Goal: Task Accomplishment & Management: Manage account settings

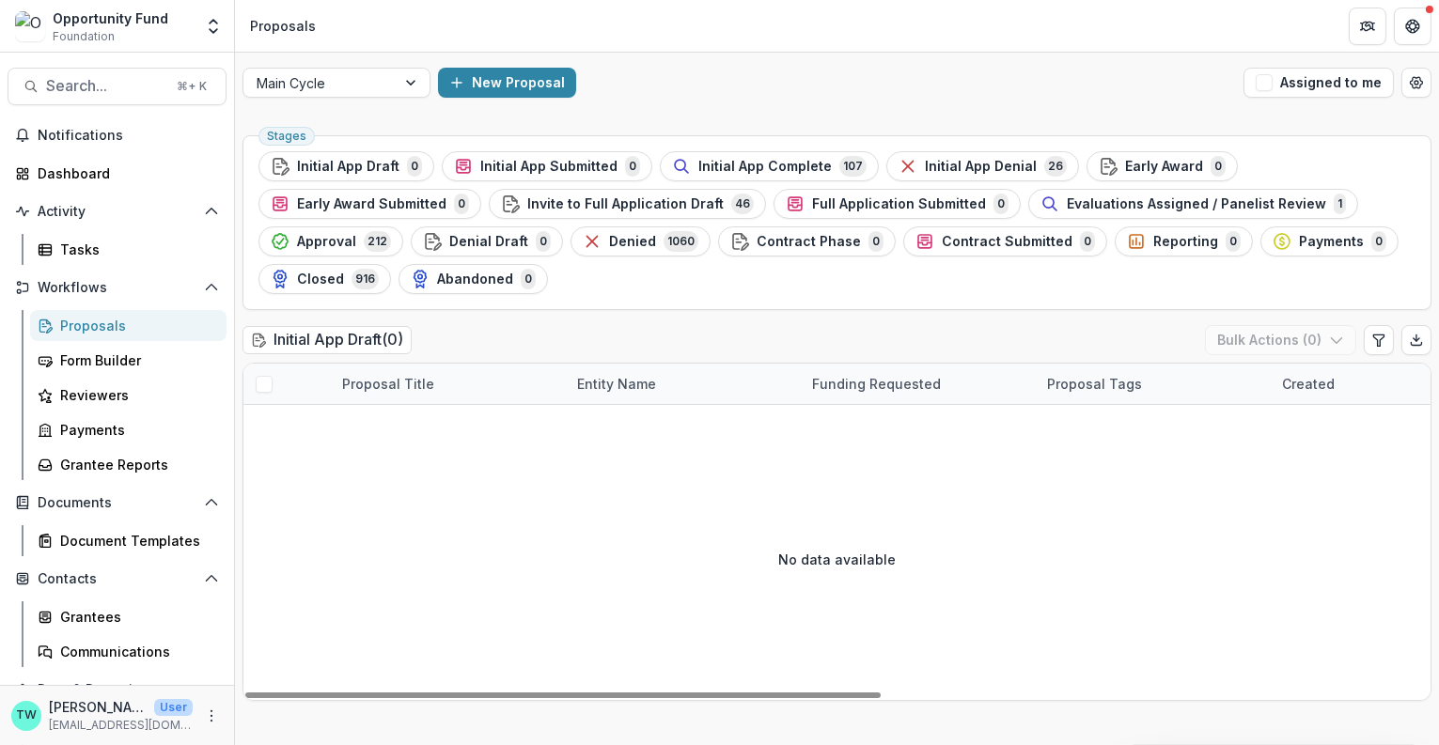
scroll to position [91, 0]
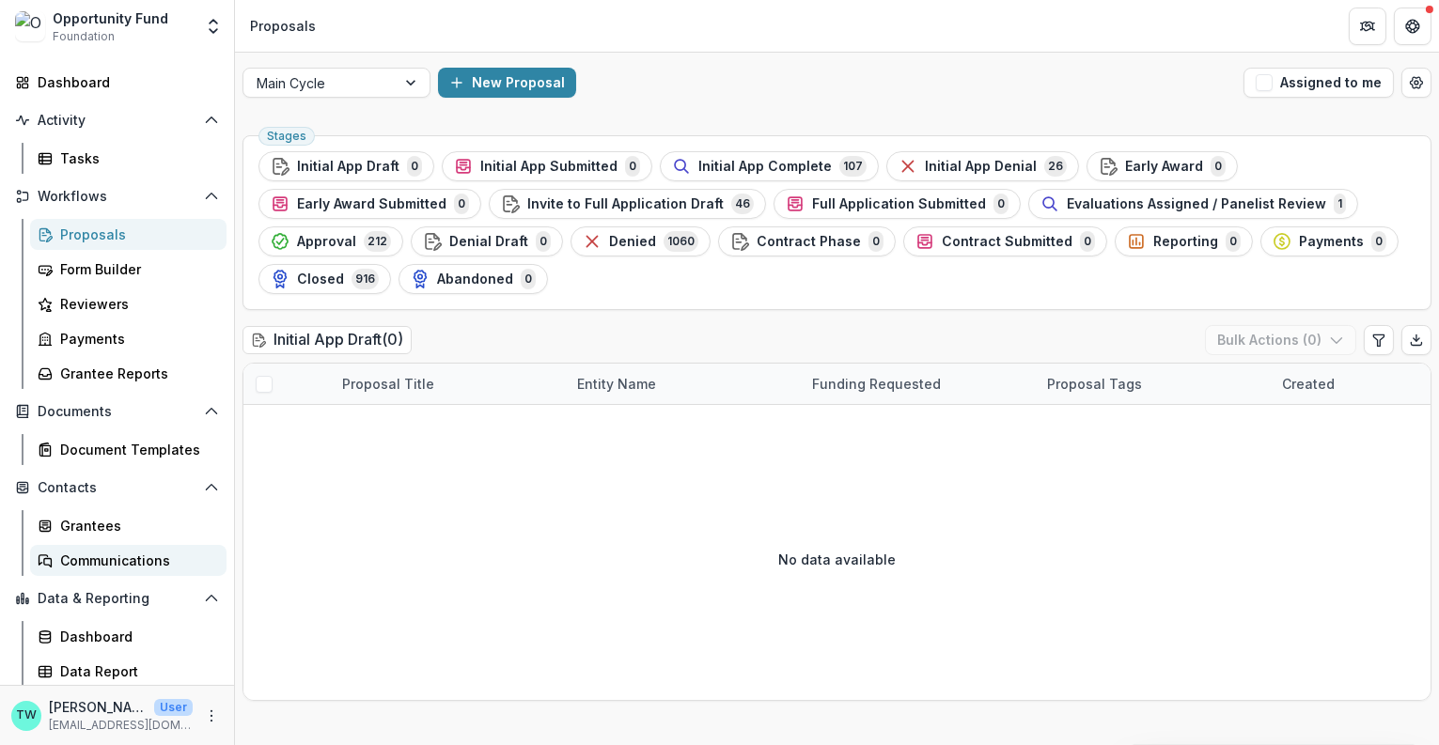
click at [105, 559] on div "Communications" at bounding box center [135, 561] width 151 height 20
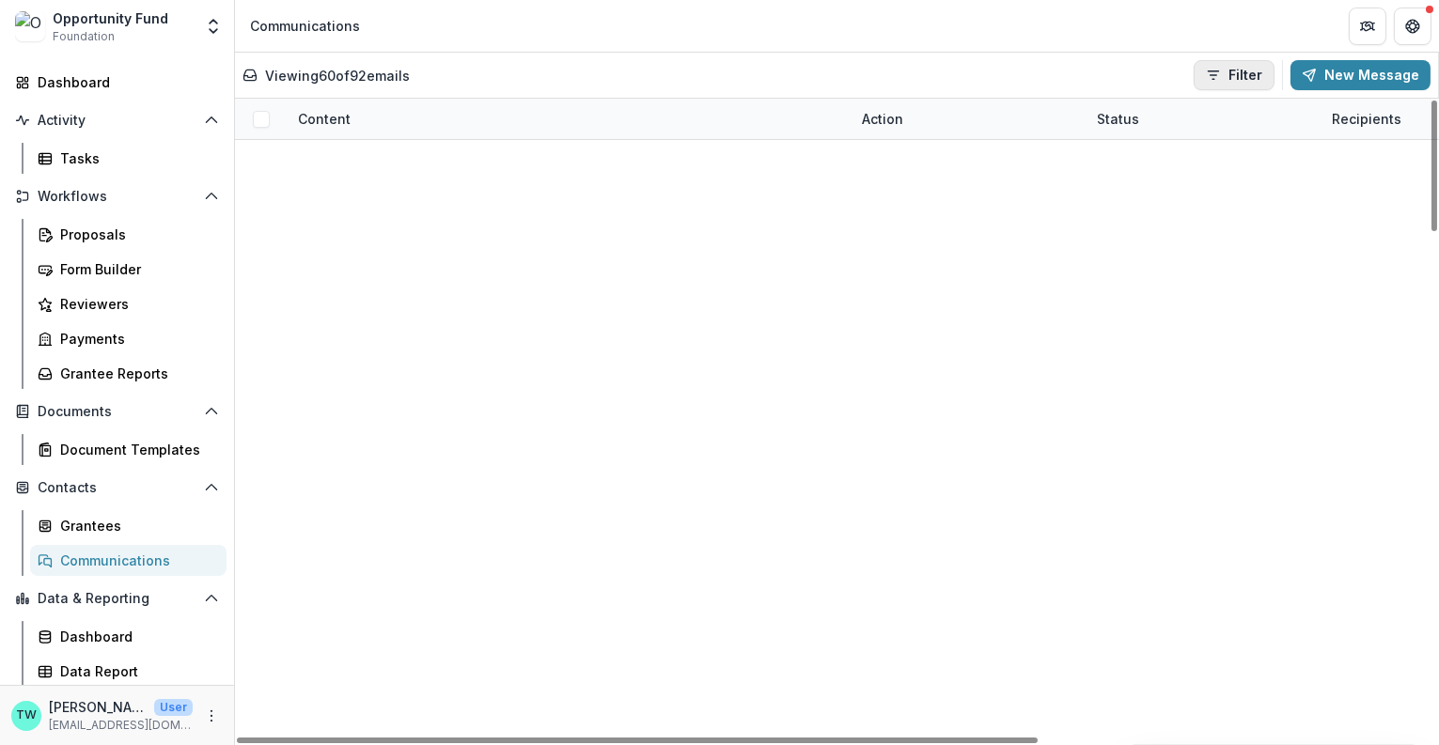
click at [1253, 72] on button "Filter" at bounding box center [1234, 75] width 81 height 30
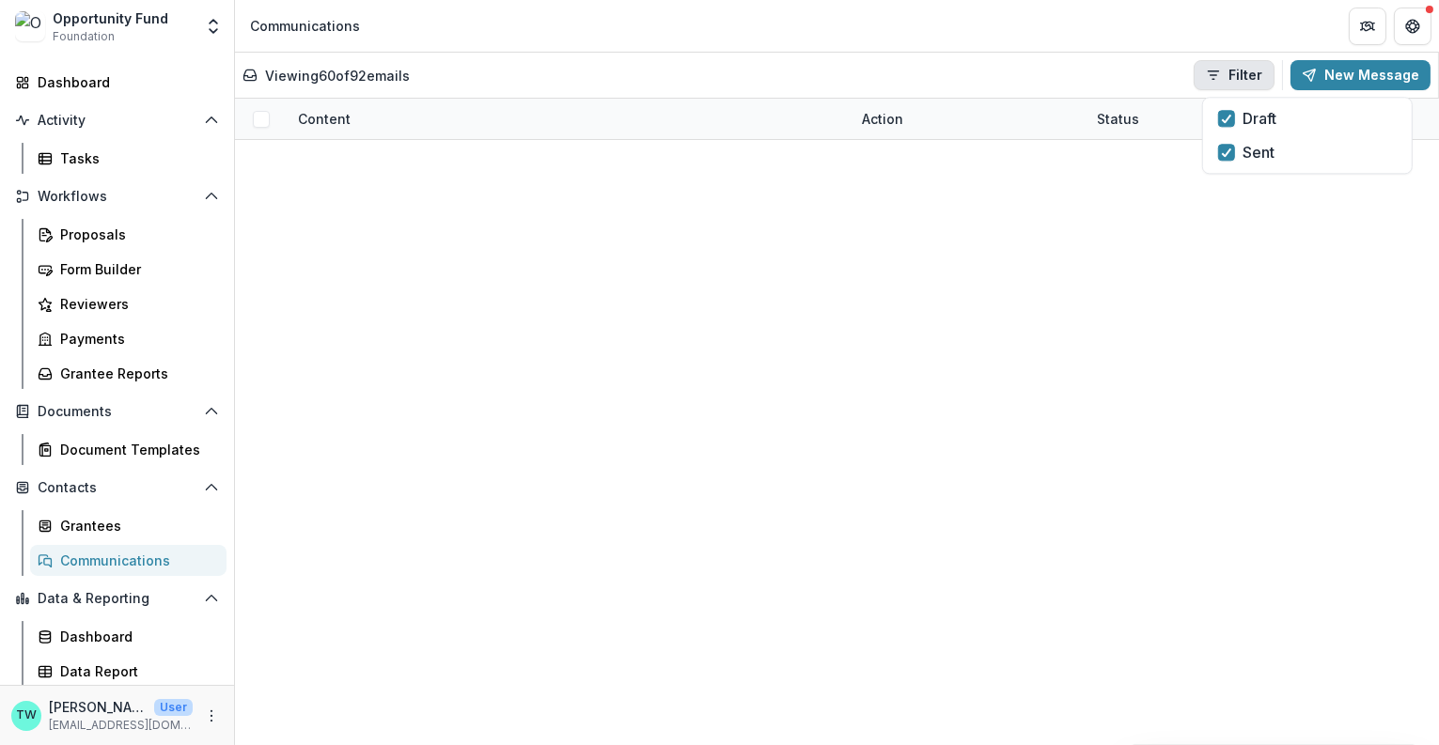
click at [1253, 72] on button "Filter" at bounding box center [1234, 75] width 81 height 30
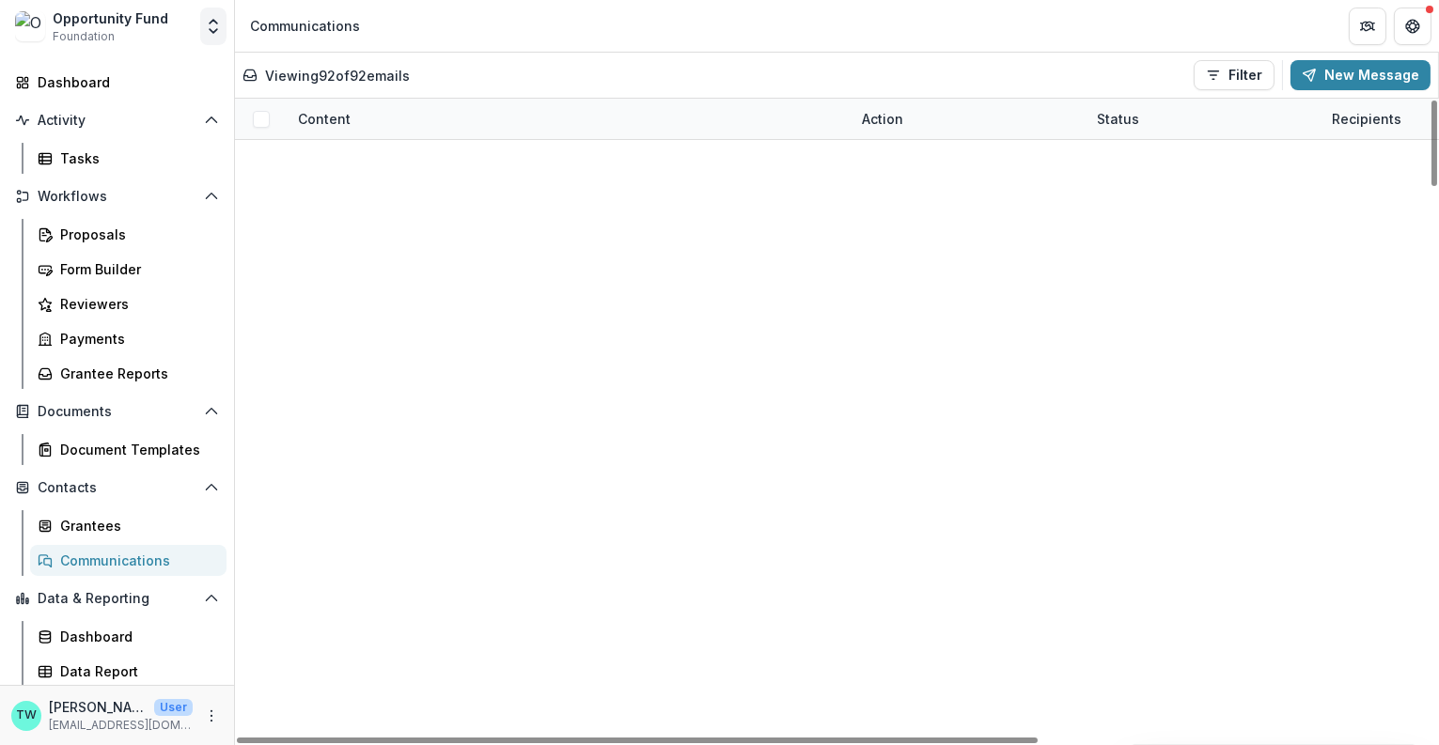
click at [216, 27] on icon "Open entity switcher" at bounding box center [213, 26] width 19 height 19
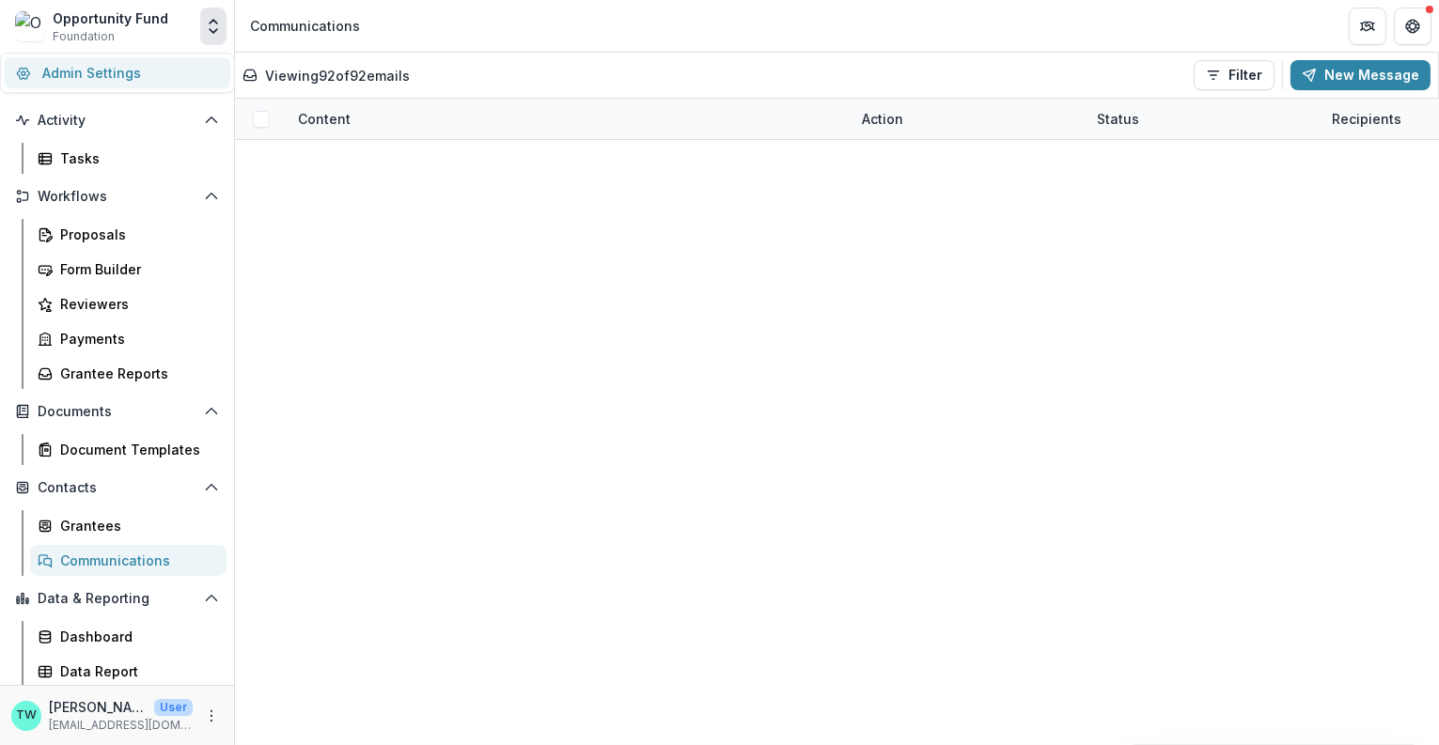
click at [157, 85] on link "Admin Settings" at bounding box center [118, 72] width 226 height 31
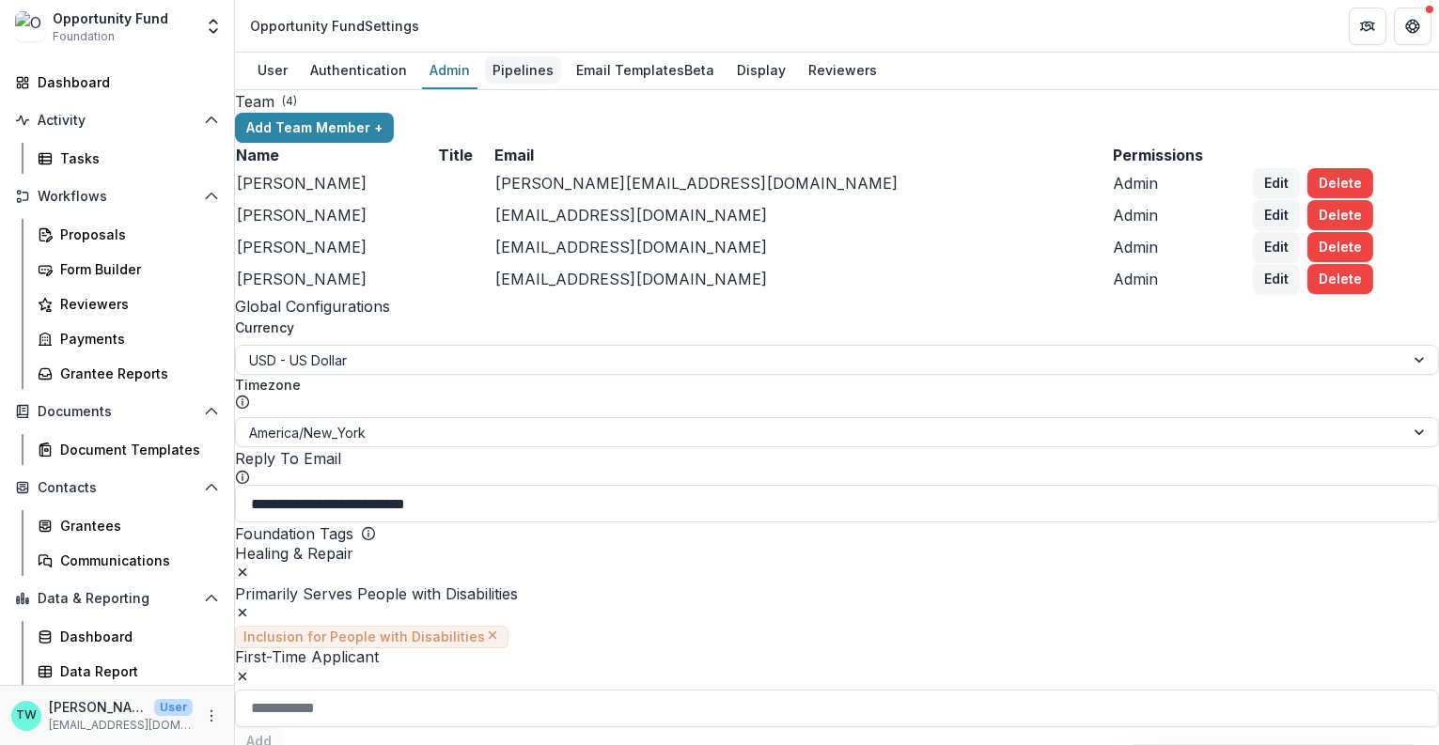
click at [520, 68] on div "Pipelines" at bounding box center [523, 69] width 76 height 27
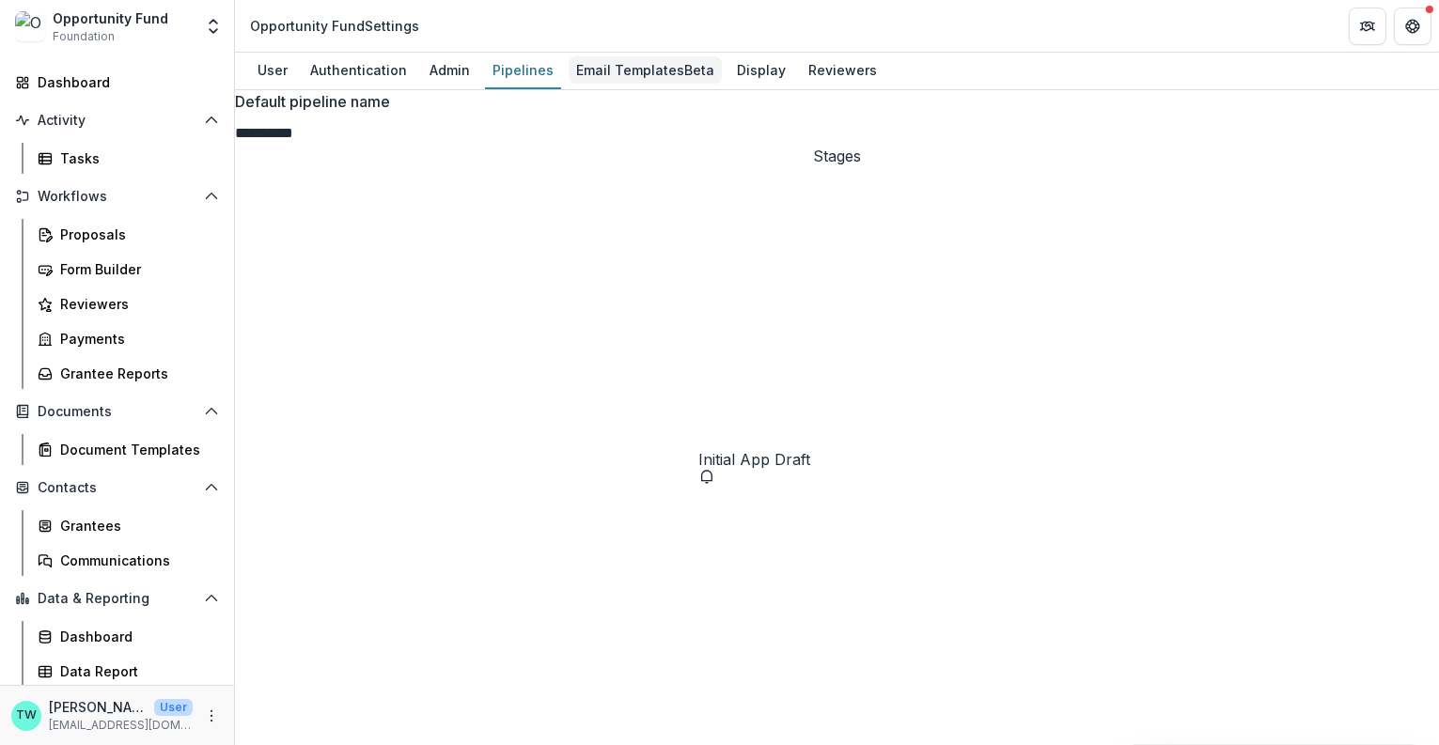
click at [618, 63] on div "Email Templates Beta" at bounding box center [645, 69] width 153 height 27
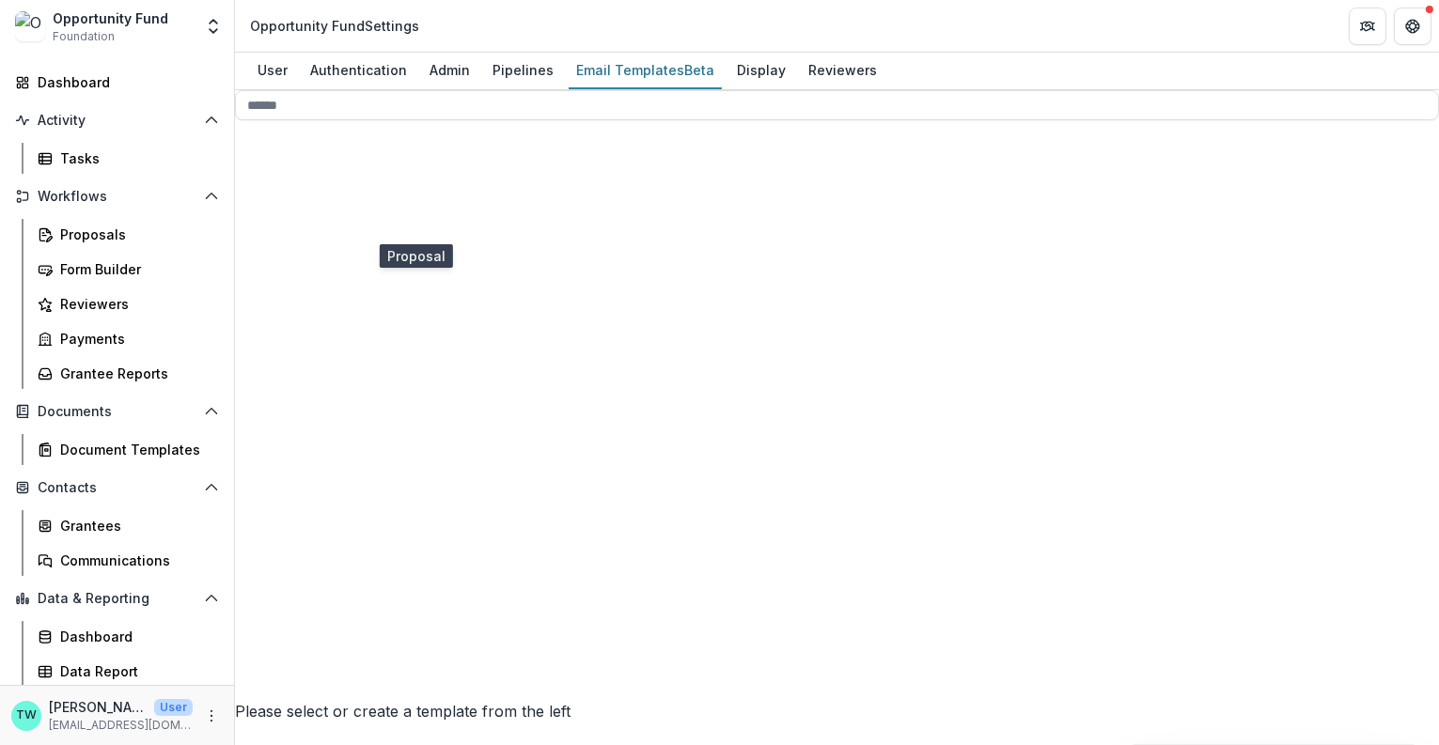
click at [273, 501] on icon at bounding box center [399, 665] width 328 height 328
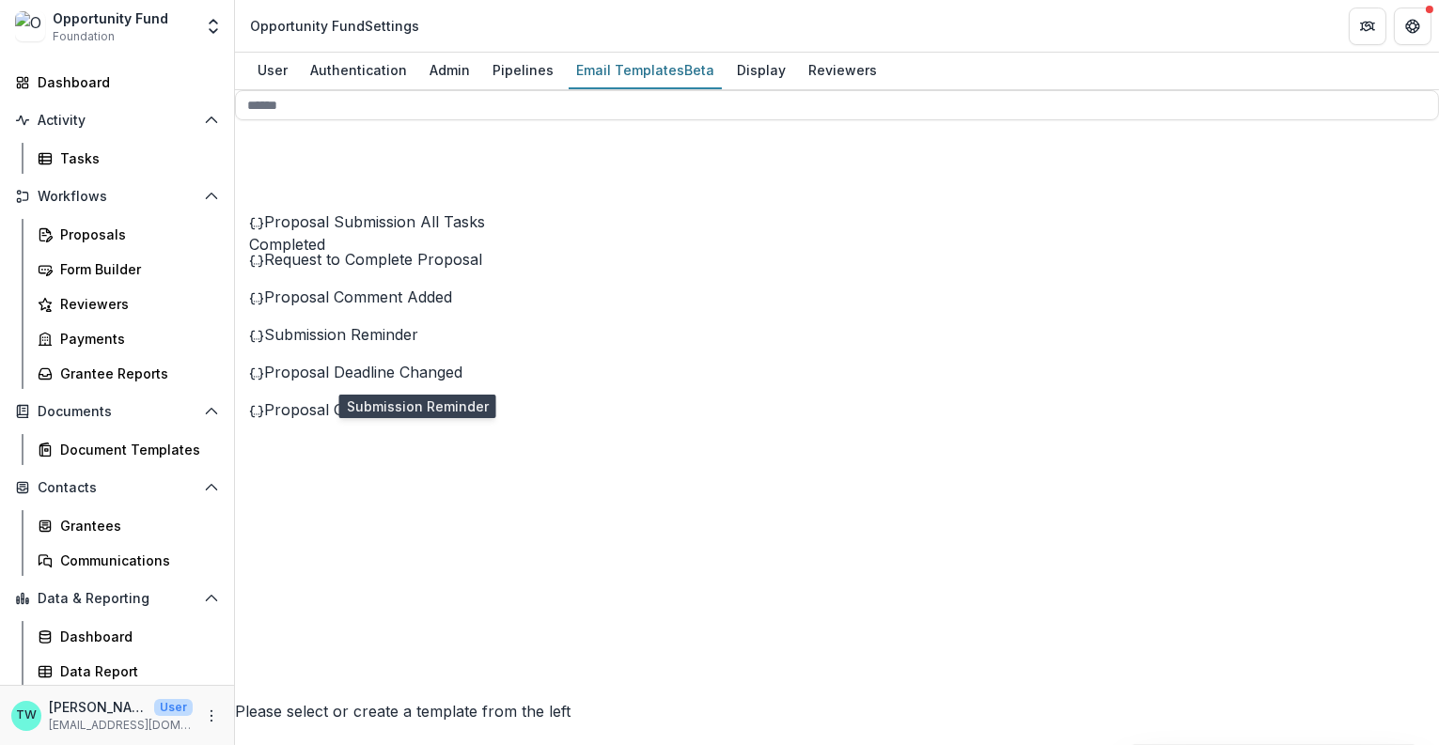
click at [264, 344] on icon at bounding box center [256, 336] width 15 height 15
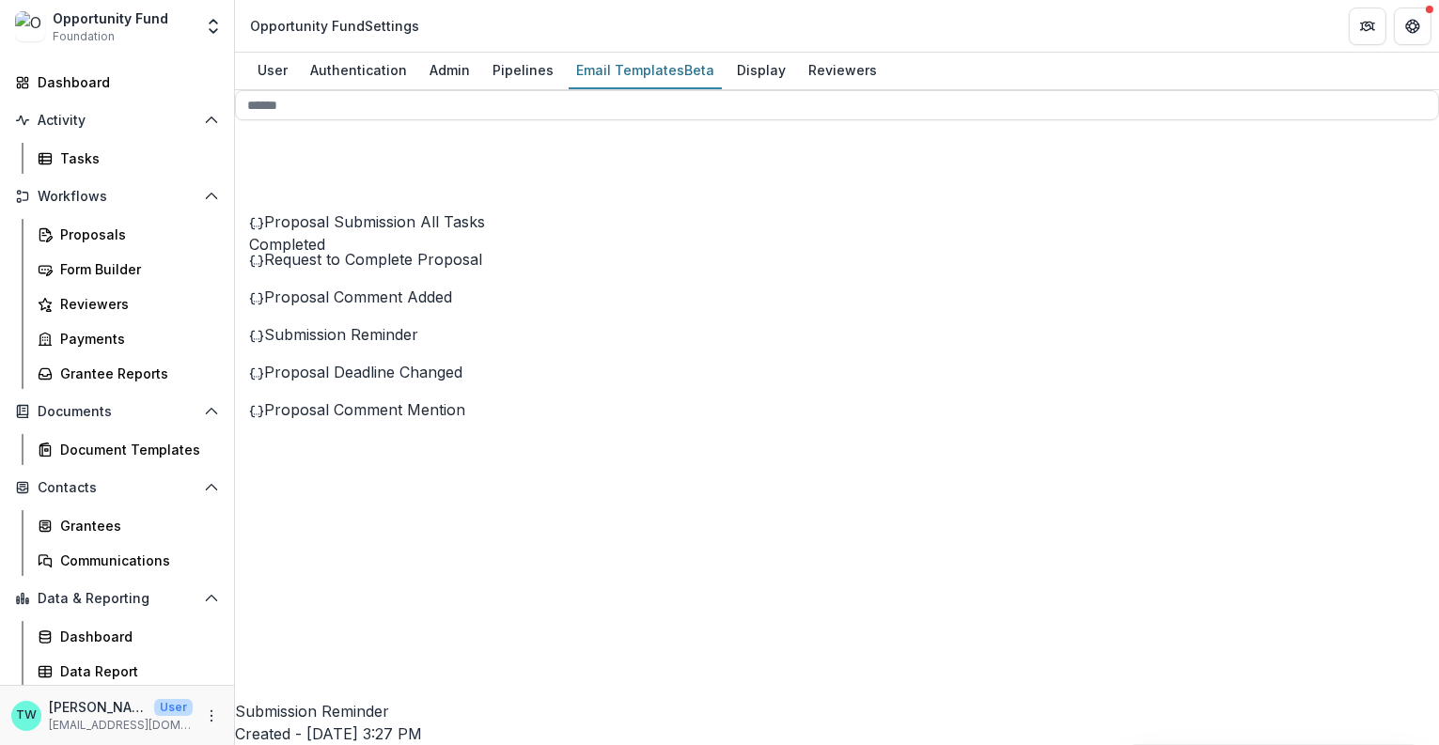
drag, startPoint x: 1089, startPoint y: 530, endPoint x: 870, endPoint y: 535, distance: 219.0
drag, startPoint x: 1059, startPoint y: 532, endPoint x: 870, endPoint y: 530, distance: 188.9
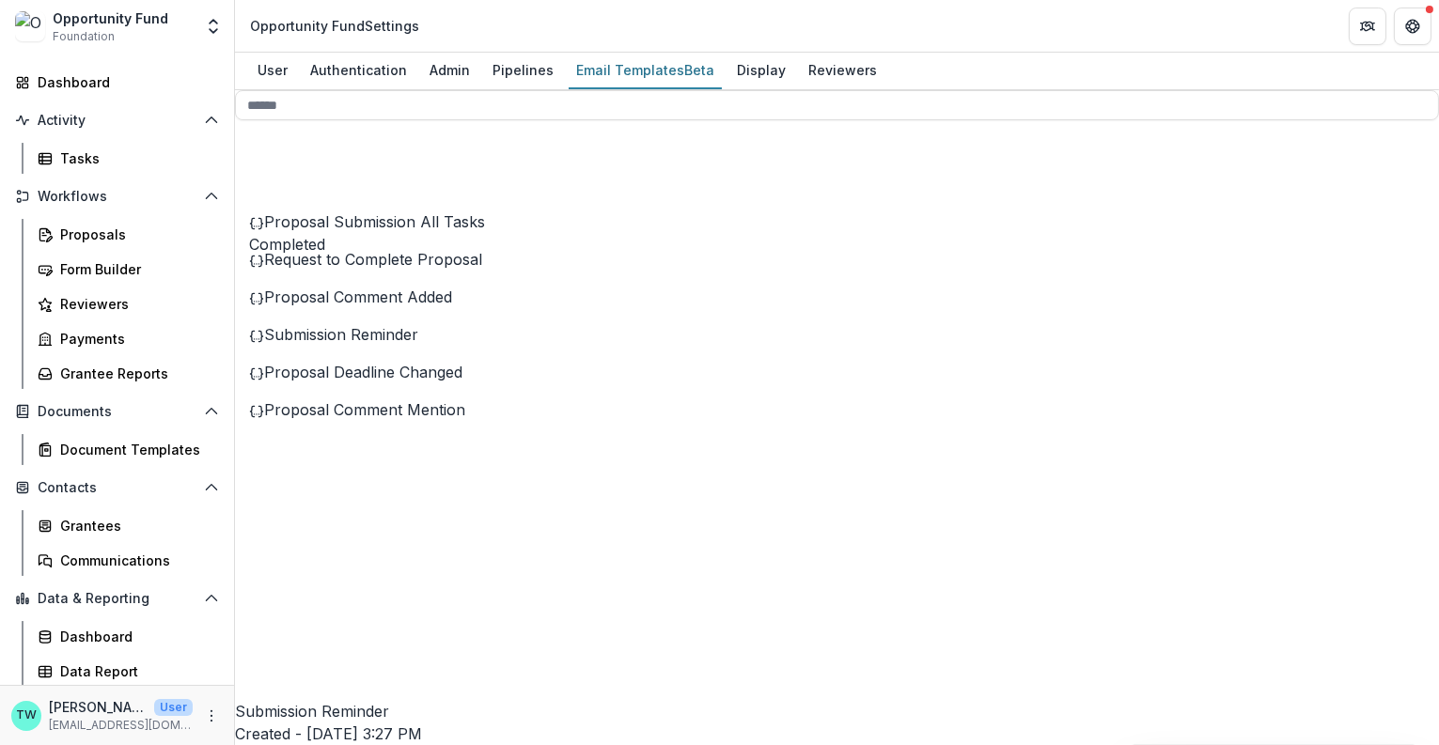
drag, startPoint x: 870, startPoint y: 530, endPoint x: 1061, endPoint y: 535, distance: 190.8
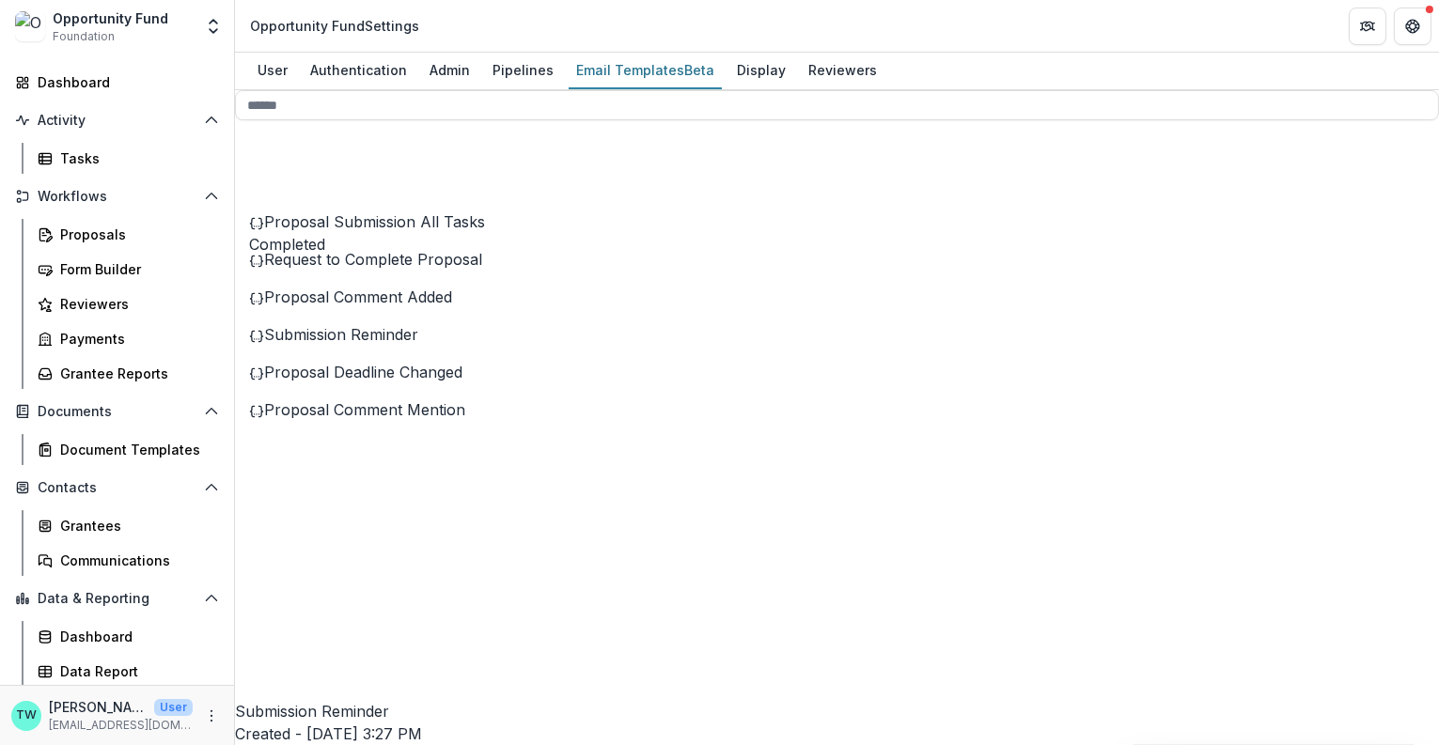
drag, startPoint x: 929, startPoint y: 412, endPoint x: 600, endPoint y: 393, distance: 329.5
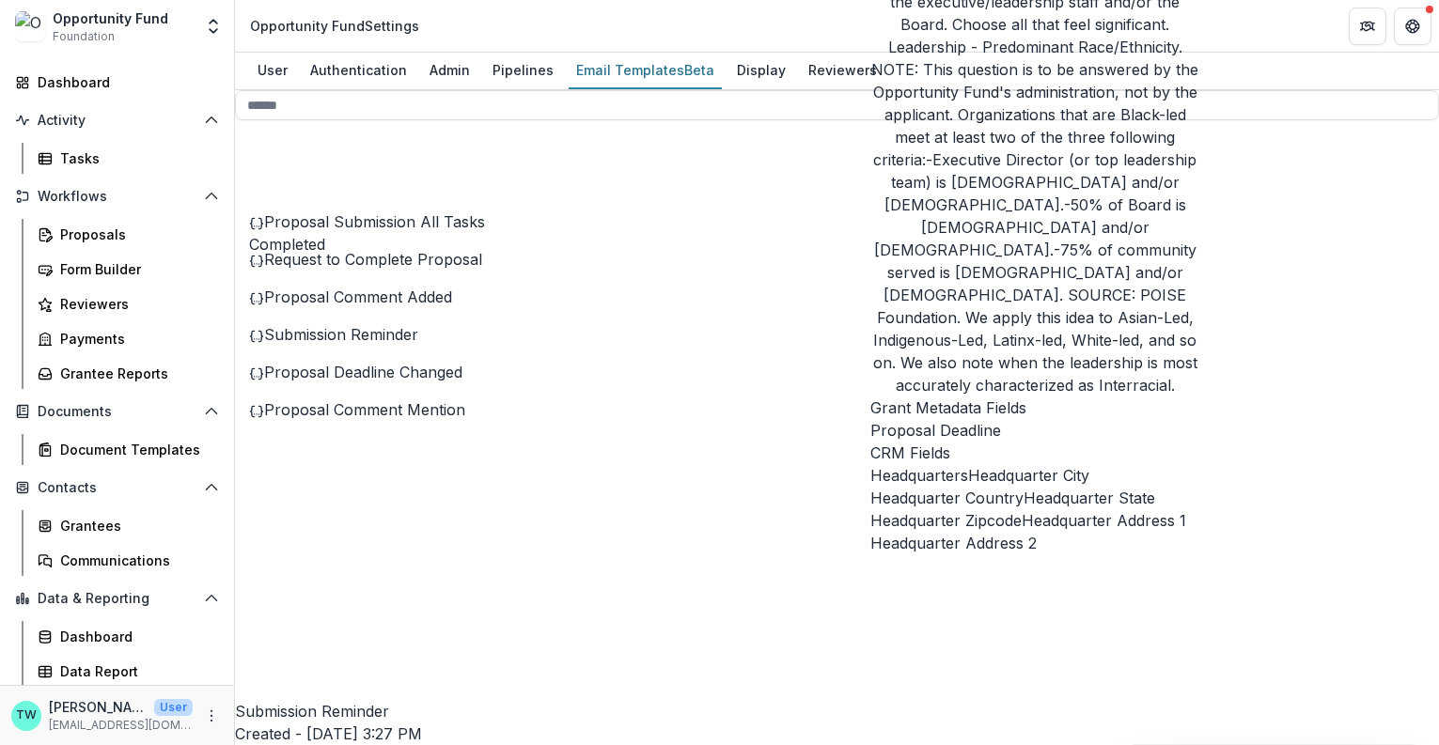
scroll to position [1102, 0]
click at [969, 419] on span "Proposal Deadline" at bounding box center [935, 430] width 131 height 23
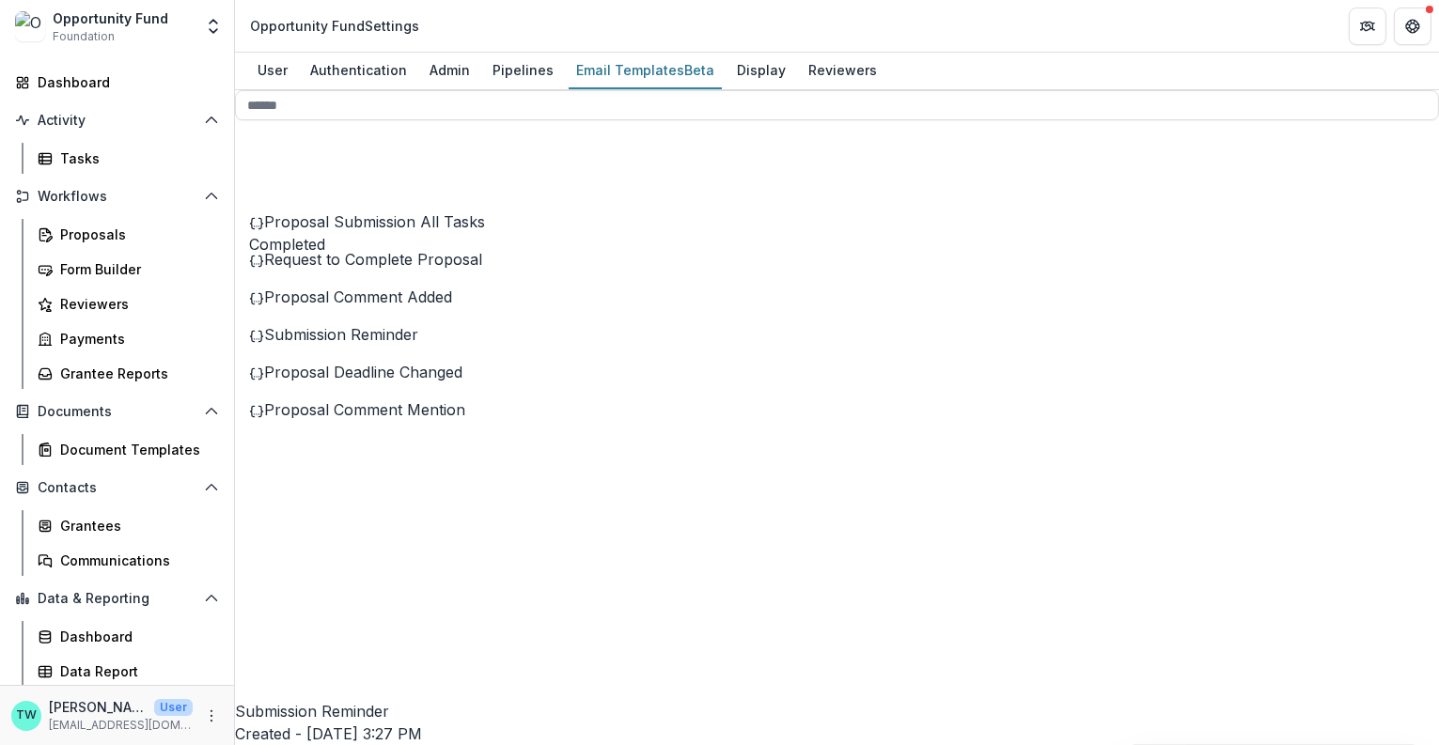
scroll to position [0, 0]
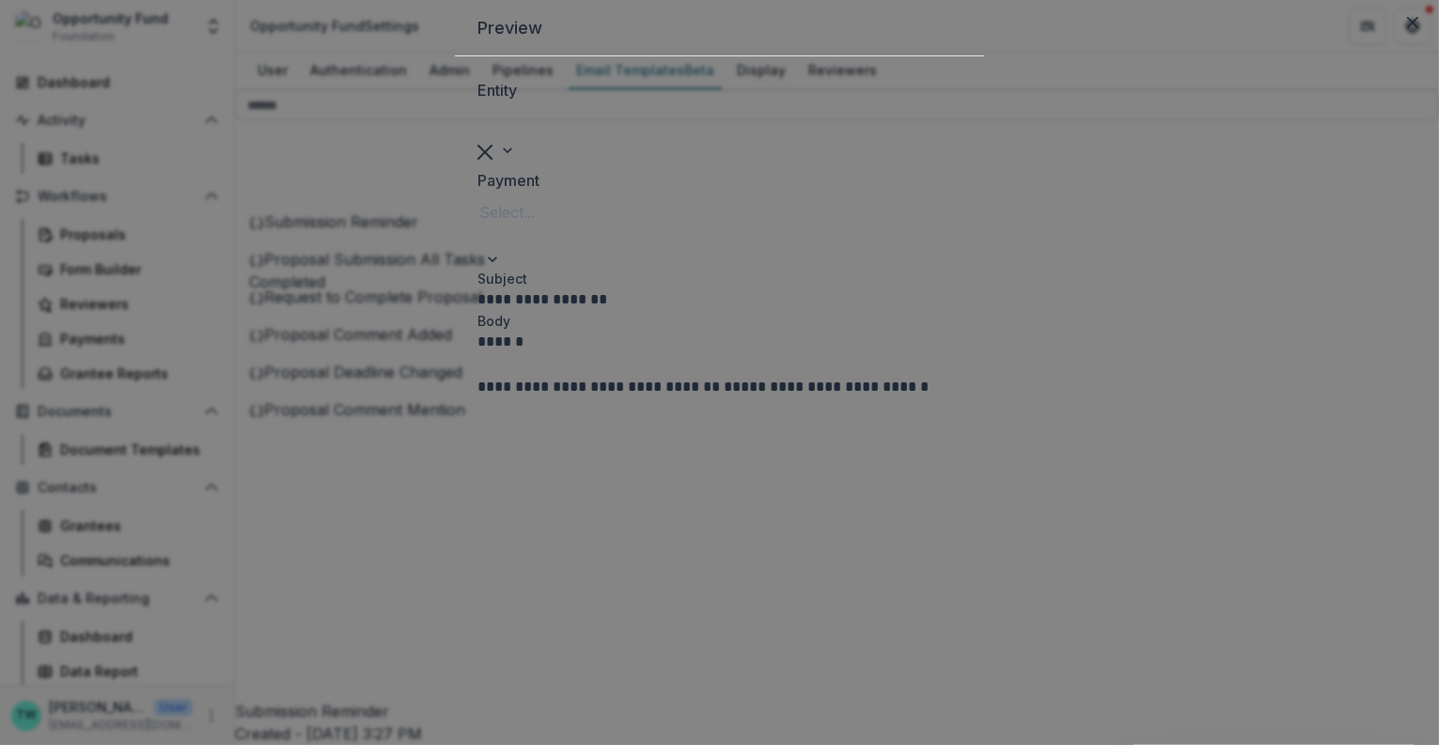
click at [492, 162] on div "Clear selected options" at bounding box center [484, 150] width 15 height 23
click at [479, 137] on div at bounding box center [719, 124] width 480 height 26
type input "****"
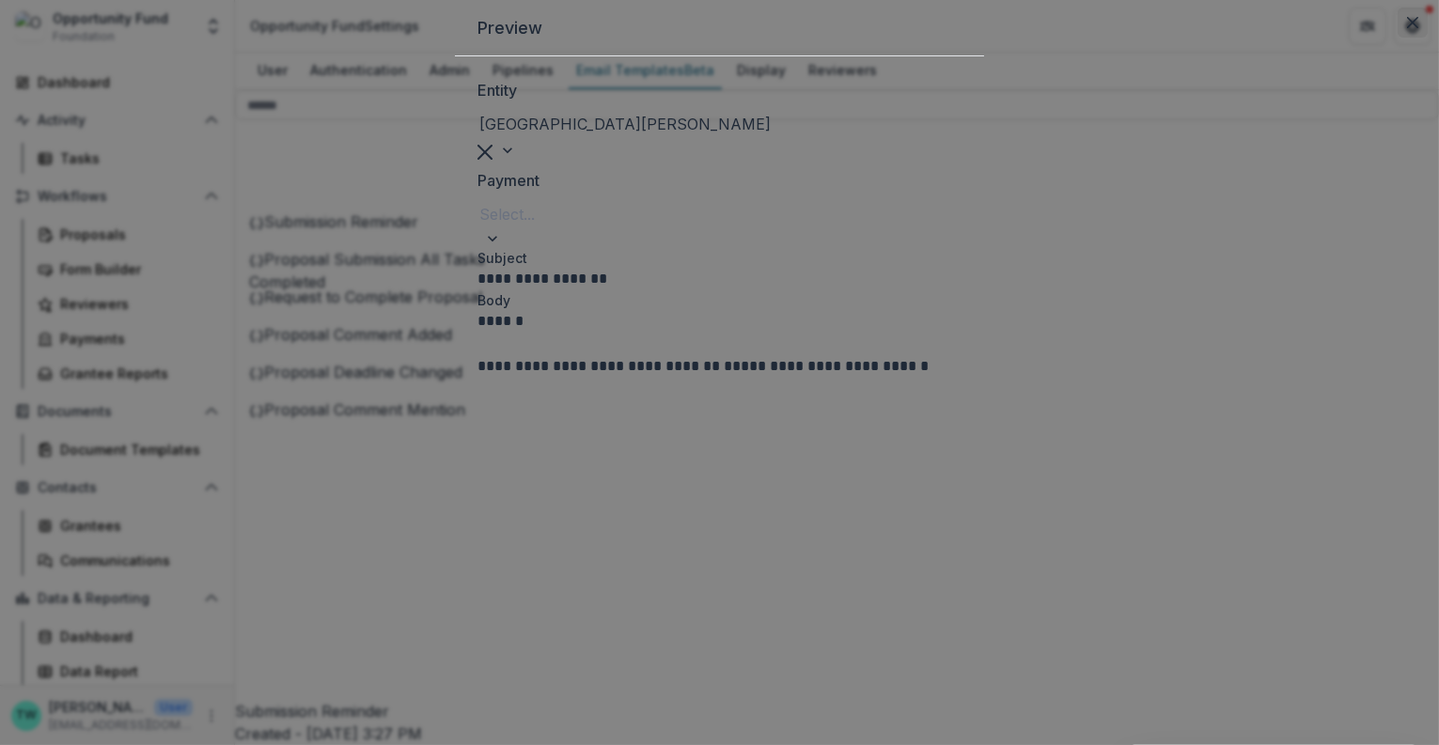
click at [1407, 28] on icon "Close" at bounding box center [1412, 22] width 11 height 11
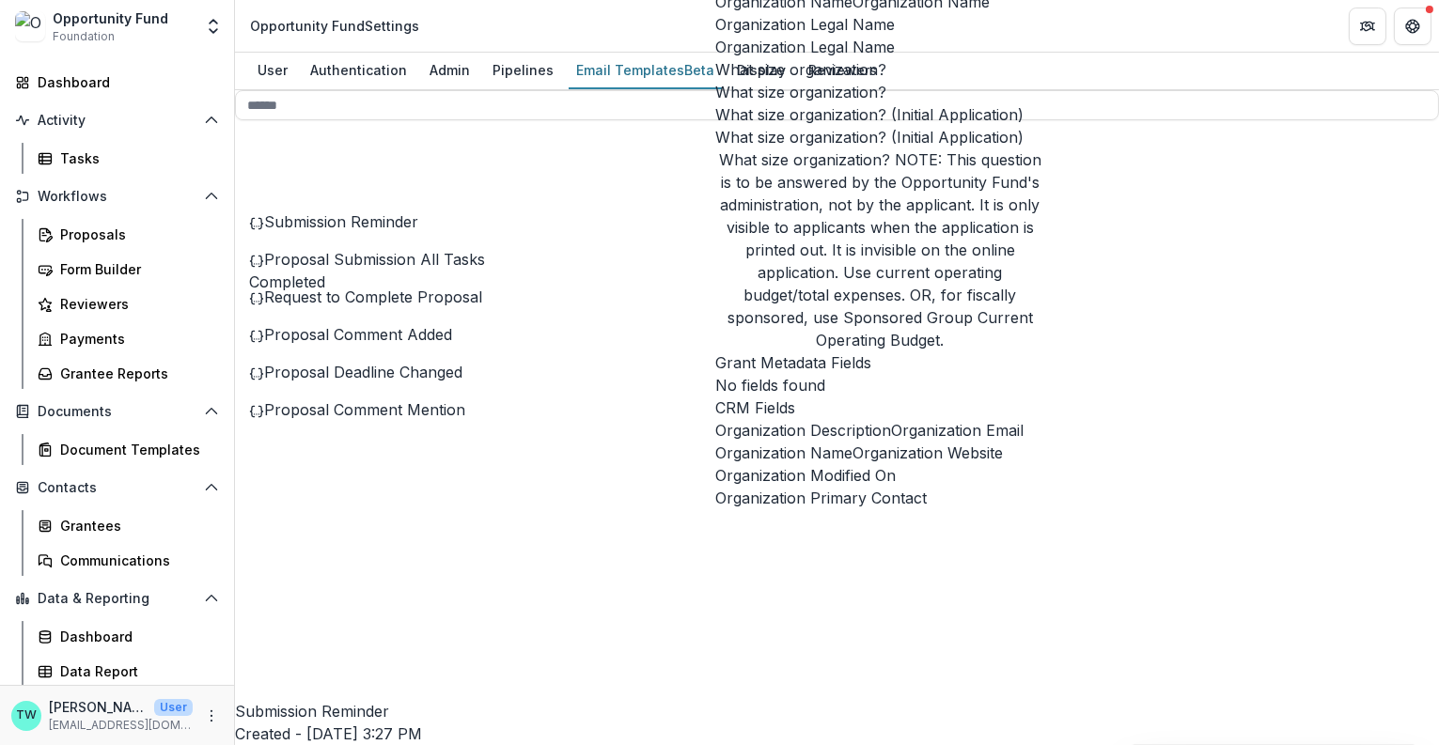
click at [852, 13] on span "Organization Name" at bounding box center [920, 2] width 137 height 23
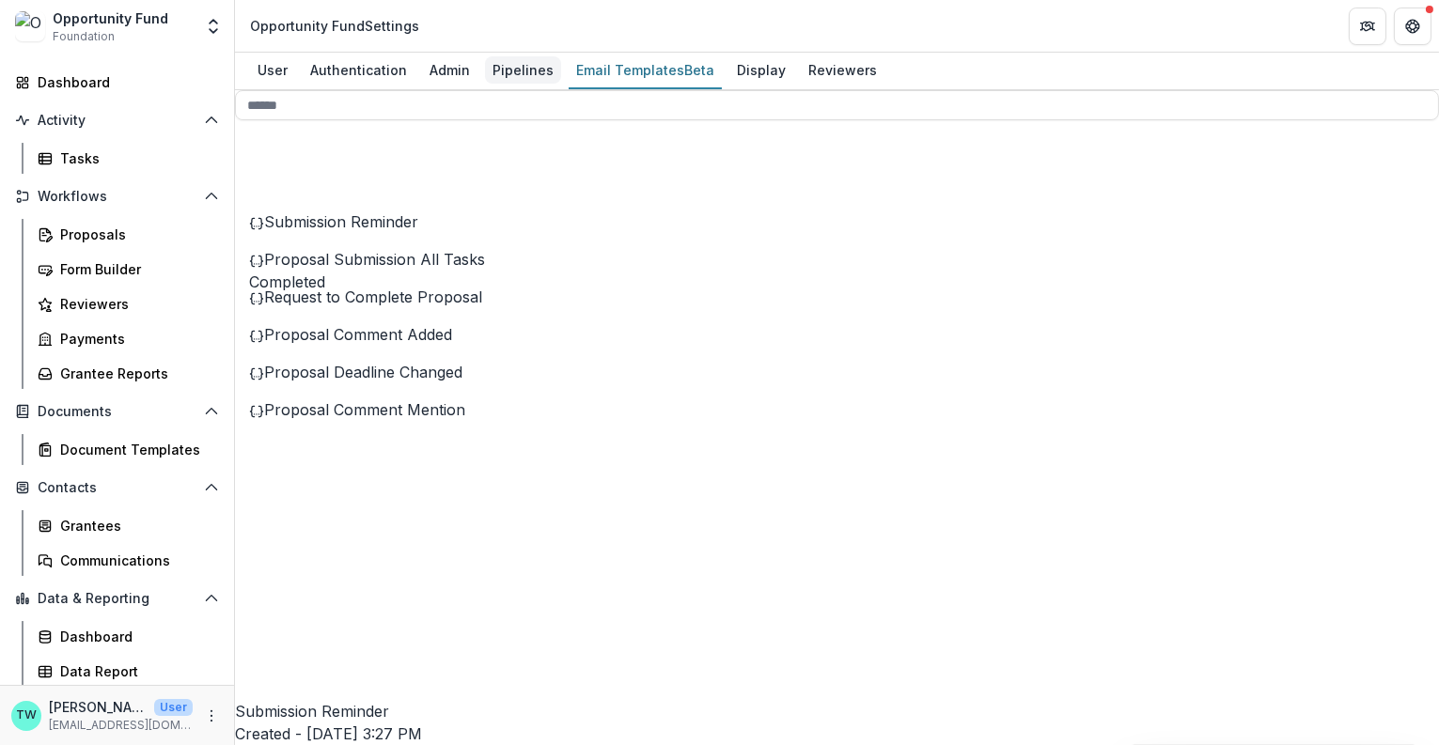
click at [520, 67] on div "Pipelines" at bounding box center [523, 69] width 76 height 27
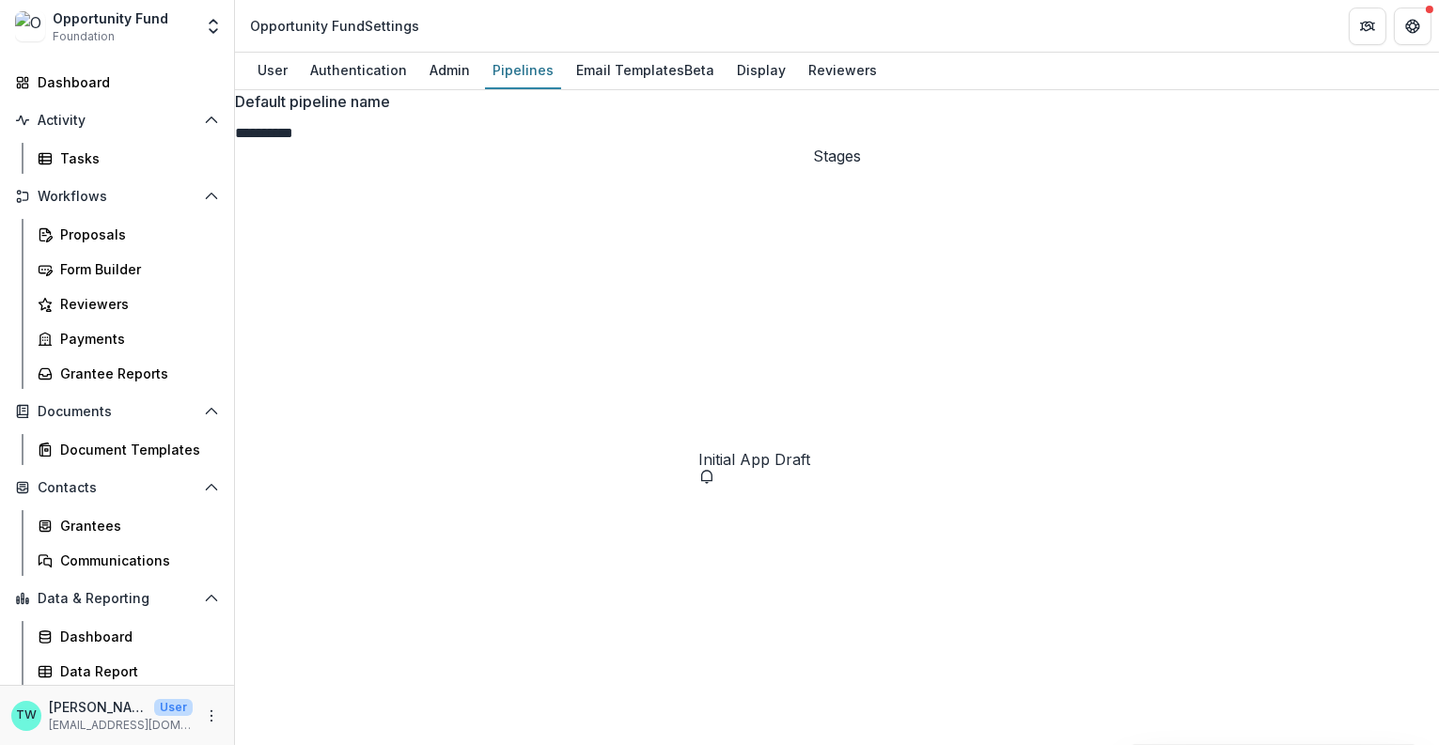
select select "*****"
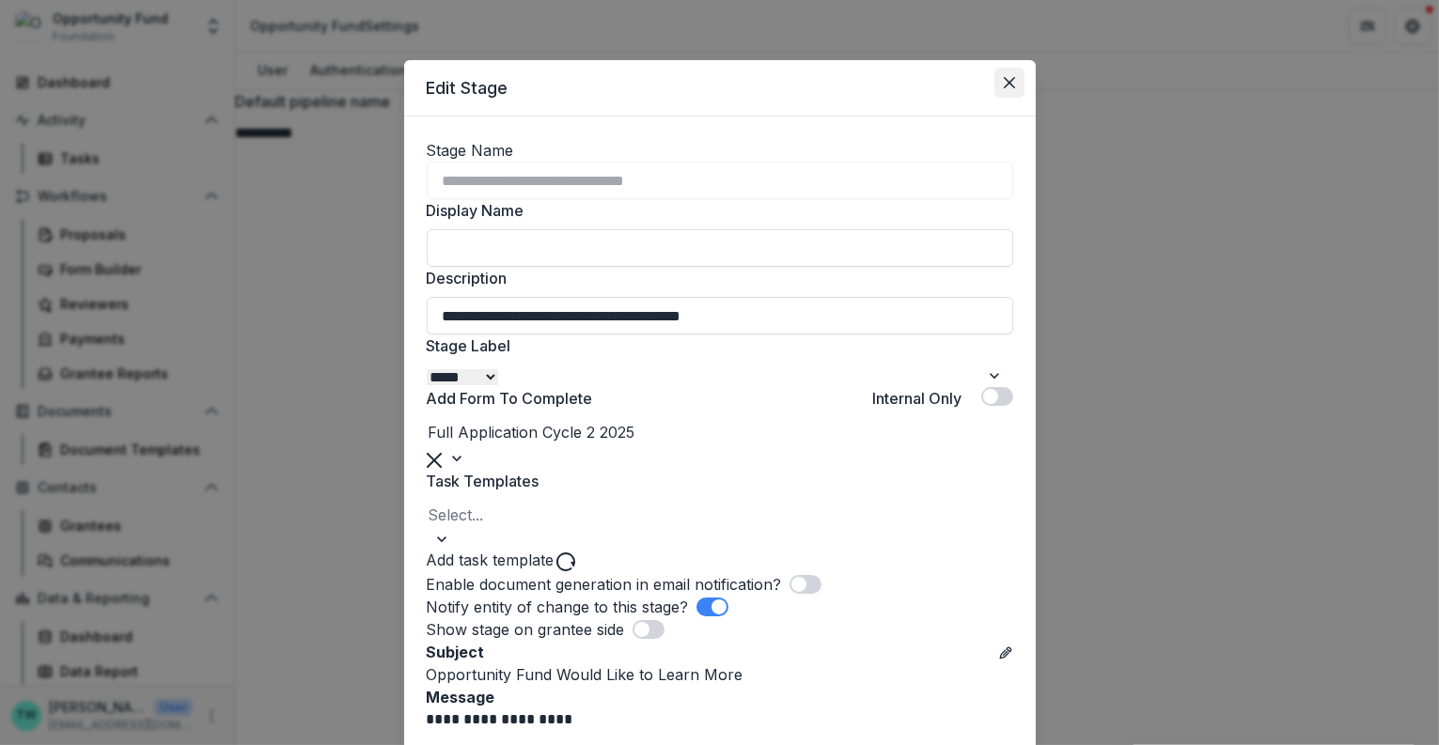
click at [1001, 90] on button "Close" at bounding box center [1009, 83] width 30 height 30
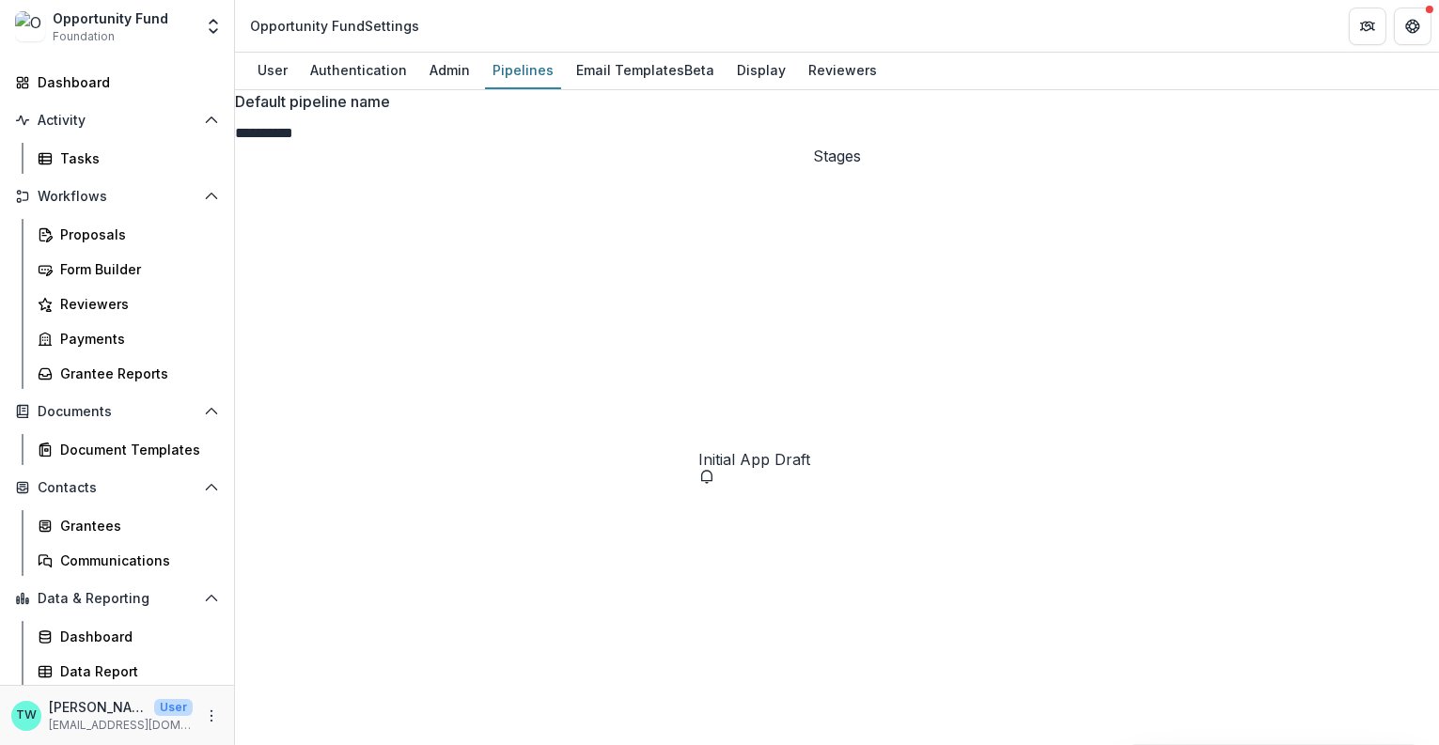
select select "*****"
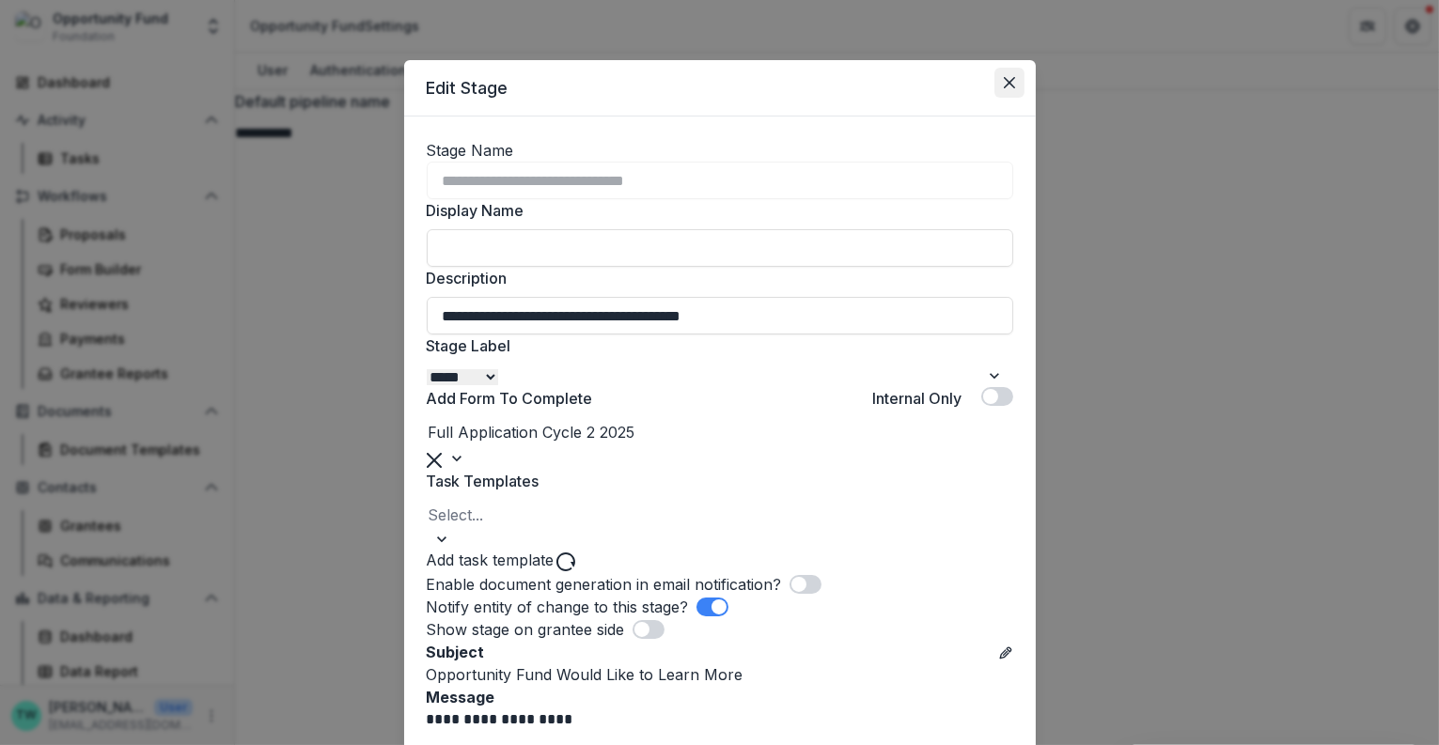
click at [1003, 91] on button "Close" at bounding box center [1009, 83] width 30 height 30
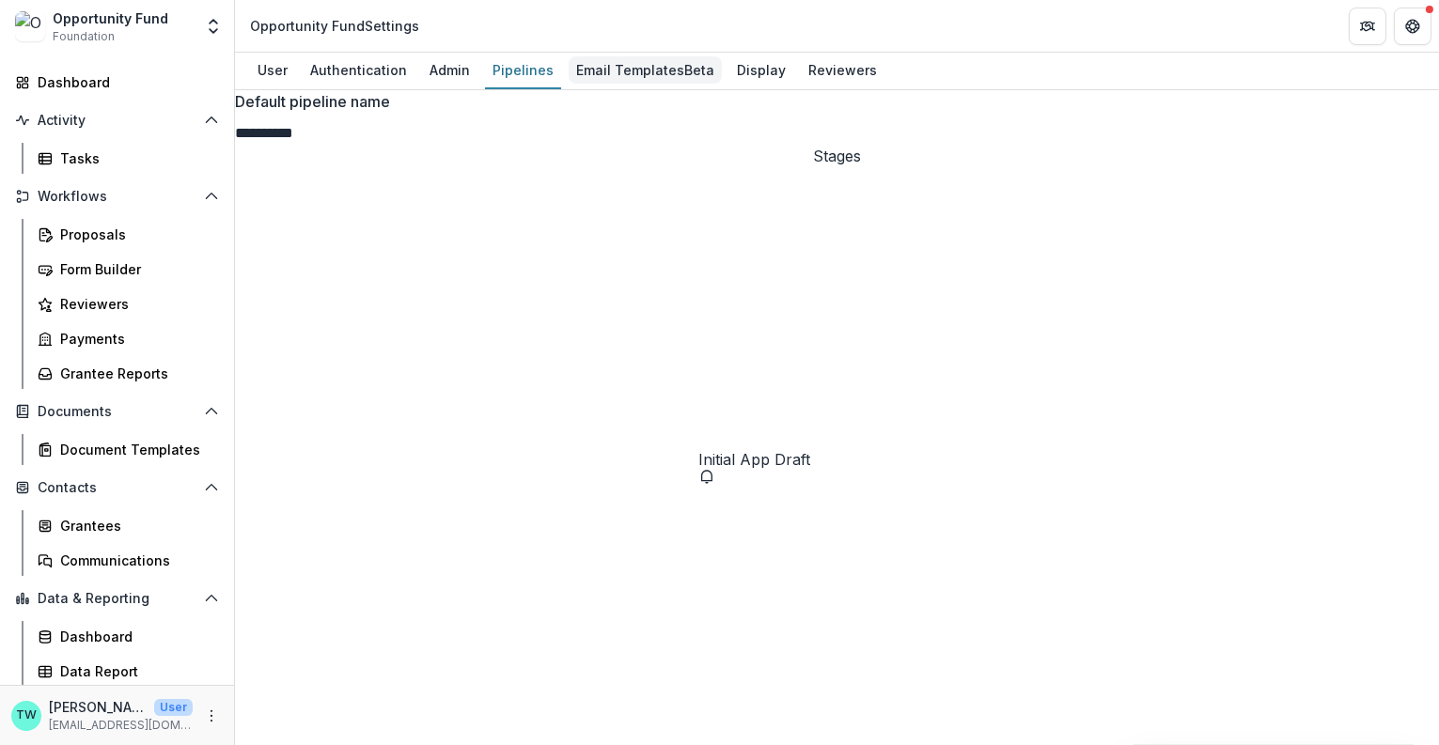
click at [608, 70] on div "Email Templates Beta" at bounding box center [645, 69] width 153 height 27
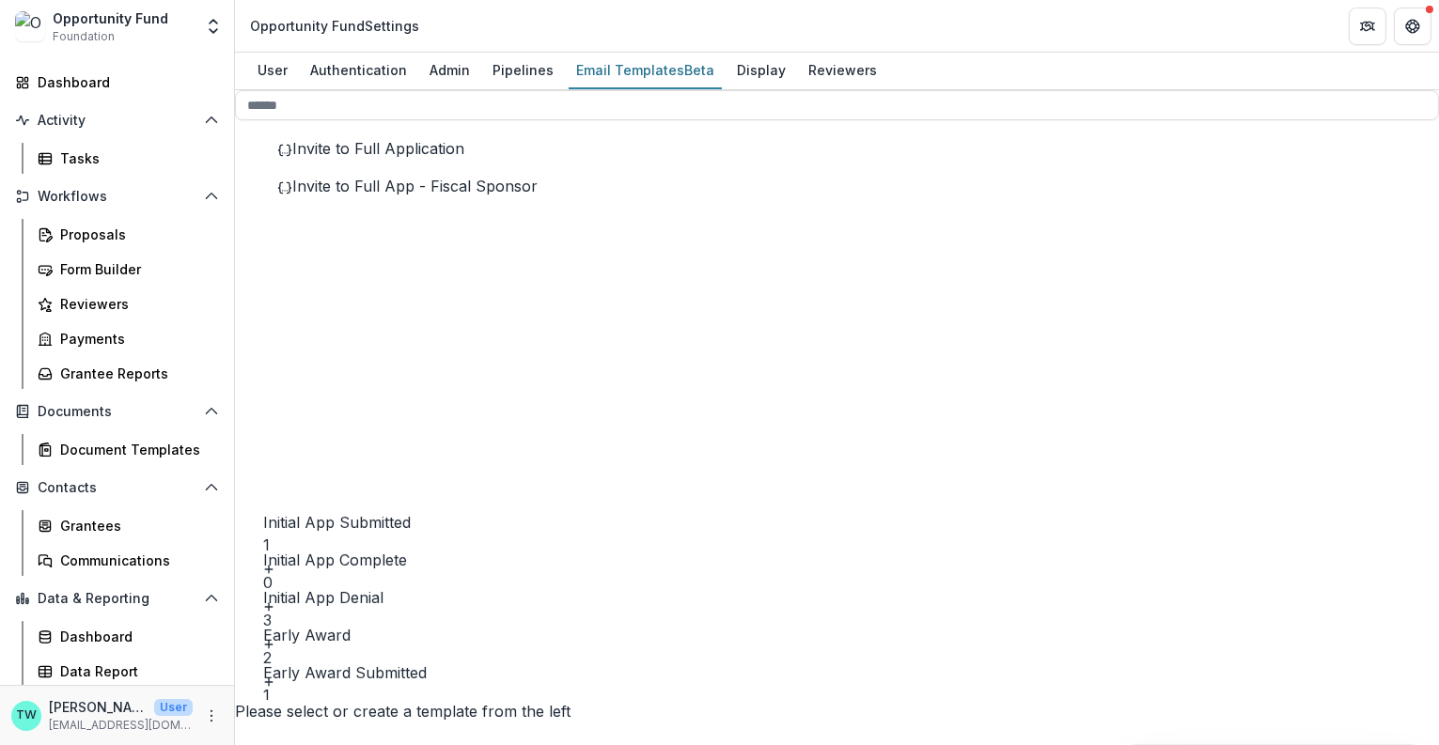
scroll to position [0, 0]
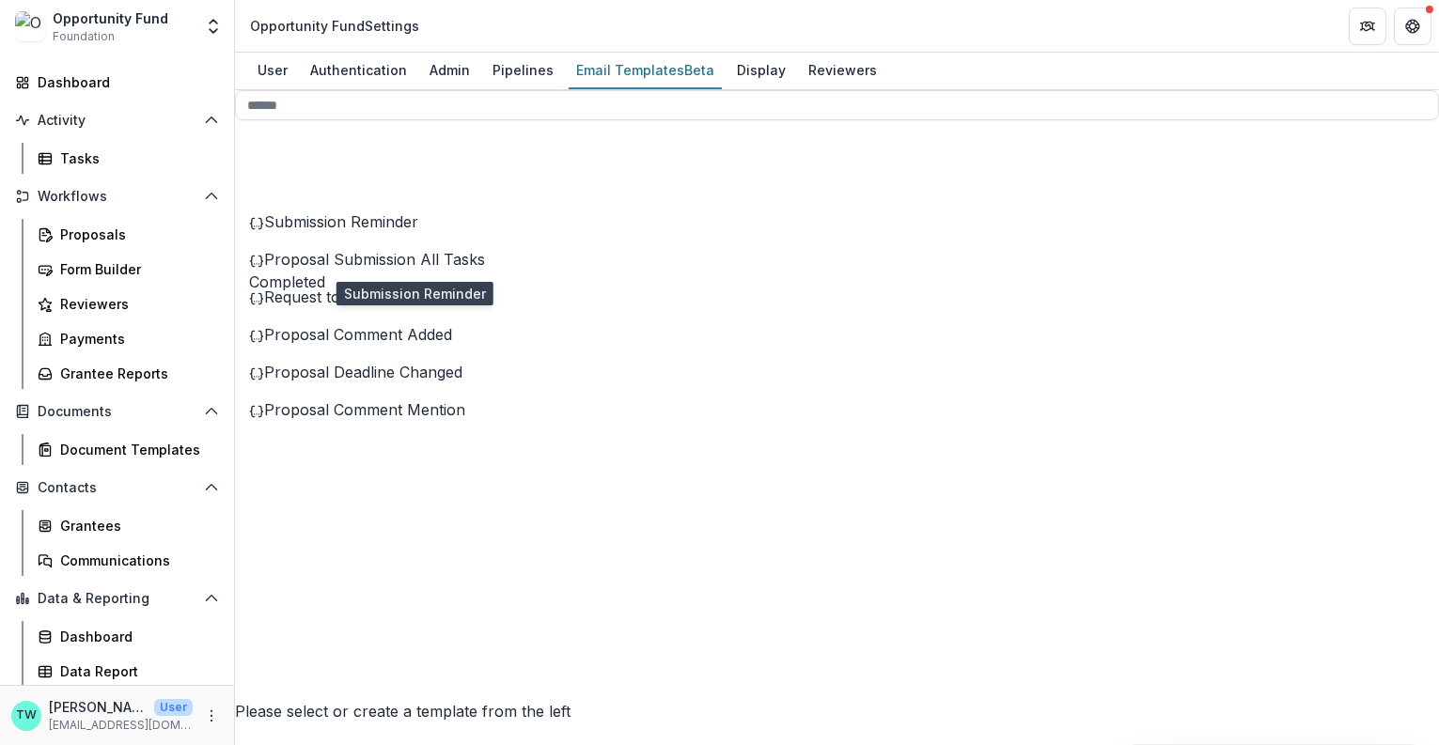
click at [392, 231] on span "Submission Reminder" at bounding box center [341, 221] width 154 height 19
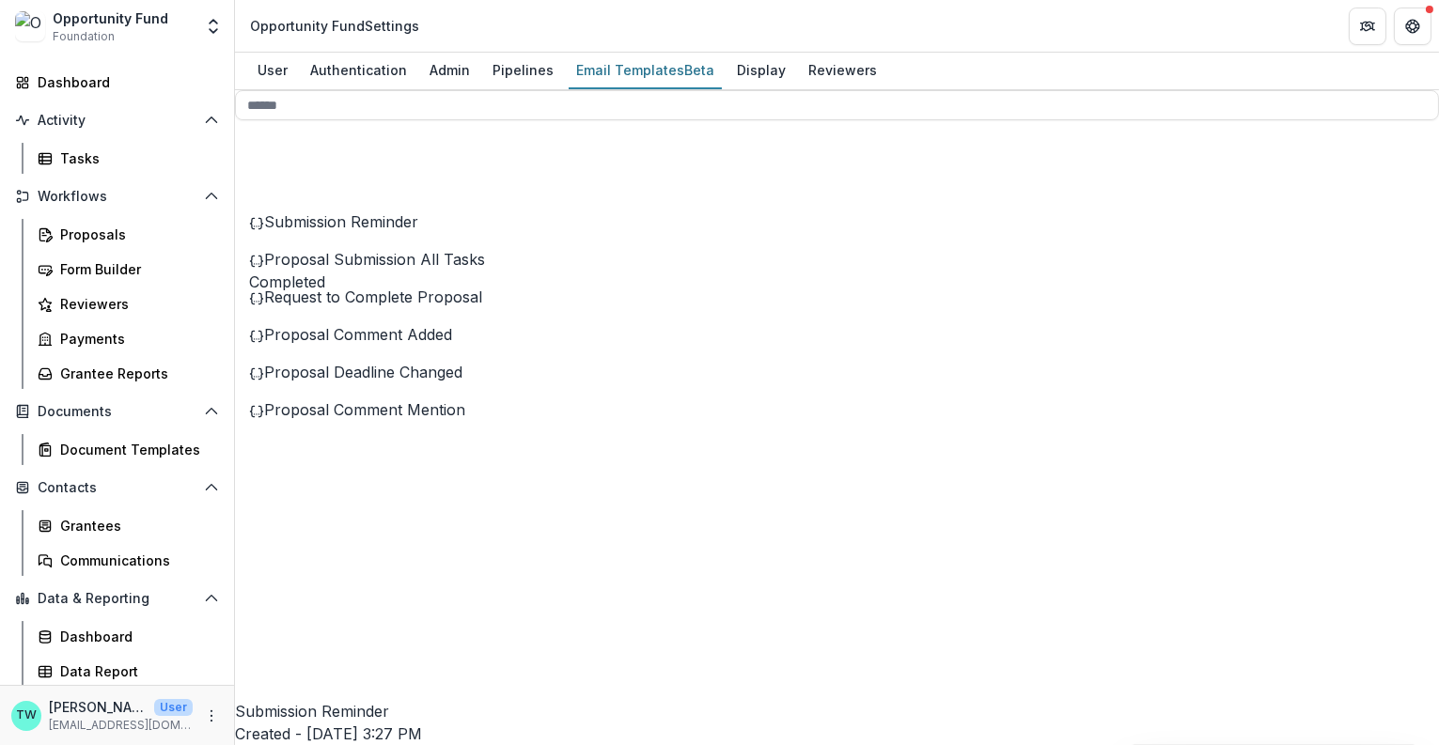
drag, startPoint x: 795, startPoint y: 480, endPoint x: 947, endPoint y: 480, distance: 152.3
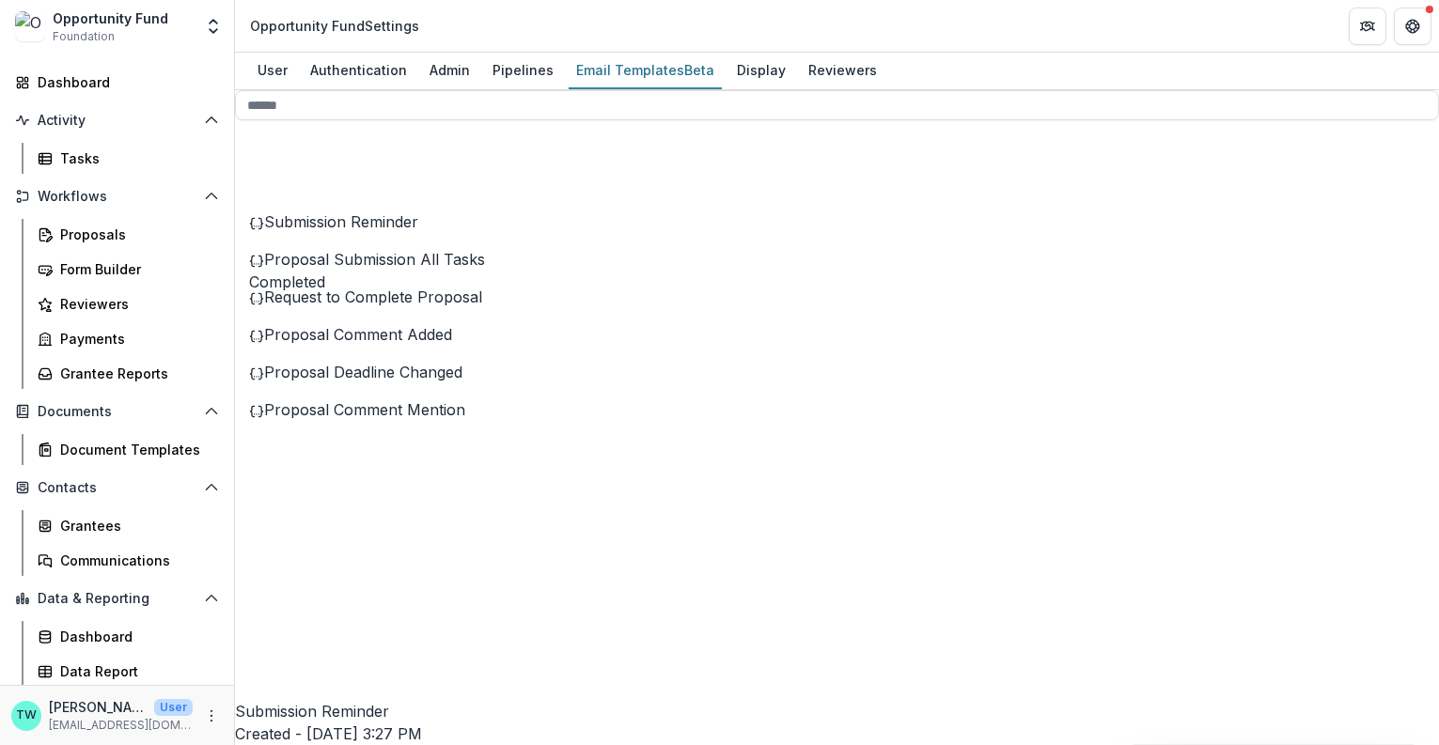
drag, startPoint x: 617, startPoint y: 569, endPoint x: 771, endPoint y: 565, distance: 154.2
drag, startPoint x: 771, startPoint y: 565, endPoint x: 614, endPoint y: 555, distance: 157.3
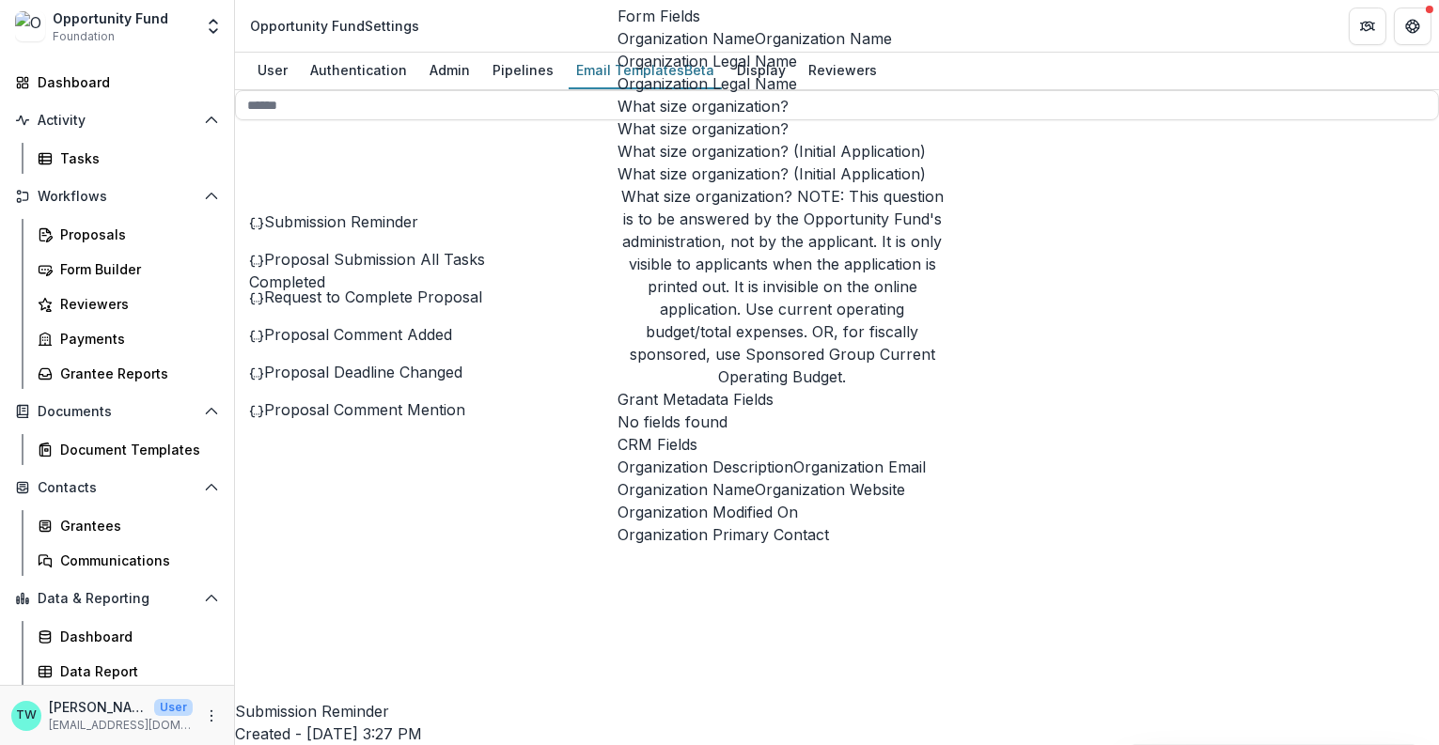
click at [755, 50] on button "Organization Name" at bounding box center [823, 38] width 137 height 23
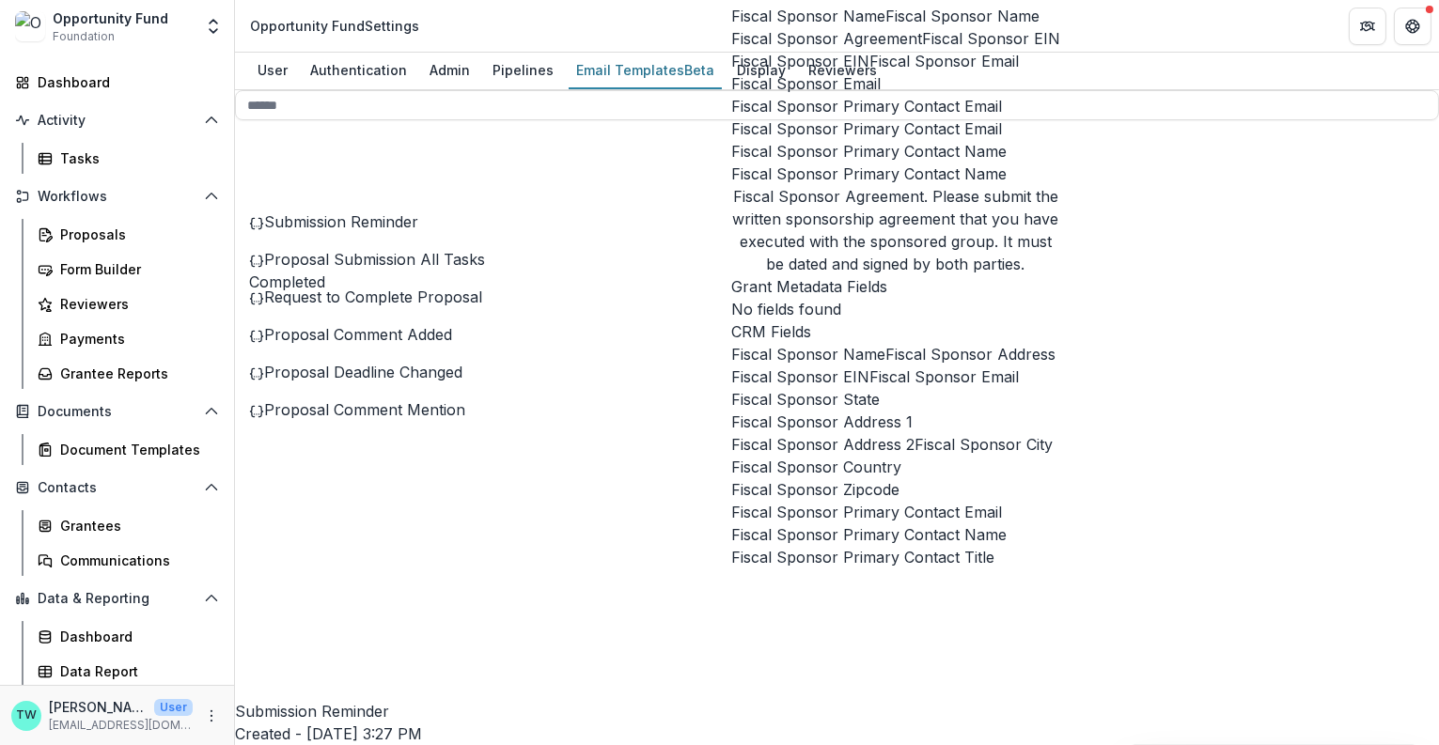
click at [885, 27] on span "Fiscal Sponsor Name" at bounding box center [962, 16] width 154 height 23
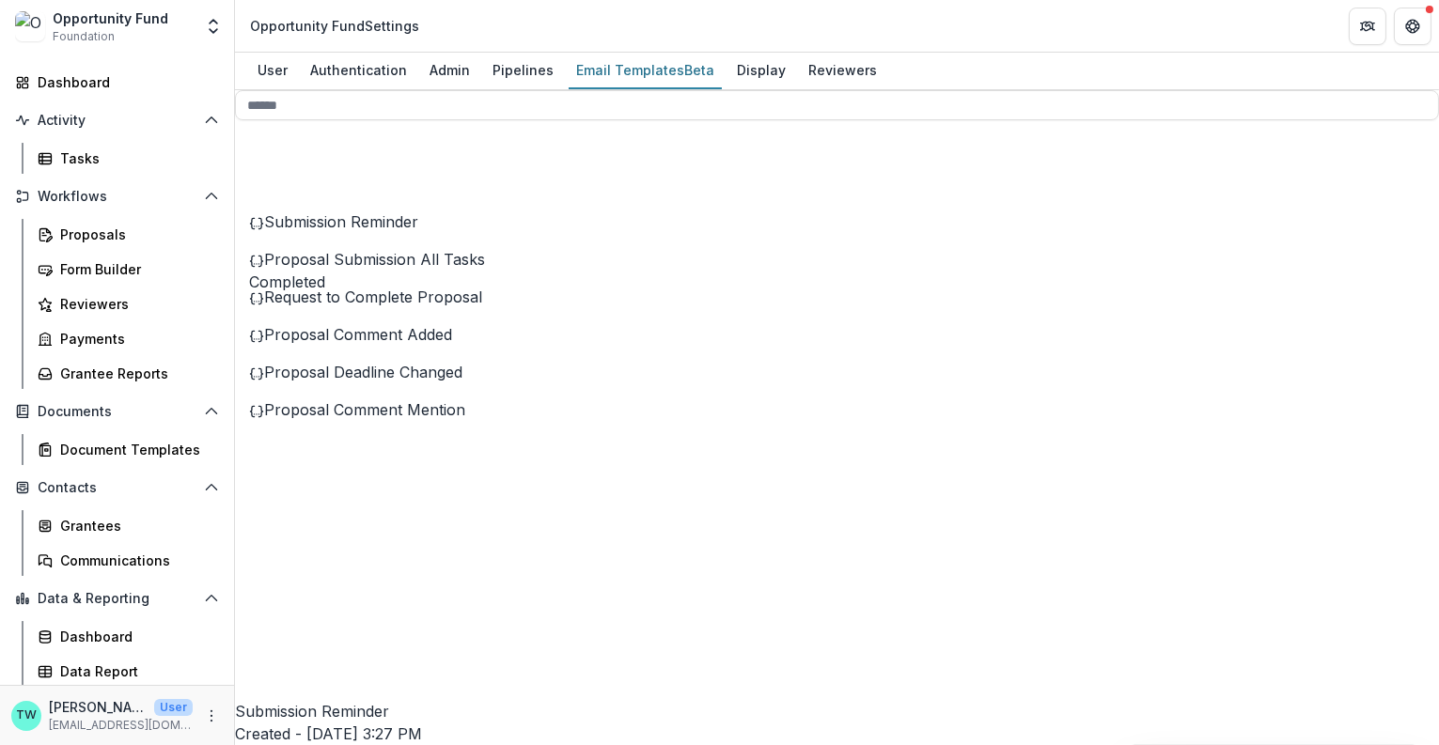
drag, startPoint x: 871, startPoint y: 613, endPoint x: 719, endPoint y: 620, distance: 152.4
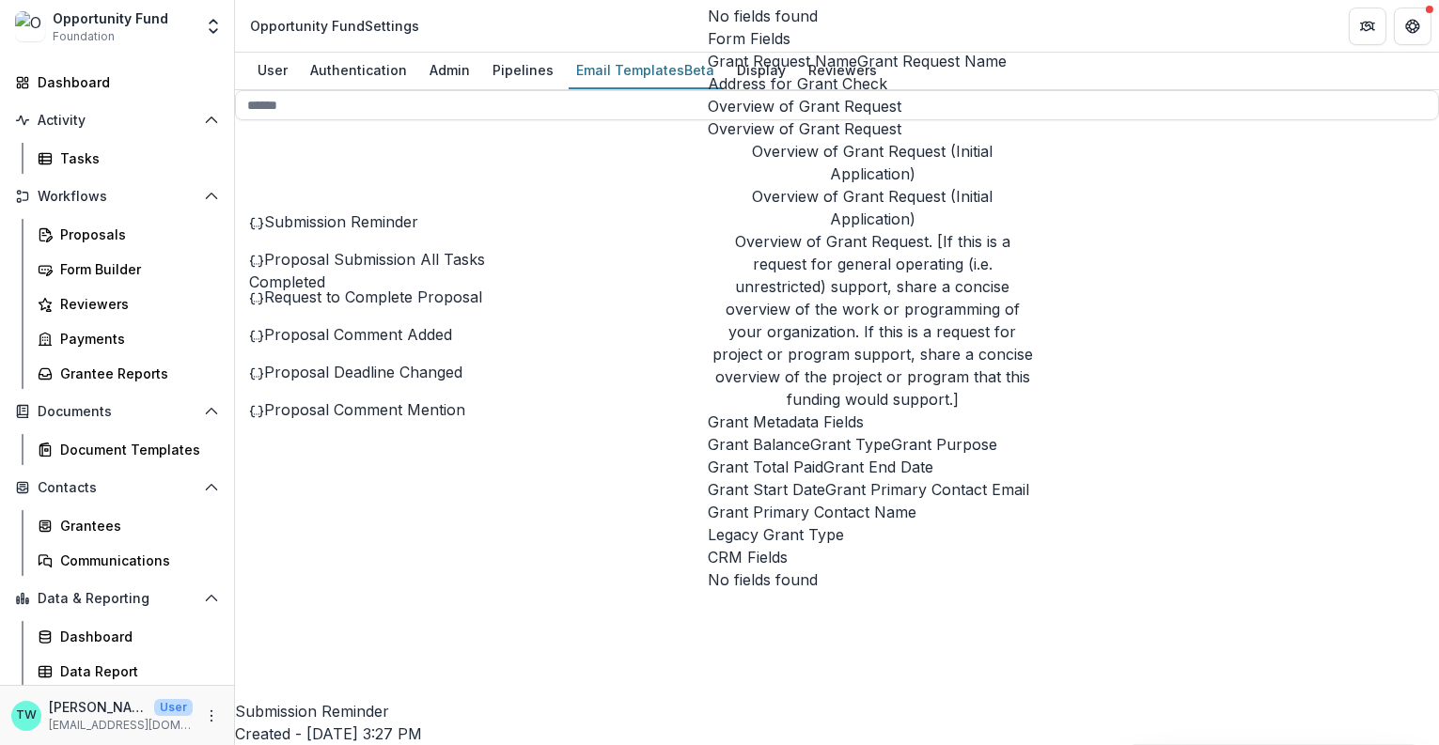
click at [857, 72] on span "Grant Request Name" at bounding box center [931, 61] width 149 height 23
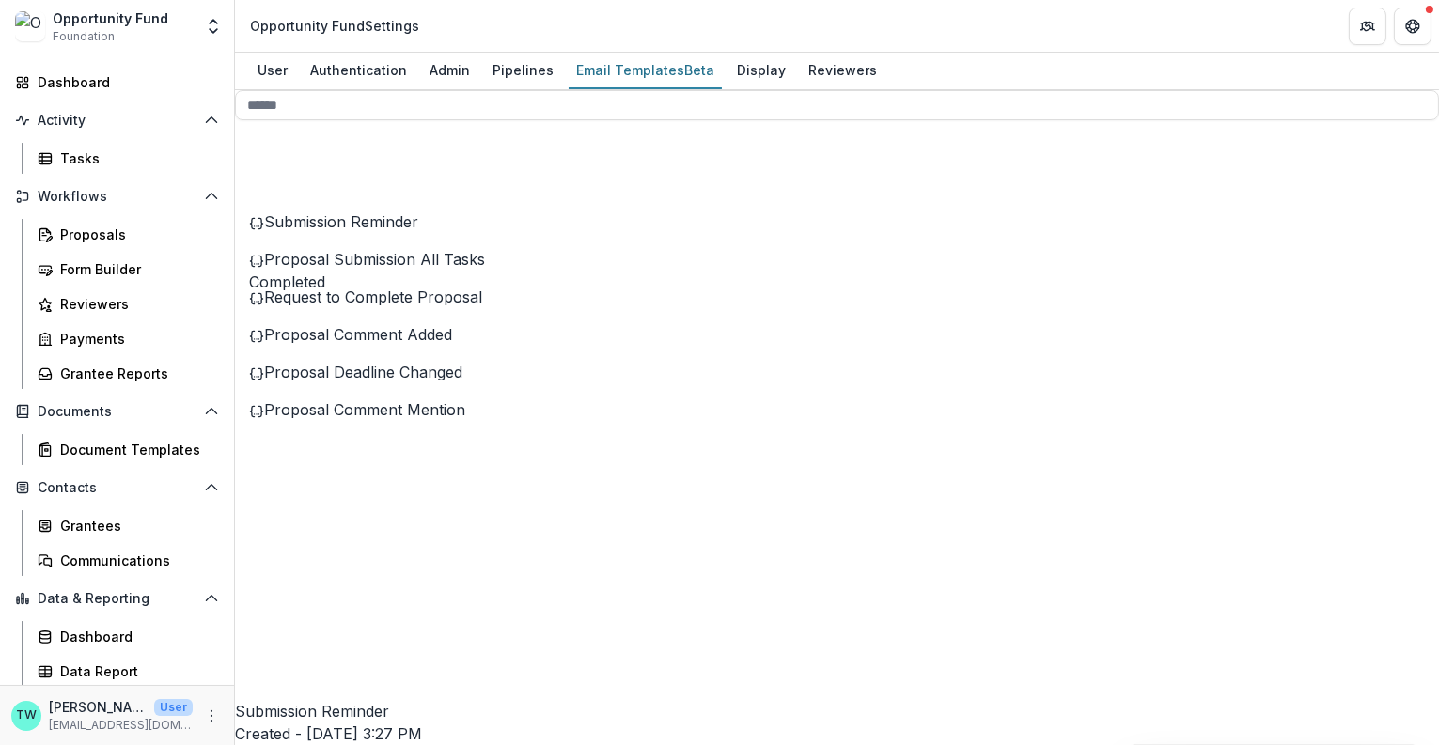
drag, startPoint x: 841, startPoint y: 635, endPoint x: 692, endPoint y: 636, distance: 149.4
drag, startPoint x: 692, startPoint y: 636, endPoint x: 836, endPoint y: 642, distance: 143.9
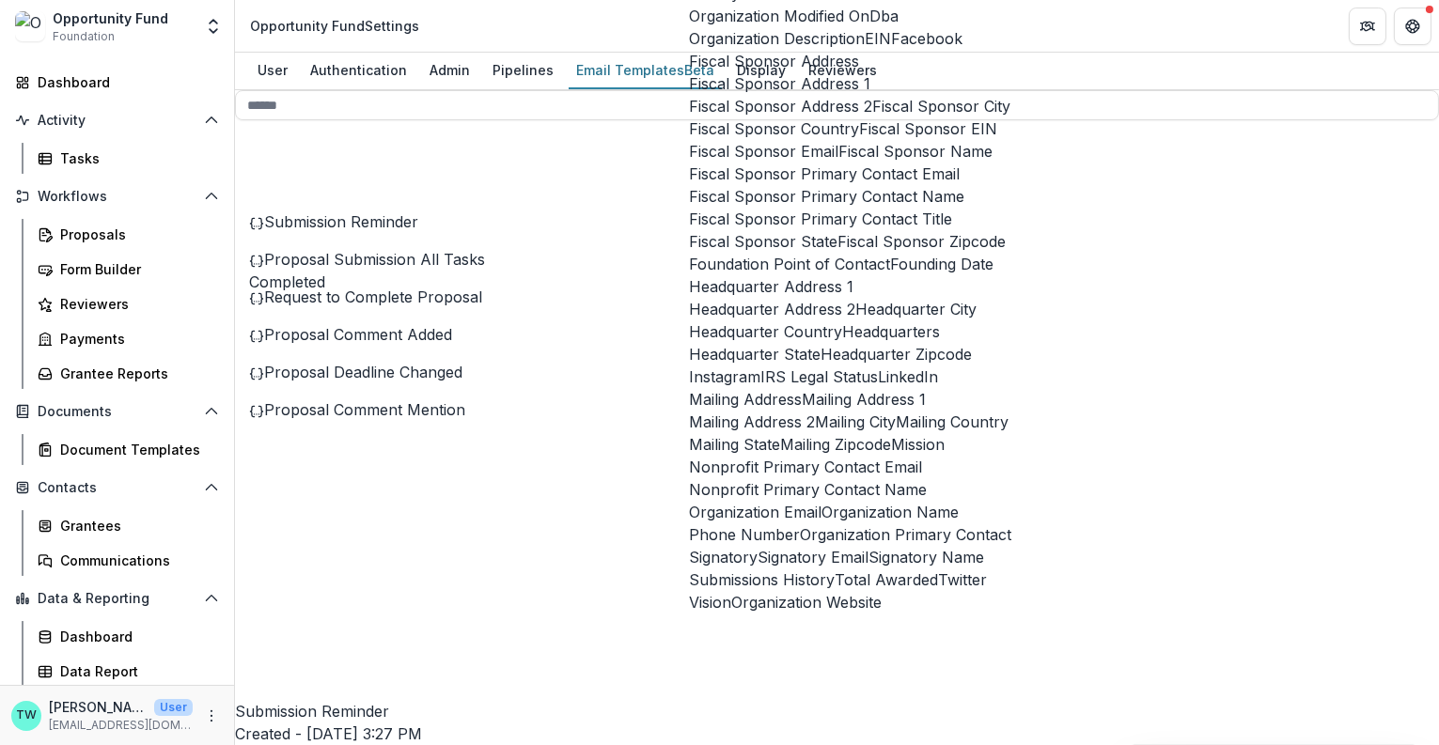
scroll to position [748, 0]
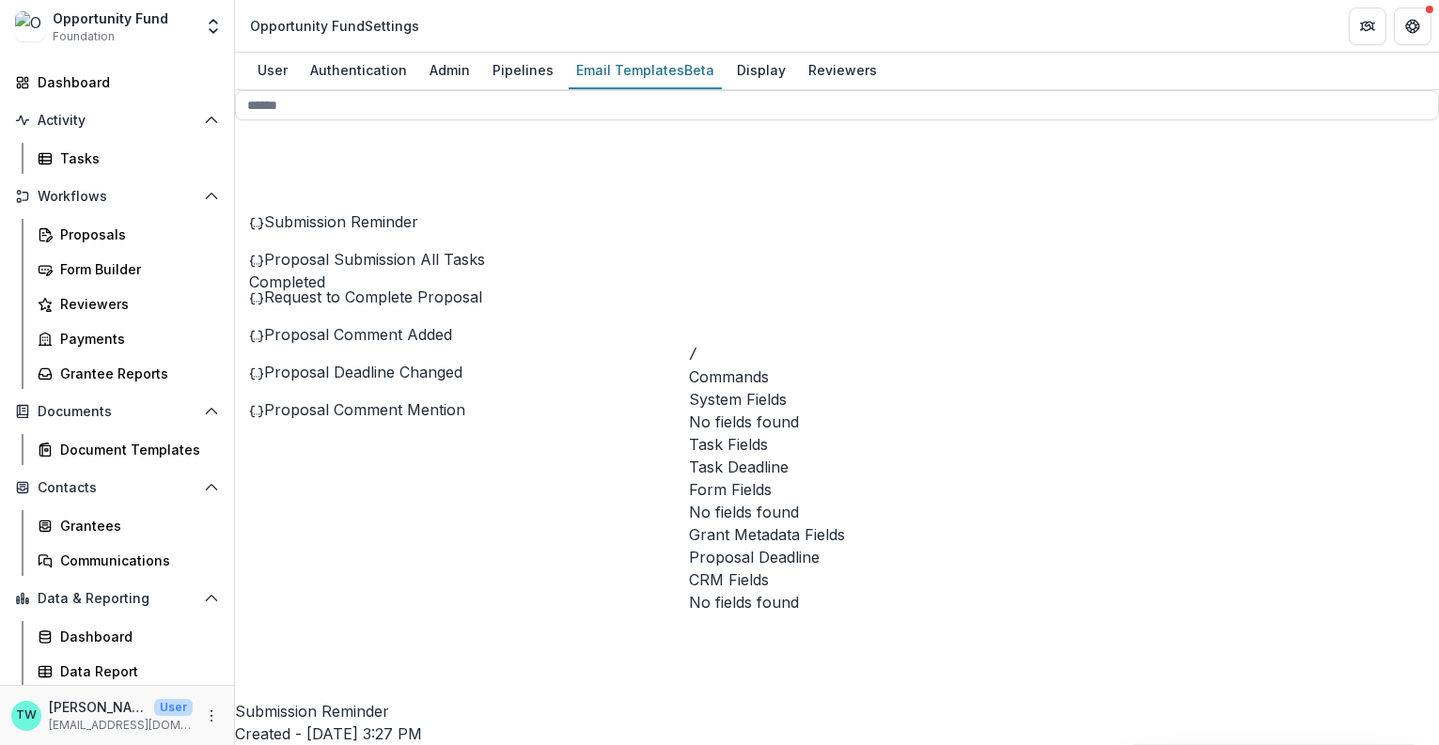
click at [789, 546] on span "Proposal Deadline" at bounding box center [754, 557] width 131 height 23
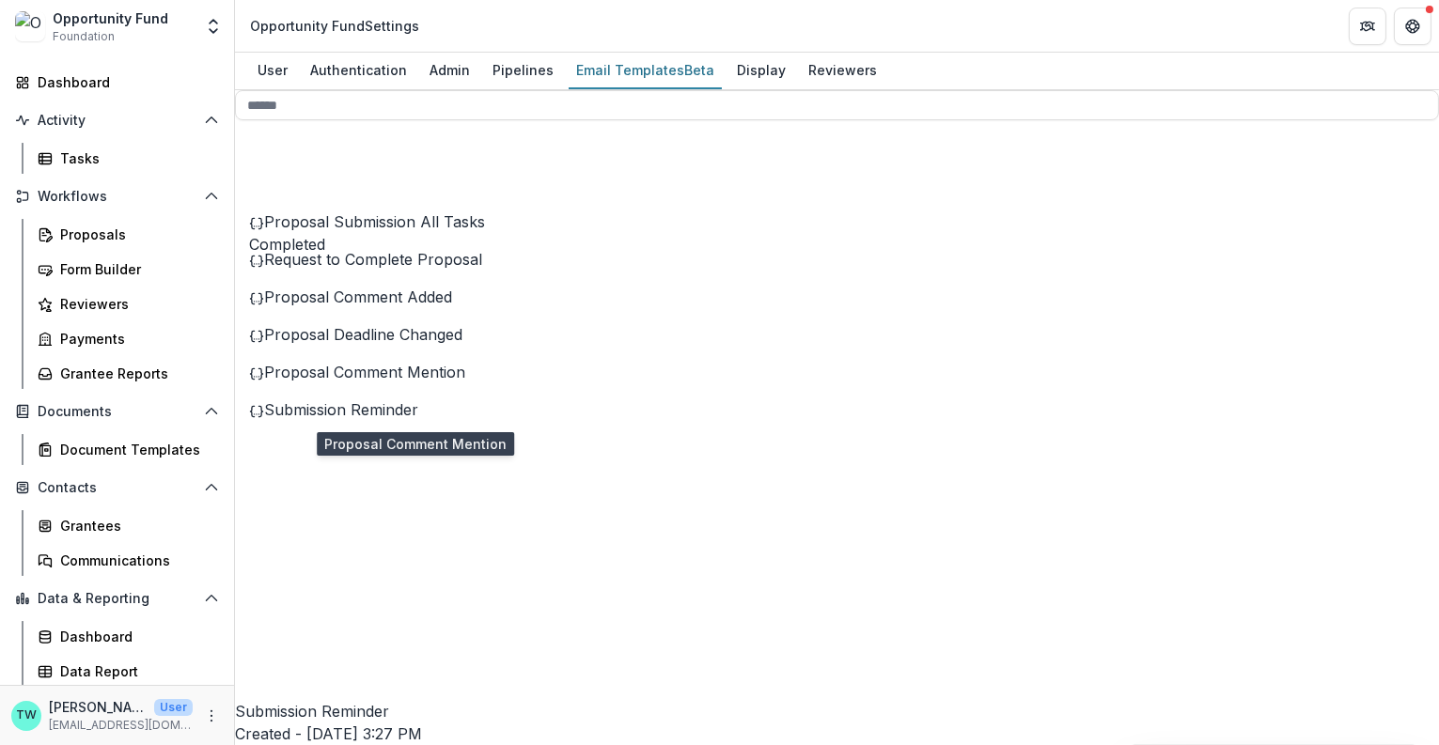
click at [431, 382] on span "Proposal Comment Mention" at bounding box center [364, 372] width 201 height 19
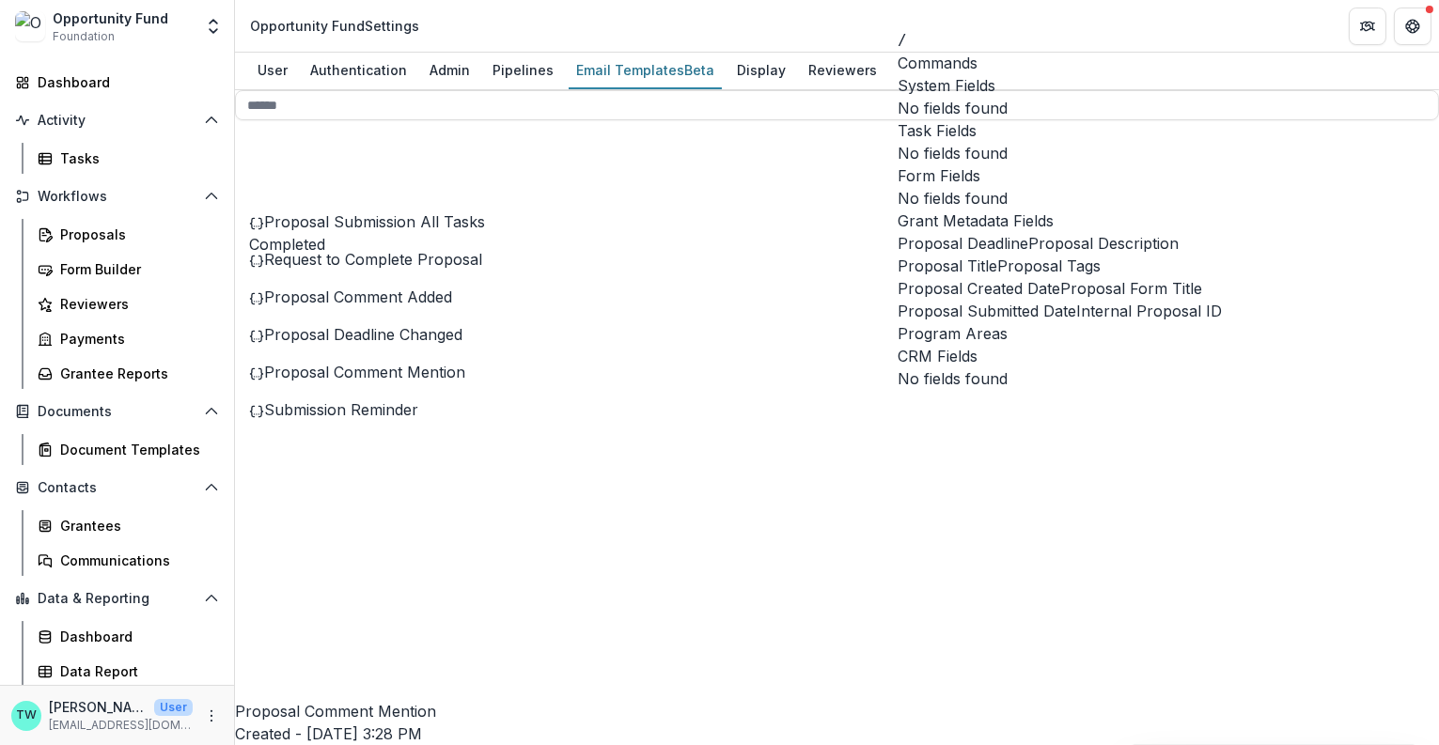
click at [997, 277] on span "Proposal Title" at bounding box center [948, 266] width 100 height 23
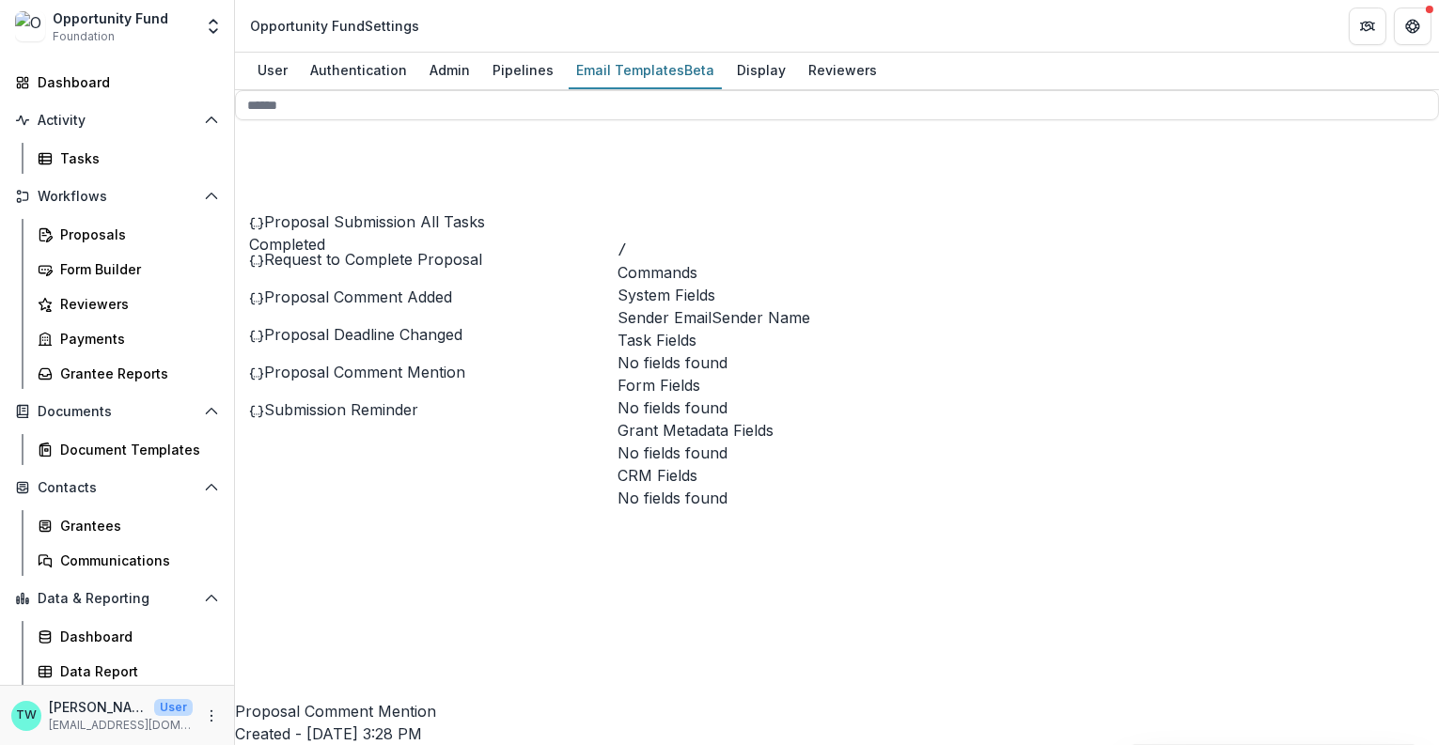
click at [711, 306] on span "Sender Name" at bounding box center [760, 317] width 99 height 23
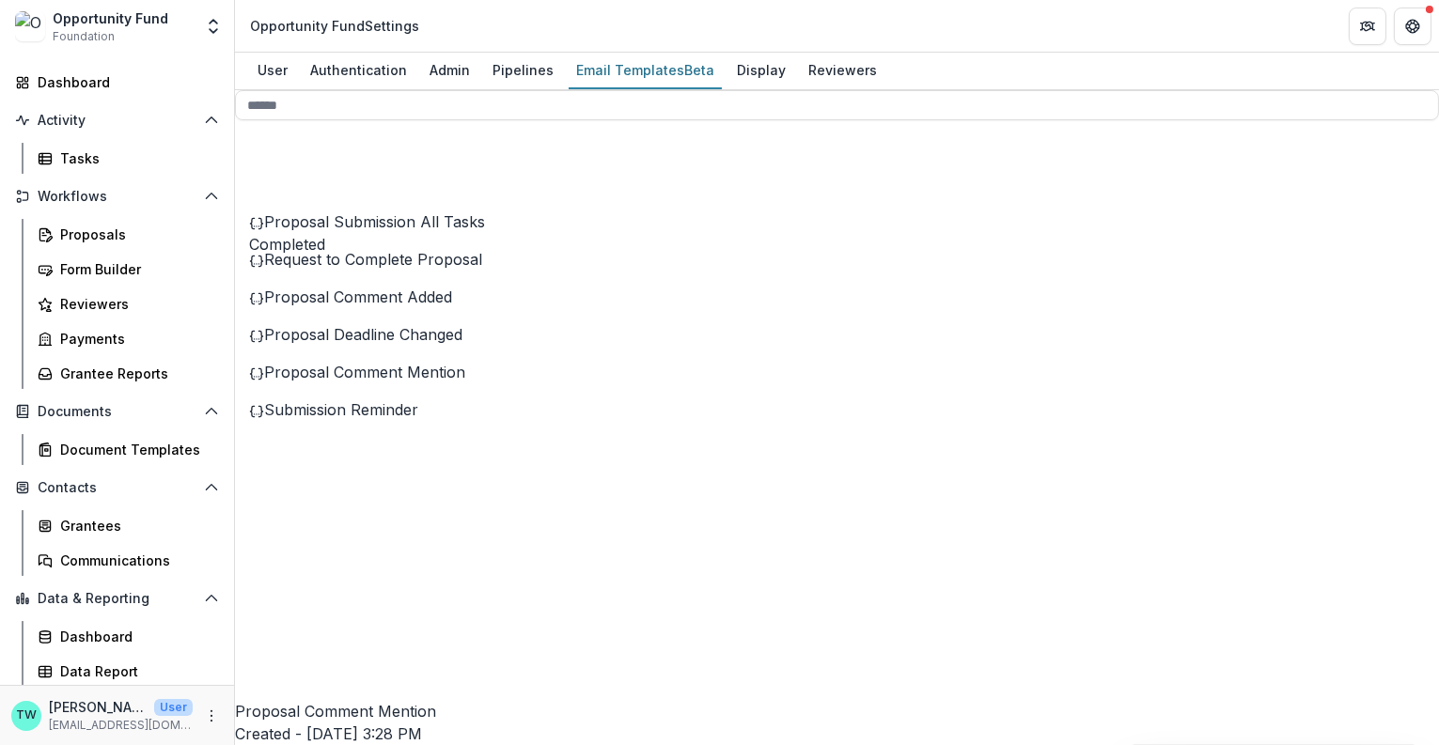
drag, startPoint x: 1239, startPoint y: 530, endPoint x: 1075, endPoint y: 535, distance: 163.6
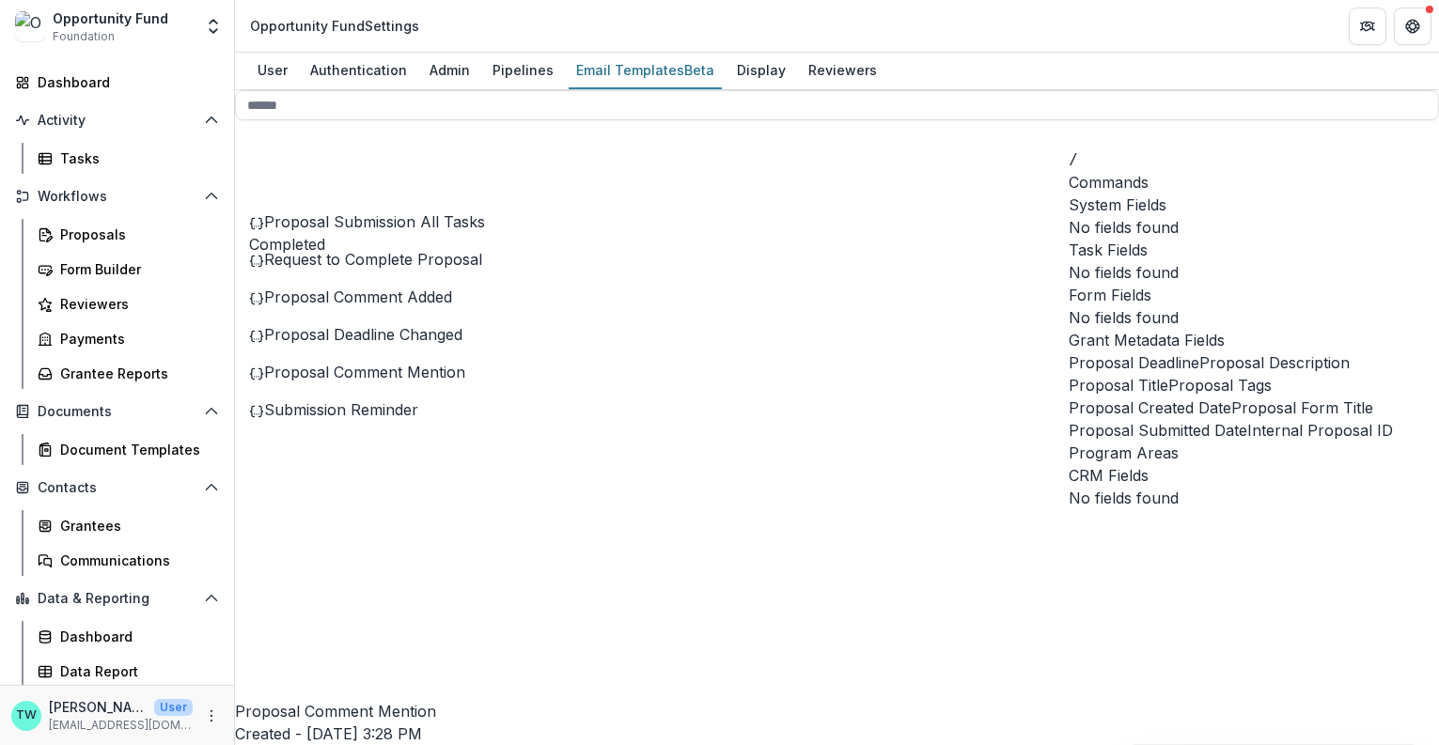
click at [1168, 397] on span "Proposal Title" at bounding box center [1119, 385] width 100 height 23
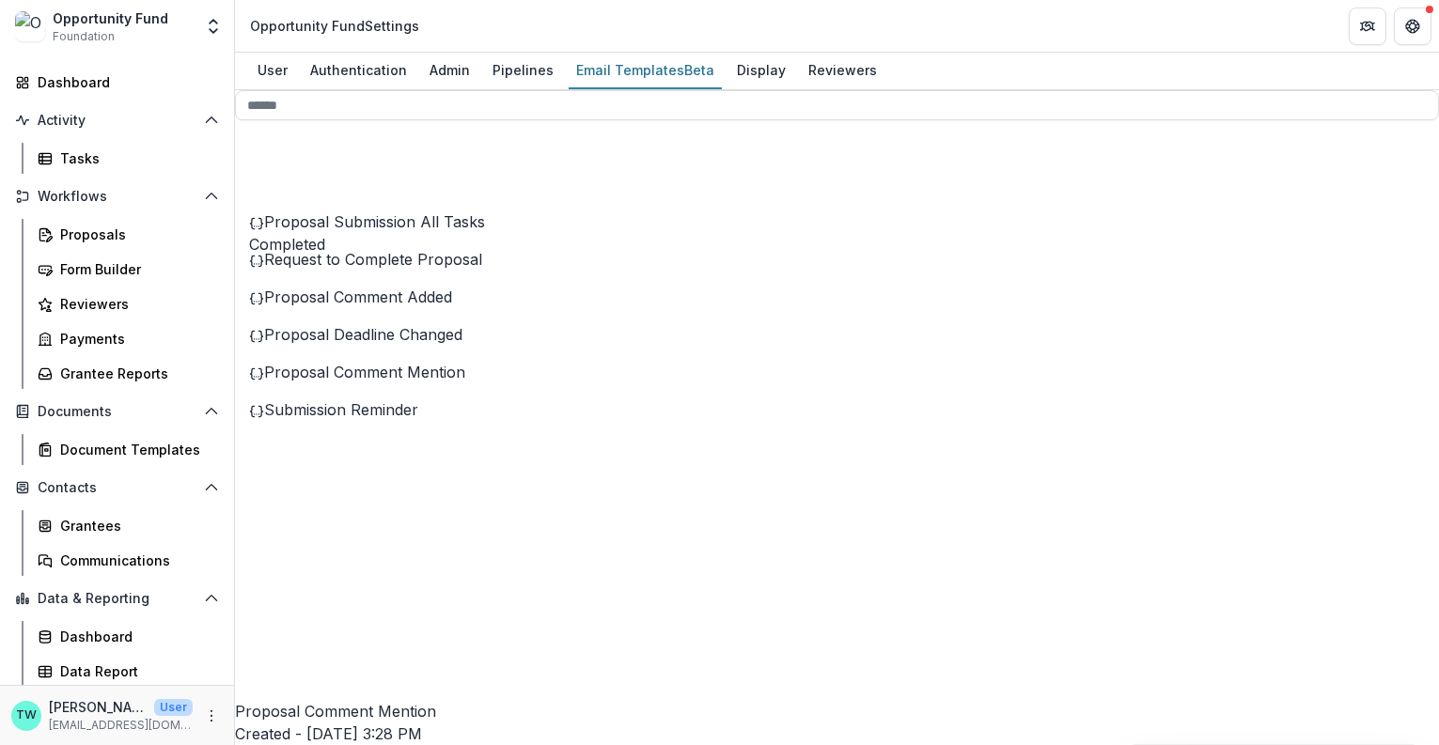
scroll to position [0, 0]
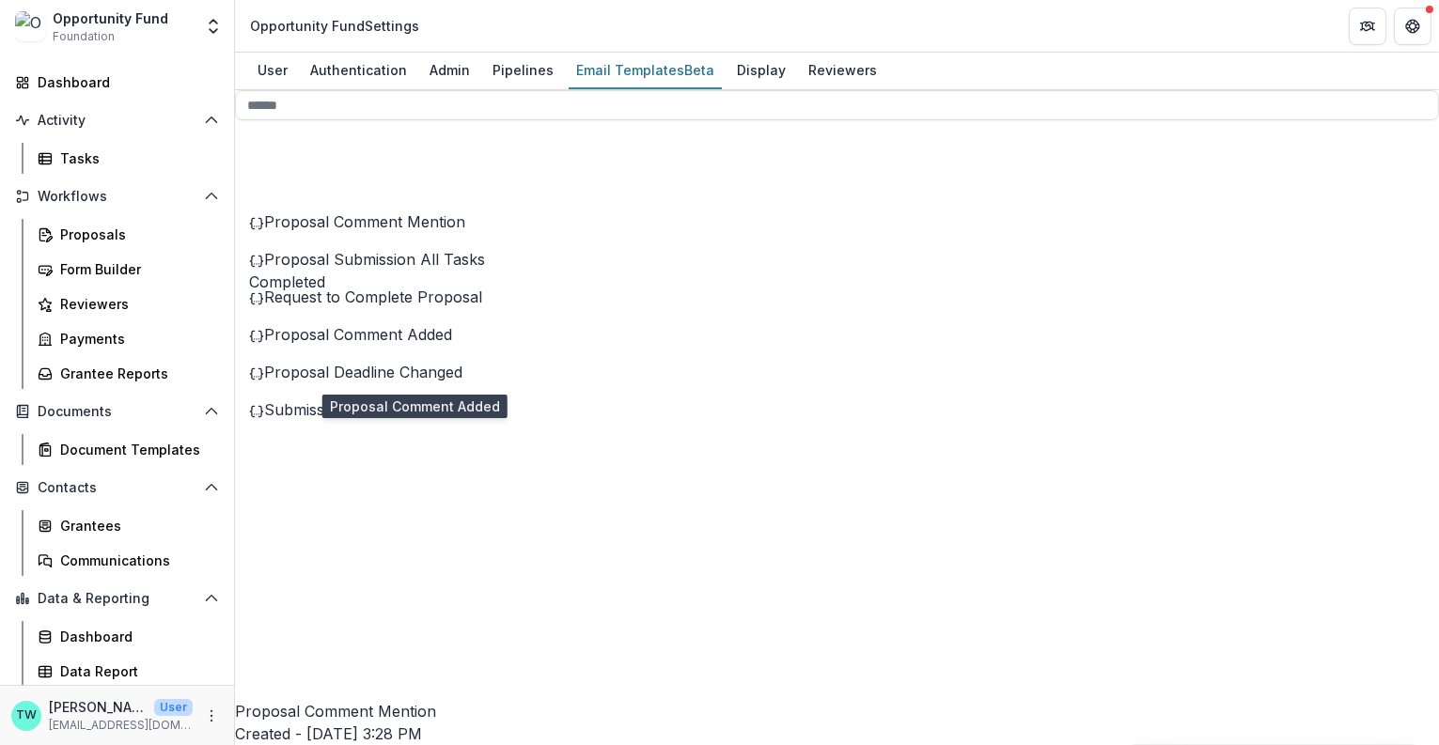
click at [410, 344] on span "Proposal Comment Added" at bounding box center [358, 334] width 188 height 19
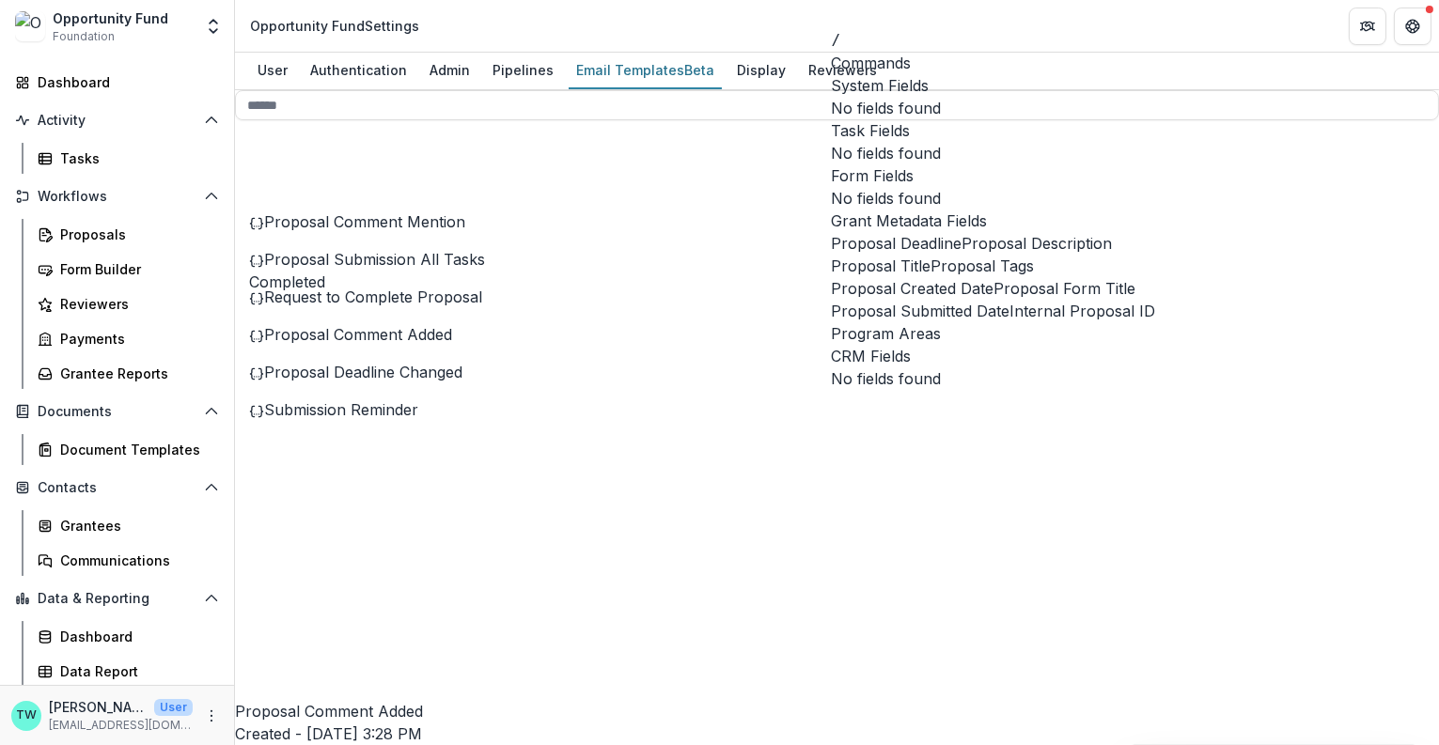
click at [930, 277] on span "Proposal Title" at bounding box center [881, 266] width 100 height 23
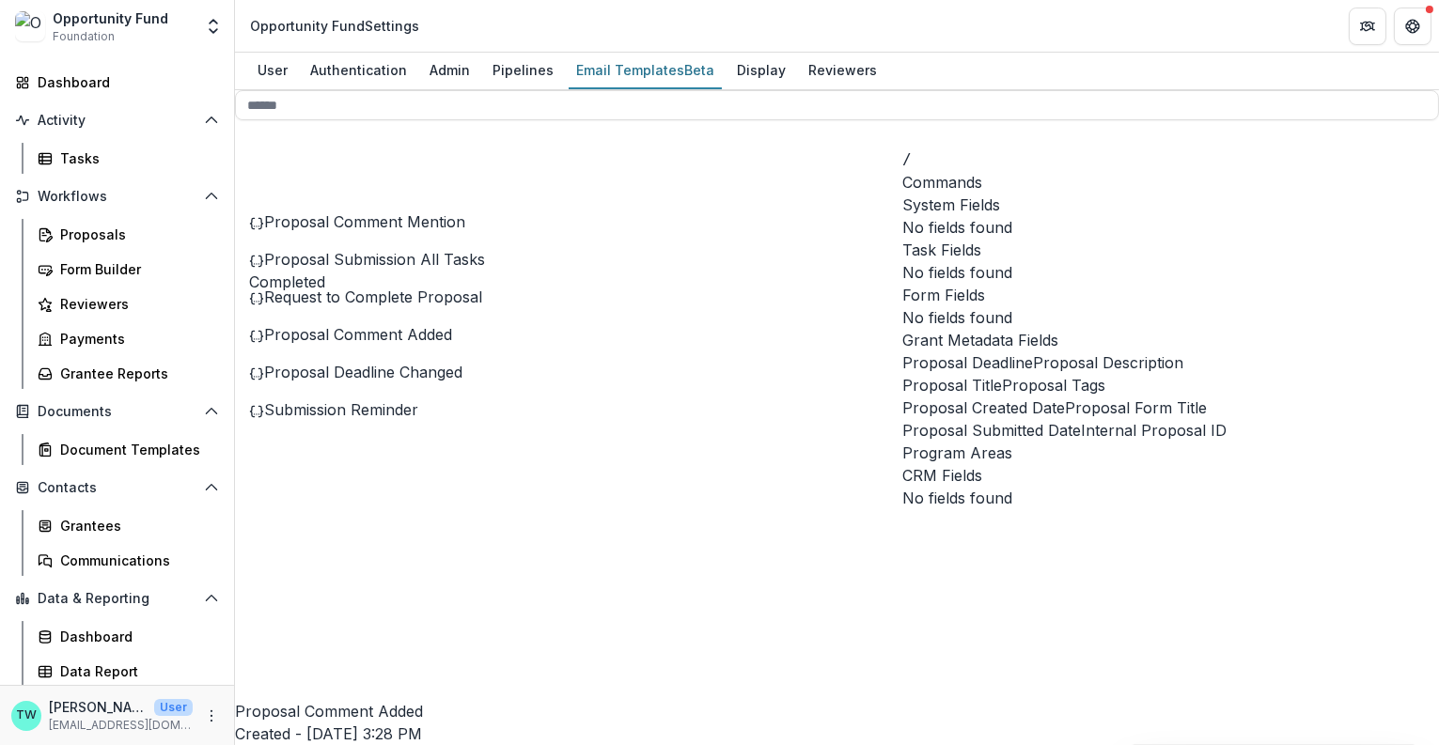
click at [1002, 397] on span "Proposal Title" at bounding box center [952, 385] width 100 height 23
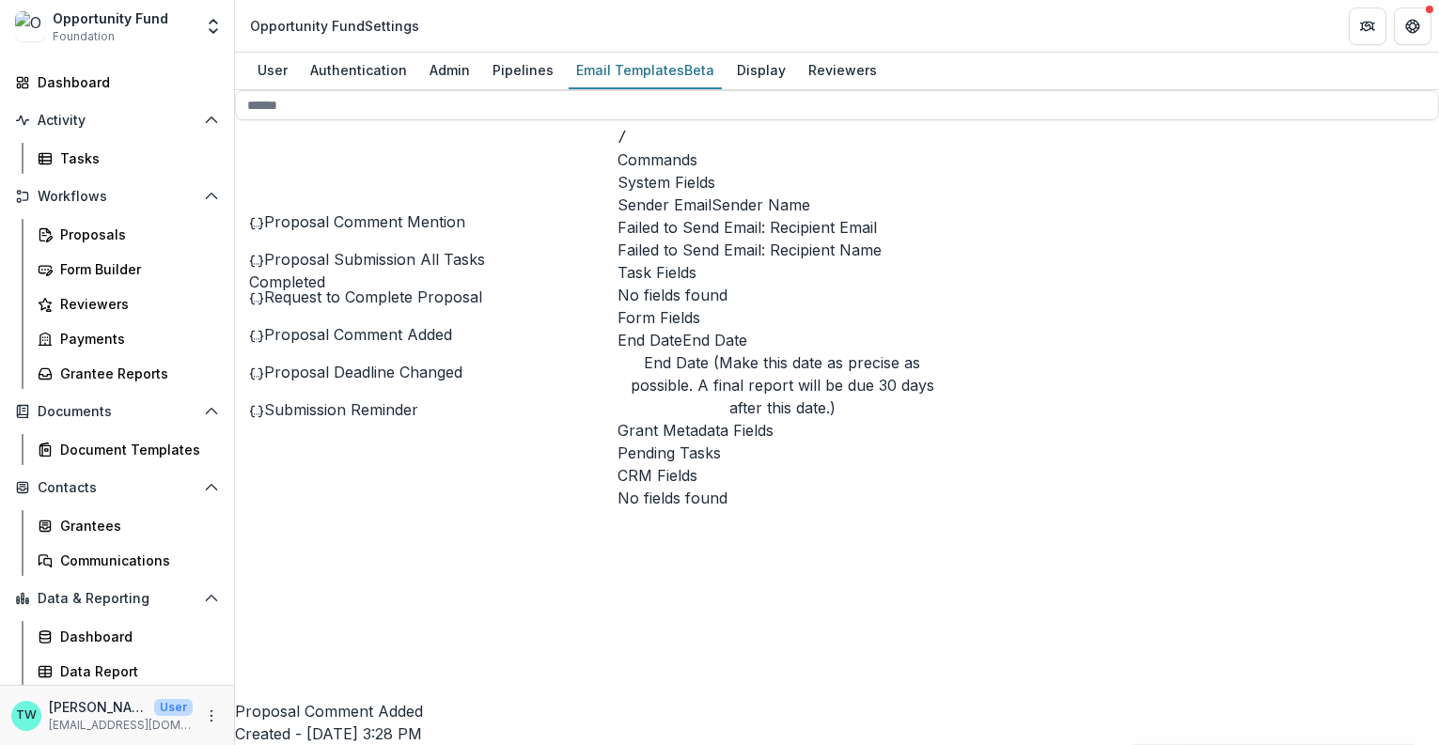
click at [740, 216] on span "Sender Name" at bounding box center [760, 205] width 99 height 23
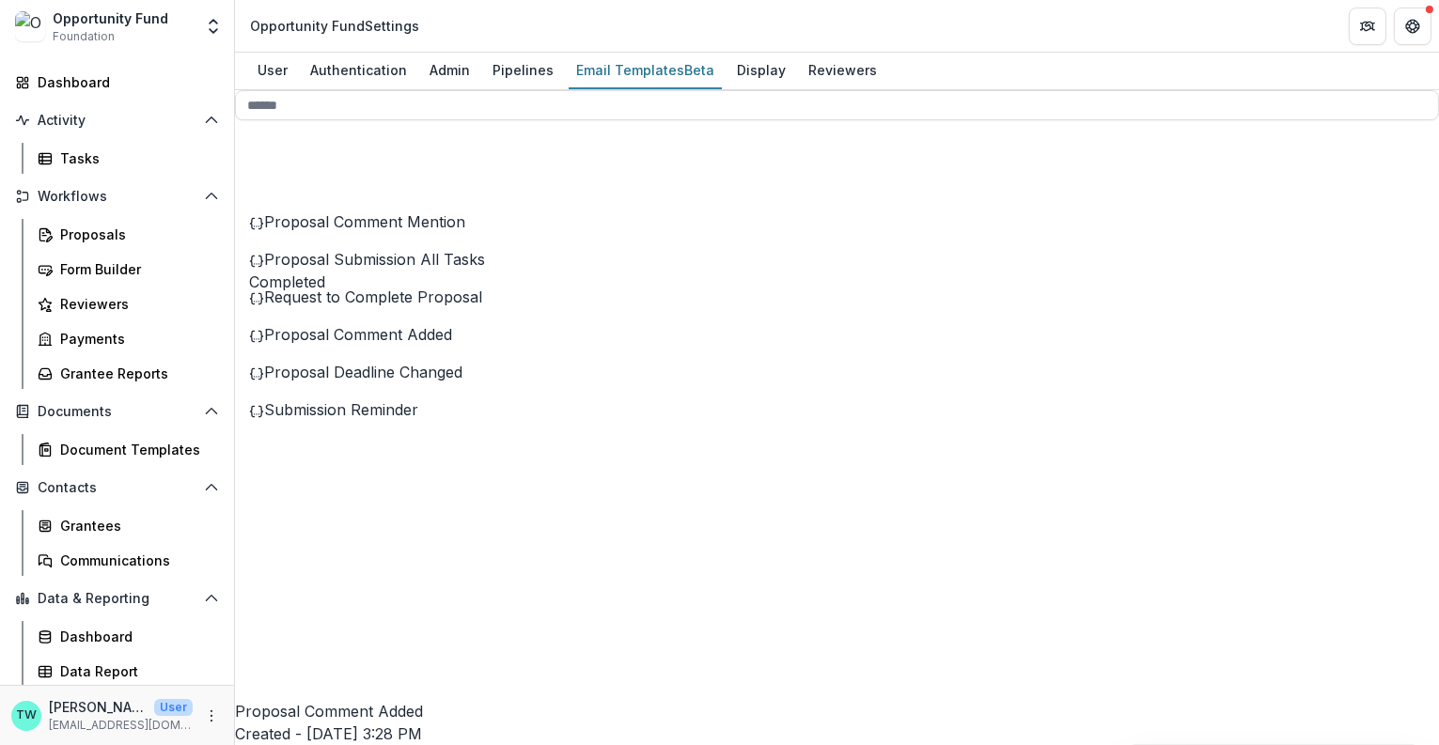
click at [441, 308] on div "Request to Complete Proposal" at bounding box center [406, 297] width 314 height 23
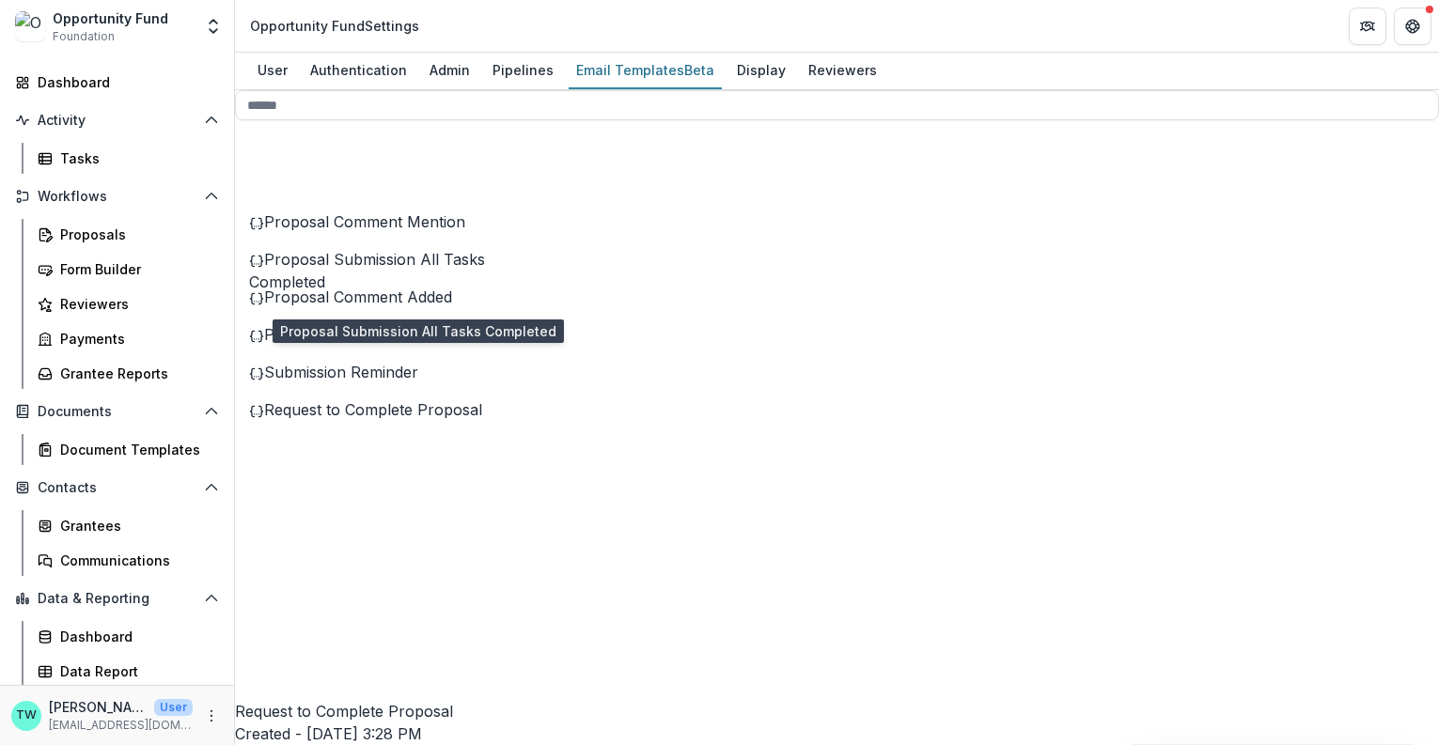
click at [444, 291] on span "Proposal Submission All Tasks Completed" at bounding box center [367, 270] width 236 height 41
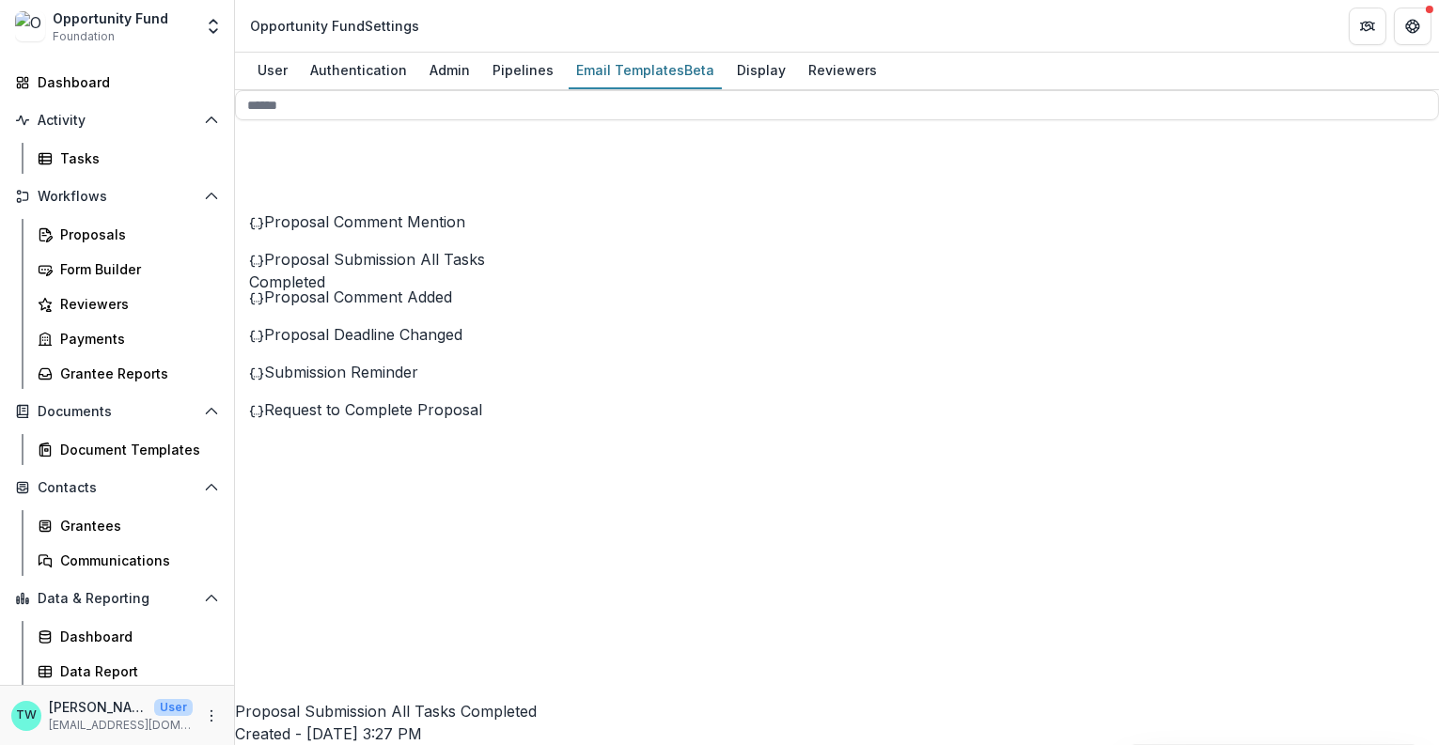
click at [425, 231] on span "Proposal Comment Mention" at bounding box center [364, 221] width 201 height 19
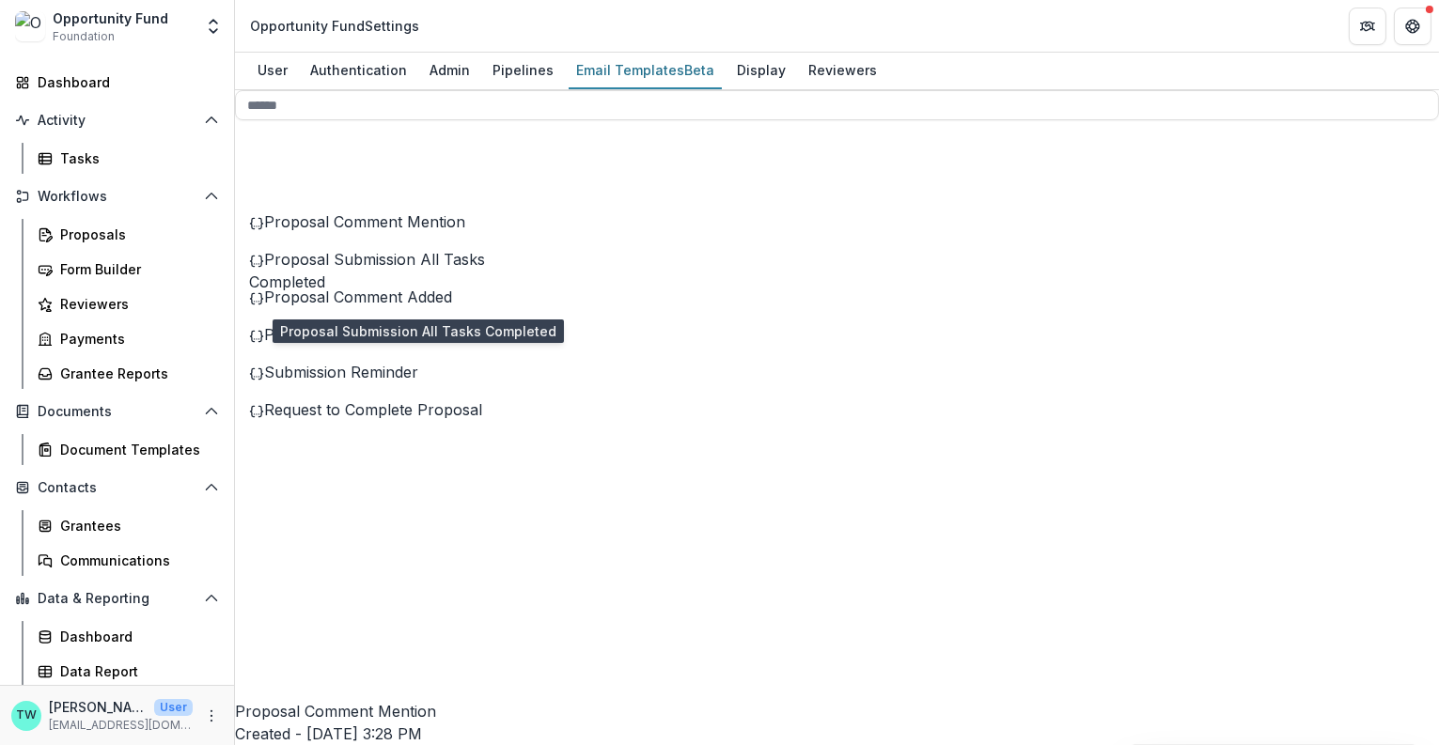
click at [421, 293] on div "Proposal Submission All Tasks Completed" at bounding box center [406, 270] width 314 height 45
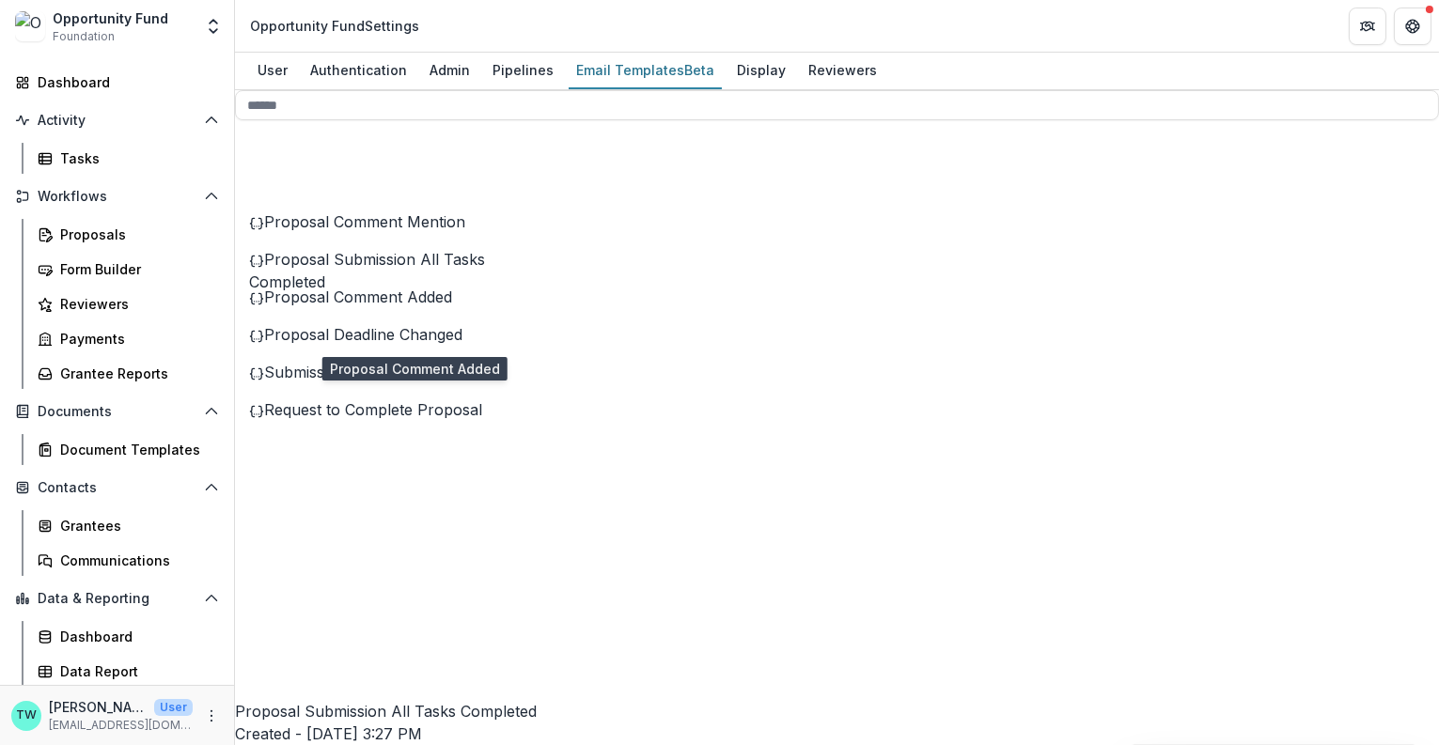
click at [416, 306] on span "Proposal Comment Added" at bounding box center [358, 297] width 188 height 19
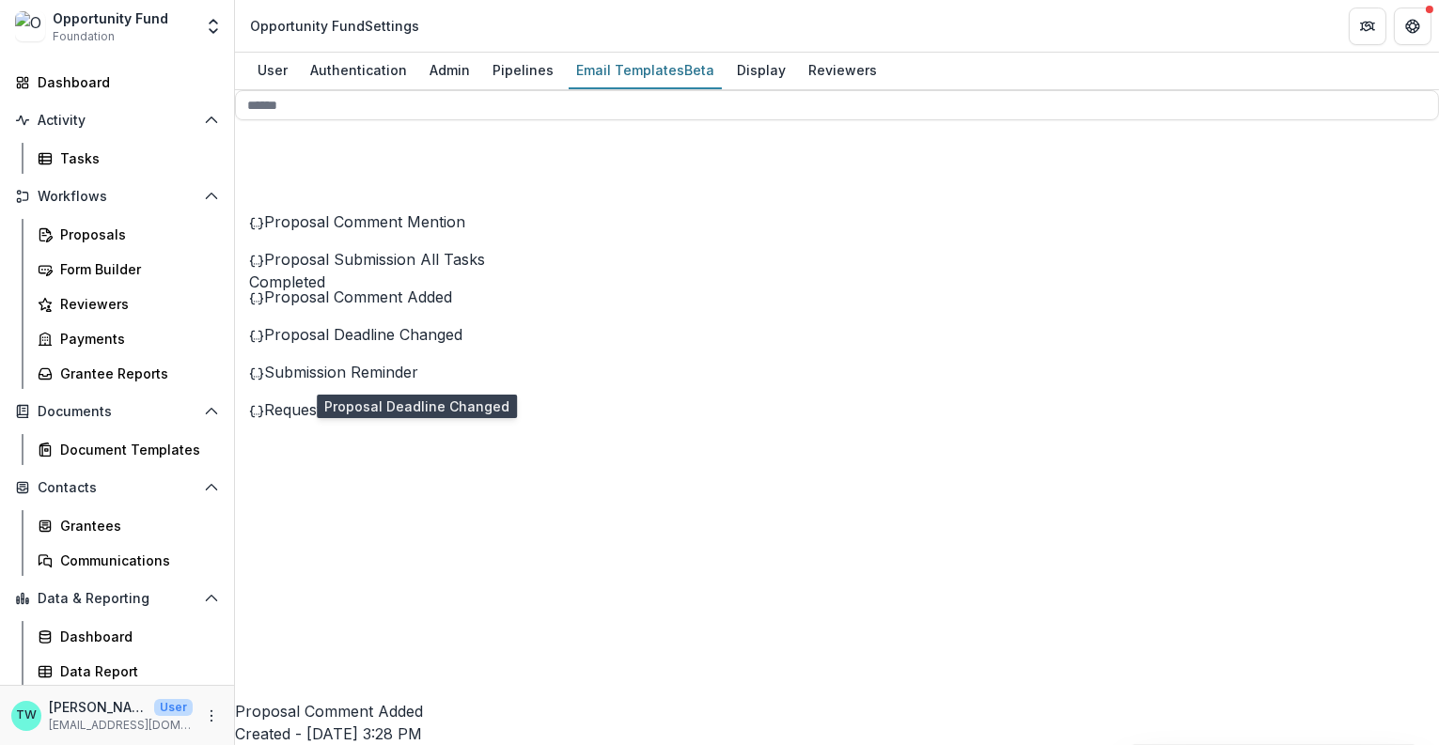
click at [410, 344] on span "Proposal Deadline Changed" at bounding box center [363, 334] width 198 height 19
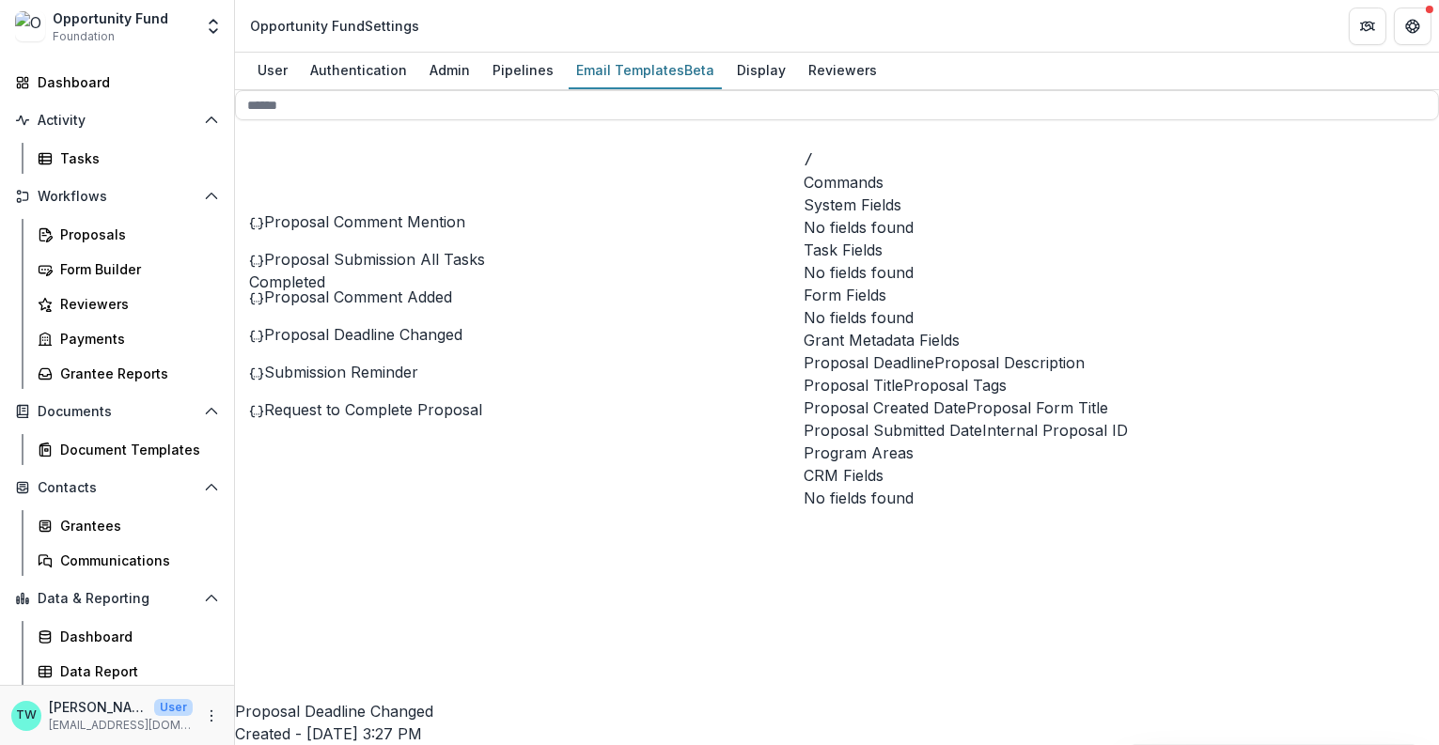
click at [904, 397] on span "Proposal Title" at bounding box center [855, 385] width 100 height 23
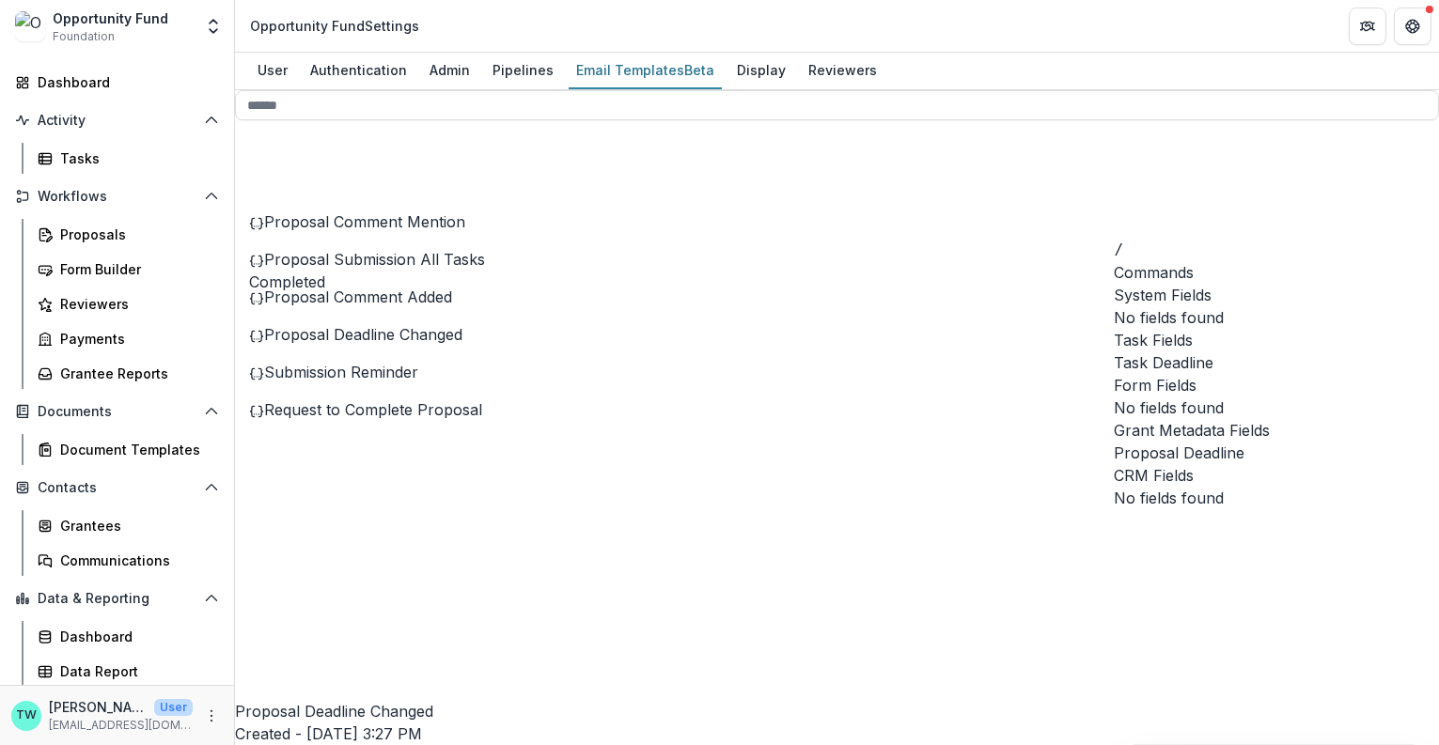
click at [1164, 442] on span "Proposal Deadline" at bounding box center [1180, 453] width 131 height 23
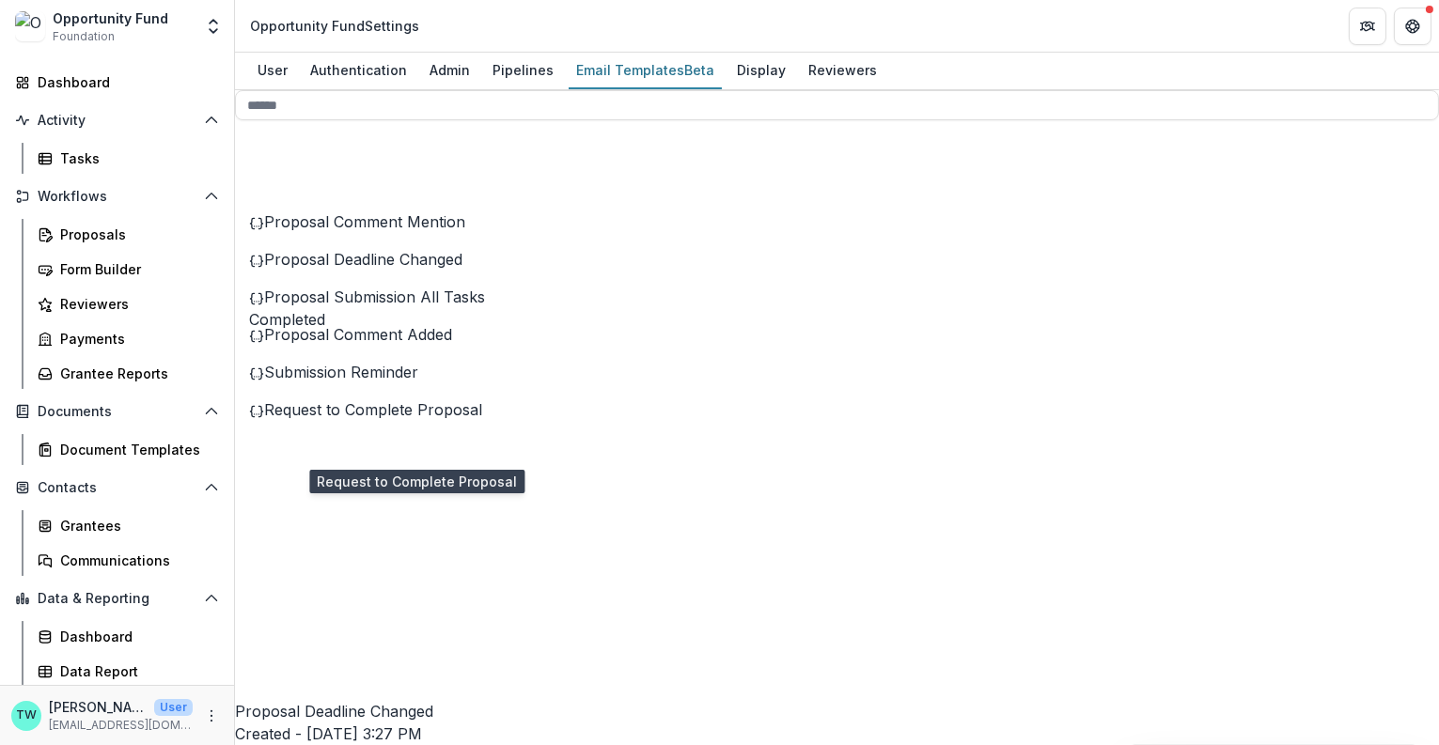
click at [389, 419] on span "Request to Complete Proposal" at bounding box center [373, 409] width 218 height 19
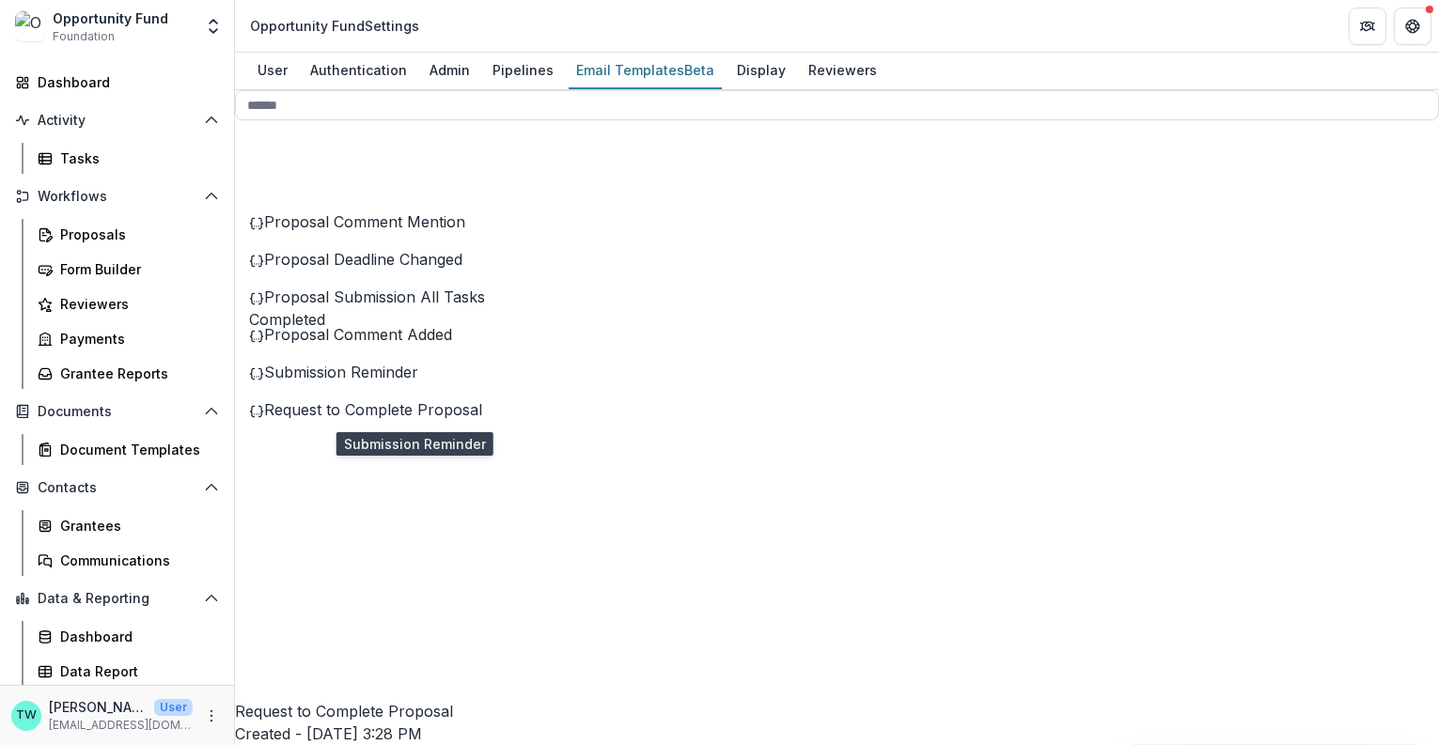
click at [388, 382] on span "Submission Reminder" at bounding box center [341, 372] width 154 height 19
click at [408, 344] on span "Proposal Comment Added" at bounding box center [358, 334] width 188 height 19
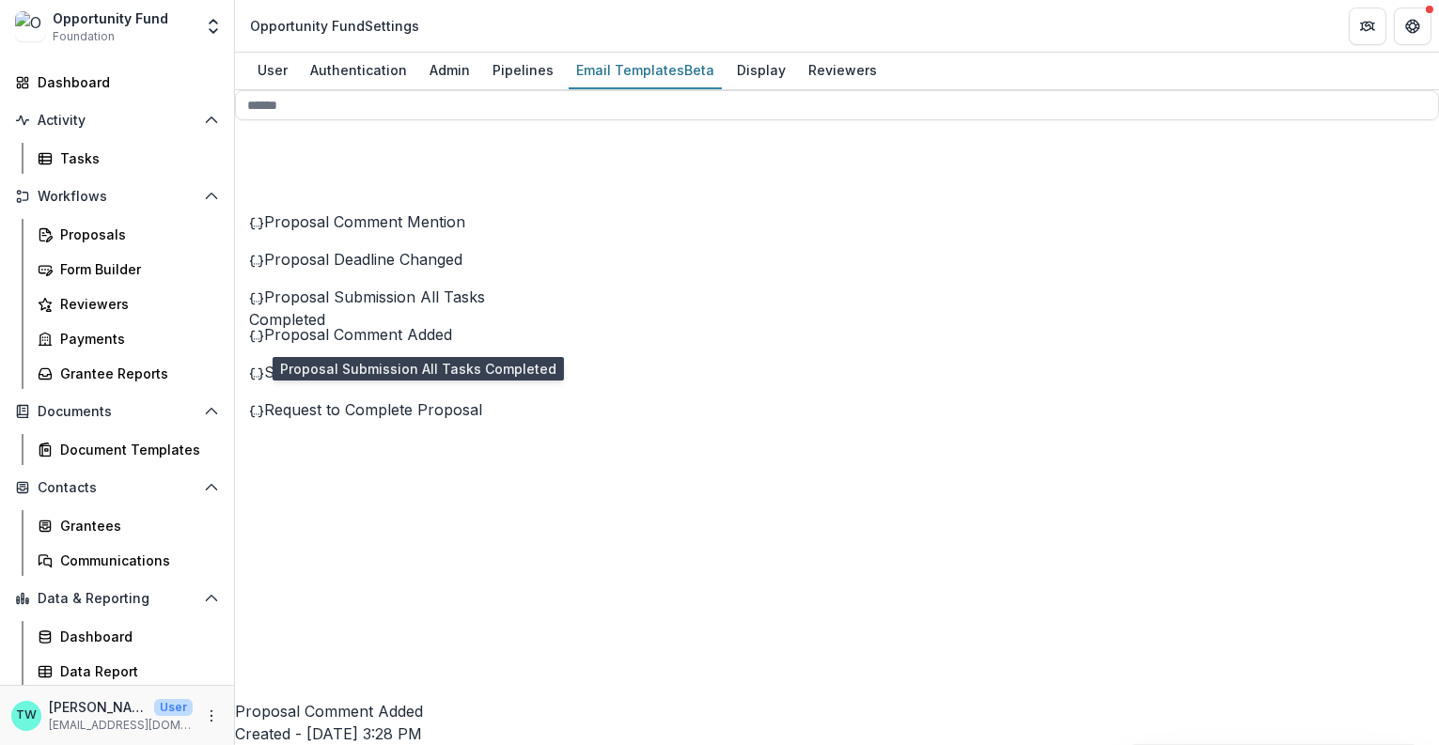
click at [462, 329] on span "Proposal Submission All Tasks Completed" at bounding box center [367, 308] width 236 height 41
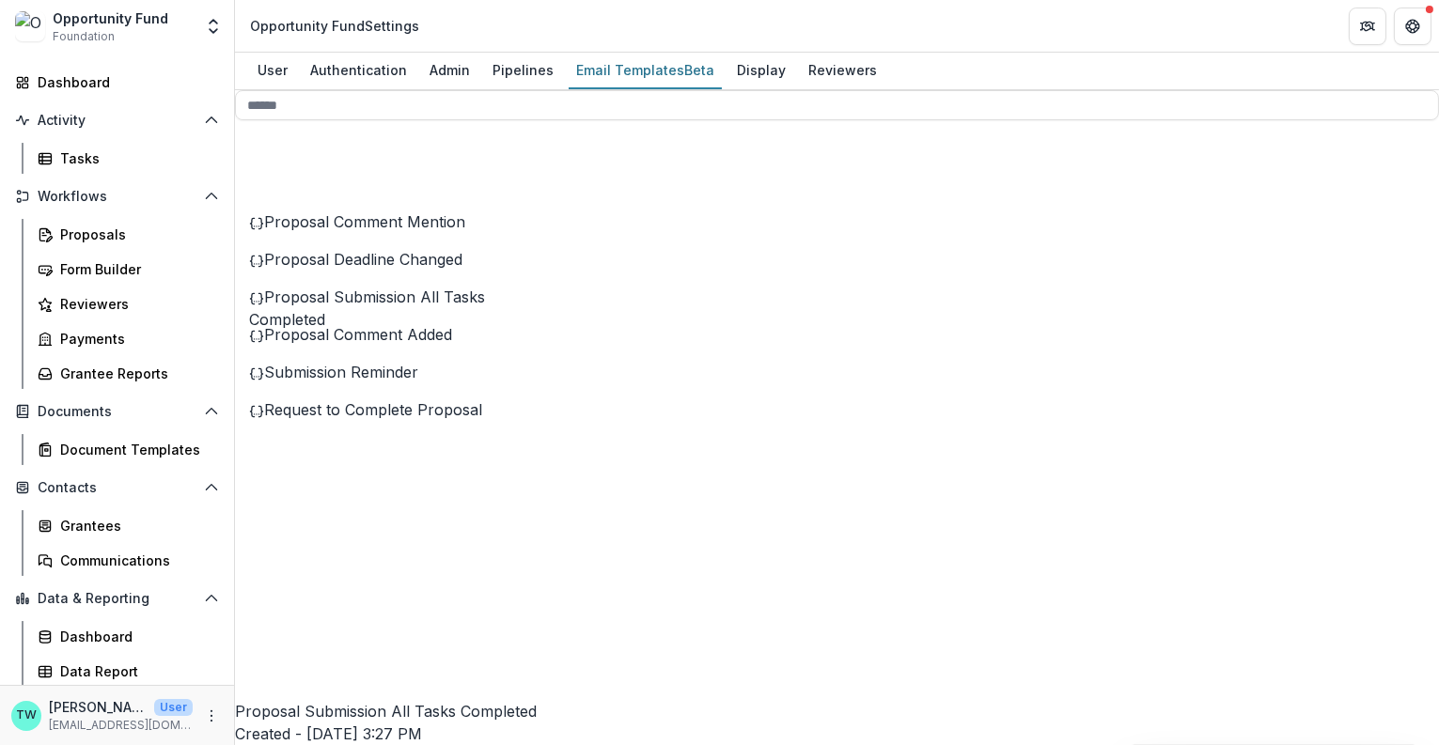
click at [436, 419] on span "Request to Complete Proposal" at bounding box center [373, 409] width 218 height 19
click at [409, 382] on span "Submission Reminder" at bounding box center [341, 372] width 154 height 19
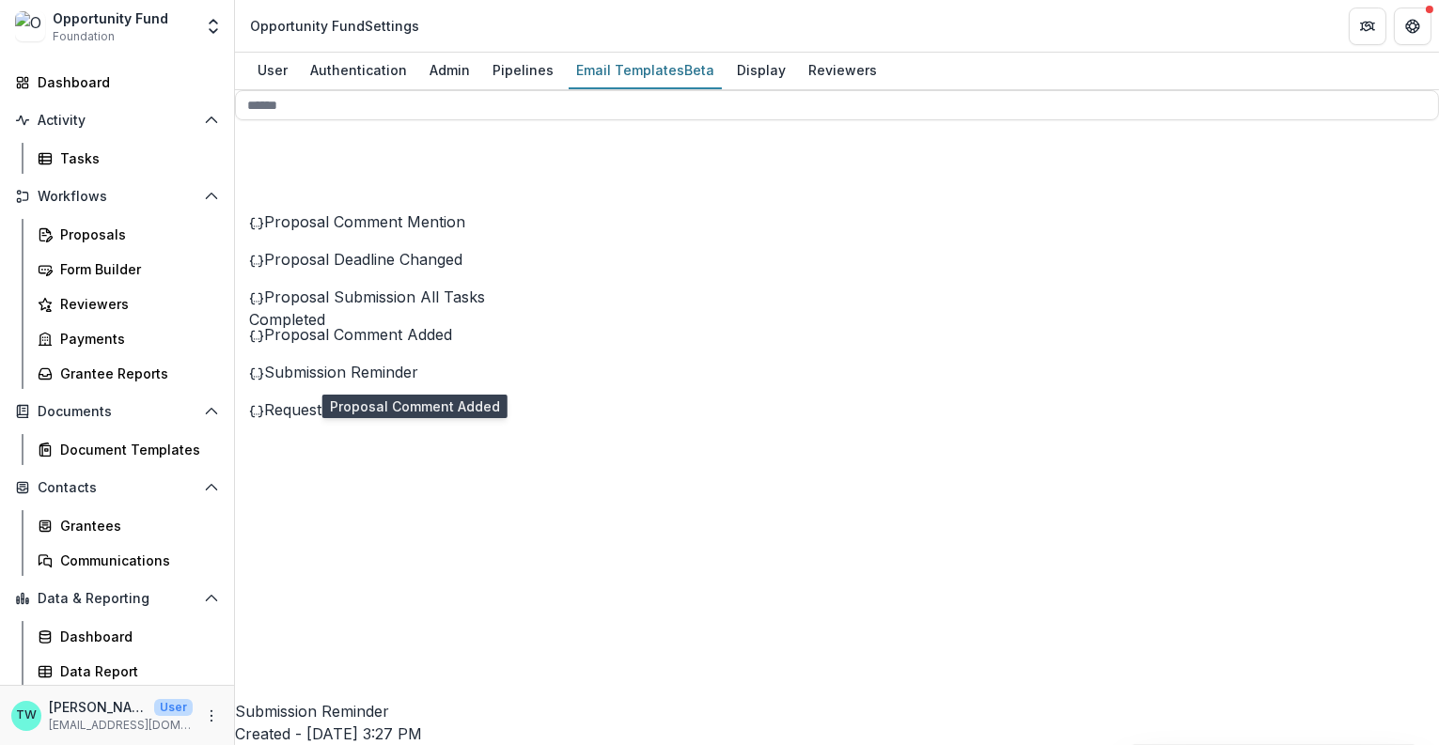
click at [405, 344] on span "Proposal Comment Added" at bounding box center [358, 334] width 188 height 19
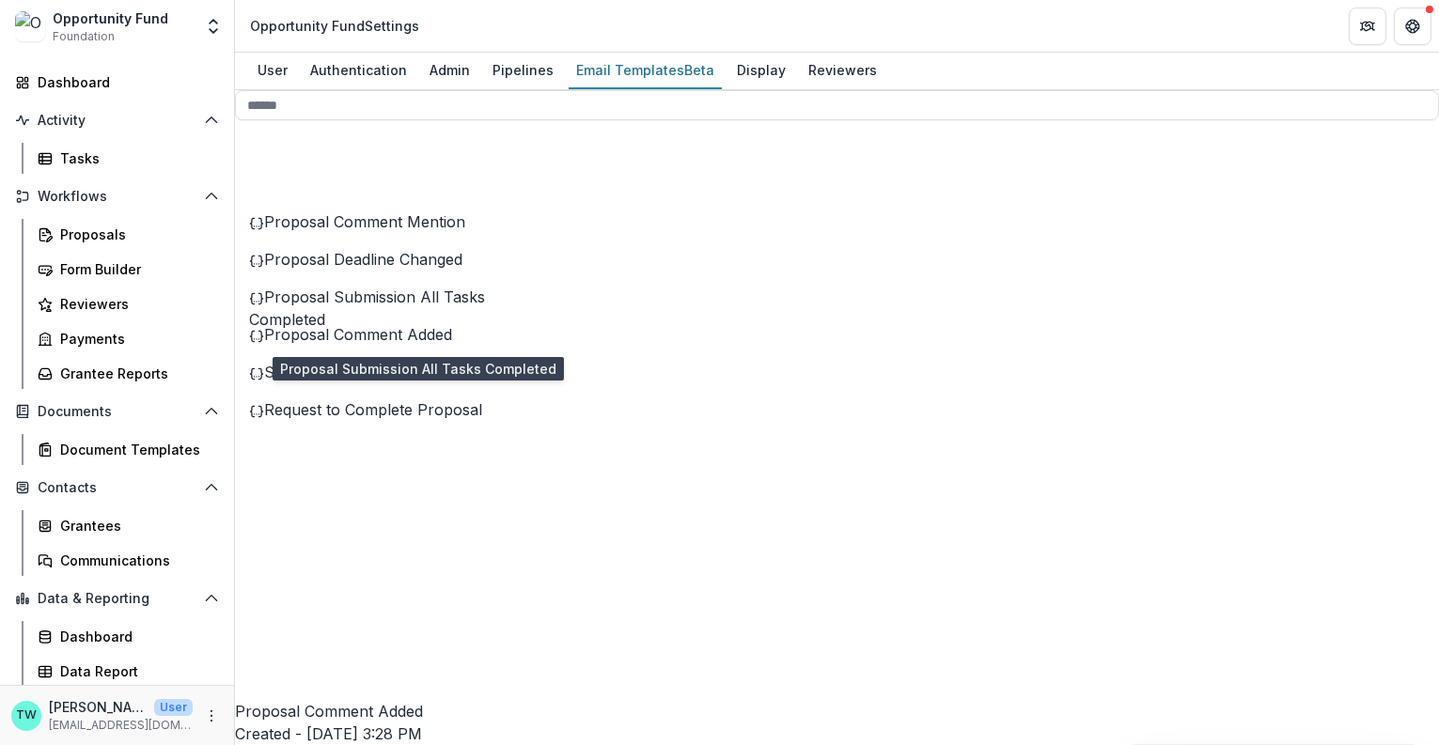
click at [398, 331] on div "Proposal Submission All Tasks Completed" at bounding box center [406, 308] width 314 height 45
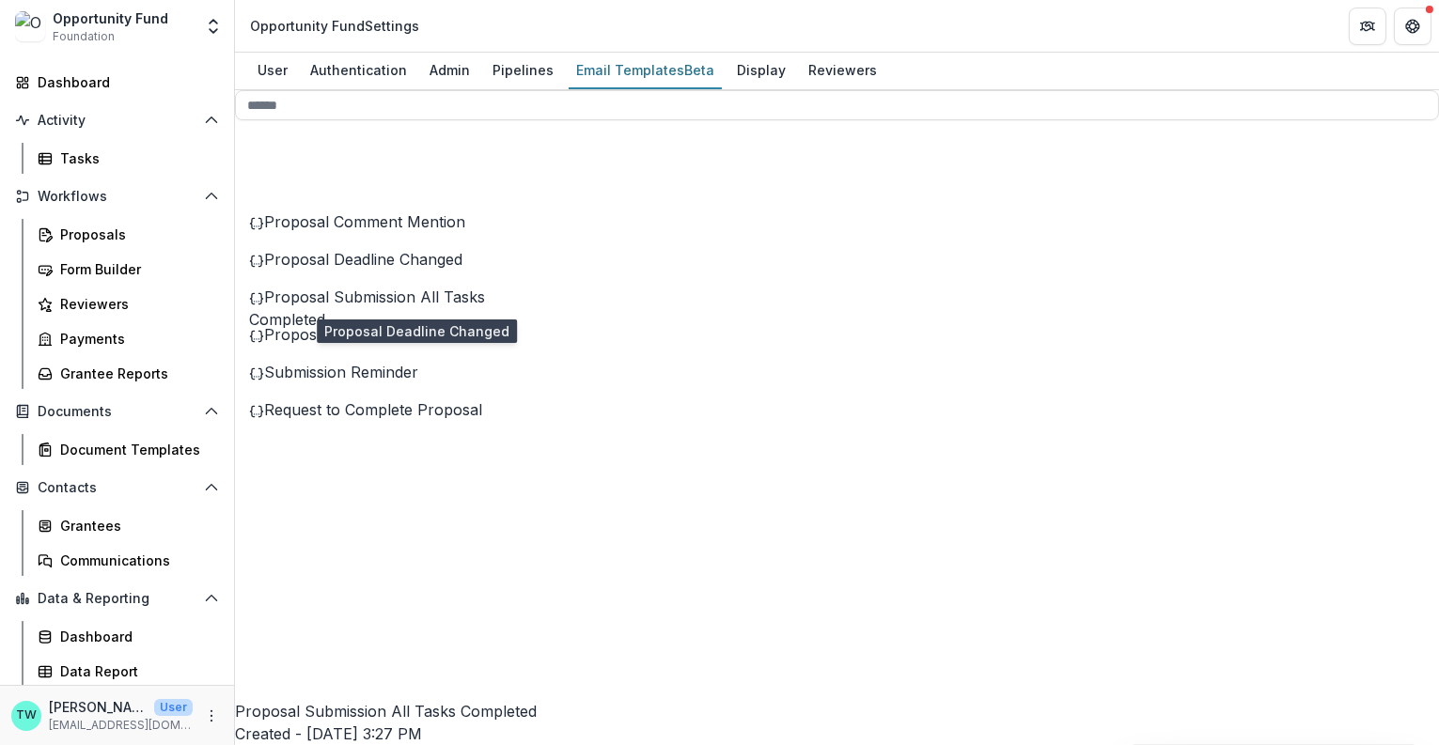
click at [379, 269] on span "Proposal Deadline Changed" at bounding box center [363, 259] width 198 height 19
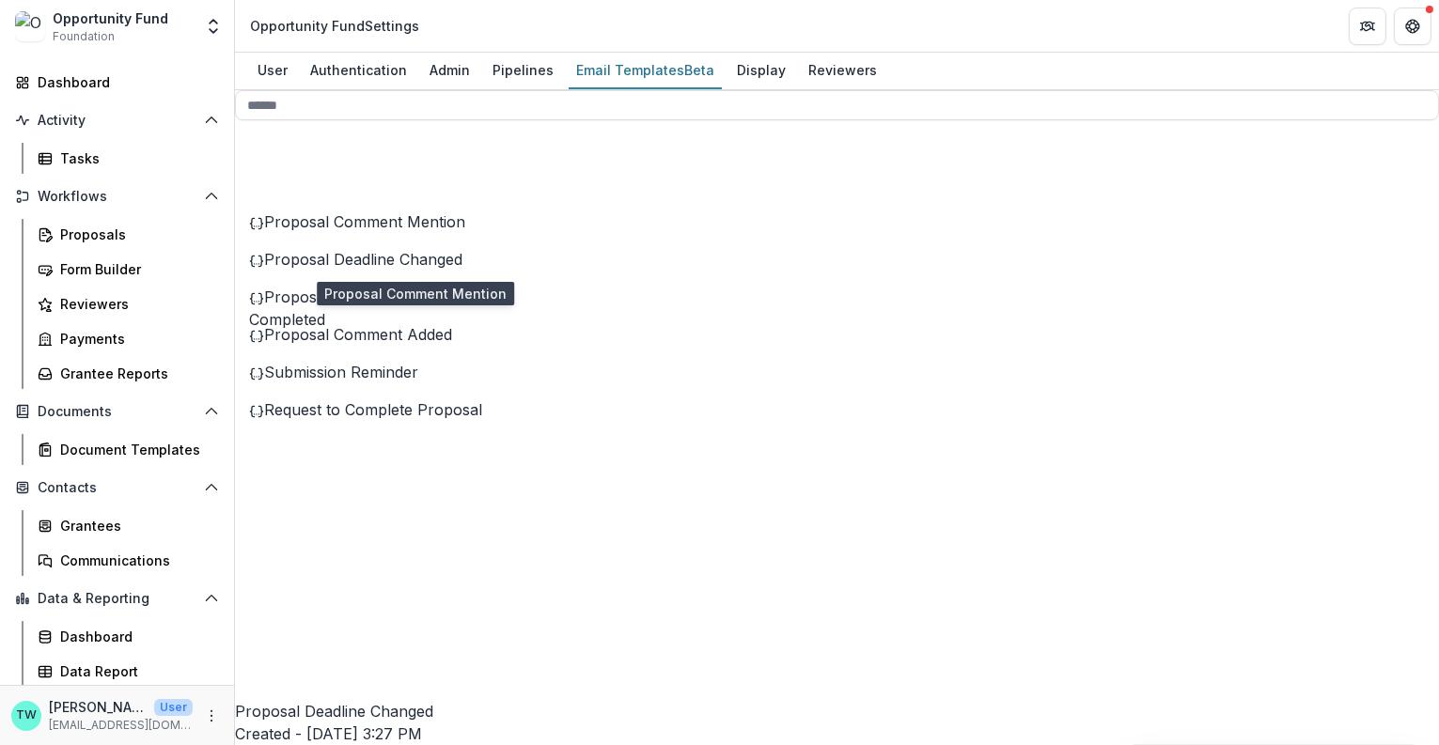
click at [378, 231] on span "Proposal Comment Mention" at bounding box center [364, 221] width 201 height 19
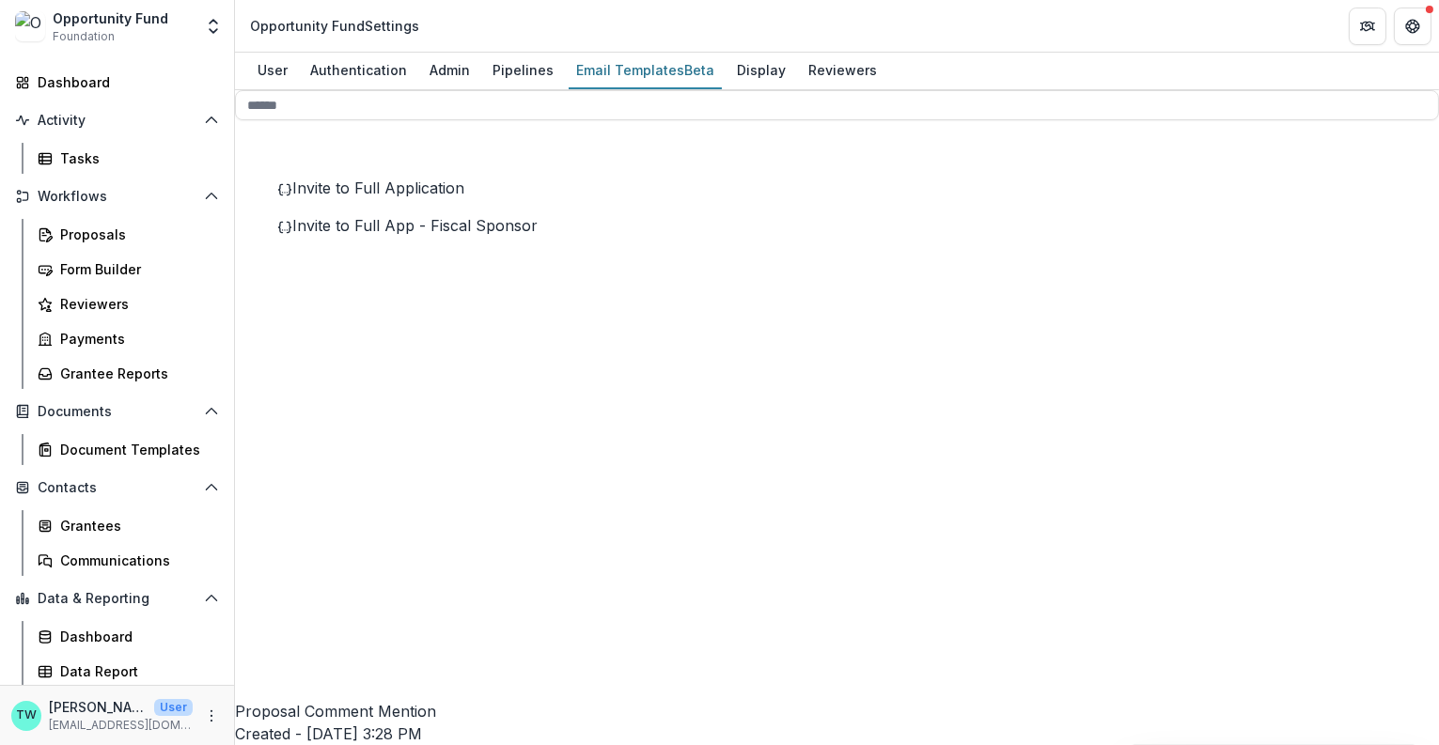
scroll to position [712, 0]
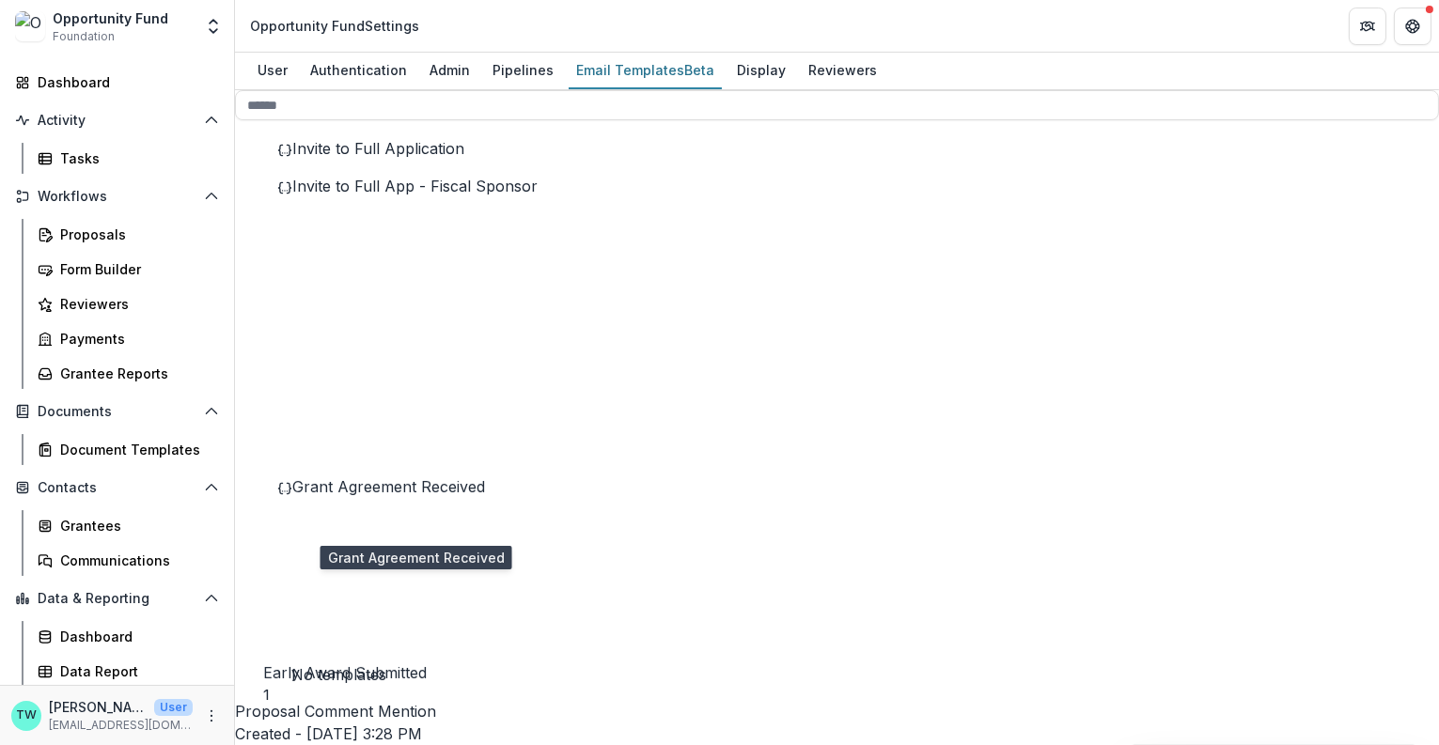
click at [336, 496] on span "Grant Agreement Received" at bounding box center [388, 486] width 193 height 19
drag, startPoint x: 786, startPoint y: 522, endPoint x: 689, endPoint y: 524, distance: 96.8
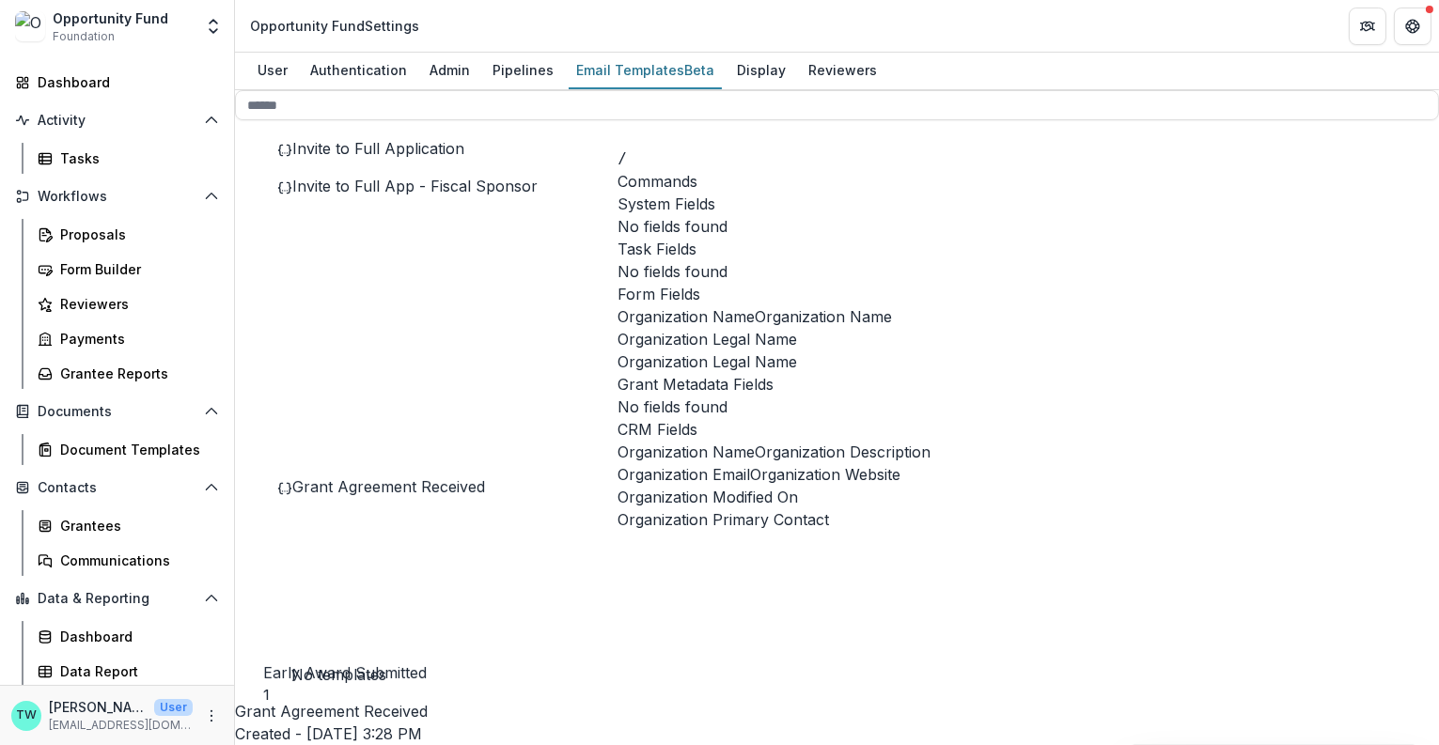
click at [767, 328] on span "Organization Name" at bounding box center [823, 316] width 137 height 23
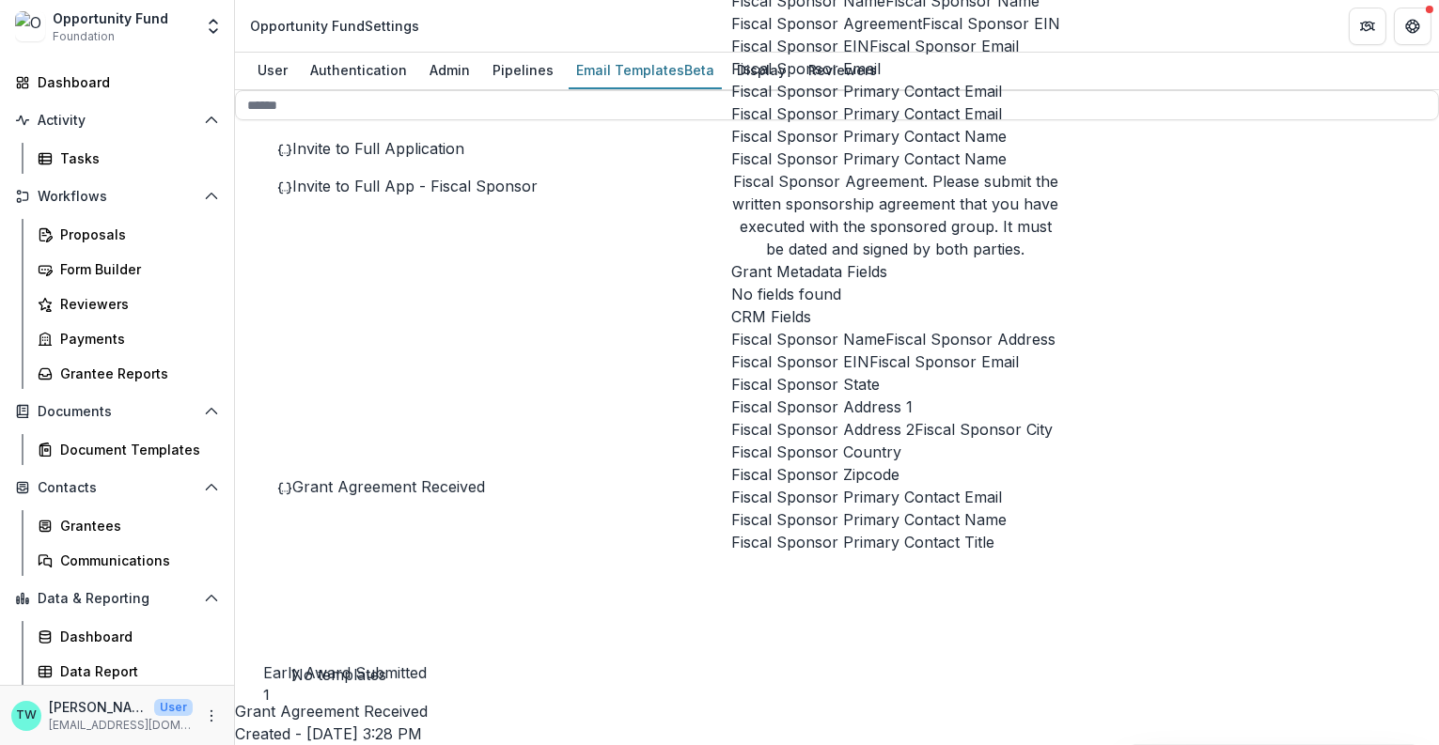
click at [885, 12] on span "Fiscal Sponsor Name" at bounding box center [962, 1] width 154 height 23
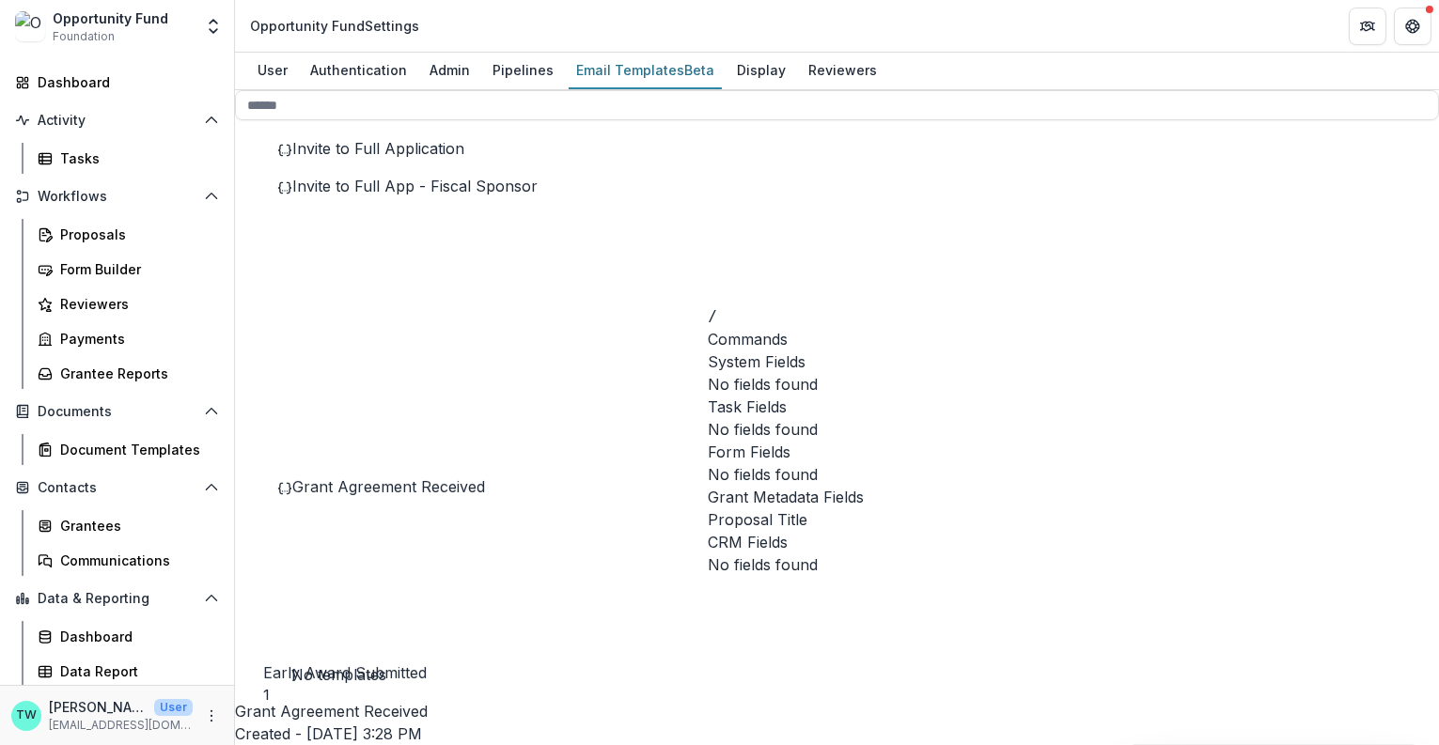
click at [807, 508] on span "Proposal Title" at bounding box center [758, 519] width 100 height 23
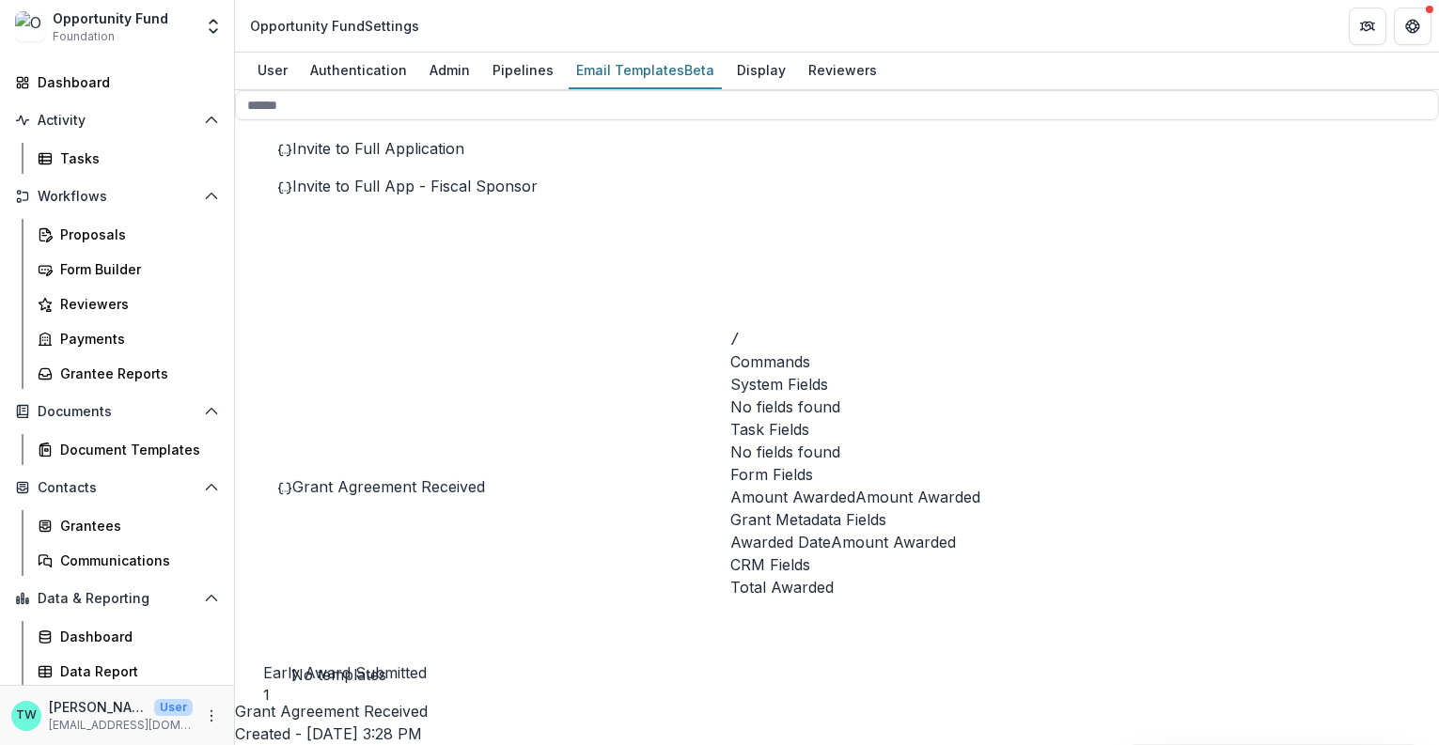
click at [855, 486] on button "Amount Awarded" at bounding box center [917, 497] width 125 height 23
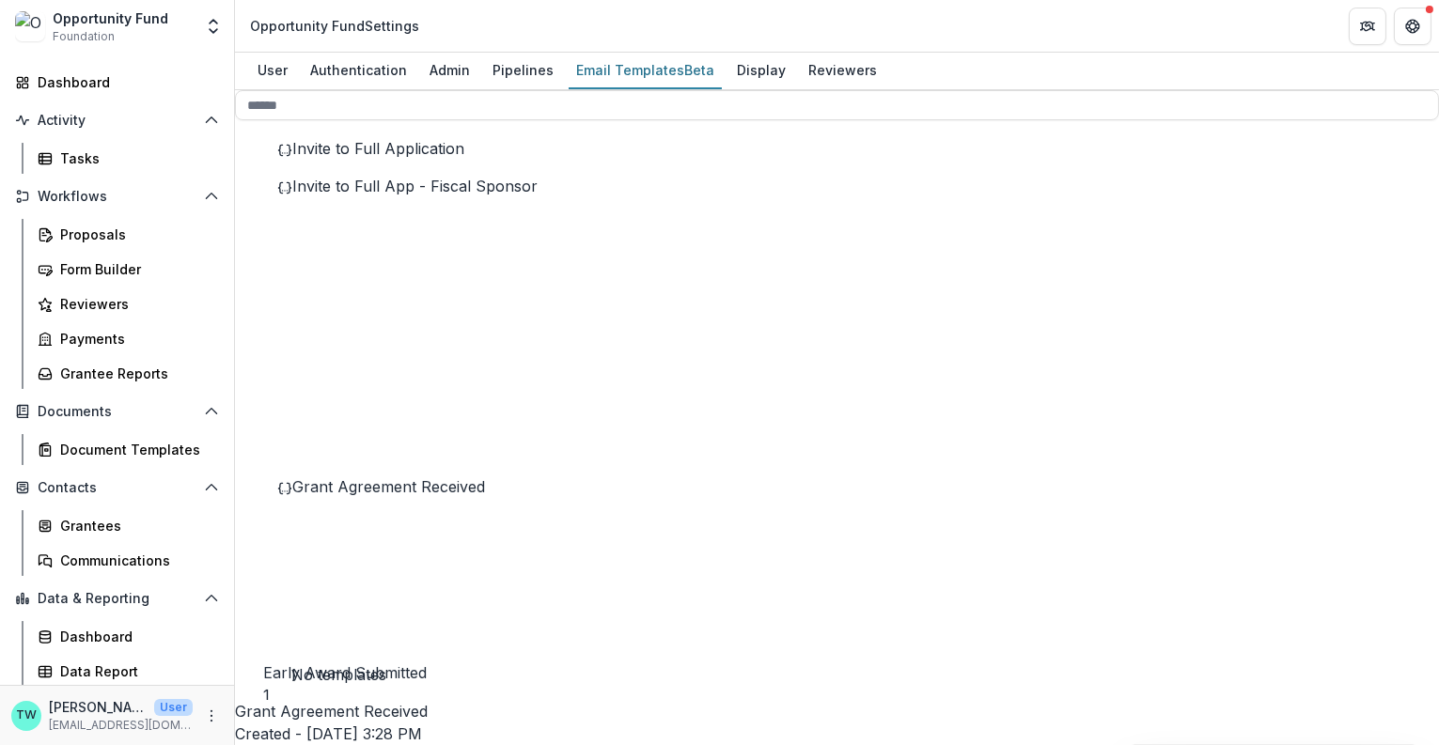
scroll to position [0, 0]
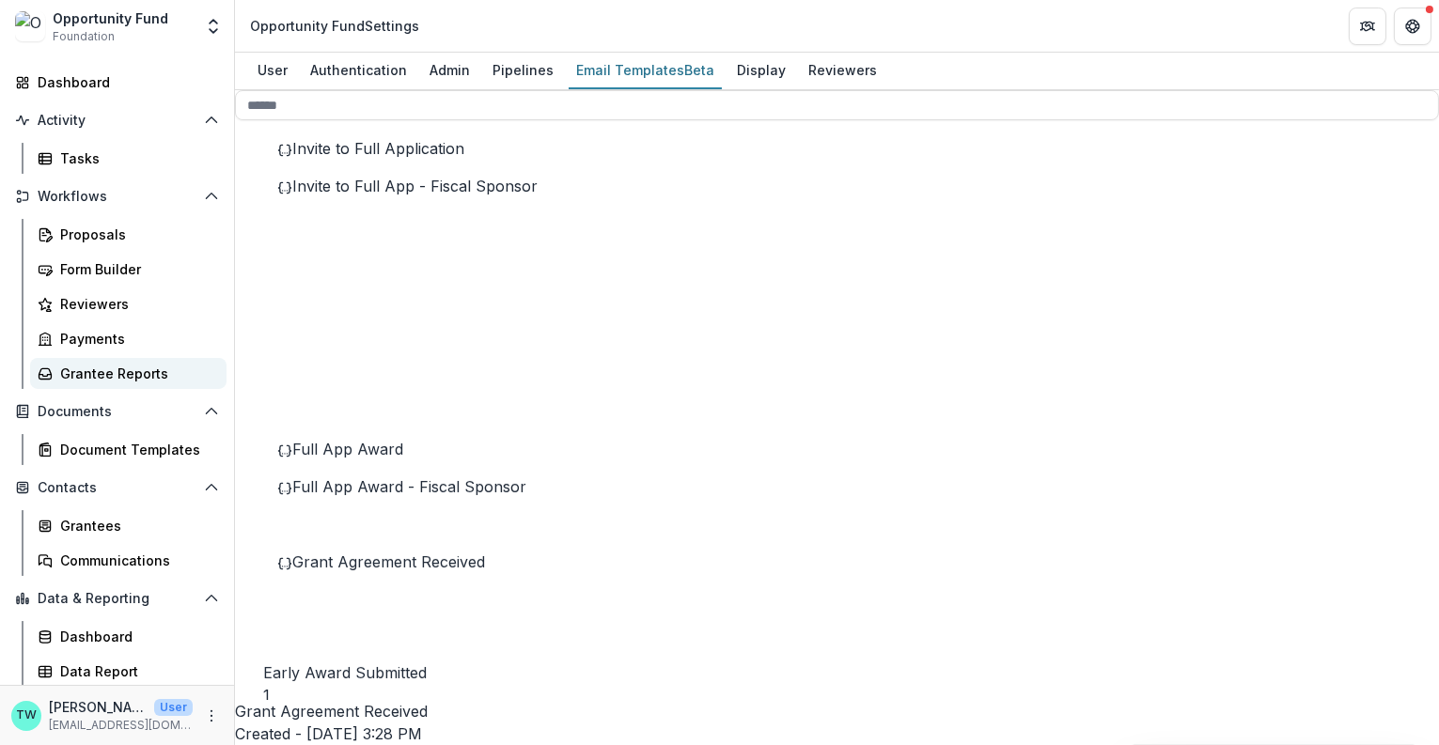
click at [120, 373] on div "Grantee Reports" at bounding box center [135, 374] width 151 height 20
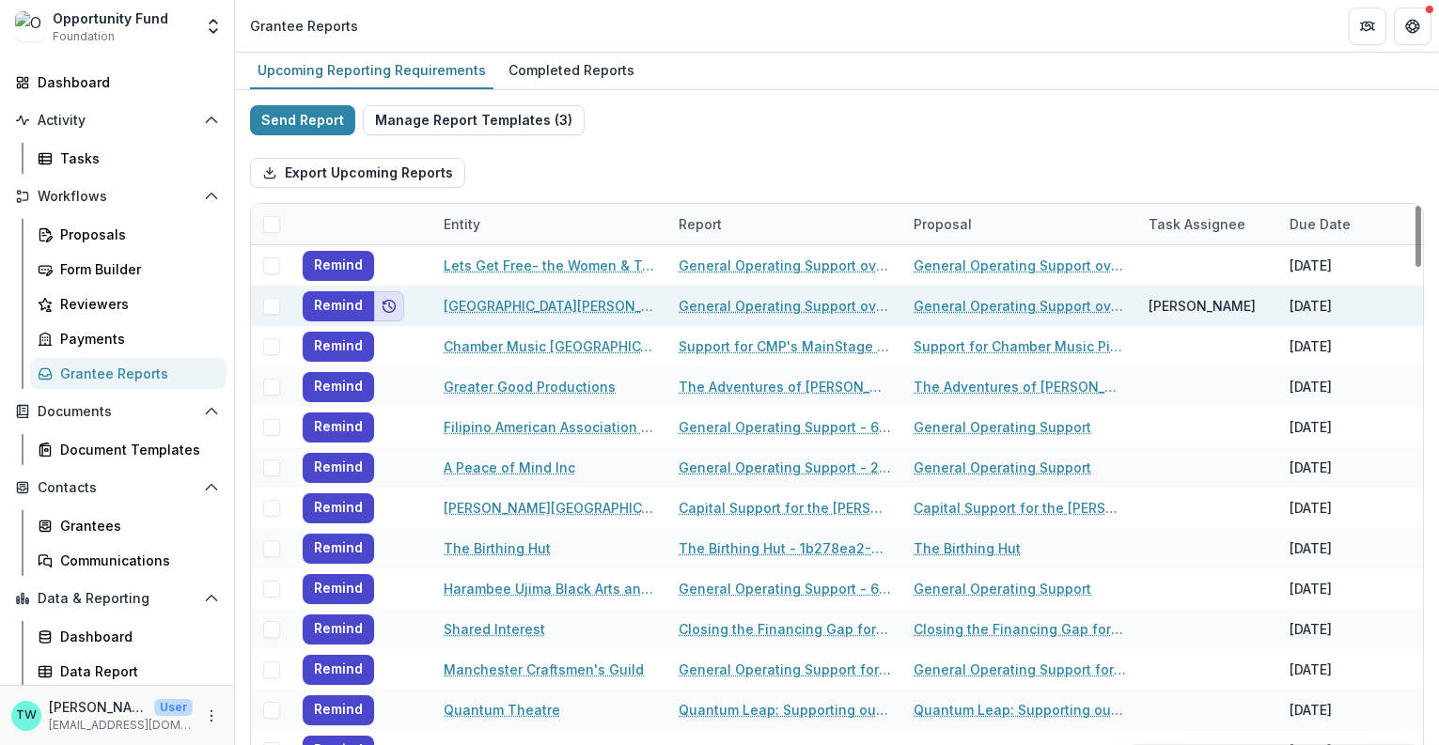
click at [388, 306] on icon "Add to friends" at bounding box center [389, 306] width 15 height 15
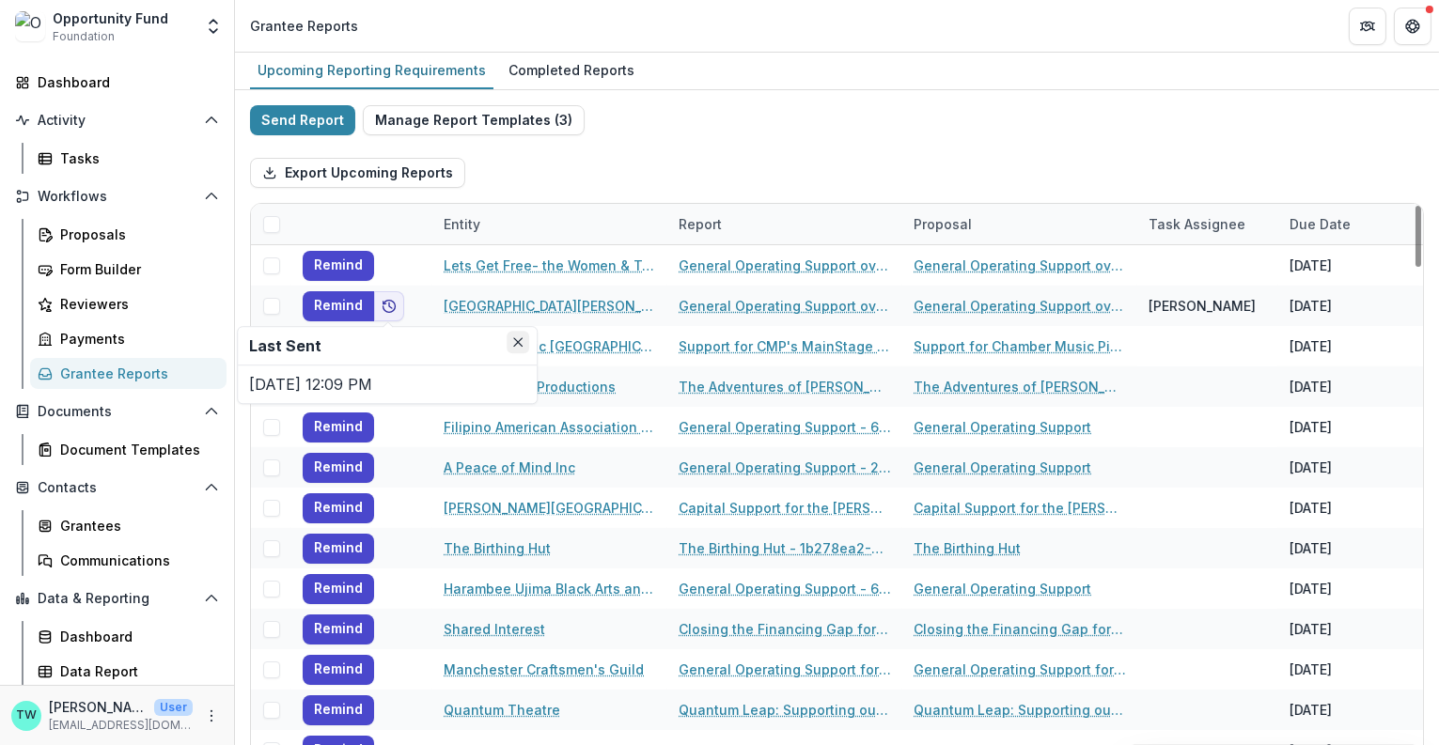
click at [520, 342] on icon "Close" at bounding box center [517, 341] width 9 height 9
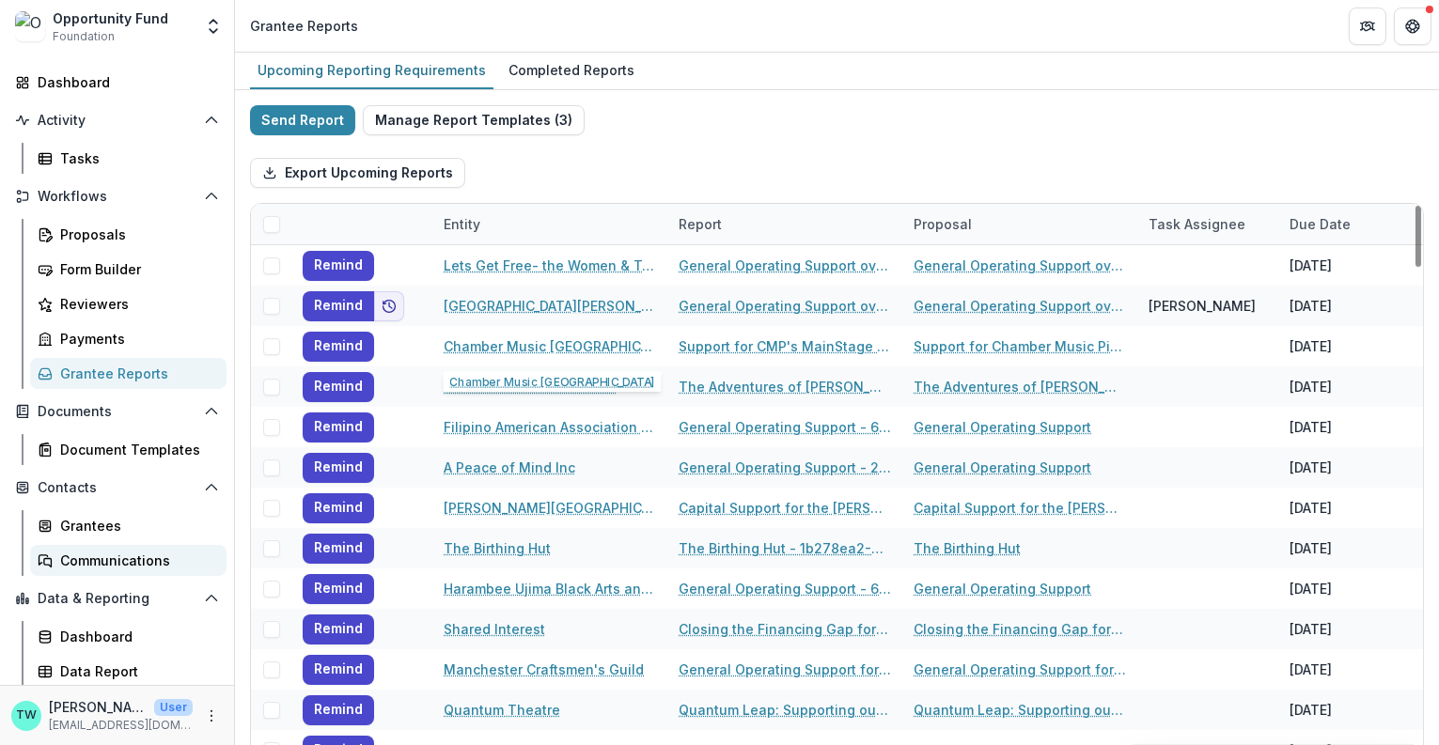
click at [110, 567] on div "Communications" at bounding box center [135, 561] width 151 height 20
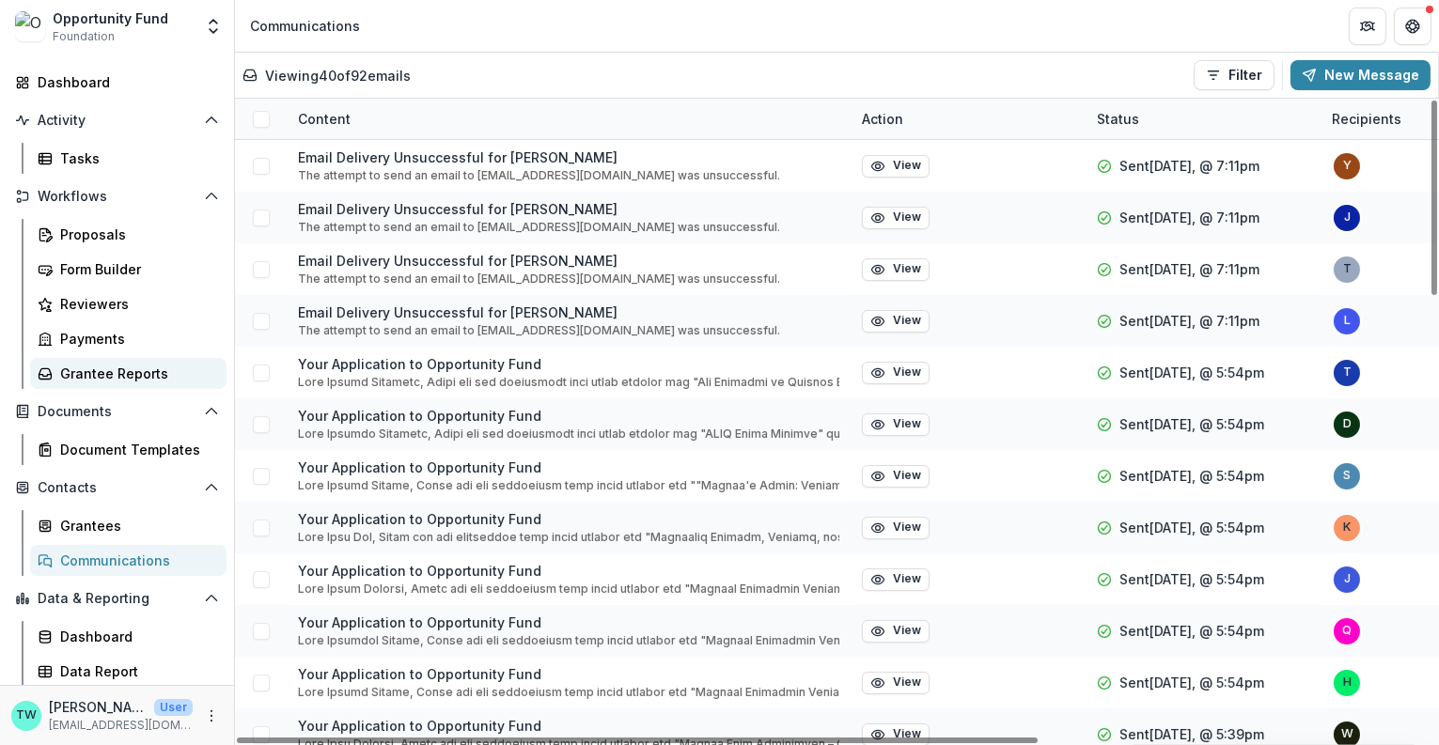
click at [116, 373] on div "Grantee Reports" at bounding box center [135, 374] width 151 height 20
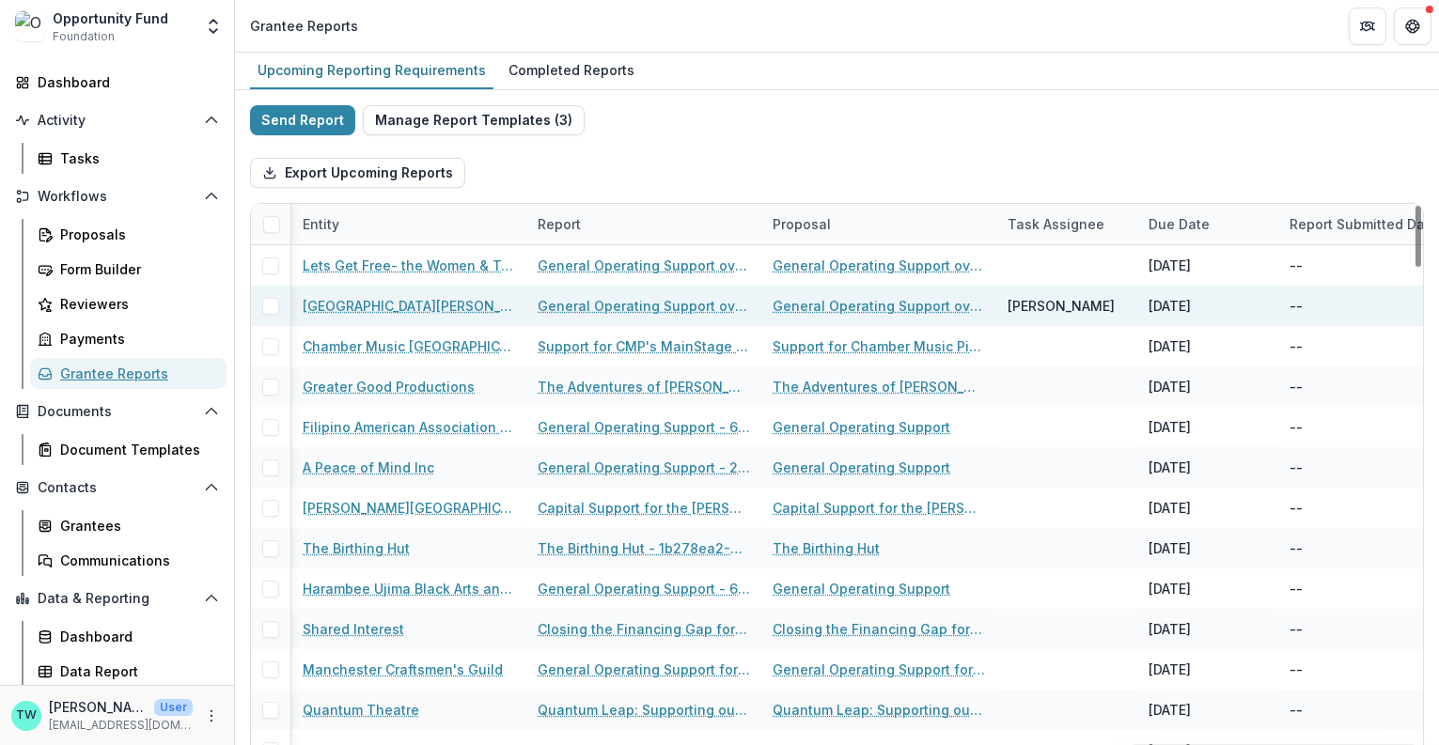
scroll to position [0, 235]
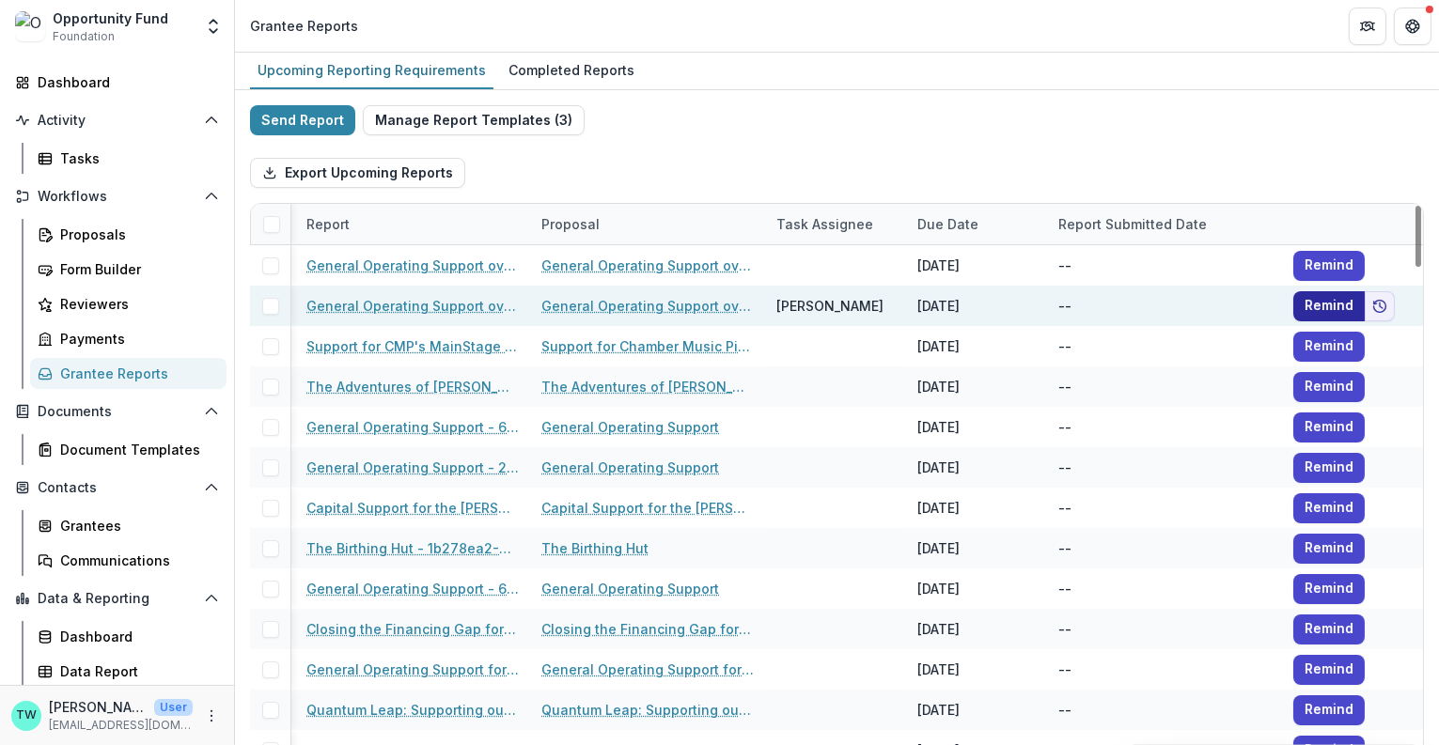
click at [1318, 308] on button "Remind" at bounding box center [1328, 306] width 71 height 30
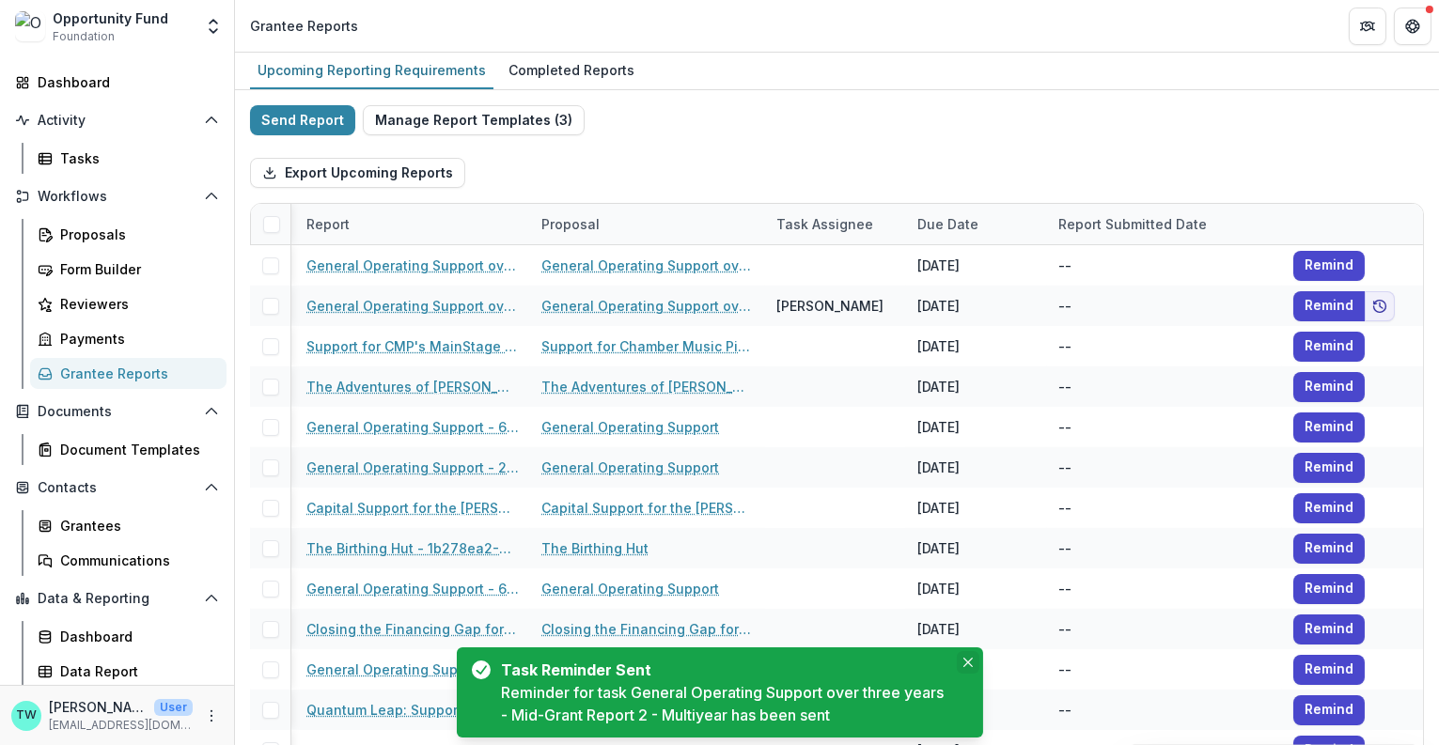
click at [973, 664] on button "Close" at bounding box center [968, 662] width 23 height 23
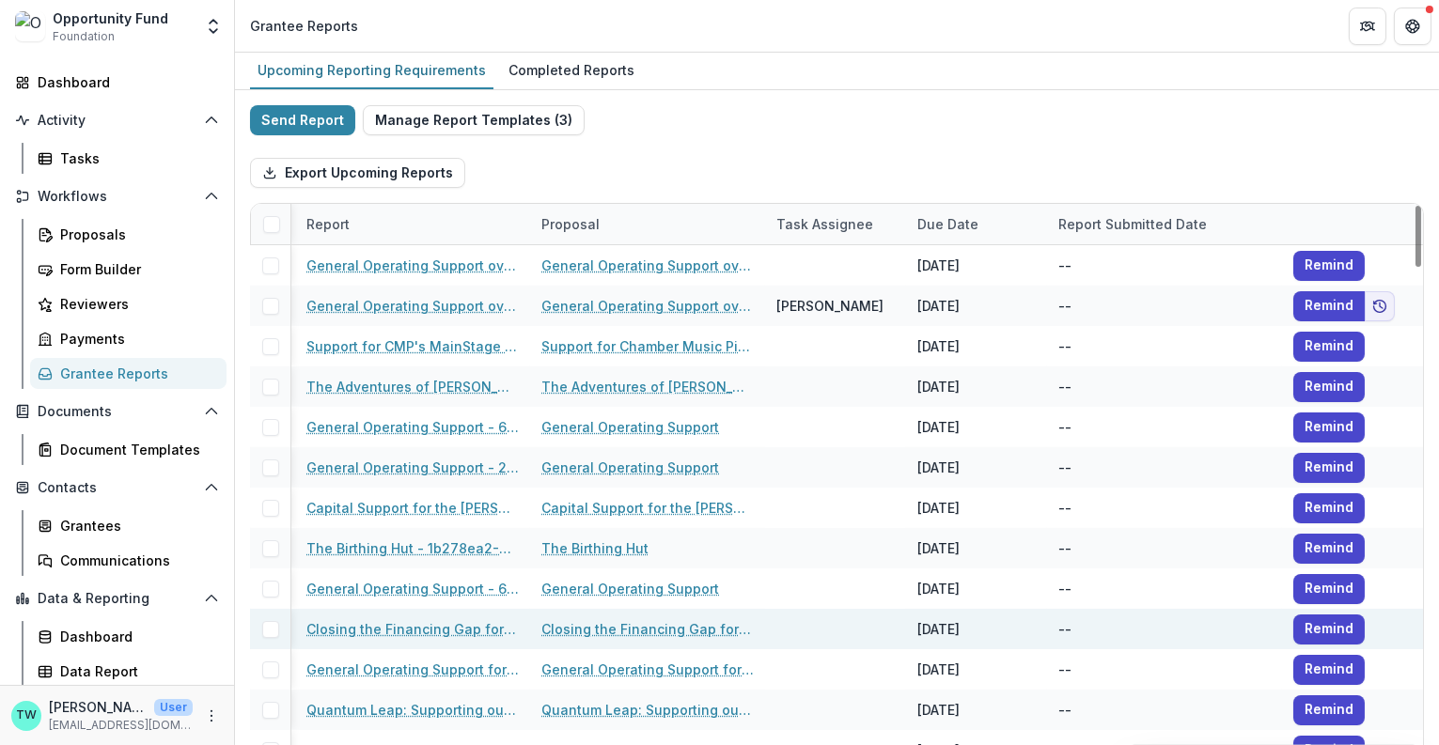
scroll to position [0, 0]
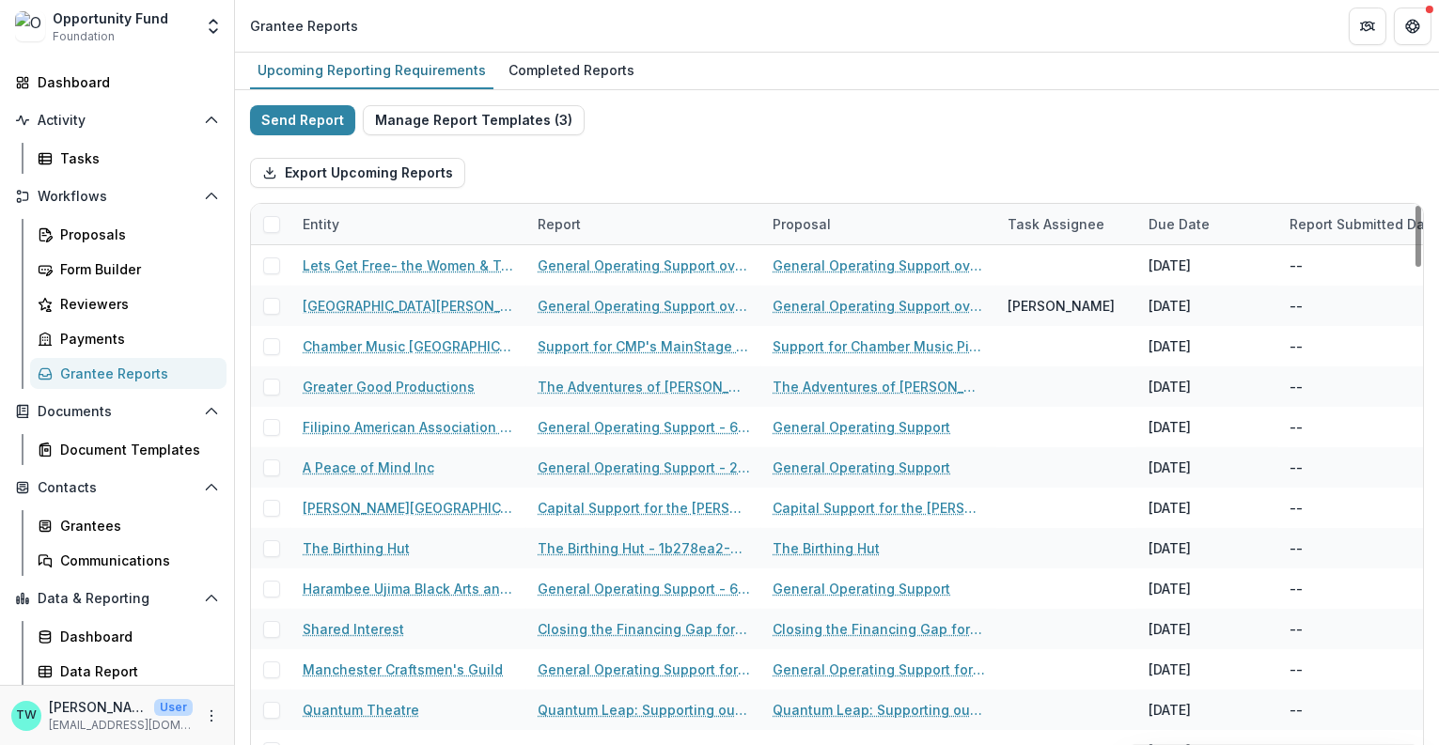
click at [150, 29] on div "Opportunity Fund Foundation" at bounding box center [111, 26] width 116 height 37
click at [218, 20] on icon "Open entity switcher" at bounding box center [213, 26] width 19 height 19
click at [143, 66] on link "Admin Settings" at bounding box center [118, 72] width 226 height 31
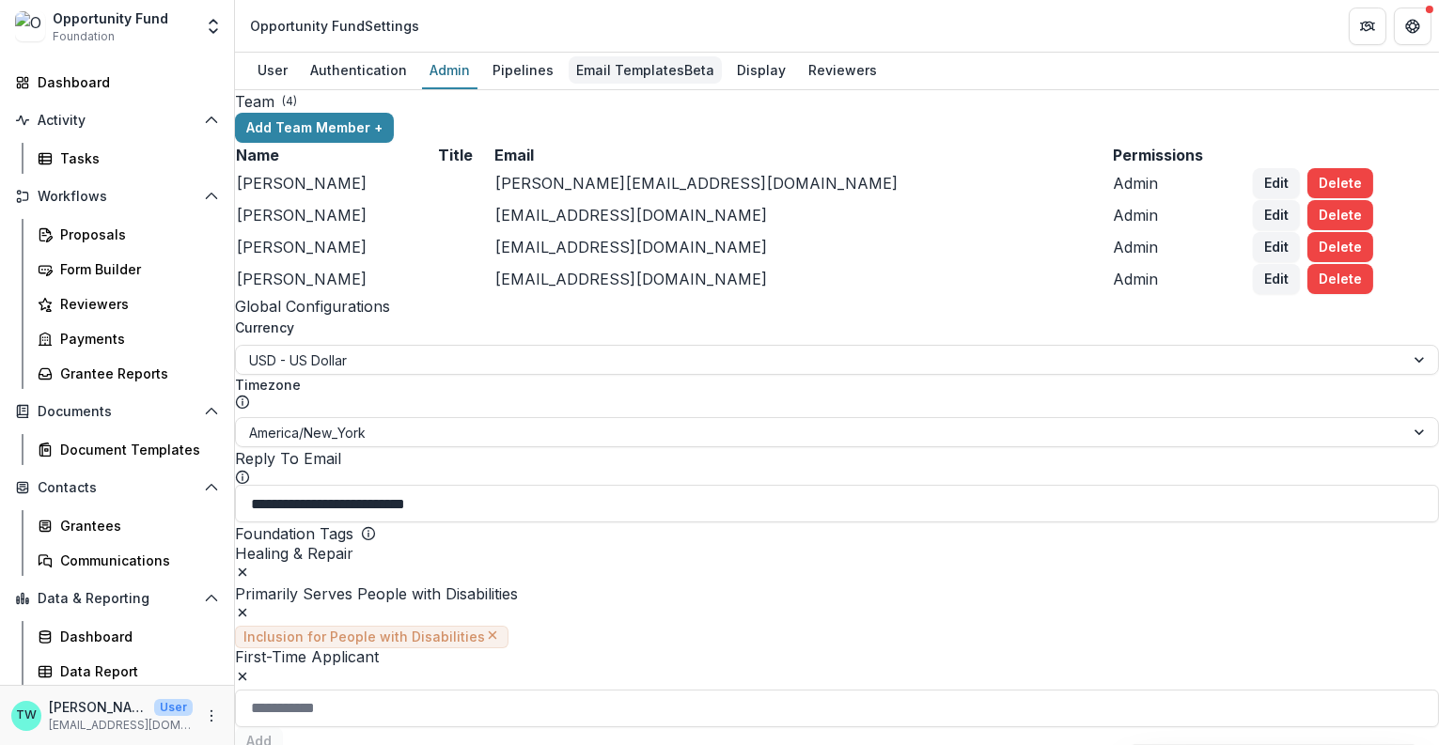
click at [617, 79] on div "Email Templates Beta" at bounding box center [645, 69] width 153 height 27
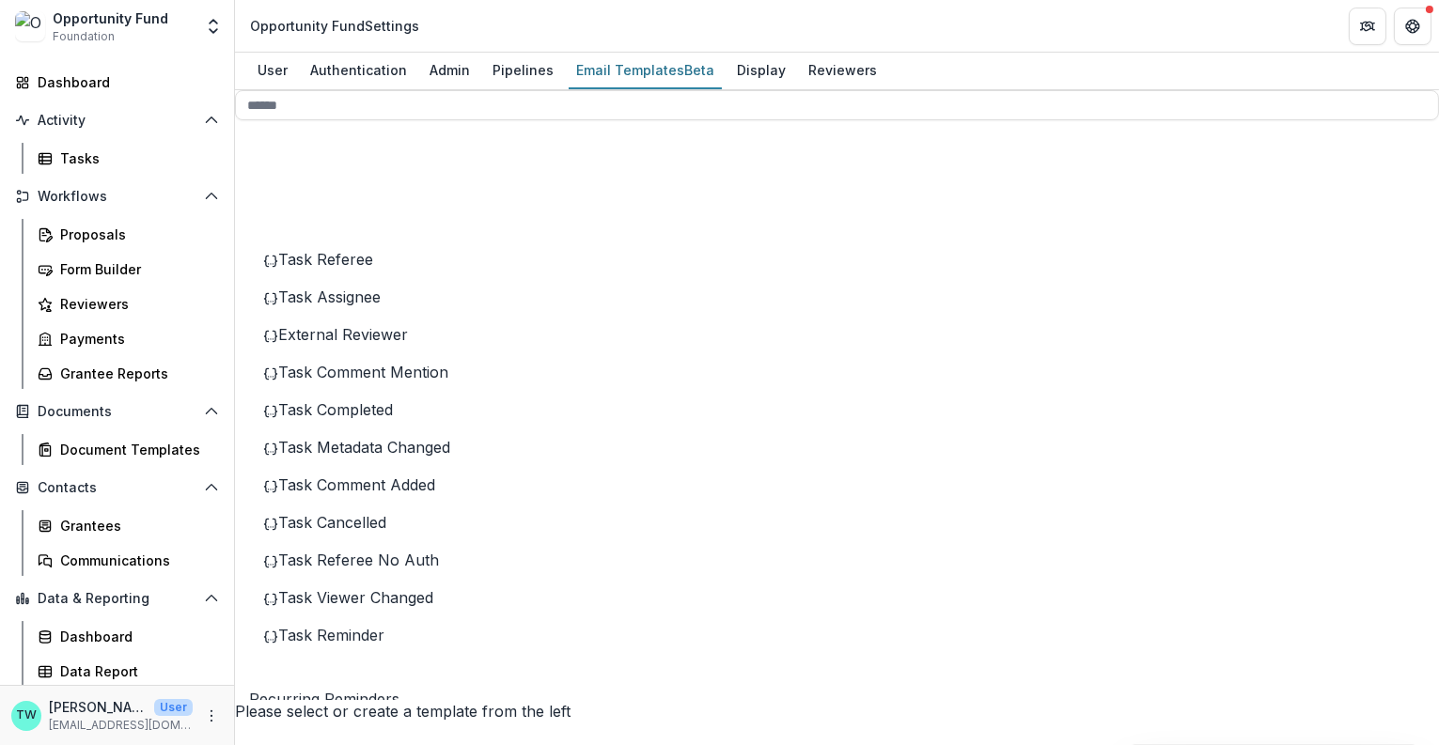
scroll to position [320, 0]
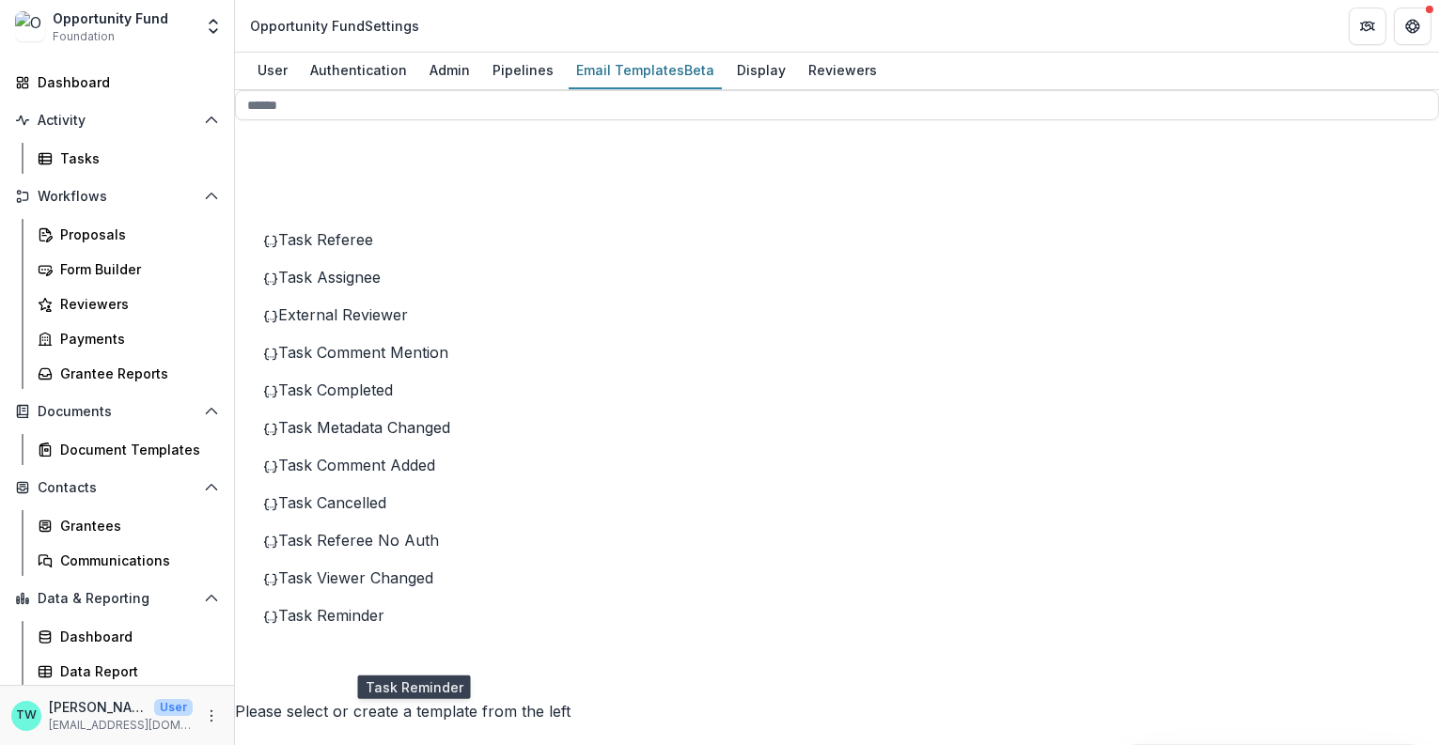
click at [352, 625] on span "Task Reminder" at bounding box center [331, 615] width 106 height 19
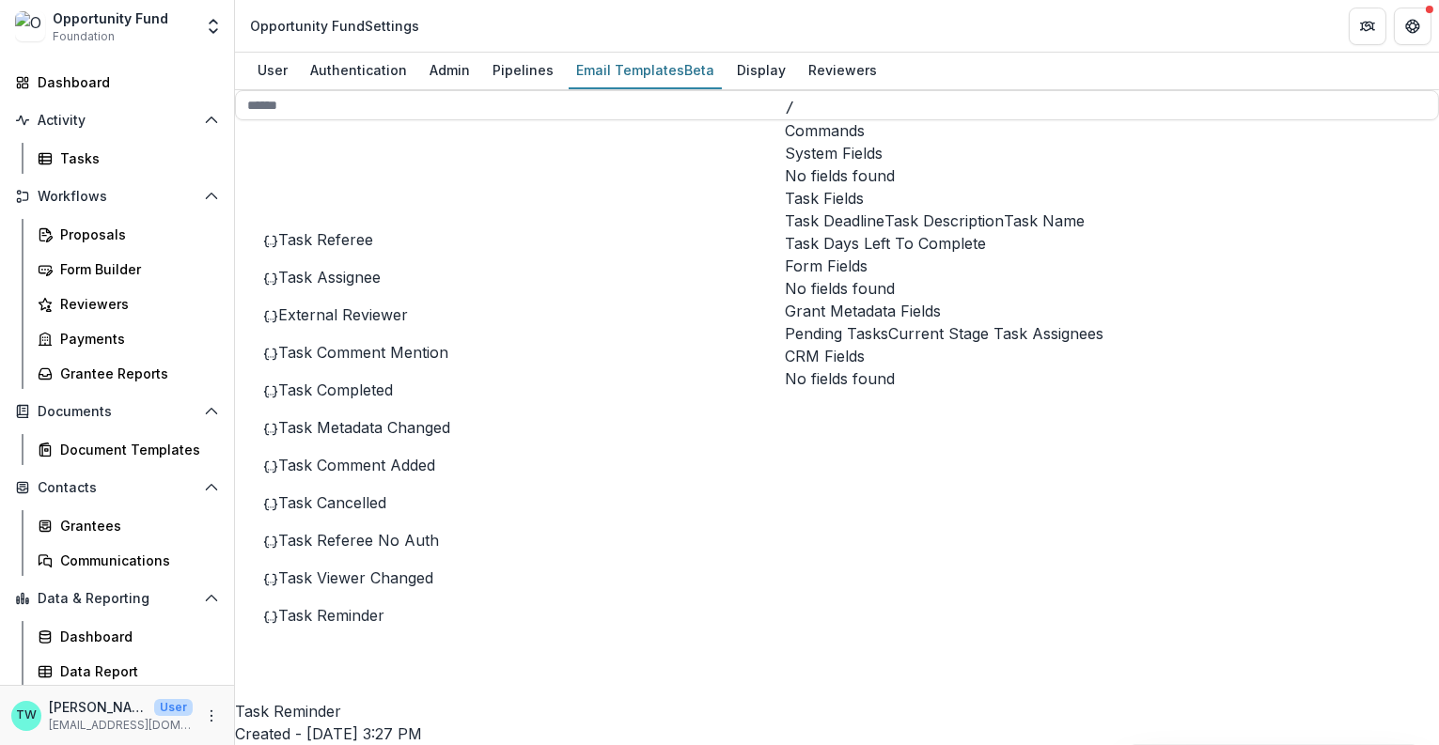
click at [1005, 219] on span "Task Name" at bounding box center [1045, 221] width 81 height 23
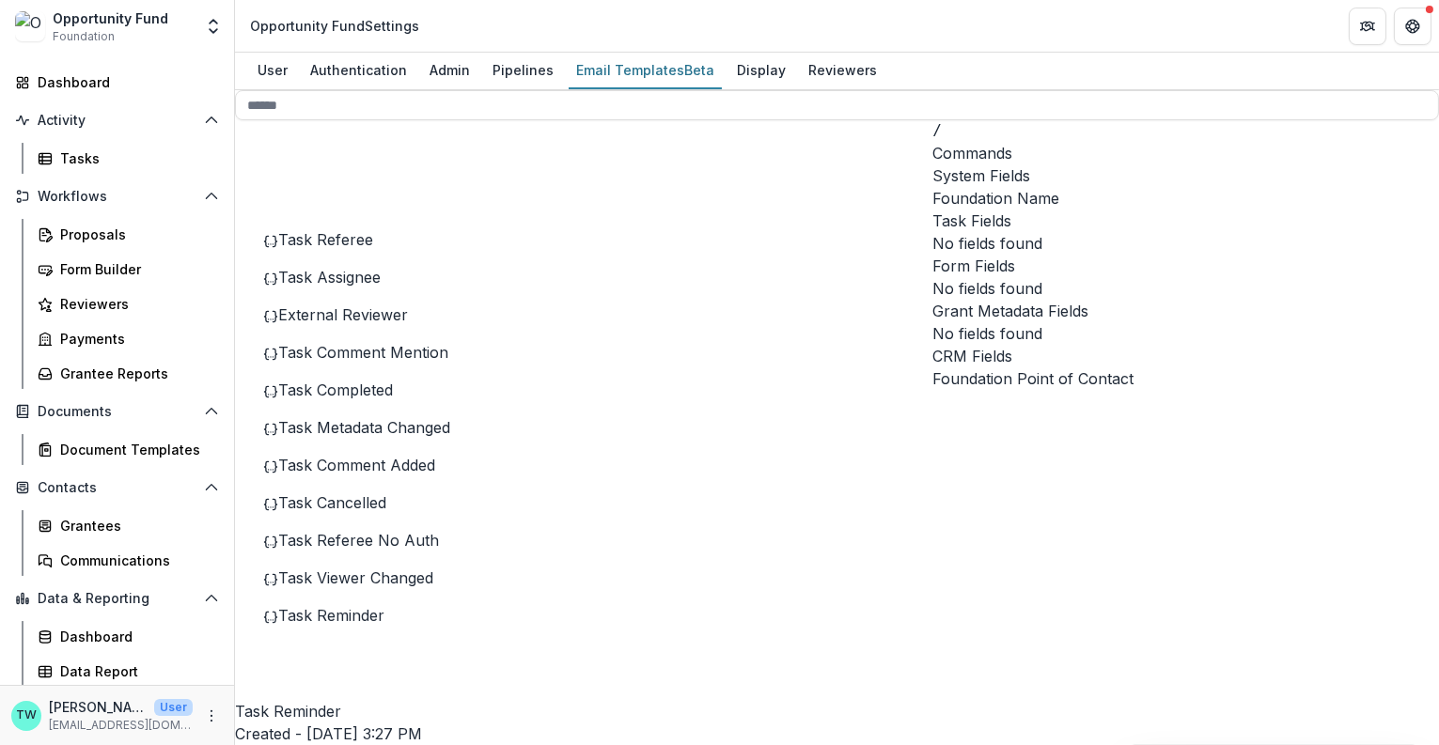
click at [1059, 187] on span "Foundation Name" at bounding box center [995, 198] width 127 height 23
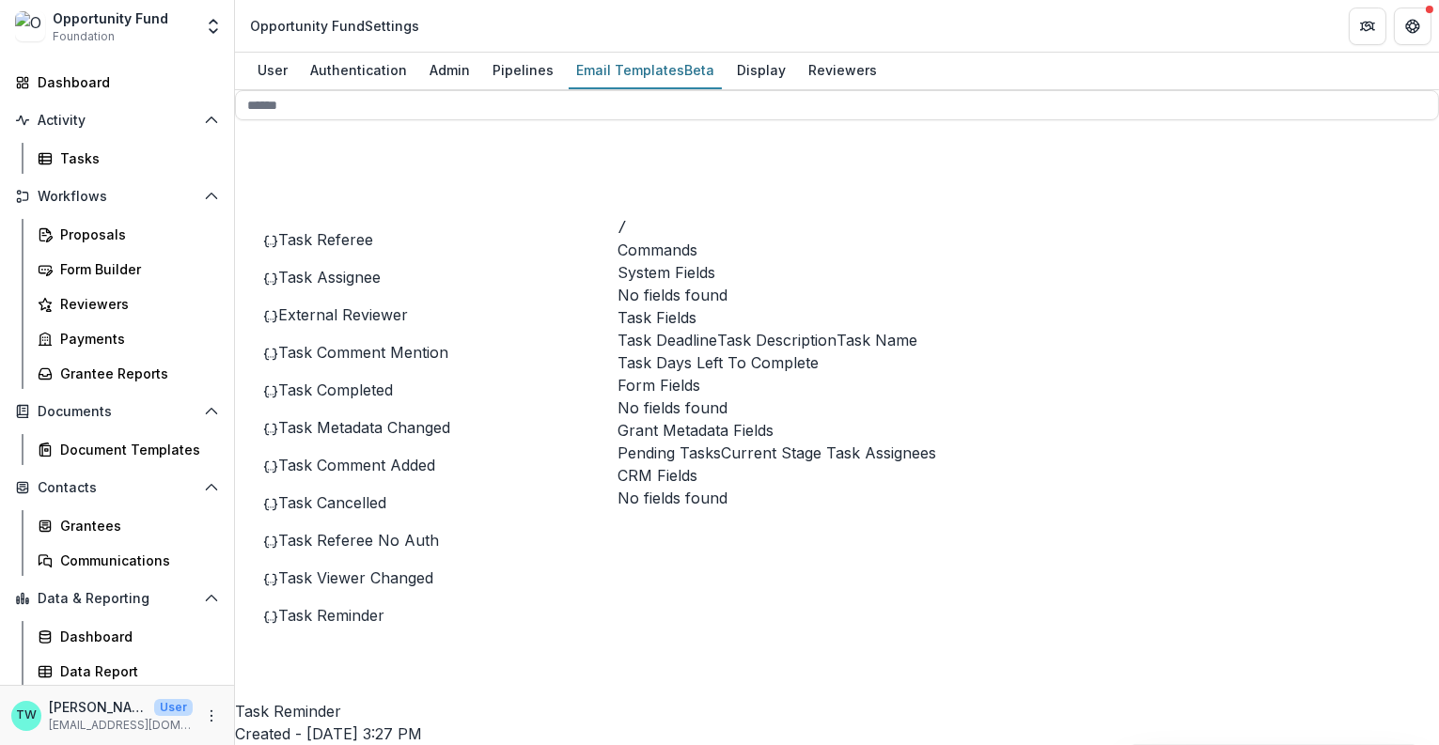
click at [677, 353] on button "Task Days Left To Complete" at bounding box center [717, 363] width 201 height 23
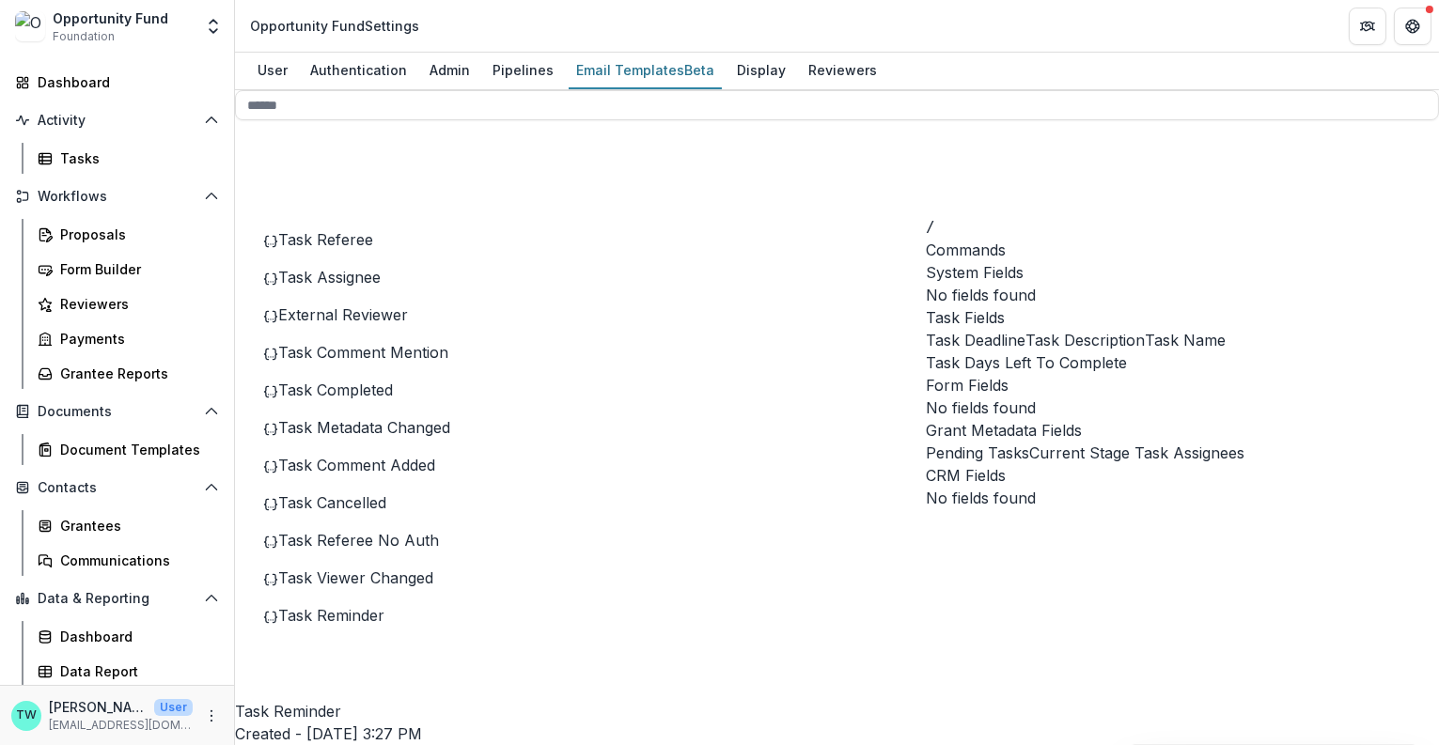
click at [1069, 373] on span "Task Days Left To Complete" at bounding box center [1026, 363] width 201 height 23
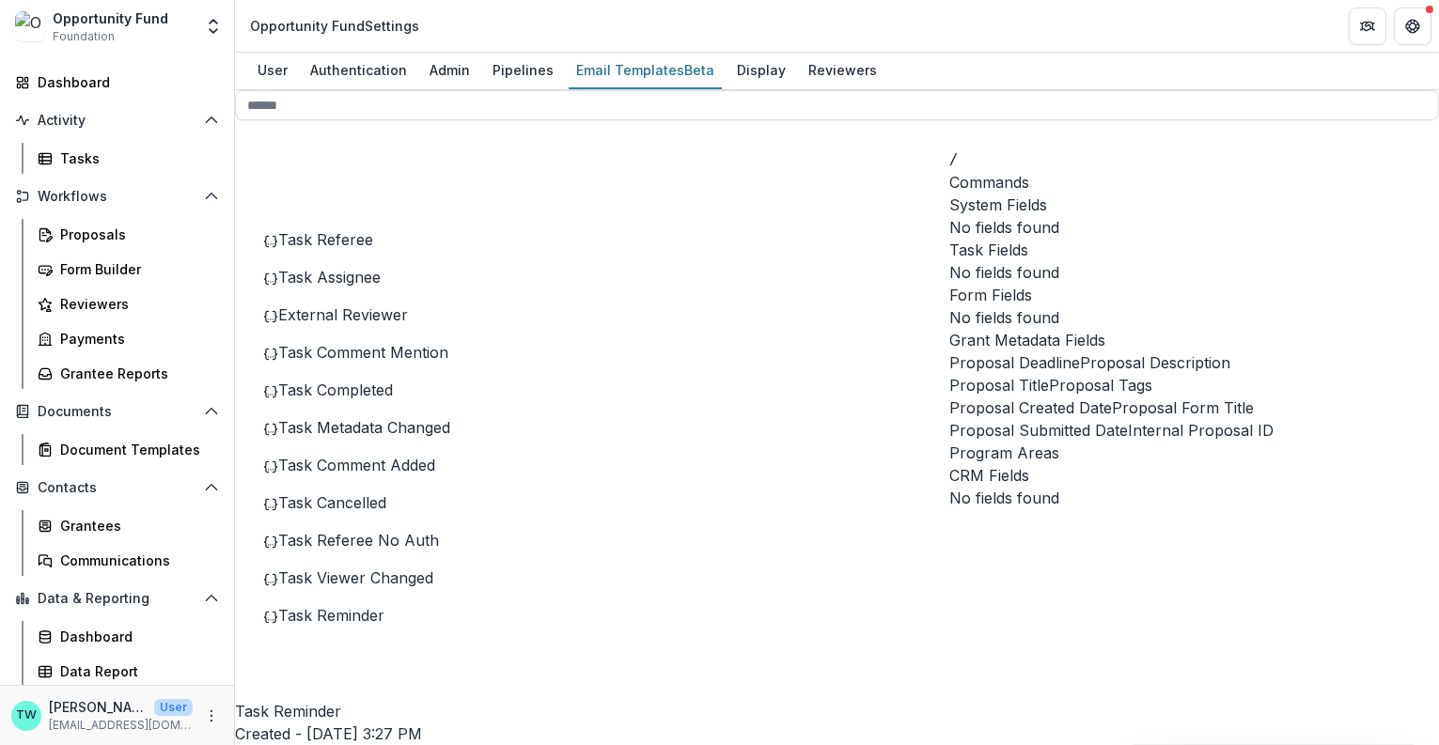
click at [1080, 374] on span "Proposal Deadline" at bounding box center [1014, 363] width 131 height 23
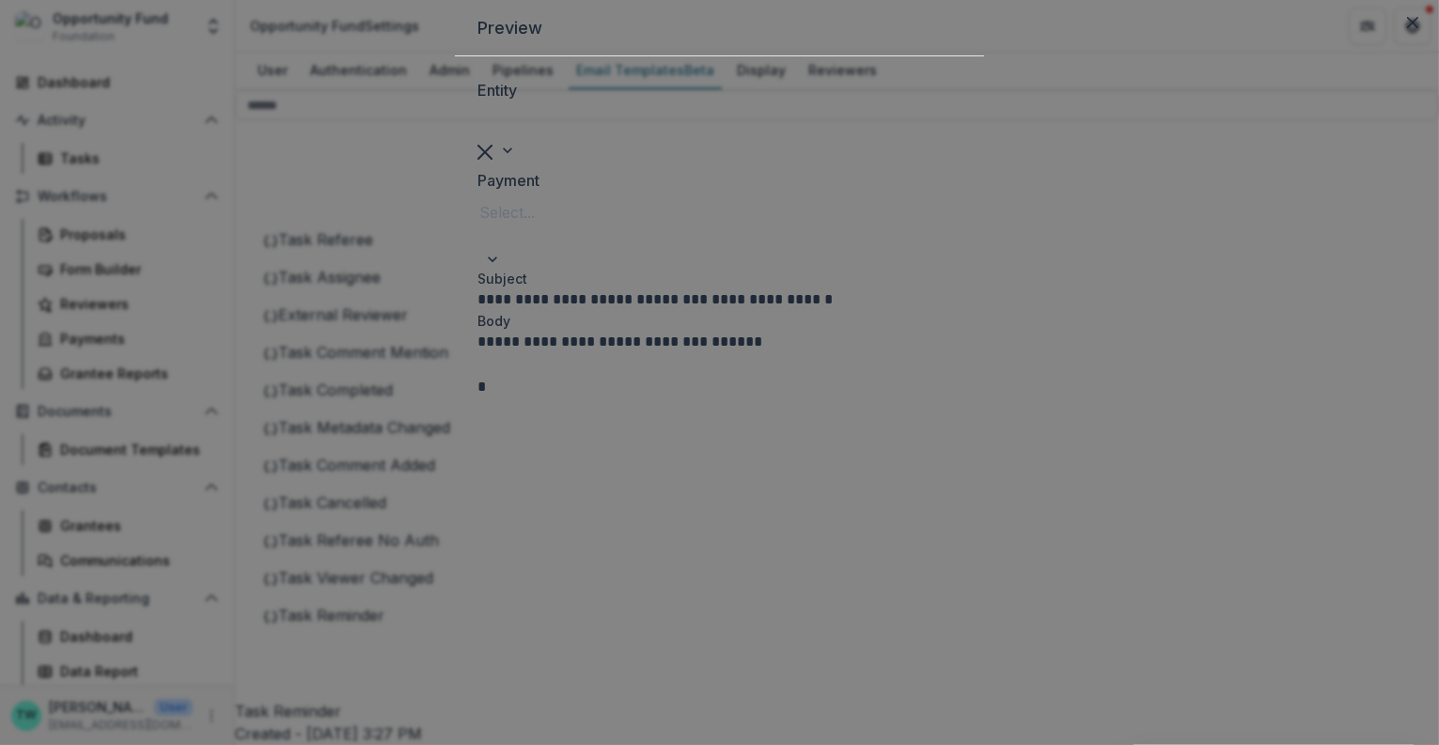
click at [523, 139] on div at bounding box center [719, 124] width 484 height 30
type input "******"
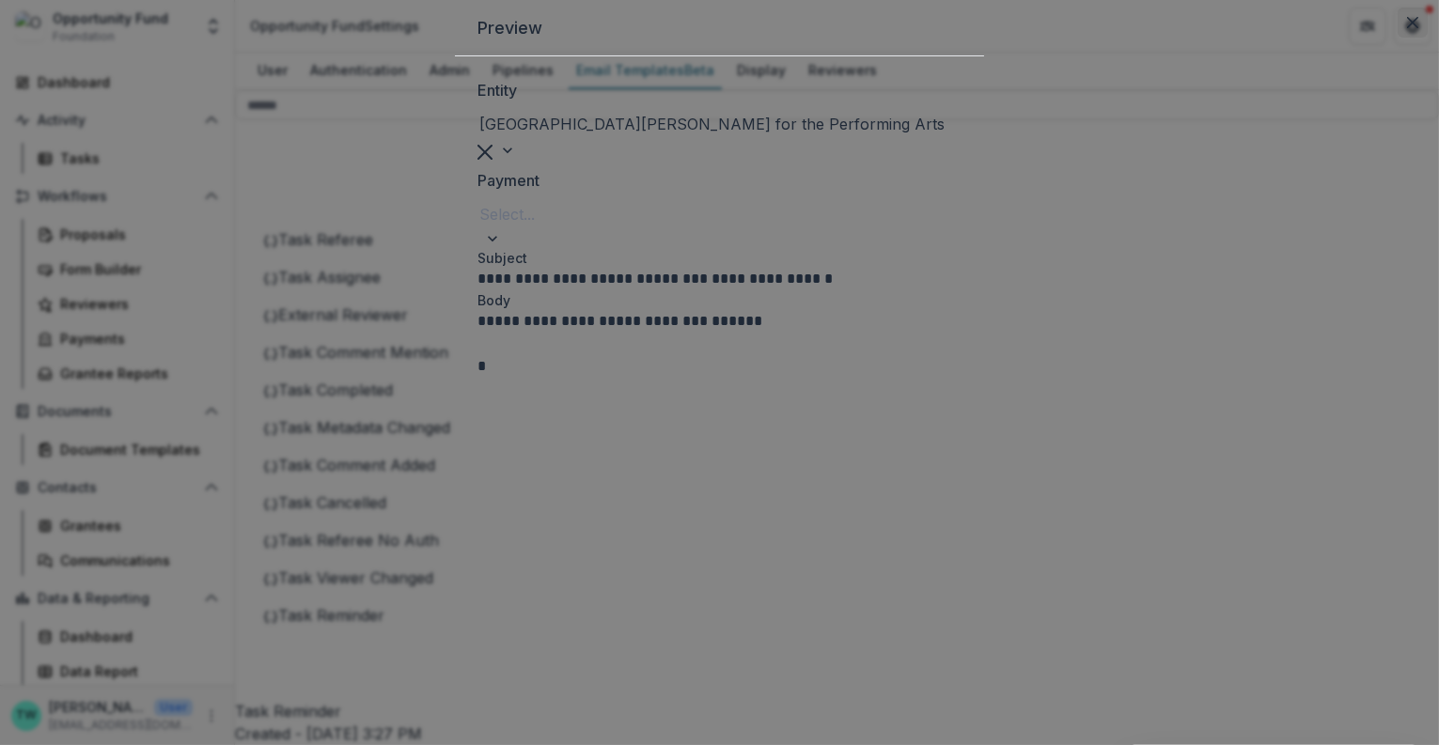
click at [1407, 28] on icon "Close" at bounding box center [1412, 22] width 11 height 11
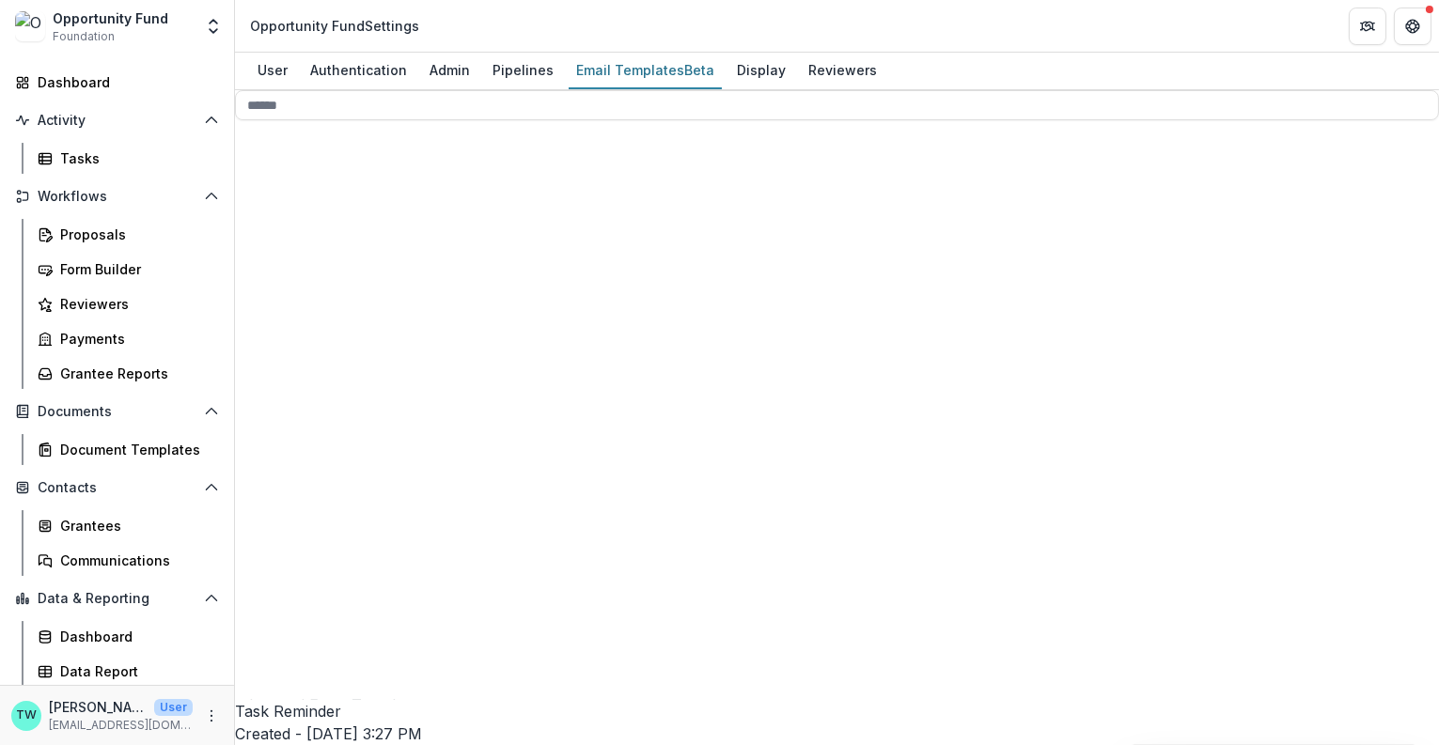
scroll to position [1051, 0]
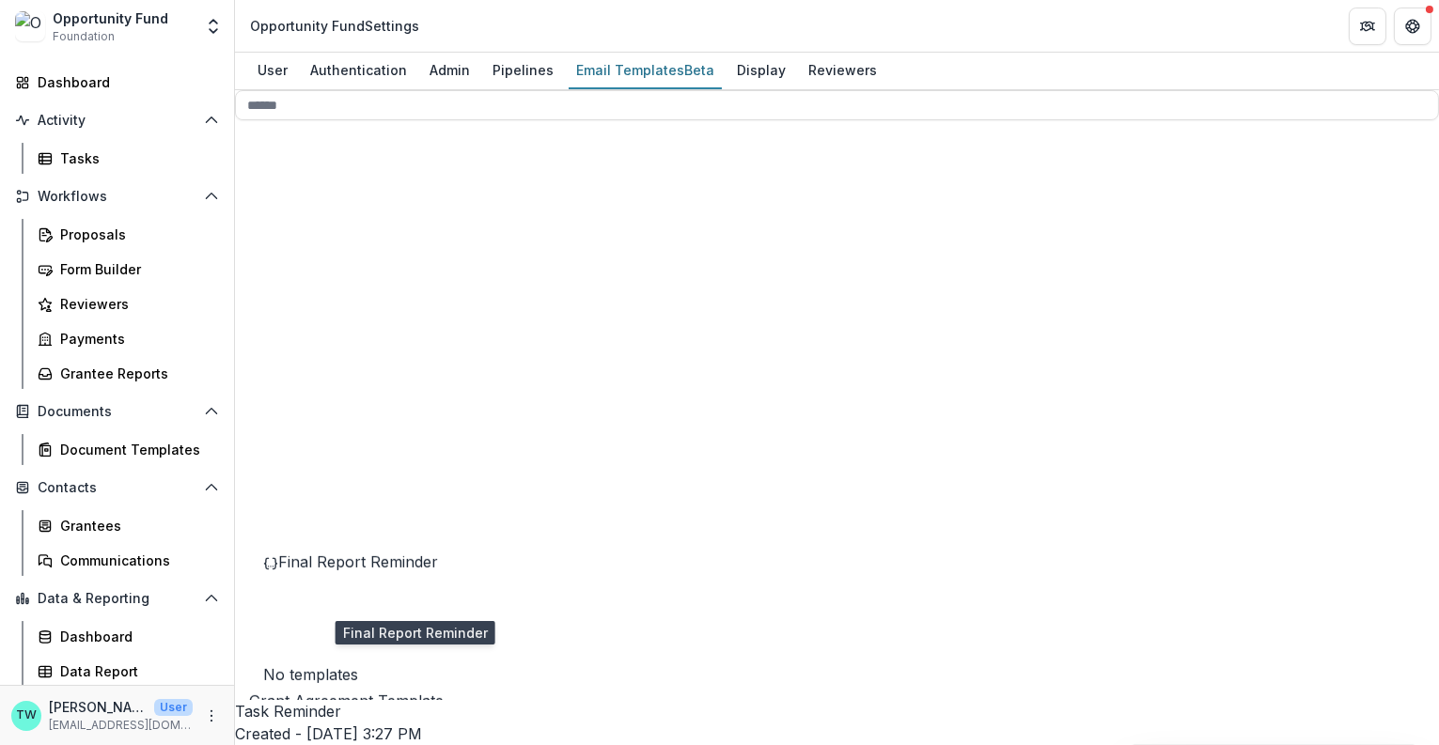
click at [349, 571] on span "Final Report Reminder" at bounding box center [358, 562] width 160 height 19
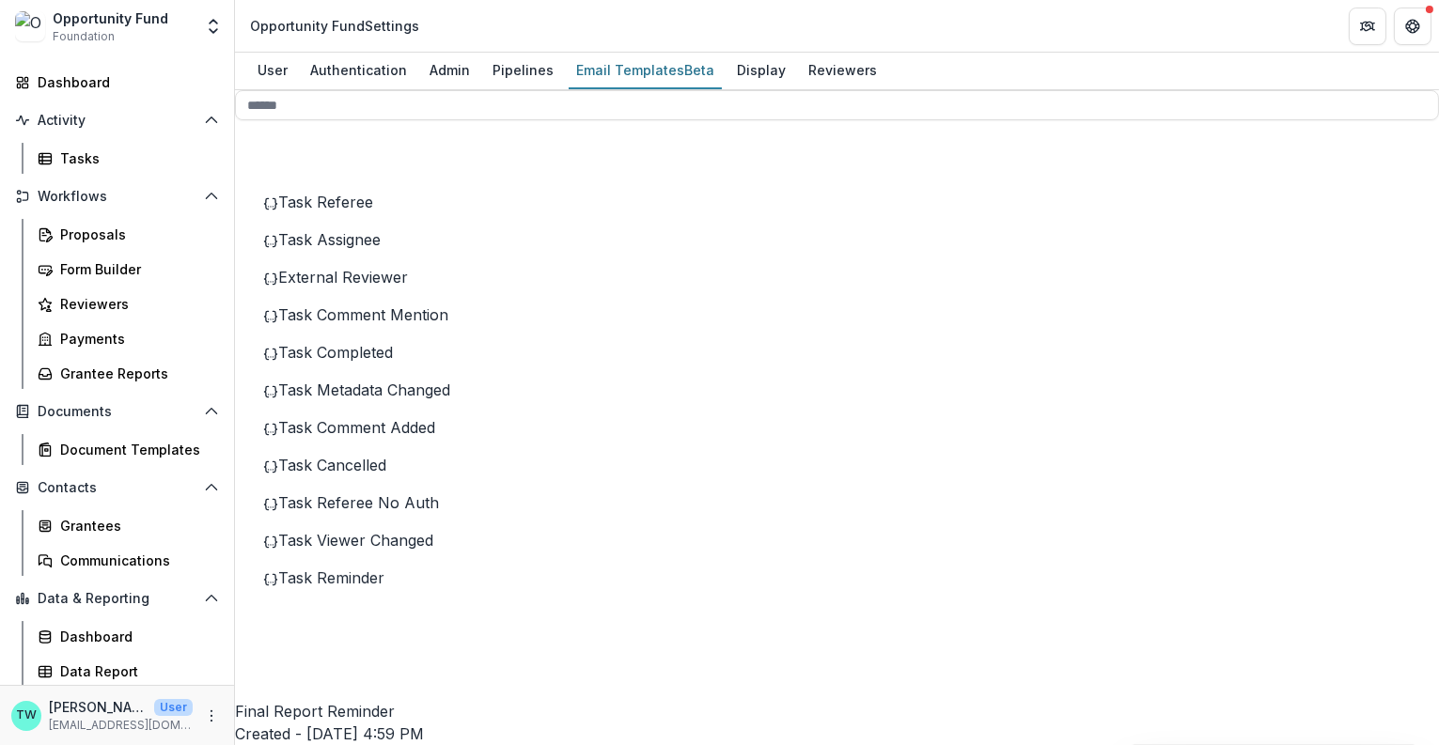
scroll to position [367, 0]
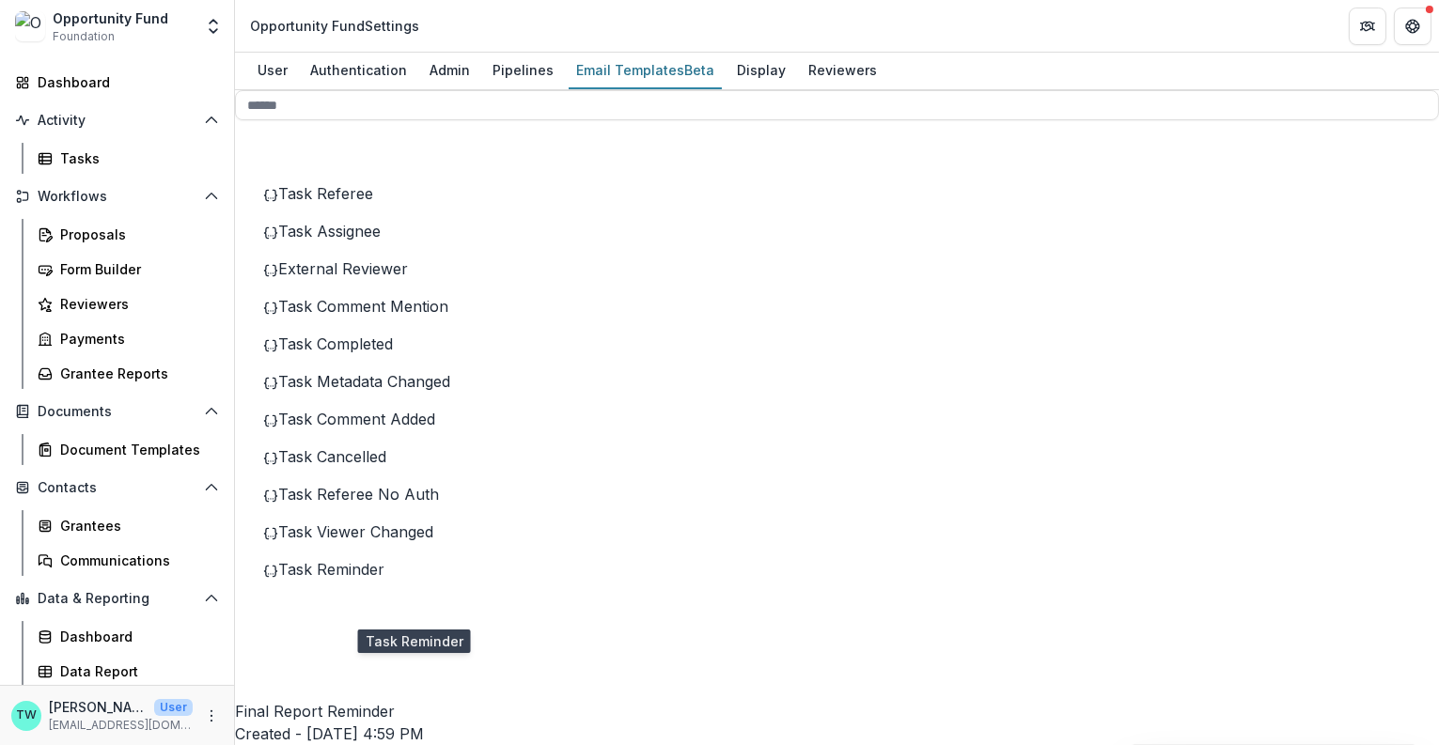
click at [371, 579] on span "Task Reminder" at bounding box center [331, 569] width 106 height 19
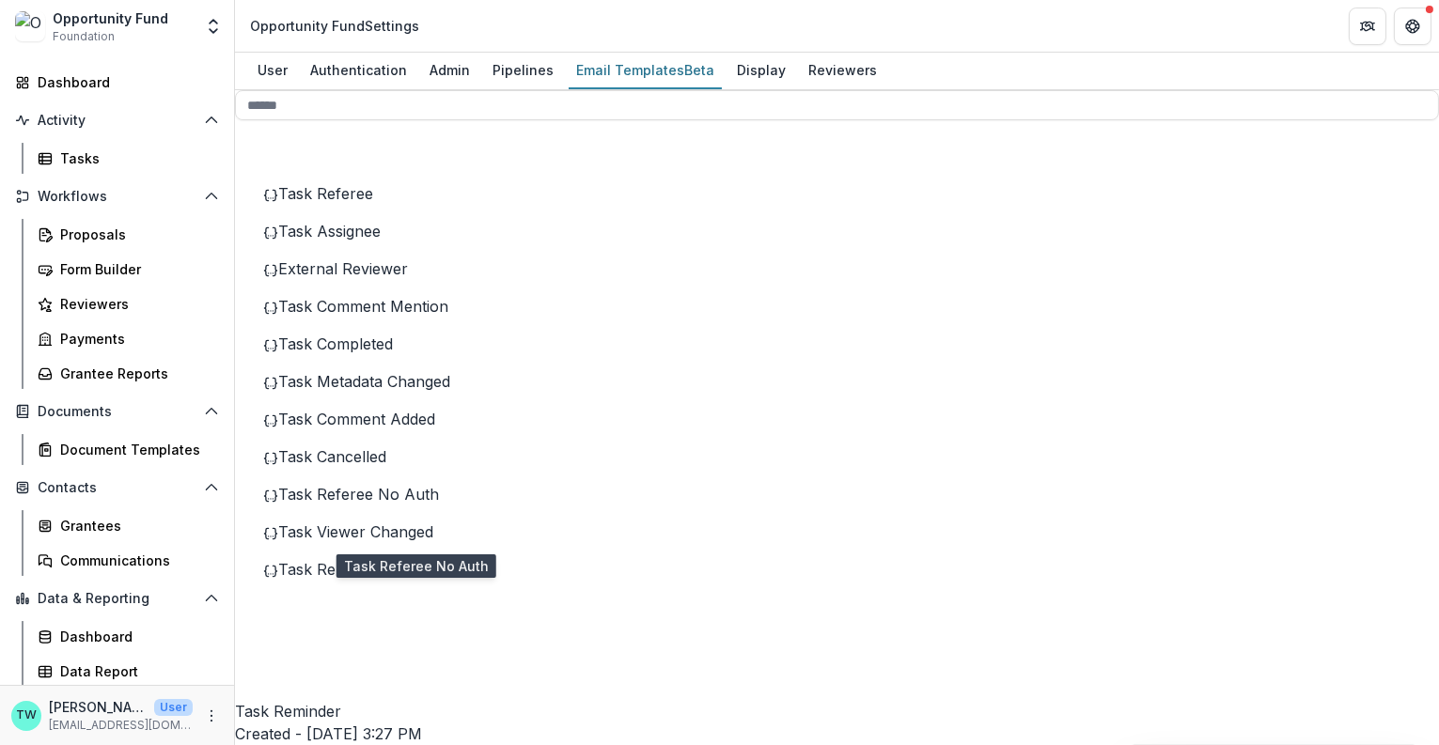
click at [391, 504] on span "Task Referee No Auth" at bounding box center [358, 494] width 161 height 19
click at [386, 466] on span "Task Cancelled" at bounding box center [332, 456] width 108 height 19
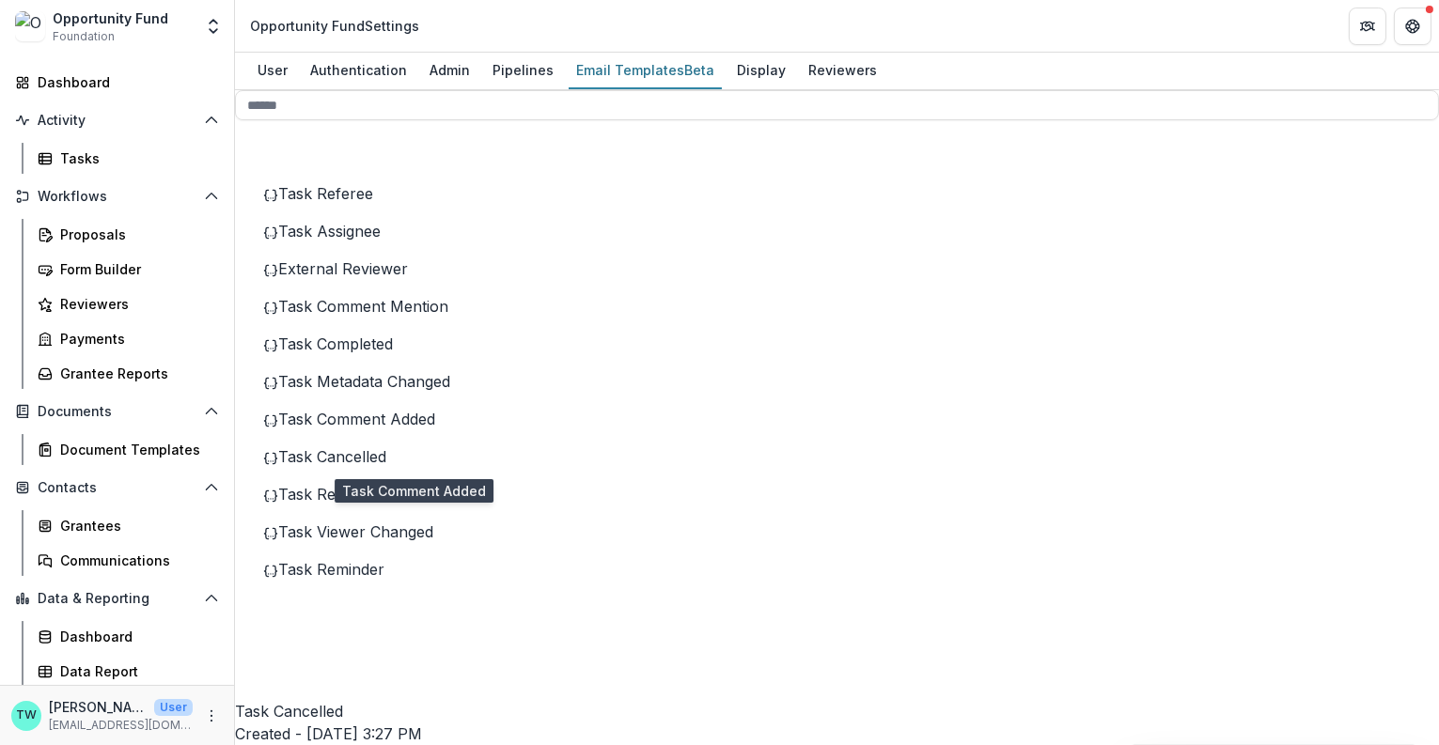
click at [391, 429] on span "Task Comment Added" at bounding box center [356, 419] width 157 height 19
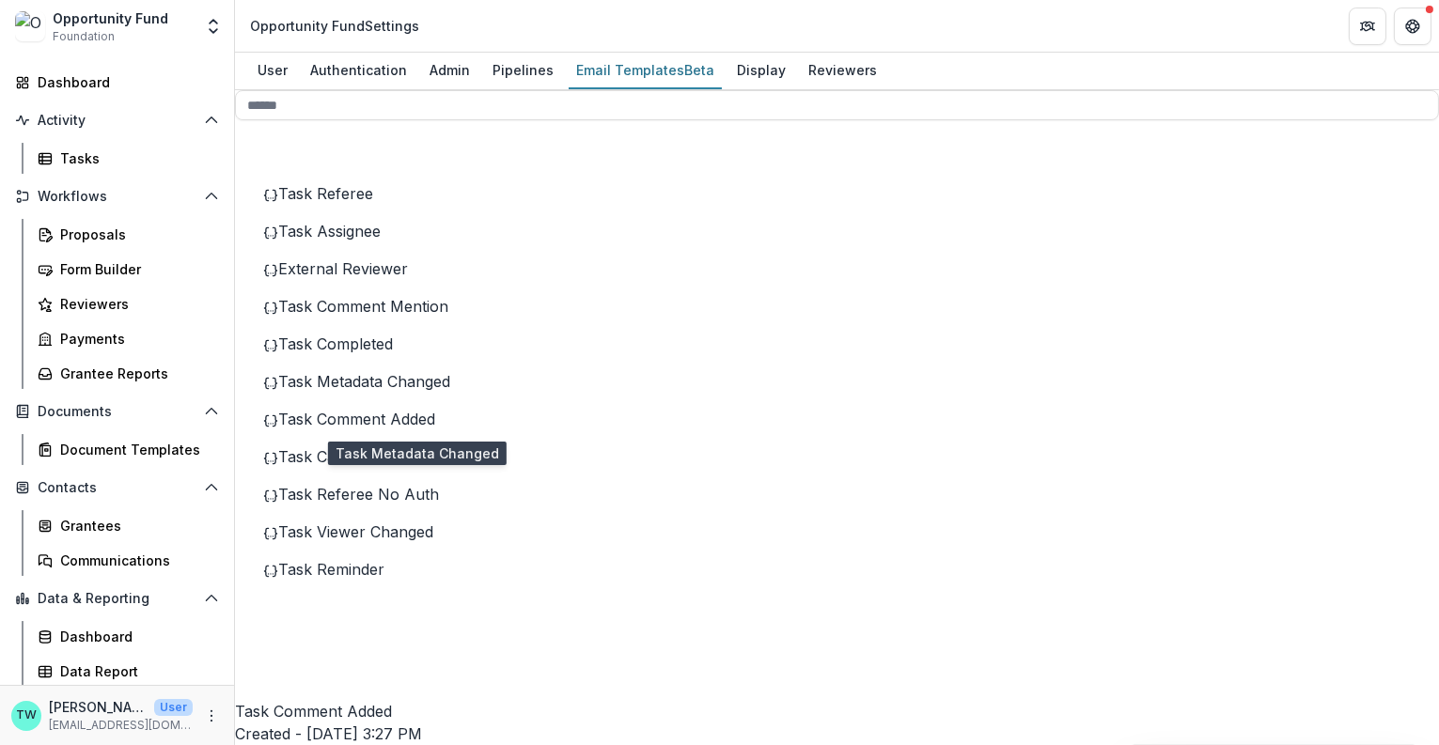
click at [392, 391] on span "Task Metadata Changed" at bounding box center [364, 381] width 172 height 19
click at [391, 353] on span "Task Completed" at bounding box center [335, 344] width 115 height 19
click at [373, 203] on span "Task Referee" at bounding box center [325, 193] width 95 height 19
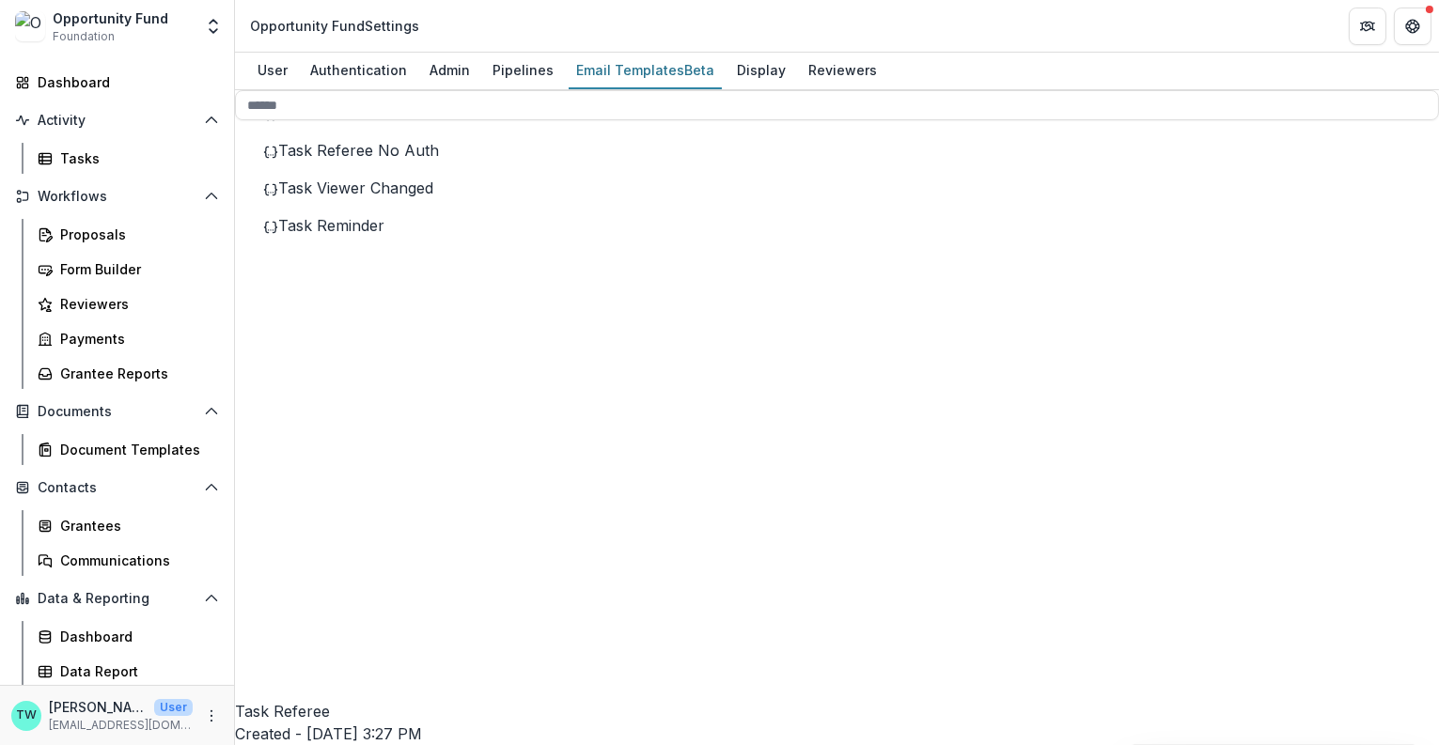
scroll to position [738, 0]
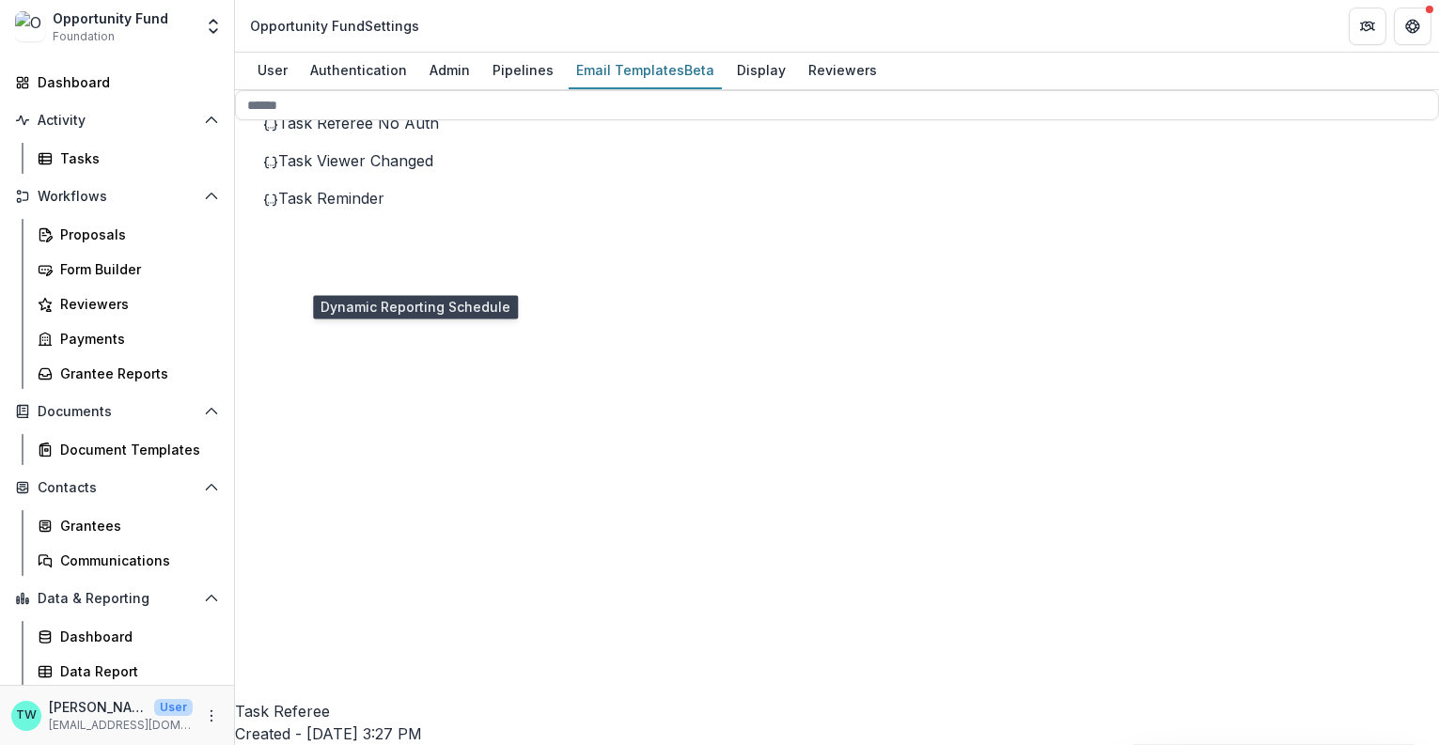
click at [288, 656] on line at bounding box center [405, 656] width 253 height 0
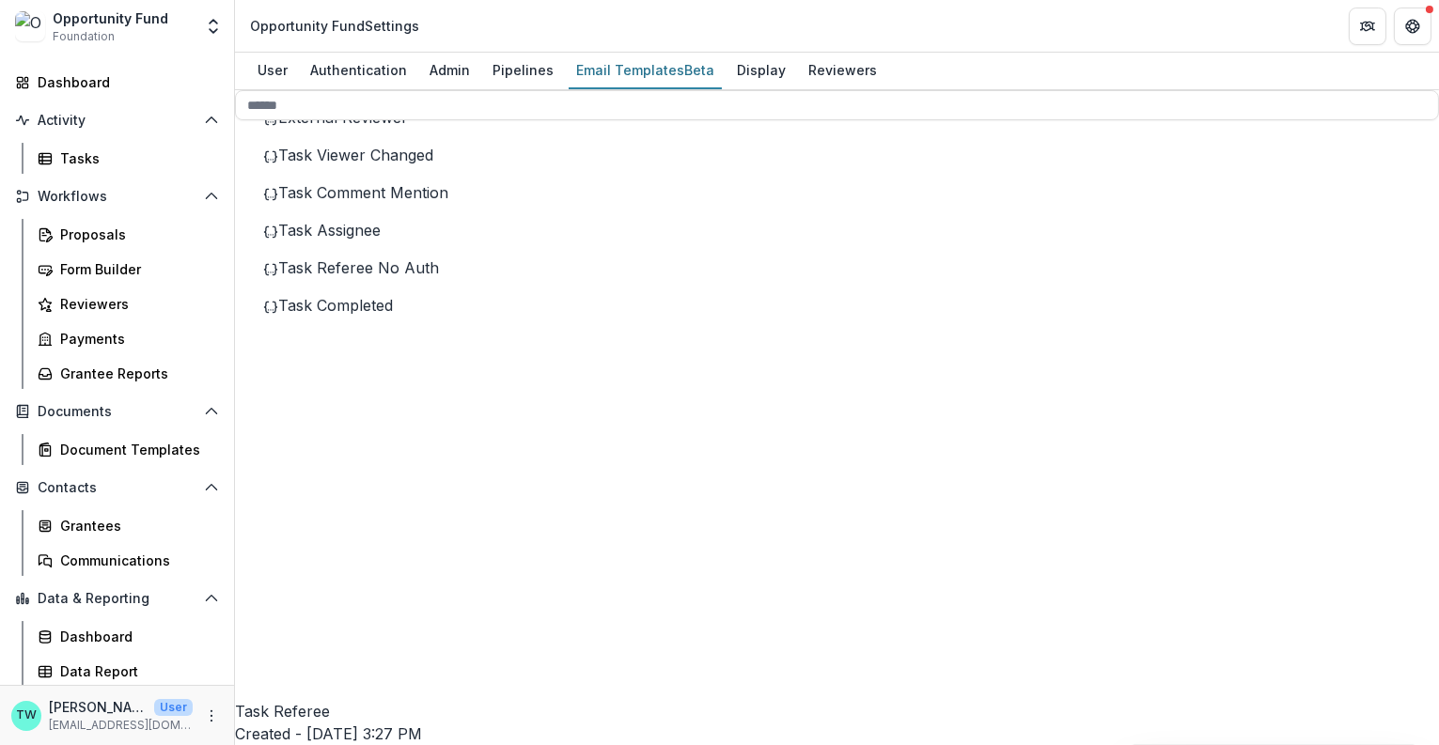
scroll to position [1085, 0]
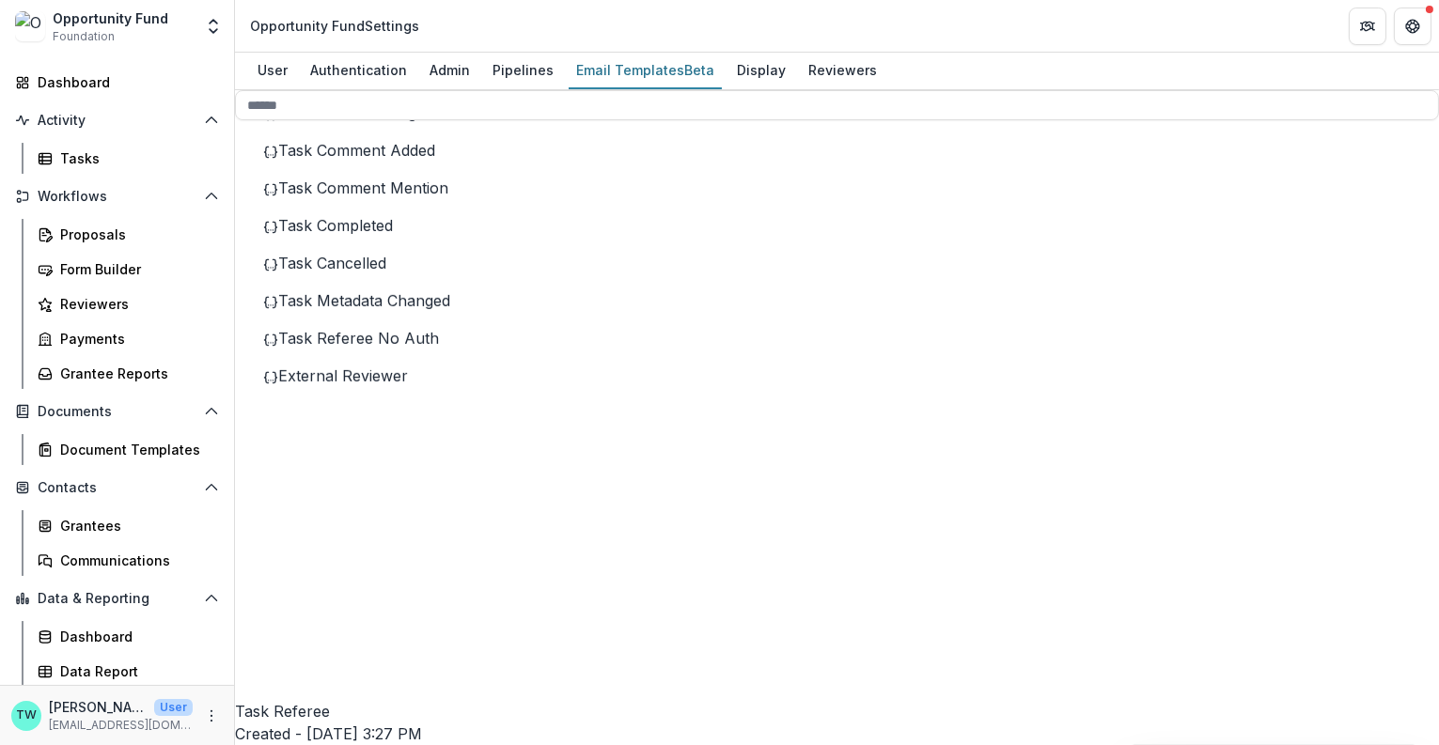
scroll to position [1467, 0]
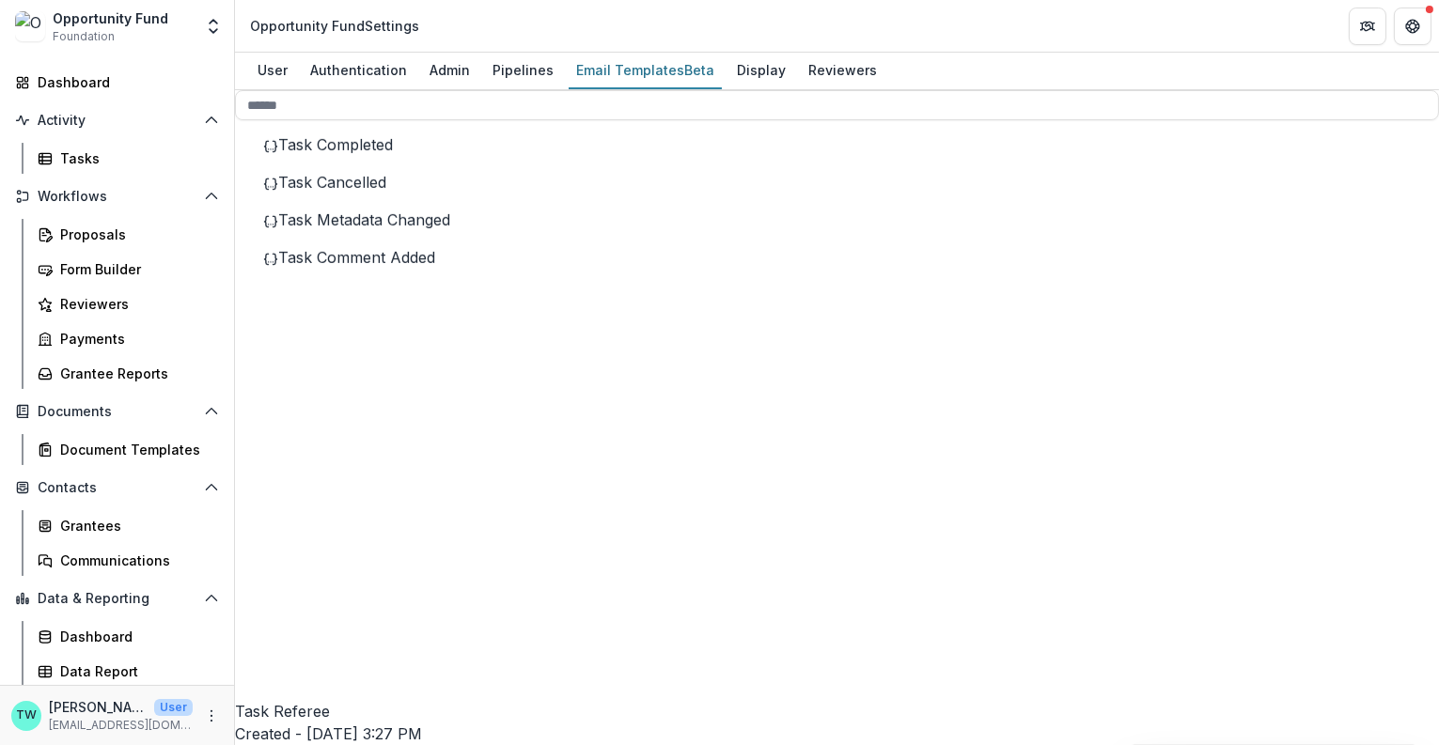
scroll to position [2055, 0]
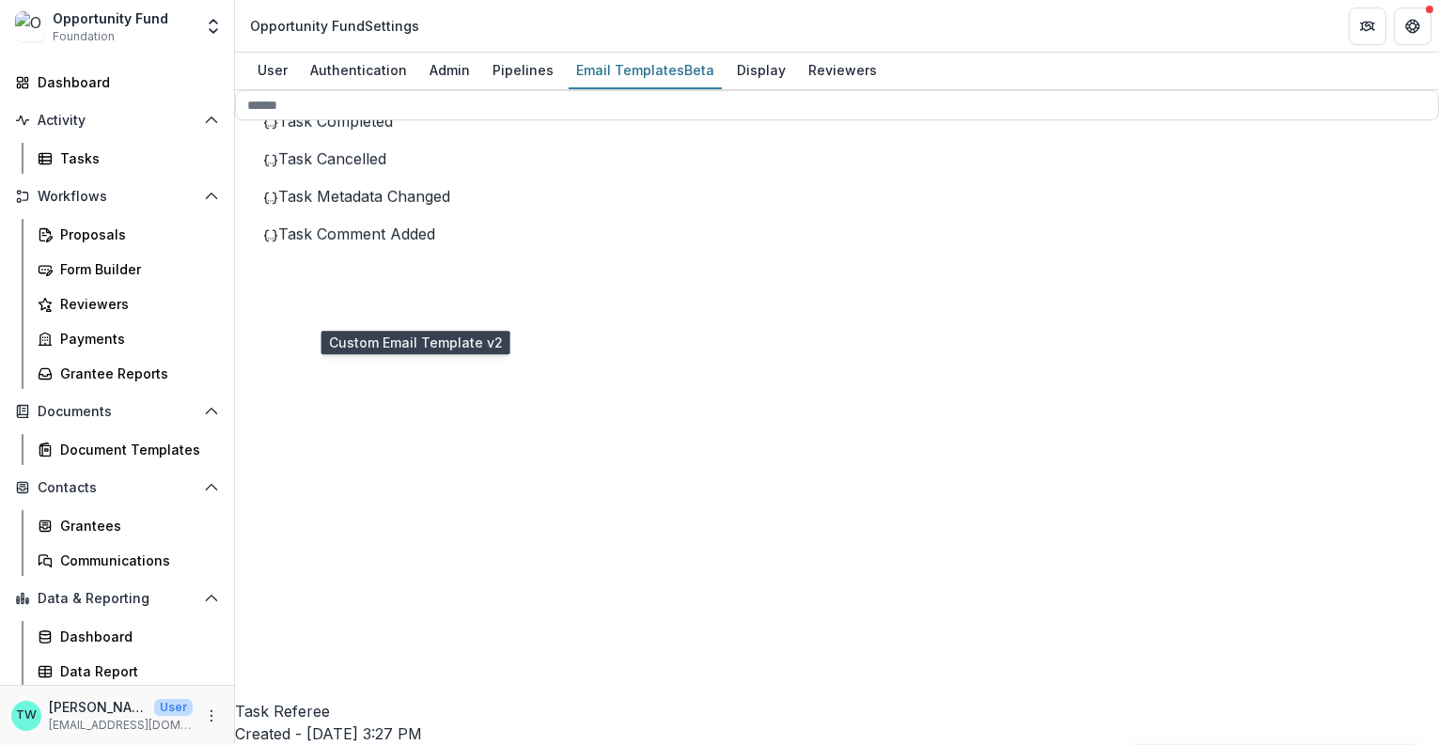
click at [287, 574] on icon at bounding box center [406, 731] width 314 height 314
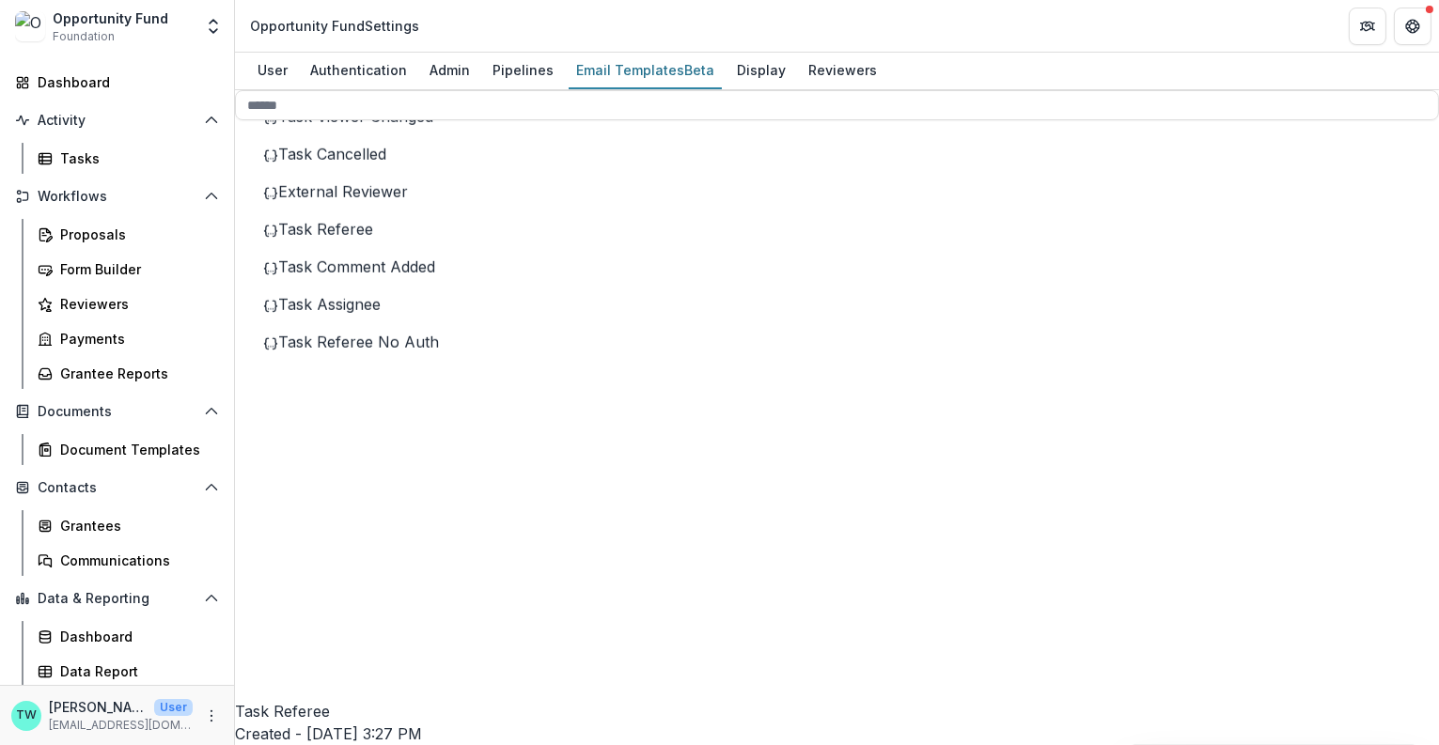
scroll to position [2549, 0]
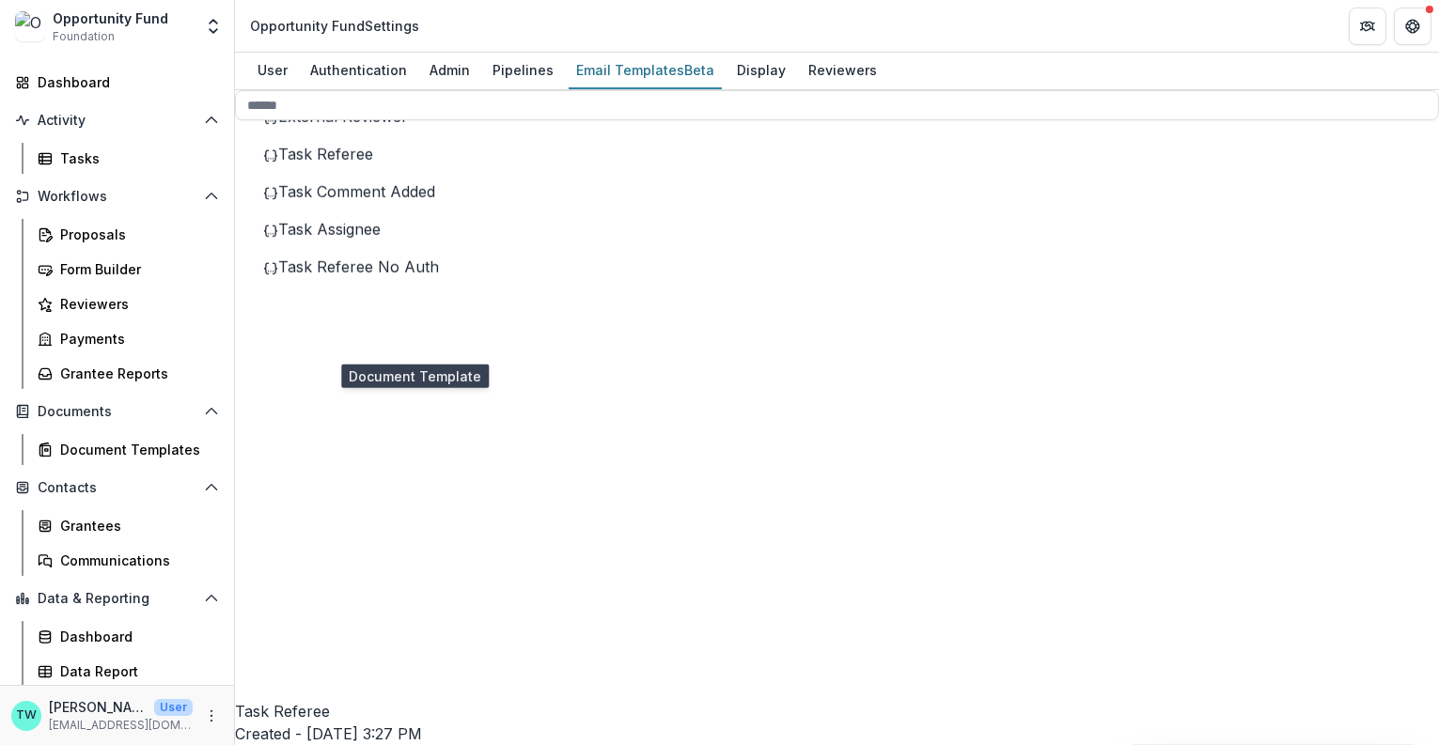
click at [291, 351] on div "Document Template 11" at bounding box center [406, 640] width 314 height 695
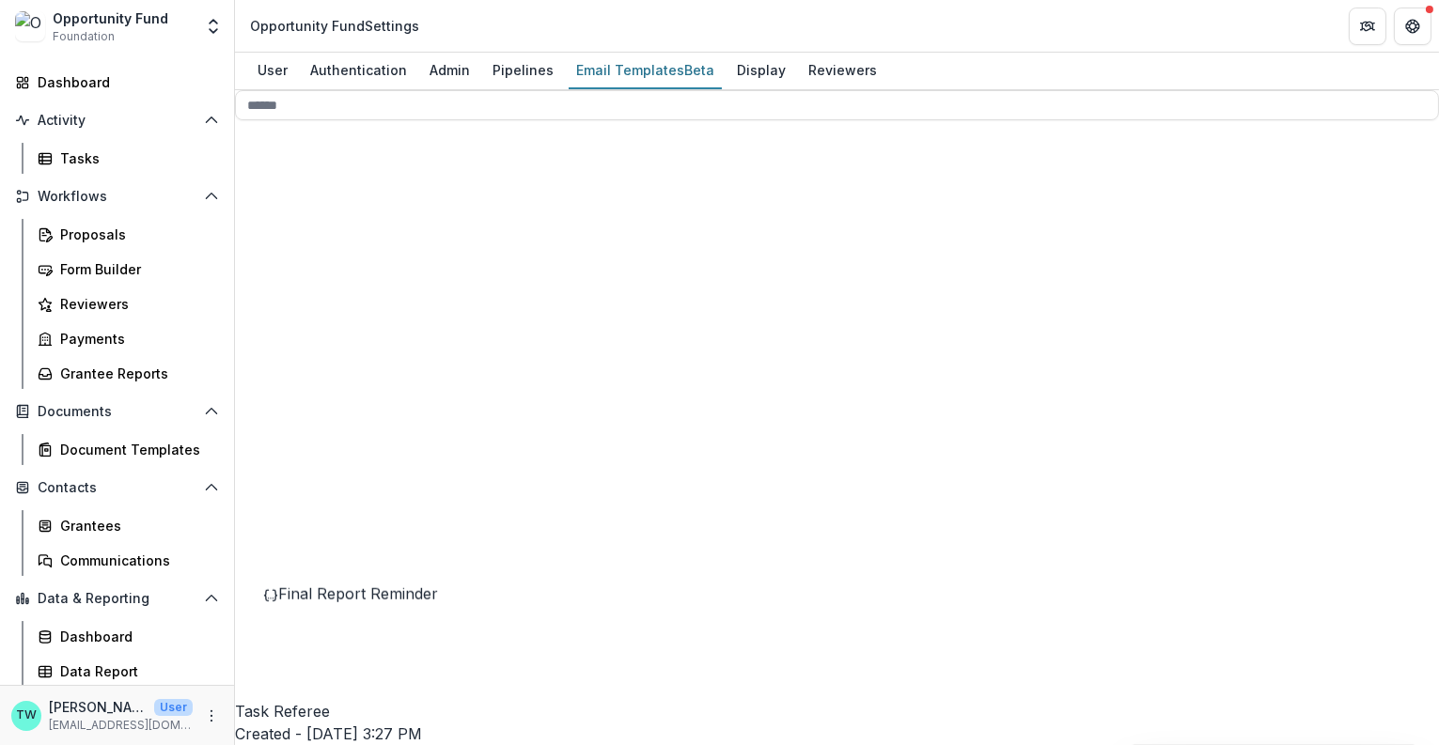
scroll to position [3344, 0]
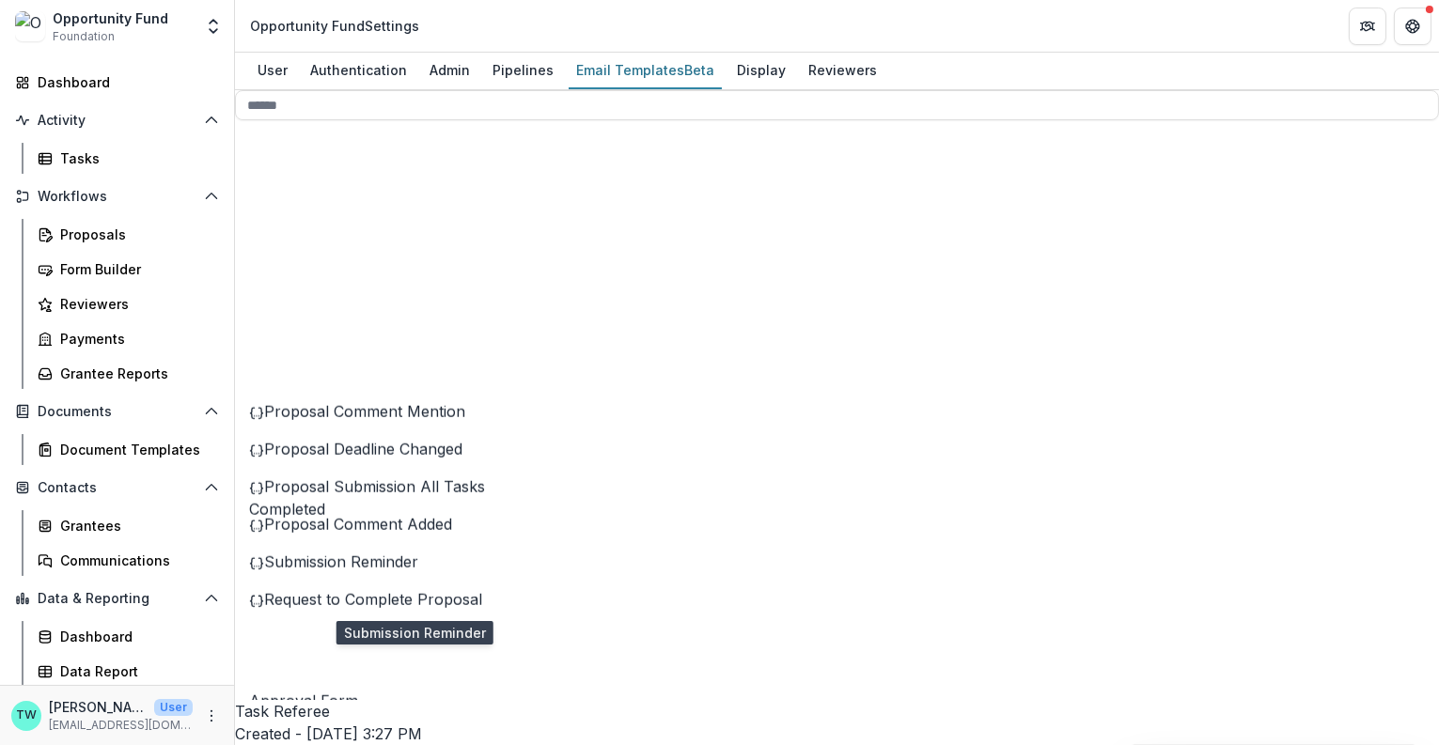
click at [418, 571] on span "Submission Reminder" at bounding box center [341, 562] width 154 height 19
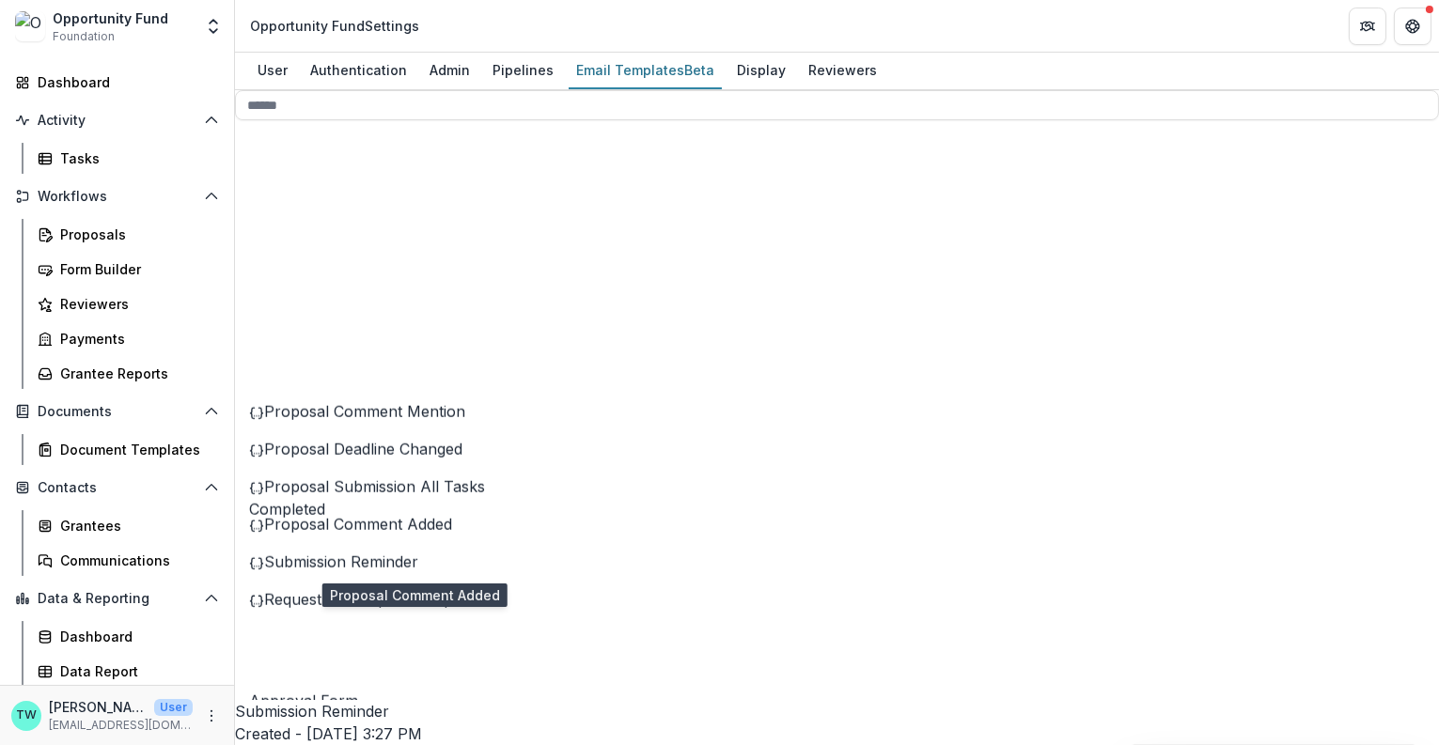
click at [419, 534] on span "Proposal Comment Added" at bounding box center [358, 524] width 188 height 19
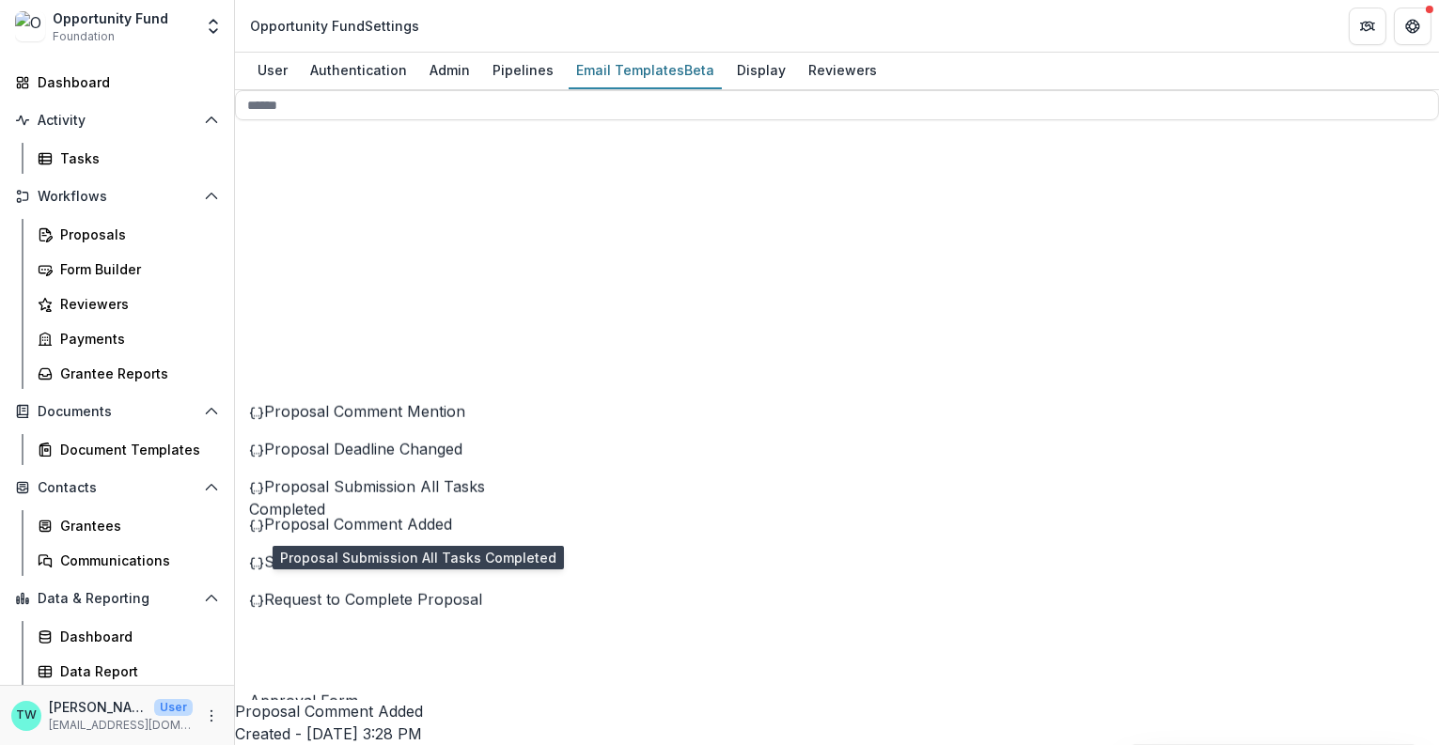
click at [419, 519] on span "Proposal Submission All Tasks Completed" at bounding box center [367, 497] width 236 height 41
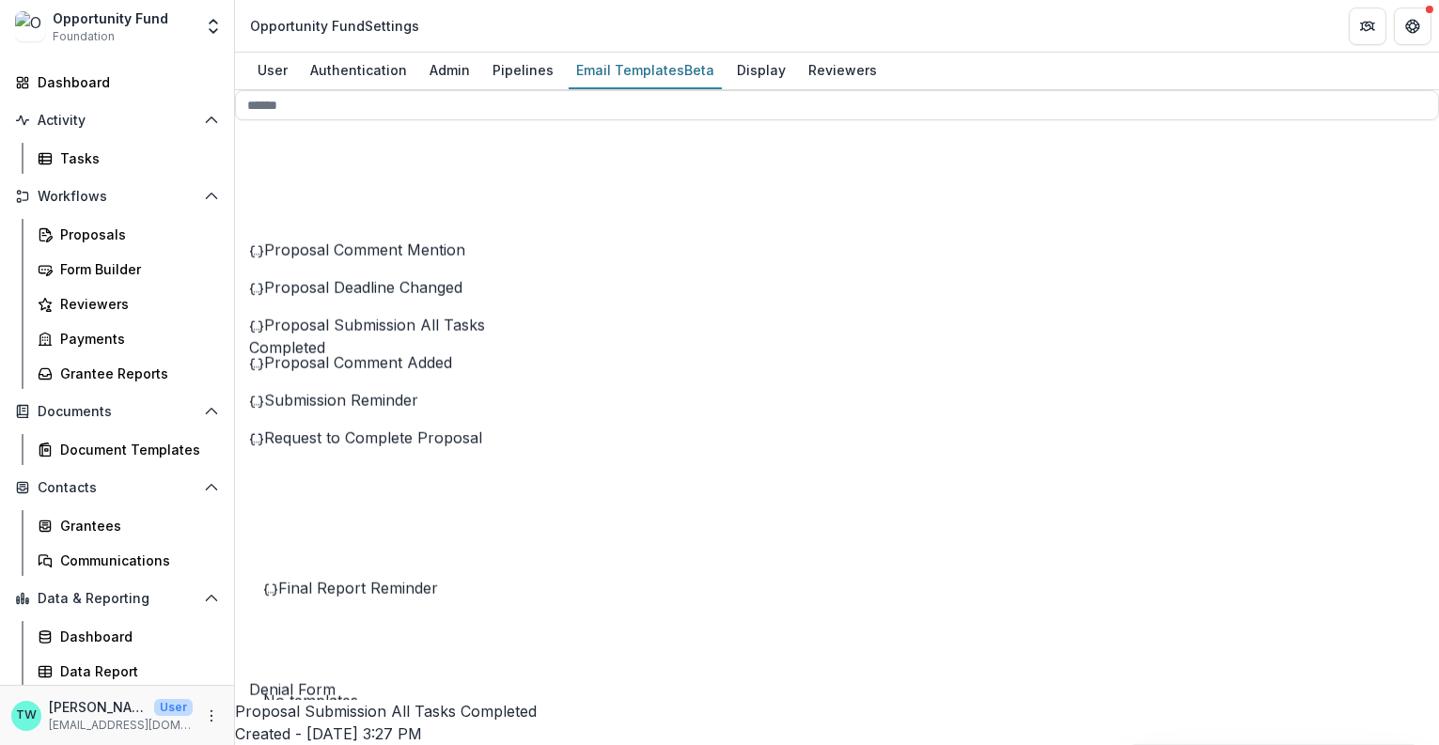
scroll to position [3570, 0]
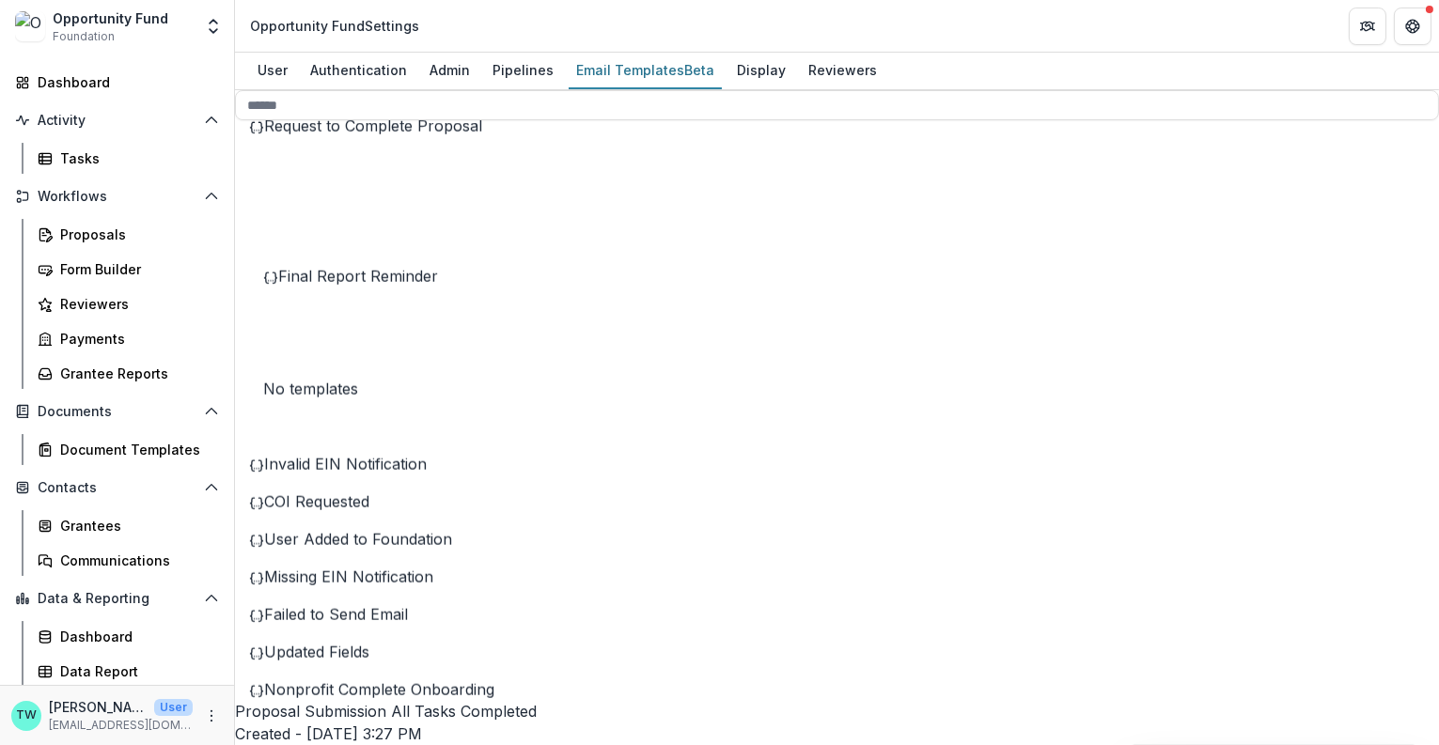
scroll to position [3870, 0]
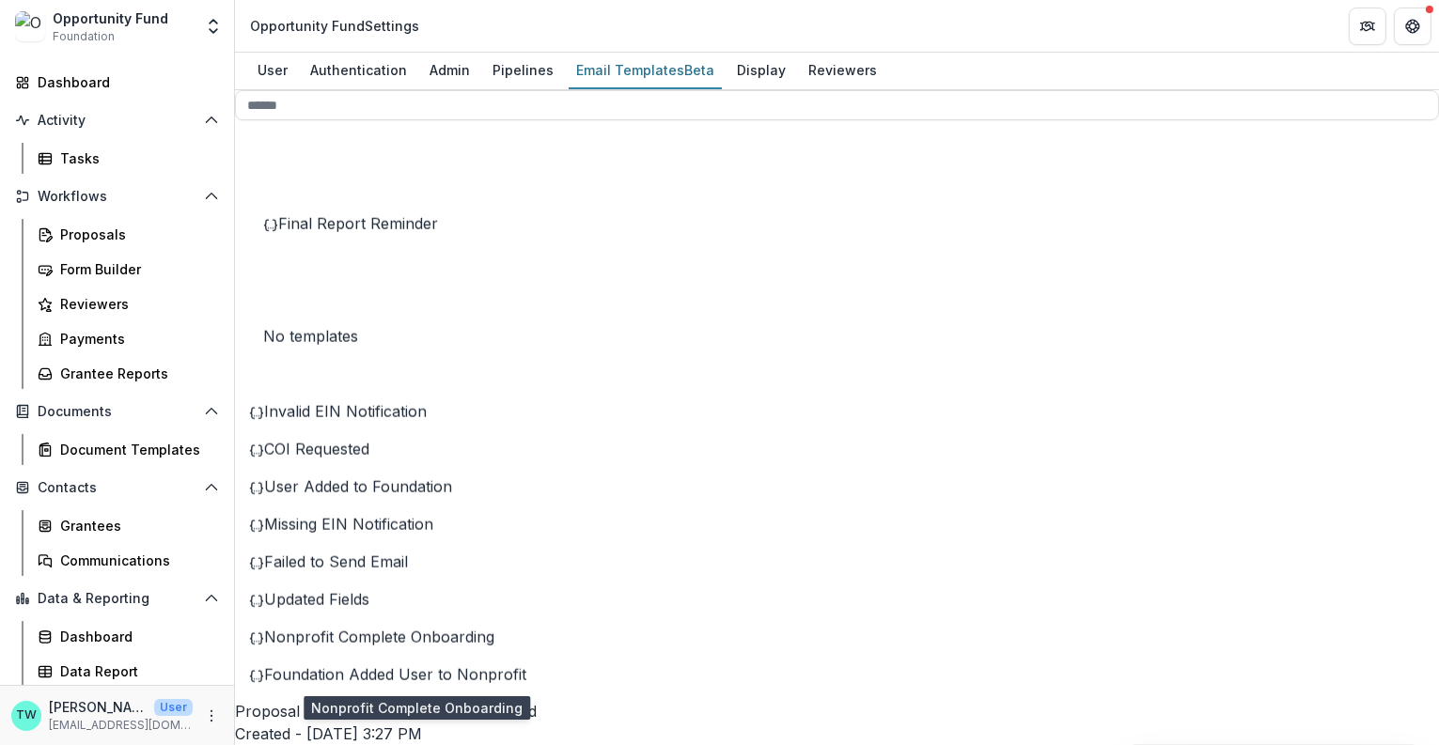
click at [398, 647] on span "Nonprofit Complete Onboarding" at bounding box center [379, 637] width 230 height 19
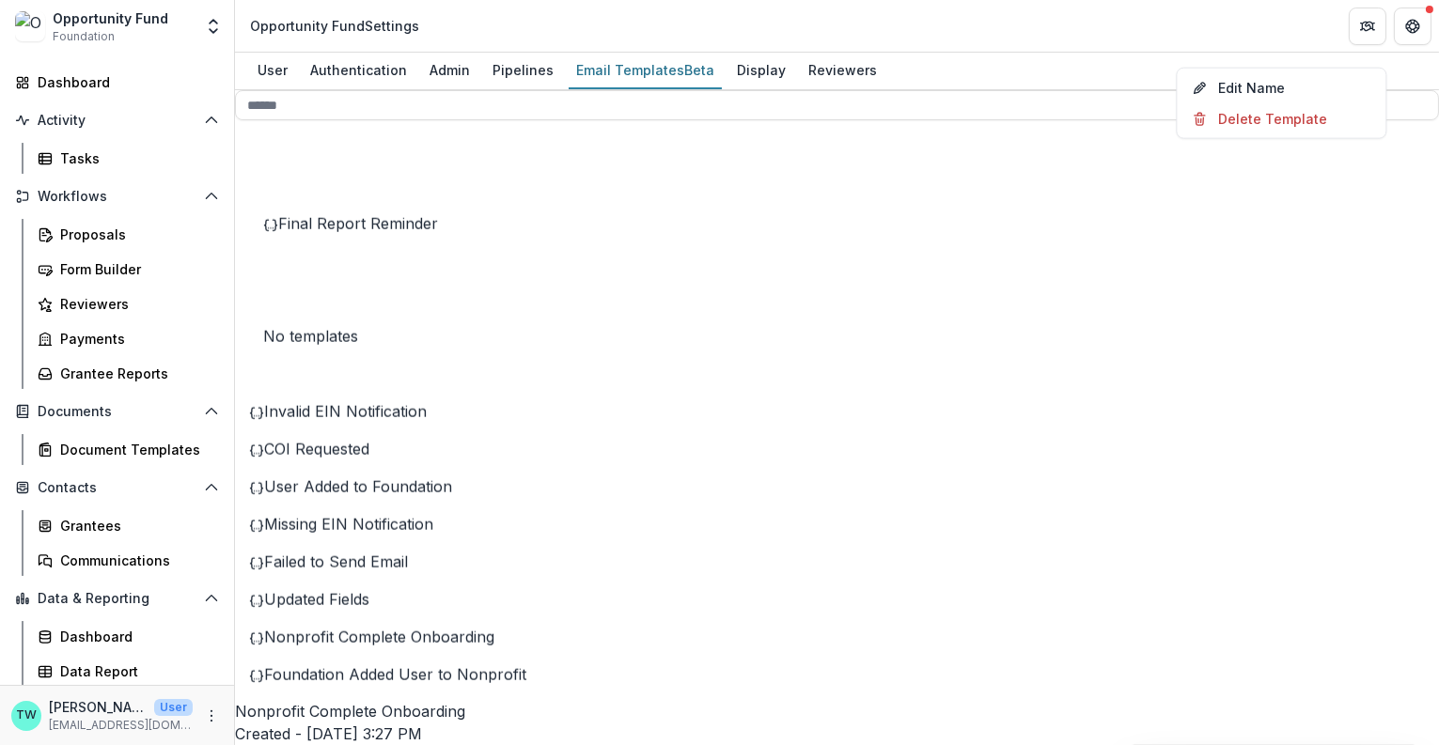
click at [1105, 700] on div "Nonprofit Complete Onboarding Created - Aug 7, 2025 @ 3:27 PM Last Updated - Au…" at bounding box center [837, 749] width 1204 height 98
click at [369, 609] on span "Updated Fields" at bounding box center [316, 599] width 105 height 19
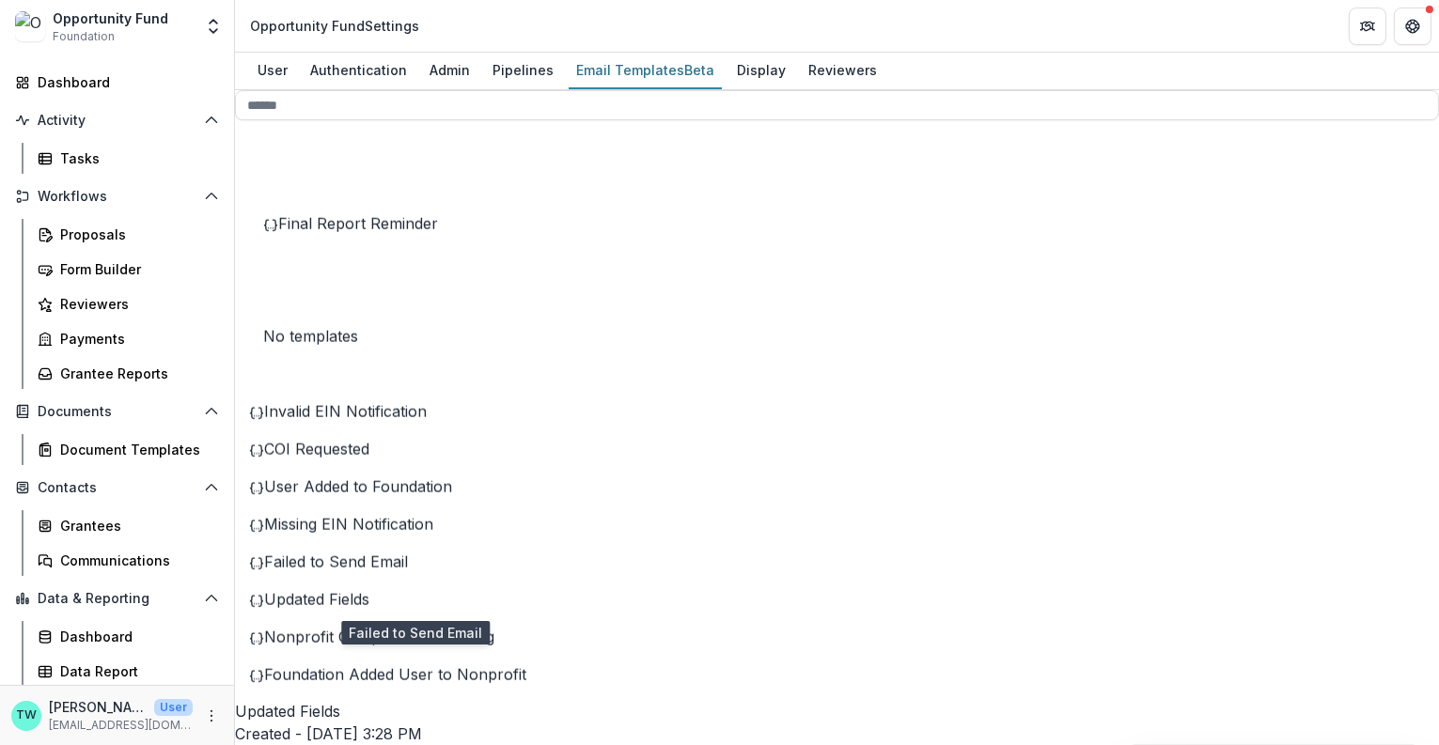
click at [408, 571] on span "Failed to Send Email" at bounding box center [336, 562] width 144 height 19
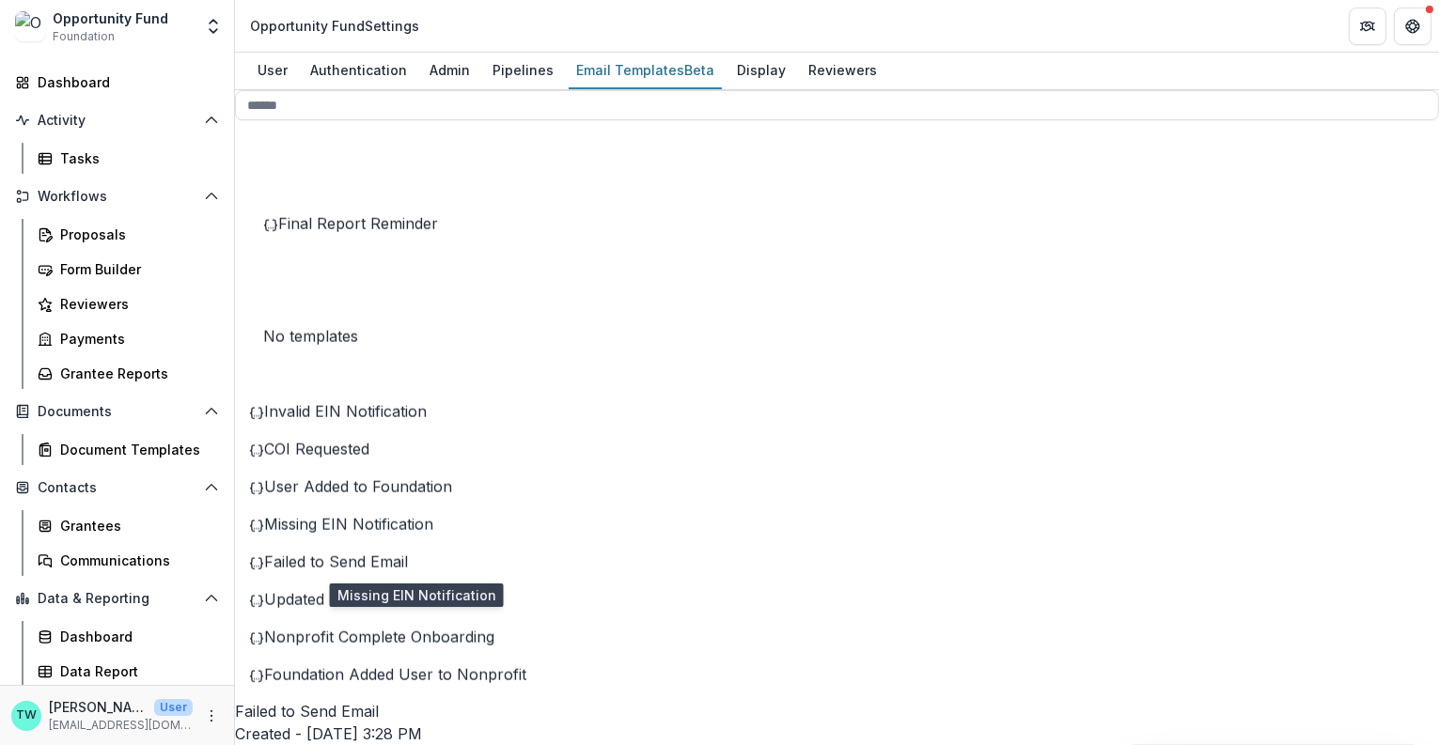
click at [433, 534] on span "Missing EIN Notification" at bounding box center [348, 524] width 169 height 19
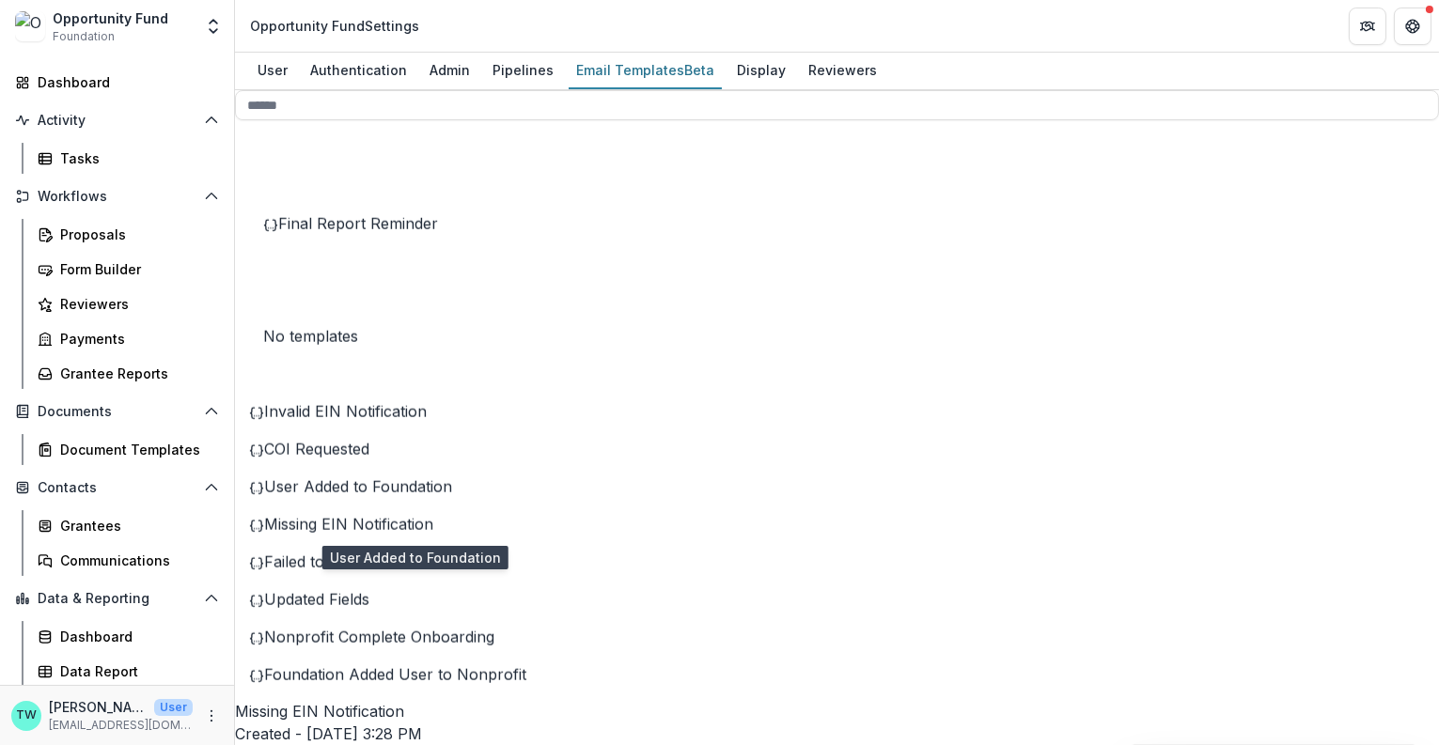
click at [440, 496] on span "User Added to Foundation" at bounding box center [358, 486] width 188 height 19
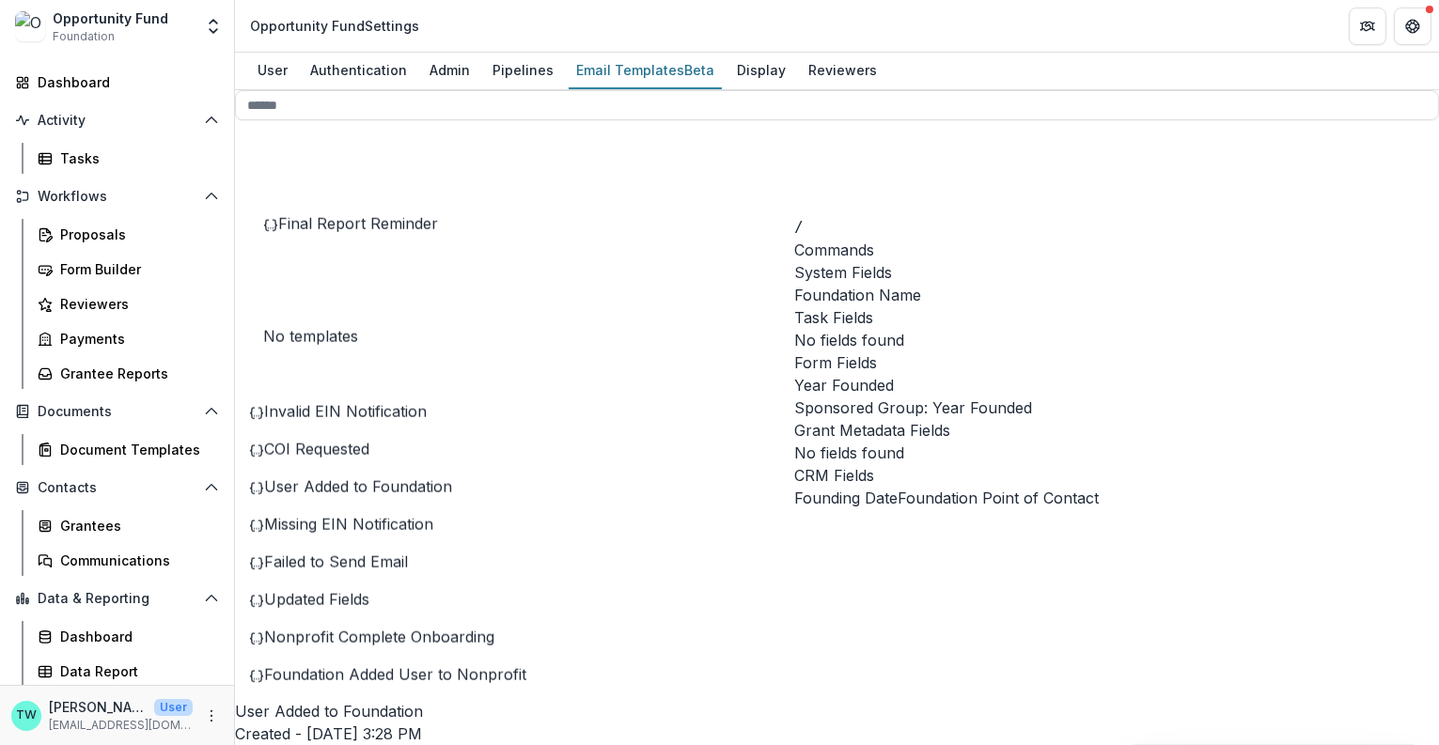
click at [921, 284] on span "Foundation Name" at bounding box center [857, 295] width 127 height 23
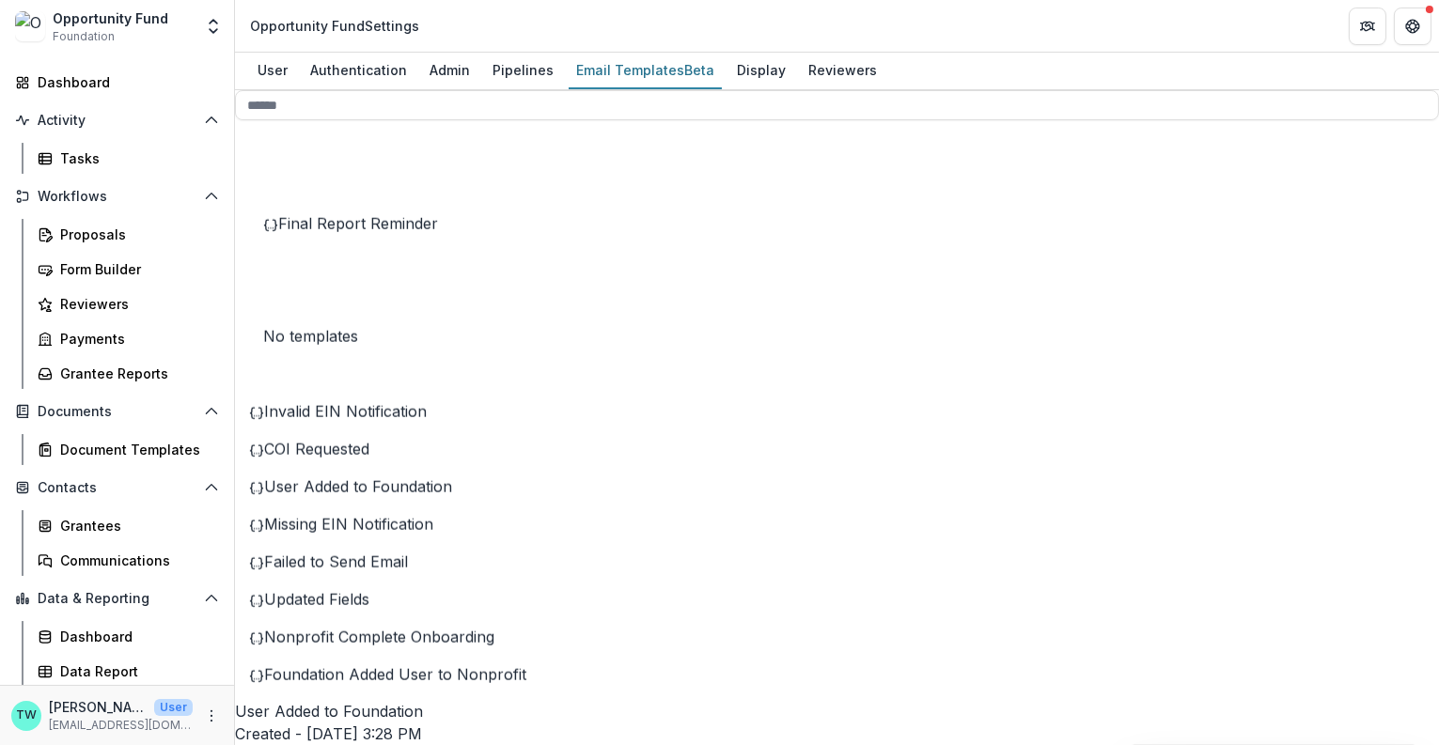
drag, startPoint x: 1251, startPoint y: 530, endPoint x: 1275, endPoint y: 546, distance: 29.2
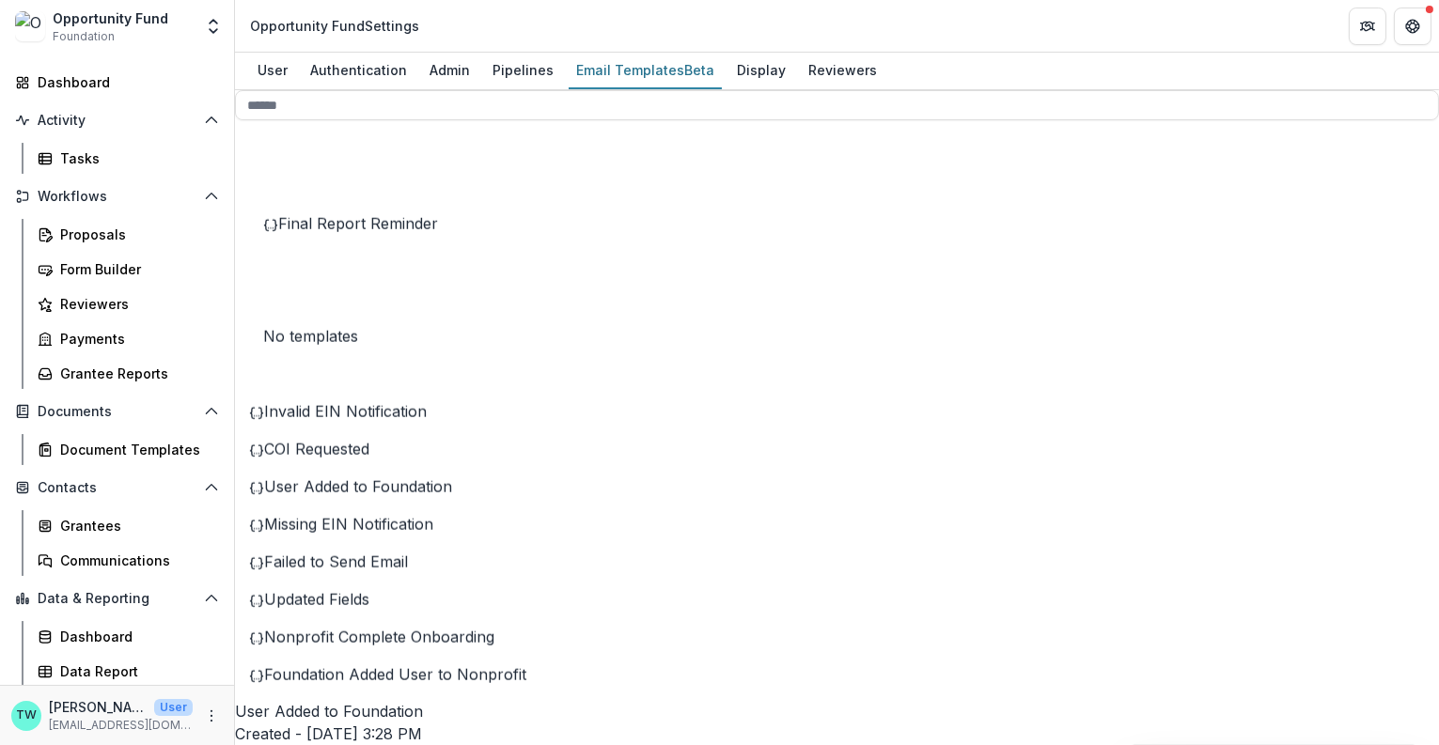
click at [409, 647] on span "Nonprofit Complete Onboarding" at bounding box center [379, 637] width 230 height 19
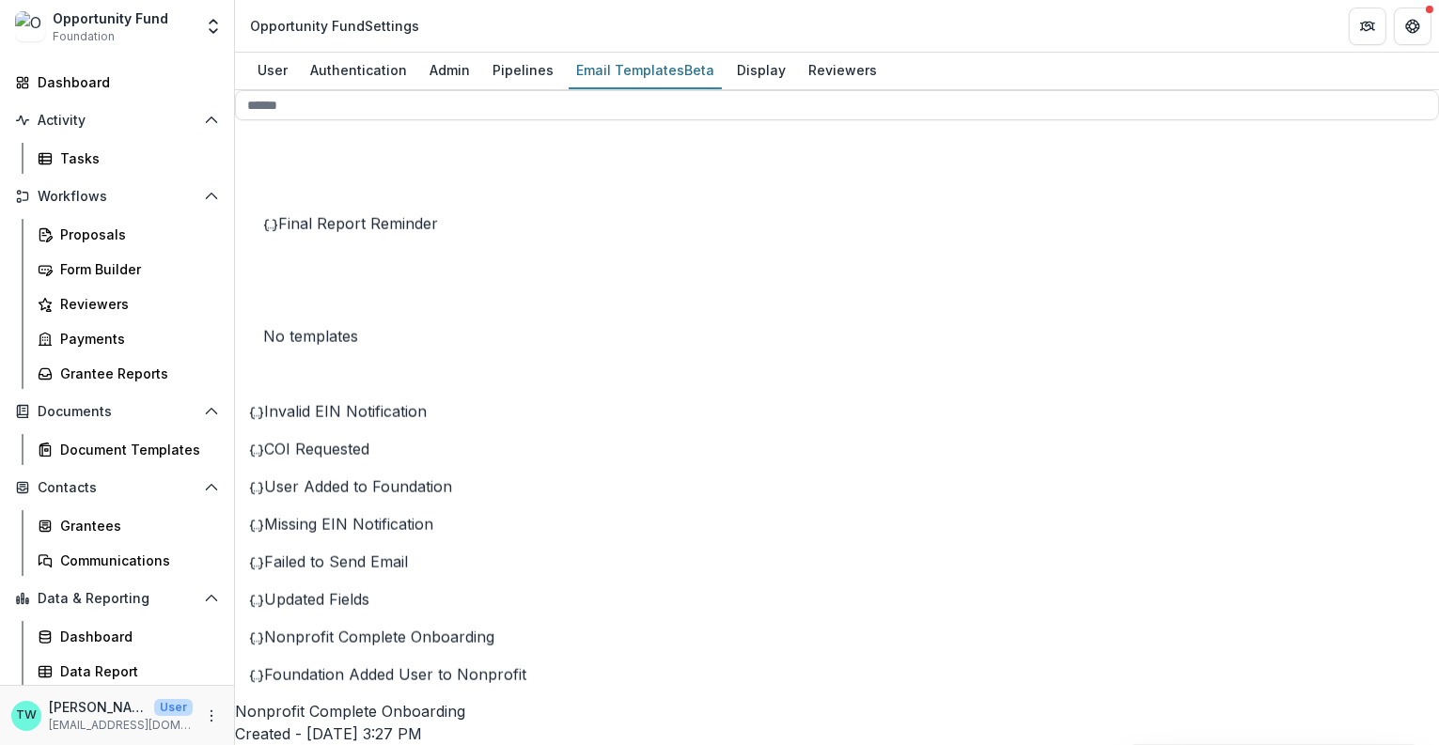
click at [440, 684] on span "Foundation Added User to Nonprofit" at bounding box center [395, 674] width 262 height 19
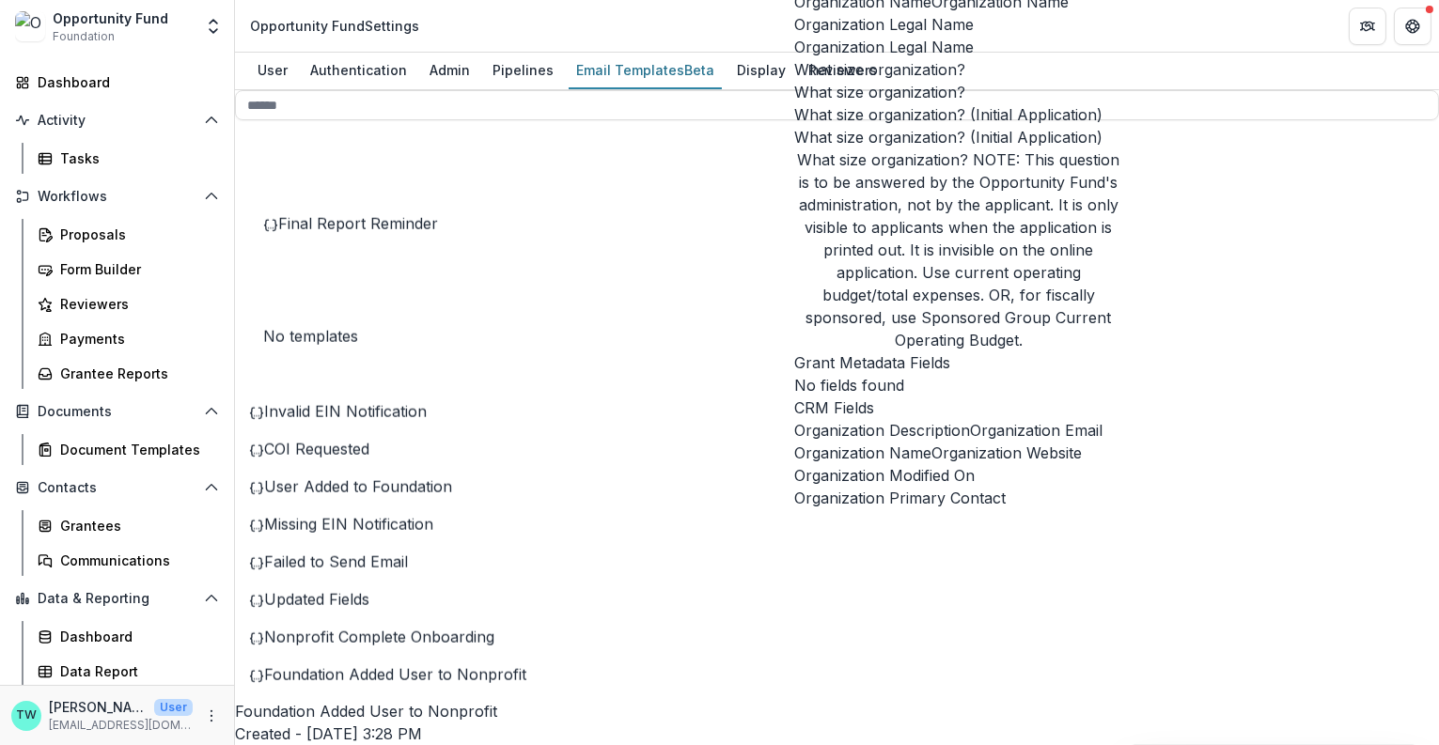
click at [948, 13] on span "Organization Name" at bounding box center [999, 2] width 137 height 23
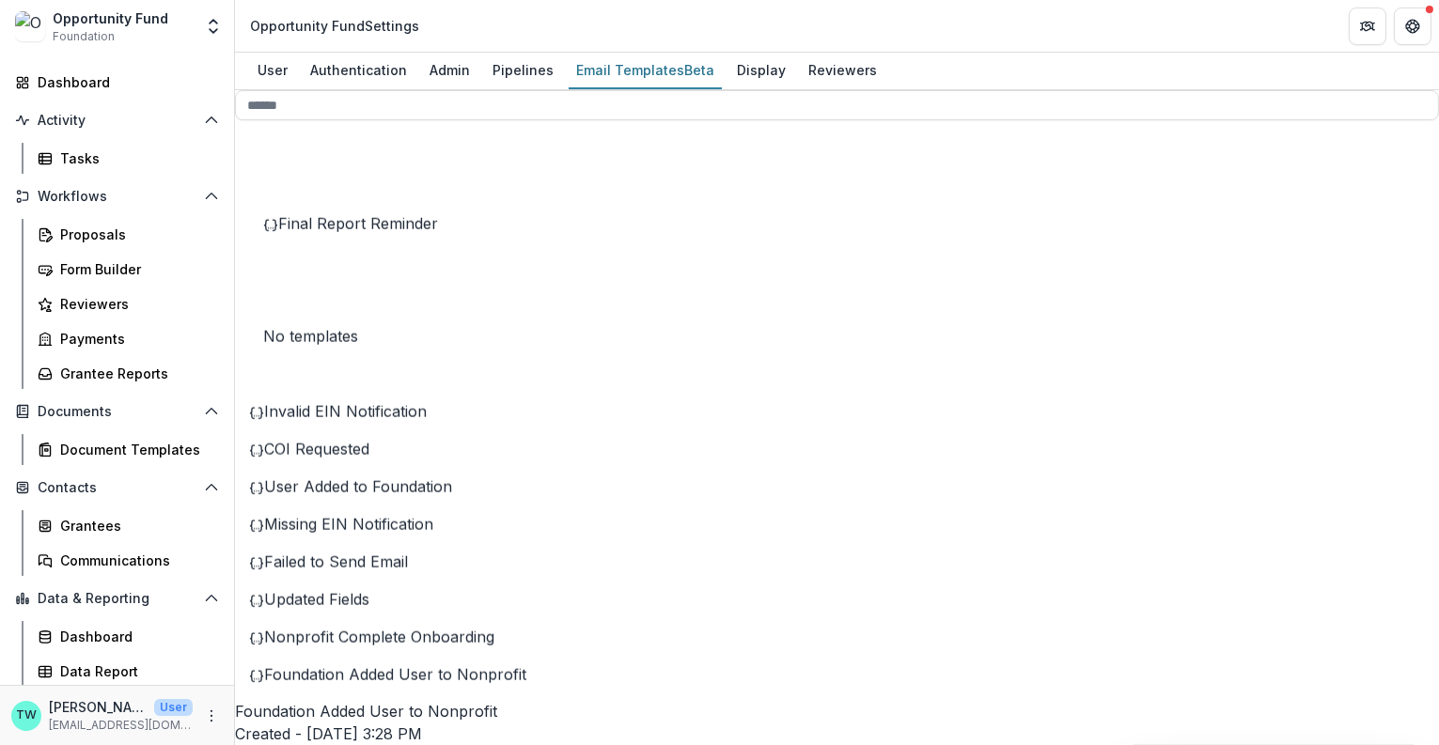
drag, startPoint x: 1109, startPoint y: 554, endPoint x: 750, endPoint y: 576, distance: 359.7
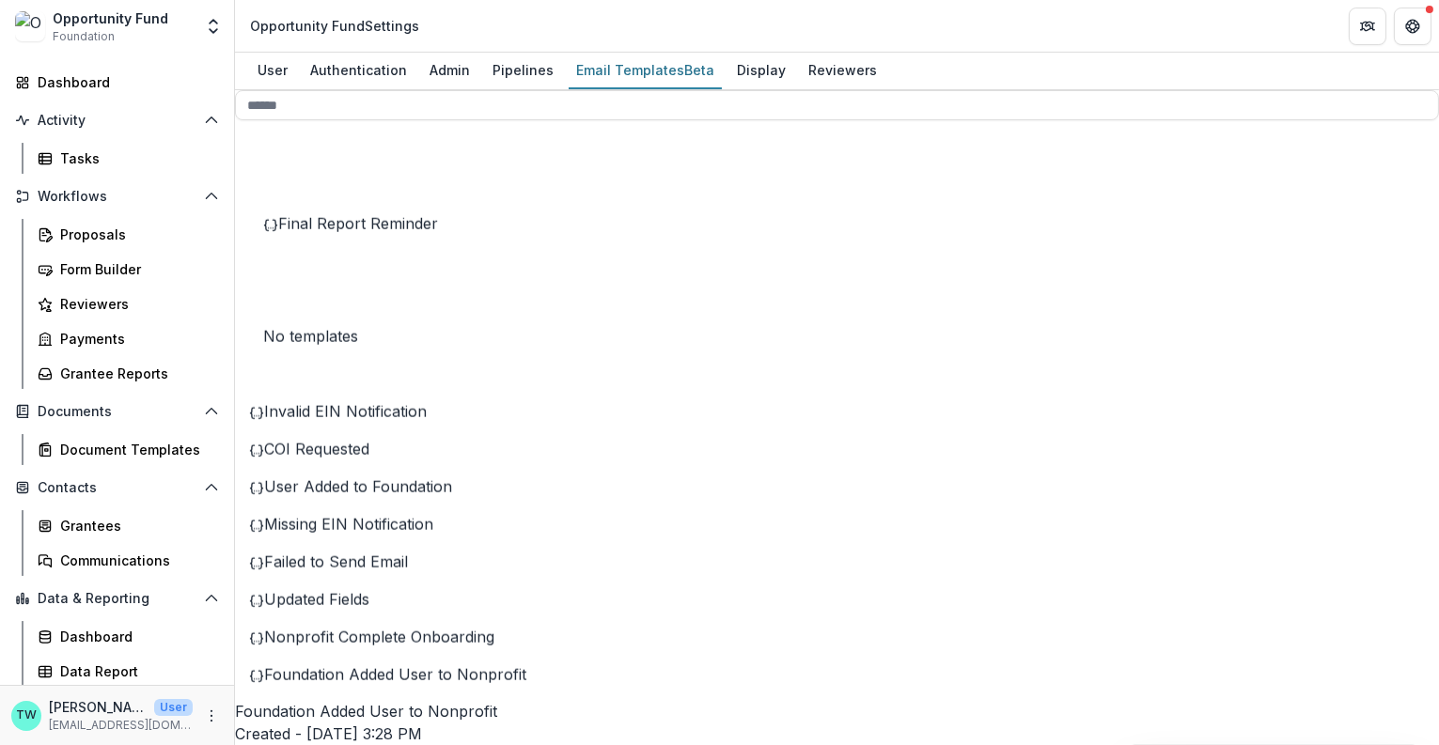
drag, startPoint x: 909, startPoint y: 554, endPoint x: 1104, endPoint y: 561, distance: 195.6
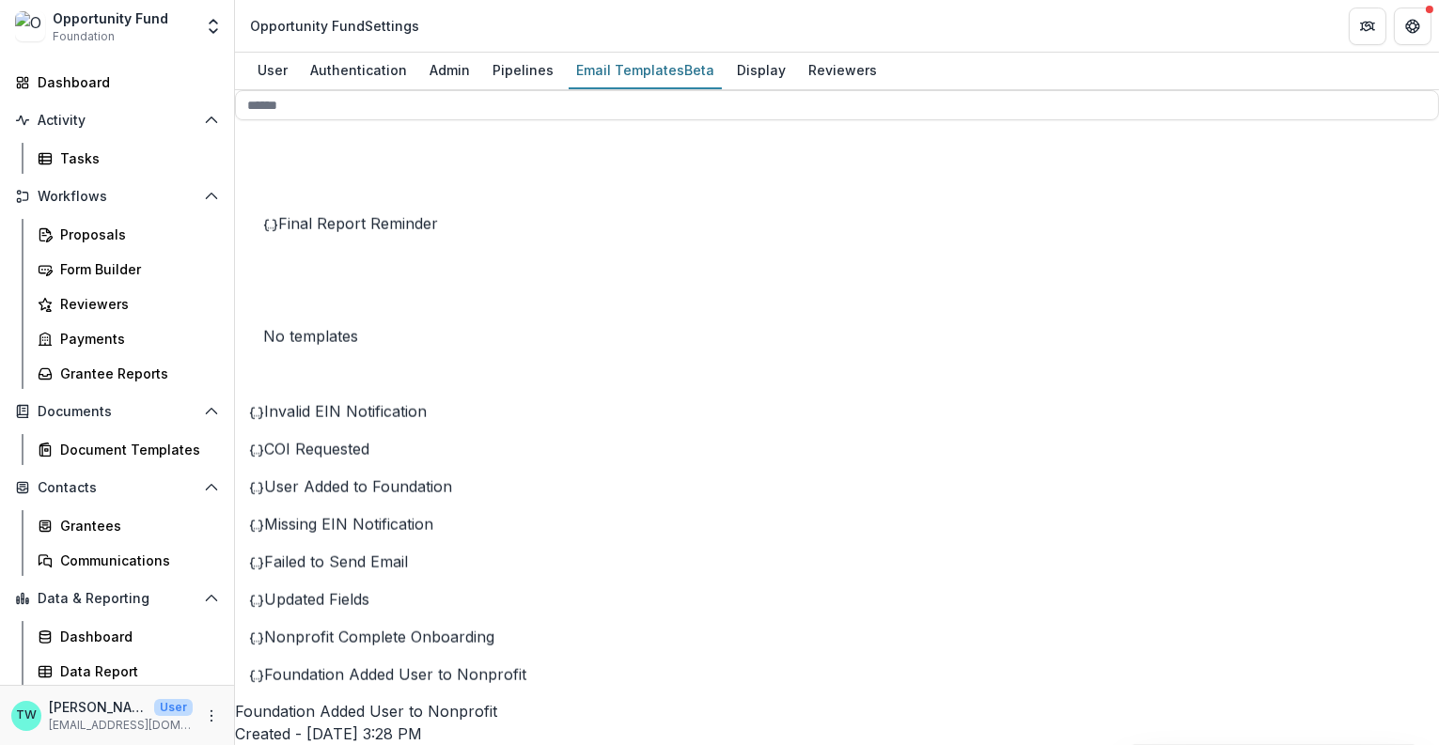
scroll to position [0, 0]
click at [379, 498] on div "User Added to Foundation" at bounding box center [406, 487] width 314 height 23
click at [377, 648] on div "Nonprofit Complete Onboarding" at bounding box center [406, 637] width 314 height 23
click at [379, 684] on span "Foundation Added User to Nonprofit" at bounding box center [395, 674] width 262 height 19
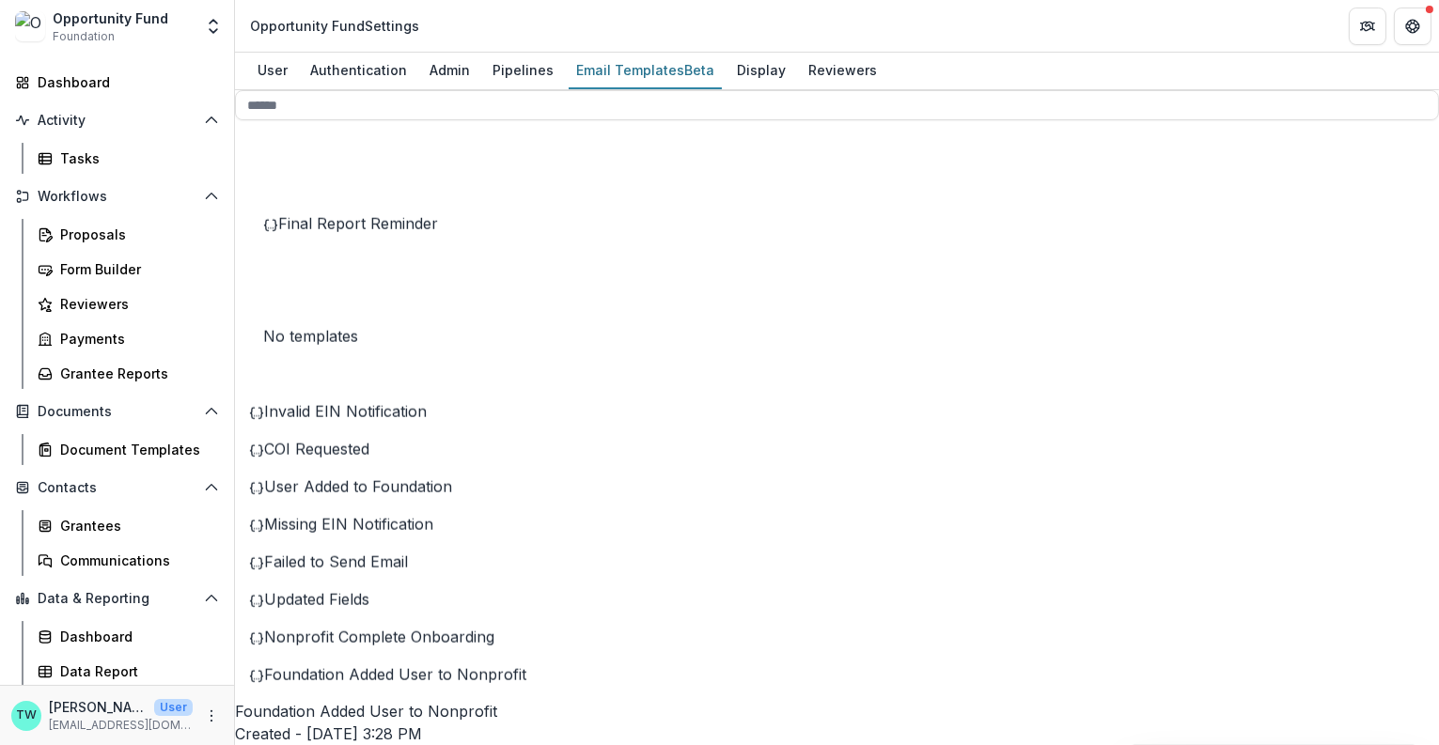
drag, startPoint x: 1150, startPoint y: 527, endPoint x: 651, endPoint y: 555, distance: 499.9
click at [403, 421] on span "Invalid EIN Notification" at bounding box center [345, 411] width 163 height 19
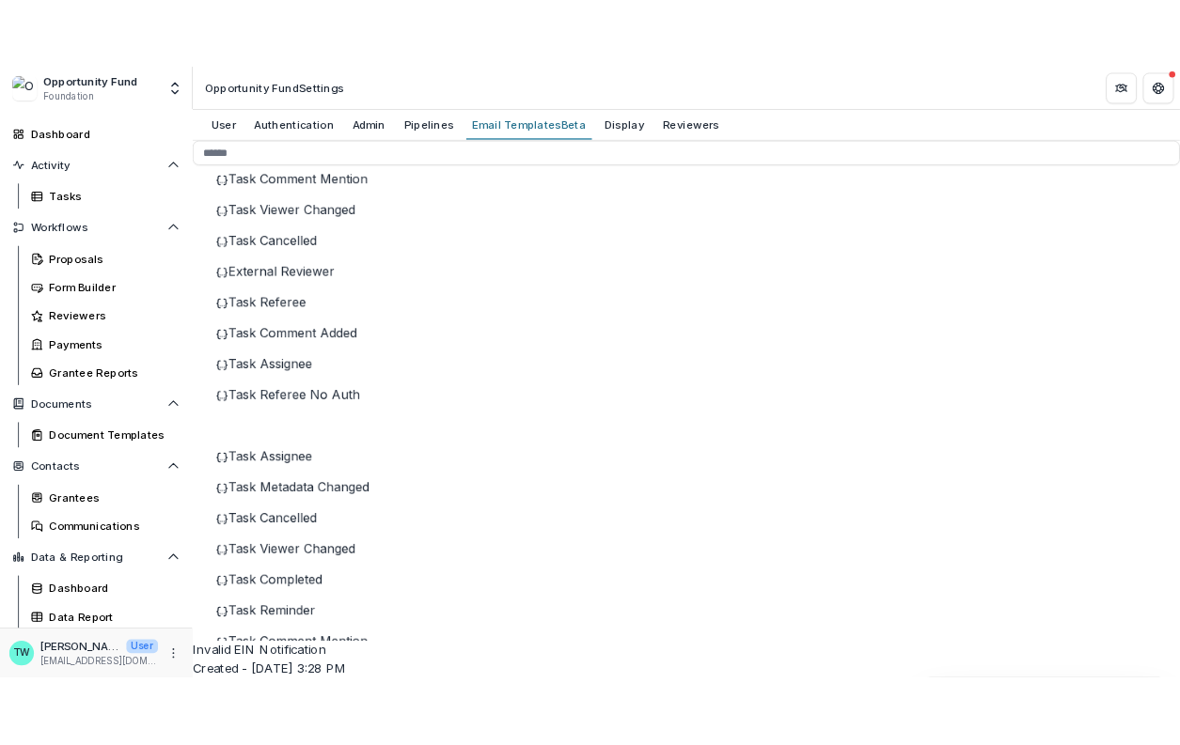
scroll to position [2412, 0]
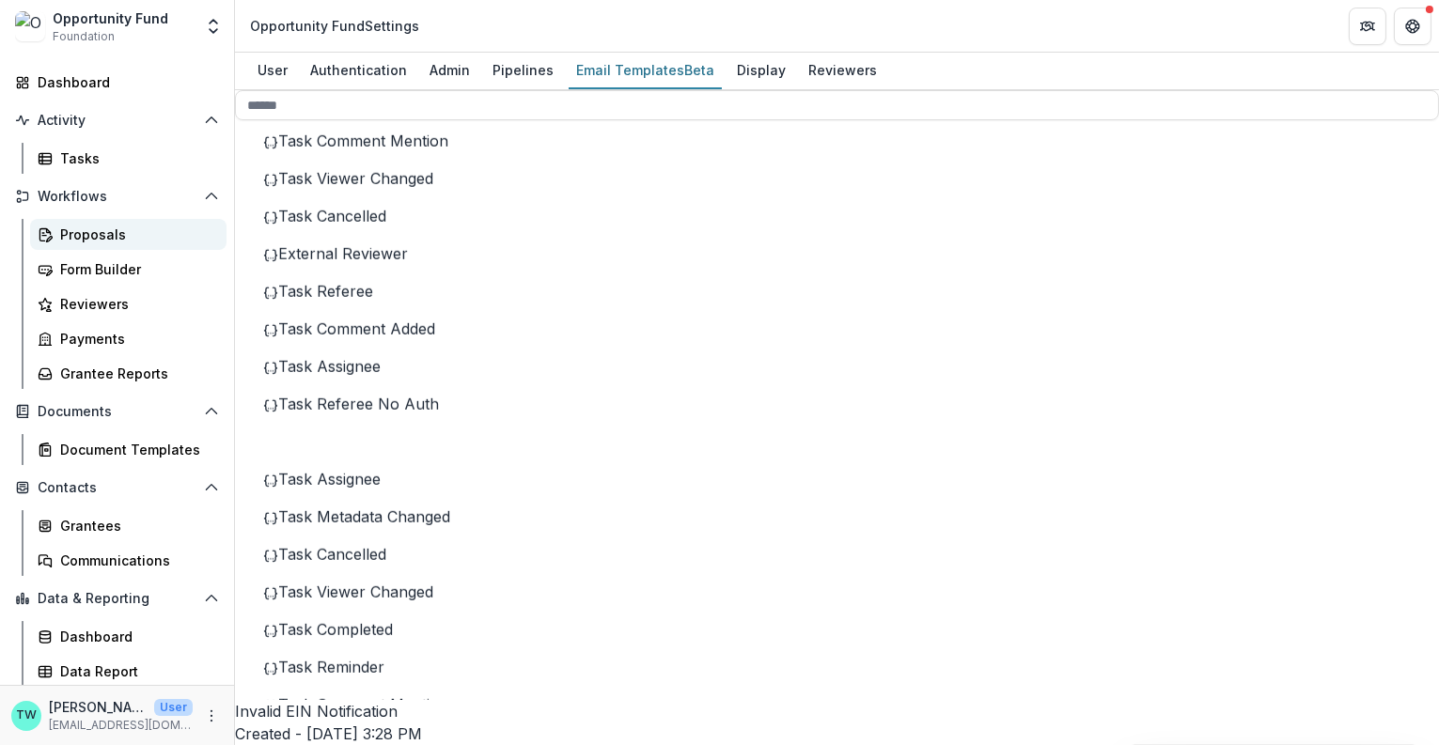
click at [88, 238] on div "Proposals" at bounding box center [135, 235] width 151 height 20
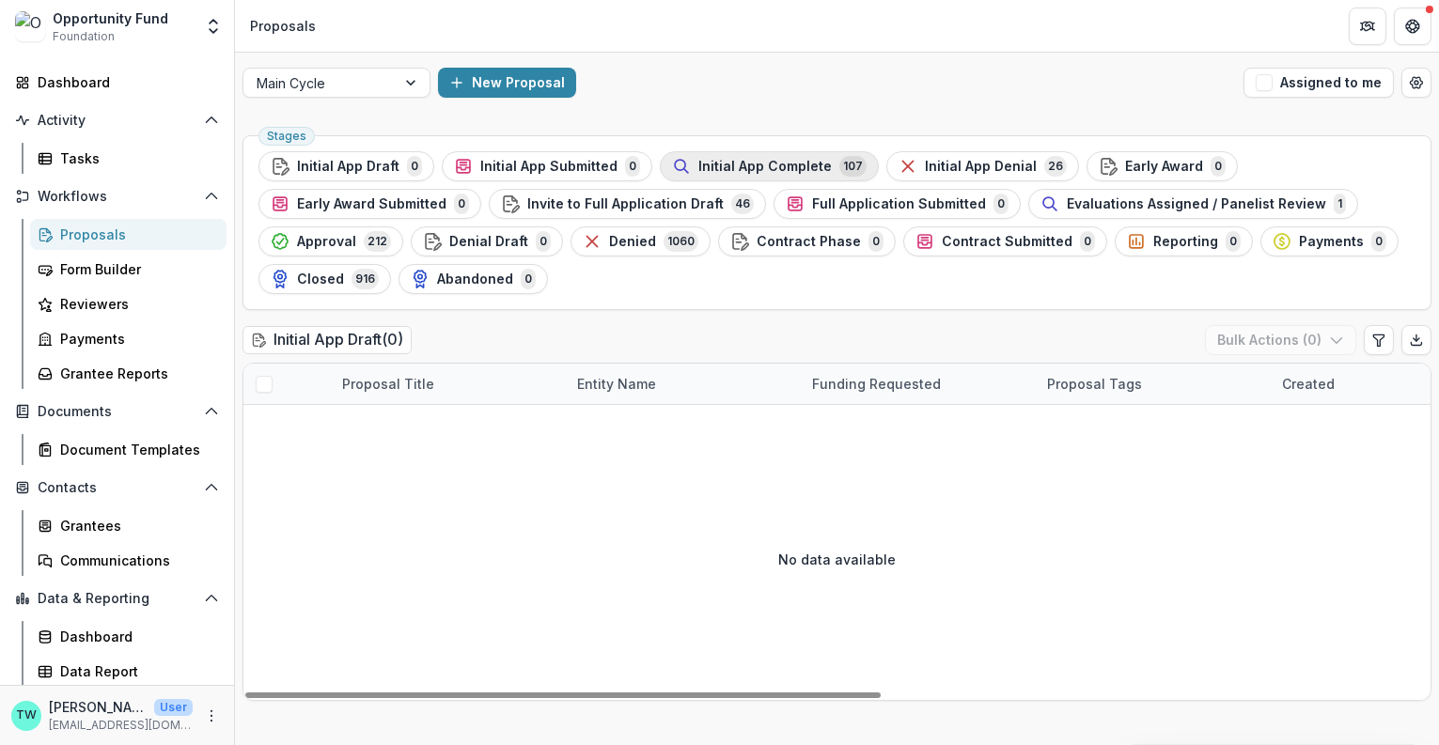
click at [796, 166] on span "Initial App Complete" at bounding box center [764, 167] width 133 height 16
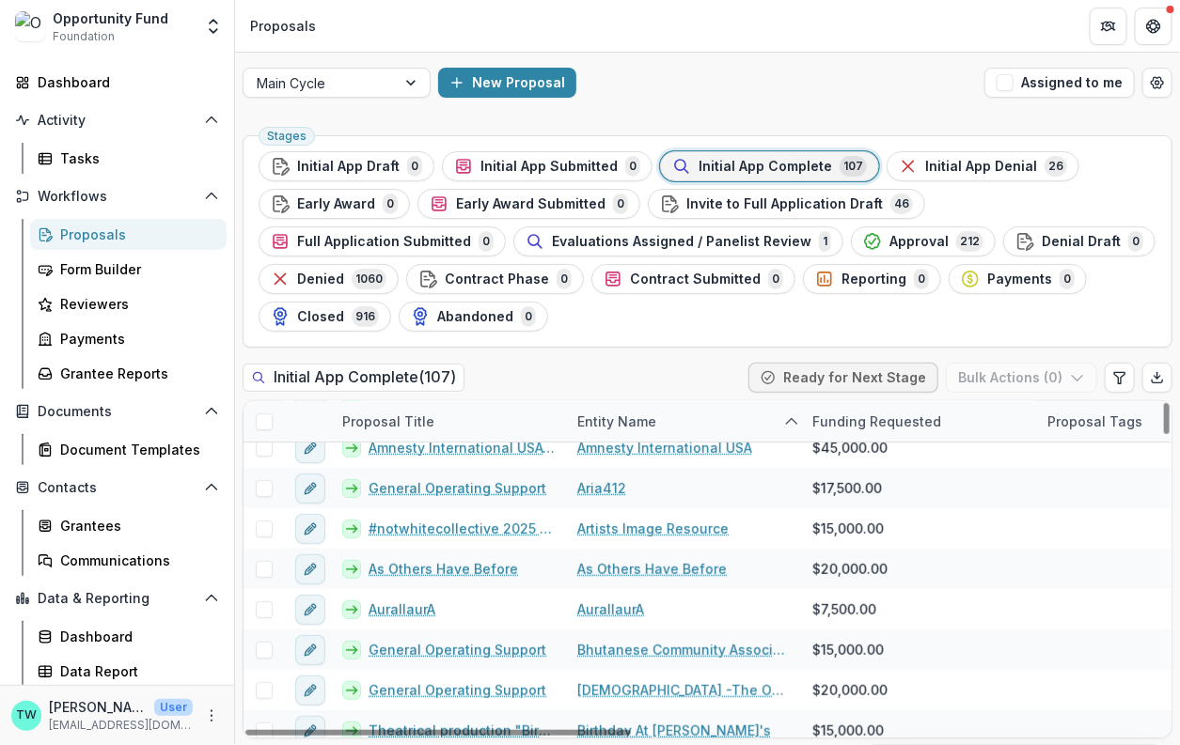
scroll to position [249, 0]
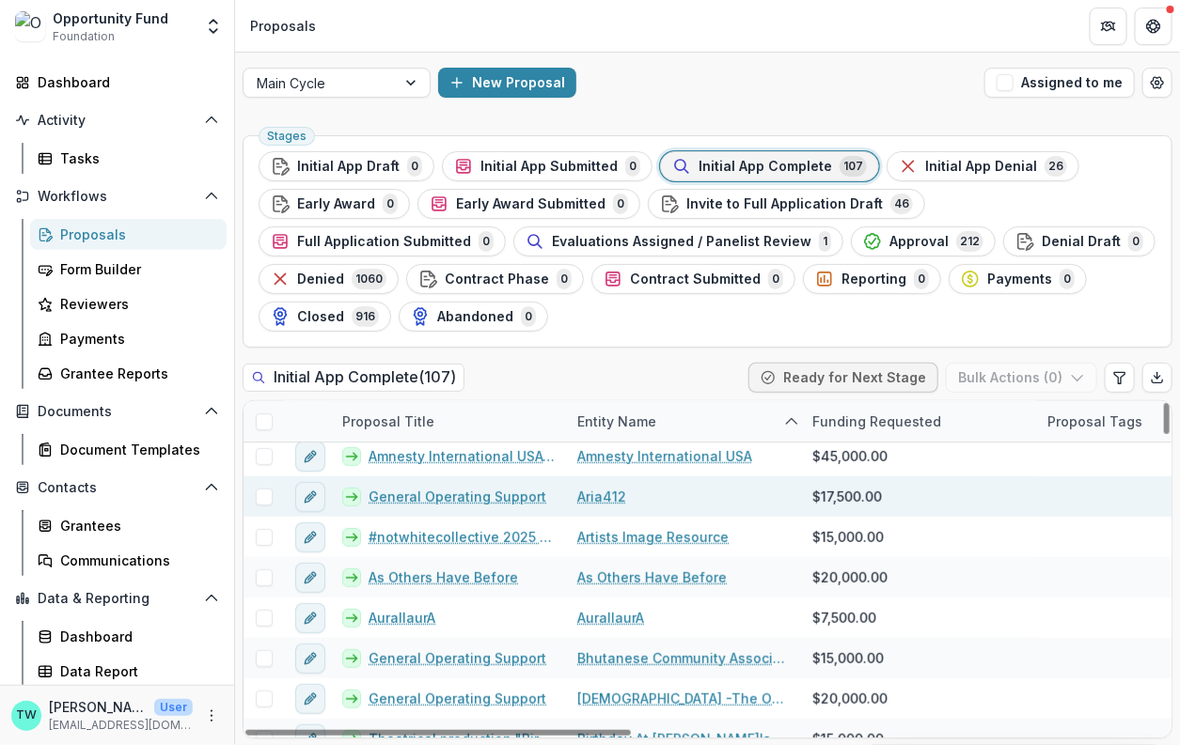
click at [269, 498] on span at bounding box center [264, 497] width 17 height 17
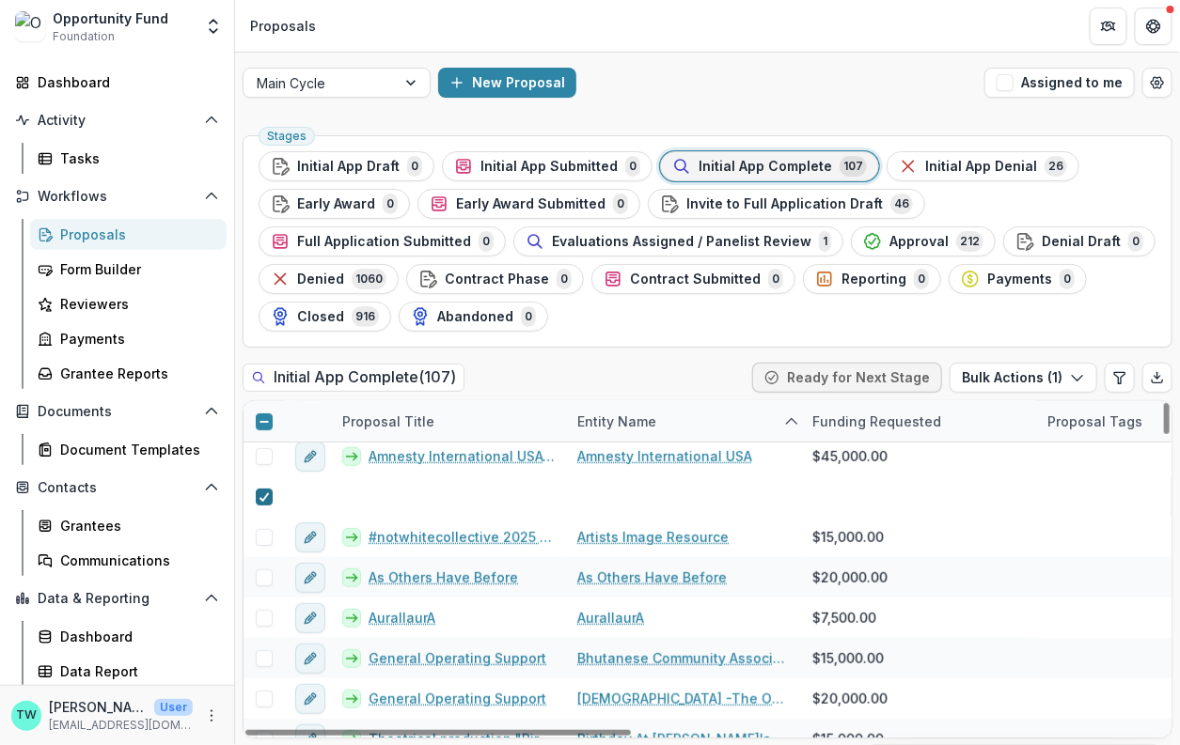
click at [265, 498] on icon at bounding box center [263, 496] width 11 height 9
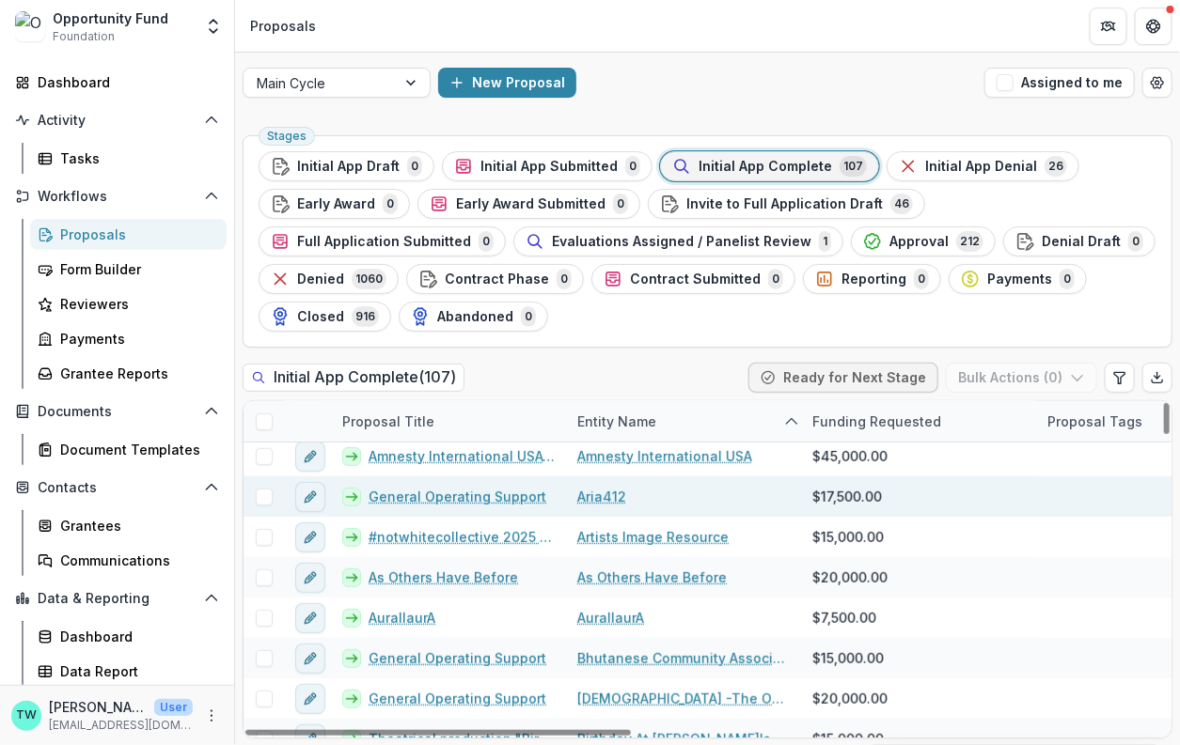
click at [597, 494] on link "Aria412" at bounding box center [601, 497] width 49 height 20
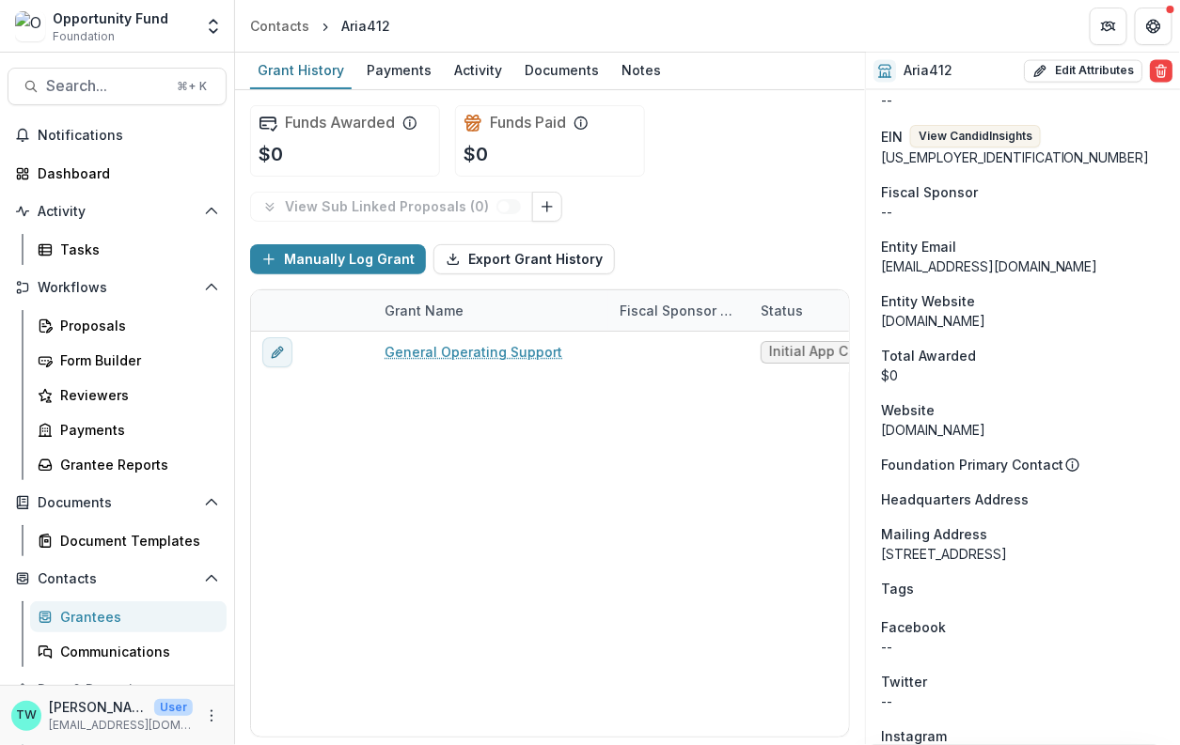
scroll to position [533, 0]
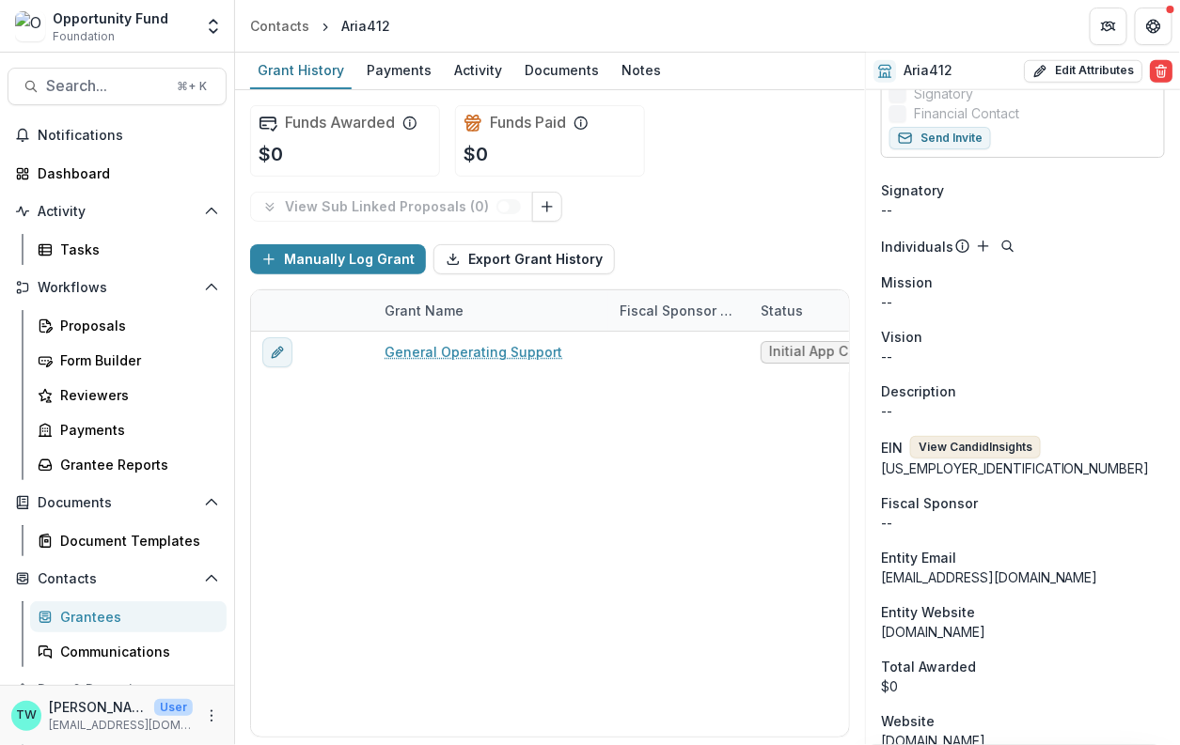
click at [966, 447] on button "View Candid Insights" at bounding box center [975, 447] width 131 height 23
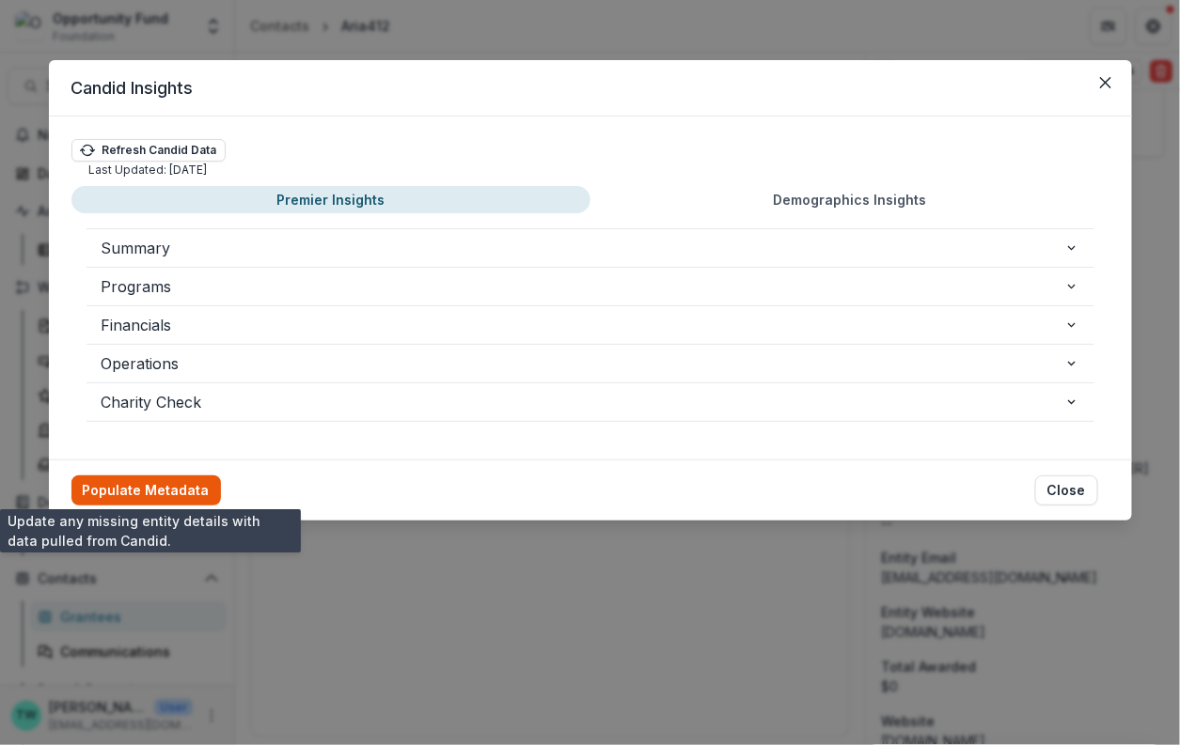
click at [150, 484] on button "Populate Metadata" at bounding box center [145, 491] width 149 height 30
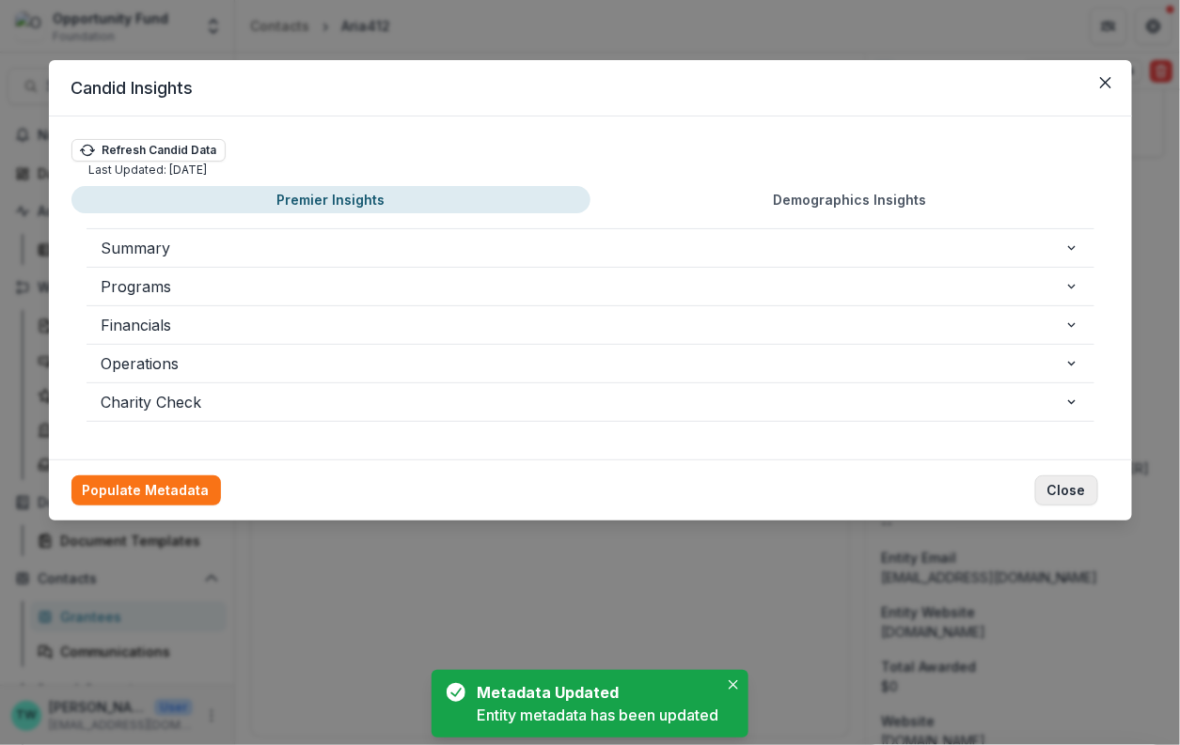
click at [1072, 489] on button "Close" at bounding box center [1066, 491] width 63 height 30
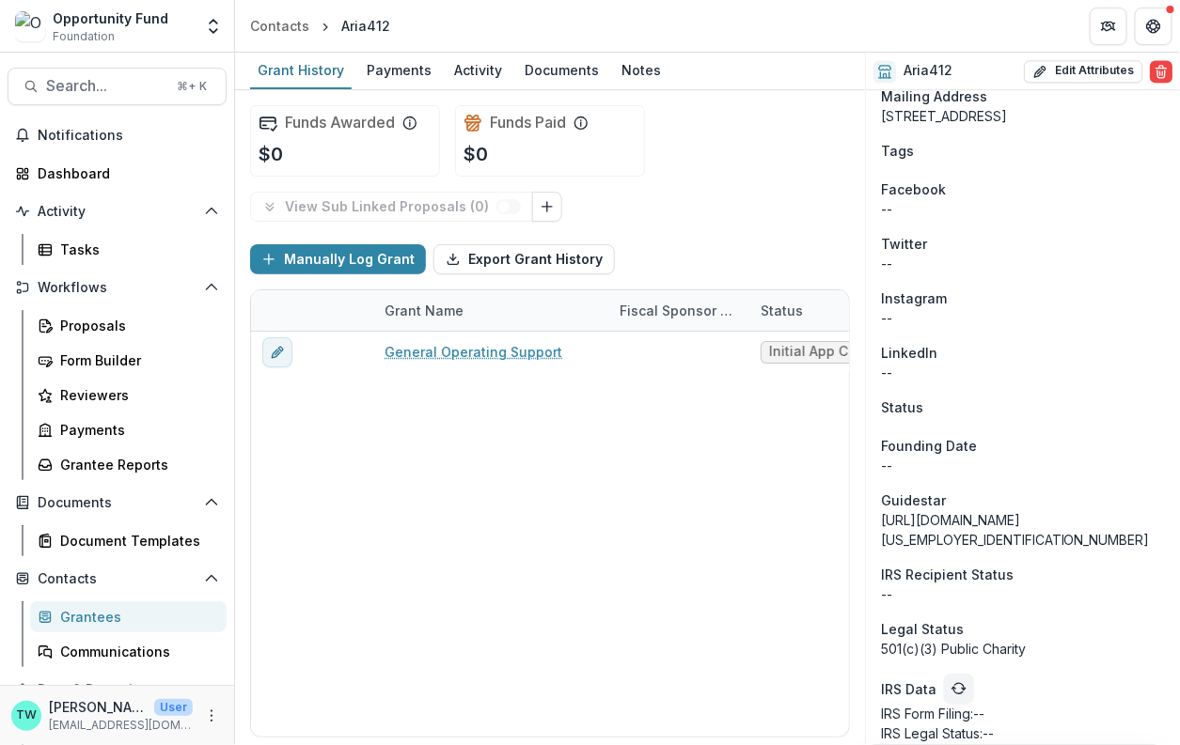
scroll to position [1441, 0]
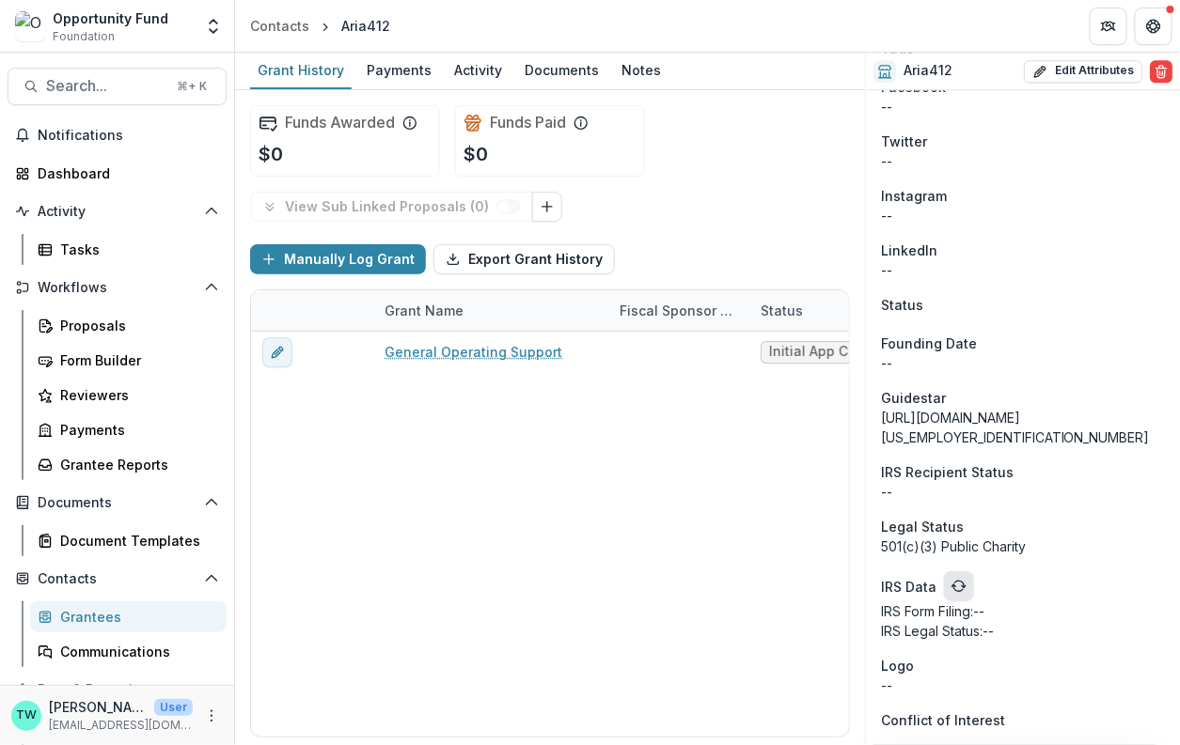
click at [959, 580] on icon "refresh" at bounding box center [958, 586] width 15 height 15
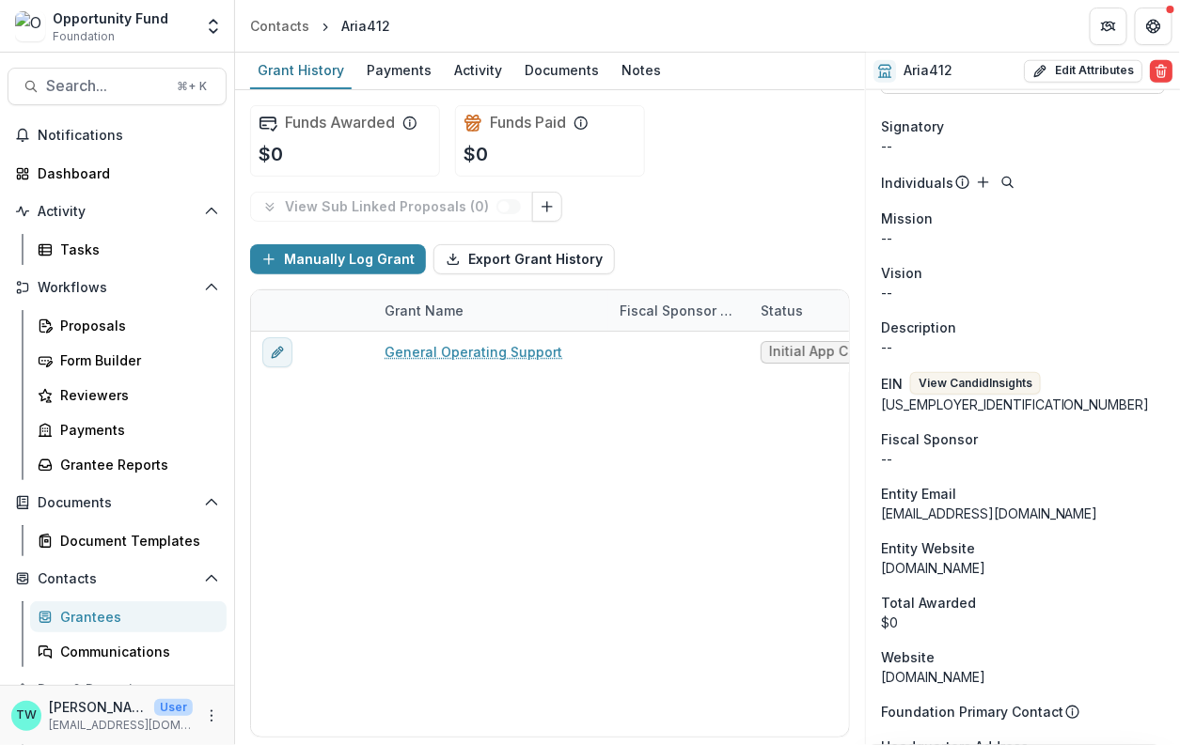
scroll to position [0, 0]
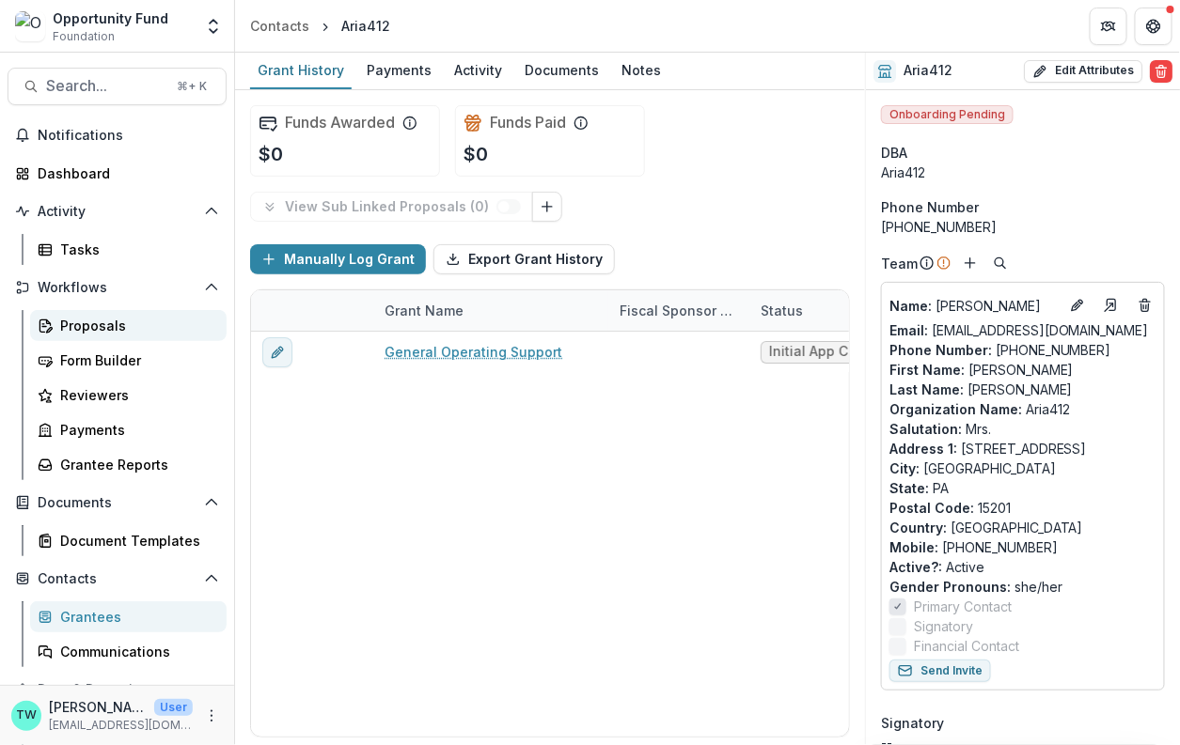
click at [89, 318] on div "Proposals" at bounding box center [135, 326] width 151 height 20
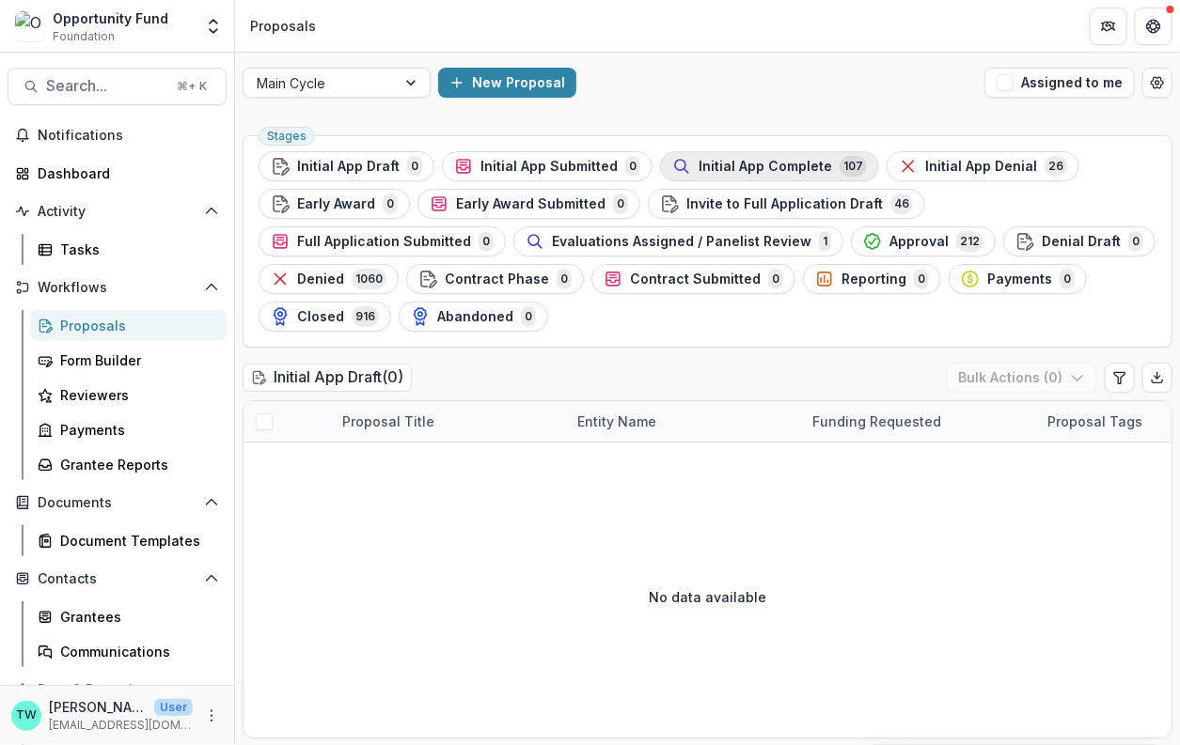
click at [742, 159] on span "Initial App Complete" at bounding box center [764, 167] width 133 height 16
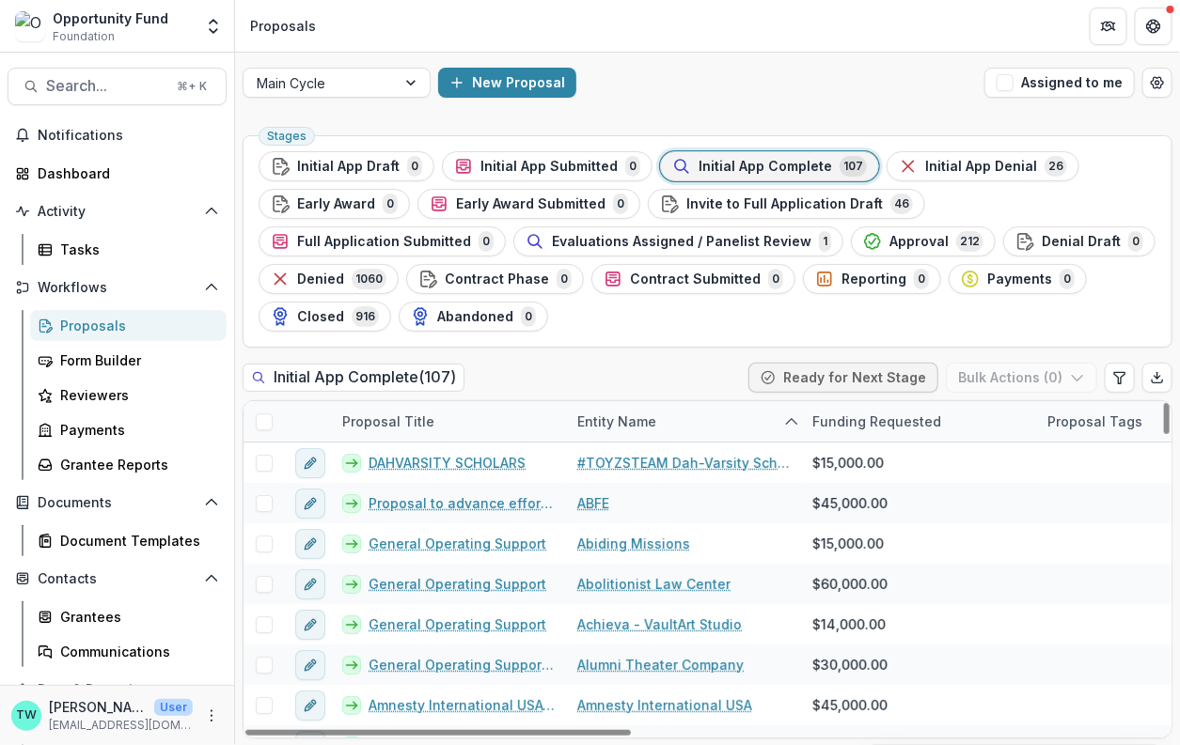
click at [624, 419] on div "Entity Name" at bounding box center [617, 422] width 102 height 20
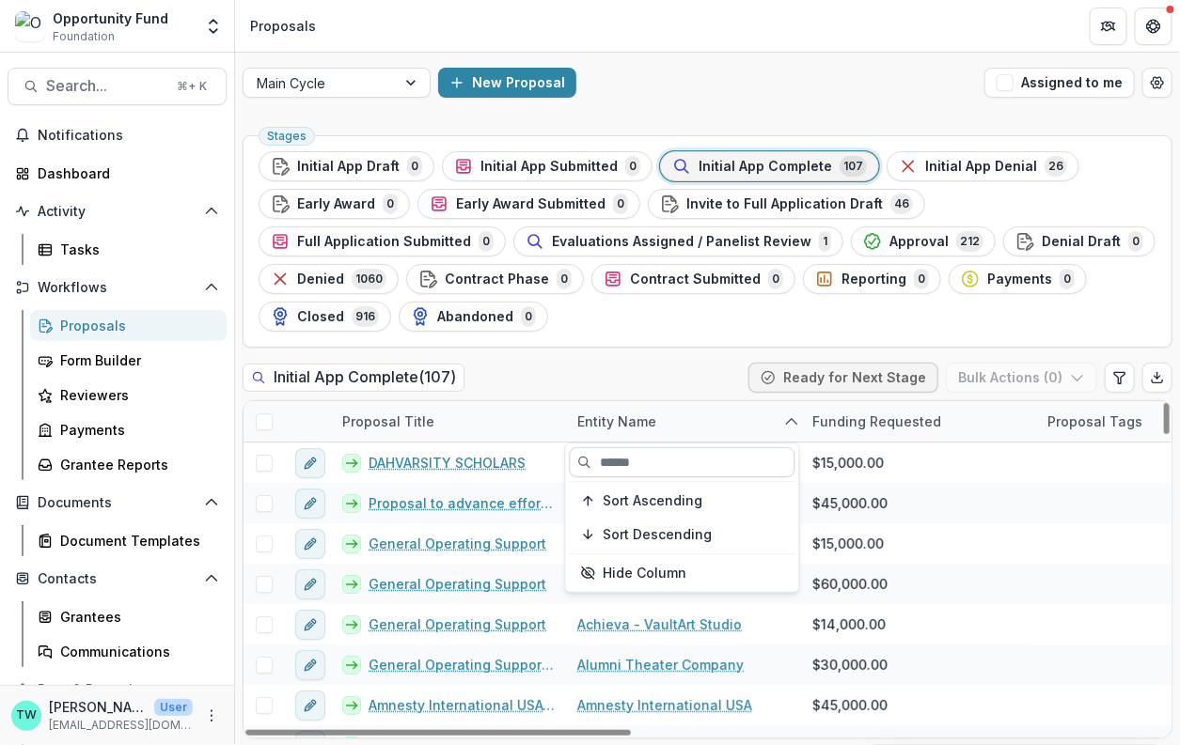
click at [633, 463] on input at bounding box center [683, 462] width 226 height 30
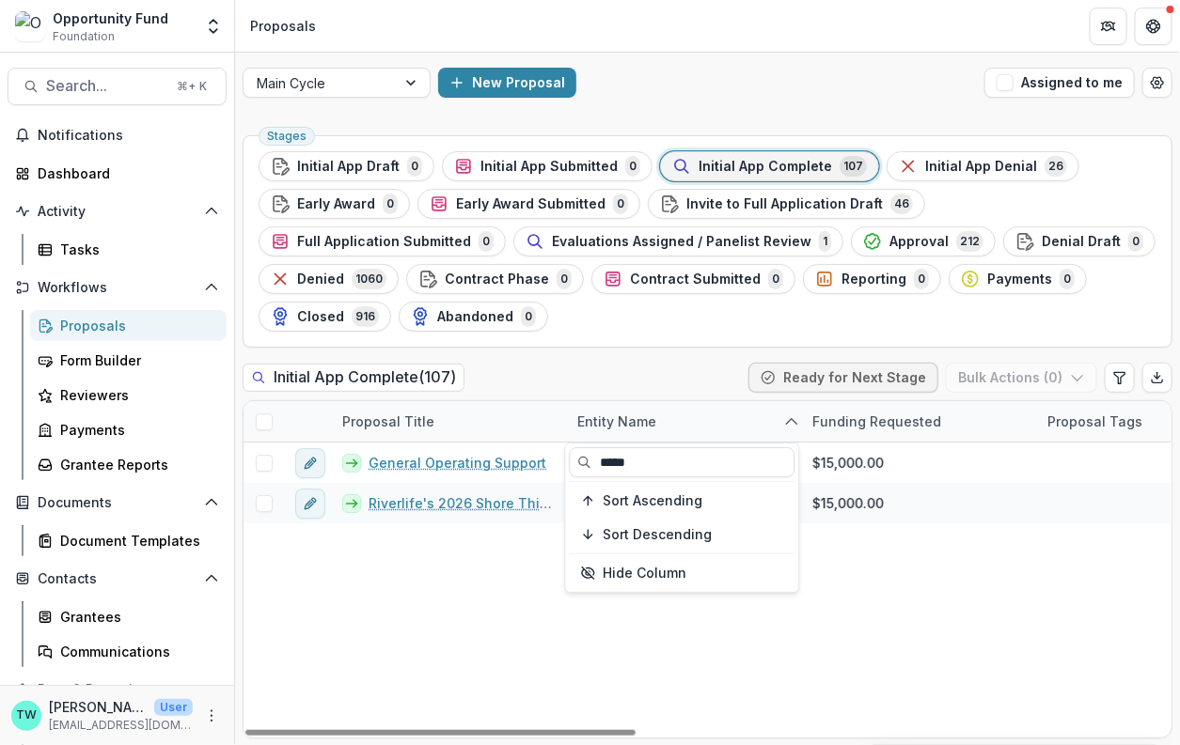
type input "*****"
click at [634, 367] on div "Initial App Complete ( 107 ) Ready for Next Stage Bulk Actions ( 0 )" at bounding box center [707, 382] width 930 height 38
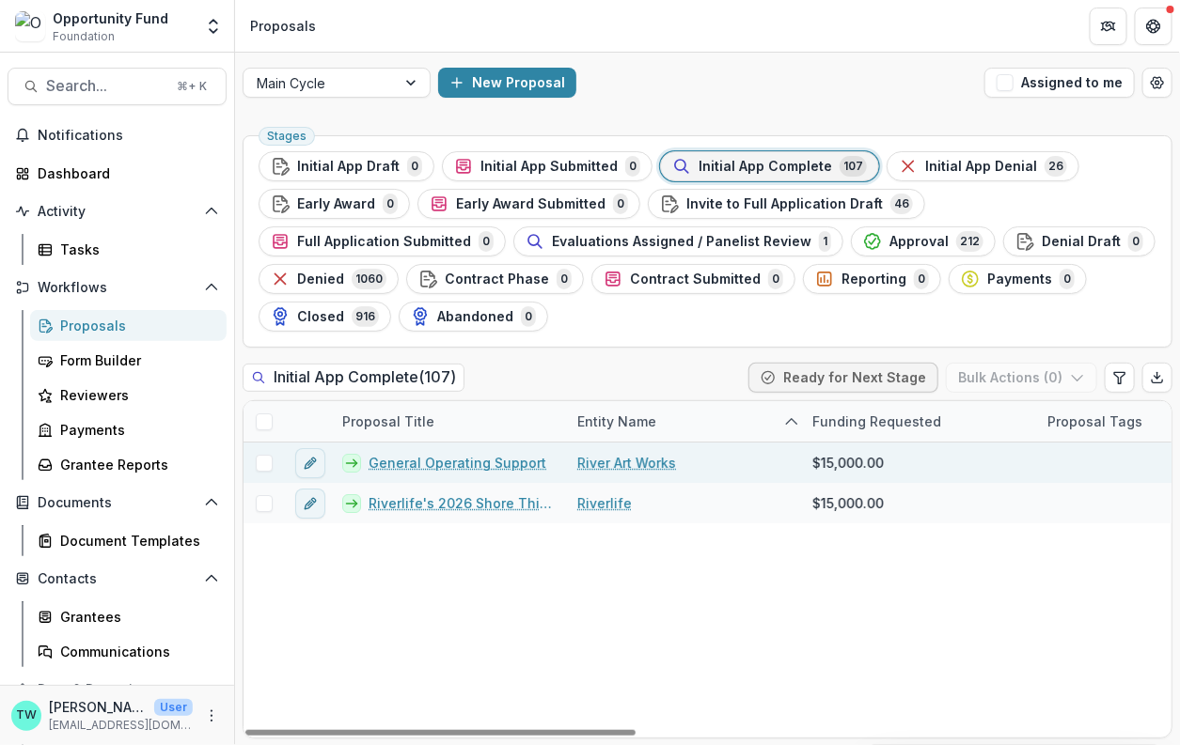
click at [636, 457] on link "River Art Works" at bounding box center [626, 463] width 99 height 20
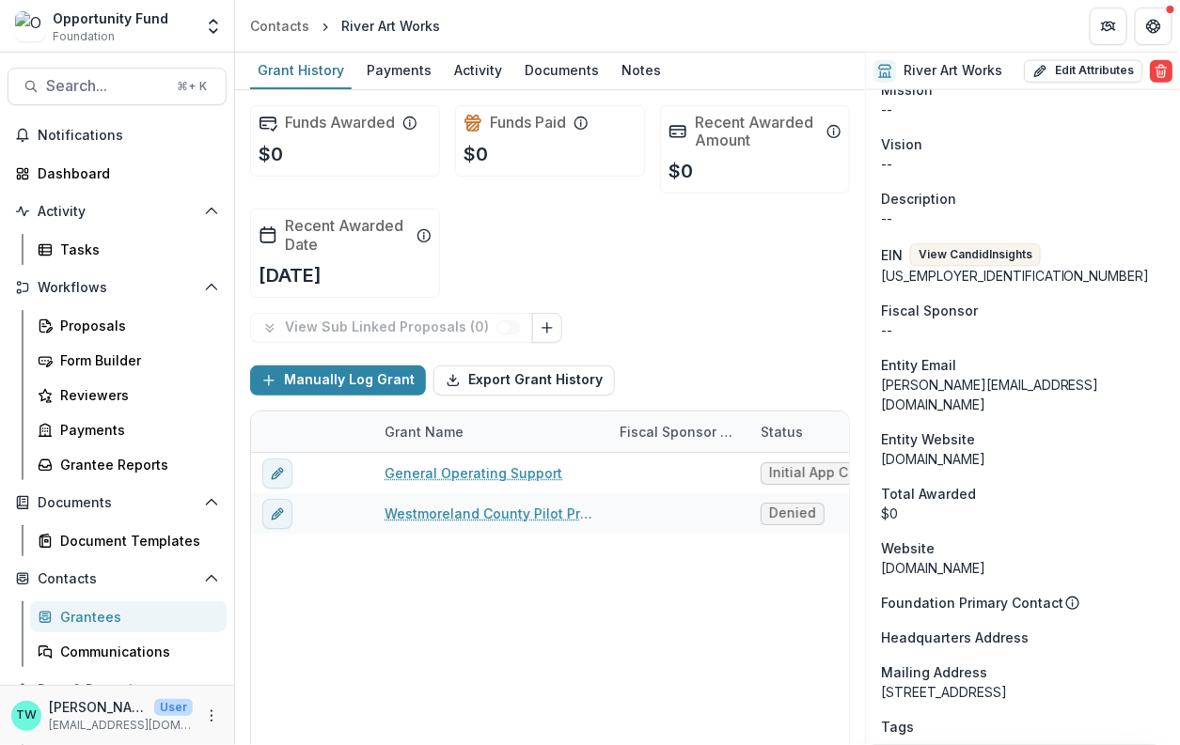
scroll to position [700, 0]
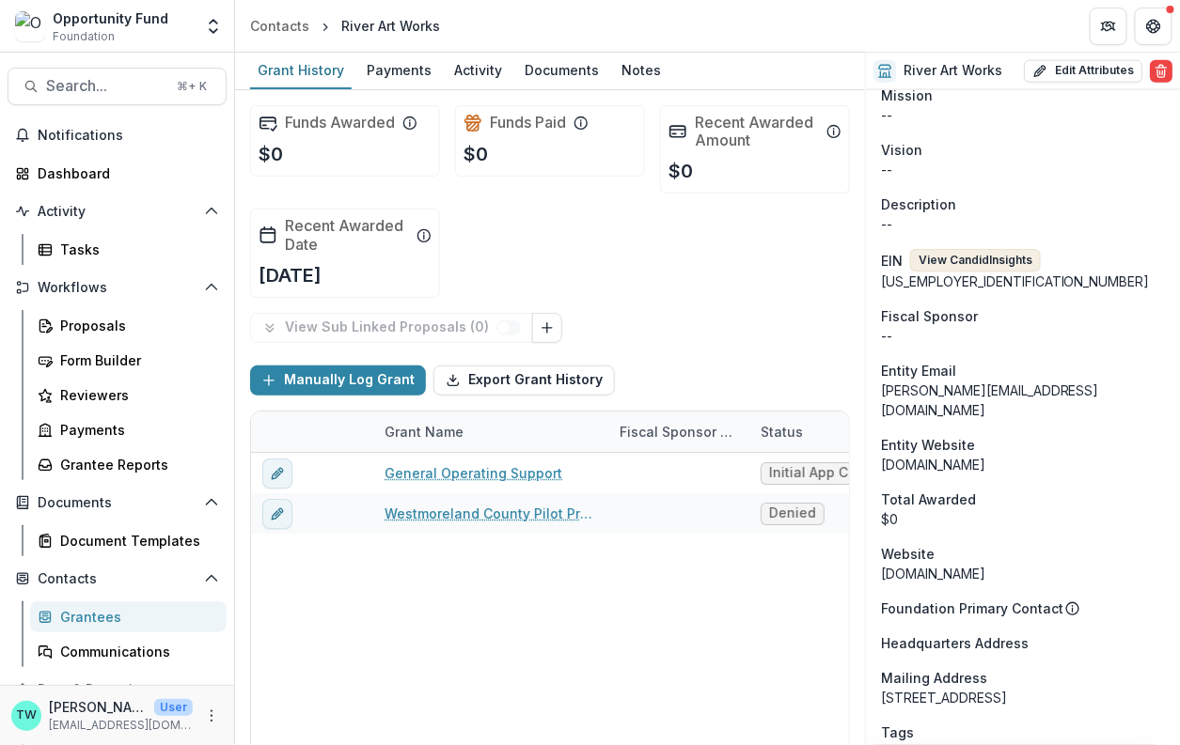
click at [985, 249] on button "View Candid Insights" at bounding box center [975, 260] width 131 height 23
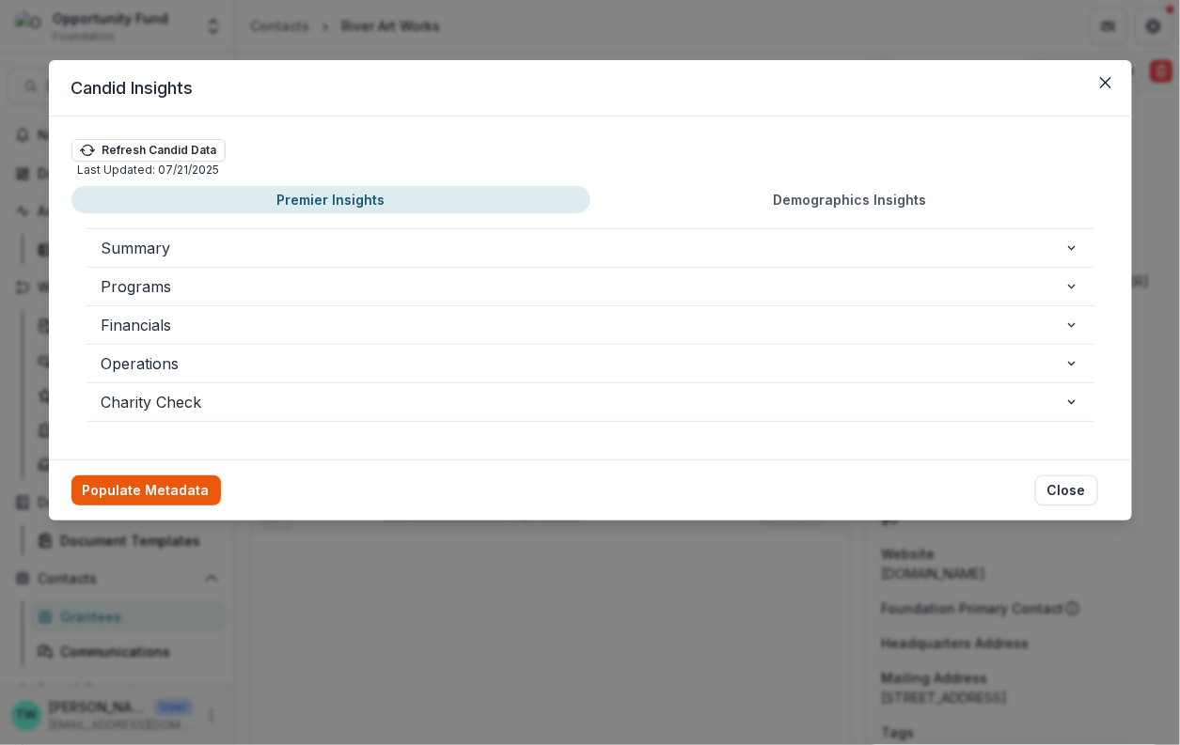
click at [165, 490] on button "Populate Metadata" at bounding box center [145, 491] width 149 height 30
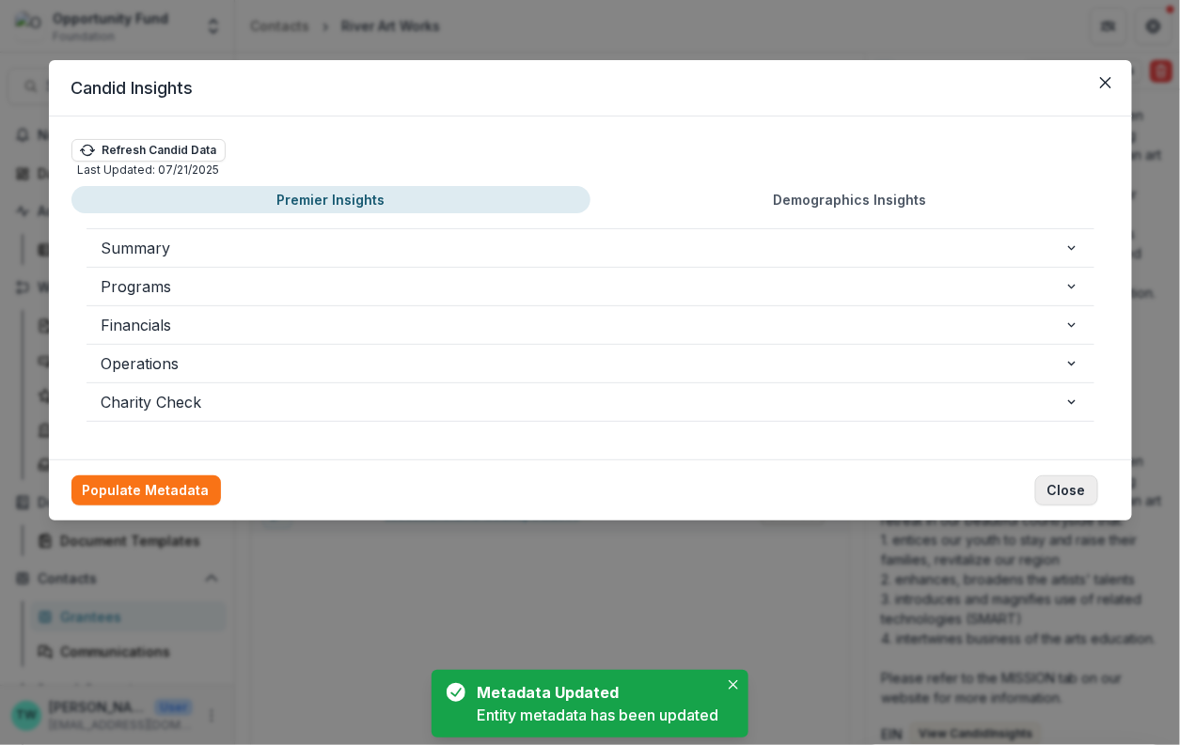
click at [1073, 492] on button "Close" at bounding box center [1066, 491] width 63 height 30
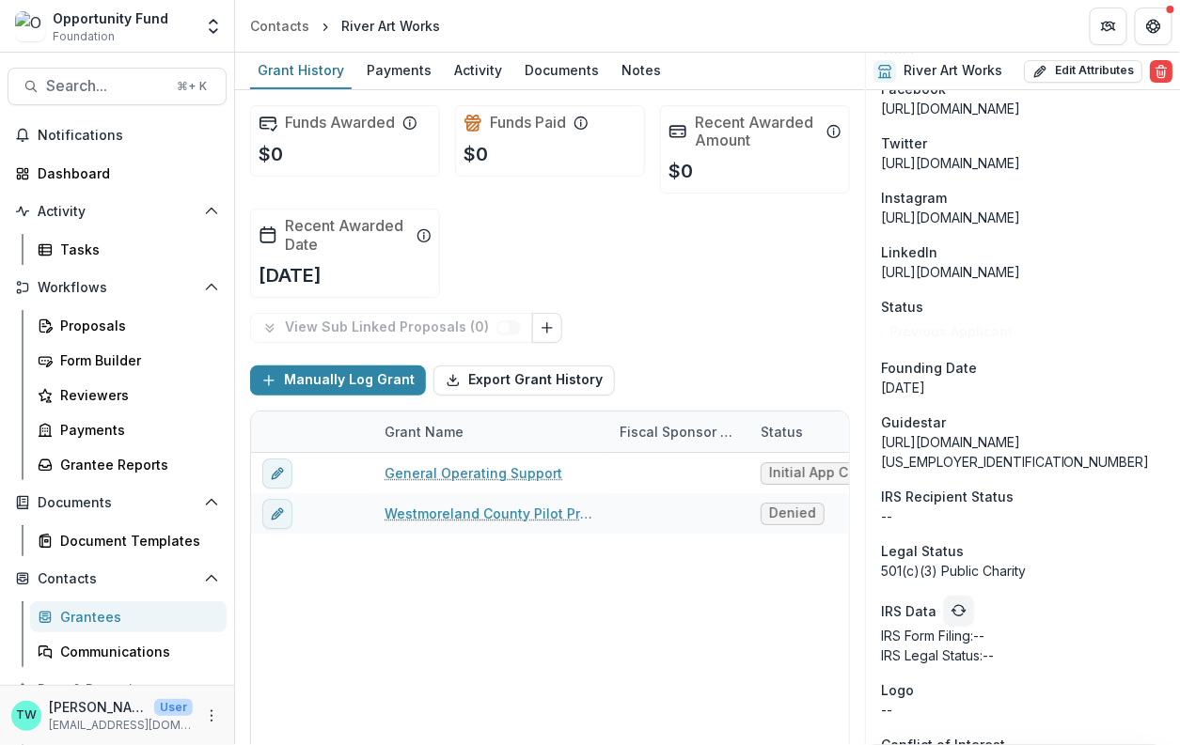
scroll to position [1918, 0]
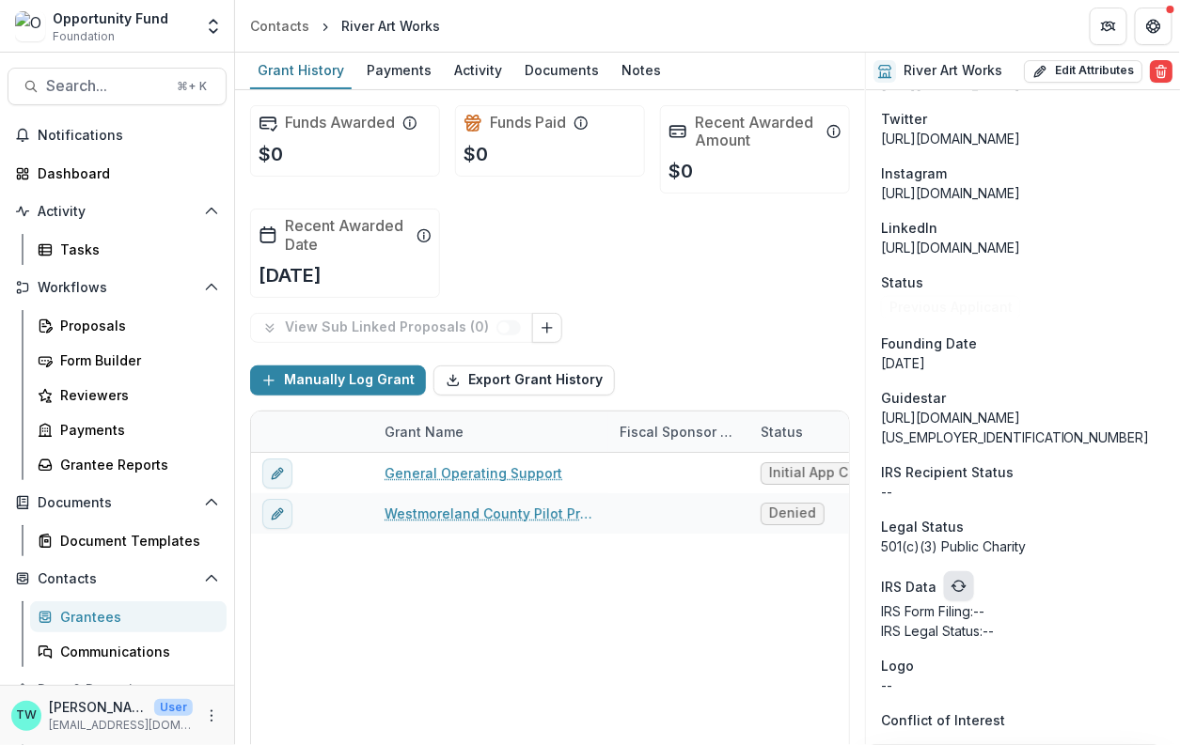
click at [956, 591] on icon "refresh" at bounding box center [957, 588] width 9 height 7
click at [98, 314] on link "Proposals" at bounding box center [128, 325] width 196 height 31
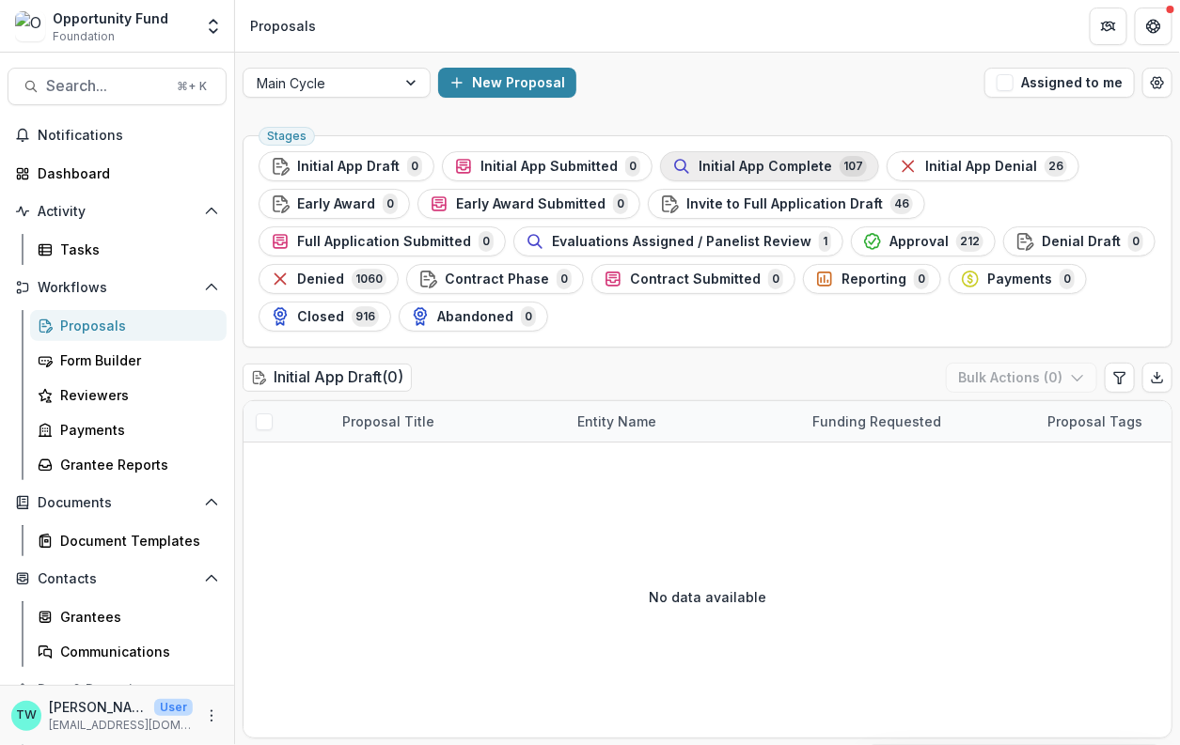
click at [727, 166] on span "Initial App Complete" at bounding box center [764, 167] width 133 height 16
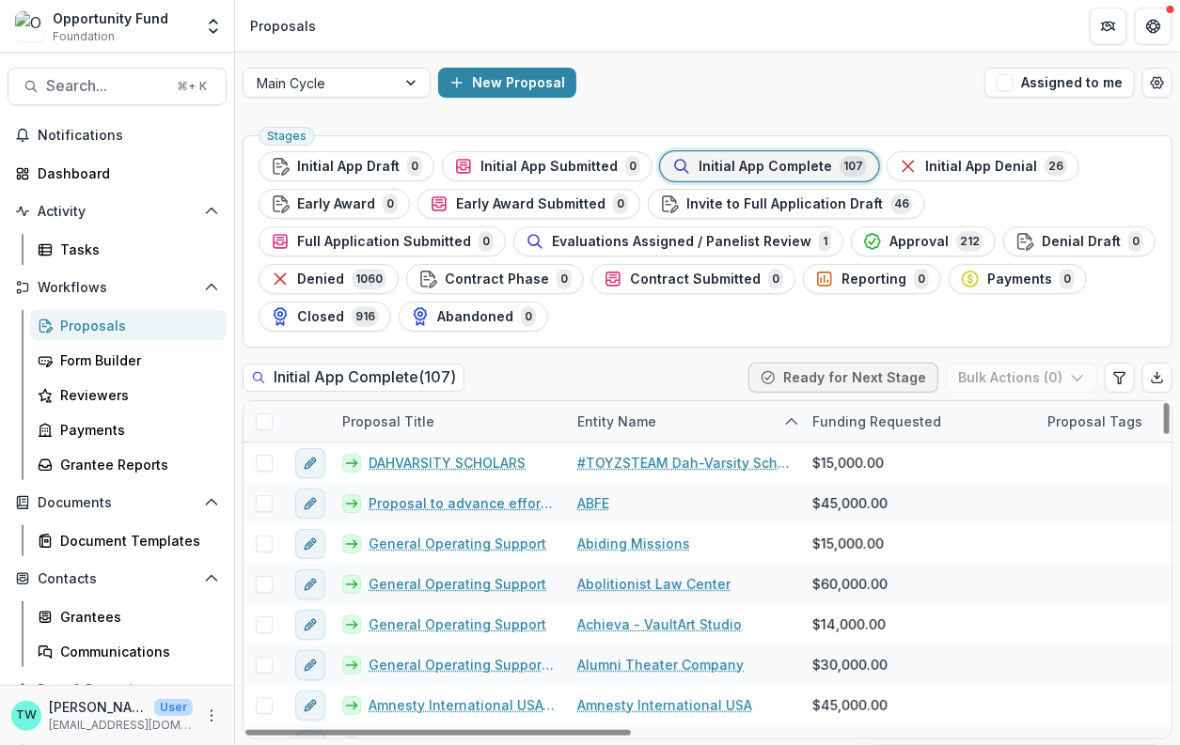
click at [574, 422] on div "Entity Name" at bounding box center [617, 422] width 102 height 20
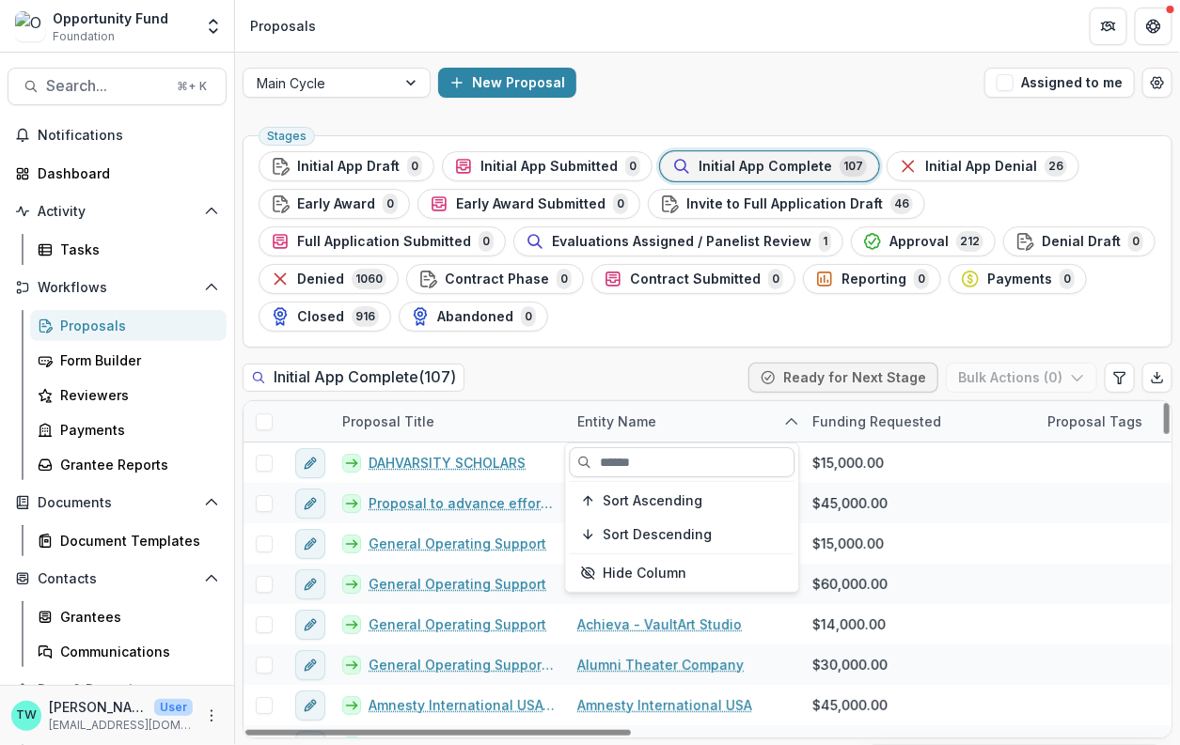
click at [647, 464] on input at bounding box center [683, 462] width 226 height 30
type input "*"
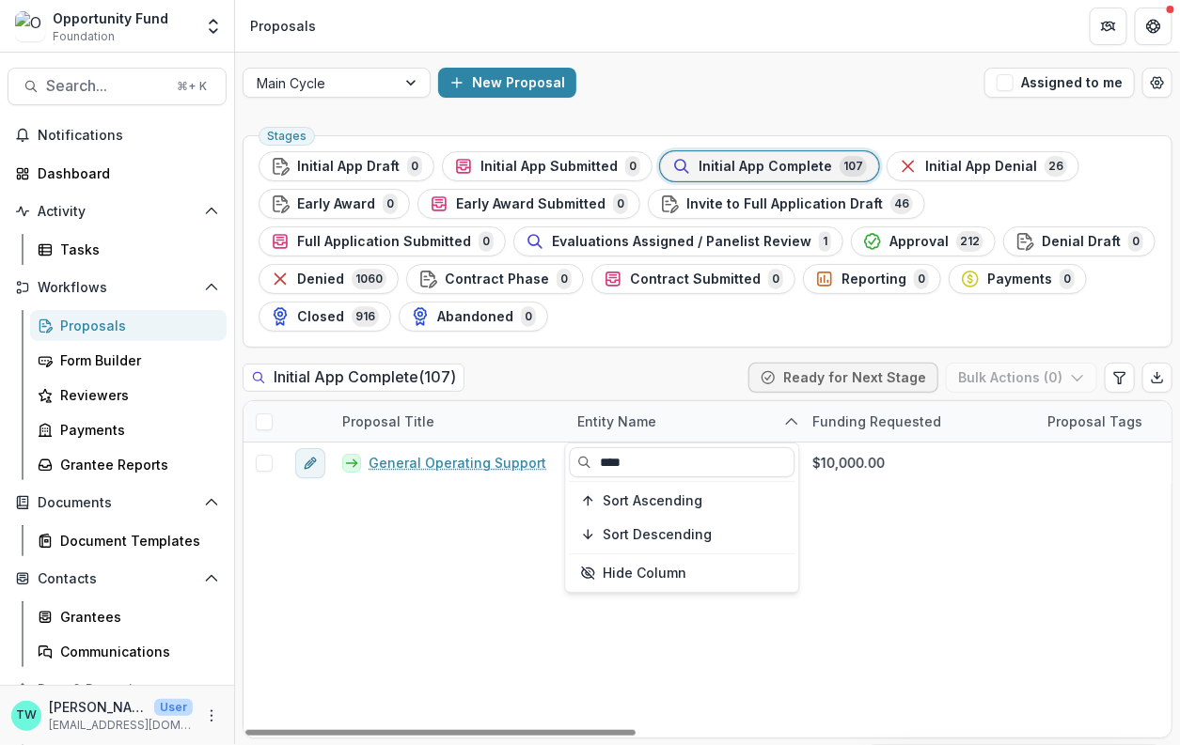
type input "****"
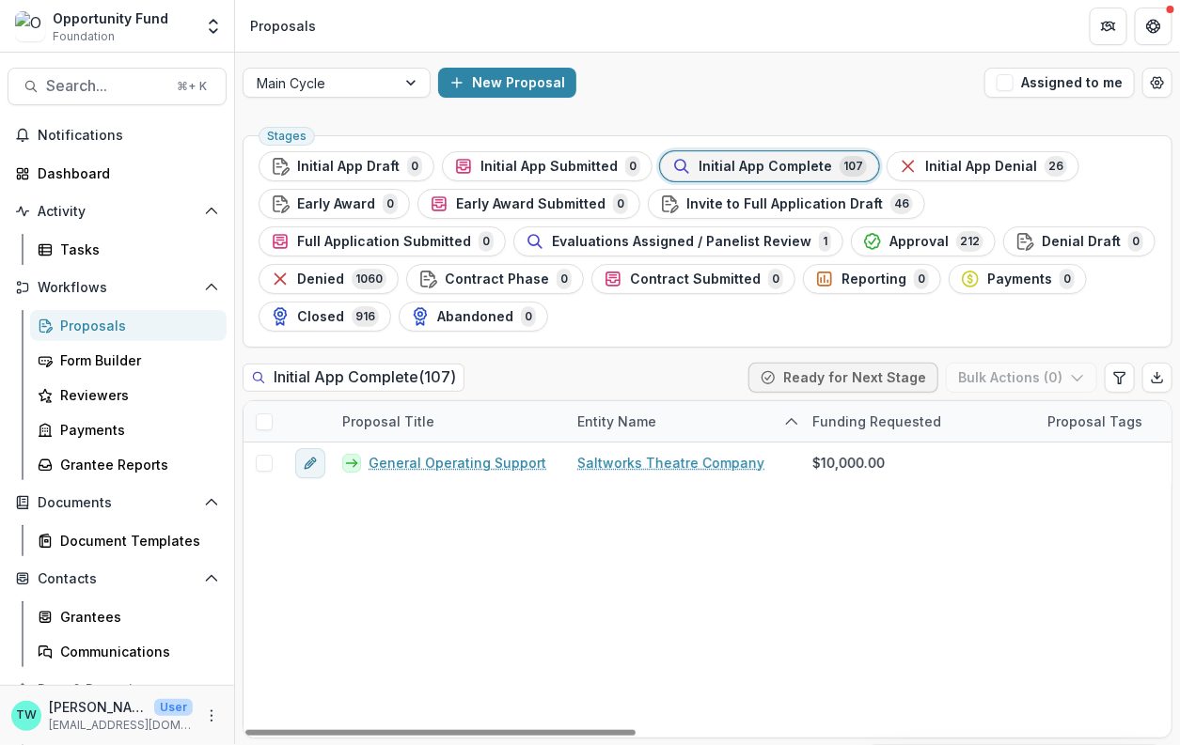
click at [570, 358] on div "Stages Initial App Draft 0 Initial App Submitted 0 Initial App Complete 107 Ini…" at bounding box center [707, 437] width 945 height 618
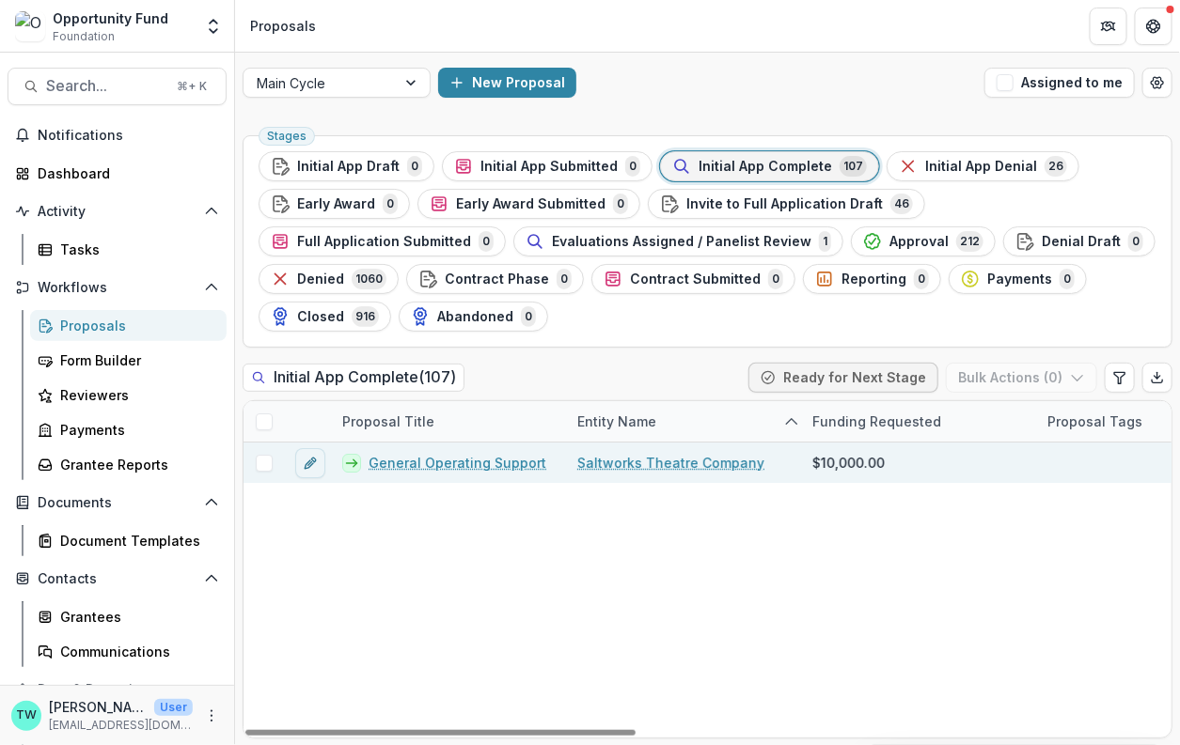
click at [502, 459] on link "General Operating Support" at bounding box center [457, 463] width 178 height 20
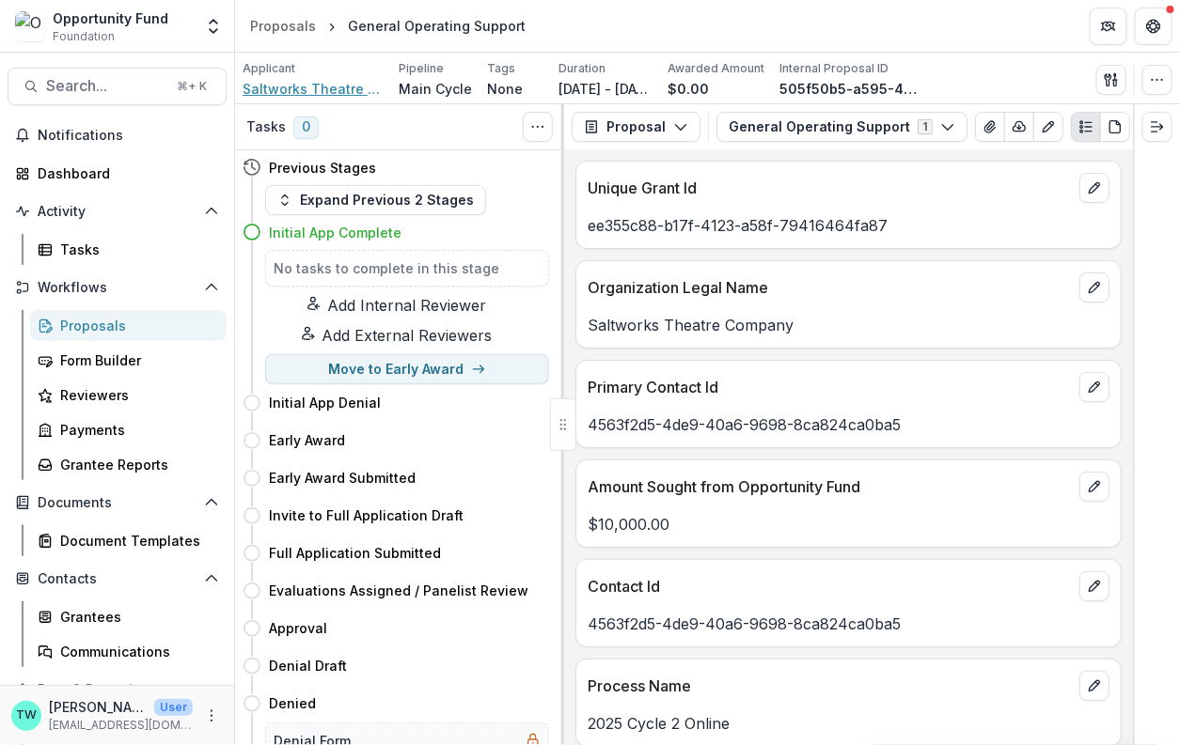
click at [306, 91] on span "Saltworks Theatre Company" at bounding box center [312, 89] width 141 height 20
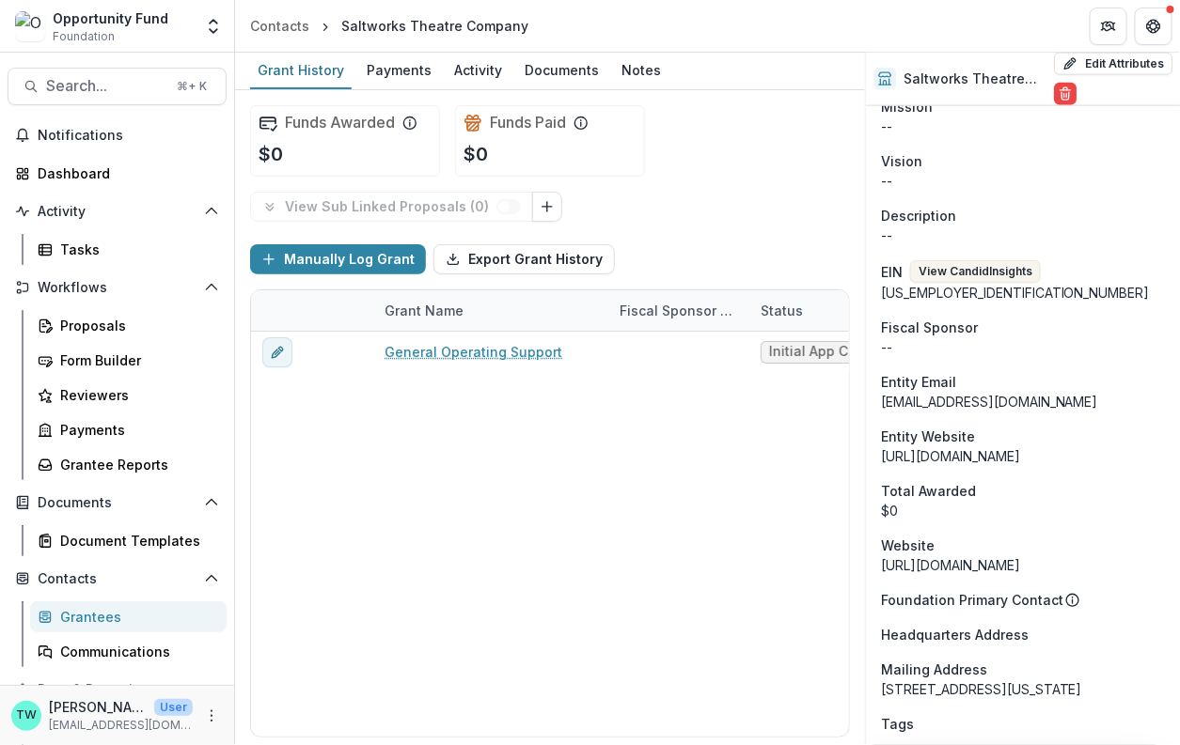
scroll to position [753, 0]
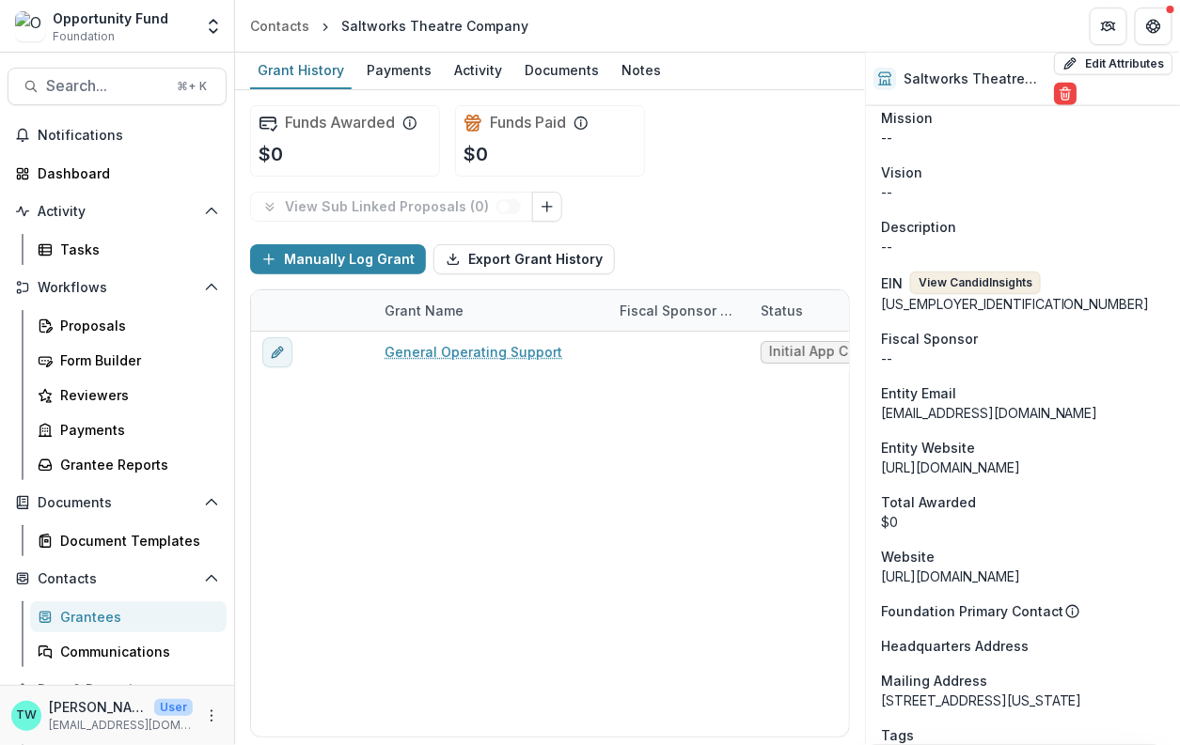
click at [993, 272] on button "View Candid Insights" at bounding box center [975, 283] width 131 height 23
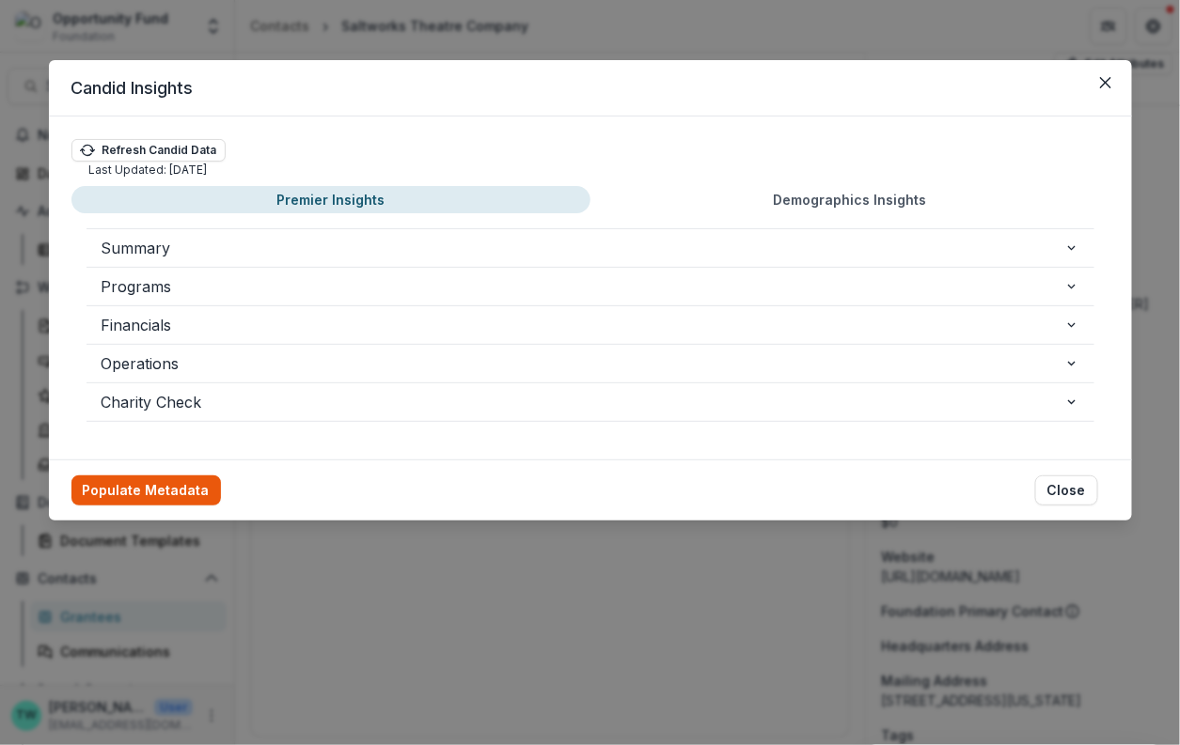
click at [179, 487] on button "Populate Metadata" at bounding box center [145, 491] width 149 height 30
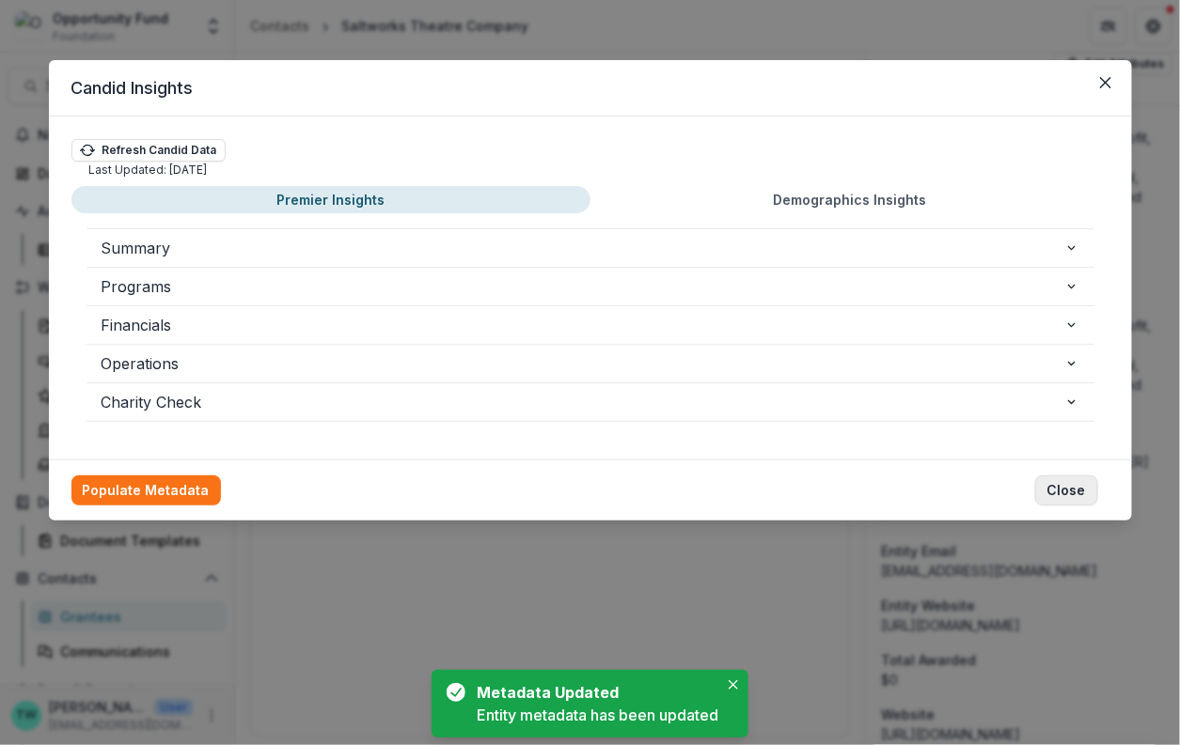
click at [1062, 492] on button "Close" at bounding box center [1066, 491] width 63 height 30
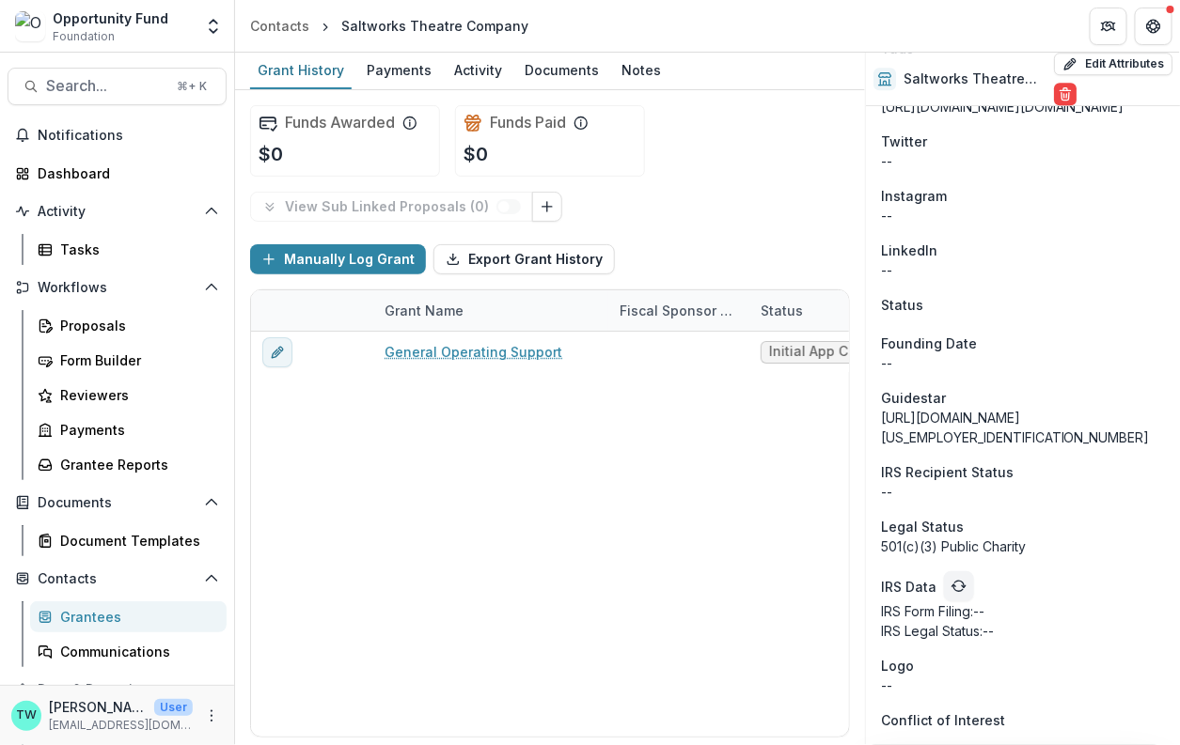
scroll to position [1654, 0]
click at [951, 592] on icon "refresh" at bounding box center [958, 586] width 15 height 15
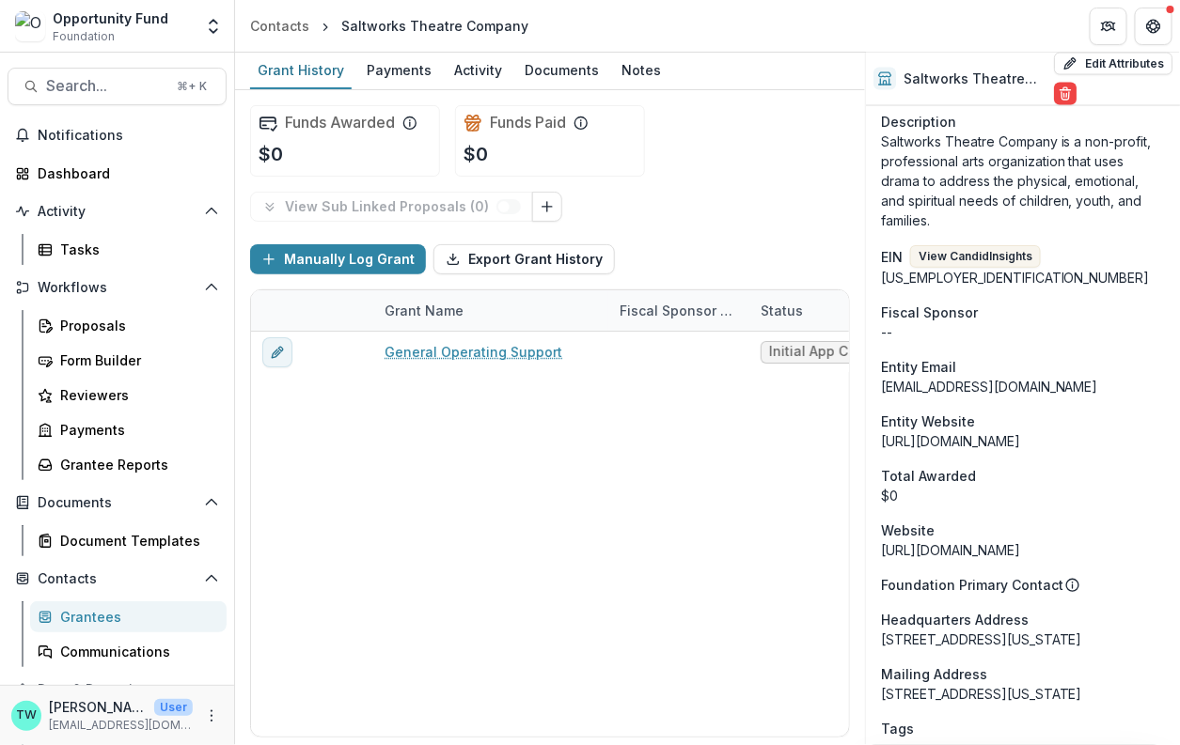
scroll to position [1674, 0]
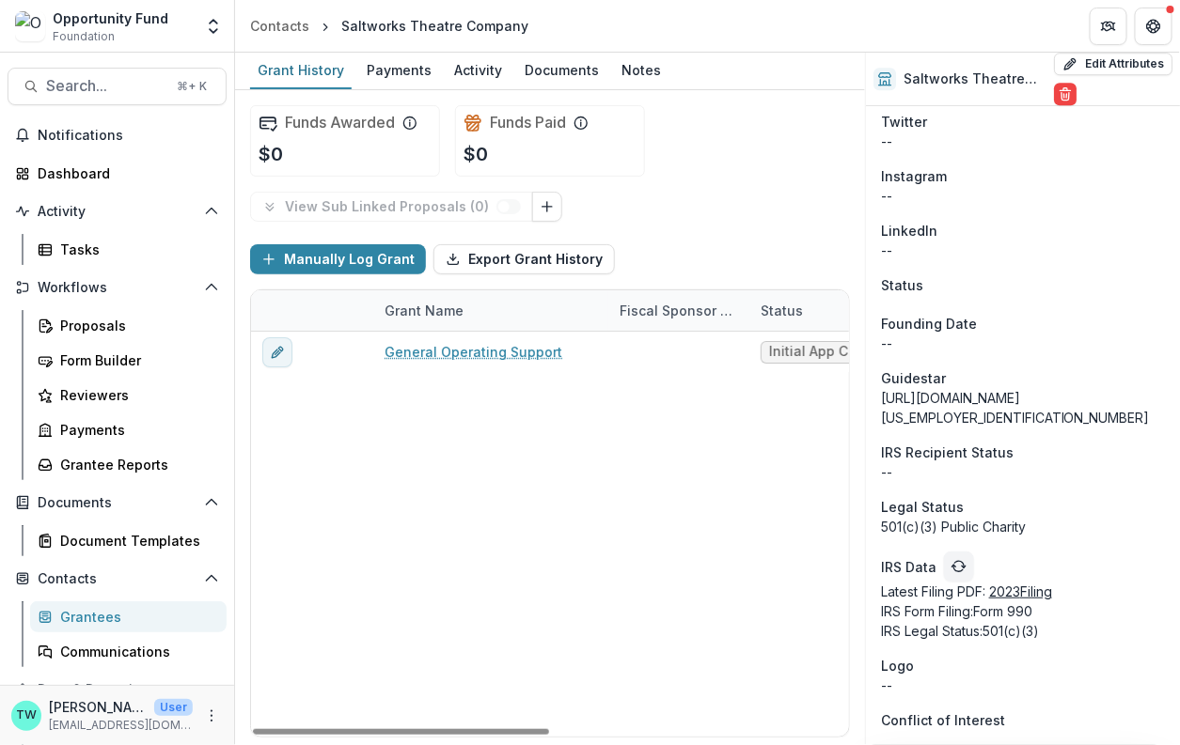
click at [738, 575] on div "General Operating Support Initial App Complete $0 $0 $0" at bounding box center [852, 534] width 1203 height 405
click at [445, 466] on div "General Operating Support Initial App Complete $0 $0 $0" at bounding box center [852, 534] width 1203 height 405
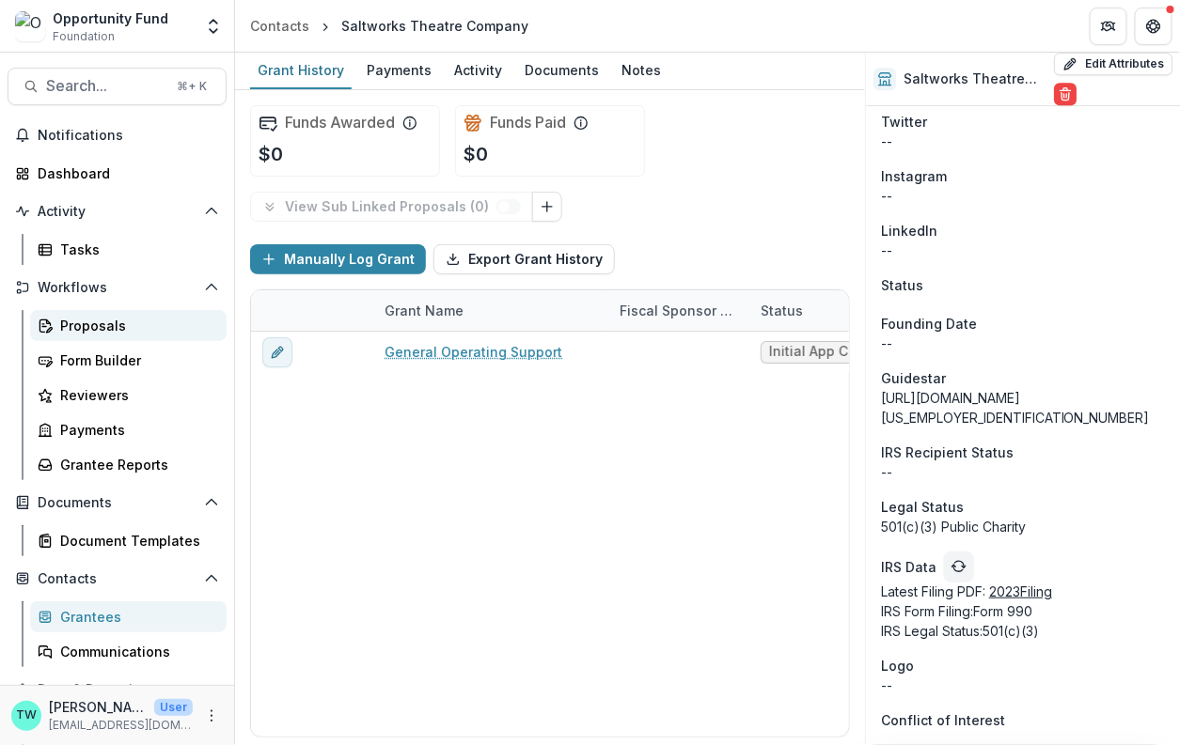
click at [90, 325] on div "Proposals" at bounding box center [135, 326] width 151 height 20
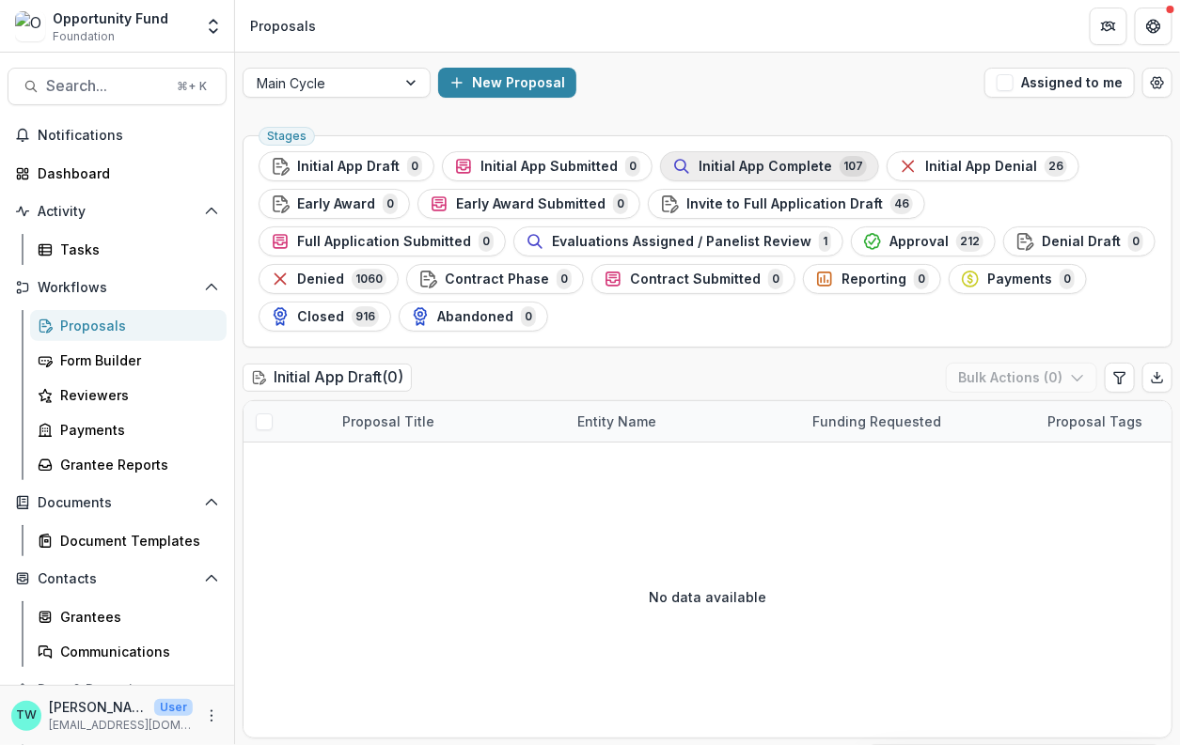
click at [734, 159] on span "Initial App Complete" at bounding box center [764, 167] width 133 height 16
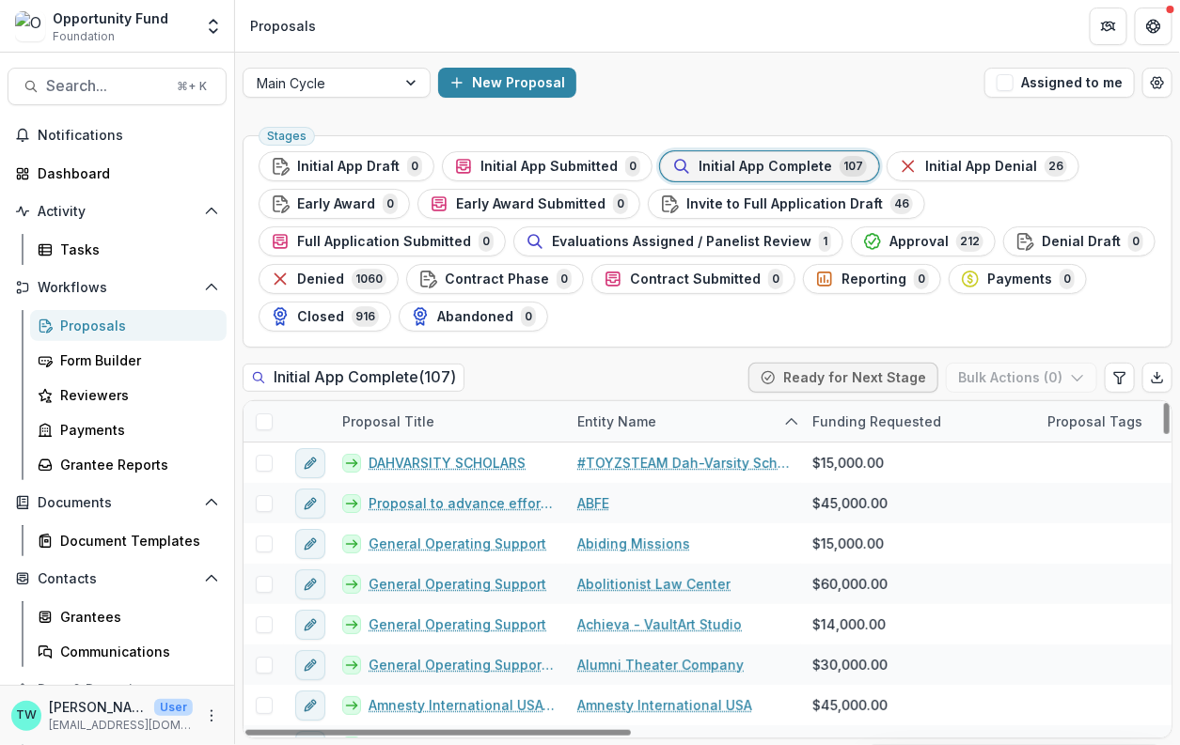
click at [635, 412] on div "Entity Name" at bounding box center [617, 422] width 102 height 20
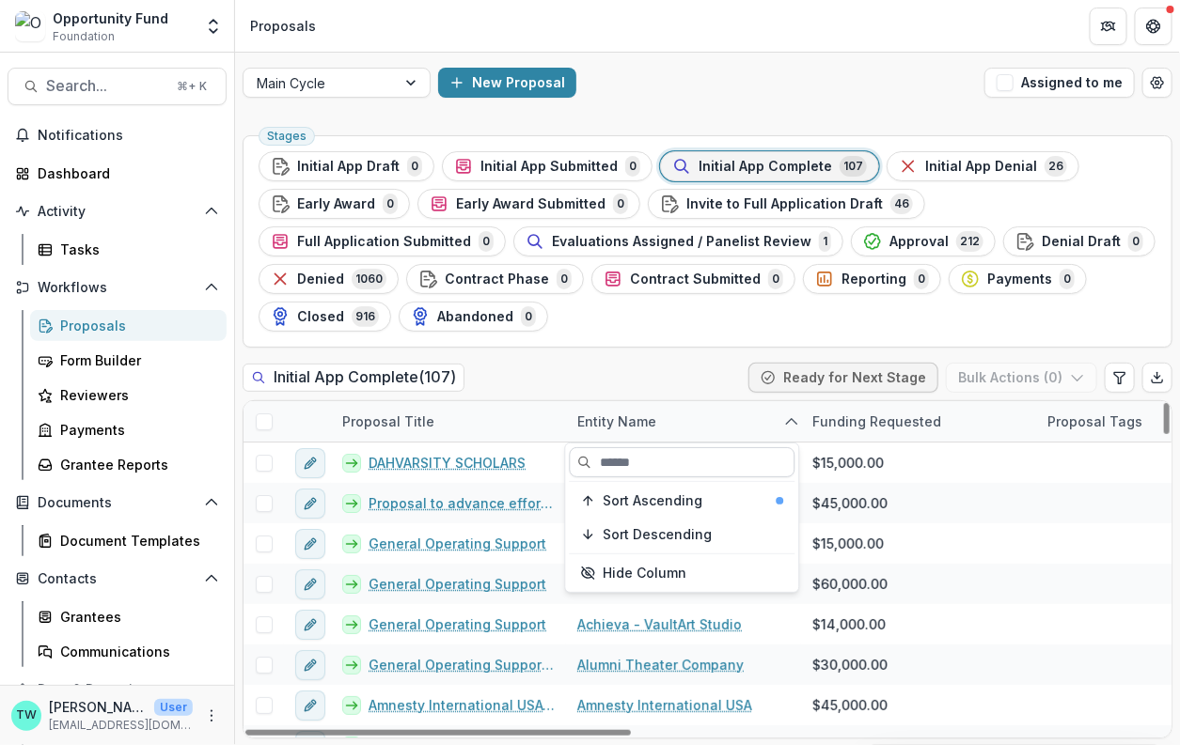
click at [634, 468] on input at bounding box center [683, 462] width 226 height 30
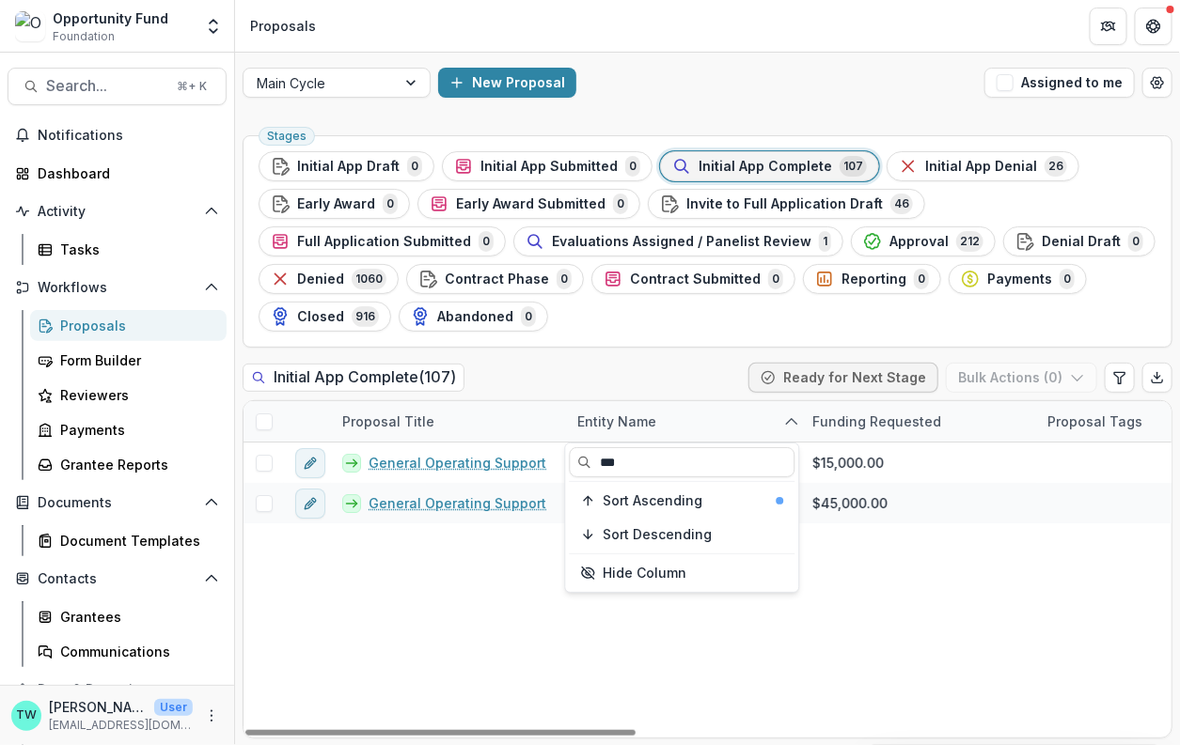
type input "***"
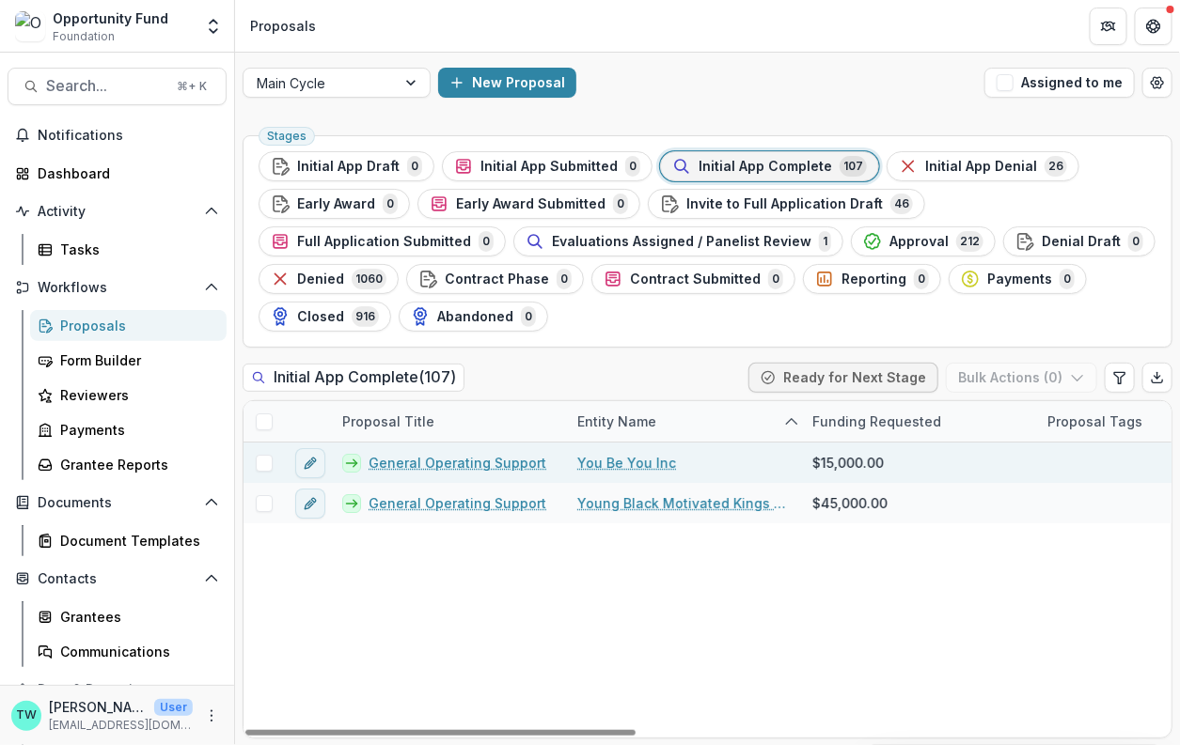
click at [650, 461] on link "You Be You Inc" at bounding box center [626, 463] width 99 height 20
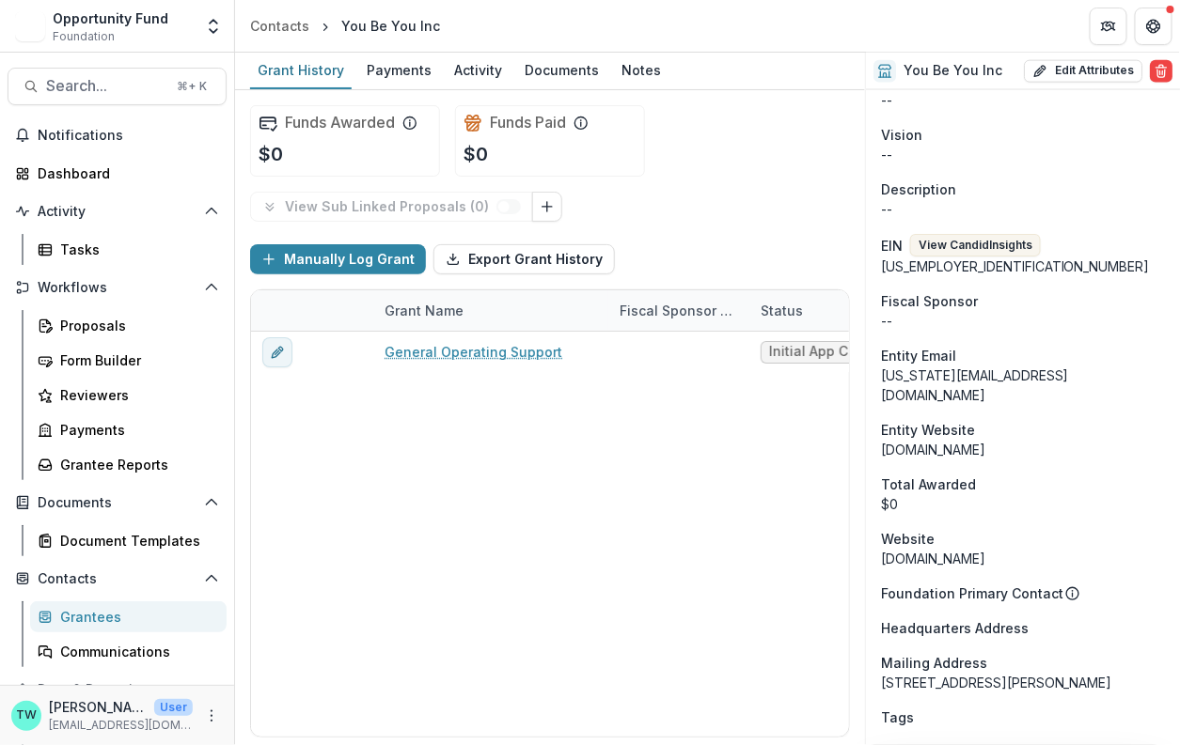
scroll to position [750, 0]
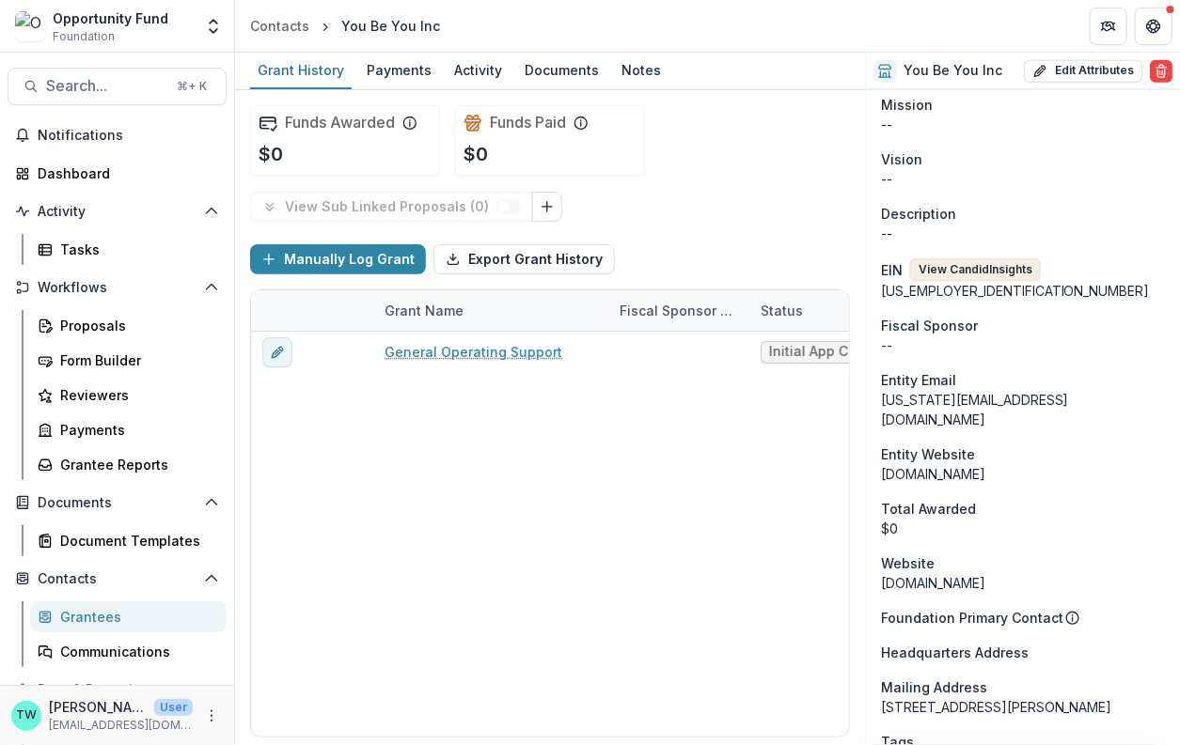
click at [1000, 258] on button "View Candid Insights" at bounding box center [975, 269] width 131 height 23
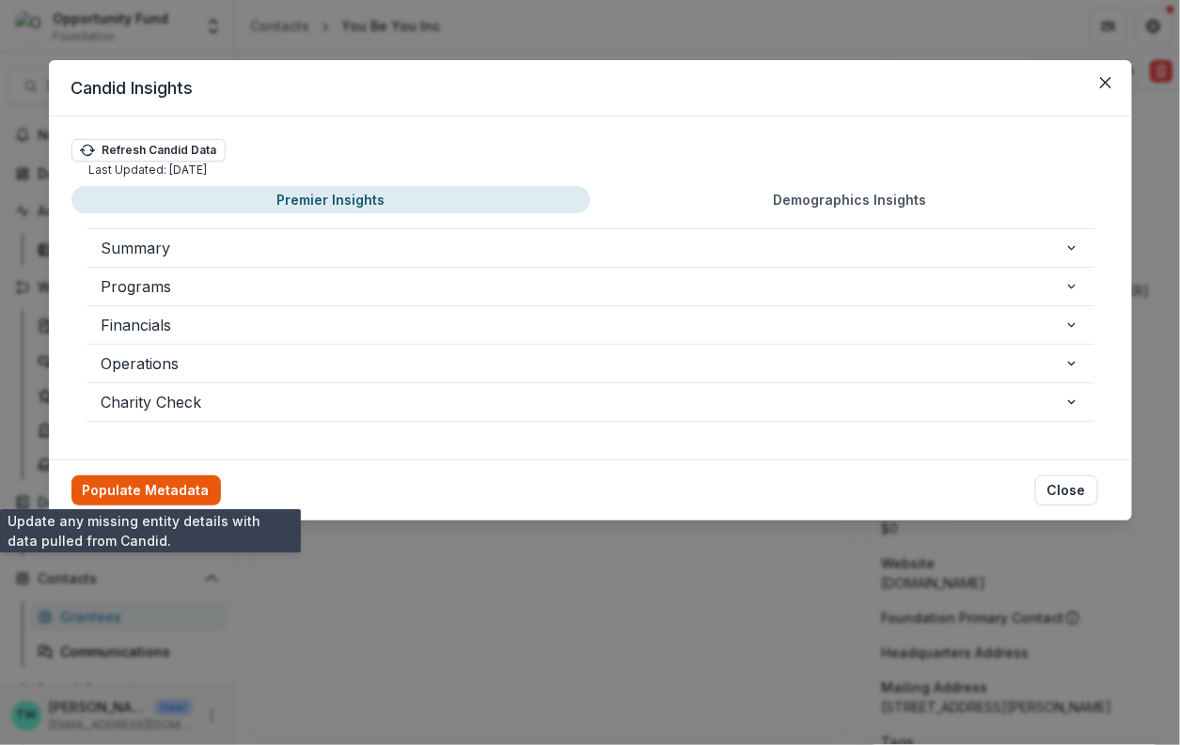
click at [164, 485] on button "Populate Metadata" at bounding box center [145, 491] width 149 height 30
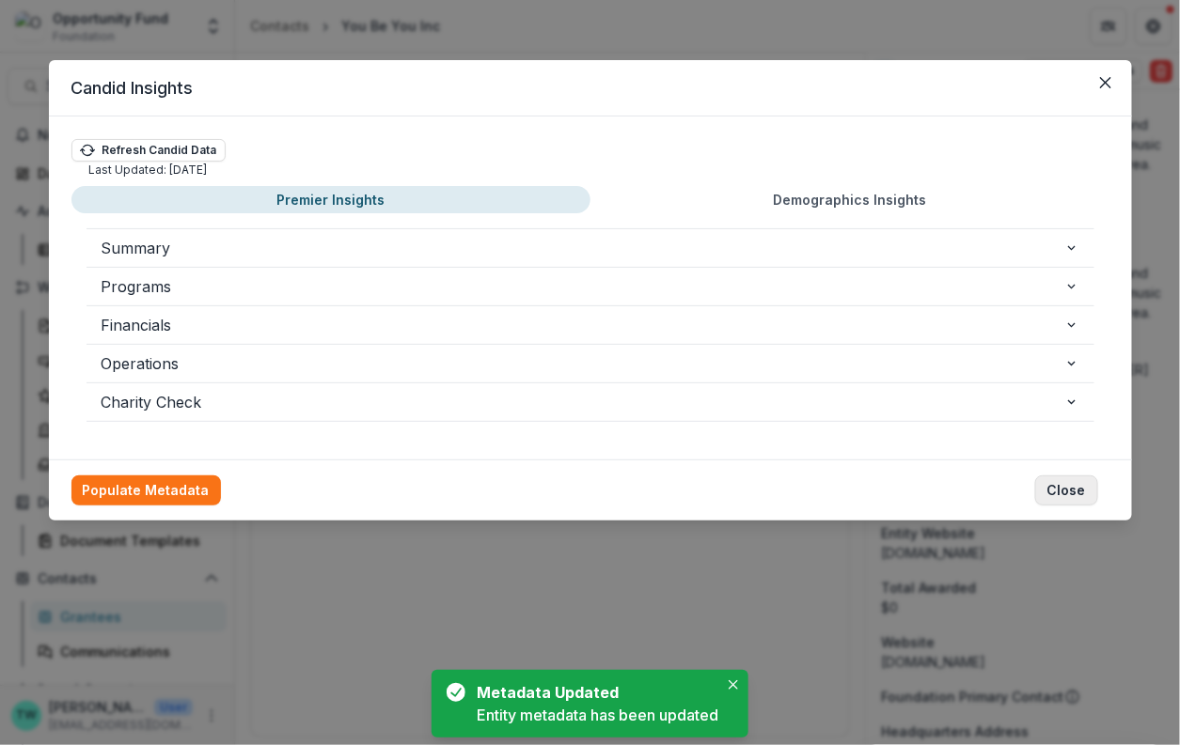
click at [1080, 489] on button "Close" at bounding box center [1066, 491] width 63 height 30
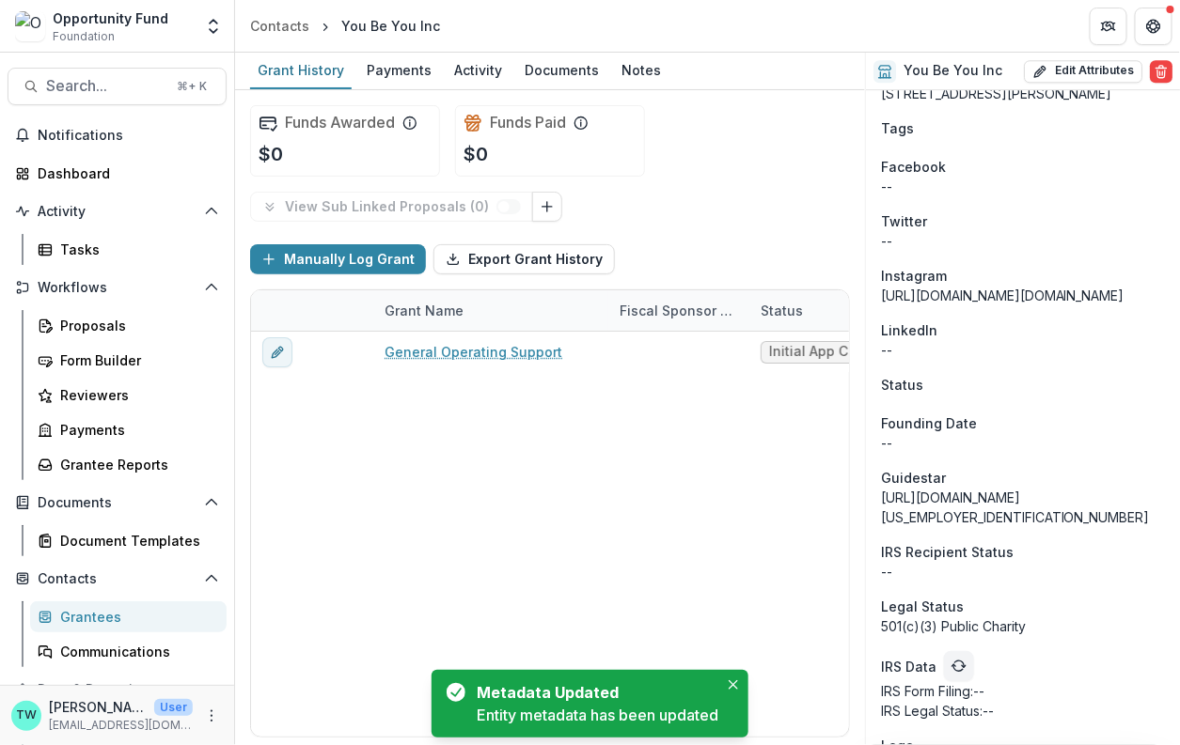
scroll to position [1539, 0]
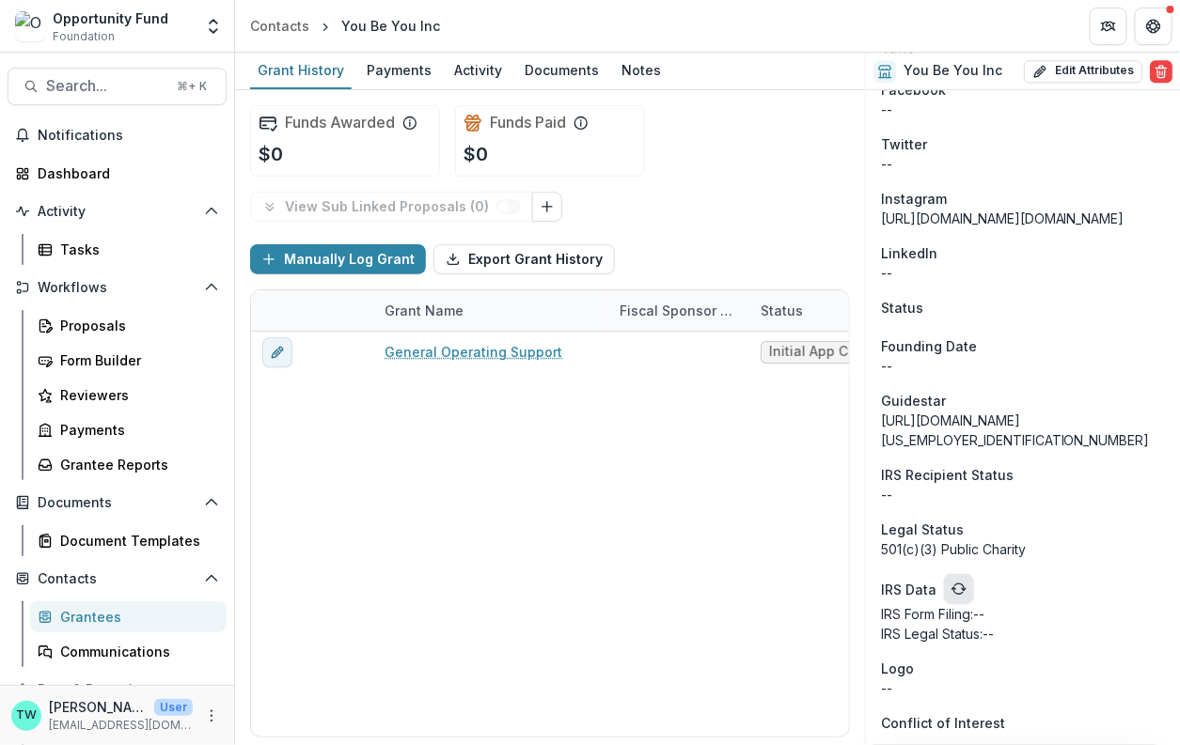
click at [955, 595] on button "refresh" at bounding box center [959, 589] width 30 height 30
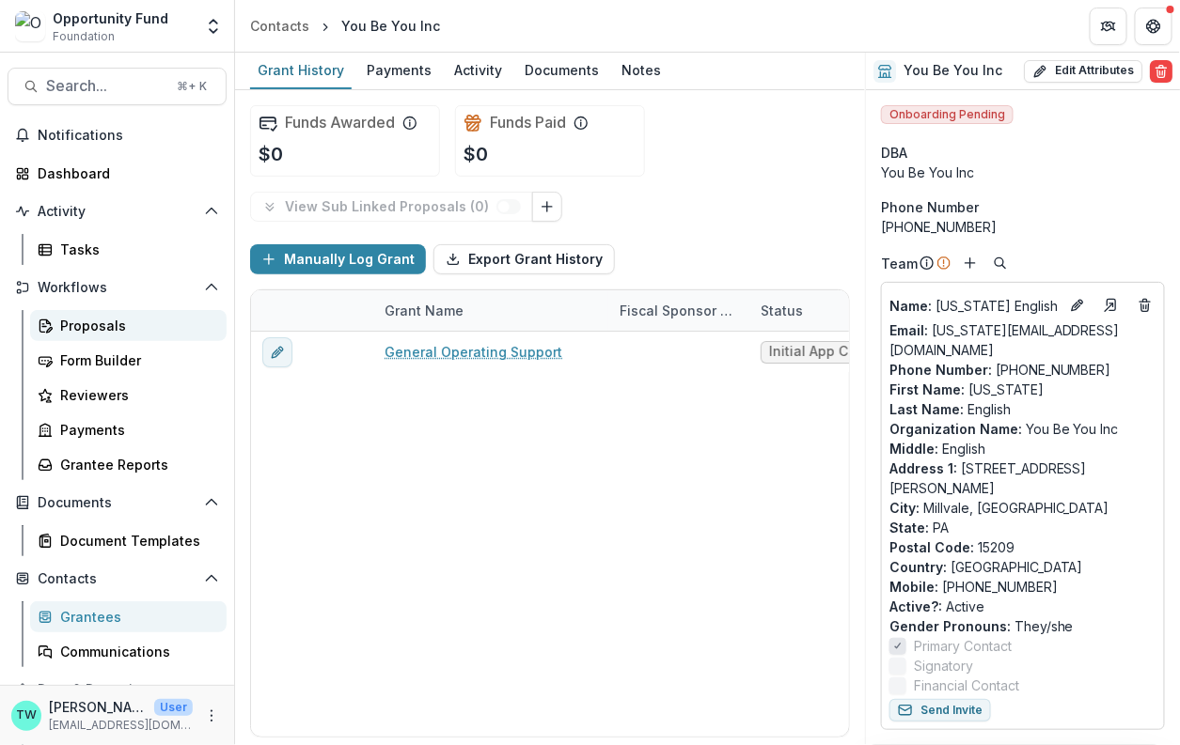
click at [104, 324] on div "Proposals" at bounding box center [135, 326] width 151 height 20
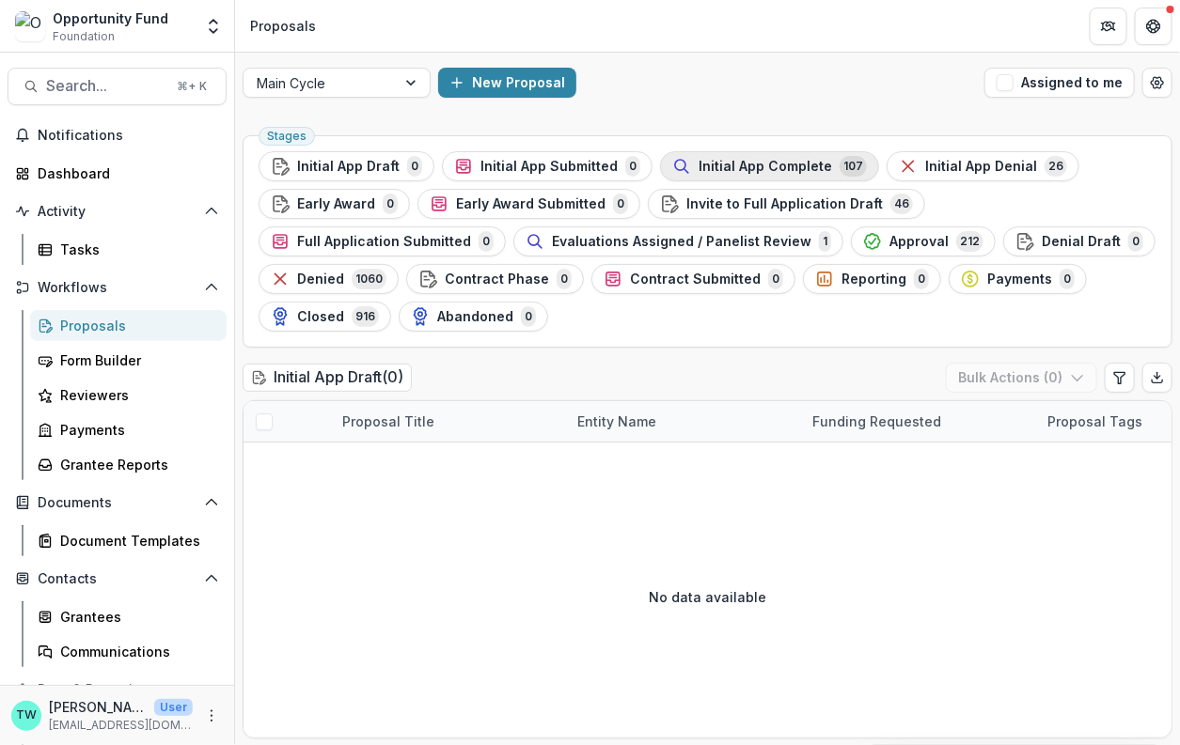
click at [744, 161] on span "Initial App Complete" at bounding box center [764, 167] width 133 height 16
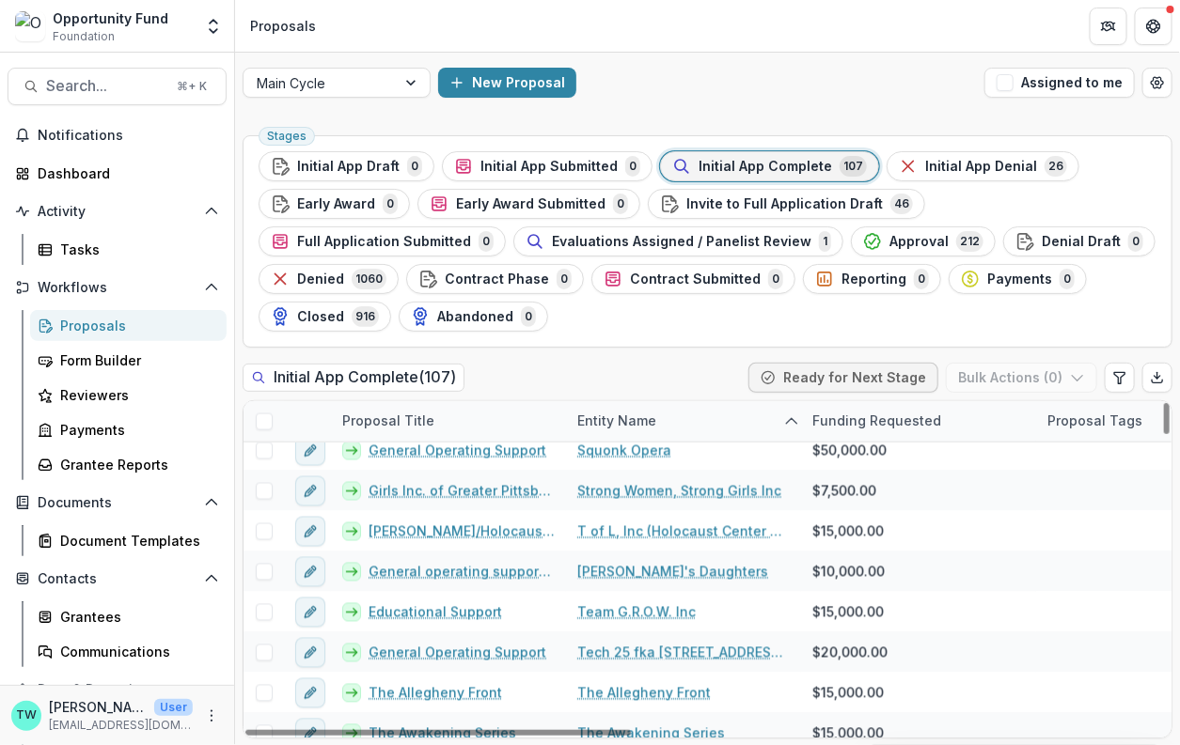
scroll to position [4027, 0]
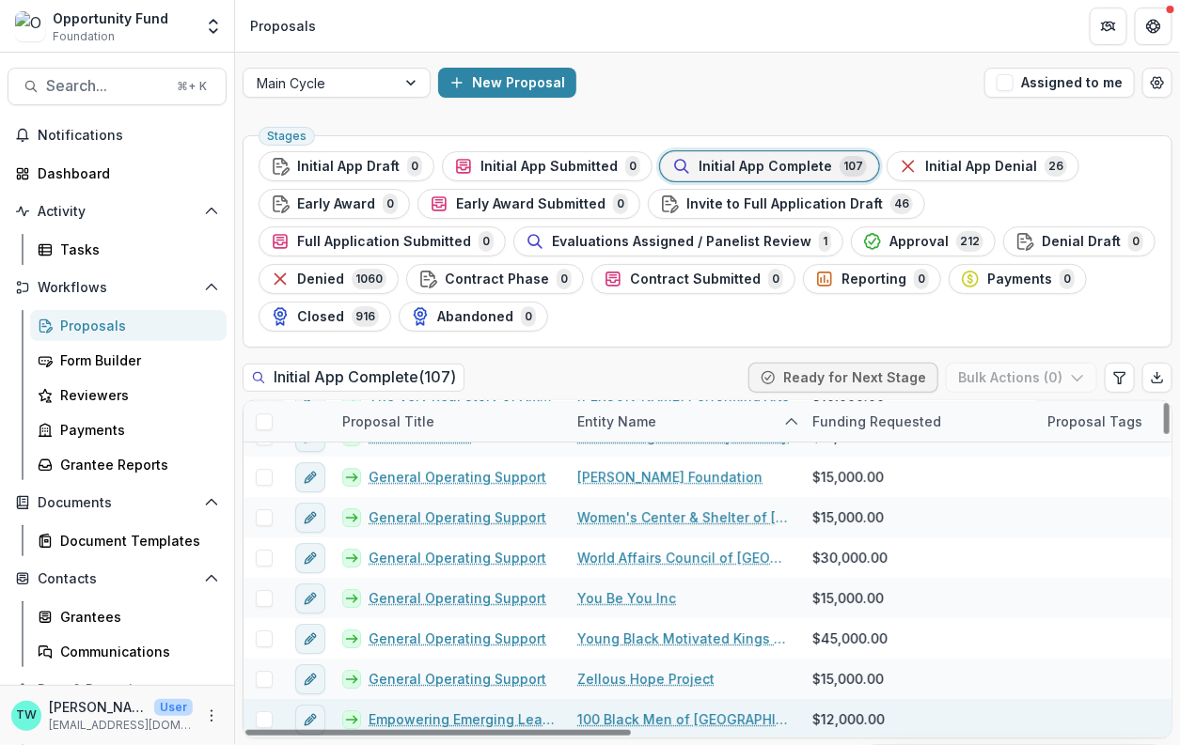
click at [674, 720] on link "100 Black Men of Western PA" at bounding box center [683, 720] width 212 height 20
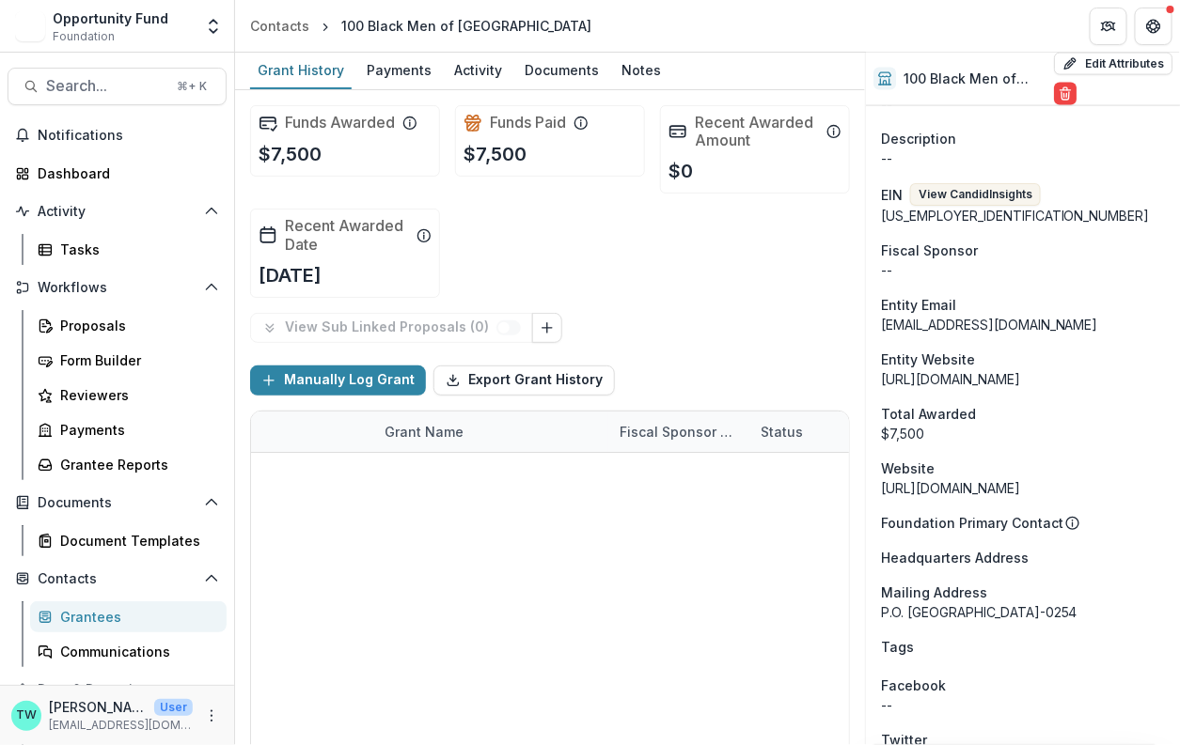
scroll to position [850, 0]
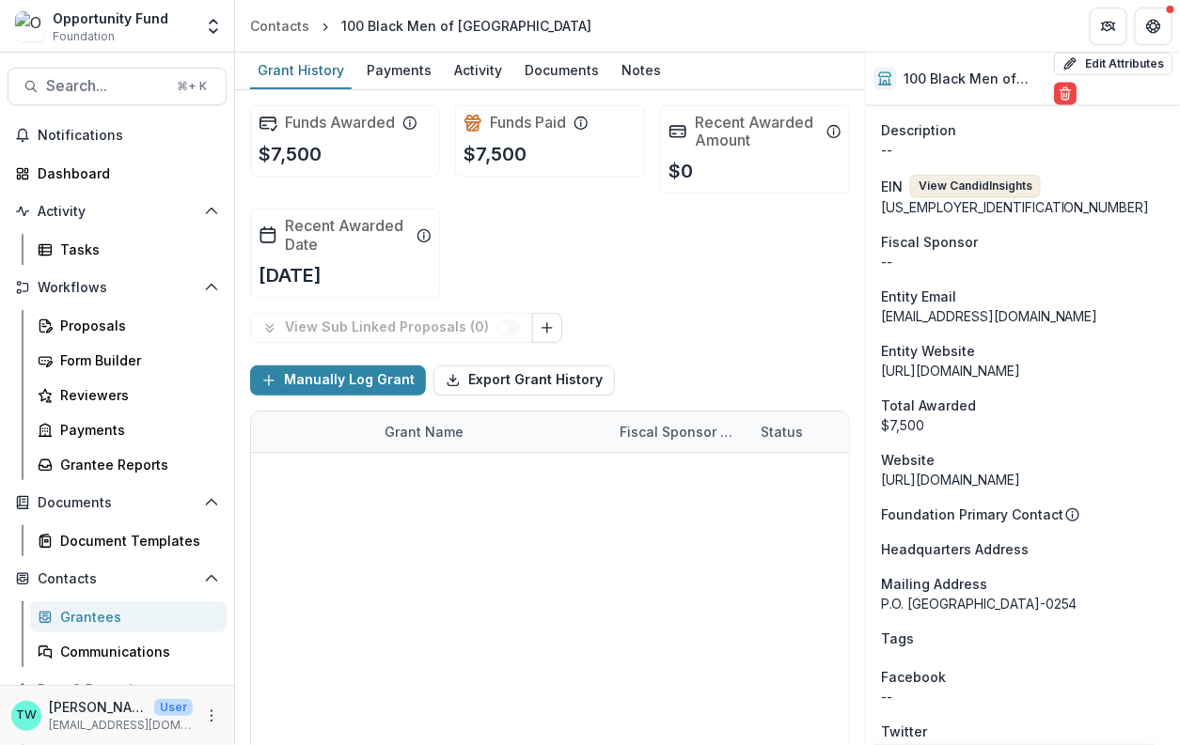
click at [982, 180] on button "View Candid Insights" at bounding box center [975, 186] width 131 height 23
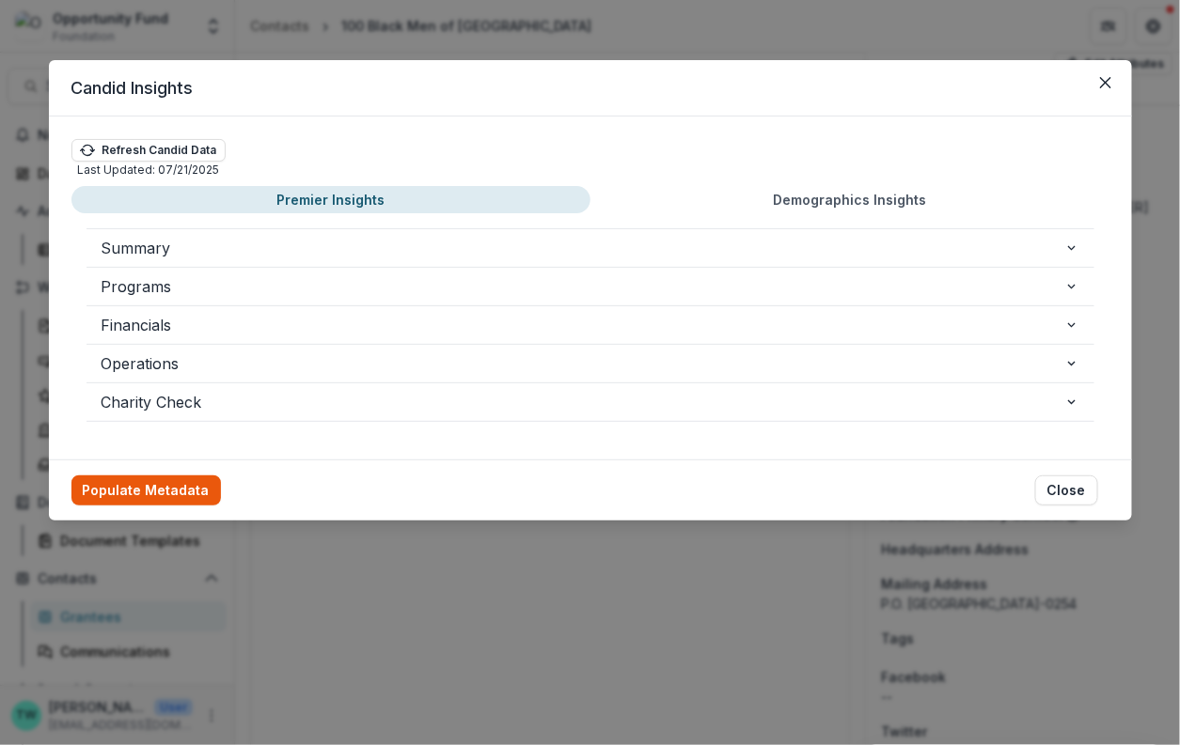
click at [154, 488] on button "Populate Metadata" at bounding box center [145, 491] width 149 height 30
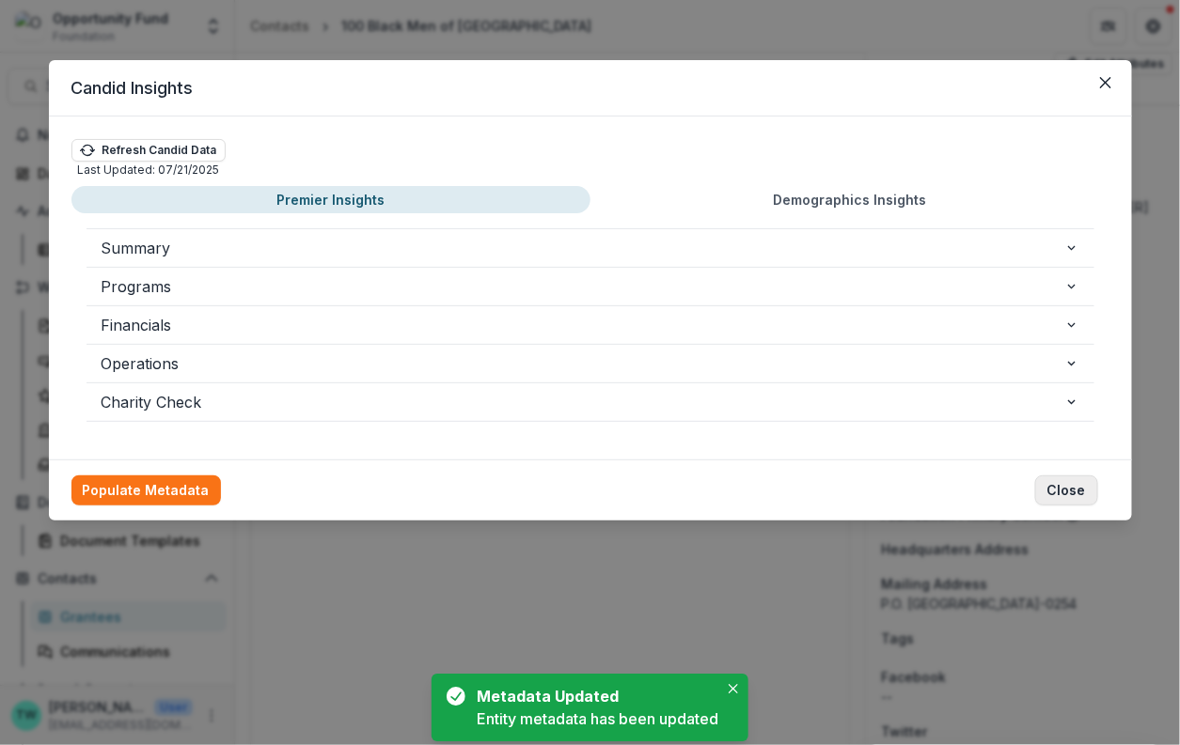
scroll to position [948, 0]
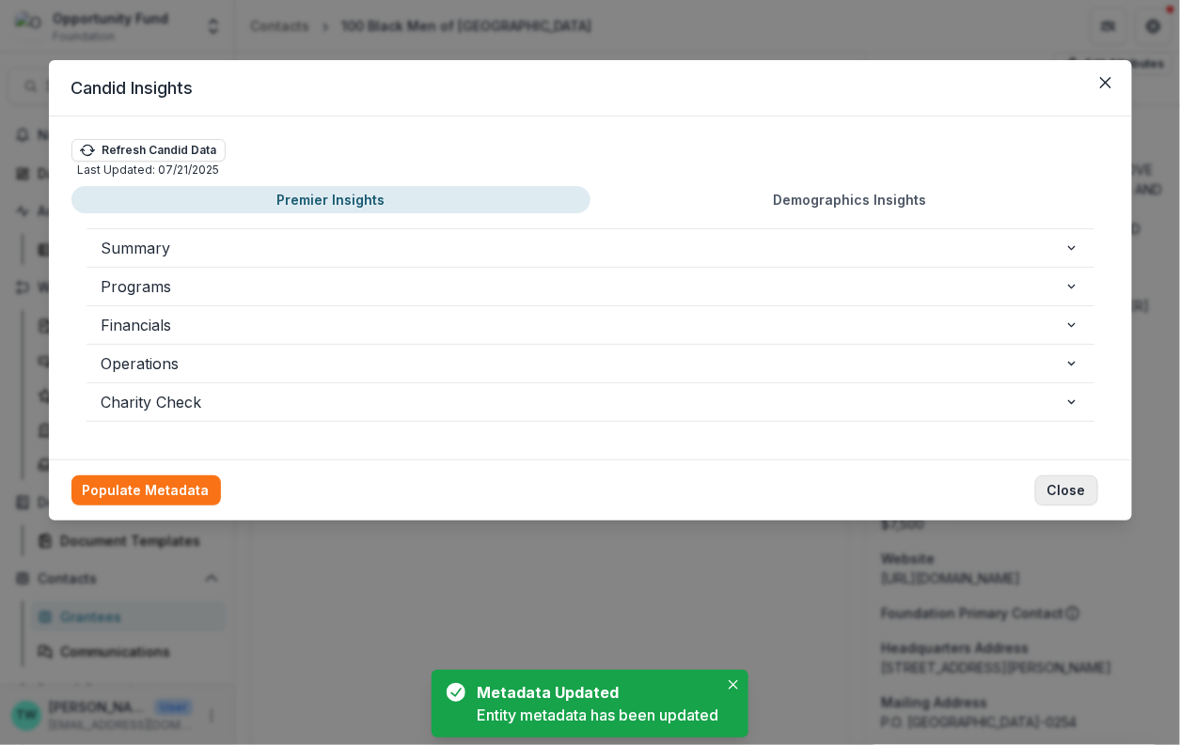
click at [1058, 488] on button "Close" at bounding box center [1066, 491] width 63 height 30
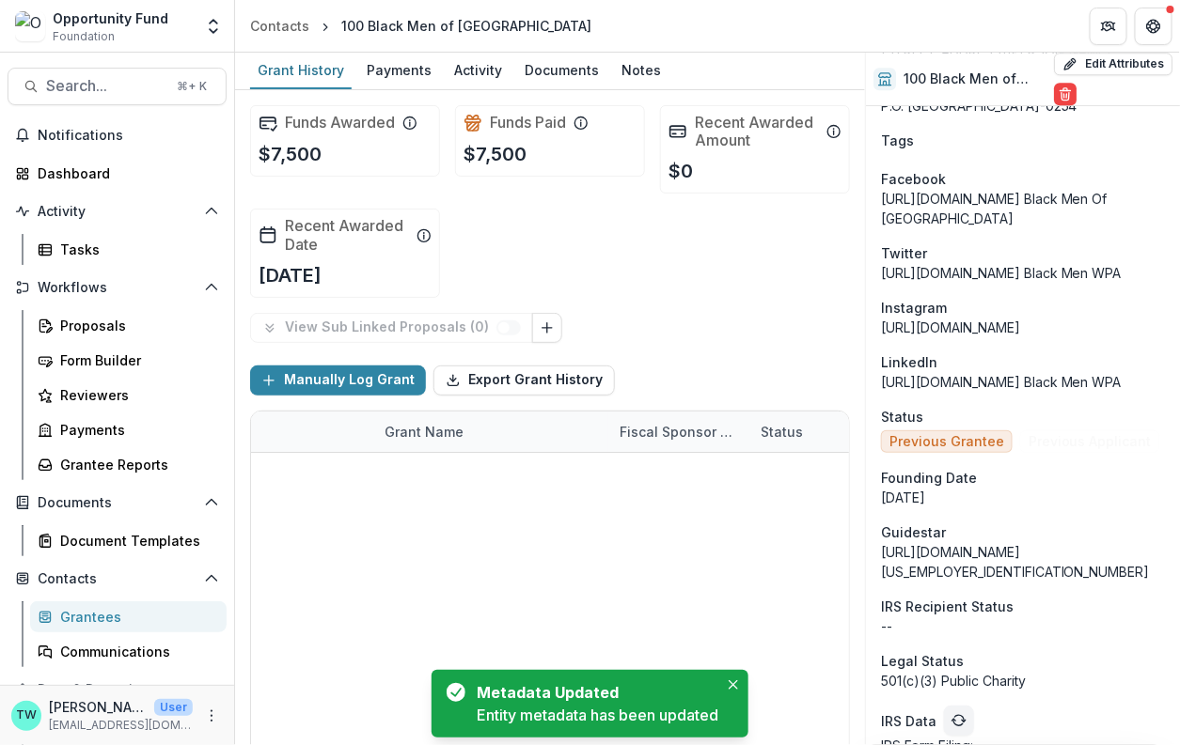
scroll to position [1736, 0]
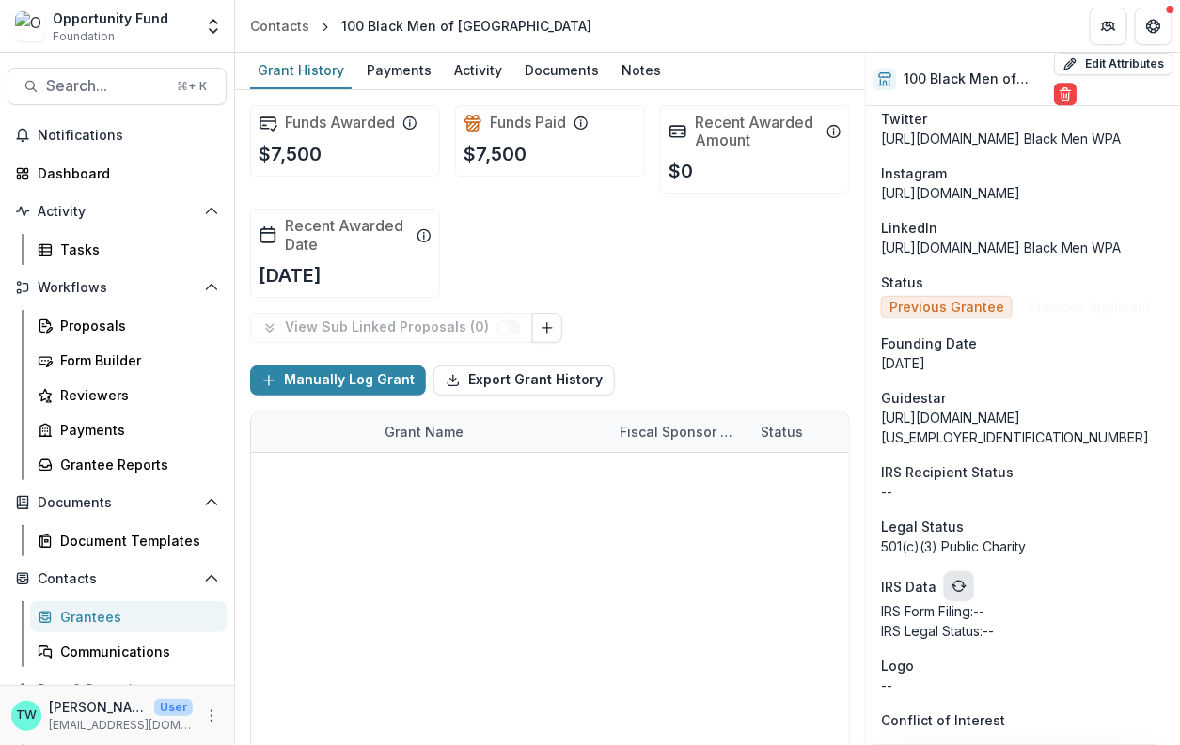
click at [951, 590] on icon "refresh" at bounding box center [958, 586] width 15 height 15
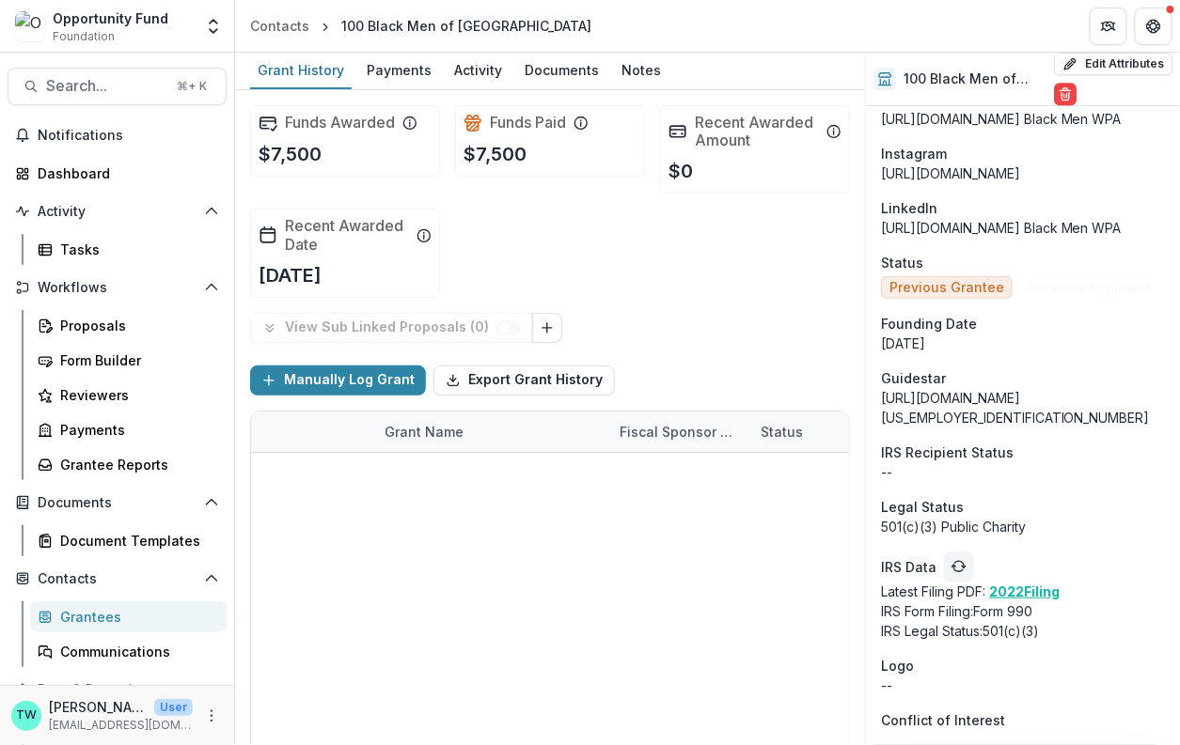
scroll to position [1756, 0]
click at [105, 321] on div "Proposals" at bounding box center [135, 326] width 151 height 20
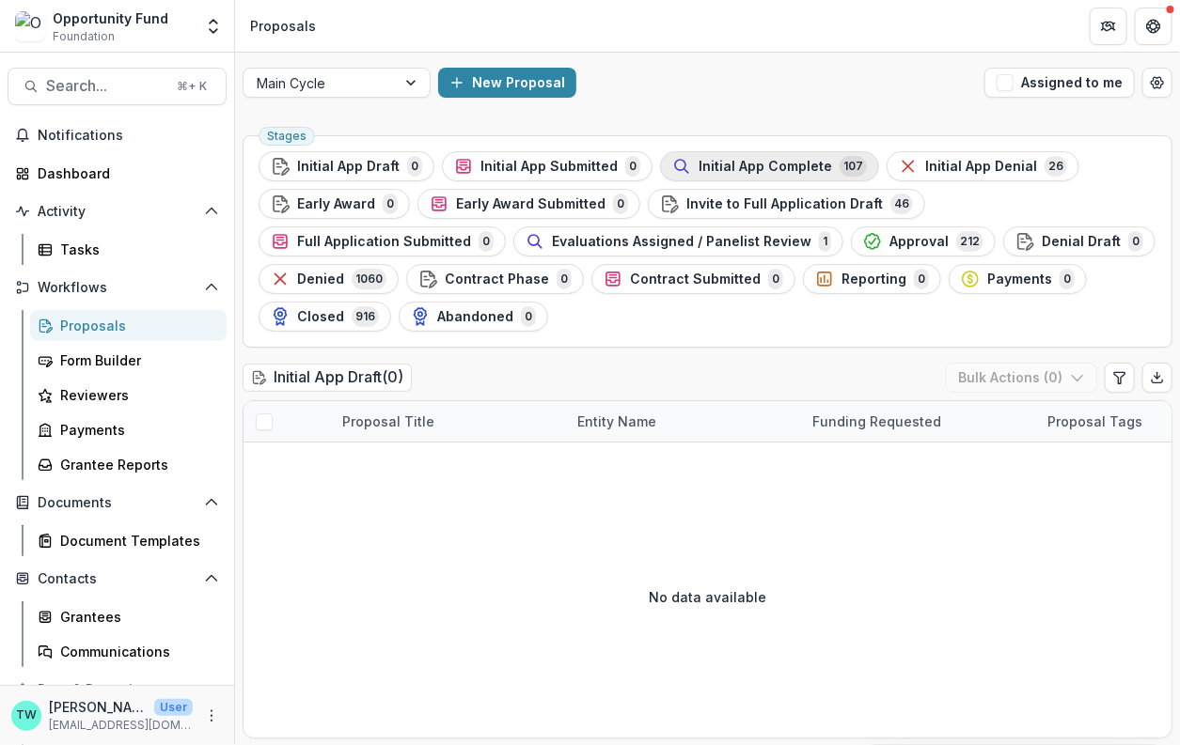
click at [769, 160] on span "Initial App Complete" at bounding box center [764, 167] width 133 height 16
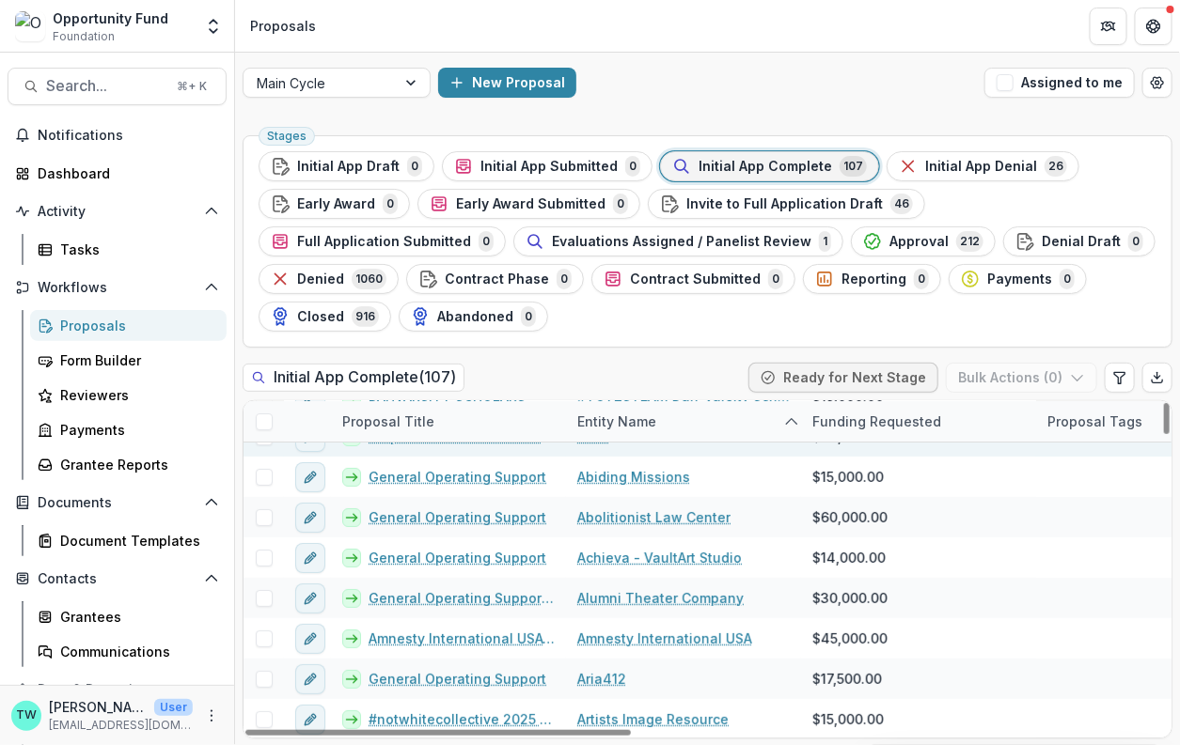
scroll to position [64, 0]
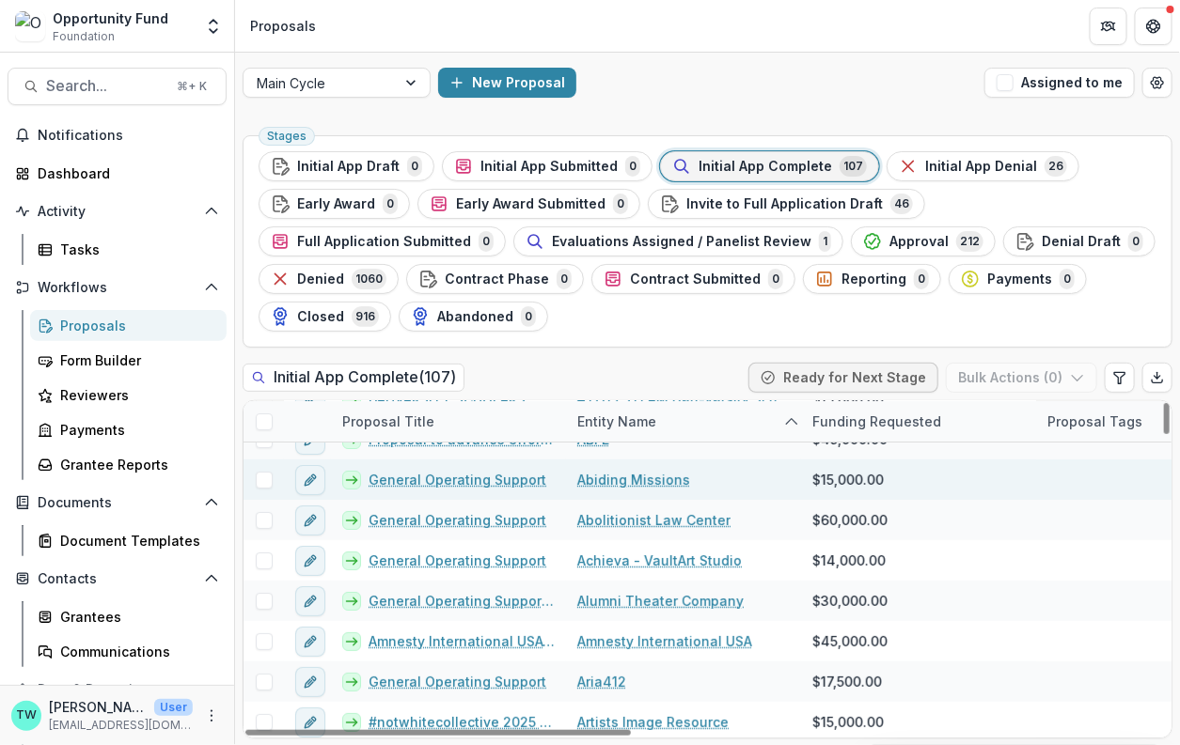
click at [655, 470] on link "Abiding Missions" at bounding box center [633, 480] width 113 height 20
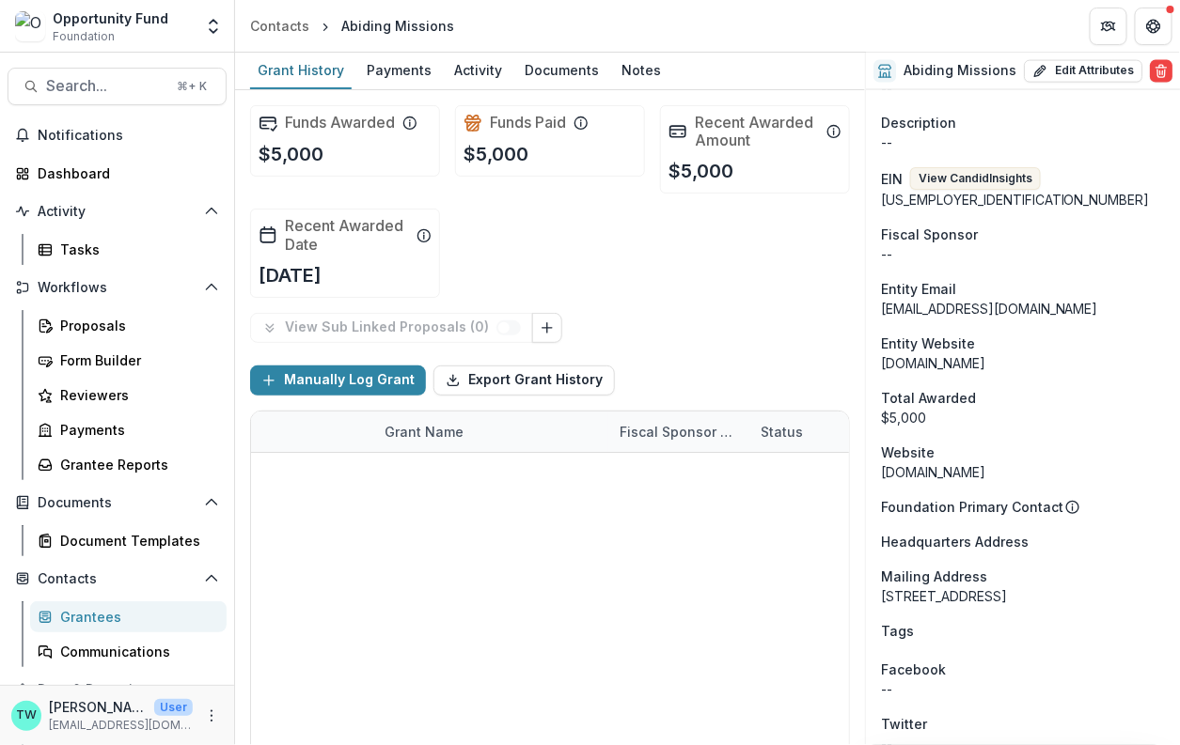
scroll to position [778, 0]
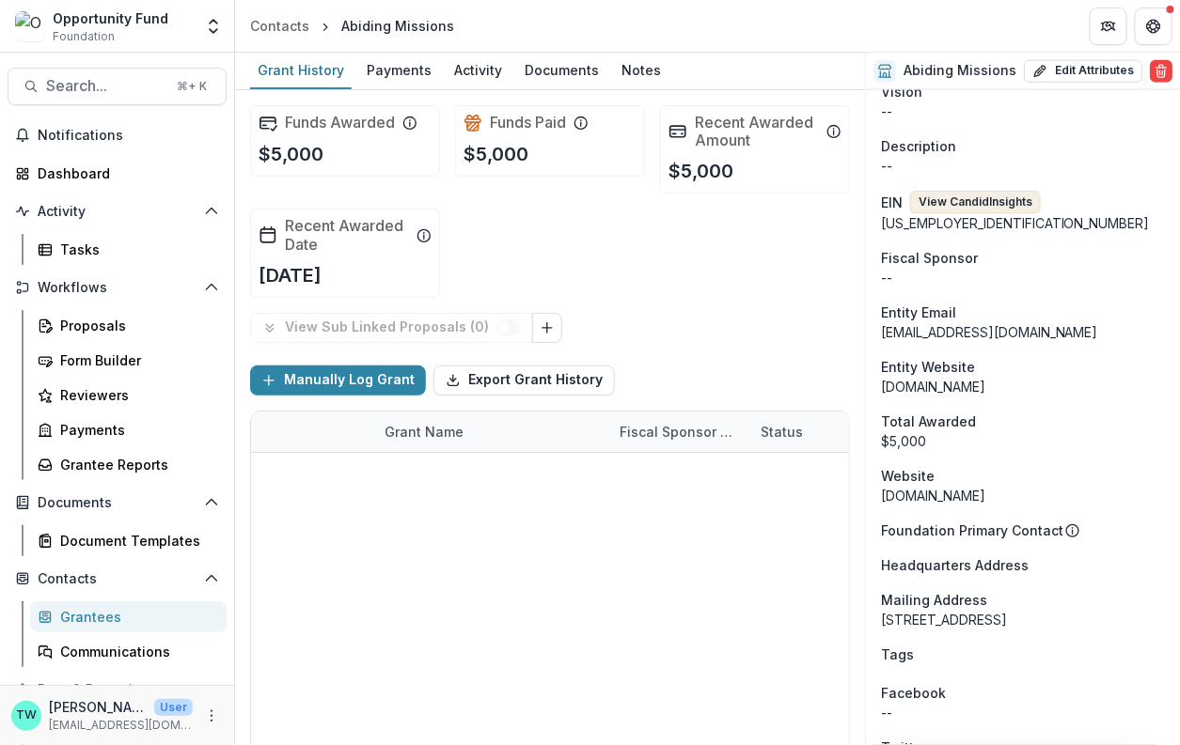
click at [995, 209] on button "View Candid Insights" at bounding box center [975, 202] width 131 height 23
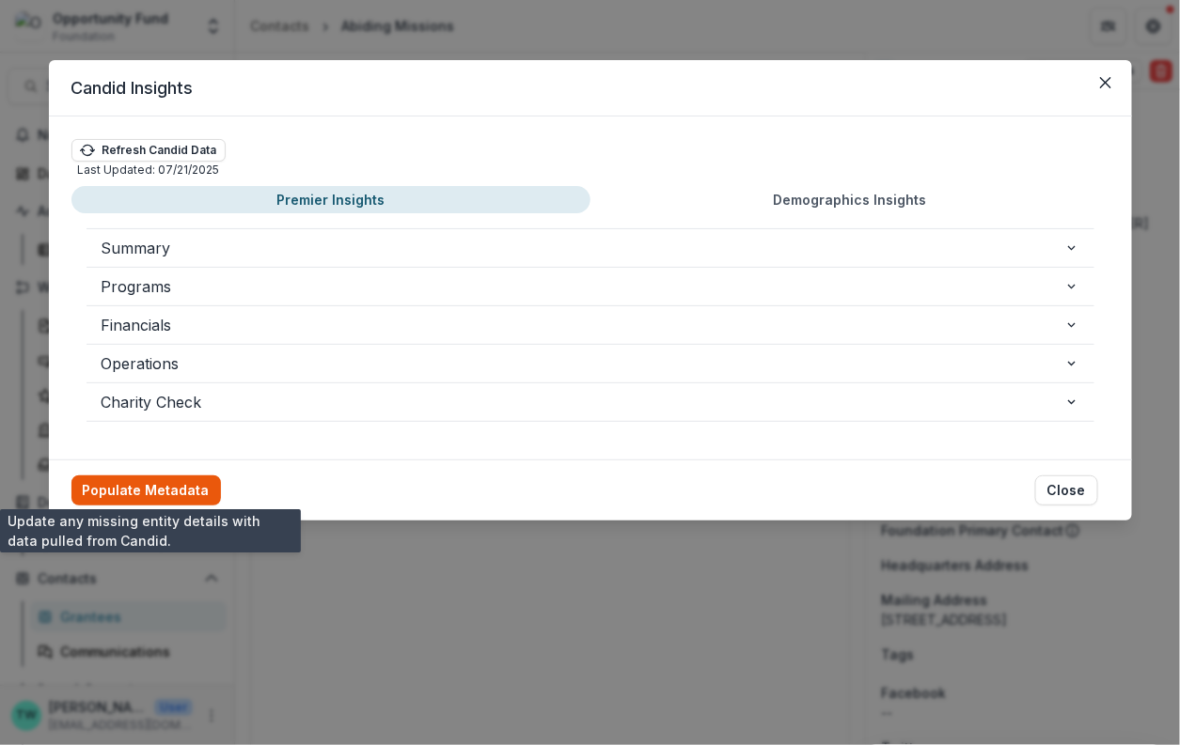
click at [126, 493] on button "Populate Metadata" at bounding box center [145, 491] width 149 height 30
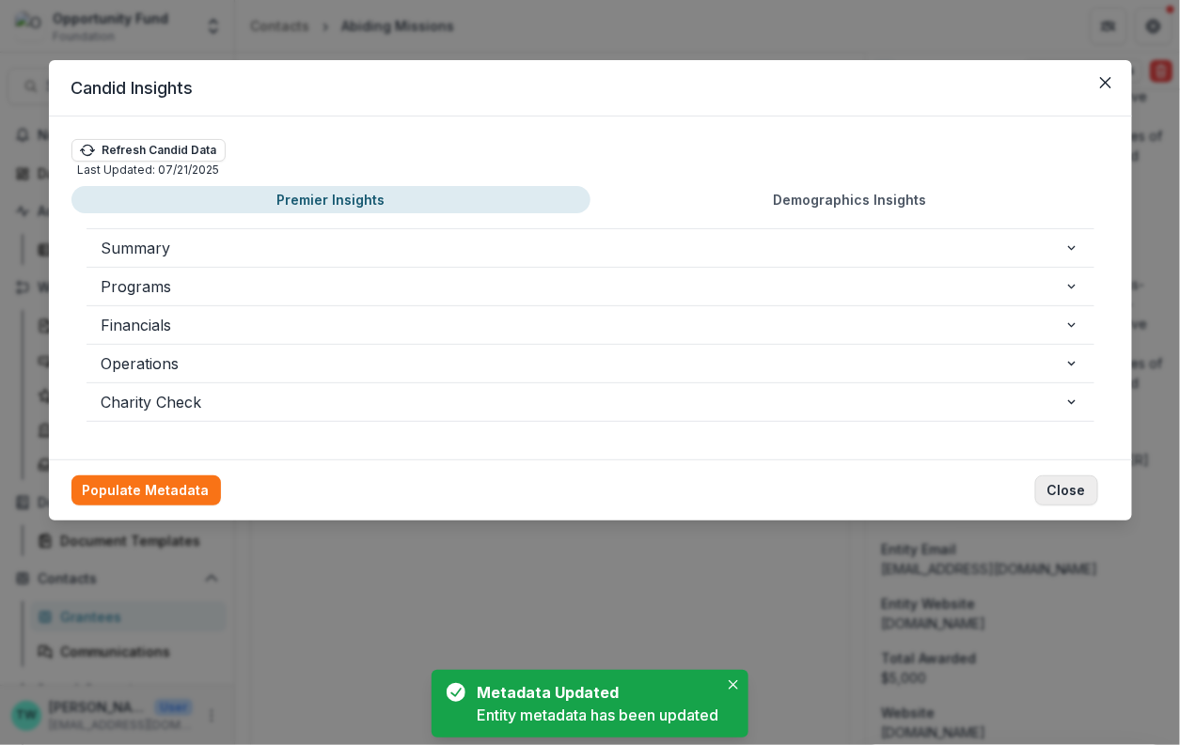
click at [1070, 490] on button "Close" at bounding box center [1066, 491] width 63 height 30
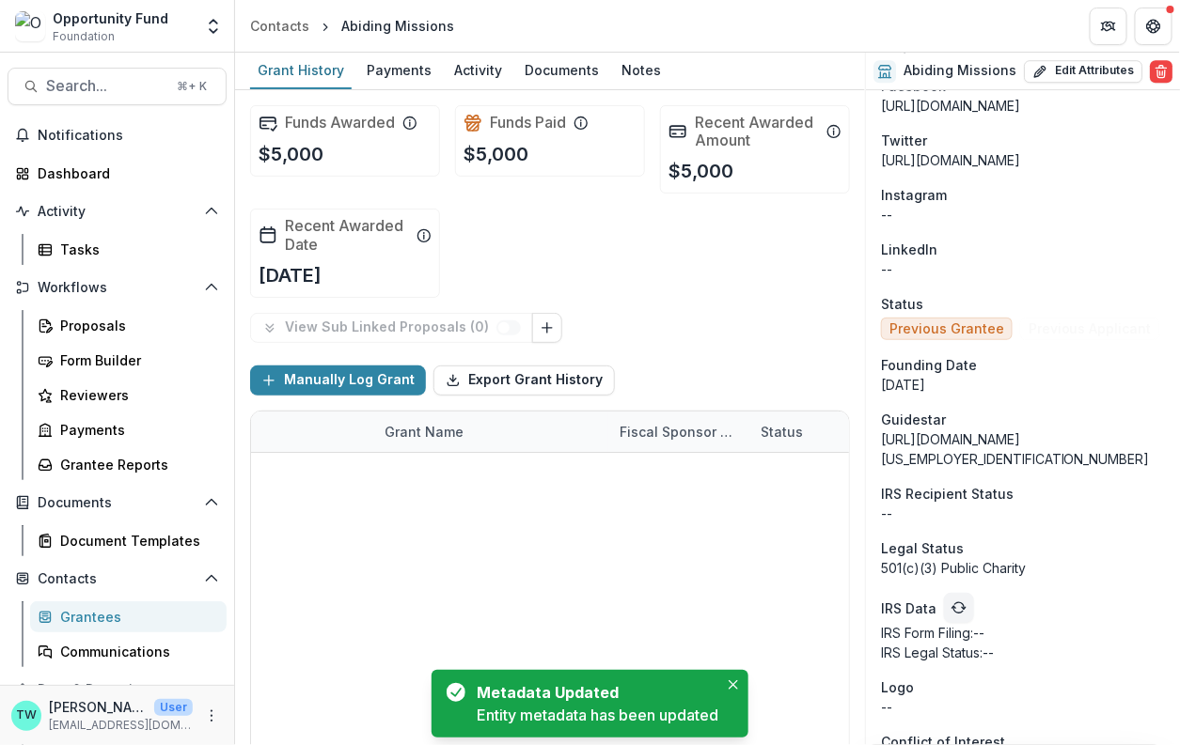
scroll to position [1711, 0]
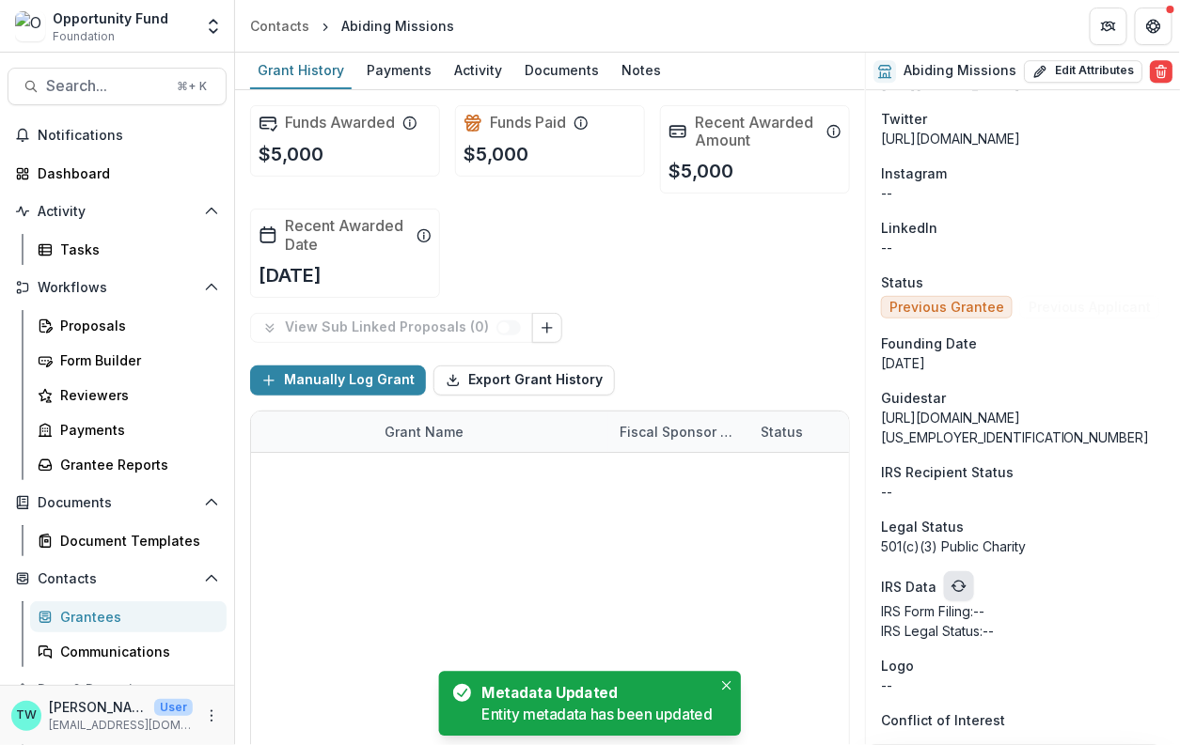
click at [950, 598] on button "refresh" at bounding box center [959, 586] width 30 height 30
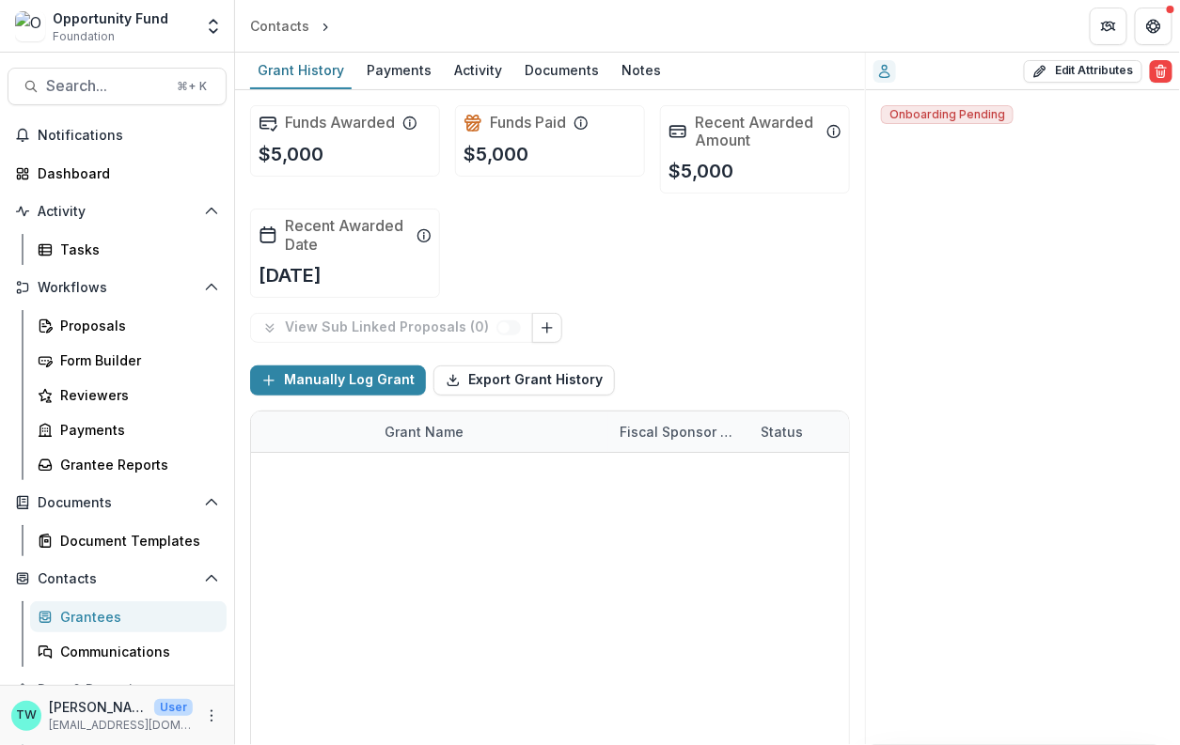
scroll to position [0, 0]
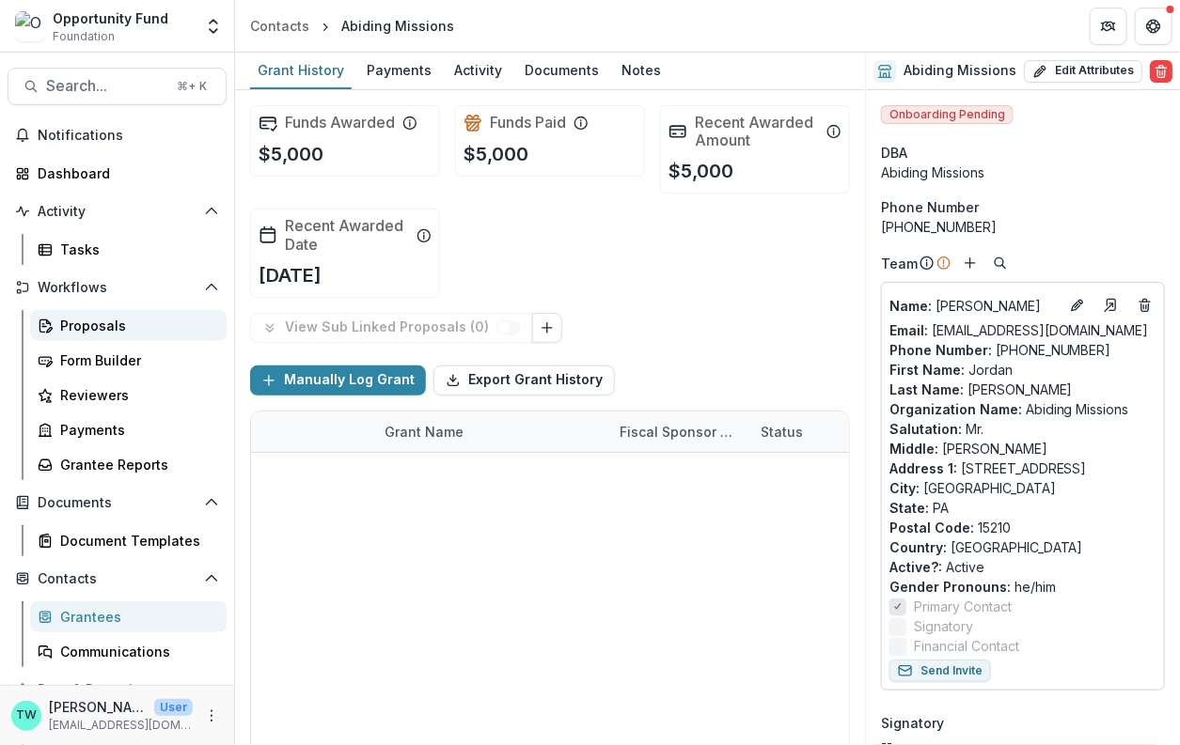
click at [98, 324] on div "Proposals" at bounding box center [135, 326] width 151 height 20
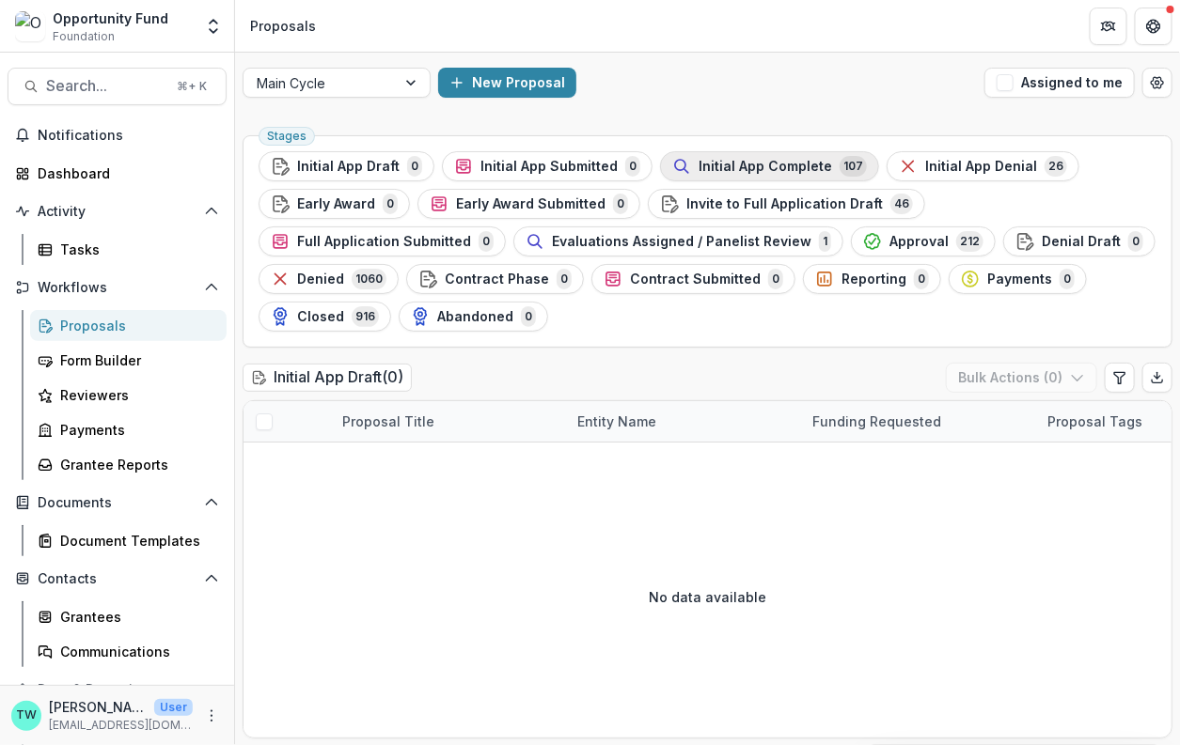
click at [751, 159] on span "Initial App Complete" at bounding box center [764, 167] width 133 height 16
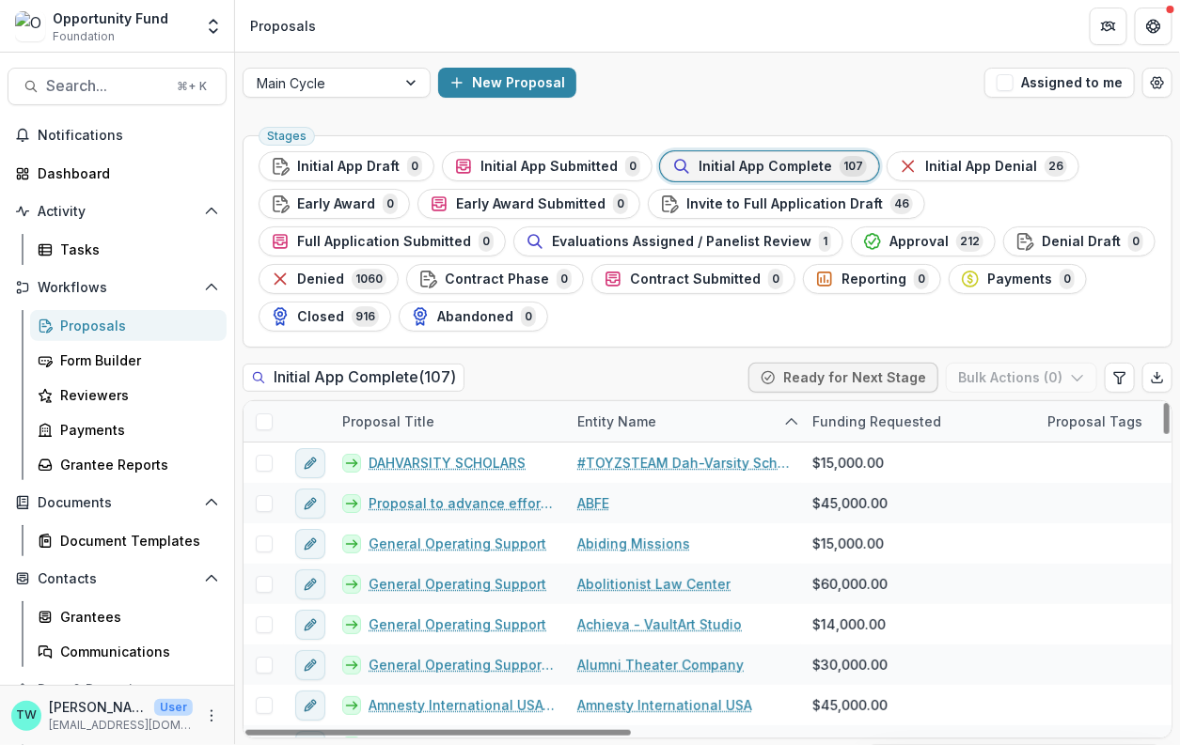
click at [652, 404] on div "Entity Name" at bounding box center [683, 421] width 235 height 40
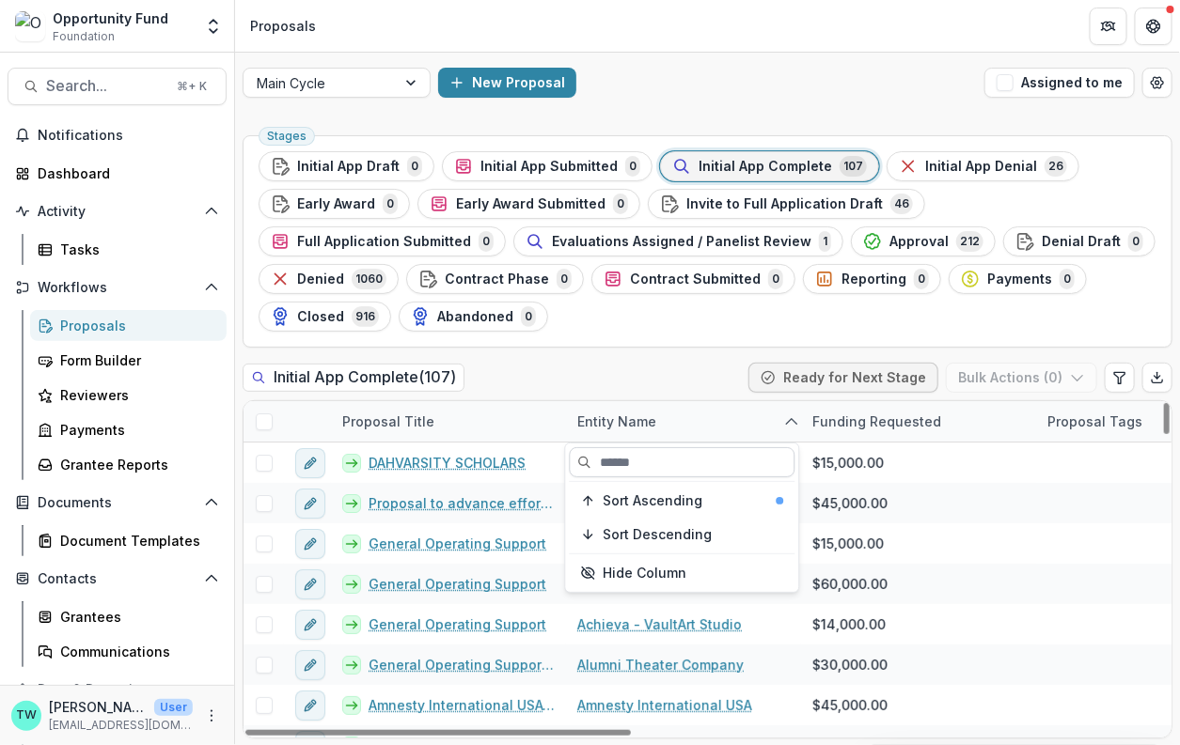
click at [639, 469] on input at bounding box center [683, 462] width 226 height 30
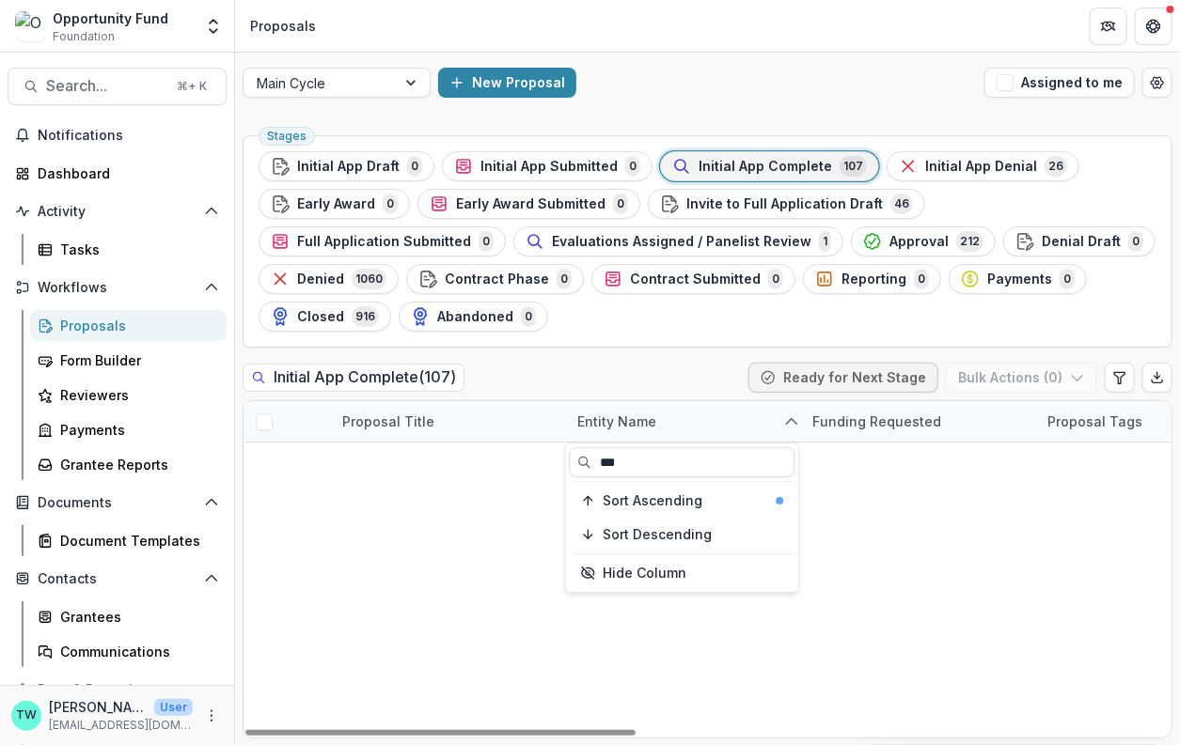
type input "***"
click at [592, 378] on div "Initial App Complete ( 107 ) Ready for Next Stage Bulk Actions ( 0 )" at bounding box center [707, 382] width 930 height 38
click at [629, 495] on link "Construction Junction" at bounding box center [650, 503] width 147 height 20
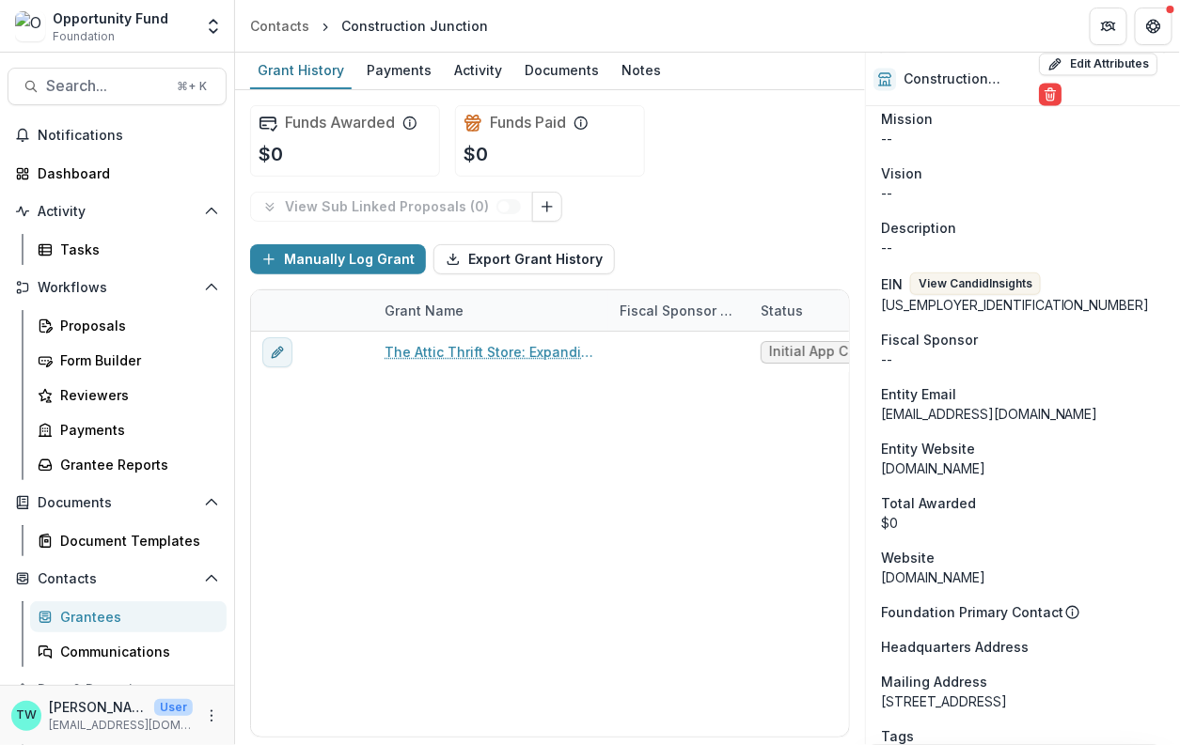
scroll to position [1133, 0]
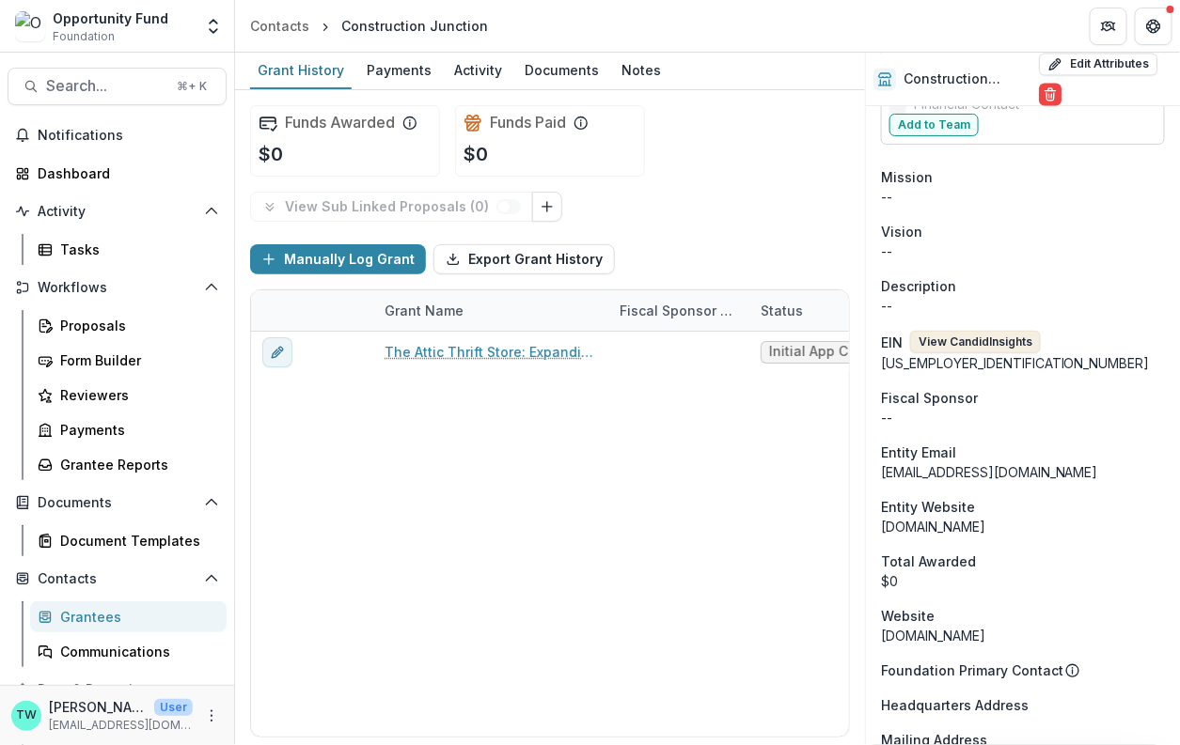
click at [993, 331] on button "View Candid Insights" at bounding box center [975, 342] width 131 height 23
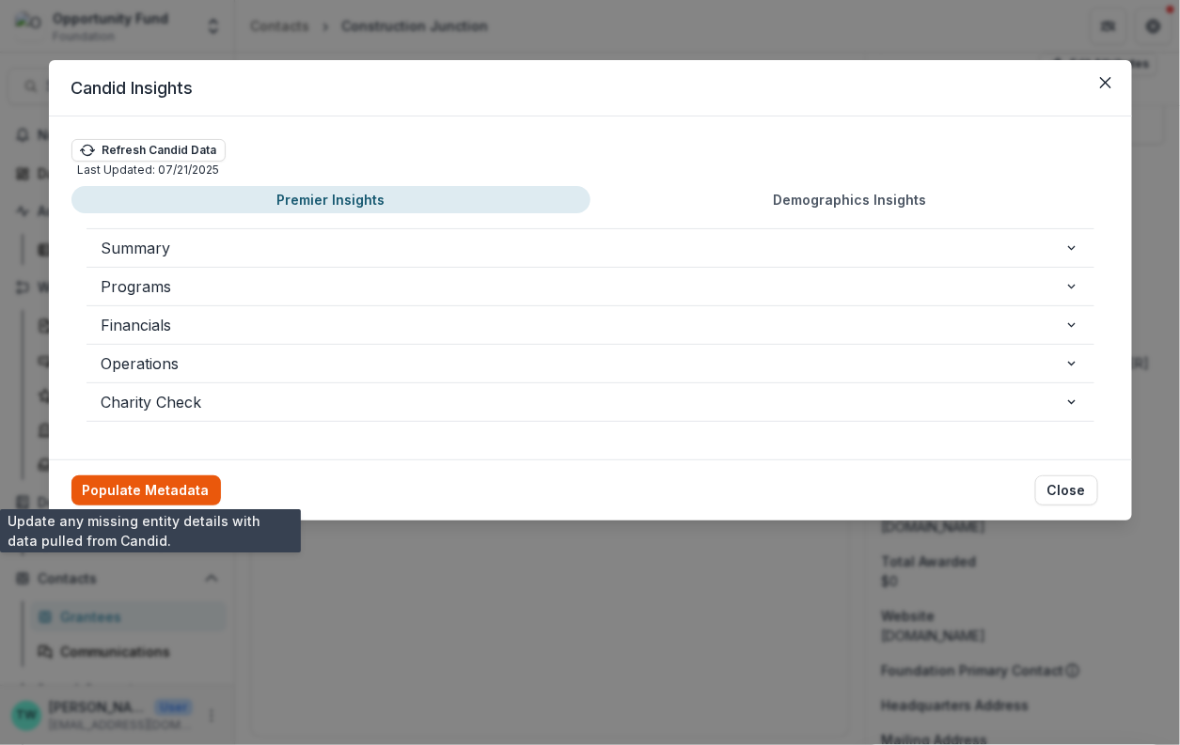
click at [163, 489] on button "Populate Metadata" at bounding box center [145, 491] width 149 height 30
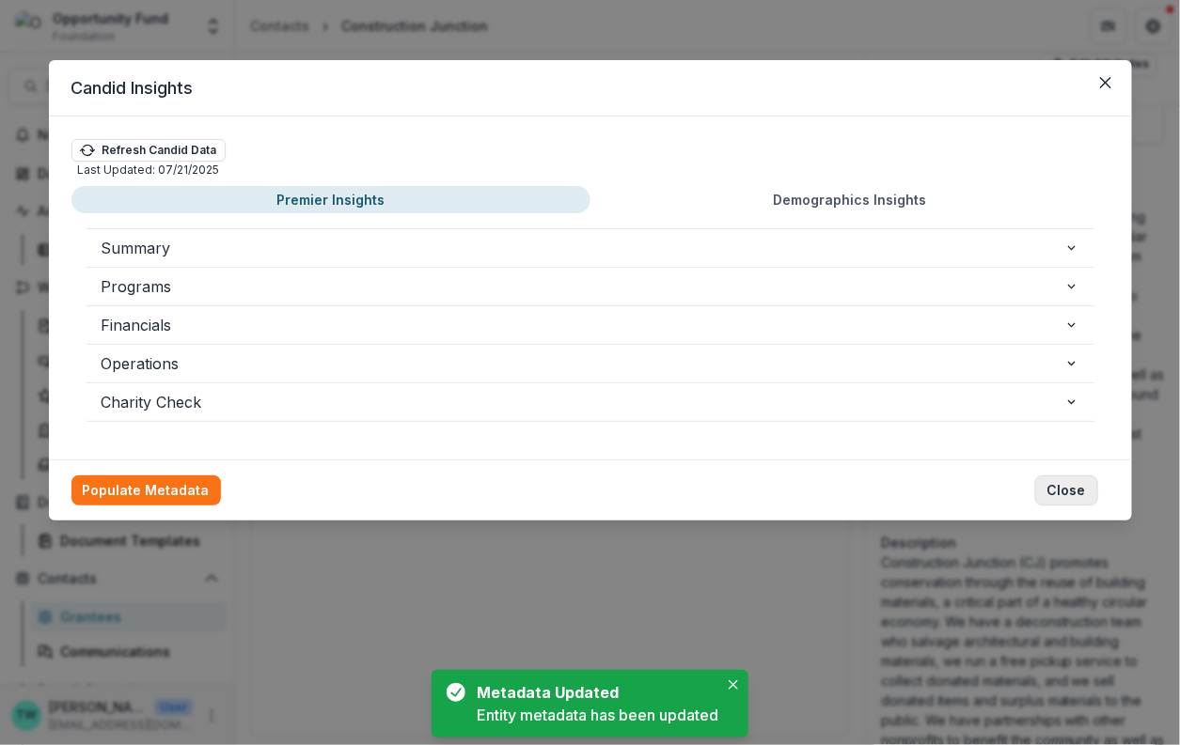
click at [1071, 485] on button "Close" at bounding box center [1066, 491] width 63 height 30
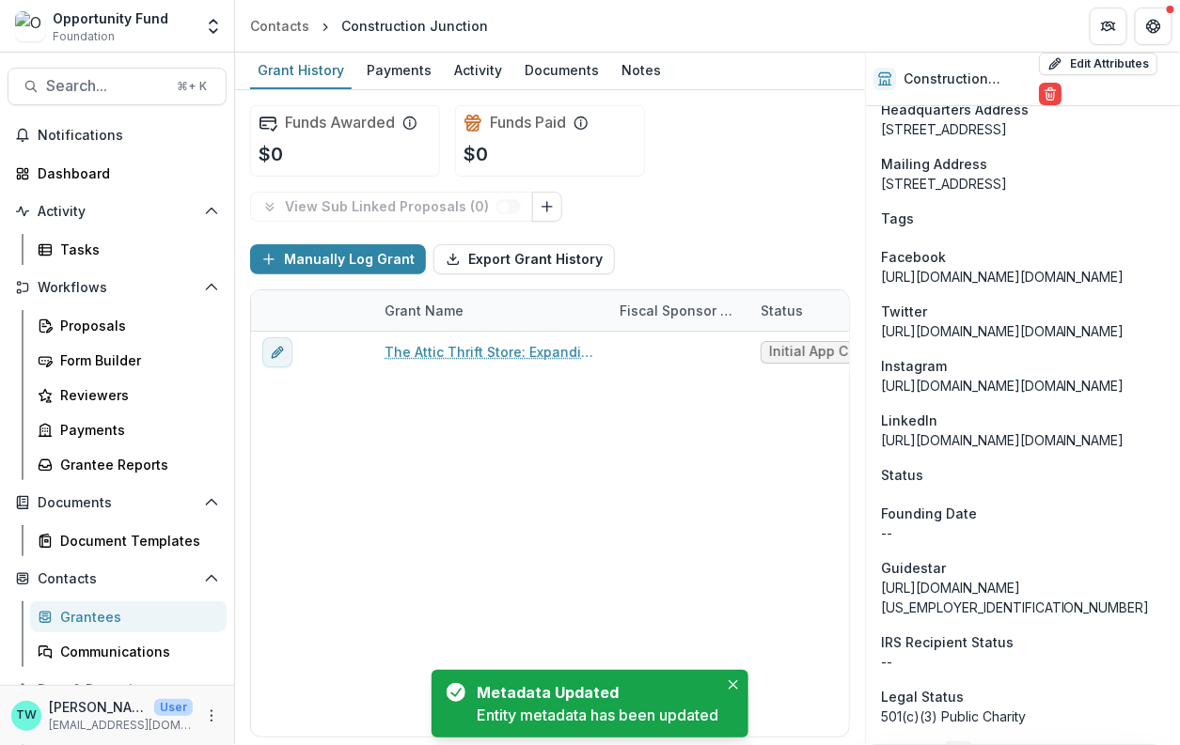
scroll to position [2547, 0]
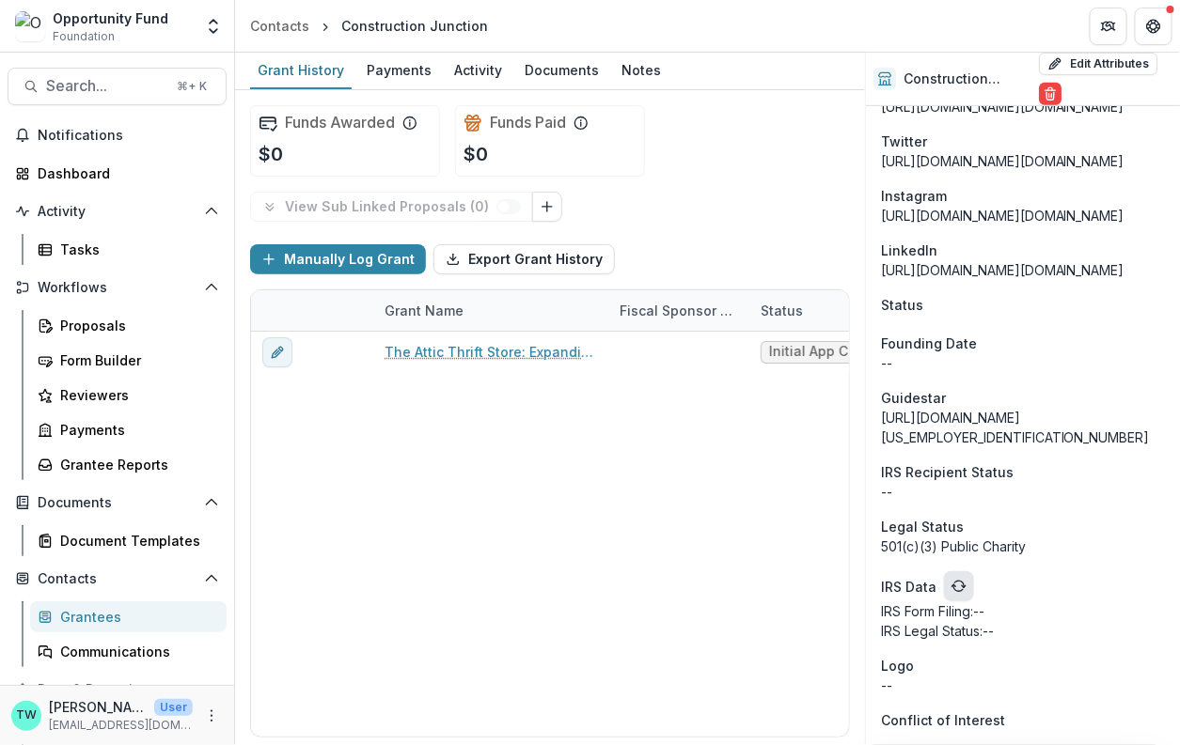
click at [957, 597] on button "refresh" at bounding box center [959, 586] width 30 height 30
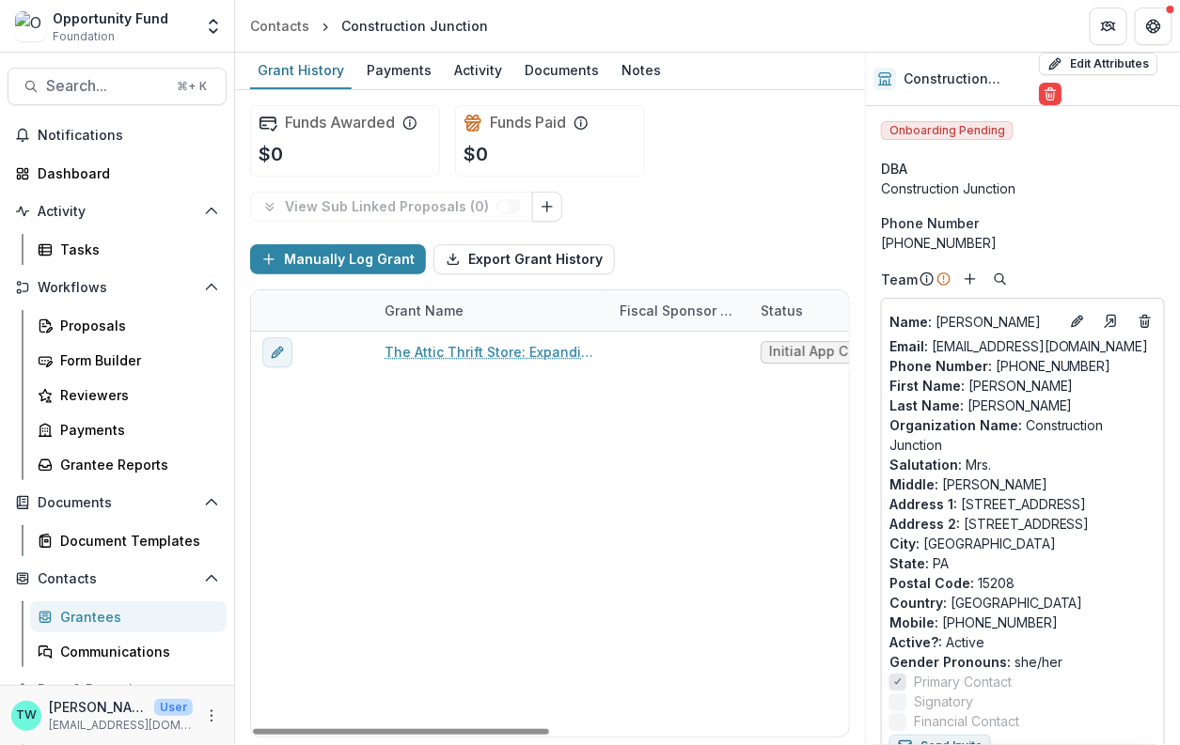
click at [832, 596] on div "The Attic Thrift Store: Expanding Reuse, Affordability, and Access to Employmen…" at bounding box center [852, 534] width 1203 height 405
click at [104, 327] on div "Proposals" at bounding box center [135, 326] width 151 height 20
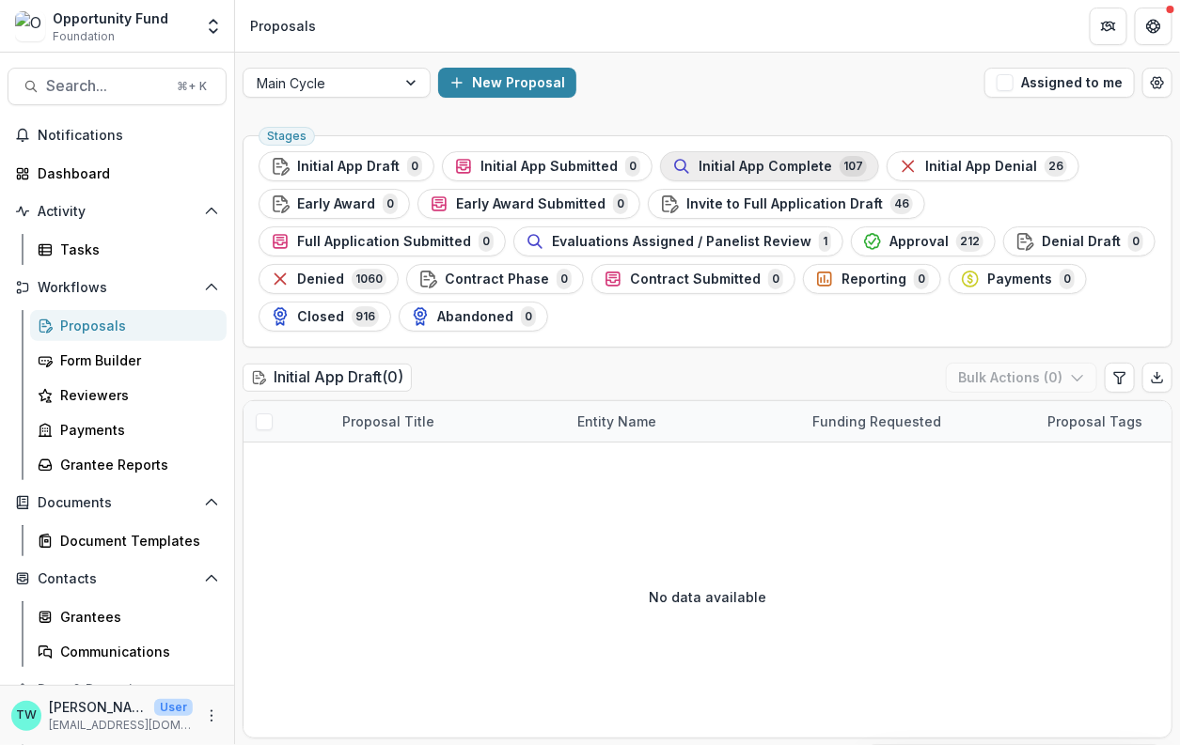
click at [738, 164] on span "Initial App Complete" at bounding box center [764, 167] width 133 height 16
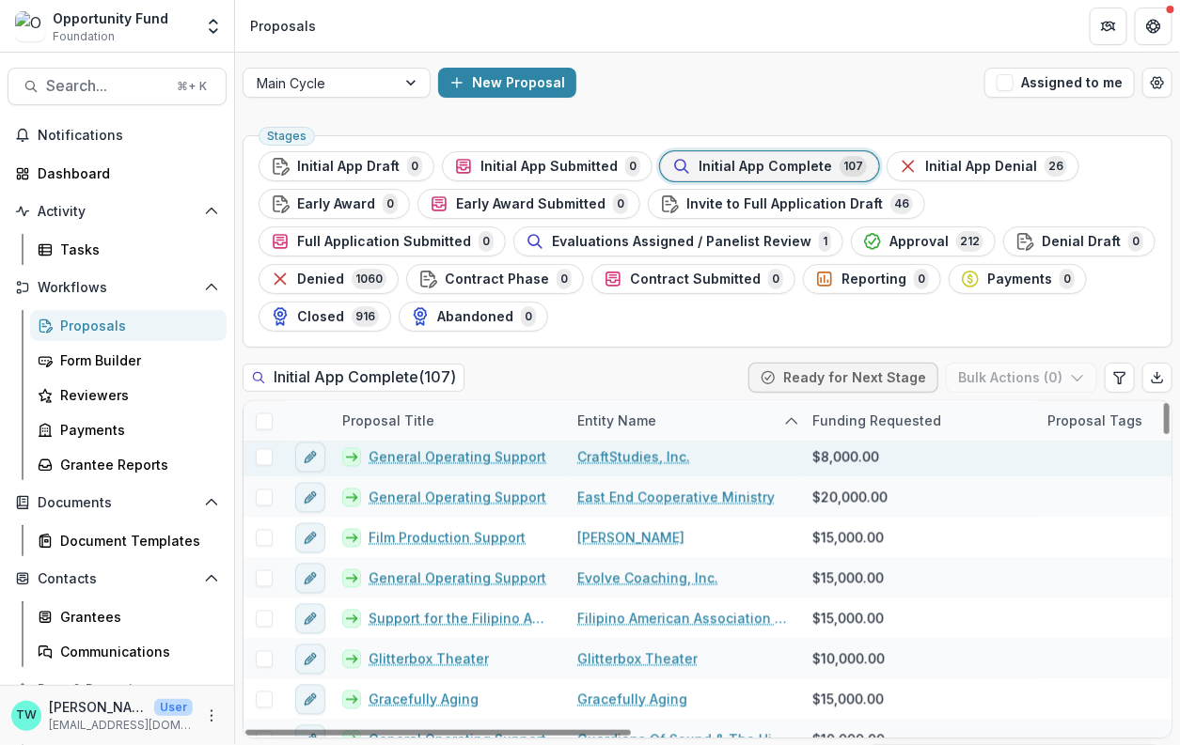
scroll to position [1138, 0]
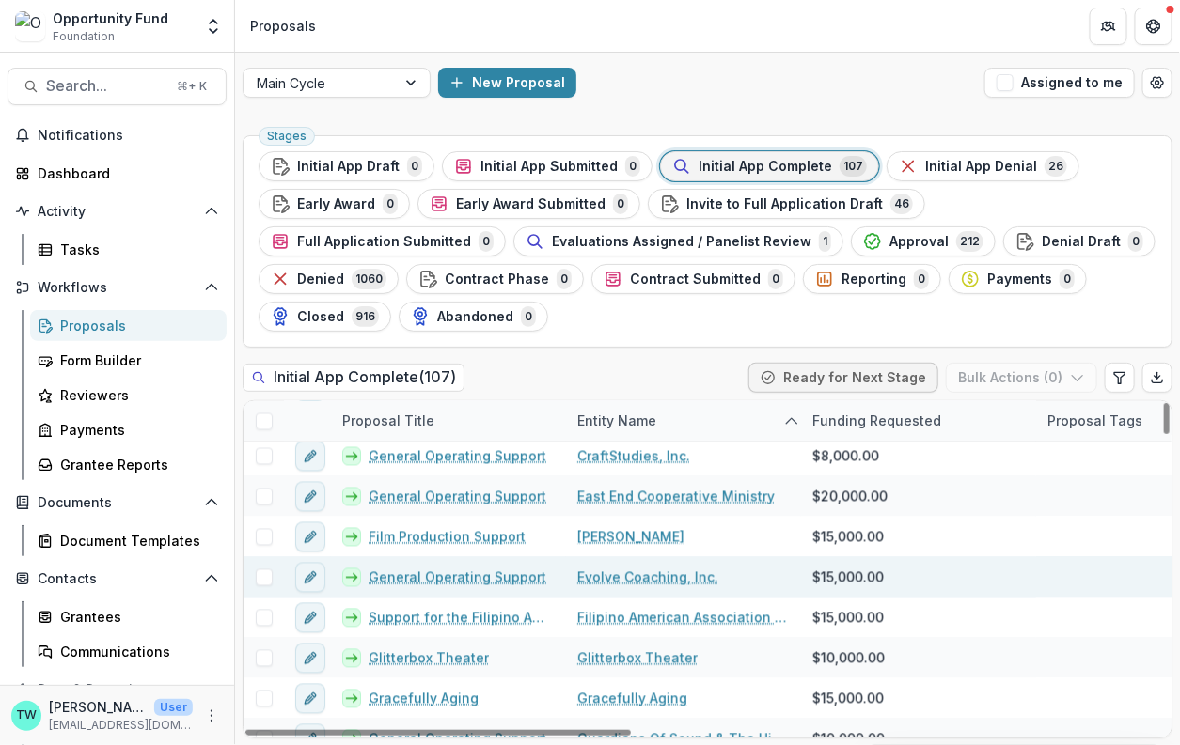
click at [618, 576] on link "Evolve Coaching, Inc." at bounding box center [647, 578] width 141 height 20
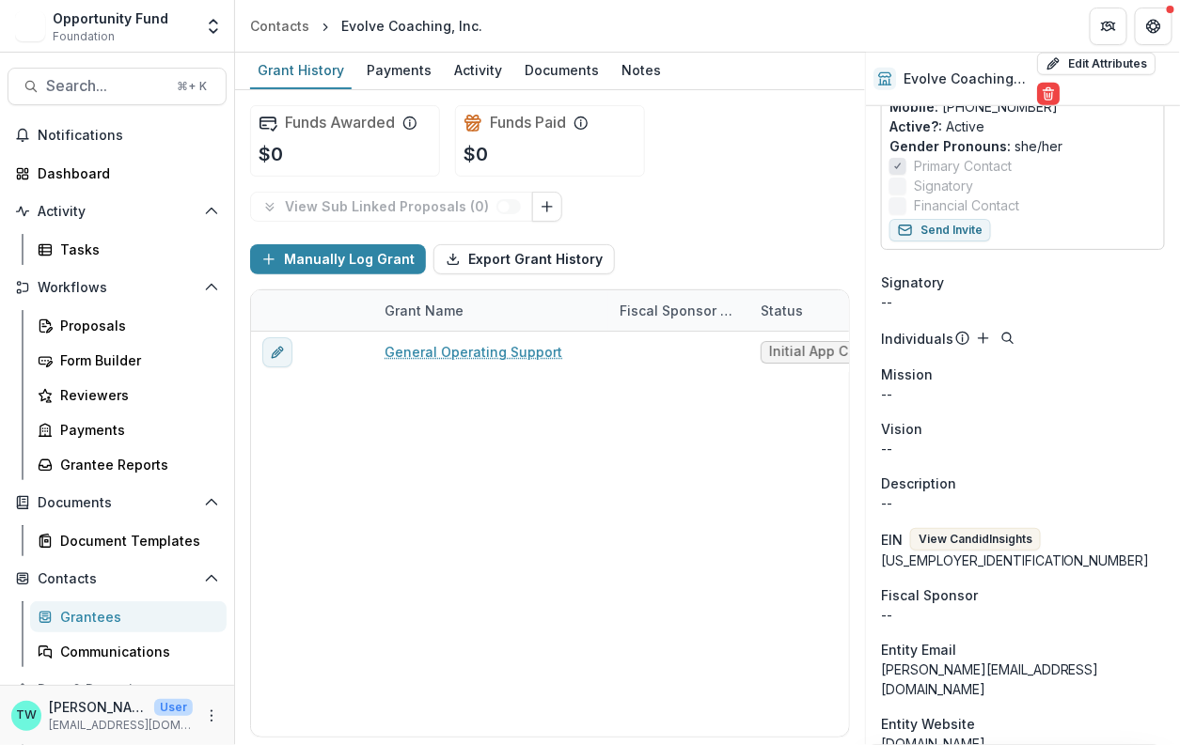
scroll to position [499, 0]
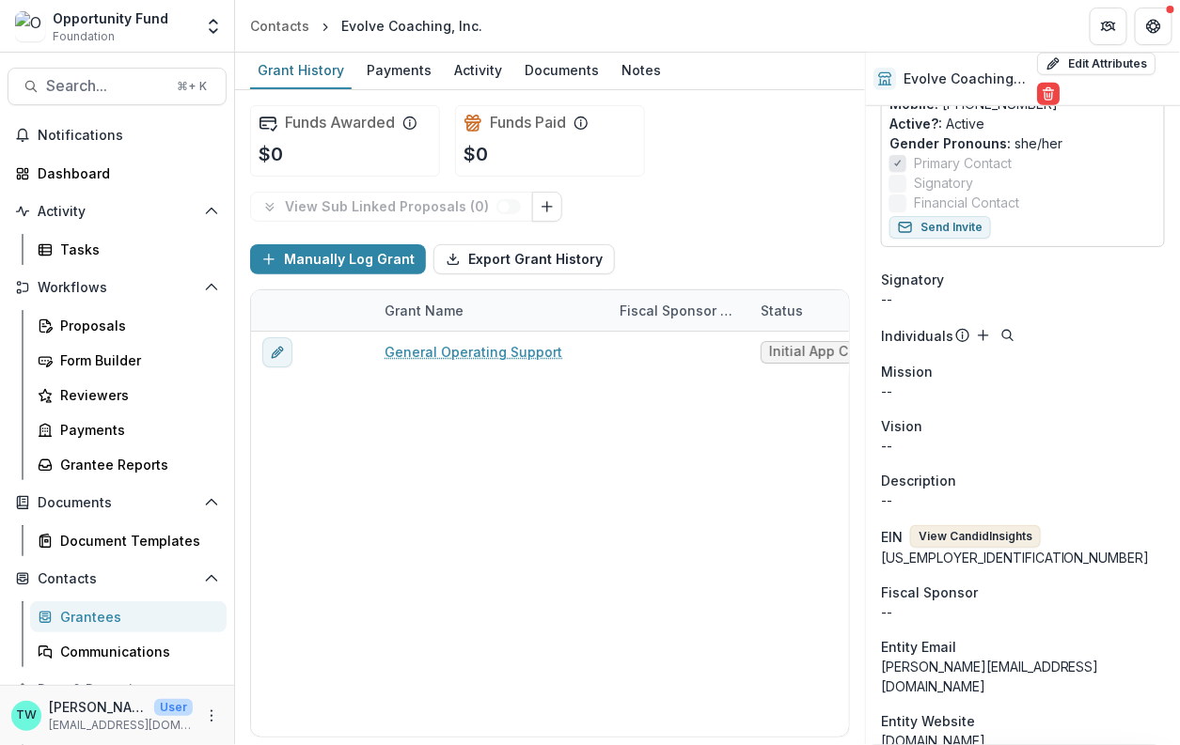
click at [981, 525] on button "View Candid Insights" at bounding box center [975, 536] width 131 height 23
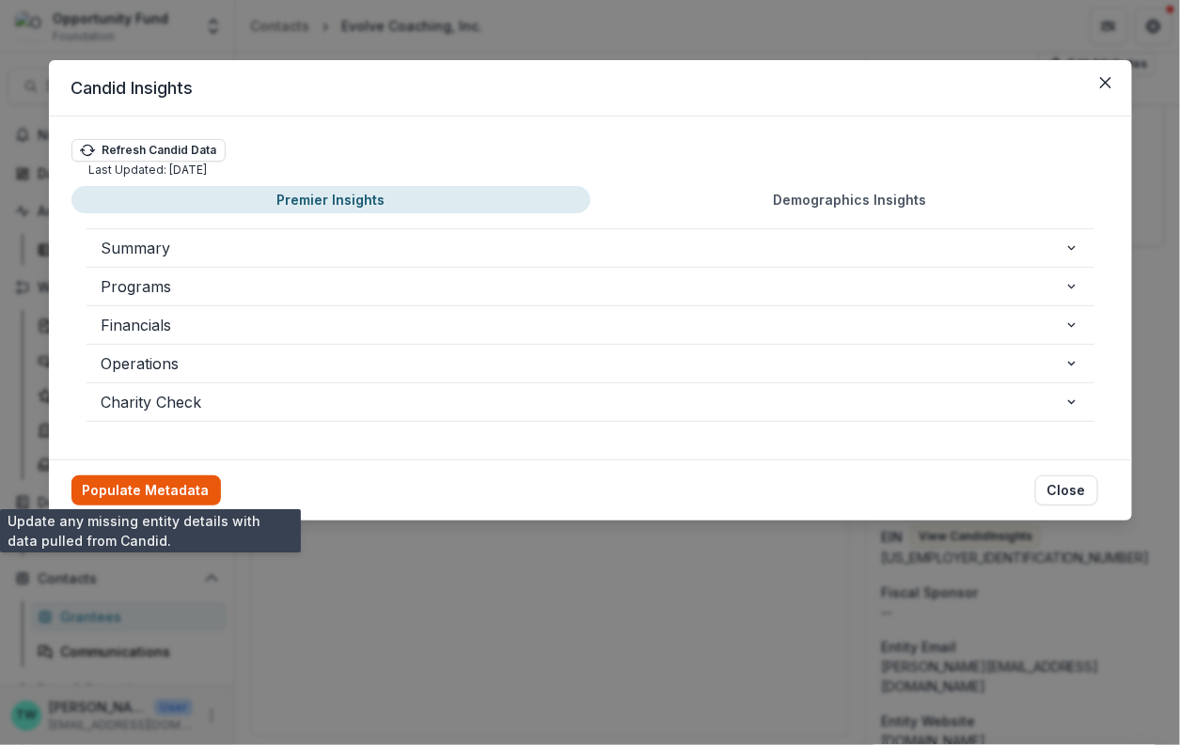
click at [161, 490] on button "Populate Metadata" at bounding box center [145, 491] width 149 height 30
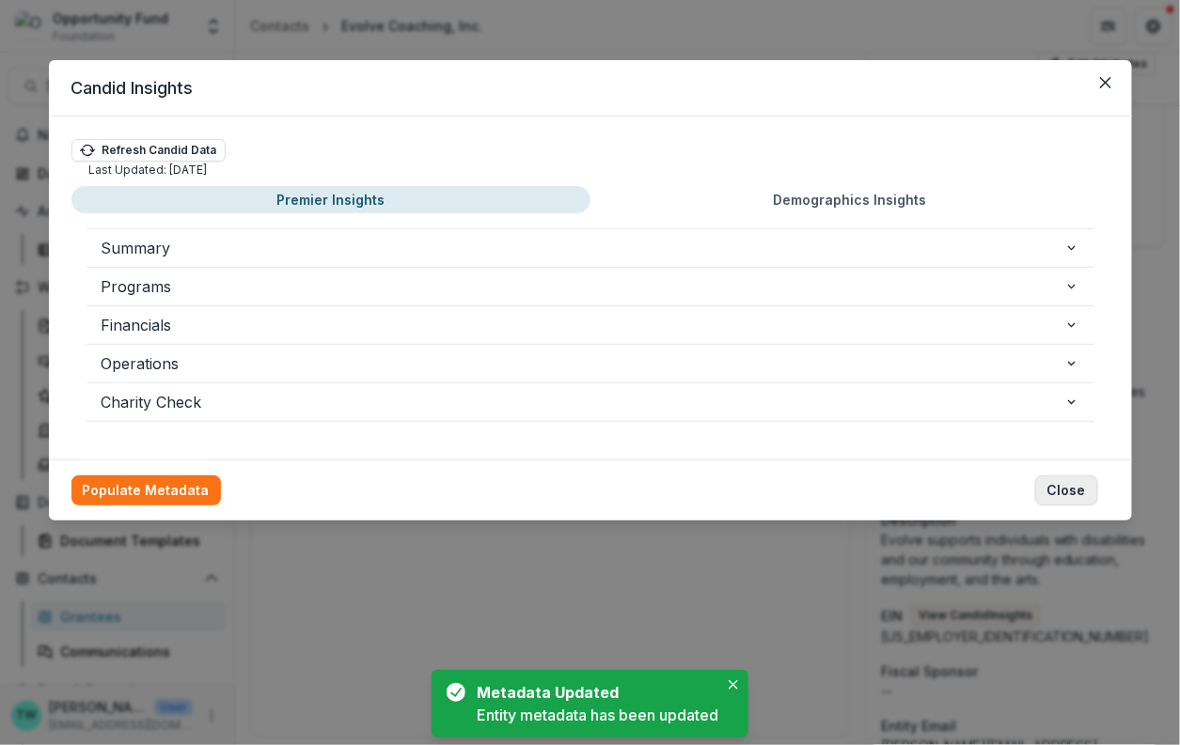
click at [1074, 494] on button "Close" at bounding box center [1066, 491] width 63 height 30
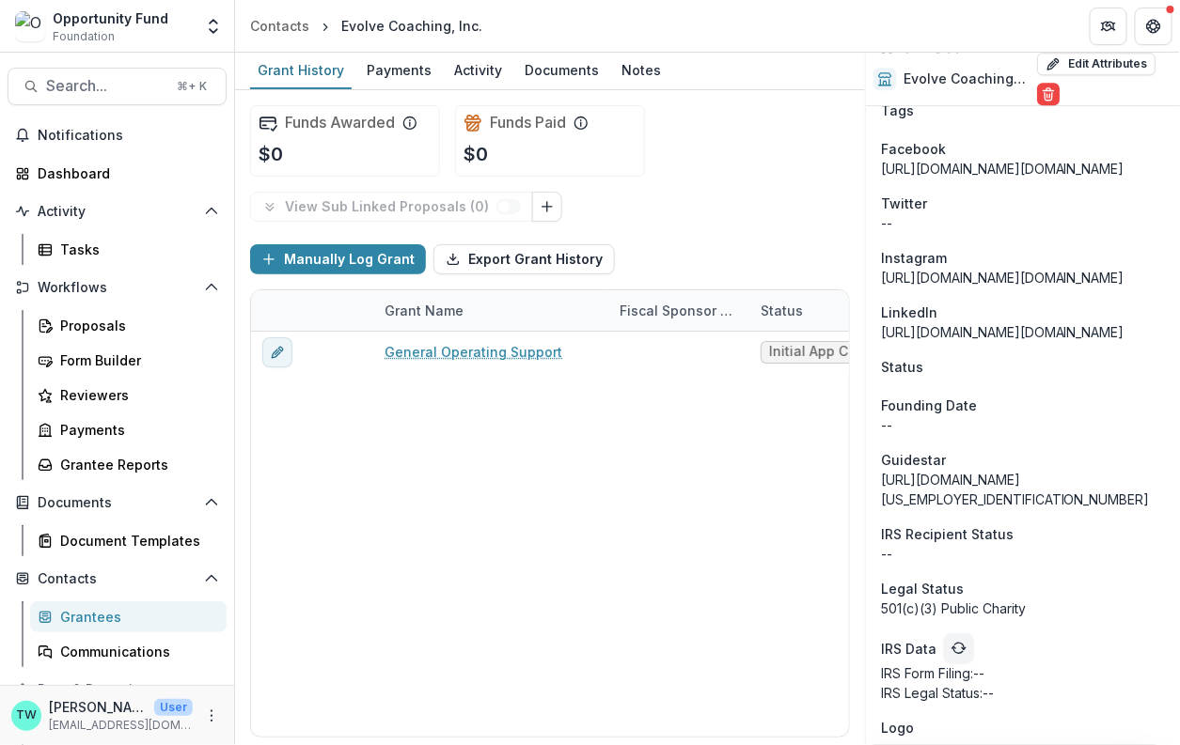
scroll to position [1595, 0]
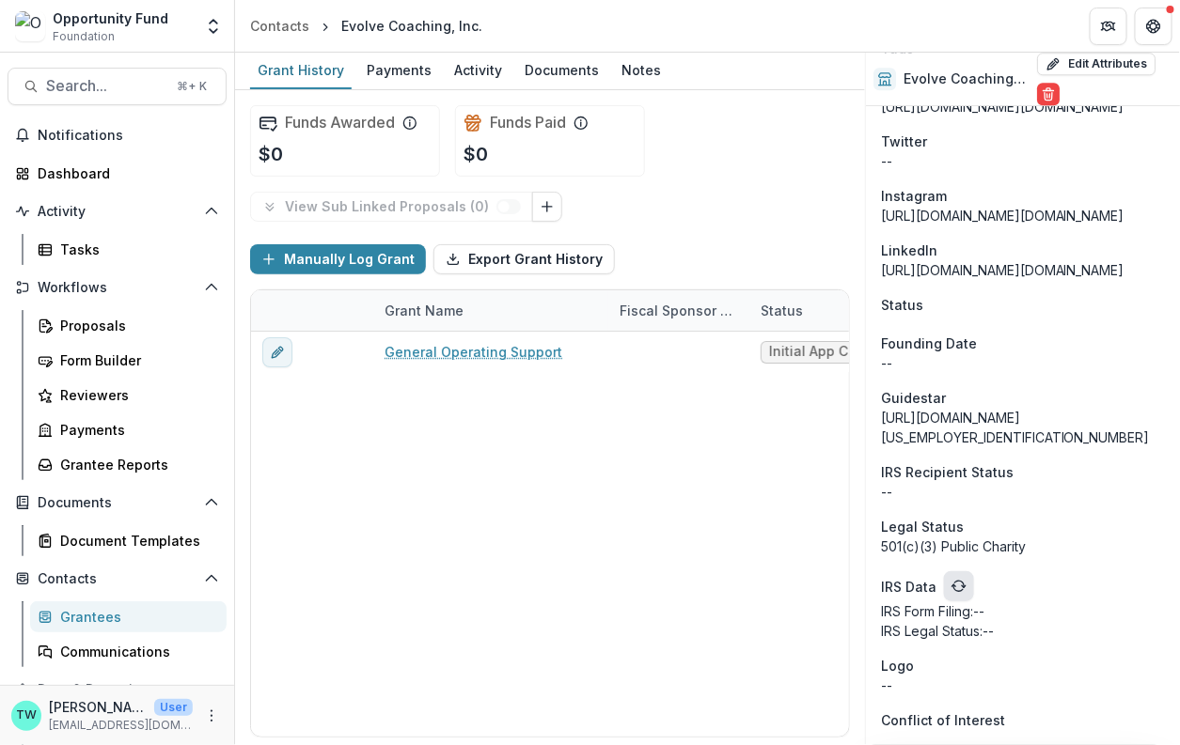
click at [954, 590] on icon "refresh" at bounding box center [958, 586] width 15 height 15
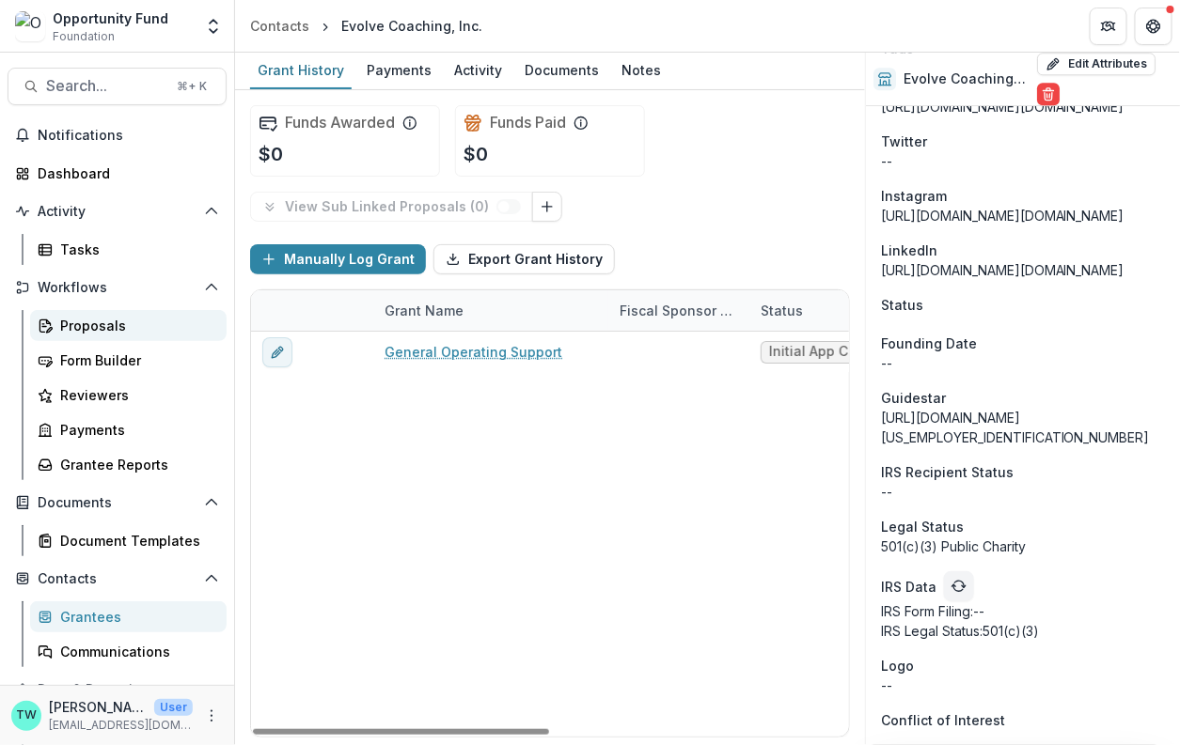
click at [95, 316] on div "Proposals" at bounding box center [135, 326] width 151 height 20
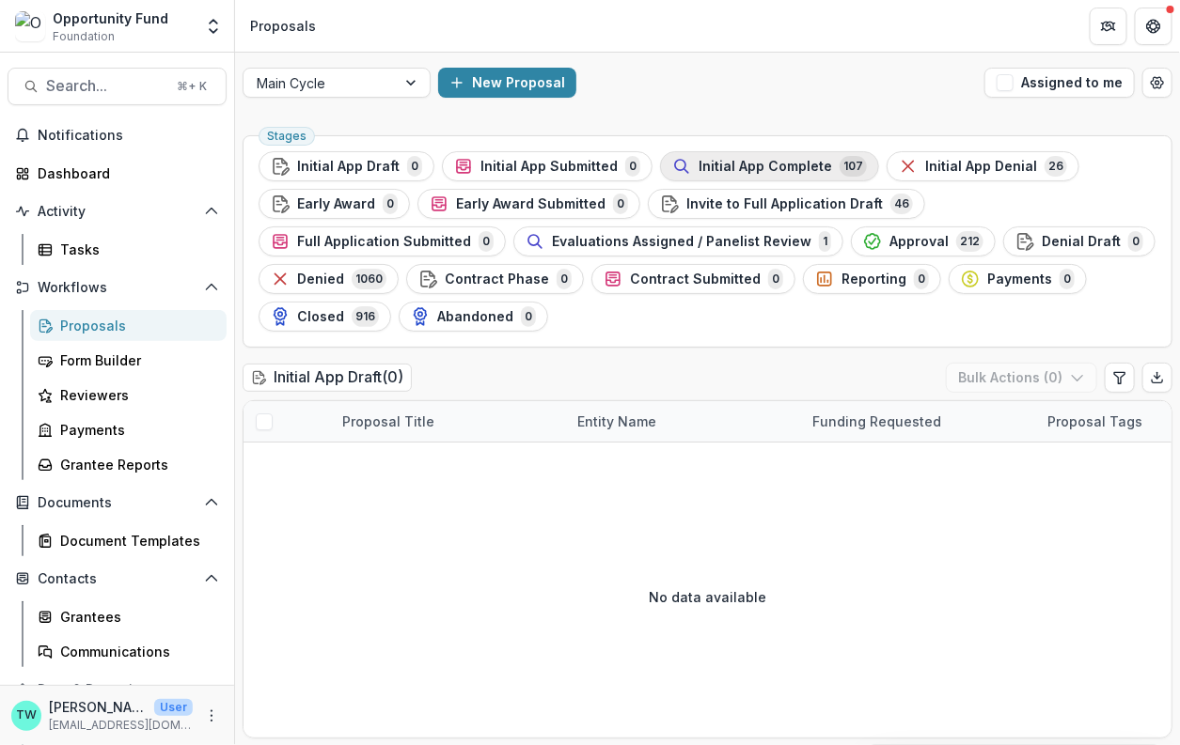
click at [721, 151] on button "Initial App Complete 107" at bounding box center [769, 166] width 219 height 30
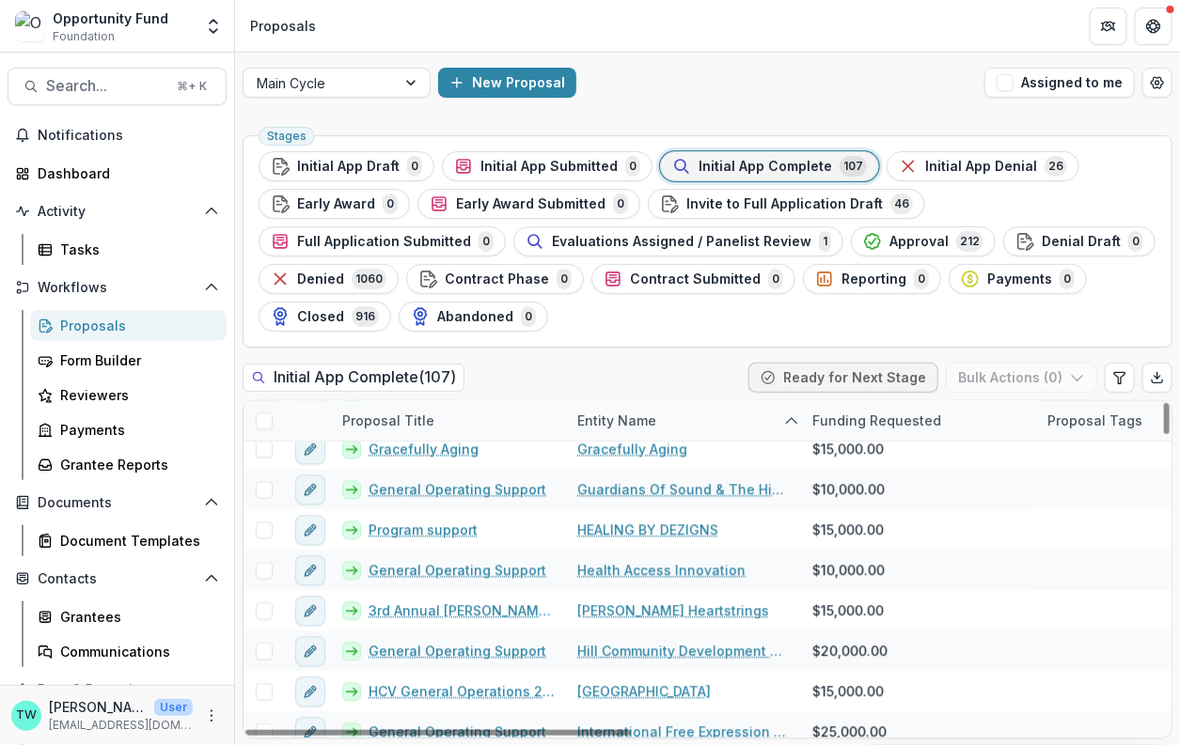
scroll to position [1386, 0]
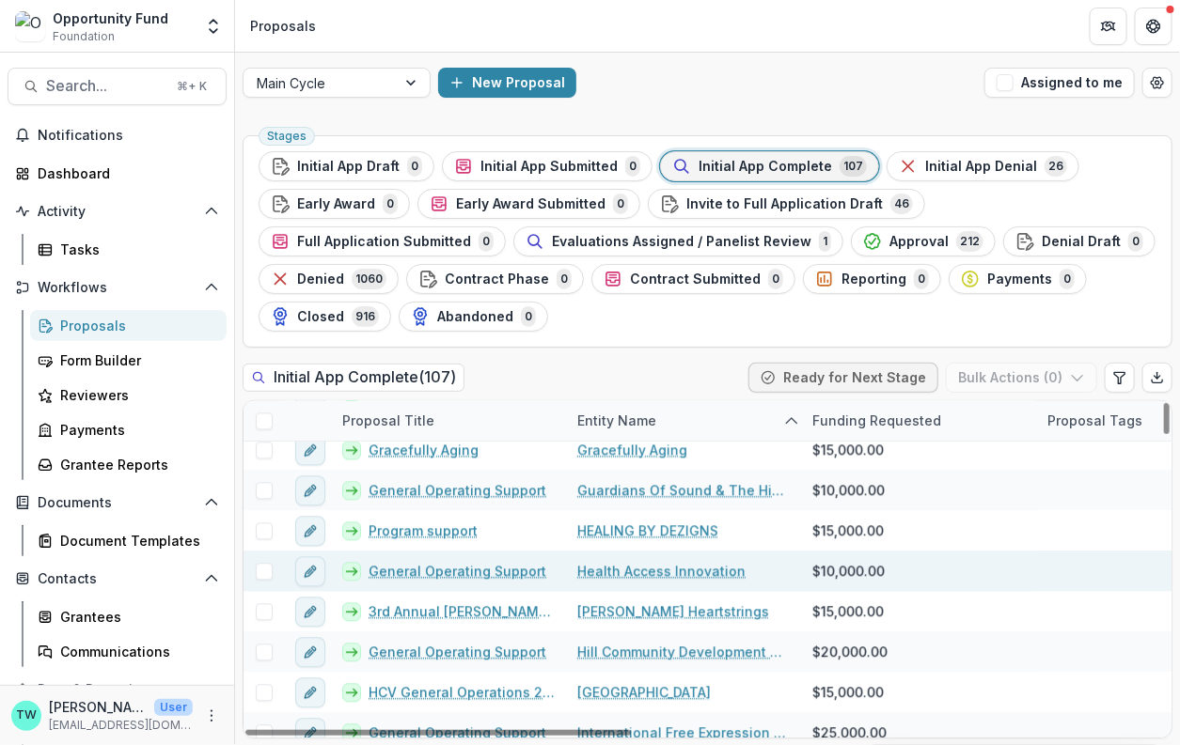
click at [621, 565] on link "Health Access Innovation" at bounding box center [661, 572] width 168 height 20
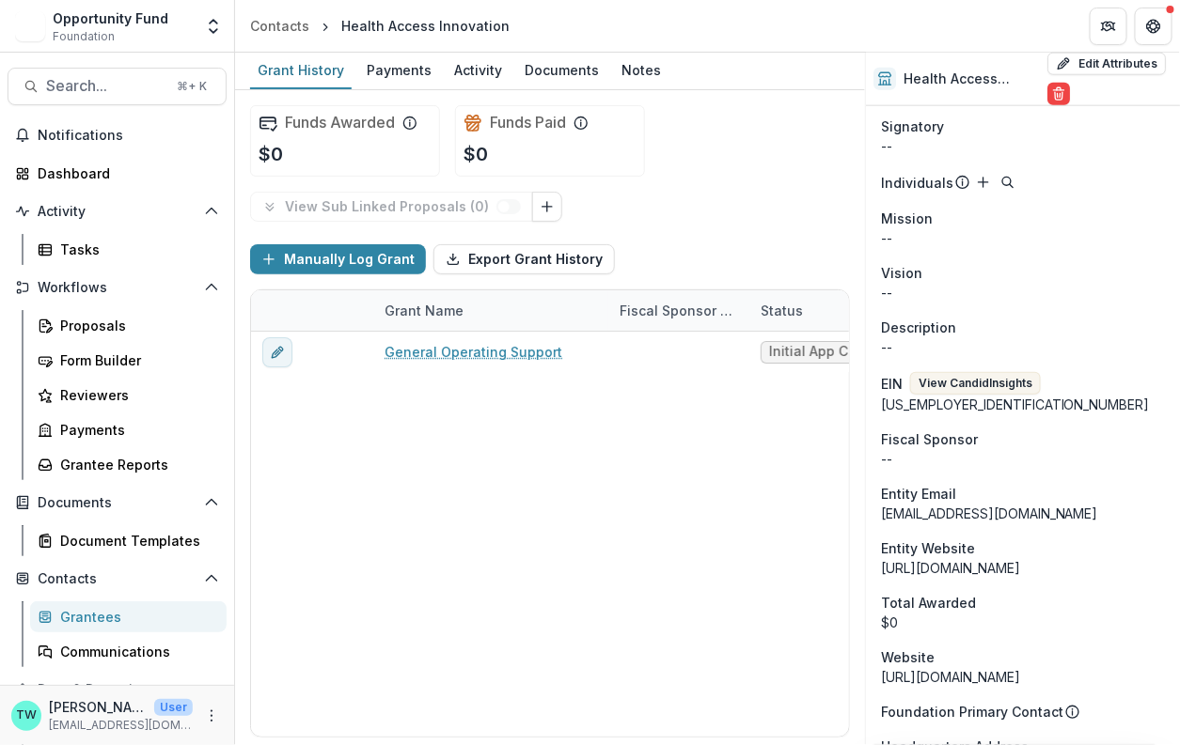
scroll to position [632, 0]
click at [983, 373] on button "View Candid Insights" at bounding box center [975, 384] width 131 height 23
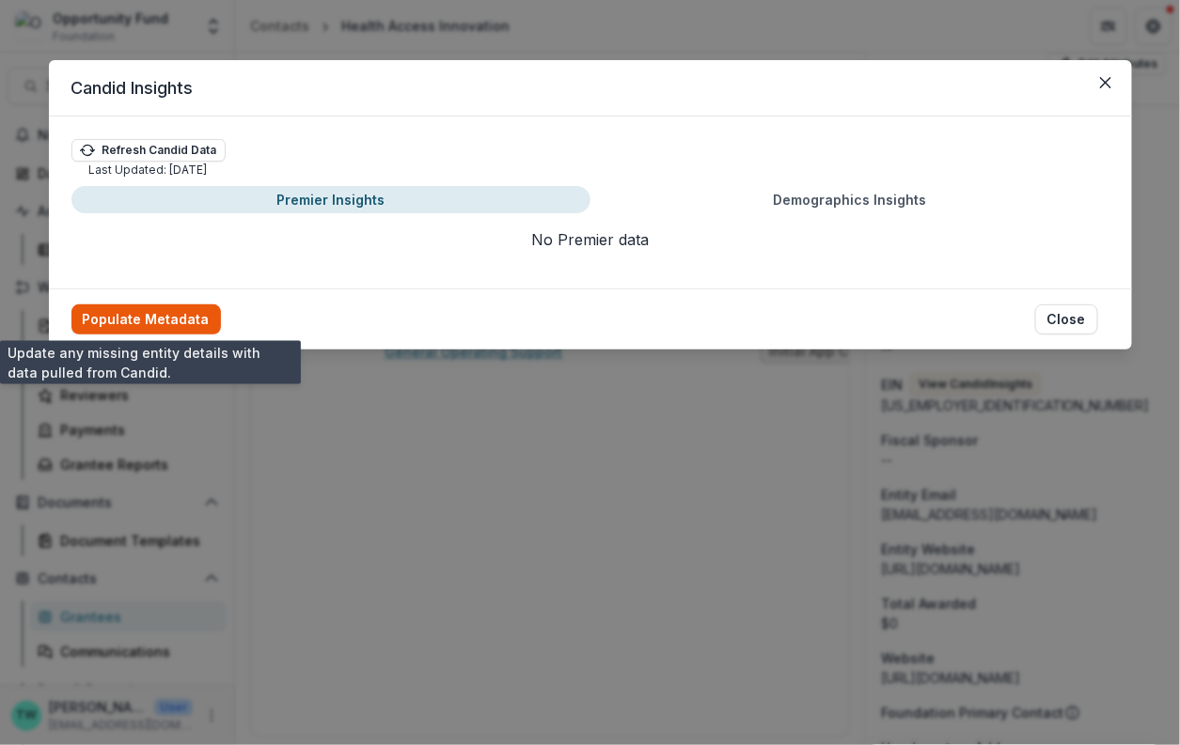
click at [150, 320] on button "Populate Metadata" at bounding box center [145, 320] width 149 height 30
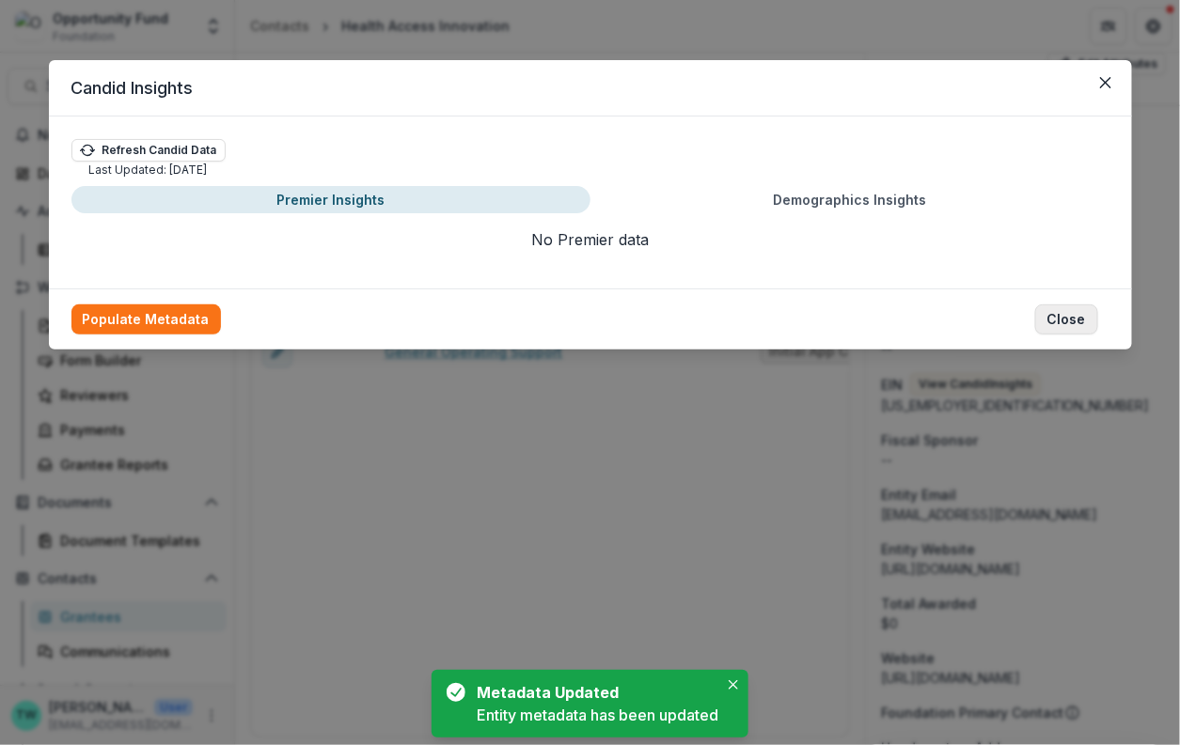
click at [1075, 322] on button "Close" at bounding box center [1066, 320] width 63 height 30
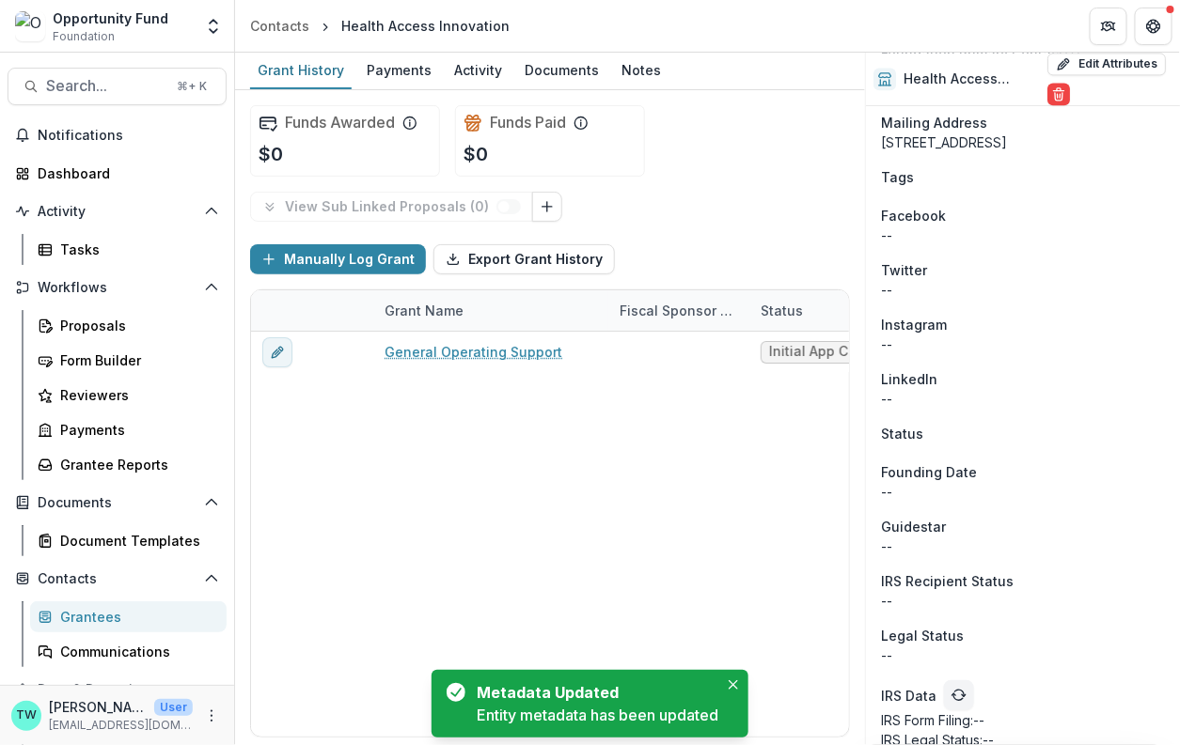
scroll to position [1398, 0]
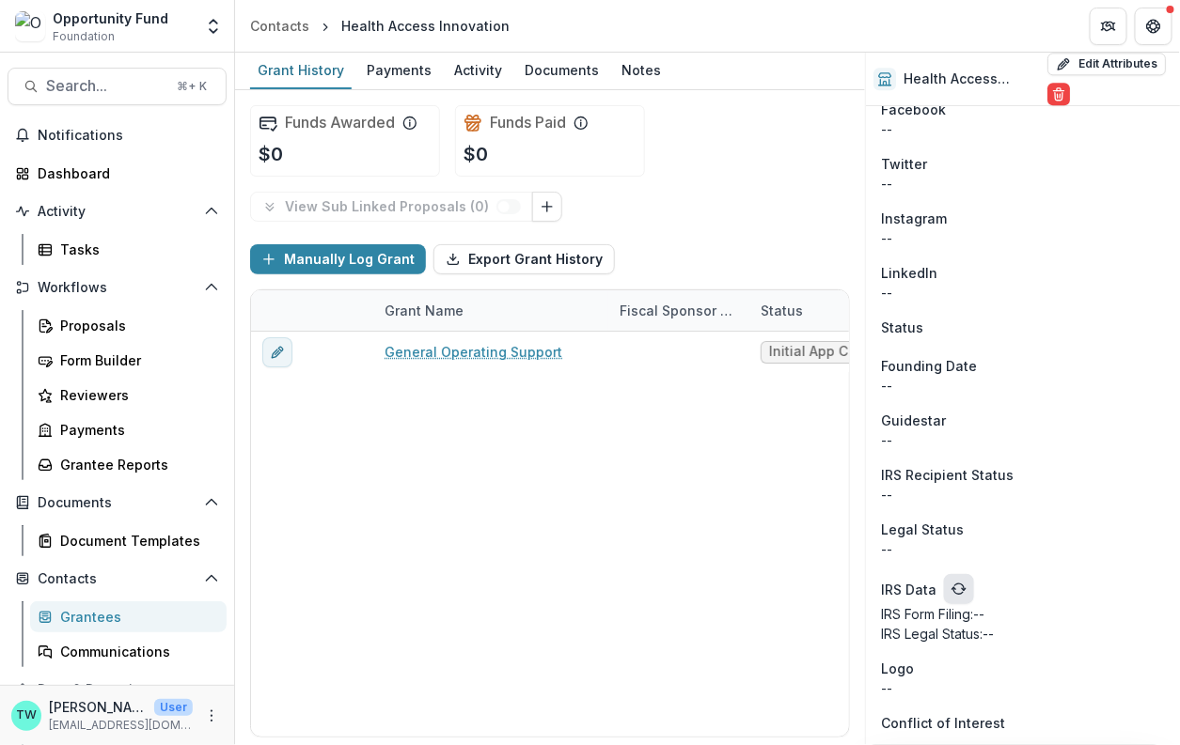
click at [954, 584] on icon "refresh" at bounding box center [958, 589] width 15 height 15
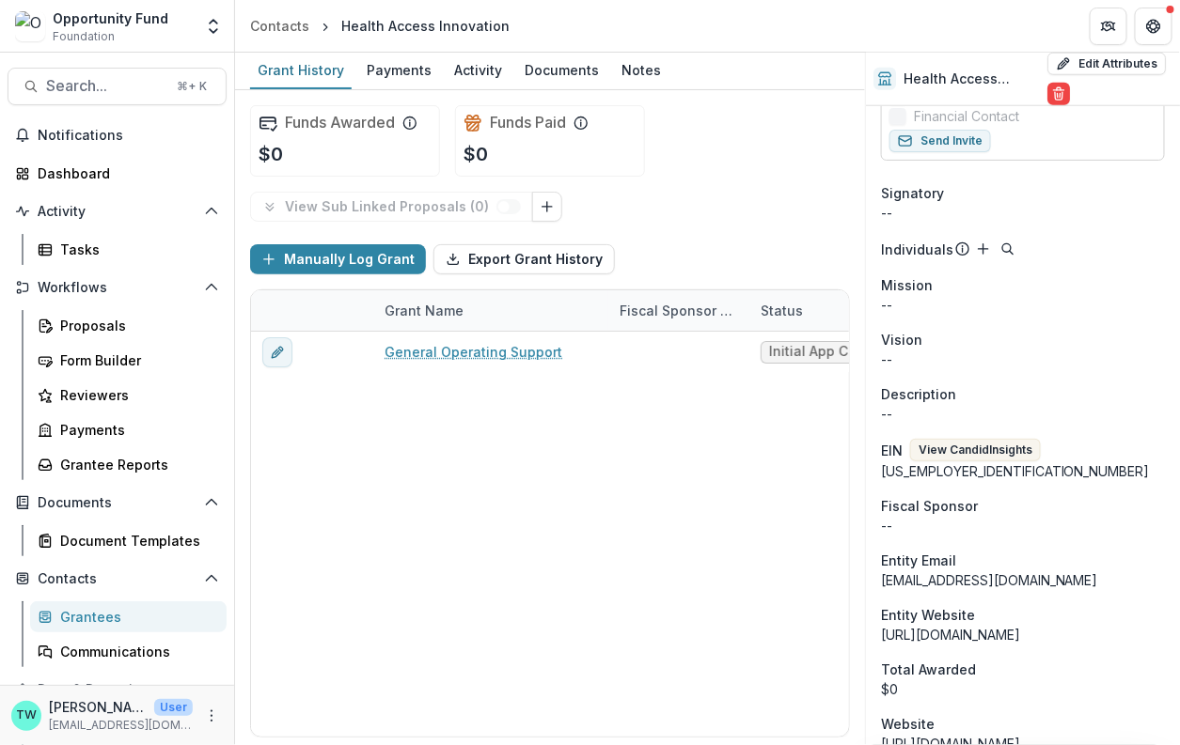
scroll to position [567, 0]
click at [1003, 438] on button "View Candid Insights" at bounding box center [975, 449] width 131 height 23
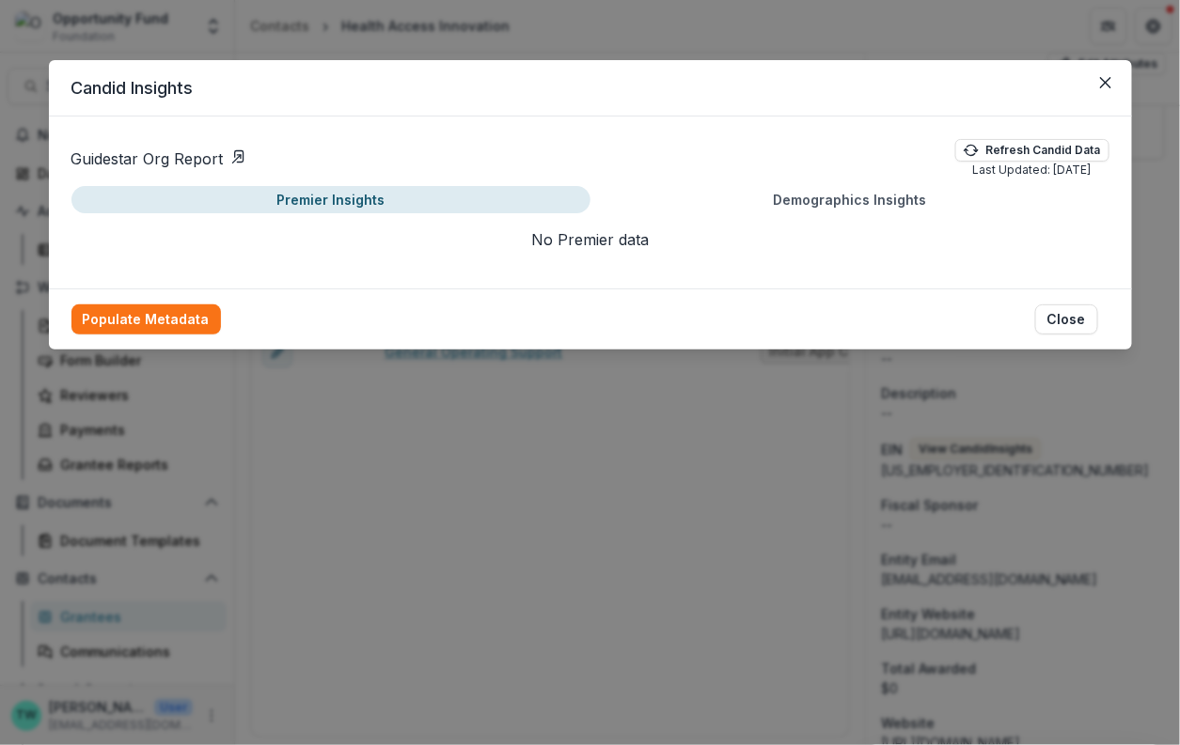
click at [153, 158] on link "Guidestar Org Report" at bounding box center [158, 159] width 175 height 23
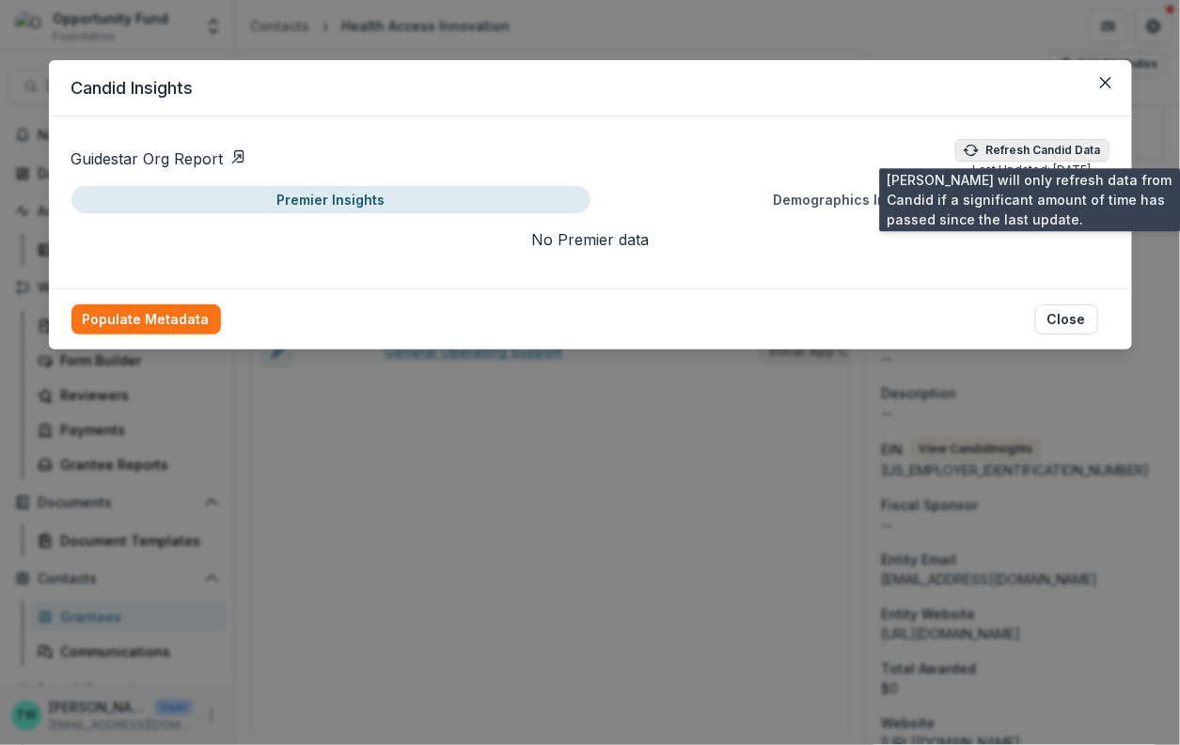
click at [1051, 148] on button "Refresh Candid Data" at bounding box center [1032, 150] width 154 height 23
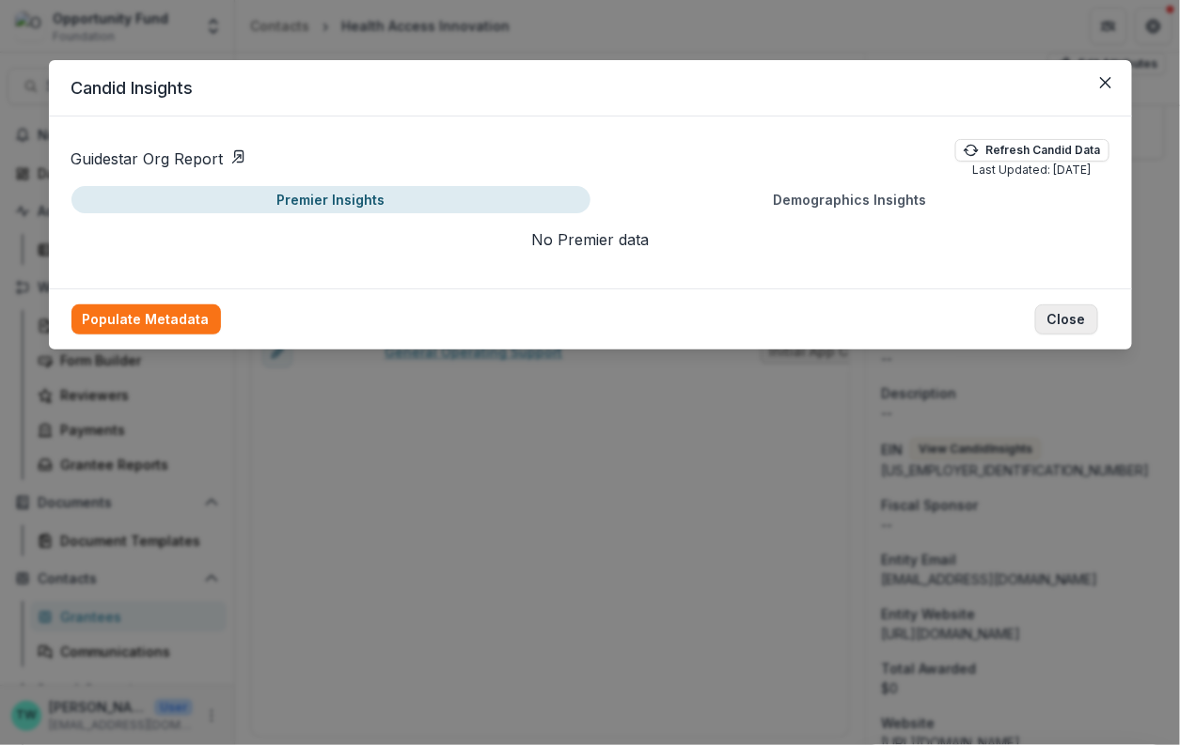
click at [1067, 319] on button "Close" at bounding box center [1066, 320] width 63 height 30
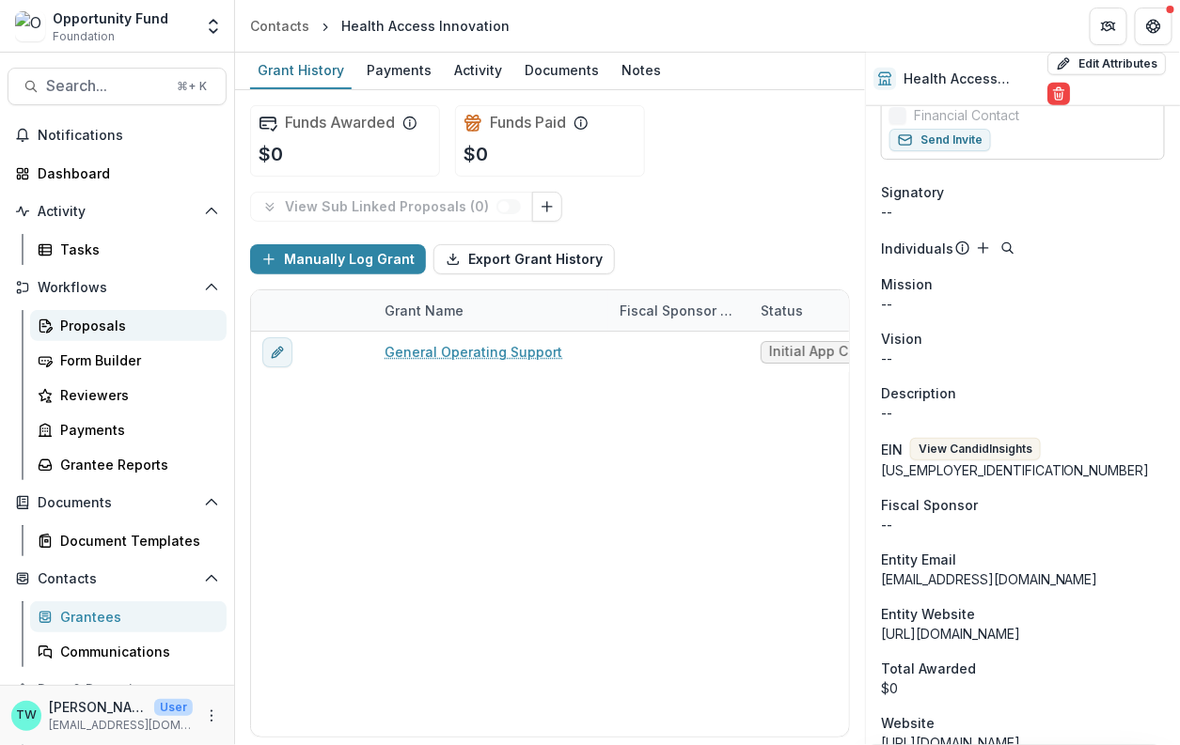
click at [112, 325] on div "Proposals" at bounding box center [135, 326] width 151 height 20
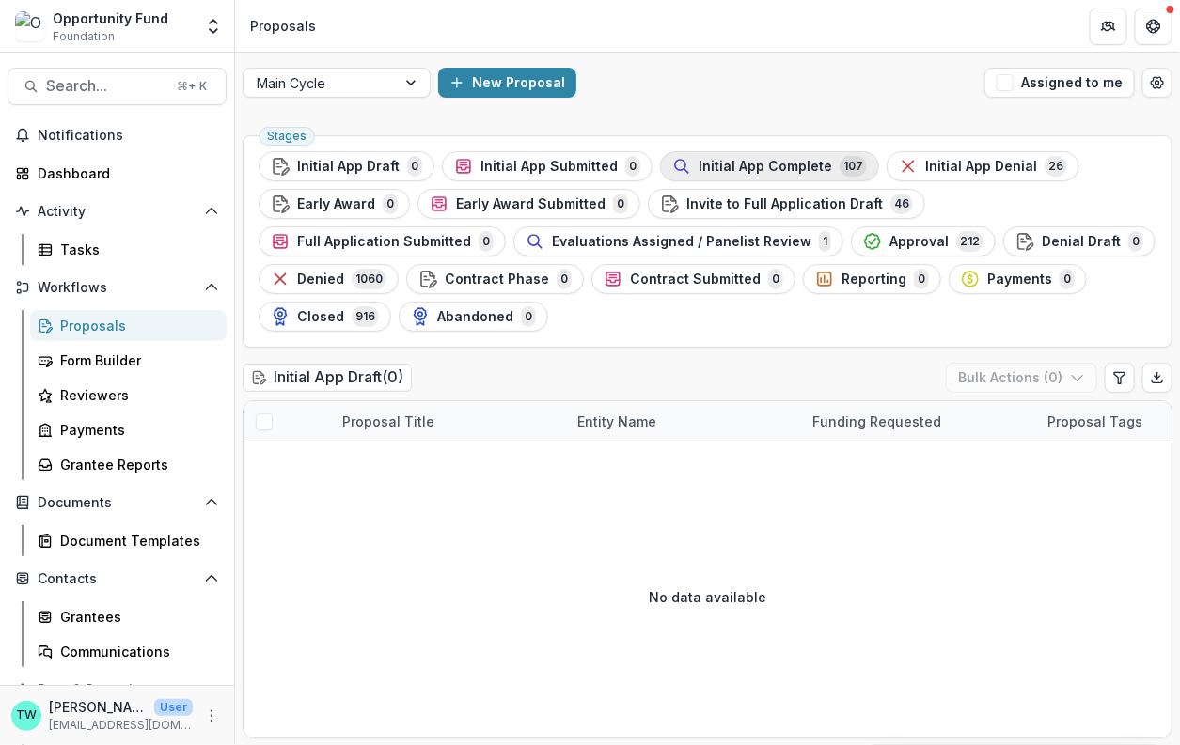
click at [717, 169] on span "Initial App Complete" at bounding box center [764, 167] width 133 height 16
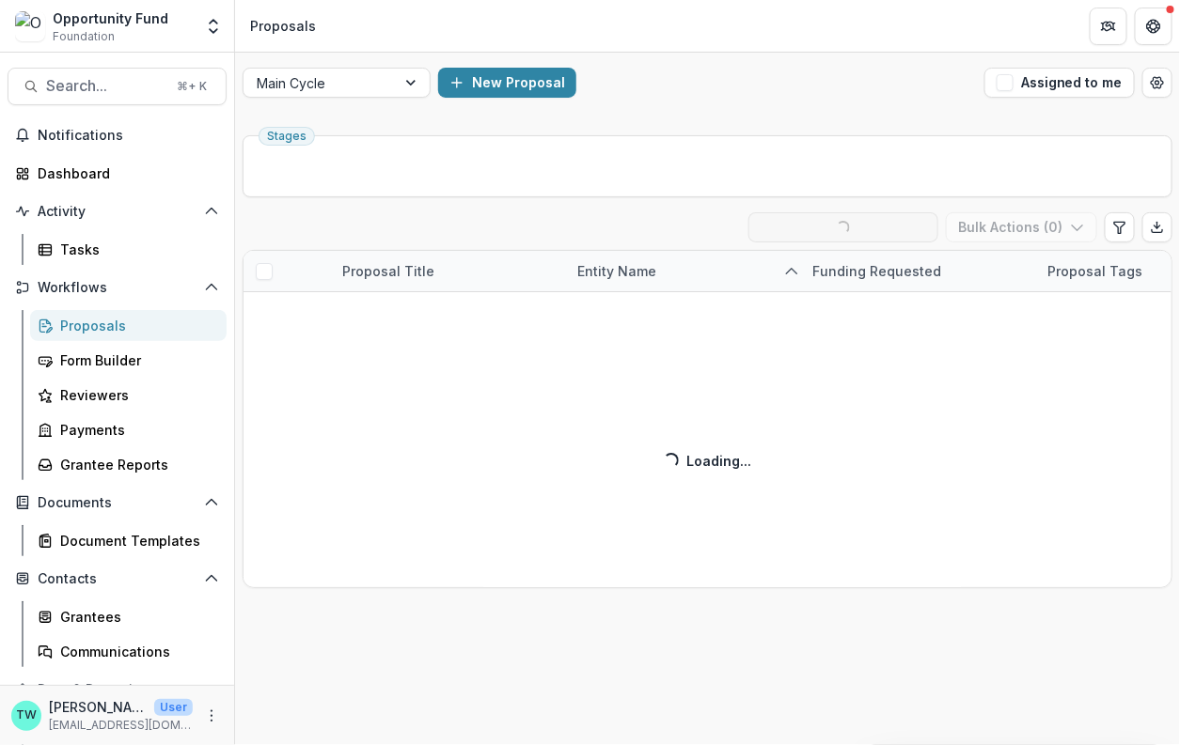
click at [653, 278] on div "Initial App Complete ( 107 ) Loading... Ready for Next Stage Bulk Actions ( 0 )…" at bounding box center [707, 400] width 930 height 376
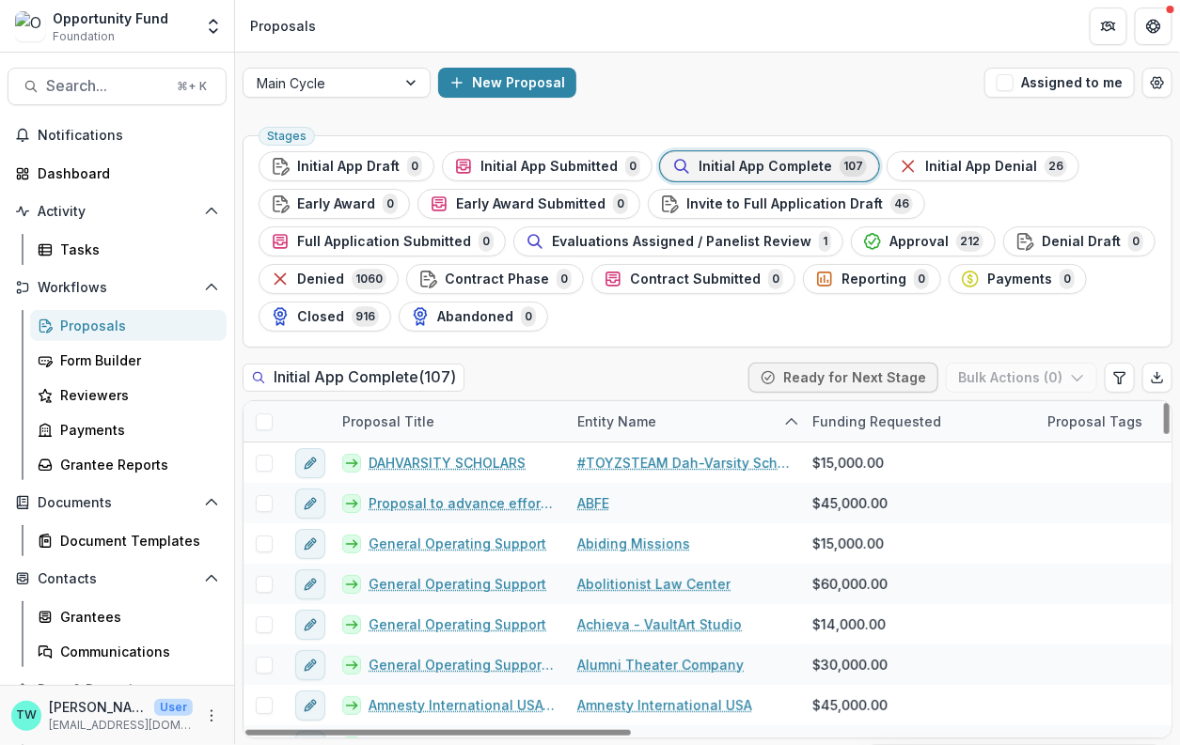
click at [615, 433] on div "Entity Name" at bounding box center [683, 421] width 235 height 40
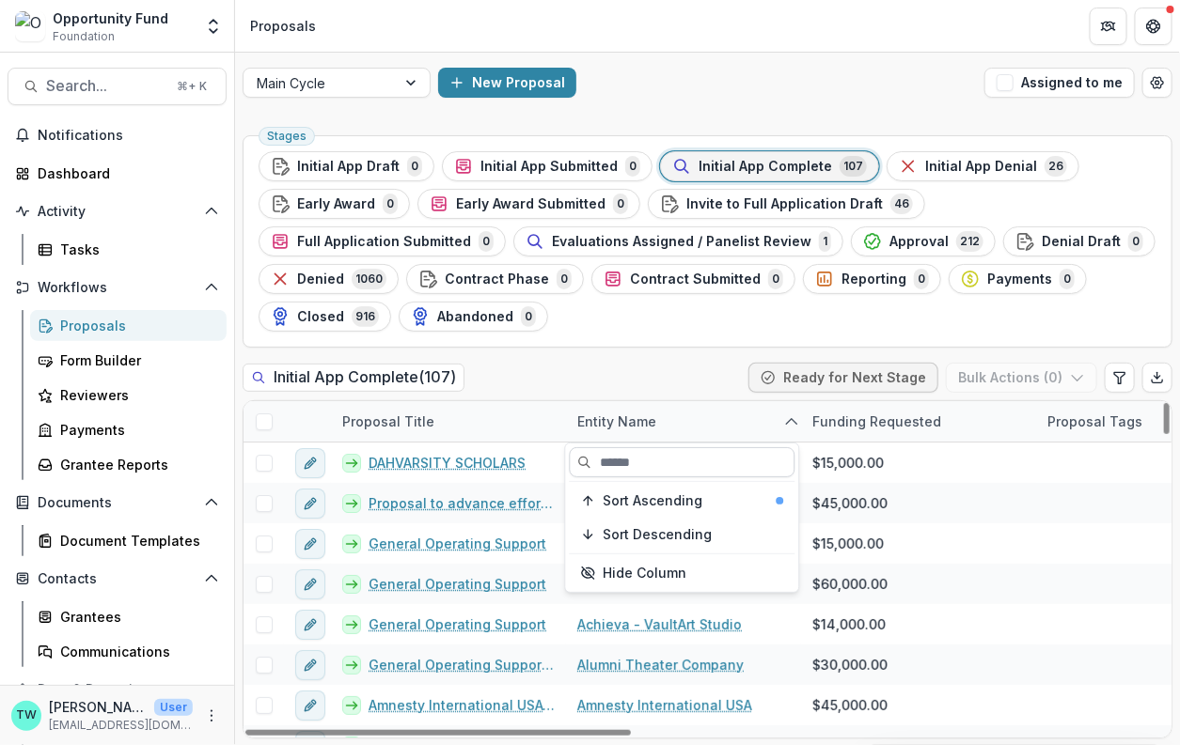
click at [633, 462] on input at bounding box center [683, 462] width 226 height 30
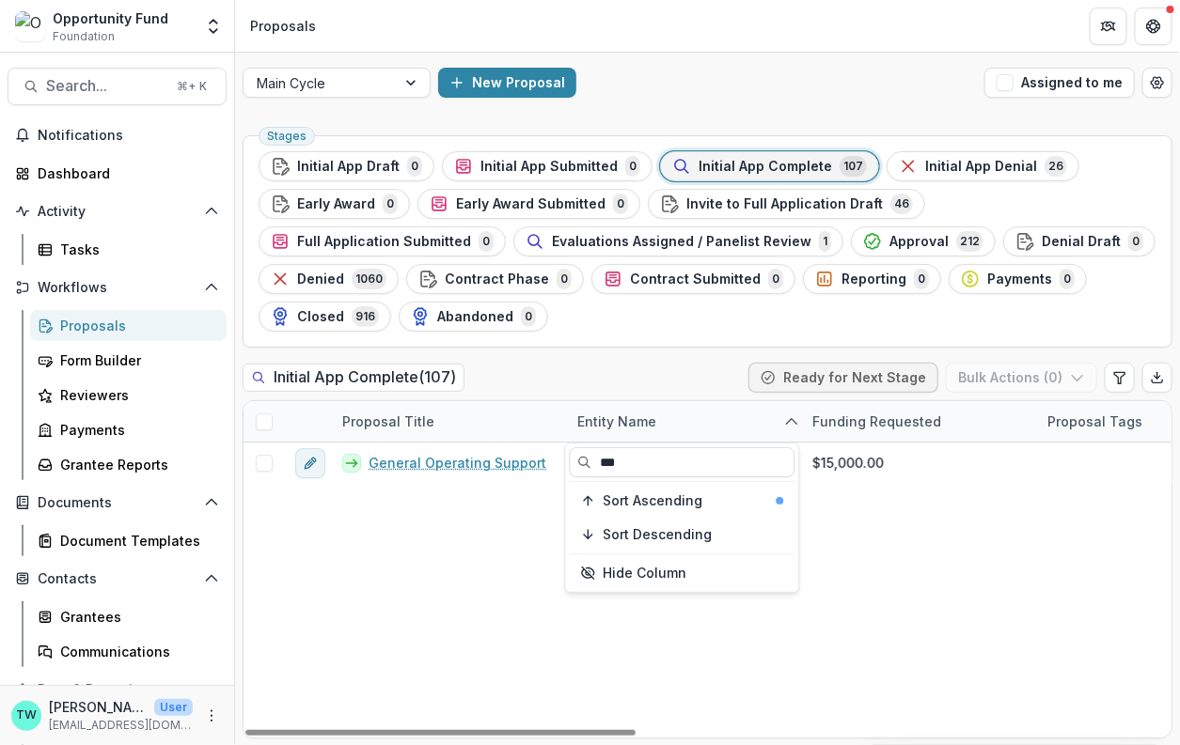
type input "***"
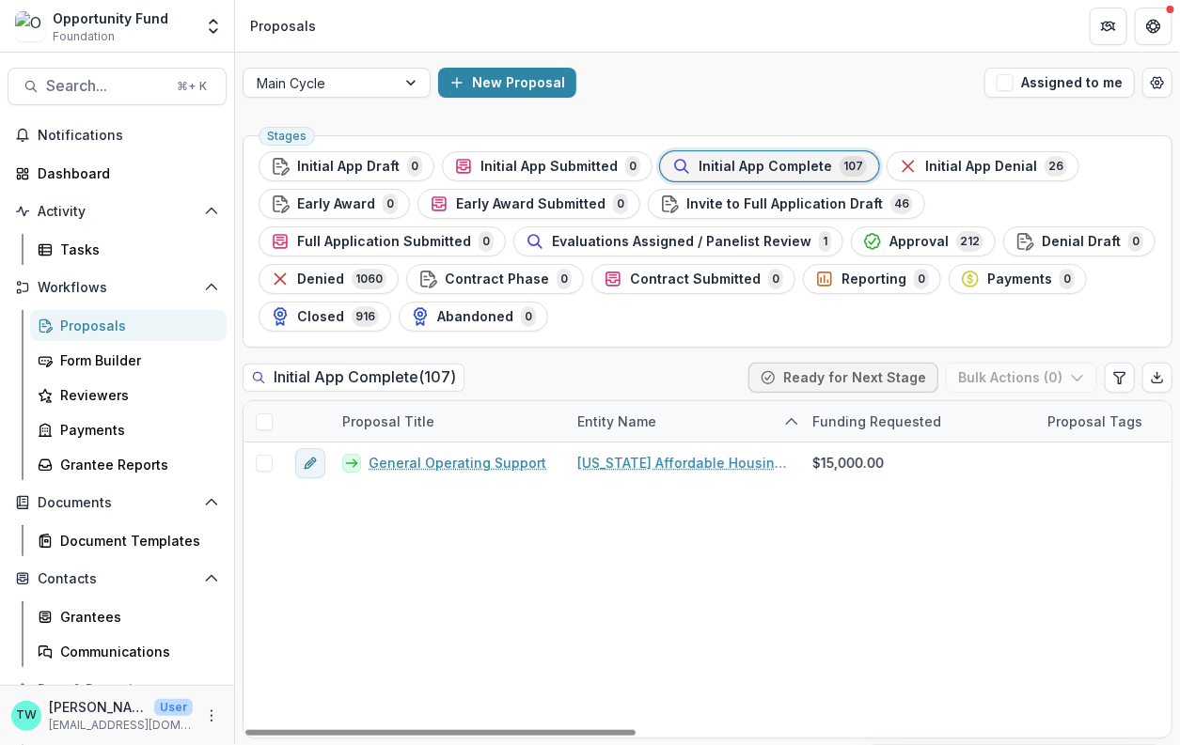
click at [647, 354] on div "Stages Initial App Draft 0 Initial App Submitted 0 Initial App Complete 107 Ini…" at bounding box center [707, 437] width 945 height 618
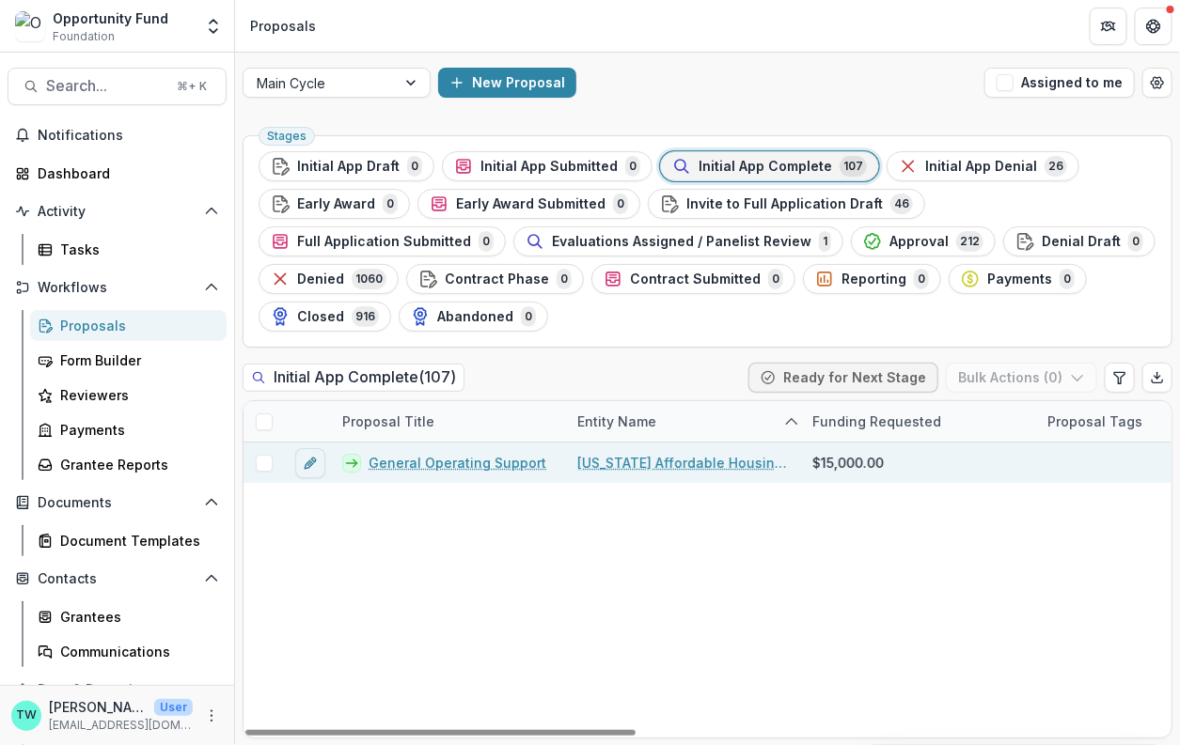
click at [630, 466] on link "Pennsylvania Affordable Housing Corporation" at bounding box center [683, 463] width 212 height 20
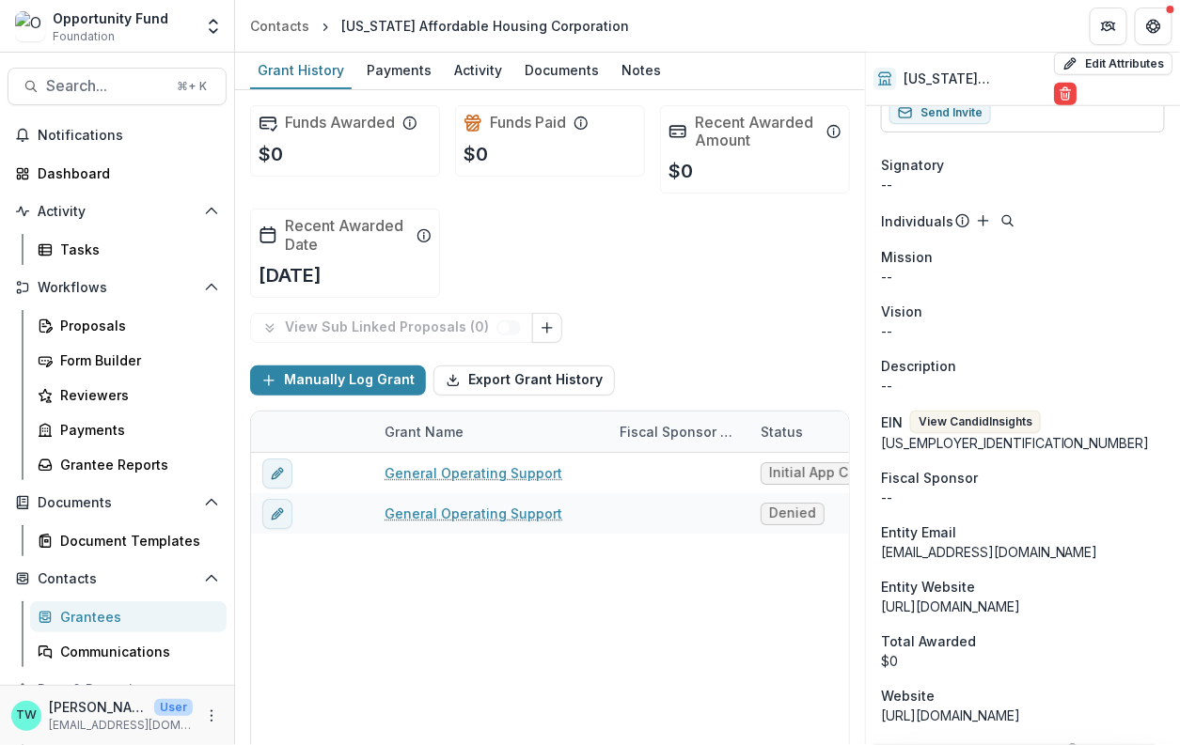
scroll to position [570, 0]
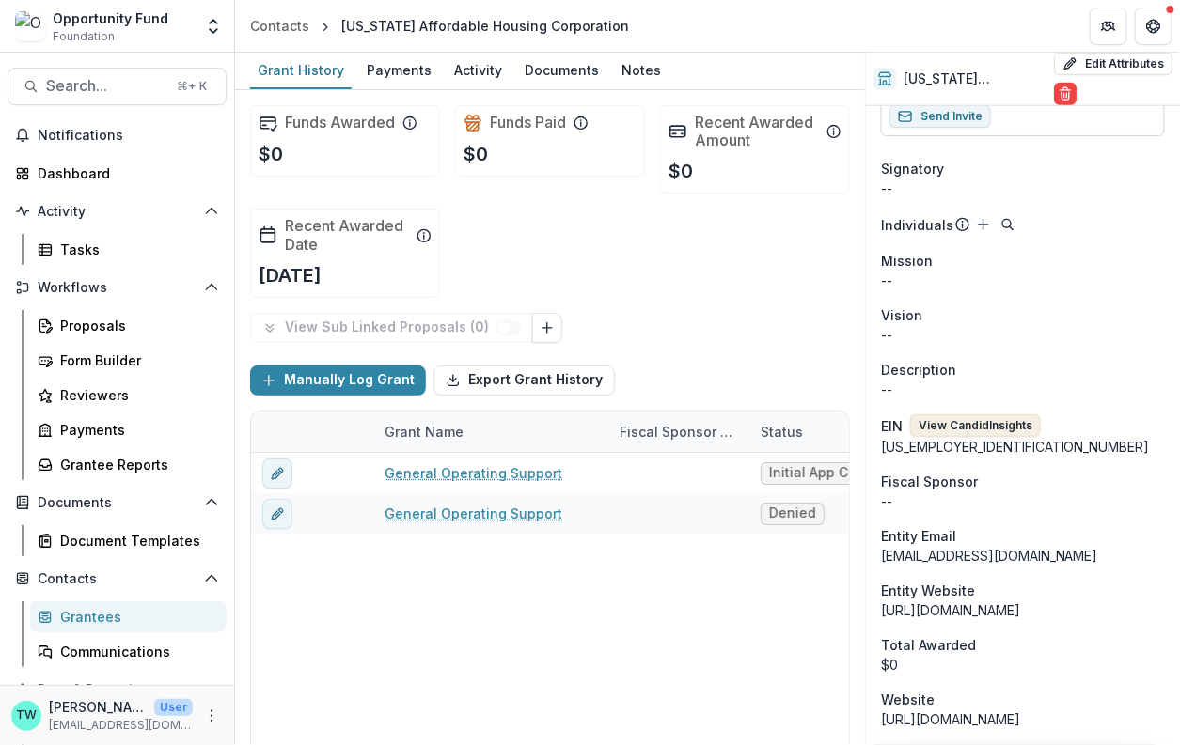
click at [1018, 437] on button "View Candid Insights" at bounding box center [975, 425] width 131 height 23
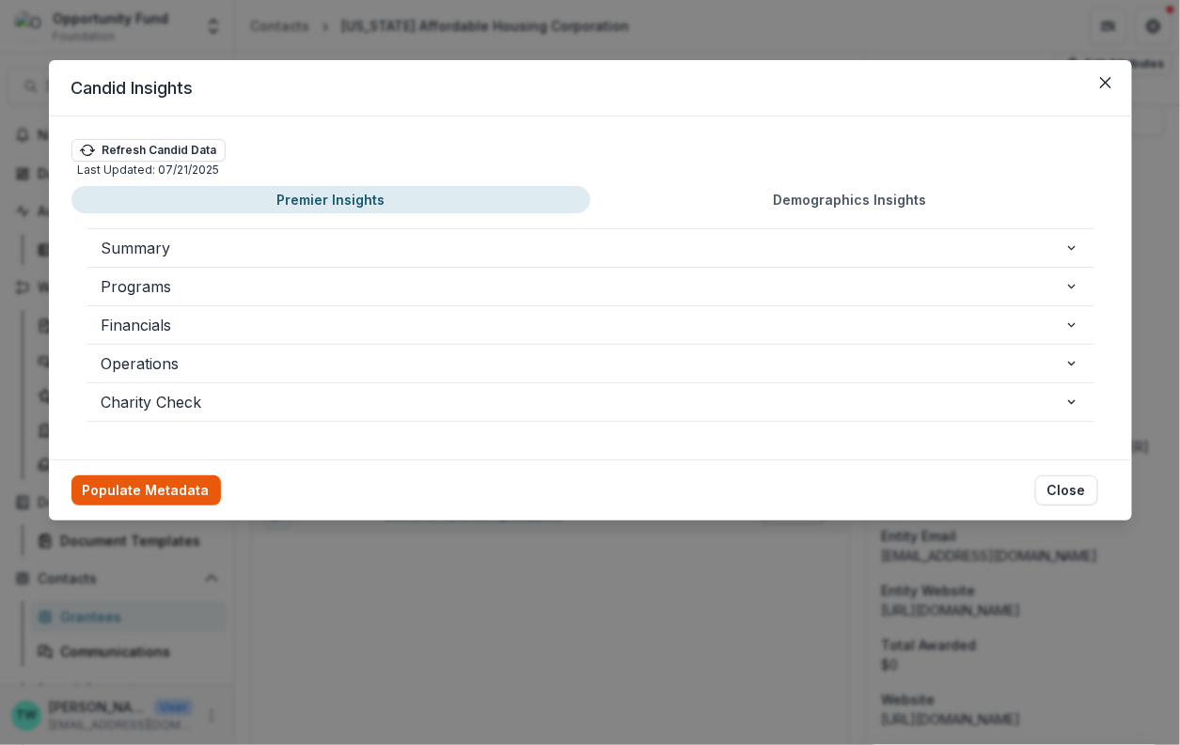
click at [180, 490] on button "Populate Metadata" at bounding box center [145, 491] width 149 height 30
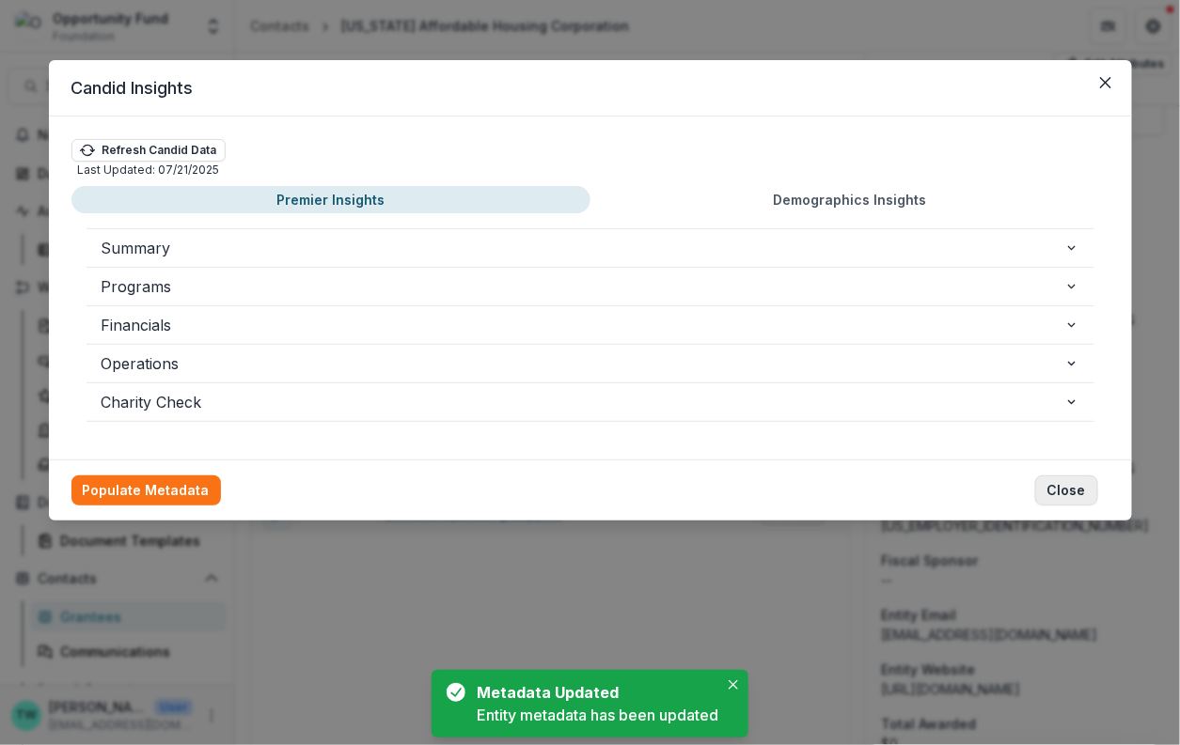
click at [1076, 491] on button "Close" at bounding box center [1066, 491] width 63 height 30
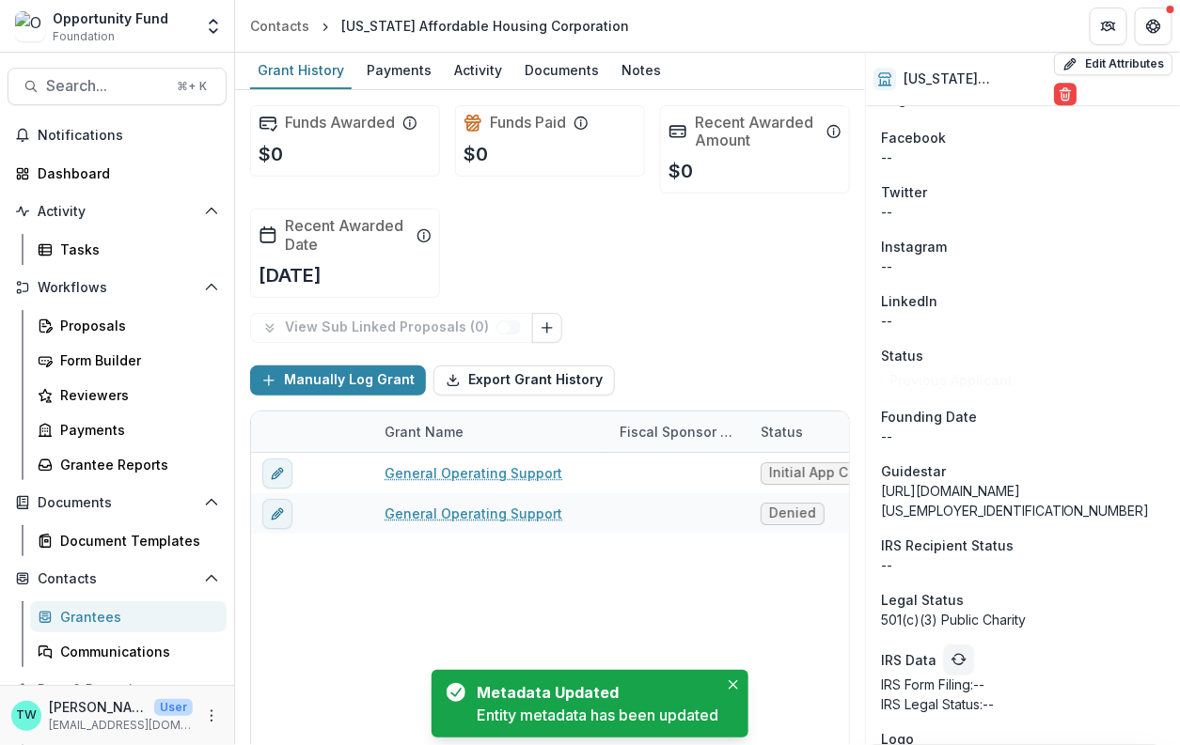
scroll to position [1578, 0]
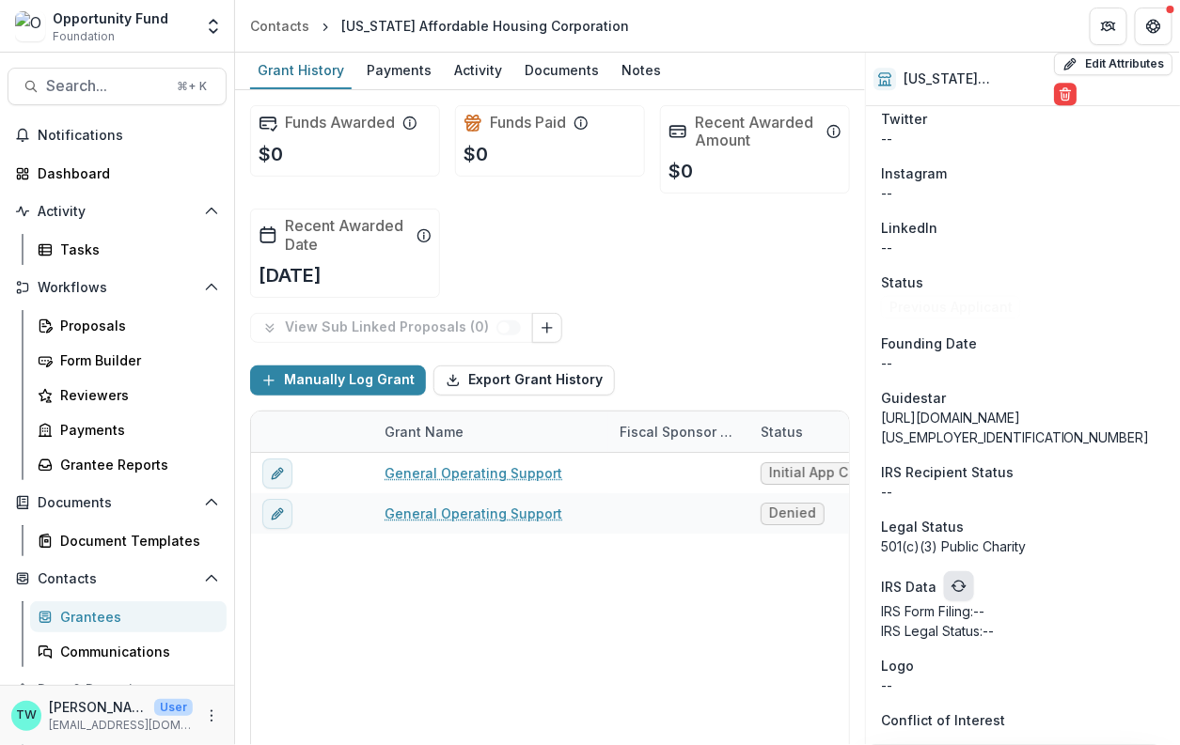
click at [963, 585] on button "refresh" at bounding box center [959, 586] width 30 height 30
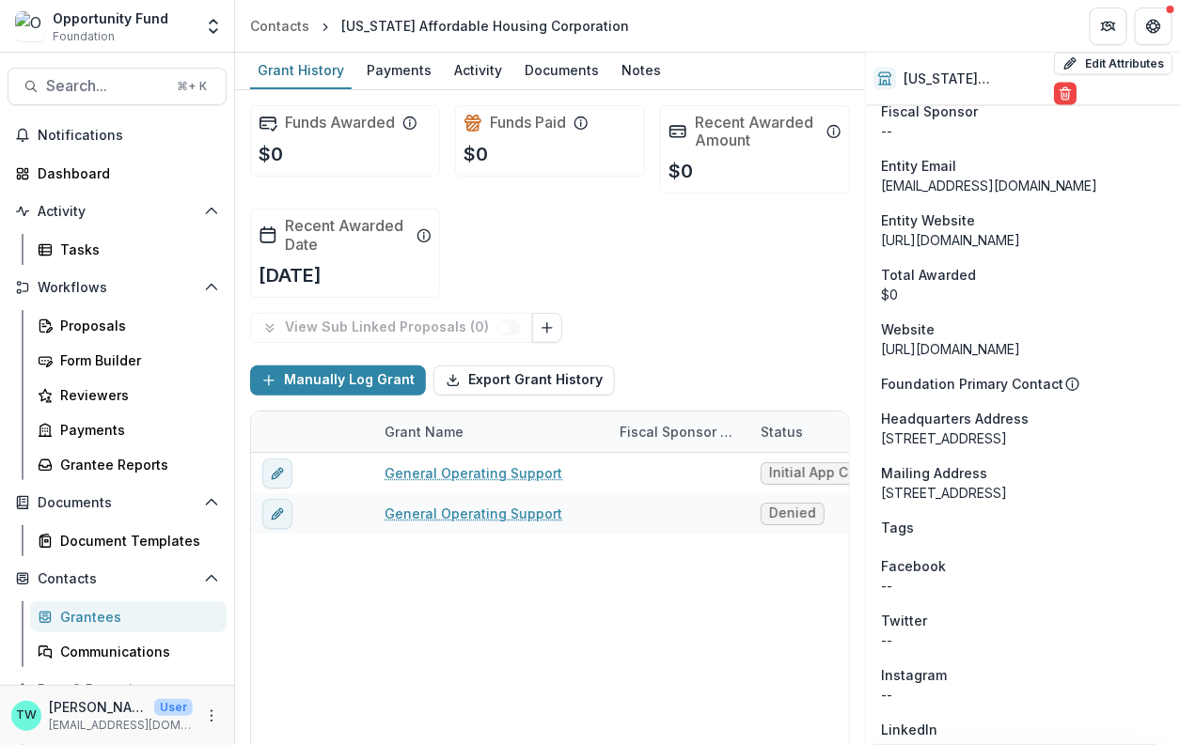
scroll to position [1598, 0]
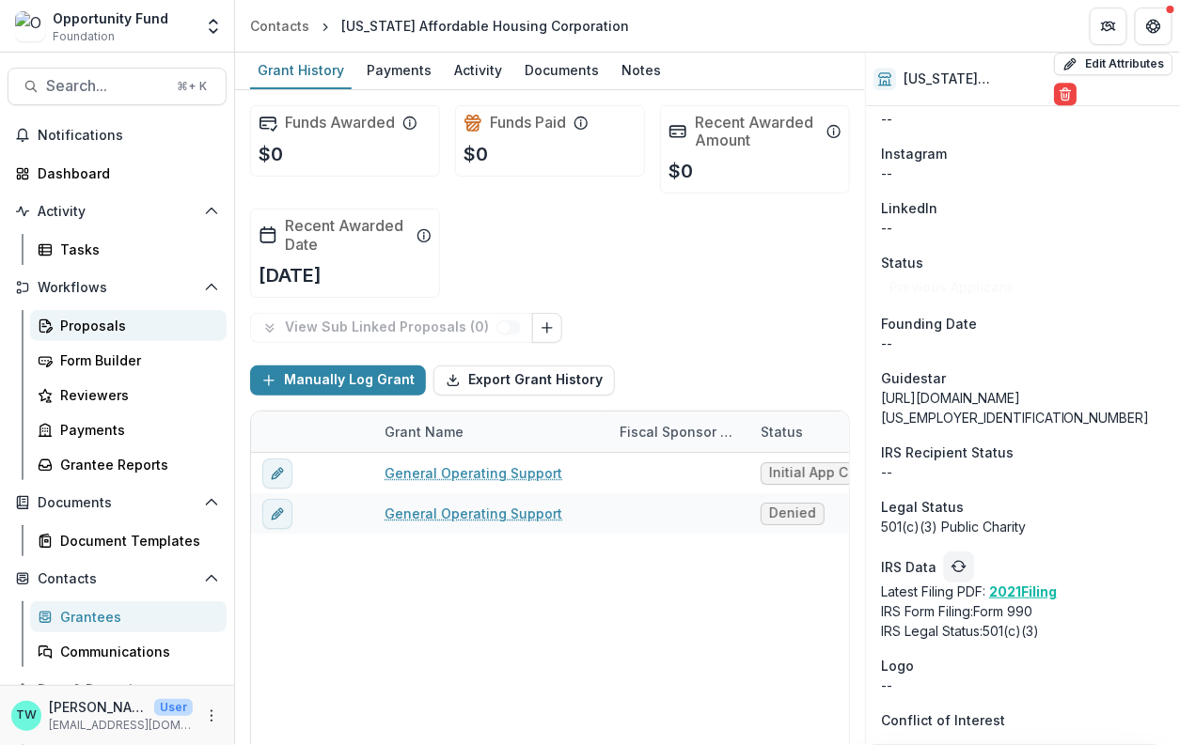
click at [103, 329] on div "Proposals" at bounding box center [135, 326] width 151 height 20
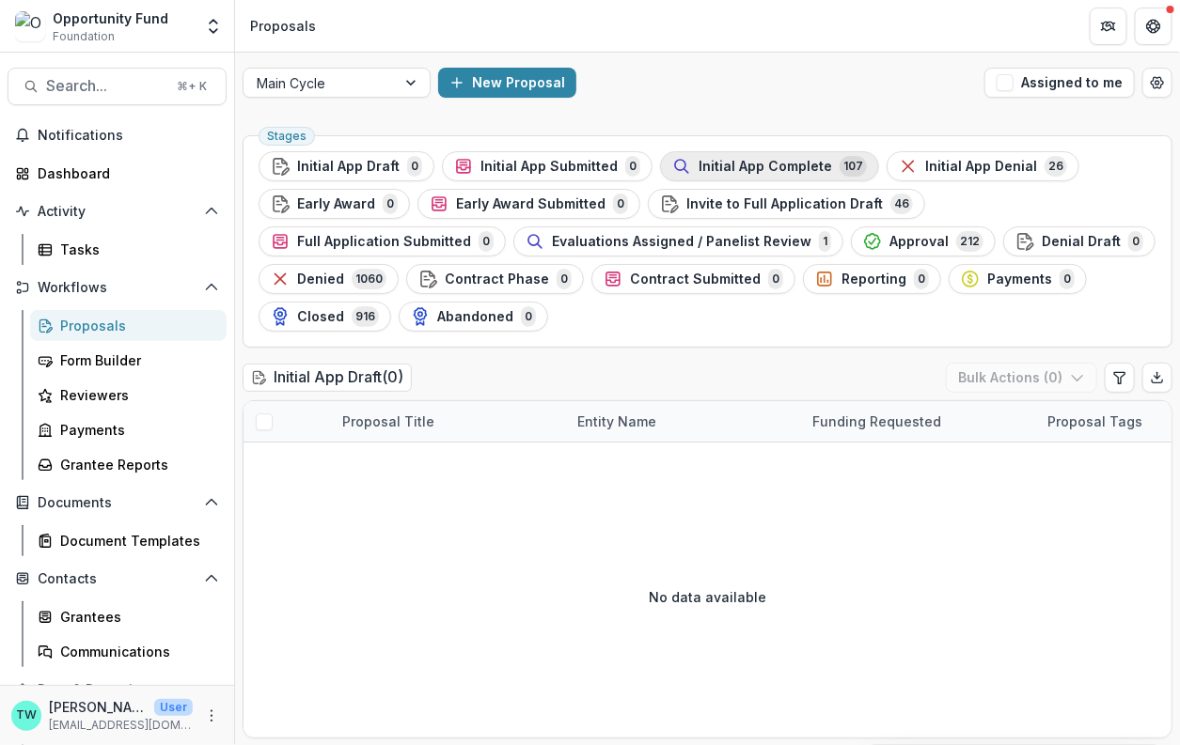
click at [773, 162] on span "Initial App Complete" at bounding box center [764, 167] width 133 height 16
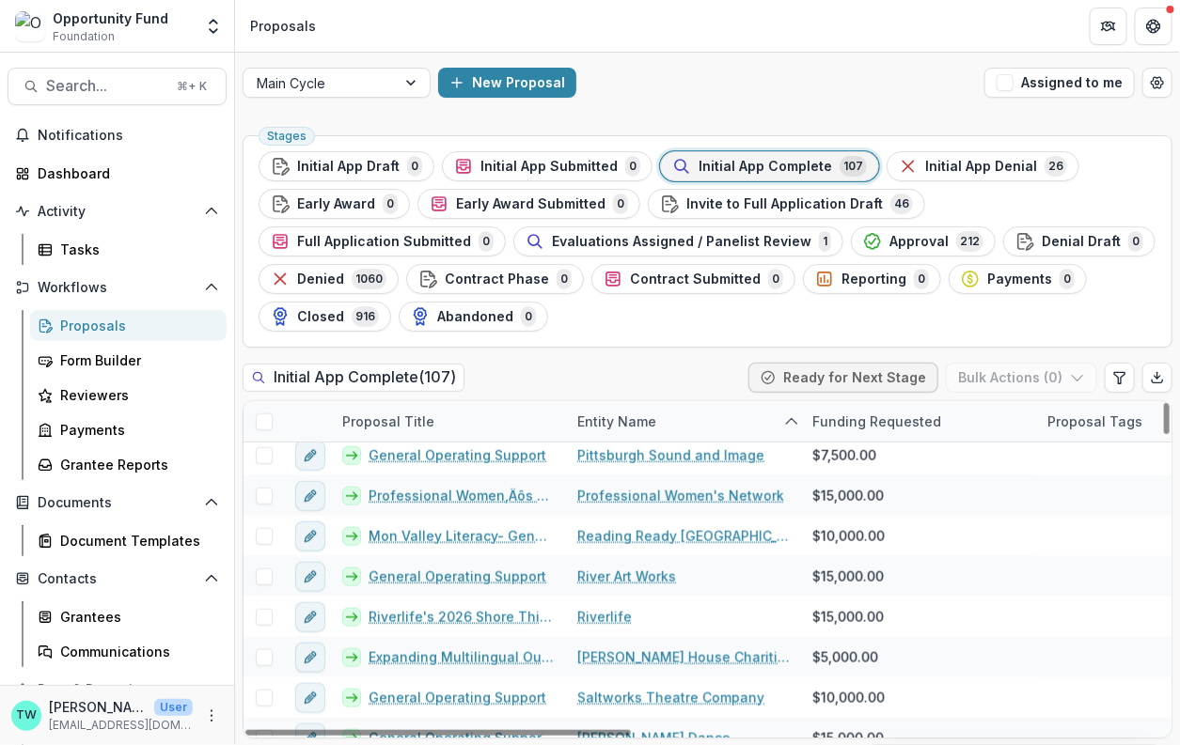
scroll to position [2677, 0]
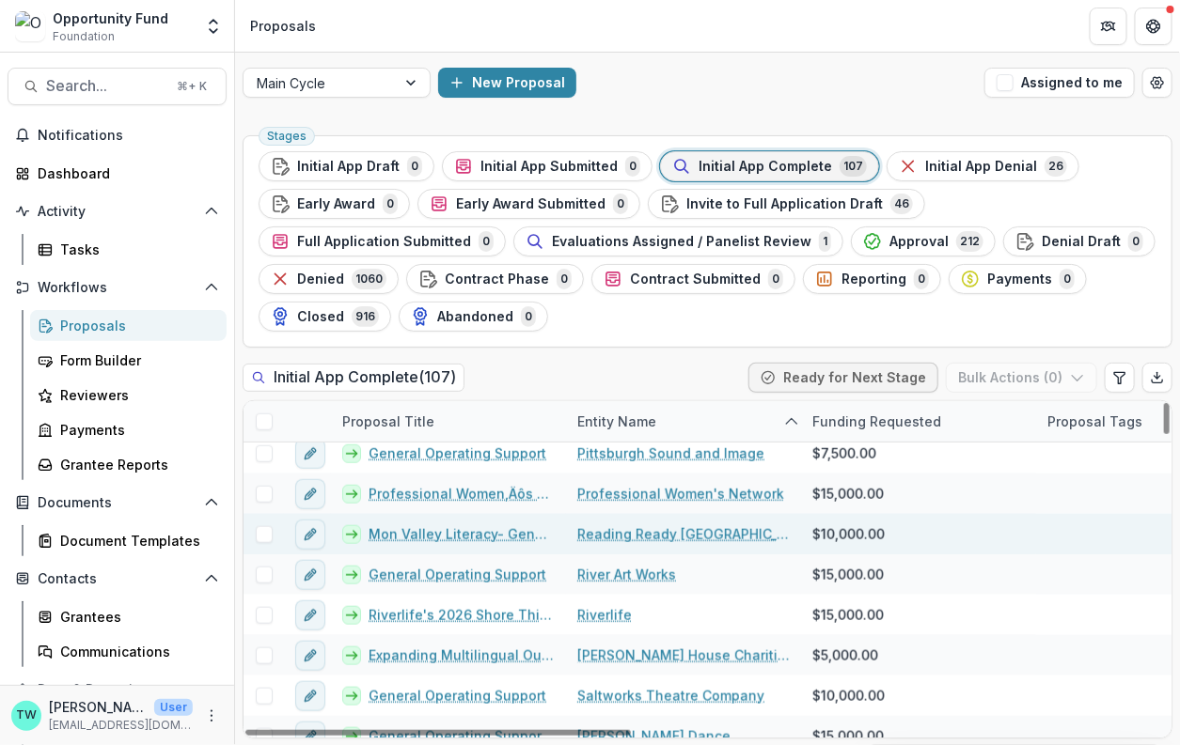
click at [633, 532] on link "Reading Ready Pittsburgh" at bounding box center [683, 534] width 212 height 20
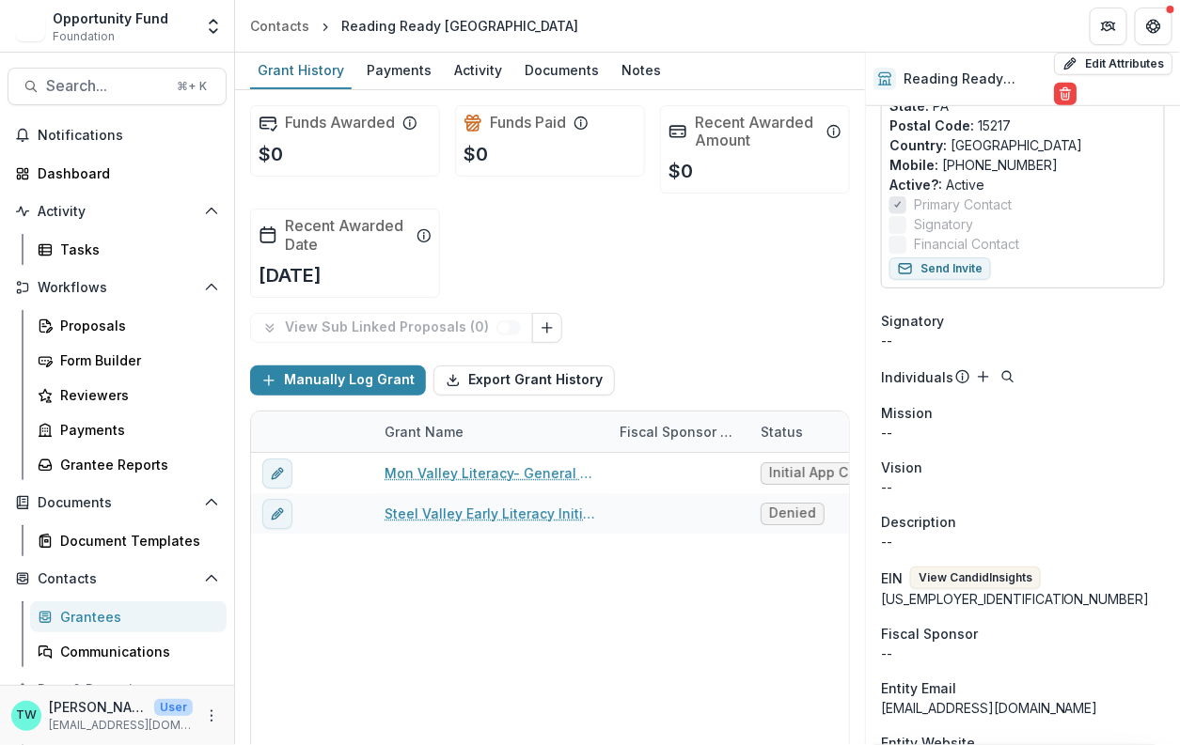
scroll to position [481, 0]
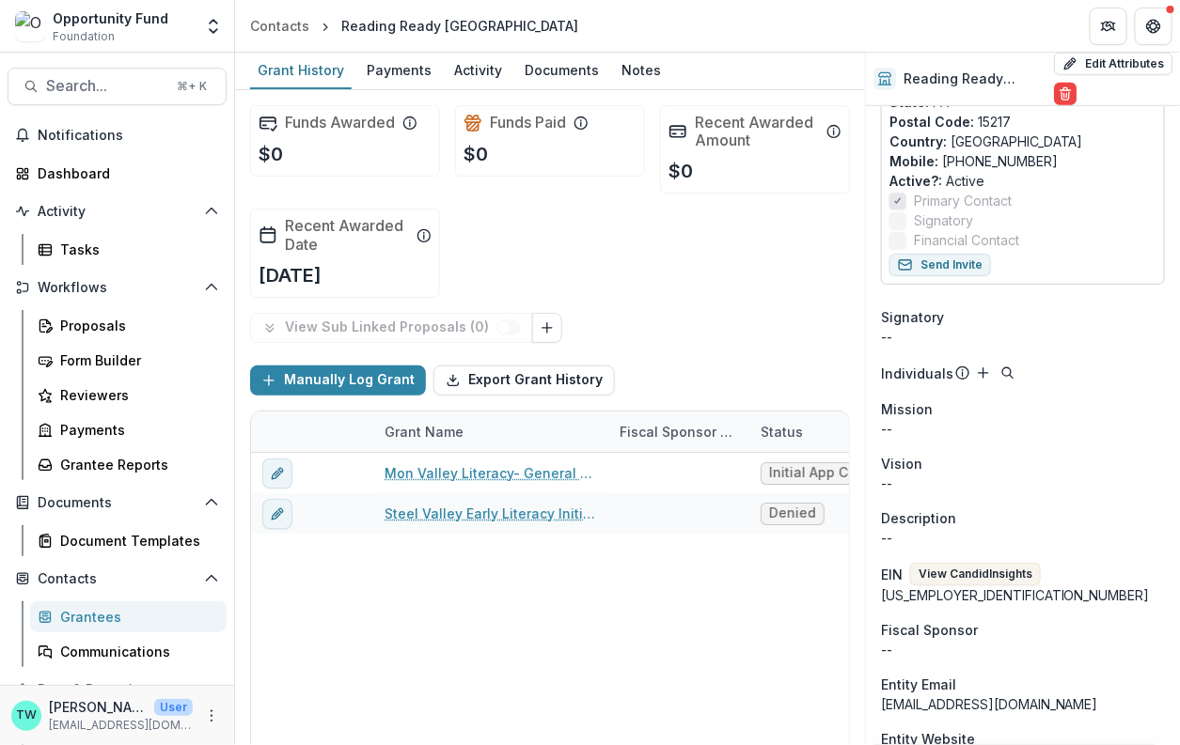
click at [1036, 563] on button "View Candid Insights" at bounding box center [975, 574] width 131 height 23
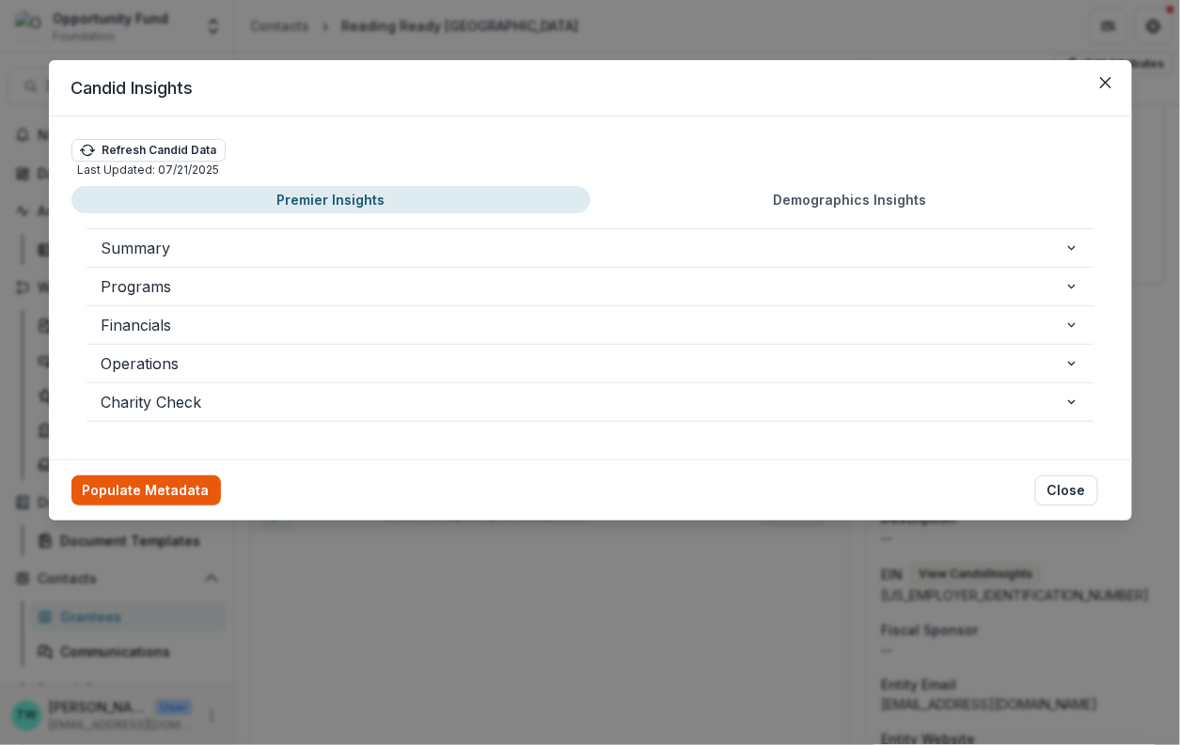
click at [157, 487] on button "Populate Metadata" at bounding box center [145, 491] width 149 height 30
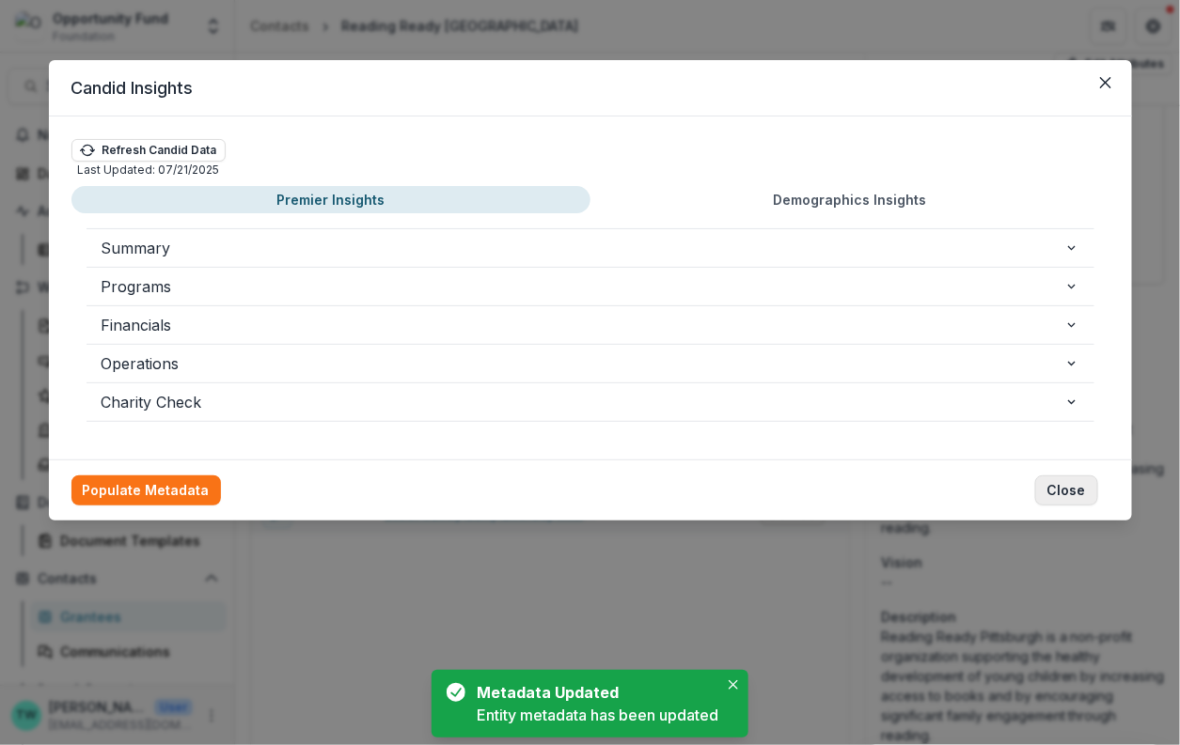
click at [1061, 489] on button "Close" at bounding box center [1066, 491] width 63 height 30
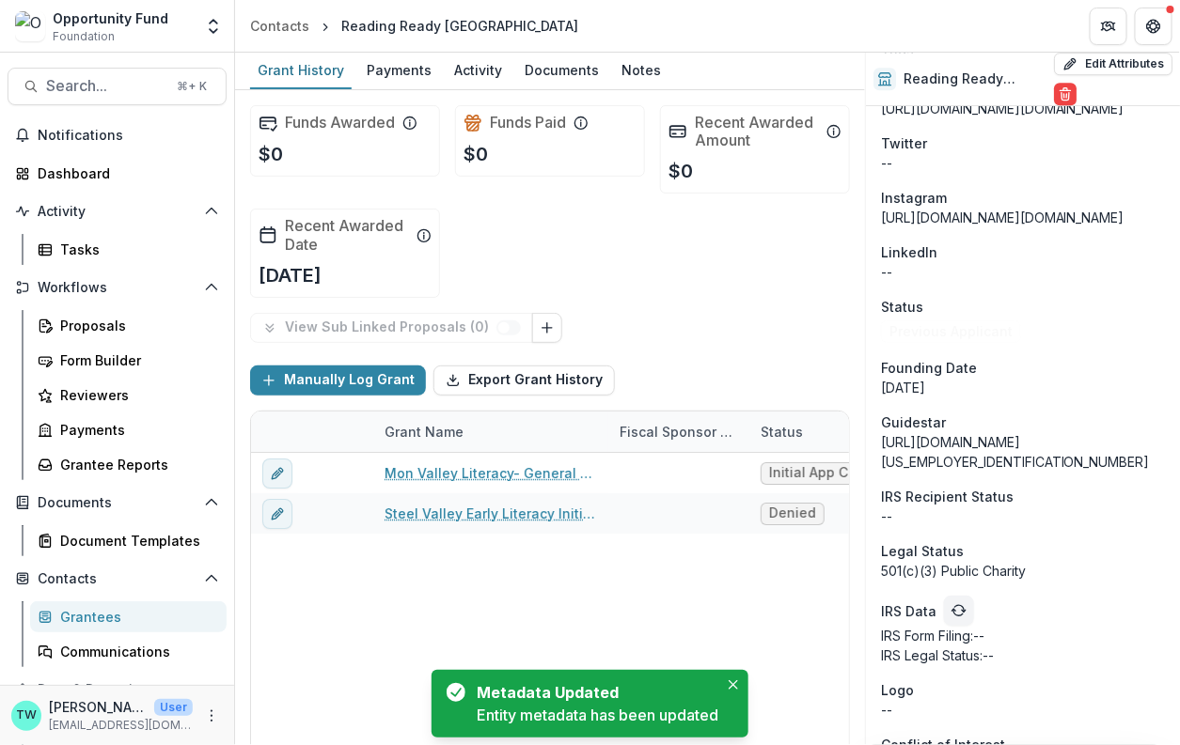
scroll to position [1716, 0]
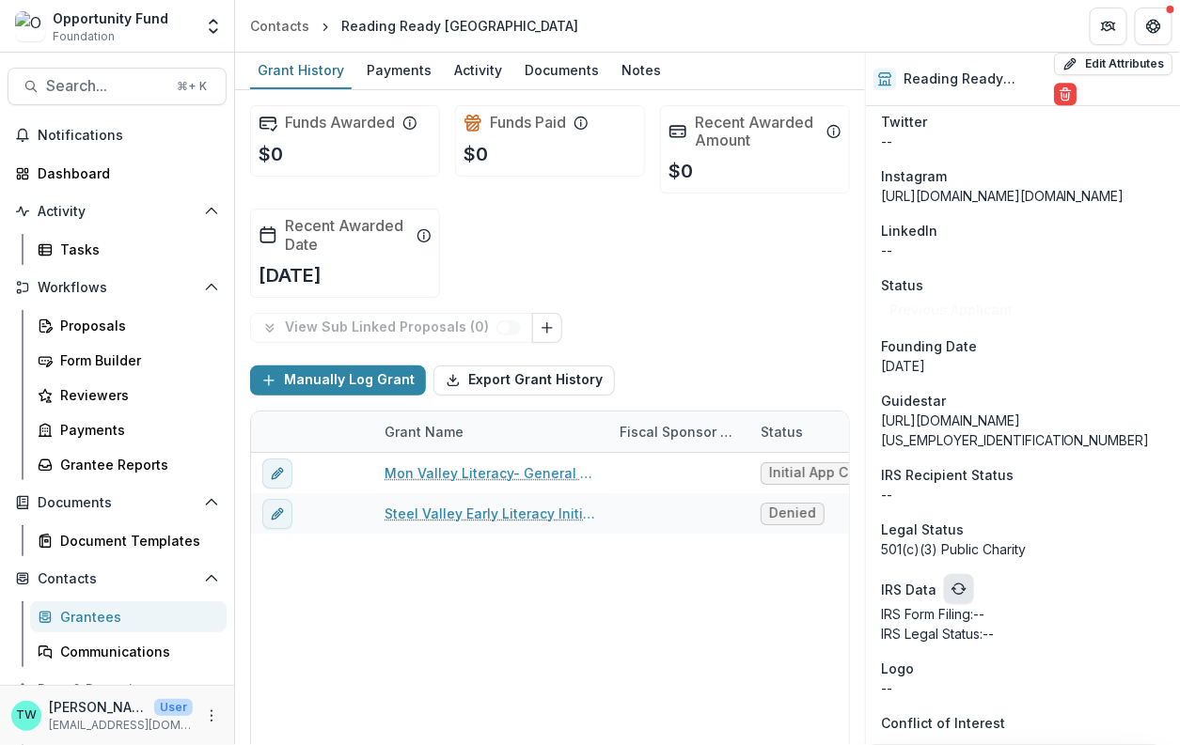
click at [953, 593] on icon "refresh" at bounding box center [958, 589] width 15 height 15
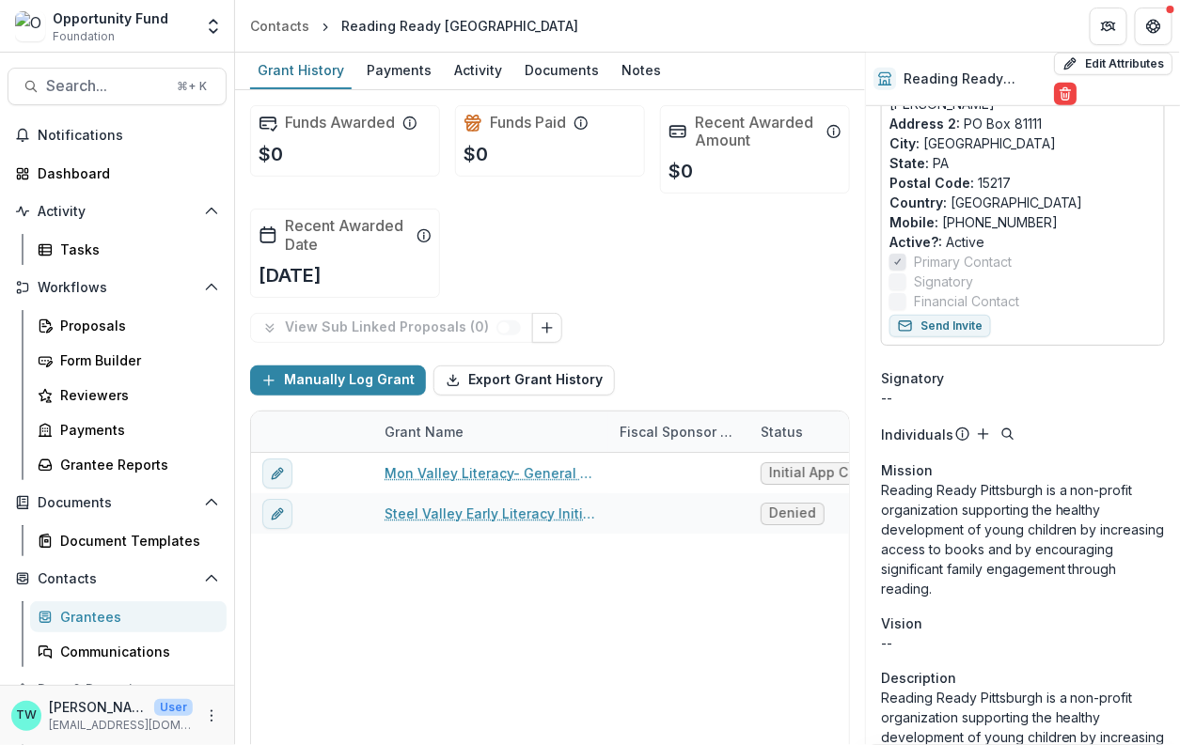
scroll to position [0, 0]
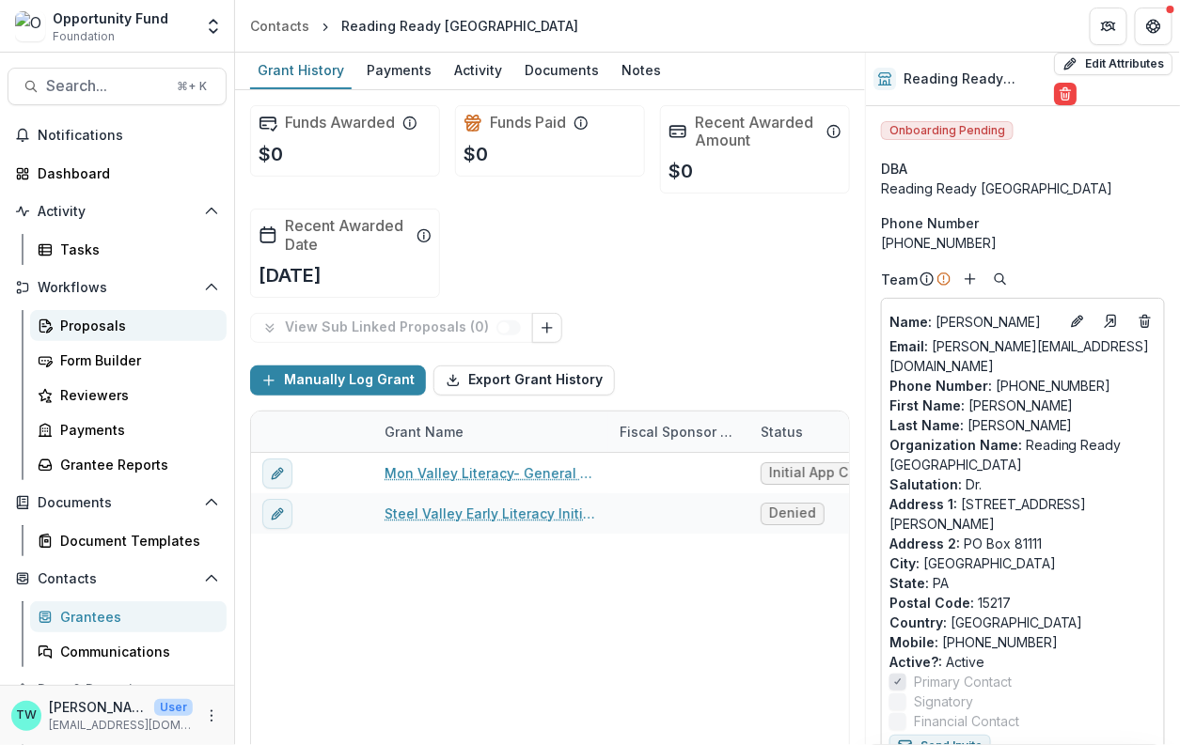
click at [106, 333] on div "Proposals" at bounding box center [135, 326] width 151 height 20
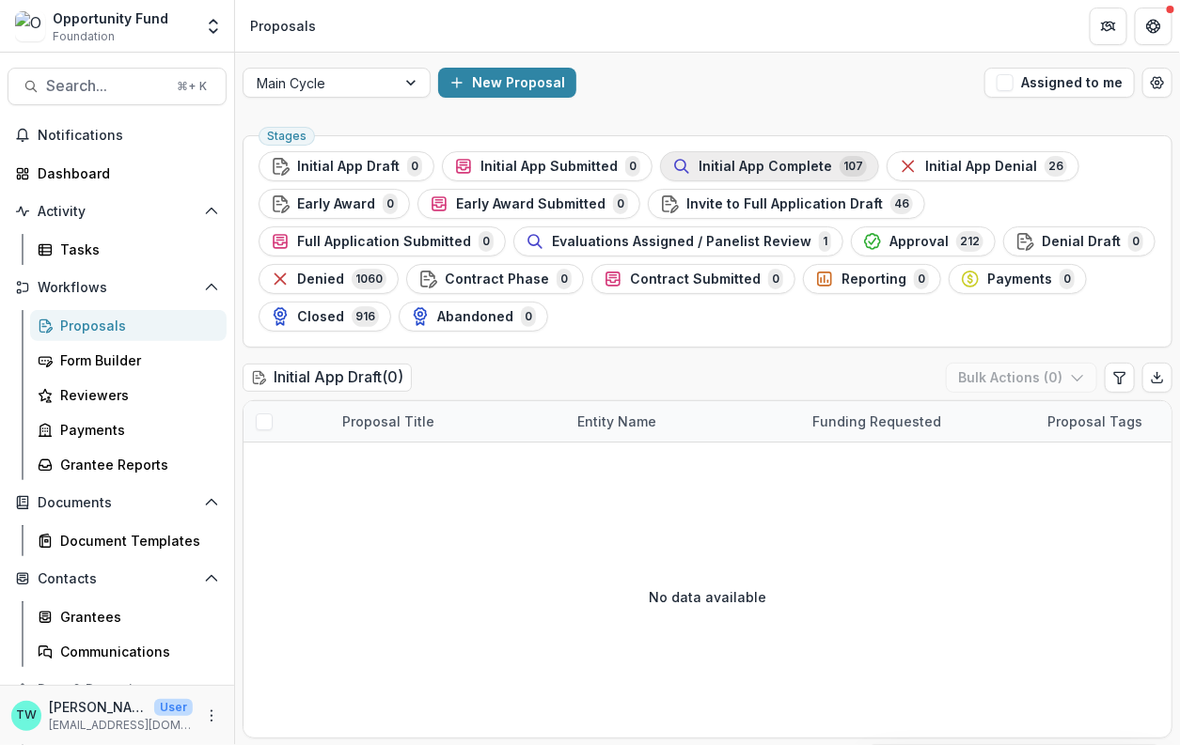
click at [813, 167] on span "Initial App Complete" at bounding box center [764, 167] width 133 height 16
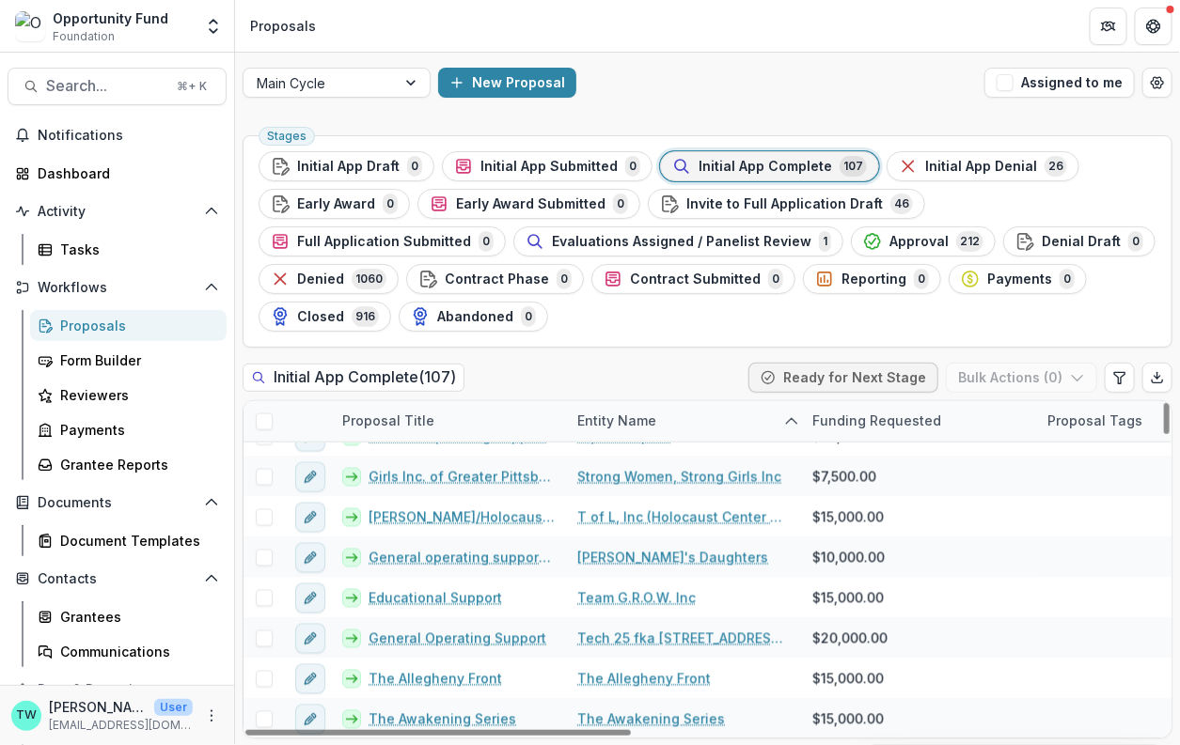
scroll to position [3192, 0]
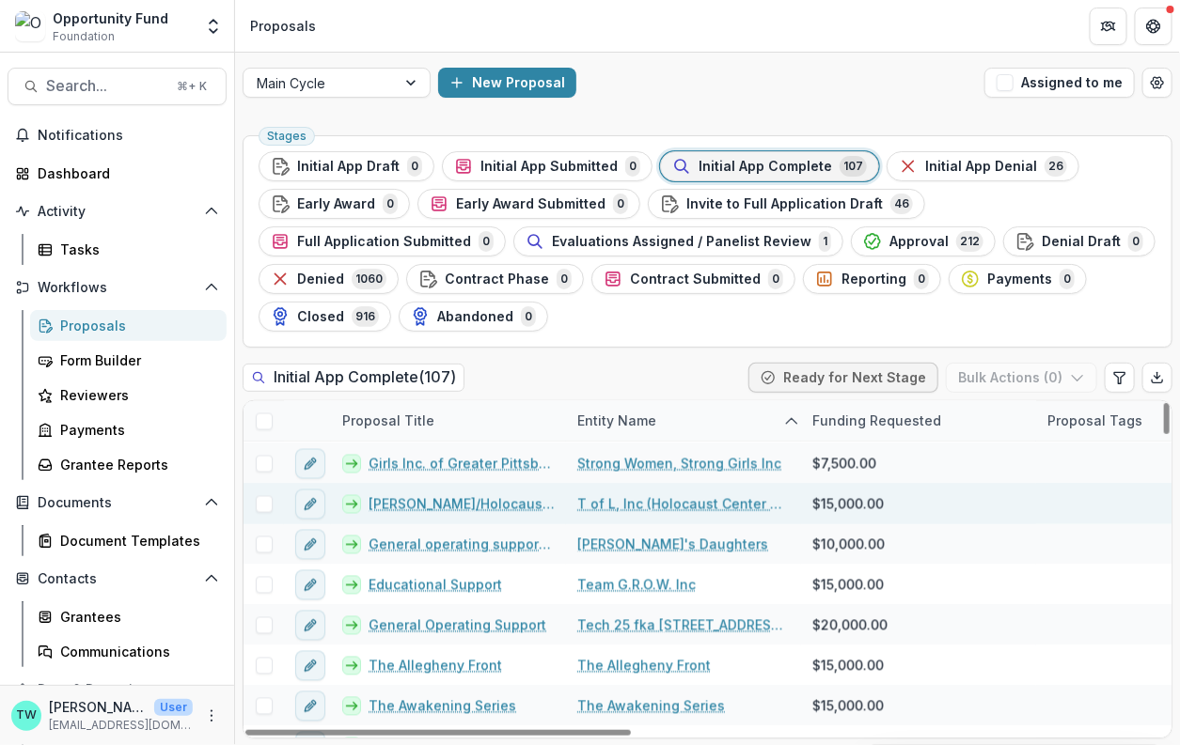
click at [636, 508] on link "T of L, Inc (Holocaust Center of Pittsburgh)" at bounding box center [683, 504] width 212 height 20
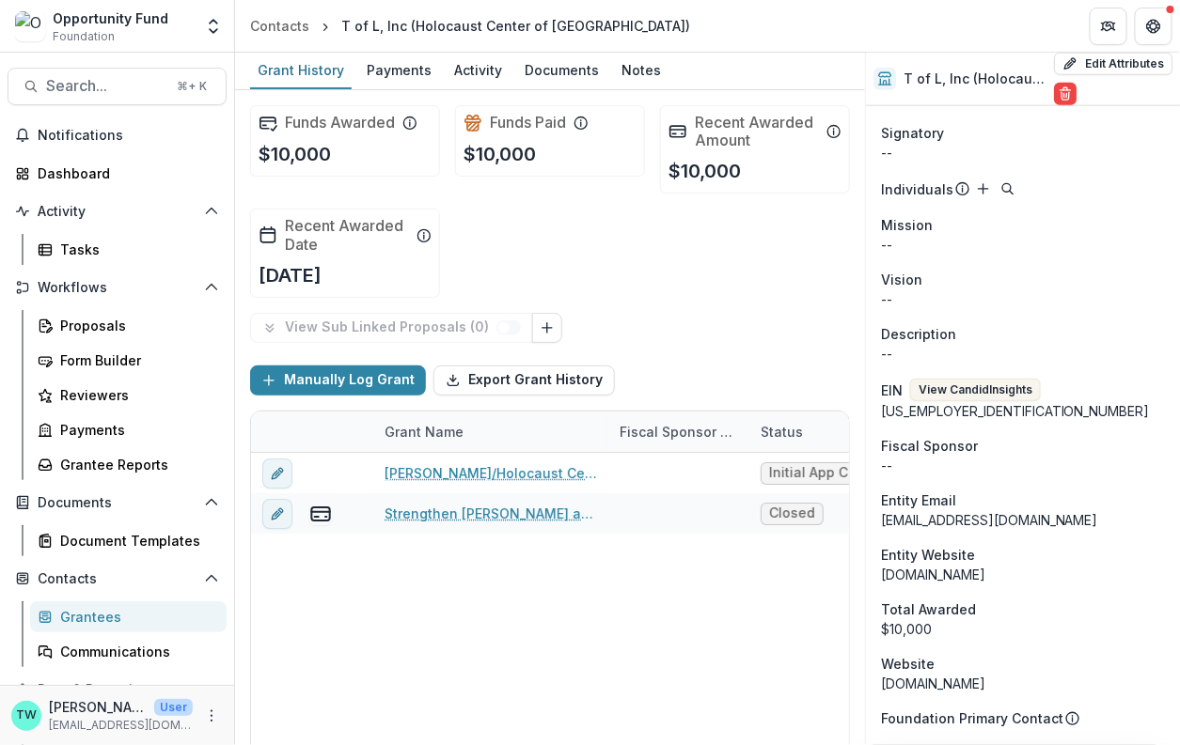
scroll to position [667, 0]
click at [1006, 377] on button "View Candid Insights" at bounding box center [975, 388] width 131 height 23
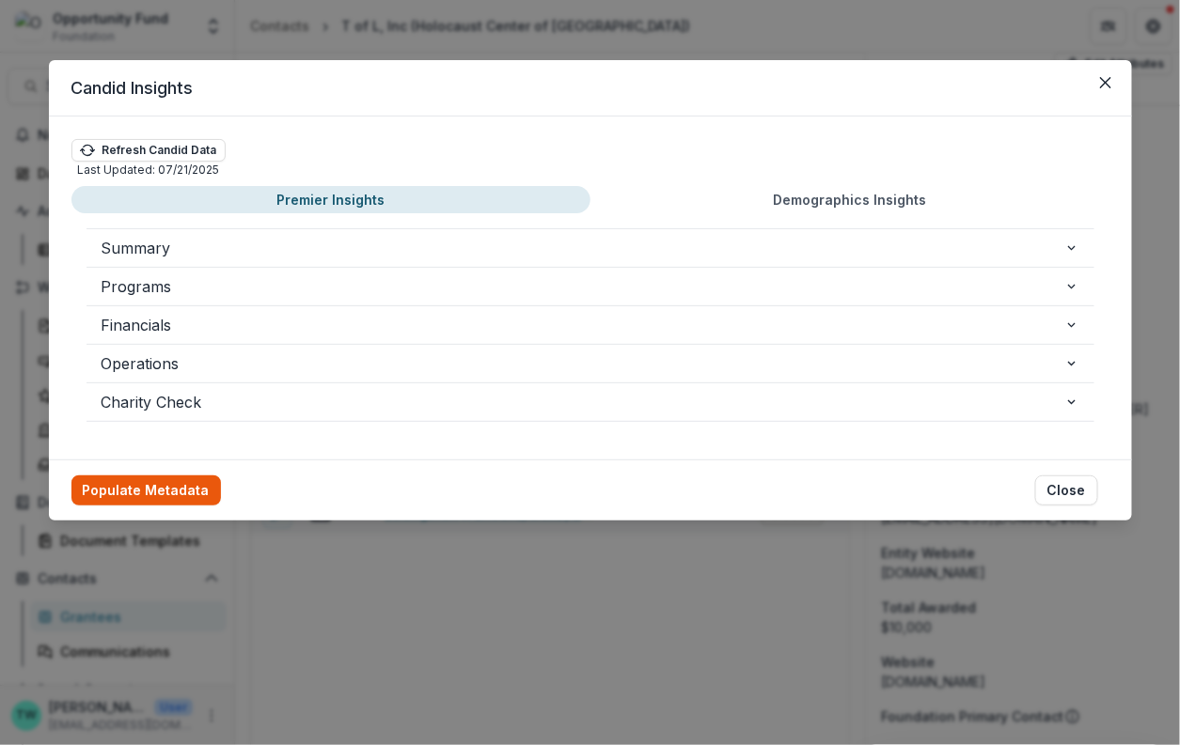
click at [179, 477] on button "Populate Metadata" at bounding box center [145, 491] width 149 height 30
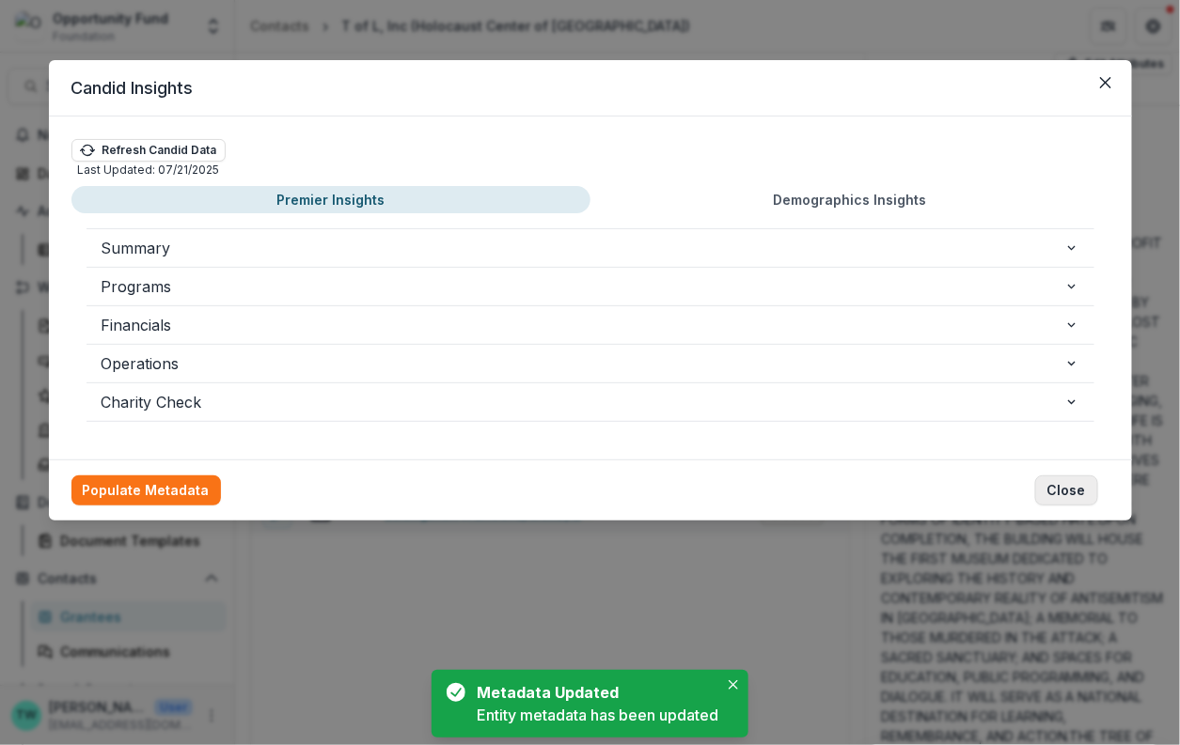
click at [1067, 490] on button "Close" at bounding box center [1066, 491] width 63 height 30
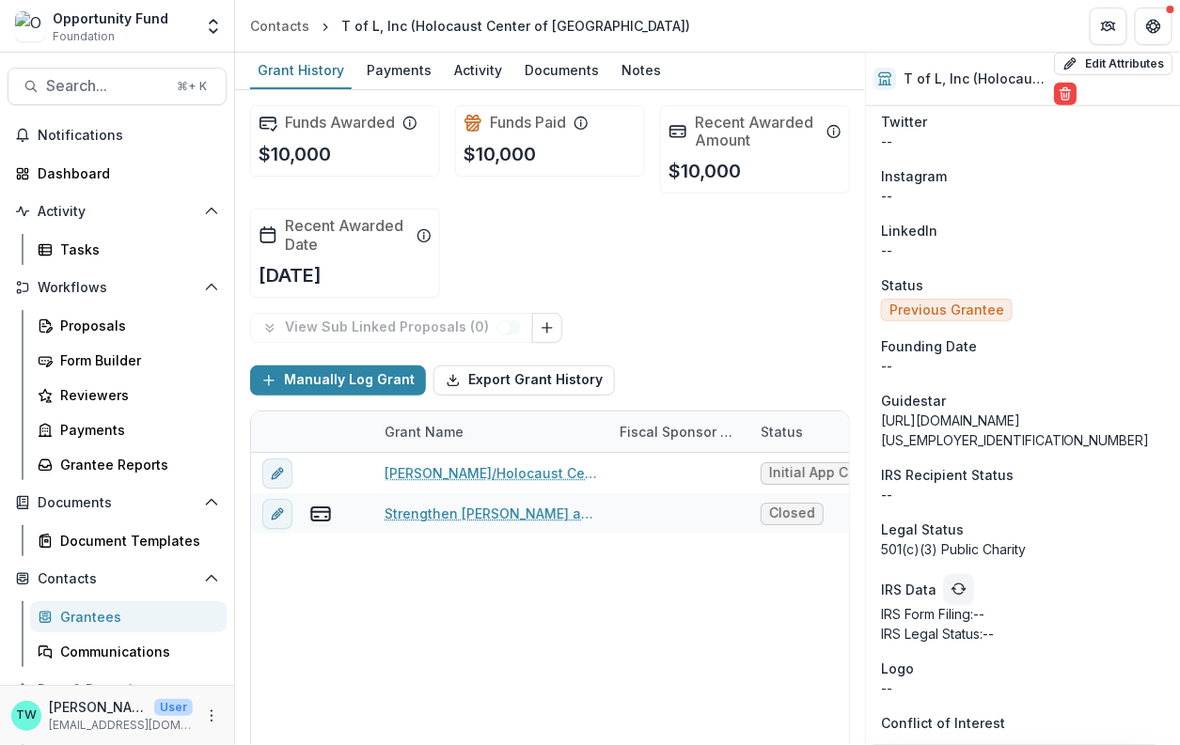
scroll to position [2683, 0]
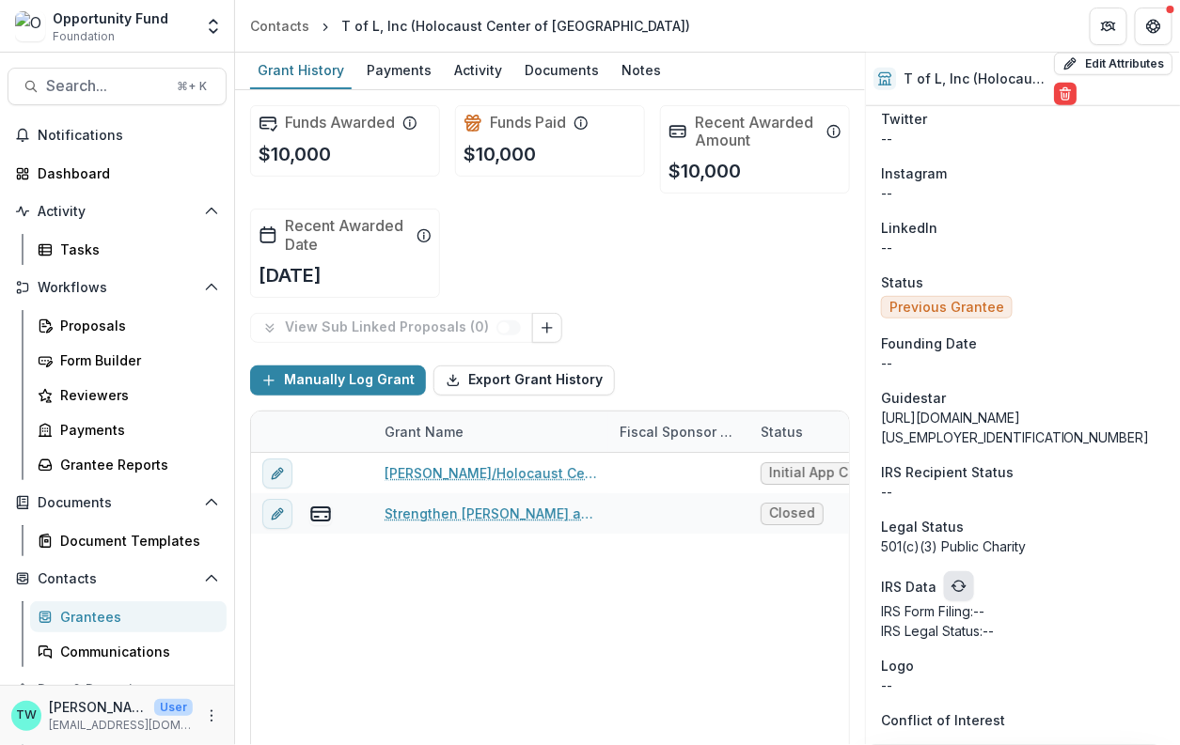
click at [959, 584] on icon "refresh" at bounding box center [958, 586] width 15 height 15
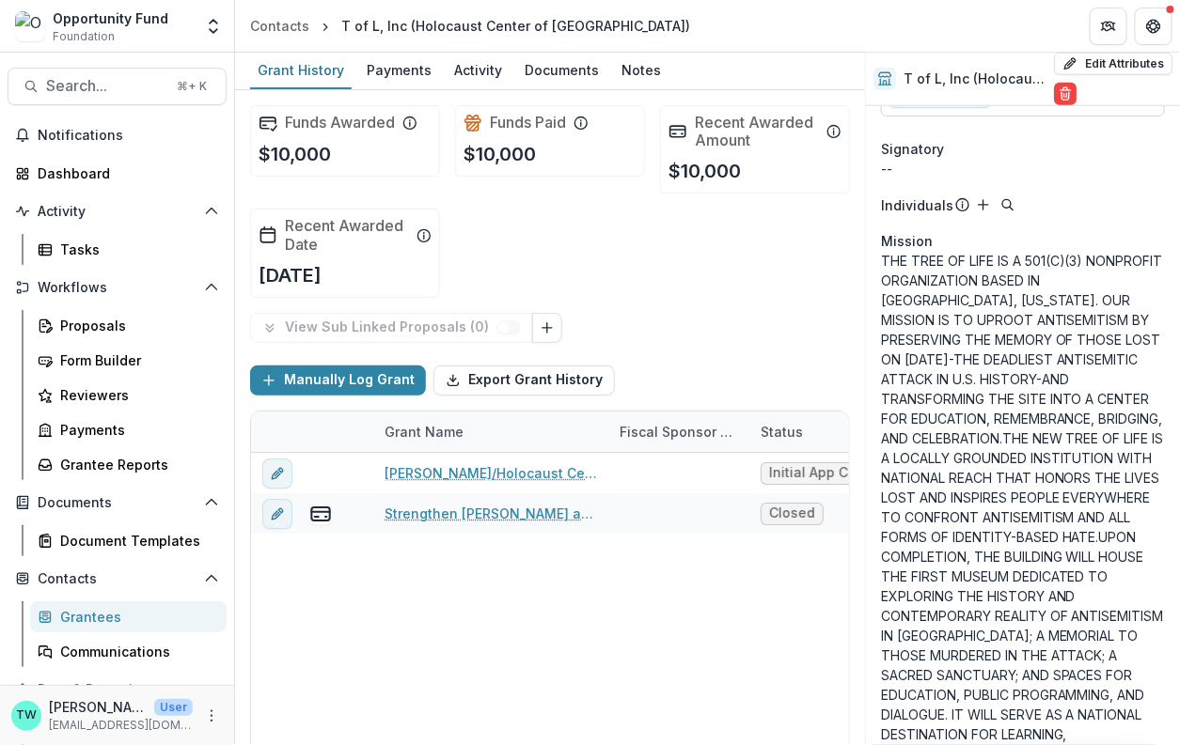
scroll to position [0, 0]
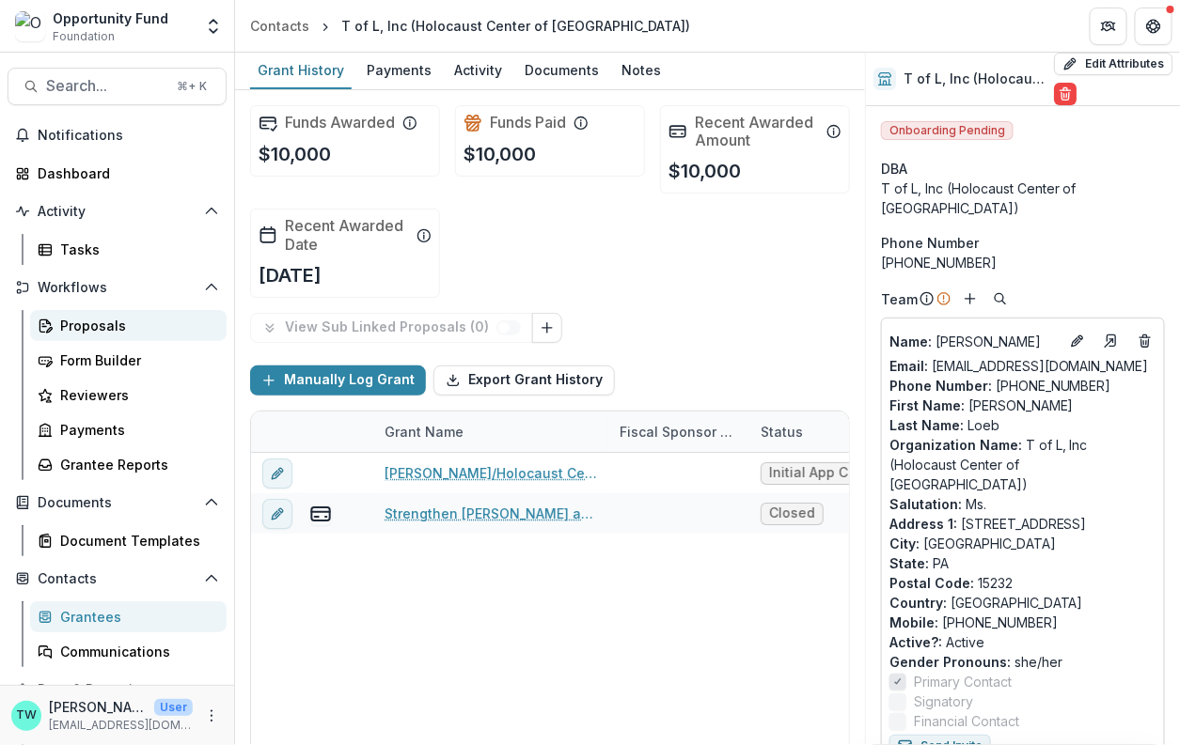
click at [91, 326] on div "Proposals" at bounding box center [135, 326] width 151 height 20
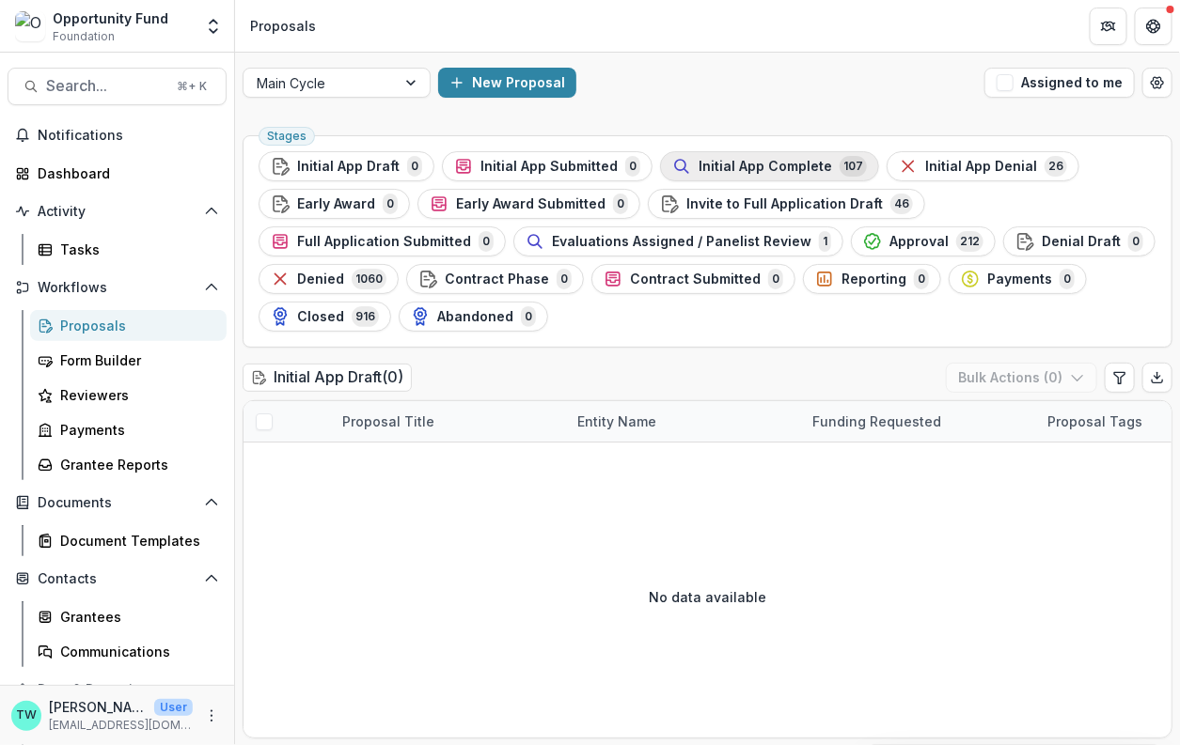
click at [761, 159] on span "Initial App Complete" at bounding box center [764, 167] width 133 height 16
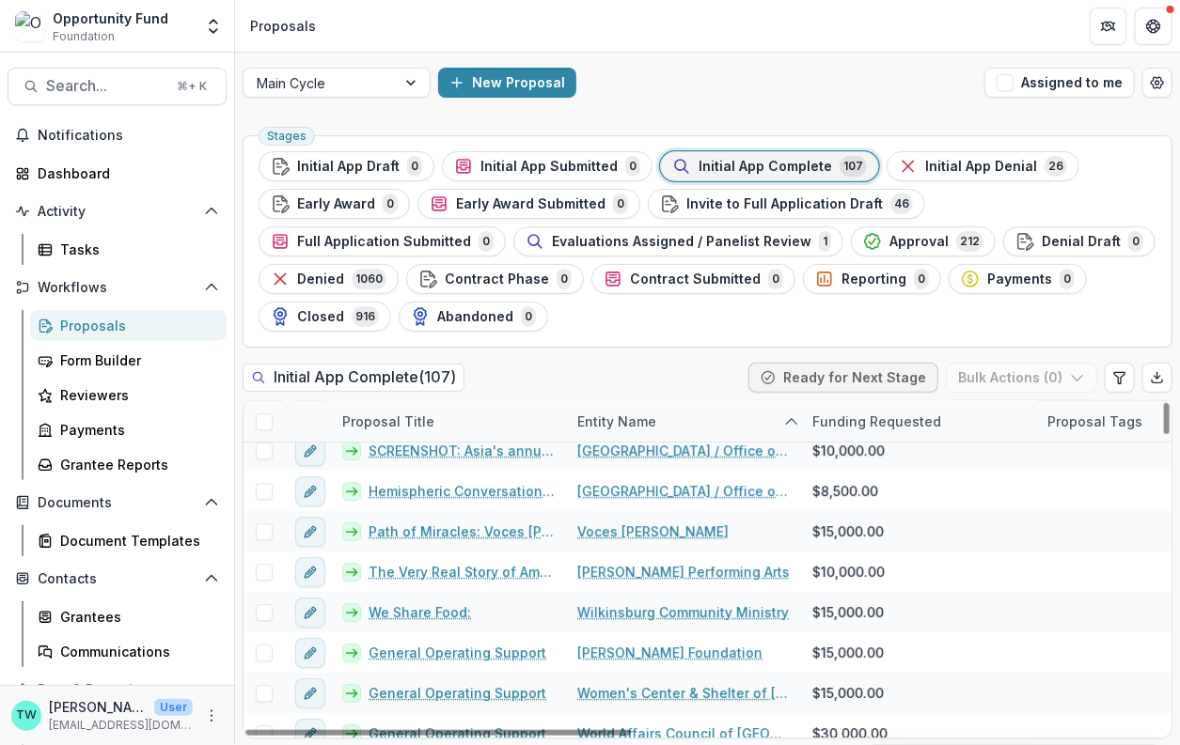
scroll to position [4027, 0]
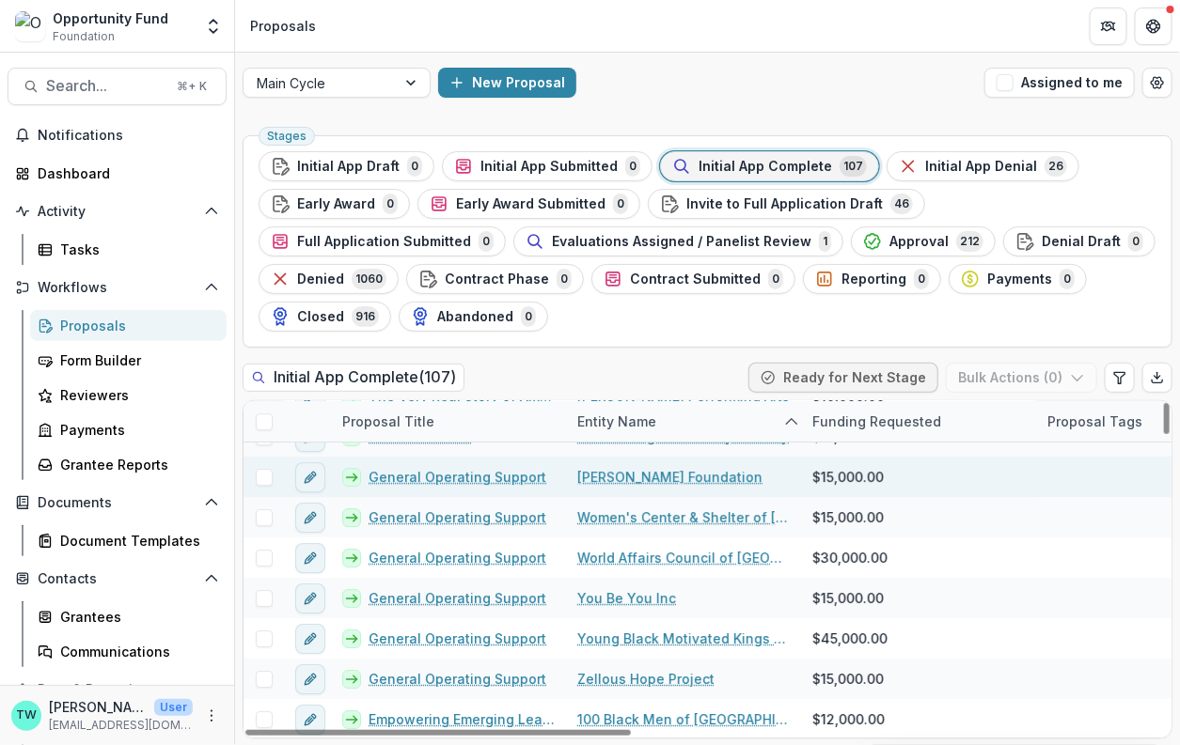
click at [643, 471] on link "Will Allen Foundation" at bounding box center [669, 477] width 185 height 20
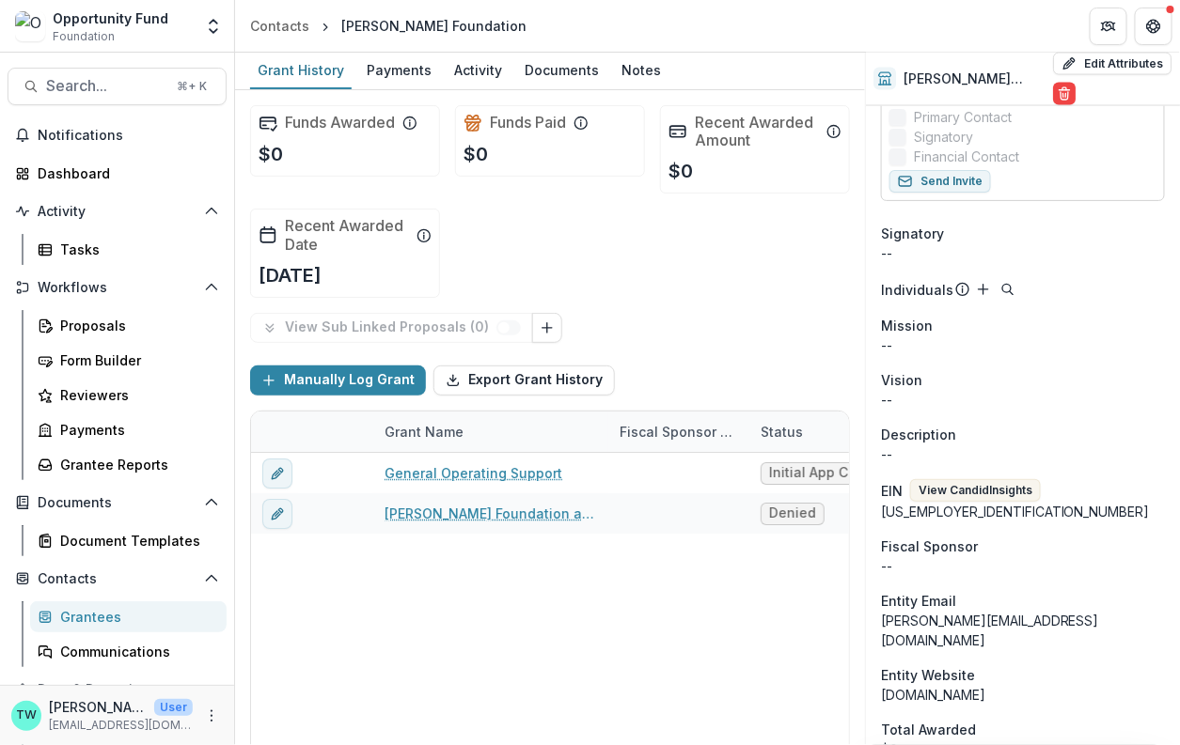
scroll to position [965, 0]
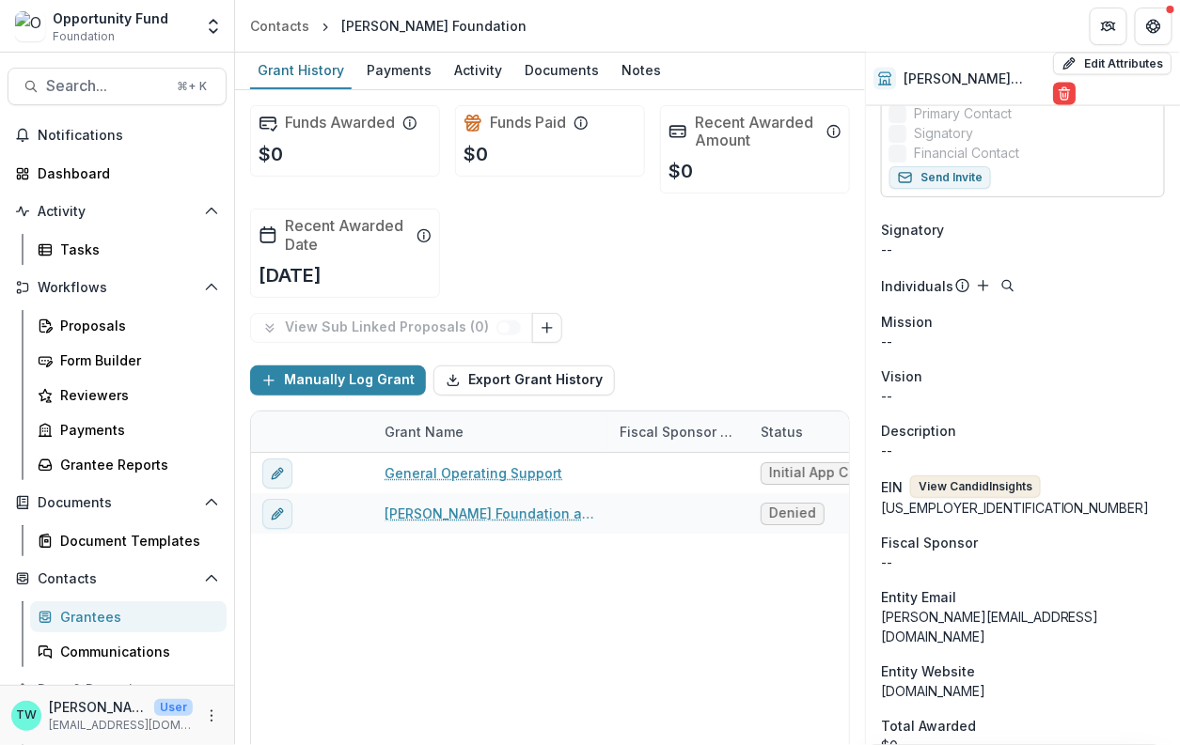
click at [992, 476] on button "View Candid Insights" at bounding box center [975, 487] width 131 height 23
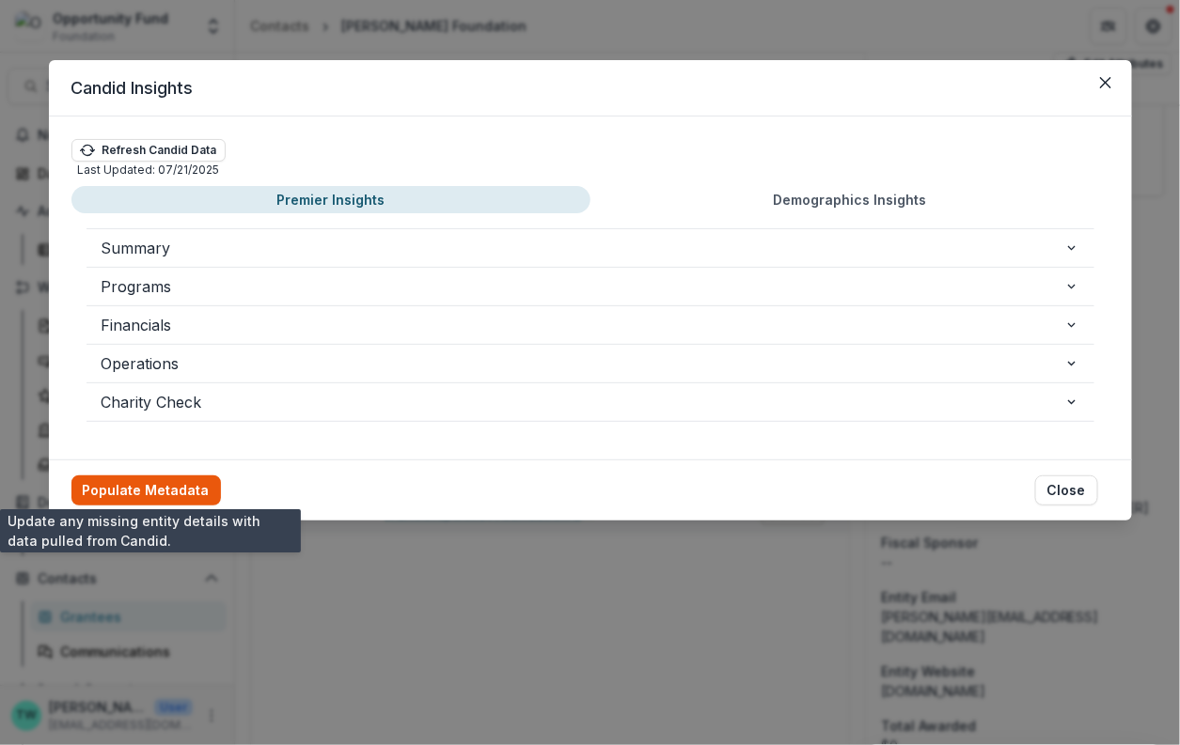
click at [155, 490] on button "Populate Metadata" at bounding box center [145, 491] width 149 height 30
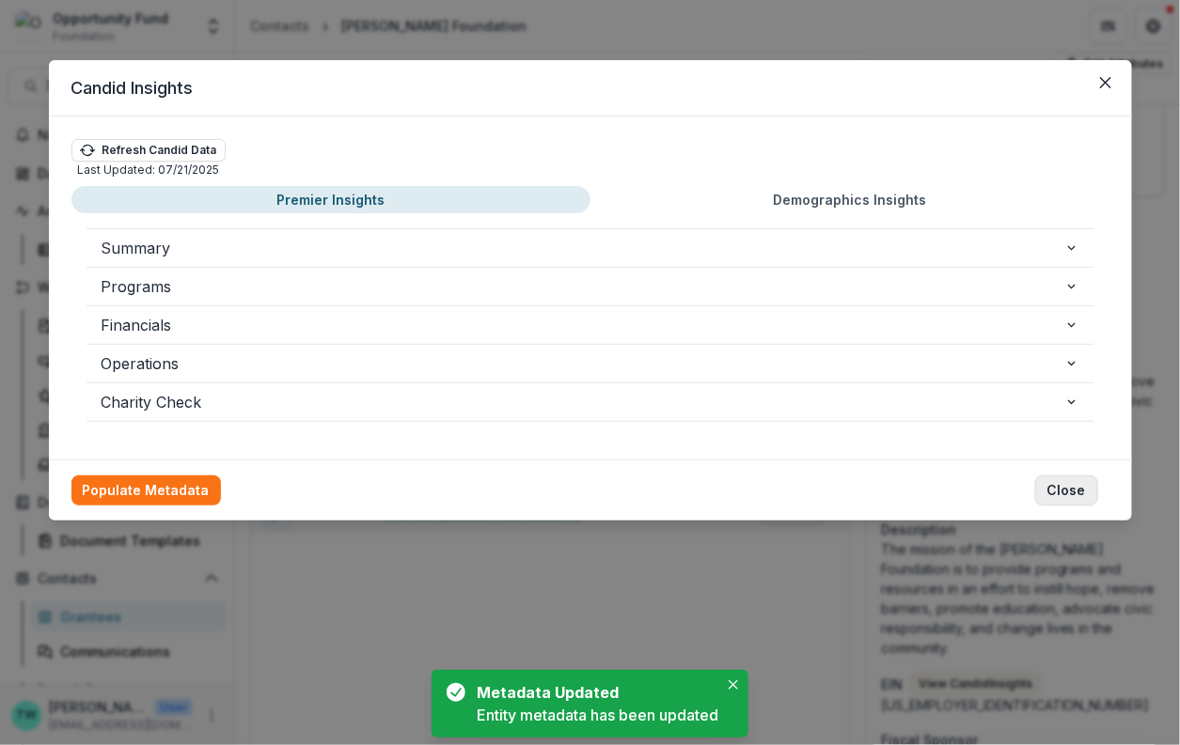
click at [1053, 489] on button "Close" at bounding box center [1066, 491] width 63 height 30
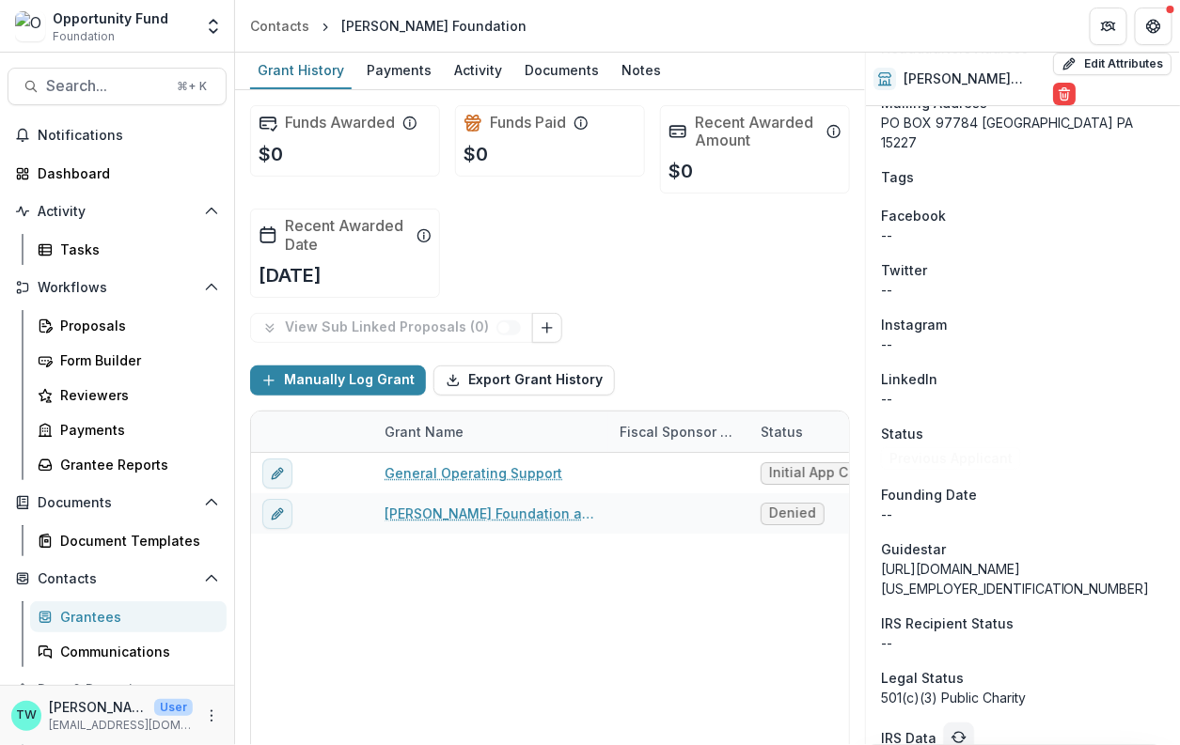
scroll to position [2013, 0]
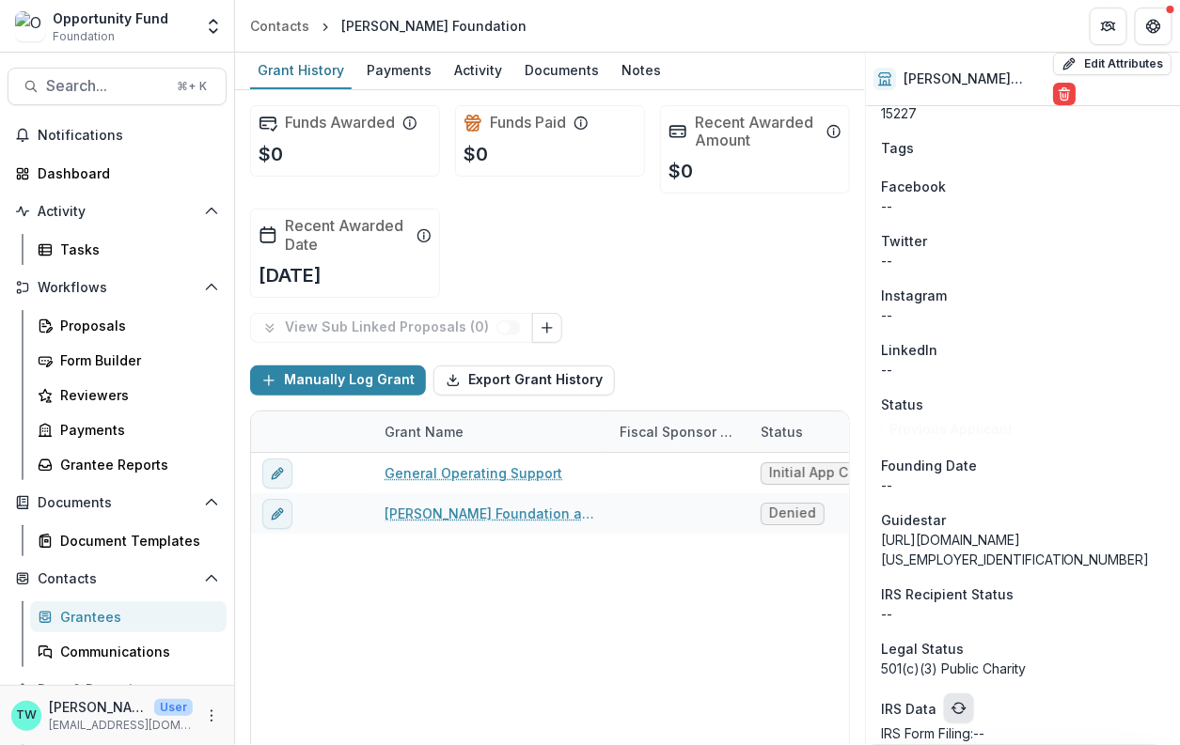
click at [953, 707] on icon "refresh" at bounding box center [957, 710] width 9 height 7
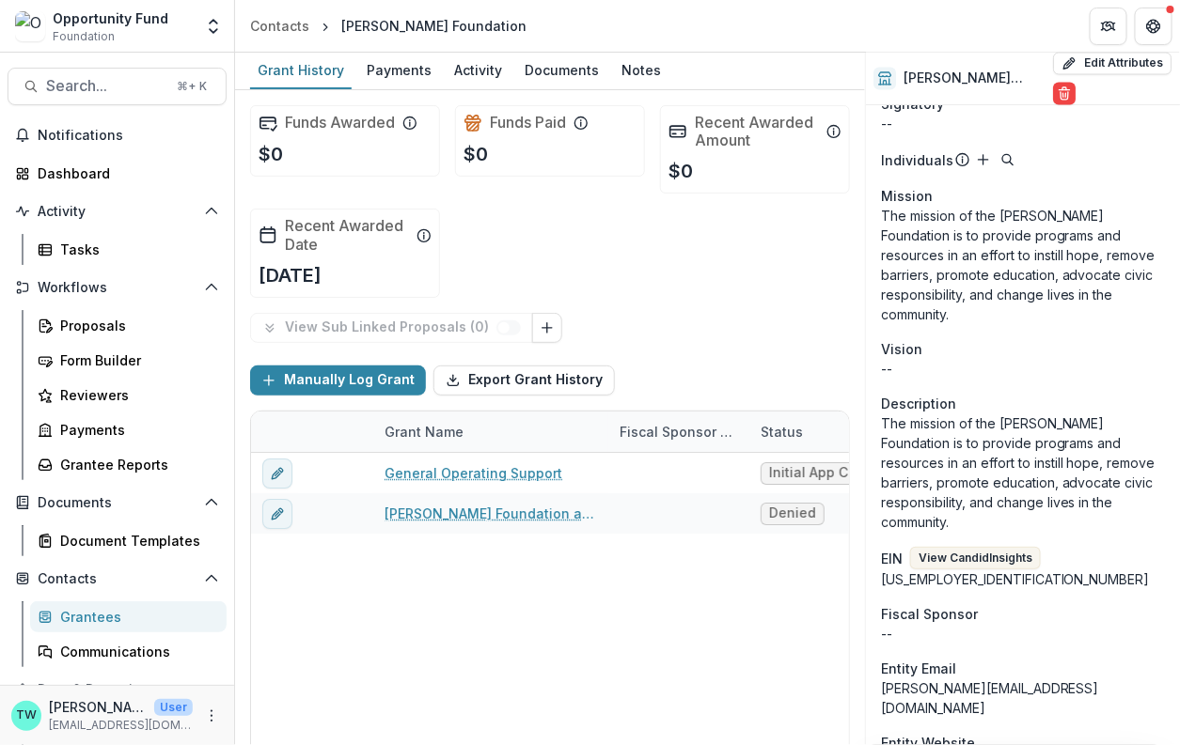
scroll to position [2033, 0]
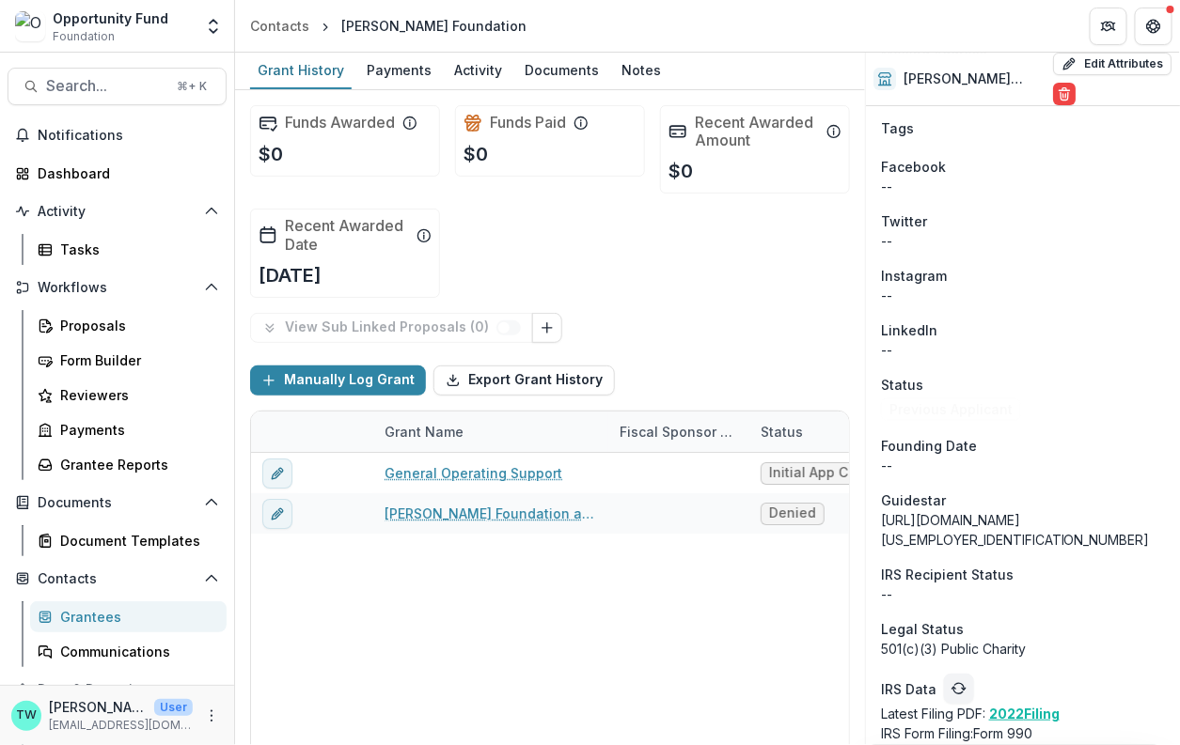
click at [636, 649] on div "General Operating Support Initial App Complete $0 $0 $0 Will Allen Foundation a…" at bounding box center [852, 617] width 1203 height 329
click at [108, 320] on div "Proposals" at bounding box center [135, 326] width 151 height 20
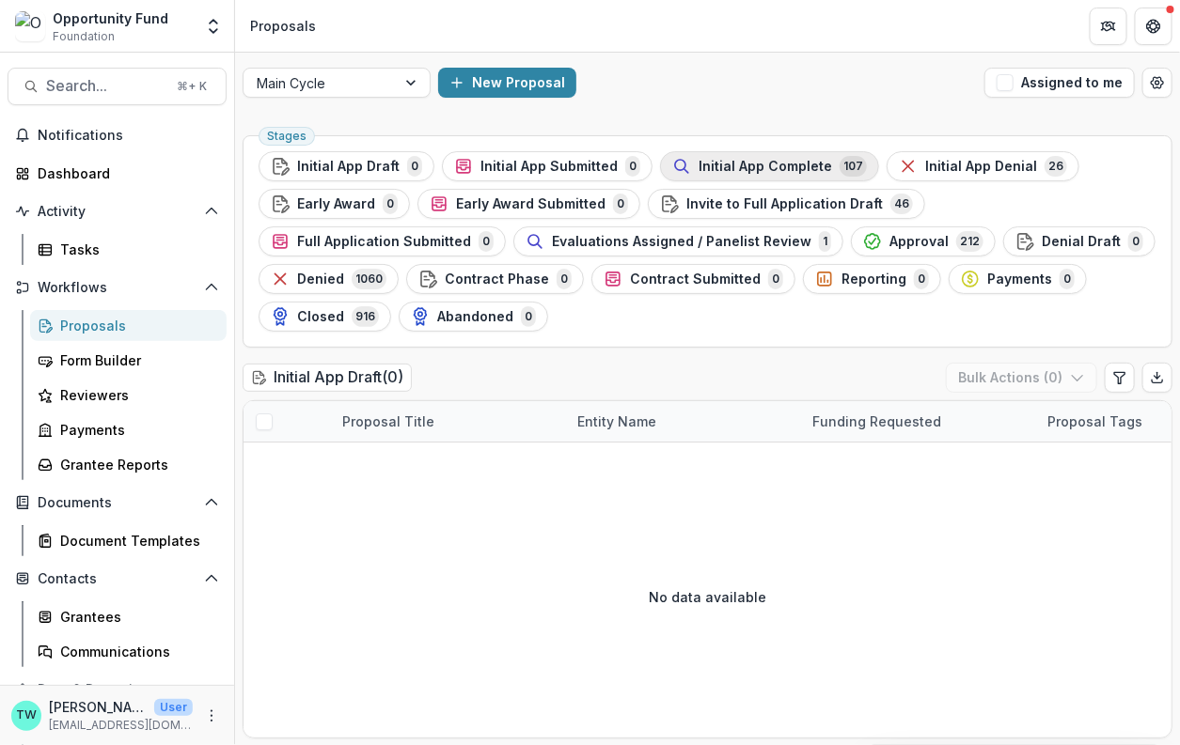
click at [765, 164] on span "Initial App Complete" at bounding box center [764, 167] width 133 height 16
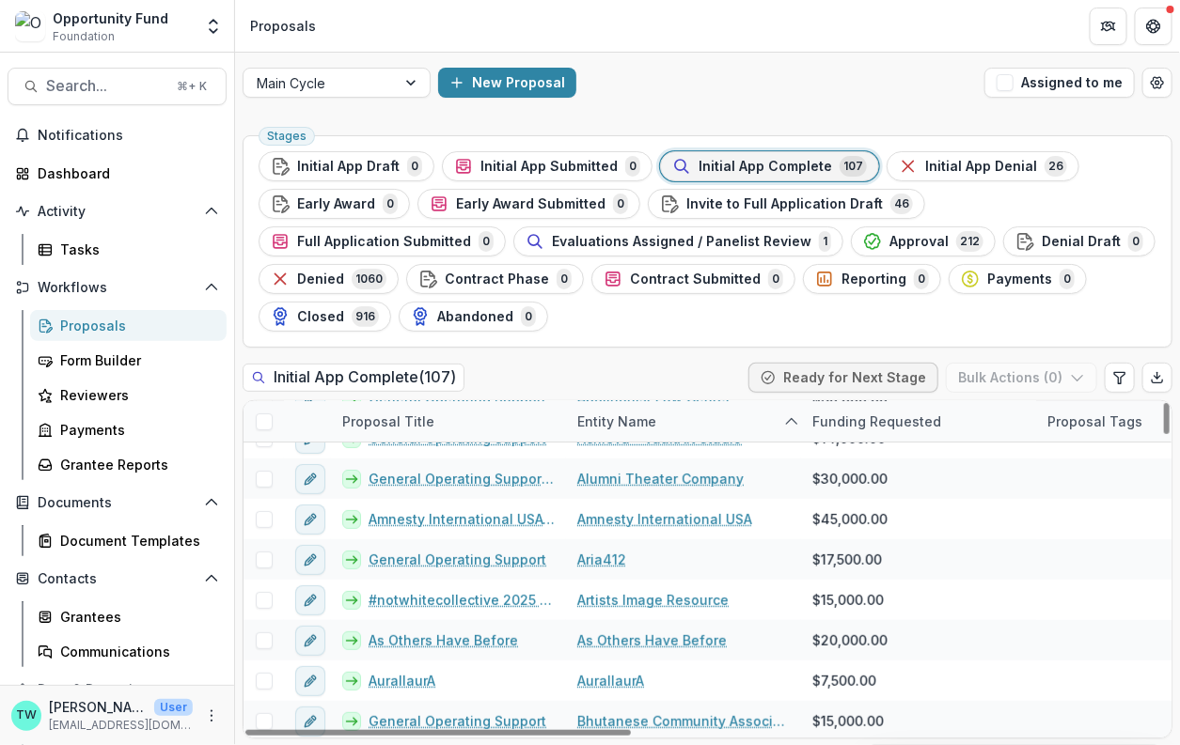
scroll to position [190, 0]
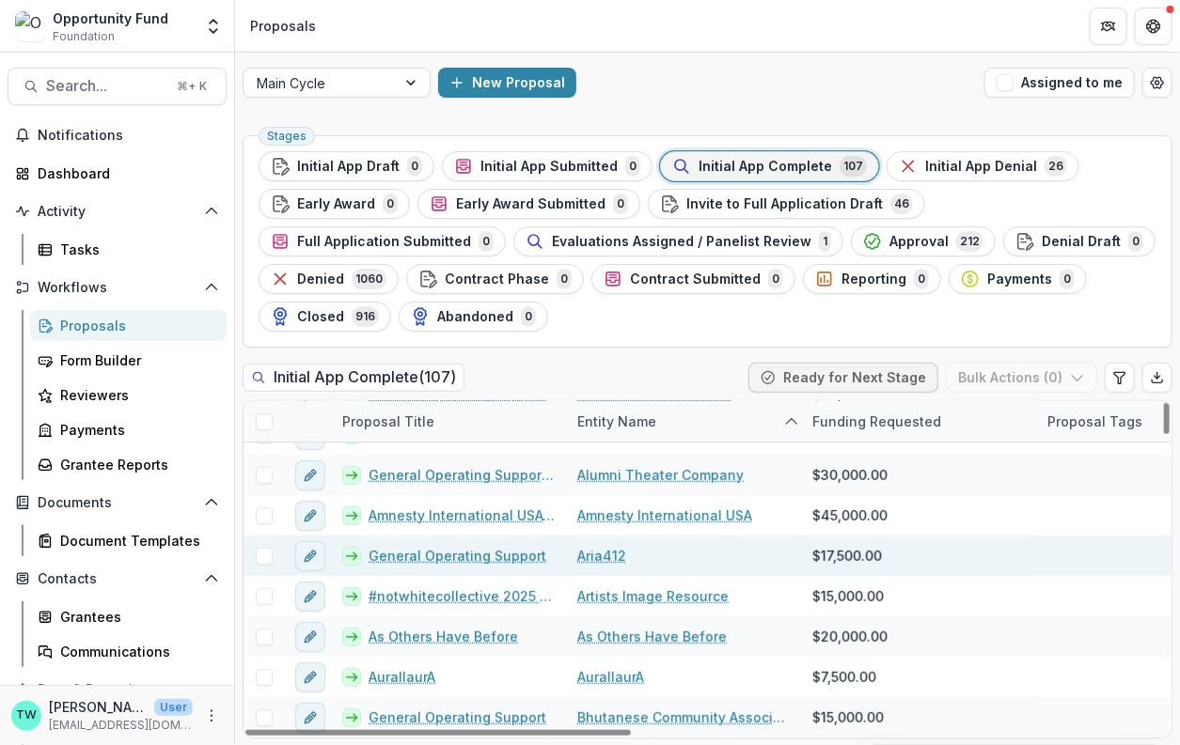
click at [264, 559] on span at bounding box center [264, 556] width 17 height 17
click at [445, 551] on link "General Operating Support" at bounding box center [457, 556] width 178 height 20
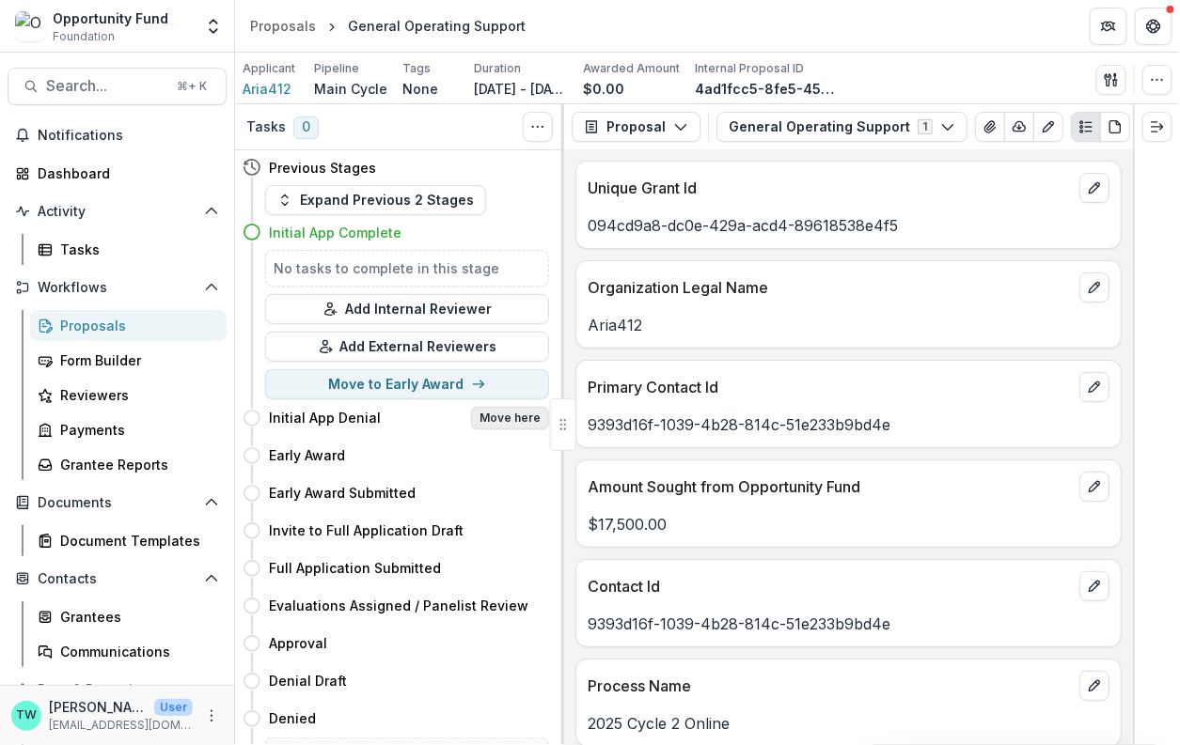
click at [523, 422] on button "Move here" at bounding box center [510, 418] width 78 height 23
select select "**********"
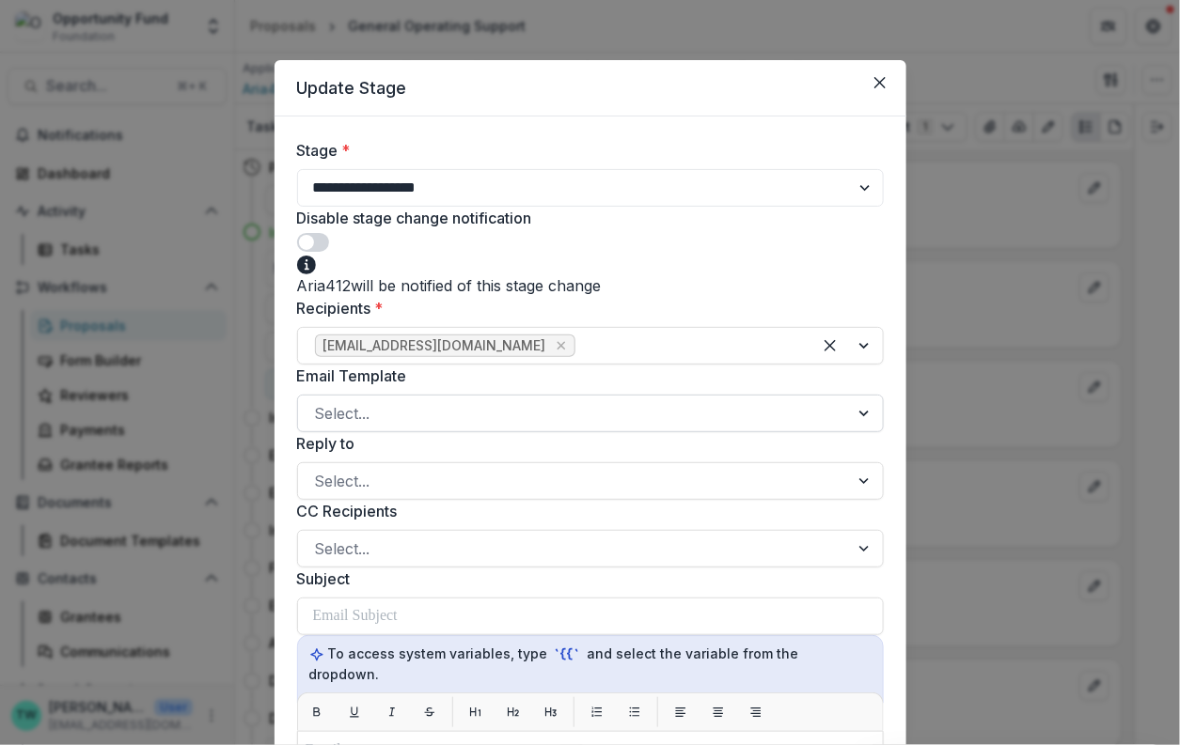
click at [508, 414] on div at bounding box center [573, 413] width 517 height 26
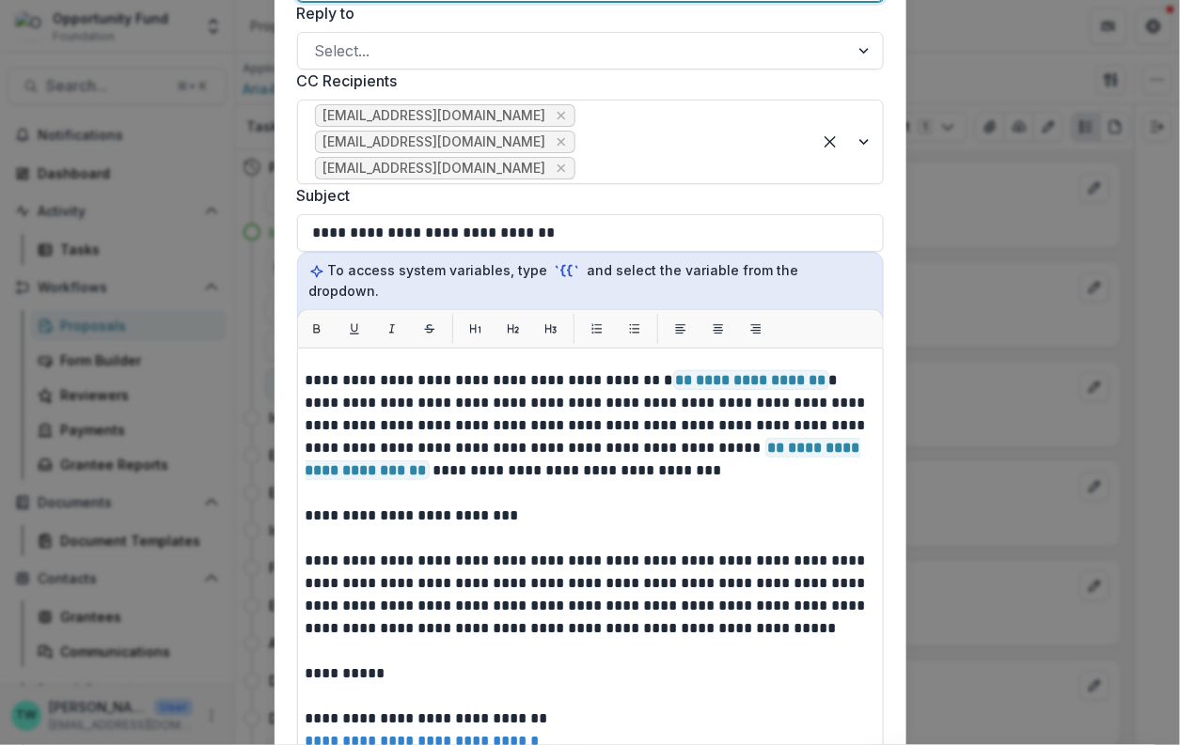
scroll to position [57, 0]
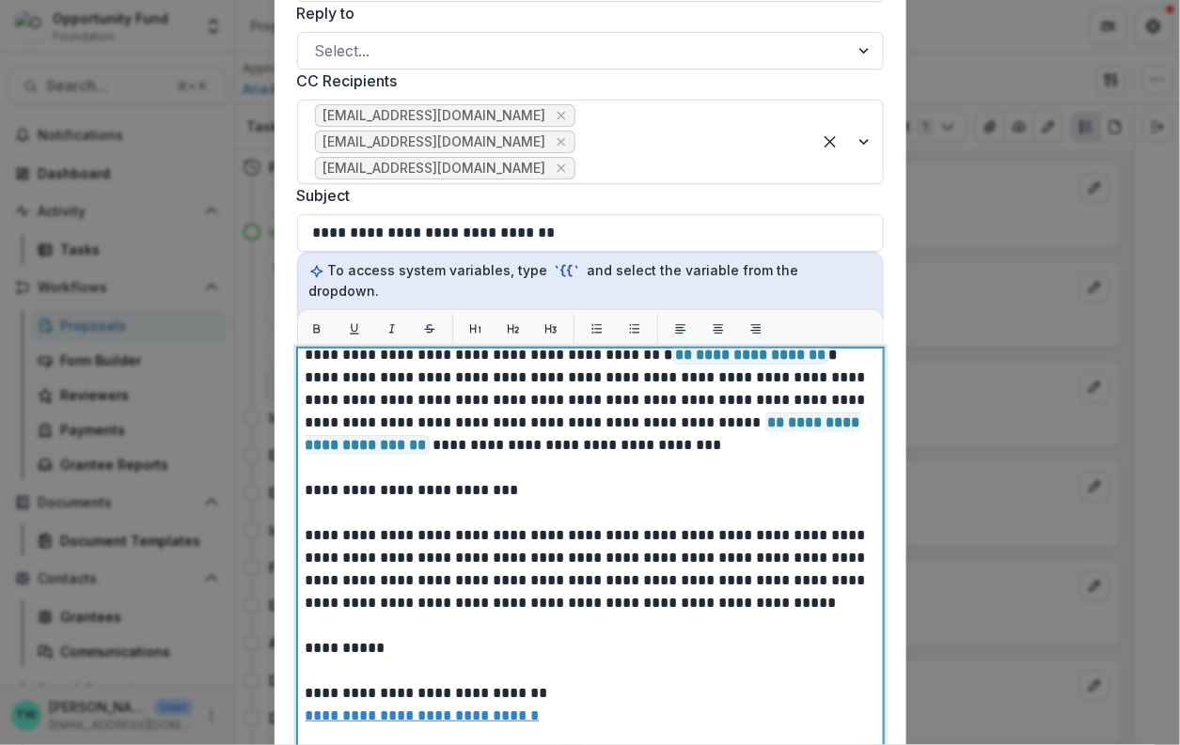
drag, startPoint x: 539, startPoint y: 518, endPoint x: 803, endPoint y: 480, distance: 265.8
click at [803, 480] on p "**********" at bounding box center [587, 615] width 565 height 632
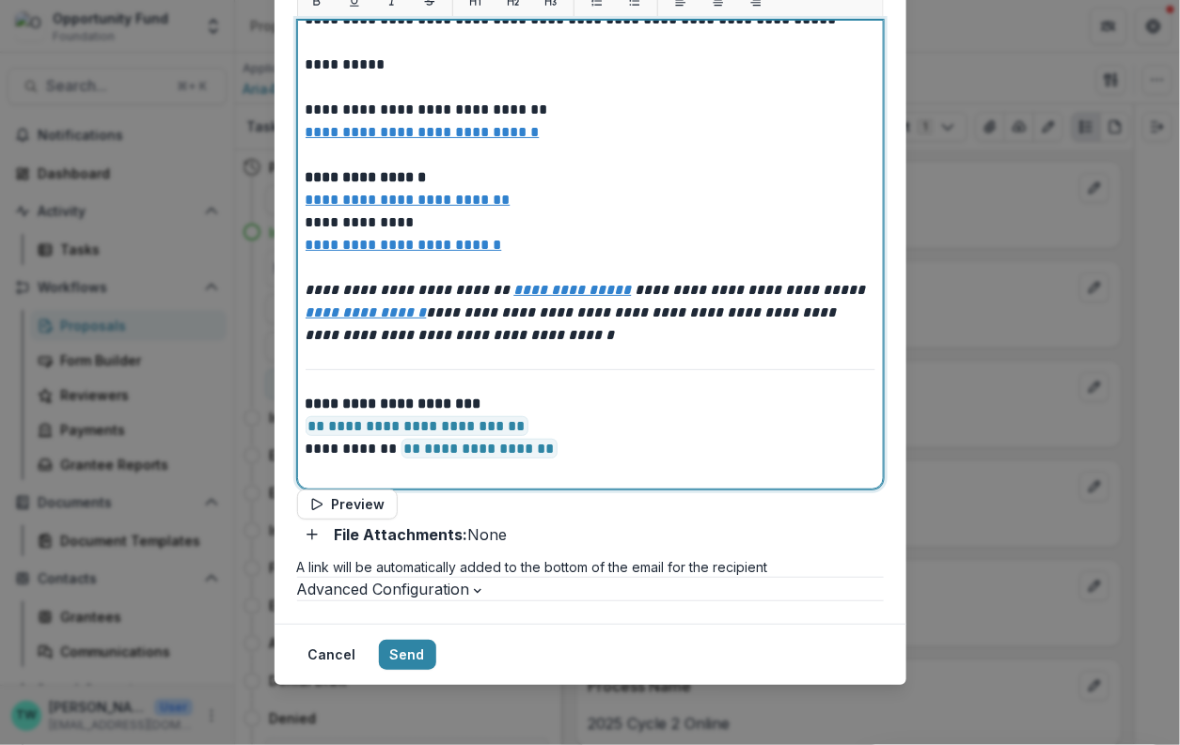
scroll to position [773, 0]
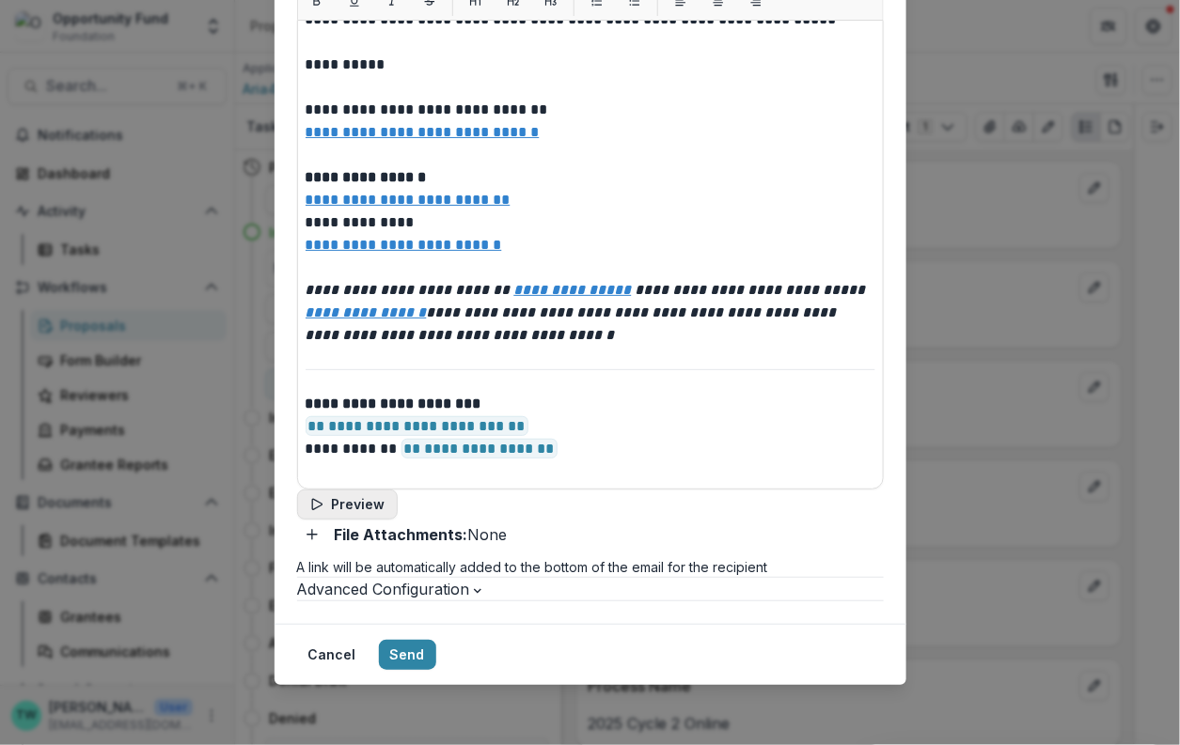
click at [398, 520] on button "Preview" at bounding box center [347, 505] width 101 height 30
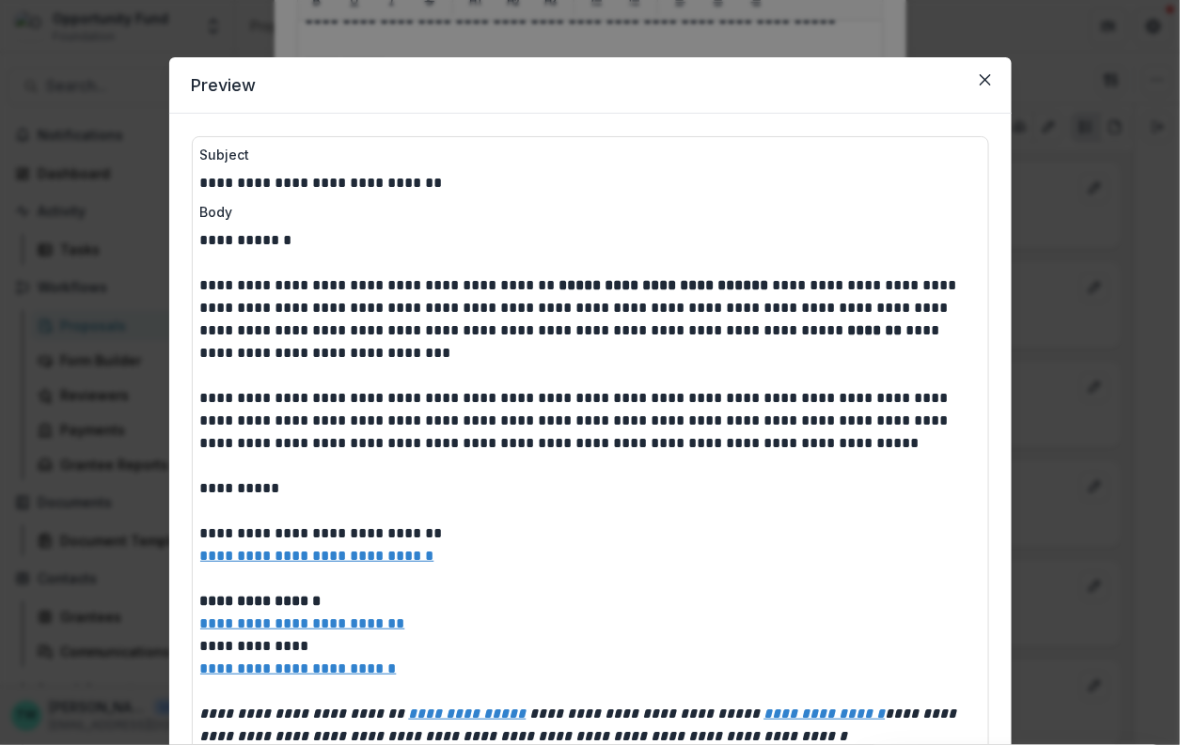
scroll to position [0, 0]
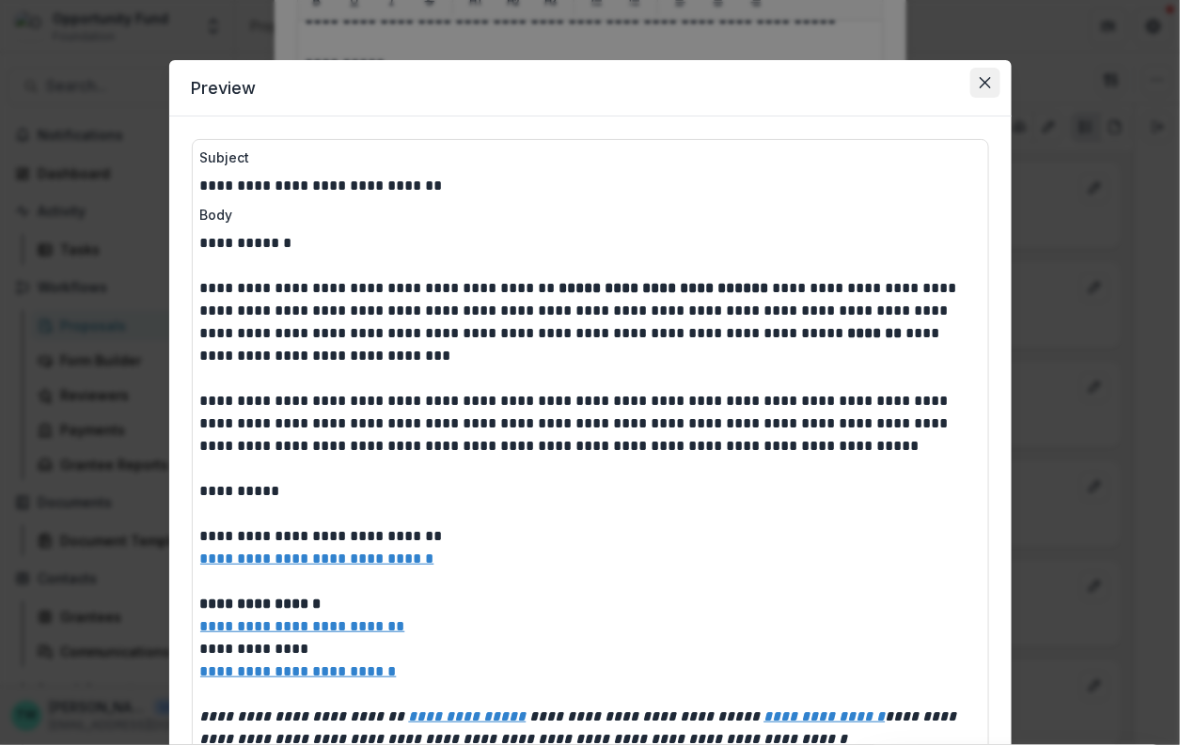
click at [982, 85] on icon "Close" at bounding box center [984, 82] width 11 height 11
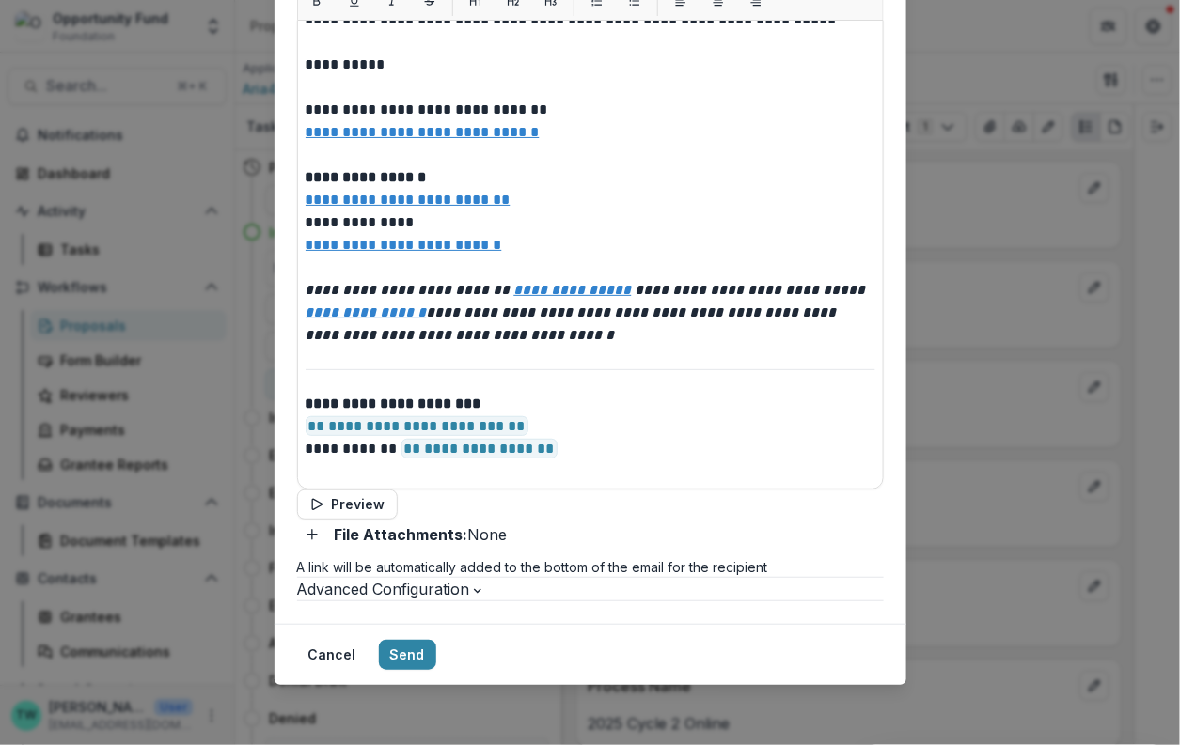
scroll to position [849, 0]
click at [436, 662] on button "Send" at bounding box center [407, 655] width 57 height 30
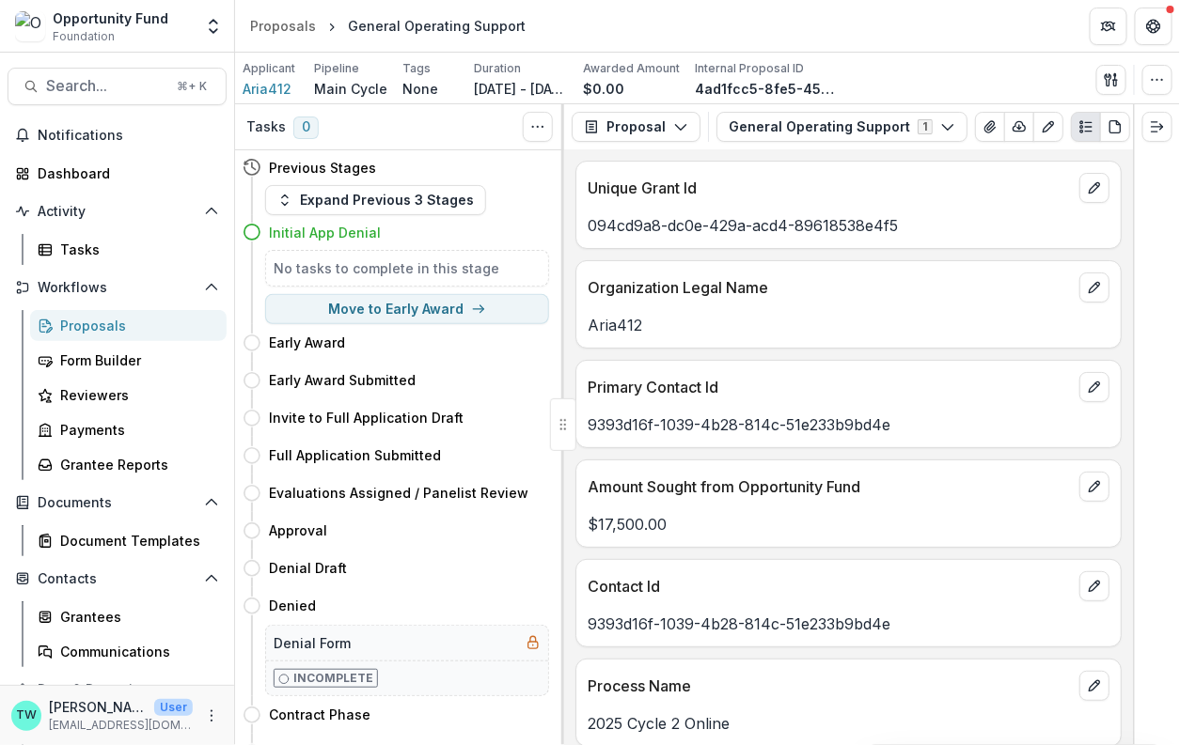
click at [102, 325] on div "Proposals" at bounding box center [135, 326] width 151 height 20
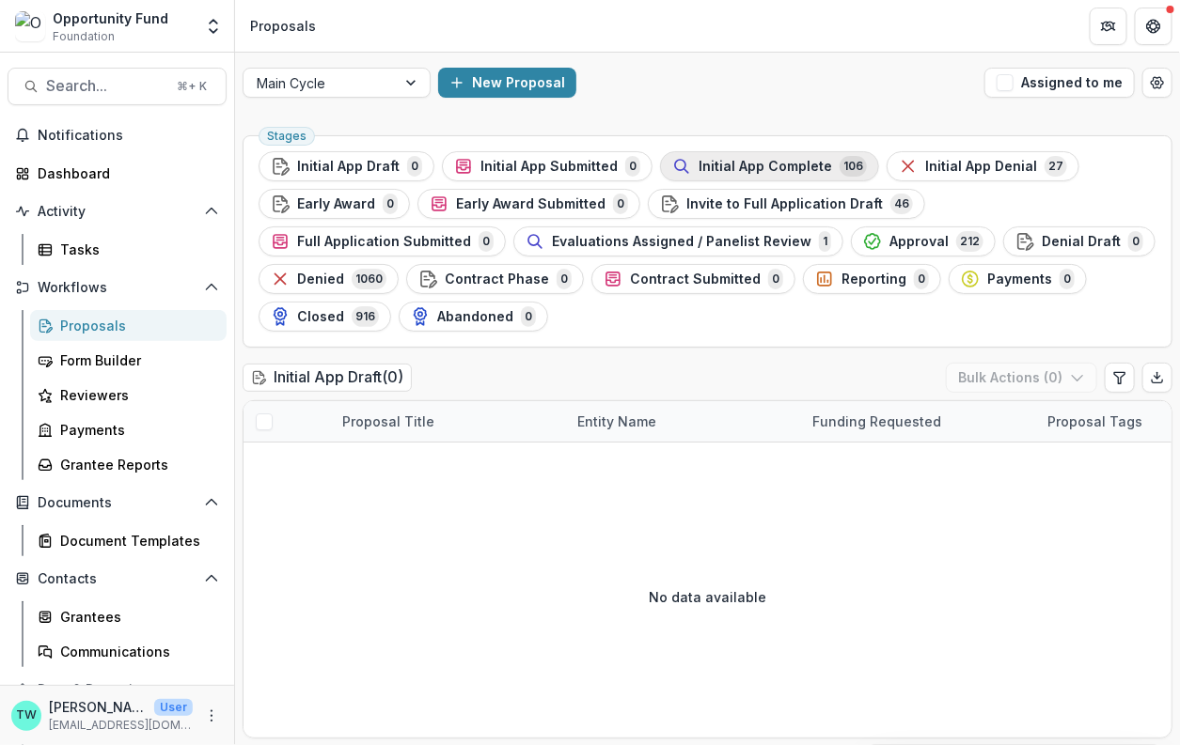
click at [766, 167] on span "Initial App Complete" at bounding box center [764, 167] width 133 height 16
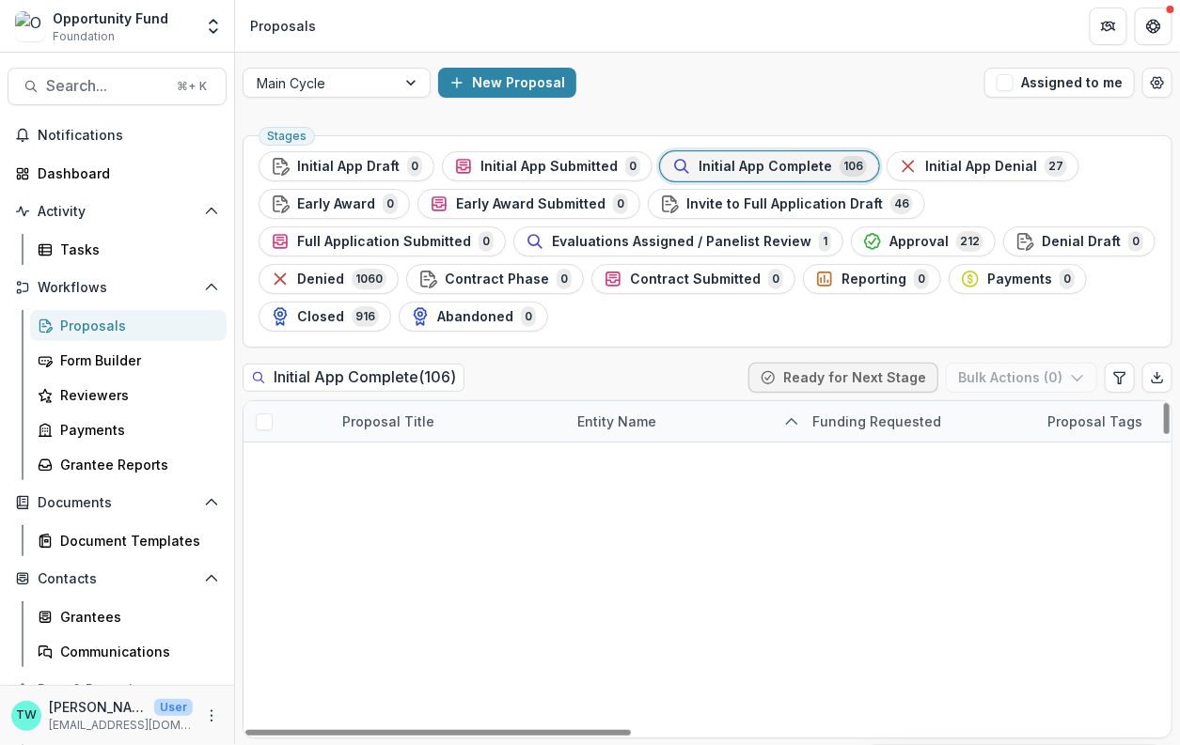
scroll to position [2689, 0]
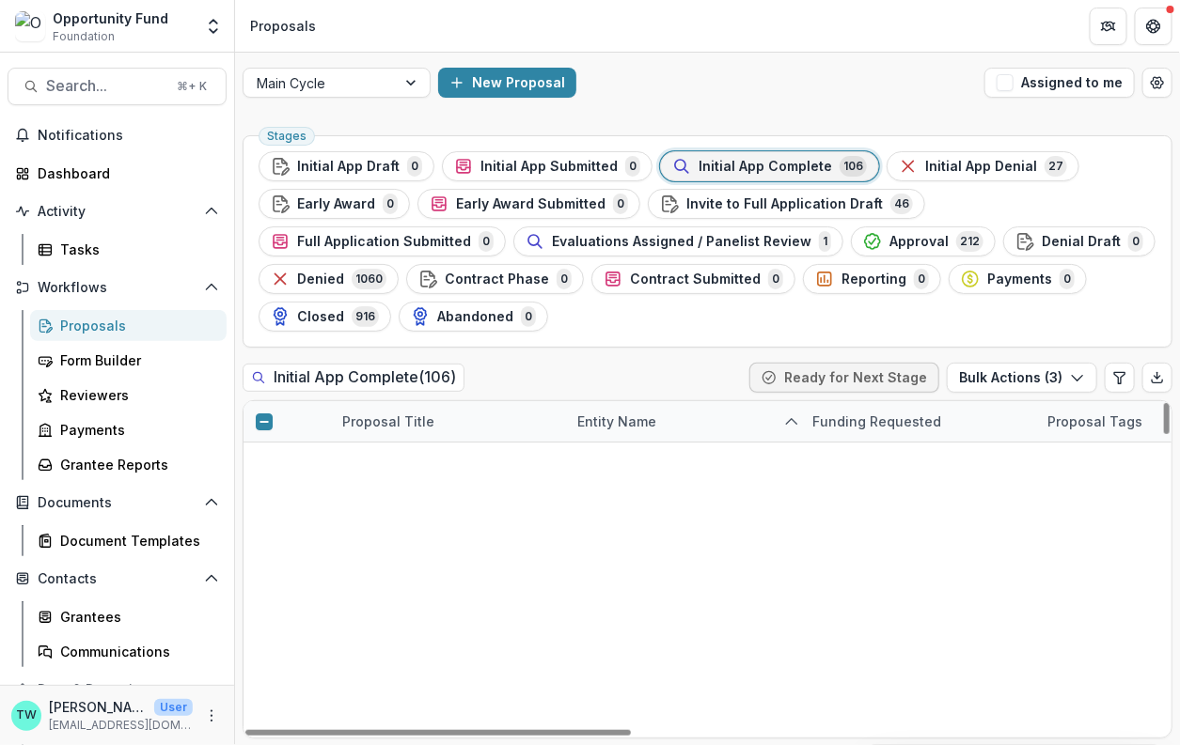
click at [261, 543] on span at bounding box center [264, 544] width 17 height 17
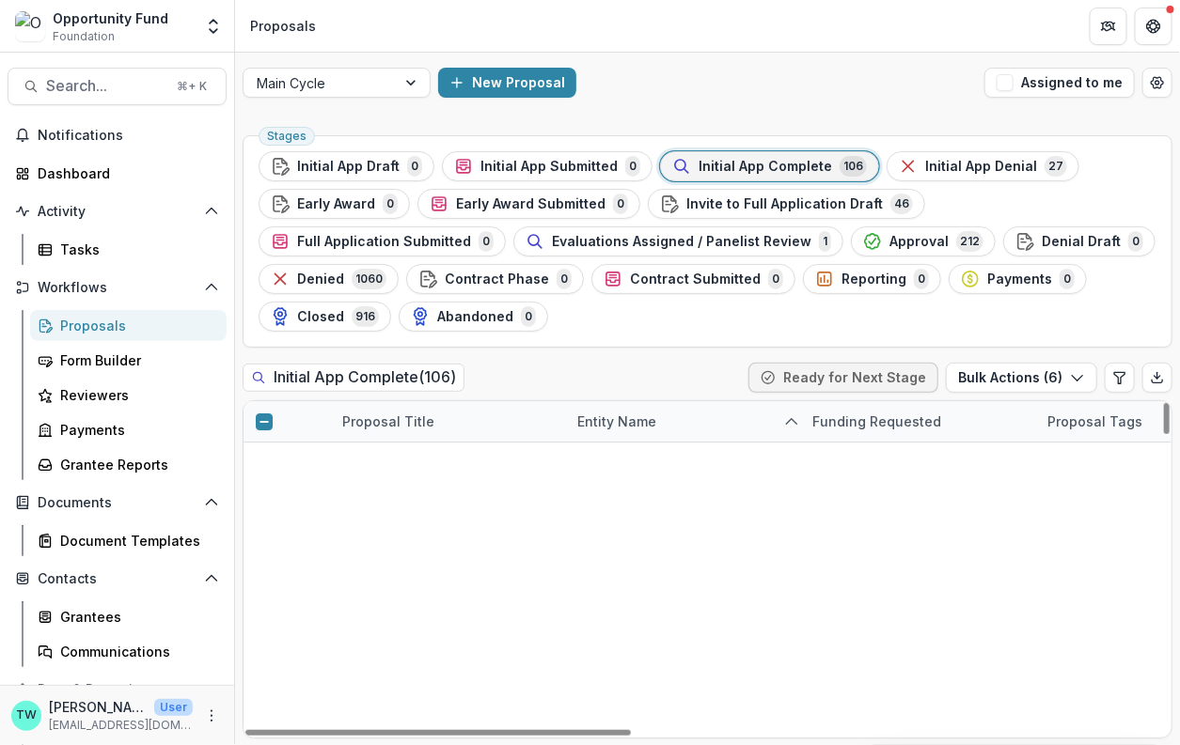
scroll to position [1144, 0]
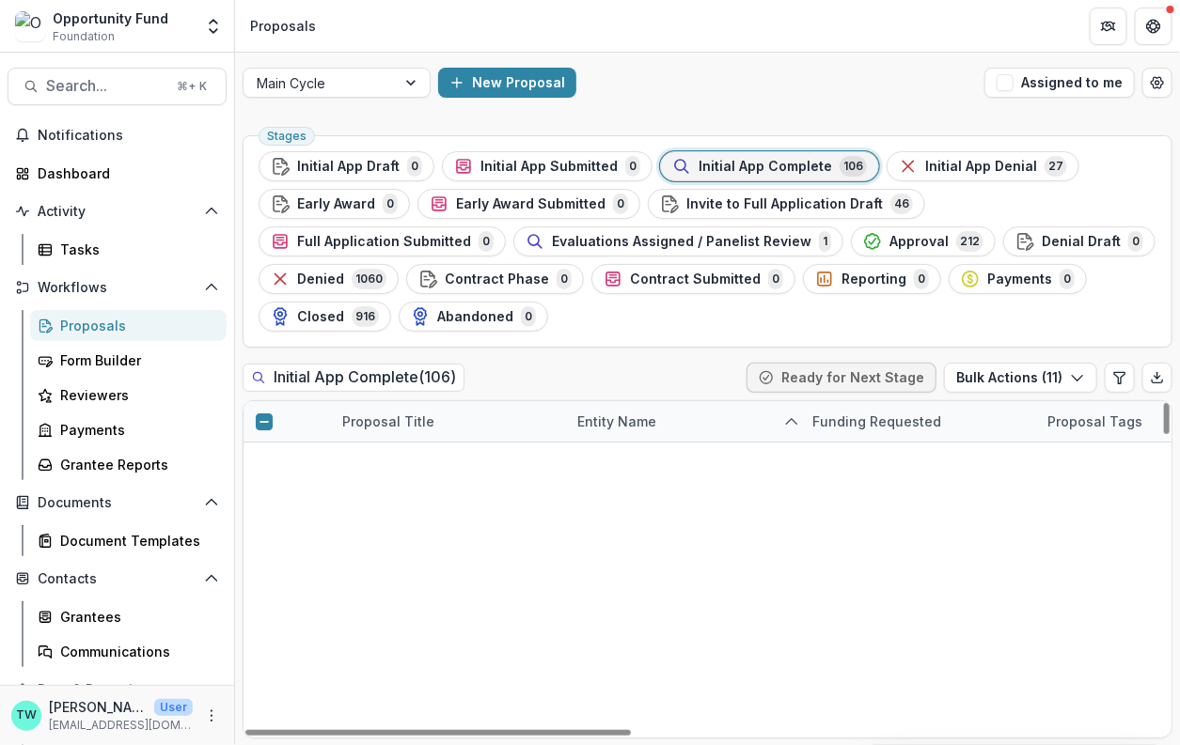
scroll to position [2642, 0]
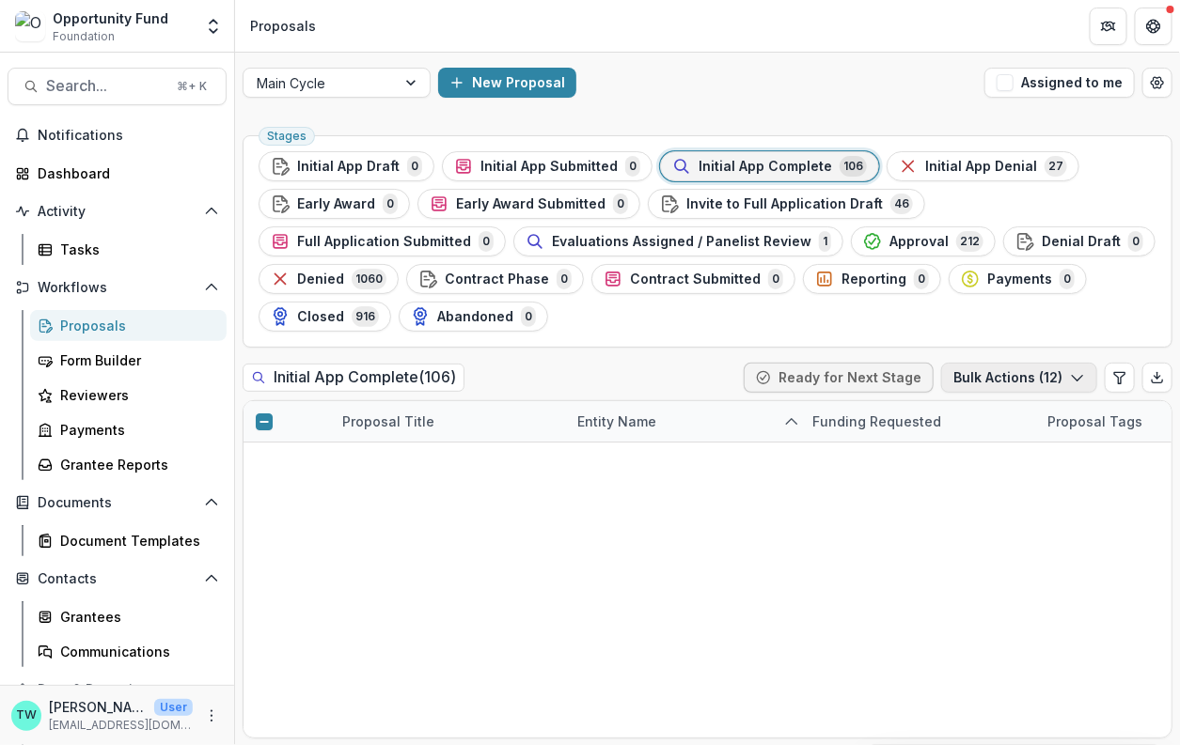
click at [1023, 372] on button "Bulk Actions ( 12 )" at bounding box center [1019, 378] width 156 height 30
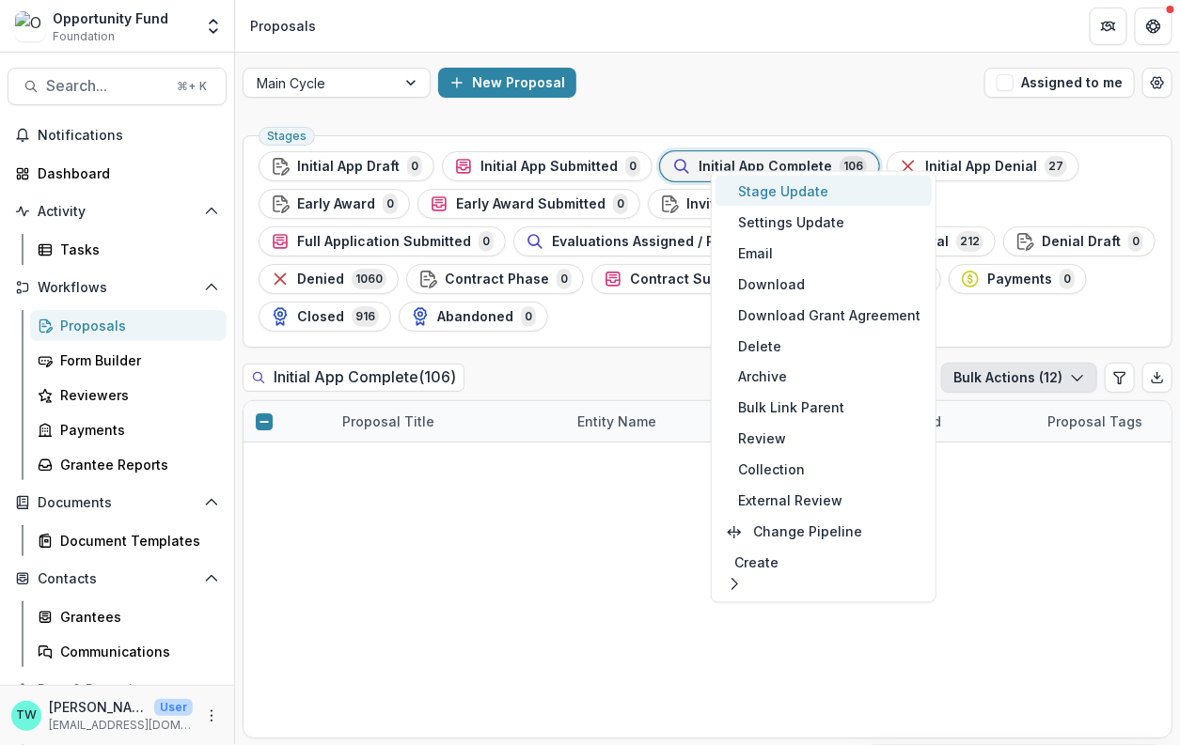
click at [784, 191] on button "Stage Update" at bounding box center [823, 191] width 216 height 31
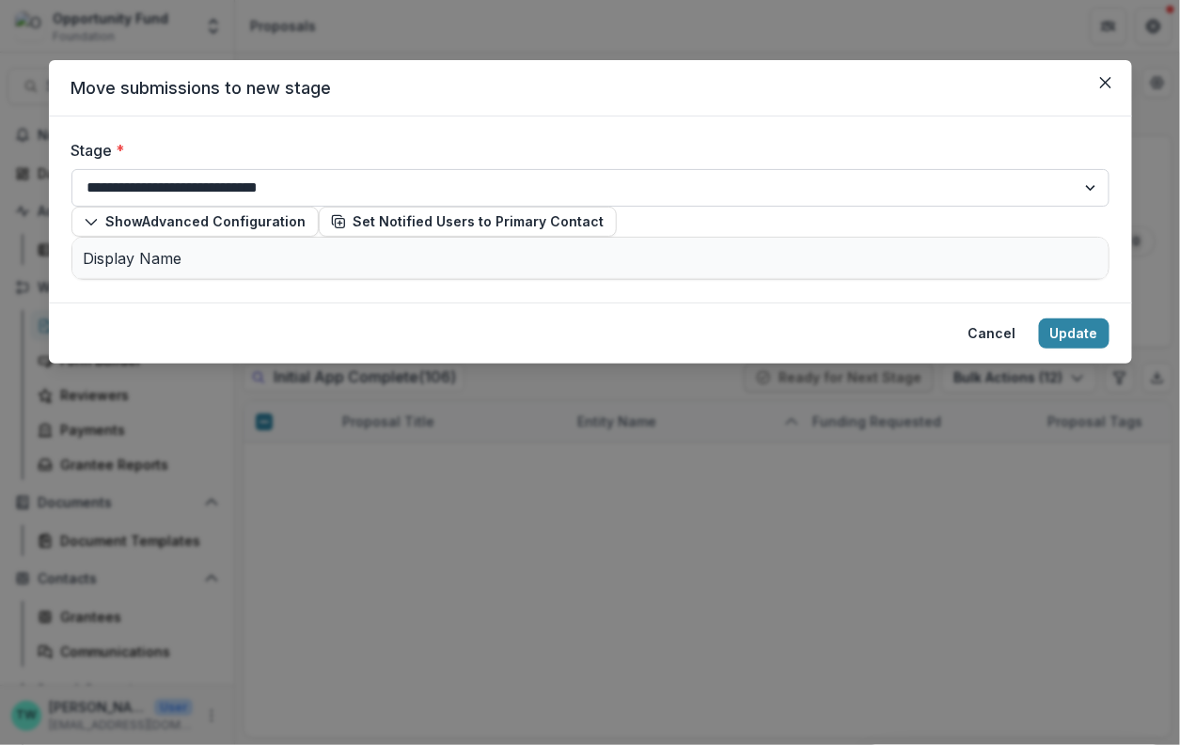
click at [354, 190] on select "**********" at bounding box center [590, 188] width 1038 height 38
select select "**********"
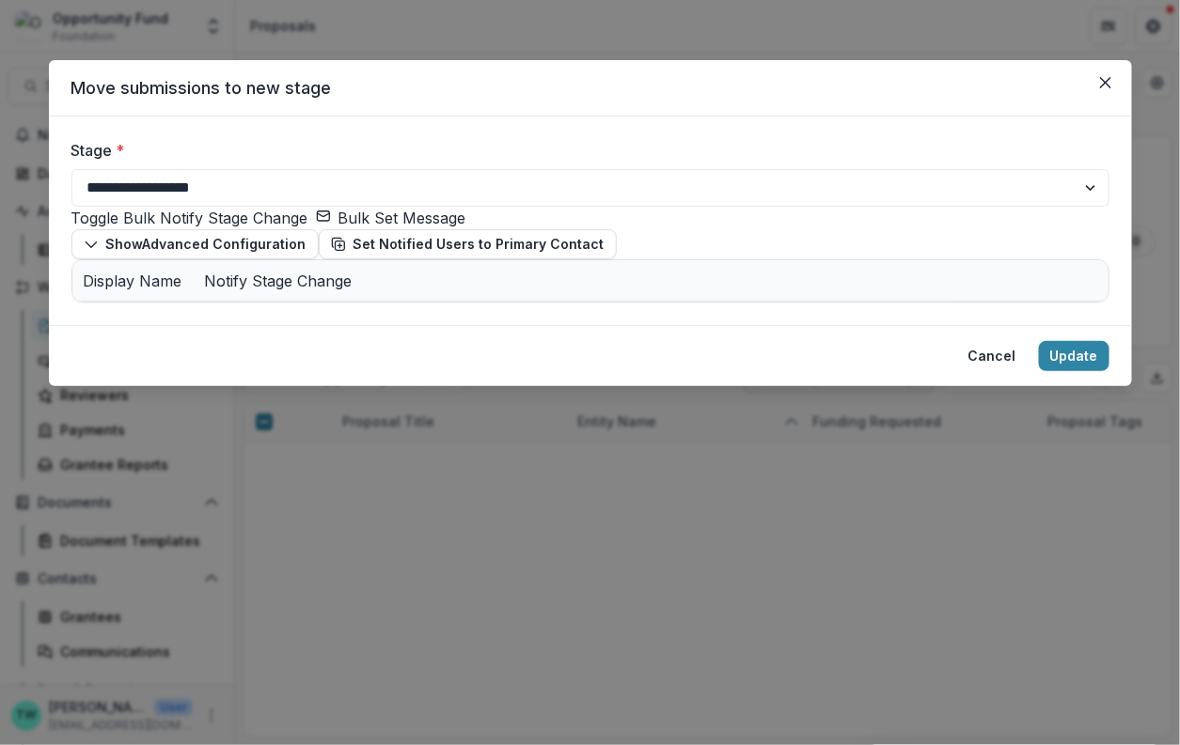
click at [407, 229] on button "Bulk Set Message" at bounding box center [391, 218] width 150 height 23
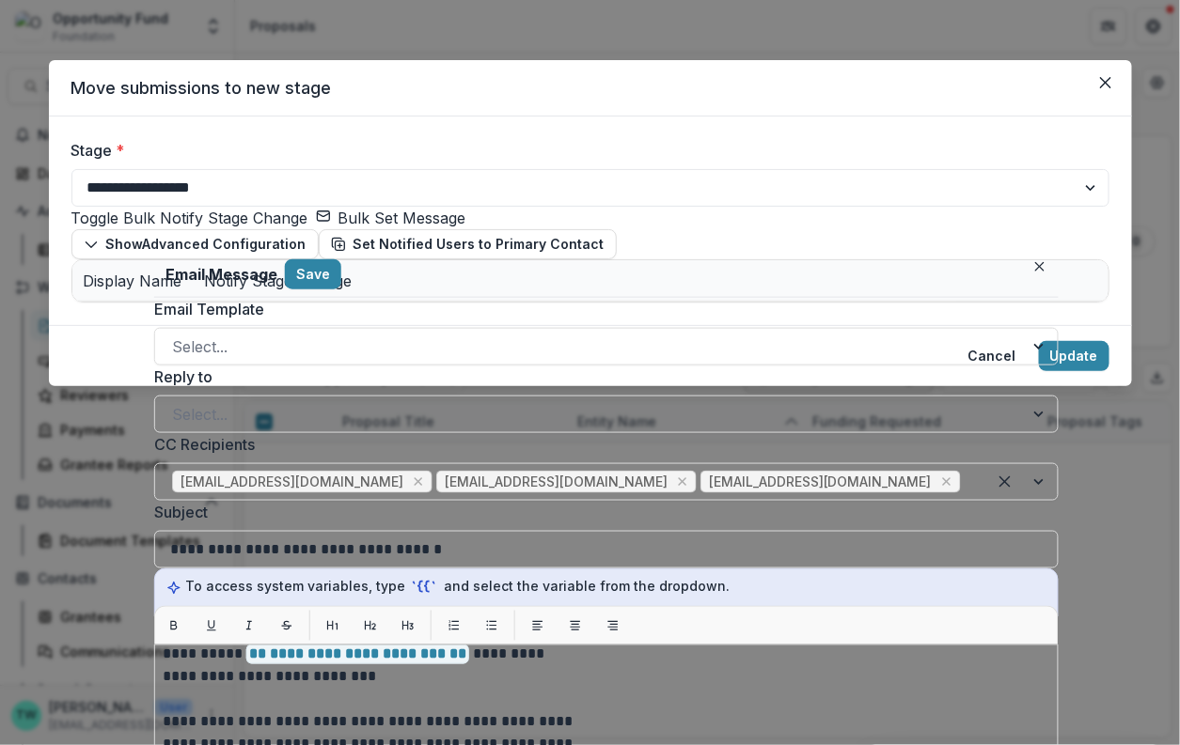
scroll to position [165, 0]
click at [1035, 267] on icon "Close" at bounding box center [1039, 266] width 9 height 9
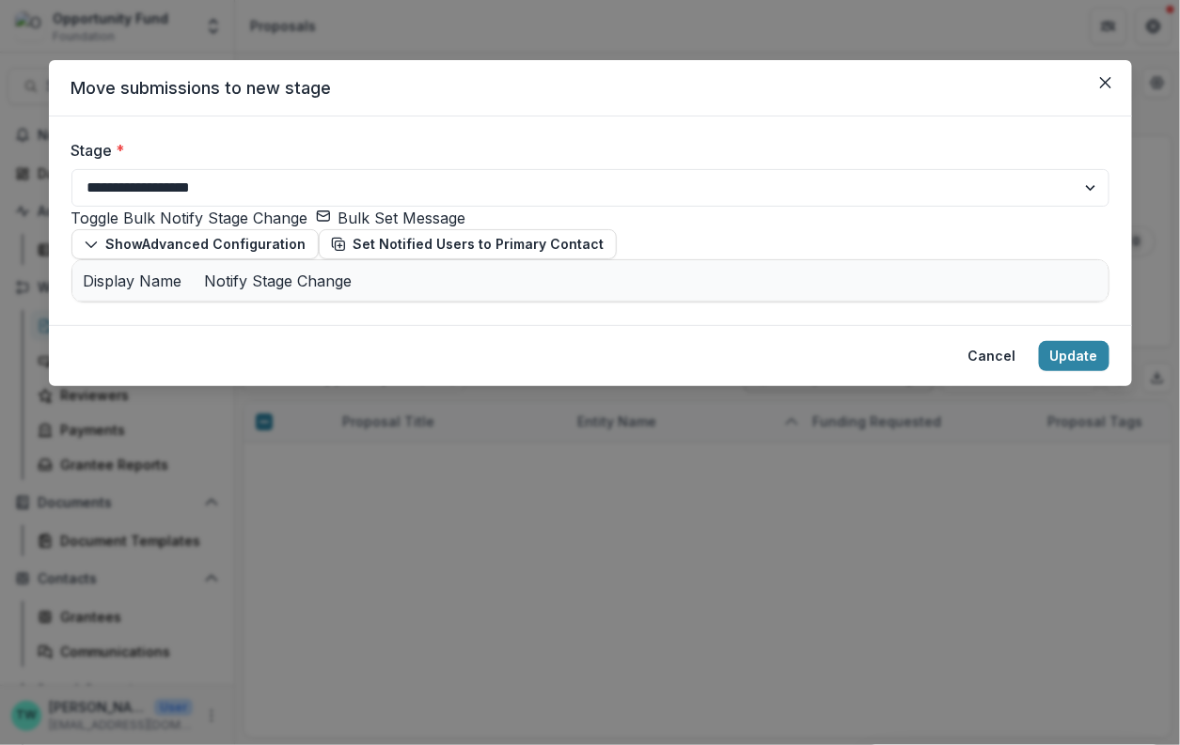
click at [417, 229] on button "Bulk Set Message" at bounding box center [391, 218] width 150 height 23
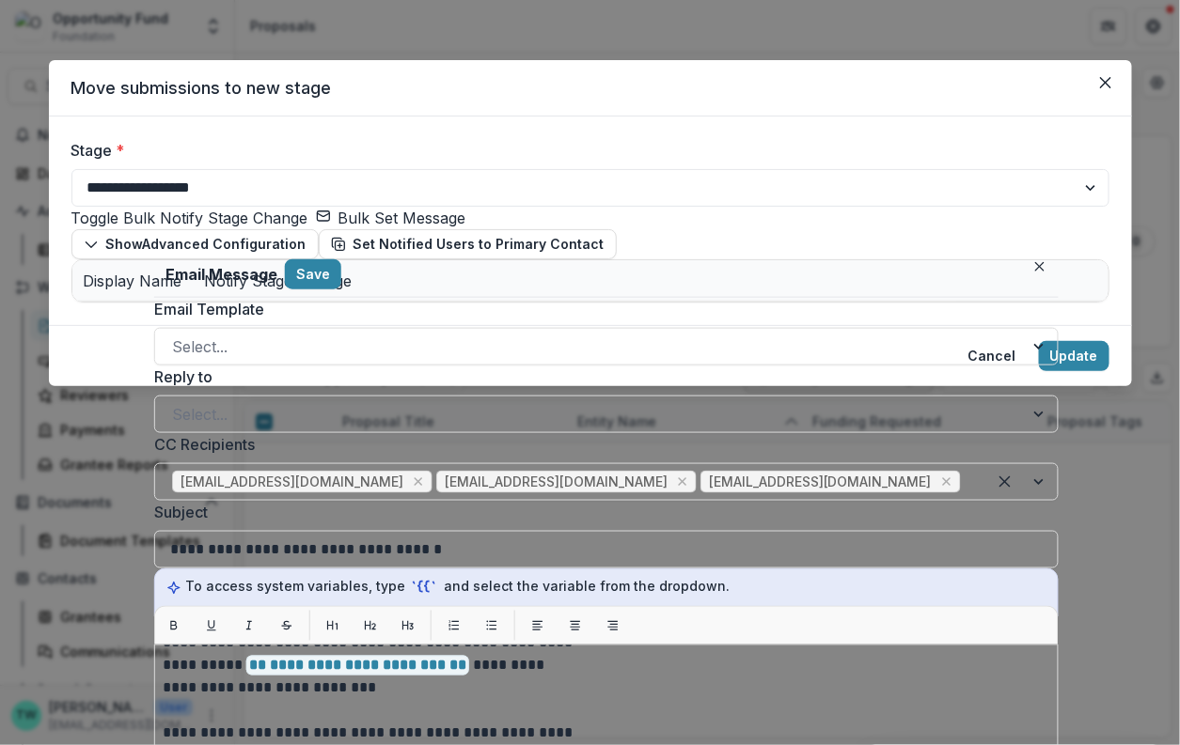
scroll to position [155, 0]
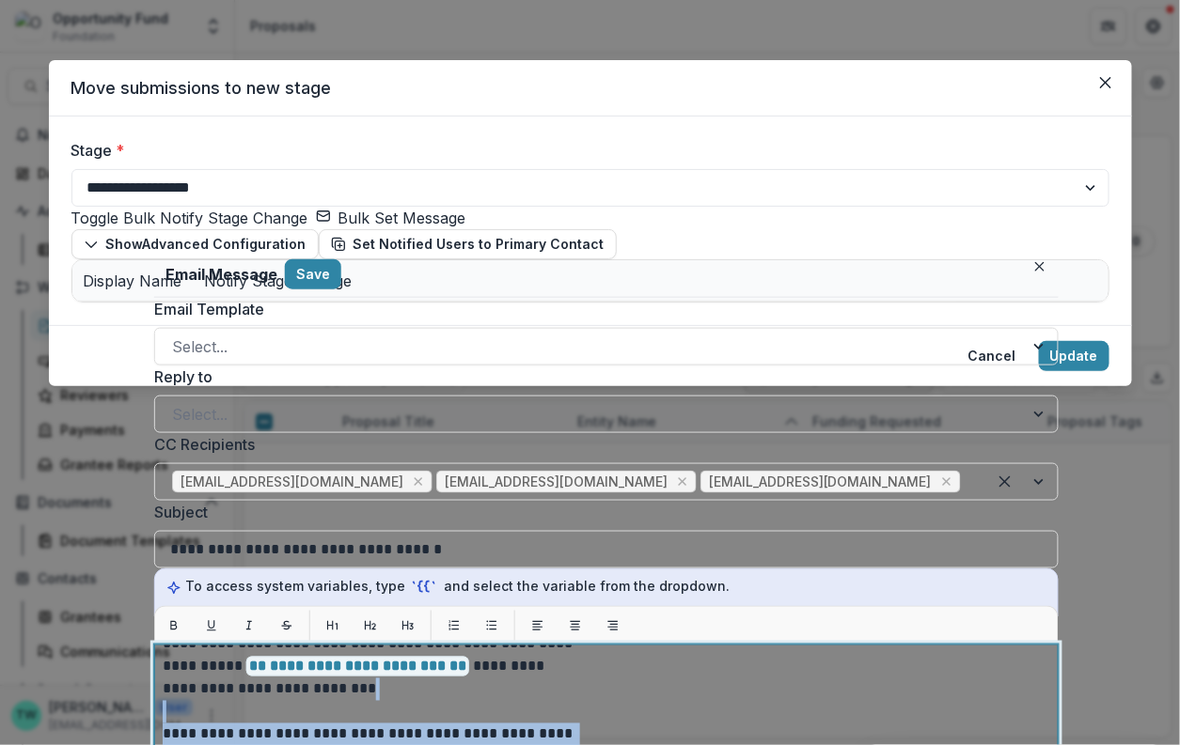
drag, startPoint x: 522, startPoint y: 563, endPoint x: 523, endPoint y: 499, distance: 63.9
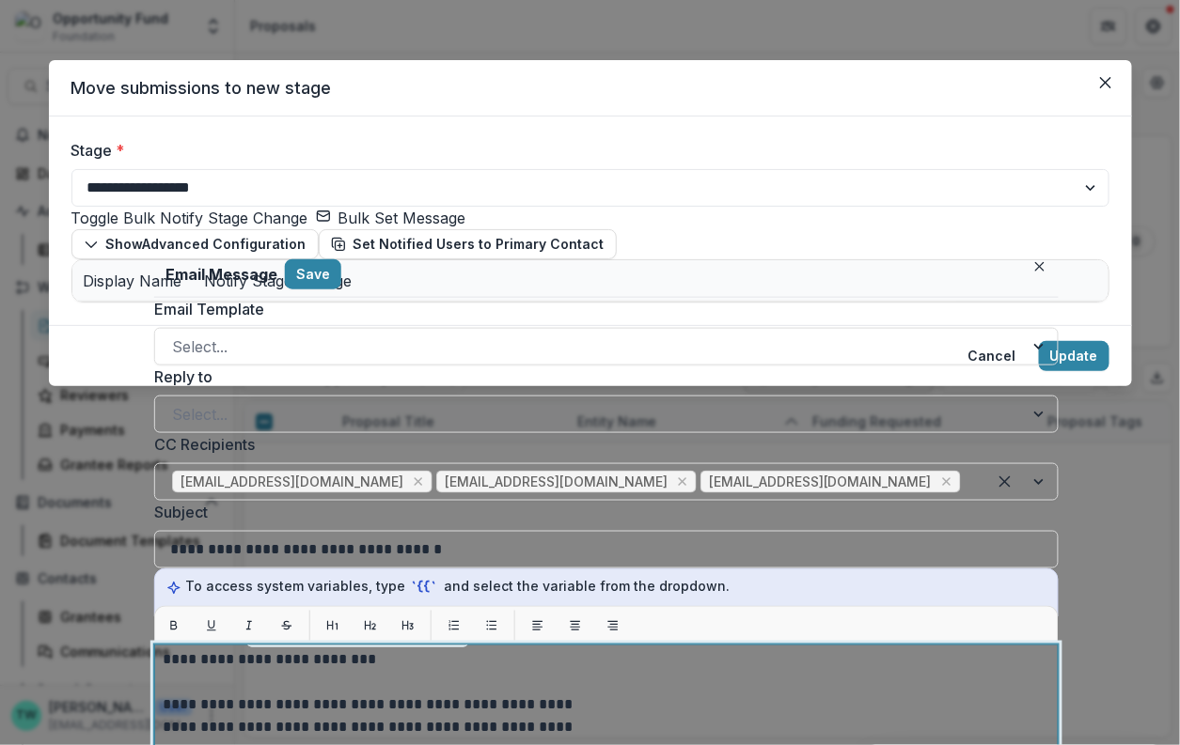
scroll to position [210, 0]
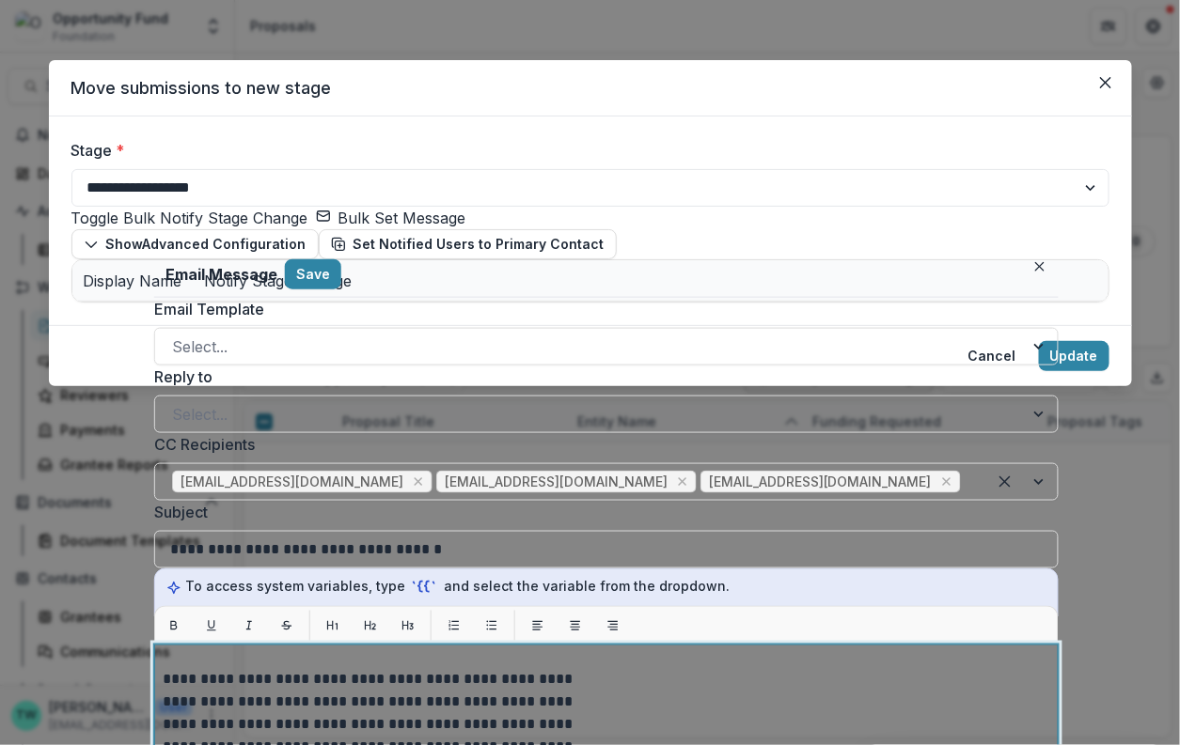
drag, startPoint x: 384, startPoint y: 558, endPoint x: 323, endPoint y: 577, distance: 63.9
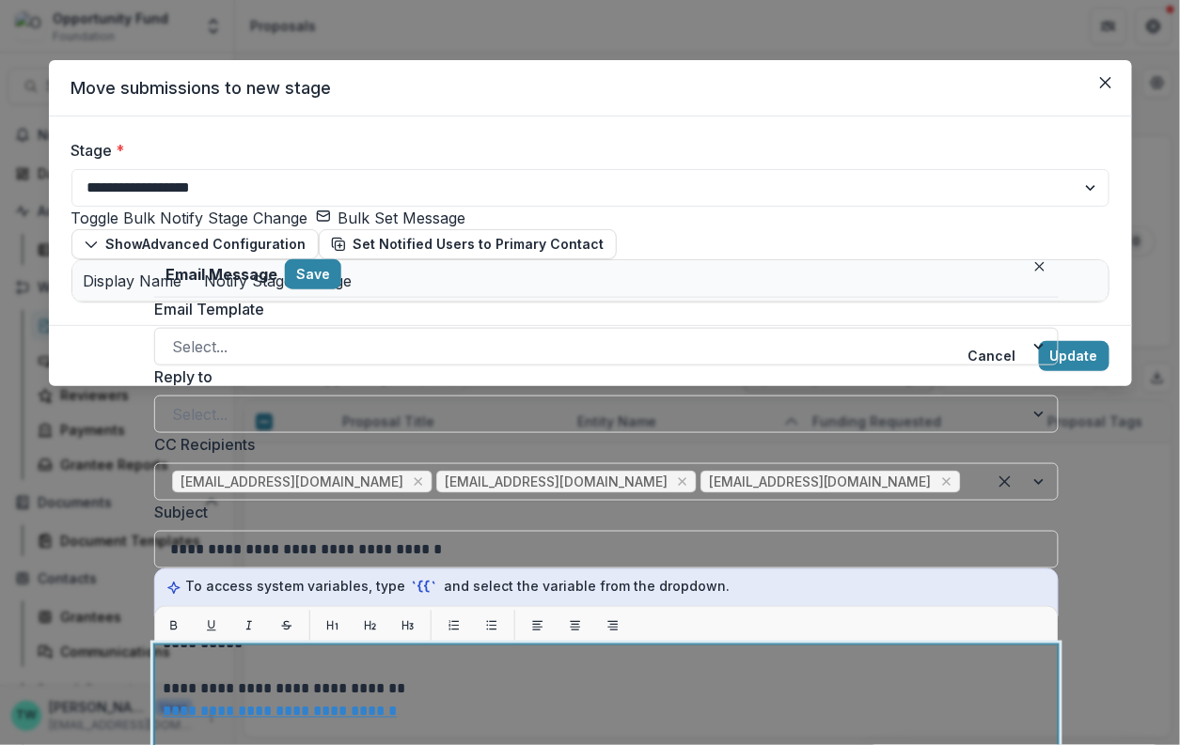
scroll to position [611, 0]
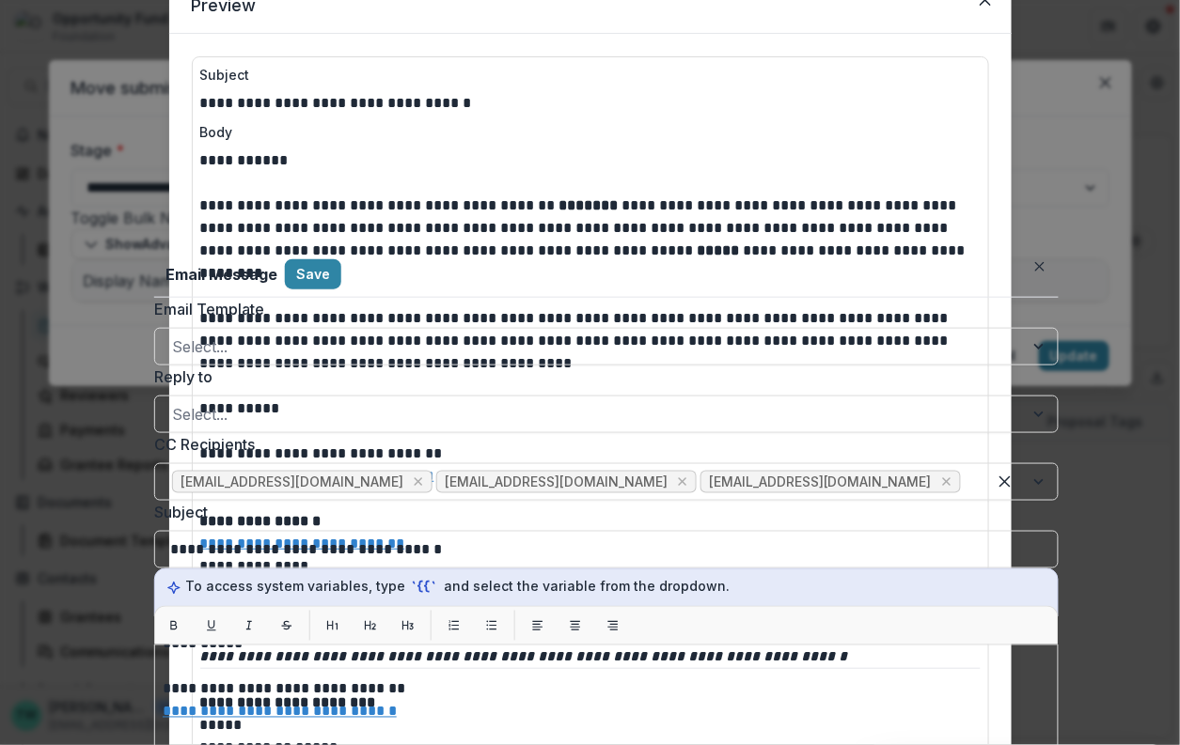
scroll to position [0, 0]
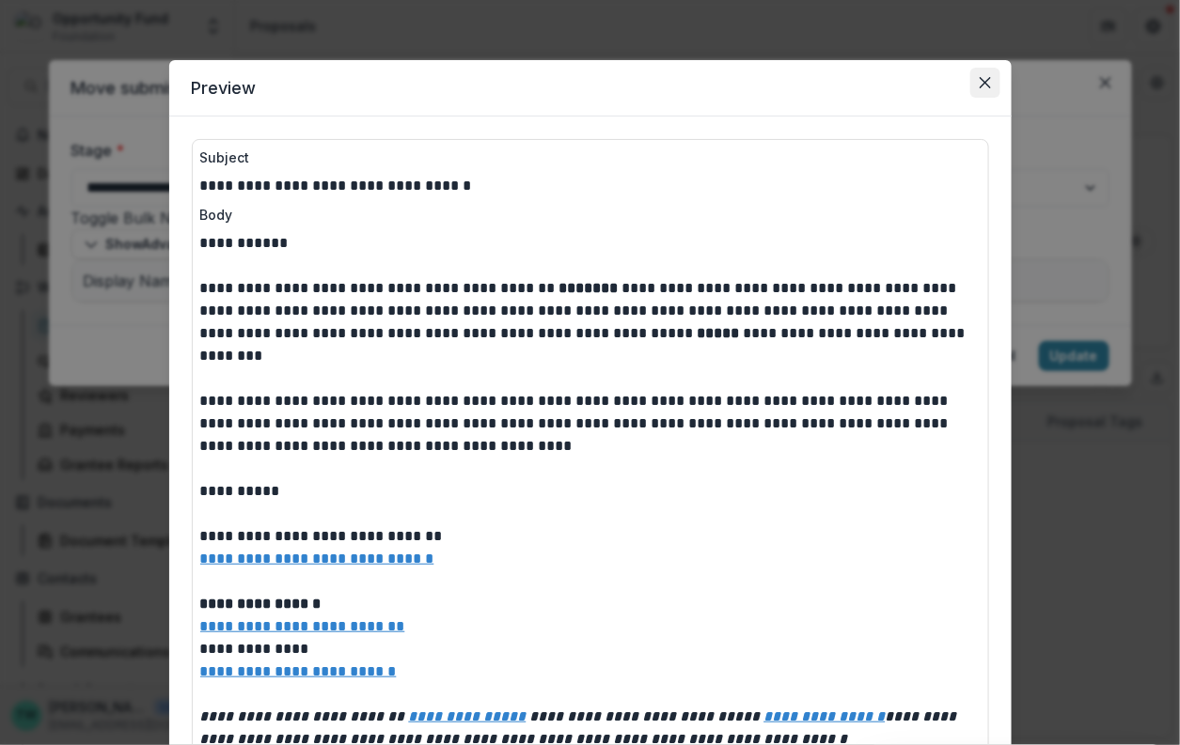
click at [981, 81] on icon "Close" at bounding box center [984, 82] width 11 height 11
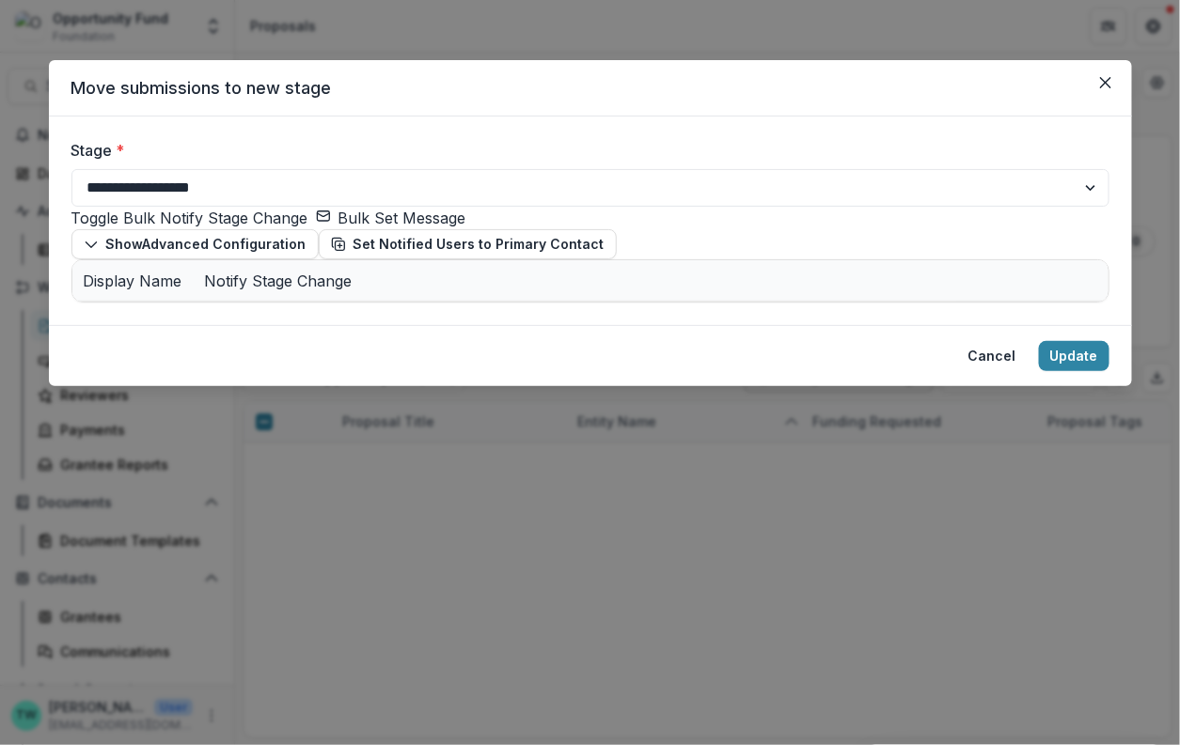
click at [375, 229] on button "Bulk Set Message" at bounding box center [391, 218] width 150 height 23
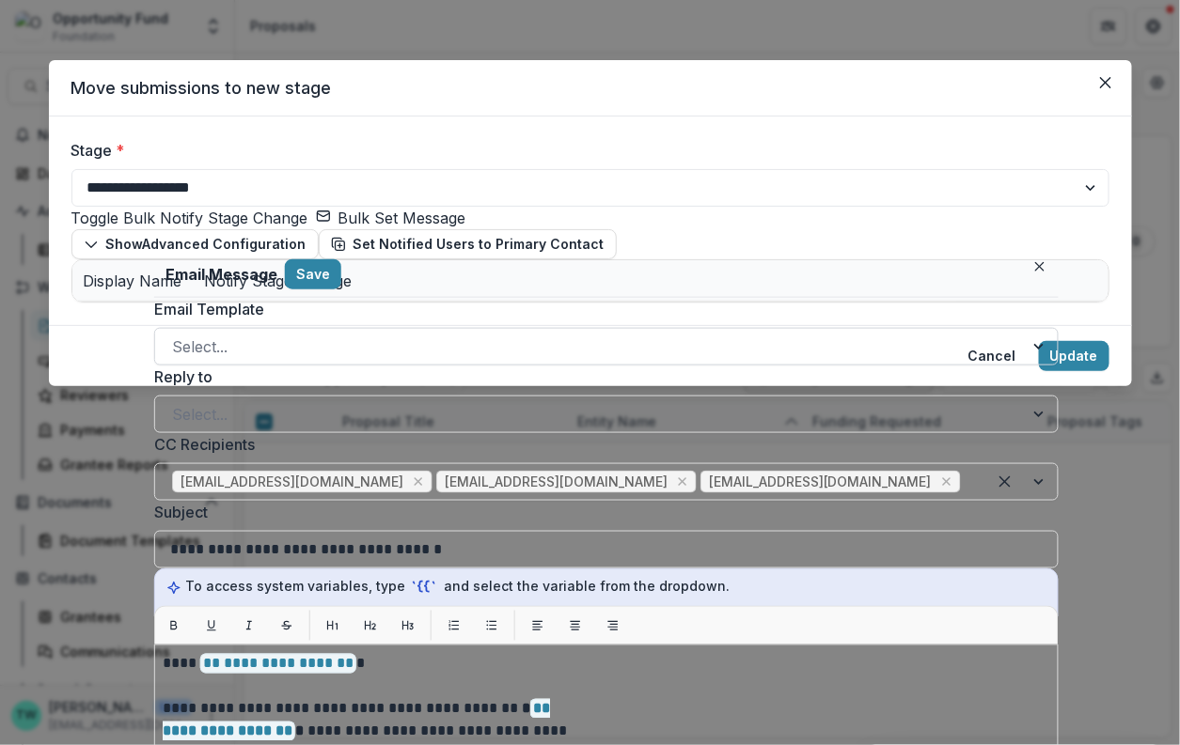
click at [1023, 354] on div at bounding box center [1040, 347] width 34 height 36
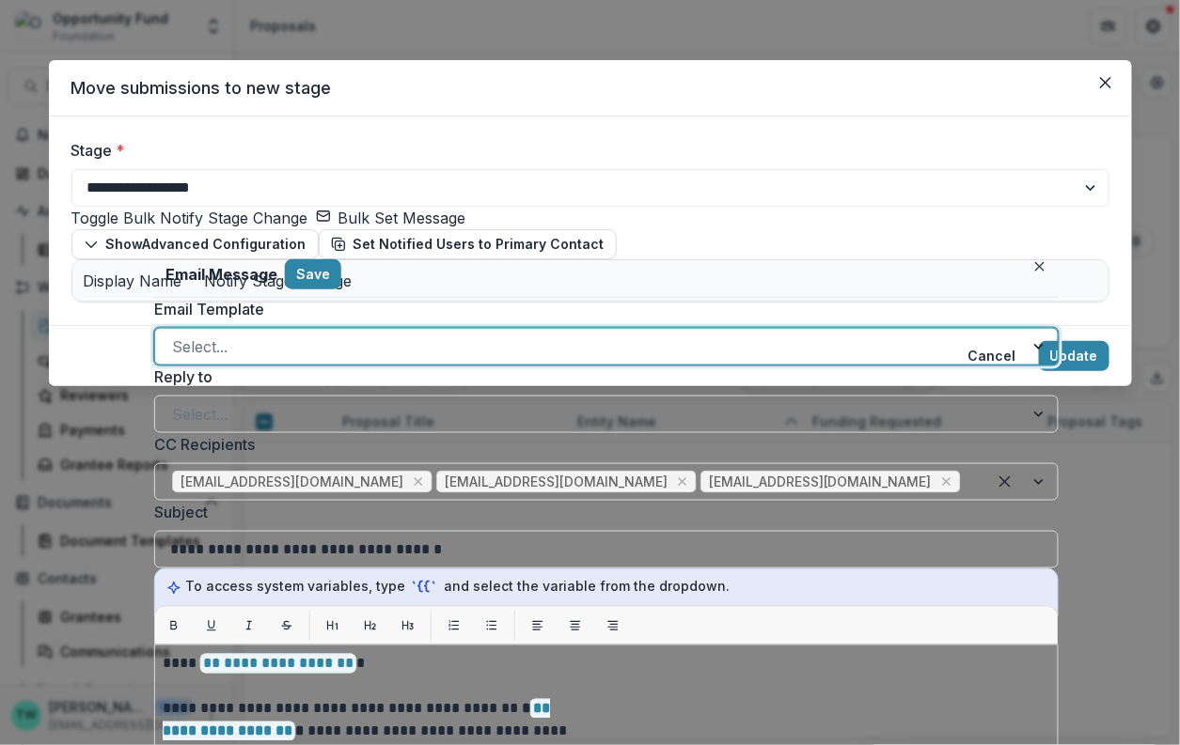
click at [1023, 354] on div at bounding box center [1040, 347] width 34 height 36
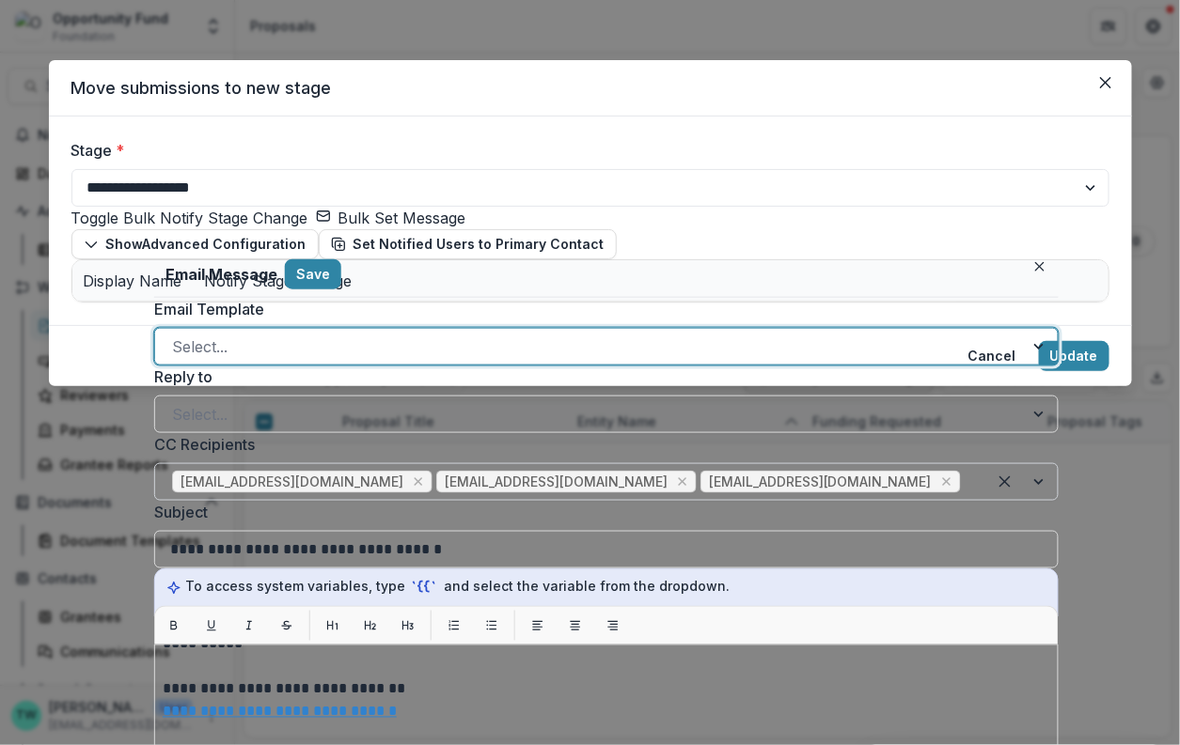
scroll to position [706, 0]
click at [309, 270] on button "Save" at bounding box center [313, 274] width 56 height 30
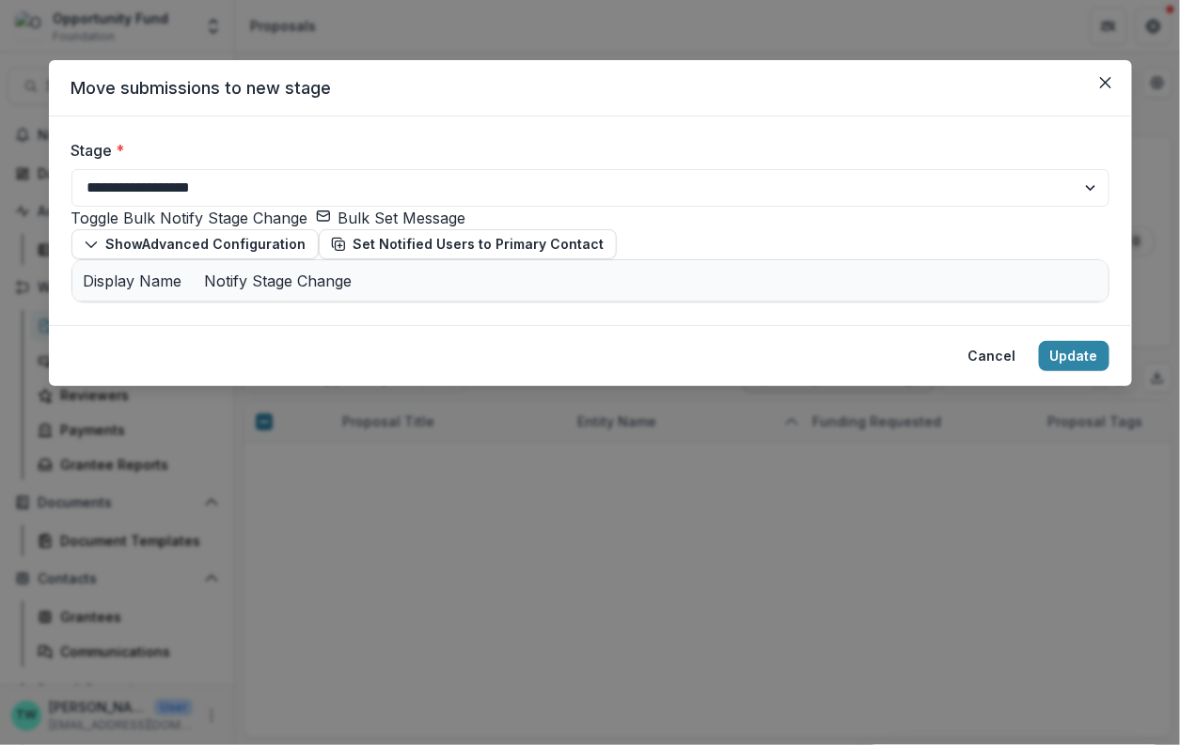
scroll to position [231, 0]
click at [319, 229] on button "Set Notified Users to Primary Contact" at bounding box center [468, 244] width 298 height 30
click at [367, 317] on rect "send-email" at bounding box center [365, 321] width 12 height 9
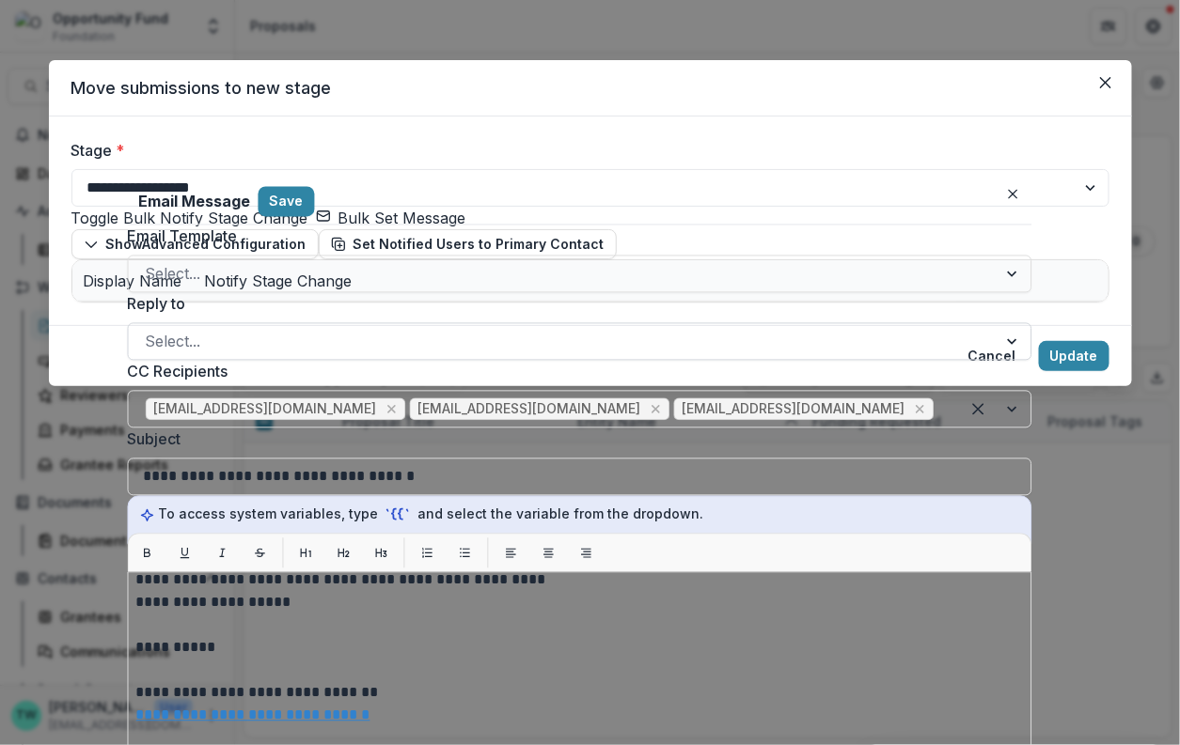
scroll to position [493, 0]
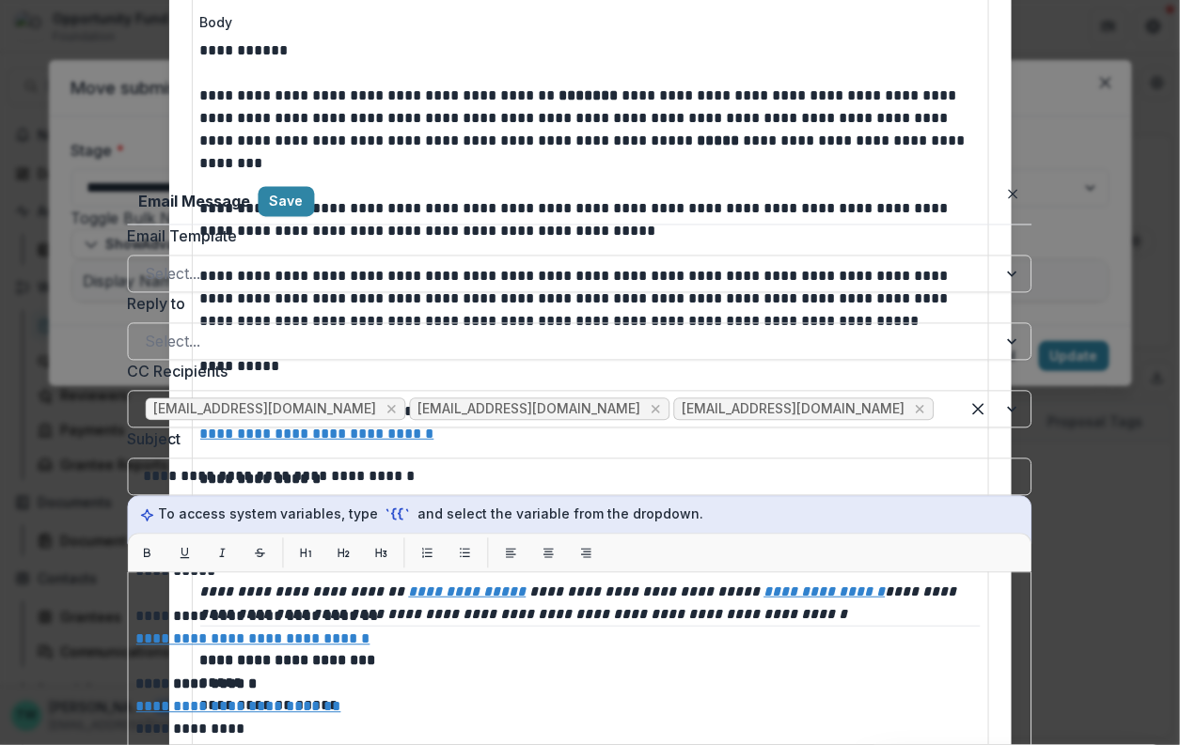
scroll to position [0, 0]
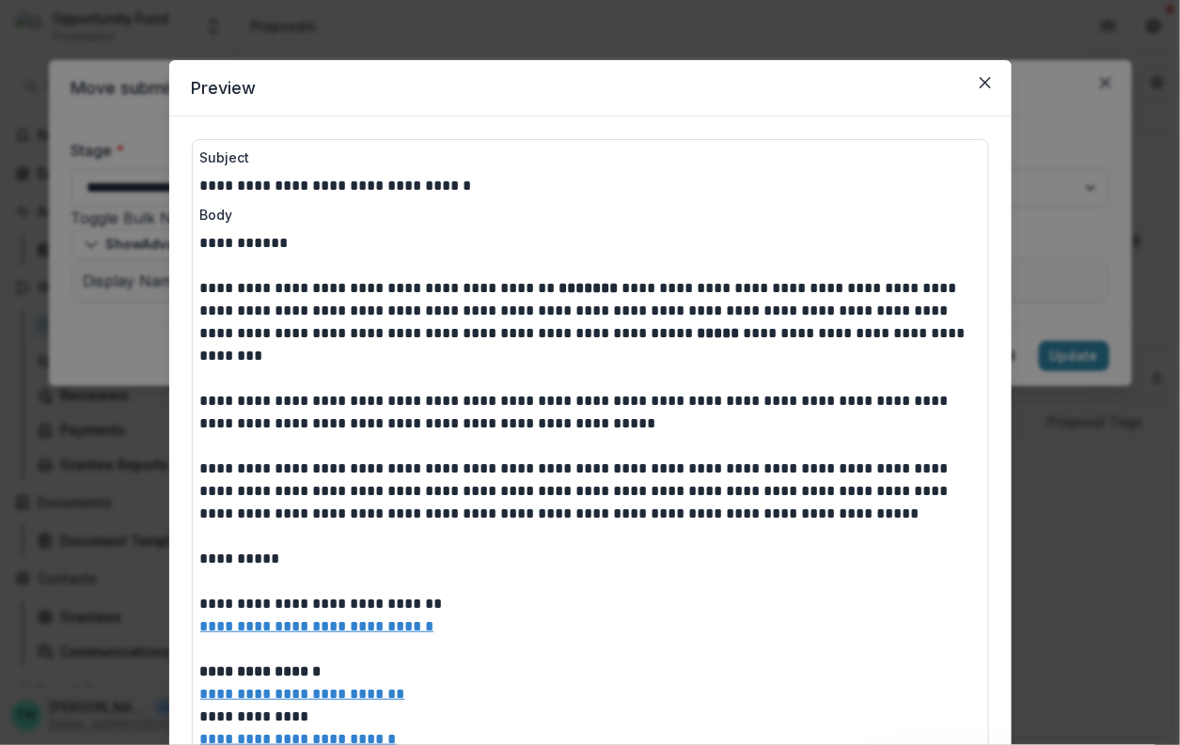
click at [287, 212] on button "Save" at bounding box center [286, 202] width 56 height 30
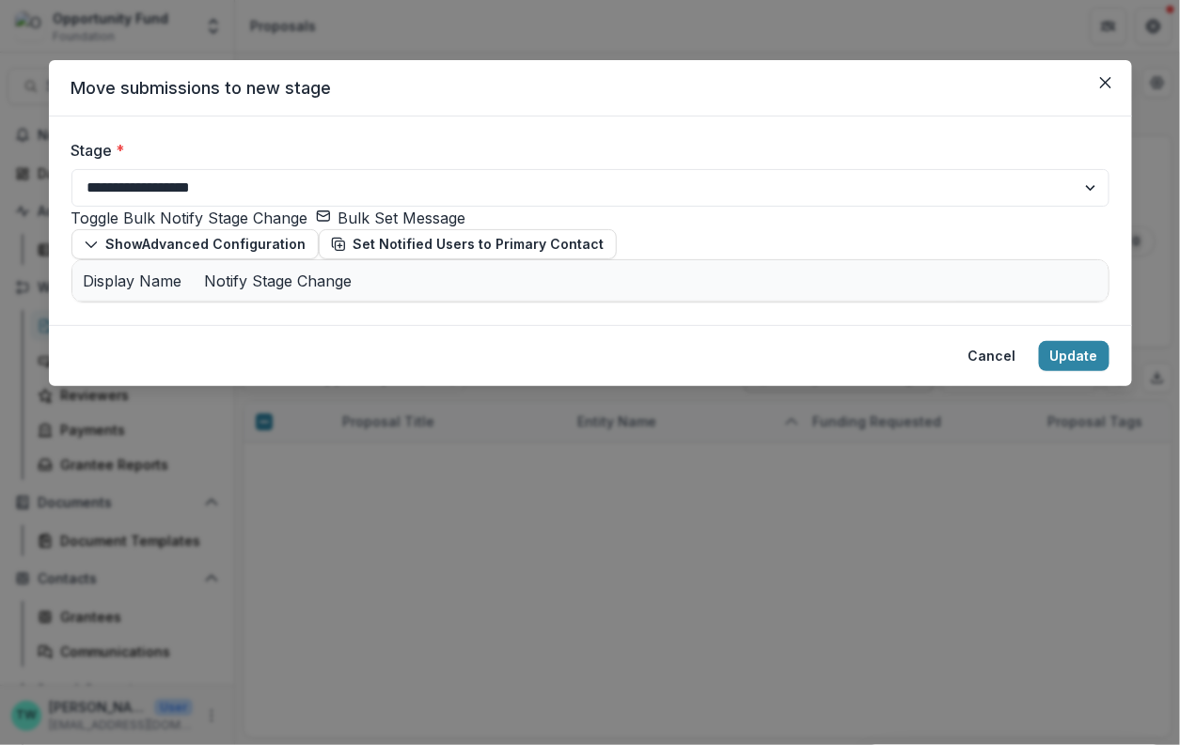
scroll to position [251, 0]
click at [1068, 371] on button "Update" at bounding box center [1074, 356] width 70 height 30
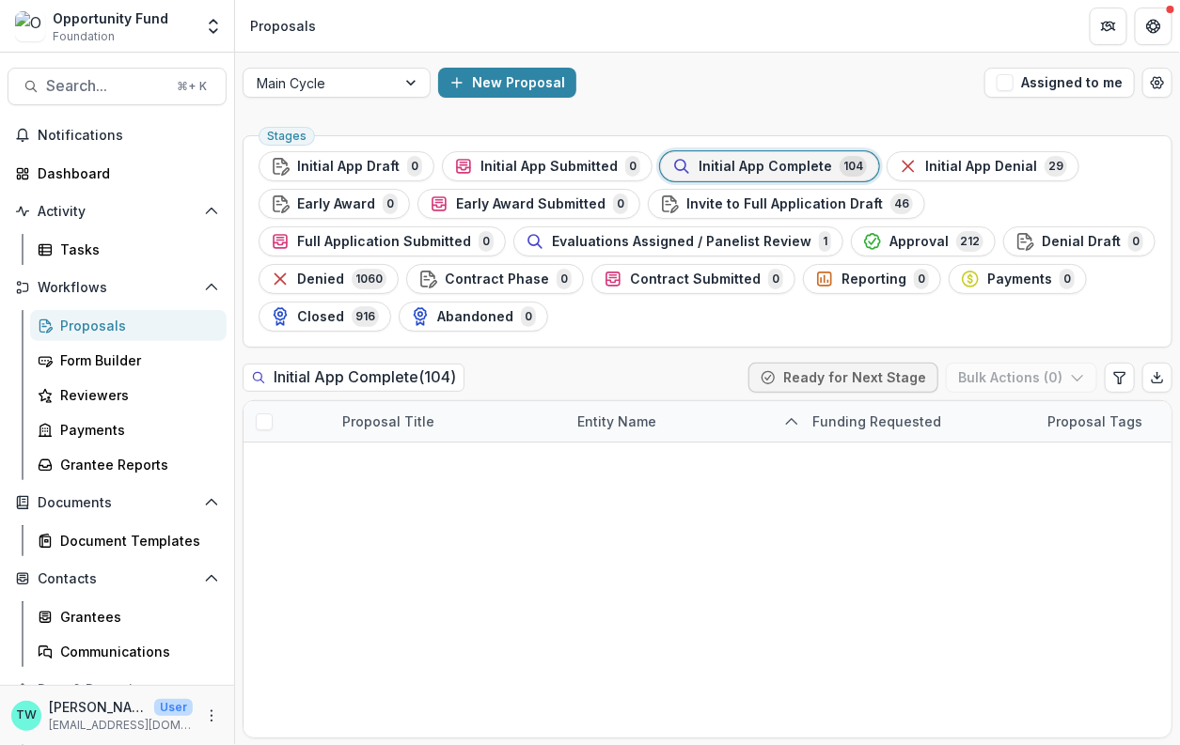
click at [785, 161] on span "Initial App Complete" at bounding box center [764, 167] width 133 height 16
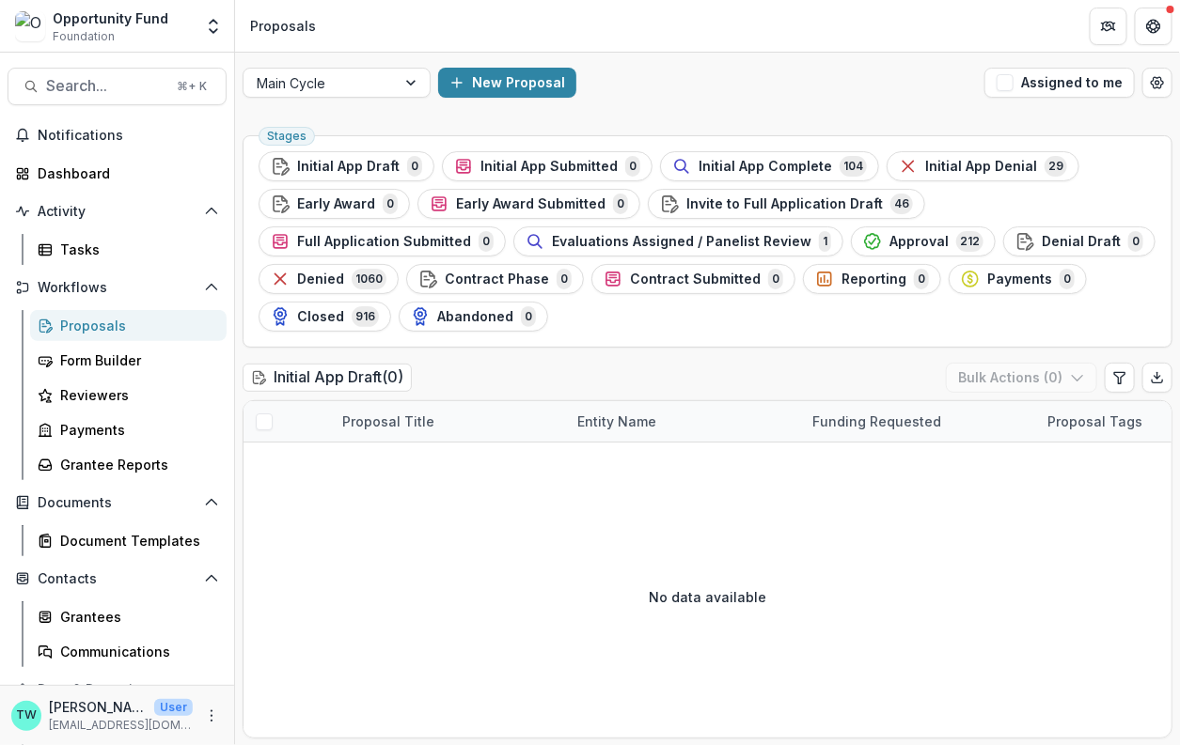
click at [935, 82] on div "New Proposal" at bounding box center [707, 83] width 539 height 30
click at [792, 168] on span "Initial App Complete" at bounding box center [764, 167] width 133 height 16
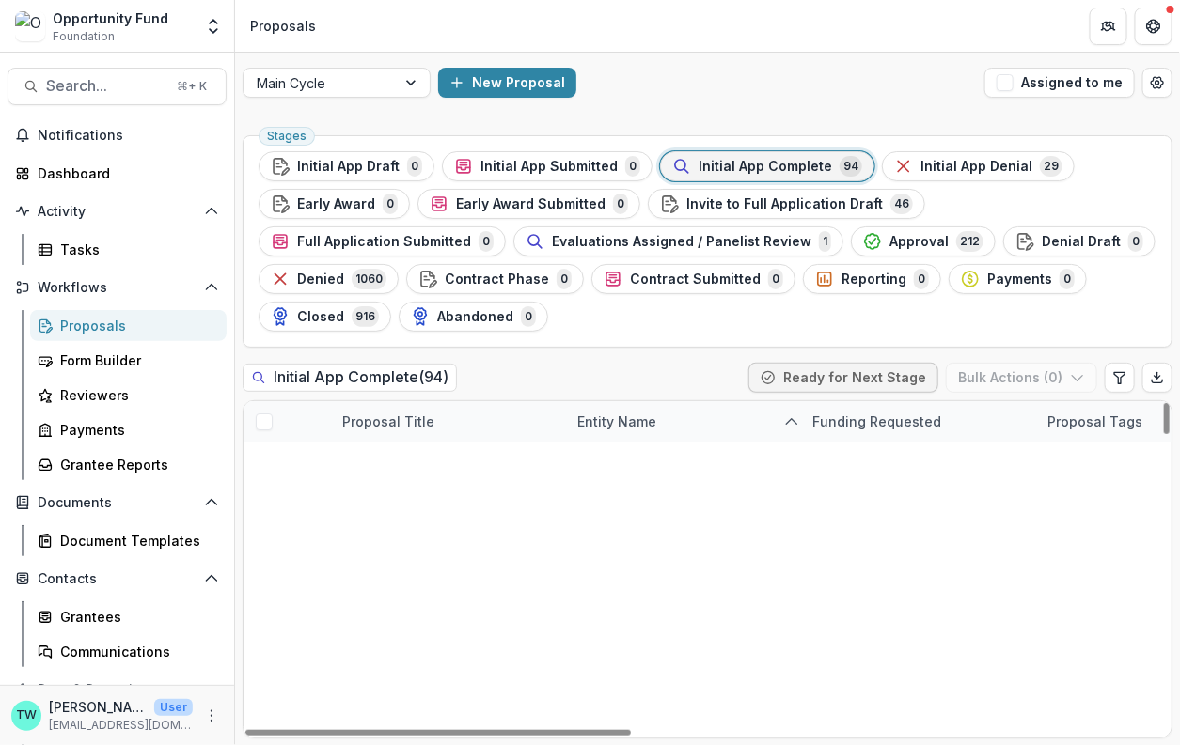
scroll to position [2207, 0]
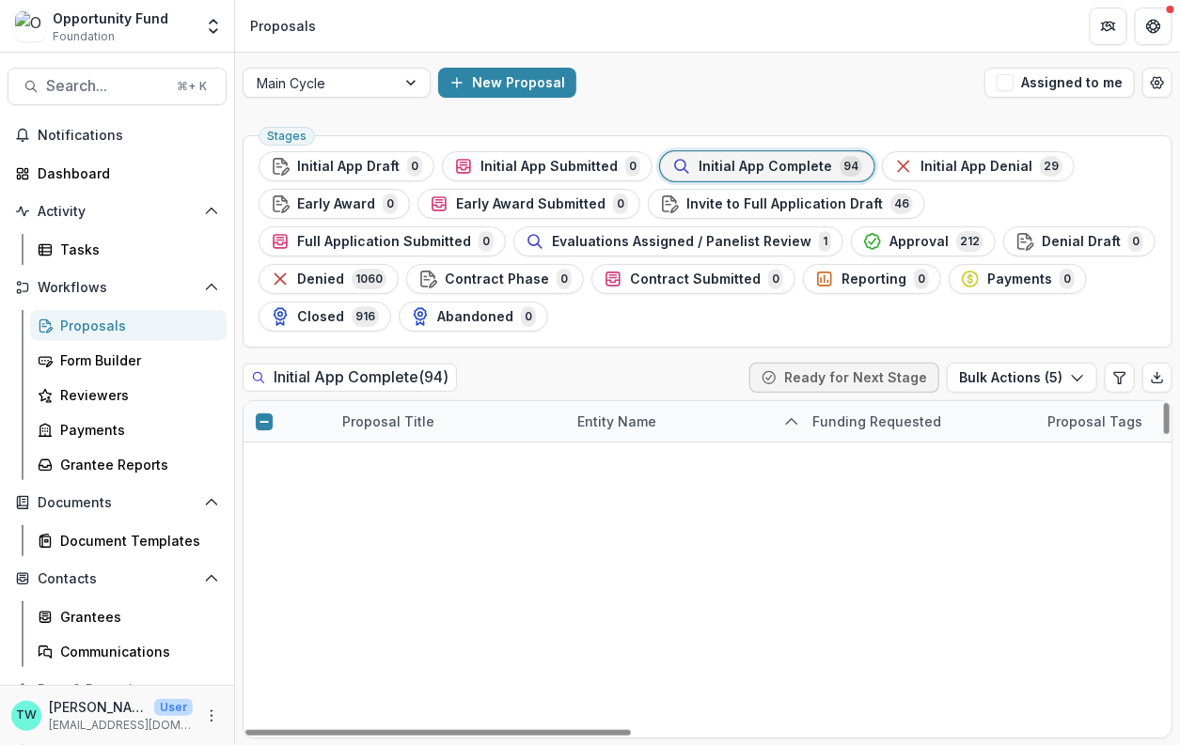
scroll to position [3180, 0]
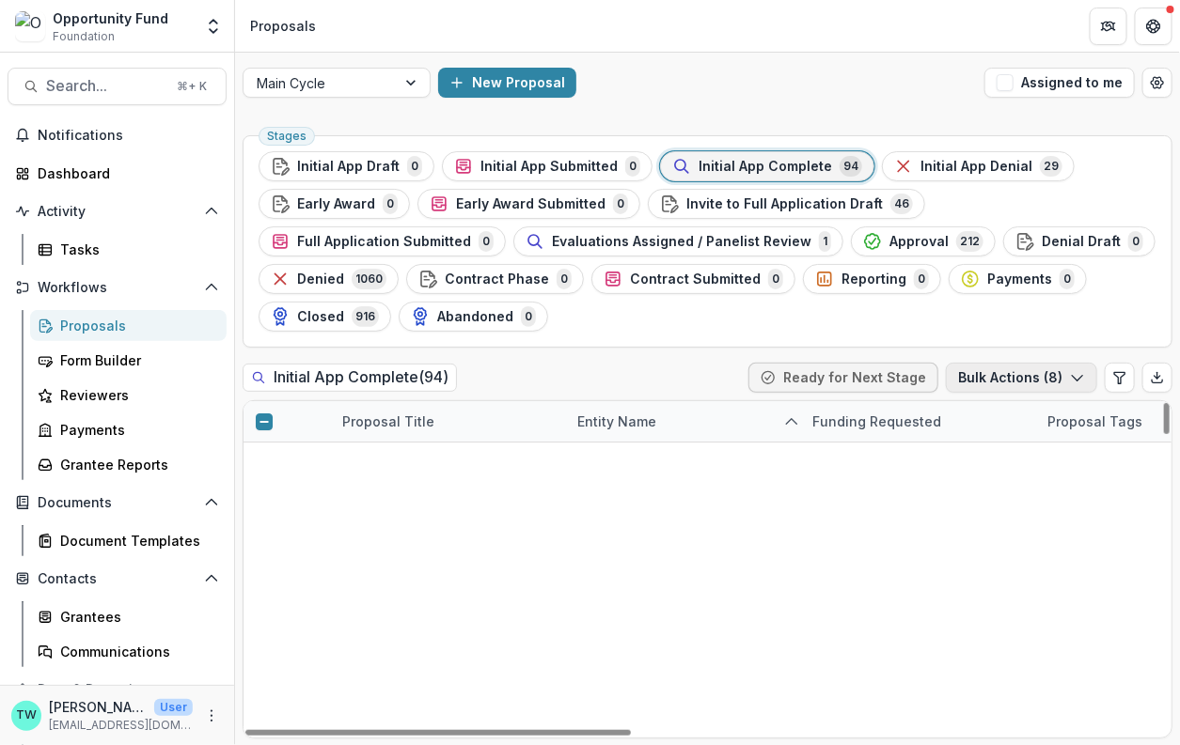
click at [1076, 376] on icon "button" at bounding box center [1077, 377] width 15 height 15
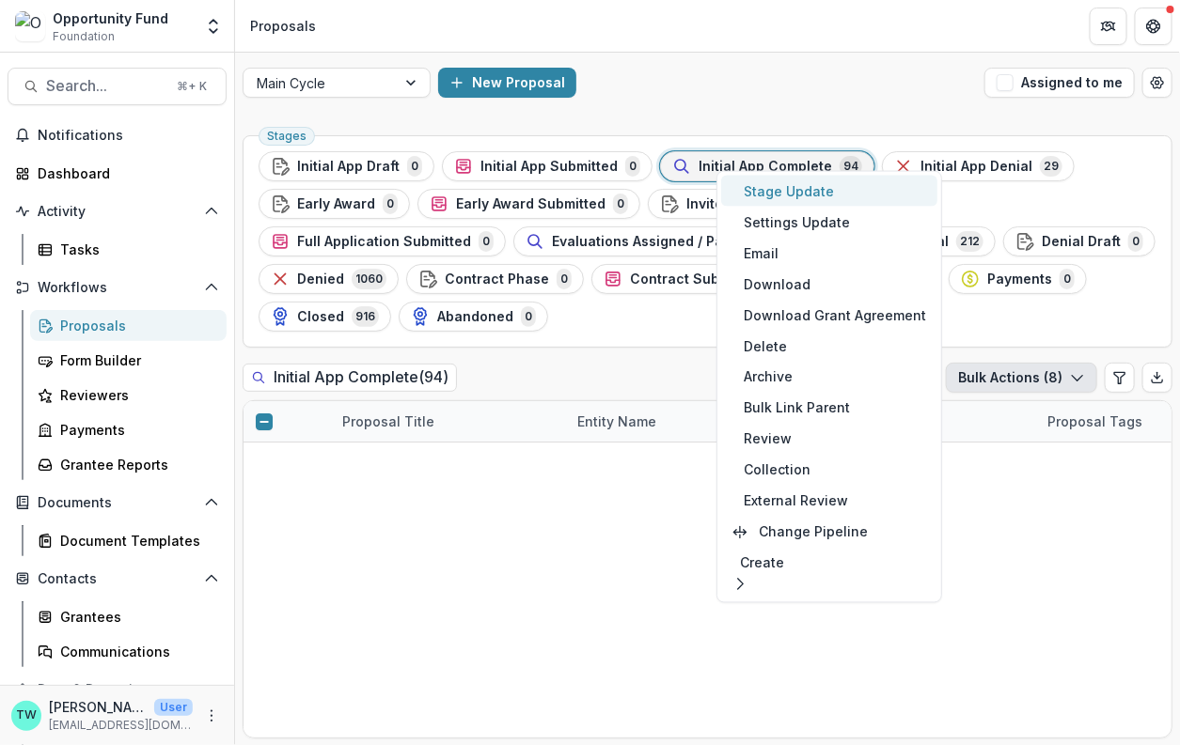
click at [792, 190] on button "Stage Update" at bounding box center [829, 191] width 216 height 31
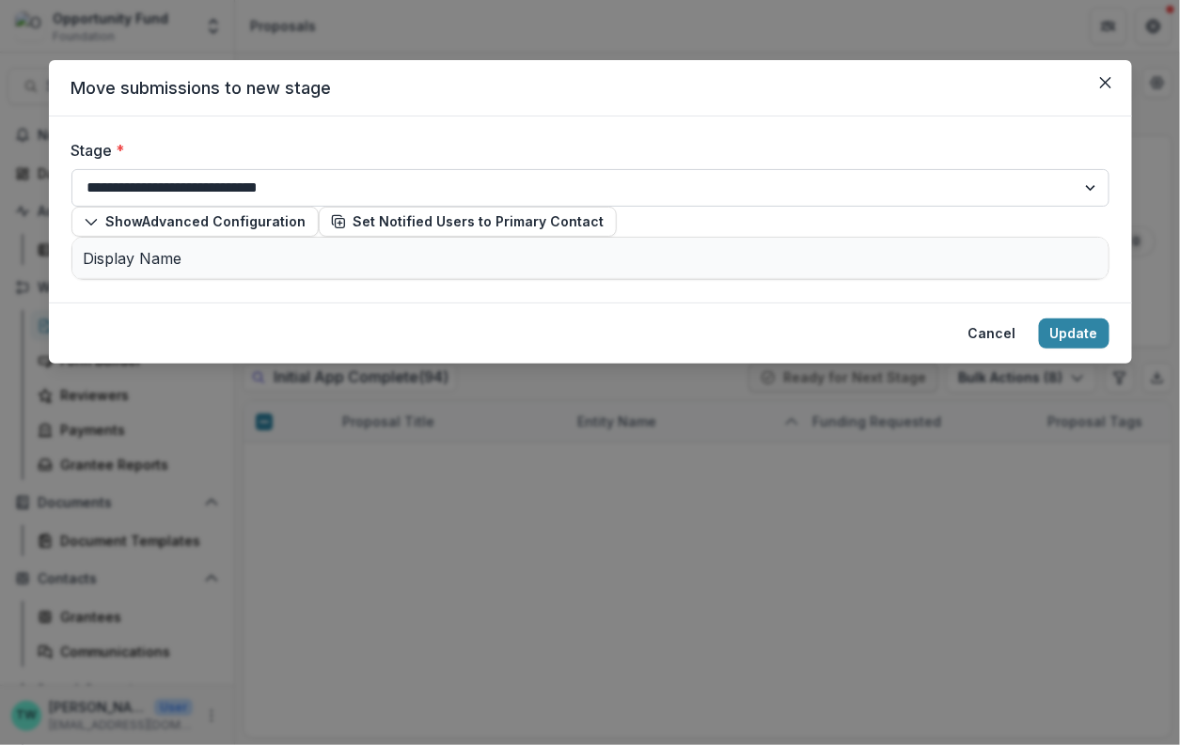
click at [363, 183] on select "**********" at bounding box center [590, 188] width 1038 height 38
select select "**********"
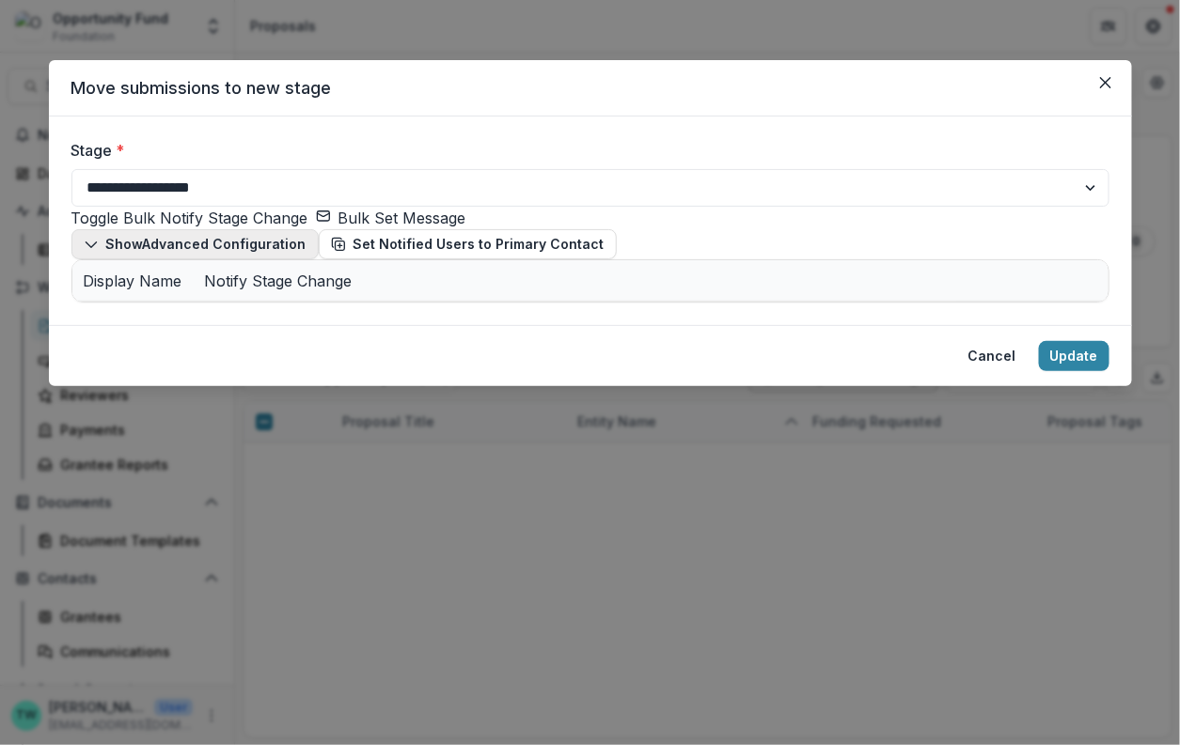
click at [79, 259] on button "Show Advanced Configuration" at bounding box center [194, 244] width 247 height 30
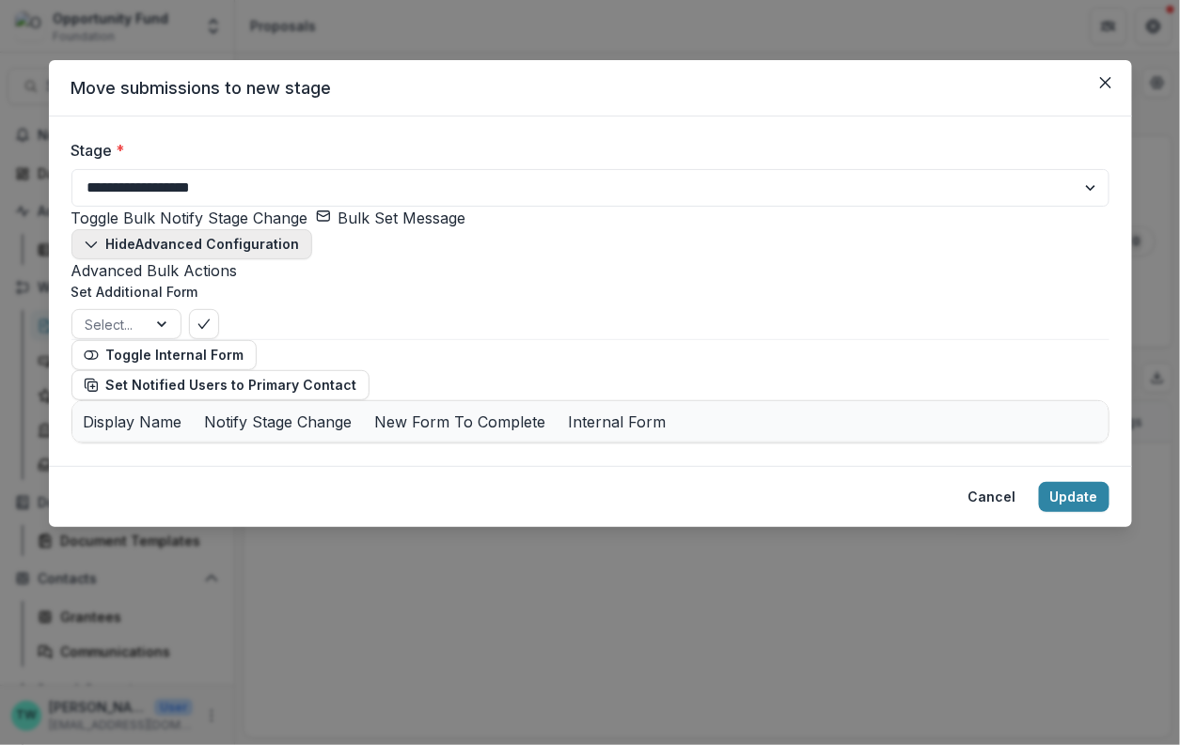
click at [86, 252] on icon "button" at bounding box center [91, 244] width 15 height 15
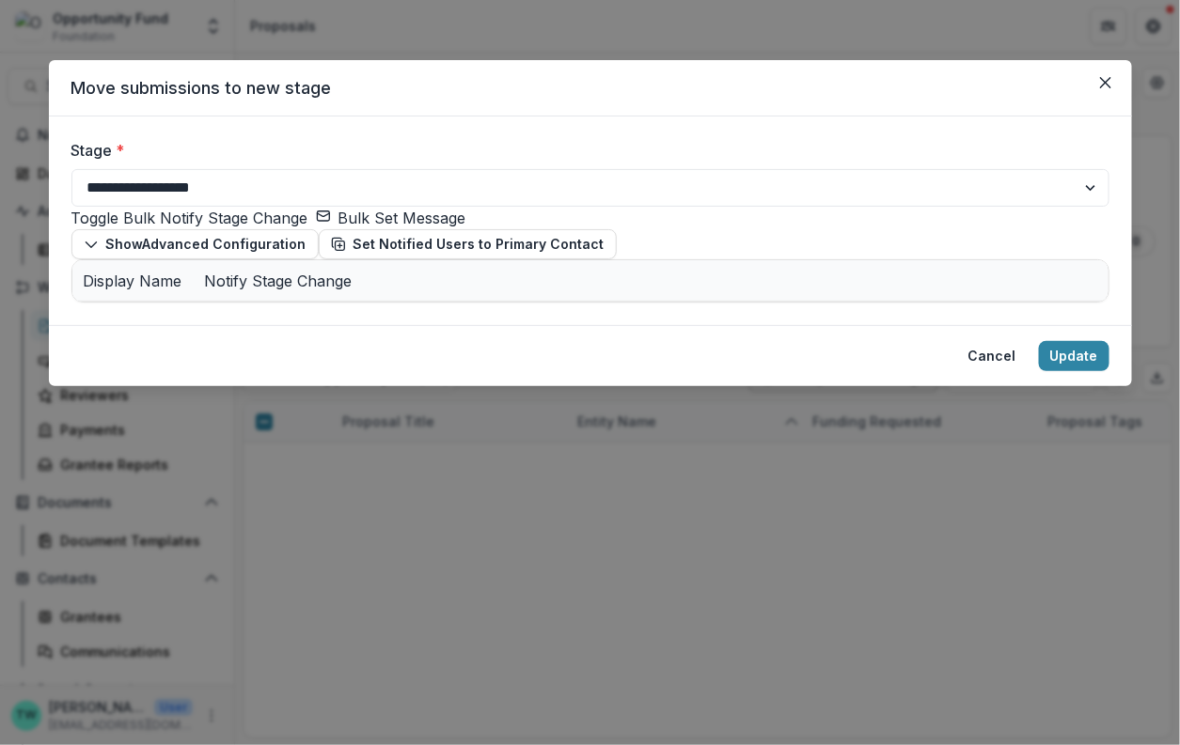
click at [421, 229] on button "Bulk Set Message" at bounding box center [391, 218] width 150 height 23
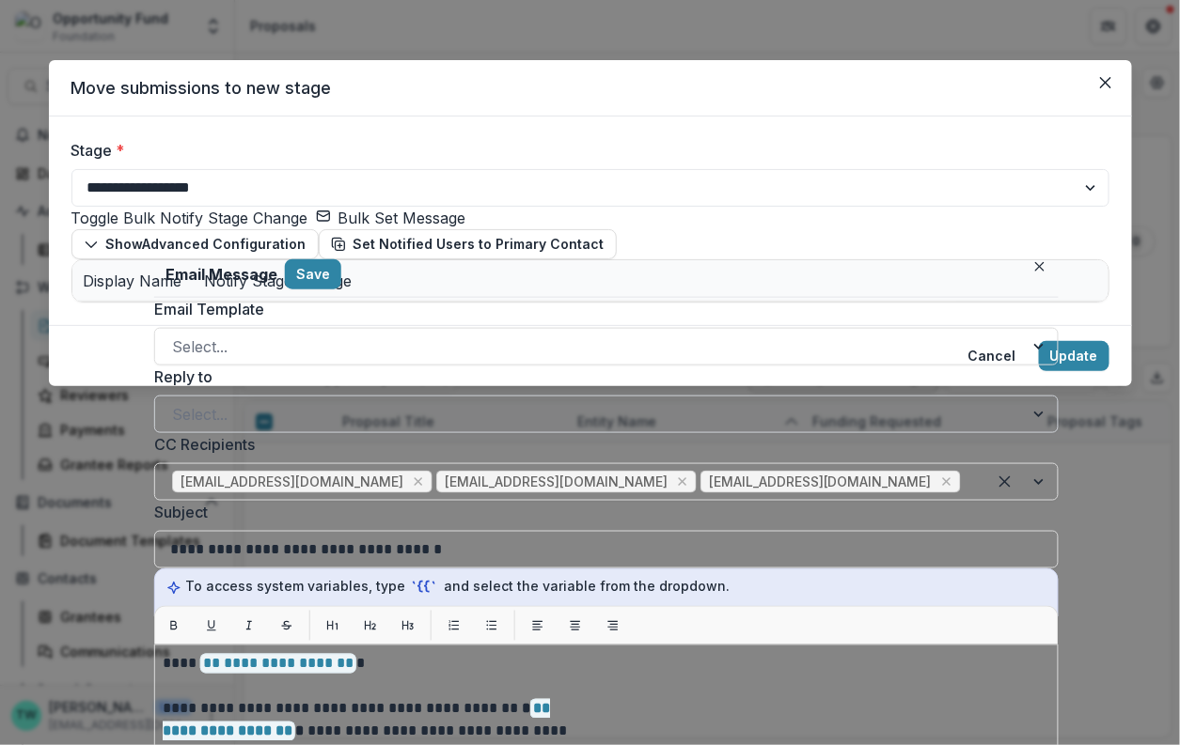
scroll to position [455, 0]
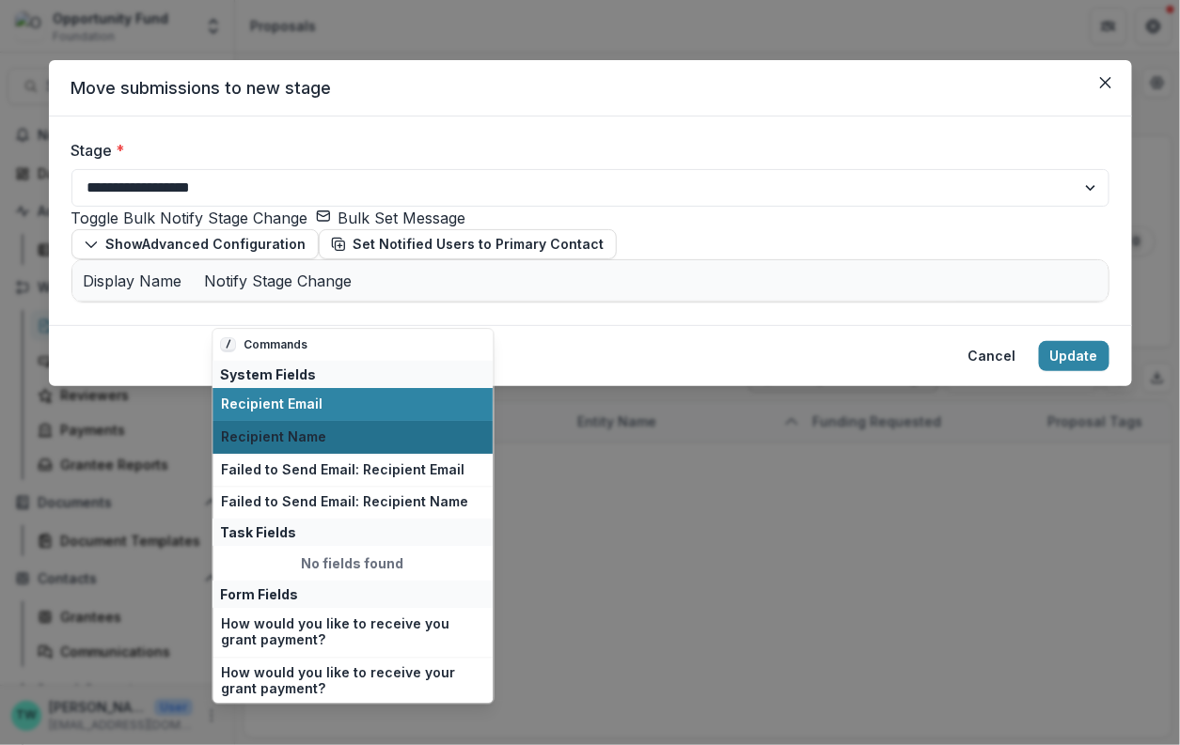
click at [355, 446] on button "Recipient Name" at bounding box center [353, 437] width 280 height 33
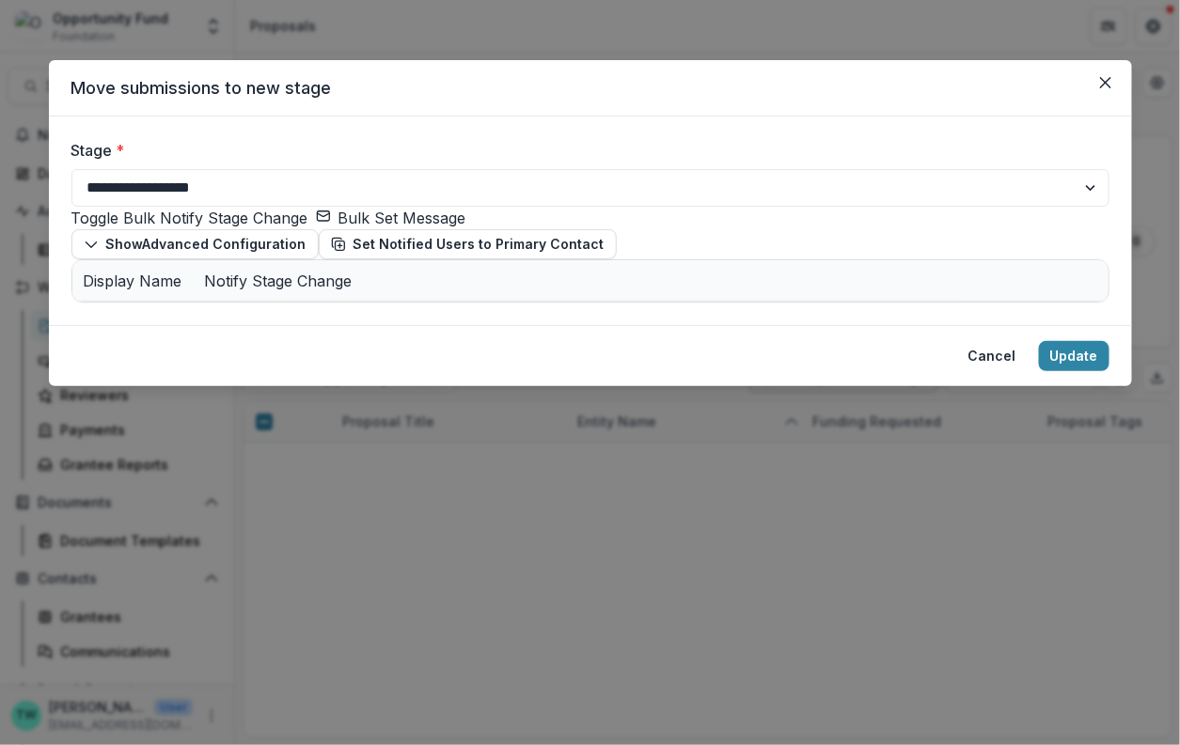
click at [416, 227] on button "Bulk Set Message" at bounding box center [391, 218] width 150 height 23
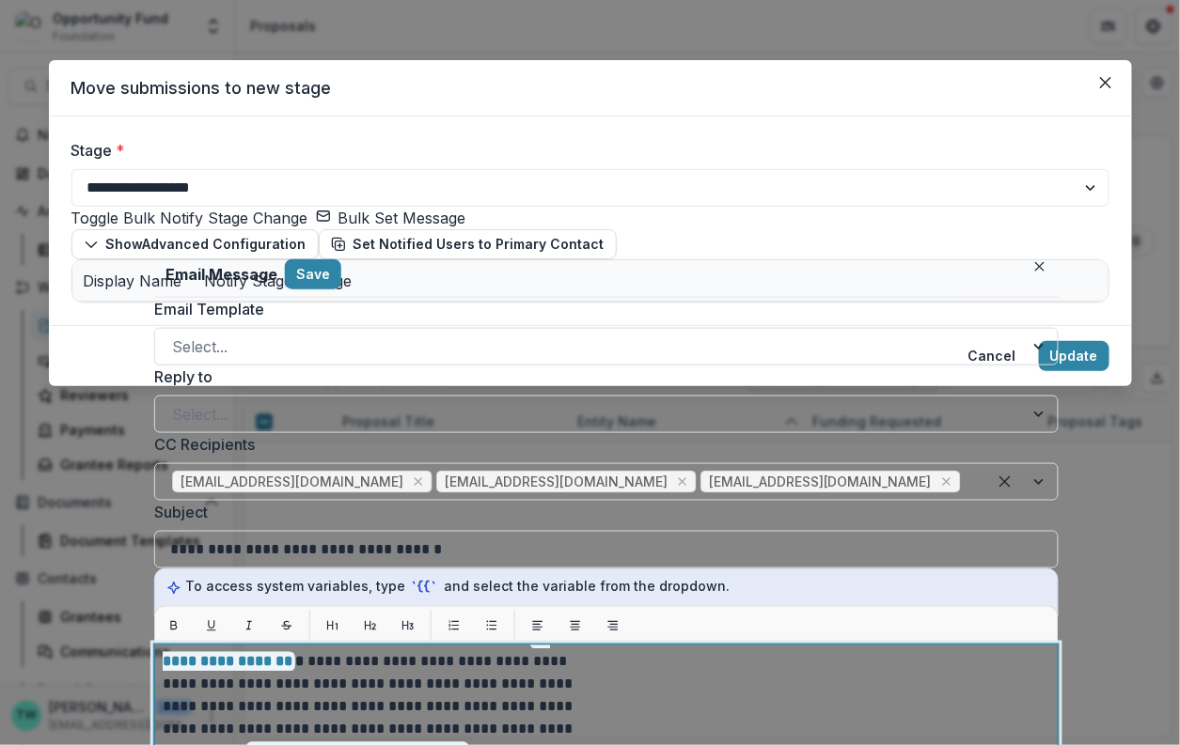
scroll to position [75, 0]
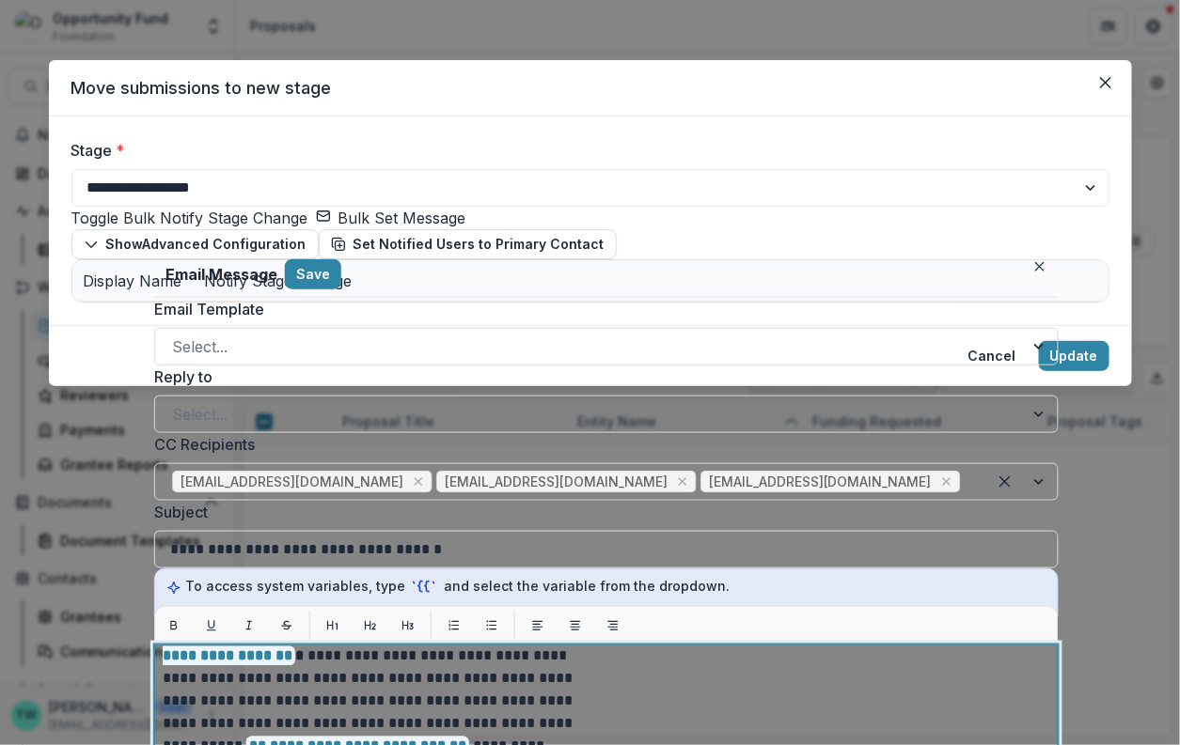
drag, startPoint x: 533, startPoint y: 506, endPoint x: 533, endPoint y: 429, distance: 77.1
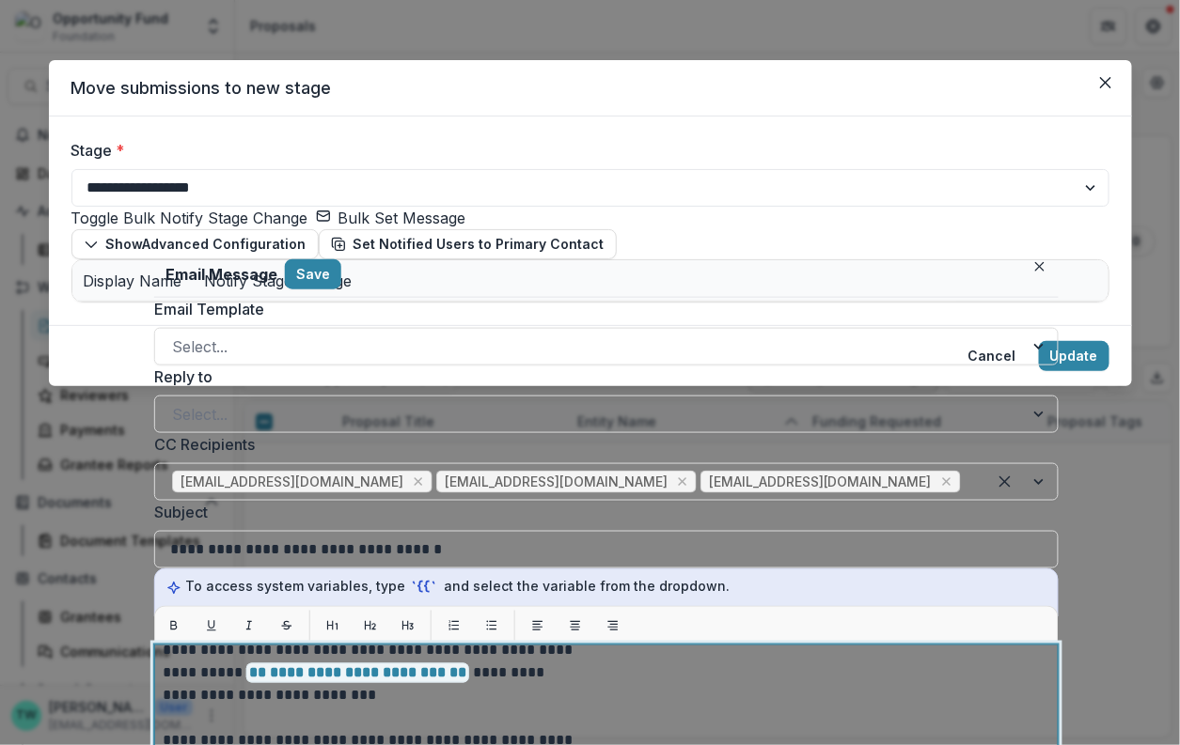
scroll to position [145, 0]
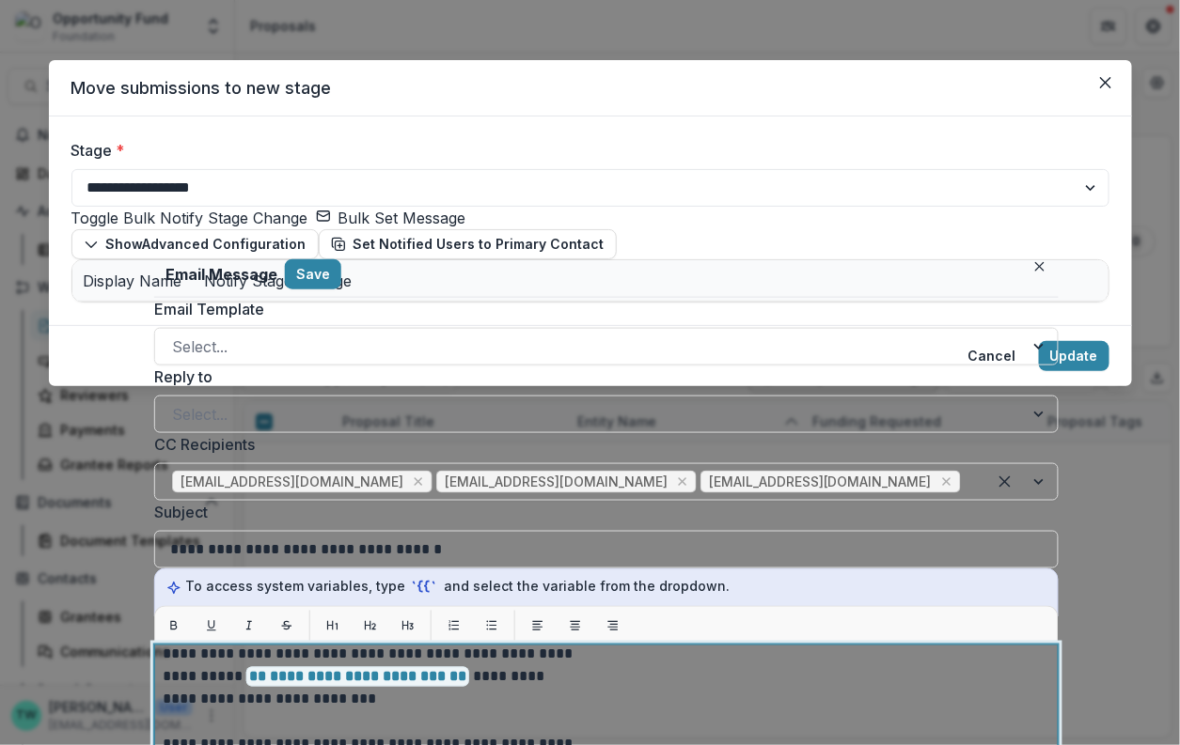
drag, startPoint x: 384, startPoint y: 478, endPoint x: 305, endPoint y: 512, distance: 85.9
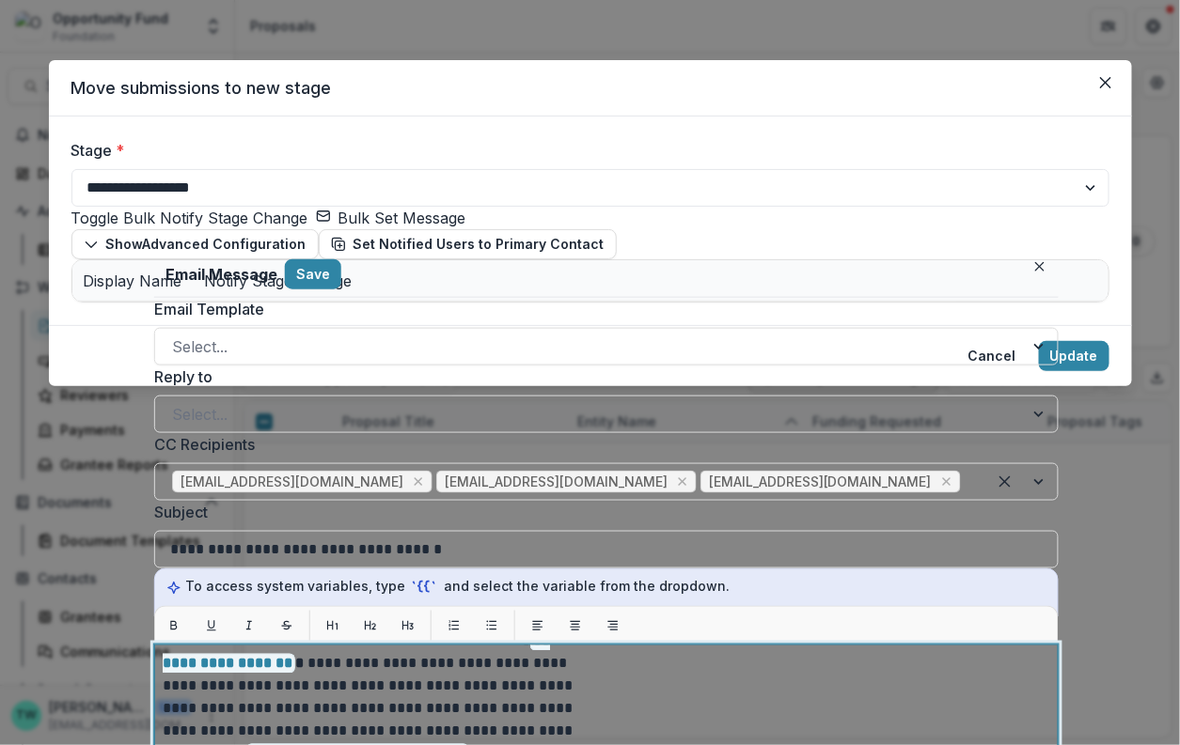
scroll to position [46, 0]
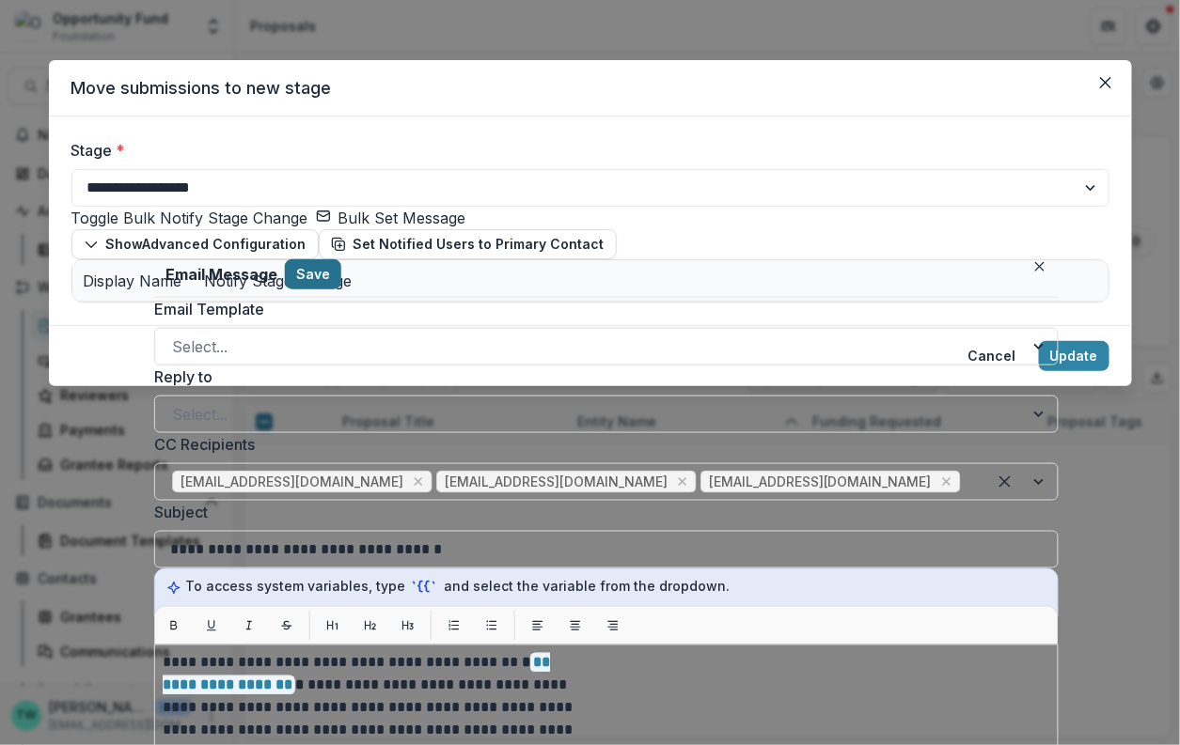
click at [311, 272] on button "Save" at bounding box center [313, 274] width 56 height 30
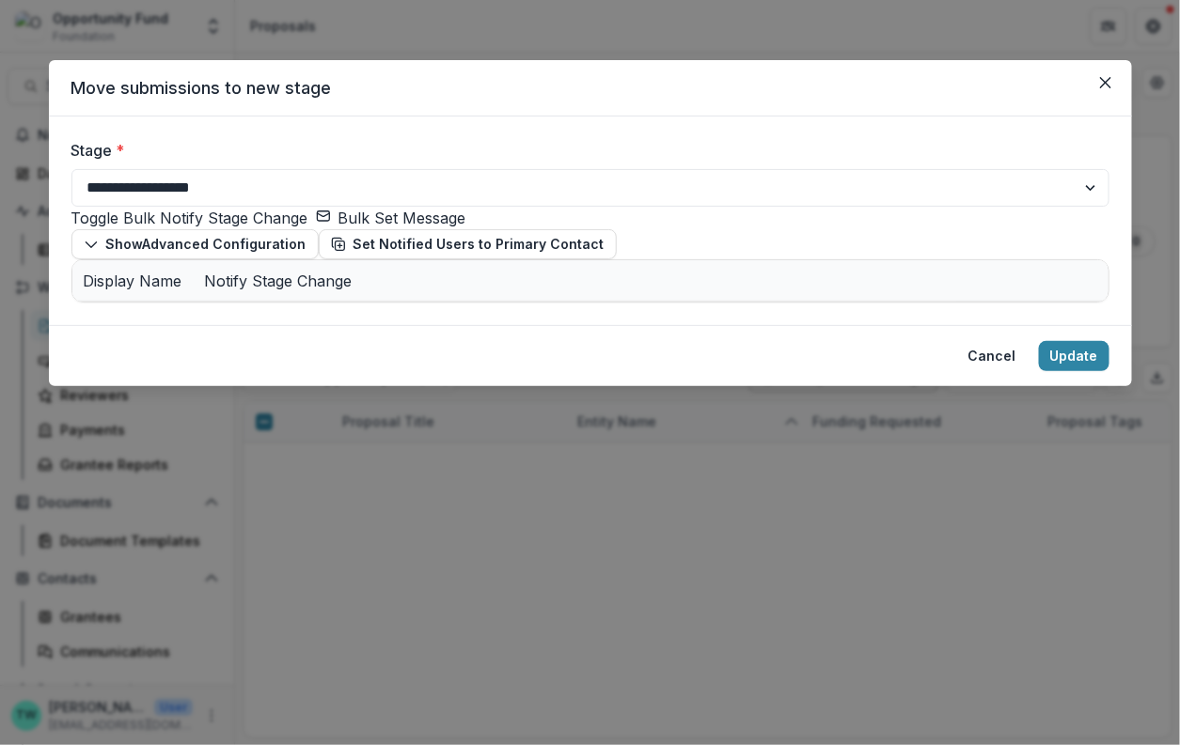
click at [1068, 371] on button "Update" at bounding box center [1074, 356] width 70 height 30
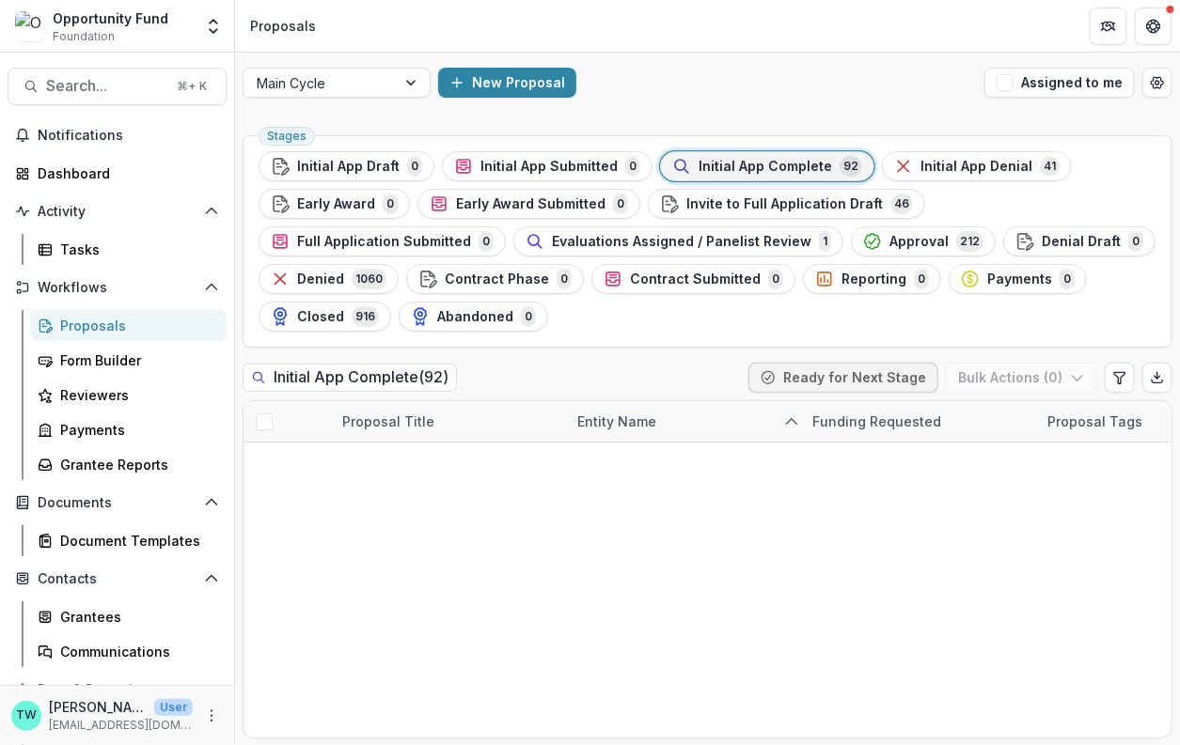
click at [760, 167] on span "Initial App Complete" at bounding box center [764, 167] width 133 height 16
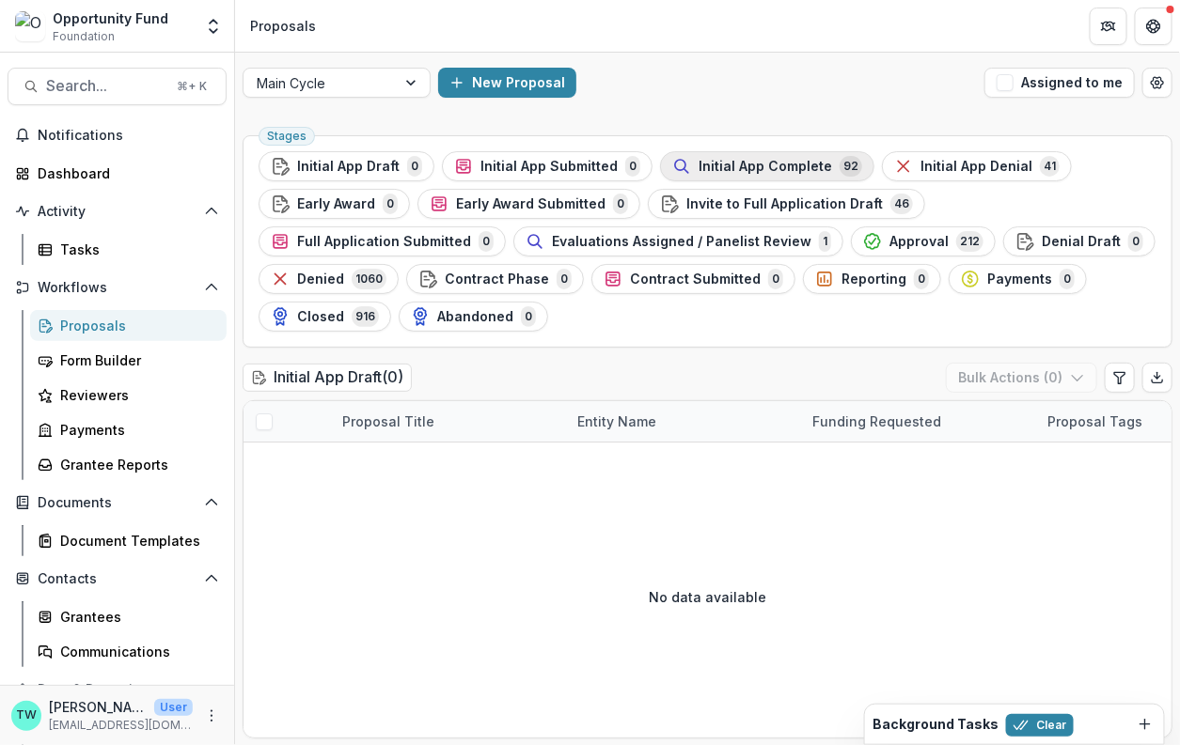
click at [777, 168] on span "Initial App Complete" at bounding box center [764, 167] width 133 height 16
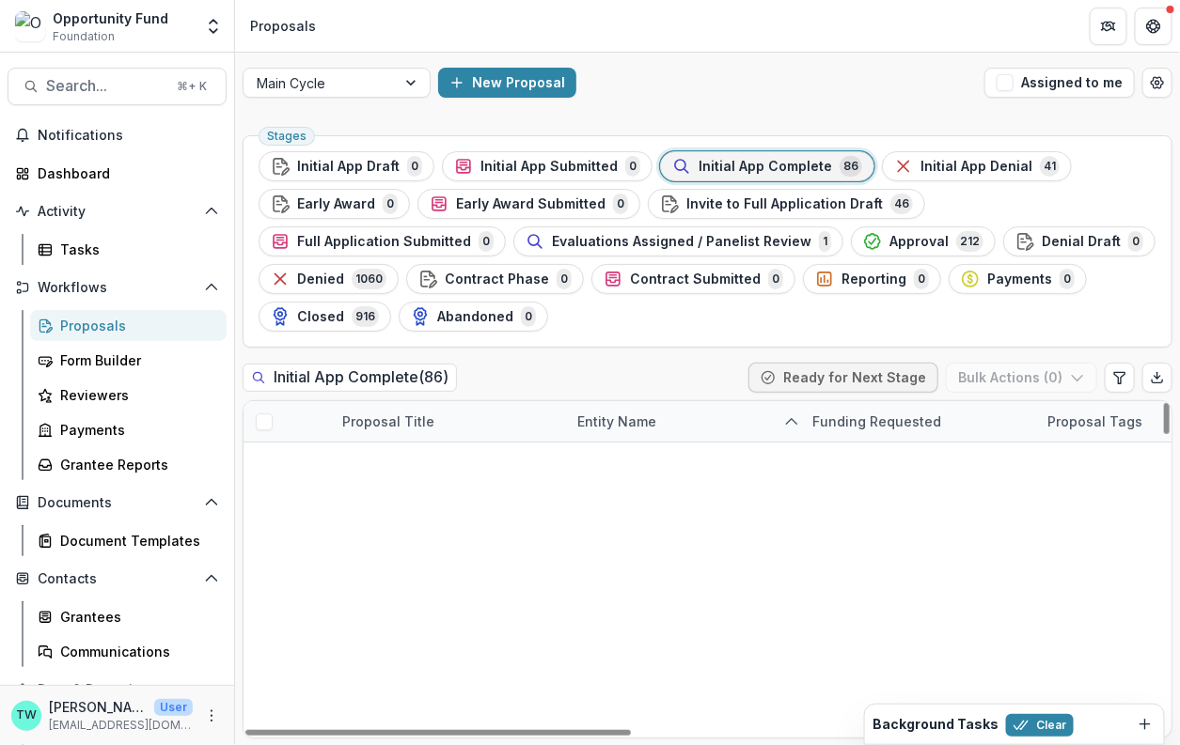
scroll to position [642, 0]
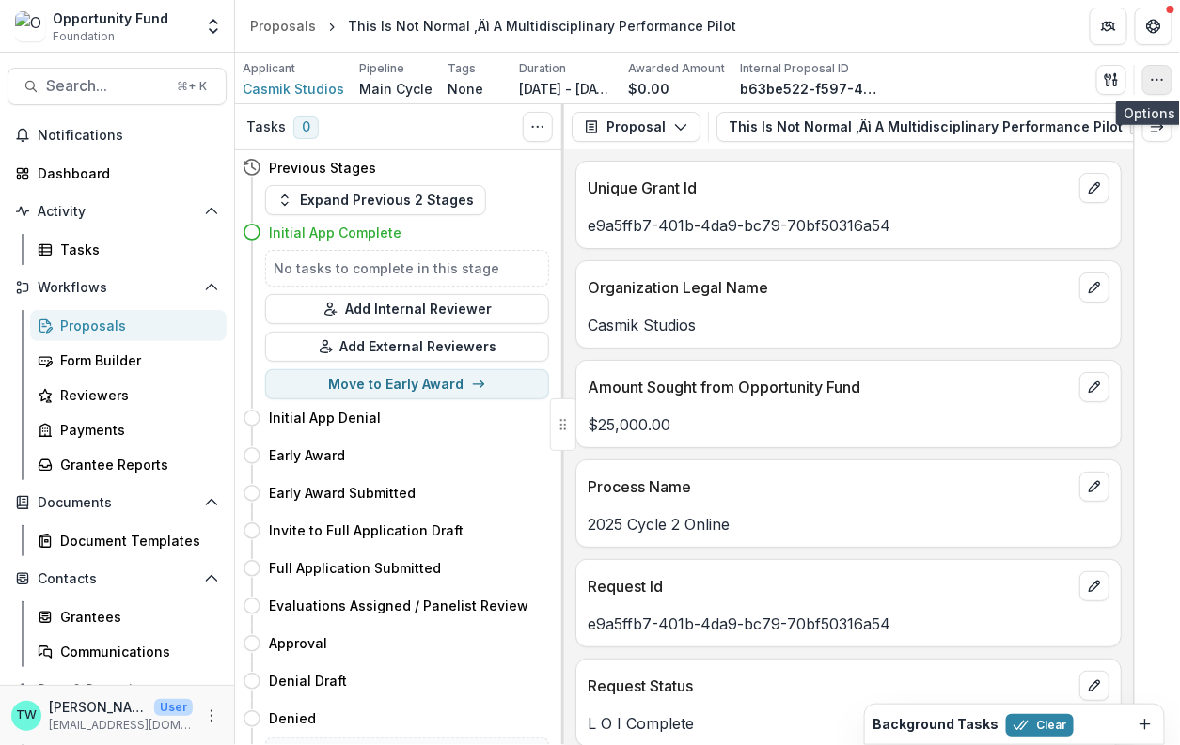
click at [1160, 78] on icon "button" at bounding box center [1156, 79] width 15 height 15
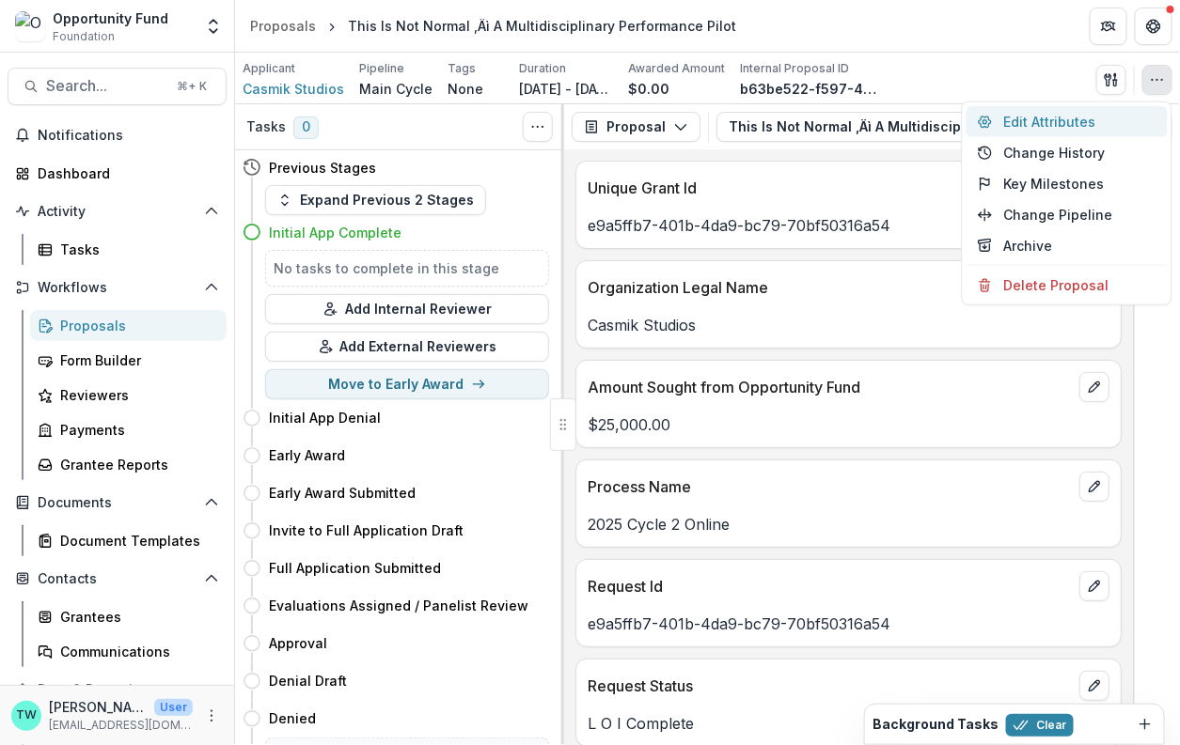
click at [1061, 121] on button "Edit Attributes" at bounding box center [1066, 121] width 201 height 31
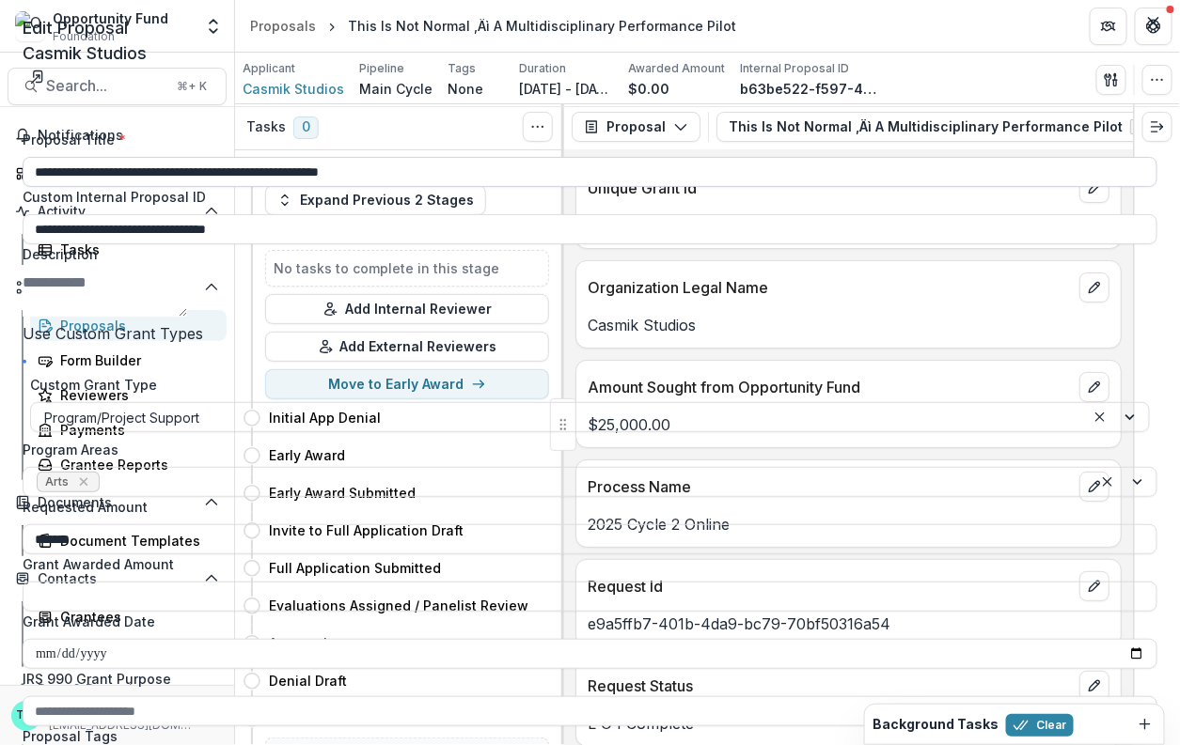
drag, startPoint x: 876, startPoint y: 135, endPoint x: 861, endPoint y: 140, distance: 15.8
click at [861, 157] on input "**********" at bounding box center [590, 172] width 1134 height 30
type input "**********"
click at [1036, 727] on button "Clear" at bounding box center [1040, 725] width 68 height 23
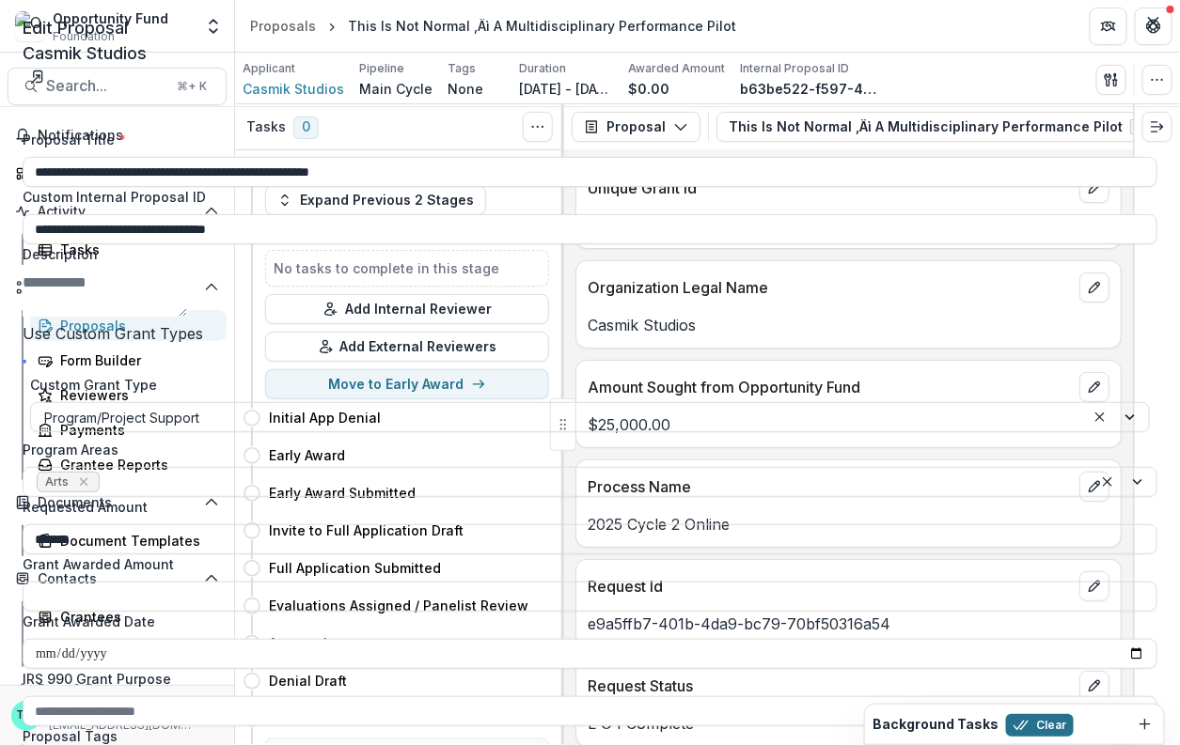
scroll to position [0, 0]
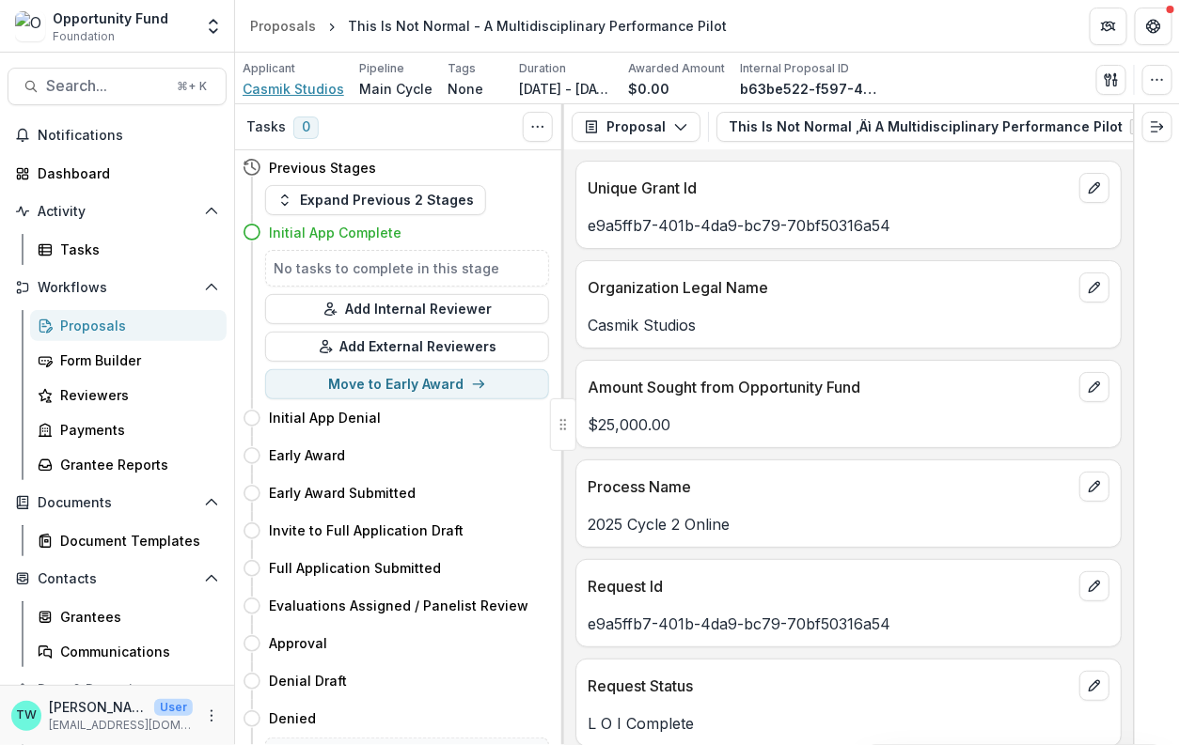
click at [305, 93] on span "Casmik Studios" at bounding box center [293, 89] width 102 height 20
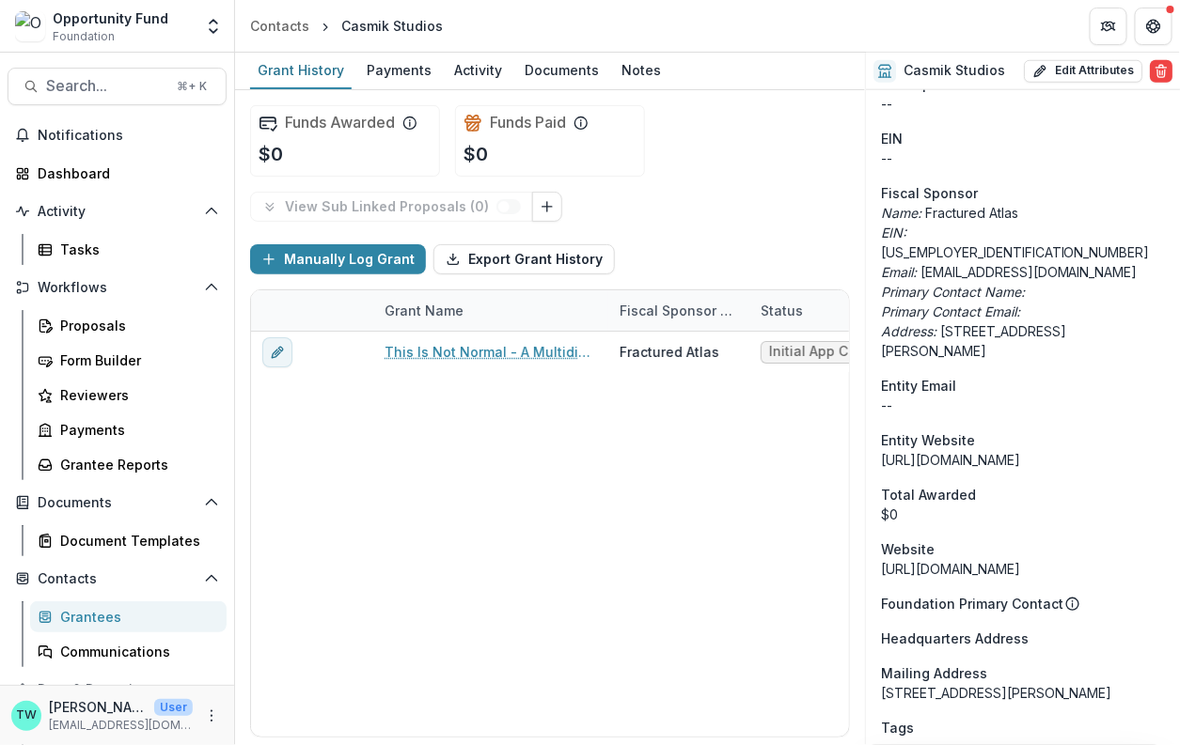
scroll to position [552, 0]
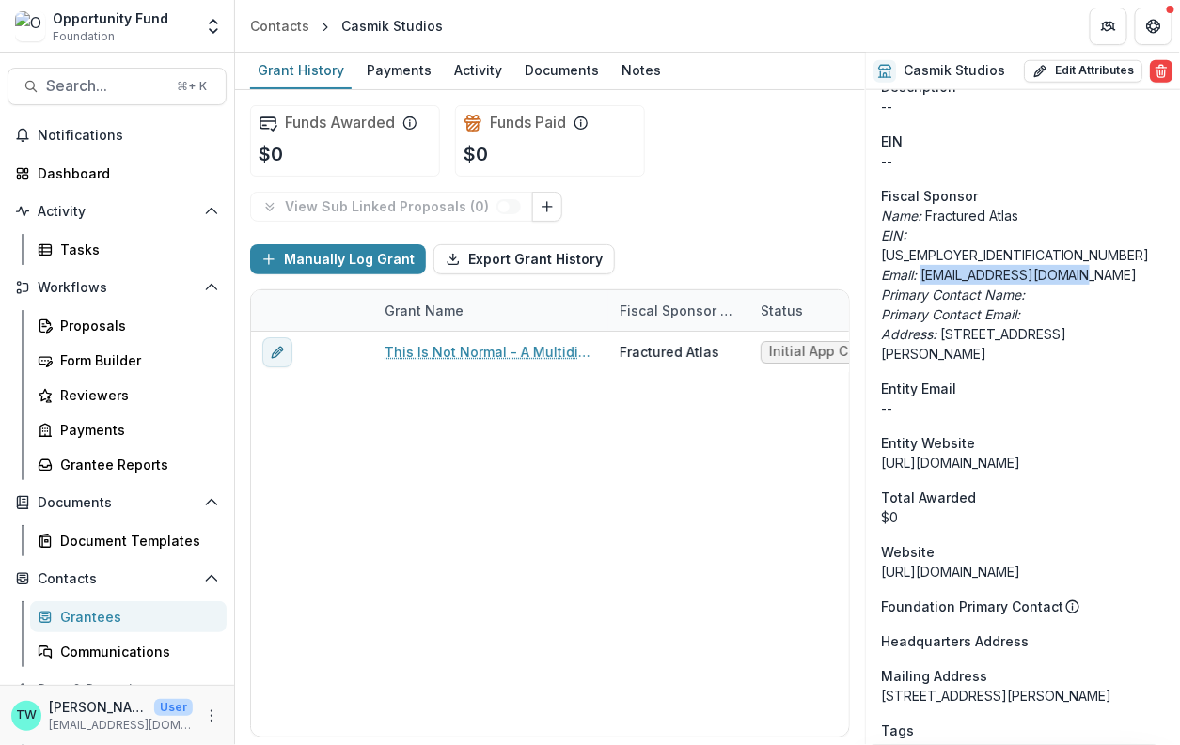
drag, startPoint x: 925, startPoint y: 256, endPoint x: 1090, endPoint y: 254, distance: 165.4
click at [1090, 265] on p "Email: eugenecbanks@gmail.com" at bounding box center [1023, 275] width 284 height 20
copy p "eugenecbanks@gmail.com"
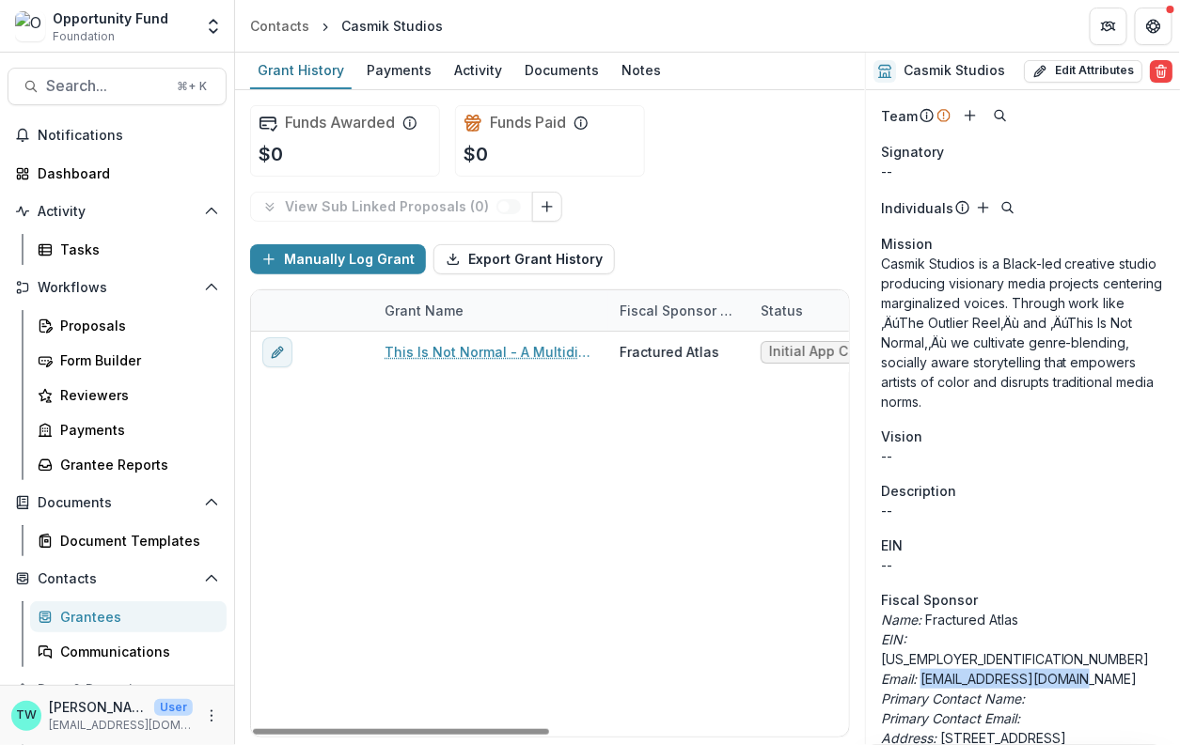
scroll to position [0, 0]
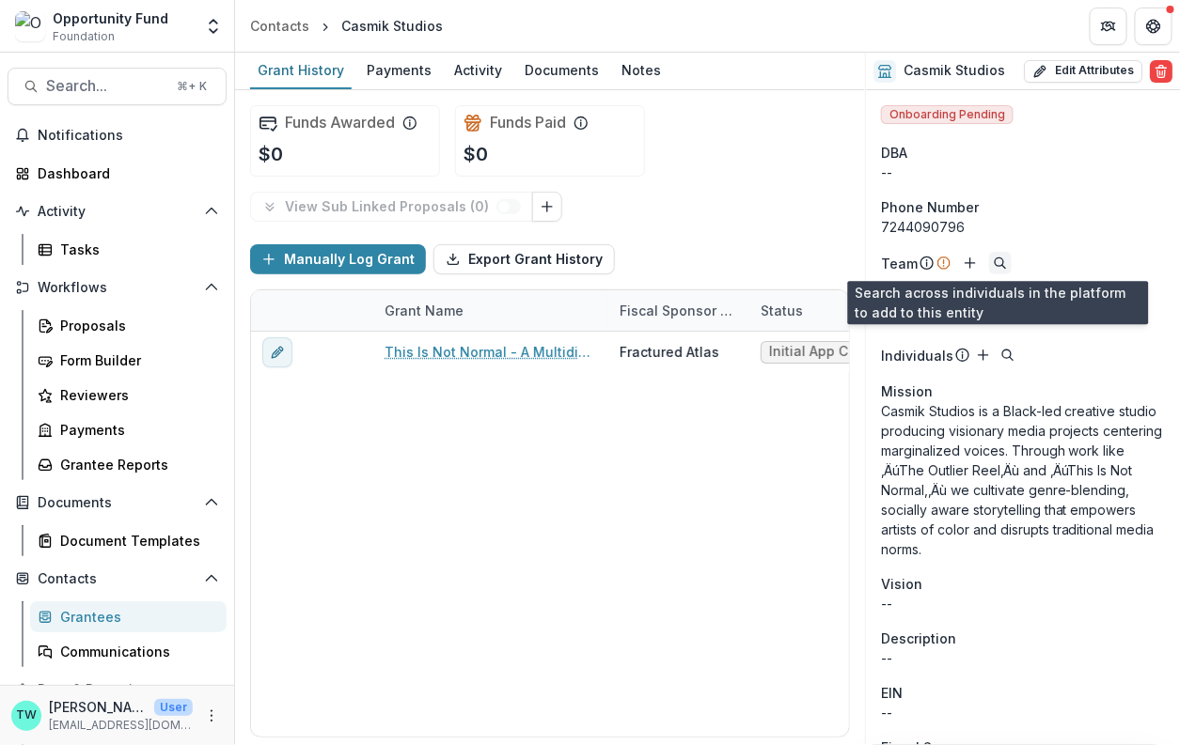
click at [998, 263] on icon "Search" at bounding box center [999, 263] width 15 height 15
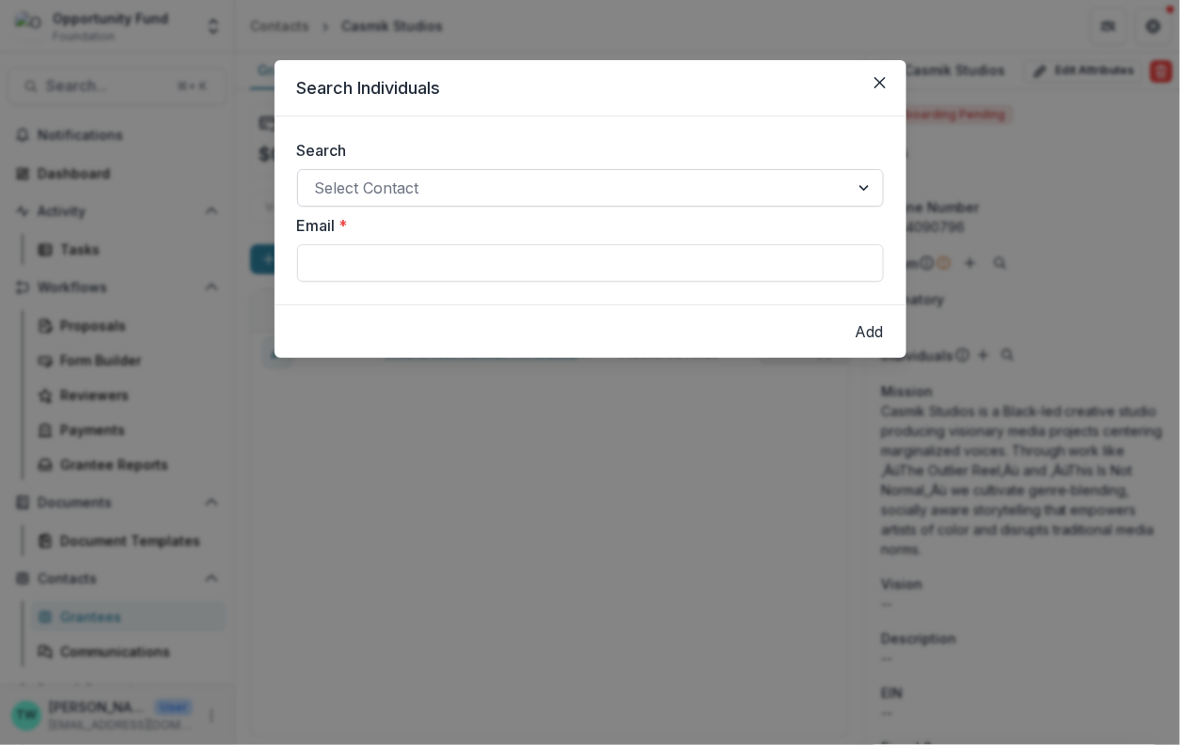
click at [558, 182] on div at bounding box center [573, 188] width 517 height 26
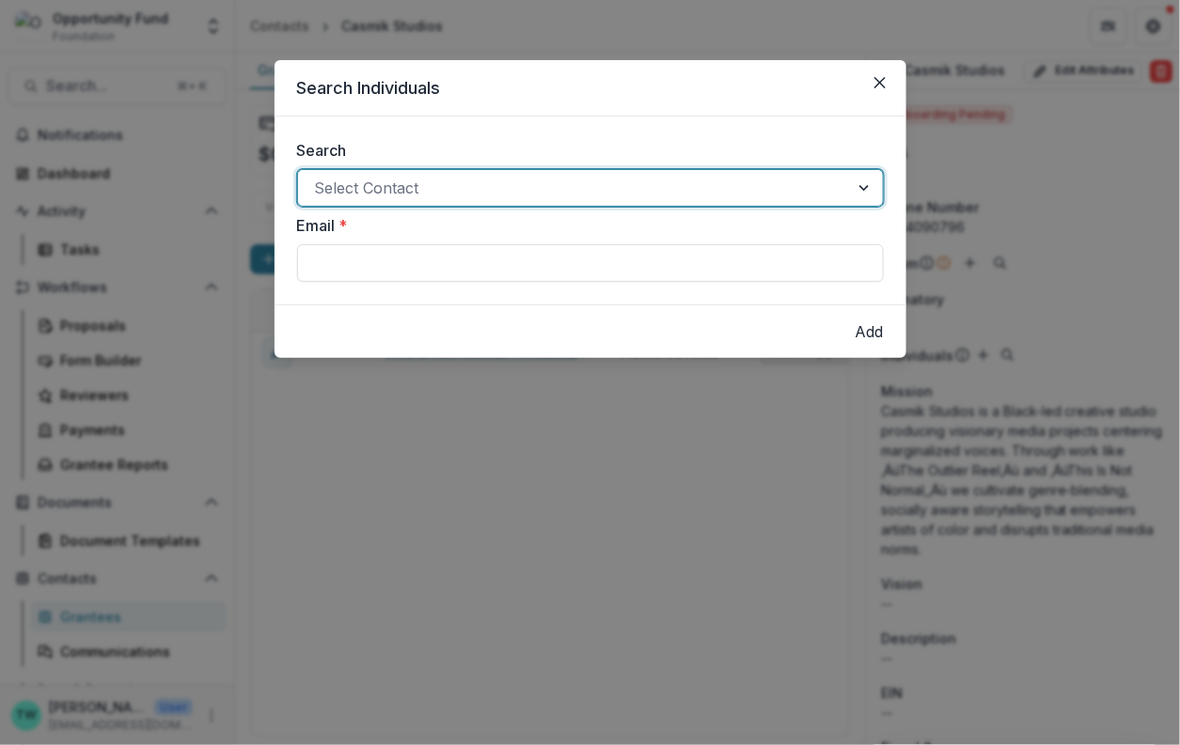
paste input "**********"
type input "**********"
drag, startPoint x: 531, startPoint y: 183, endPoint x: 279, endPoint y: 178, distance: 251.9
click at [279, 178] on div "Search Select Contact Email *" at bounding box center [590, 211] width 632 height 188
type input "*****"
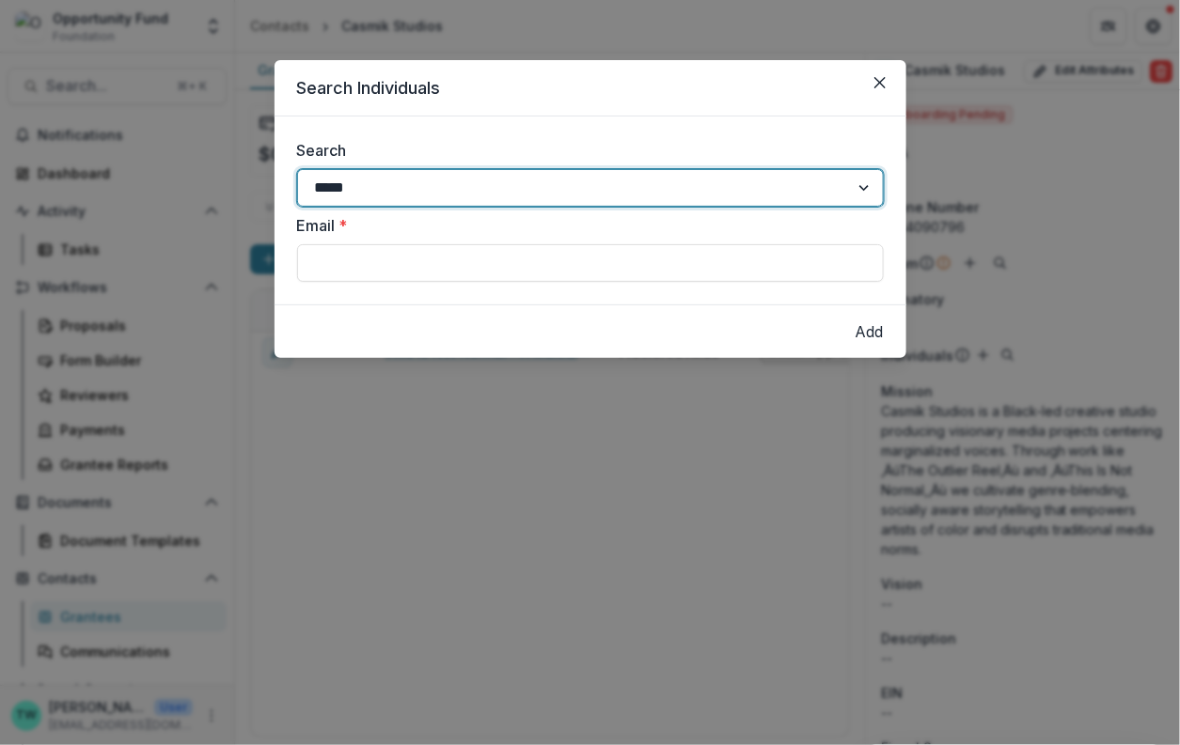
type input "**********"
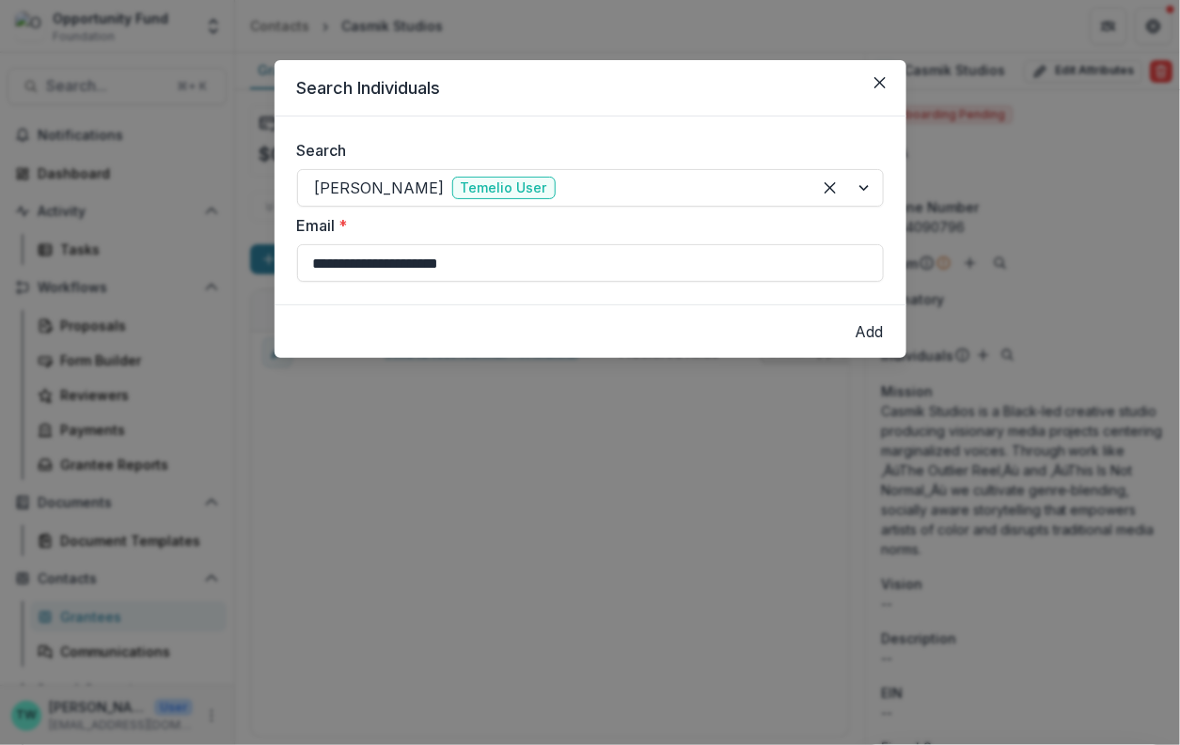
click at [855, 336] on button "Add" at bounding box center [869, 331] width 28 height 23
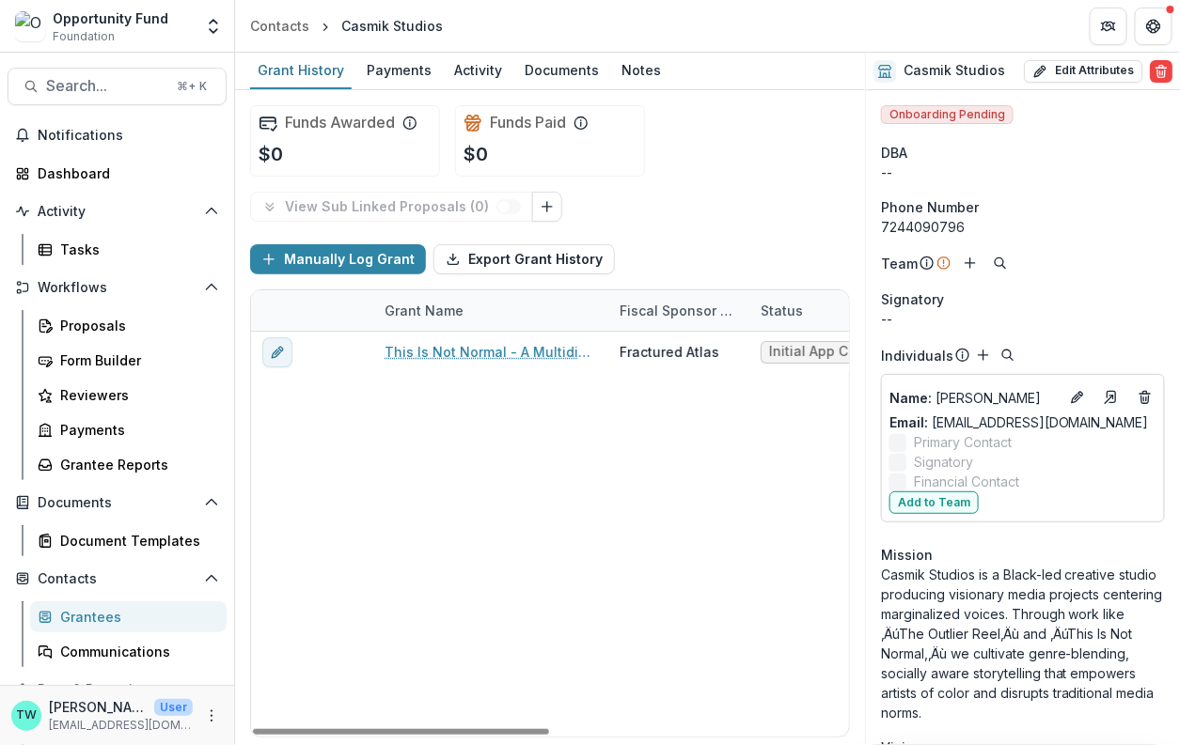
click at [674, 545] on div "This Is Not Normal - A Multidisciplinary Performance Pilot Fractured Atlas Init…" at bounding box center [852, 534] width 1203 height 405
click at [1070, 398] on icon "Edit" at bounding box center [1077, 397] width 15 height 15
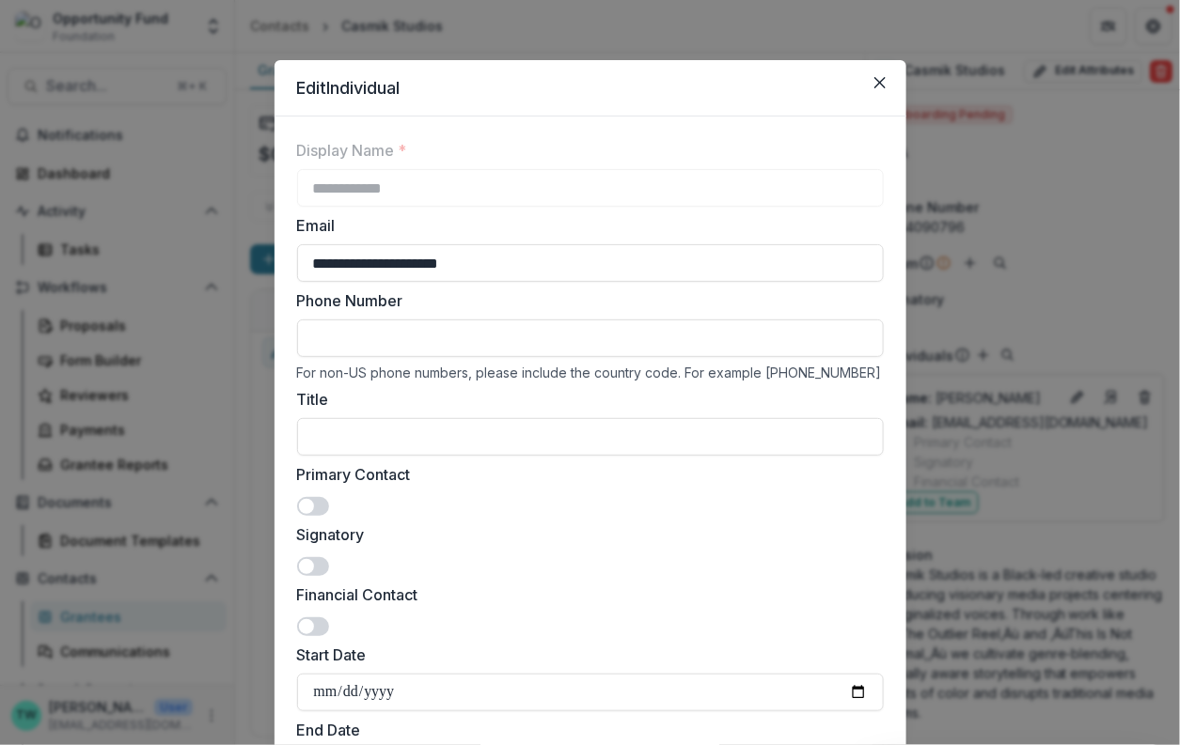
click at [322, 508] on span at bounding box center [313, 506] width 32 height 19
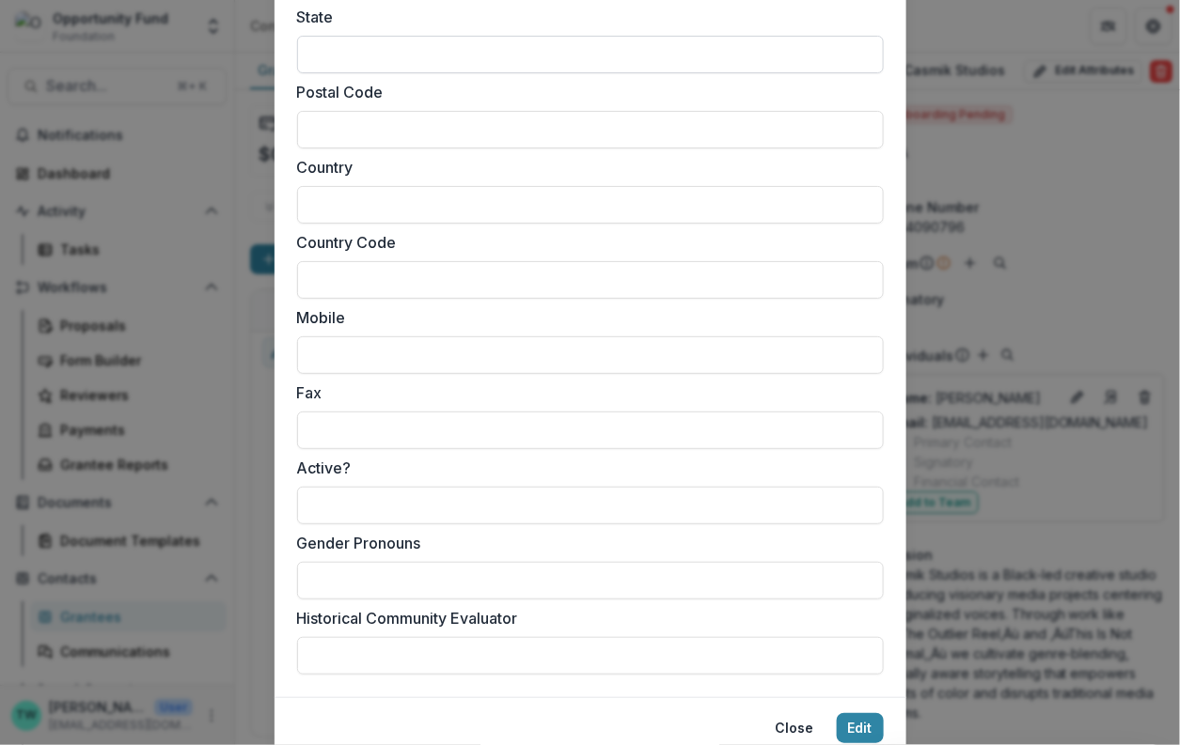
scroll to position [1671, 0]
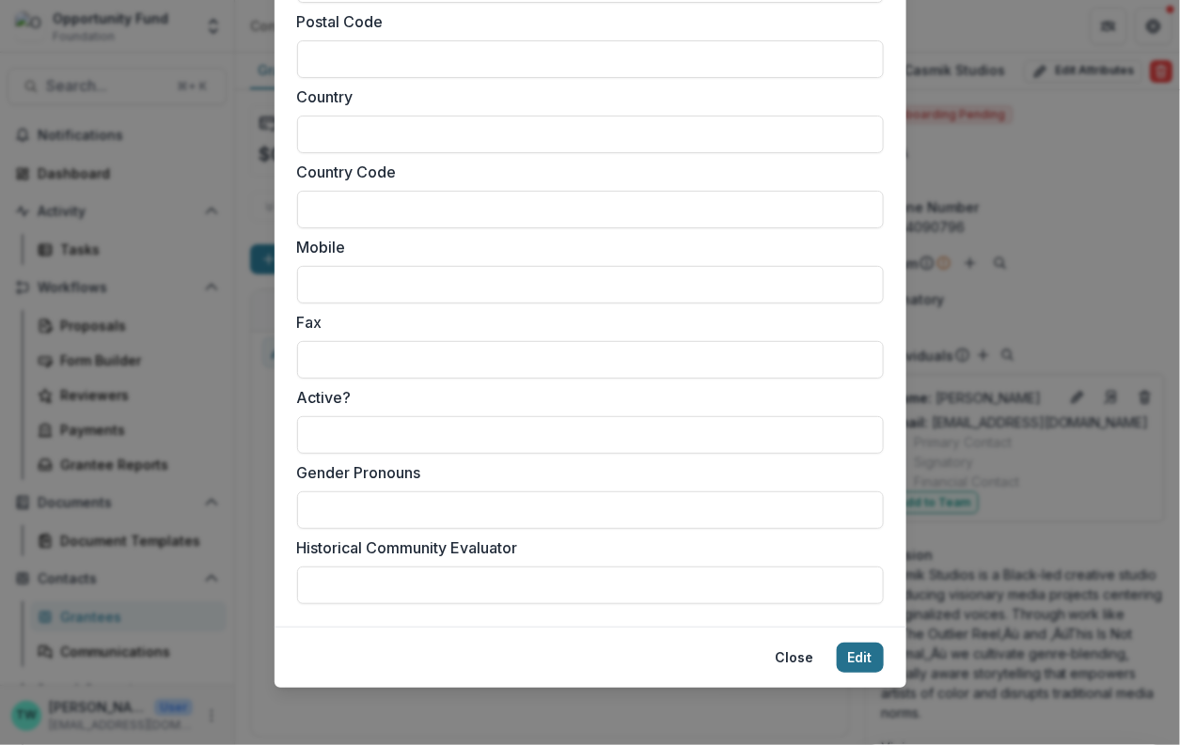
click at [860, 658] on button "Edit" at bounding box center [859, 658] width 47 height 30
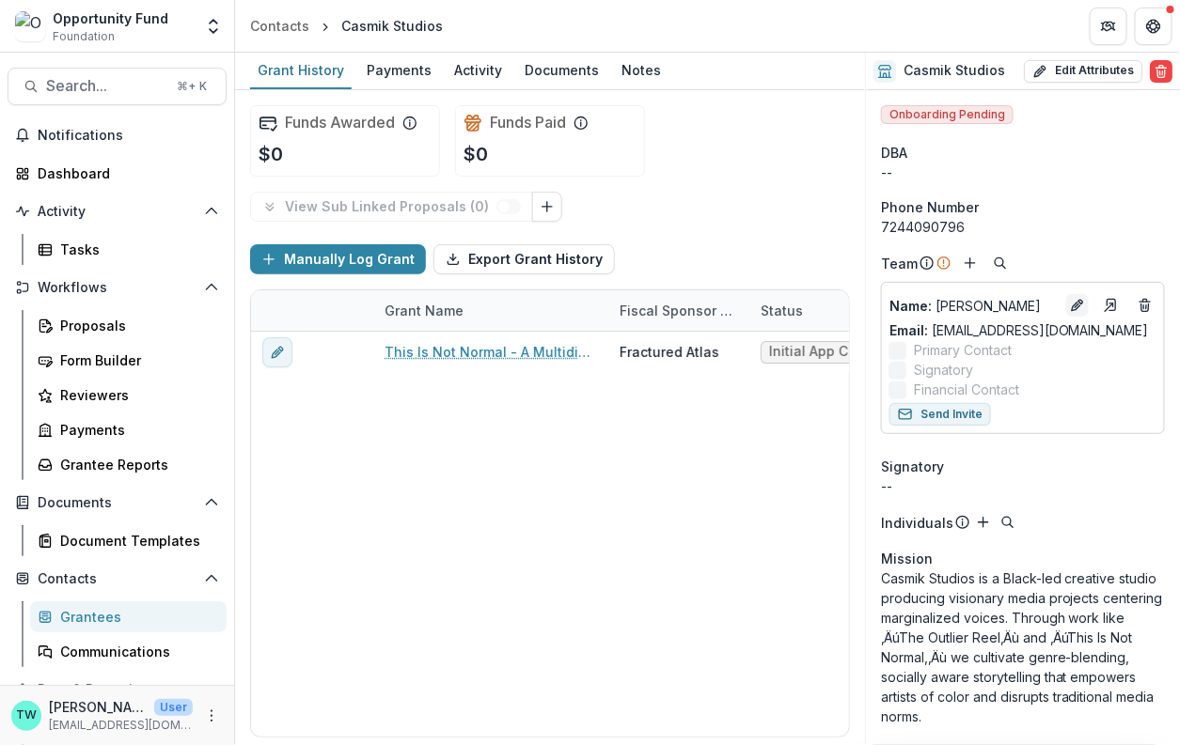
click at [1071, 308] on icon "Edit" at bounding box center [1075, 307] width 8 height 8
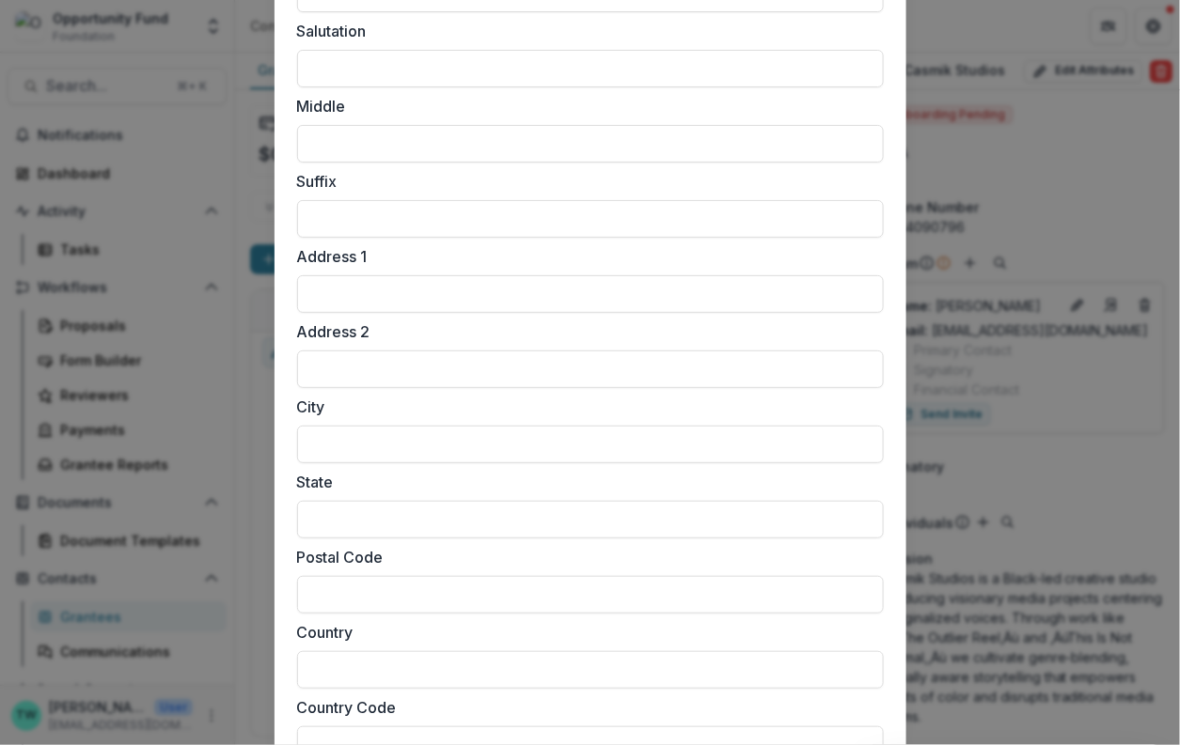
scroll to position [1671, 0]
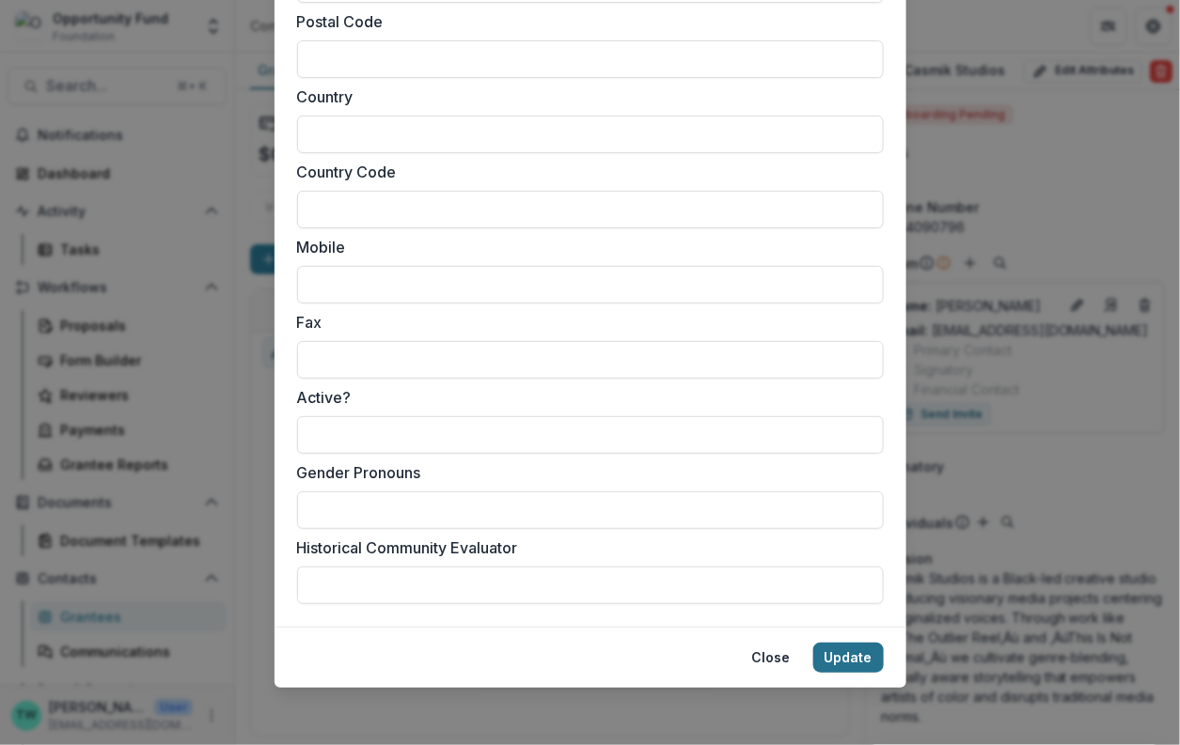
click at [842, 655] on button "Update" at bounding box center [848, 658] width 70 height 30
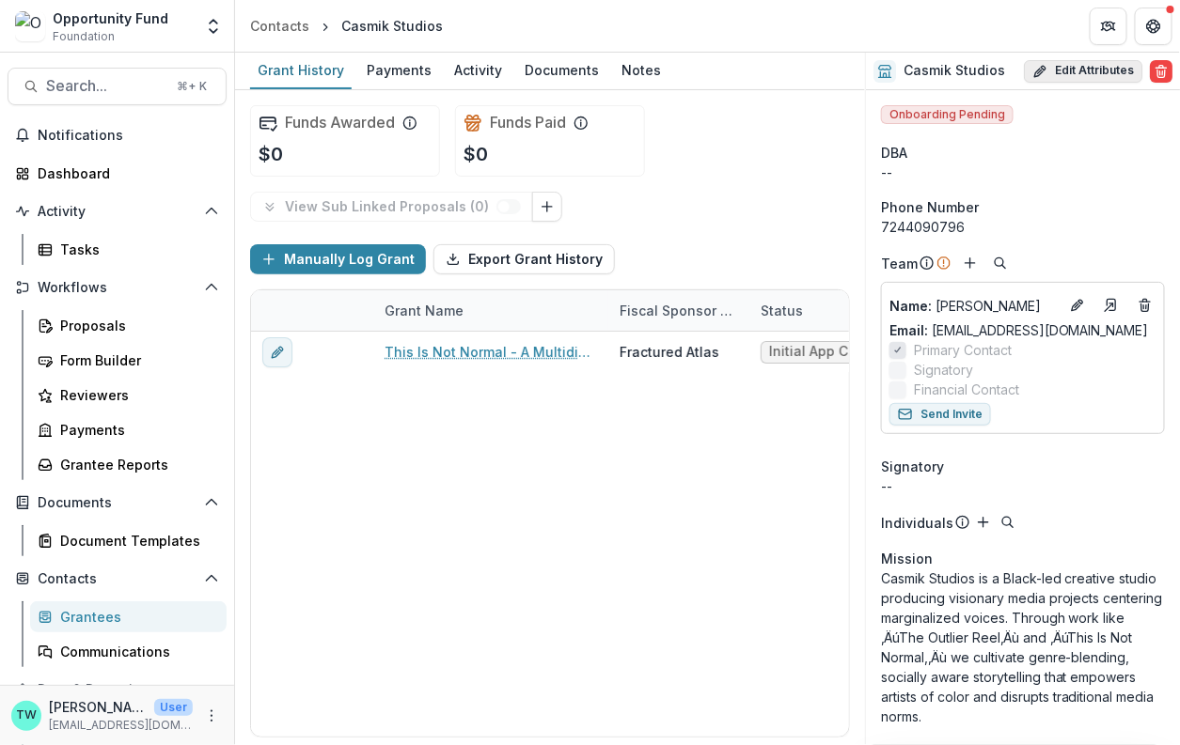
click at [1088, 74] on button "Edit Attributes" at bounding box center [1082, 71] width 118 height 23
select select
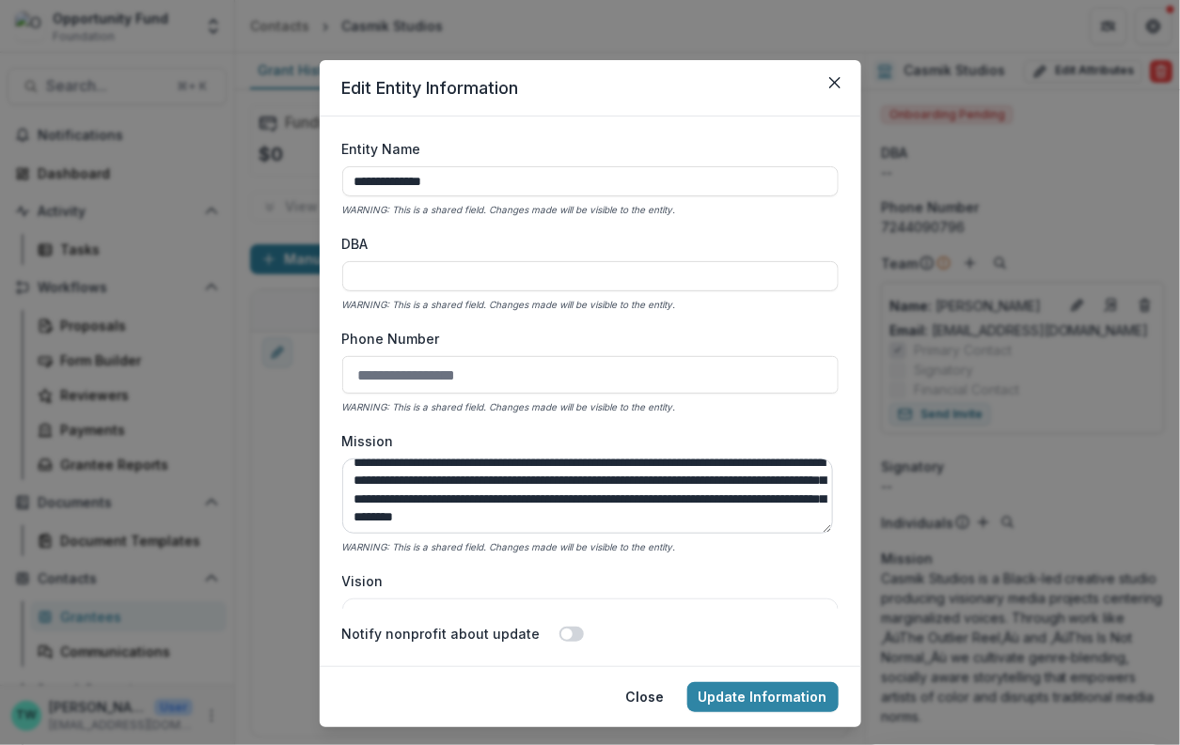
scroll to position [0, 0]
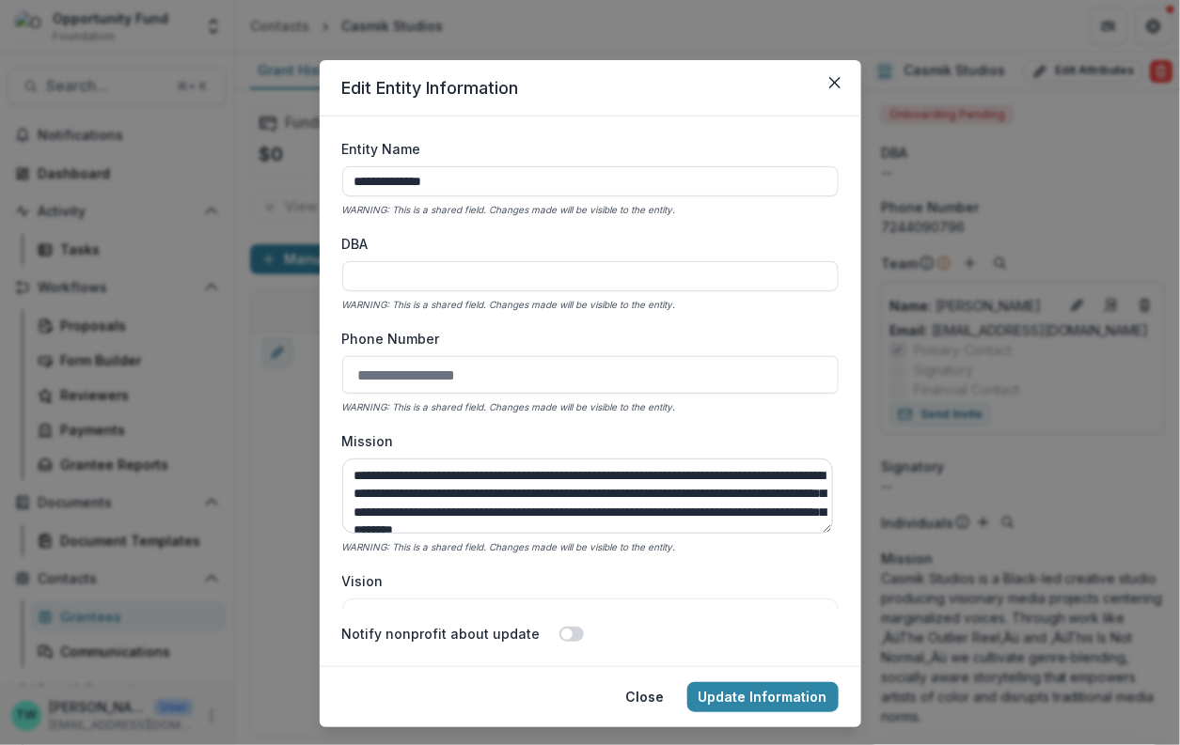
click at [732, 493] on textarea "**********" at bounding box center [587, 496] width 491 height 75
click at [396, 513] on textarea "**********" at bounding box center [587, 496] width 491 height 75
click at [435, 511] on textarea "**********" at bounding box center [587, 496] width 491 height 75
click at [557, 512] on textarea "**********" at bounding box center [587, 496] width 491 height 75
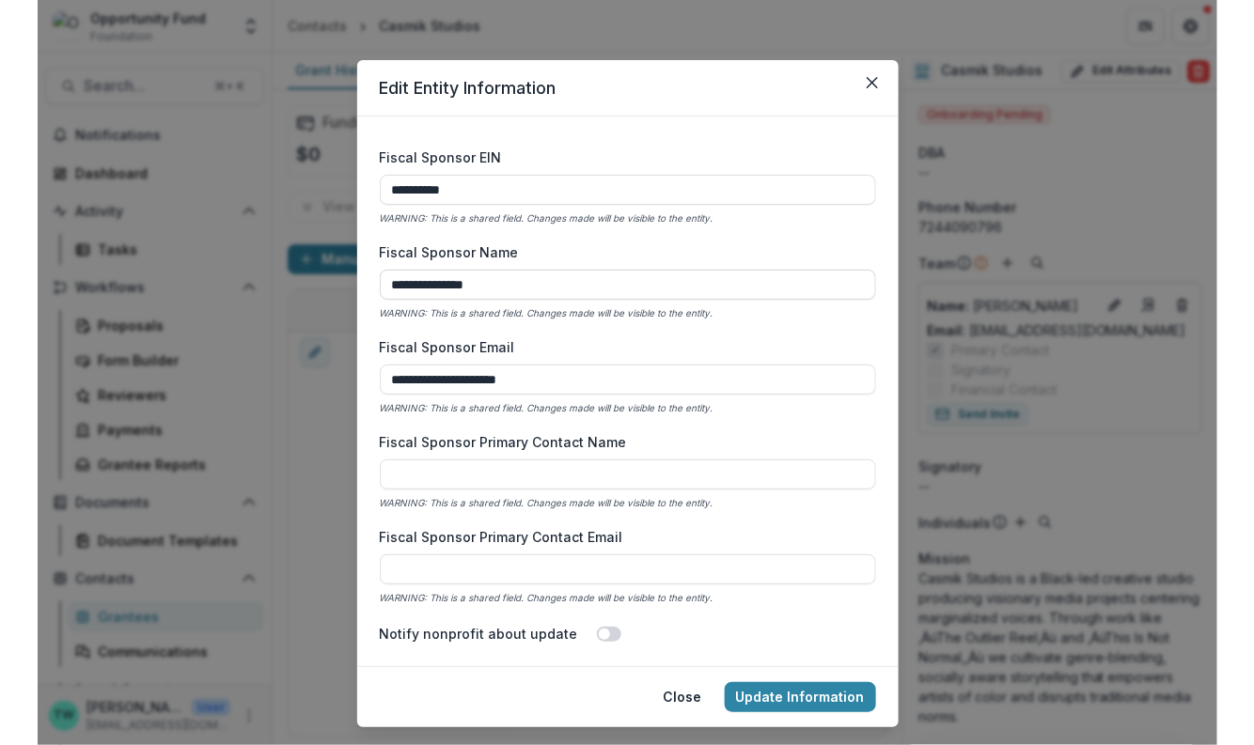
scroll to position [893, 0]
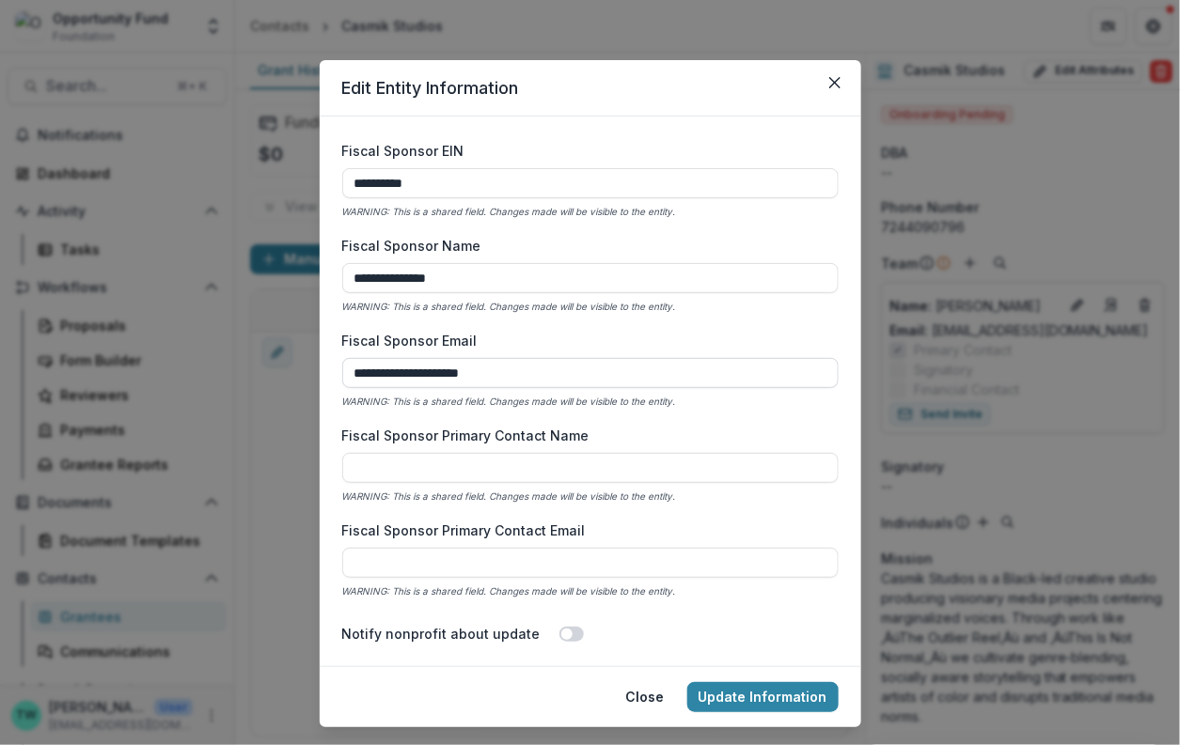
type textarea "**********"
drag, startPoint x: 542, startPoint y: 370, endPoint x: 337, endPoint y: 369, distance: 204.9
click at [337, 369] on form "**********" at bounding box center [590, 392] width 541 height 550
click at [694, 323] on div "**********" at bounding box center [590, 374] width 496 height 470
click at [672, 644] on form "**********" at bounding box center [590, 392] width 541 height 550
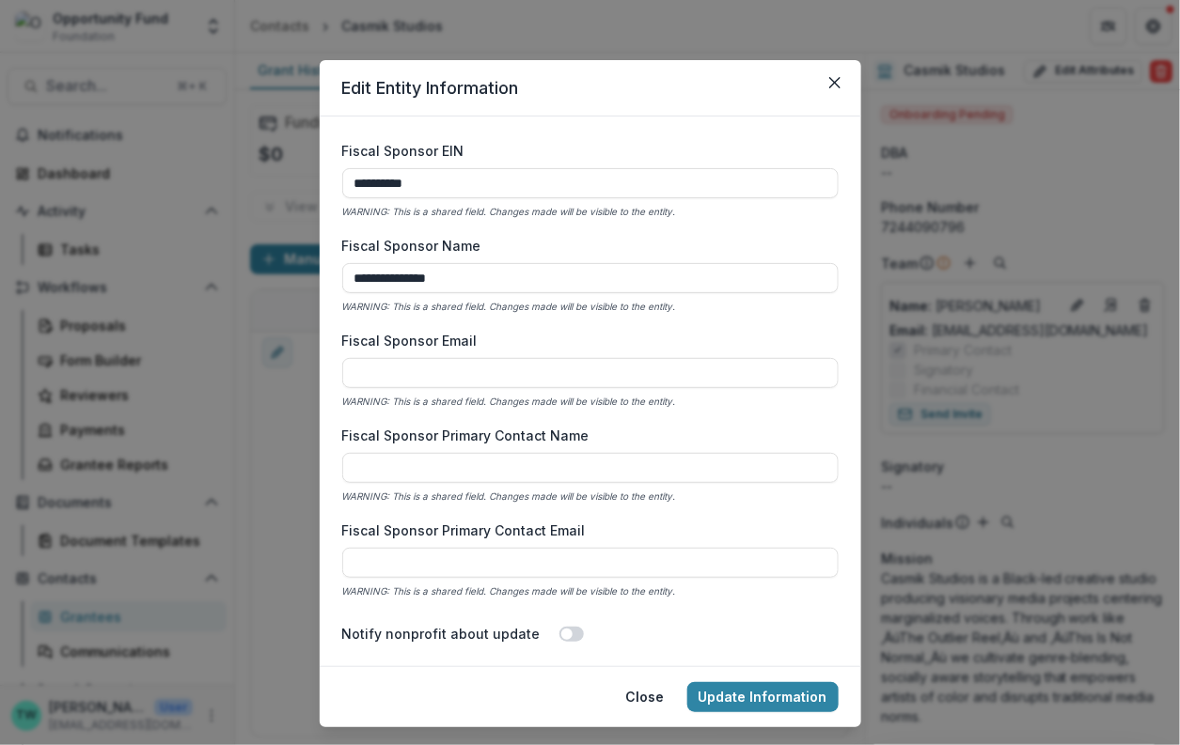
click at [469, 664] on form "**********" at bounding box center [590, 392] width 541 height 550
click at [591, 230] on div "**********" at bounding box center [590, 374] width 496 height 470
click at [643, 699] on button "Close" at bounding box center [645, 697] width 61 height 30
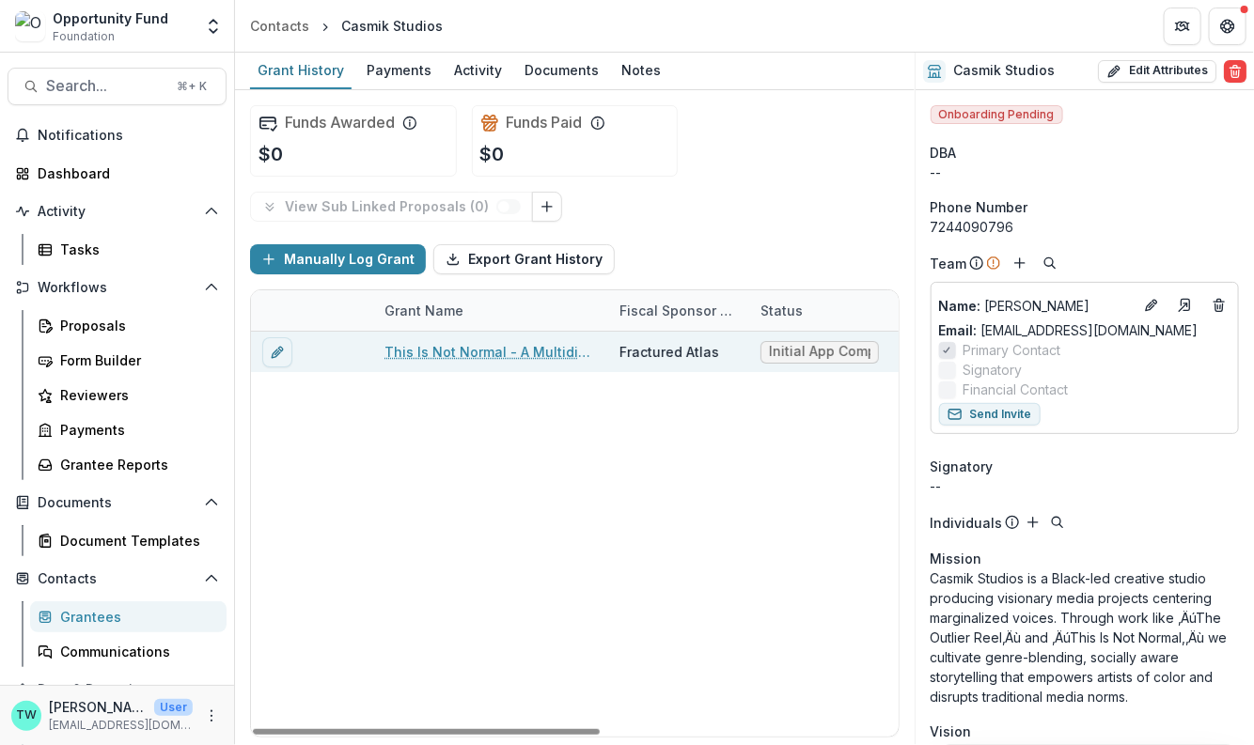
click at [520, 342] on link "This Is Not Normal - A Multidisciplinary Performance Pilot" at bounding box center [490, 352] width 212 height 20
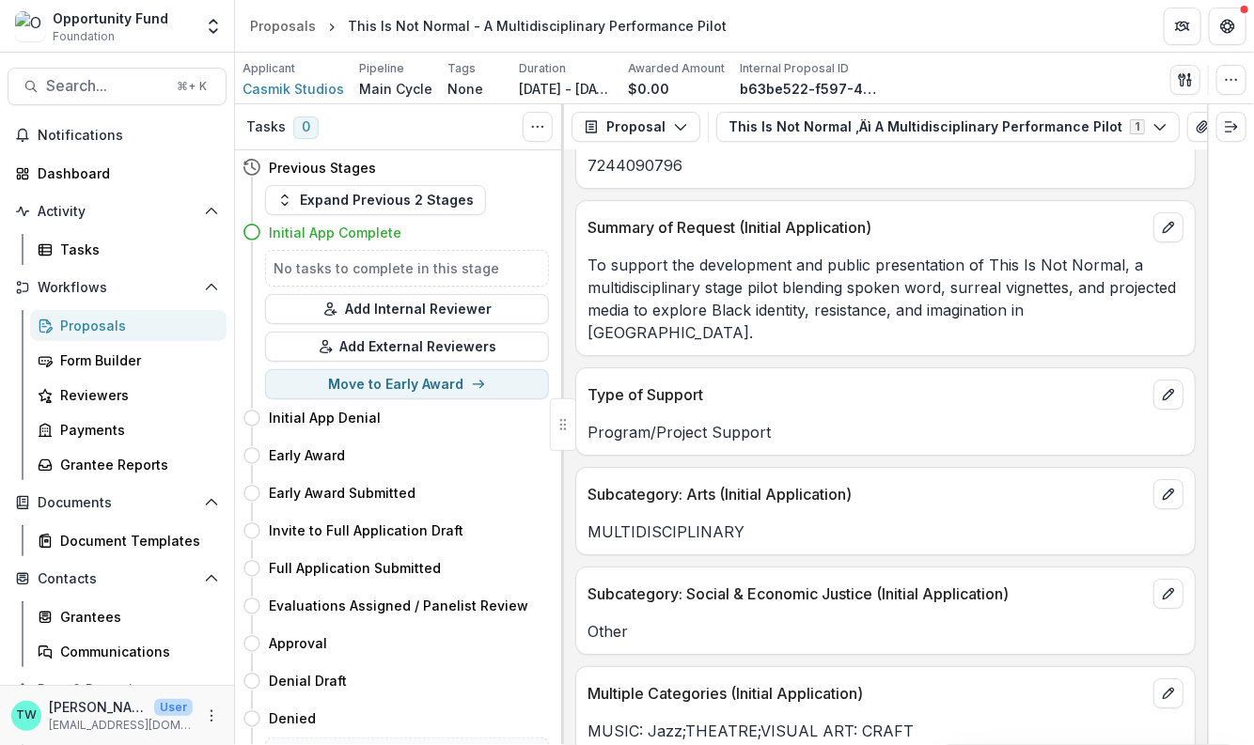
scroll to position [2559, 0]
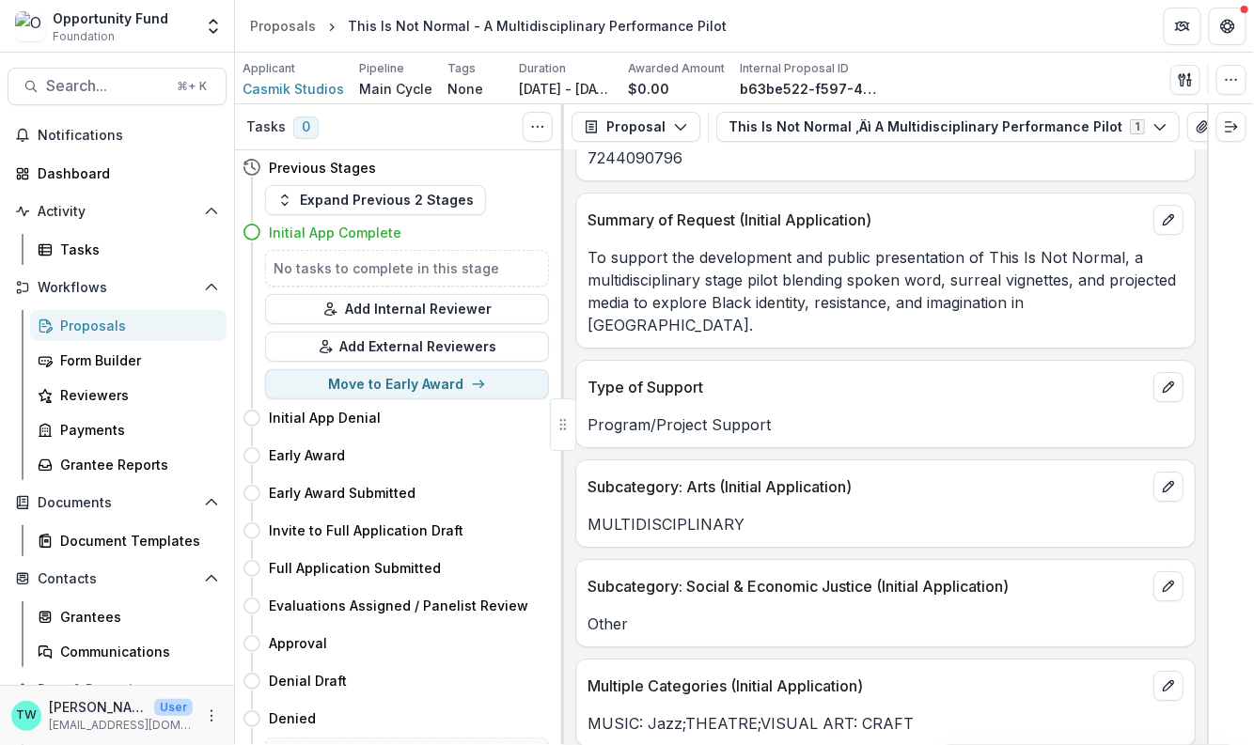
click at [127, 325] on div "Proposals" at bounding box center [135, 326] width 151 height 20
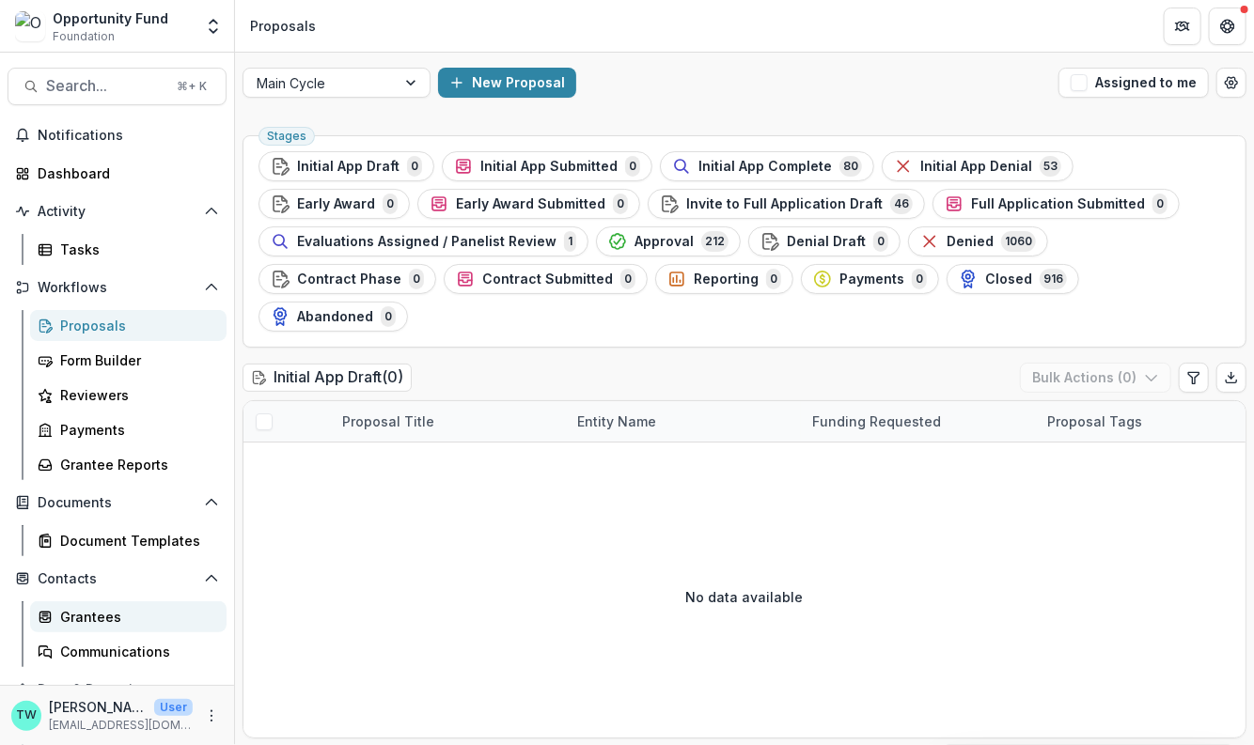
click at [119, 621] on div "Grantees" at bounding box center [135, 617] width 151 height 20
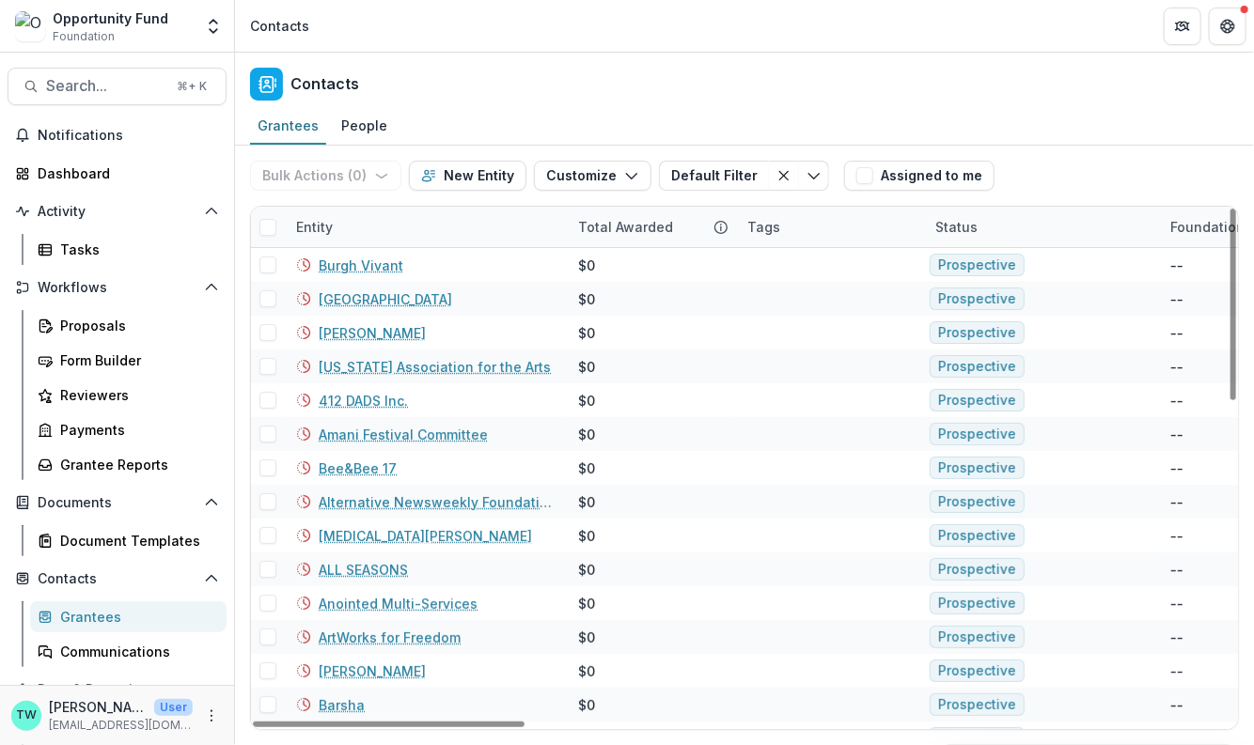
click at [404, 223] on div "Entity" at bounding box center [426, 227] width 282 height 40
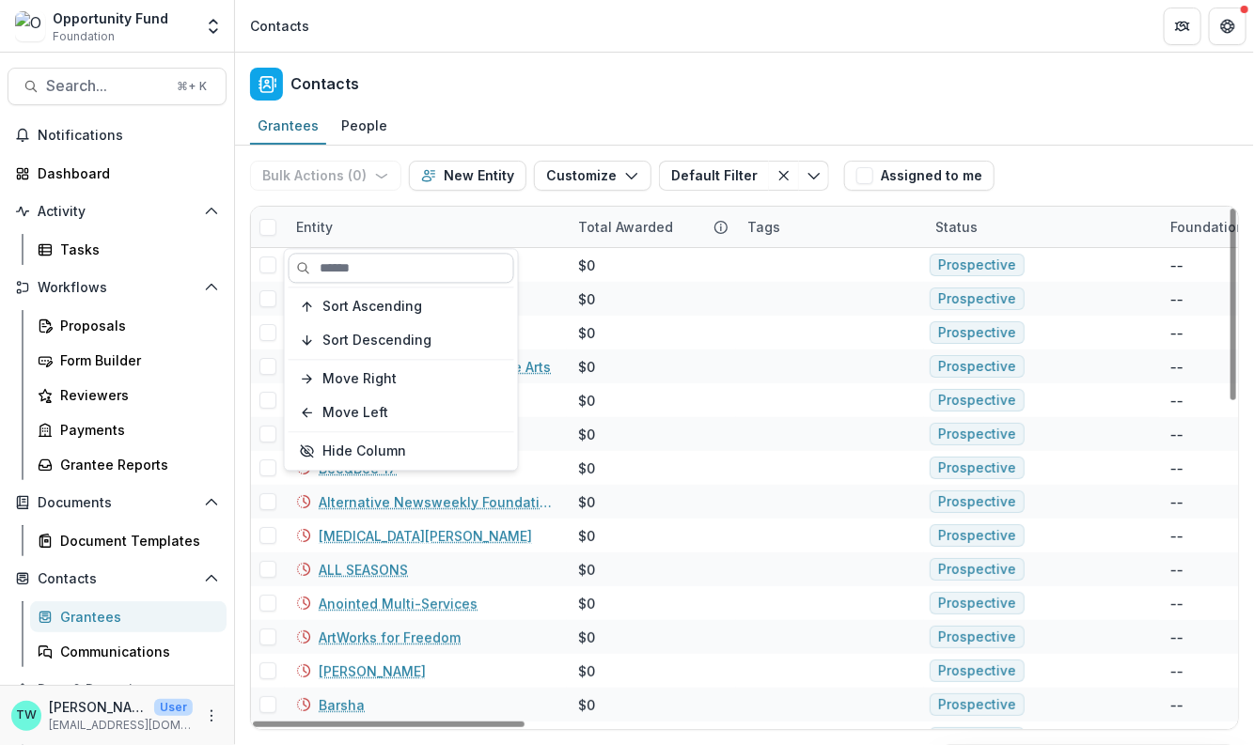
click at [393, 262] on input at bounding box center [402, 268] width 226 height 30
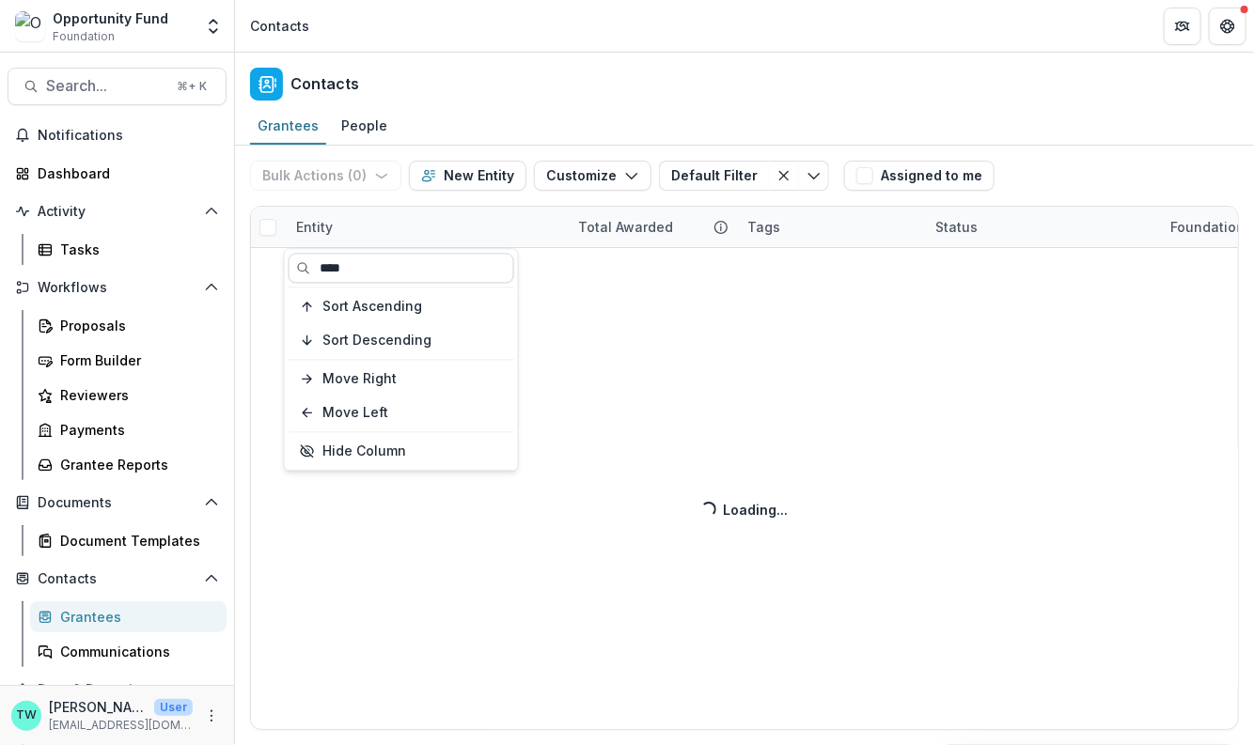
type input "*****"
click at [493, 119] on div "Grantees People" at bounding box center [744, 127] width 1019 height 38
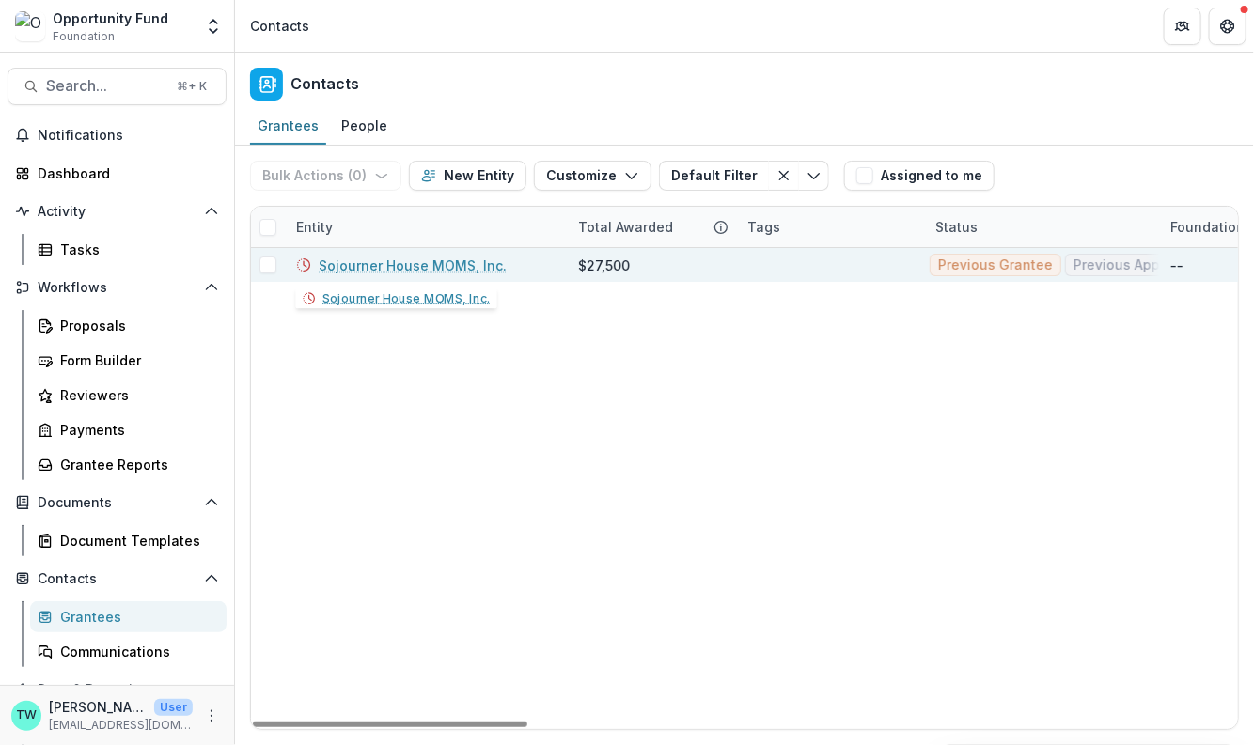
click at [410, 265] on link "Sojourner House MOMS, Inc." at bounding box center [413, 266] width 188 height 20
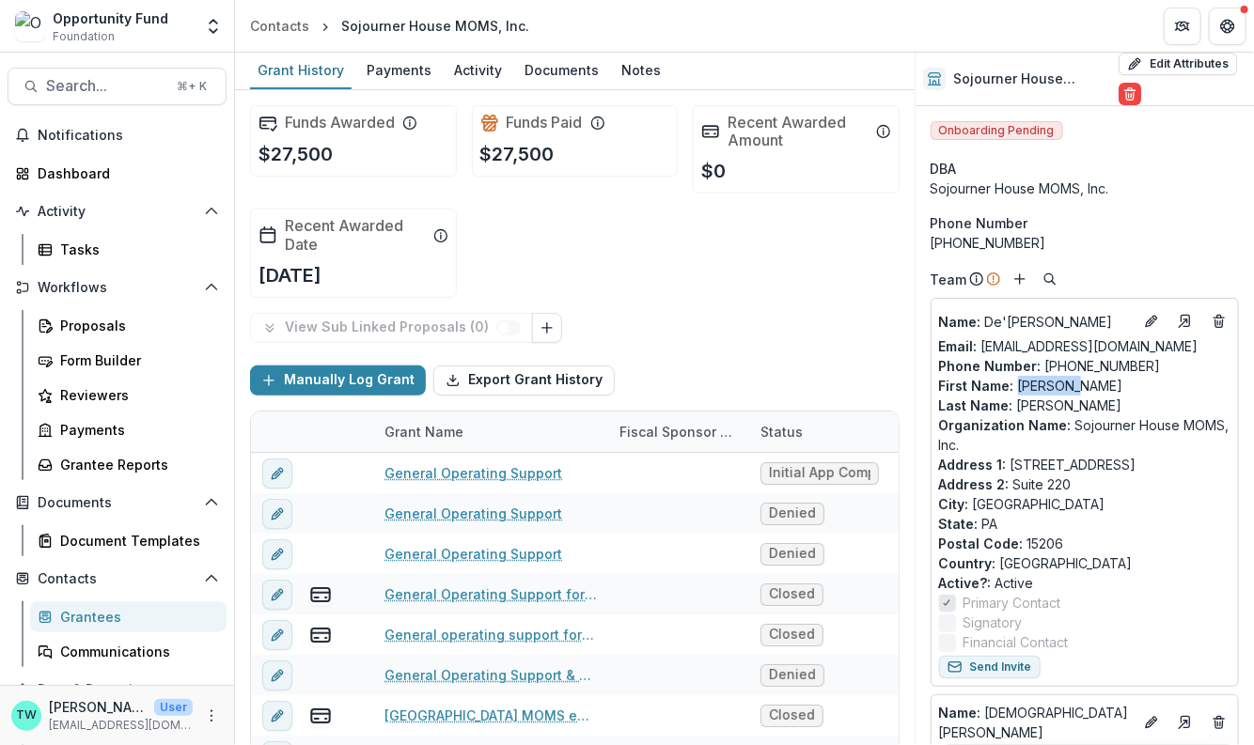
drag, startPoint x: 1075, startPoint y: 394, endPoint x: 1016, endPoint y: 395, distance: 59.2
click at [1016, 395] on p "First Name : De'netta" at bounding box center [1084, 386] width 291 height 20
copy p "De'netta"
click at [70, 322] on div "Proposals" at bounding box center [135, 326] width 151 height 20
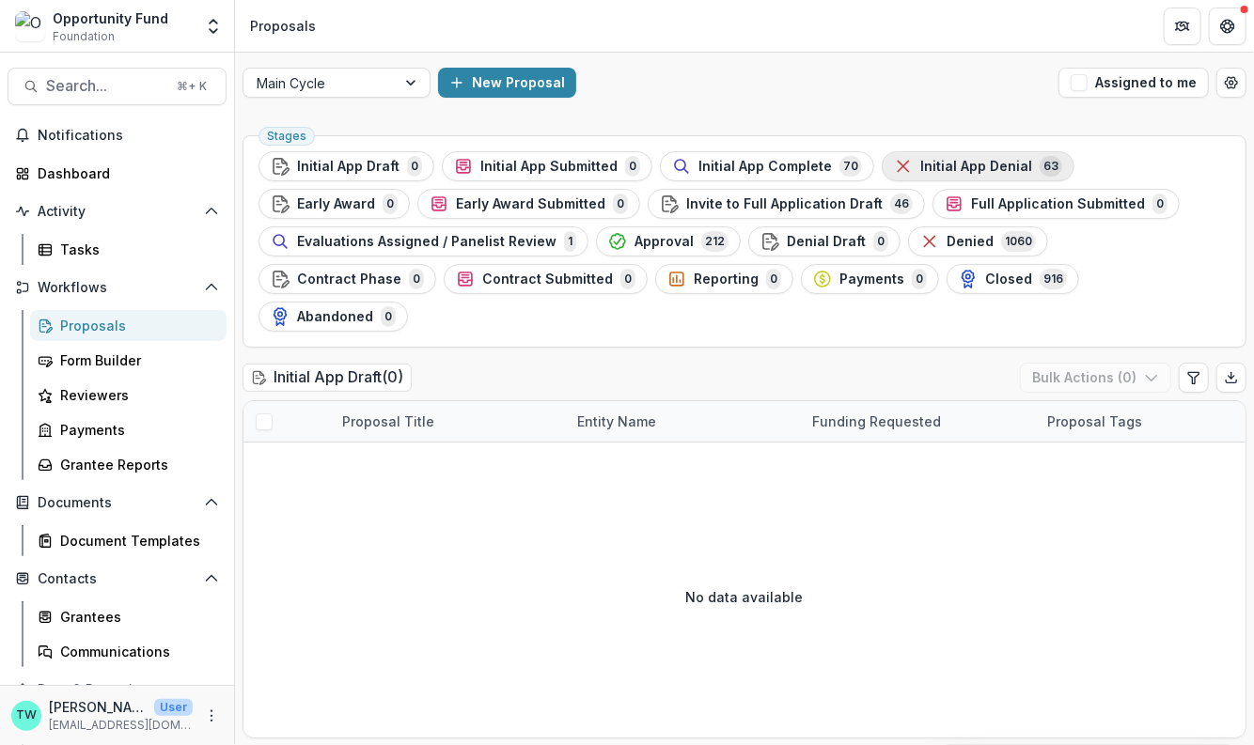
click at [954, 159] on span "Initial App Denial" at bounding box center [976, 167] width 112 height 16
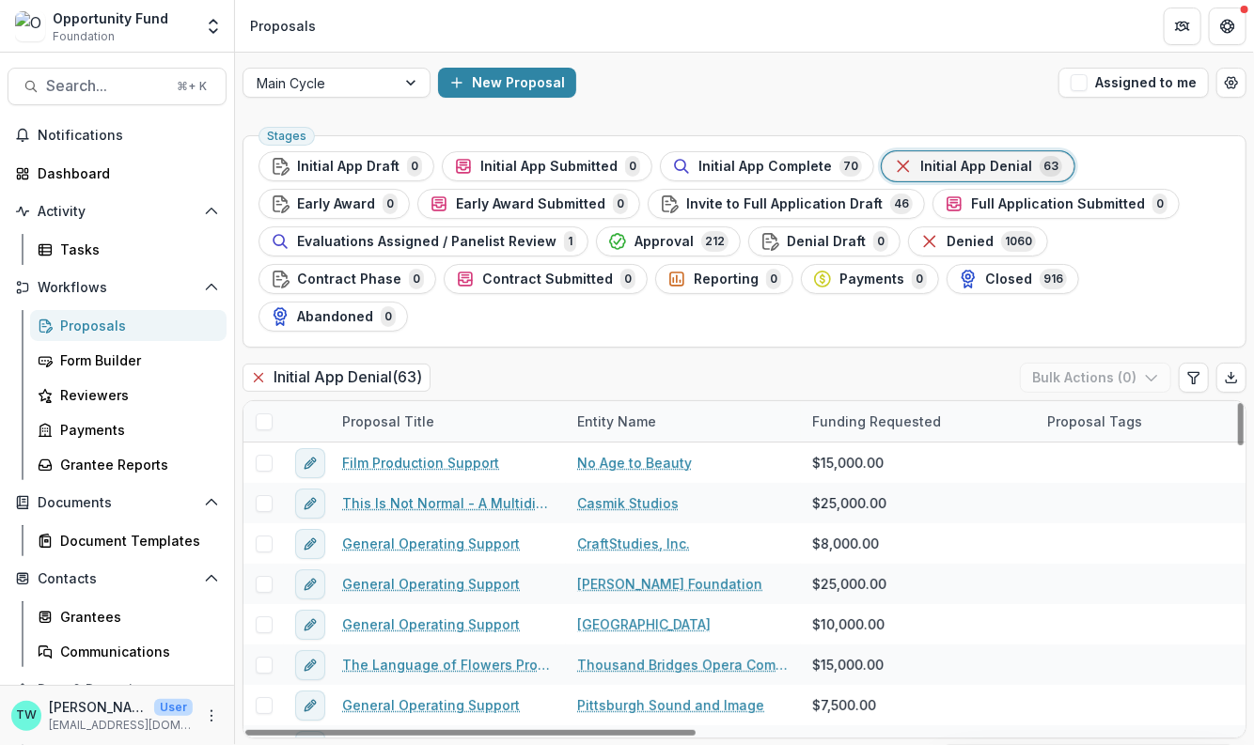
click at [613, 412] on div "Entity Name" at bounding box center [617, 422] width 102 height 20
click at [613, 426] on input at bounding box center [683, 425] width 226 height 30
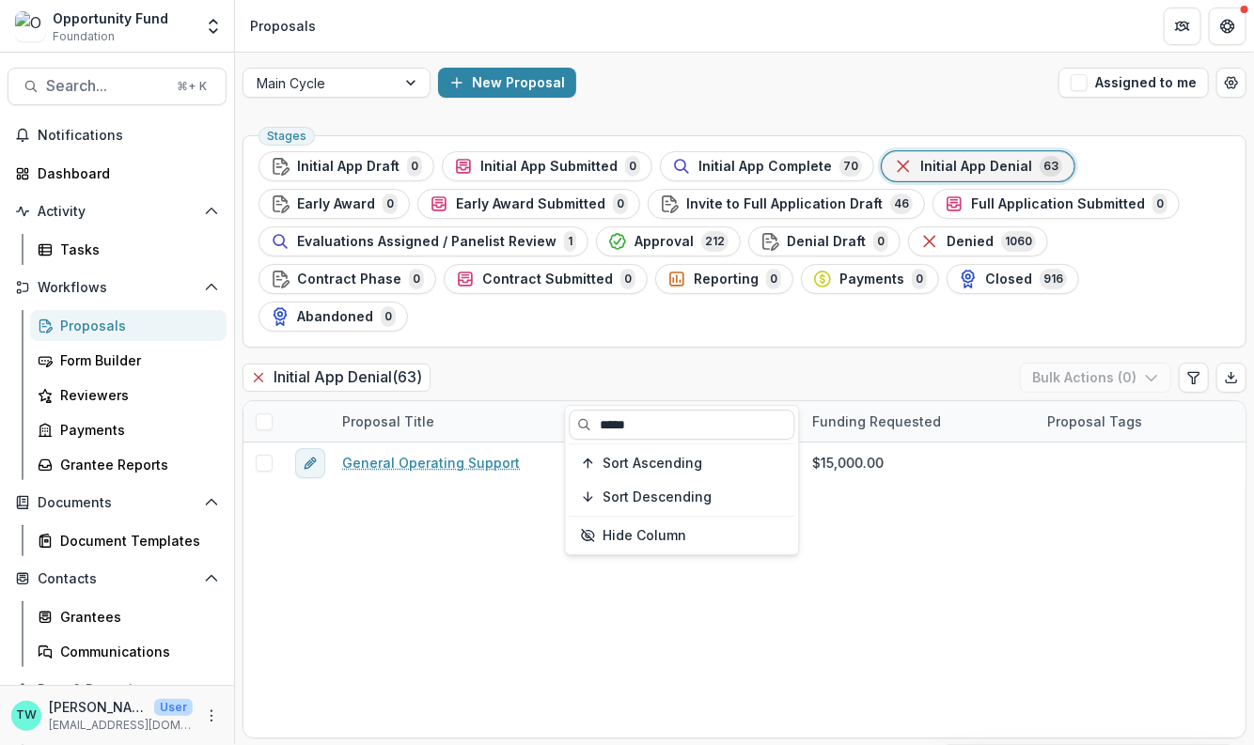
type input "*****"
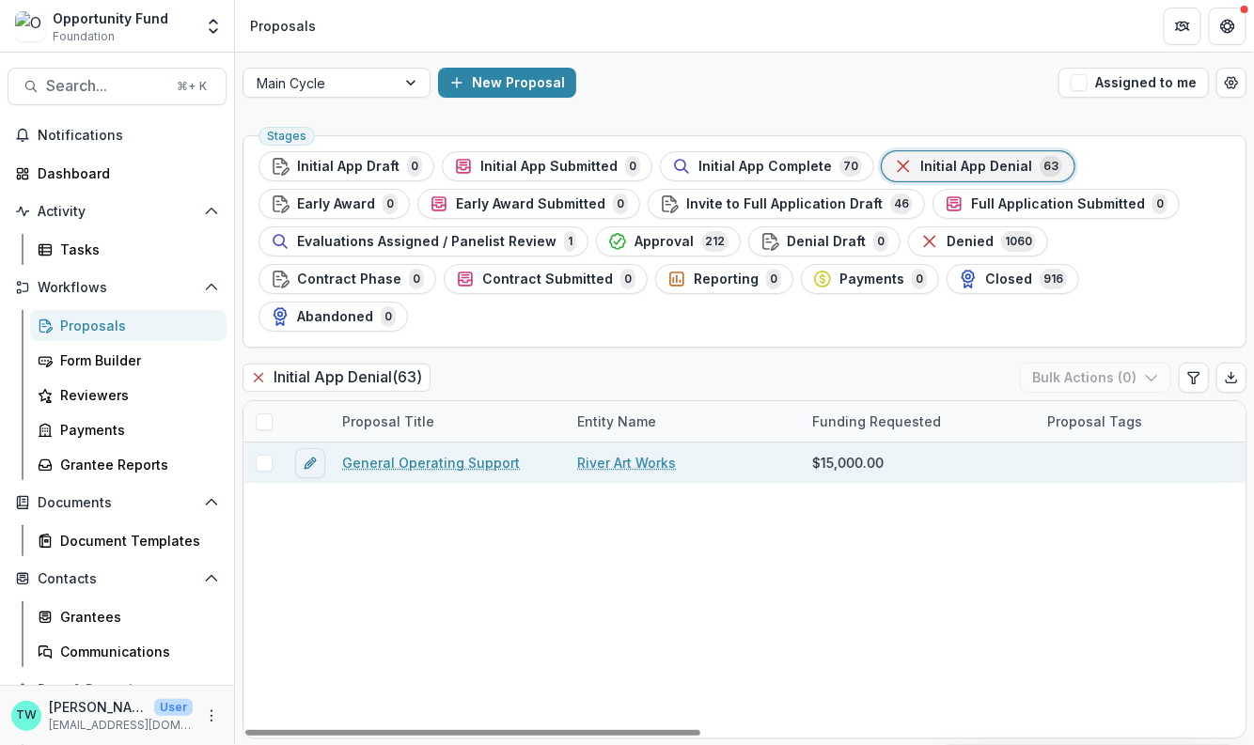
click at [628, 453] on link "River Art Works" at bounding box center [626, 463] width 99 height 20
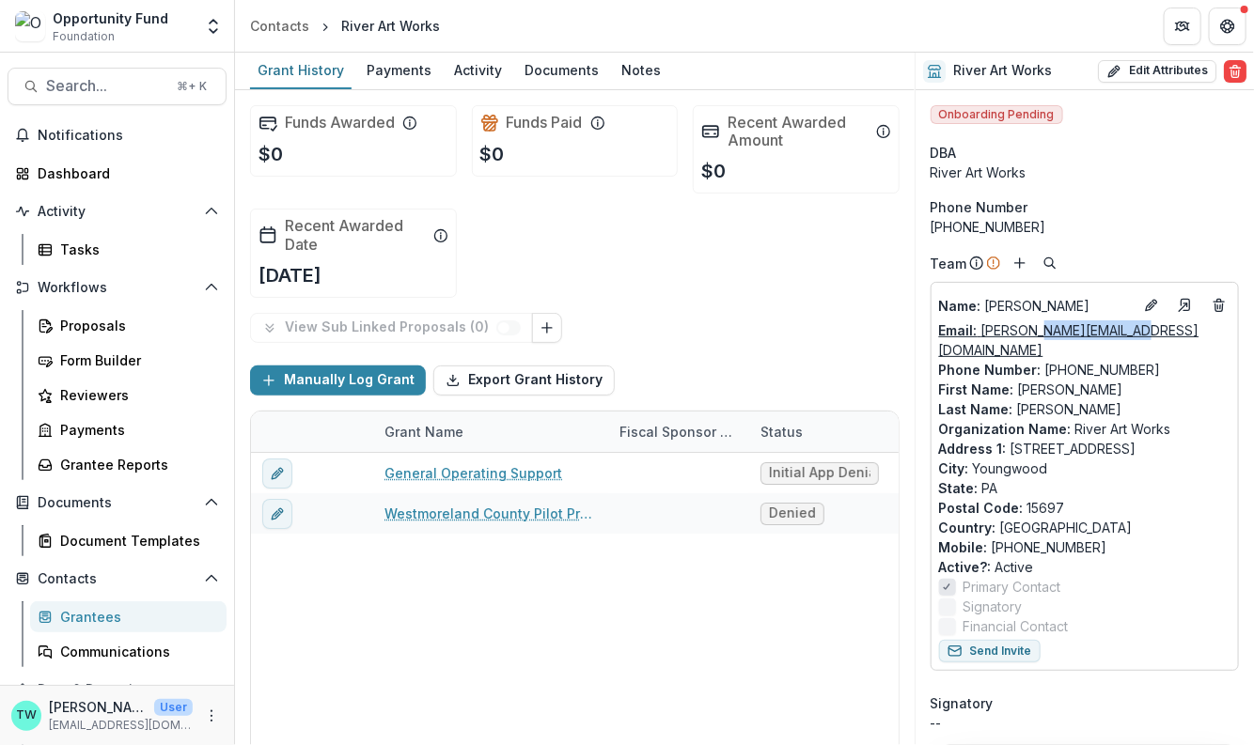
drag, startPoint x: 1131, startPoint y: 331, endPoint x: 1035, endPoint y: 336, distance: 96.0
click at [1035, 336] on div "Email: jane@riverartworks.org" at bounding box center [1084, 339] width 291 height 39
click at [1159, 360] on p "Phone Number : 724-547-4121" at bounding box center [1084, 370] width 291 height 20
drag, startPoint x: 1133, startPoint y: 327, endPoint x: 1014, endPoint y: 326, distance: 119.4
click at [1014, 326] on div "Email: jane@riverartworks.org" at bounding box center [1084, 339] width 291 height 39
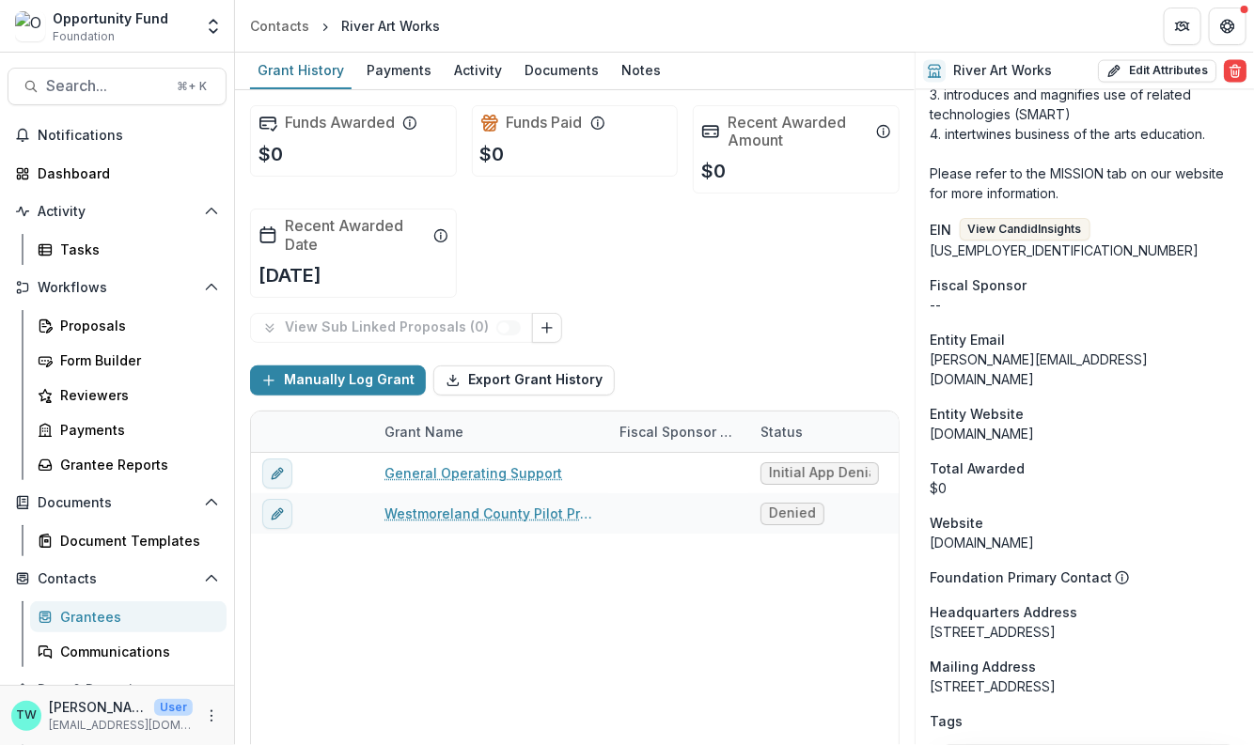
scroll to position [1210, 0]
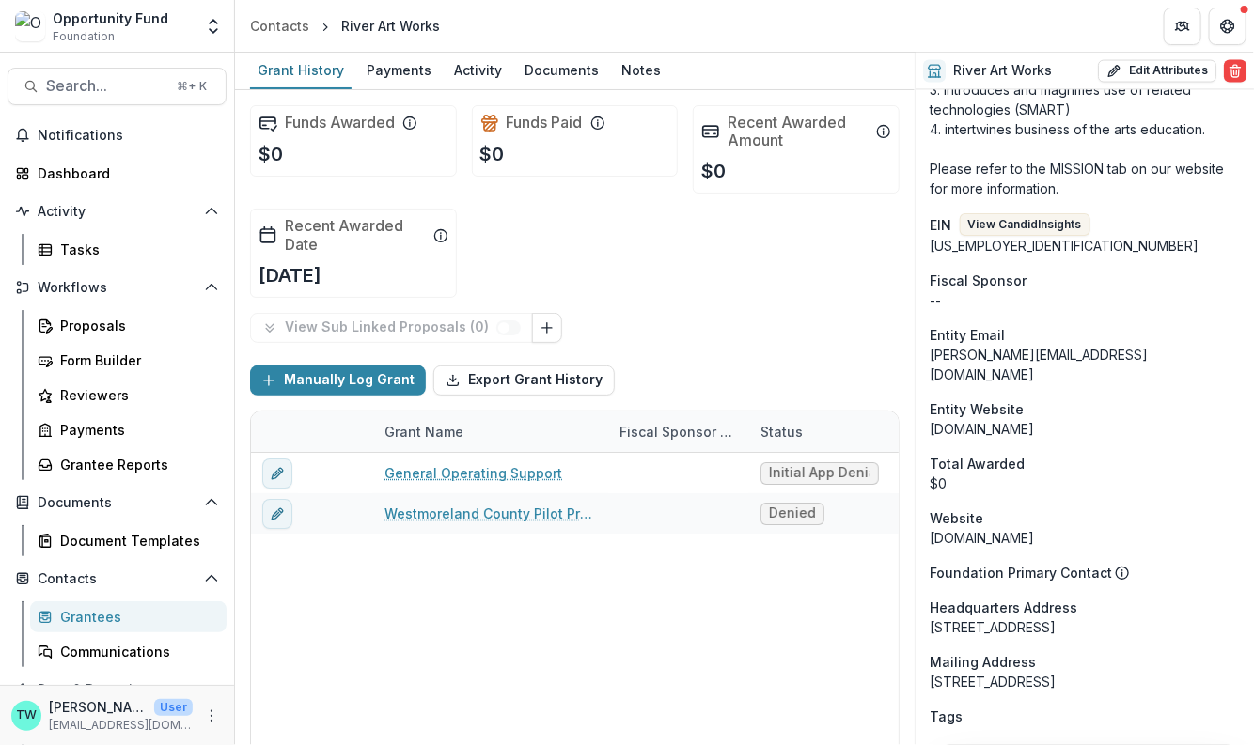
drag, startPoint x: 1079, startPoint y: 385, endPoint x: 928, endPoint y: 392, distance: 151.5
click at [928, 392] on div "Onboarding Pending DBA River Art Works Phone Number 724-547-4121 Team Name : Ja…" at bounding box center [1084, 158] width 338 height 2555
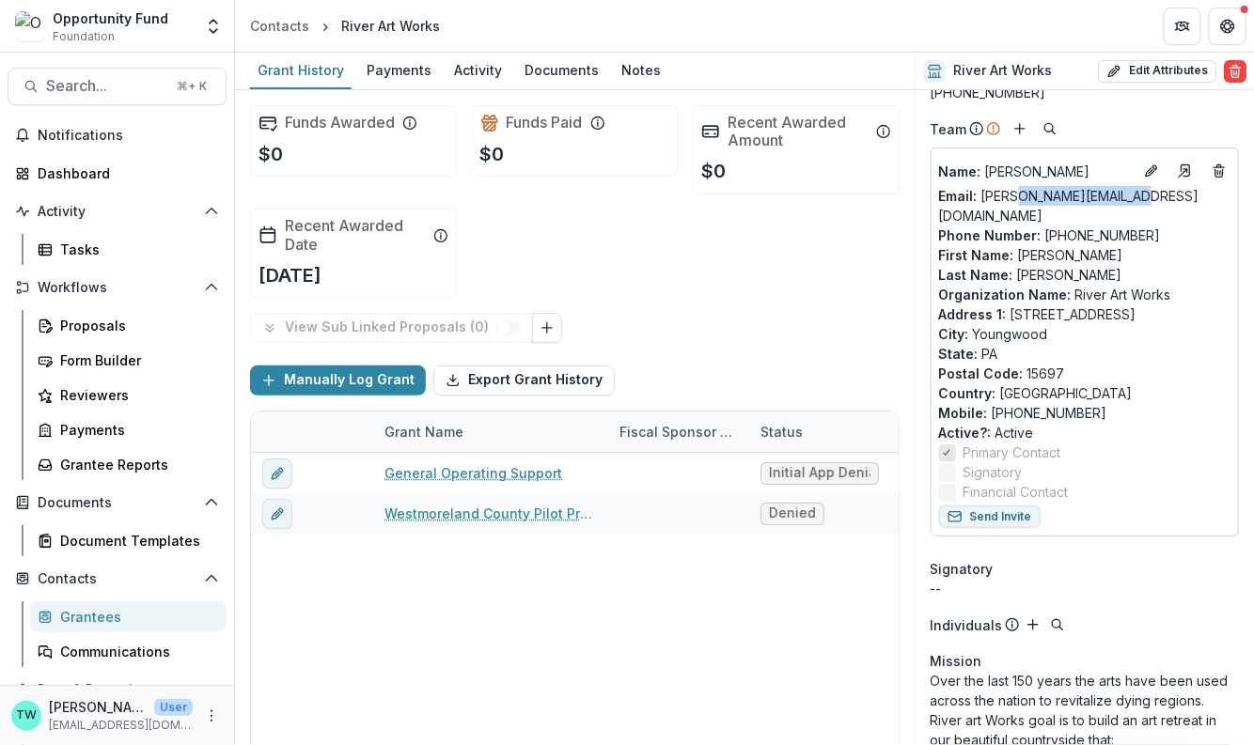
scroll to position [99, 0]
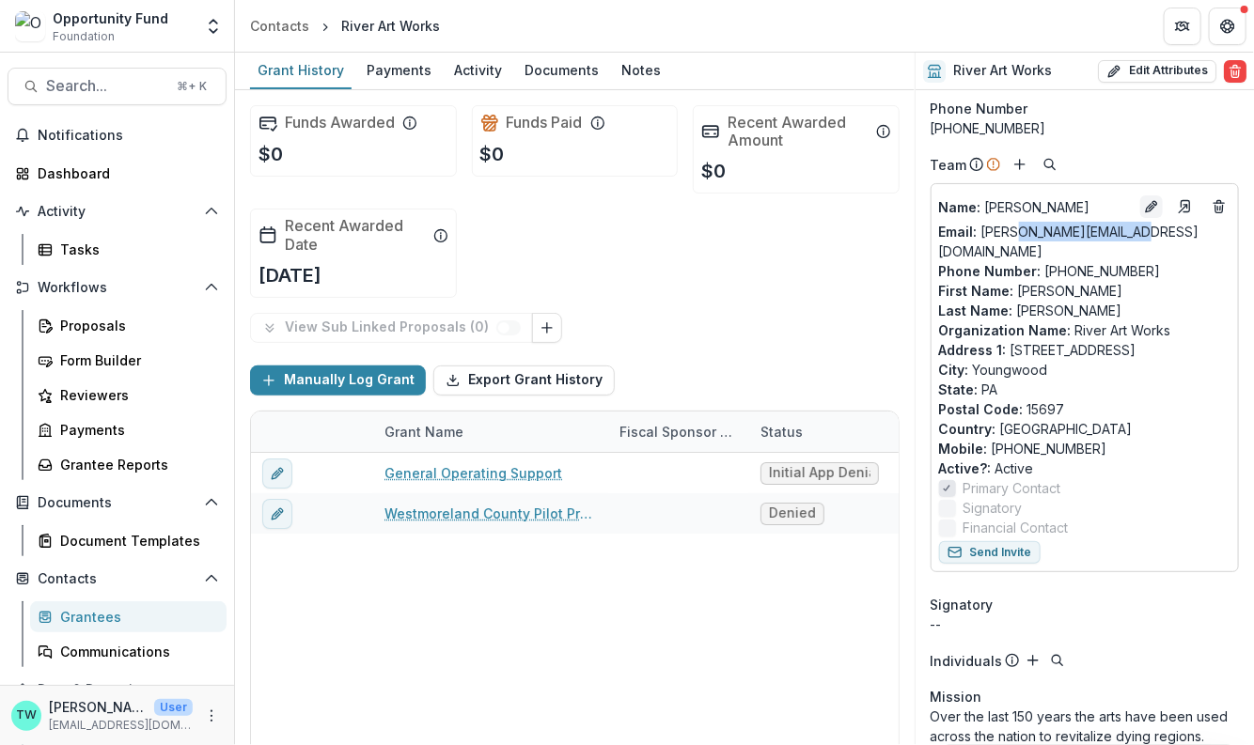
click at [1144, 202] on icon "Edit" at bounding box center [1151, 206] width 15 height 15
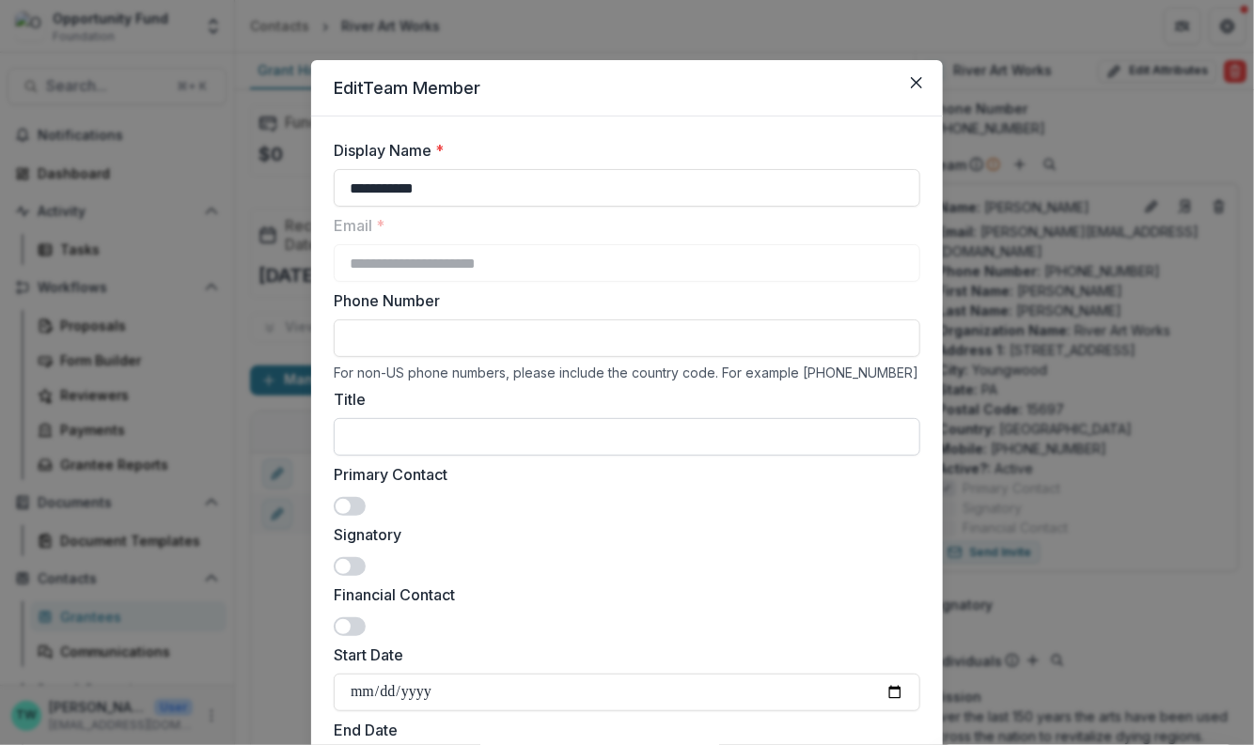
click at [383, 442] on input "Title" at bounding box center [627, 437] width 586 height 38
type input "*******"
click at [358, 505] on span at bounding box center [350, 506] width 32 height 19
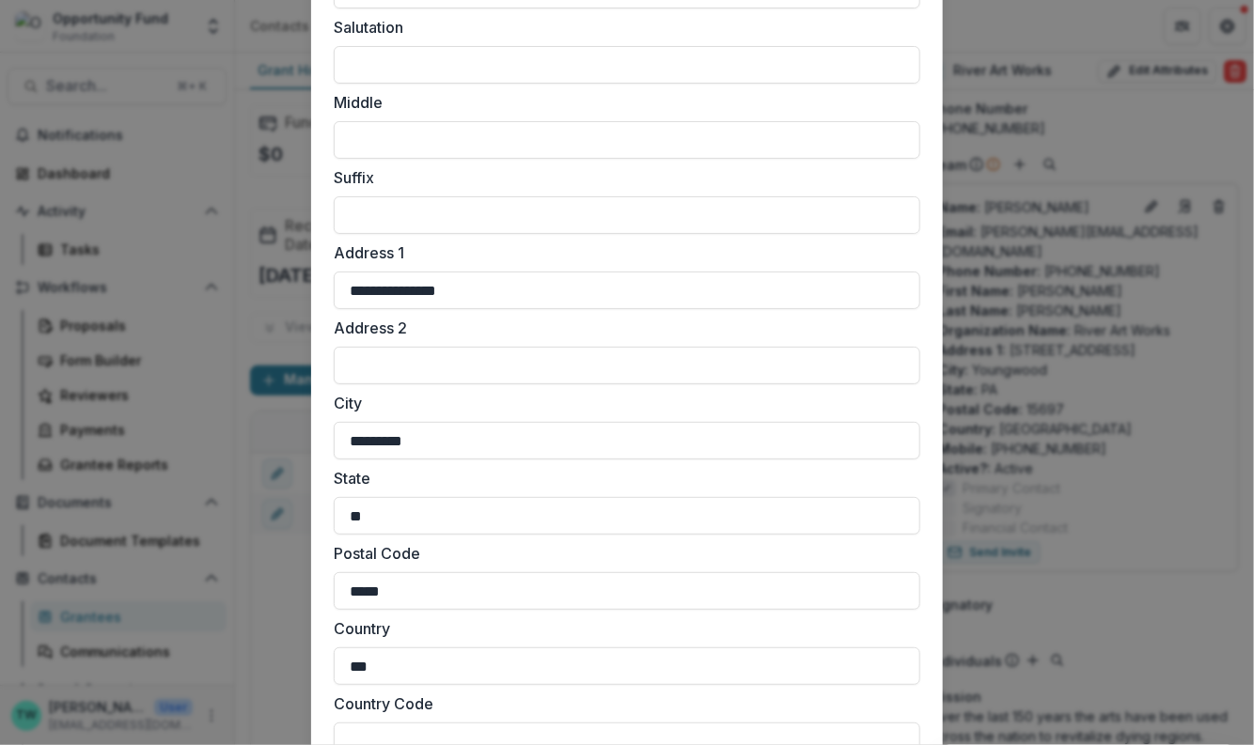
scroll to position [1671, 0]
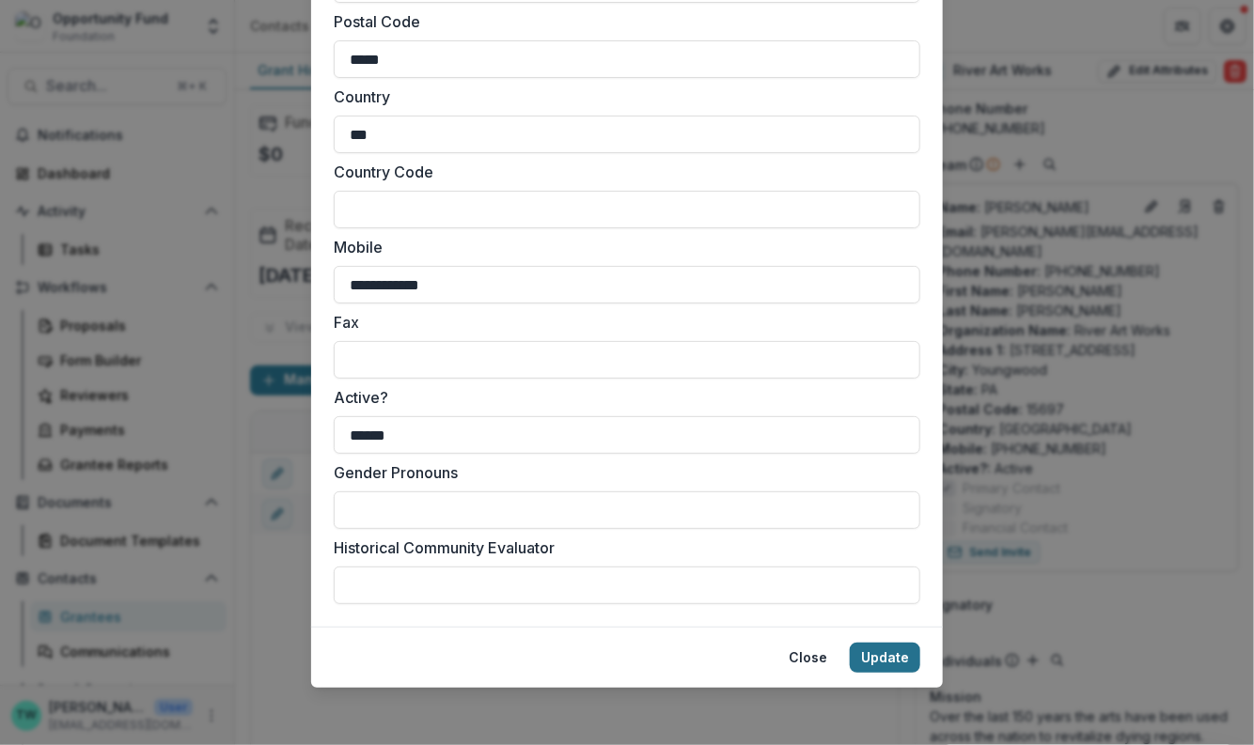
click at [894, 653] on button "Update" at bounding box center [885, 658] width 70 height 30
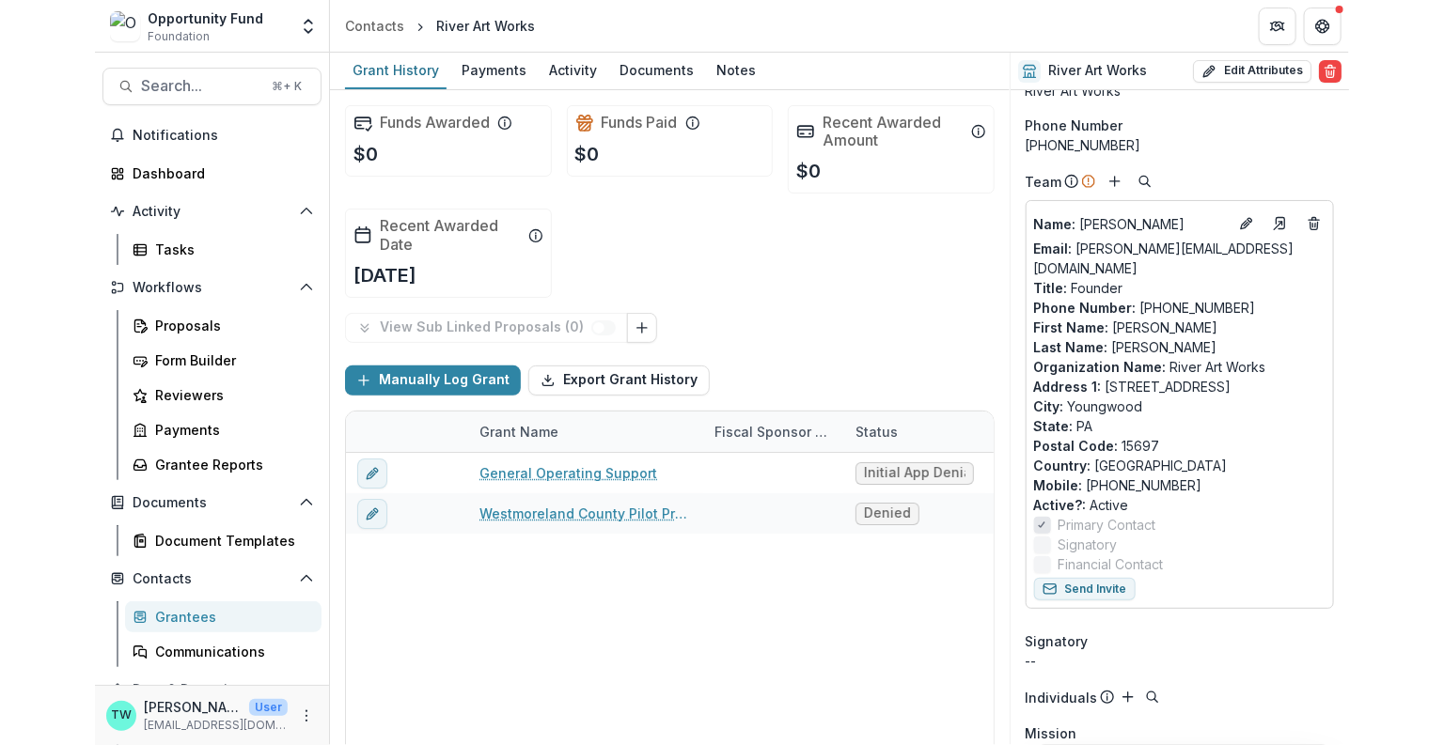
scroll to position [0, 0]
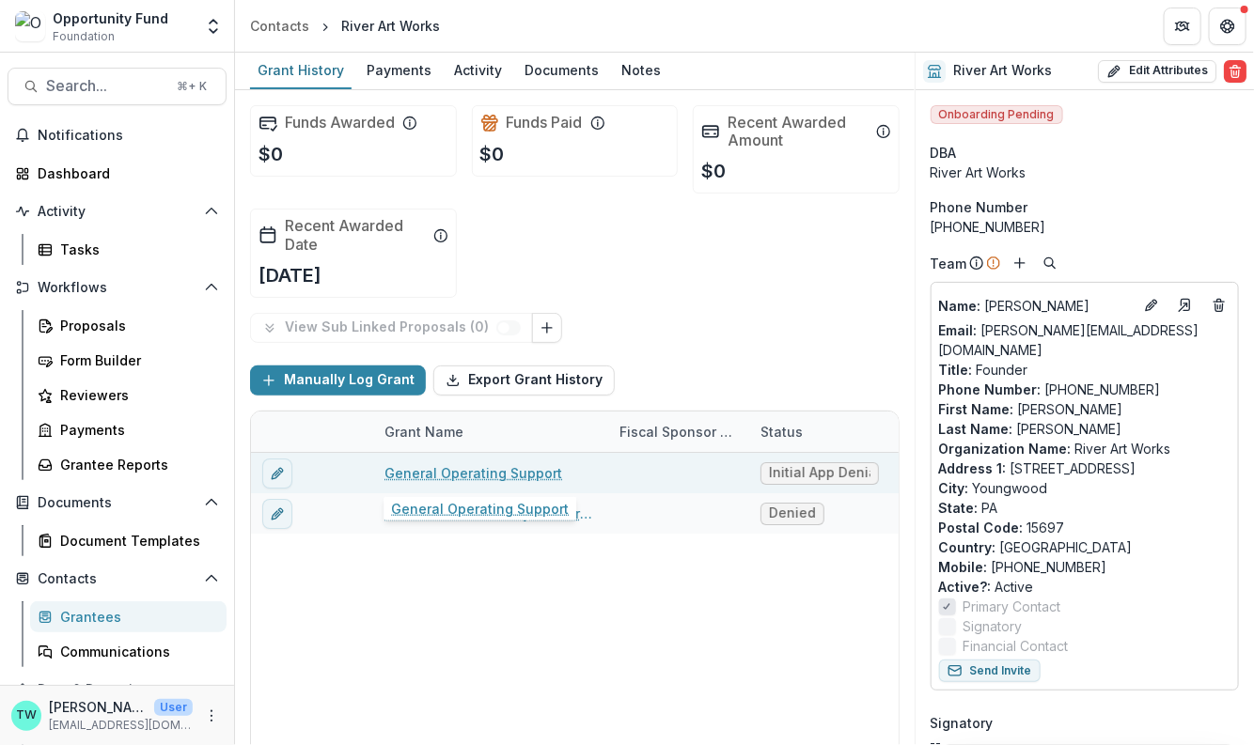
click at [463, 469] on link "General Operating Support" at bounding box center [473, 473] width 178 height 20
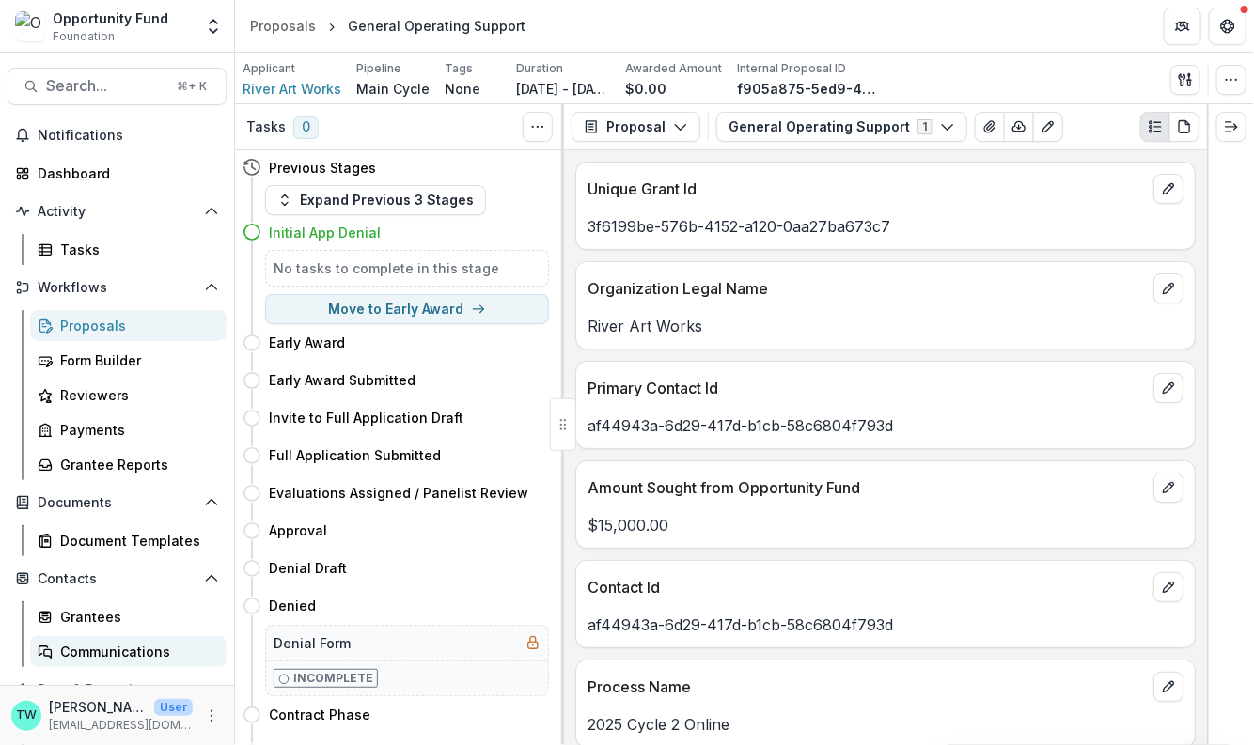
click at [117, 649] on div "Communications" at bounding box center [135, 652] width 151 height 20
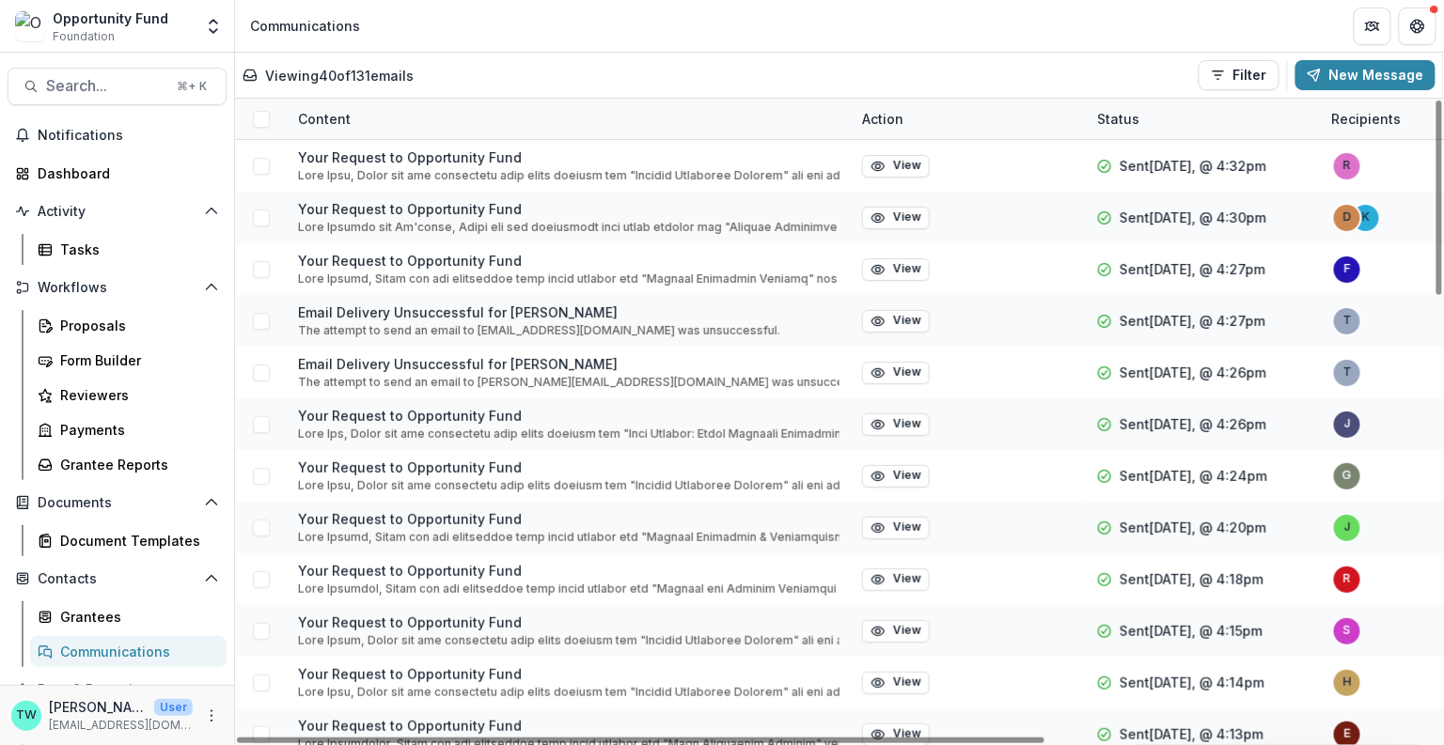
click at [416, 133] on div "Content" at bounding box center [569, 119] width 564 height 40
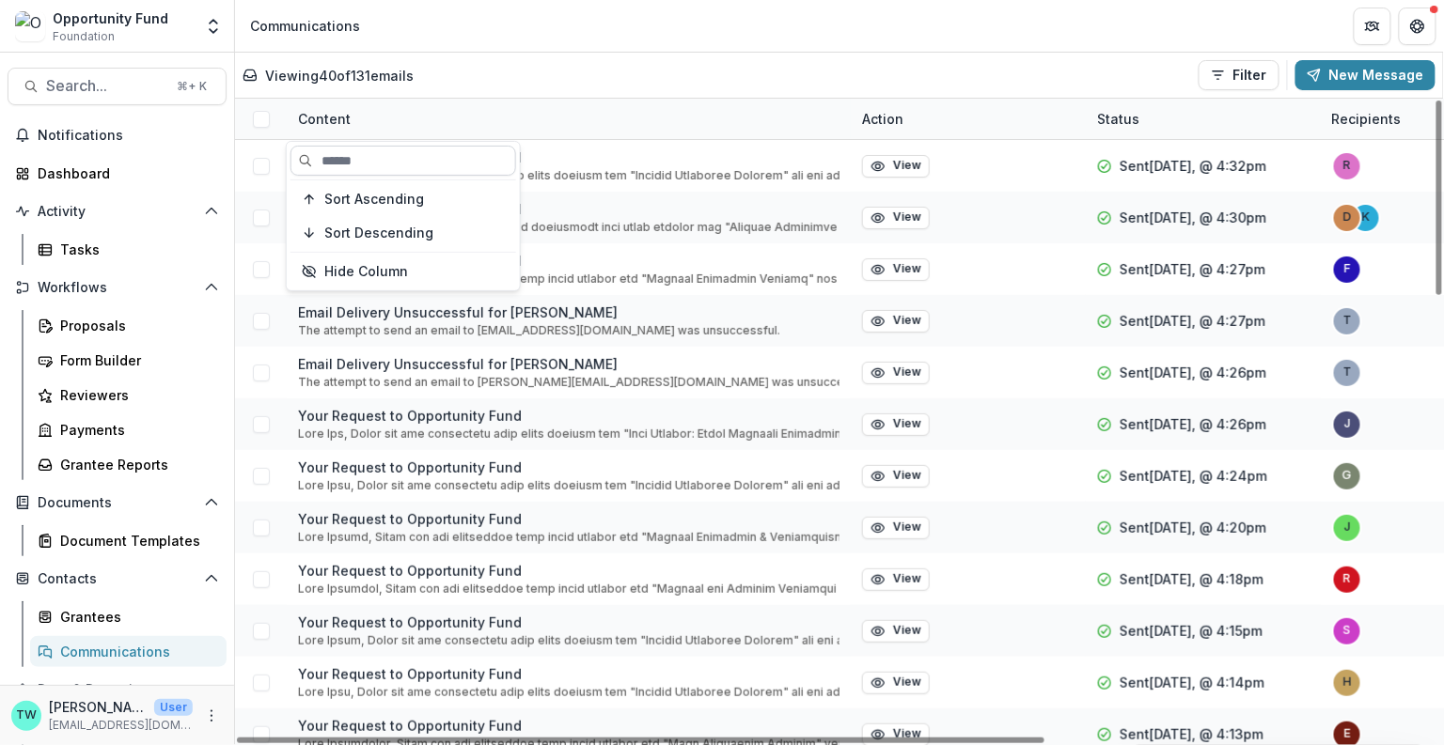
click at [405, 151] on input at bounding box center [403, 161] width 226 height 30
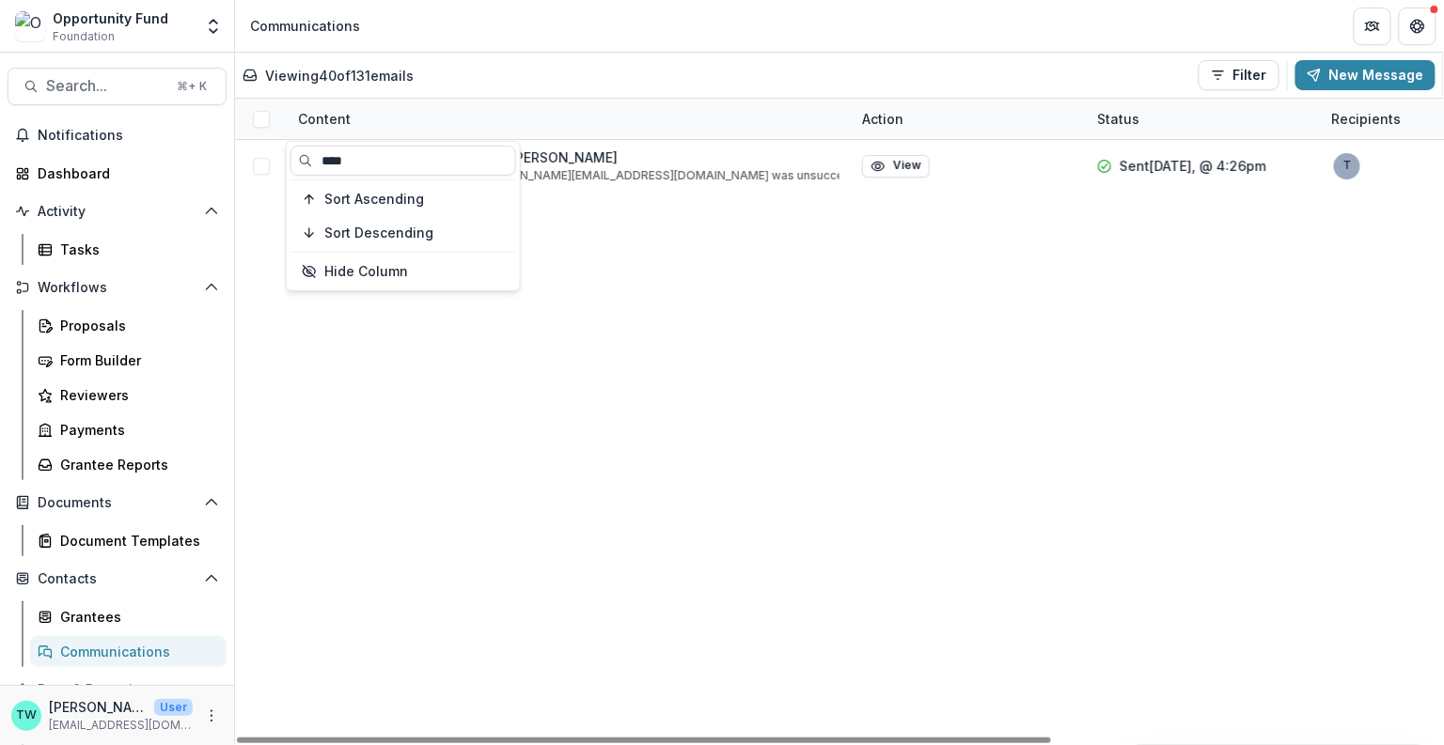
type input "****"
click at [598, 88] on div "Viewing 40 of 131 emails Filter Draft Sent New Message" at bounding box center [838, 75] width 1193 height 30
click at [382, 123] on div "Content" at bounding box center [569, 119] width 564 height 40
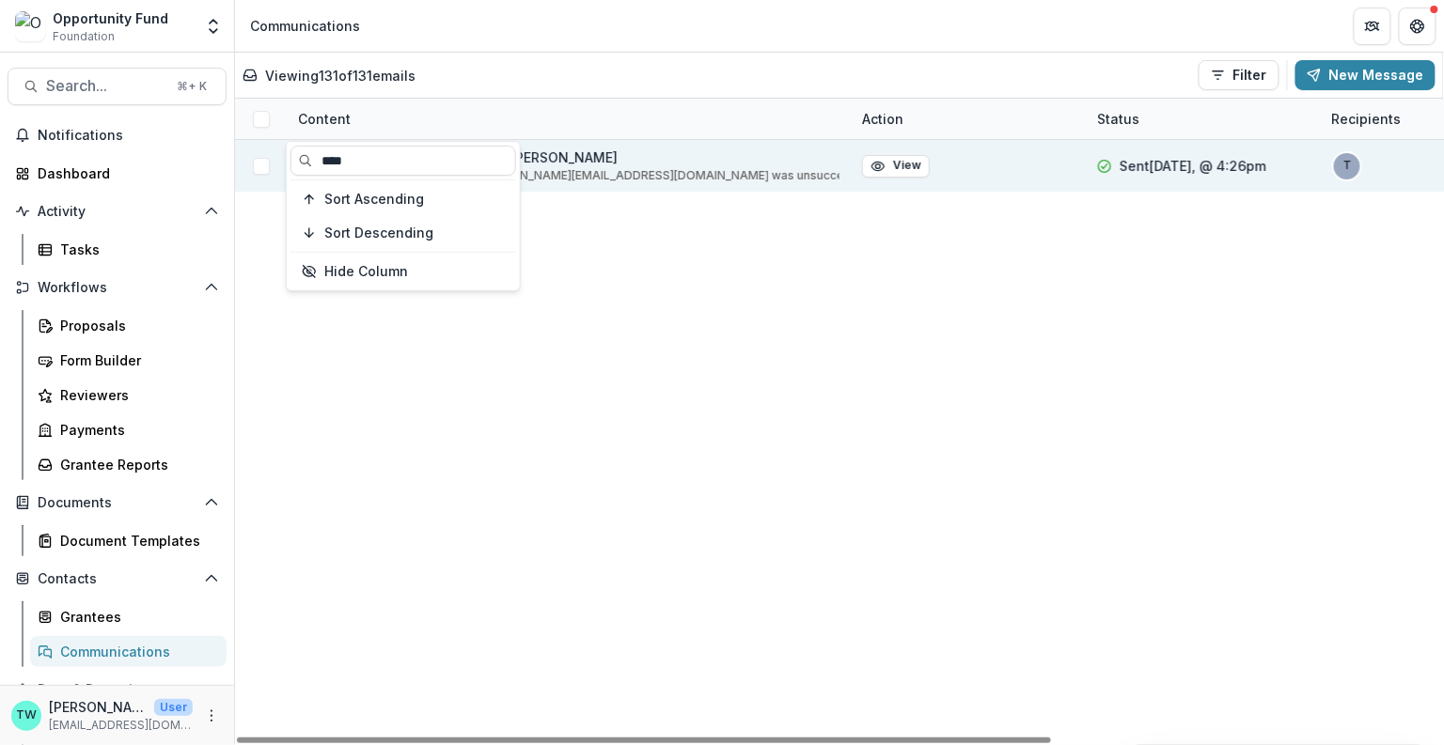
drag, startPoint x: 367, startPoint y: 159, endPoint x: 270, endPoint y: 158, distance: 97.7
click at [270, 159] on body "Skip to content Opportunity Fund Foundation Team Settings Admin Settings Commun…" at bounding box center [722, 372] width 1444 height 745
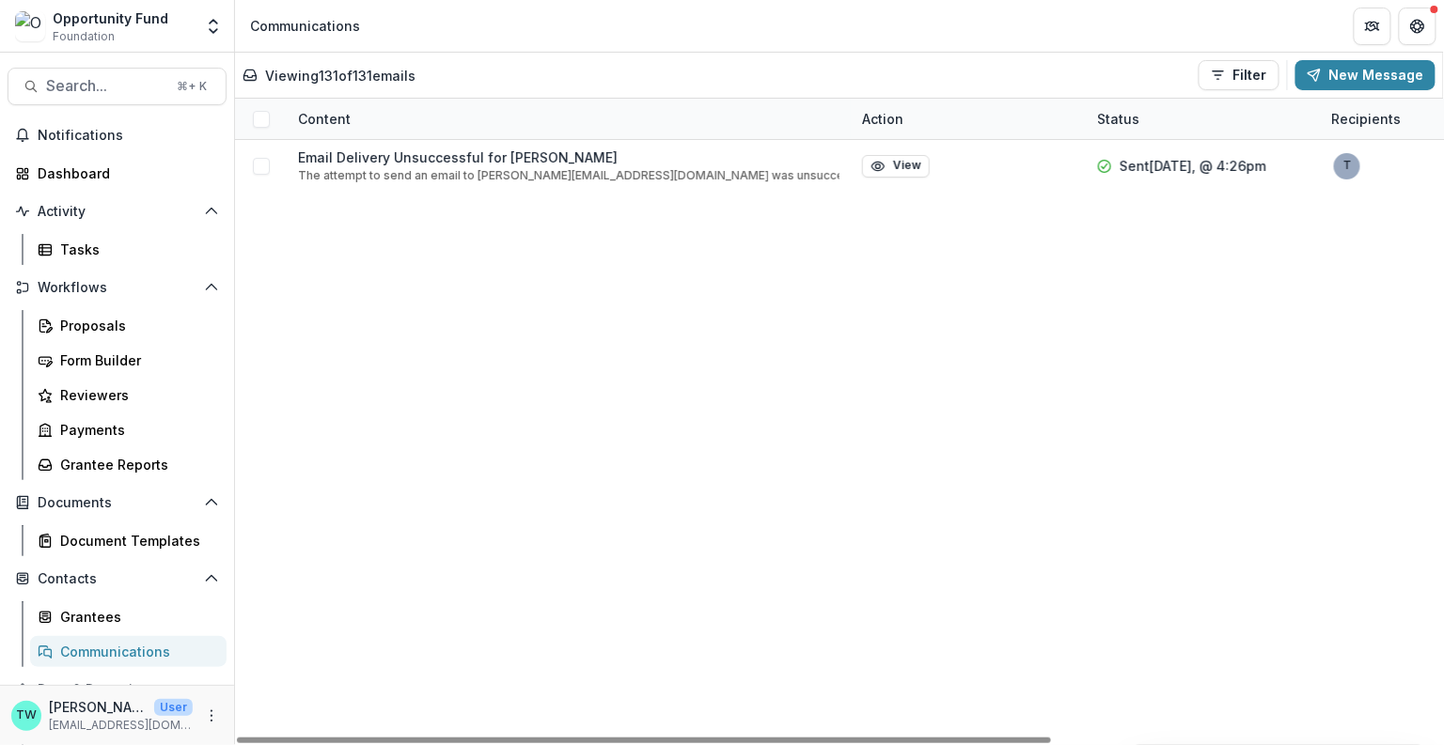
click at [429, 101] on div "Content" at bounding box center [569, 119] width 564 height 40
drag, startPoint x: 358, startPoint y: 164, endPoint x: 316, endPoint y: 163, distance: 42.3
click at [316, 163] on input "****" at bounding box center [403, 161] width 226 height 30
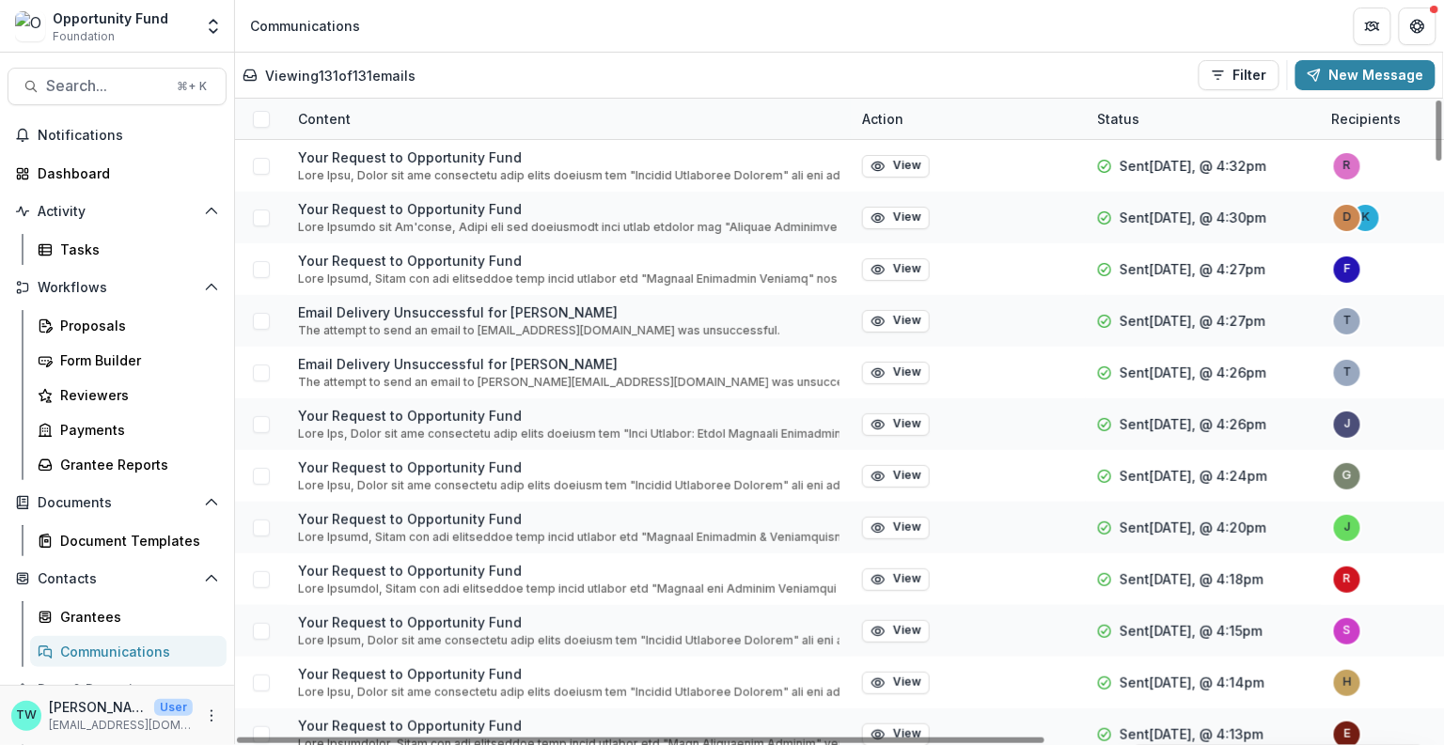
click at [542, 82] on div "Viewing 131 of 131 emails Filter Draft Sent New Message" at bounding box center [838, 75] width 1193 height 30
click at [416, 123] on div "Content" at bounding box center [569, 119] width 564 height 40
click at [508, 57] on div "Viewing 131 of 131 emails Filter Draft Sent New Message" at bounding box center [839, 75] width 1208 height 45
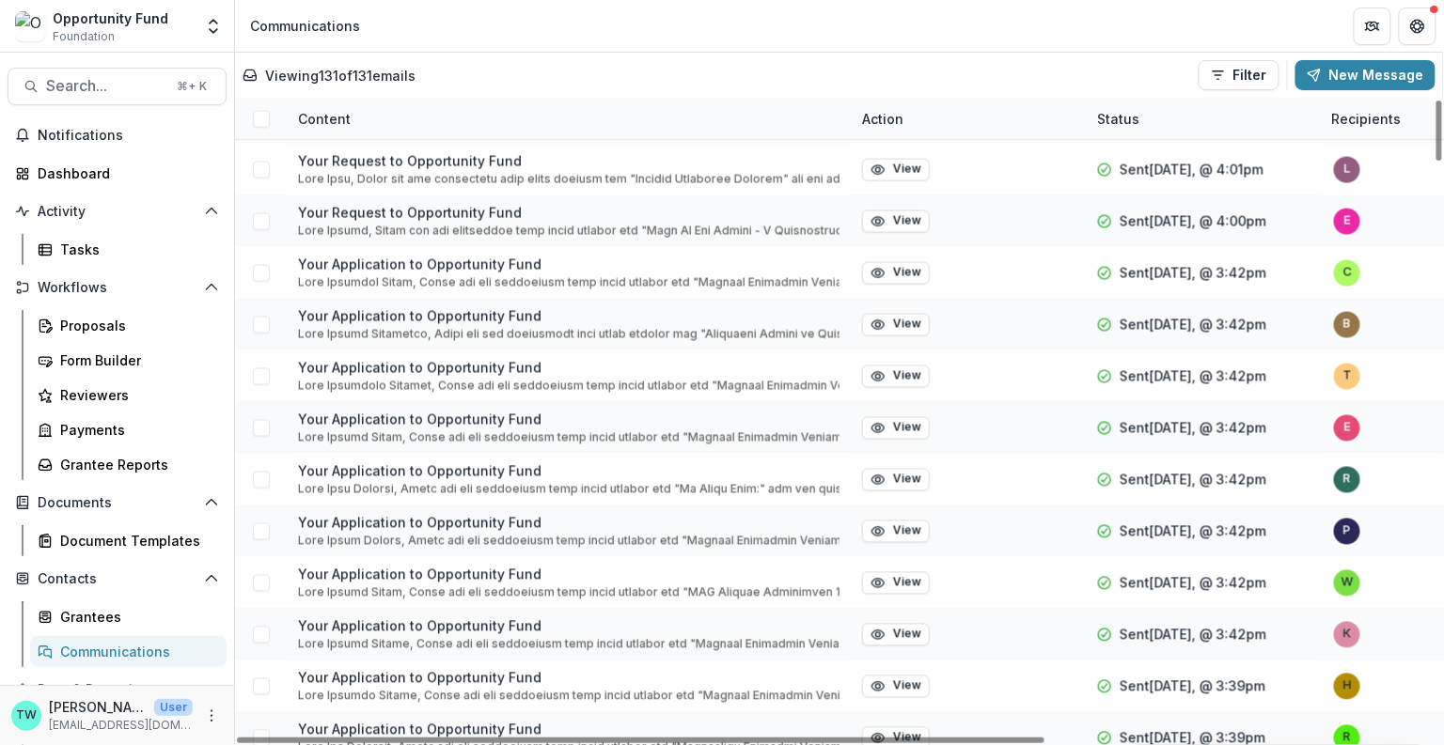
scroll to position [830, 0]
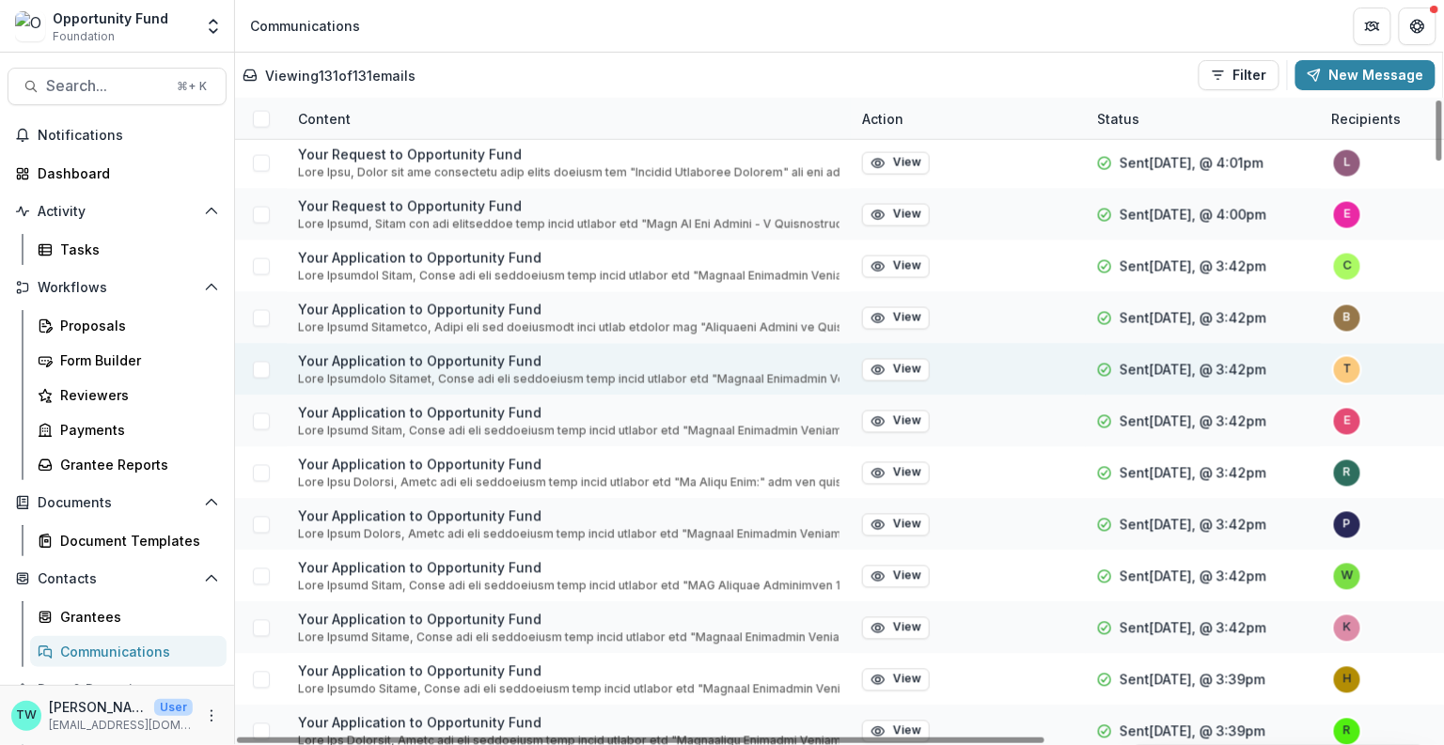
click at [446, 363] on p "Your Application to Opportunity Fund" at bounding box center [568, 362] width 541 height 20
click at [901, 370] on button "View" at bounding box center [896, 370] width 68 height 23
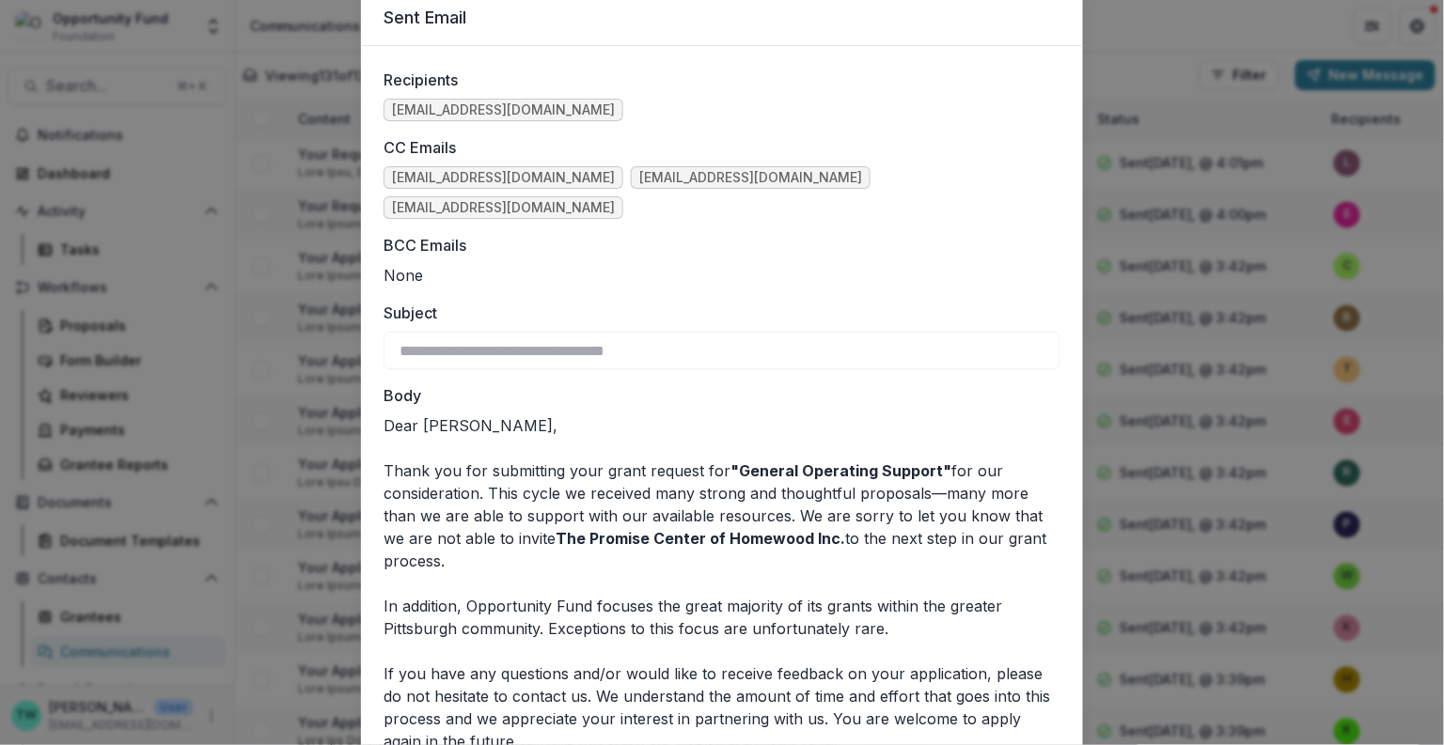
scroll to position [10, 0]
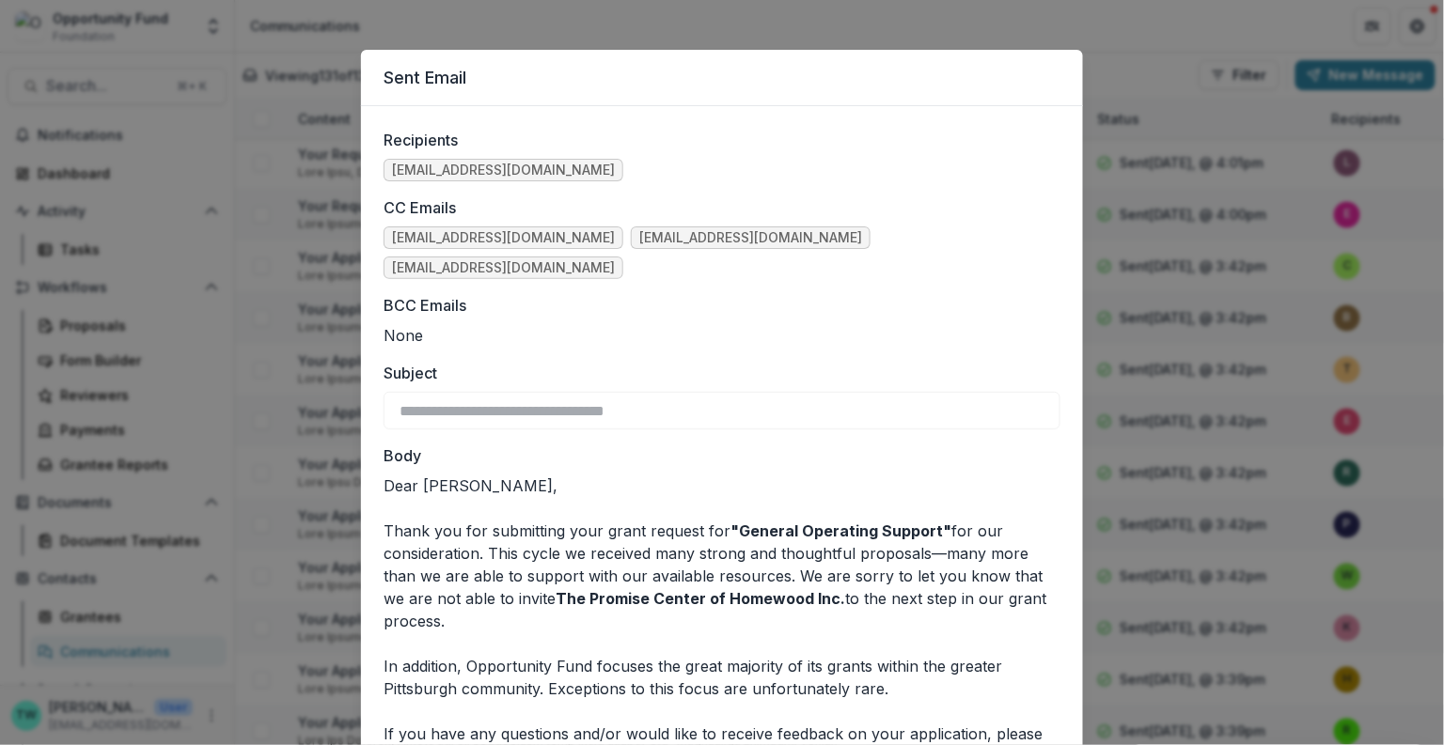
click at [871, 23] on div "**********" at bounding box center [722, 372] width 1444 height 745
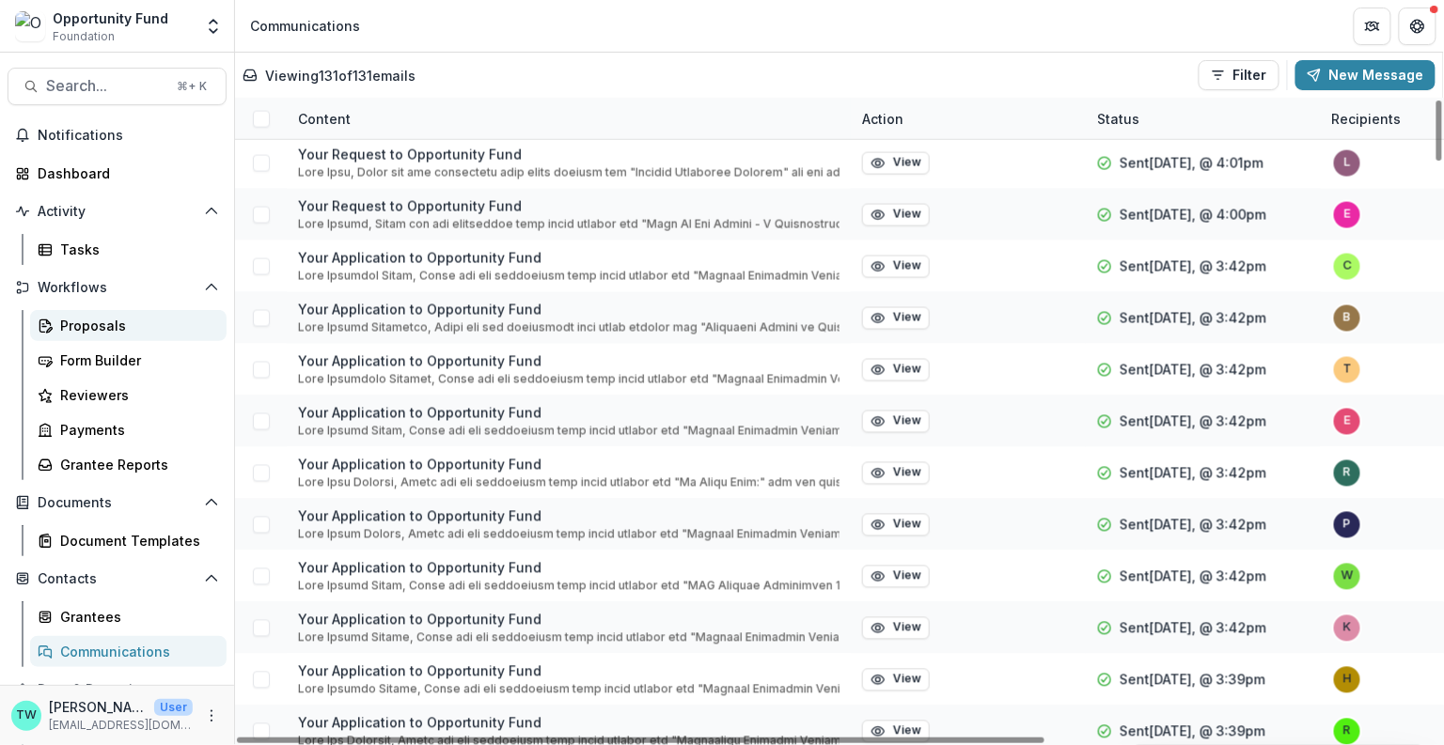
click at [106, 318] on div "Proposals" at bounding box center [135, 326] width 151 height 20
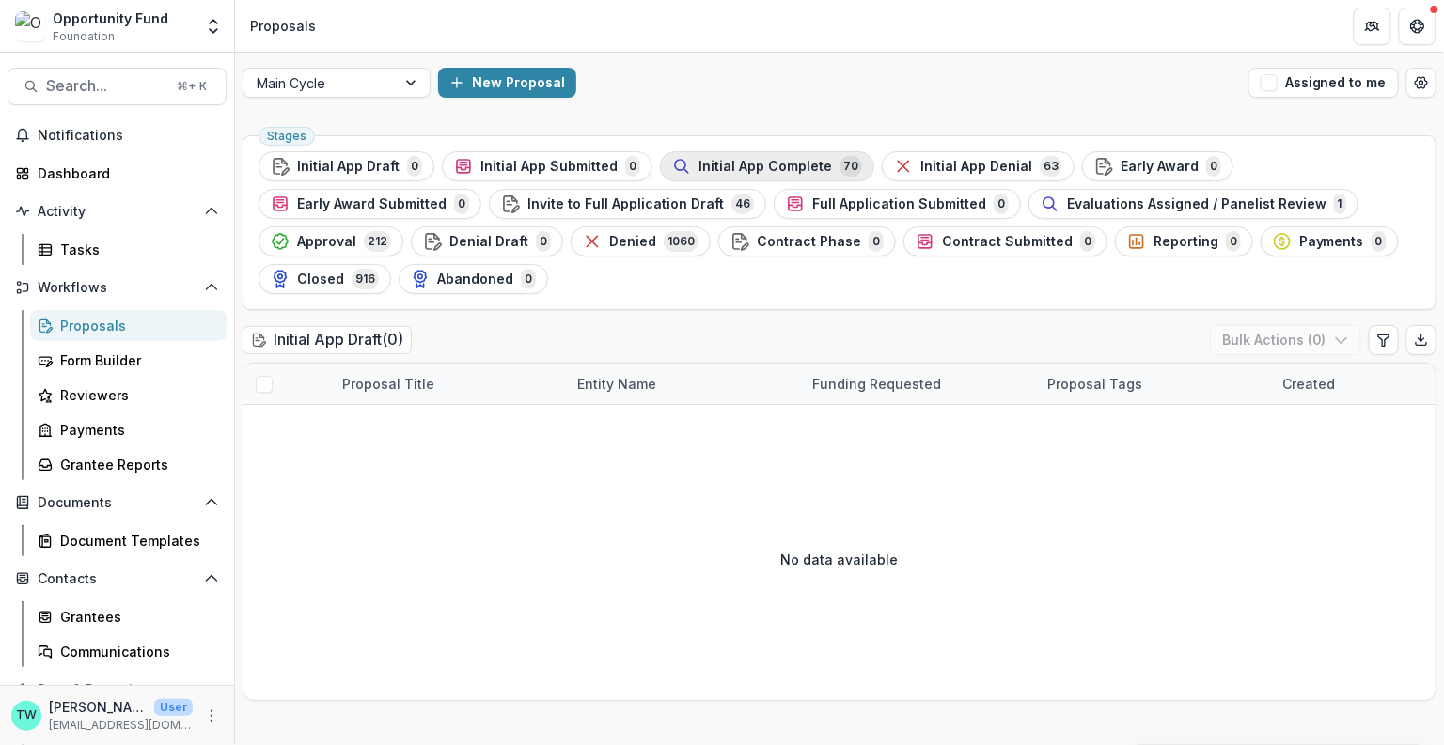
click at [780, 164] on span "Initial App Complete" at bounding box center [764, 167] width 133 height 16
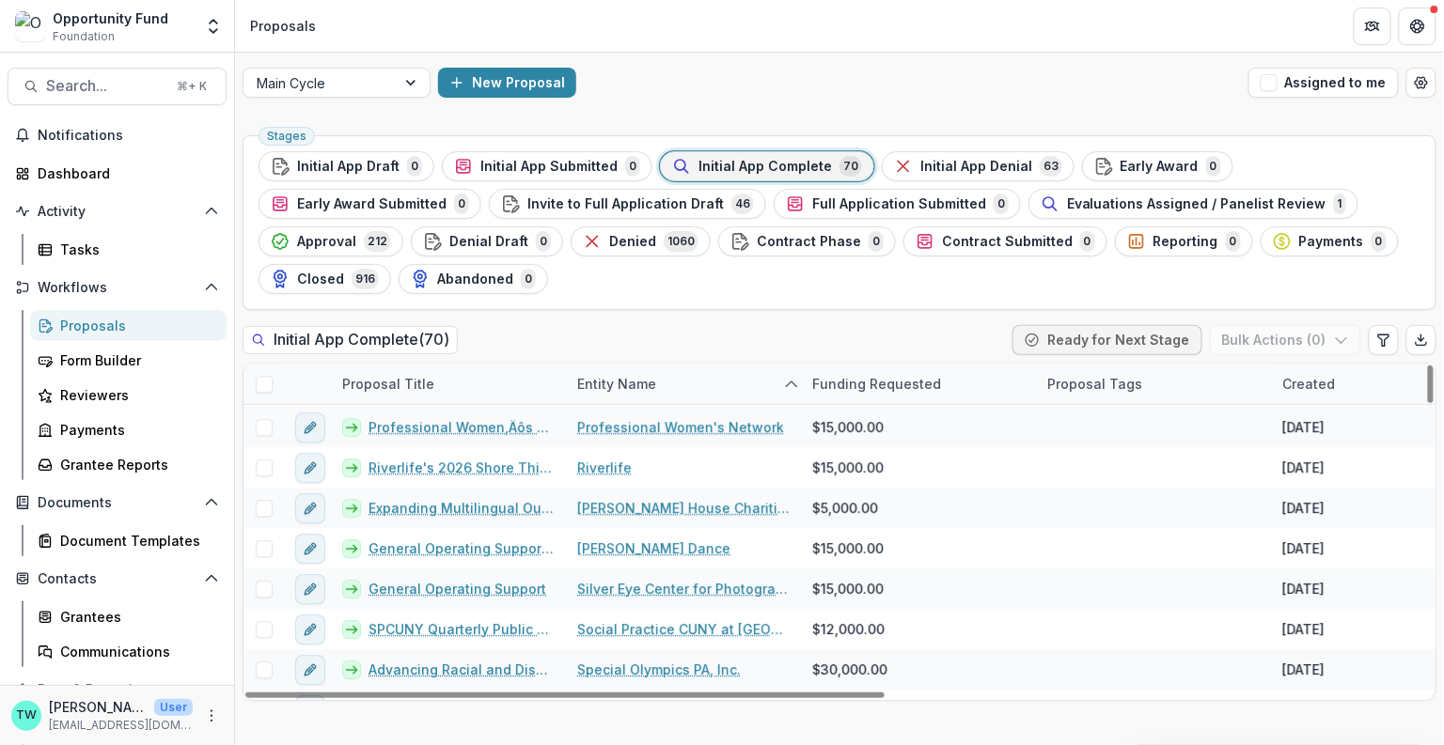
scroll to position [1725, 0]
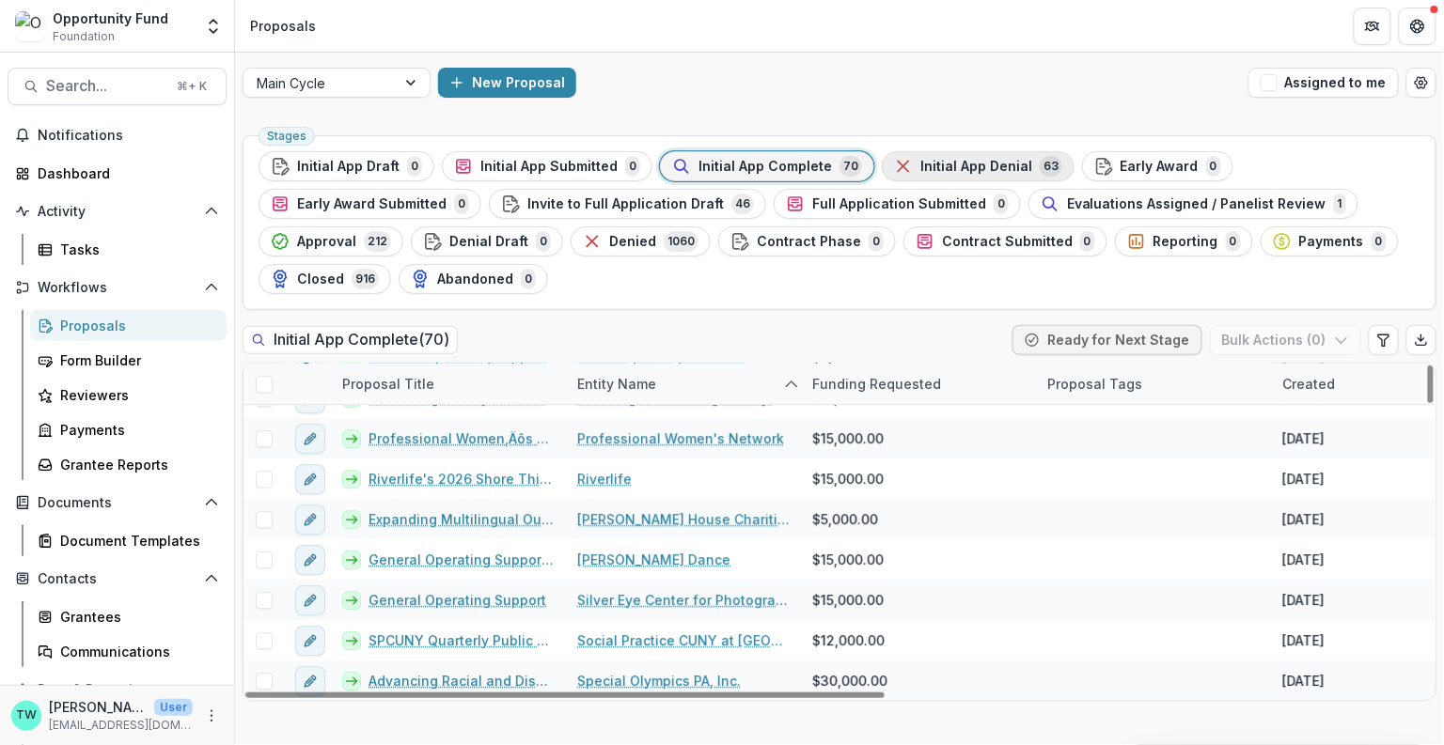
click at [955, 160] on span "Initial App Denial" at bounding box center [976, 167] width 112 height 16
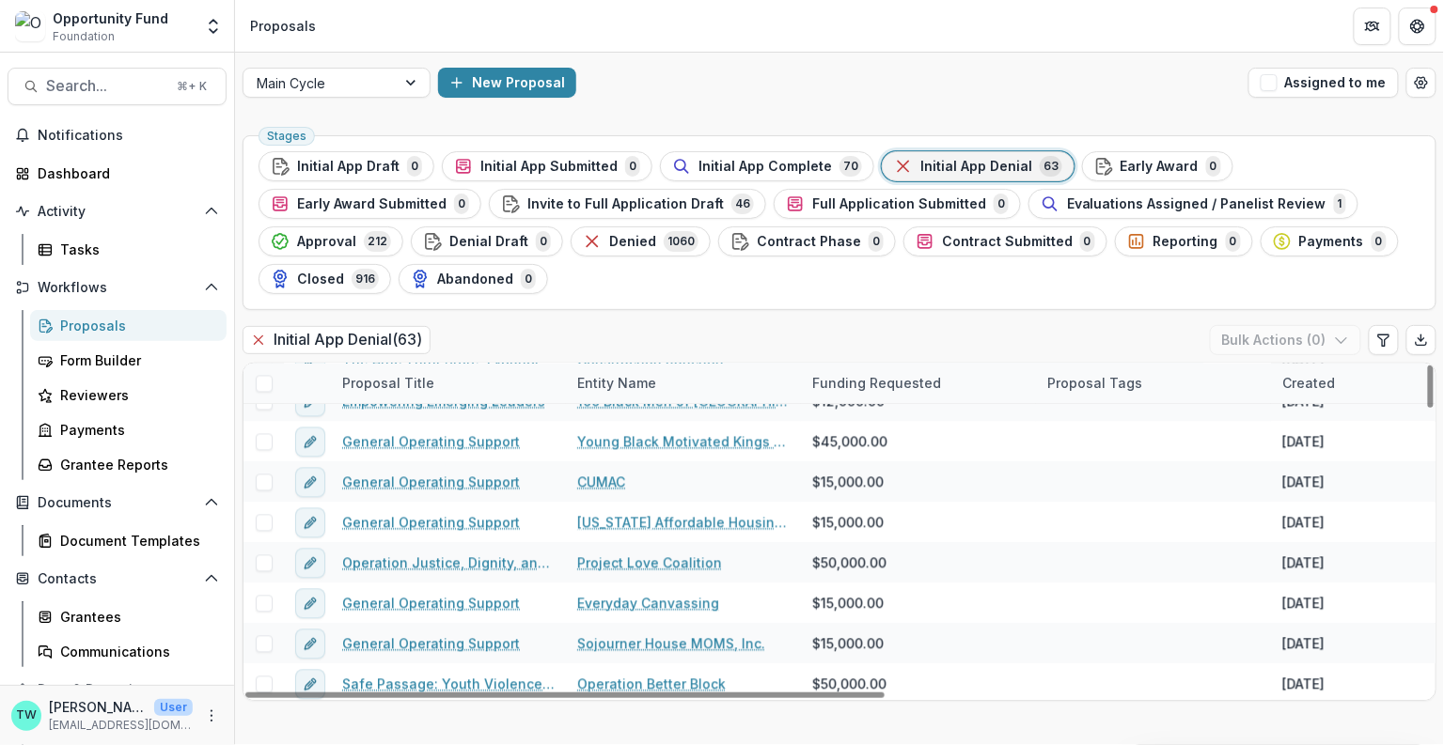
scroll to position [1273, 0]
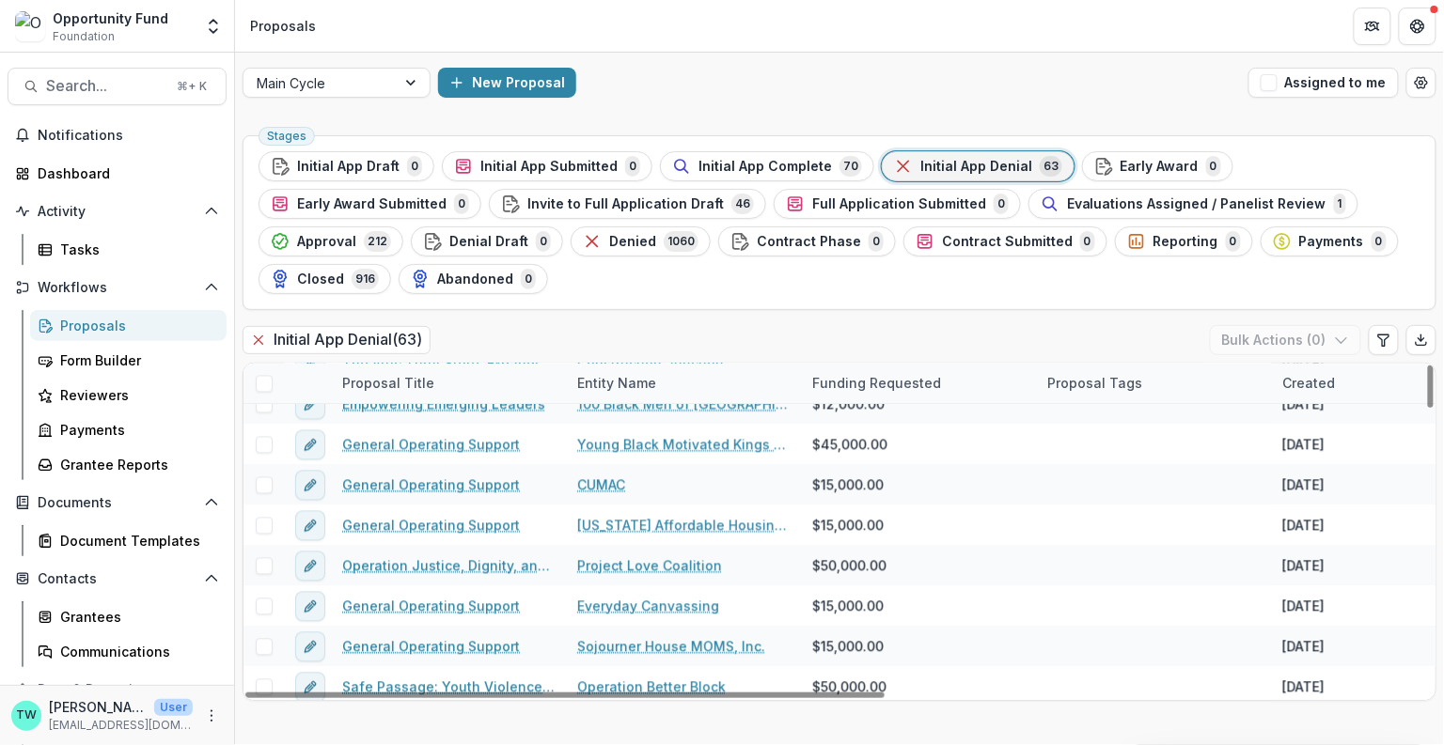
click at [685, 371] on div "Entity Name" at bounding box center [683, 384] width 235 height 40
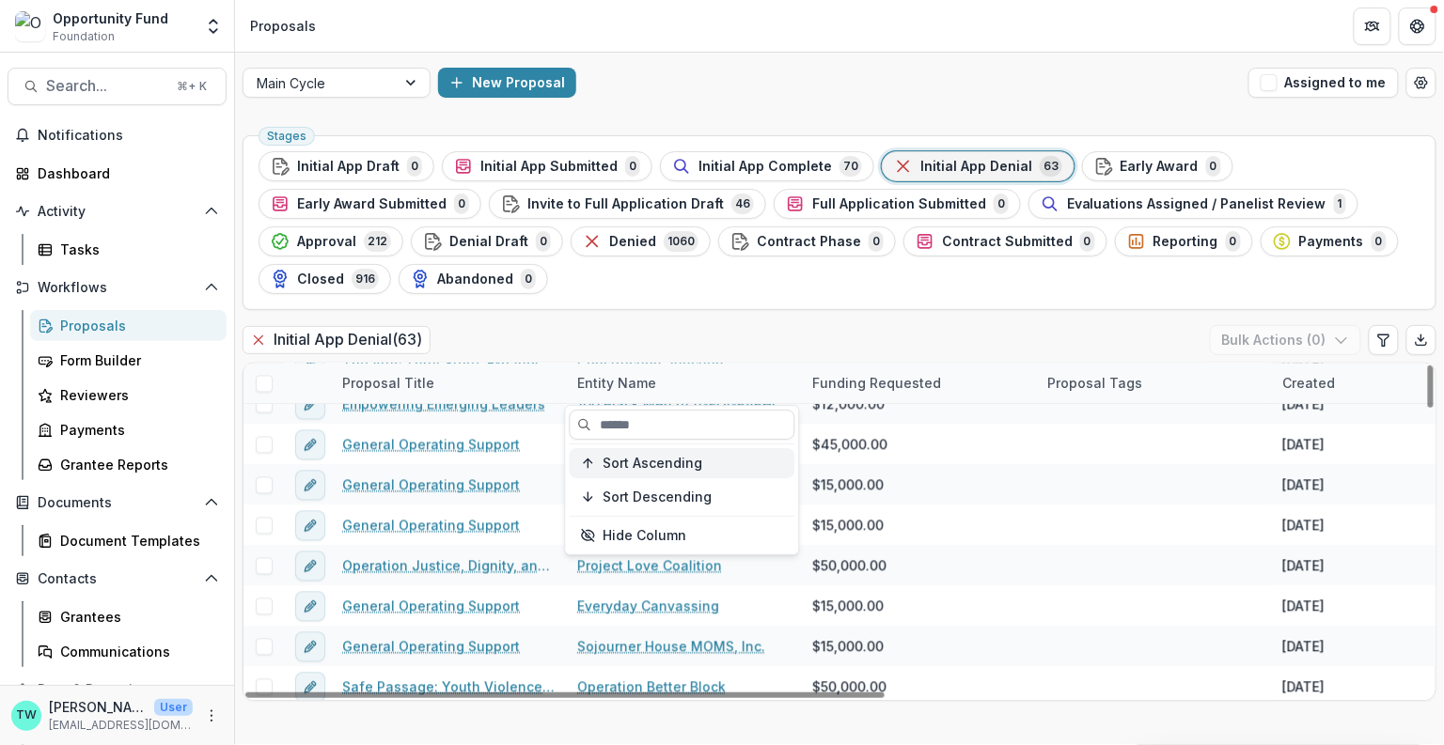
click at [676, 470] on span "Sort Ascending" at bounding box center [653, 464] width 100 height 16
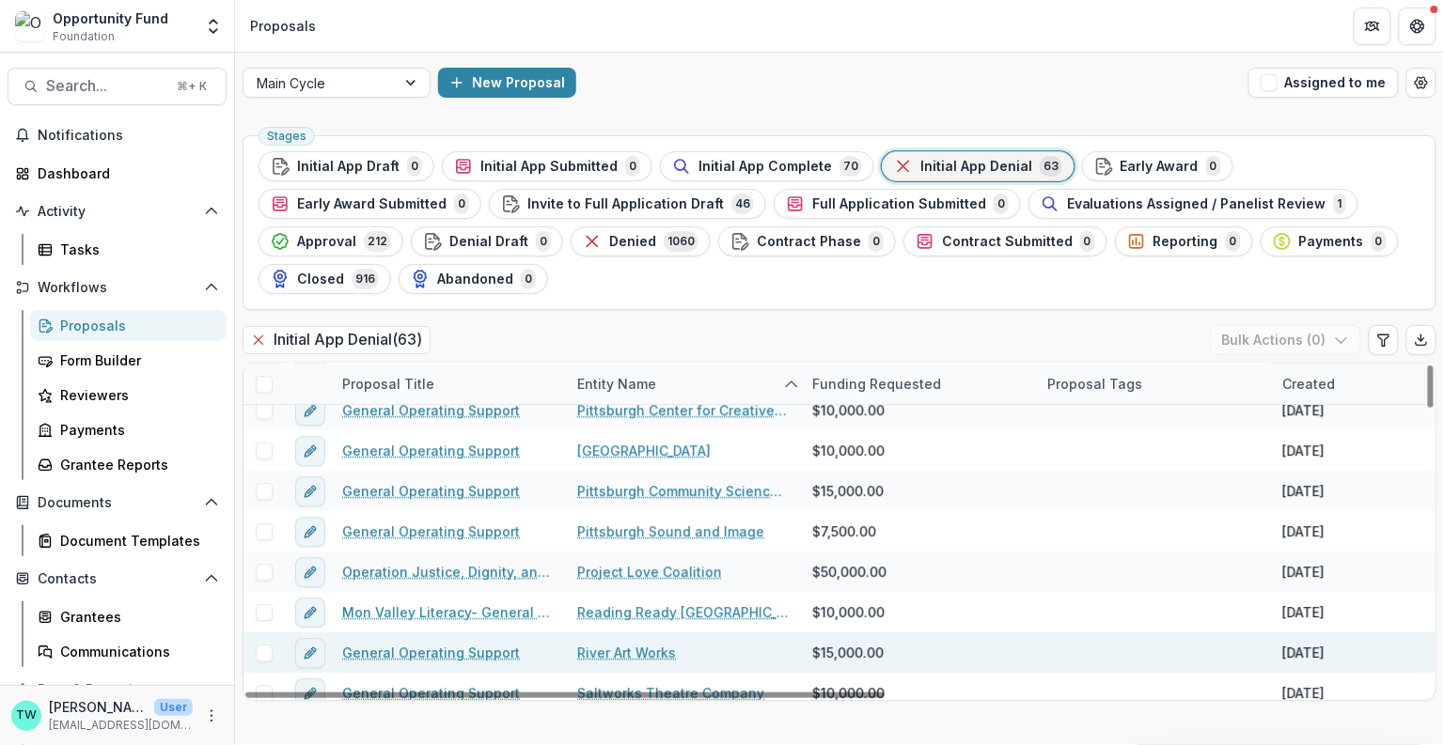
click at [440, 648] on link "General Operating Support" at bounding box center [431, 653] width 178 height 20
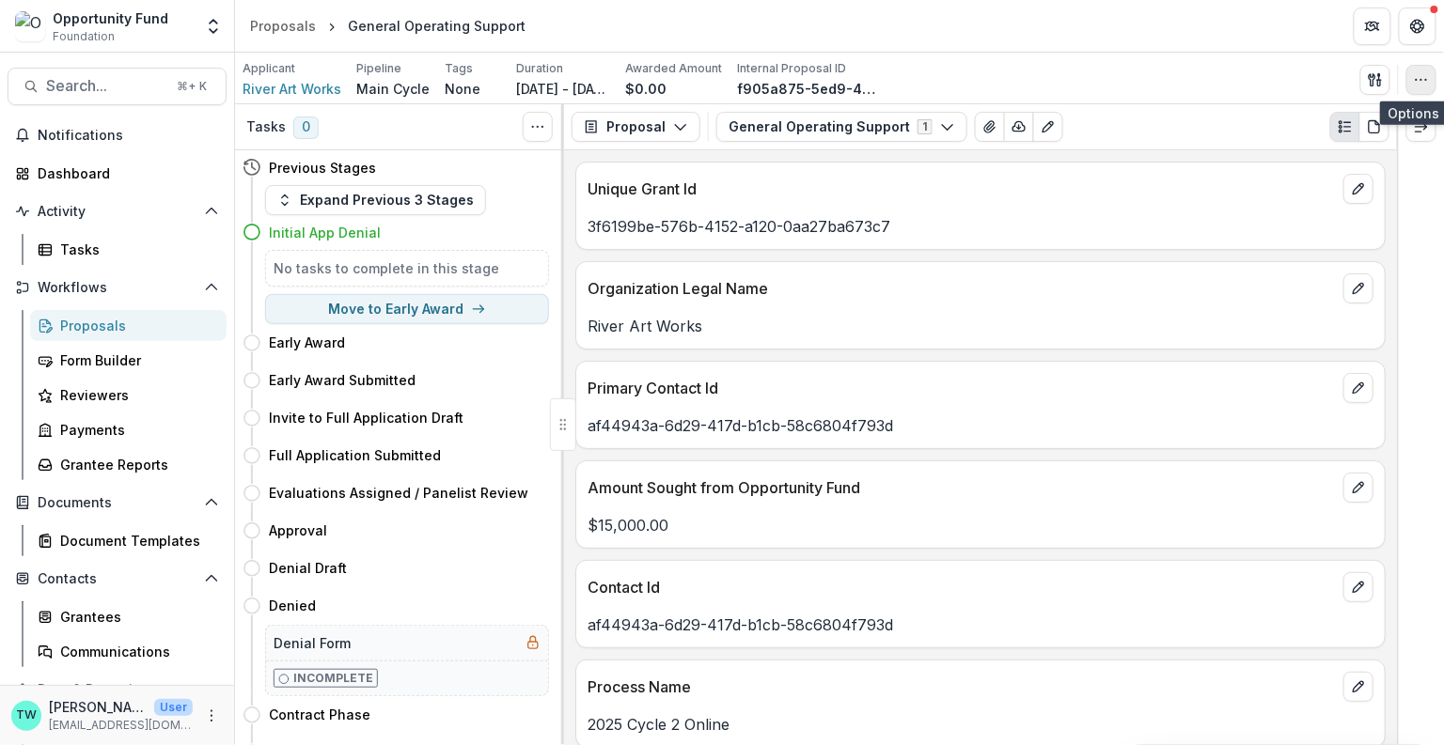
click at [1179, 86] on button "button" at bounding box center [1421, 80] width 30 height 30
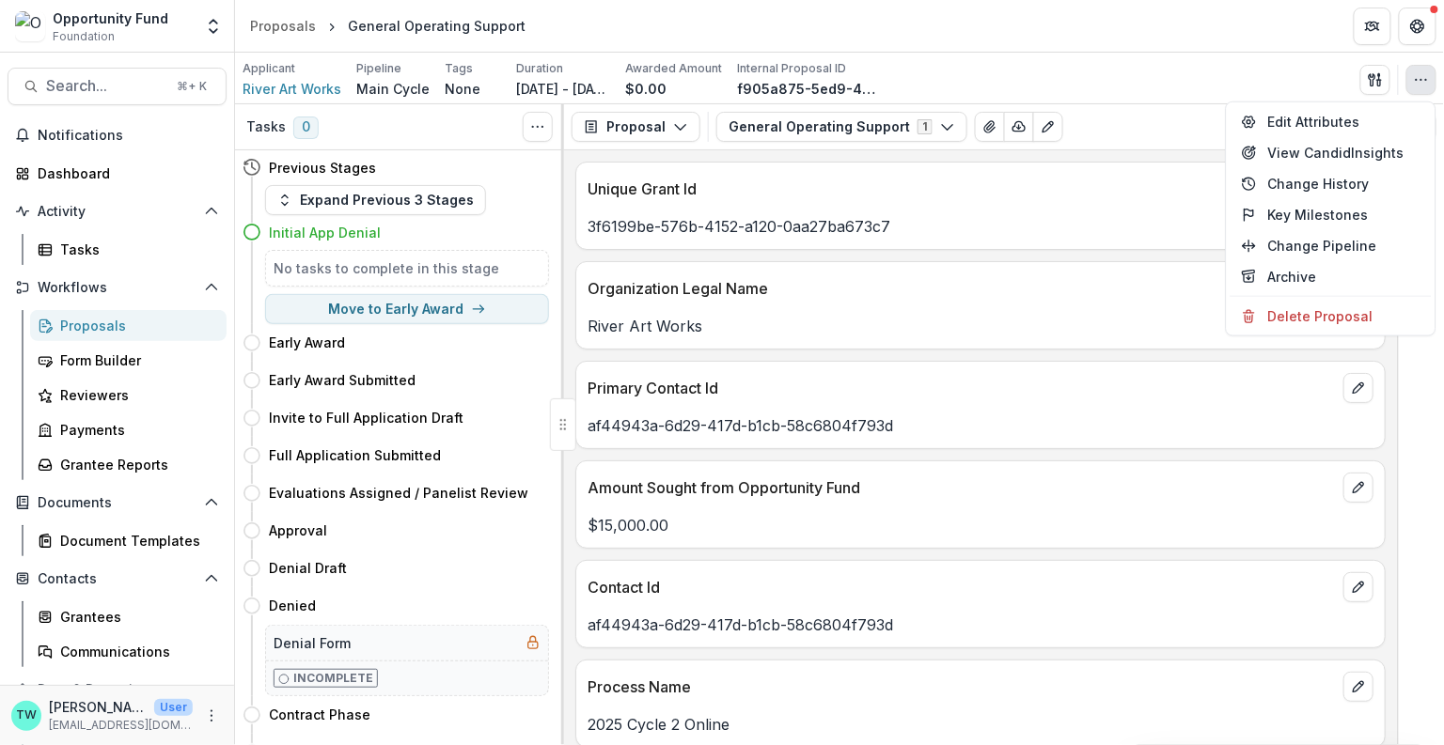
click at [1127, 86] on div "Applicant River Art Works Pipeline Main Cycle Tags None All tags Duration Oct 1…" at bounding box center [839, 79] width 1194 height 39
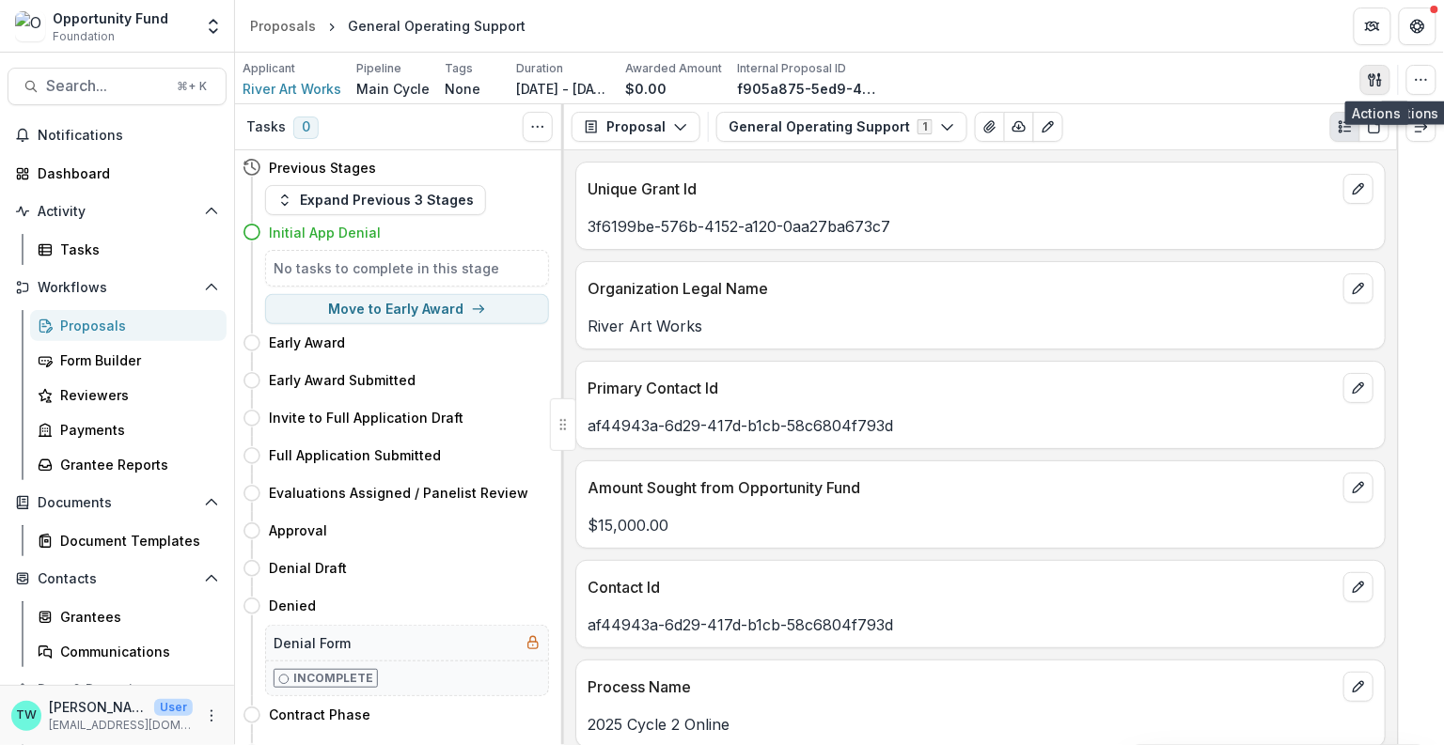
click at [1179, 82] on icon "button" at bounding box center [1374, 79] width 15 height 15
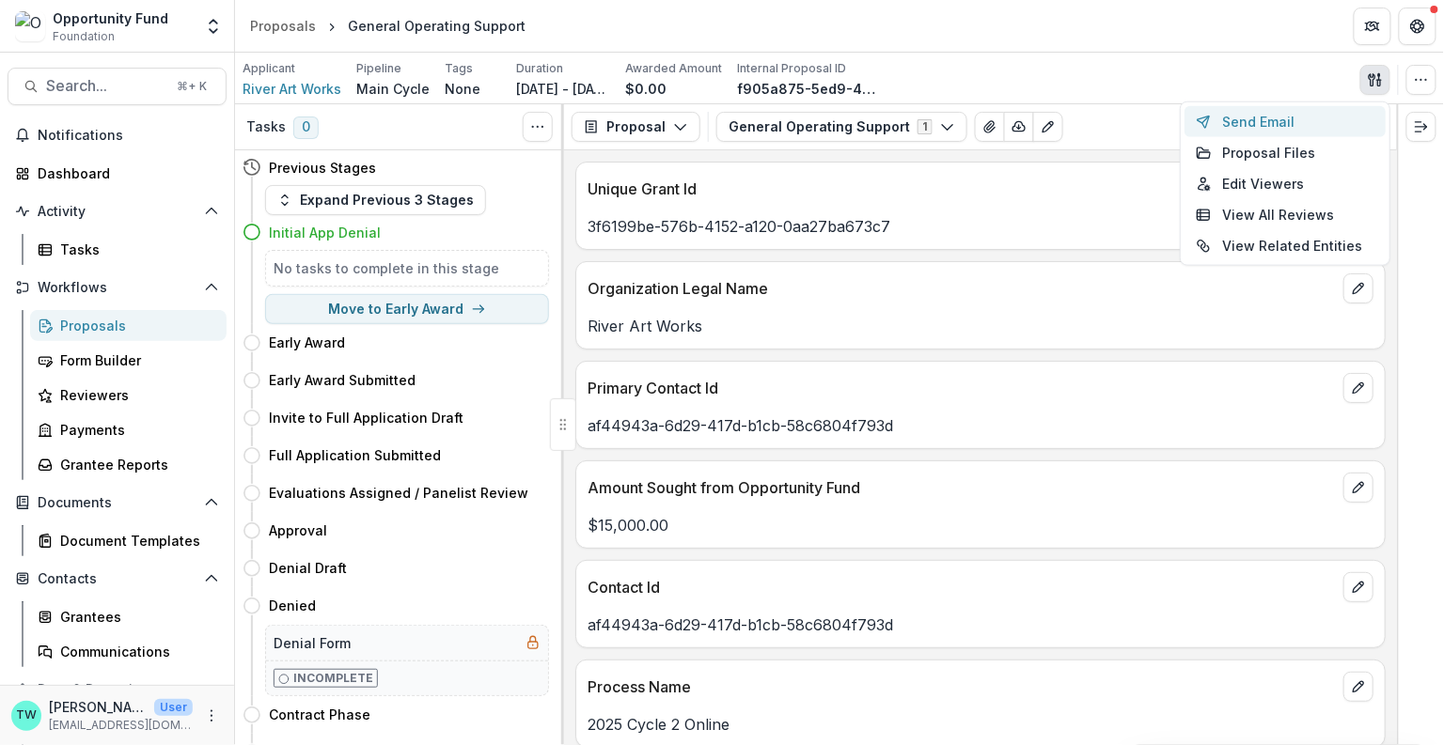
click at [1179, 118] on button "Send Email" at bounding box center [1284, 121] width 201 height 31
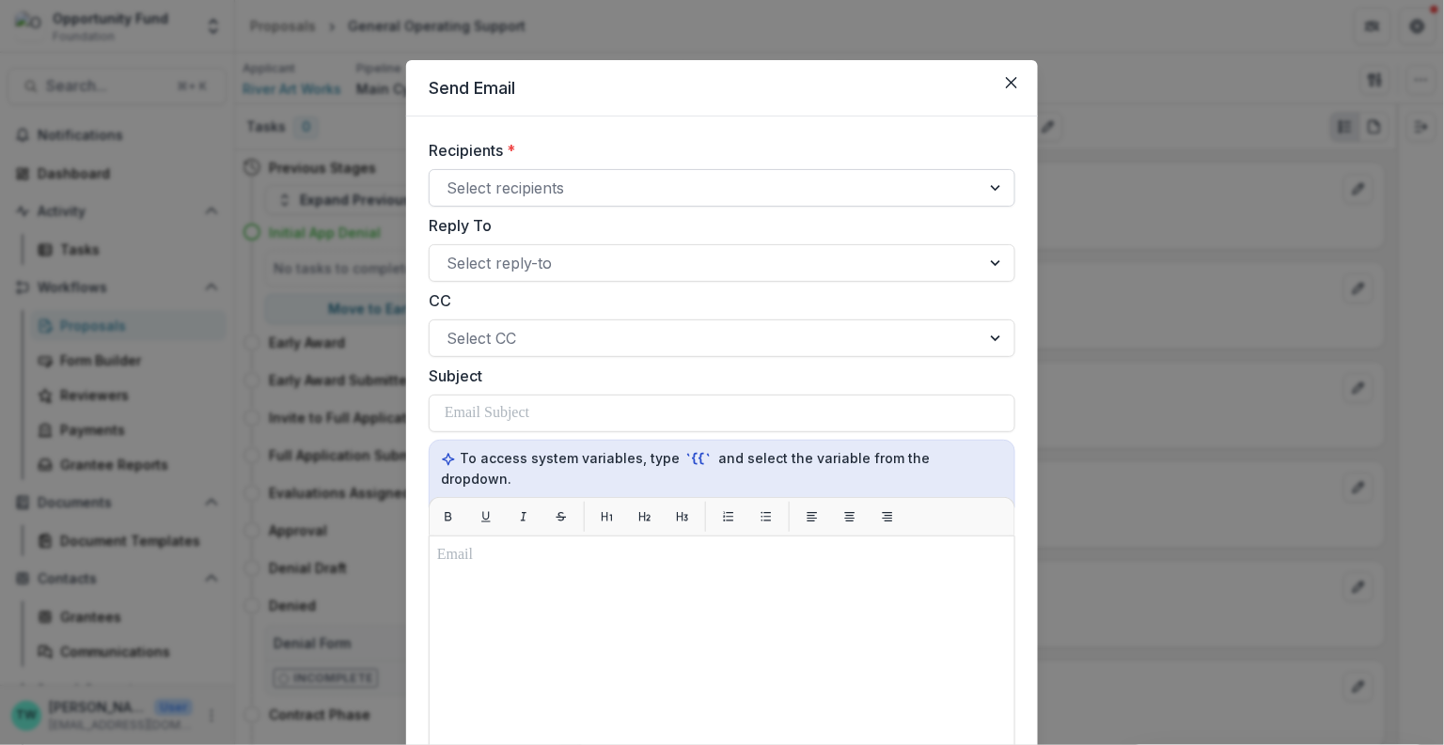
click at [603, 186] on div at bounding box center [704, 188] width 517 height 26
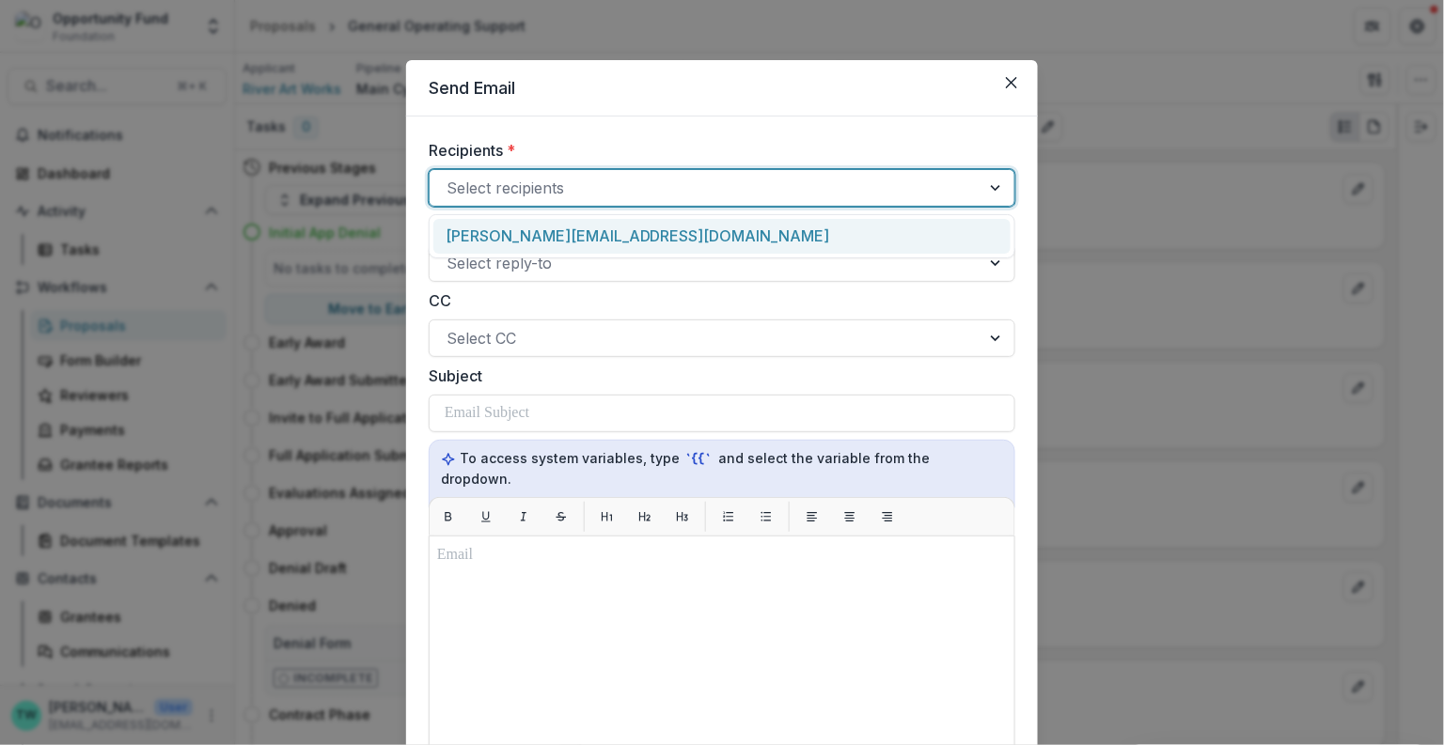
click at [597, 243] on div "jane@riverartworks.org" at bounding box center [721, 236] width 577 height 35
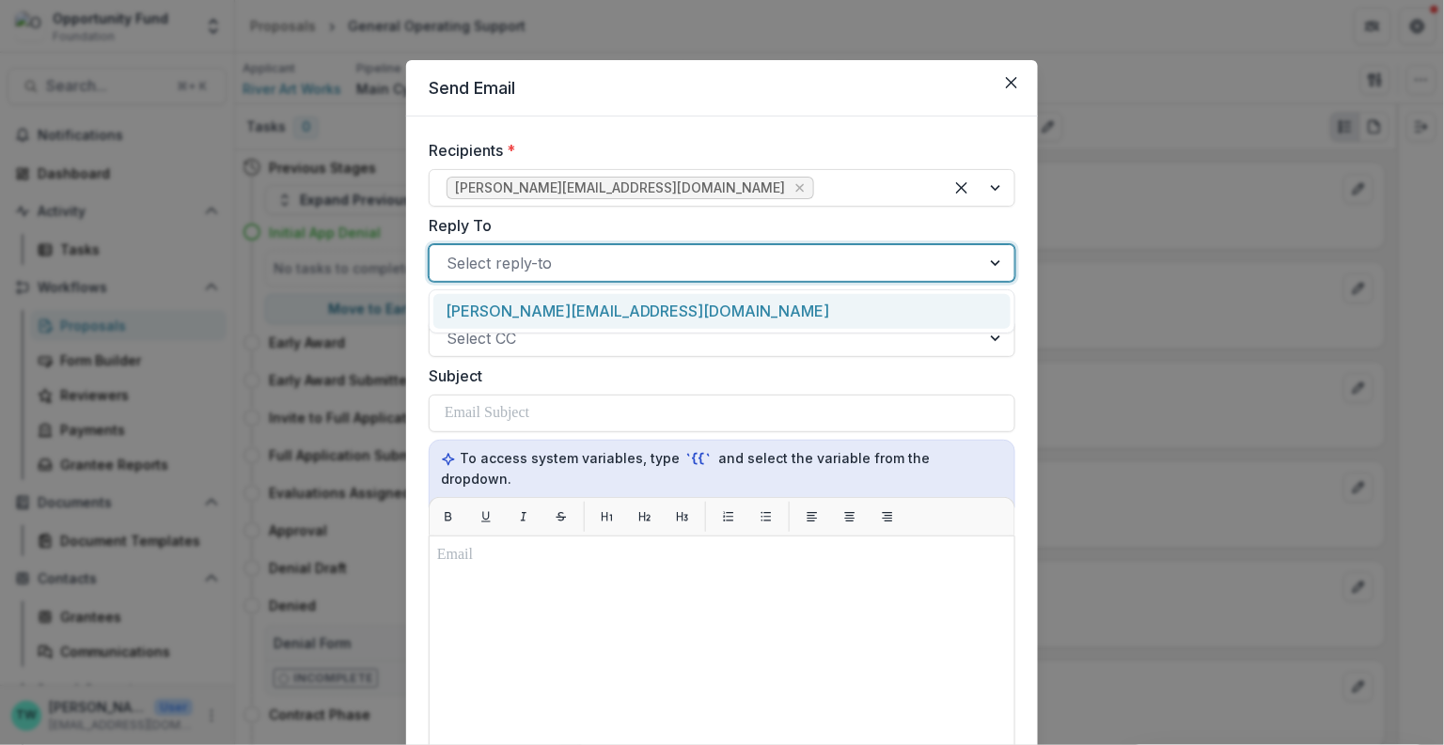
click at [576, 263] on div at bounding box center [704, 263] width 517 height 26
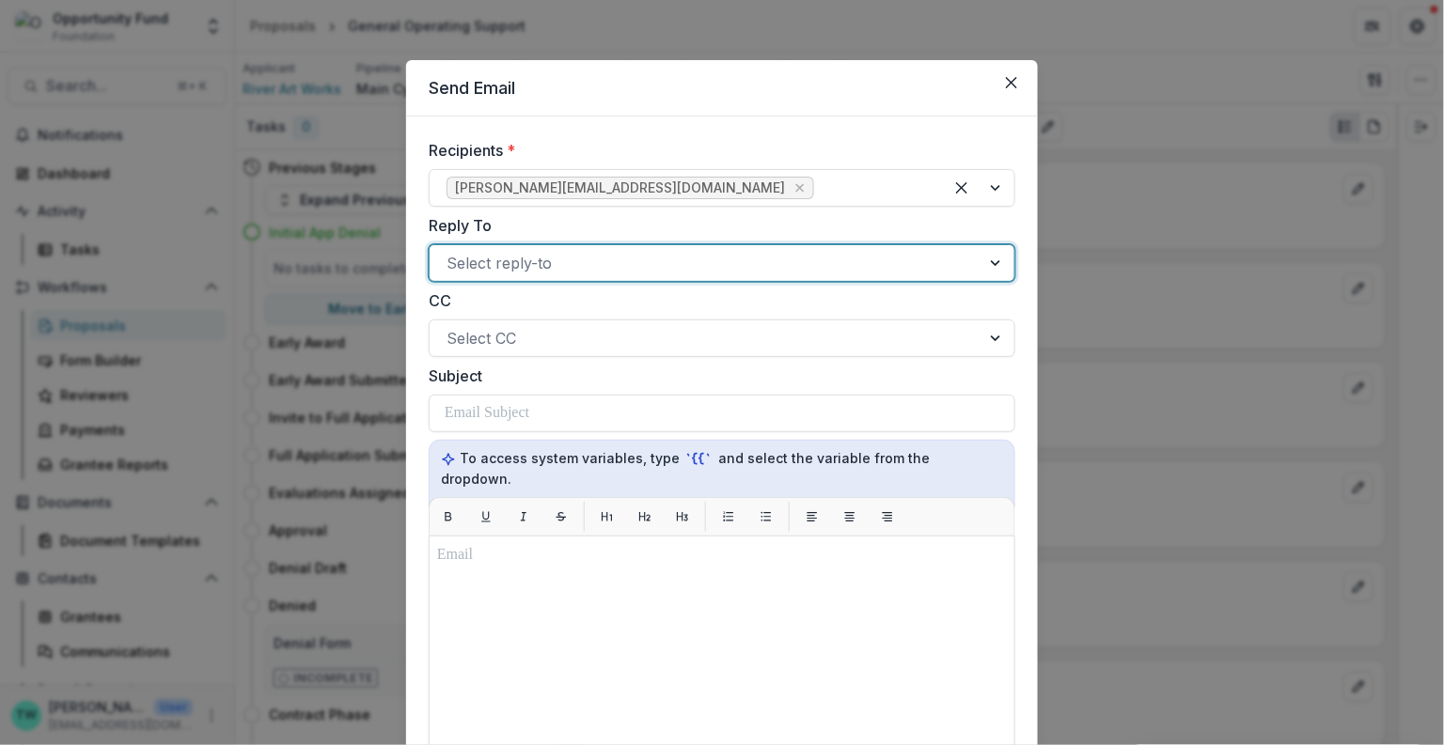
click at [576, 263] on div at bounding box center [704, 263] width 517 height 26
click at [605, 352] on div "Select CC" at bounding box center [722, 339] width 586 height 38
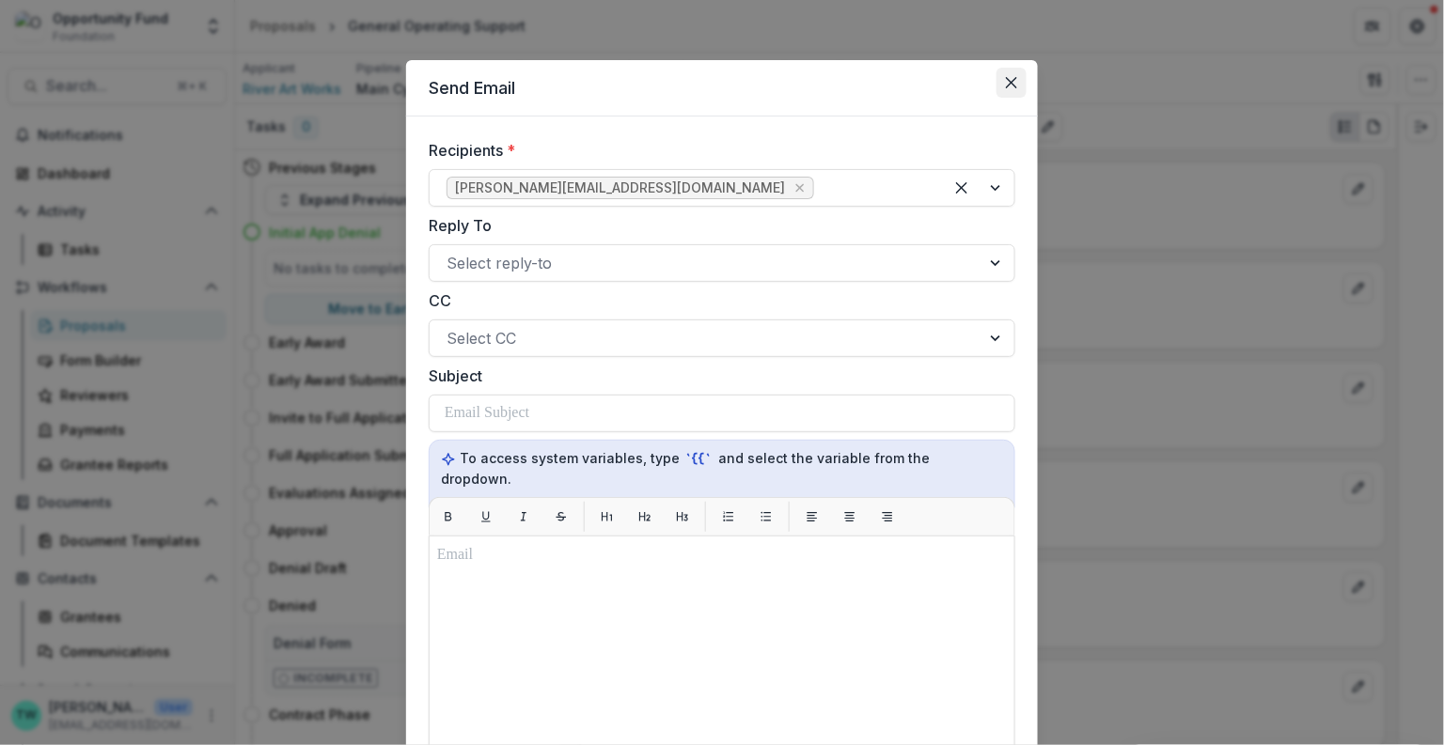
click at [1008, 78] on icon "Close" at bounding box center [1011, 82] width 11 height 11
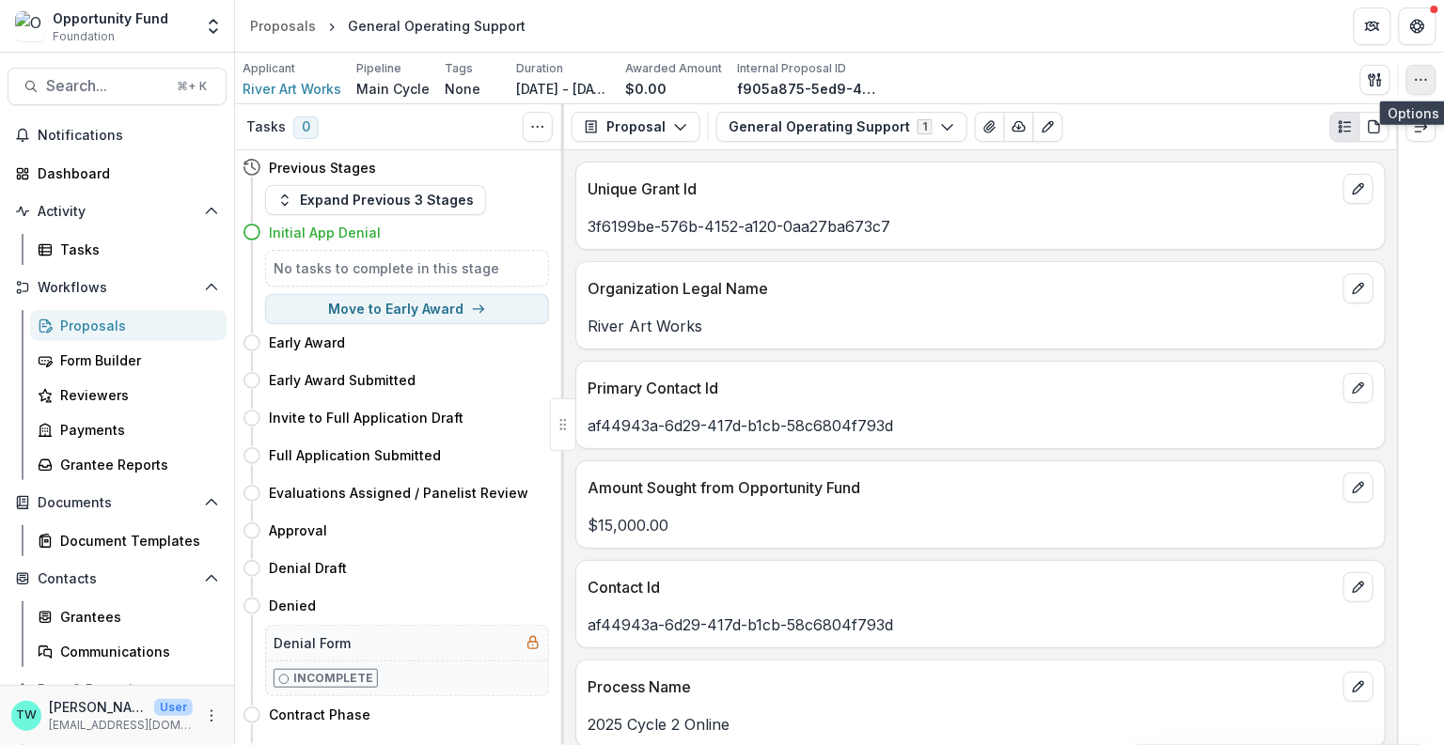
click at [1179, 82] on icon "button" at bounding box center [1421, 79] width 15 height 15
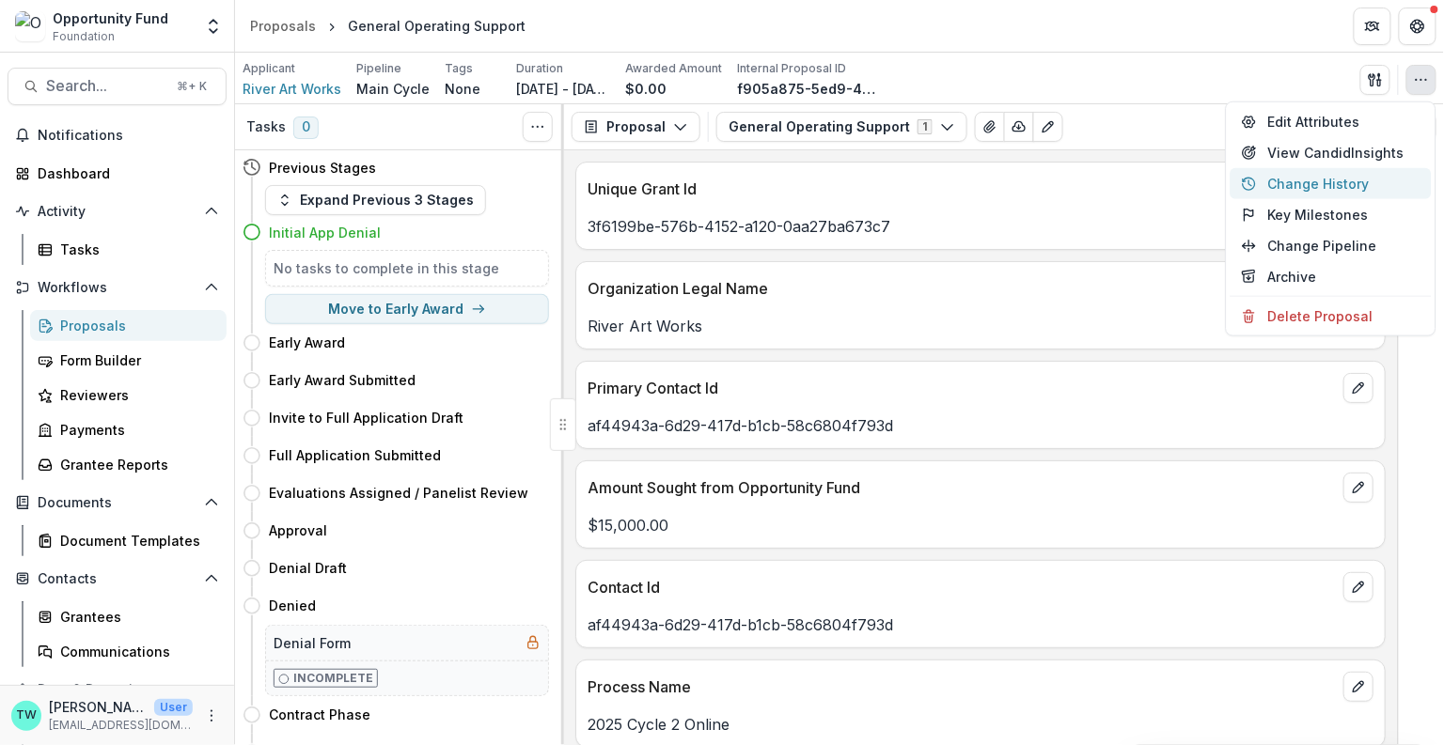
click at [1179, 174] on button "Change History" at bounding box center [1330, 183] width 201 height 31
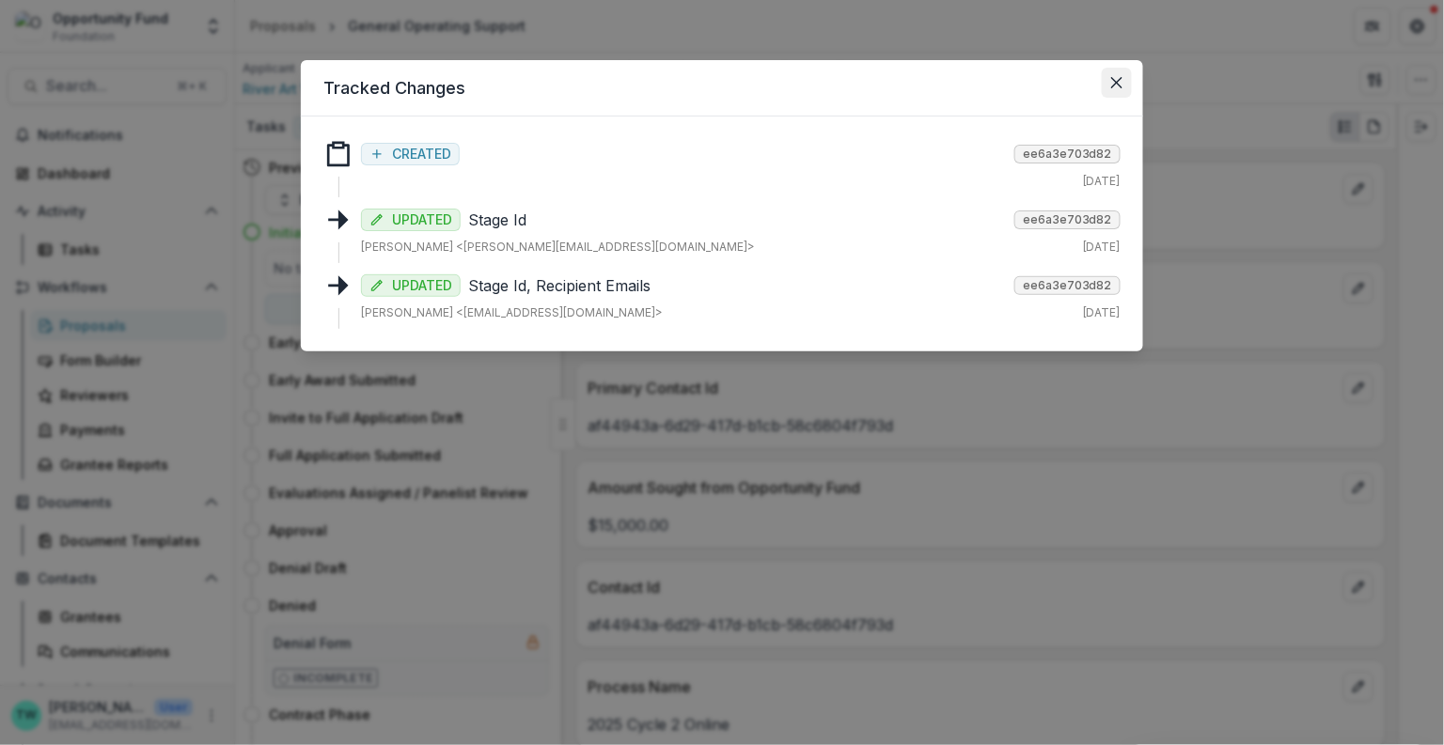
click at [1112, 78] on icon "Close" at bounding box center [1116, 82] width 11 height 11
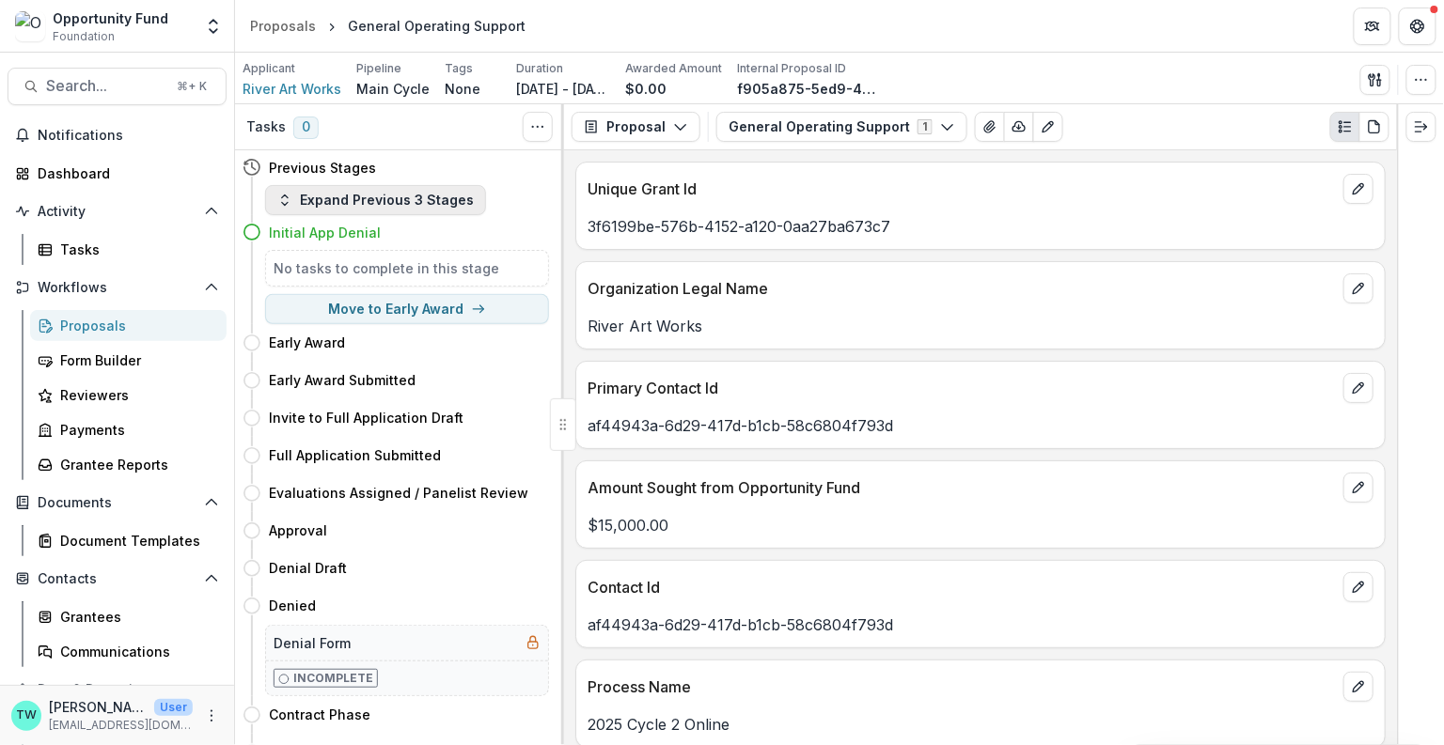
click at [442, 208] on button "Expand Previous 3 Stages" at bounding box center [375, 200] width 221 height 30
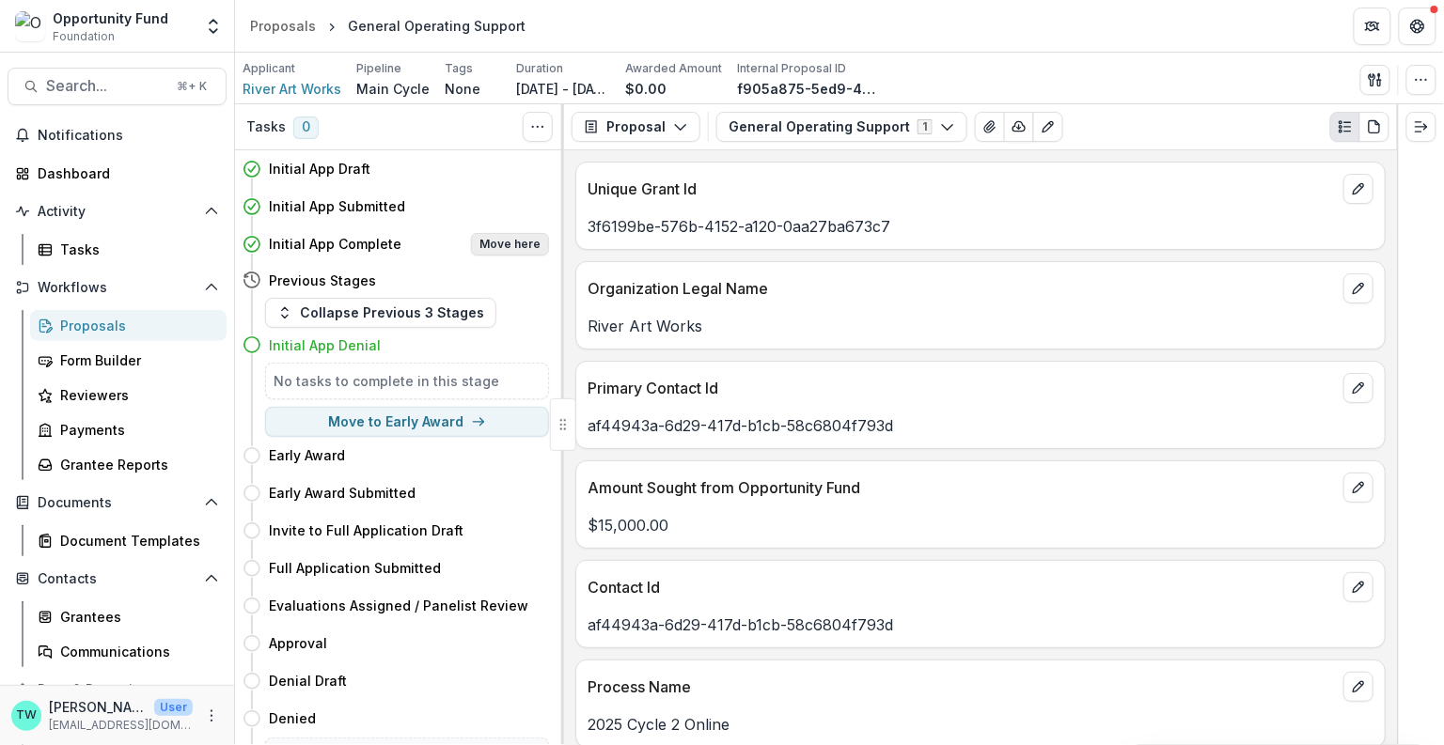
click at [514, 242] on button "Move here" at bounding box center [510, 244] width 78 height 23
select select "**********"
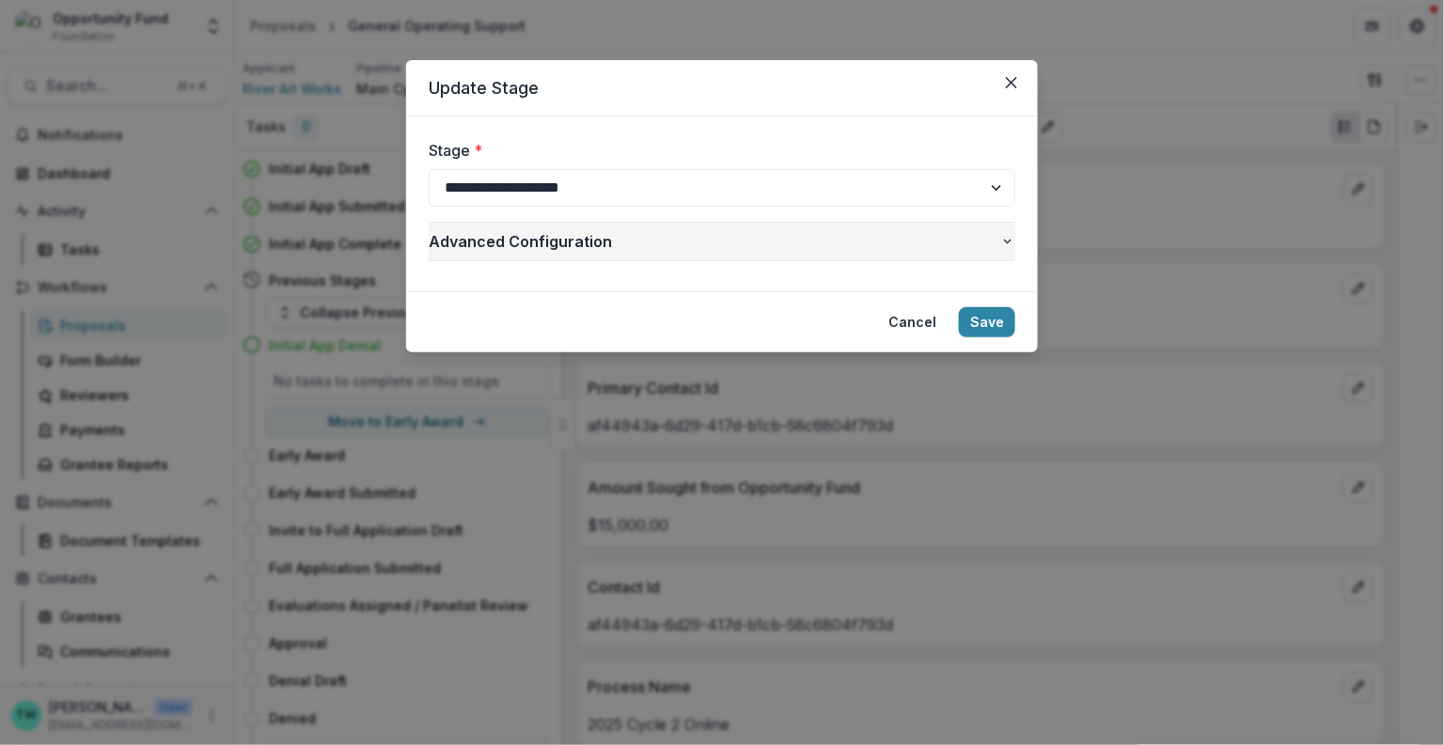
click at [1007, 237] on icon "button" at bounding box center [1007, 241] width 15 height 15
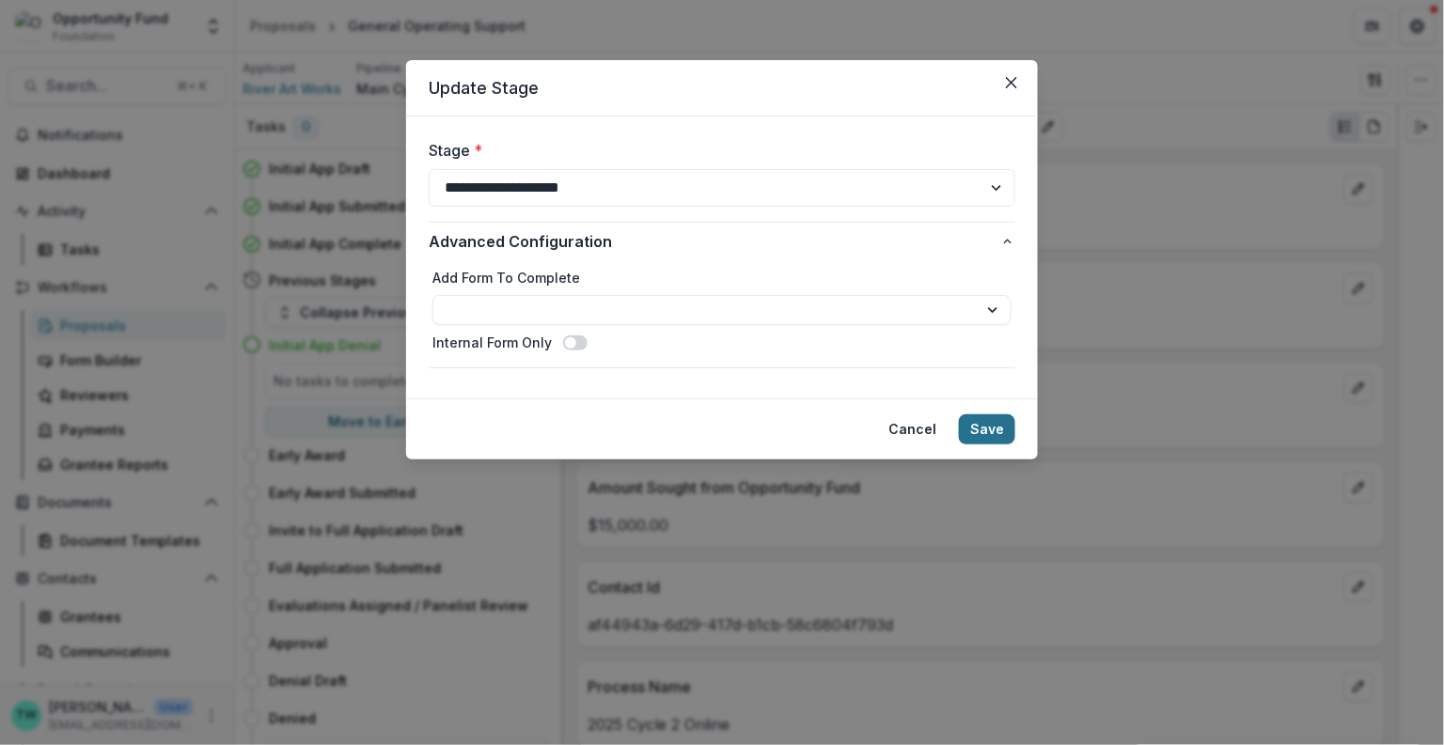
click at [992, 428] on button "Save" at bounding box center [987, 429] width 56 height 30
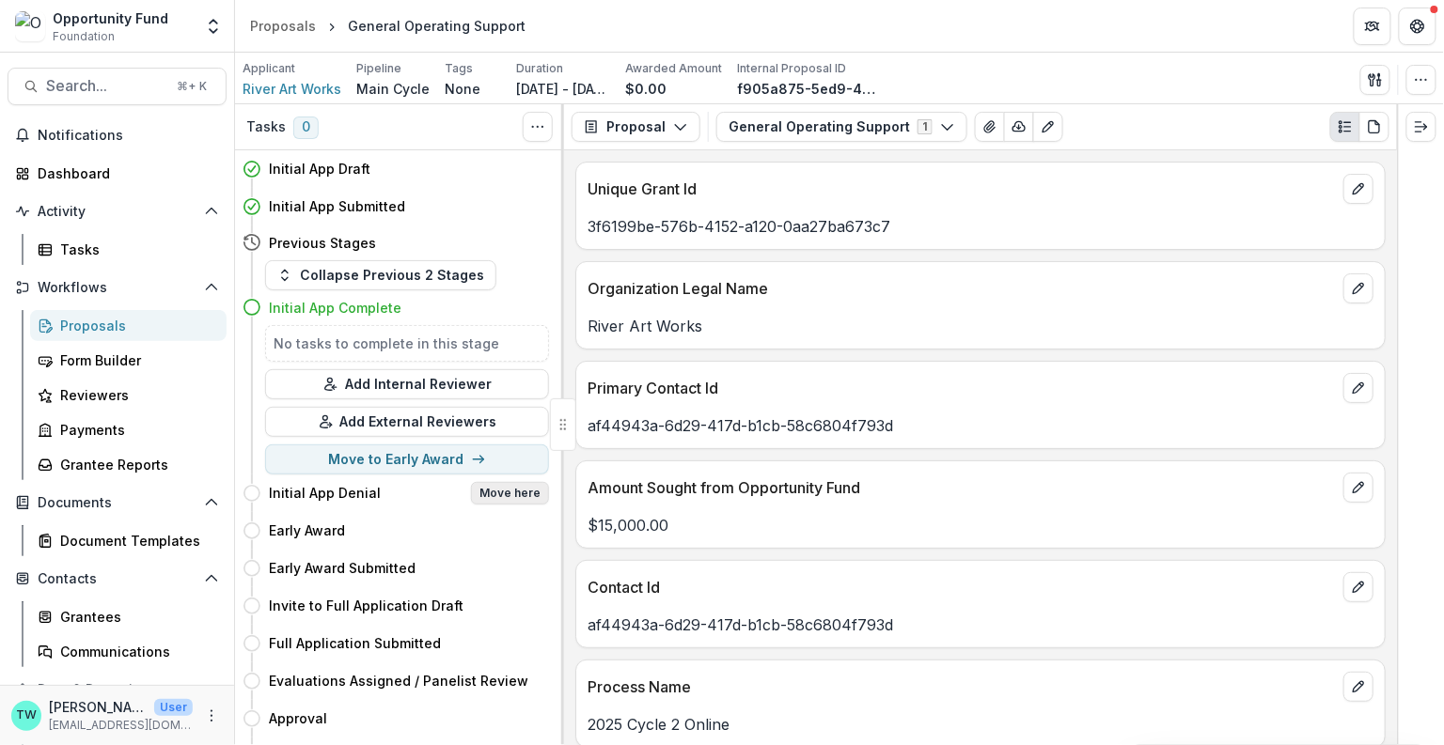
click at [505, 494] on button "Move here" at bounding box center [510, 493] width 78 height 23
select select "**********"
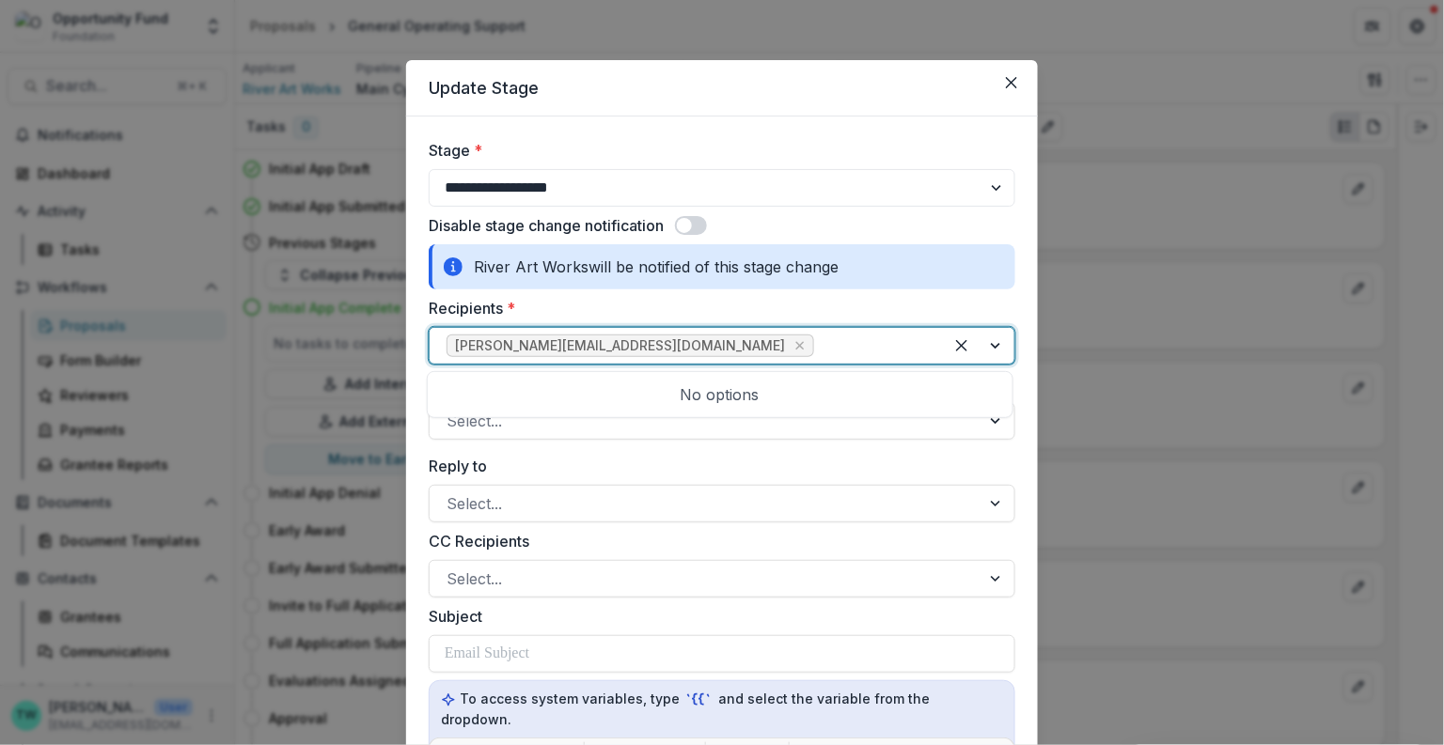
click at [818, 333] on div at bounding box center [872, 346] width 108 height 26
click at [1008, 85] on icon "Close" at bounding box center [1011, 82] width 11 height 11
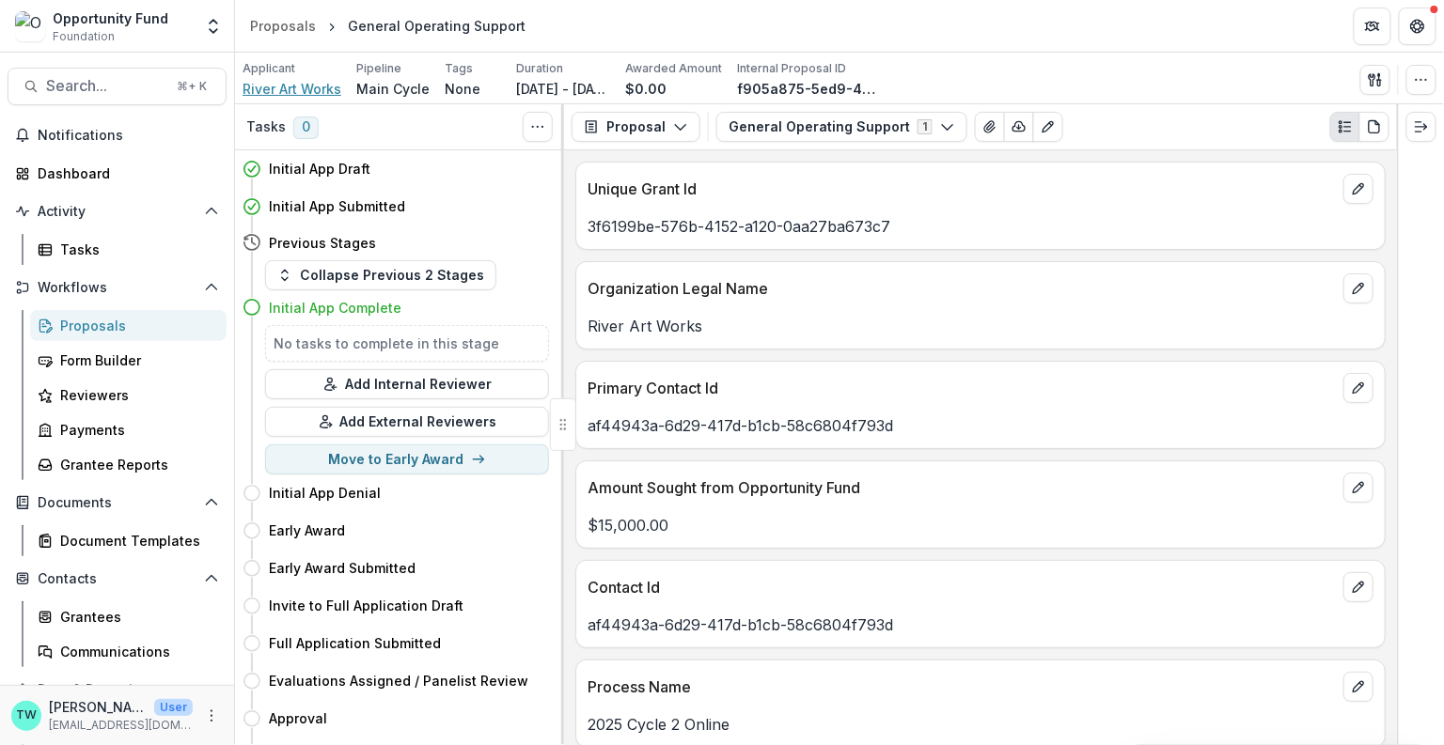
click at [313, 90] on span "River Art Works" at bounding box center [291, 89] width 99 height 20
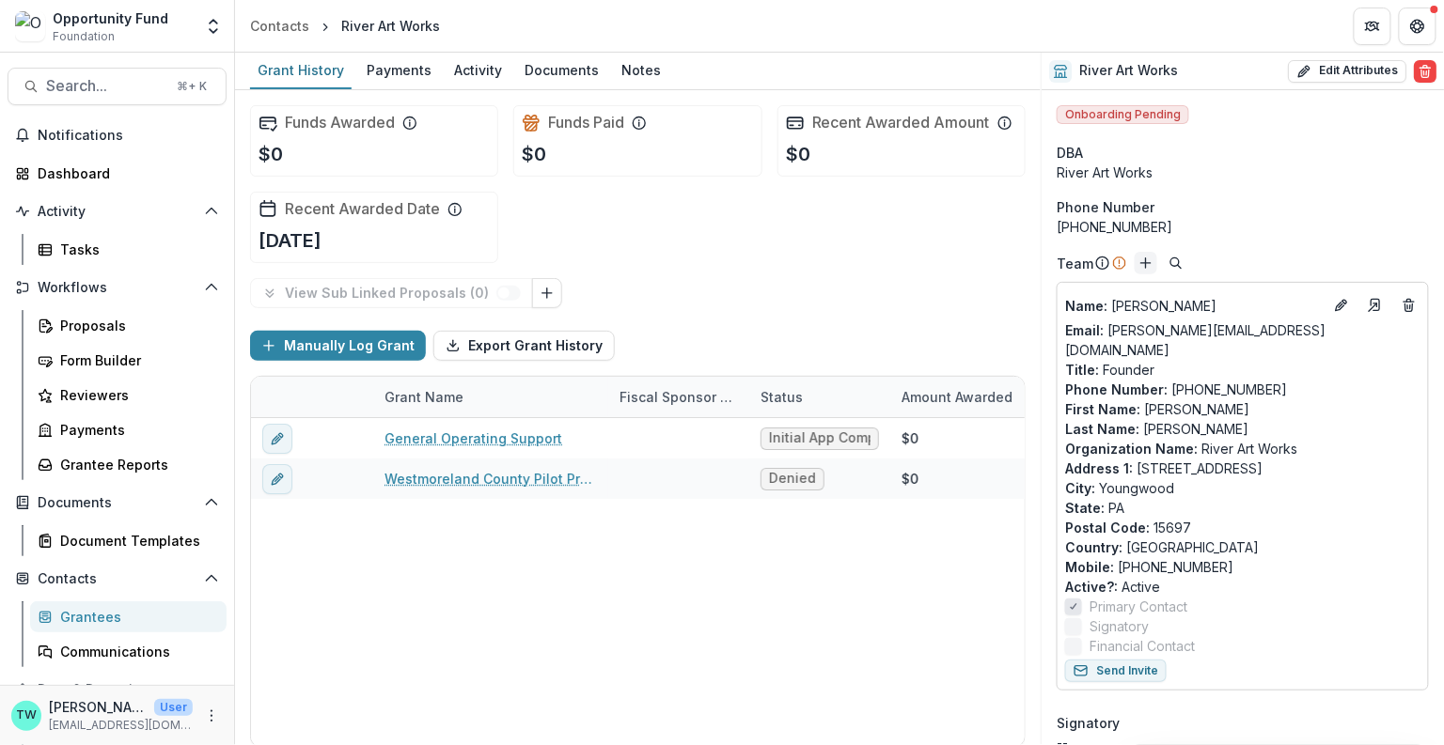
click at [1147, 265] on icon "Add" at bounding box center [1145, 263] width 15 height 15
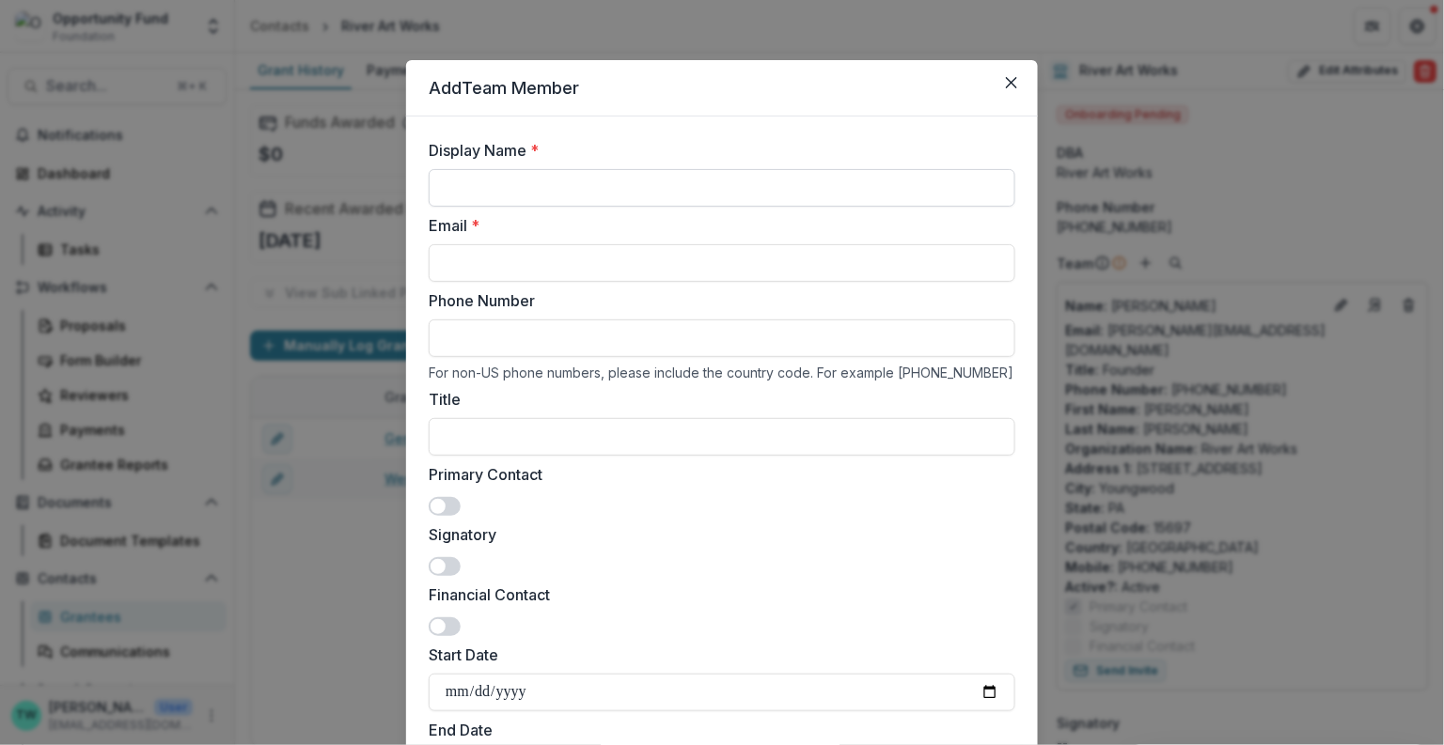
click at [595, 181] on input "Display Name *" at bounding box center [722, 188] width 586 height 38
type input "**********"
click at [577, 267] on input "Email *" at bounding box center [722, 263] width 586 height 38
paste input "**********"
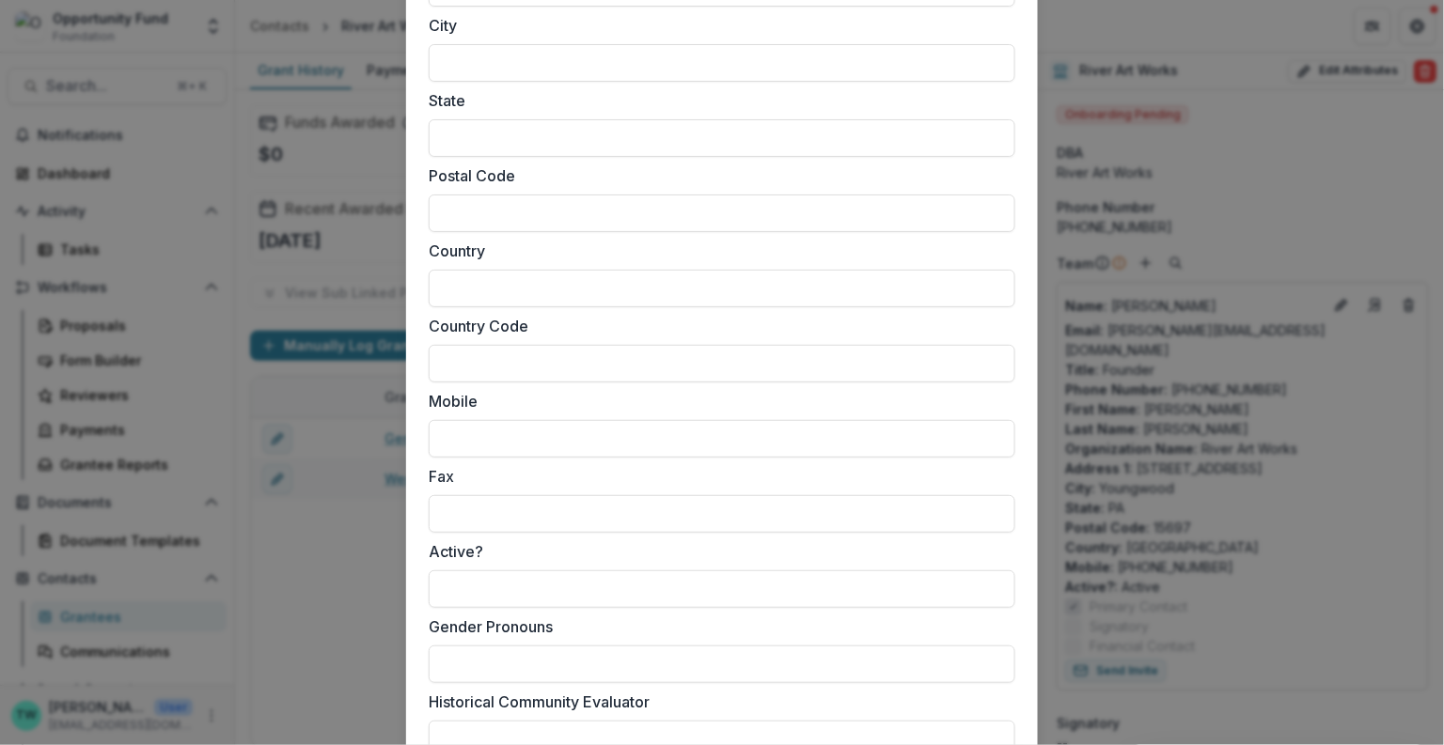
scroll to position [1731, 0]
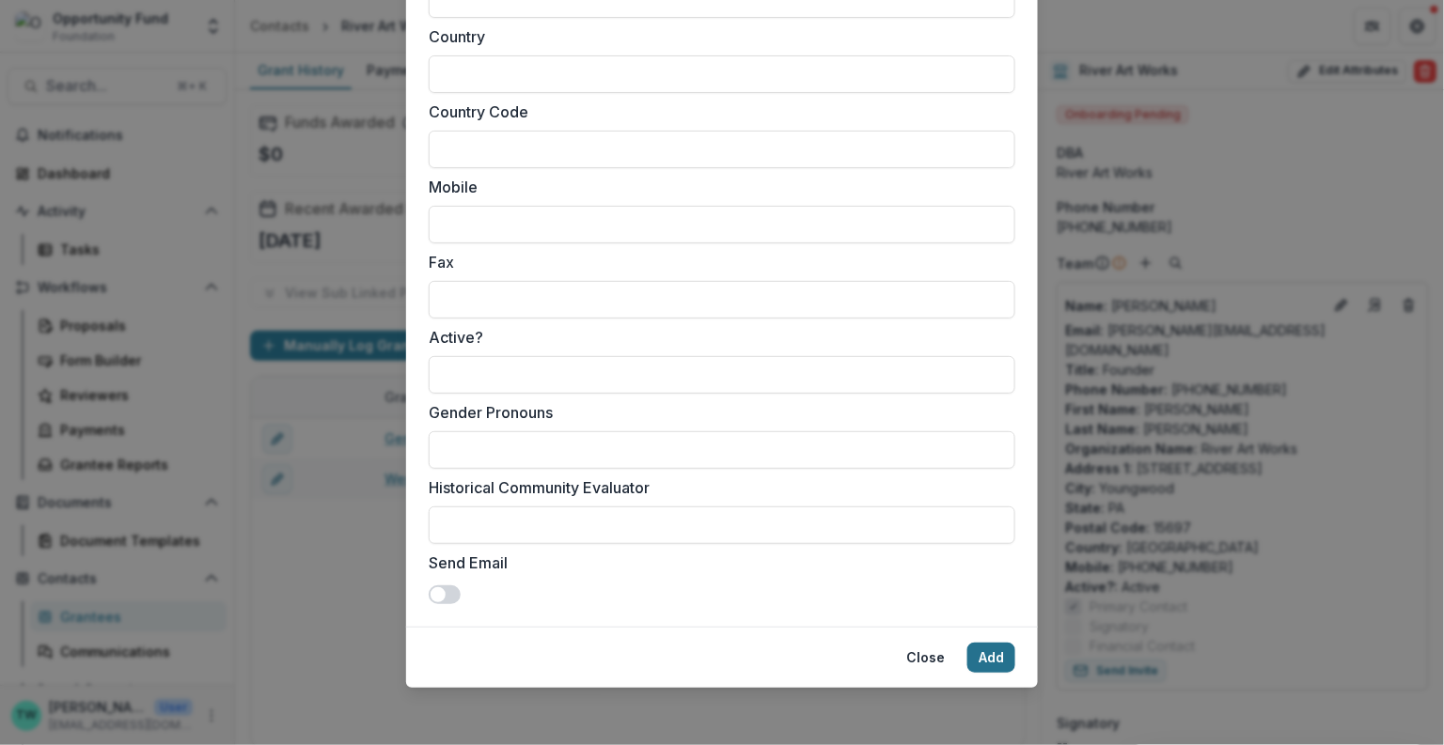
type input "**********"
click at [989, 664] on button "Add" at bounding box center [991, 658] width 48 height 30
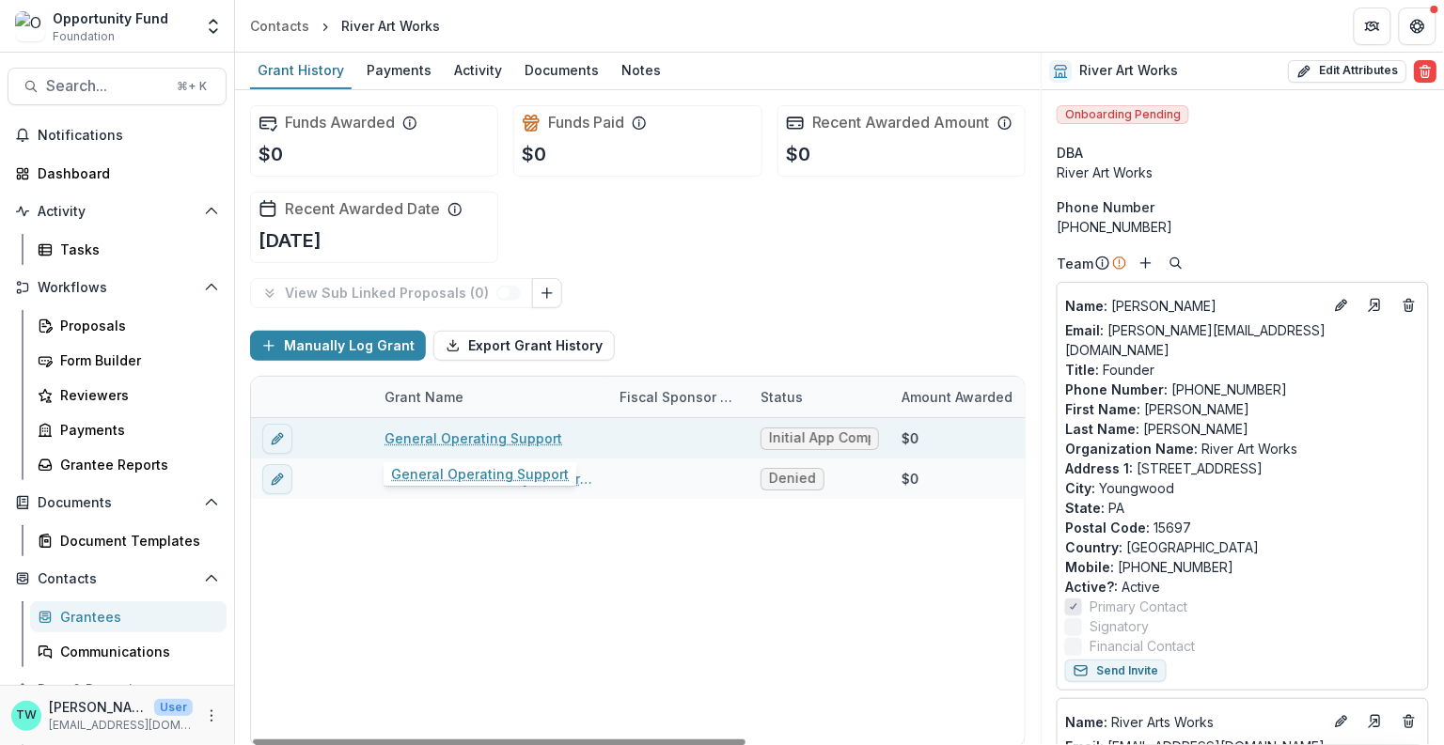
click at [478, 435] on link "General Operating Support" at bounding box center [473, 439] width 178 height 20
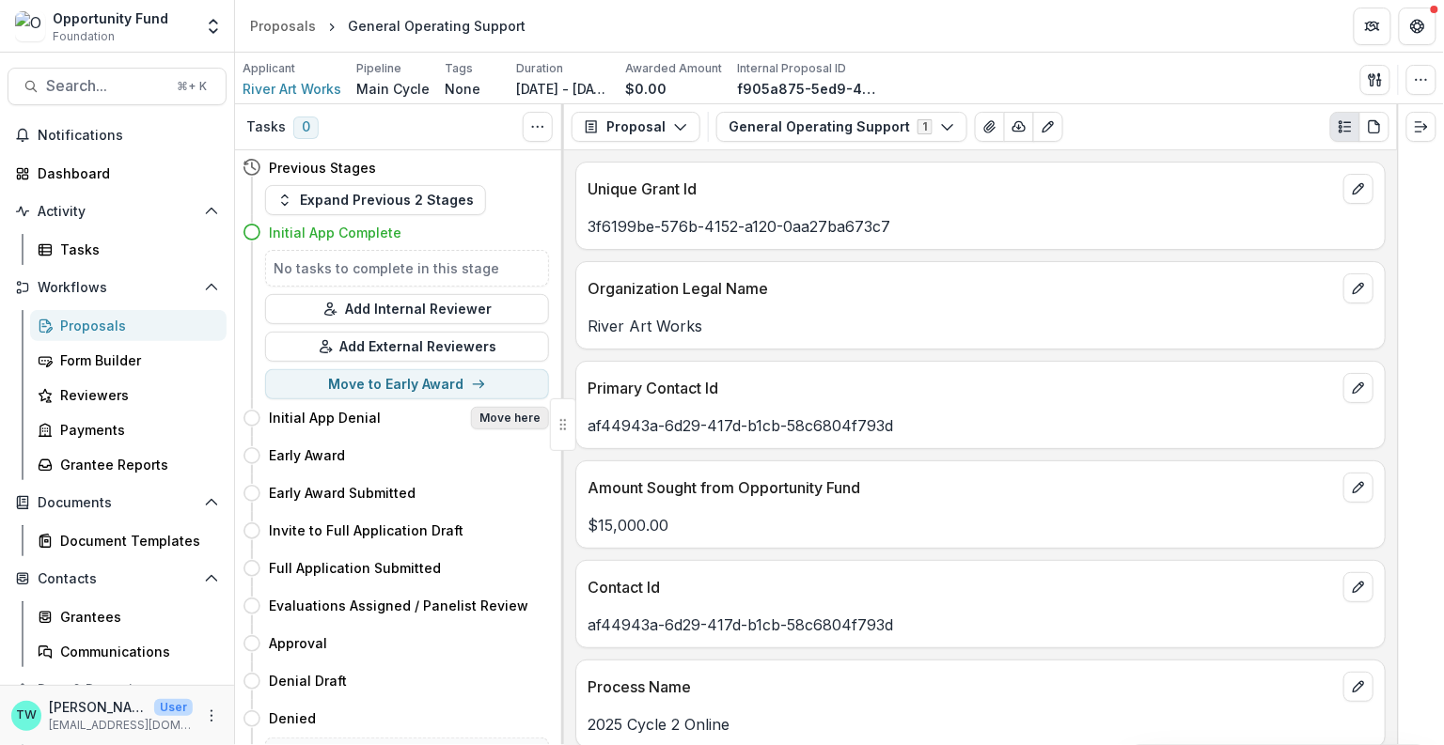
click at [513, 419] on button "Move here" at bounding box center [510, 418] width 78 height 23
select select "**********"
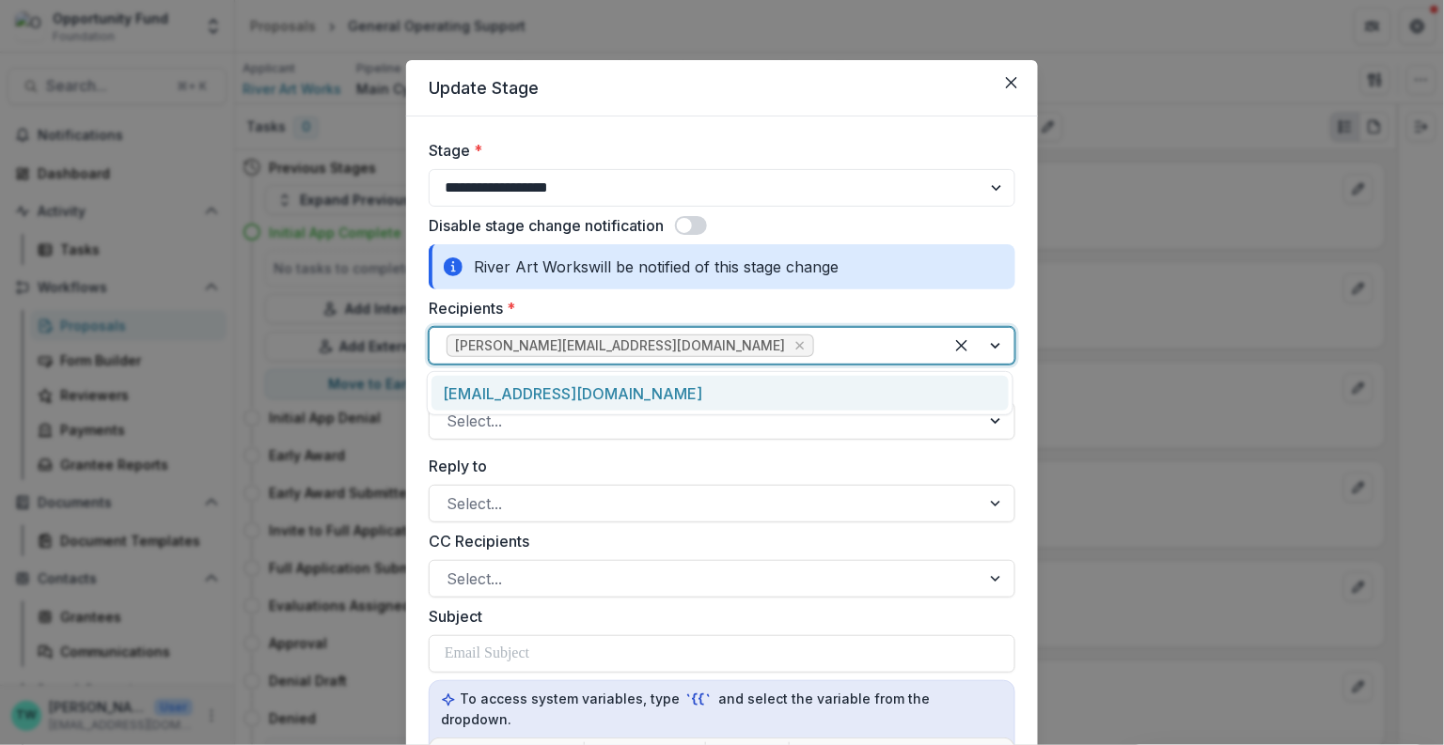
click at [818, 351] on div at bounding box center [872, 346] width 108 height 26
click at [646, 398] on div "info@riverartworks.org" at bounding box center [719, 393] width 577 height 35
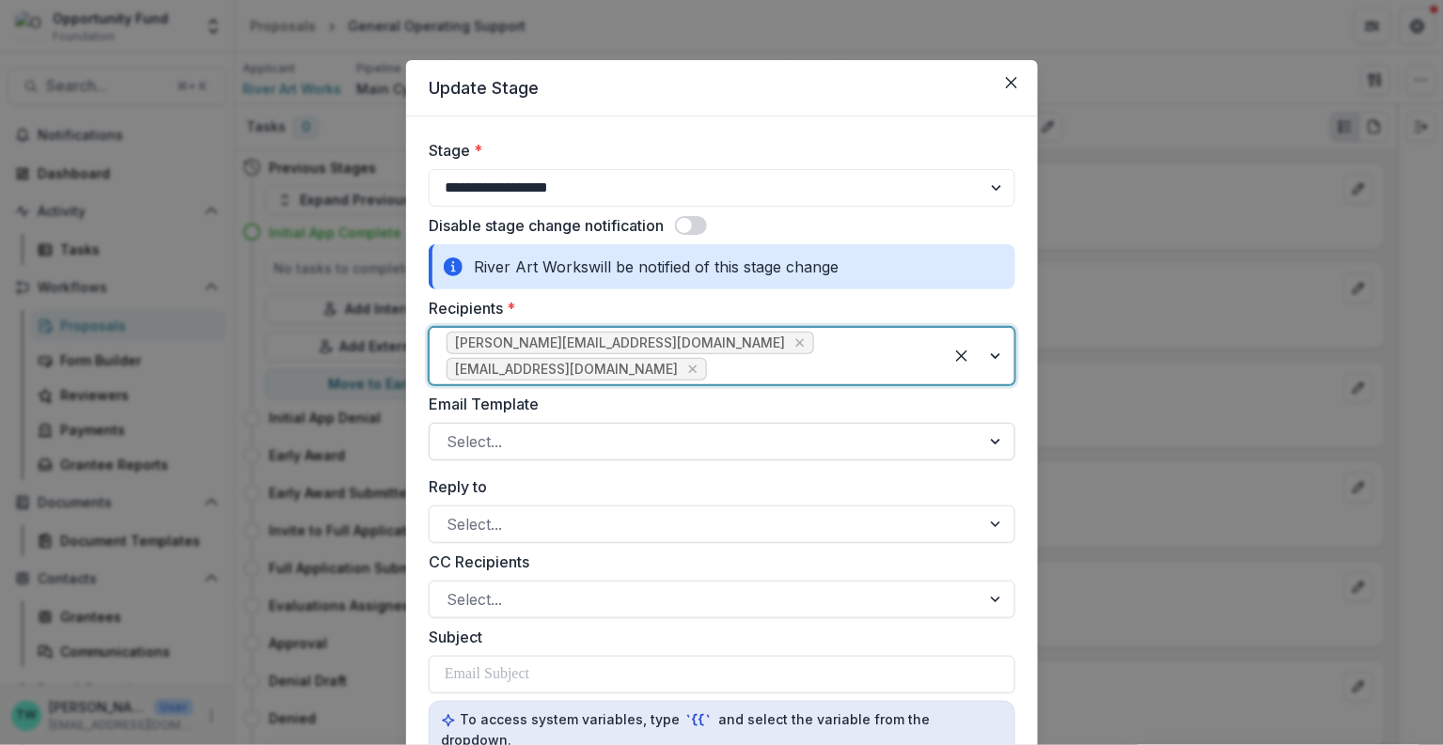
click at [603, 429] on div at bounding box center [704, 442] width 517 height 26
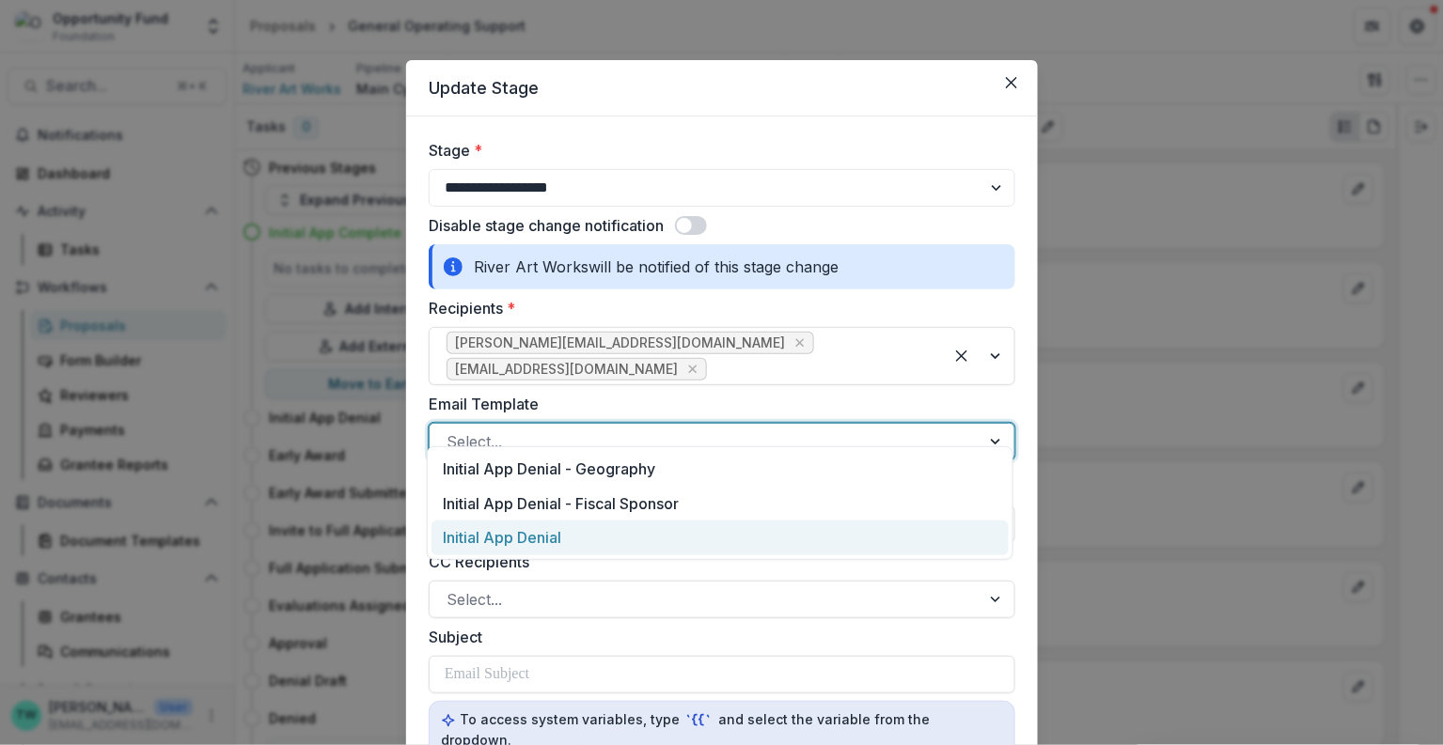
click at [598, 542] on div "Initial App Denial" at bounding box center [719, 538] width 577 height 35
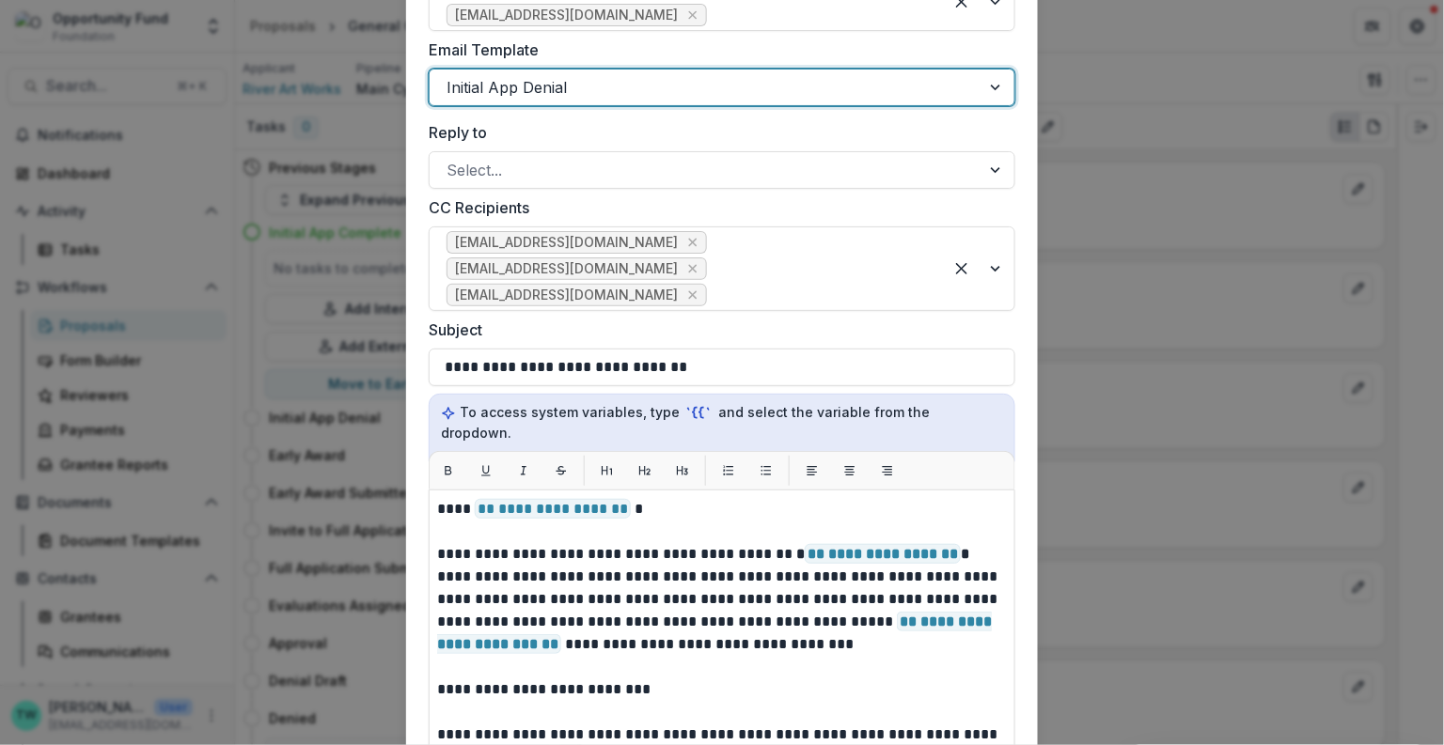
scroll to position [363, 0]
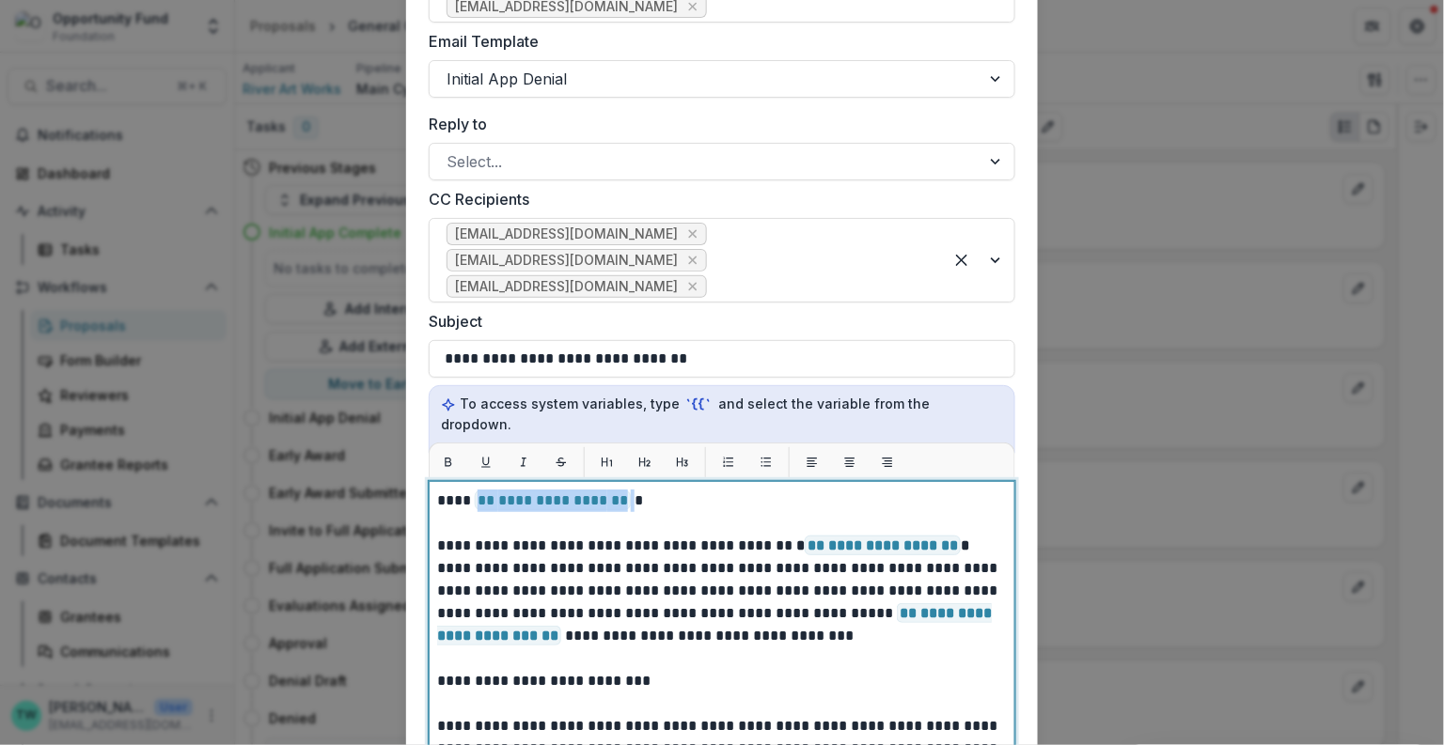
drag, startPoint x: 627, startPoint y: 461, endPoint x: 474, endPoint y: 461, distance: 153.2
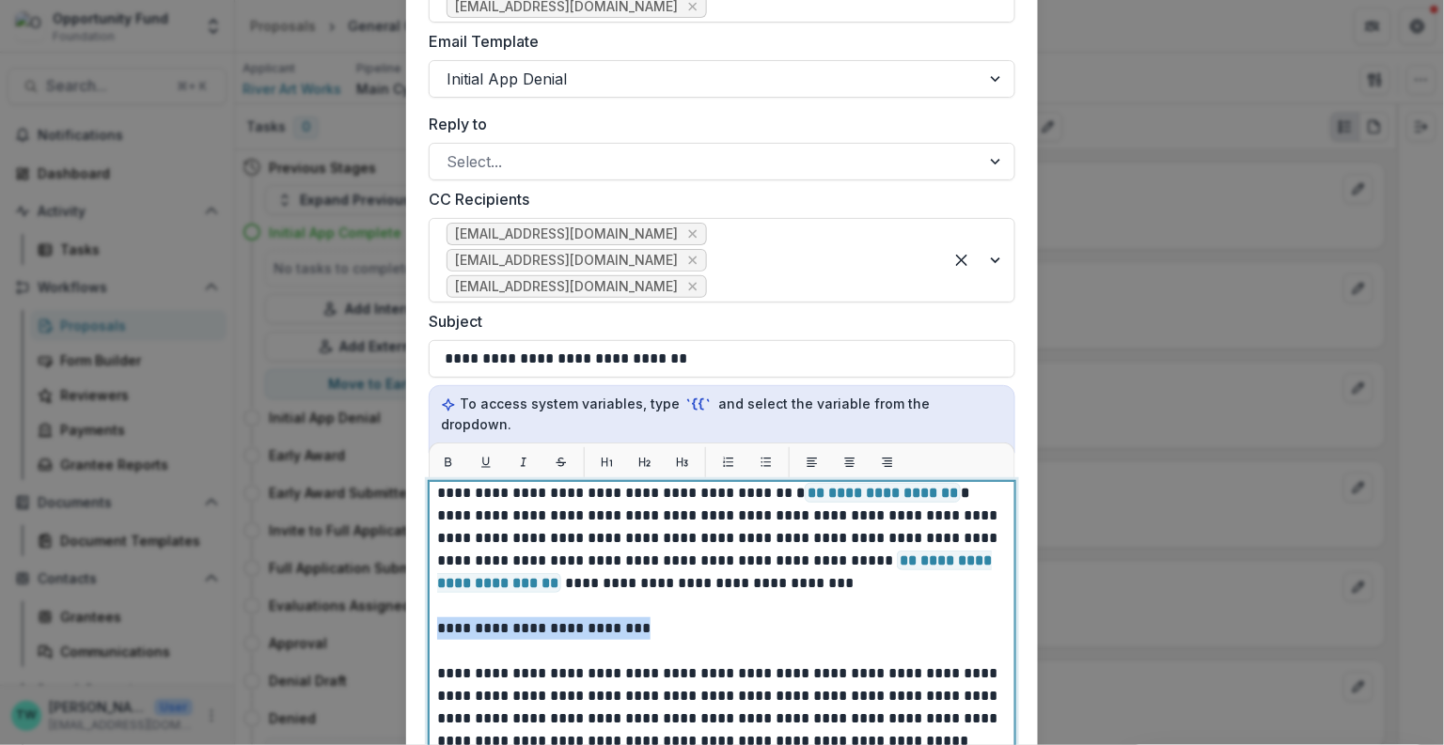
drag, startPoint x: 673, startPoint y: 583, endPoint x: 383, endPoint y: 579, distance: 289.5
click at [383, 579] on div "**********" at bounding box center [722, 372] width 1444 height 745
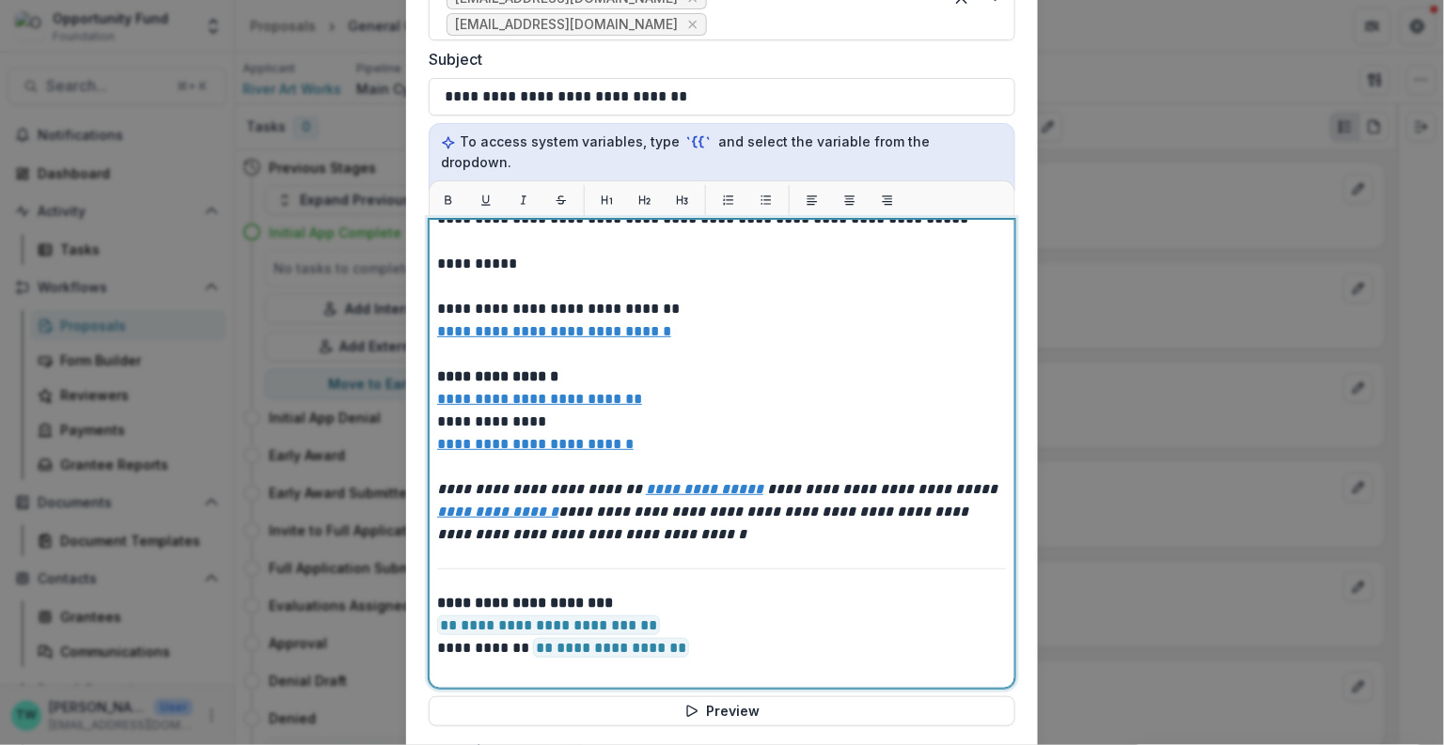
scroll to position [627, 0]
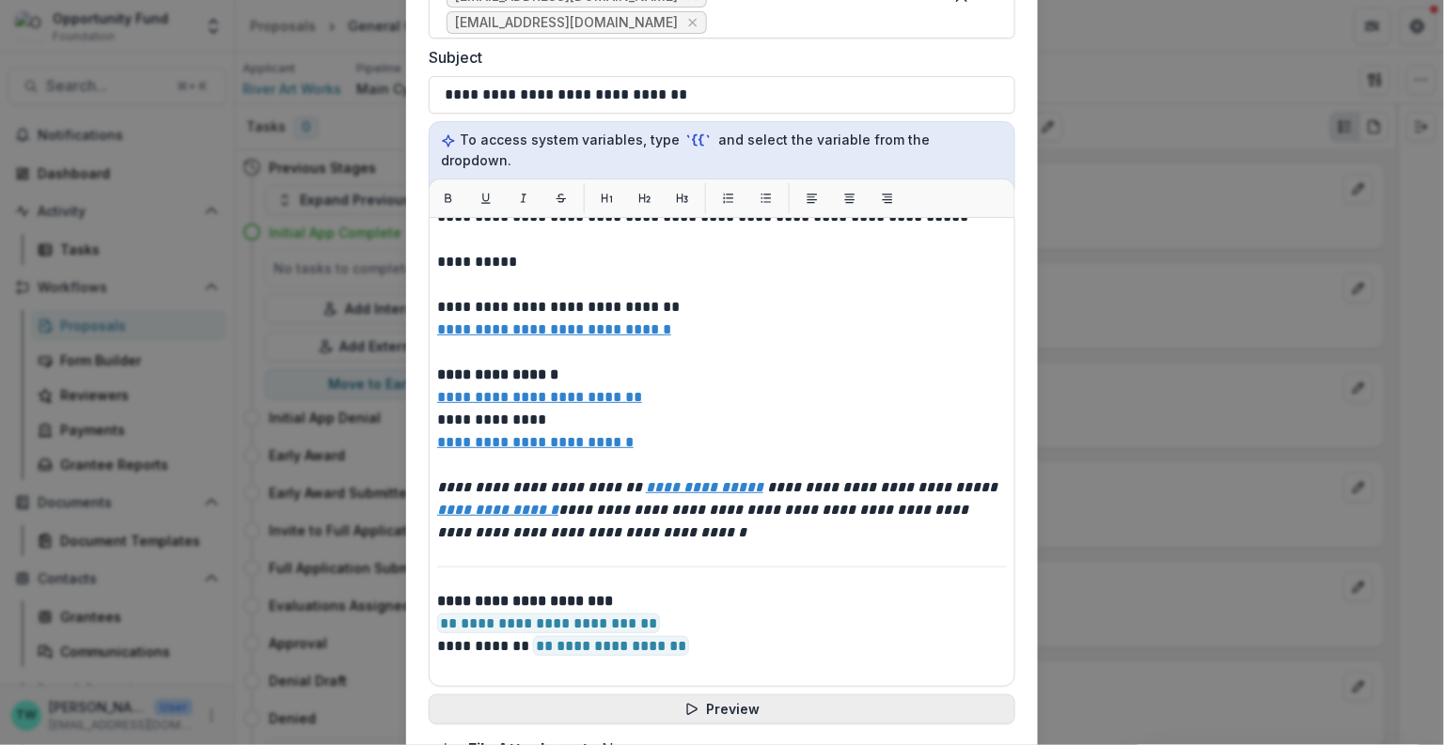
click at [730, 695] on button "Preview" at bounding box center [722, 710] width 586 height 30
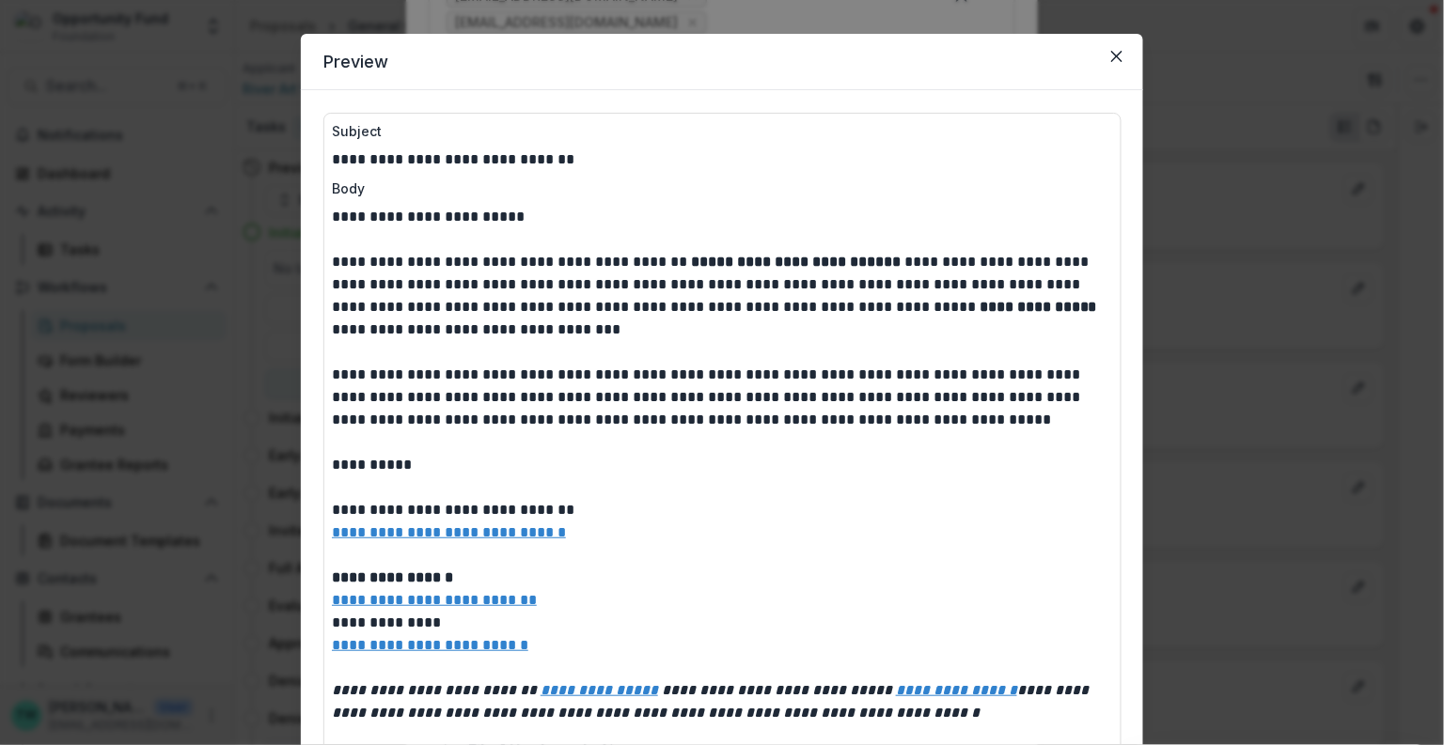
scroll to position [0, 0]
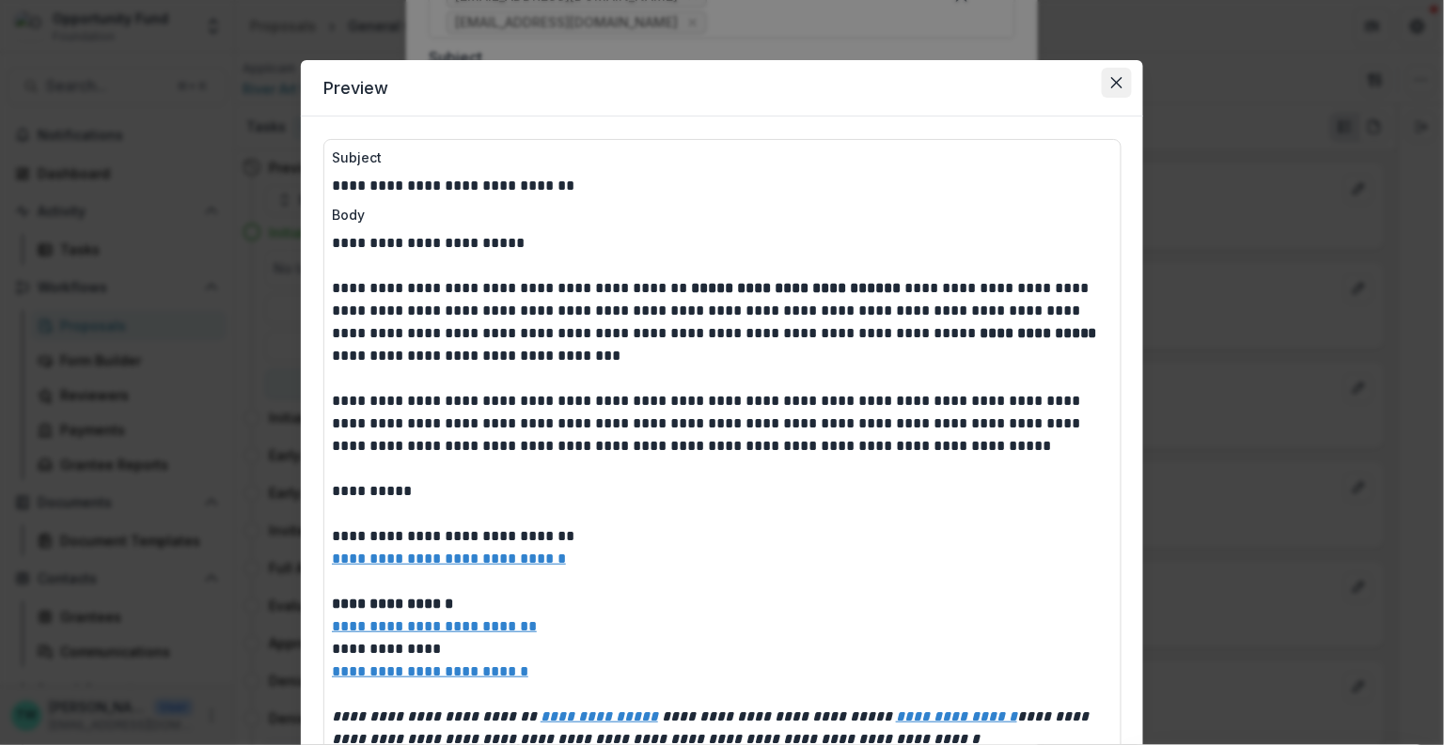
click at [1111, 83] on icon "Close" at bounding box center [1116, 82] width 11 height 11
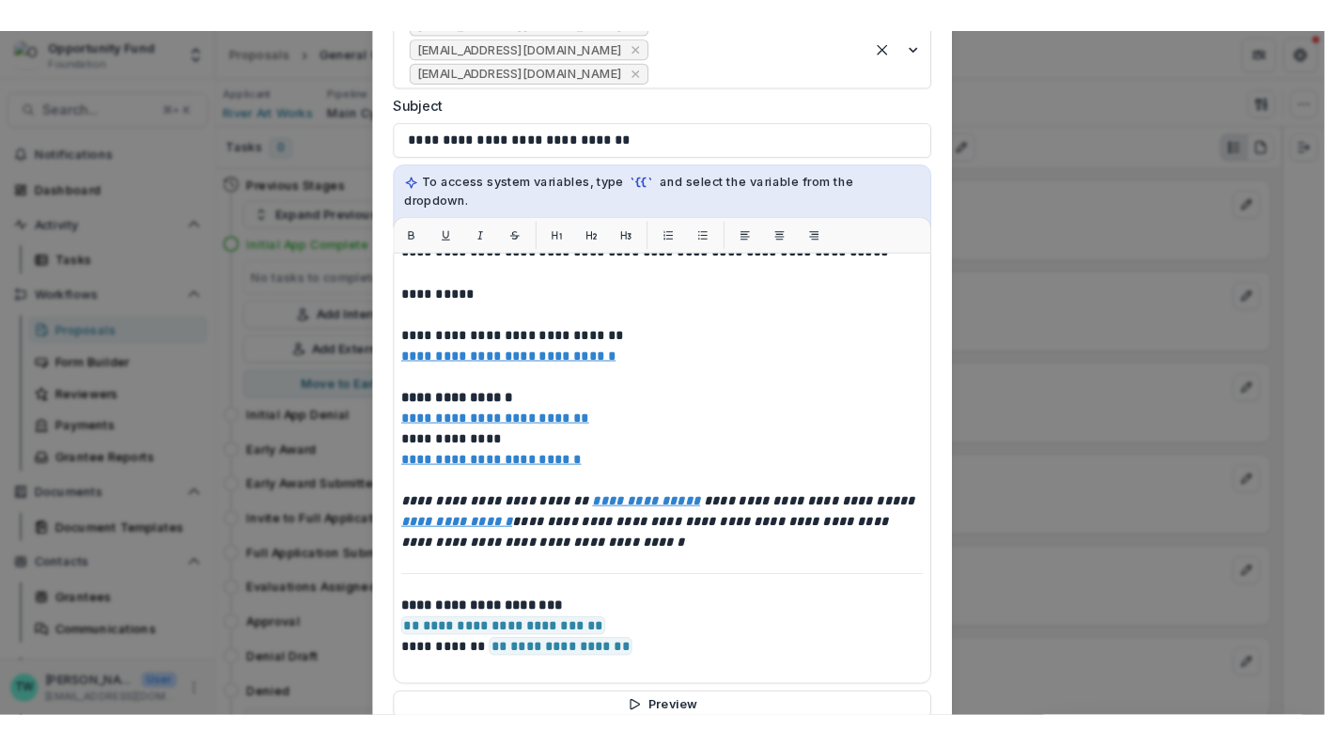
scroll to position [849, 0]
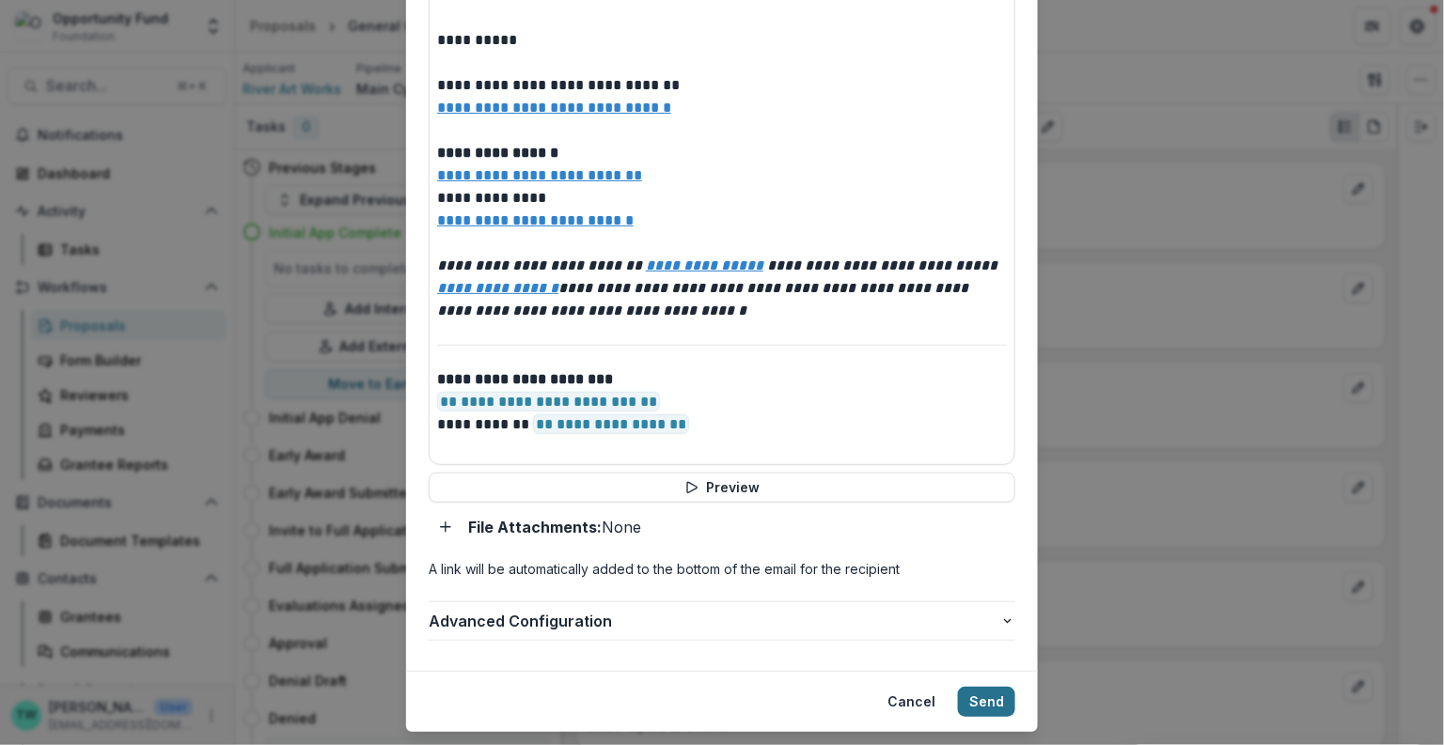
click at [981, 687] on button "Send" at bounding box center [986, 702] width 57 height 30
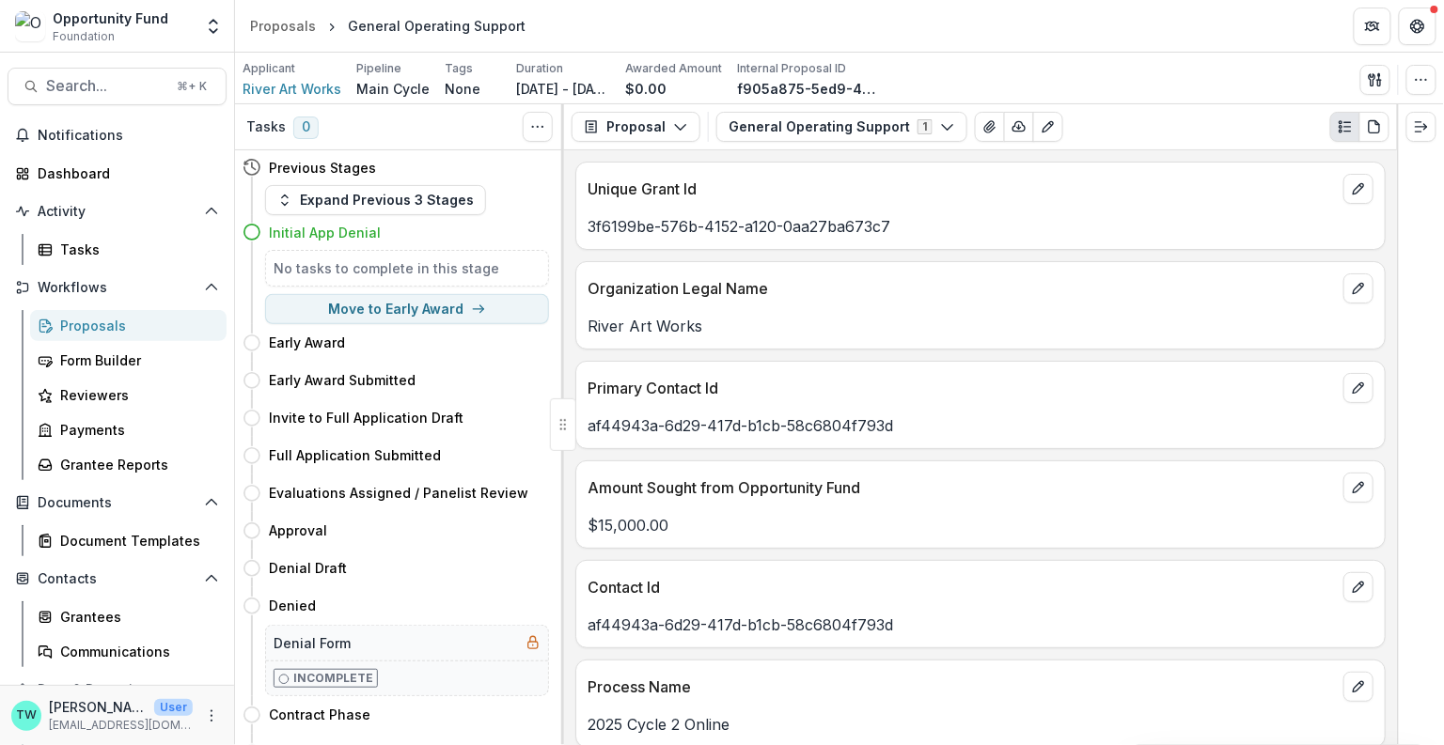
click at [105, 320] on div "Proposals" at bounding box center [135, 326] width 151 height 20
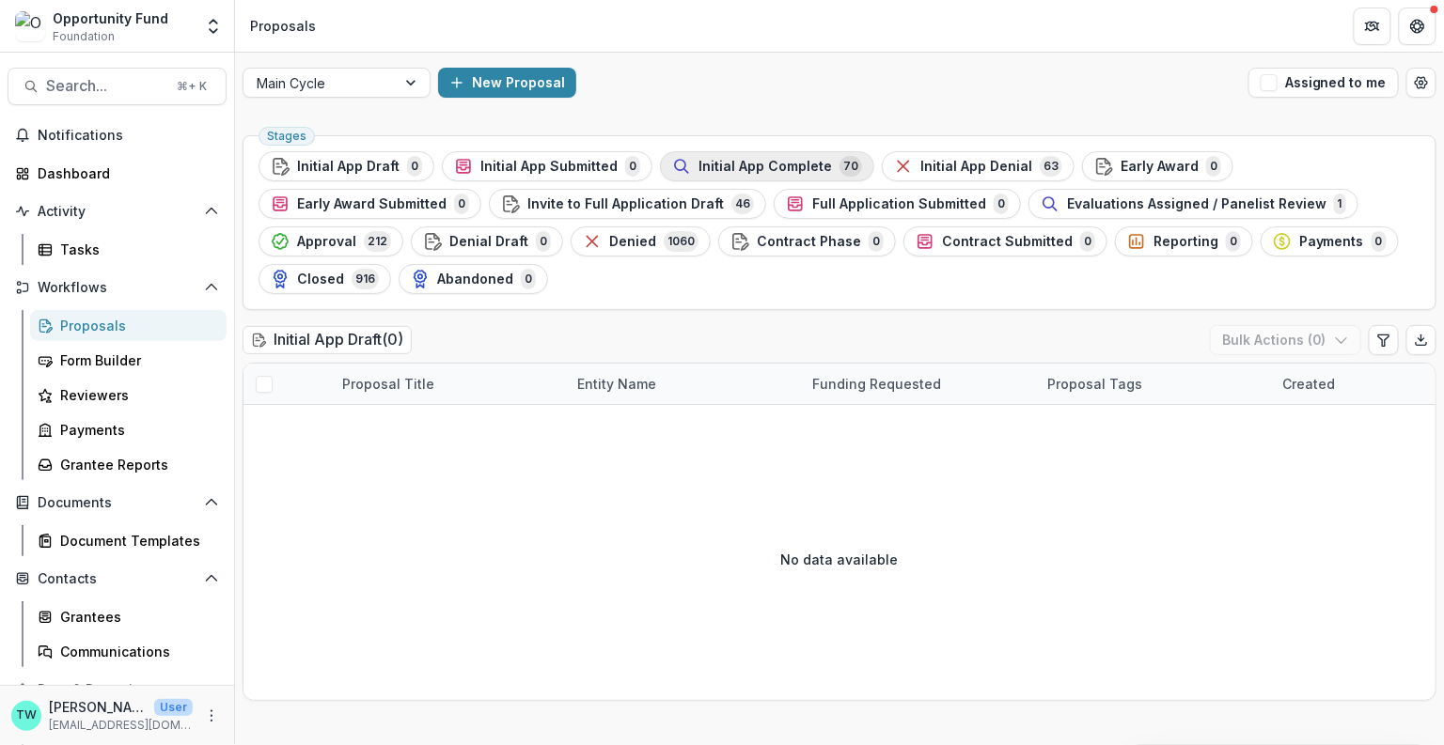
click at [785, 167] on span "Initial App Complete" at bounding box center [764, 167] width 133 height 16
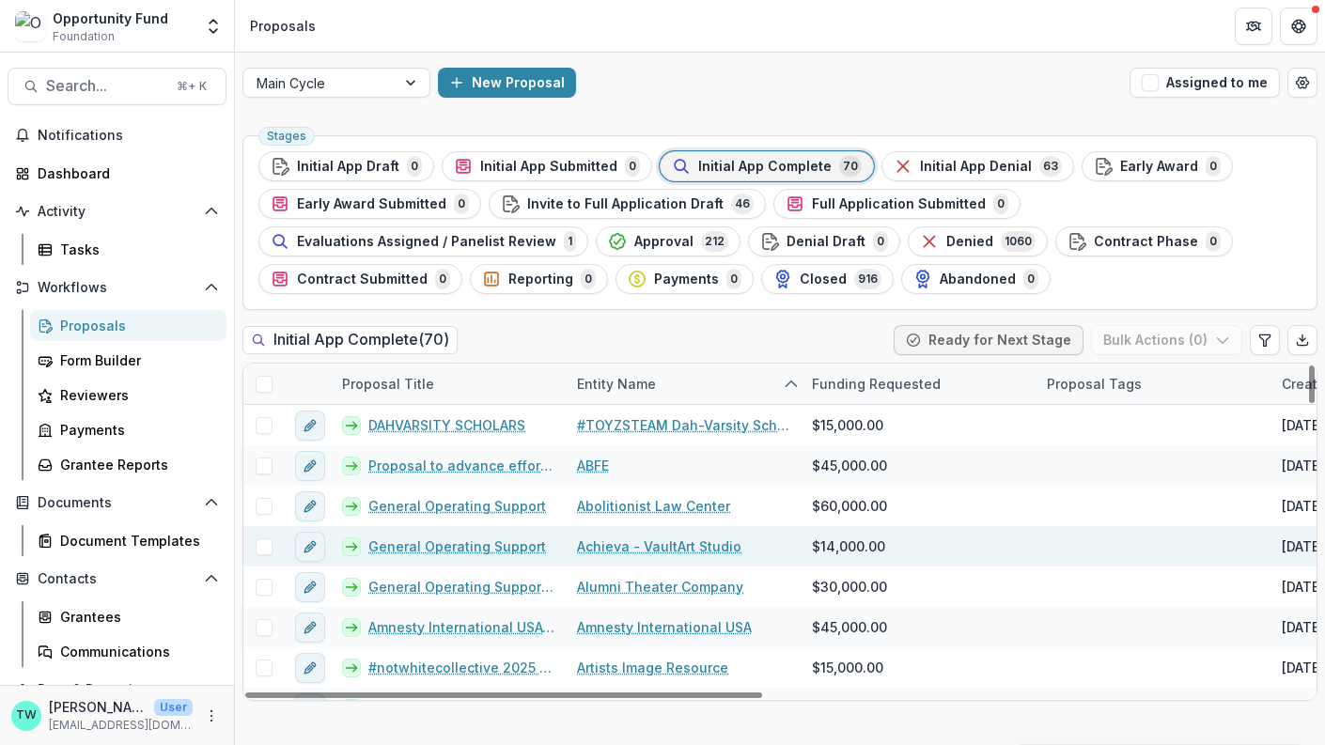
click at [475, 539] on link "General Operating Support" at bounding box center [457, 547] width 178 height 20
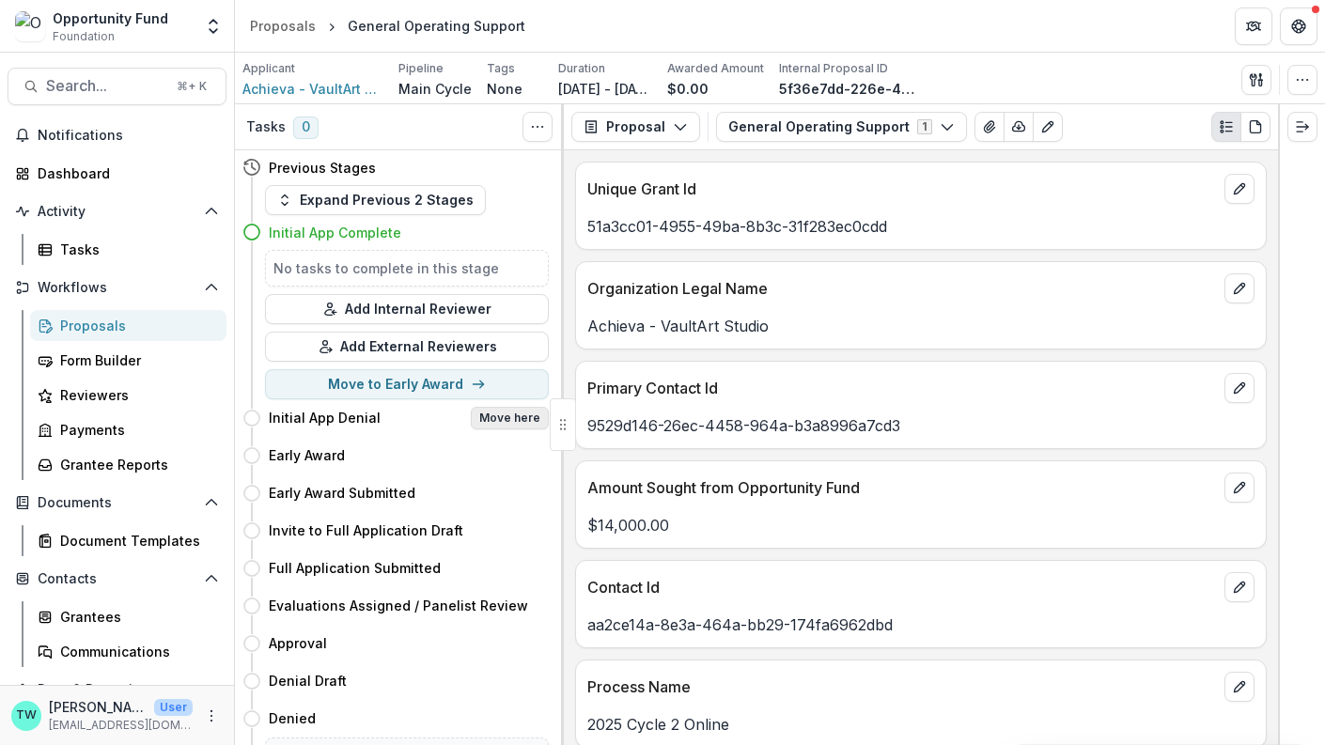
click at [518, 418] on button "Move here" at bounding box center [510, 418] width 78 height 23
select select "**********"
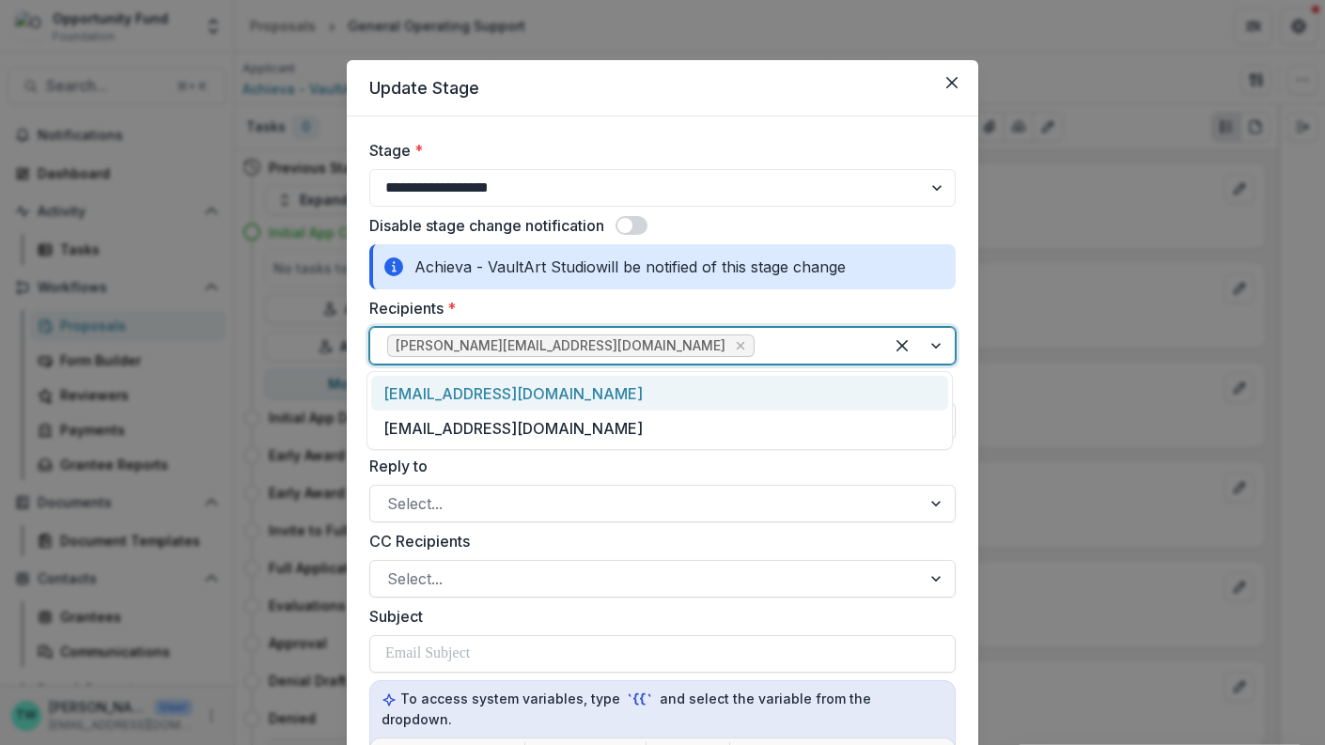
click at [758, 352] on div at bounding box center [812, 346] width 108 height 26
click at [552, 392] on div "vaultart@achieva.info" at bounding box center [659, 393] width 577 height 35
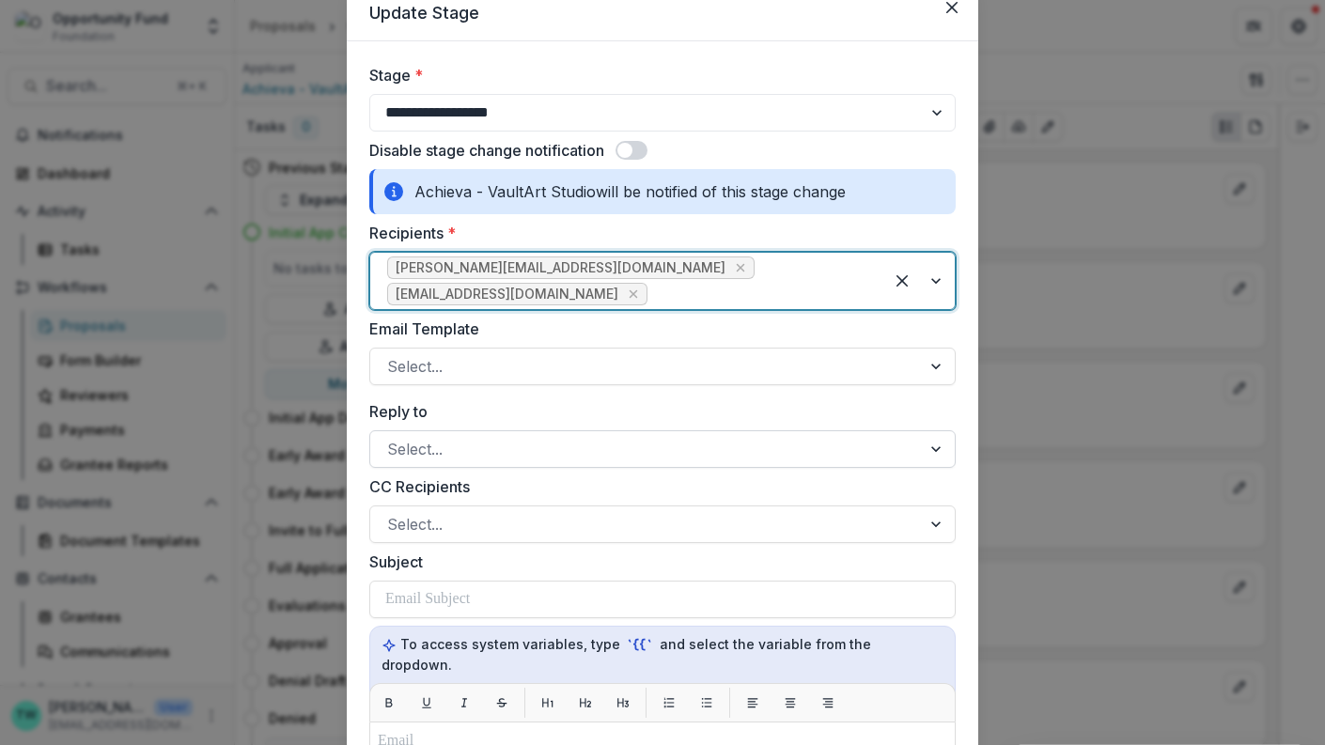
scroll to position [117, 0]
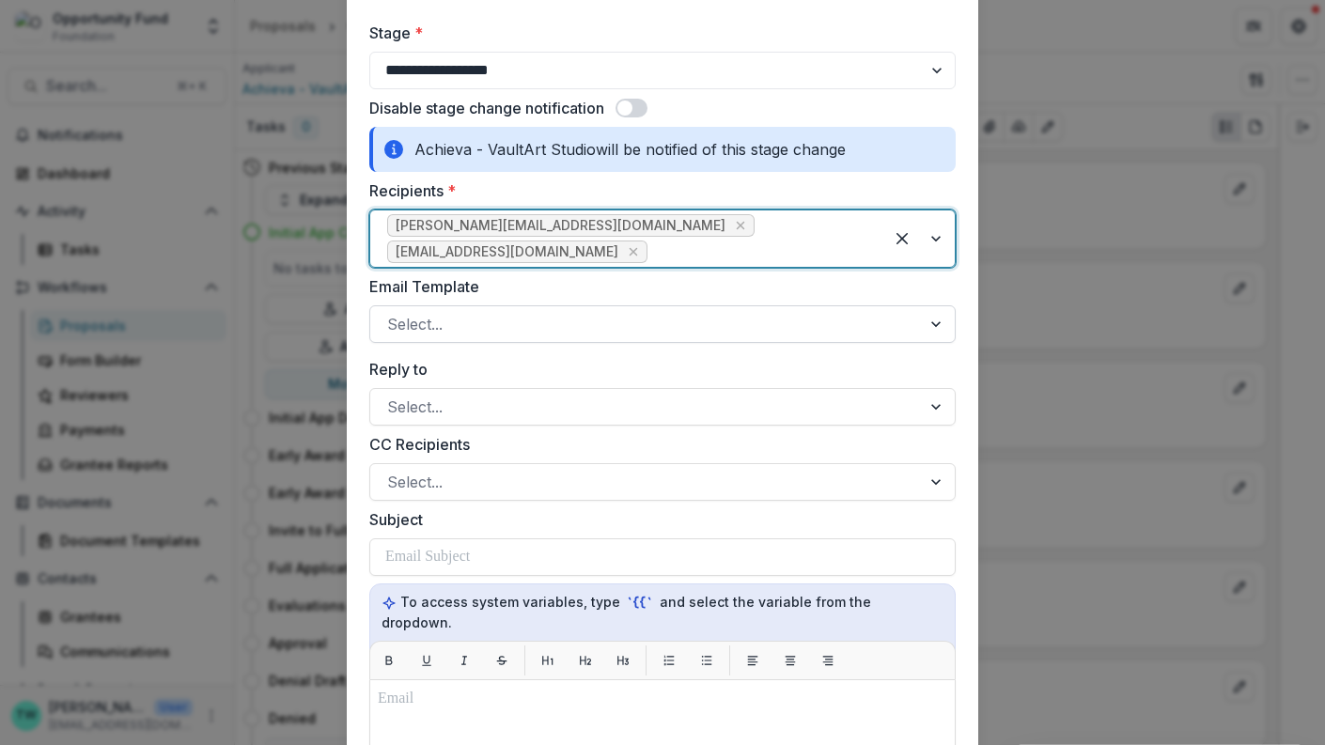
click at [691, 311] on div at bounding box center [645, 324] width 517 height 26
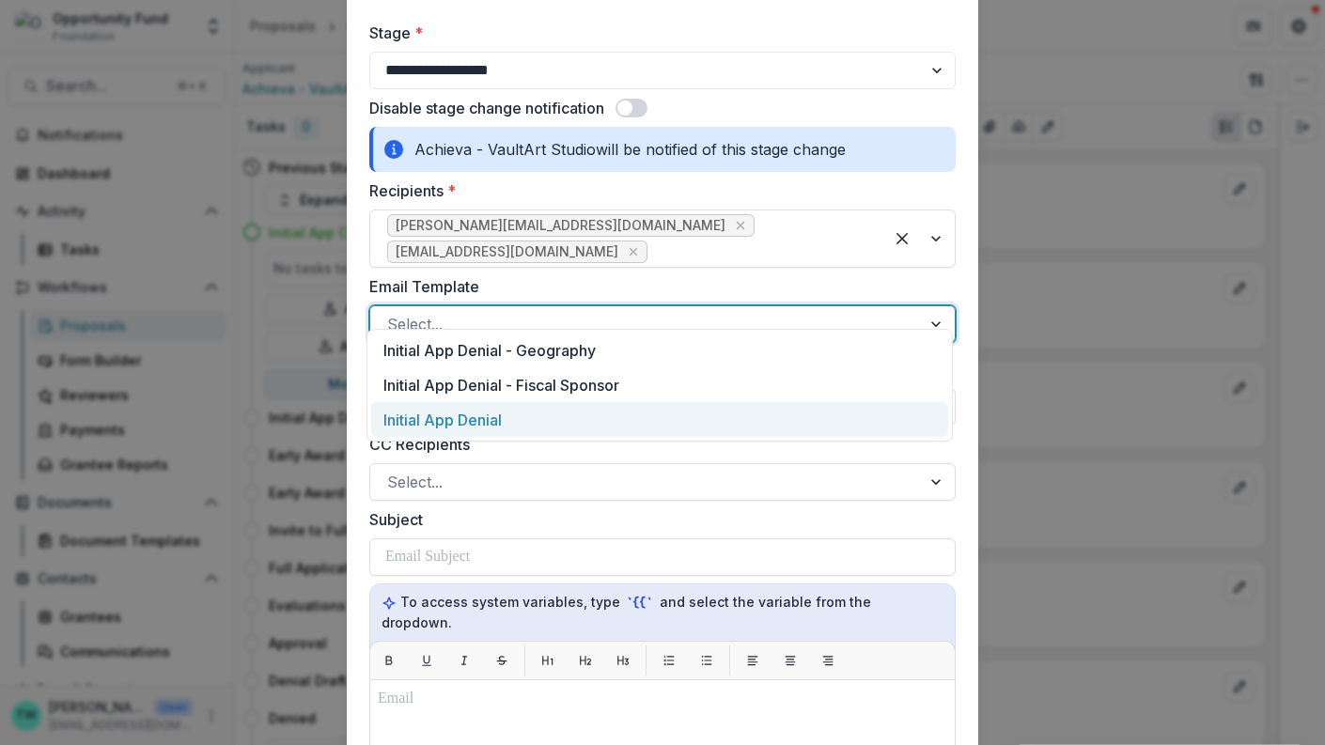
click at [633, 406] on div "Initial App Denial" at bounding box center [659, 419] width 577 height 35
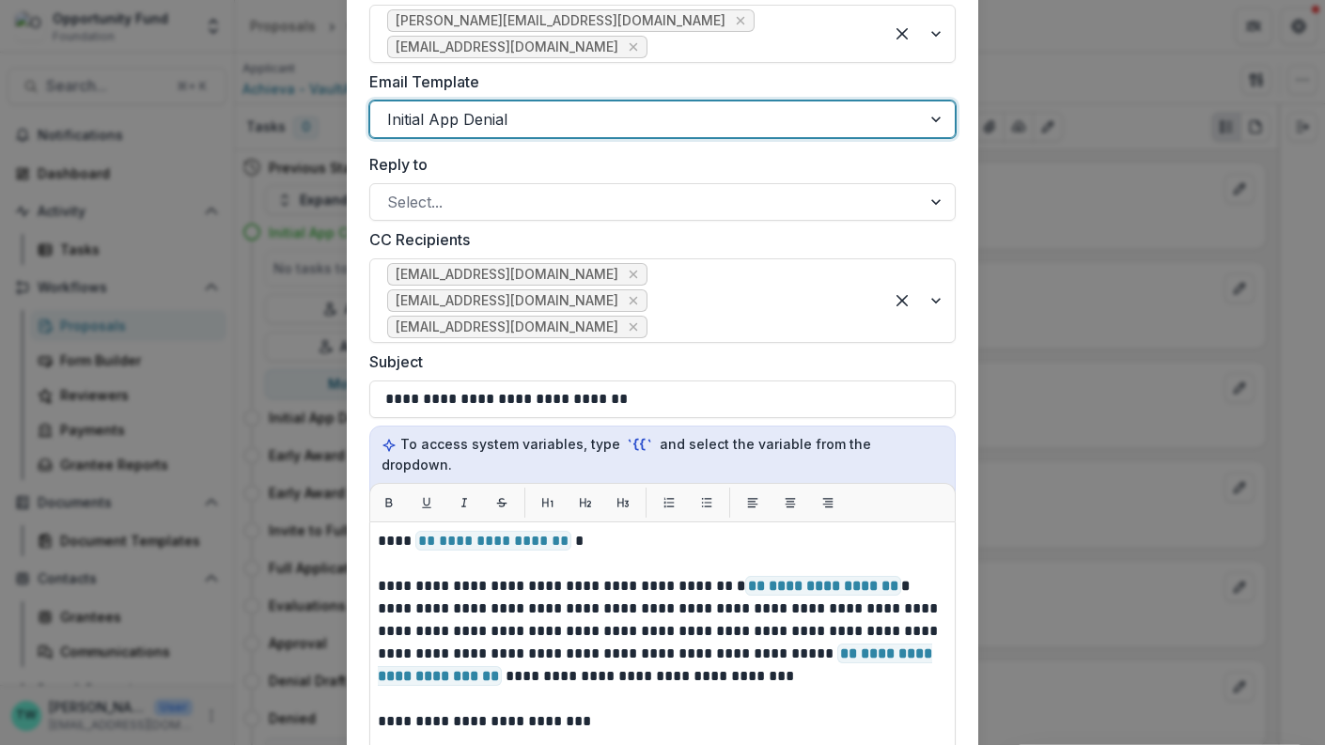
scroll to position [352, 0]
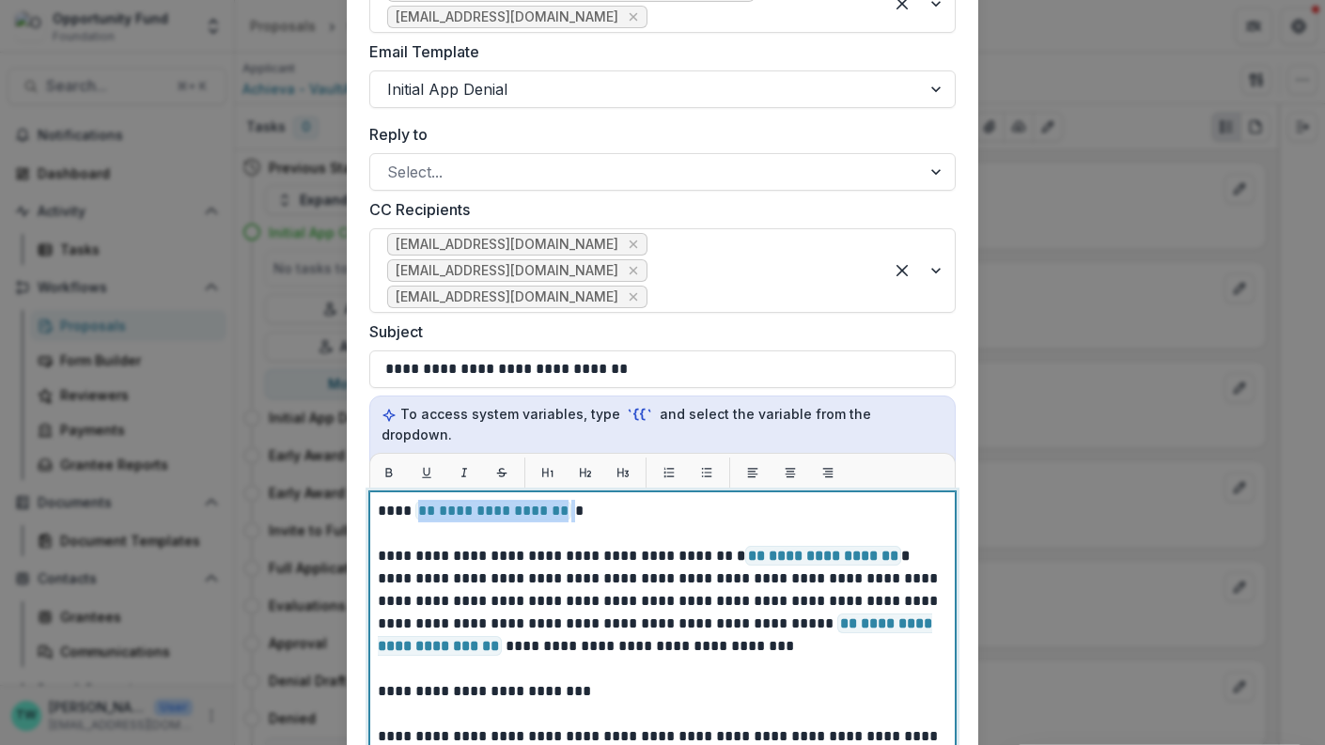
drag, startPoint x: 568, startPoint y: 471, endPoint x: 414, endPoint y: 474, distance: 154.2
paste div
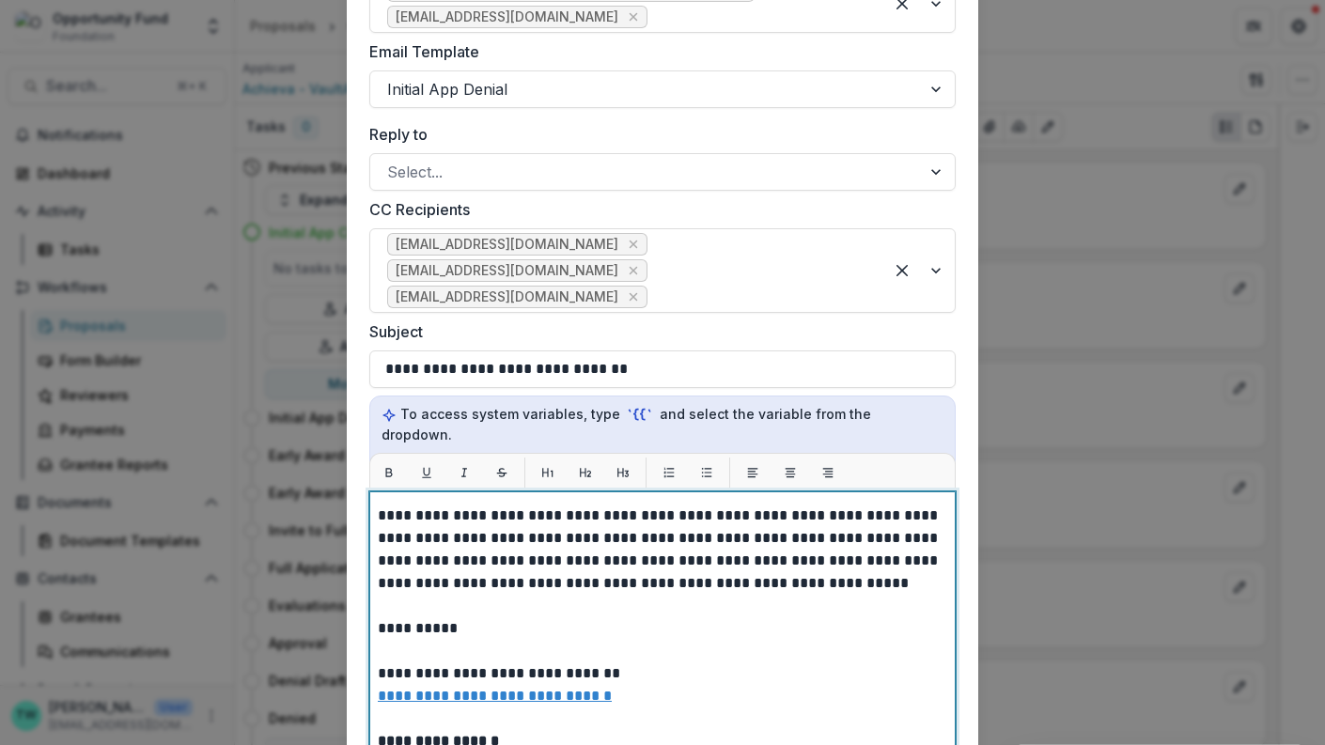
scroll to position [182, 0]
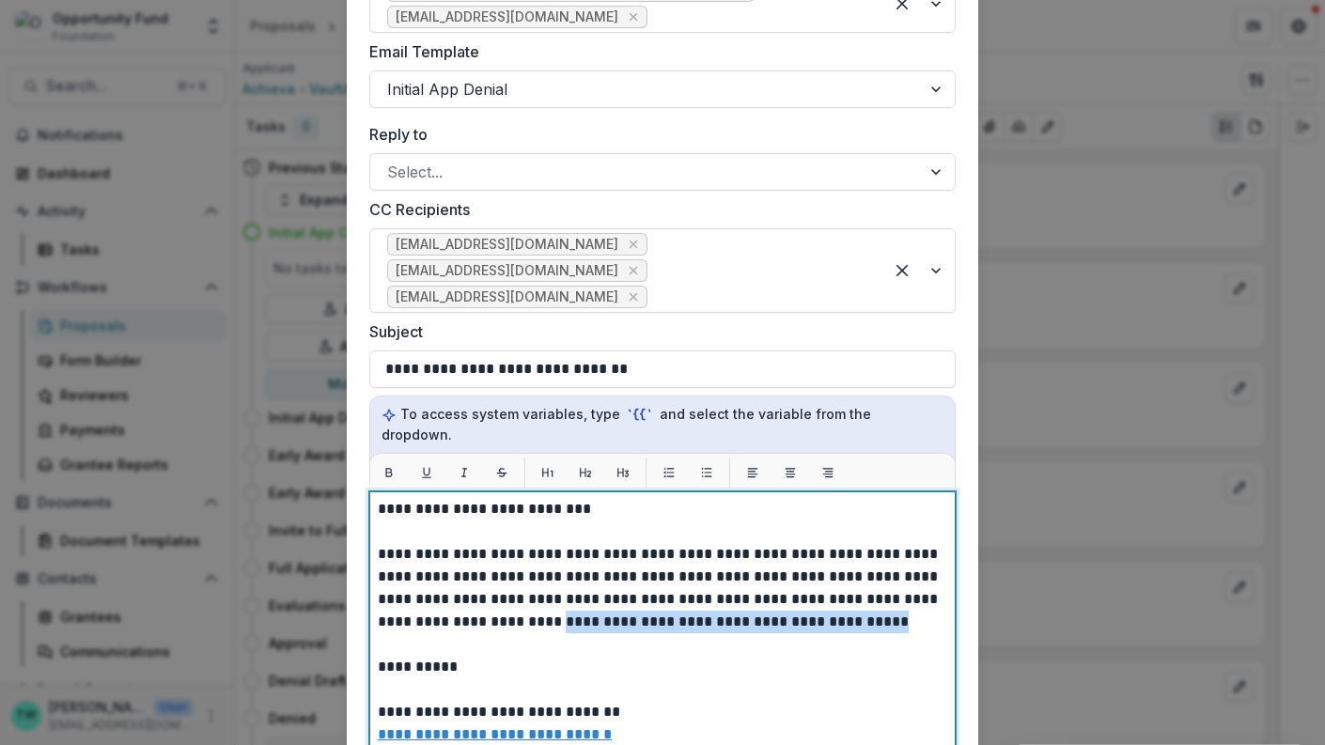
drag, startPoint x: 852, startPoint y: 578, endPoint x: 514, endPoint y: 575, distance: 338.4
click at [514, 575] on p "**********" at bounding box center [660, 634] width 565 height 632
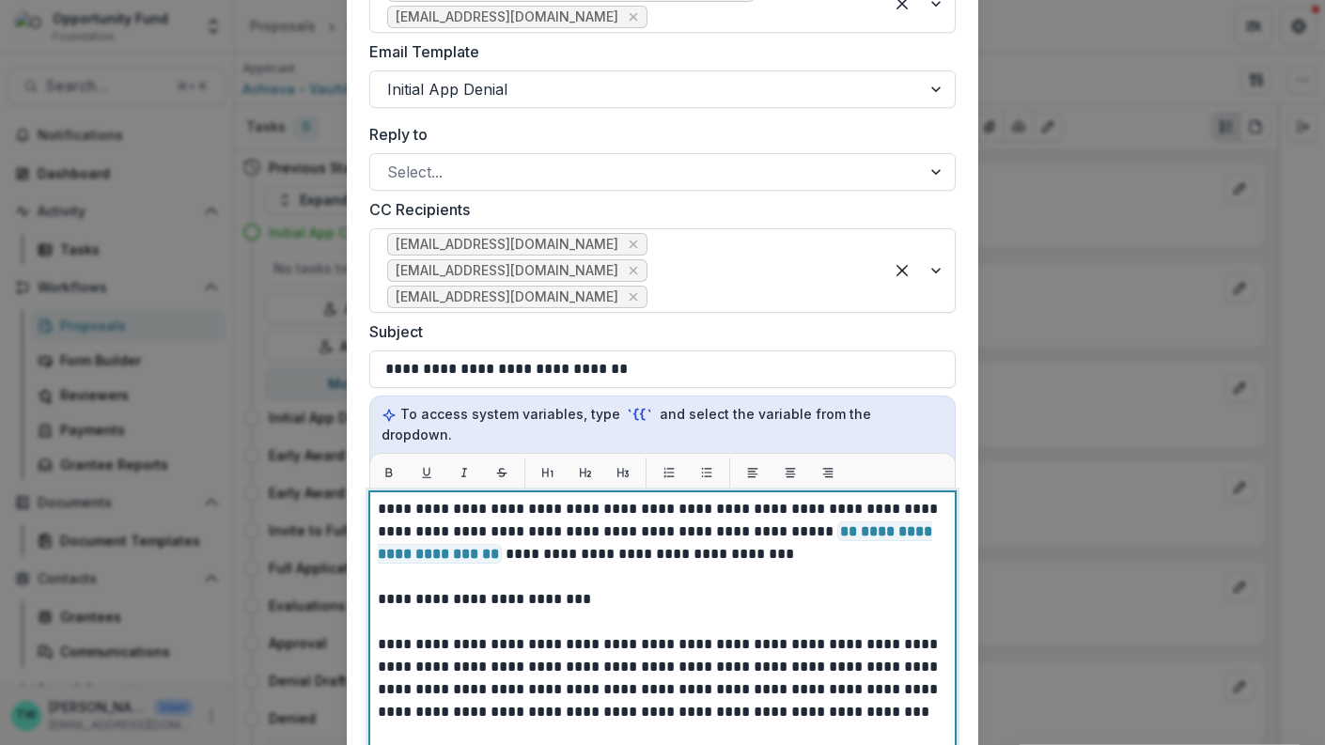
scroll to position [89, 0]
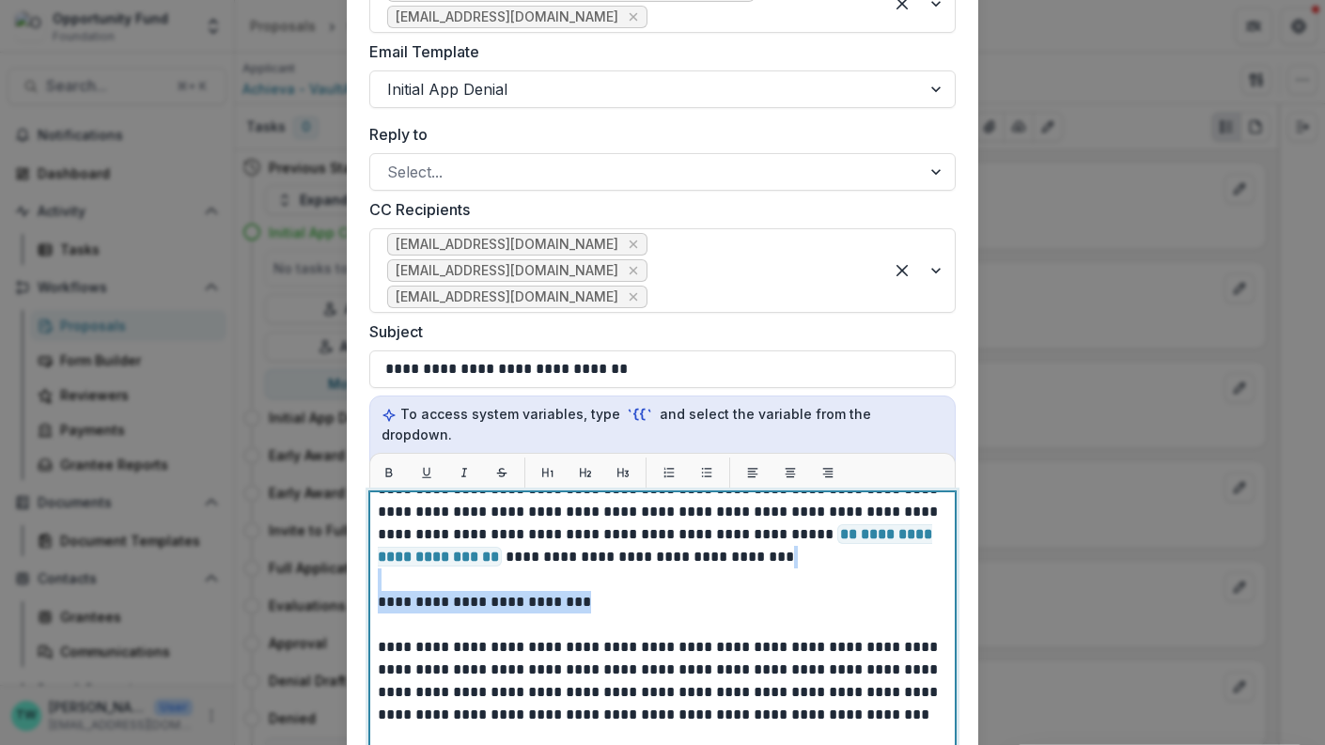
drag, startPoint x: 625, startPoint y: 558, endPoint x: 625, endPoint y: 537, distance: 21.6
click at [625, 537] on p "**********" at bounding box center [660, 727] width 565 height 632
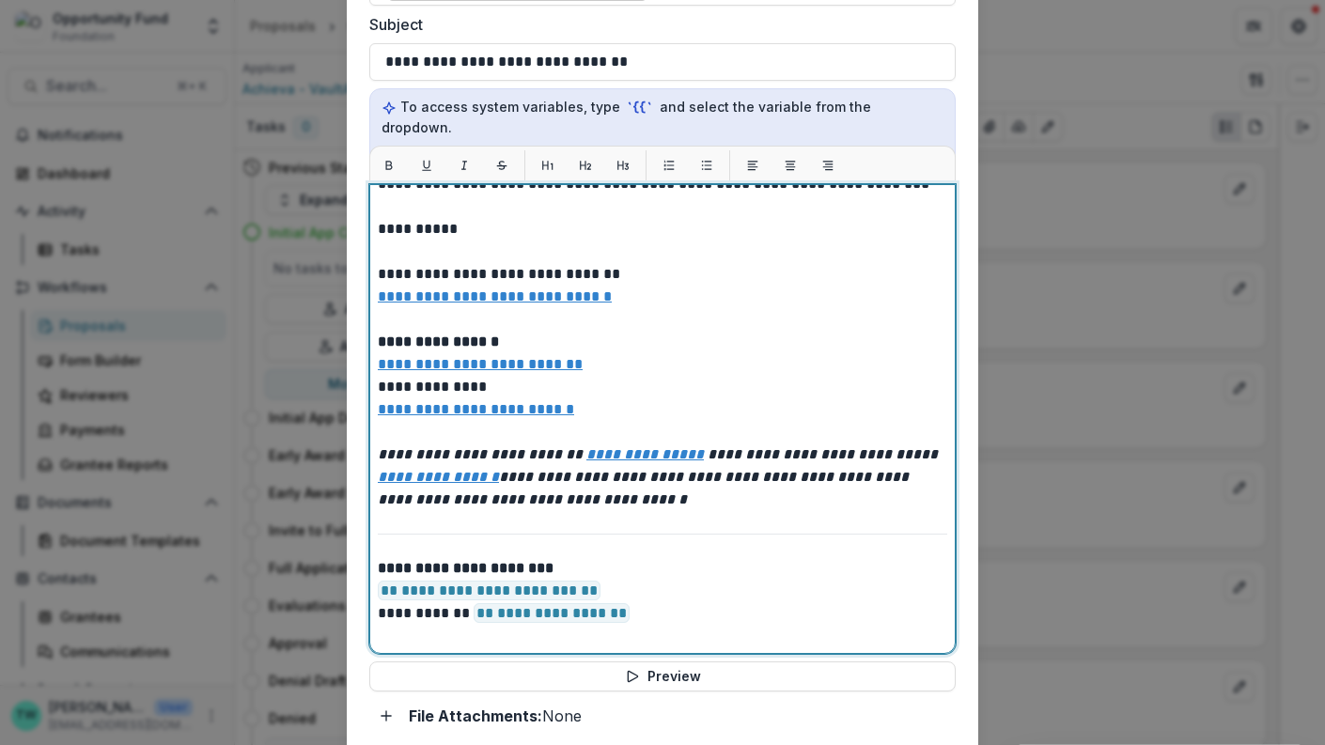
scroll to position [683, 0]
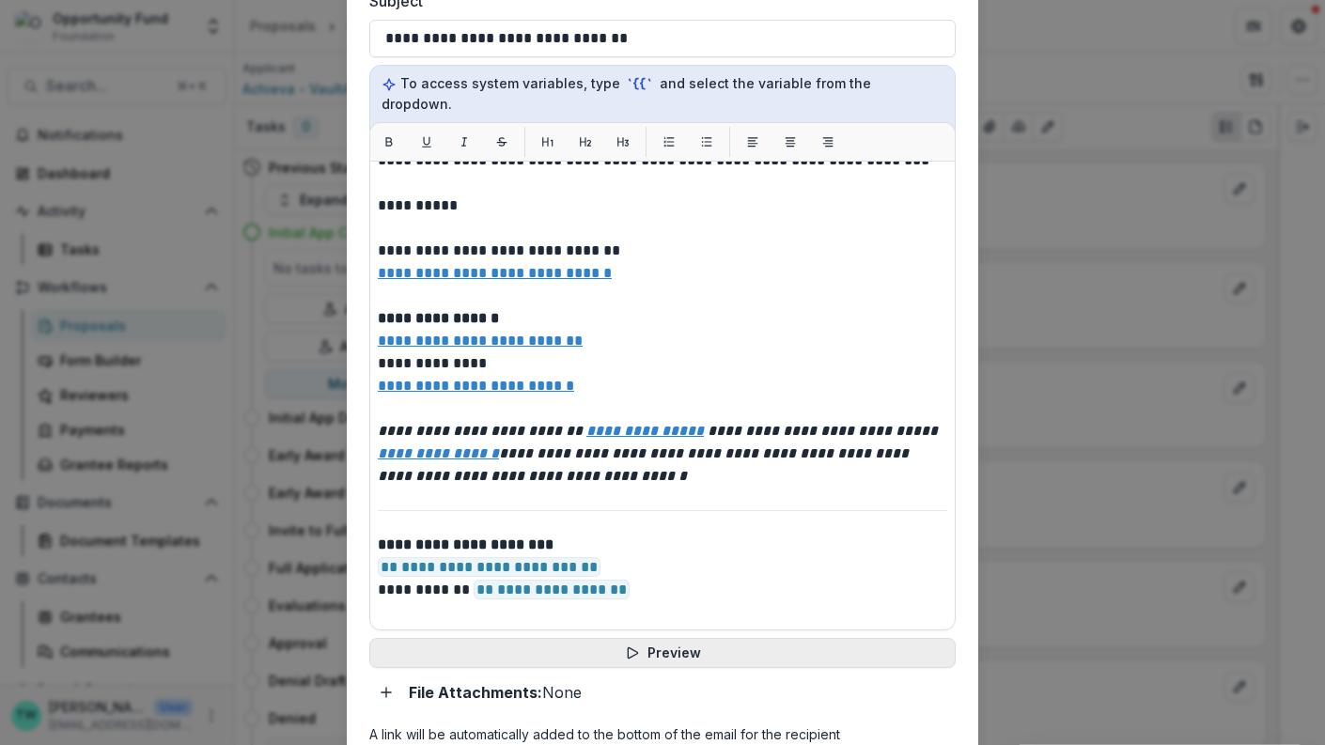
click at [670, 638] on button "Preview" at bounding box center [662, 653] width 586 height 30
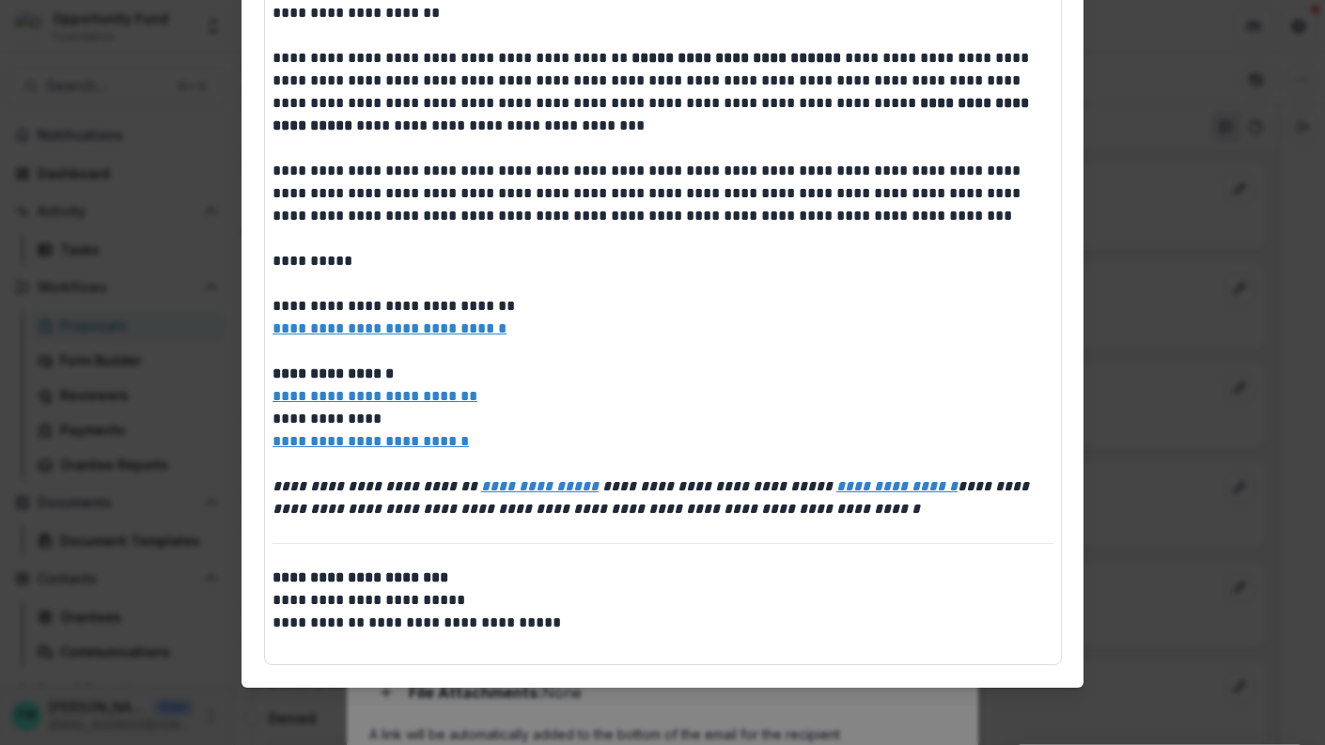
scroll to position [0, 0]
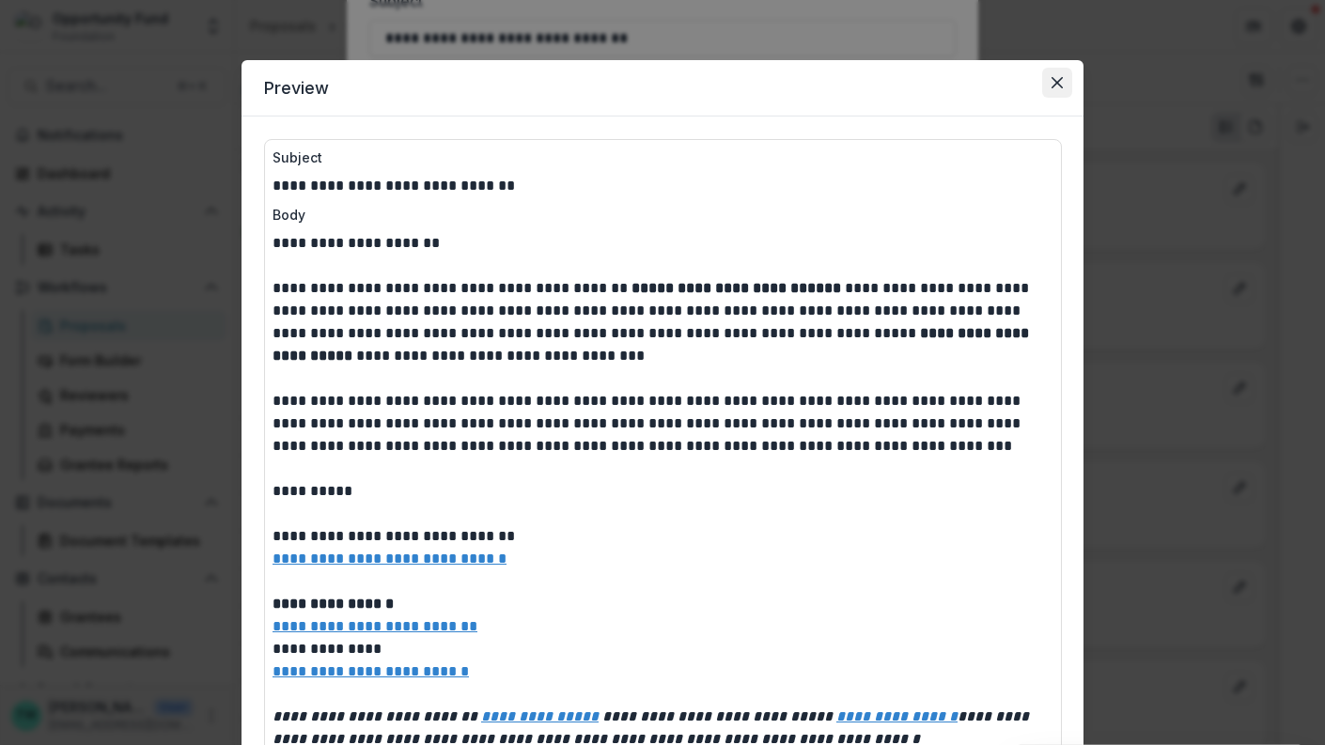
click at [1054, 82] on icon "Close" at bounding box center [1057, 82] width 11 height 11
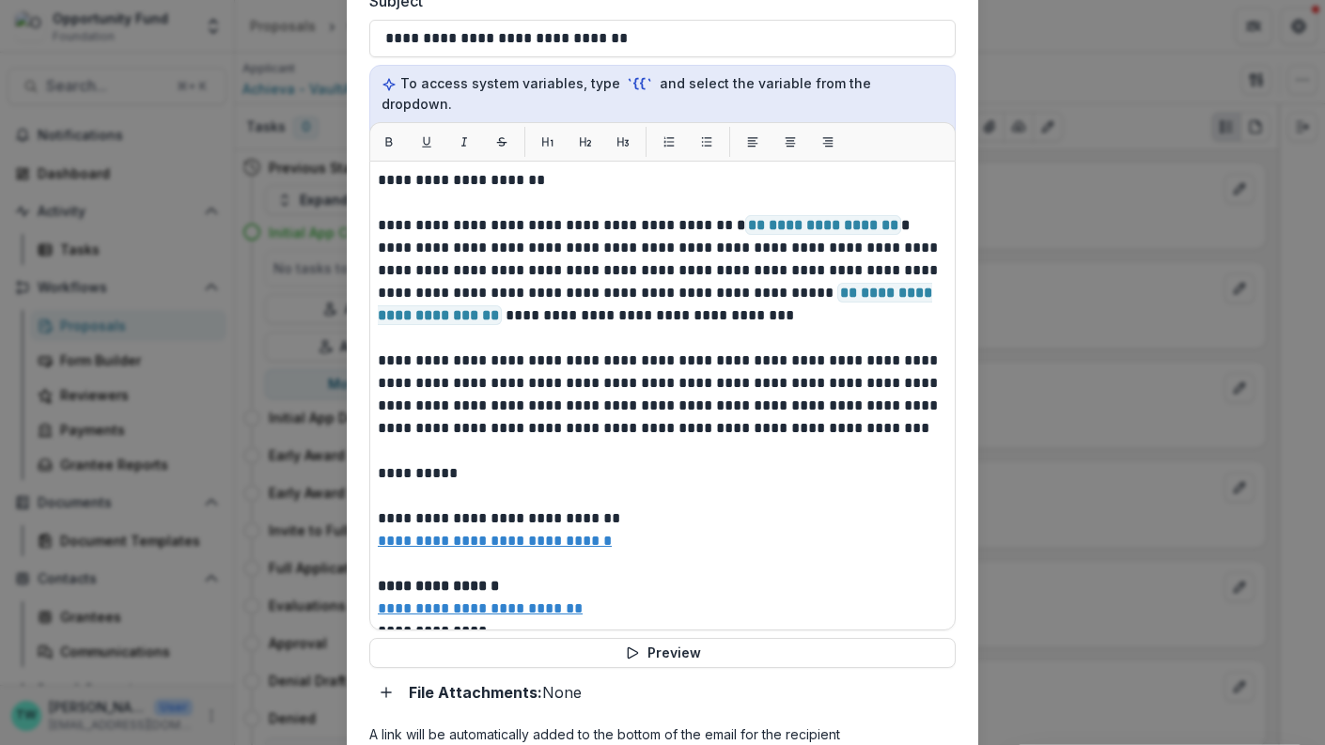
scroll to position [637, 0]
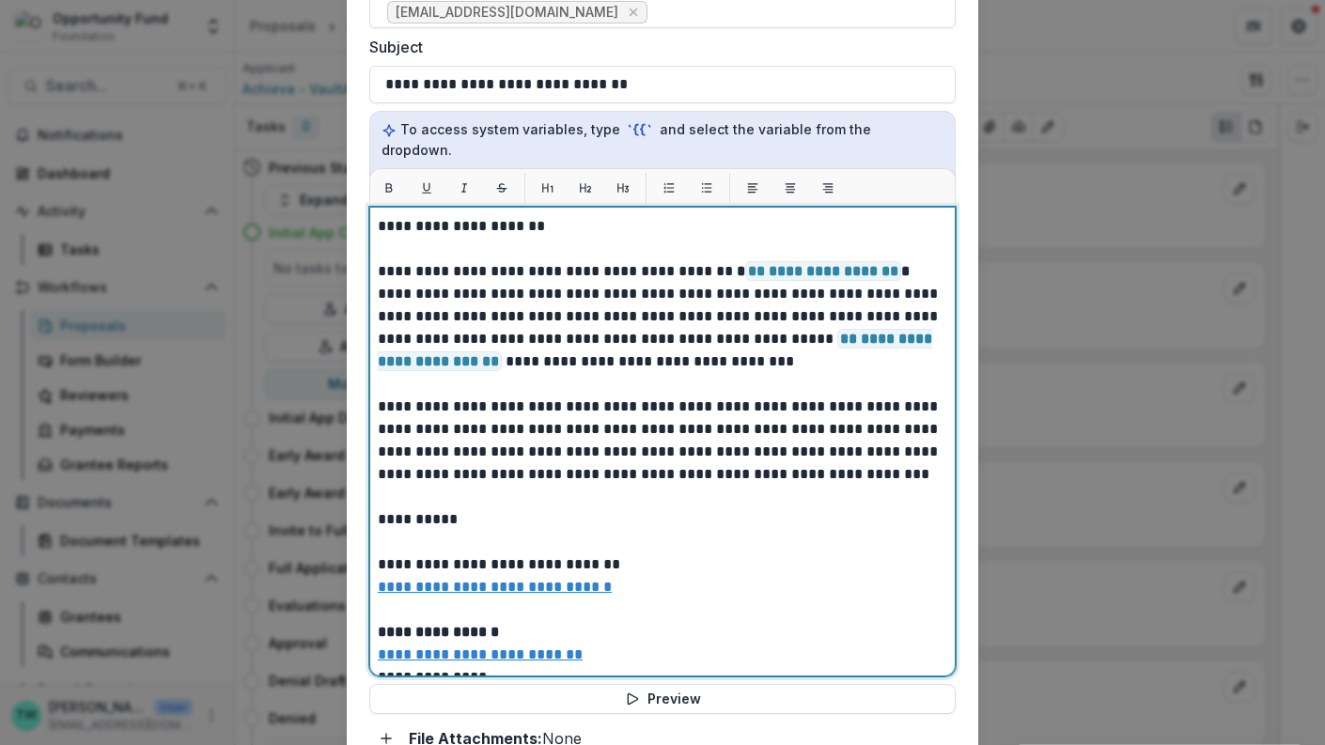
click at [863, 315] on p "**********" at bounding box center [660, 508] width 565 height 586
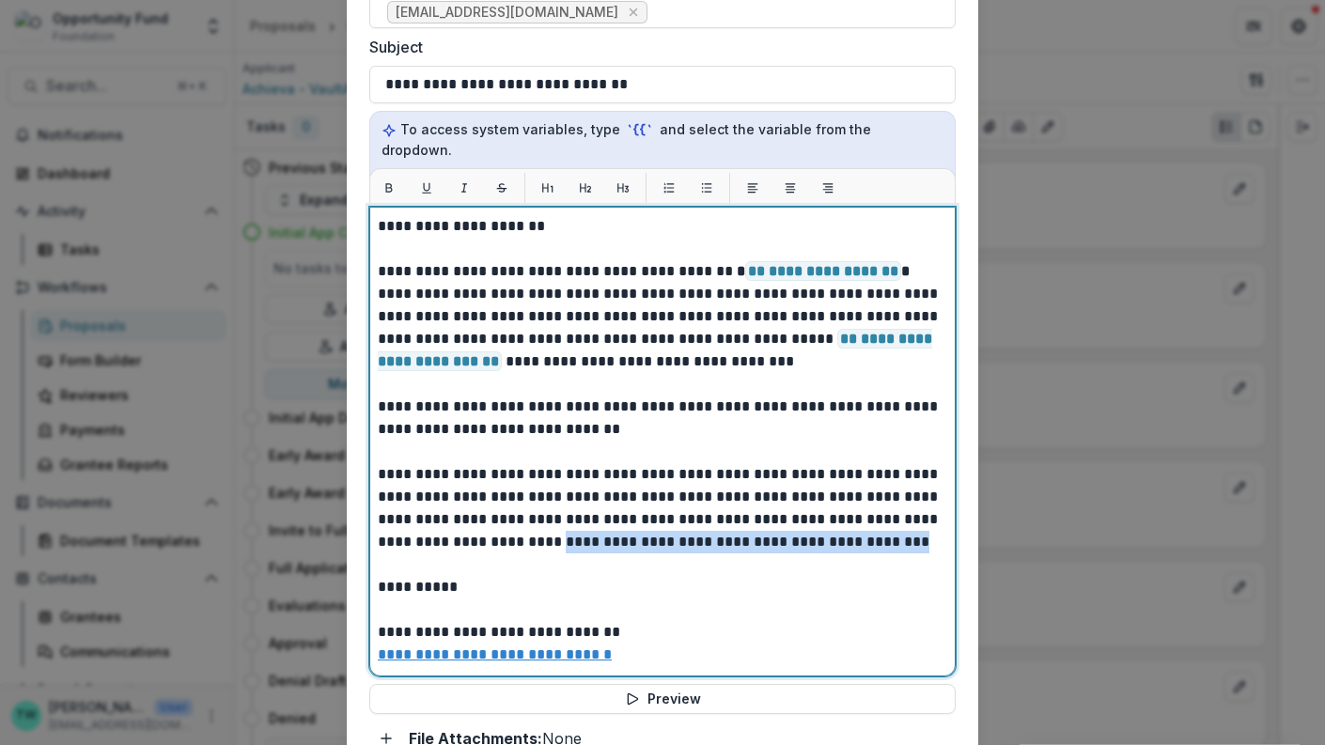
drag, startPoint x: 861, startPoint y: 500, endPoint x: 515, endPoint y: 492, distance: 345.9
click at [515, 492] on p "**********" at bounding box center [660, 633] width 565 height 474
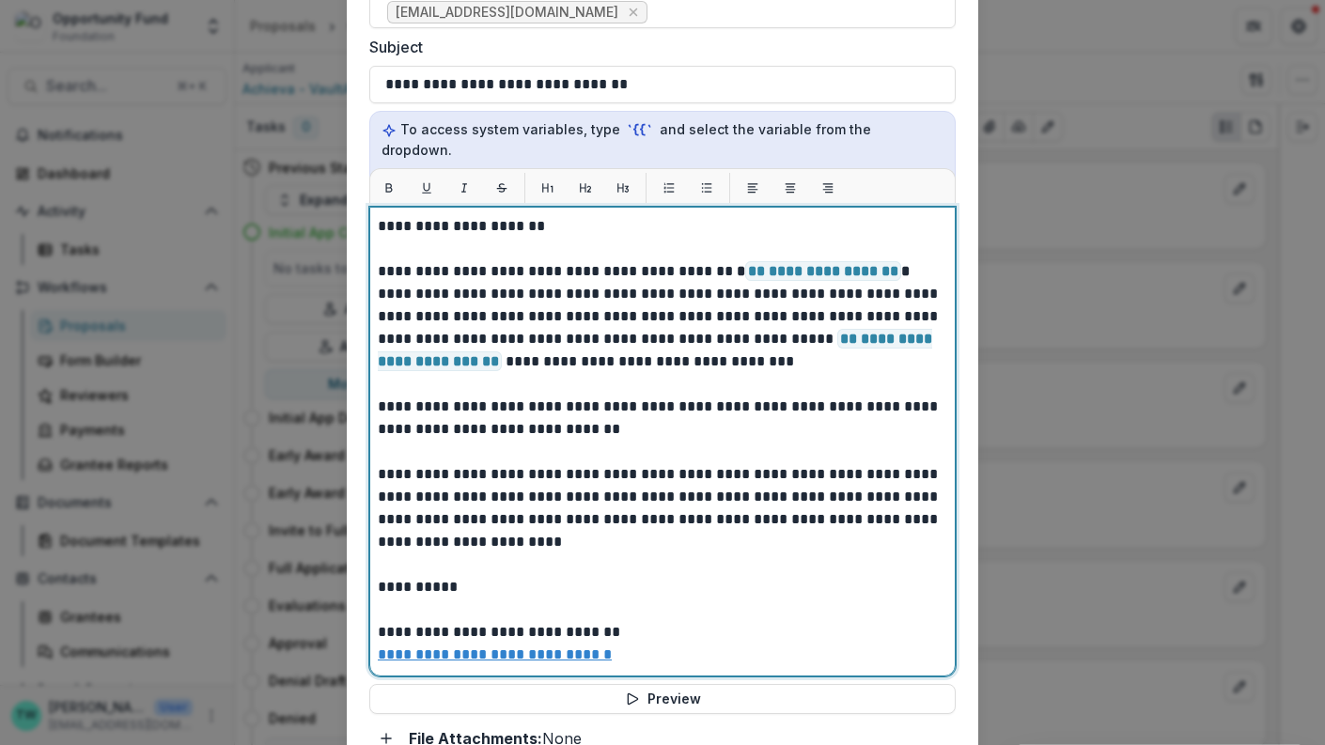
click at [633, 396] on p "**********" at bounding box center [660, 633] width 565 height 474
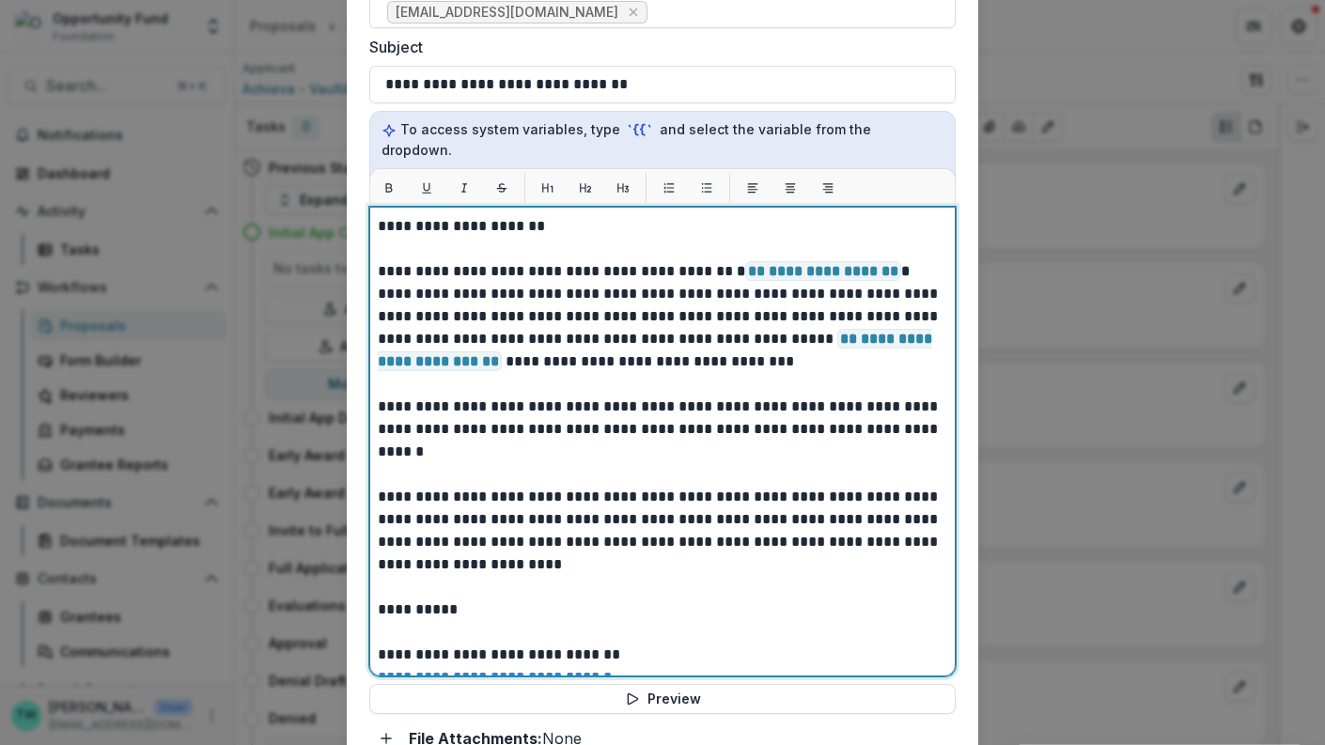
click at [534, 492] on p "**********" at bounding box center [660, 633] width 565 height 474
click at [539, 396] on p "**********" at bounding box center [660, 633] width 565 height 474
click at [378, 396] on p "**********" at bounding box center [660, 644] width 565 height 496
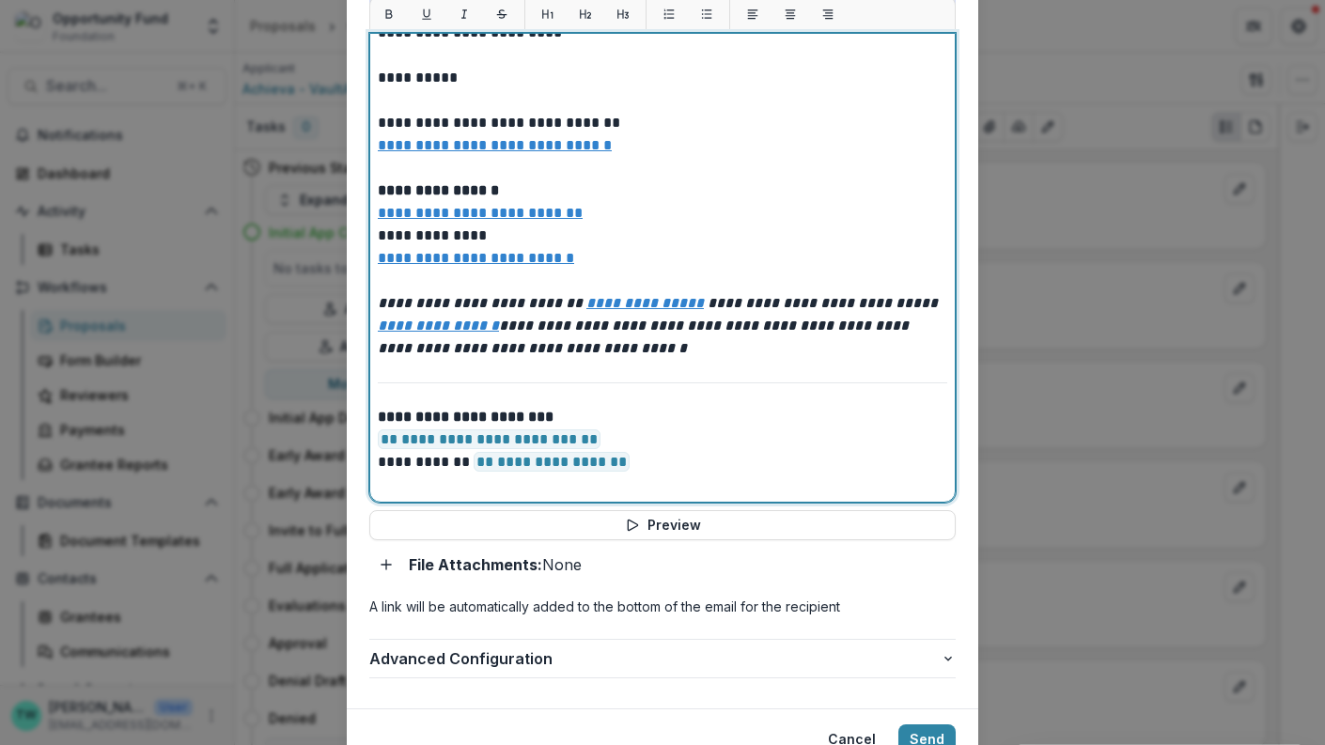
scroll to position [849, 0]
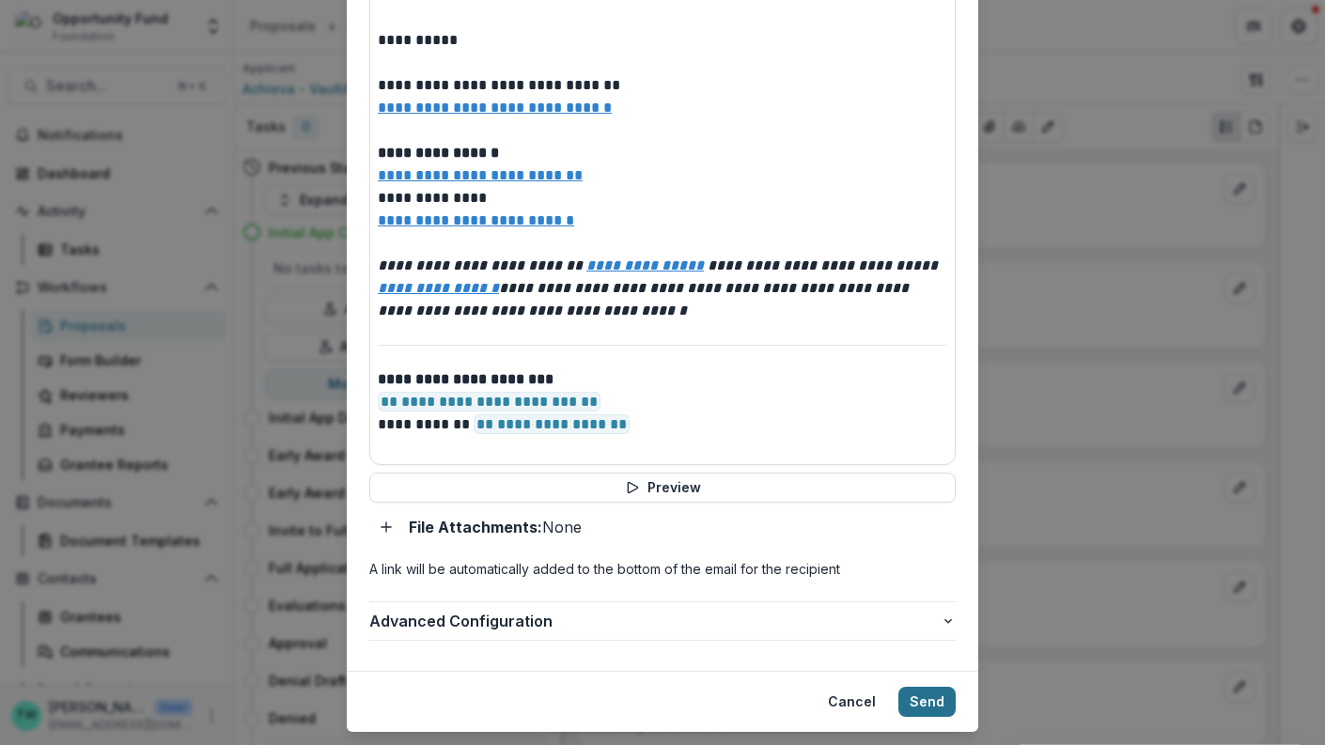
click at [918, 687] on button "Send" at bounding box center [926, 702] width 57 height 30
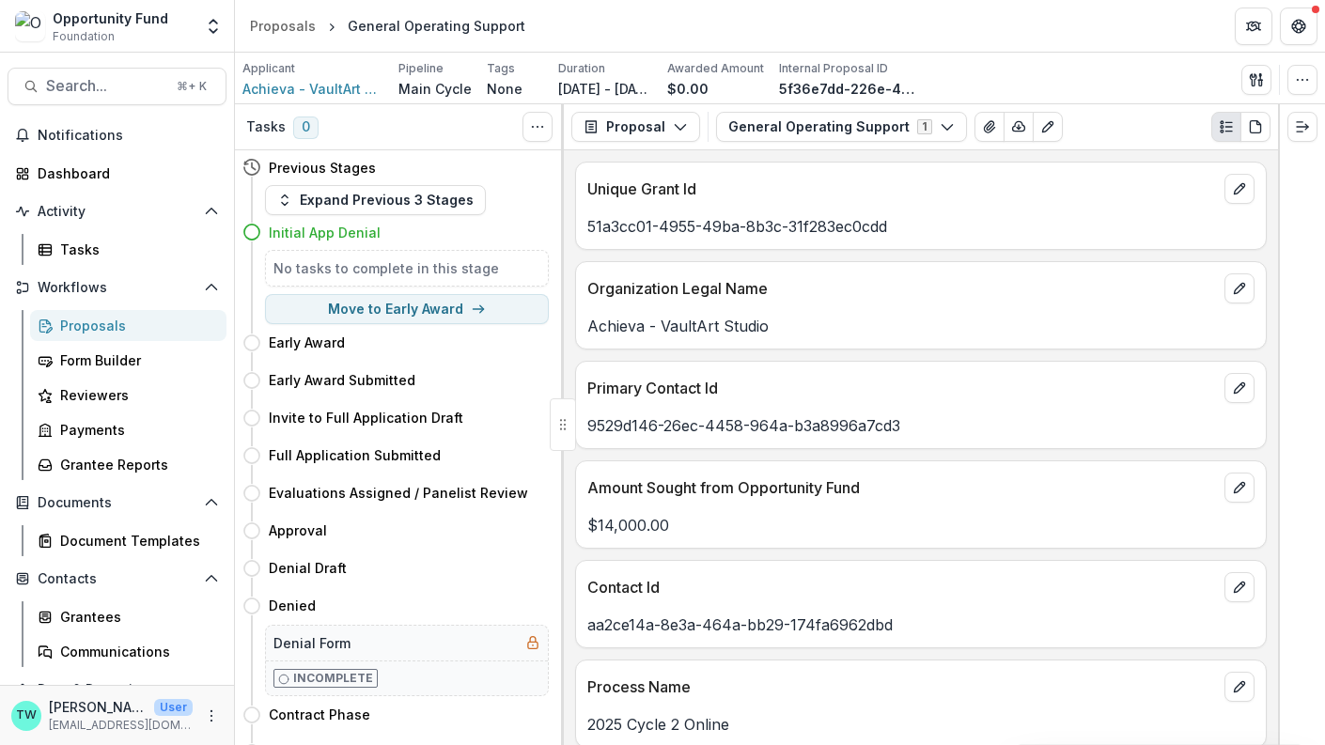
click at [113, 328] on div "Proposals" at bounding box center [135, 326] width 151 height 20
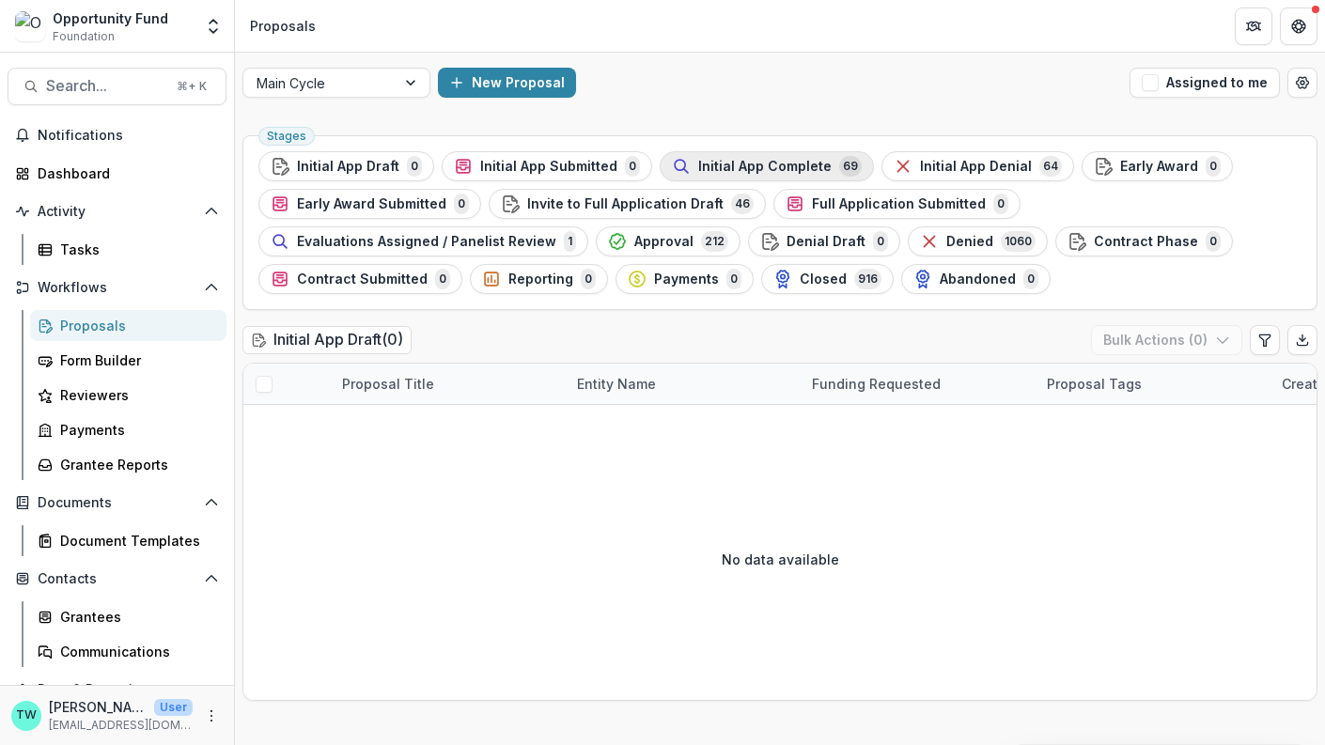
click at [732, 160] on span "Initial App Complete" at bounding box center [764, 167] width 133 height 16
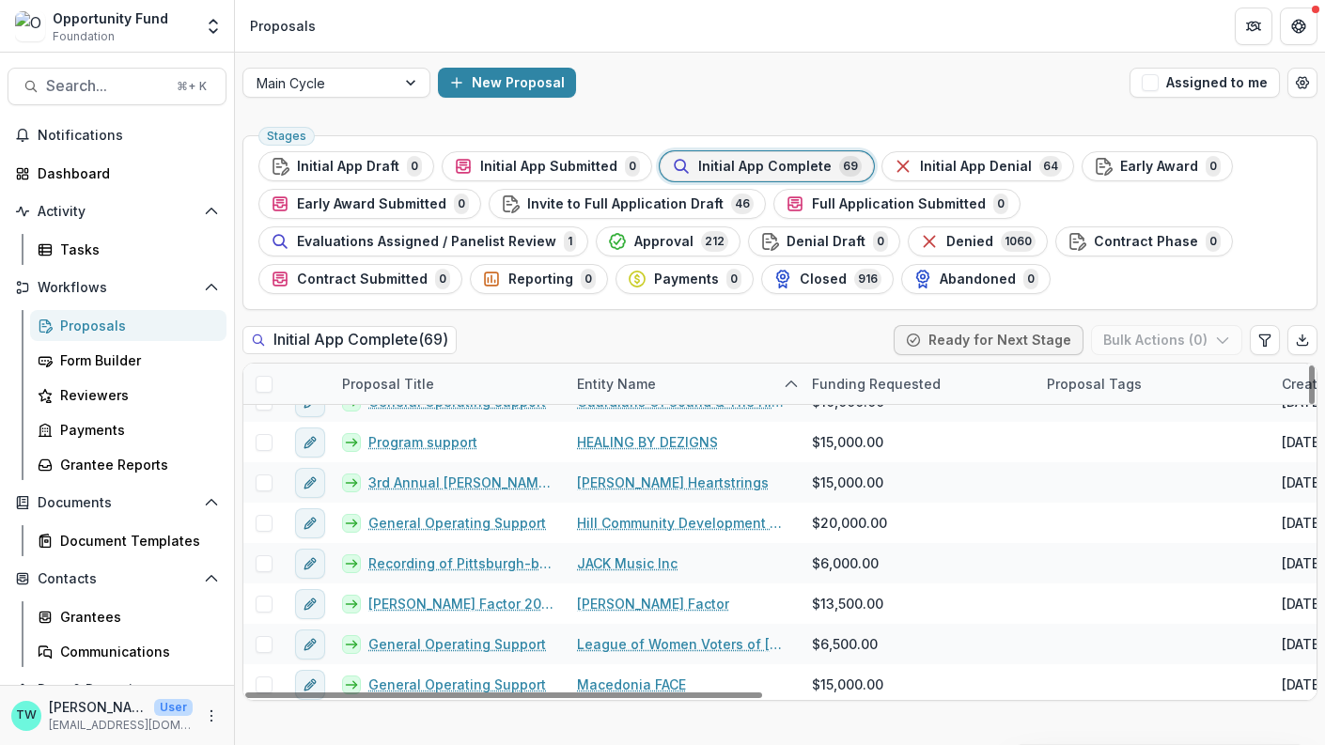
scroll to position [952, 0]
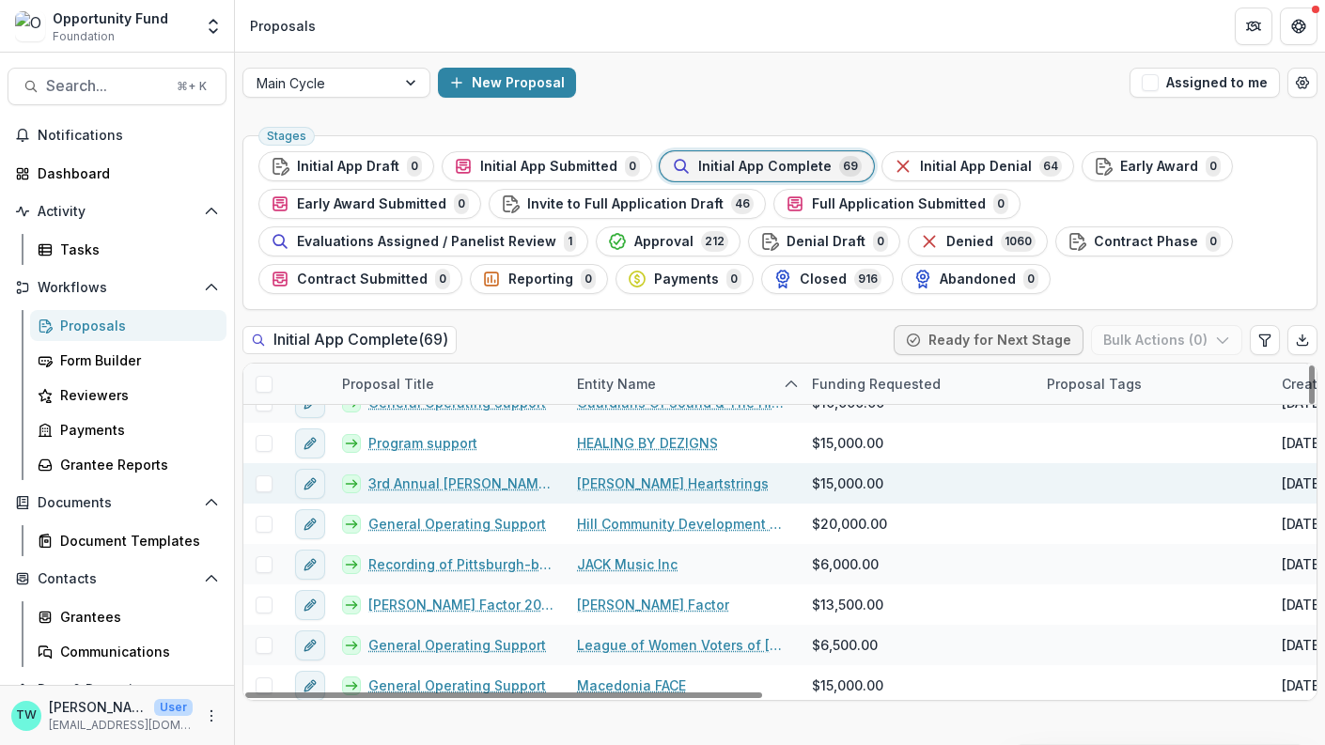
click at [626, 485] on link "[PERSON_NAME] Heartstrings" at bounding box center [673, 484] width 192 height 20
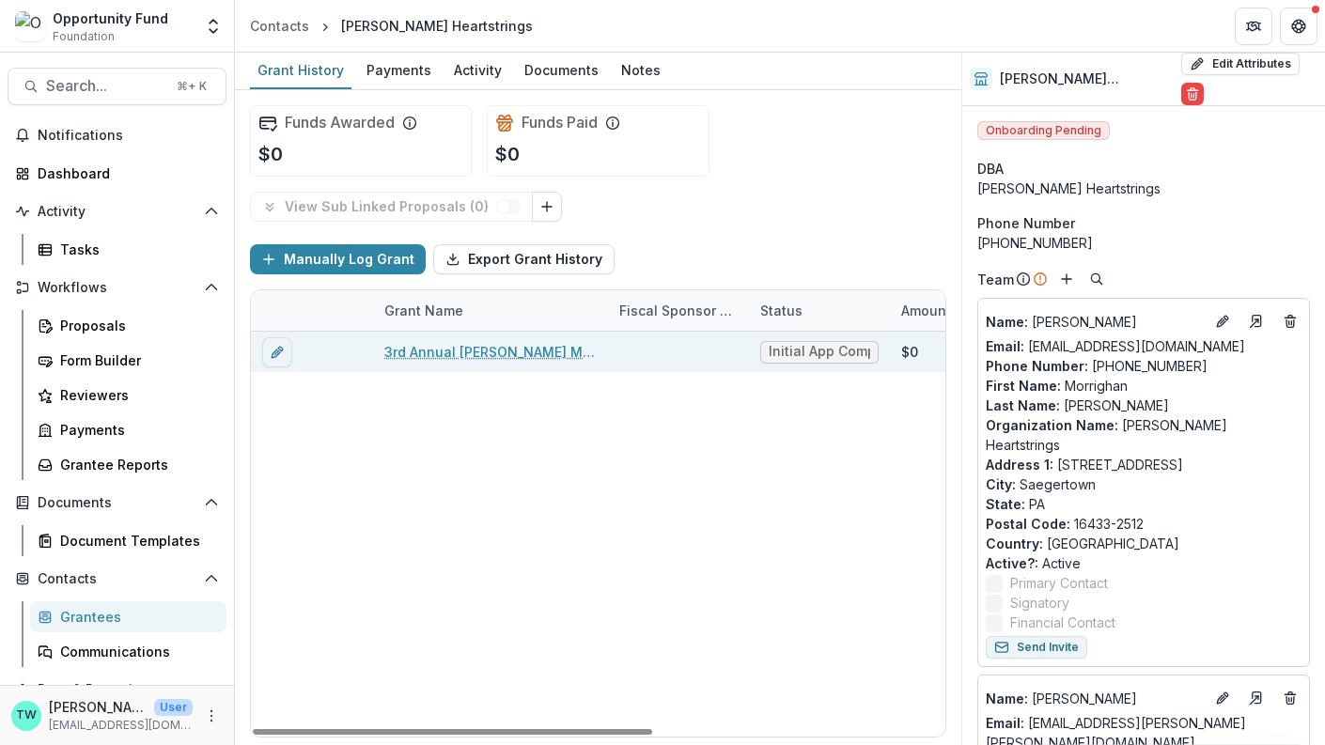
click at [483, 351] on link "3rd Annual [PERSON_NAME] Memorial Open Mic Competition" at bounding box center [490, 352] width 212 height 20
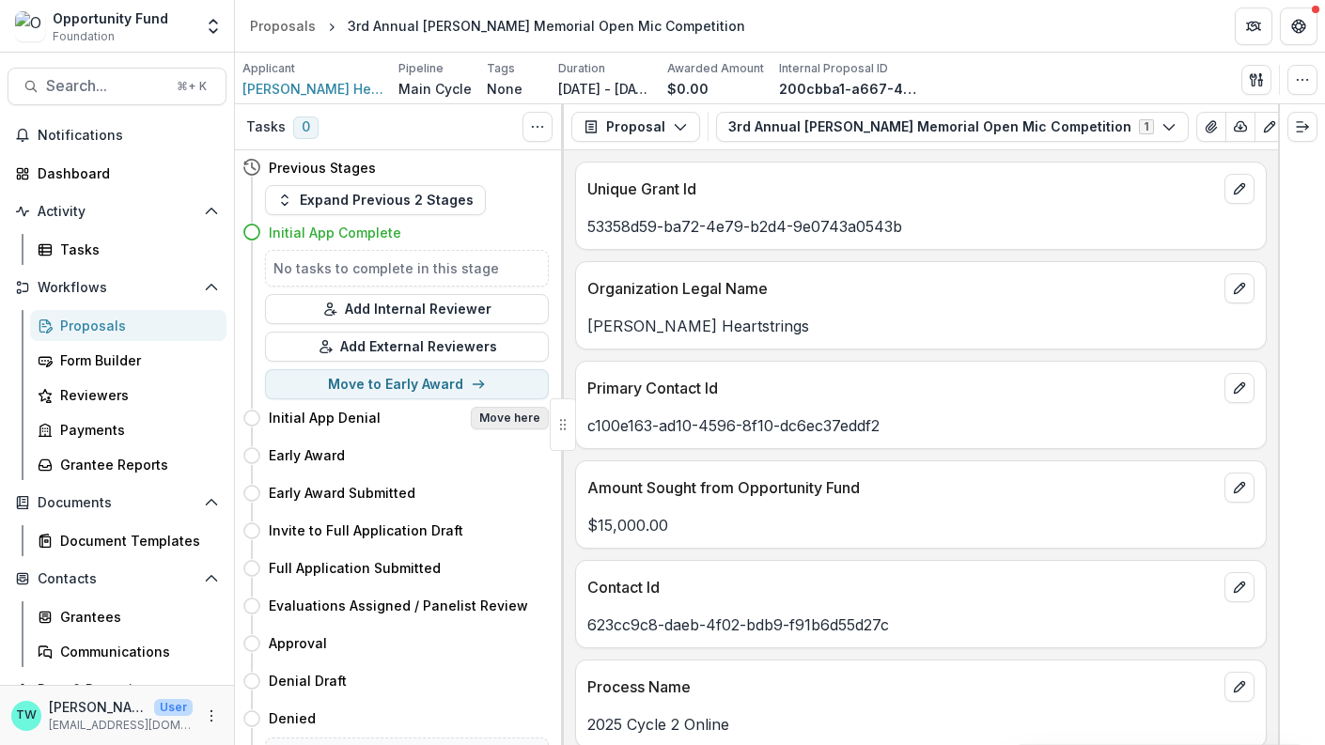
click at [514, 416] on button "Move here" at bounding box center [510, 418] width 78 height 23
select select "**********"
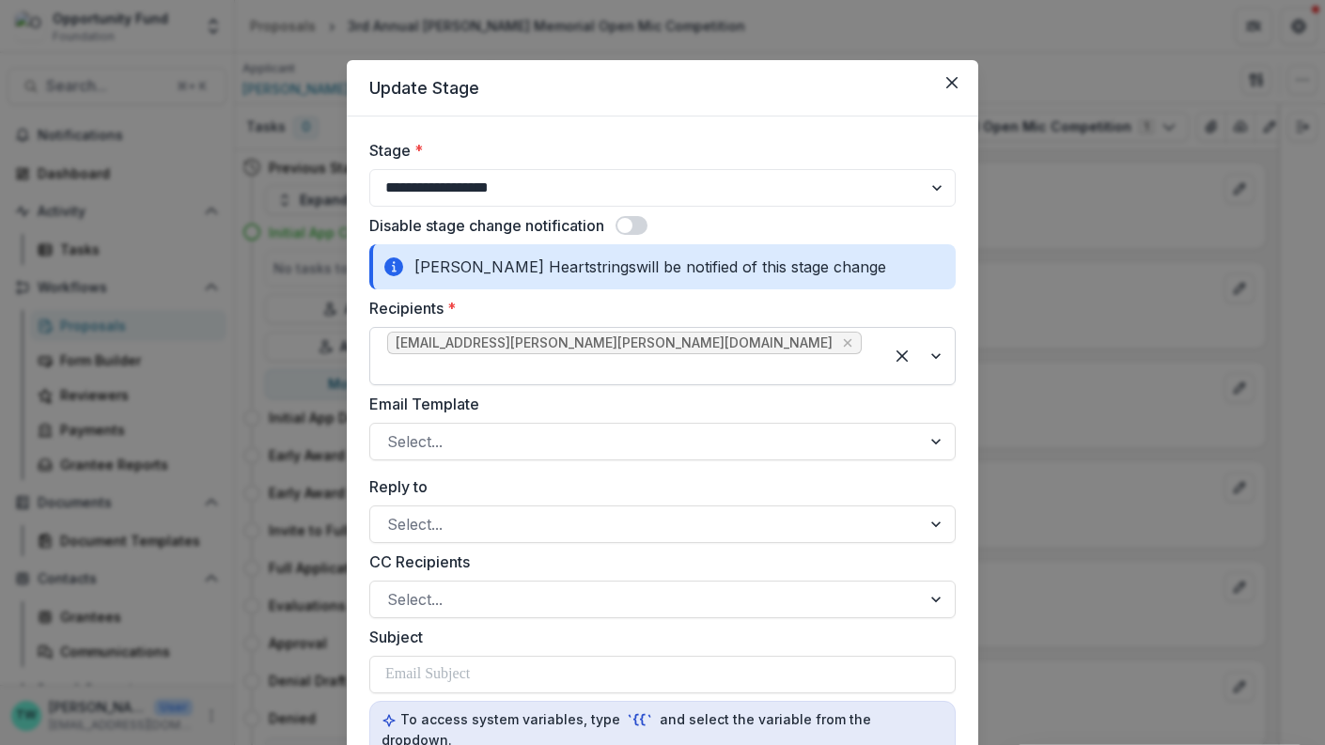
click at [655, 356] on div at bounding box center [626, 369] width 479 height 26
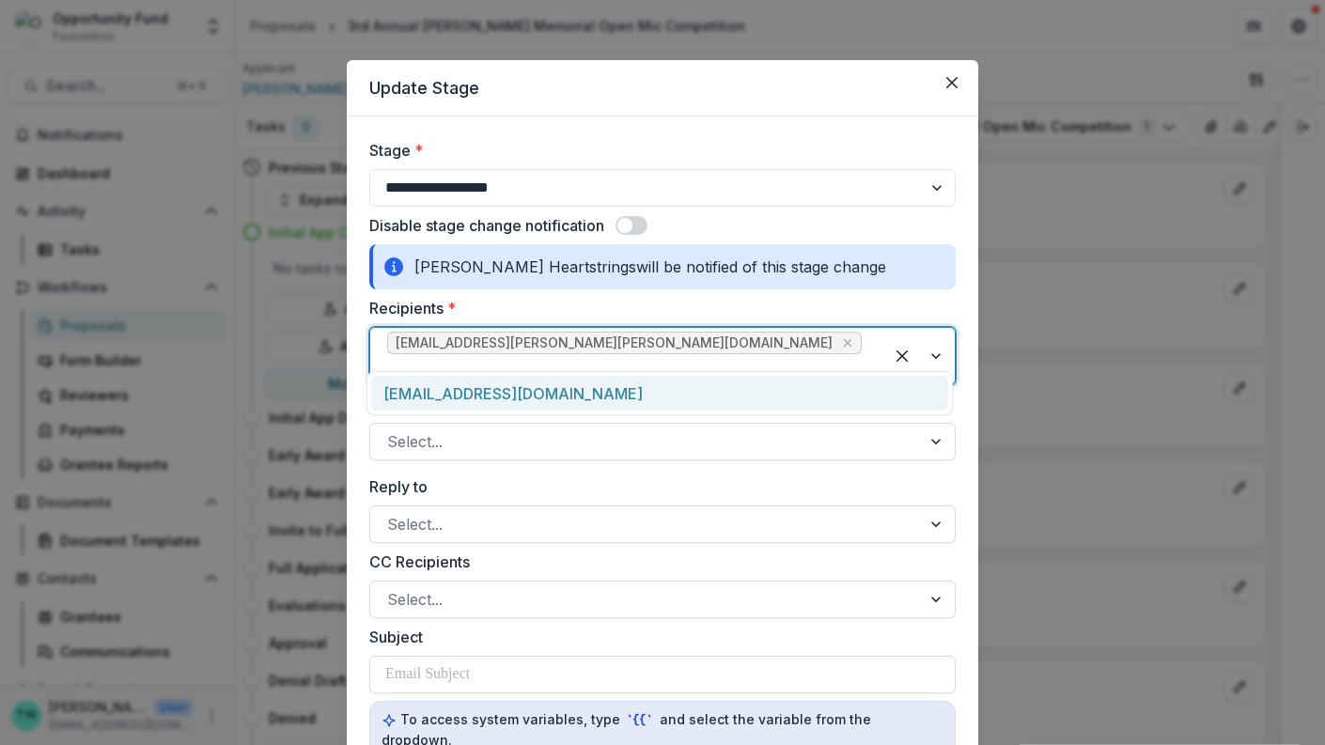
click at [647, 394] on div "morrighanl@heberlesheartstrings.org" at bounding box center [659, 393] width 577 height 35
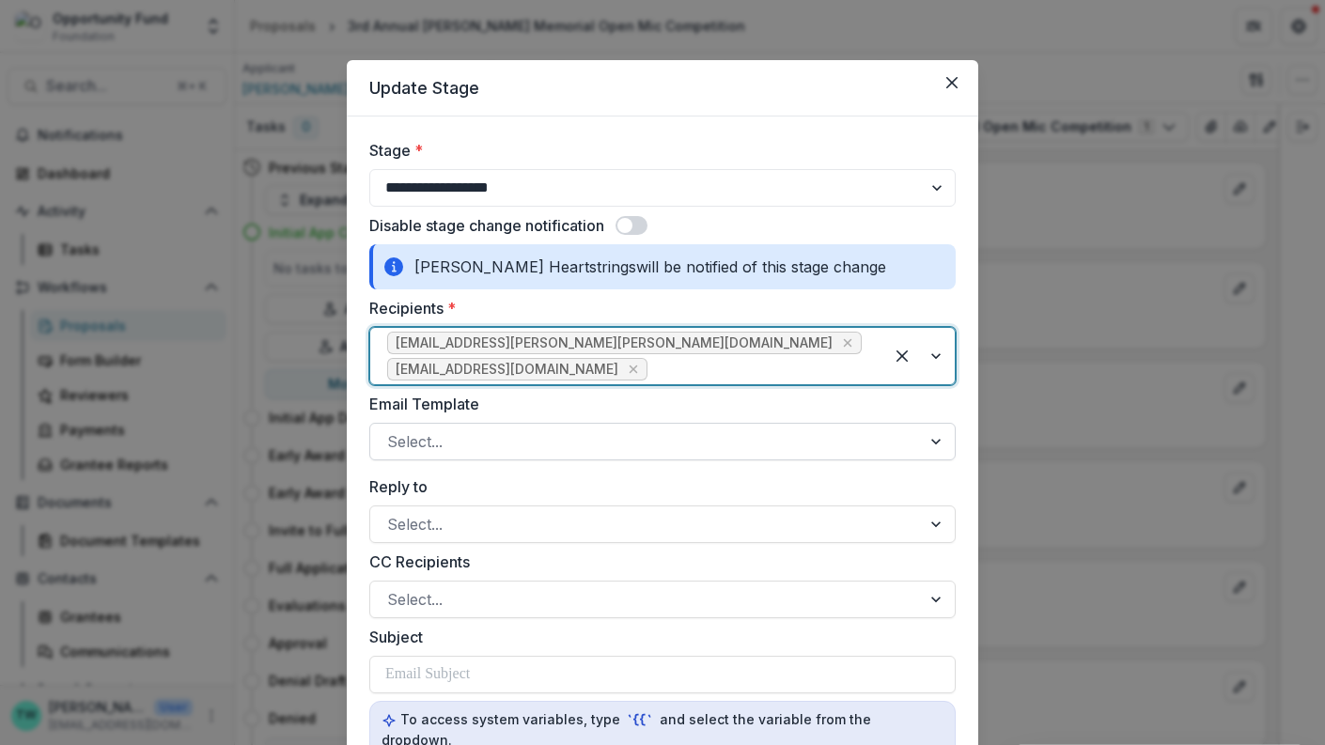
click at [483, 436] on div at bounding box center [645, 442] width 517 height 26
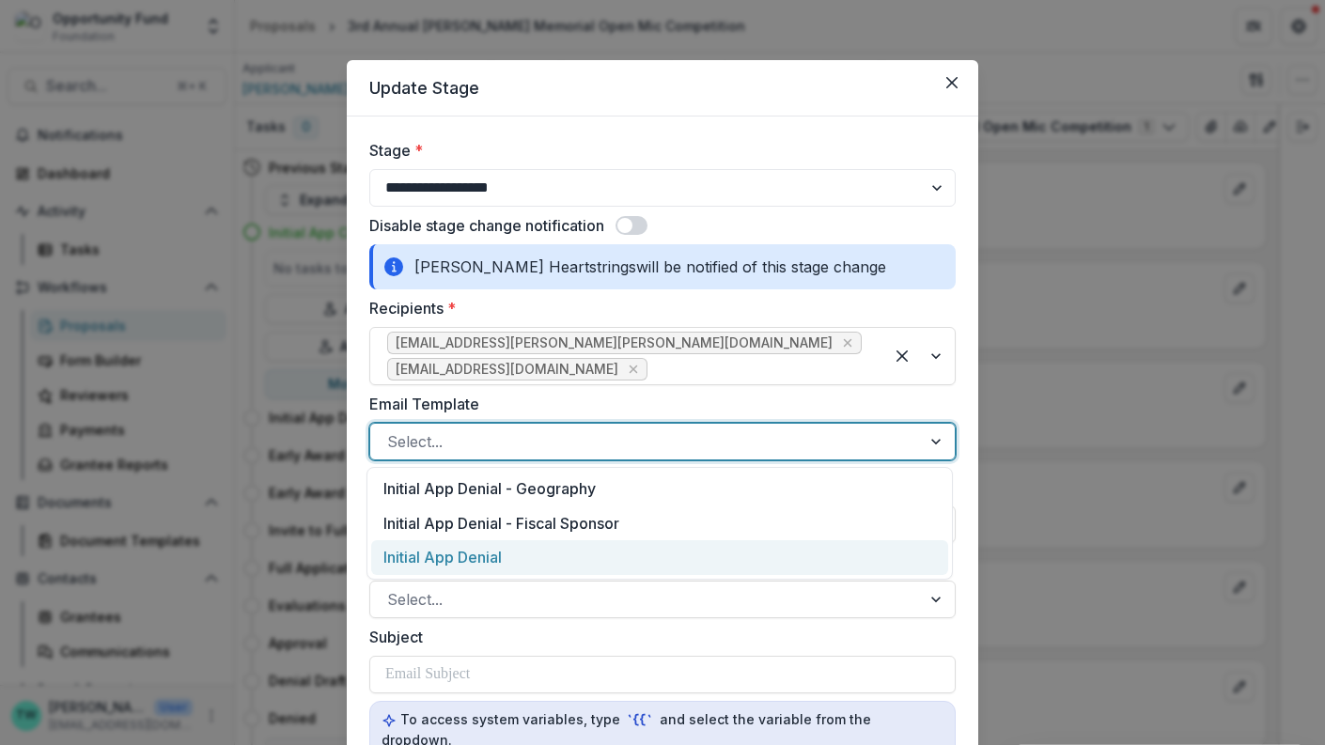
click at [485, 554] on div "Initial App Denial" at bounding box center [659, 557] width 577 height 35
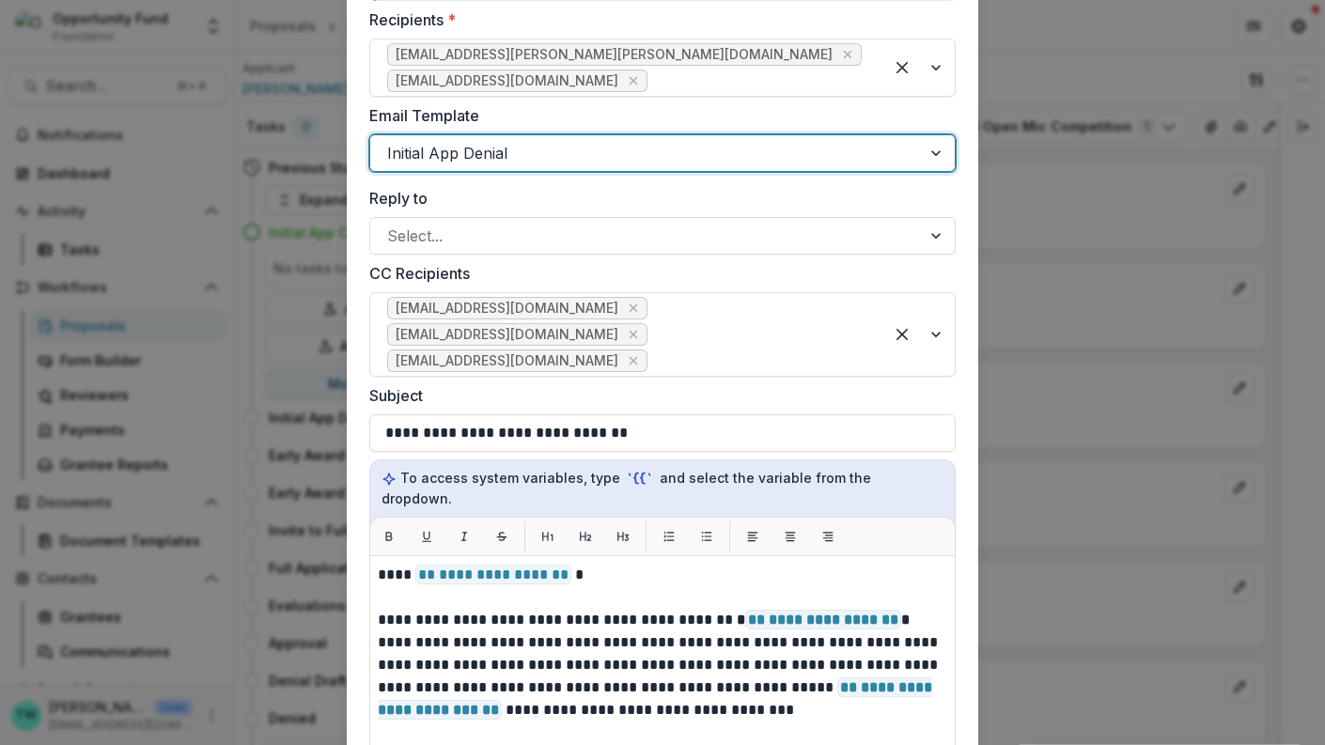
scroll to position [302, 0]
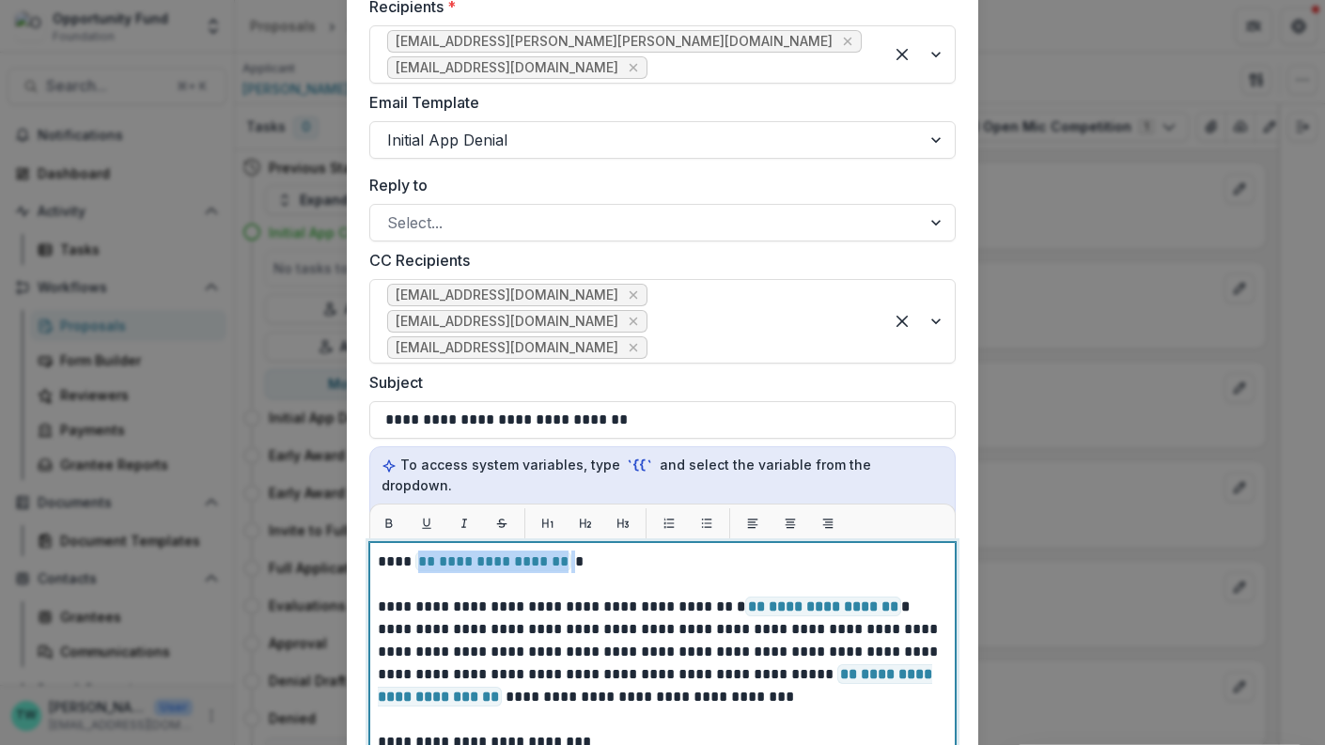
drag, startPoint x: 570, startPoint y: 540, endPoint x: 417, endPoint y: 538, distance: 152.3
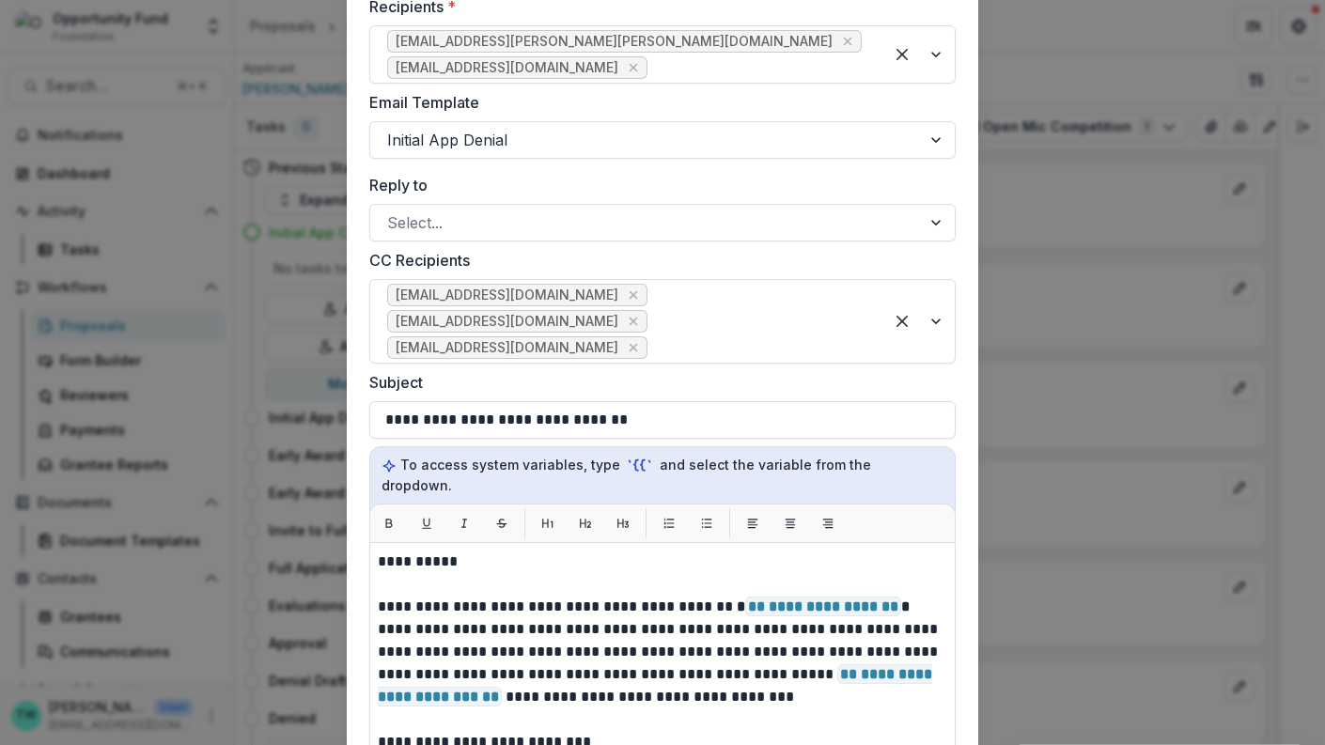
click at [77, 596] on div "**********" at bounding box center [662, 372] width 1325 height 745
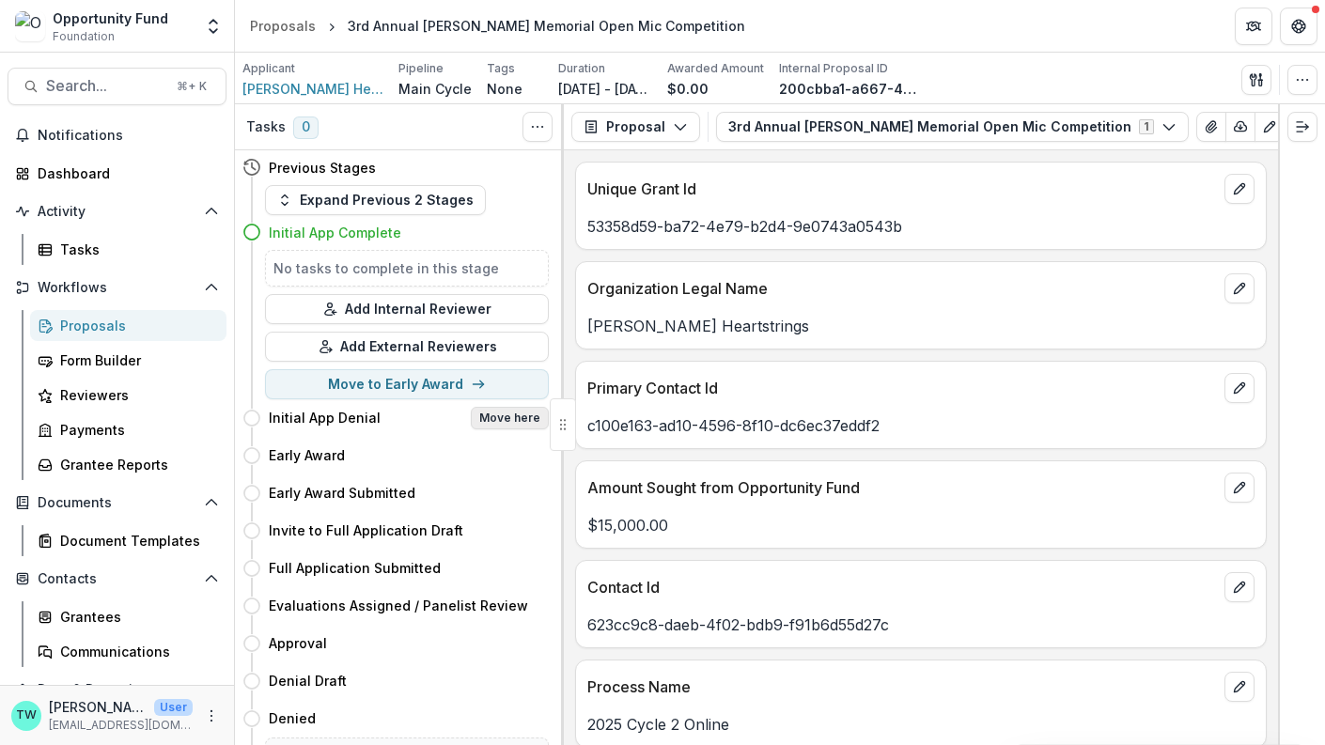
click at [492, 421] on button "Move here" at bounding box center [510, 418] width 78 height 23
select select "**********"
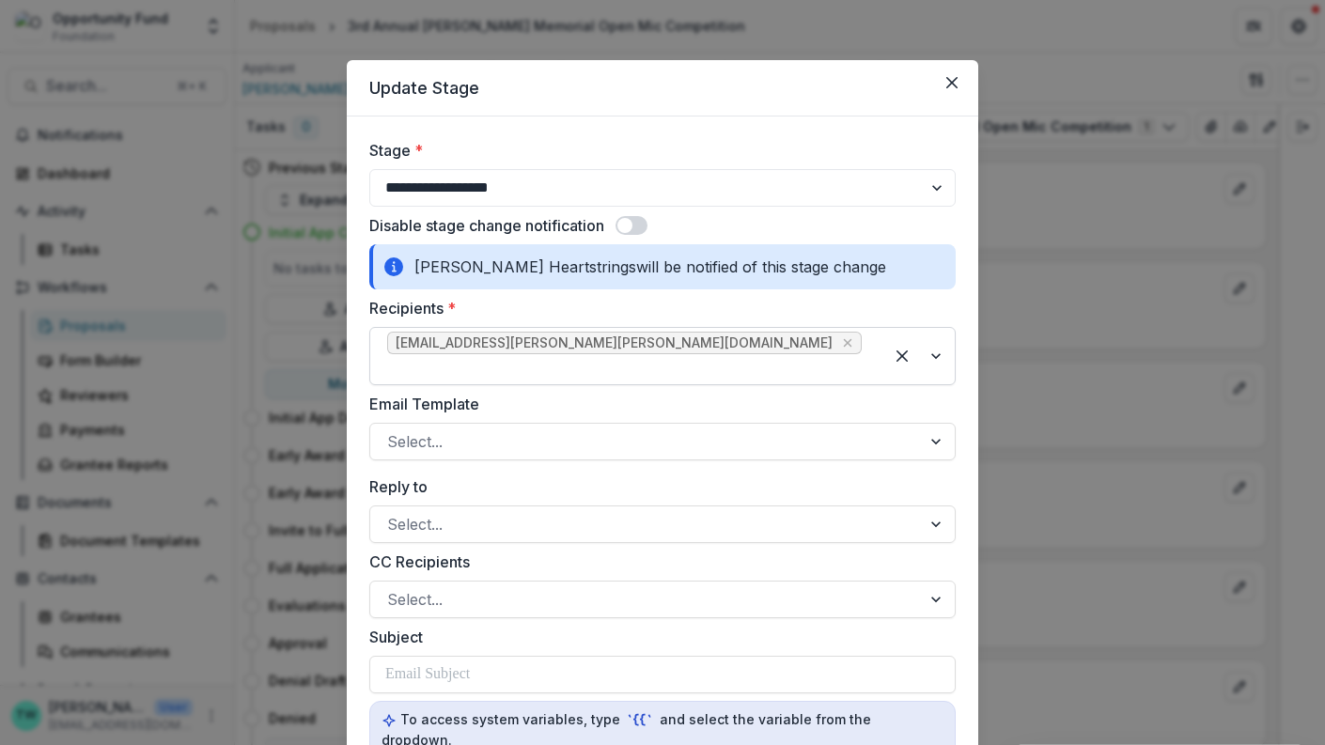
click at [643, 356] on div at bounding box center [626, 369] width 479 height 26
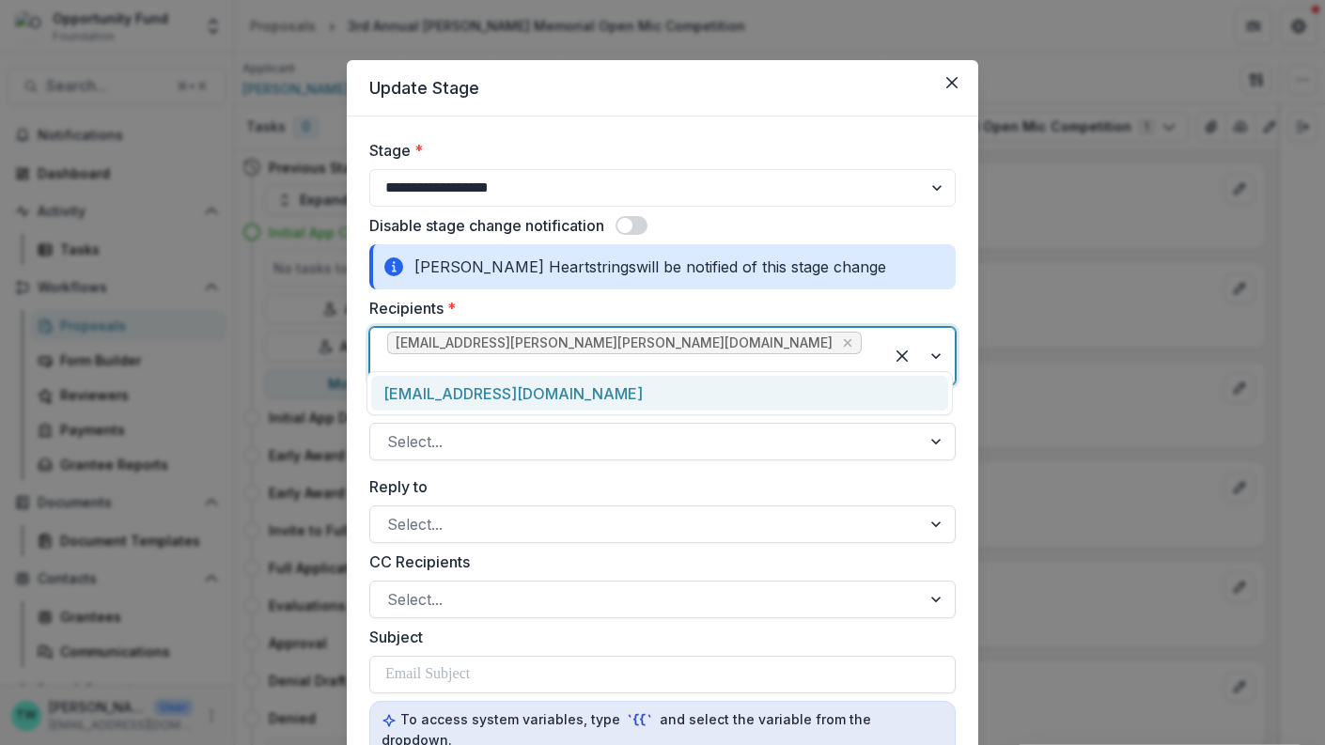
click at [633, 392] on div "morrighanl@heberlesheartstrings.org" at bounding box center [659, 393] width 577 height 35
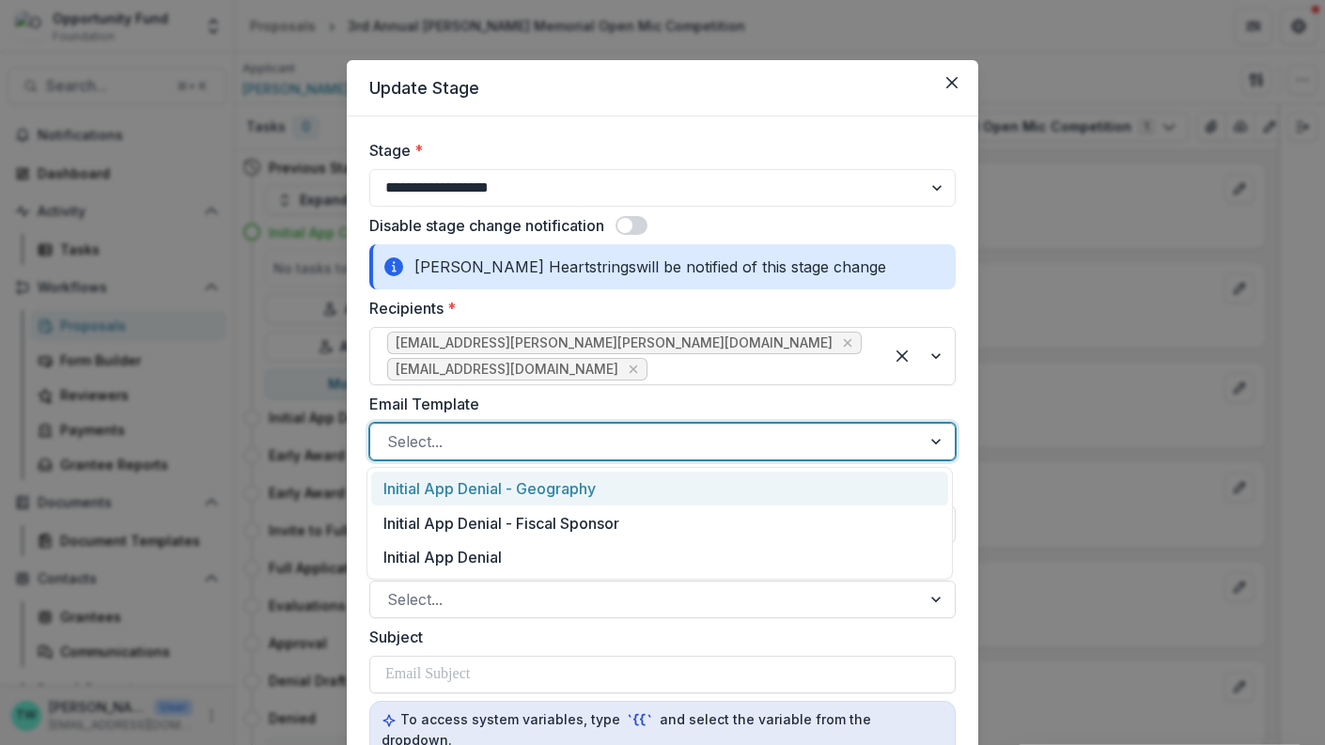
click at [551, 434] on div at bounding box center [645, 442] width 517 height 26
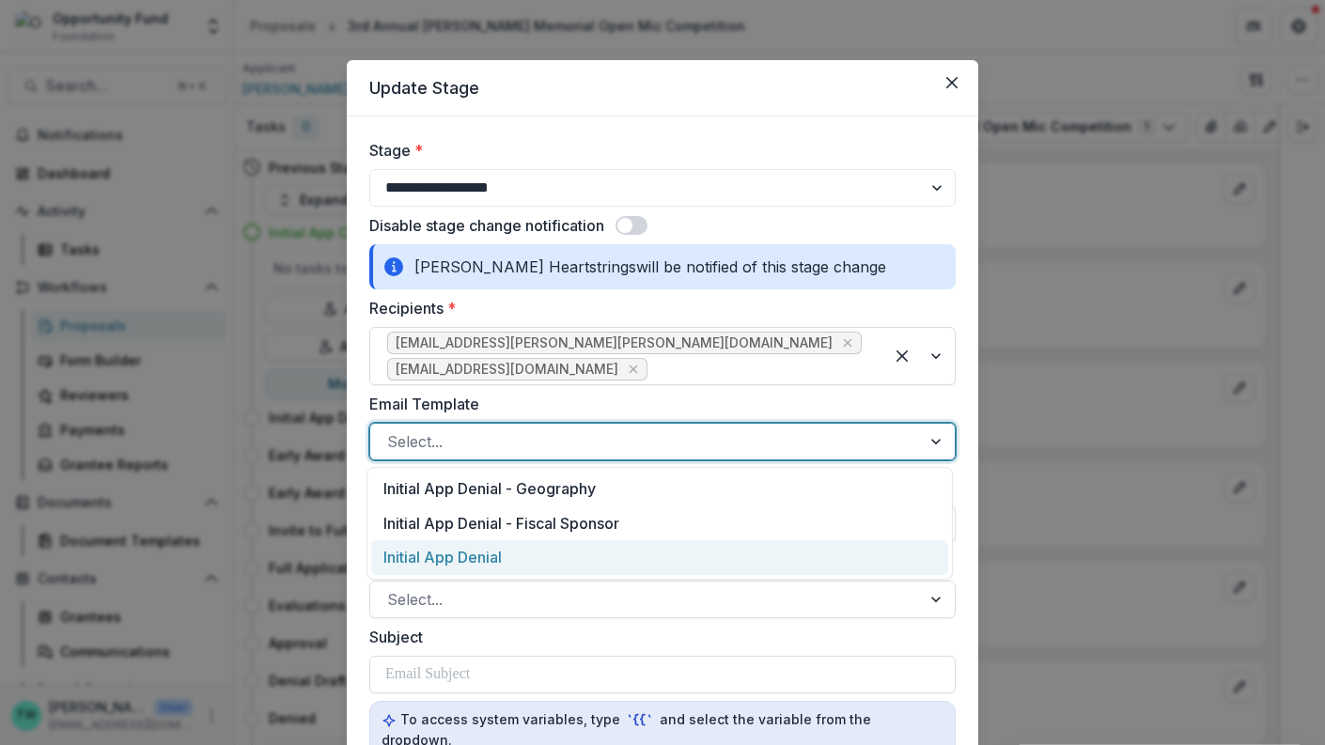
click at [558, 551] on div "Initial App Denial" at bounding box center [659, 557] width 577 height 35
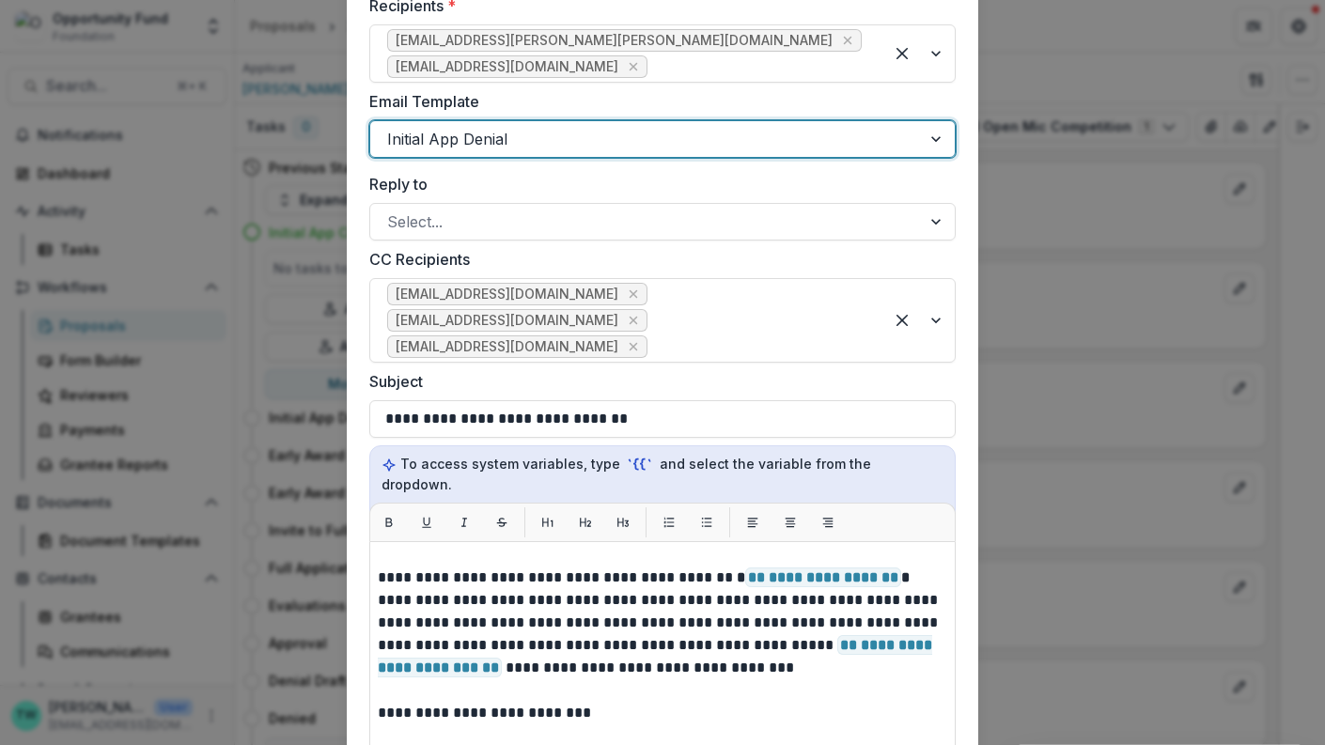
scroll to position [0, 0]
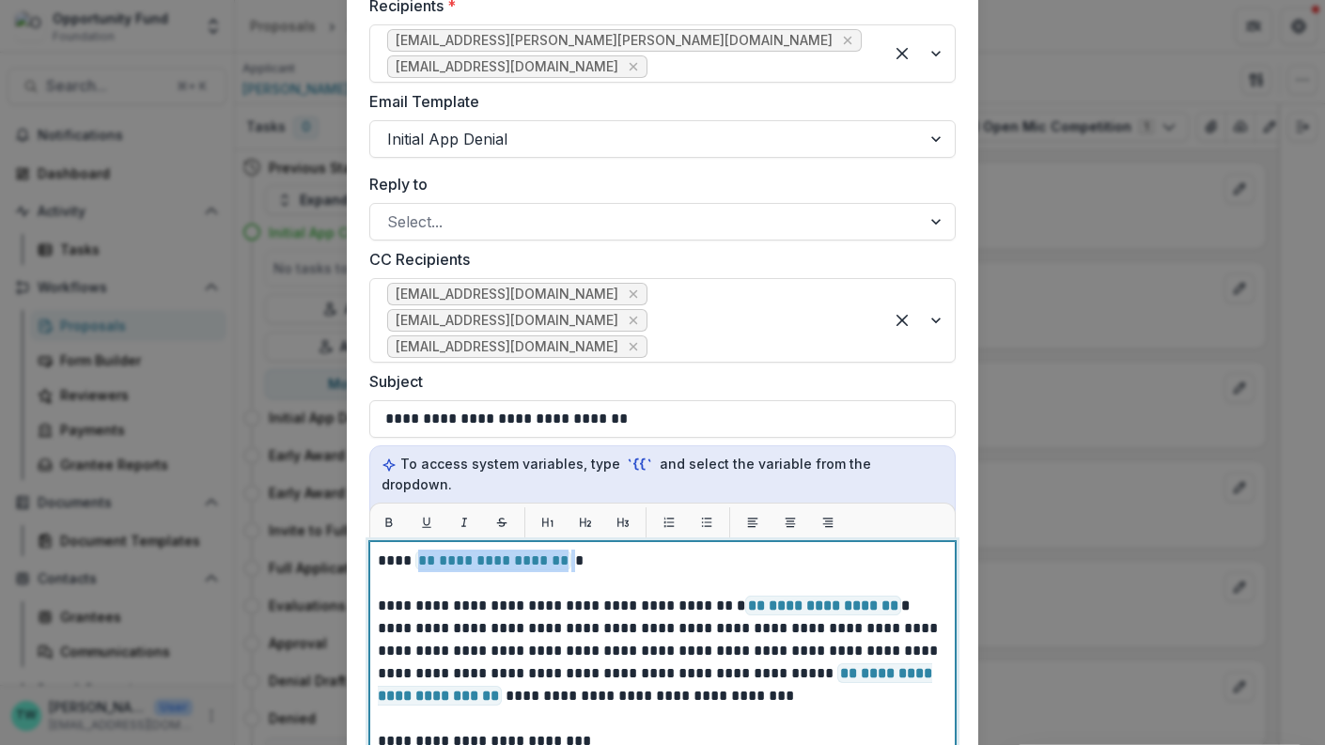
drag, startPoint x: 568, startPoint y: 538, endPoint x: 417, endPoint y: 538, distance: 150.4
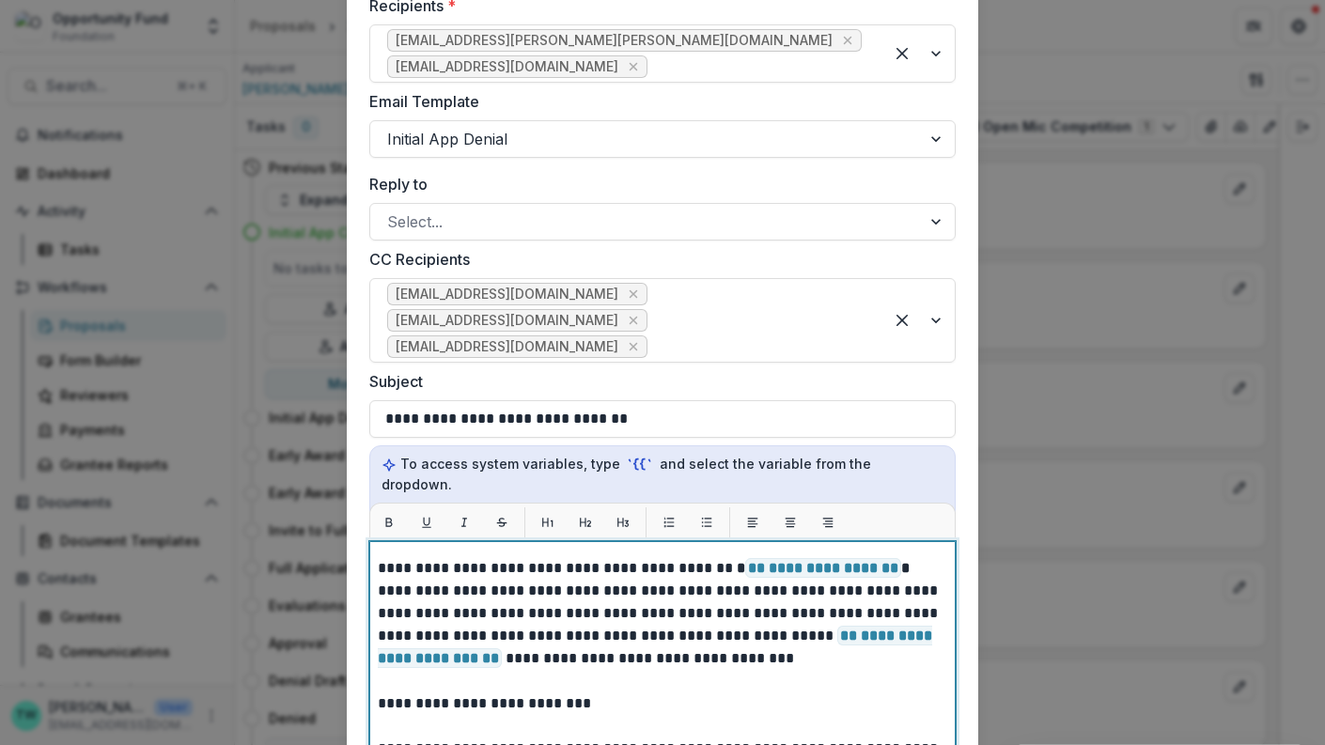
scroll to position [44, 0]
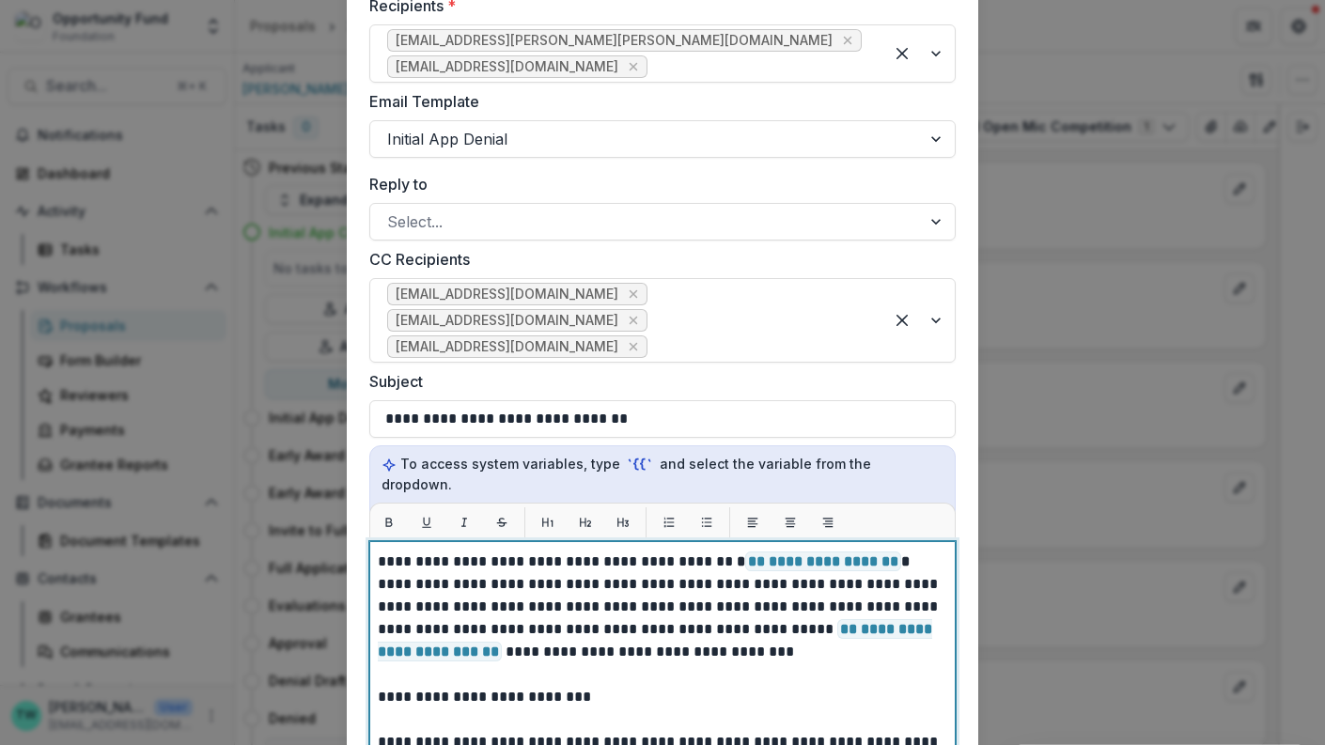
drag, startPoint x: 601, startPoint y: 670, endPoint x: 347, endPoint y: 664, distance: 253.8
click at [347, 664] on form "**********" at bounding box center [663, 515] width 632 height 1403
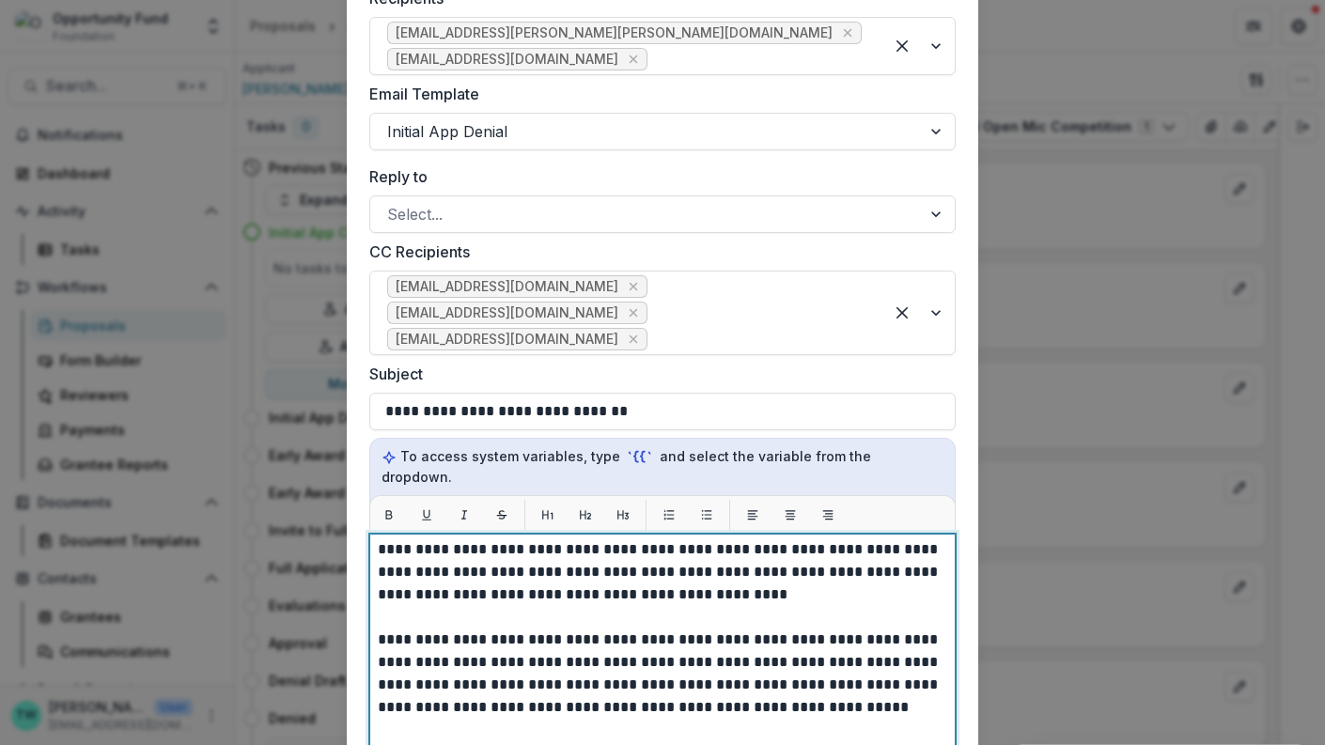
scroll to position [216, 0]
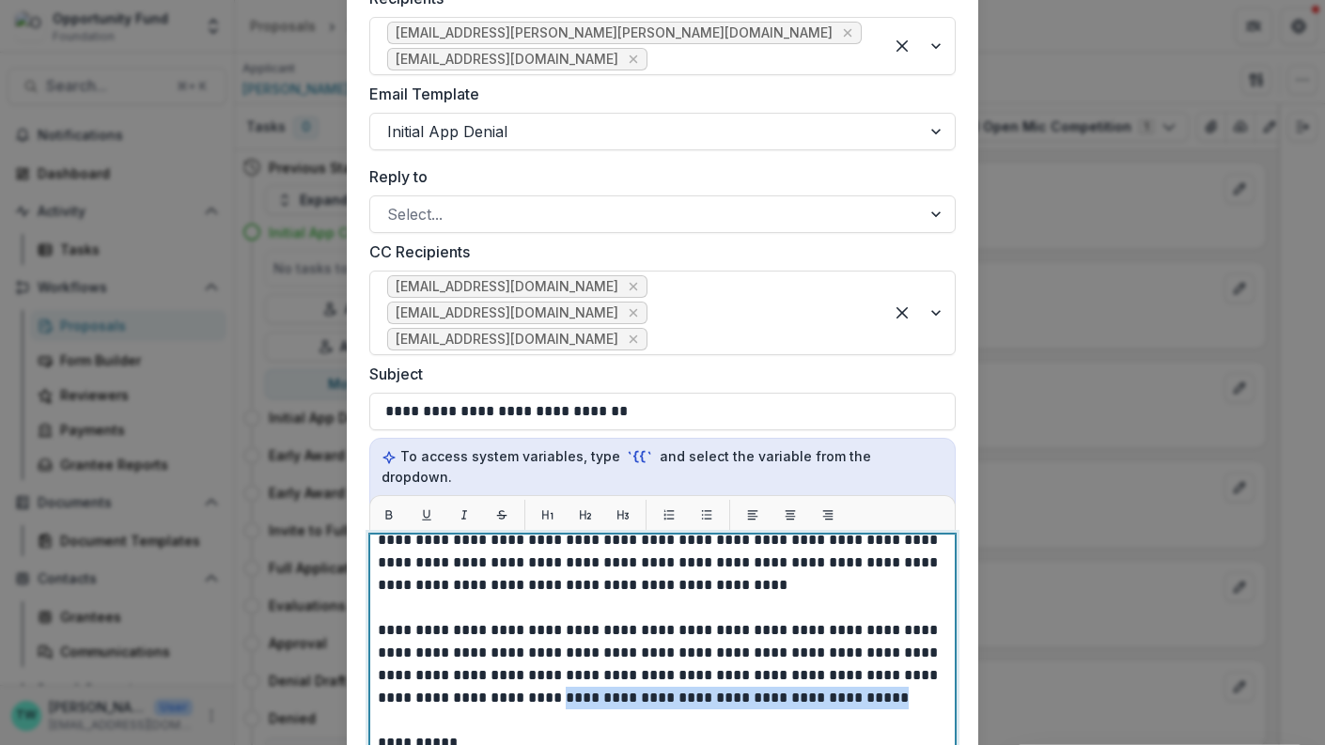
drag, startPoint x: 845, startPoint y: 674, endPoint x: 511, endPoint y: 670, distance: 333.7
click at [511, 670] on p "**********" at bounding box center [660, 675] width 565 height 699
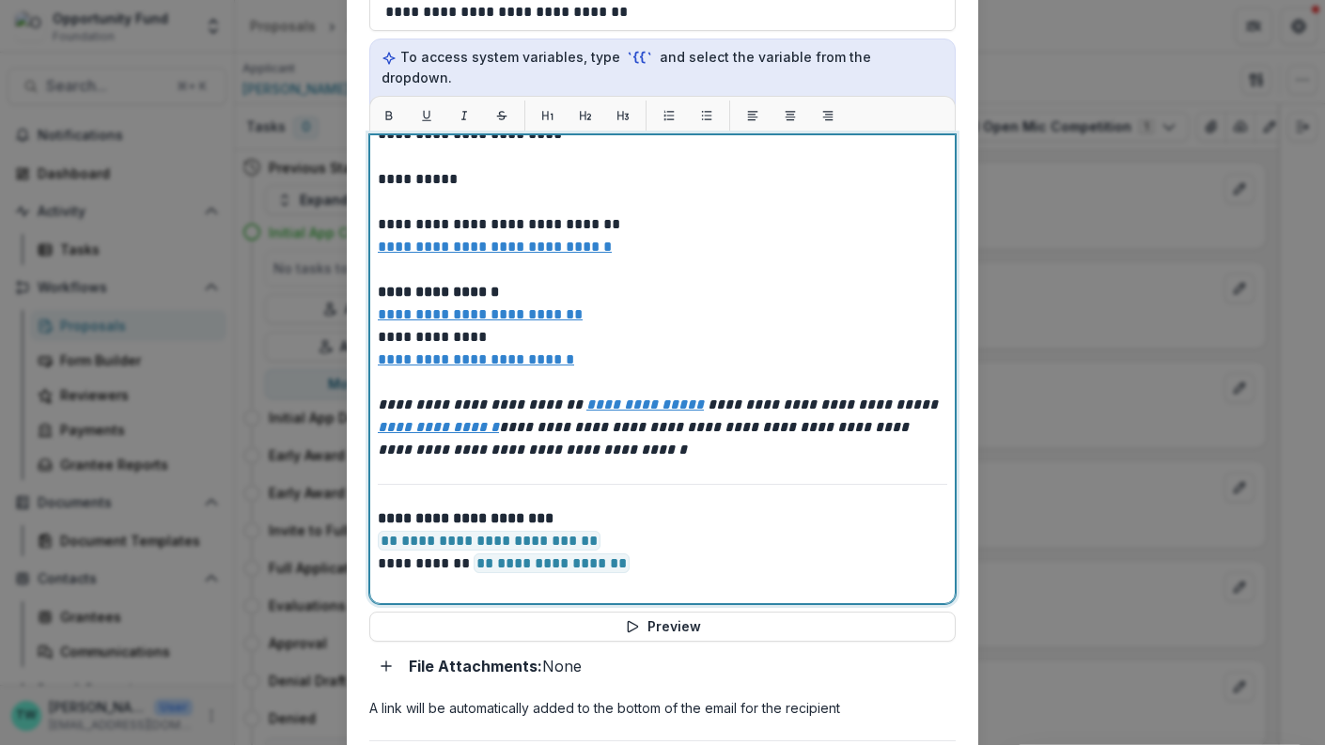
scroll to position [717, 0]
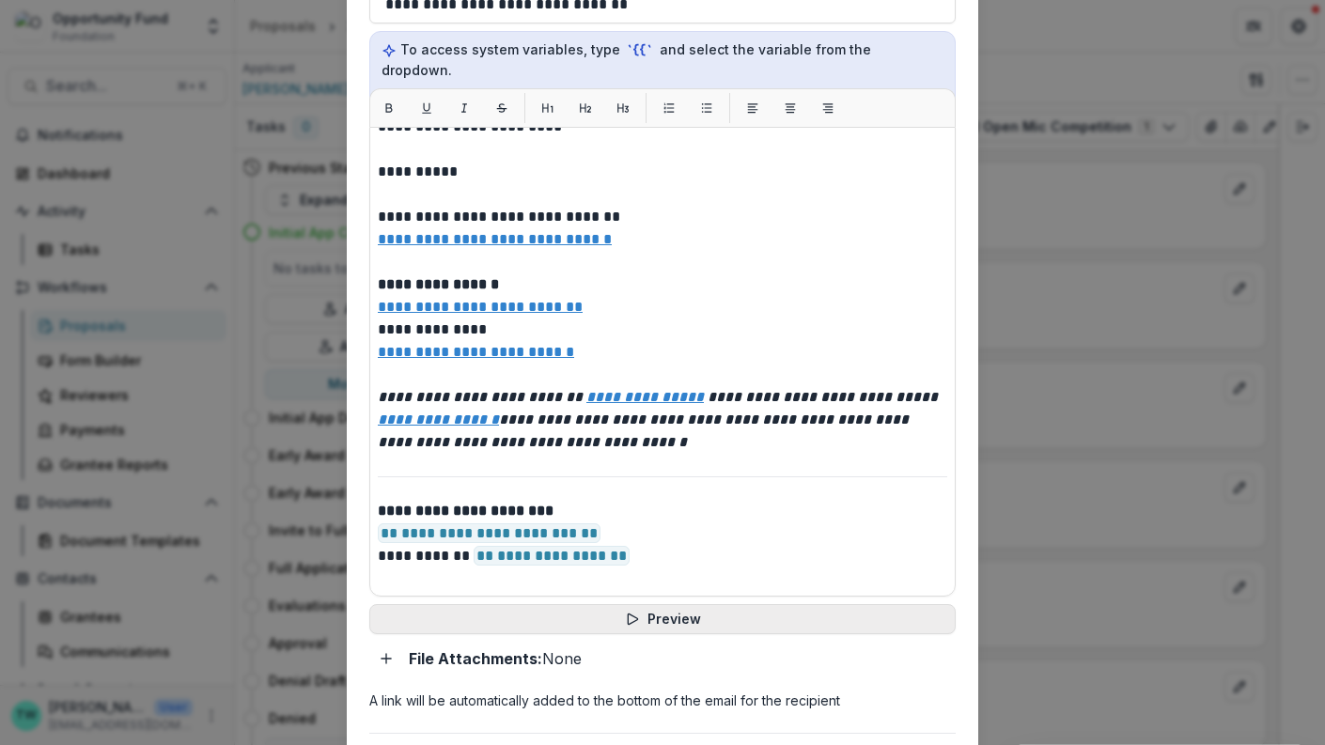
click at [624, 604] on button "Preview" at bounding box center [662, 619] width 586 height 30
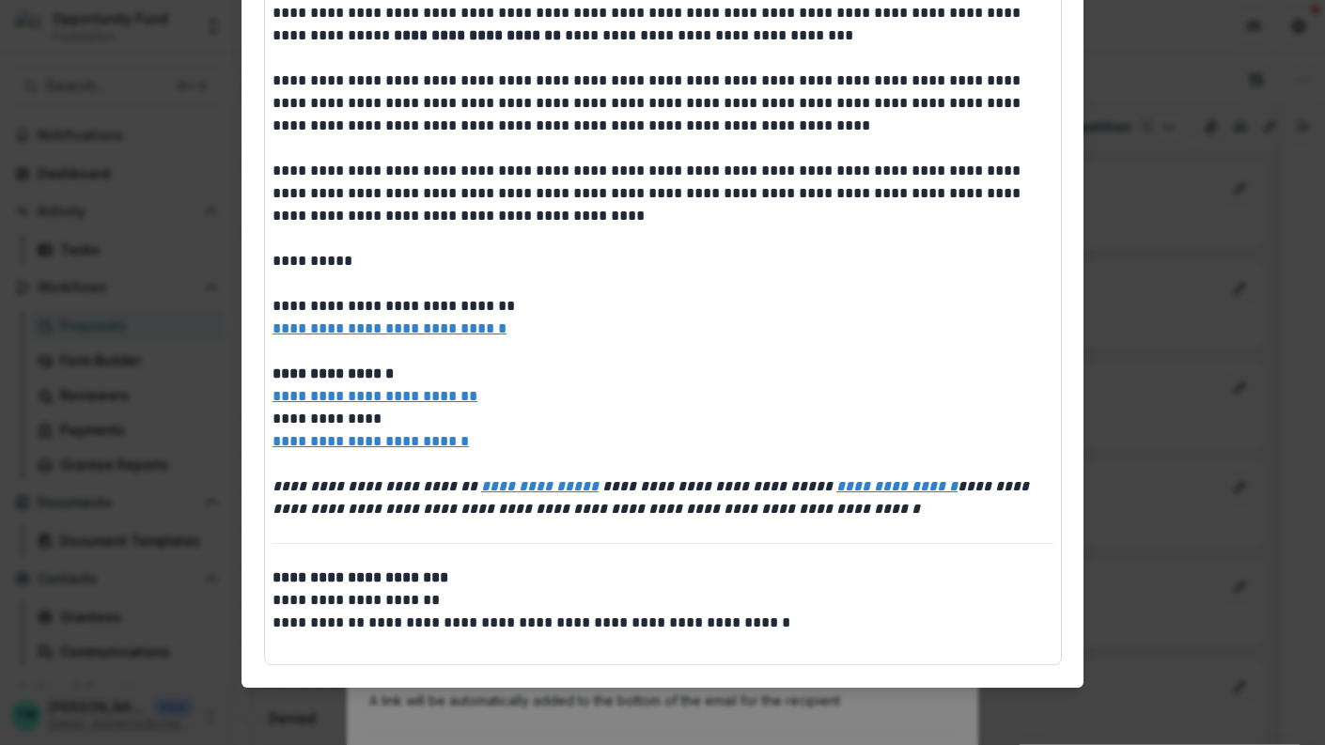
scroll to position [0, 0]
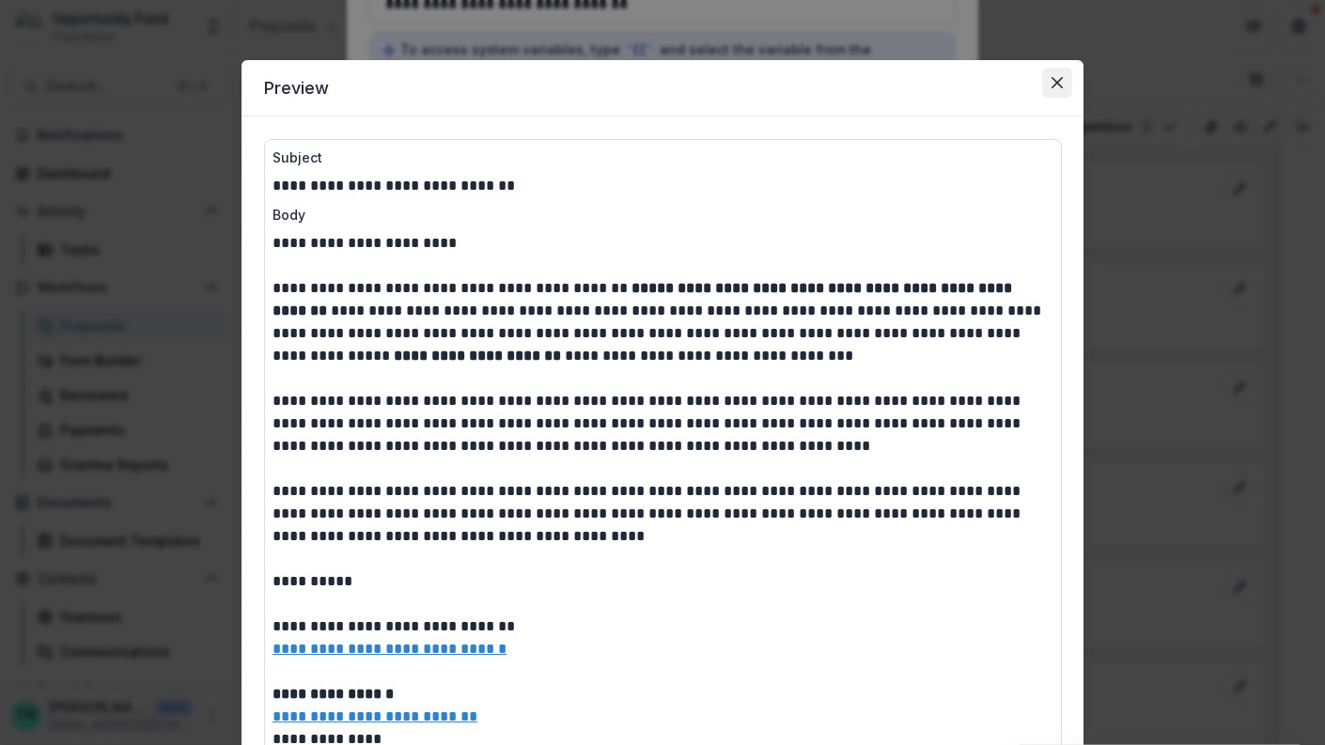
click at [1053, 83] on icon "Close" at bounding box center [1057, 82] width 11 height 11
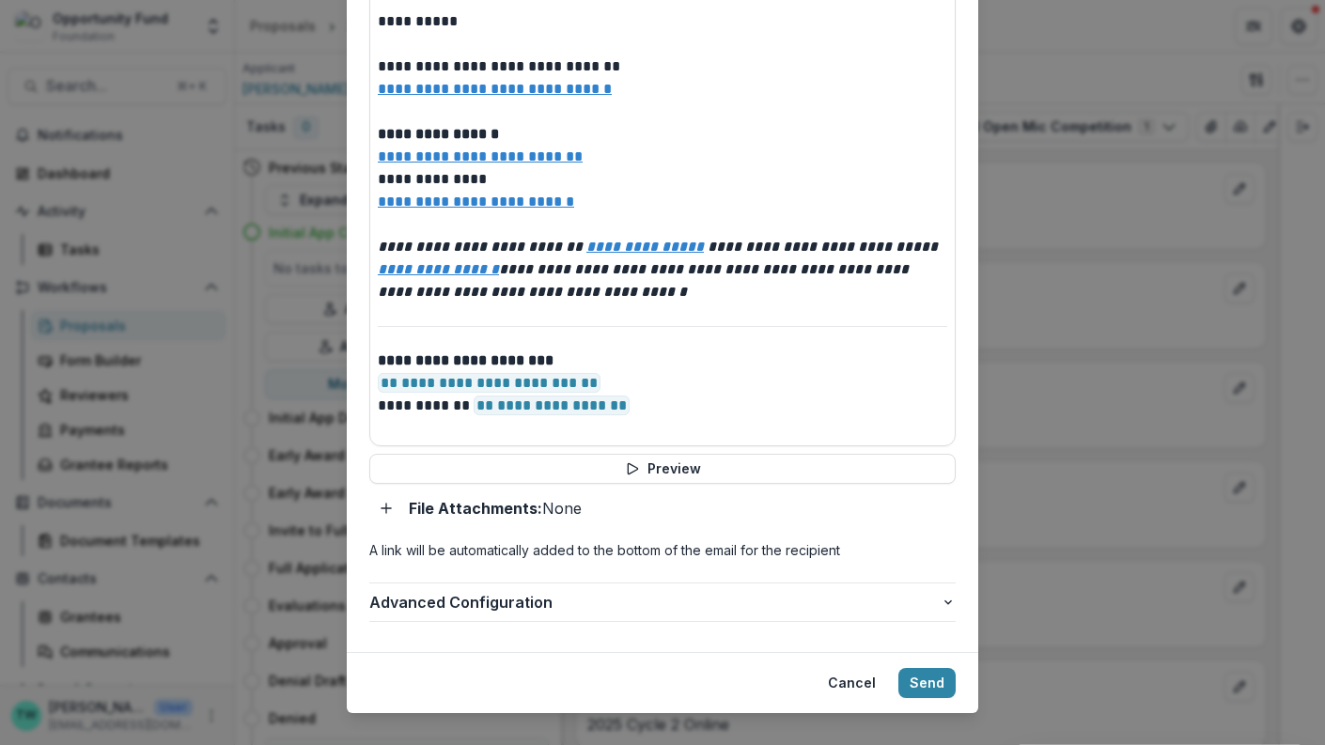
scroll to position [869, 0]
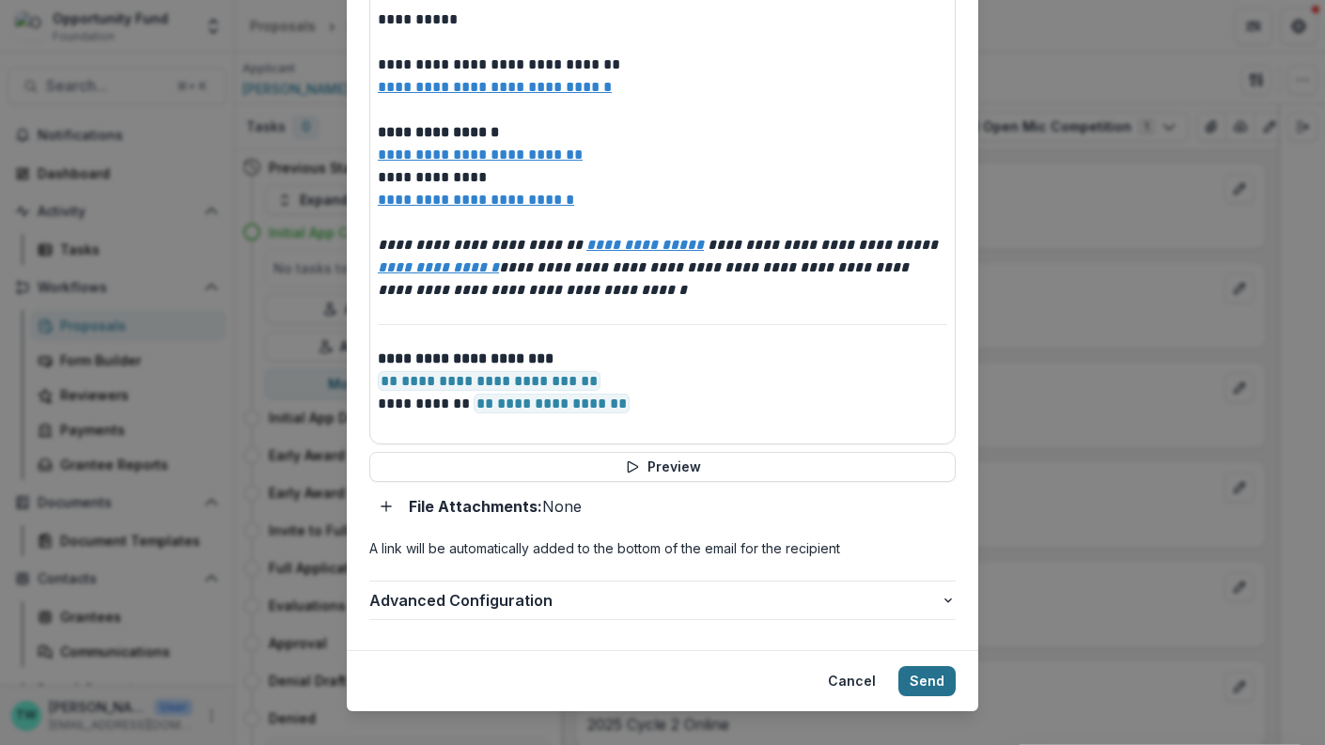
click at [928, 666] on button "Send" at bounding box center [926, 681] width 57 height 30
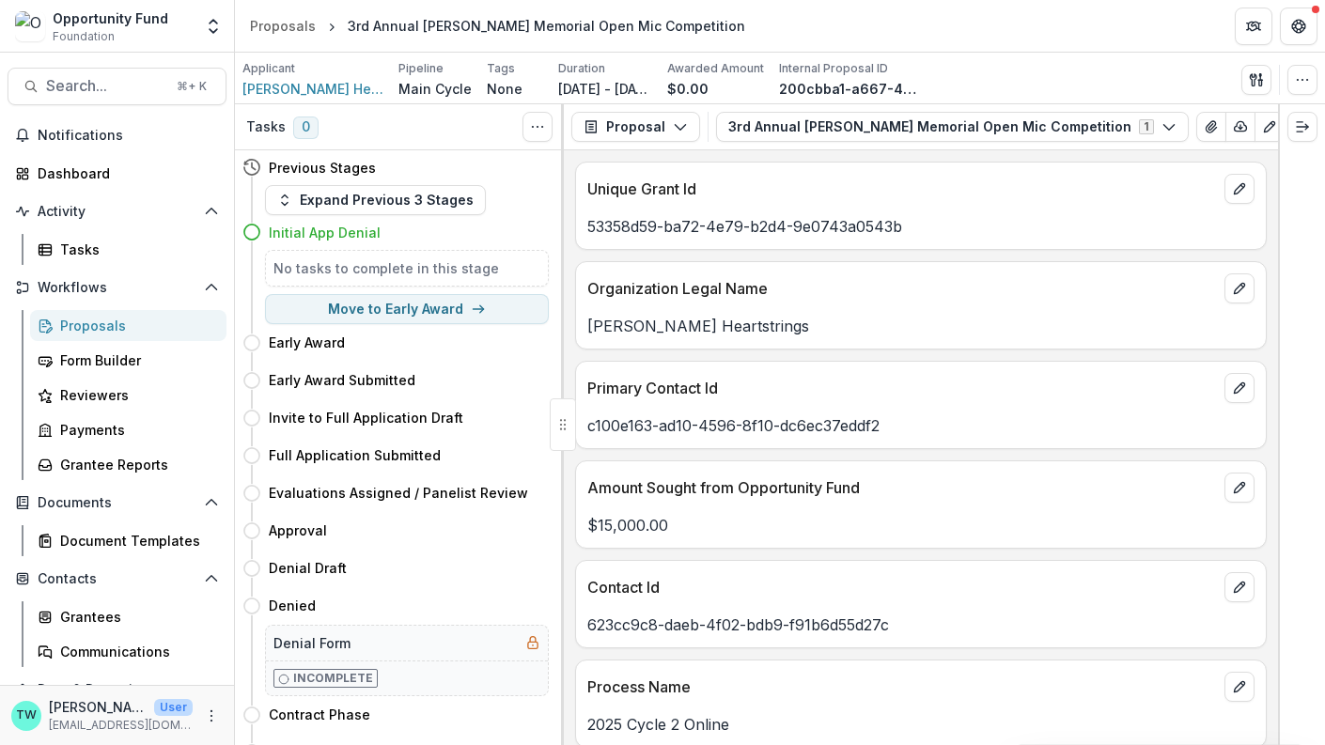
click at [104, 328] on div "Proposals" at bounding box center [135, 326] width 151 height 20
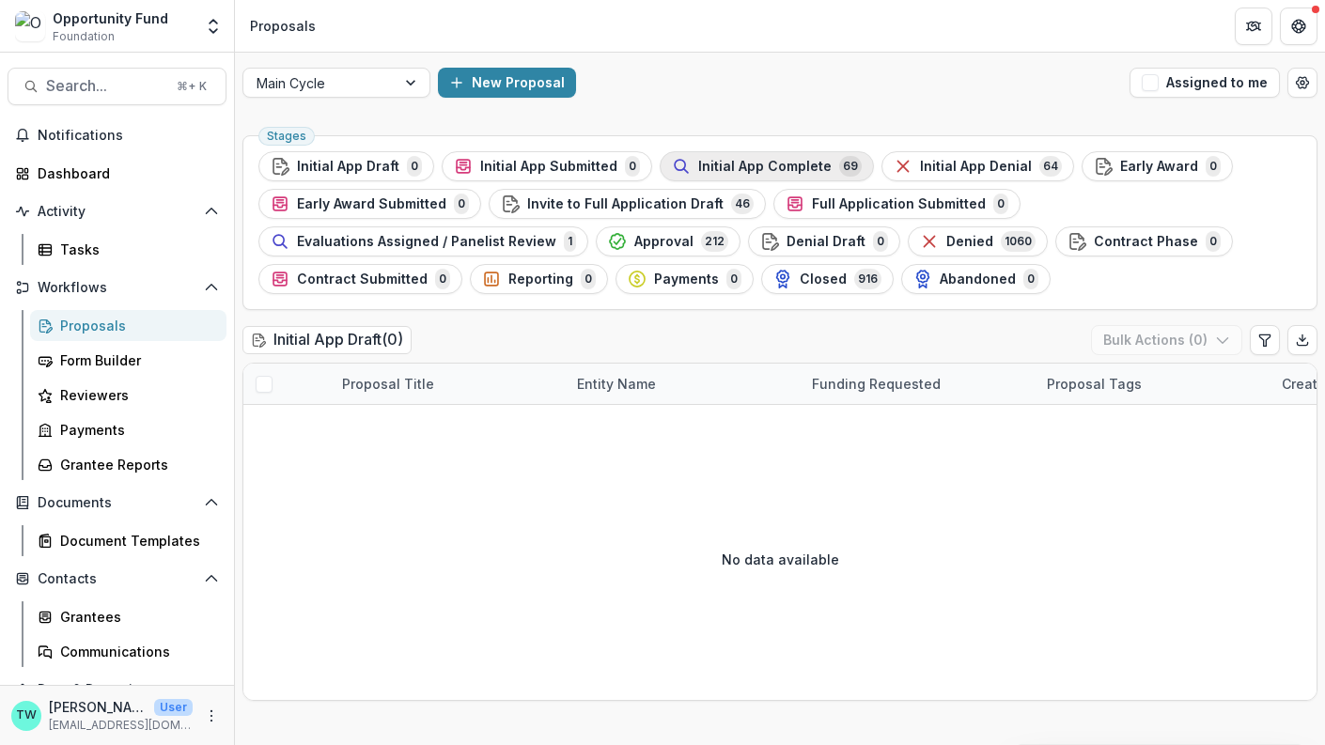
click at [770, 164] on span "Initial App Complete" at bounding box center [764, 167] width 133 height 16
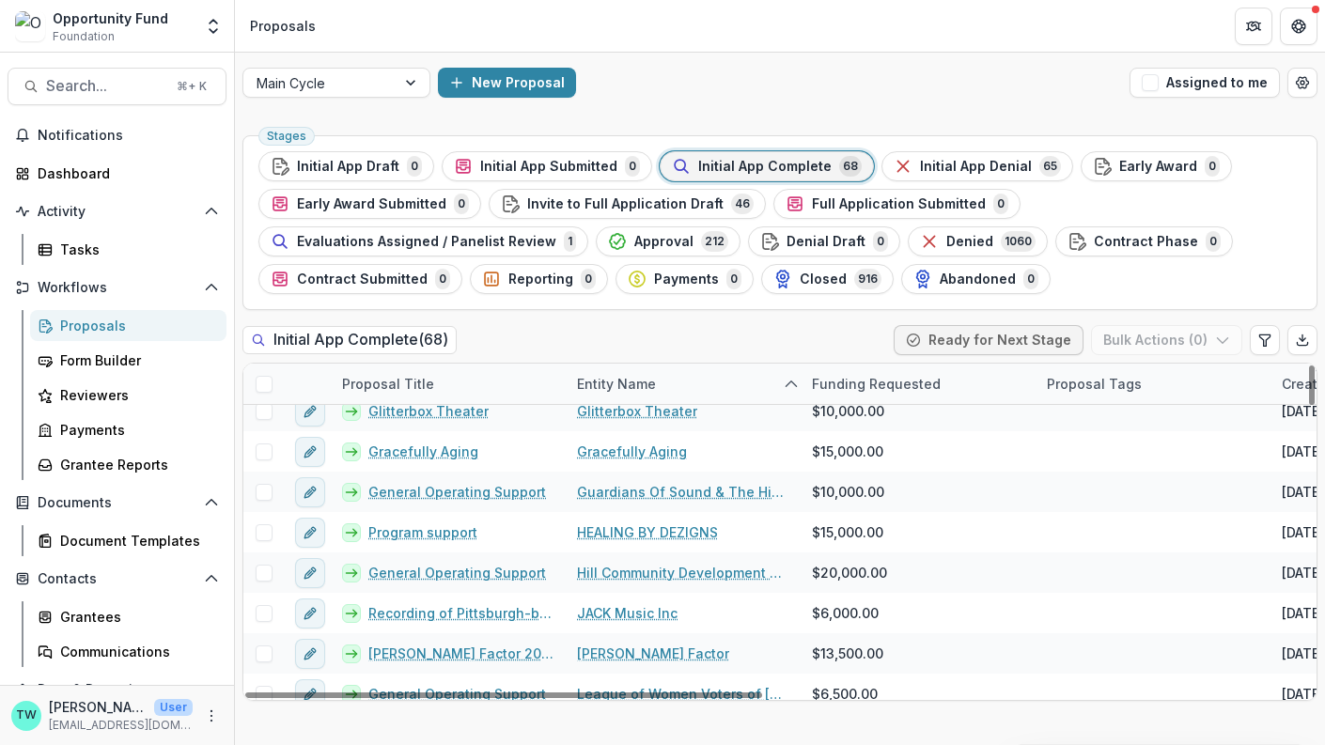
scroll to position [859, 0]
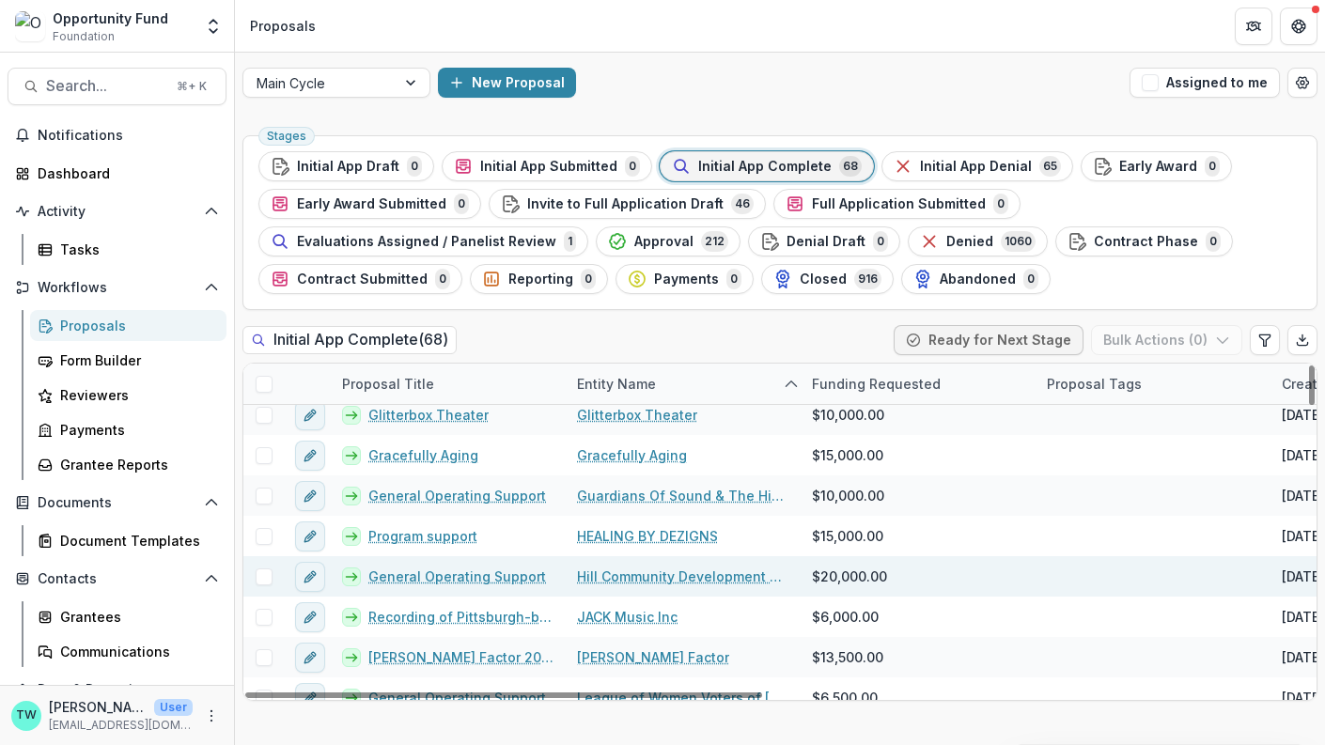
click at [662, 575] on link "Hill Community Development Corporation" at bounding box center [683, 577] width 212 height 20
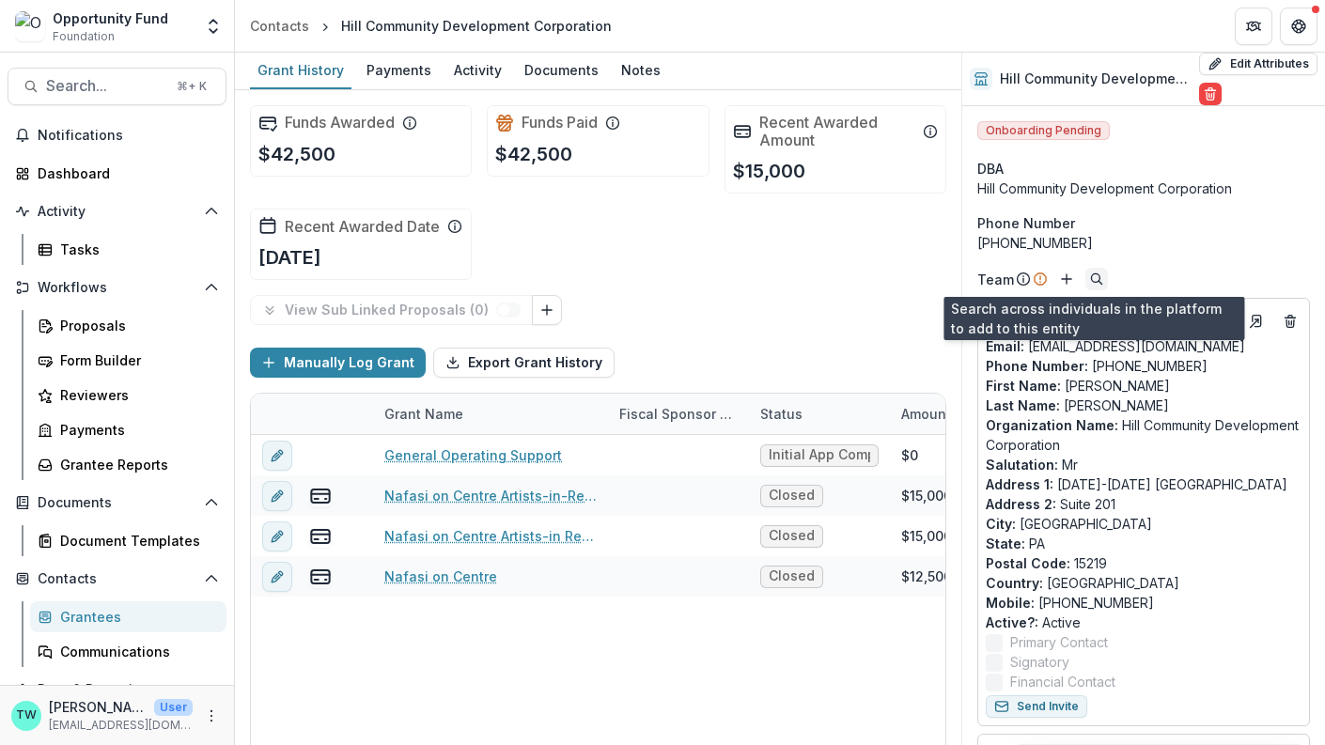
click at [1089, 280] on icon "Search" at bounding box center [1096, 279] width 15 height 15
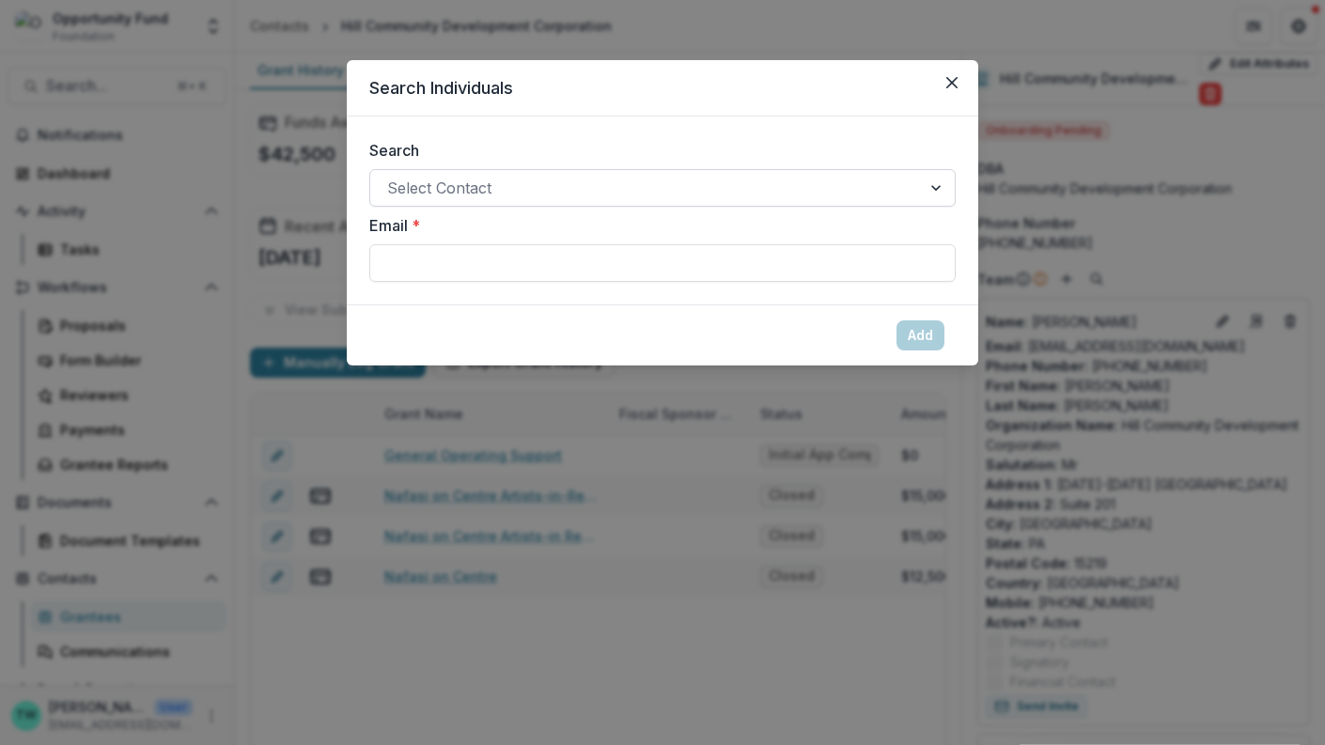
click at [585, 193] on div at bounding box center [645, 188] width 517 height 26
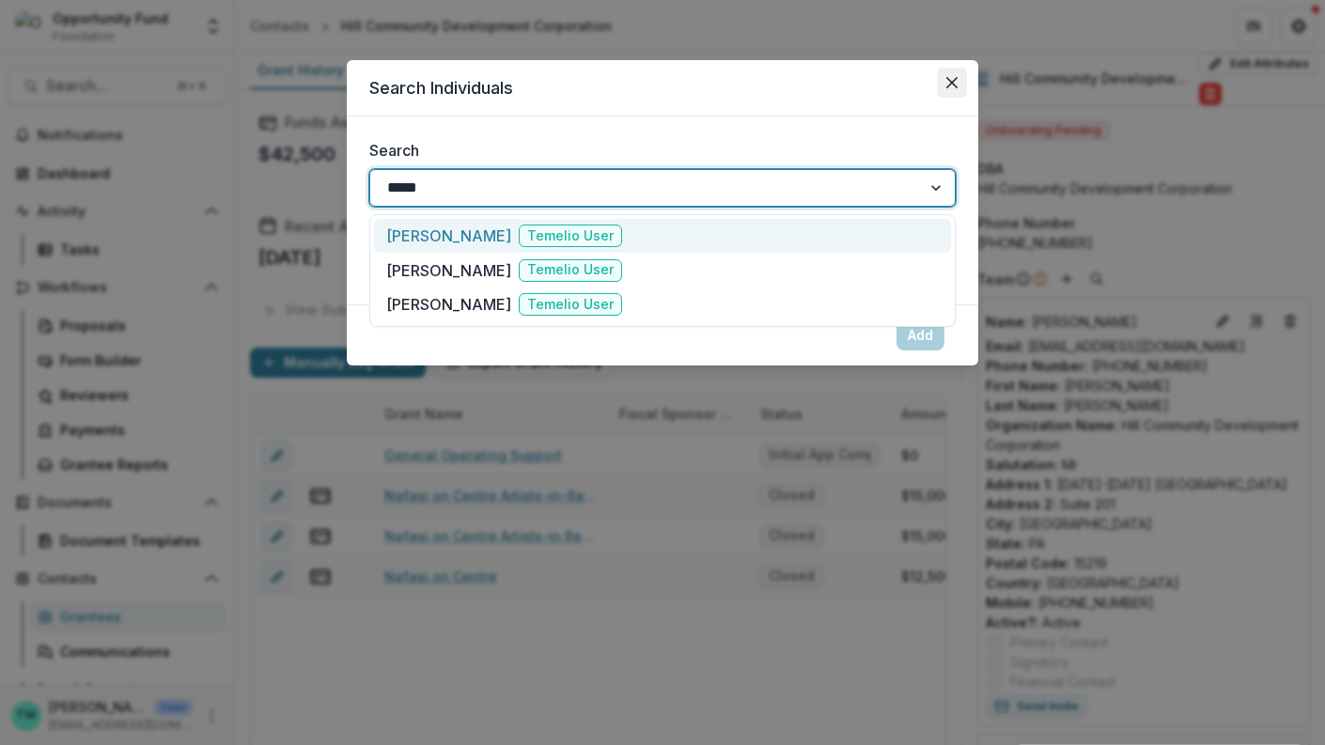
type input "*****"
click at [949, 86] on icon "Close" at bounding box center [951, 82] width 11 height 11
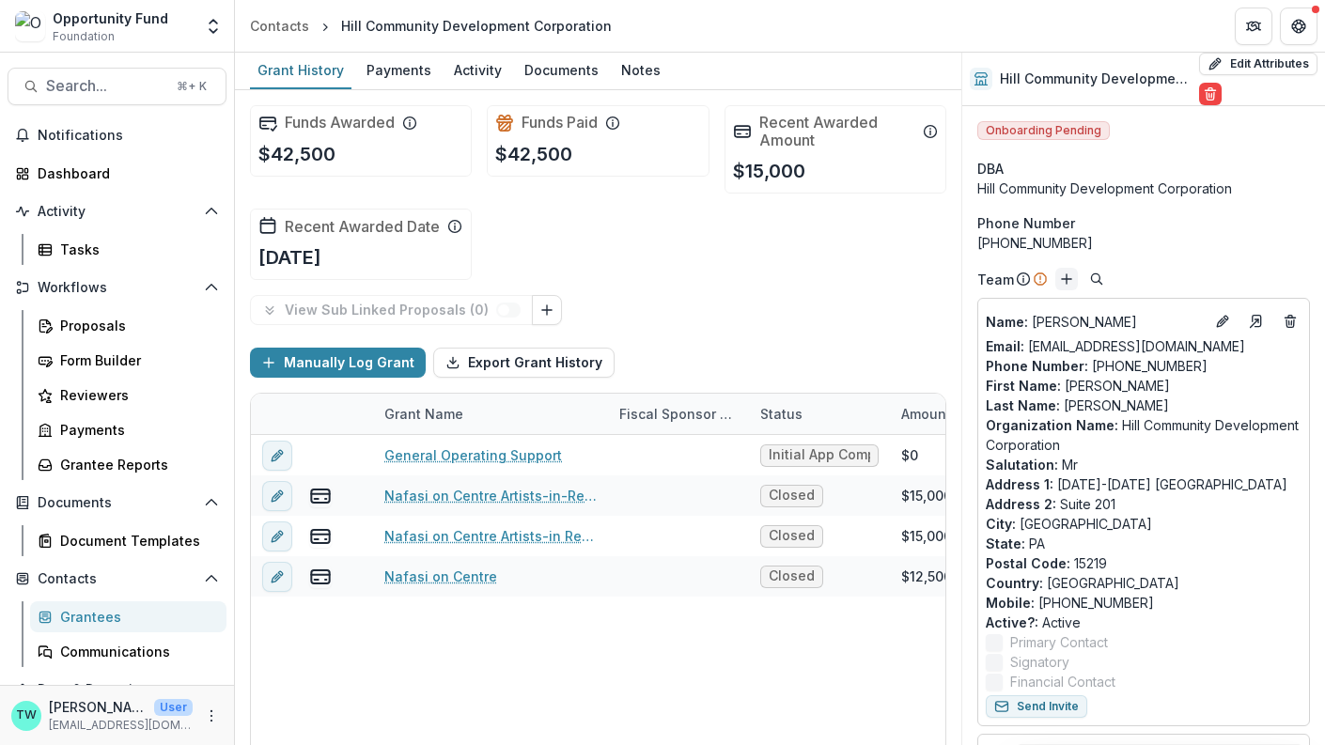
click at [1065, 278] on icon "Add" at bounding box center [1066, 279] width 15 height 15
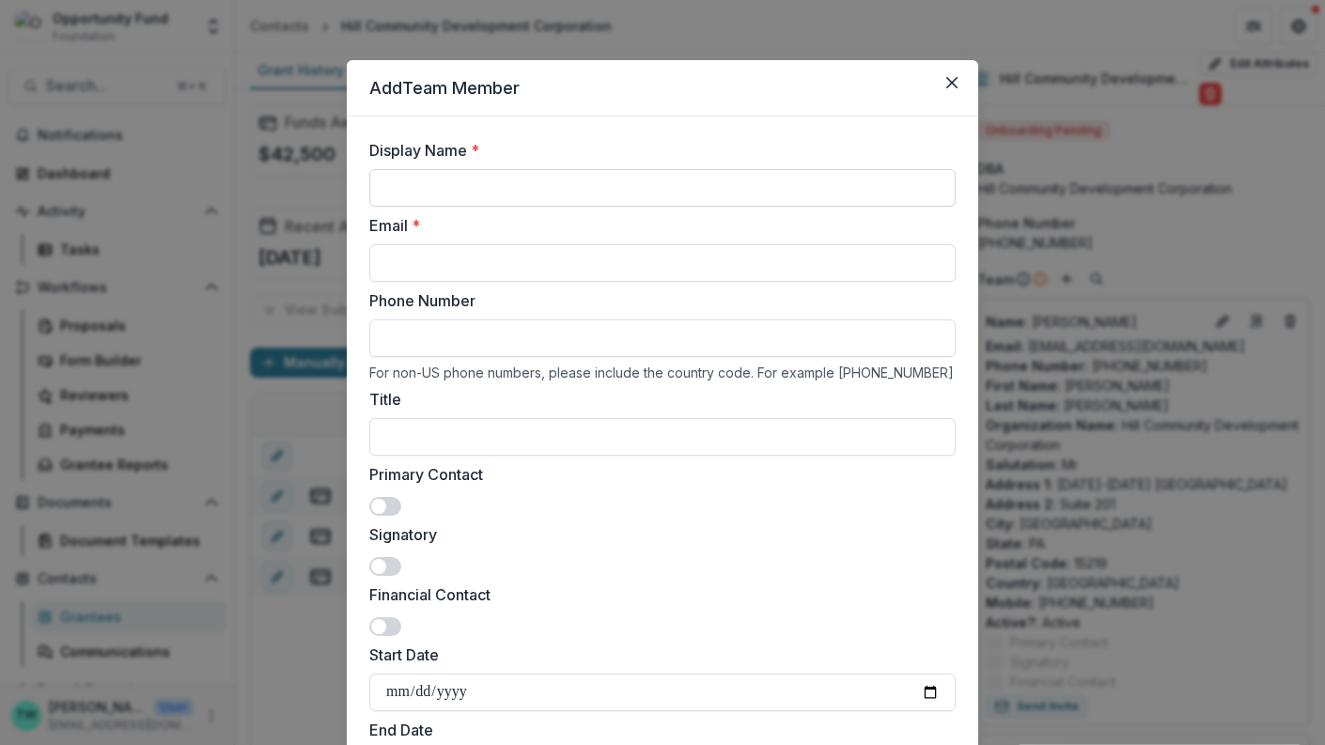
click at [474, 185] on input "Display Name *" at bounding box center [662, 188] width 586 height 38
type input "**********"
click at [461, 265] on input "Email *" at bounding box center [662, 263] width 586 height 38
paste input "**********"
type input "**********"
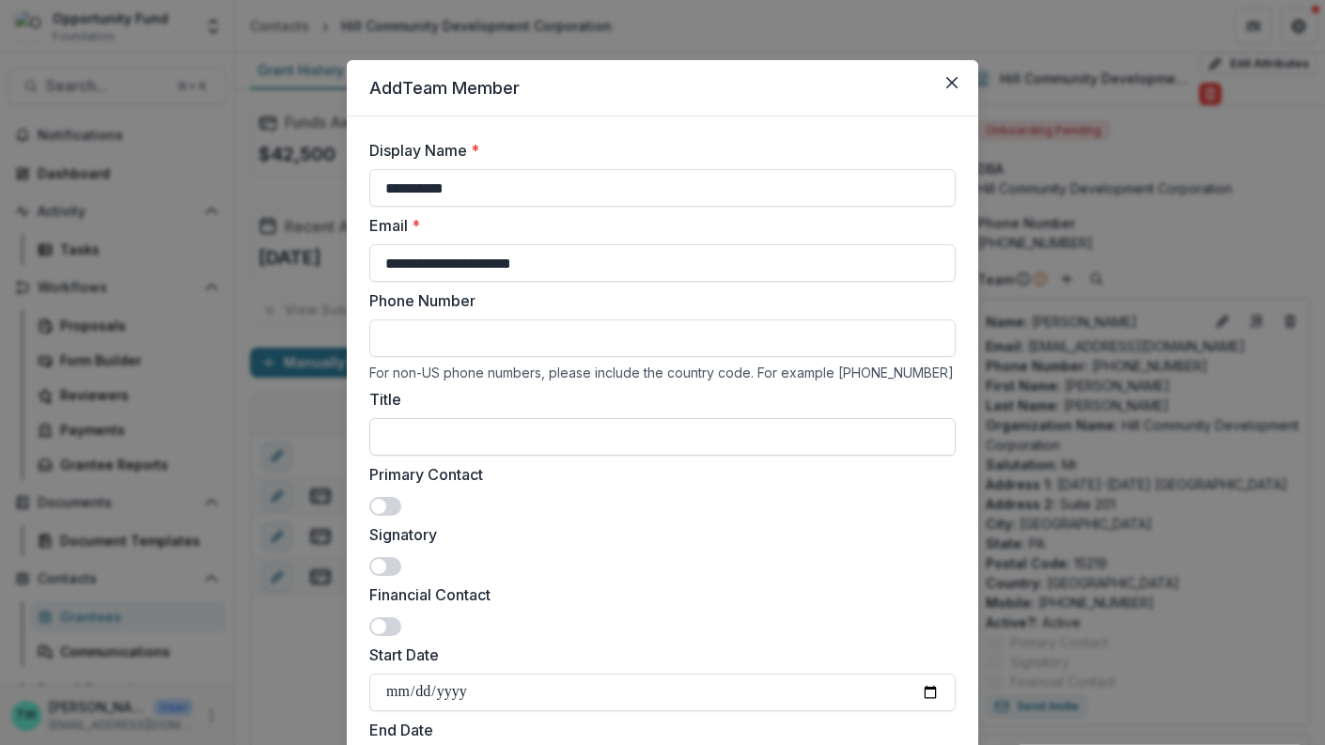
click at [445, 437] on input "Title" at bounding box center [662, 437] width 586 height 38
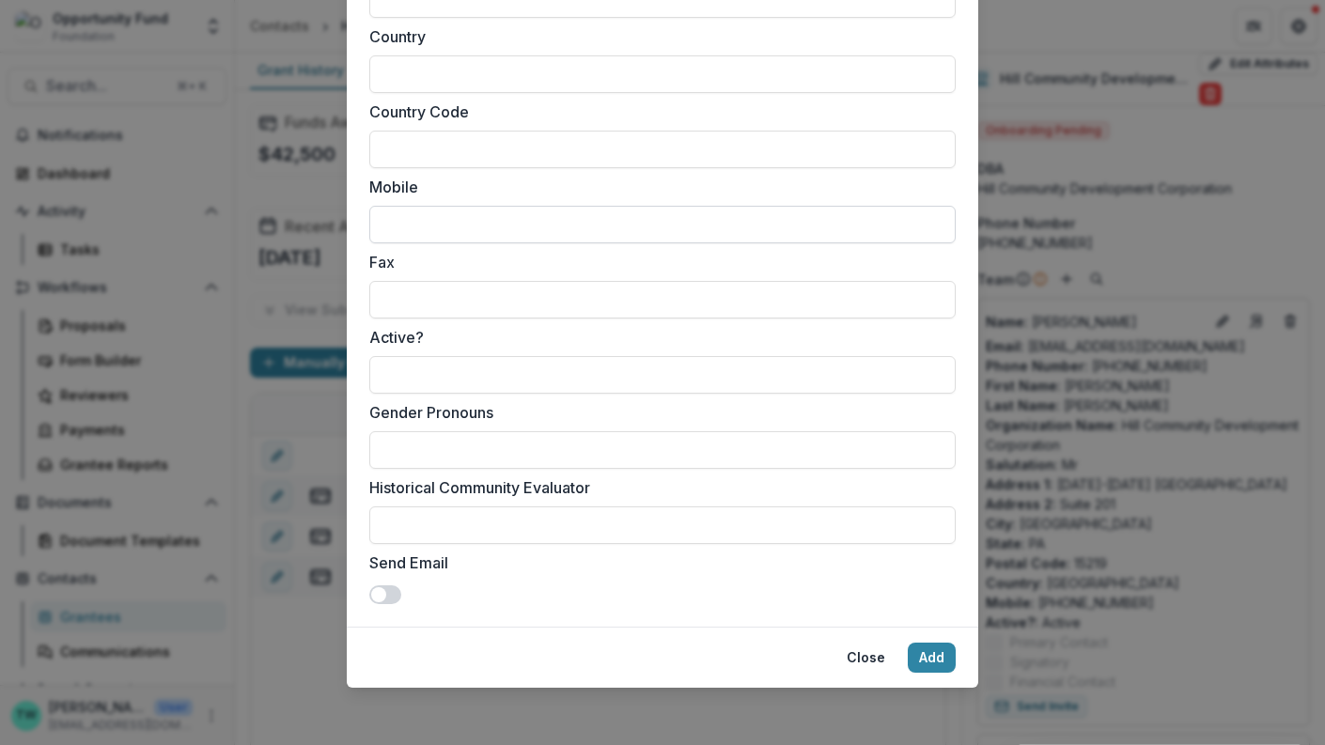
click at [454, 214] on input "Mobile" at bounding box center [662, 225] width 586 height 38
paste input "**********"
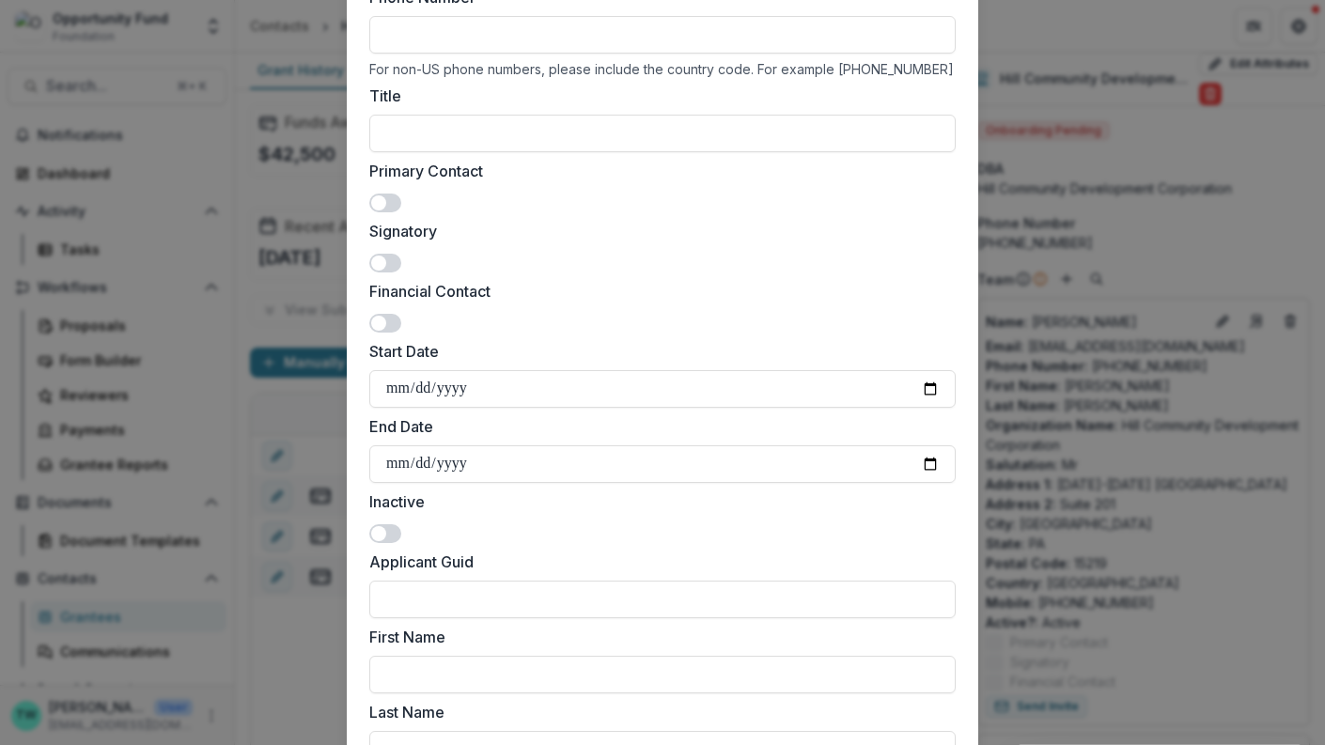
scroll to position [0, 0]
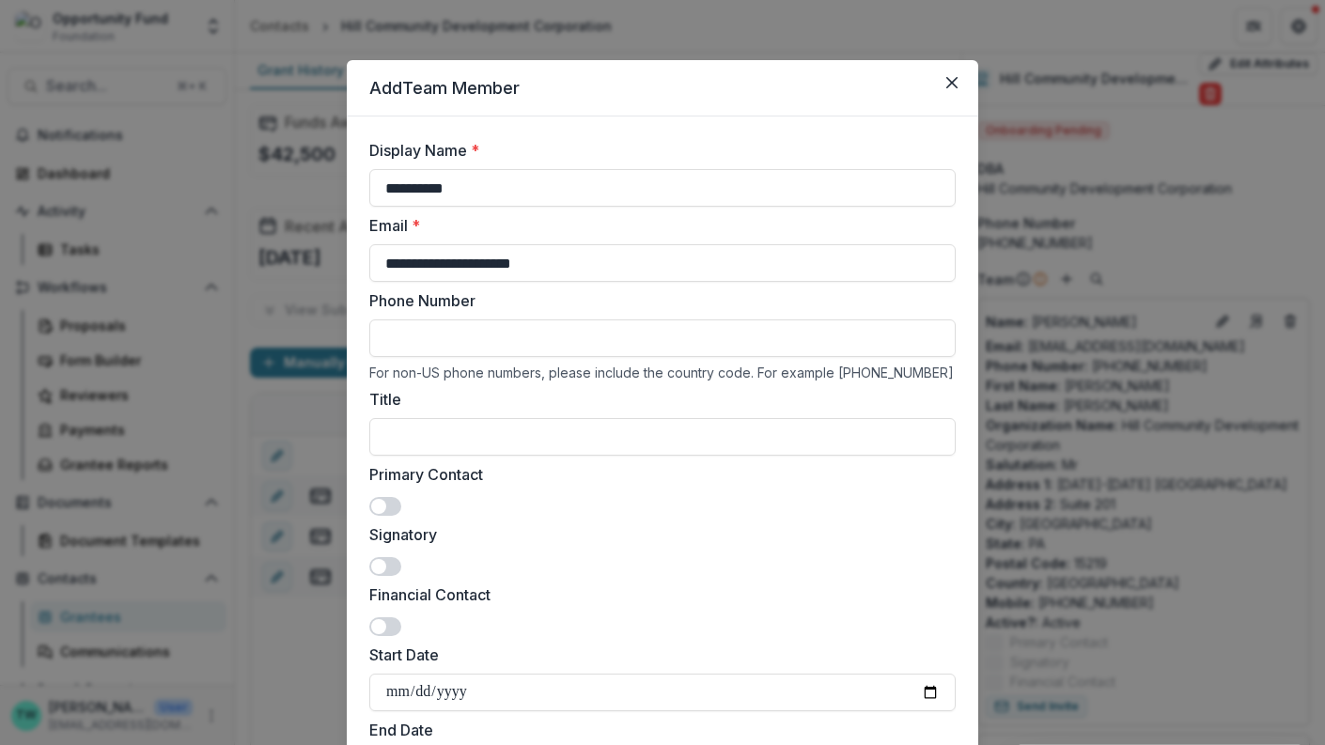
type input "**********"
click at [446, 324] on input "Phone Number" at bounding box center [662, 339] width 586 height 38
paste input "**********"
type input "**********"
click at [391, 501] on span at bounding box center [385, 506] width 32 height 19
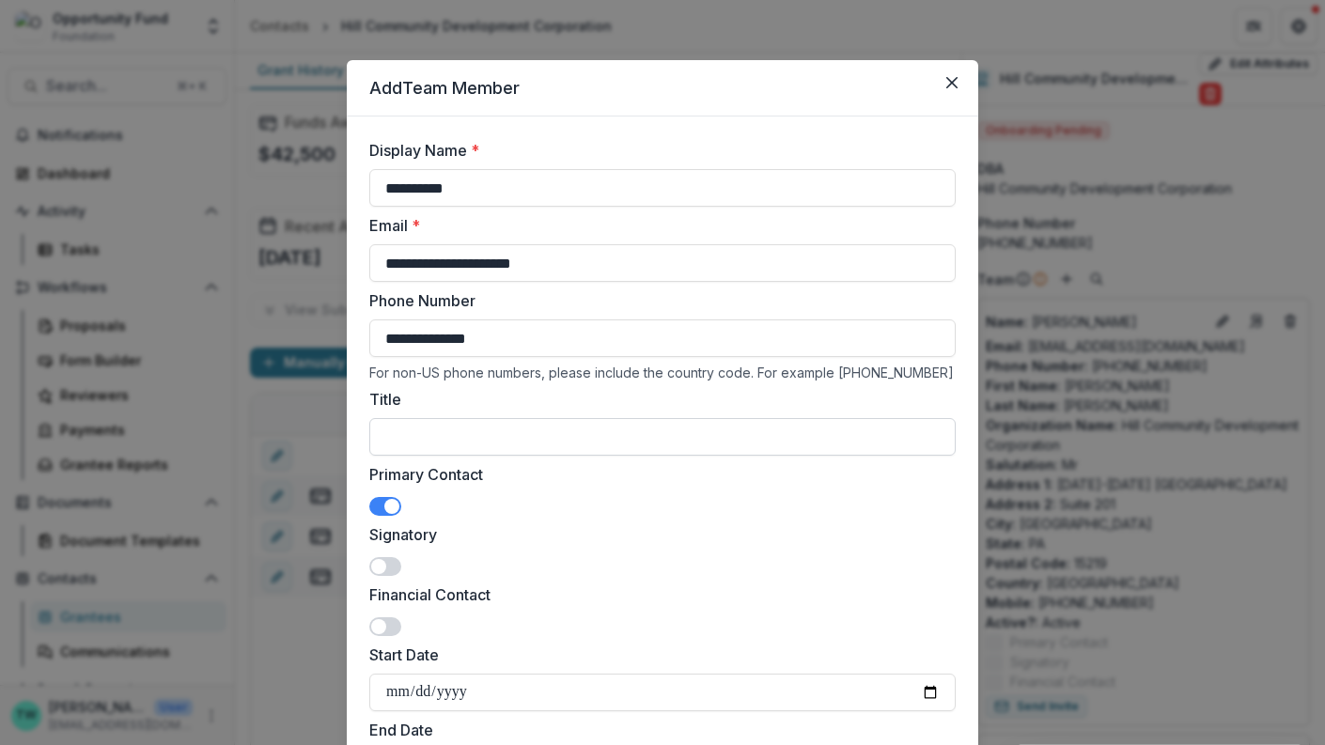
click at [442, 431] on input "Title" at bounding box center [662, 437] width 586 height 38
click at [392, 565] on span at bounding box center [385, 566] width 32 height 19
click at [389, 506] on span at bounding box center [391, 506] width 15 height 15
click at [423, 443] on input "Title" at bounding box center [662, 437] width 586 height 38
type input "**********"
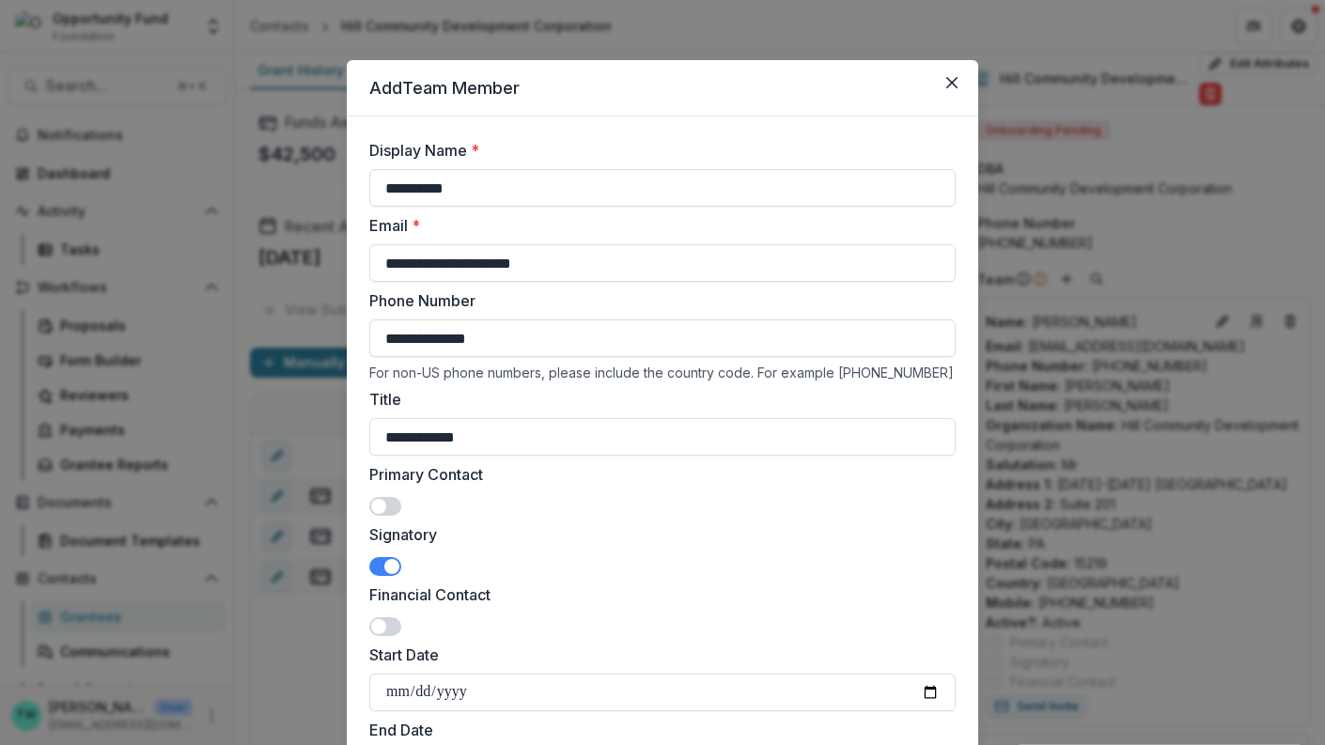
click at [570, 486] on div "Primary Contact" at bounding box center [662, 489] width 586 height 53
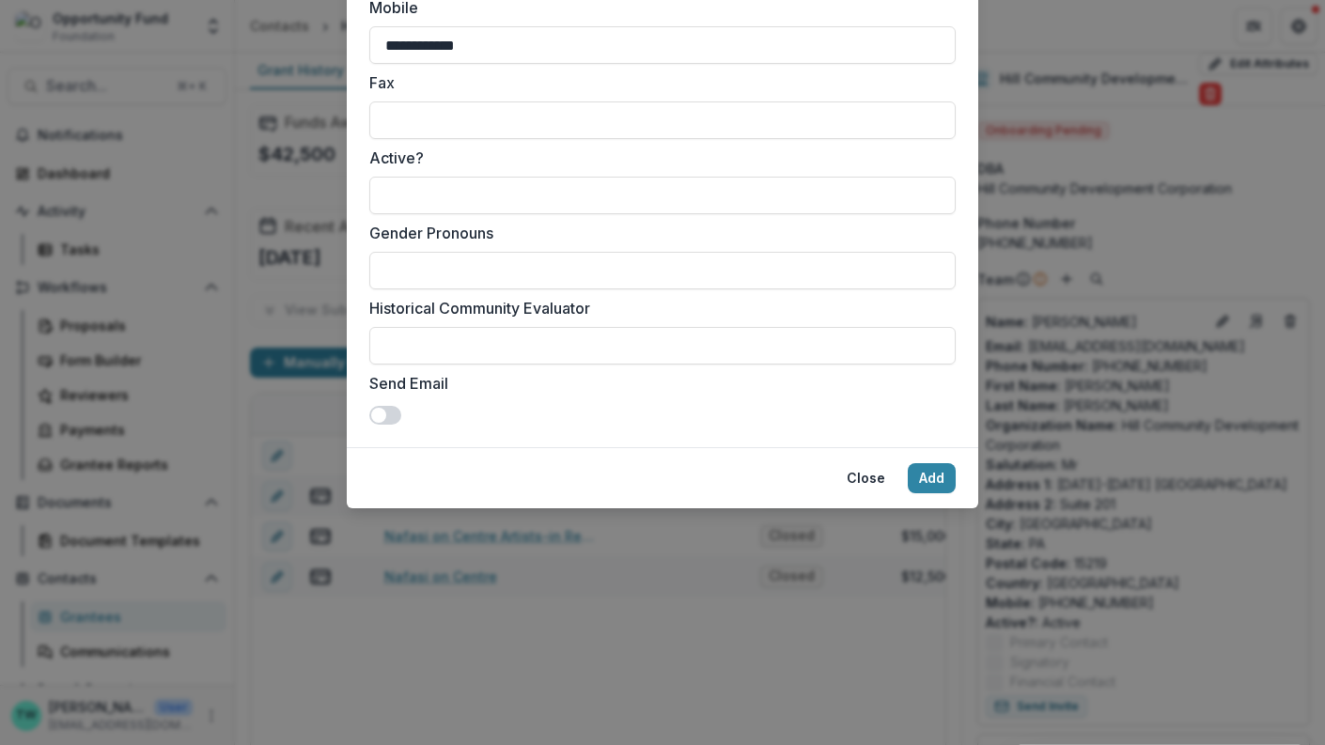
scroll to position [1731, 0]
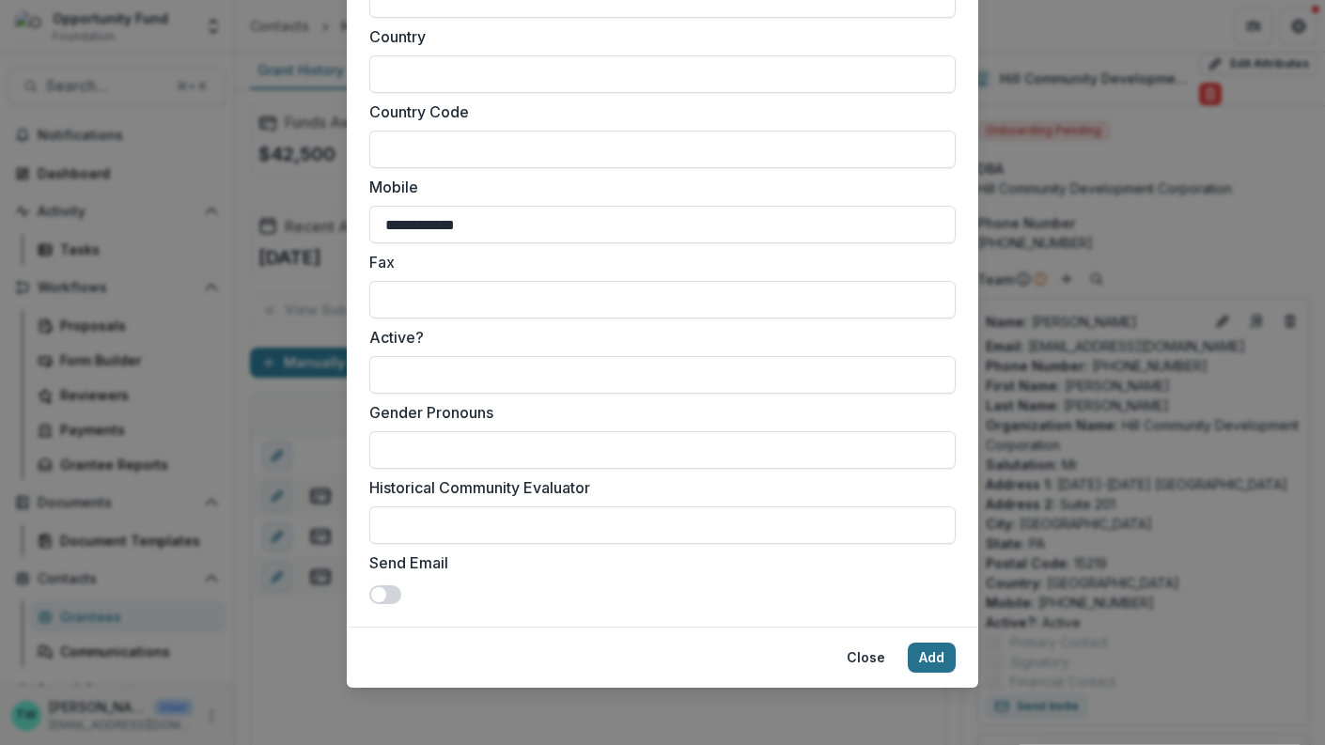
click at [934, 667] on button "Add" at bounding box center [932, 658] width 48 height 30
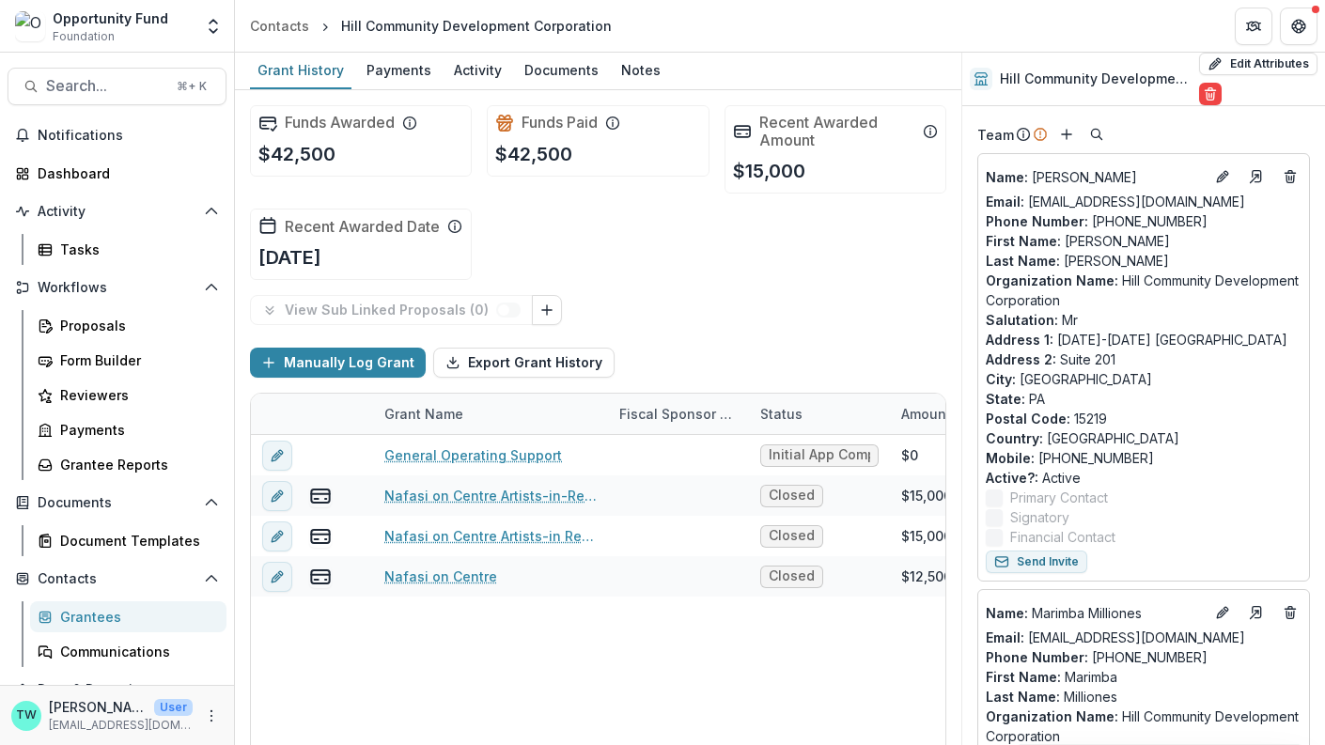
scroll to position [0, 0]
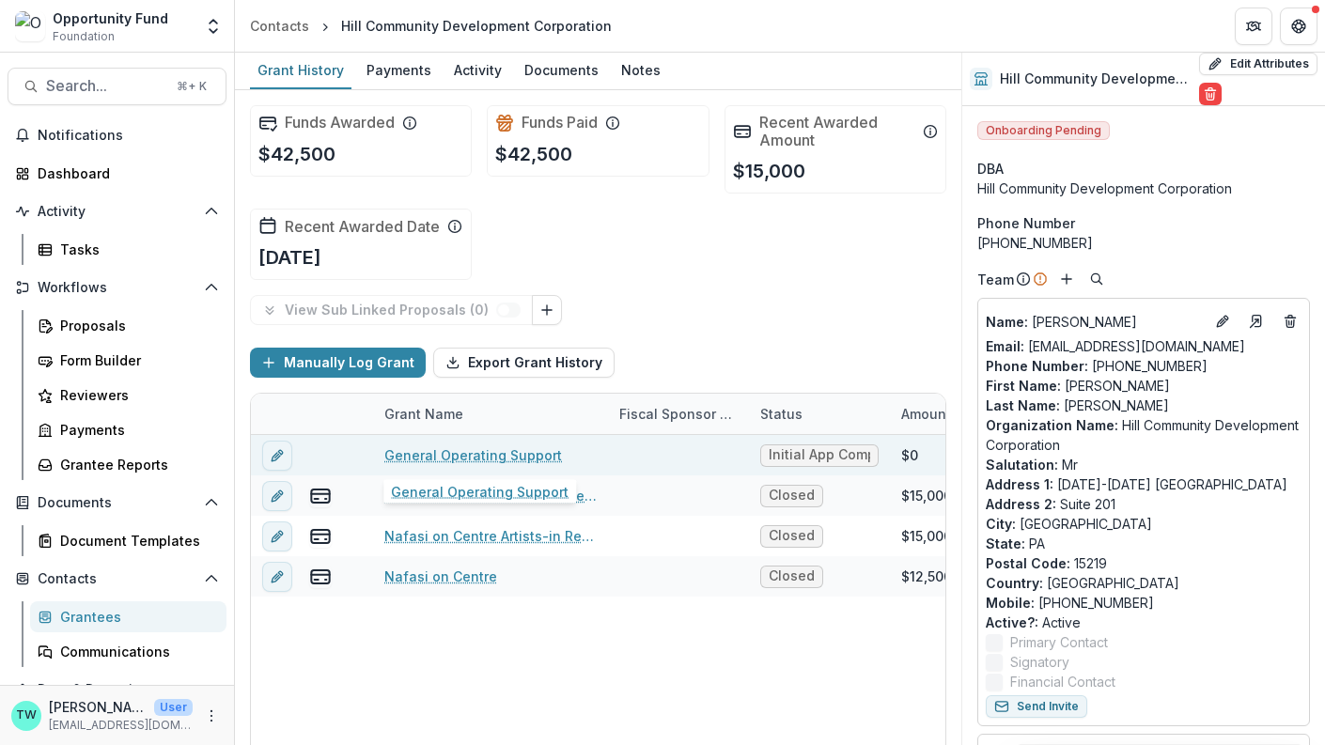
click at [430, 456] on link "General Operating Support" at bounding box center [473, 455] width 178 height 20
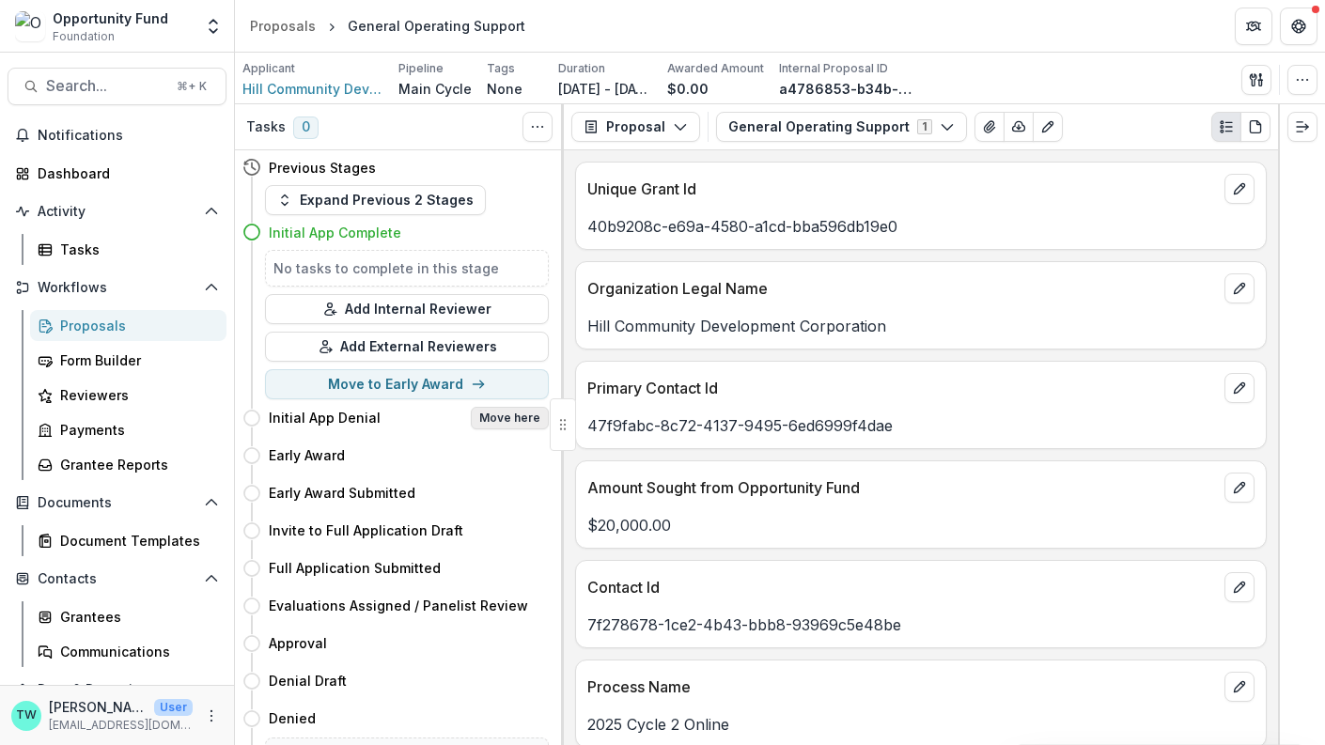
click at [502, 420] on button "Move here" at bounding box center [510, 418] width 78 height 23
select select "**********"
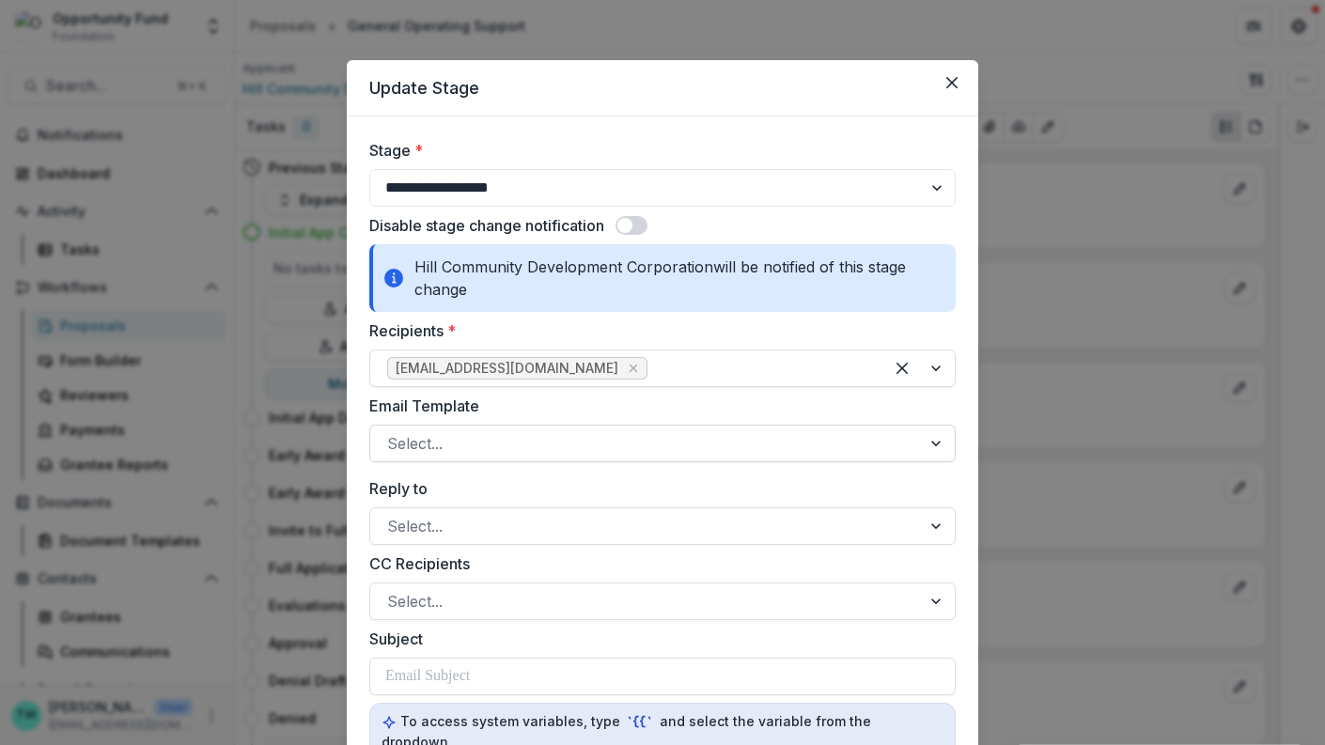
click at [586, 445] on div at bounding box center [645, 443] width 517 height 26
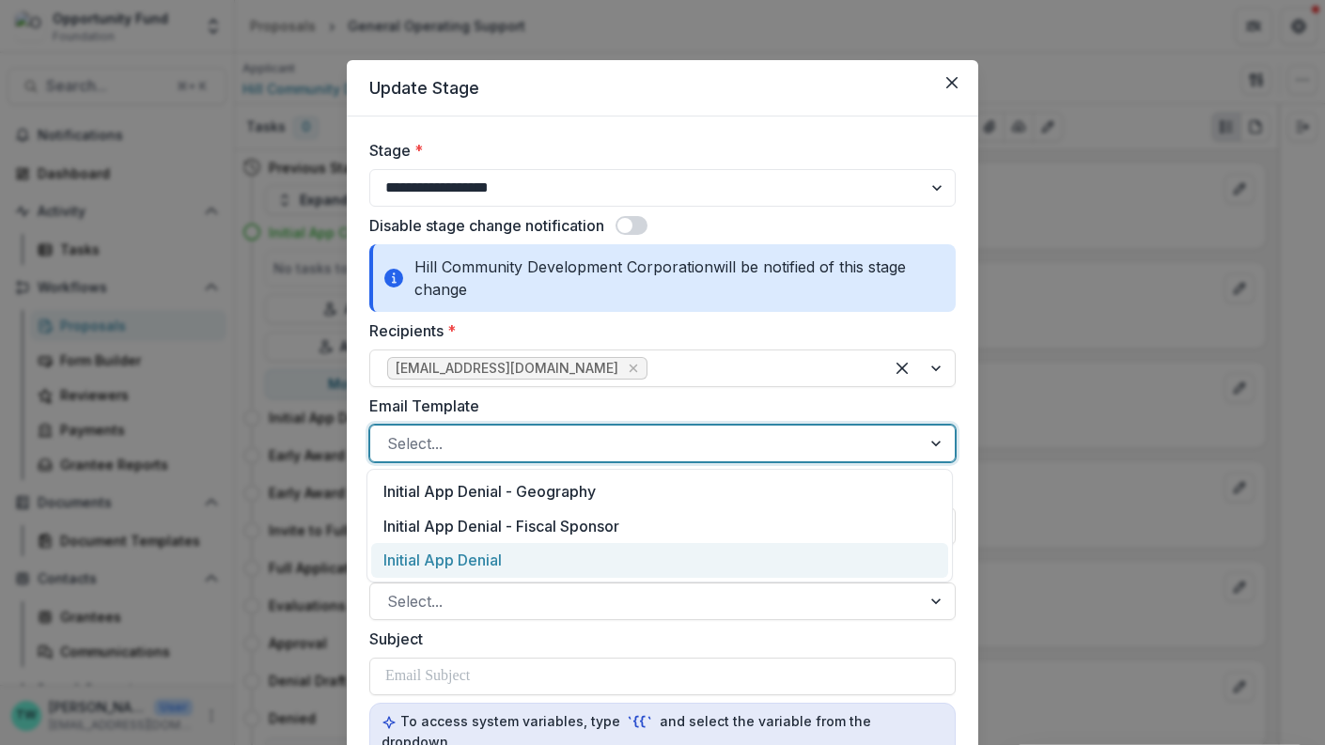
click at [563, 558] on div "Initial App Denial" at bounding box center [659, 560] width 577 height 35
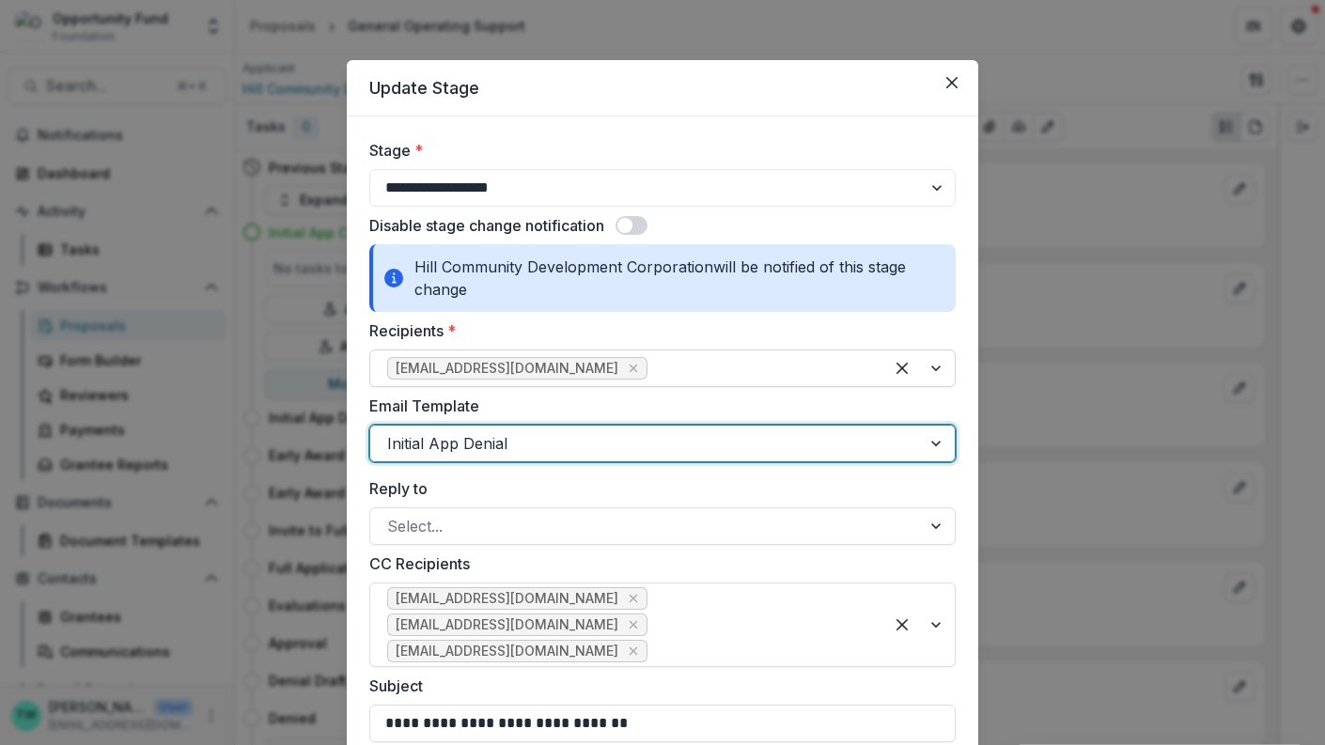
click at [673, 364] on div at bounding box center [758, 368] width 215 height 26
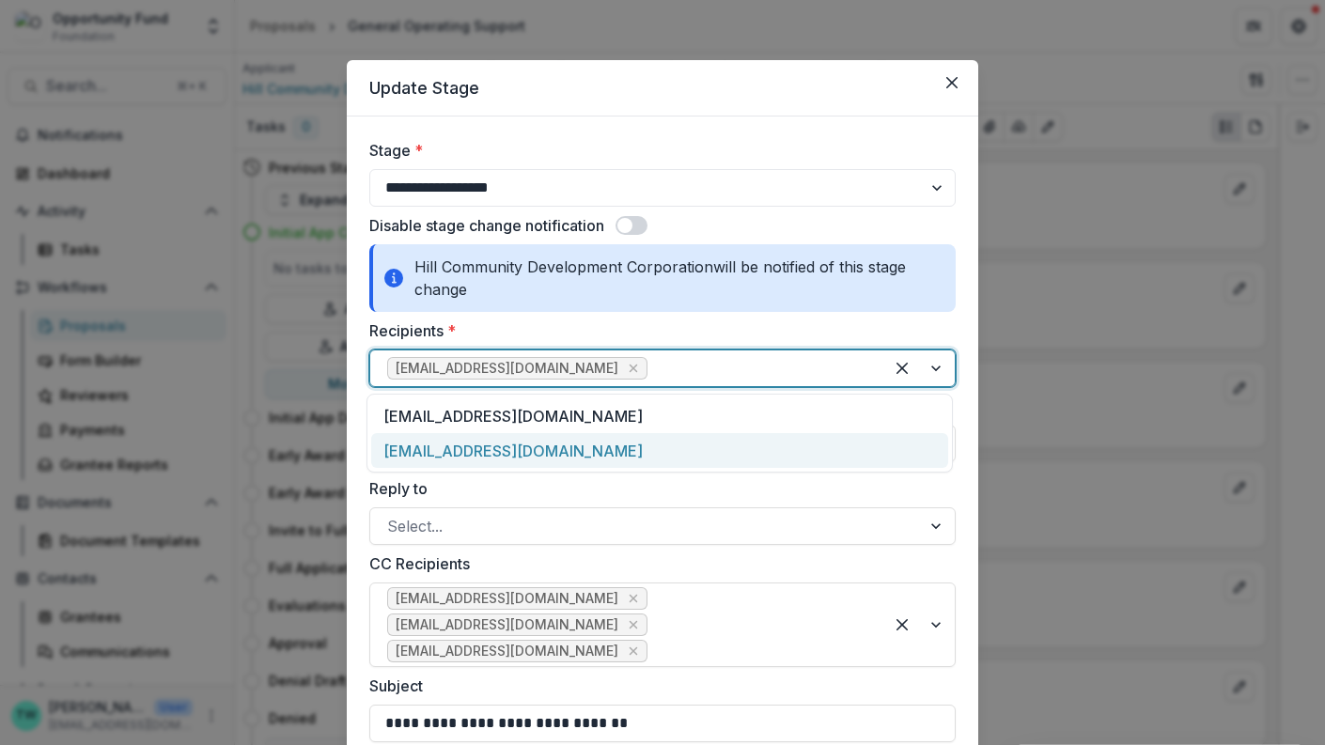
click at [642, 446] on div "dbour@hilldistrict.org" at bounding box center [659, 450] width 577 height 35
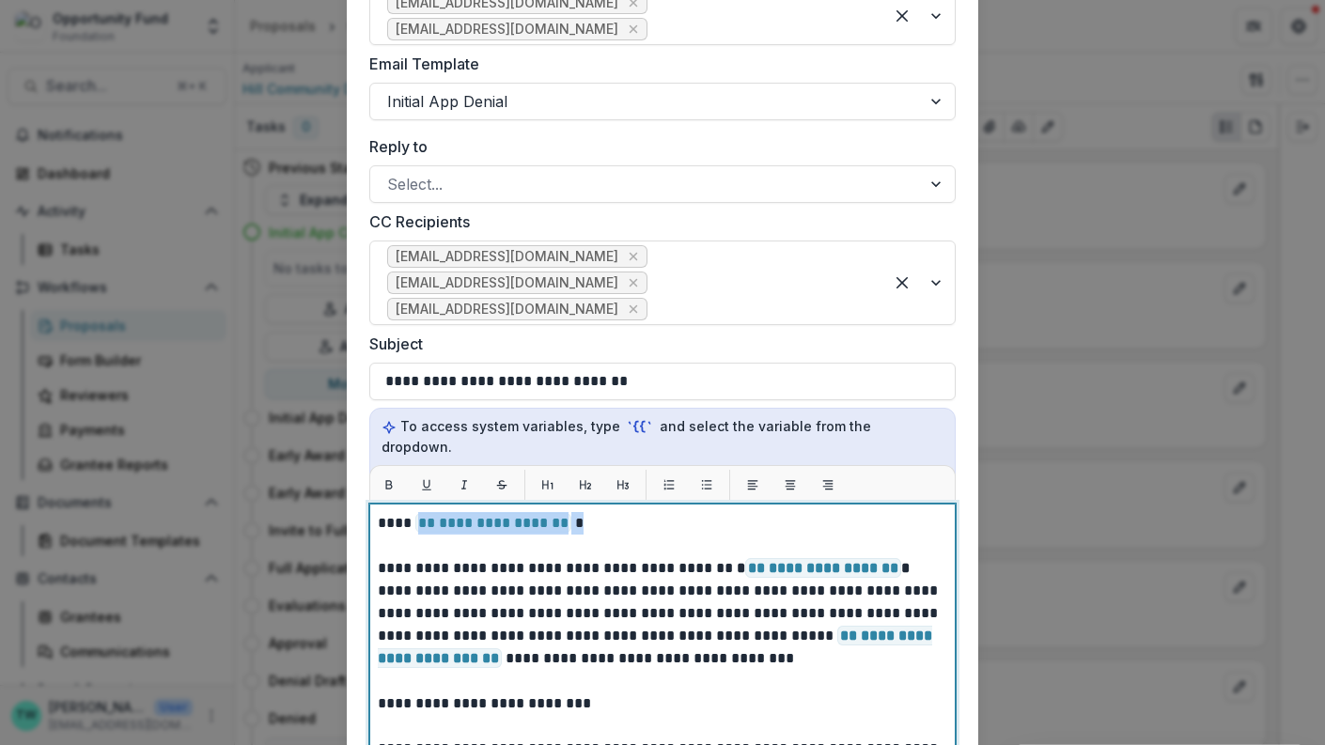
drag, startPoint x: 571, startPoint y: 482, endPoint x: 415, endPoint y: 482, distance: 156.0
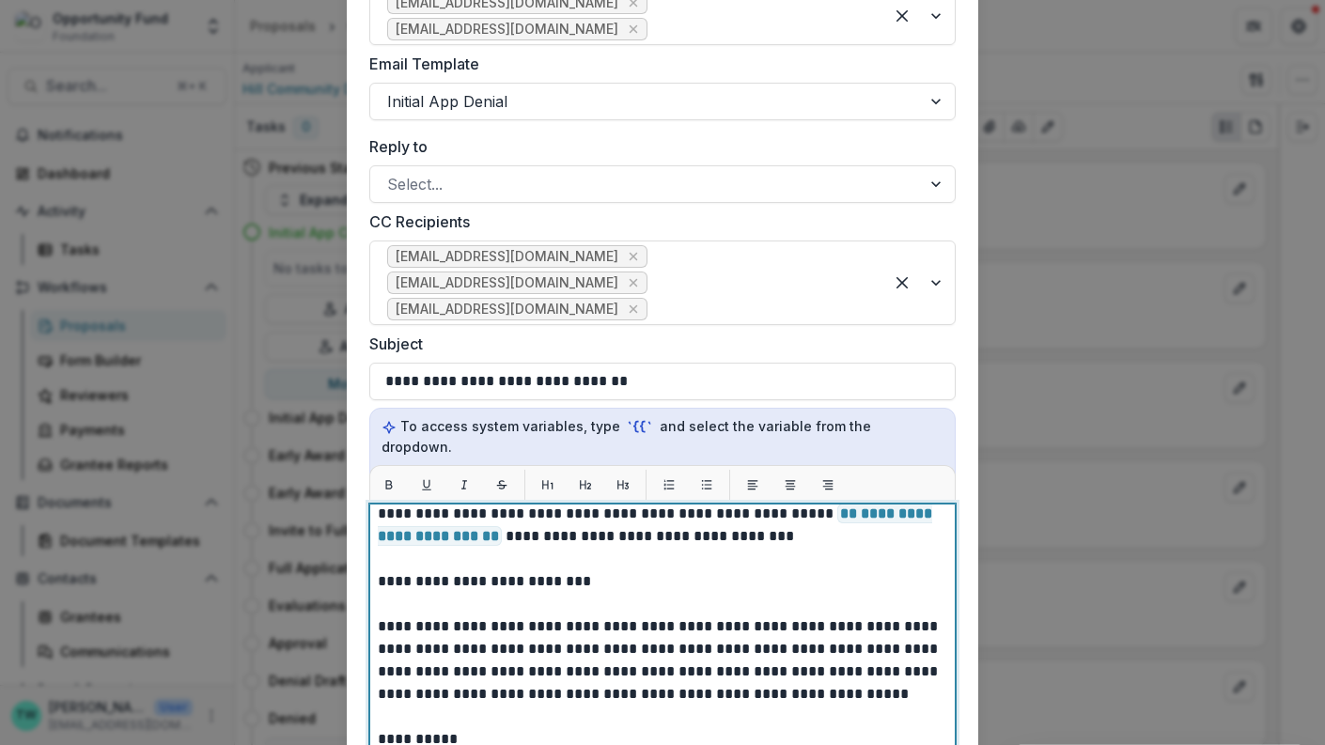
scroll to position [95, 0]
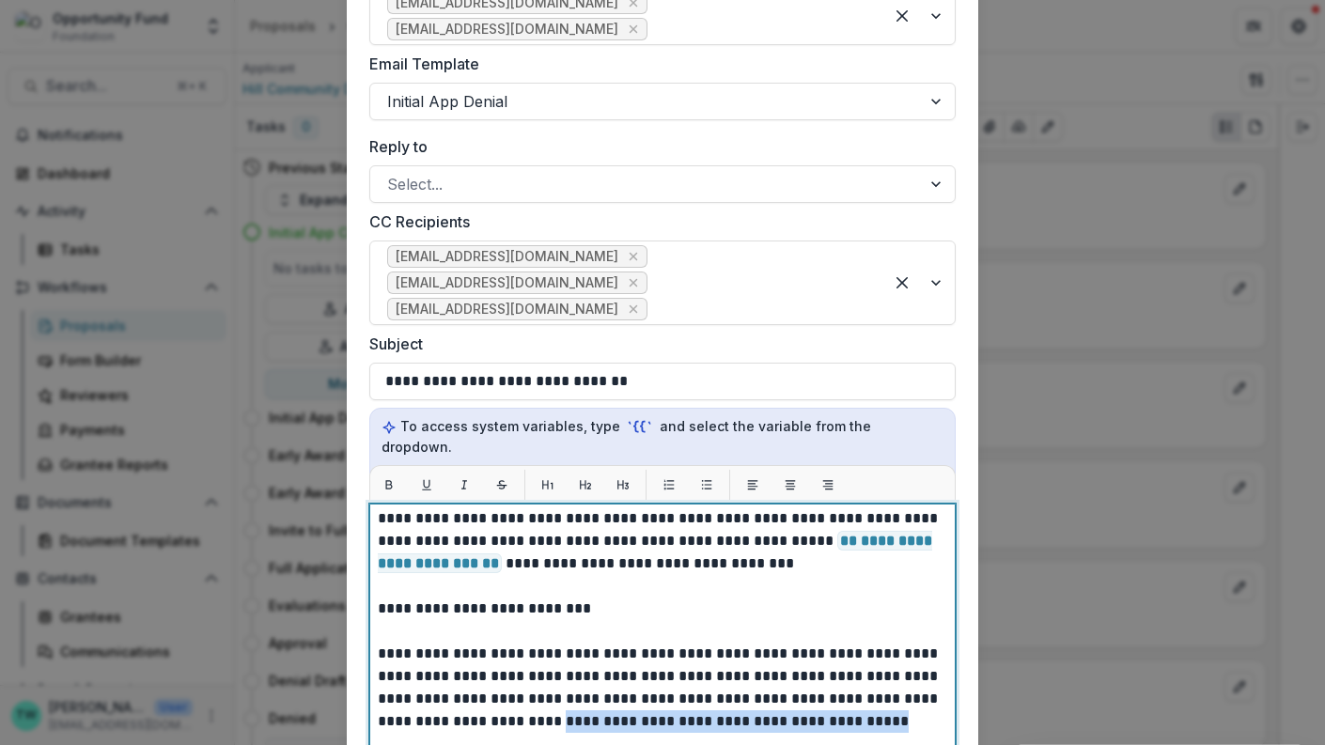
drag, startPoint x: 853, startPoint y: 680, endPoint x: 514, endPoint y: 680, distance: 339.3
click at [514, 680] on p "**********" at bounding box center [660, 733] width 565 height 632
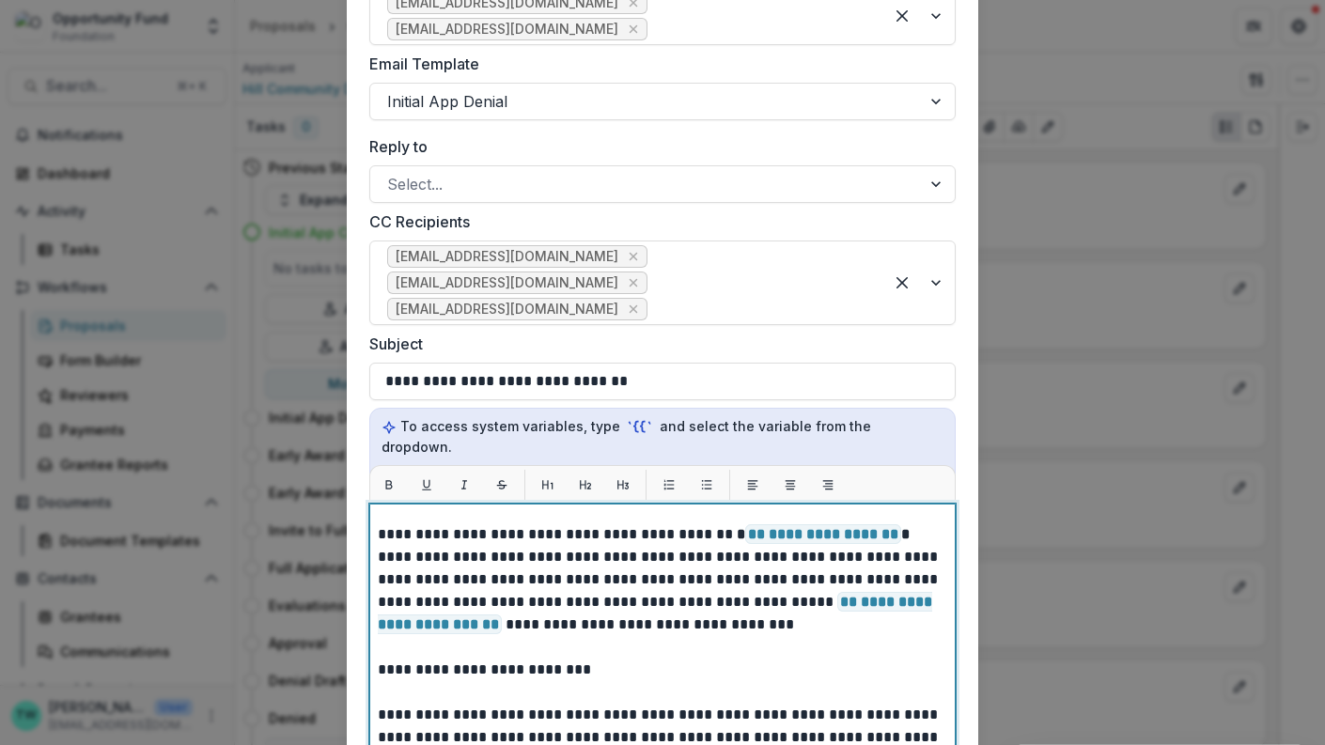
scroll to position [52, 0]
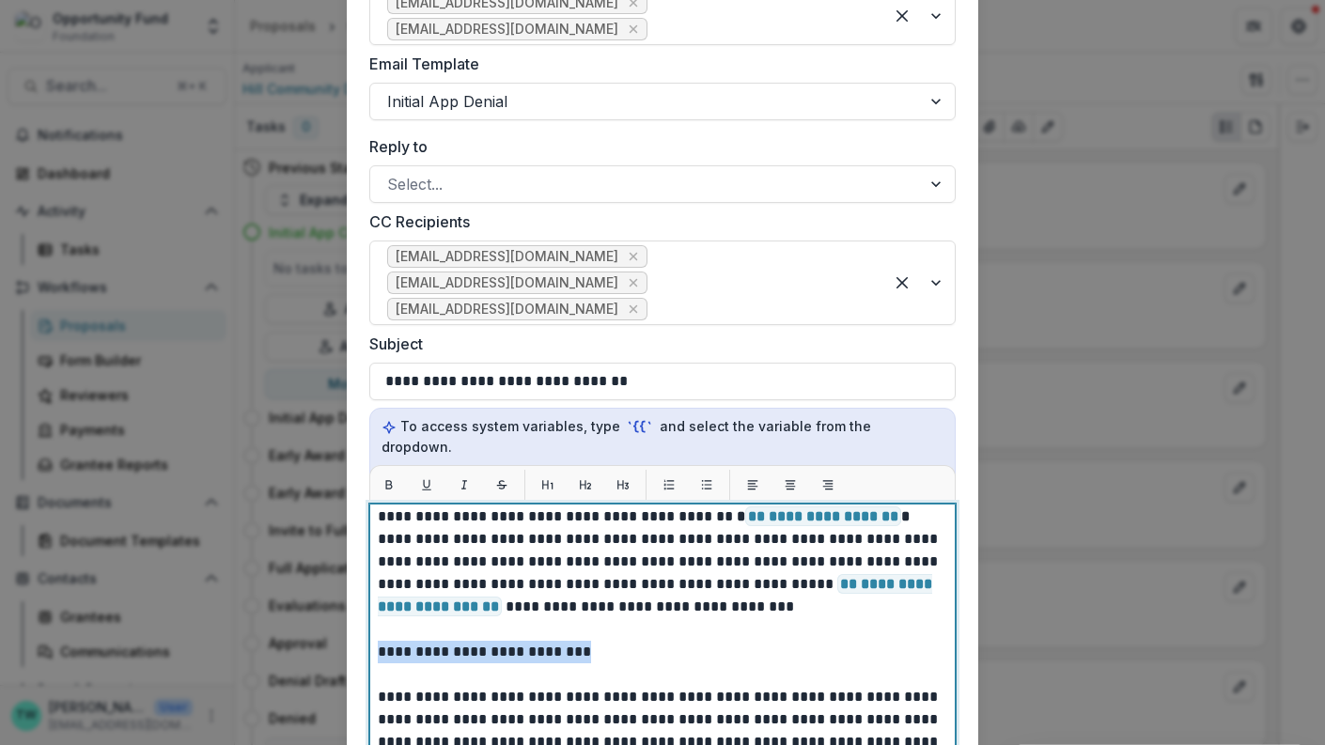
drag, startPoint x: 626, startPoint y: 604, endPoint x: 366, endPoint y: 612, distance: 260.4
click at [369, 612] on div "**********" at bounding box center [662, 739] width 586 height 470
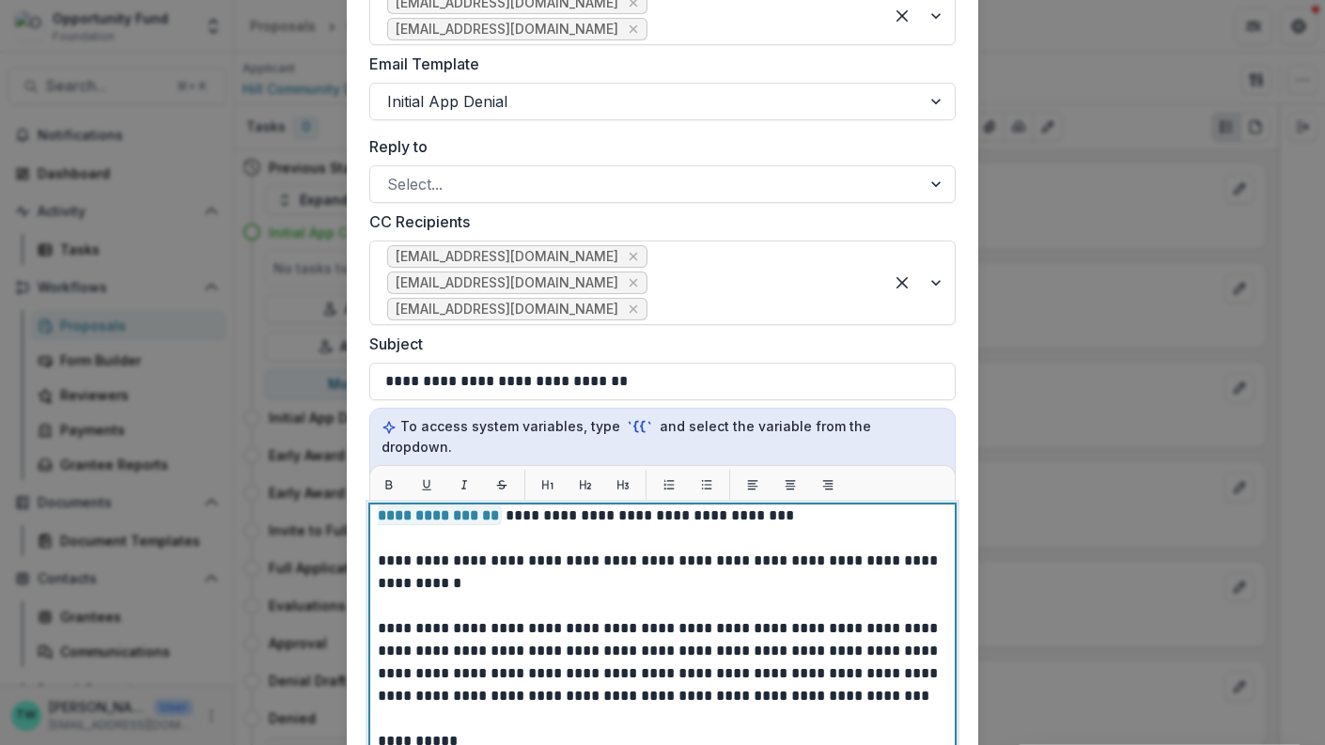
scroll to position [138, 0]
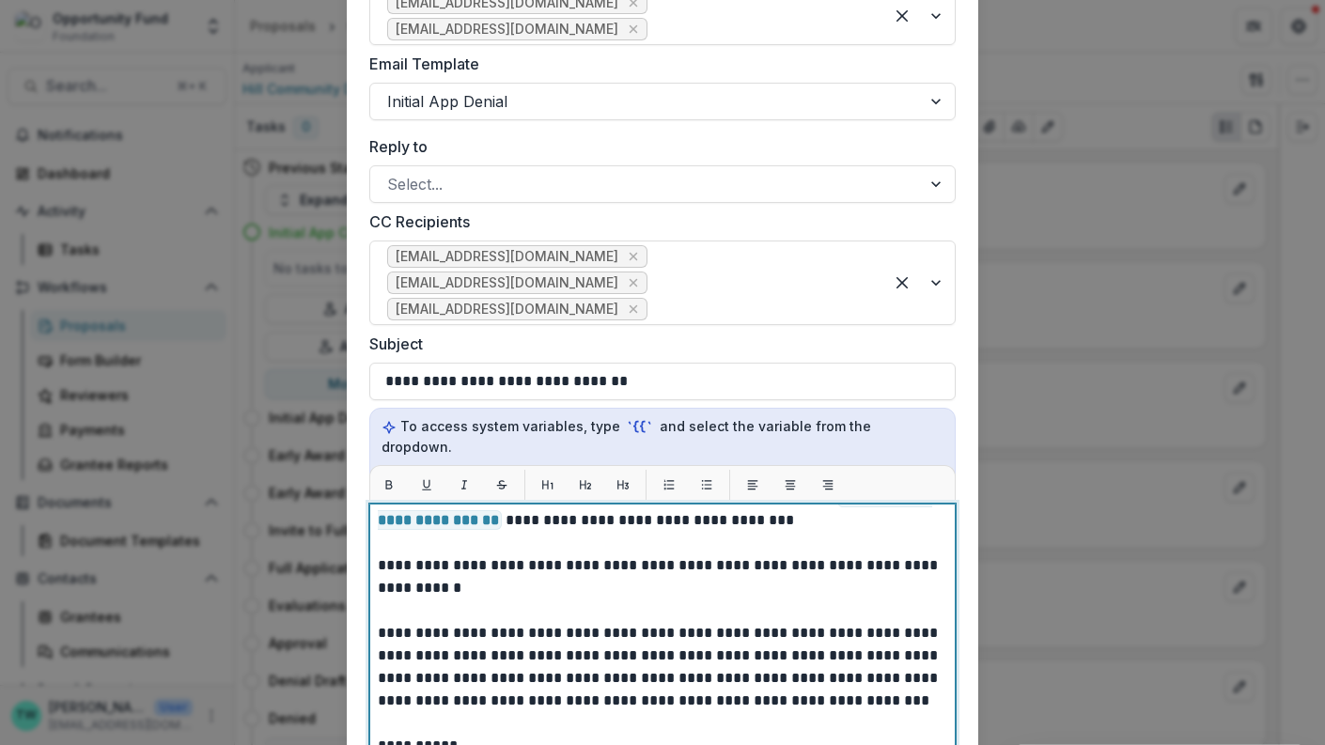
click at [495, 536] on p "**********" at bounding box center [660, 701] width 565 height 654
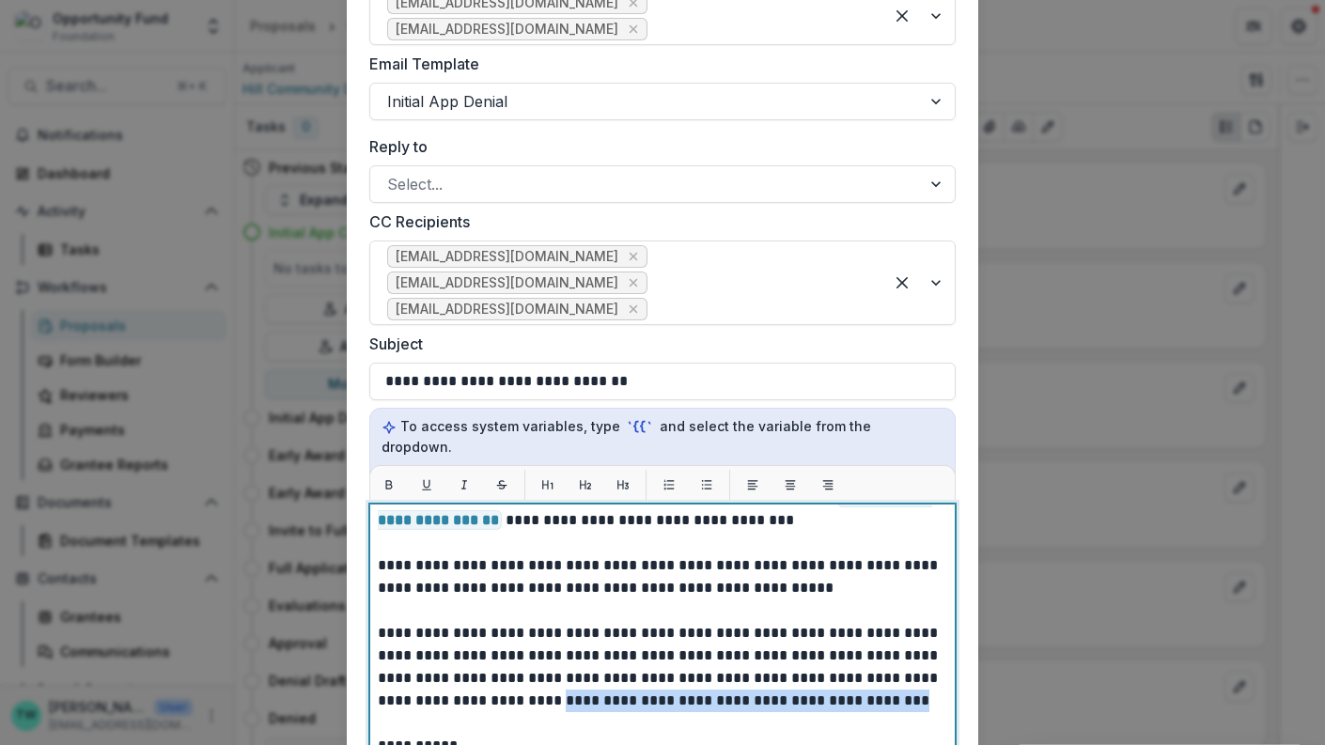
drag, startPoint x: 867, startPoint y: 655, endPoint x: 513, endPoint y: 657, distance: 354.3
click at [513, 657] on p "**********" at bounding box center [660, 701] width 565 height 654
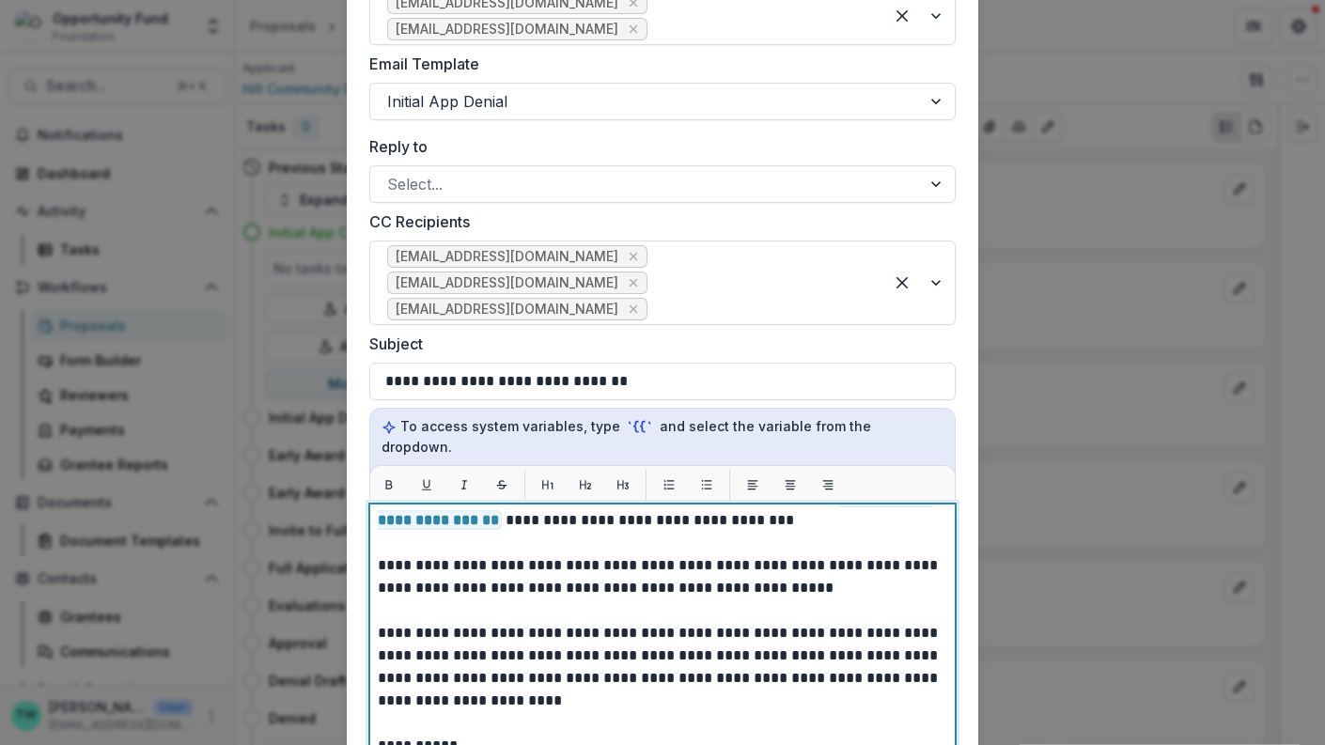
click at [828, 545] on p "**********" at bounding box center [660, 701] width 565 height 654
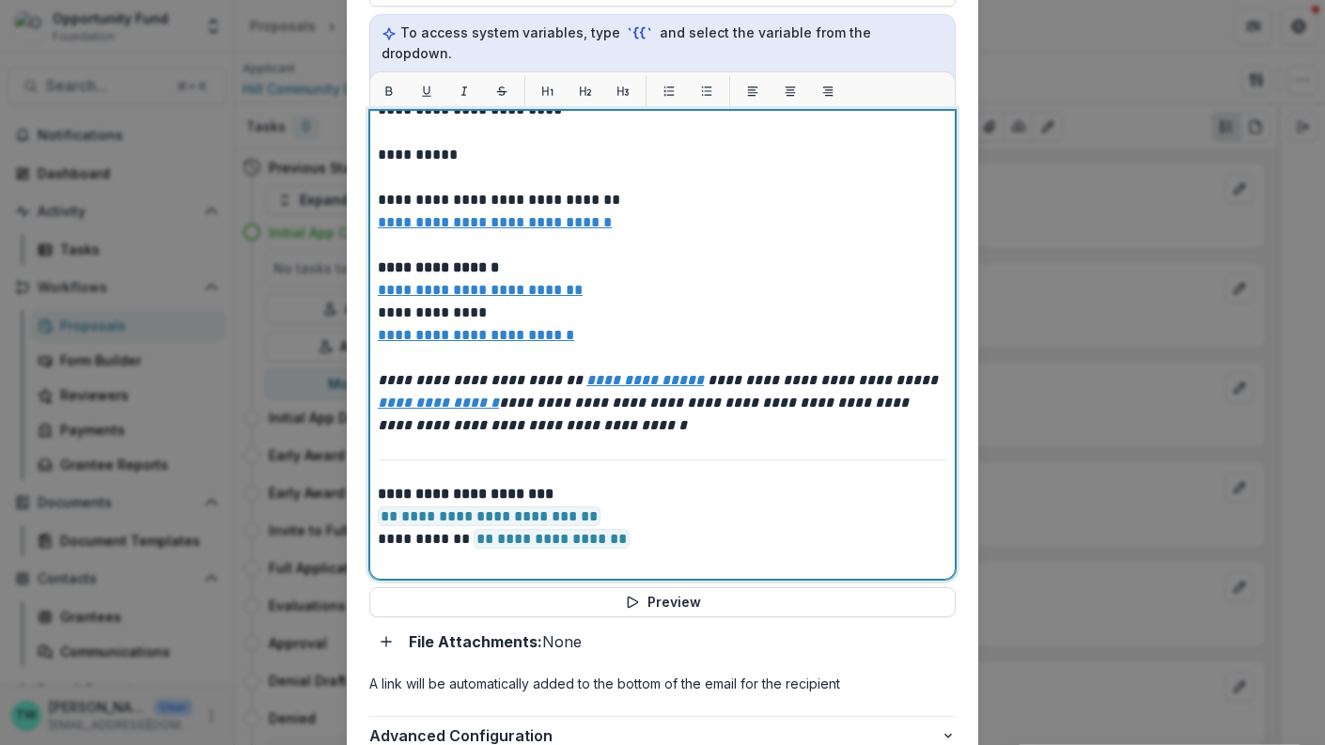
scroll to position [758, 0]
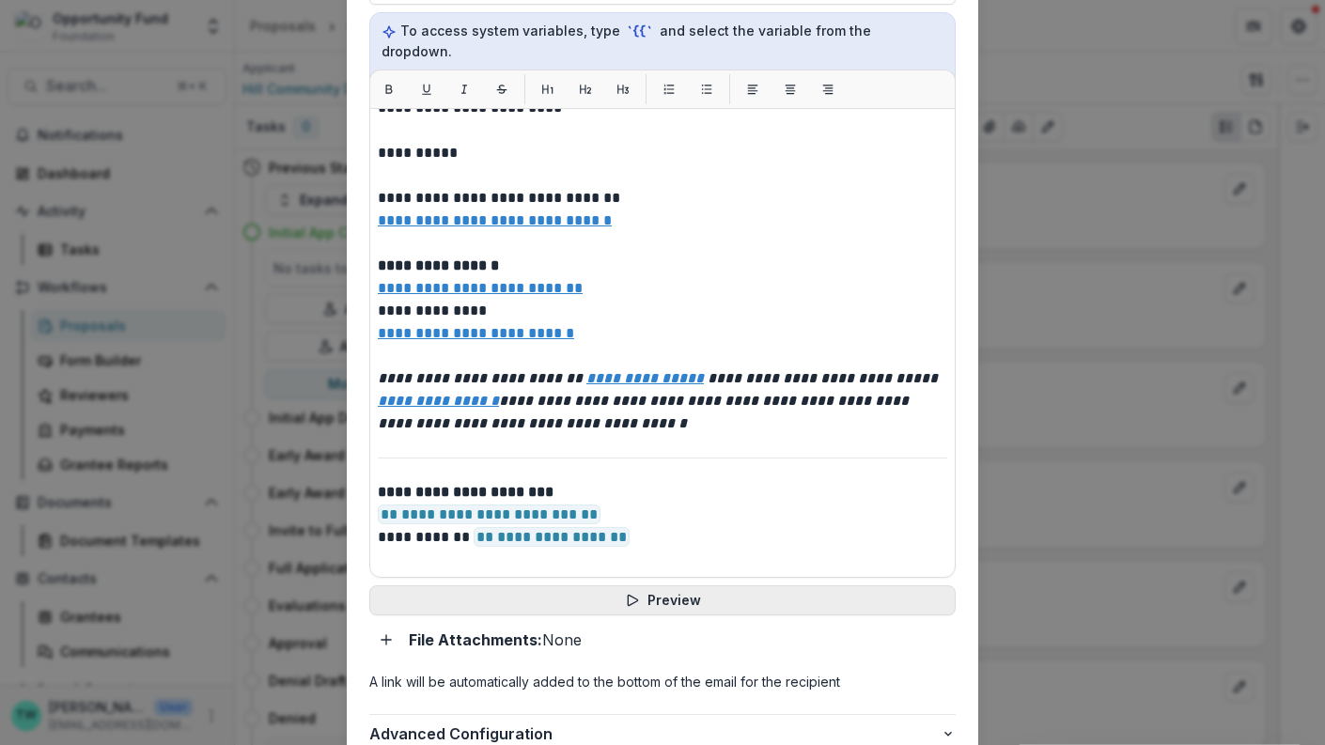
click at [693, 586] on button "Preview" at bounding box center [662, 601] width 586 height 30
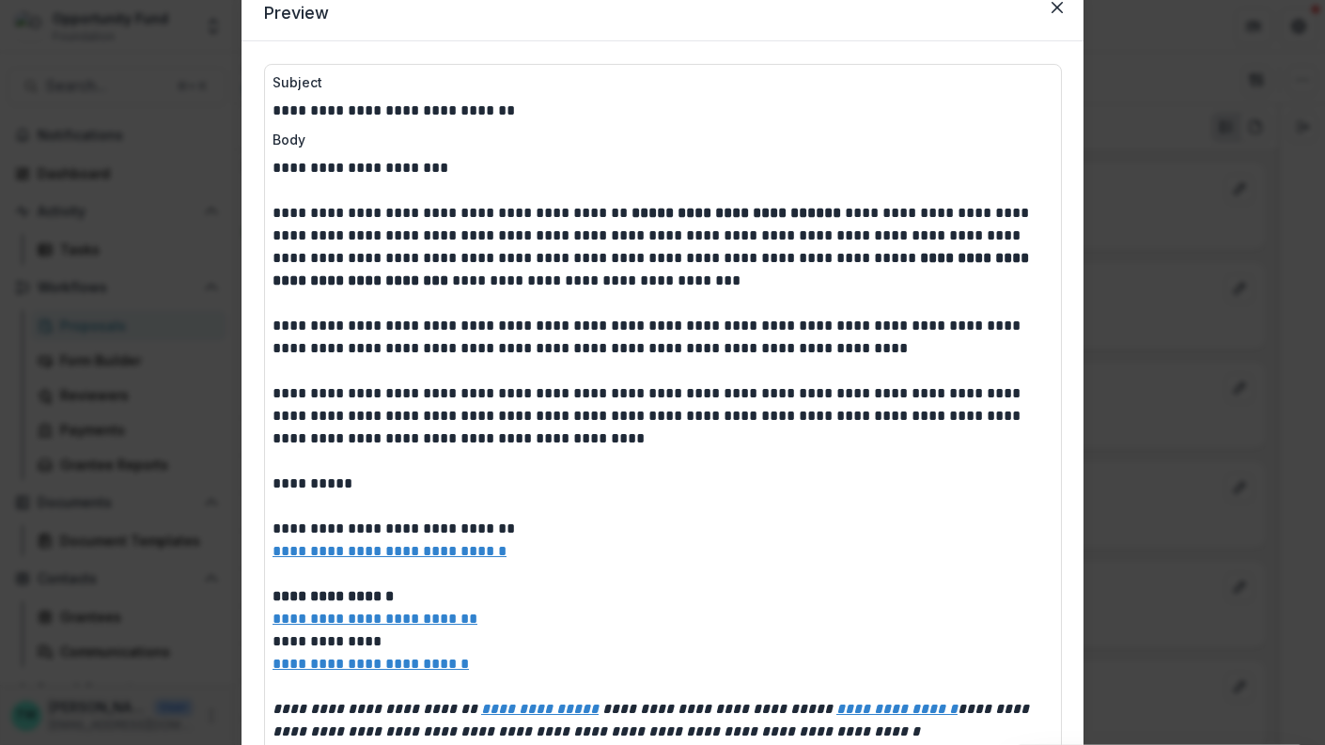
scroll to position [0, 0]
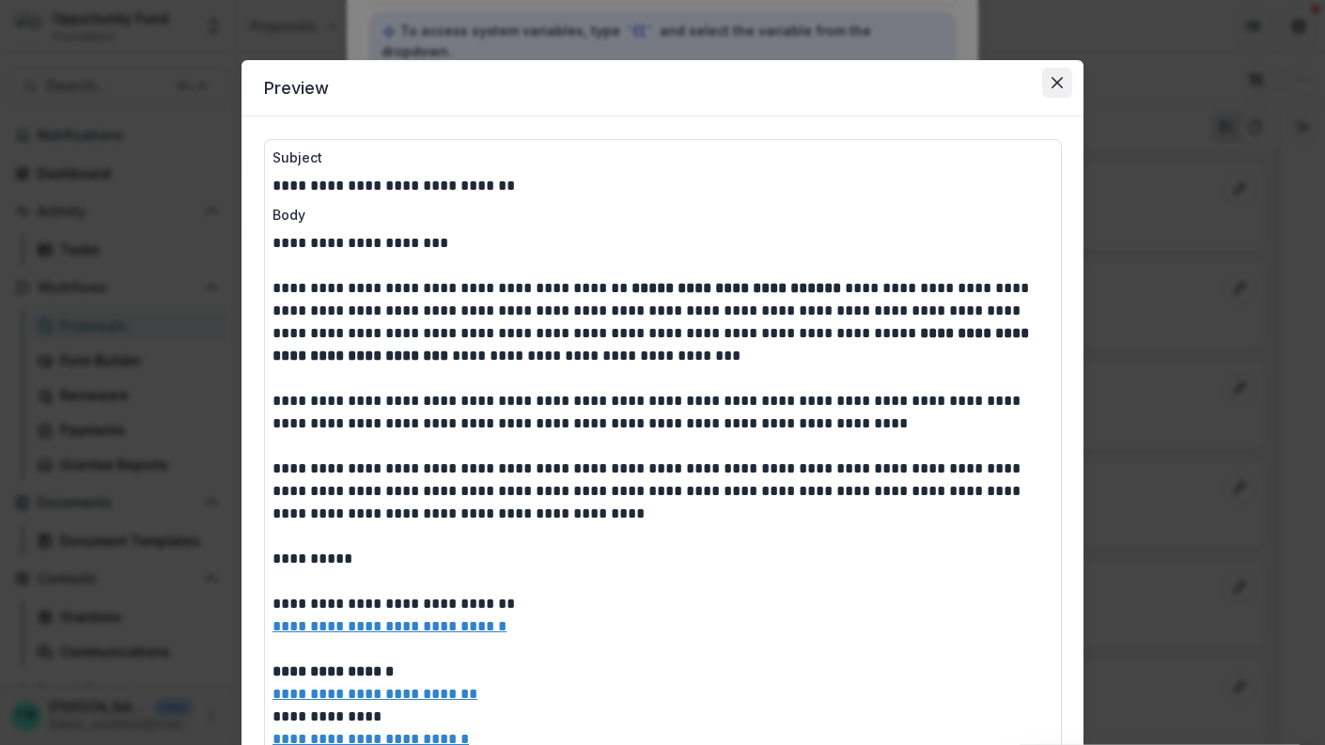
click at [1055, 82] on icon "Close" at bounding box center [1057, 82] width 11 height 11
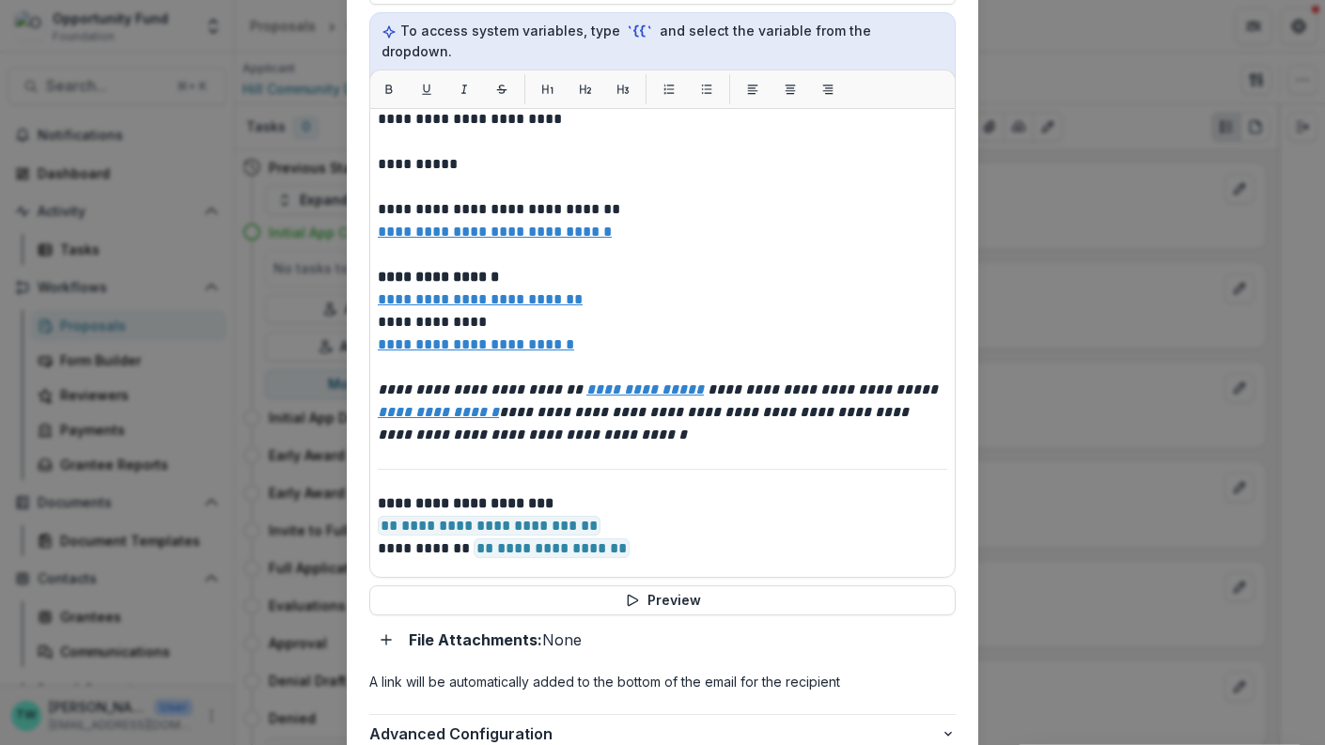
scroll to position [358, 0]
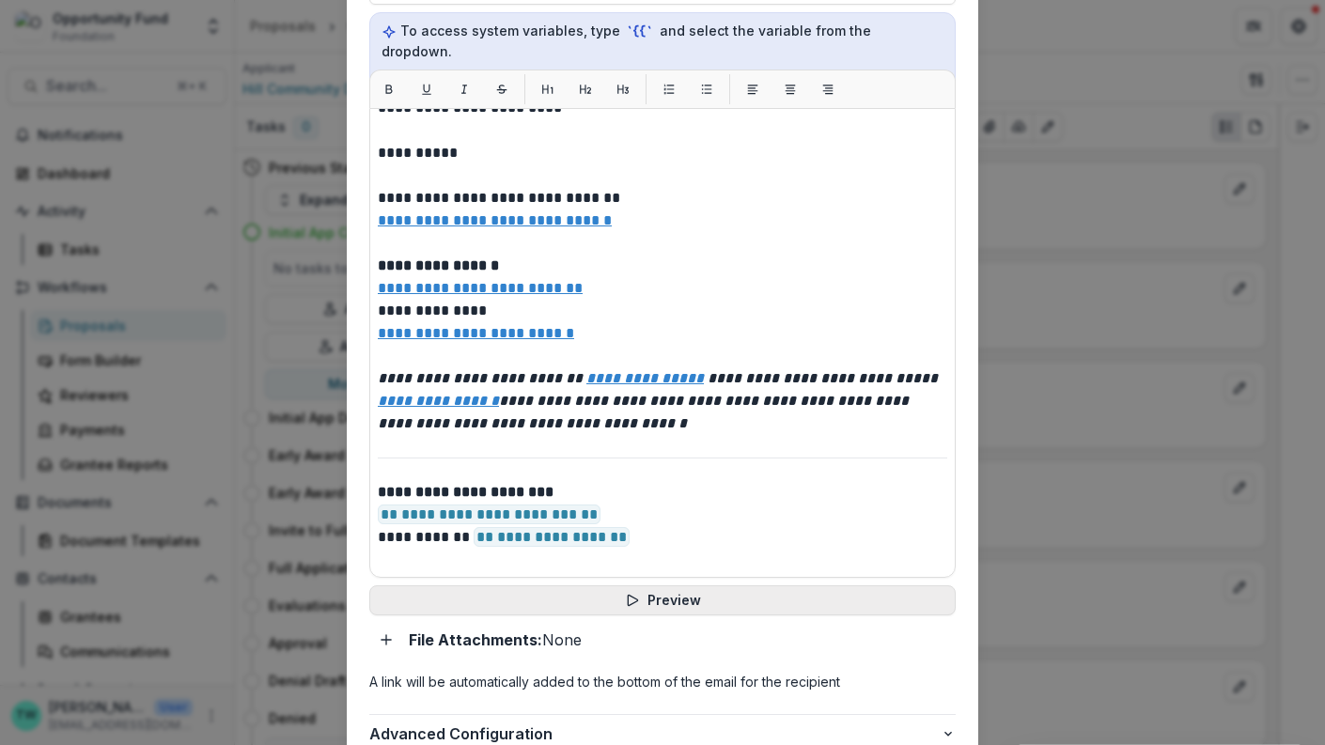
click at [720, 586] on button "Preview" at bounding box center [662, 601] width 586 height 30
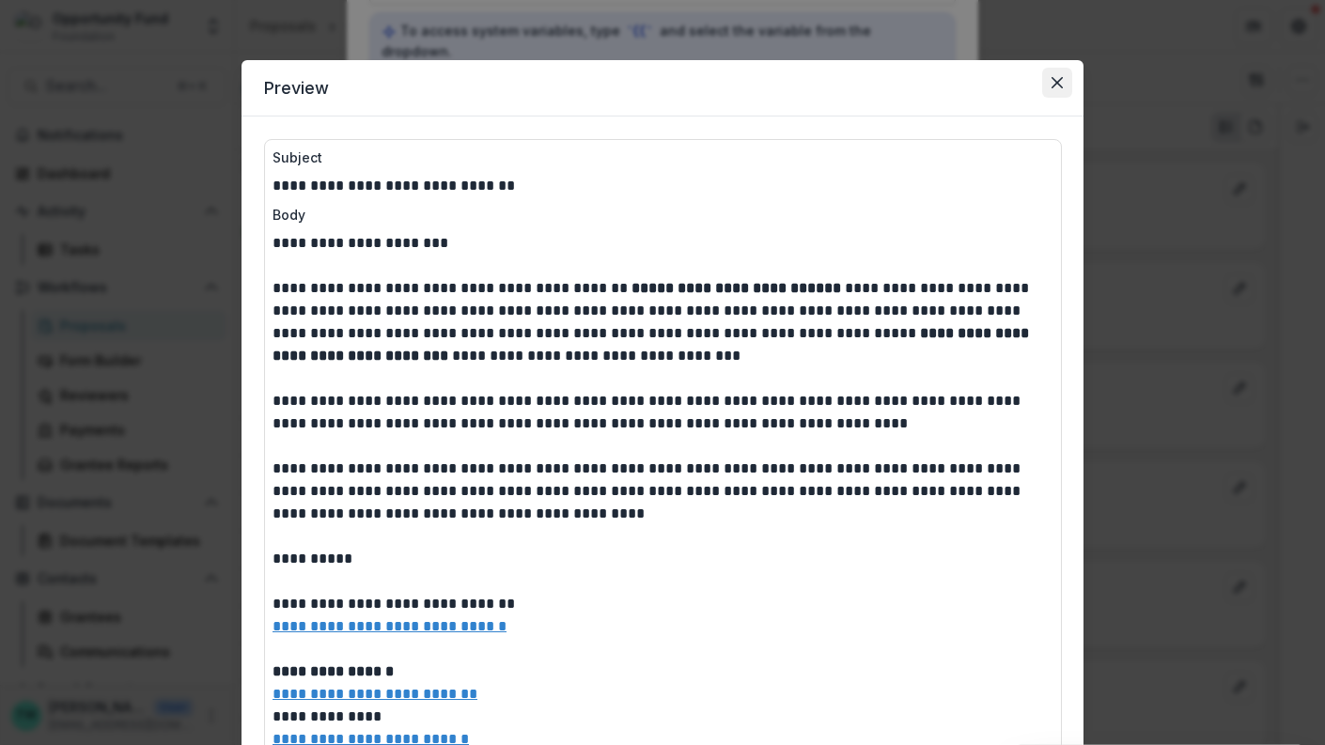
click at [1052, 84] on icon "Close" at bounding box center [1057, 82] width 11 height 11
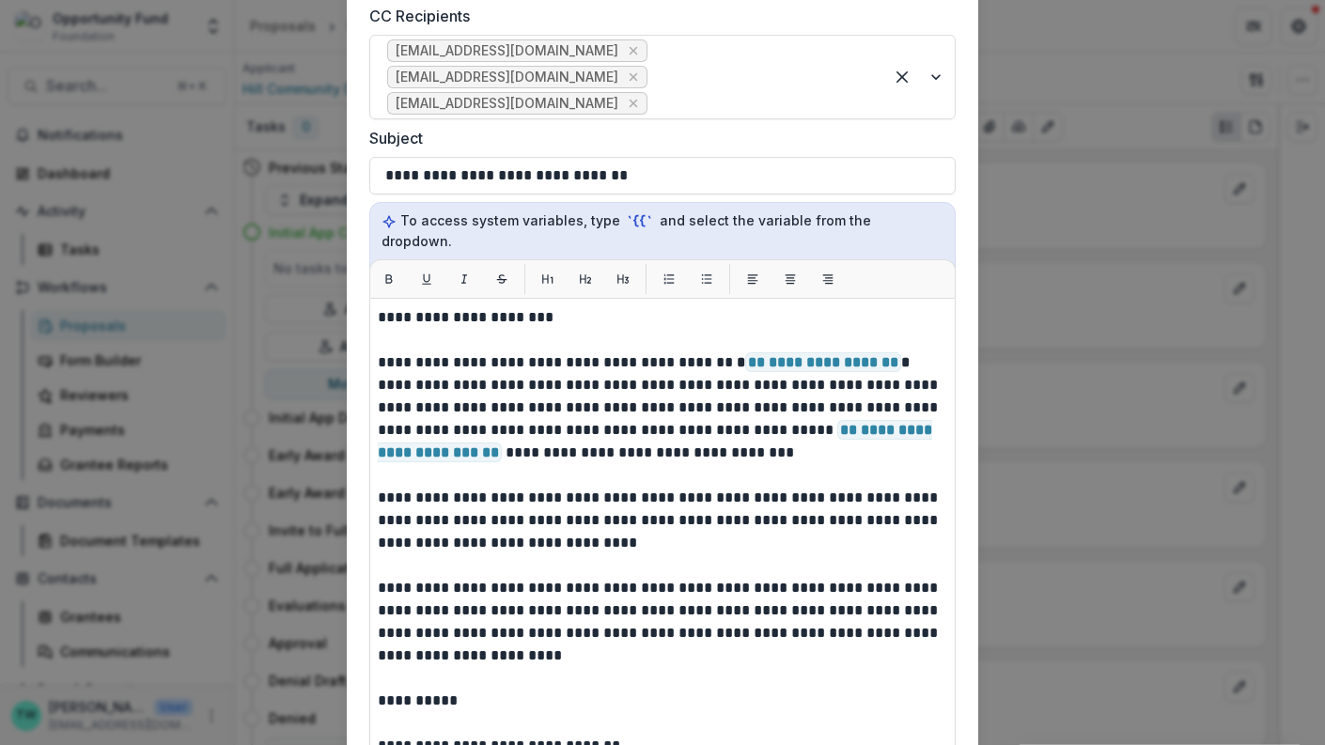
scroll to position [445, 0]
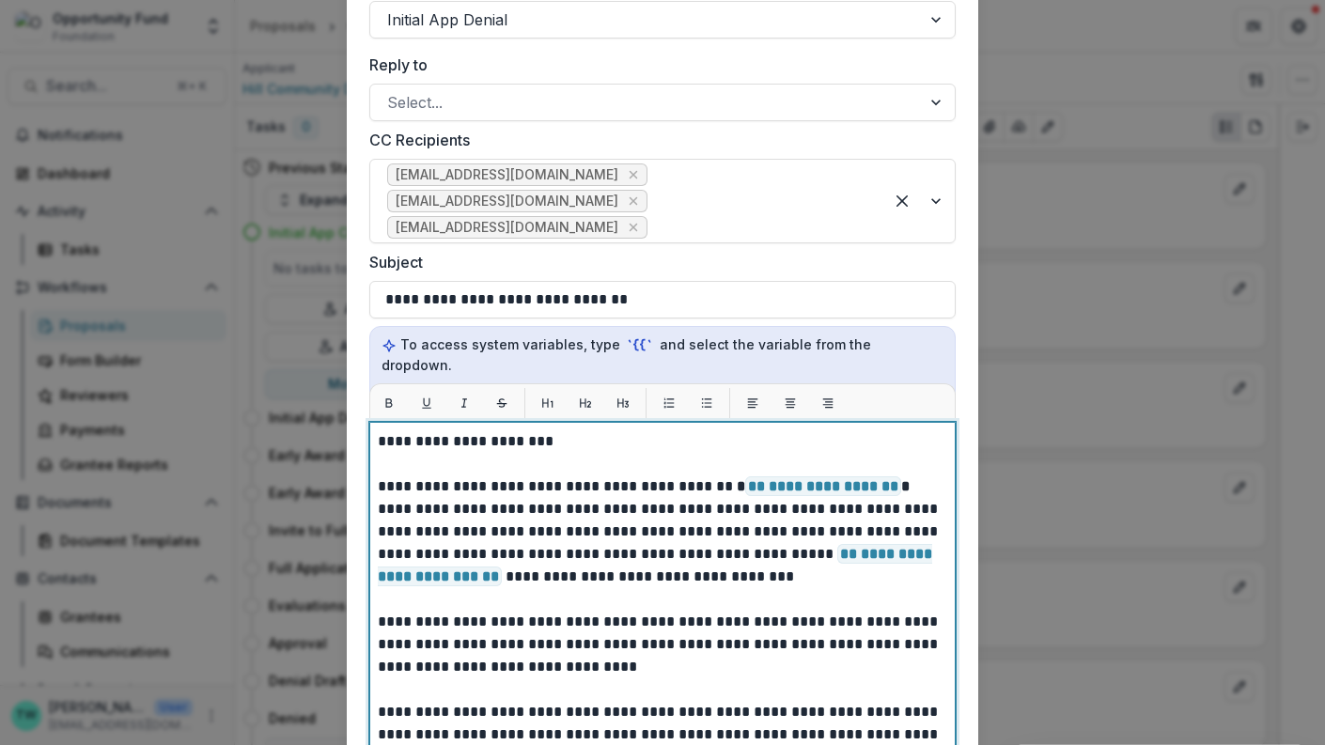
click at [876, 477] on strong "**********" at bounding box center [823, 487] width 173 height 20
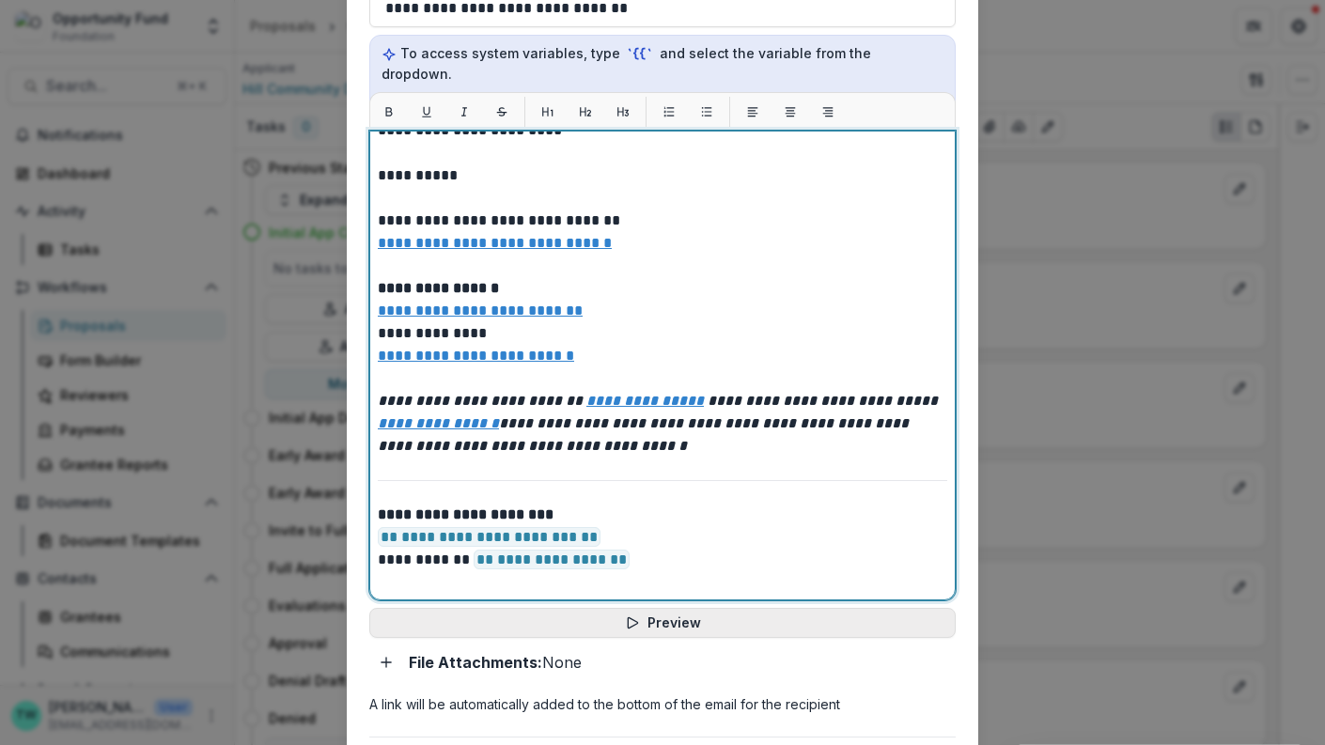
scroll to position [758, 0]
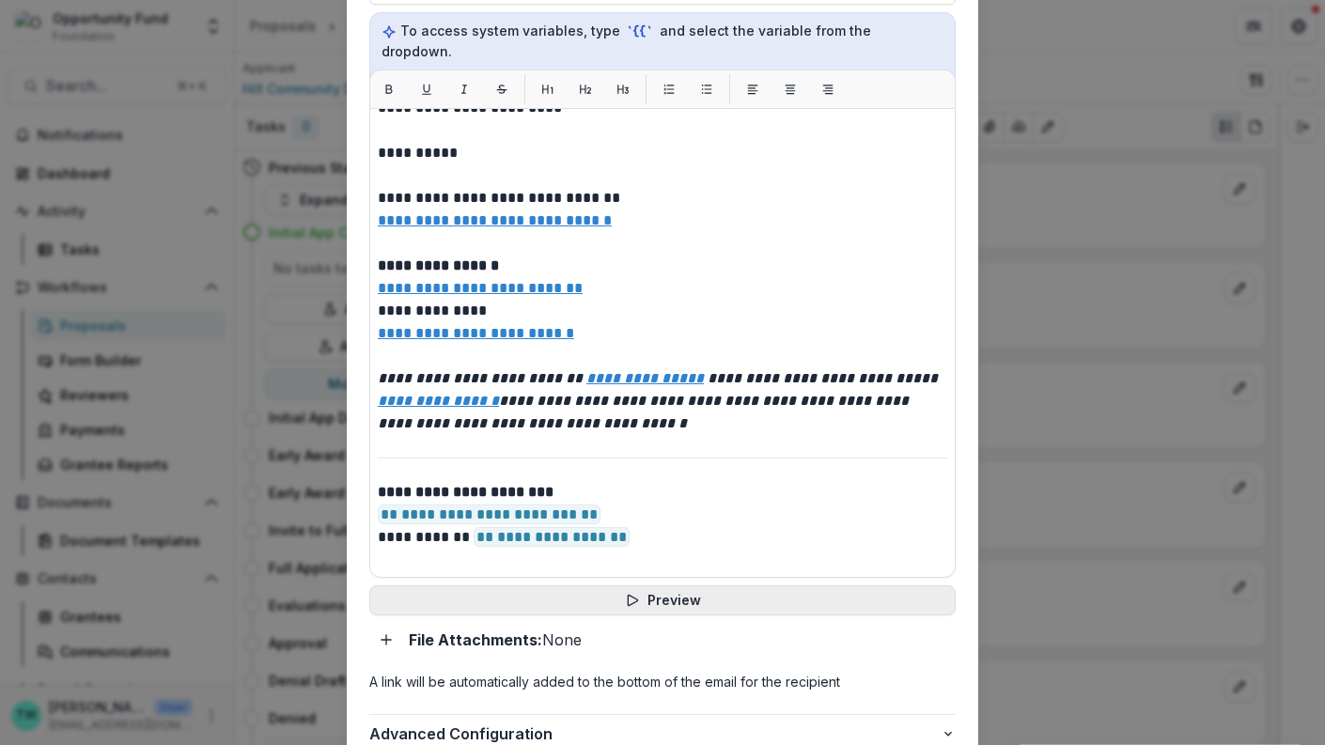
click at [691, 586] on button "Preview" at bounding box center [662, 601] width 586 height 30
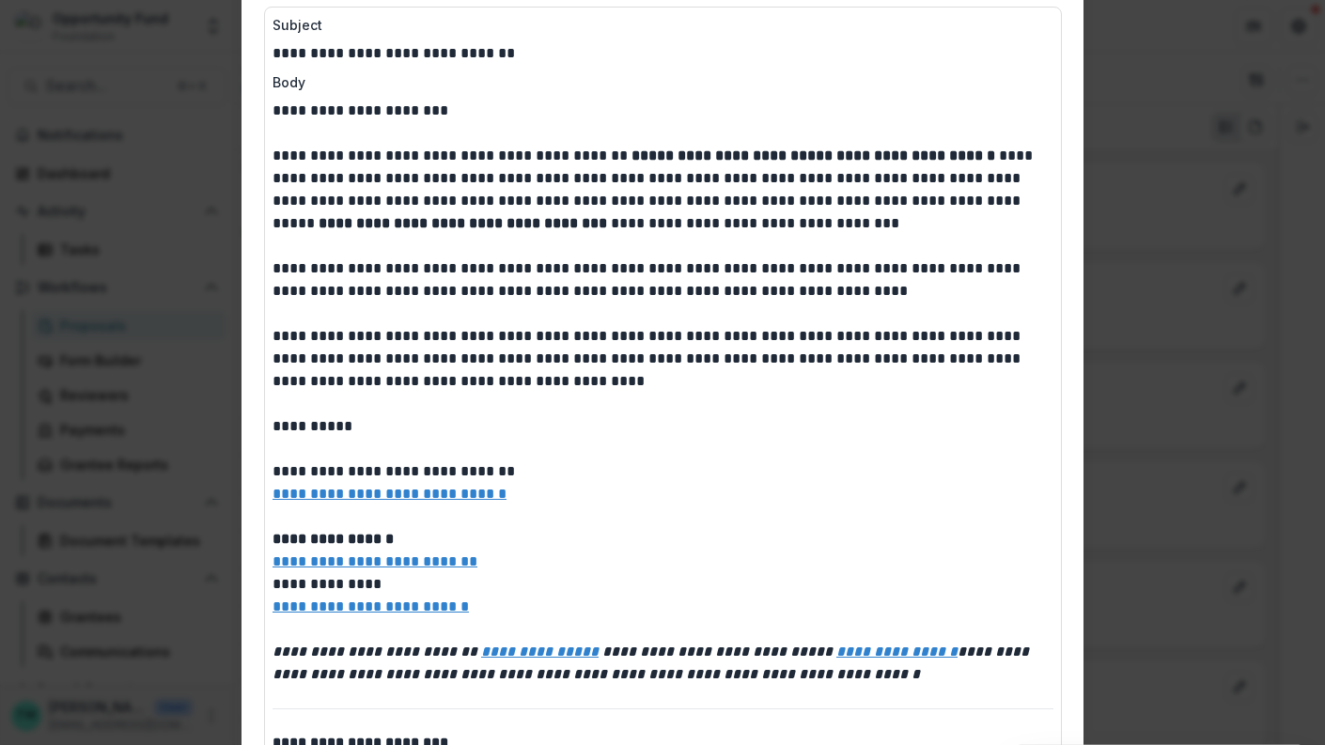
scroll to position [0, 0]
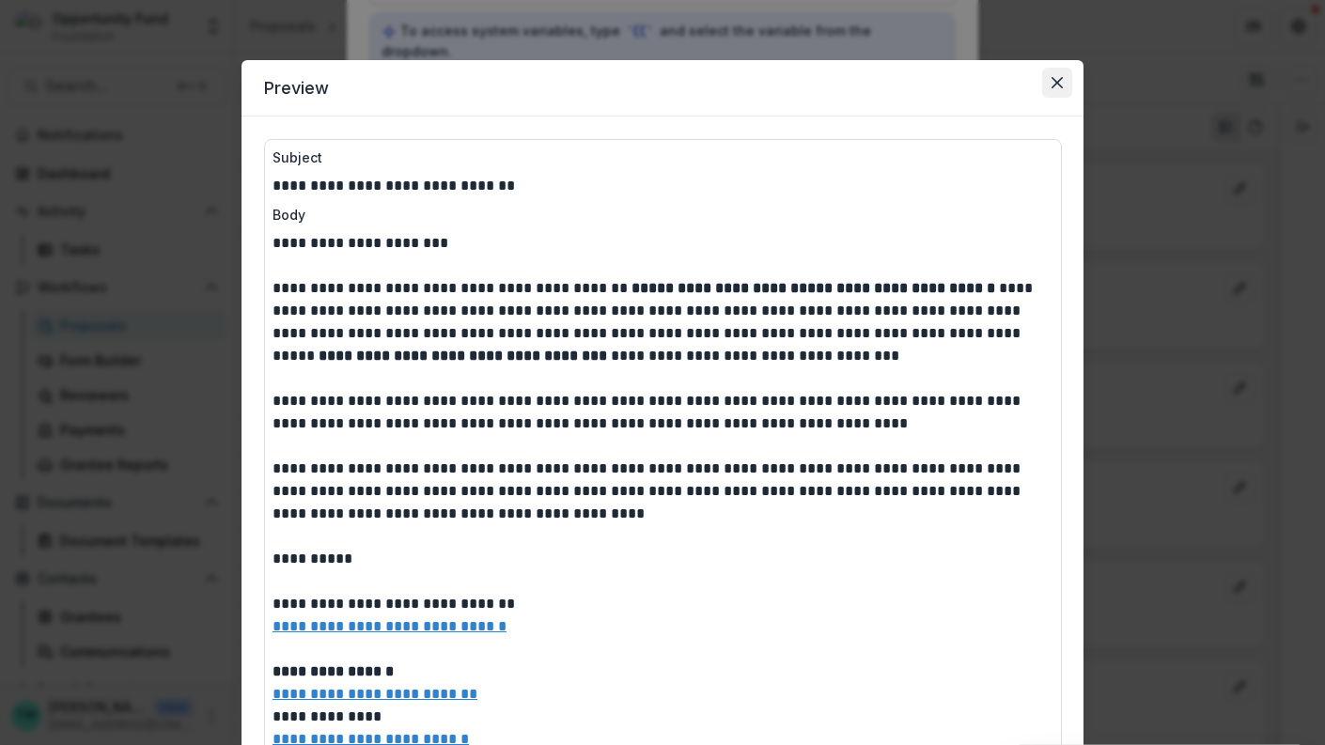
click at [1054, 82] on icon "Close" at bounding box center [1057, 82] width 11 height 11
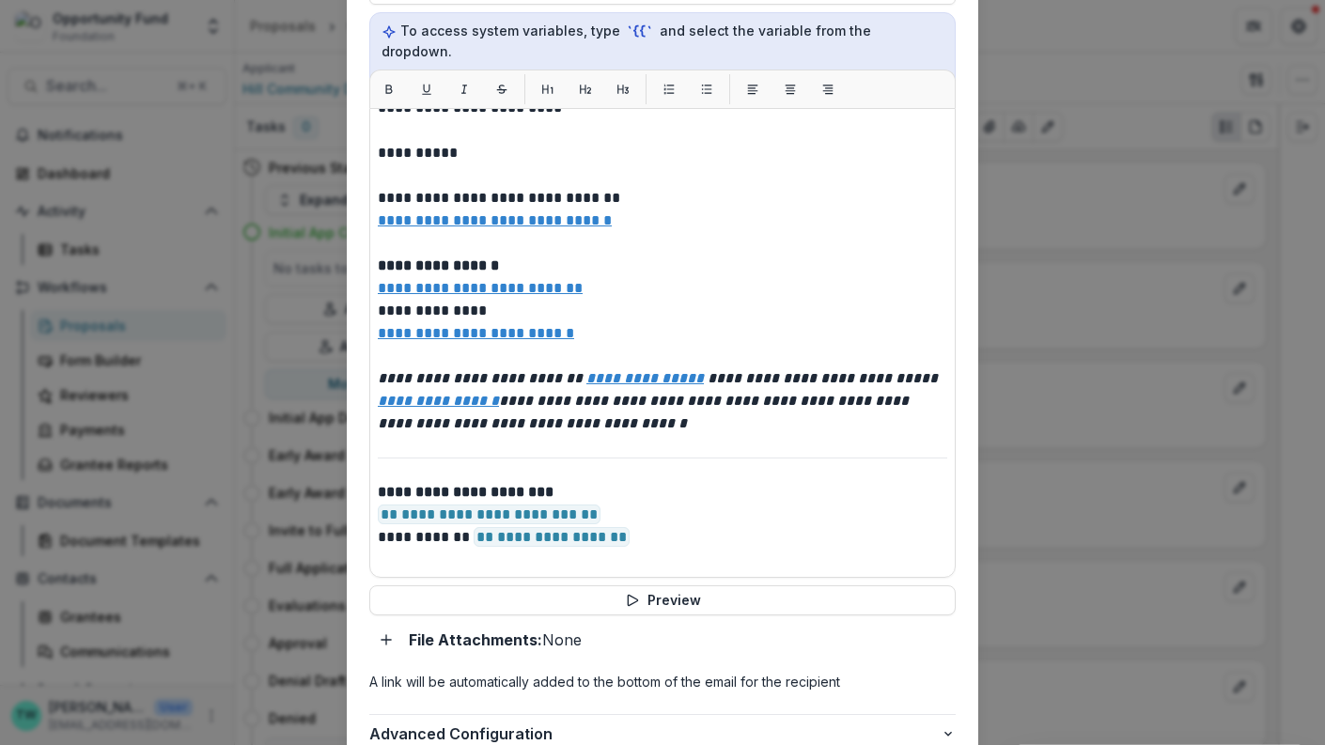
scroll to position [871, 0]
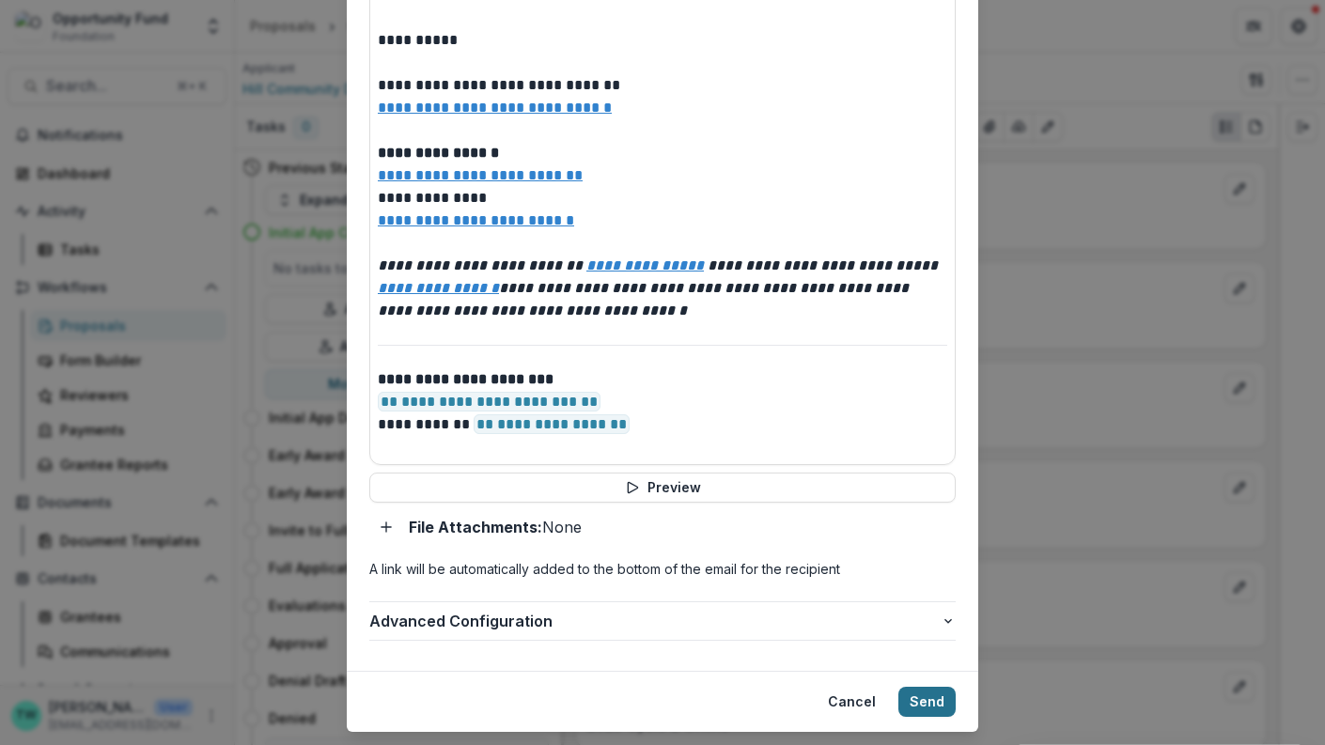
click at [921, 687] on button "Send" at bounding box center [926, 702] width 57 height 30
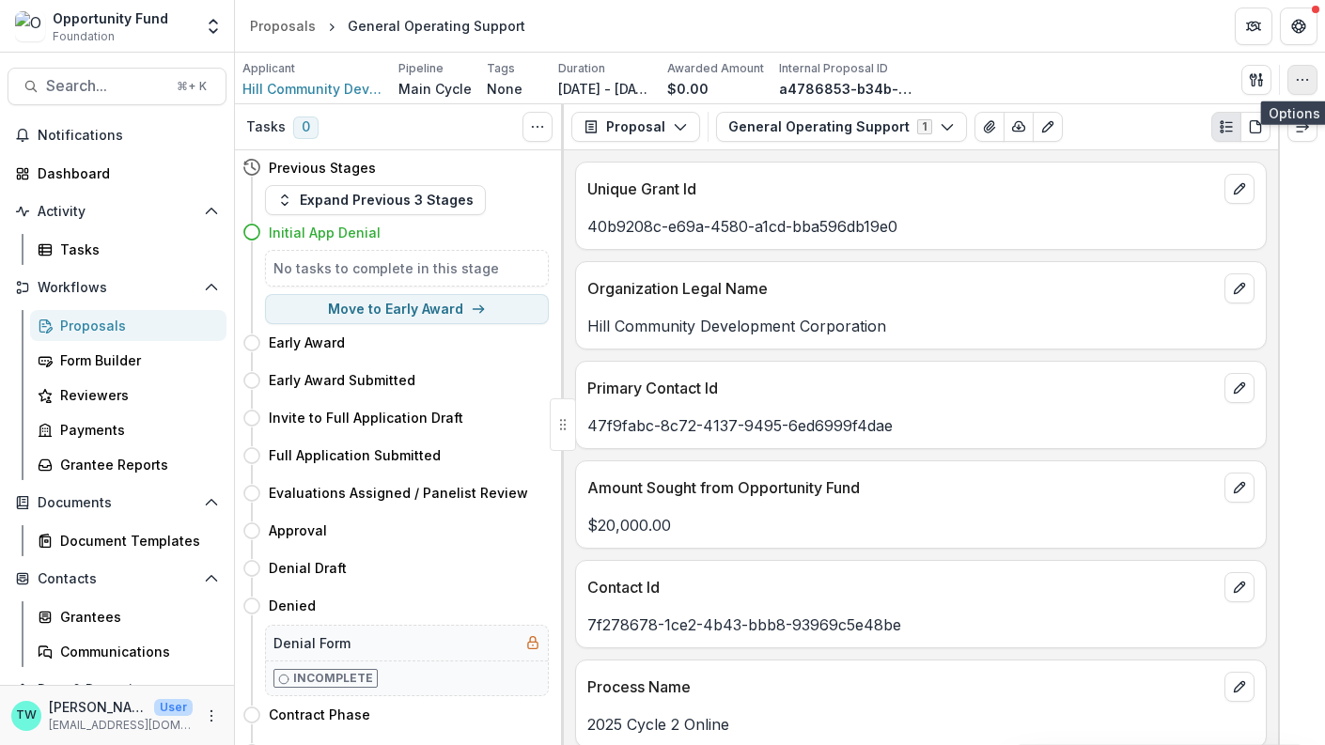
click at [1179, 83] on icon "button" at bounding box center [1302, 79] width 15 height 15
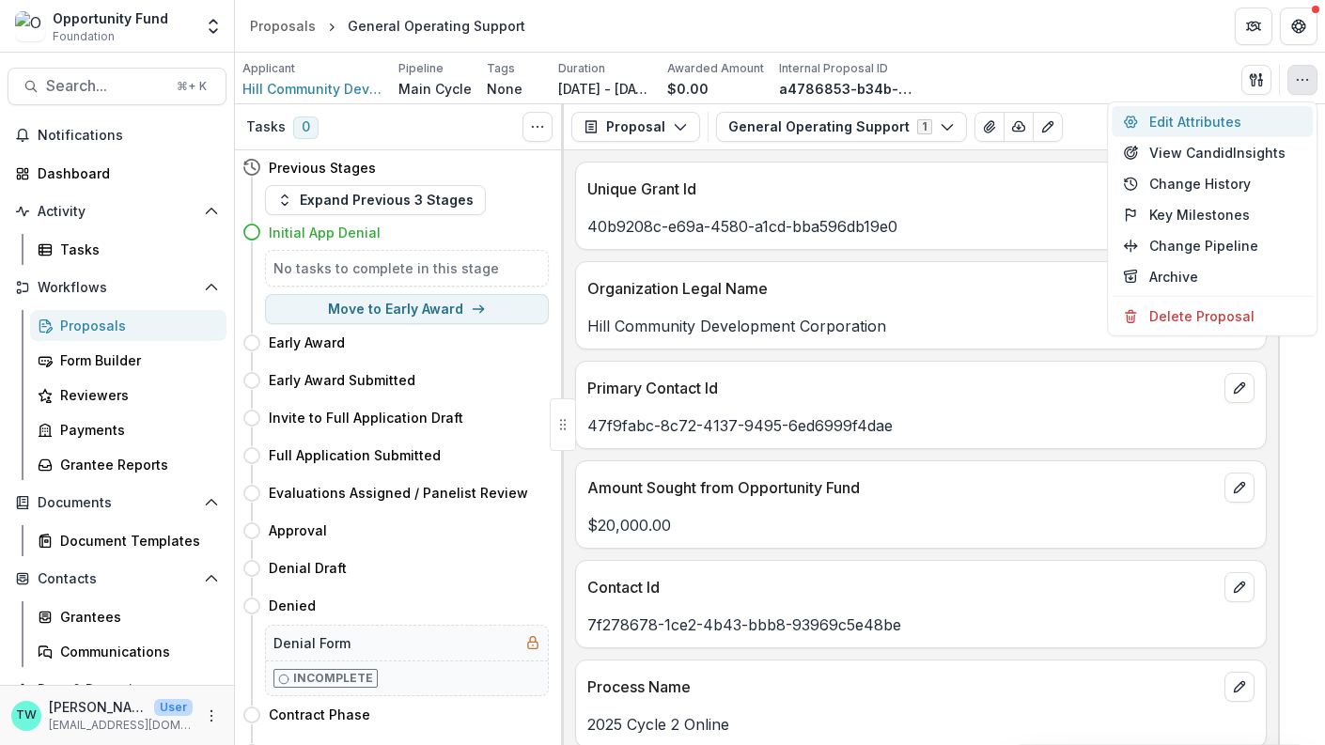
click at [1179, 122] on button "Edit Attributes" at bounding box center [1212, 121] width 201 height 31
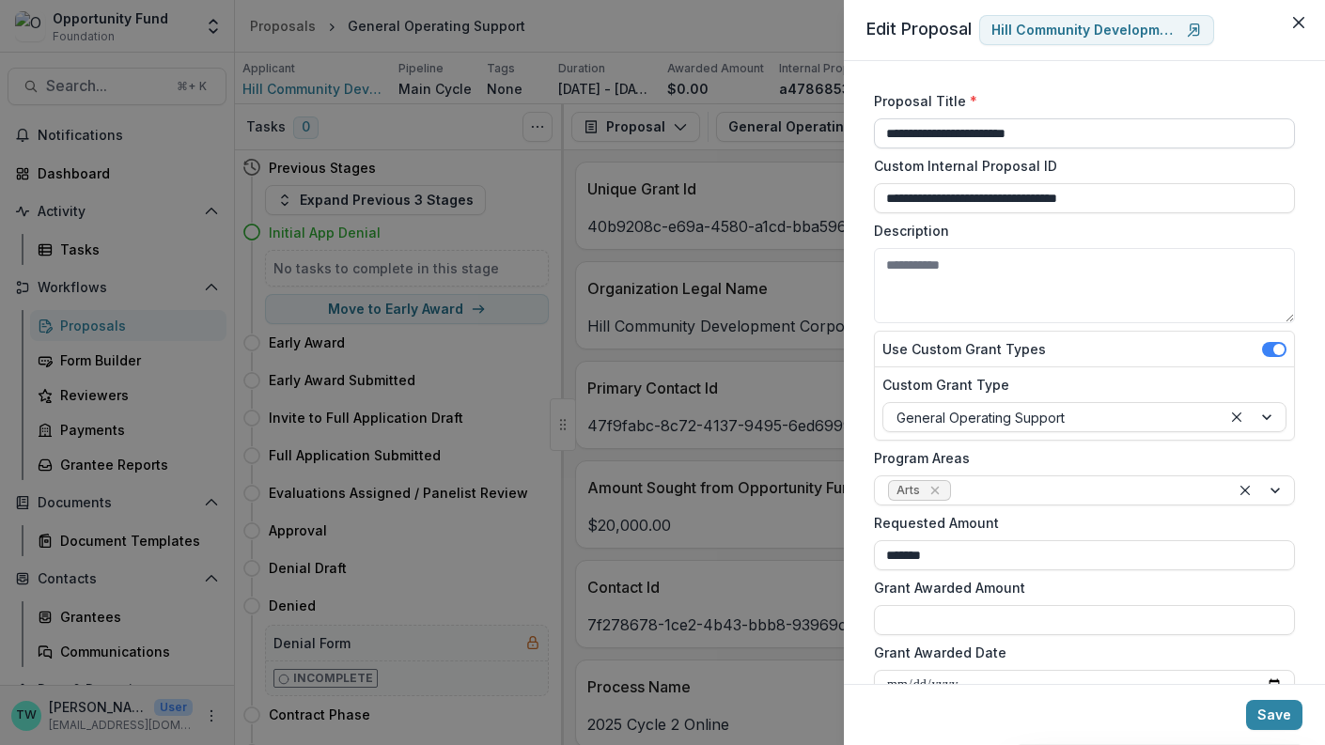
click at [1076, 130] on input "**********" at bounding box center [1084, 133] width 421 height 30
paste input "**********"
type input "**********"
click at [1179, 713] on button "Save" at bounding box center [1274, 715] width 56 height 30
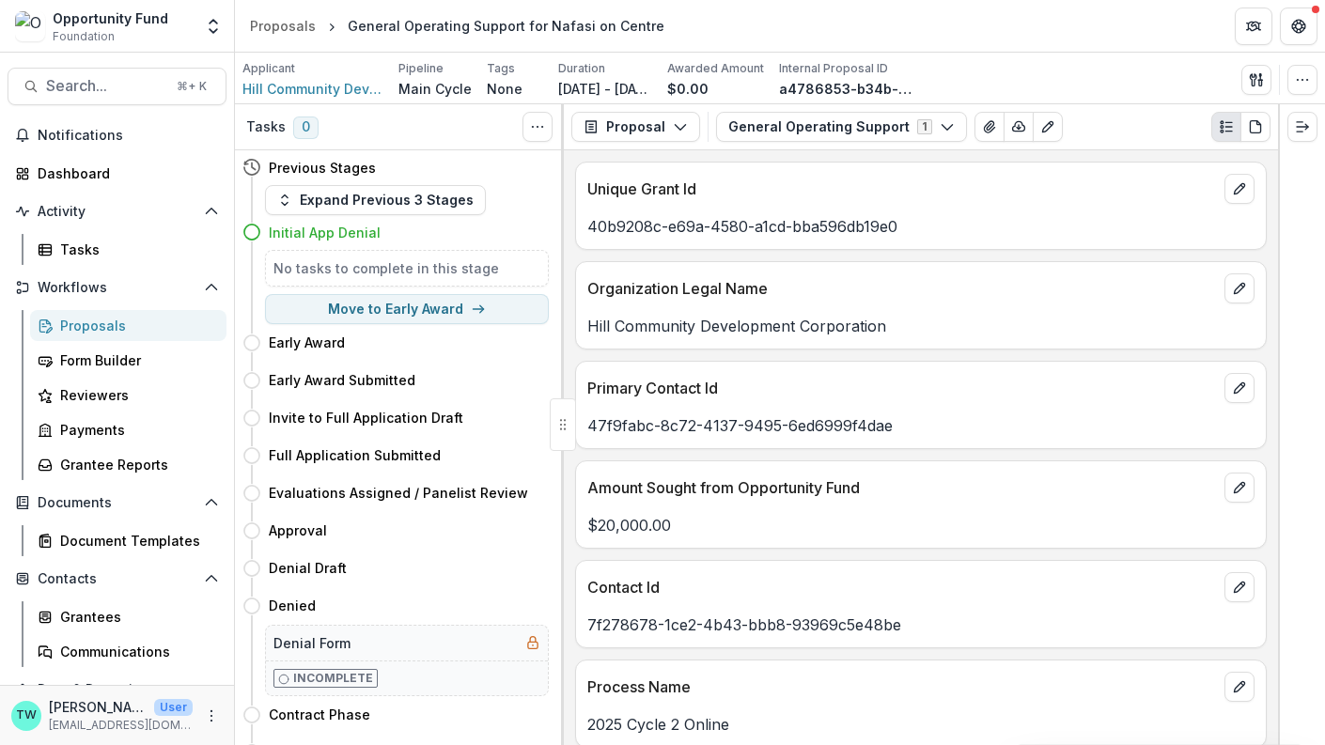
click at [98, 319] on div "Proposals" at bounding box center [135, 326] width 151 height 20
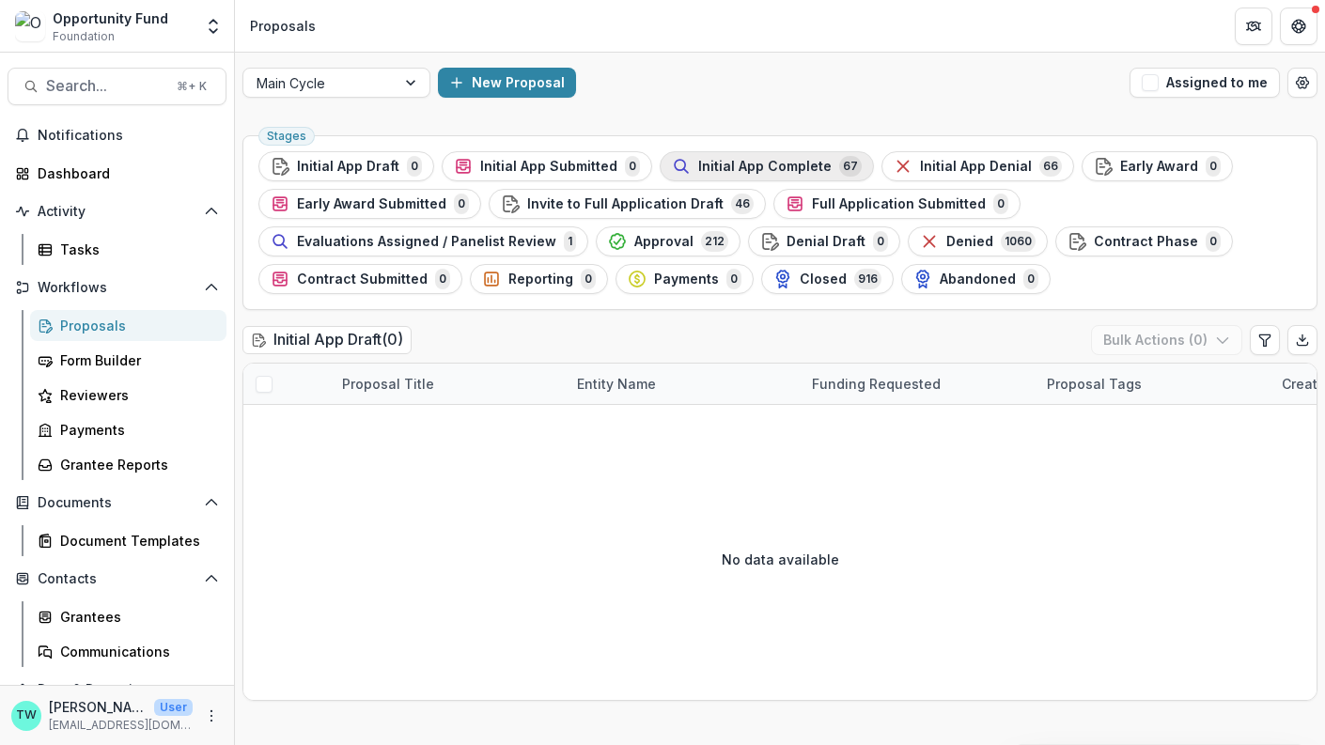
click at [715, 165] on span "Initial App Complete" at bounding box center [764, 167] width 133 height 16
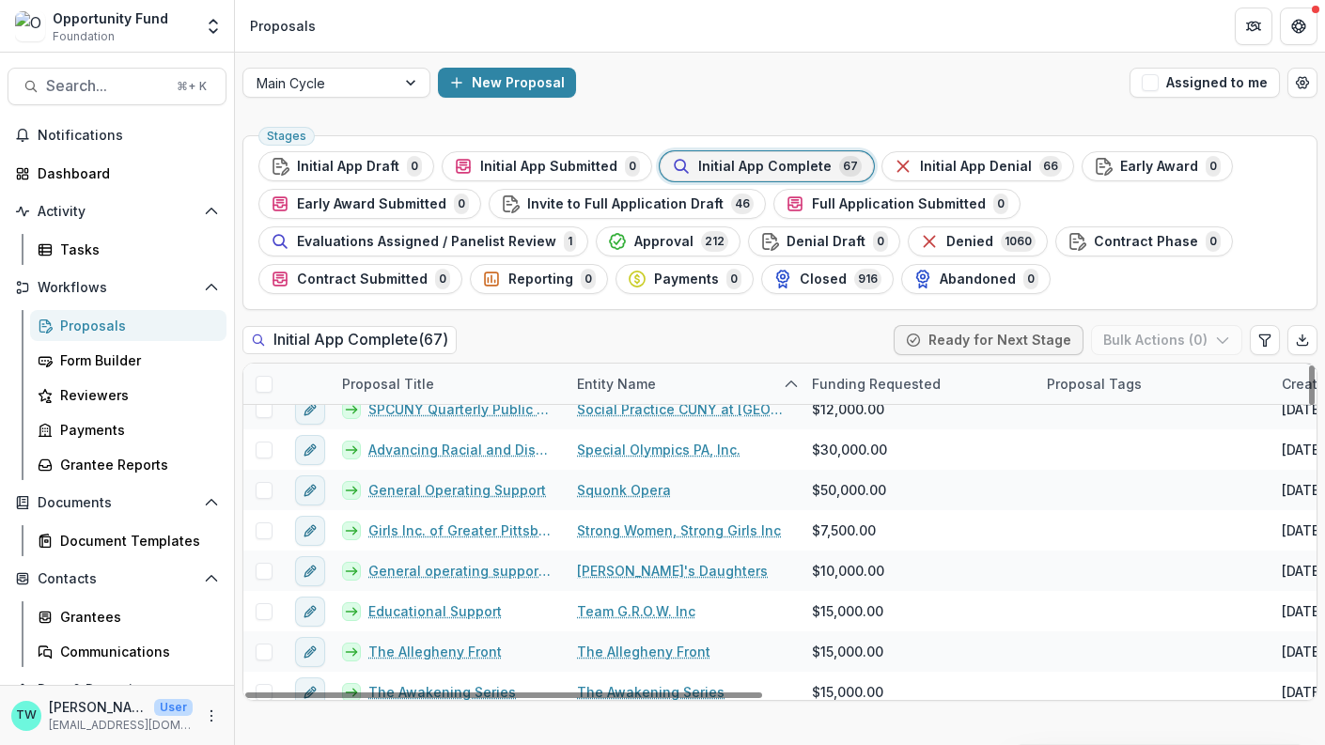
scroll to position [1742, 0]
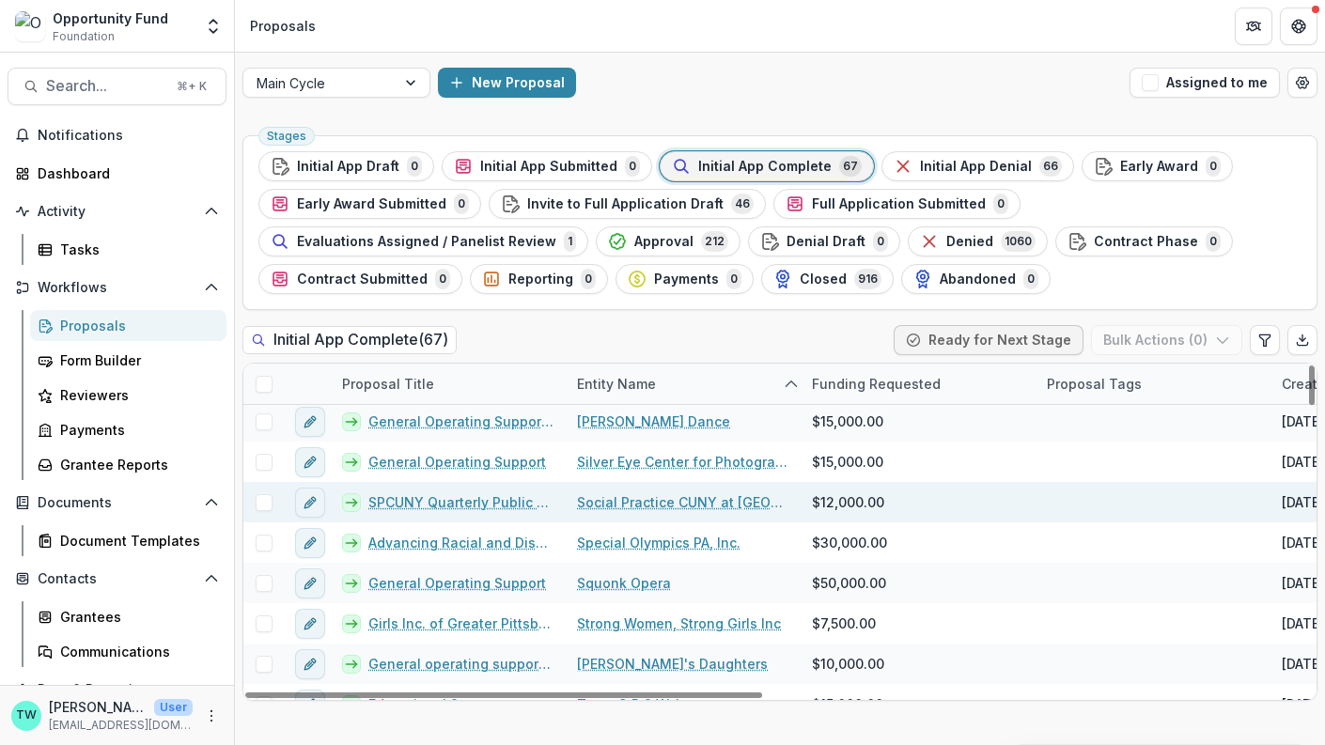
click at [485, 496] on link "SPCUNY Quarterly Public Programs 2026, in partnership with local community part…" at bounding box center [461, 502] width 186 height 20
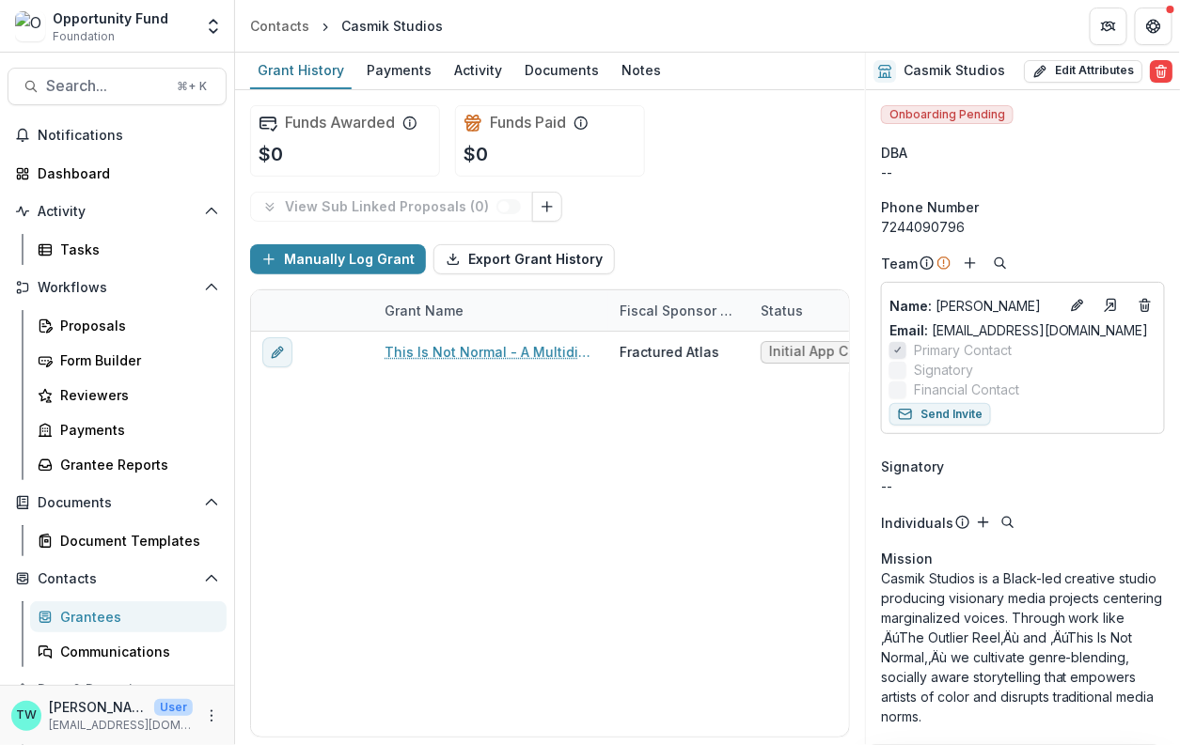
click at [104, 616] on div "Grantees" at bounding box center [135, 617] width 151 height 20
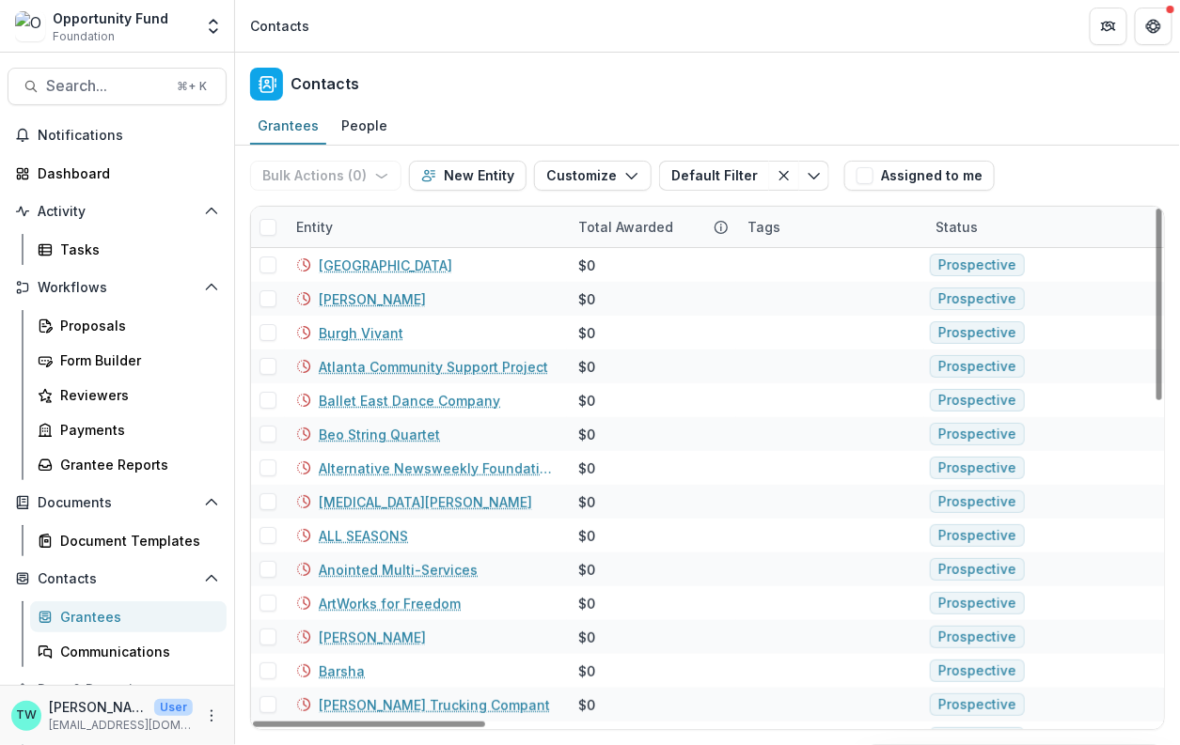
click at [376, 226] on div "Entity" at bounding box center [426, 227] width 282 height 40
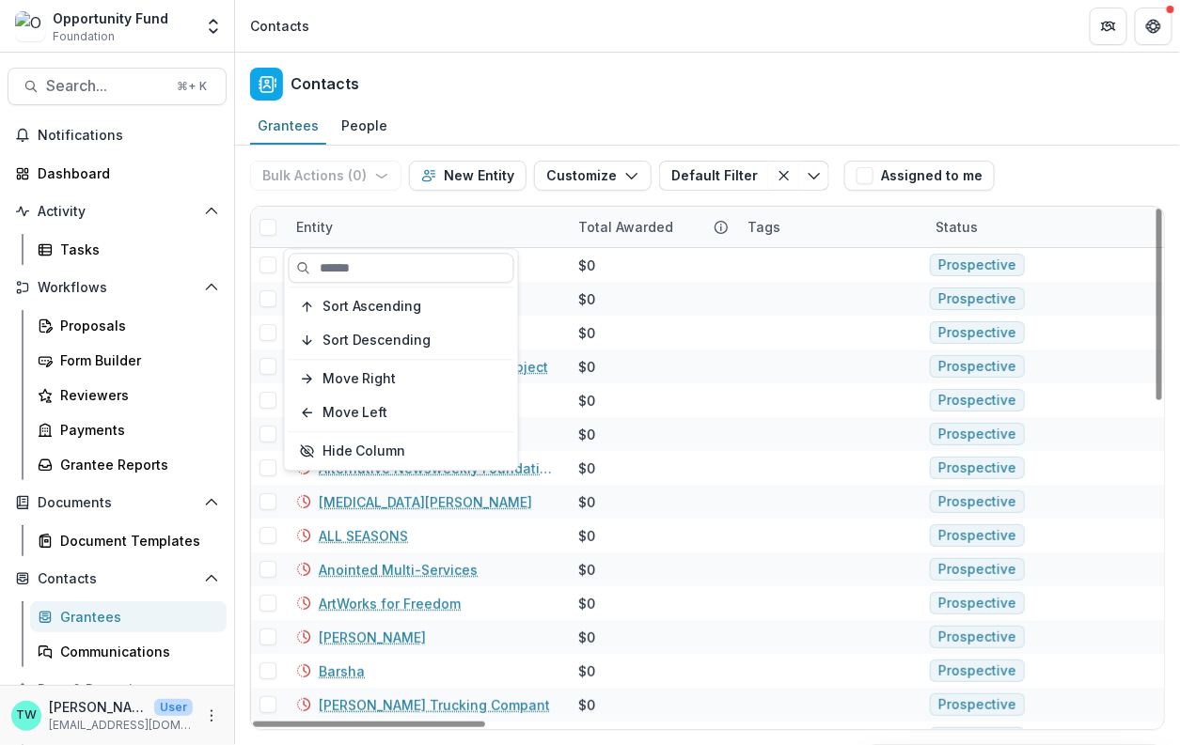
click at [358, 225] on div "Entity" at bounding box center [426, 227] width 282 height 40
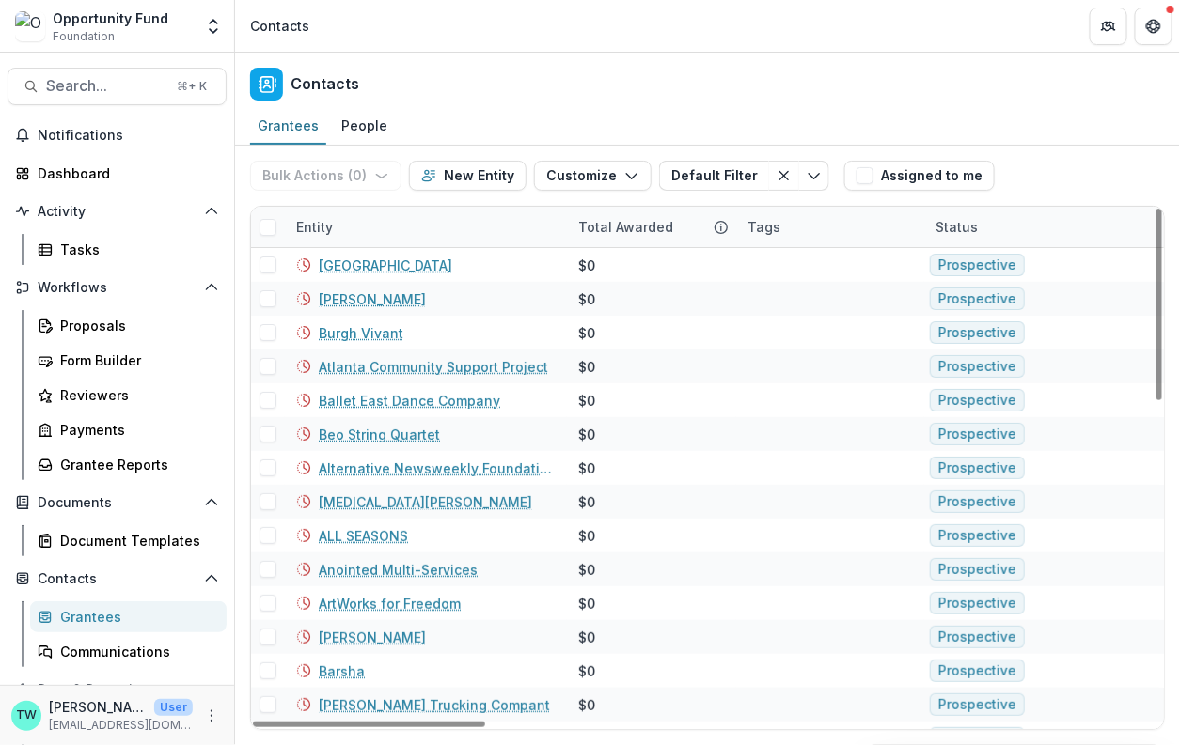
click at [326, 224] on div "Entity" at bounding box center [314, 227] width 59 height 20
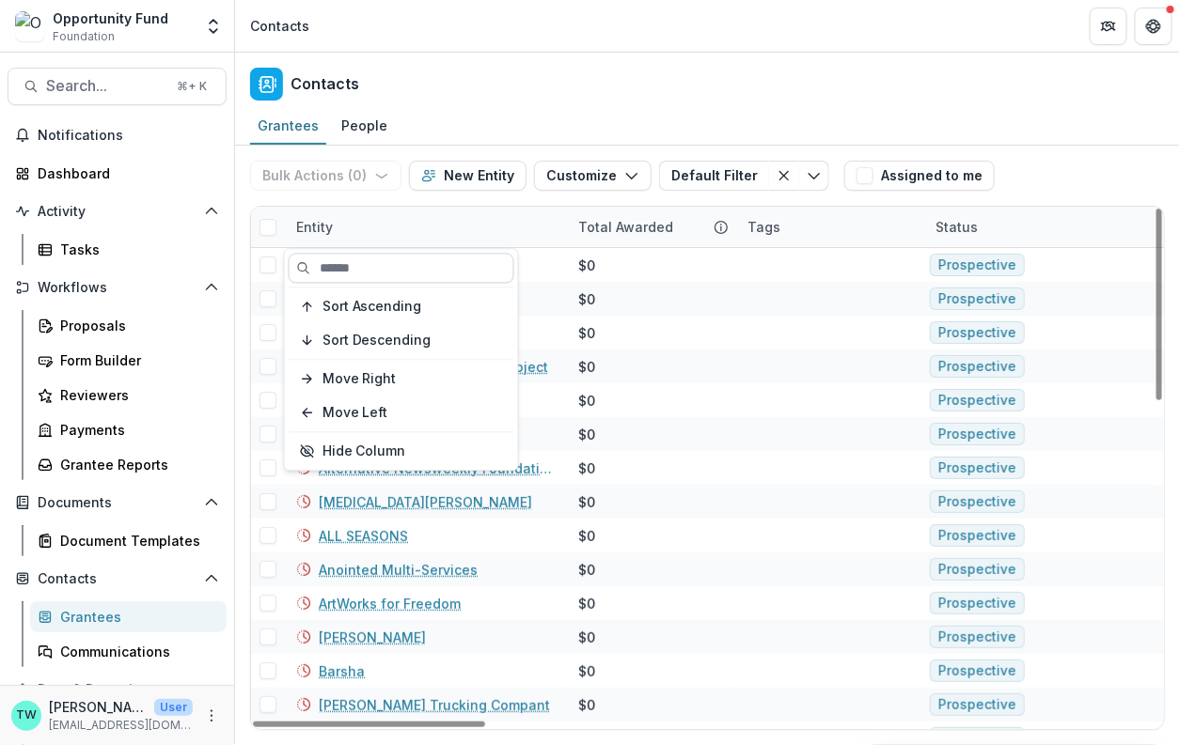
click at [367, 273] on input at bounding box center [402, 268] width 226 height 30
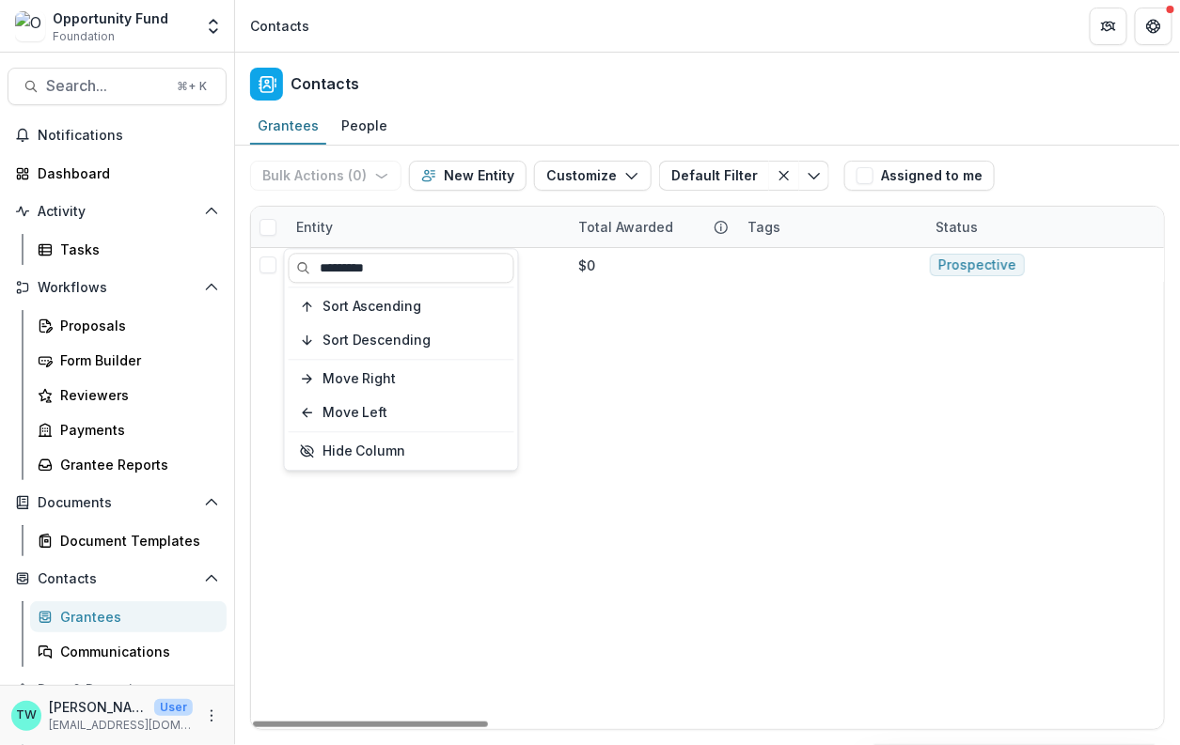
type input "*********"
click at [440, 224] on div "Entity" at bounding box center [426, 227] width 282 height 40
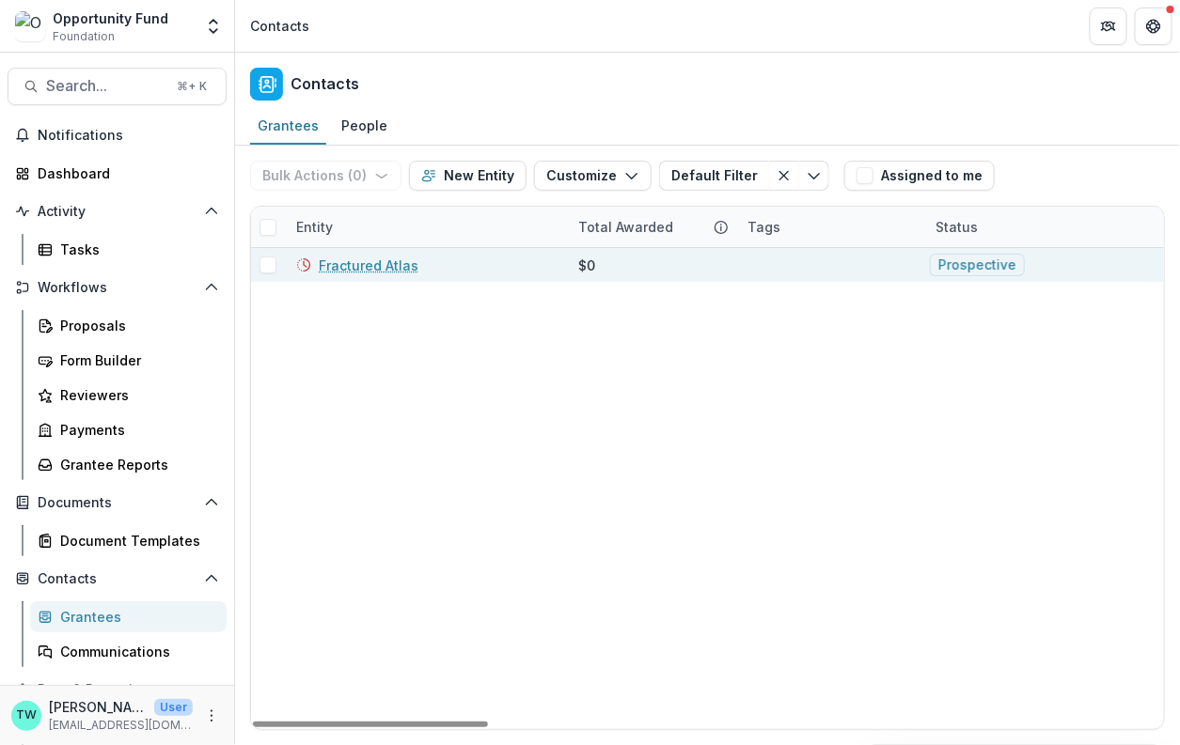
click at [381, 262] on link "Fractured Atlas" at bounding box center [369, 266] width 100 height 20
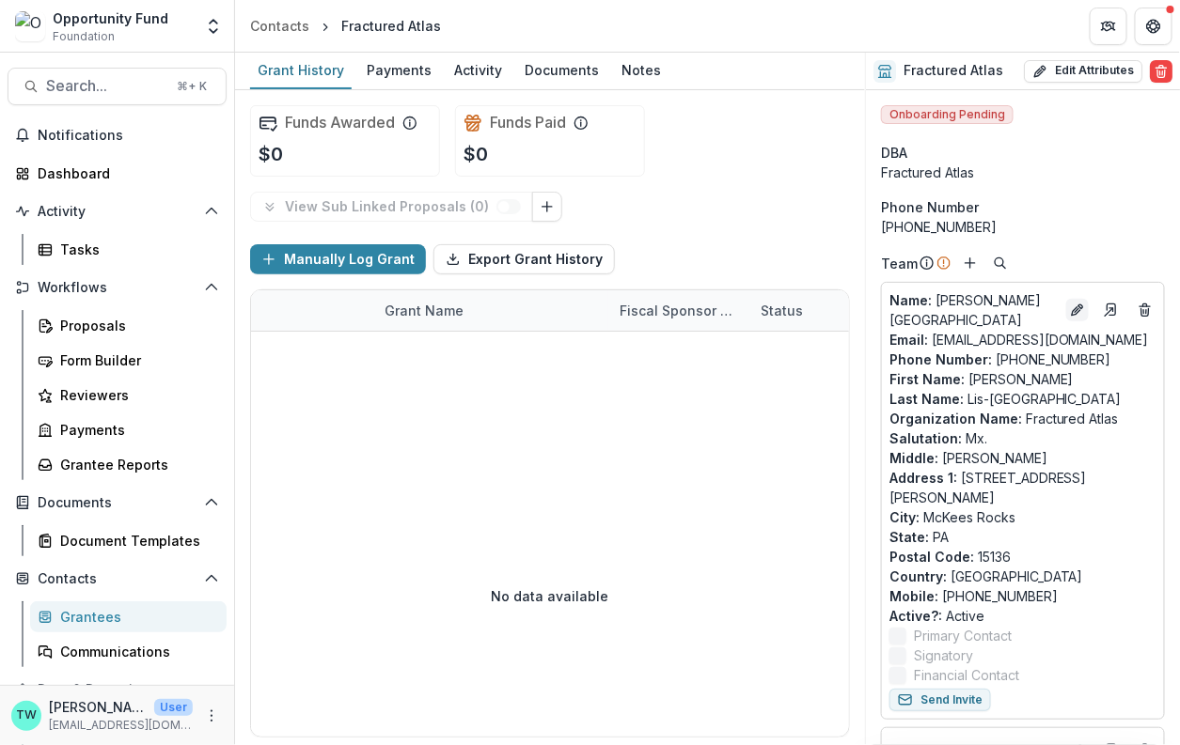
click at [1071, 307] on icon "Edit" at bounding box center [1075, 311] width 8 height 8
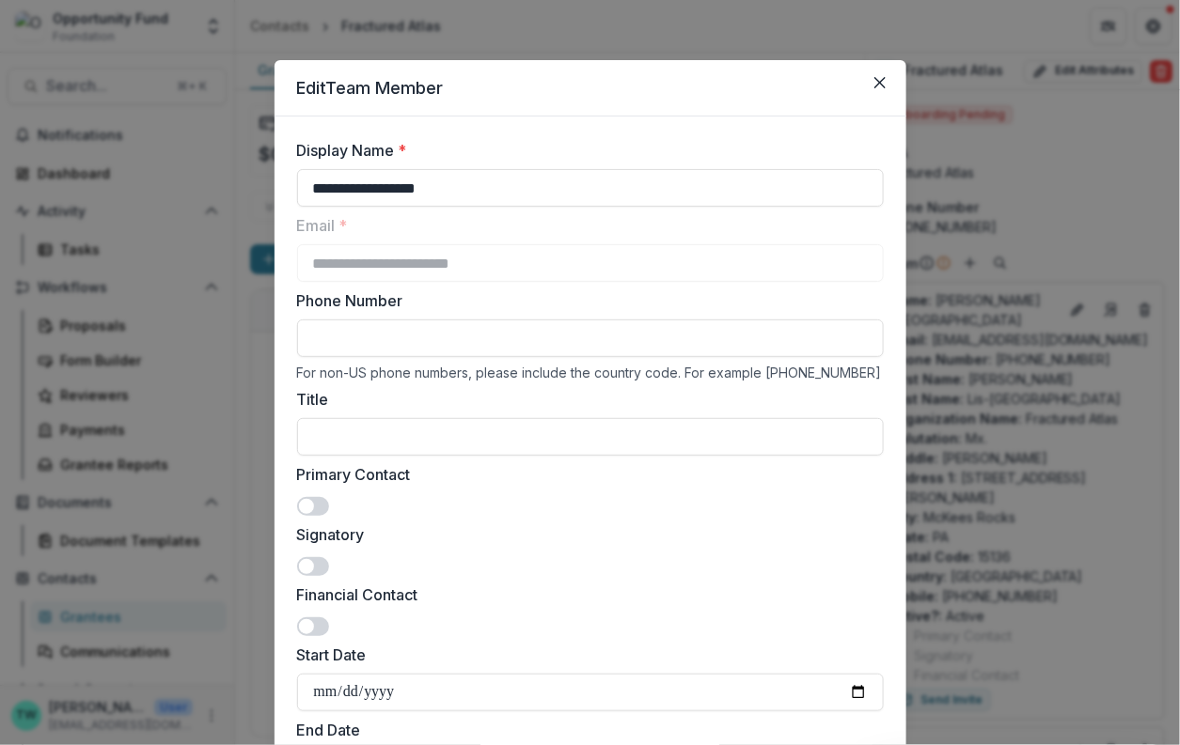
click at [1109, 306] on div "**********" at bounding box center [590, 372] width 1180 height 745
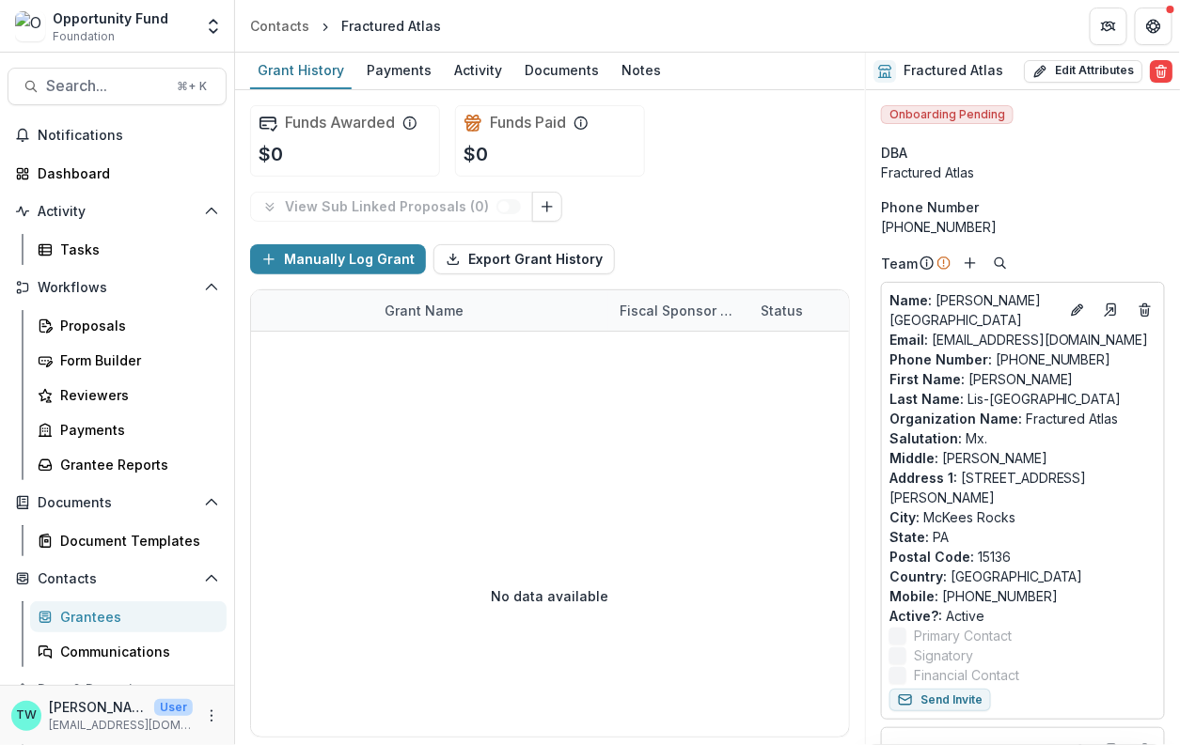
click at [1109, 306] on icon "Go to contact" at bounding box center [1110, 310] width 15 height 15
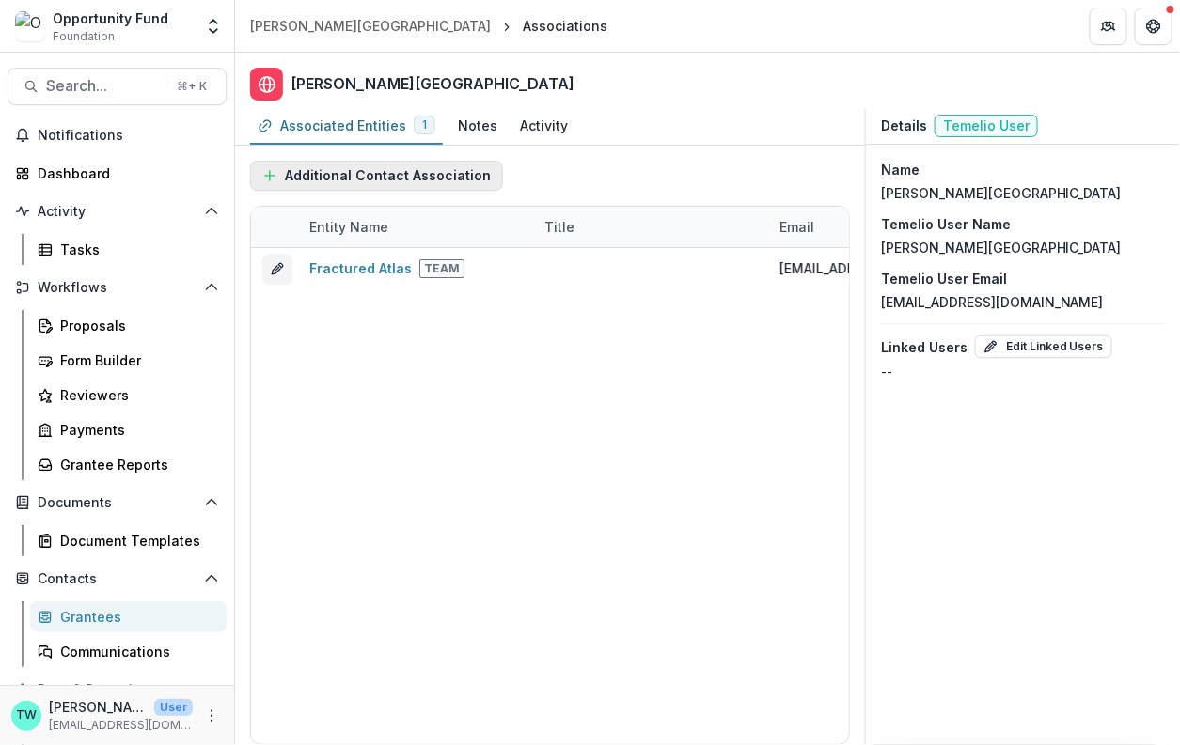
click at [403, 177] on button "Additional Contact Association" at bounding box center [376, 176] width 253 height 30
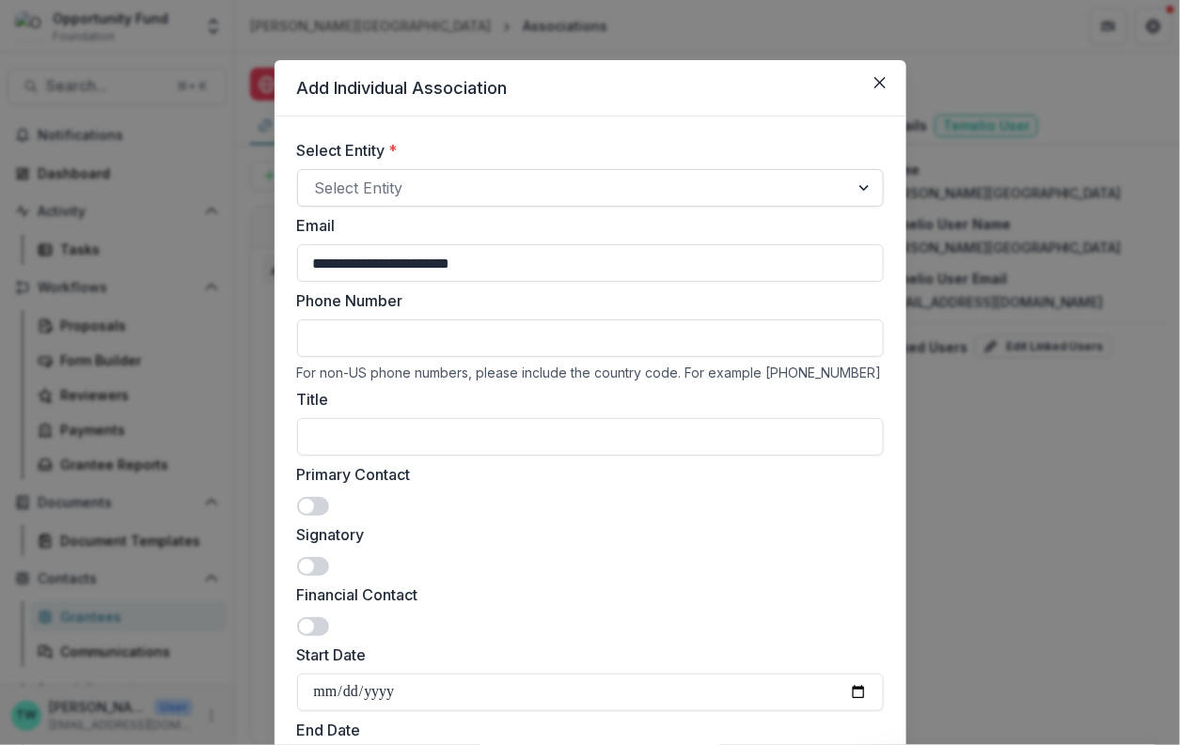
click at [447, 189] on div at bounding box center [573, 188] width 517 height 26
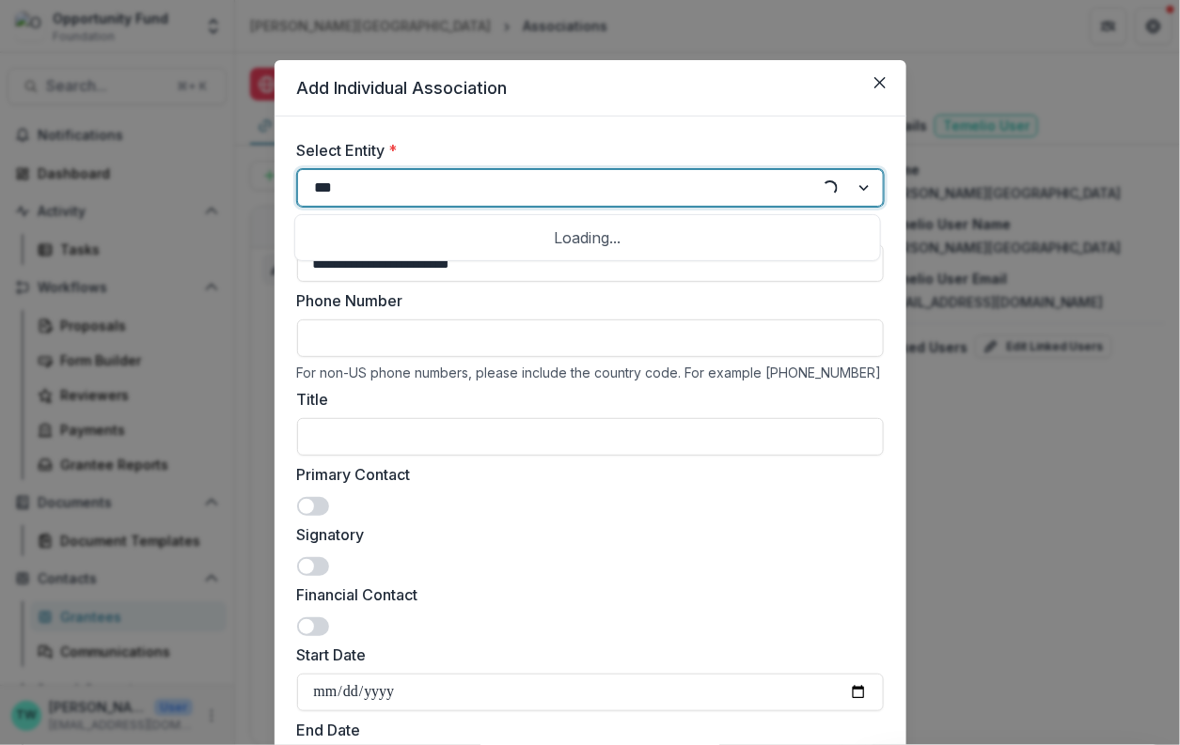
type input "****"
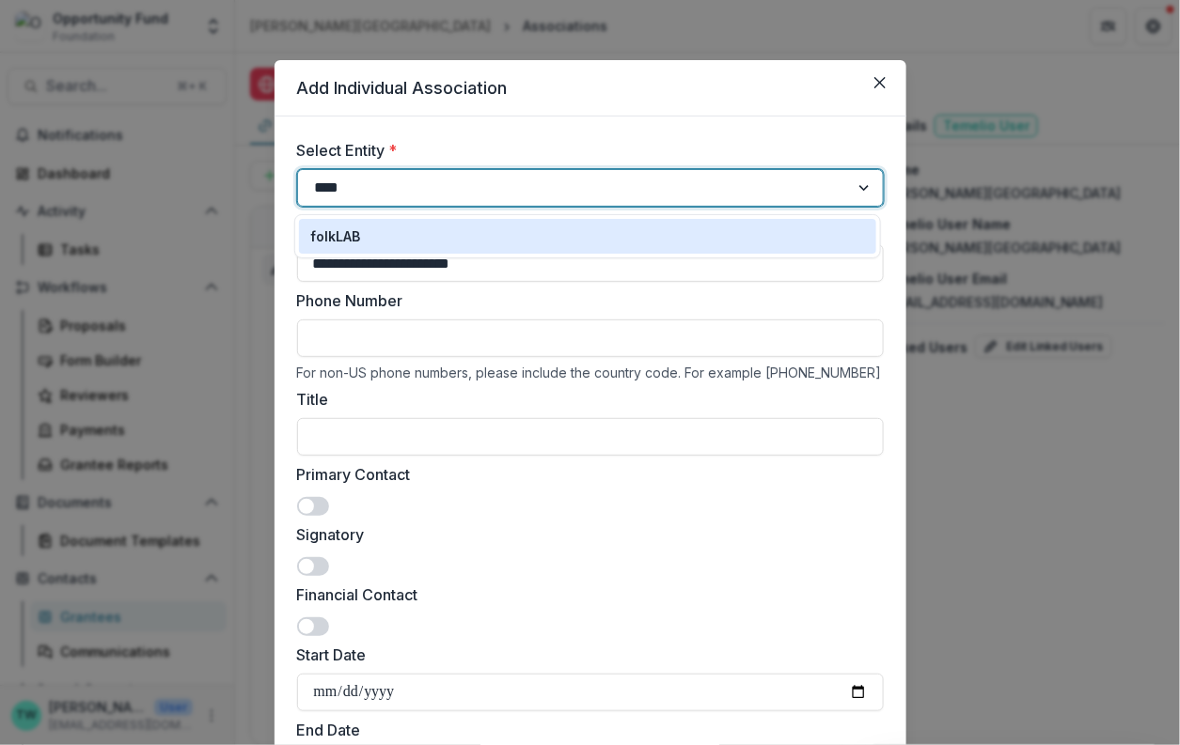
click at [353, 237] on p "folkLAB" at bounding box center [335, 237] width 50 height 20
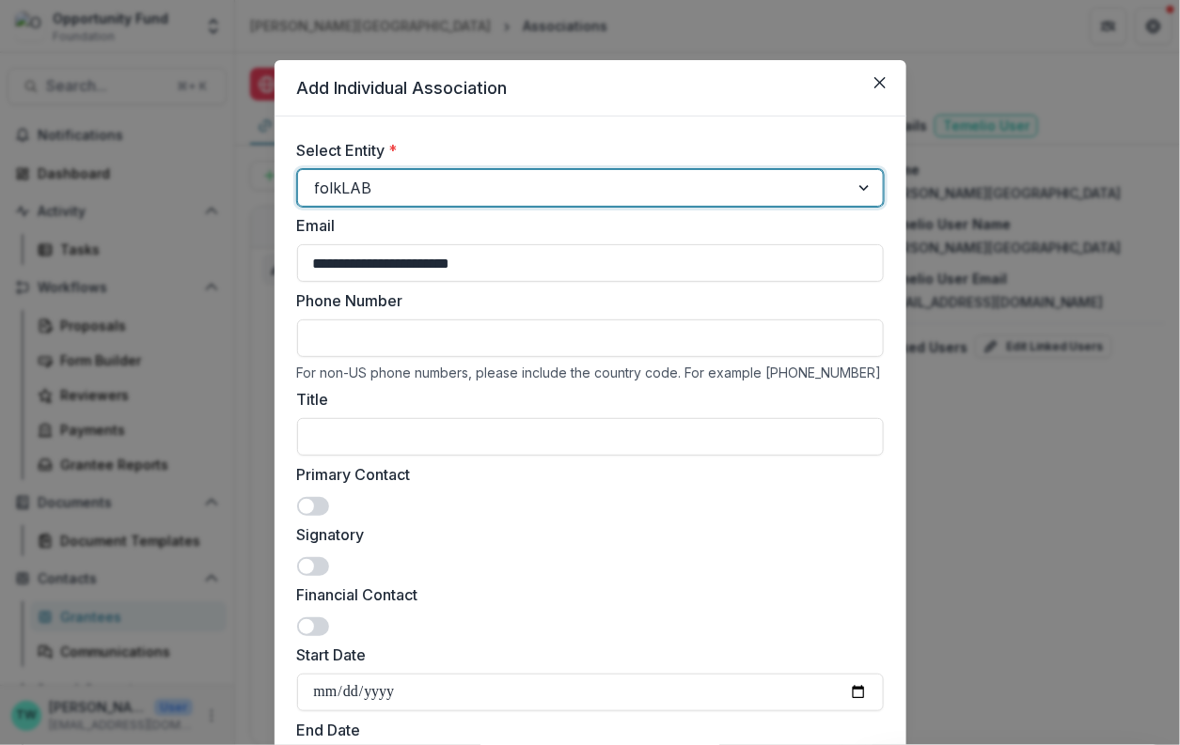
click at [310, 508] on span at bounding box center [306, 506] width 15 height 15
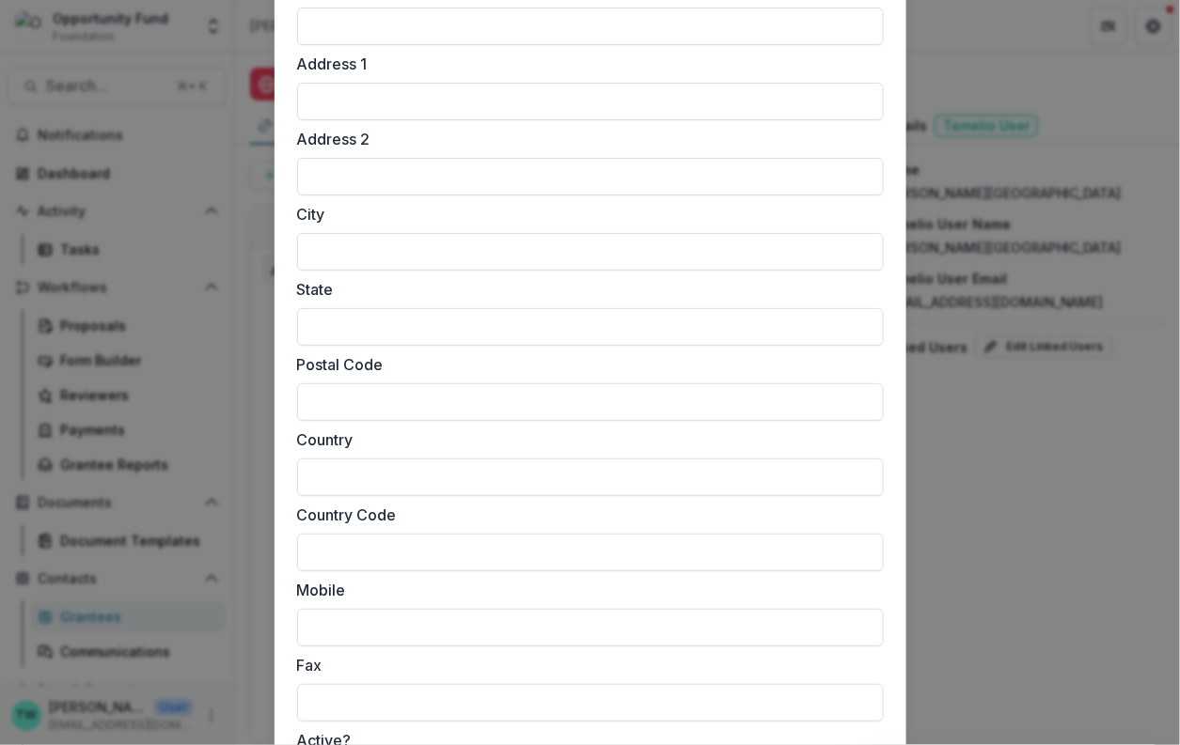
scroll to position [1671, 0]
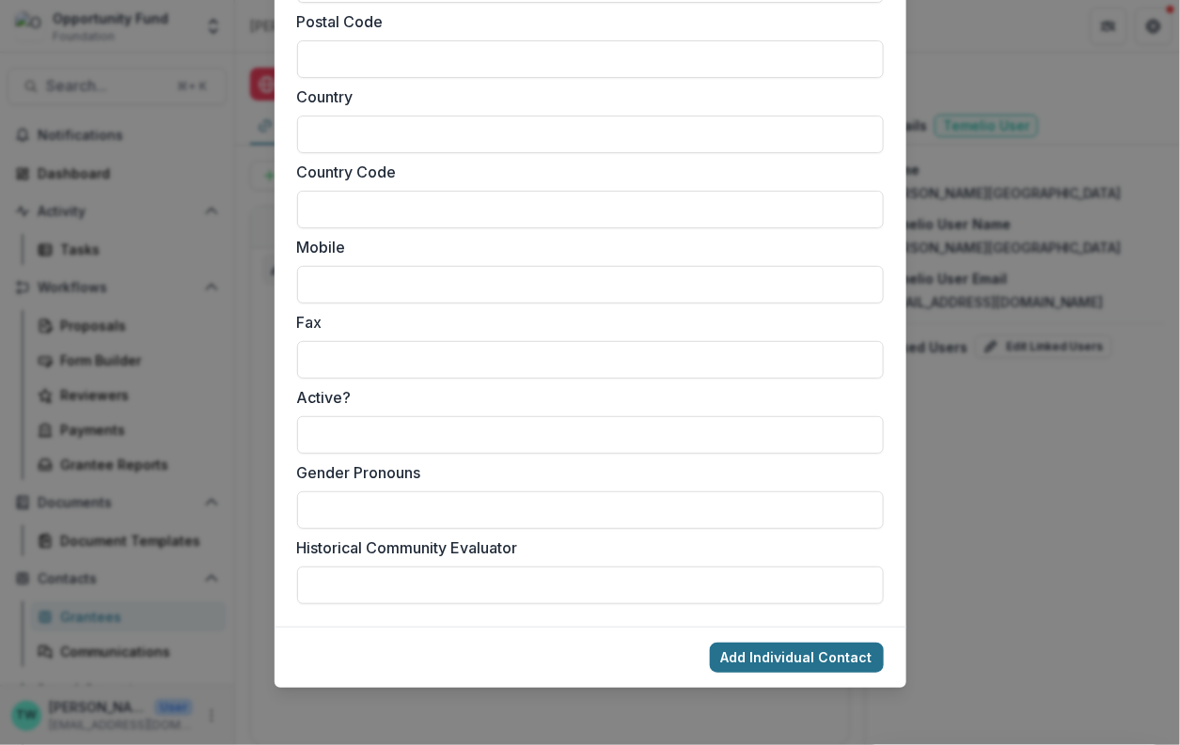
click at [814, 653] on button "Add Individual Contact" at bounding box center [797, 658] width 174 height 30
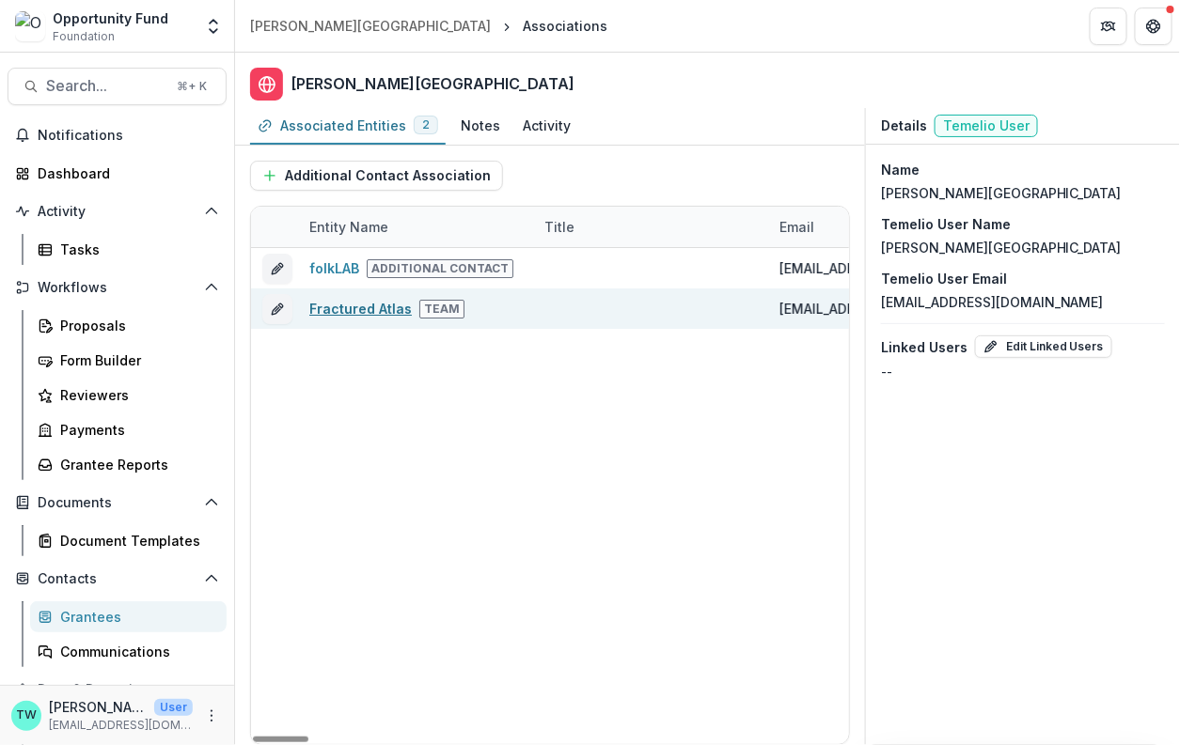
click at [359, 303] on link "Fractured Atlas" at bounding box center [360, 309] width 102 height 16
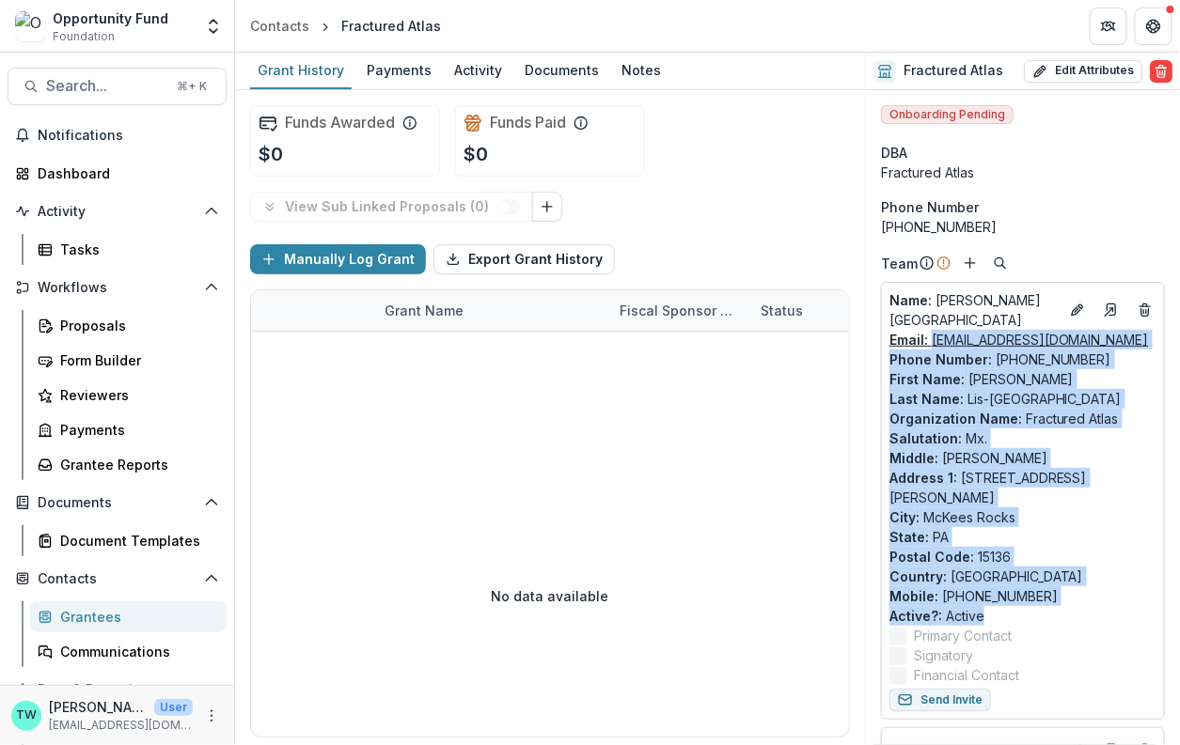
drag, startPoint x: 985, startPoint y: 582, endPoint x: 931, endPoint y: 332, distance: 255.7
click at [931, 332] on div "Name : [PERSON_NAME][GEOGRAPHIC_DATA] Email: [EMAIL_ADDRESS][DOMAIN_NAME] Phone…" at bounding box center [1022, 487] width 267 height 395
copy div "[EMAIL_ADDRESS][DOMAIN_NAME] Phone Number : [PHONE_NUMBER] First Name : [PERSON…"
click at [1139, 303] on icon "Deletes" at bounding box center [1144, 310] width 15 height 15
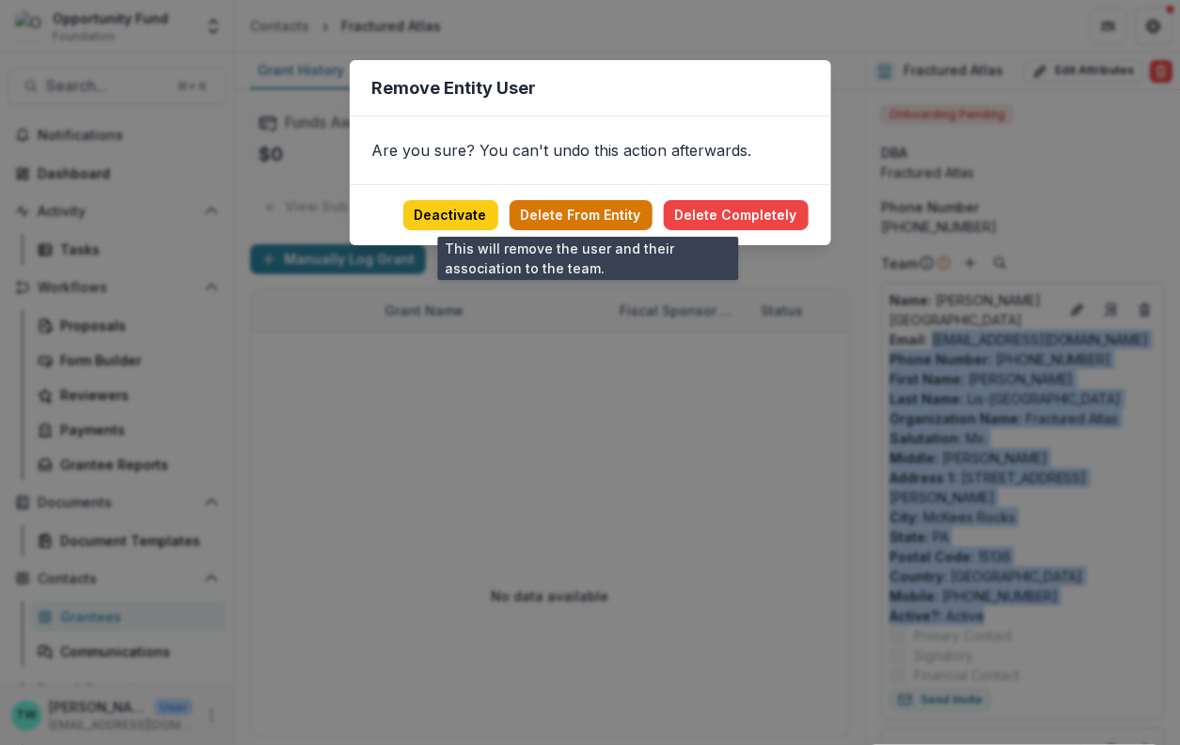
click at [612, 221] on button "Delete From Entity" at bounding box center [580, 215] width 143 height 30
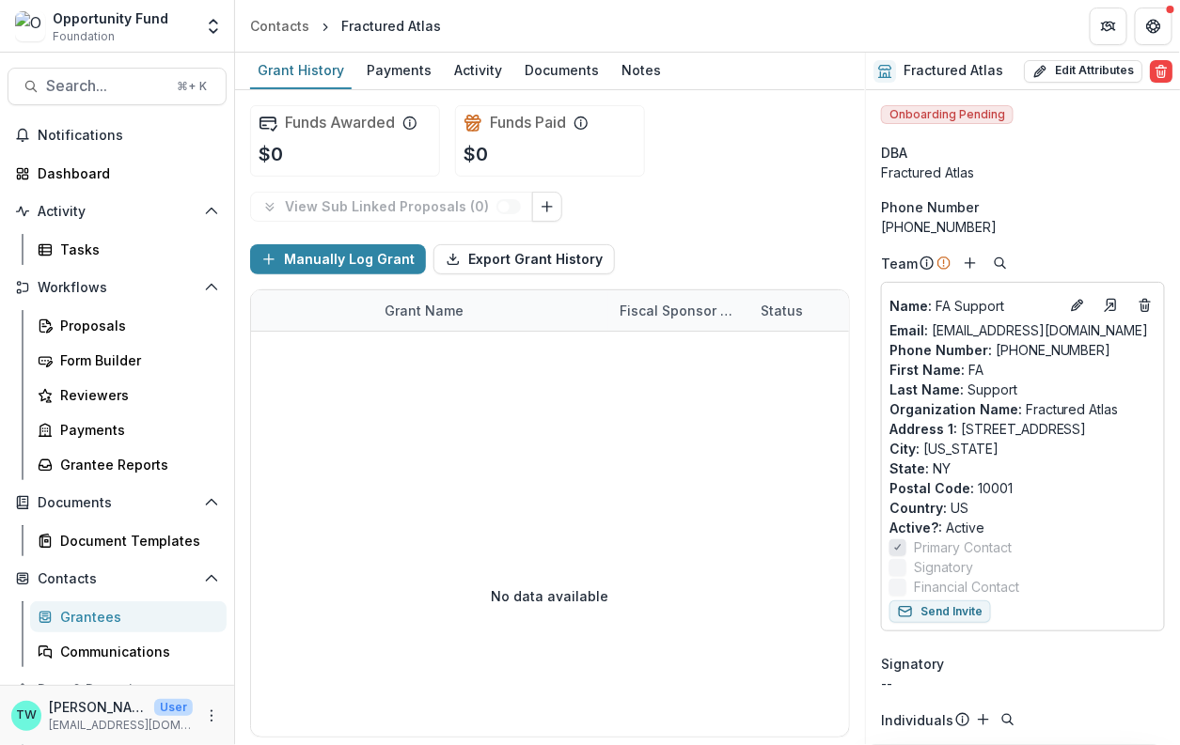
click at [99, 617] on div "Grantees" at bounding box center [135, 617] width 151 height 20
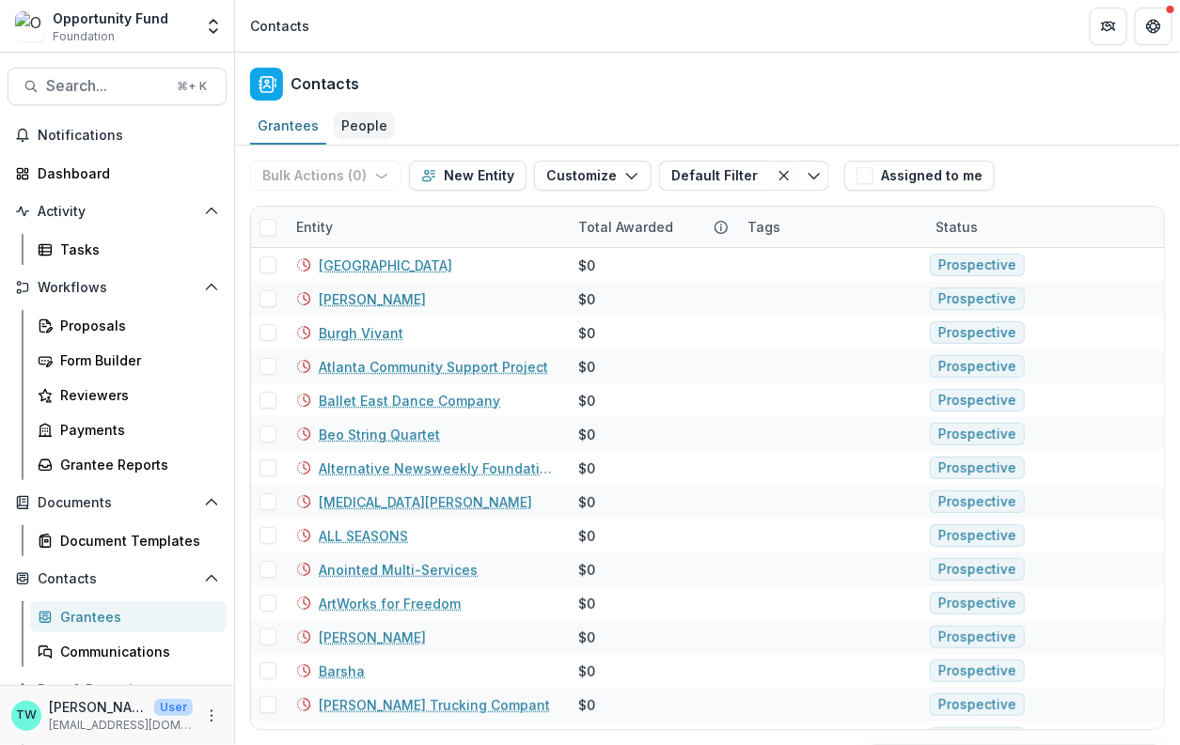
click at [367, 129] on div "People" at bounding box center [364, 125] width 61 height 27
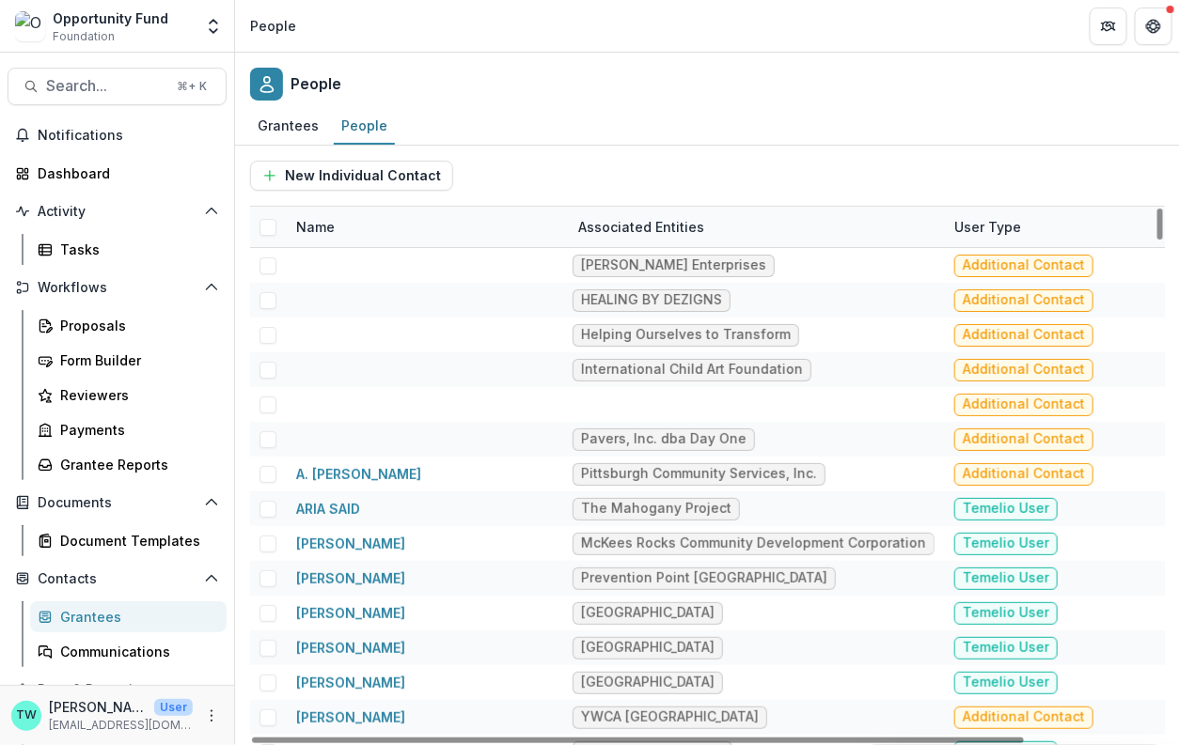
click at [380, 230] on div "Name" at bounding box center [426, 227] width 282 height 40
click at [386, 267] on input at bounding box center [402, 268] width 226 height 30
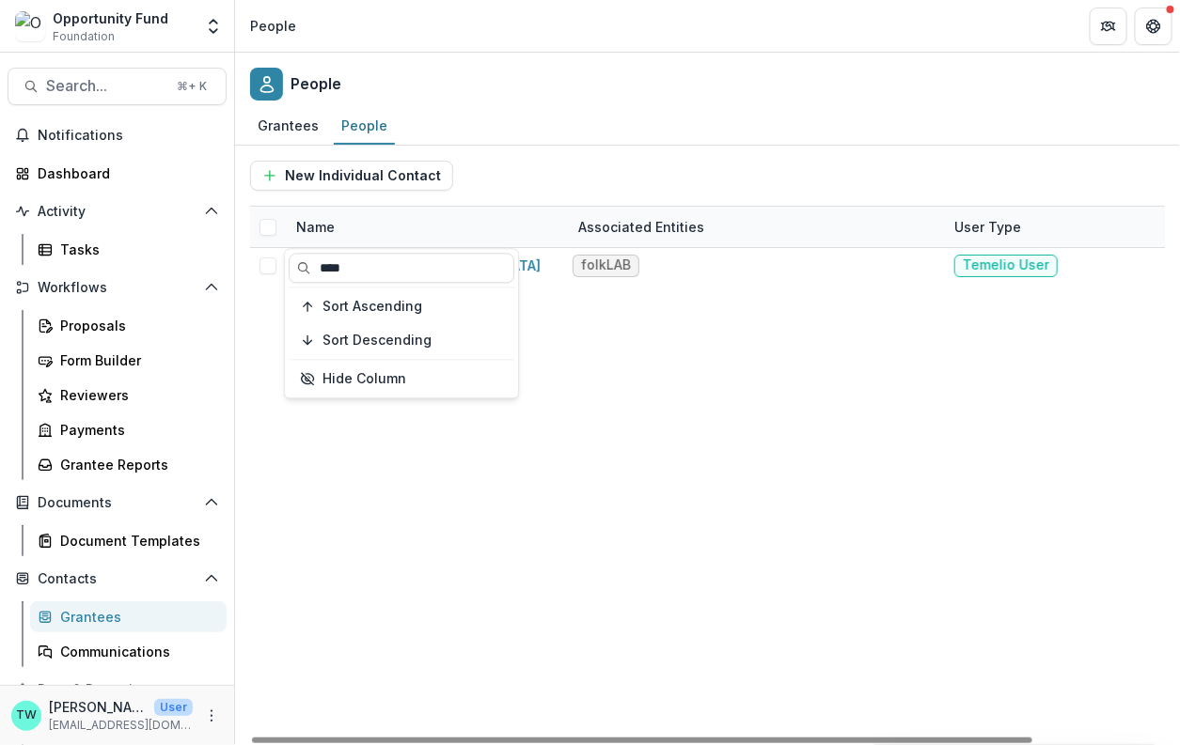
type input "****"
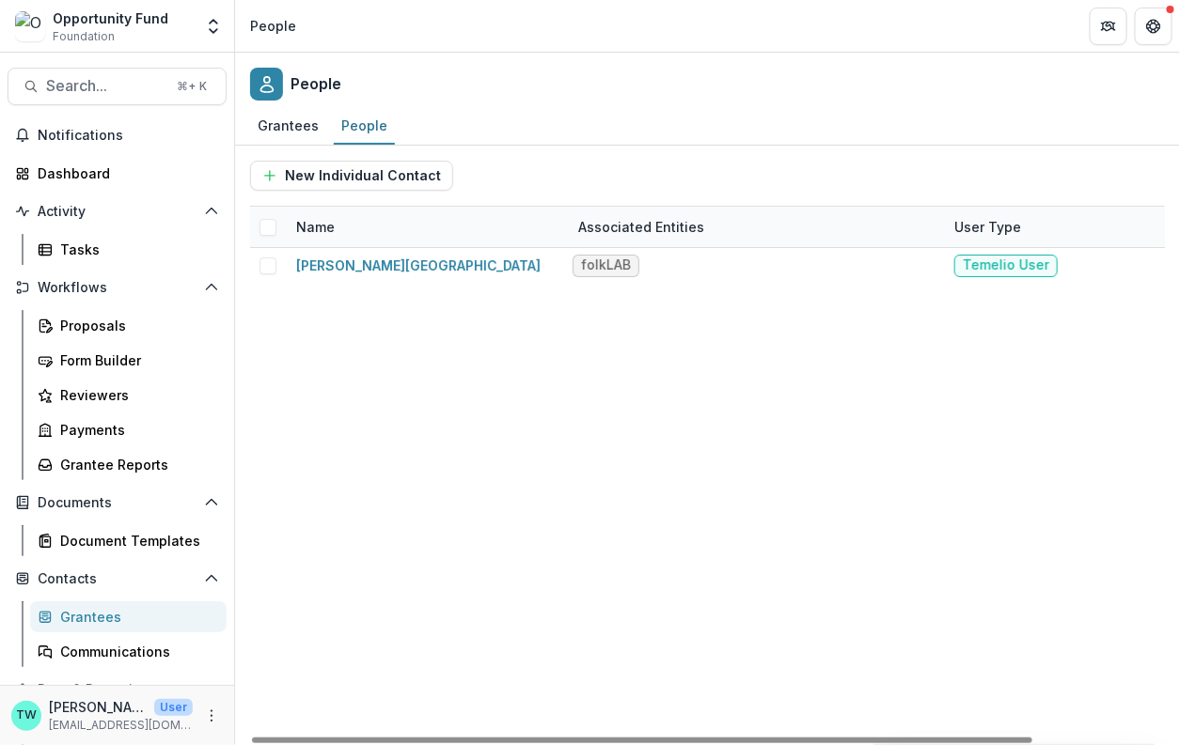
click at [519, 138] on div "Grantees People" at bounding box center [707, 127] width 945 height 38
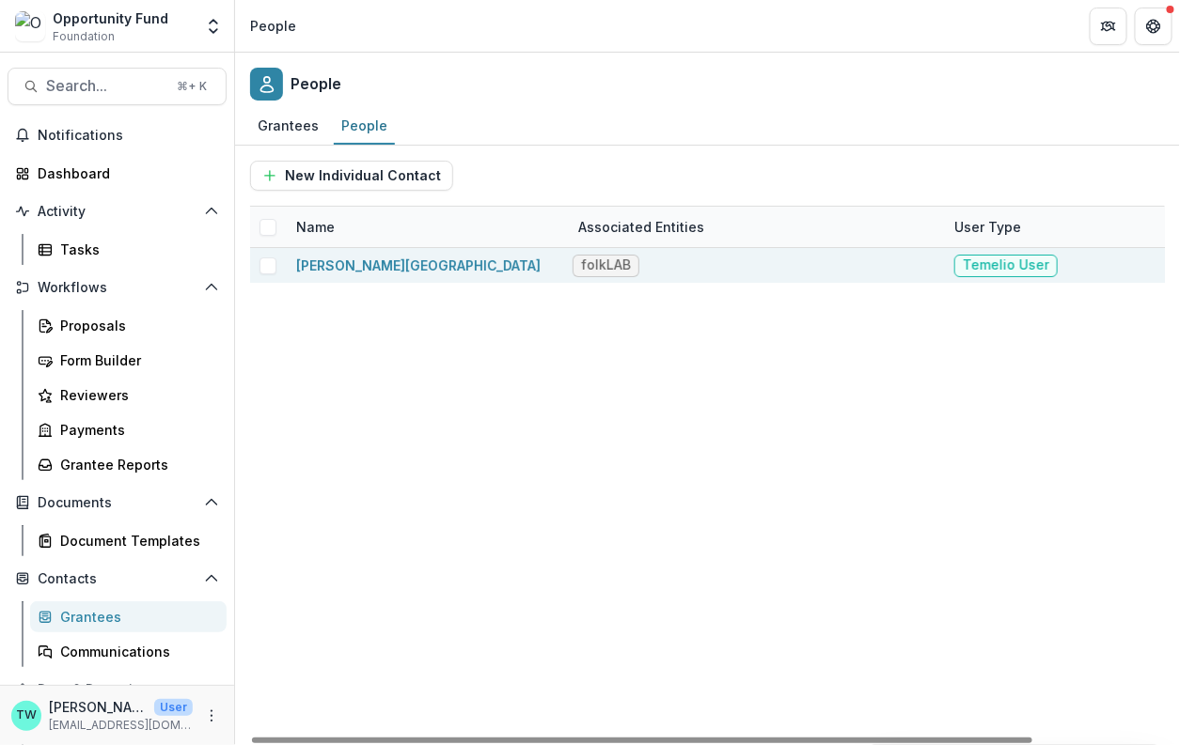
click at [382, 271] on div "[PERSON_NAME][GEOGRAPHIC_DATA]" at bounding box center [418, 266] width 244 height 20
click at [380, 265] on link "[PERSON_NAME][GEOGRAPHIC_DATA]" at bounding box center [418, 266] width 244 height 16
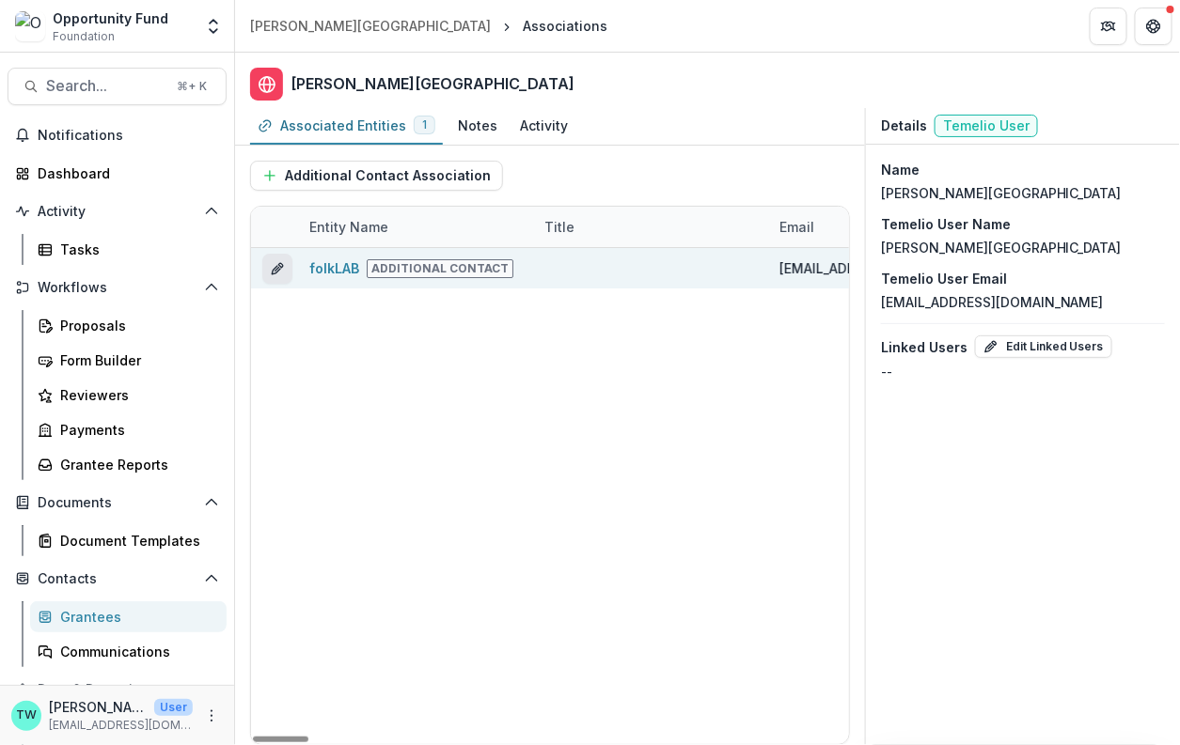
click at [274, 265] on icon "edit" at bounding box center [276, 269] width 8 height 8
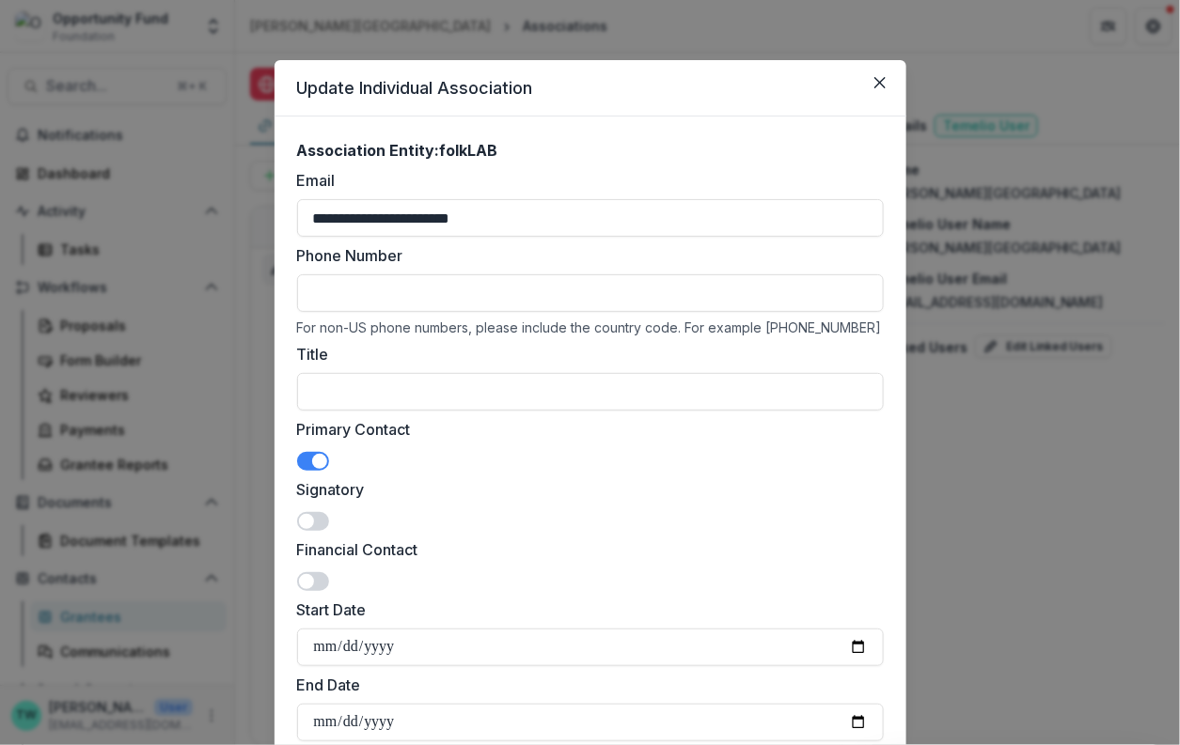
click at [367, 293] on input "Phone Number" at bounding box center [590, 293] width 586 height 38
paste input "**********"
type input "**********"
drag, startPoint x: 577, startPoint y: 290, endPoint x: 266, endPoint y: 287, distance: 311.1
click at [265, 287] on div "**********" at bounding box center [590, 372] width 1180 height 745
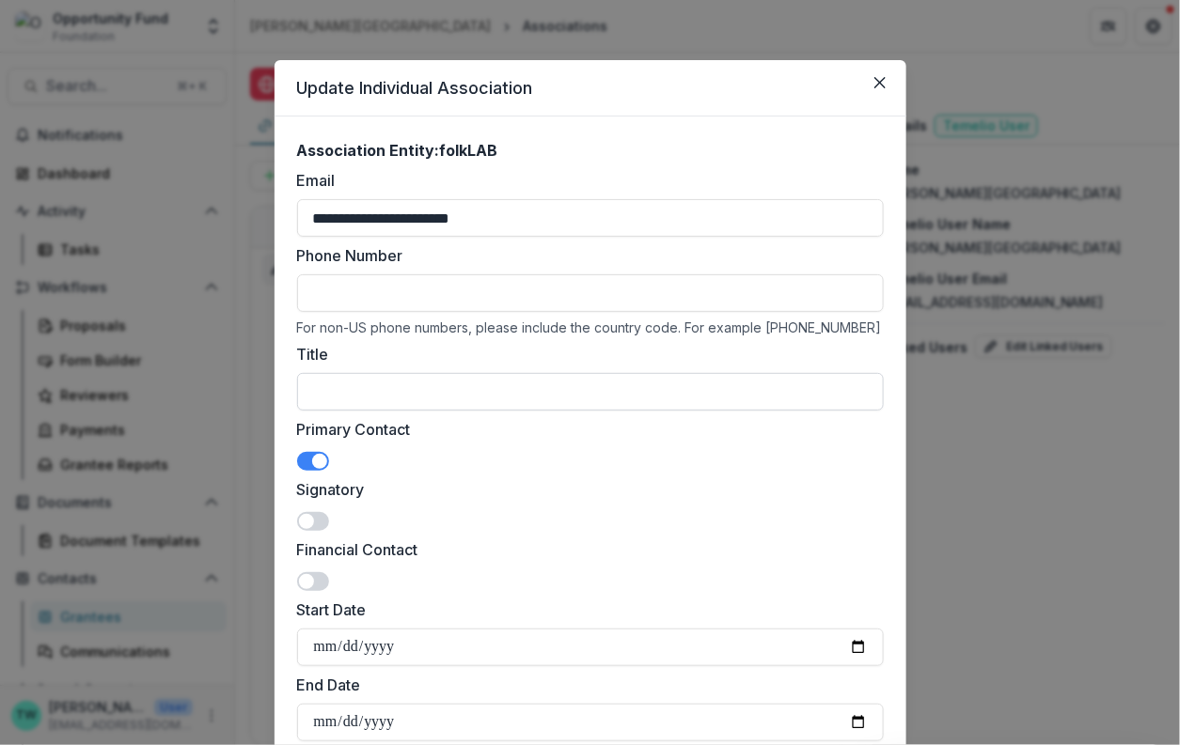
click at [470, 397] on input "Title" at bounding box center [590, 392] width 586 height 38
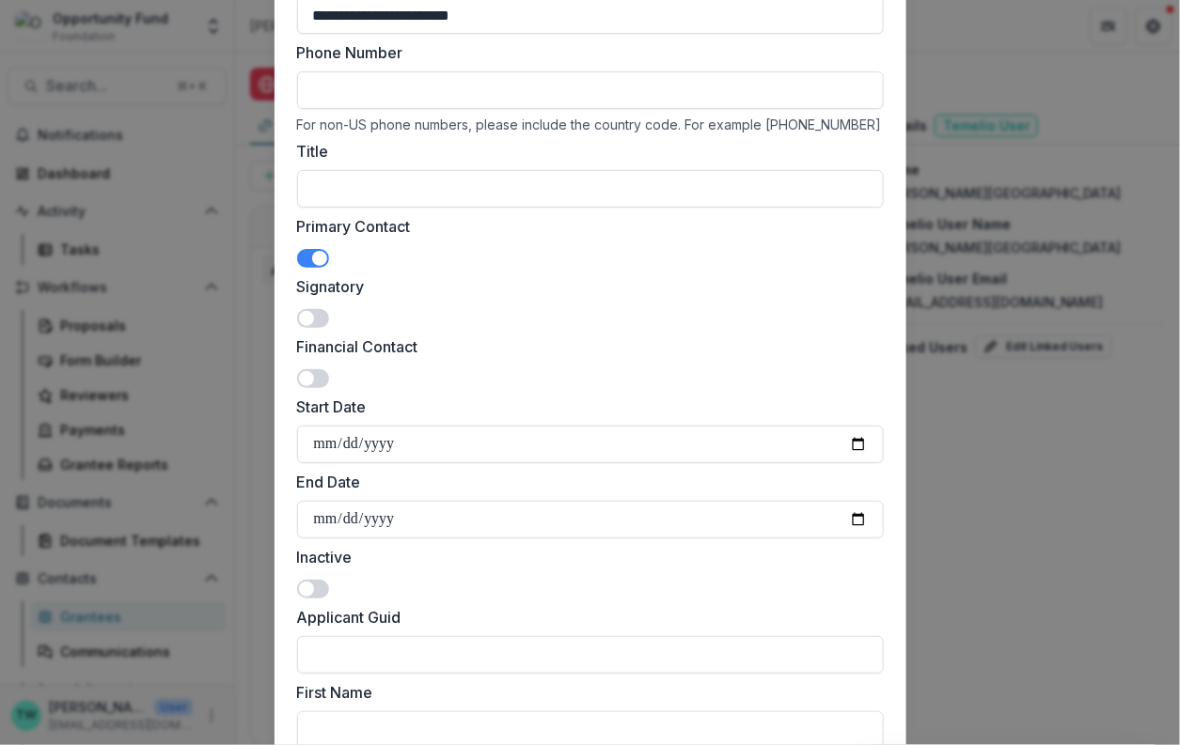
scroll to position [183, 0]
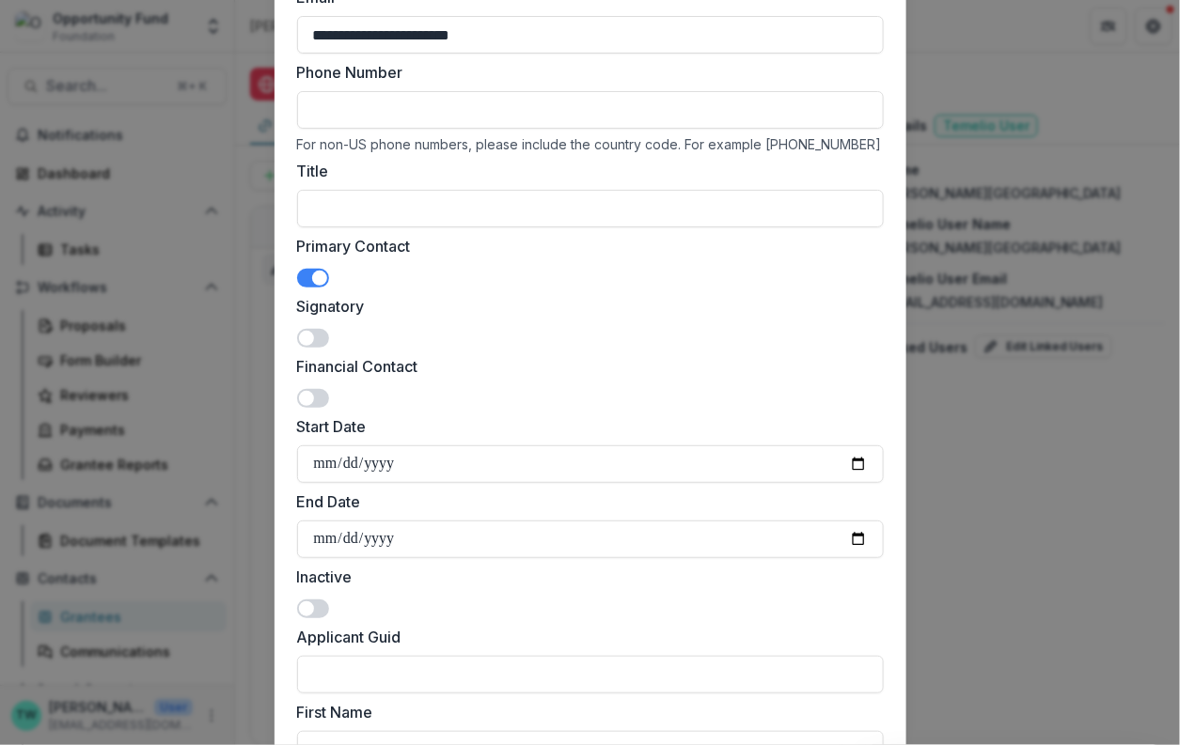
click at [379, 110] on input "Phone Number" at bounding box center [590, 110] width 586 height 38
paste input "**********"
type input "**********"
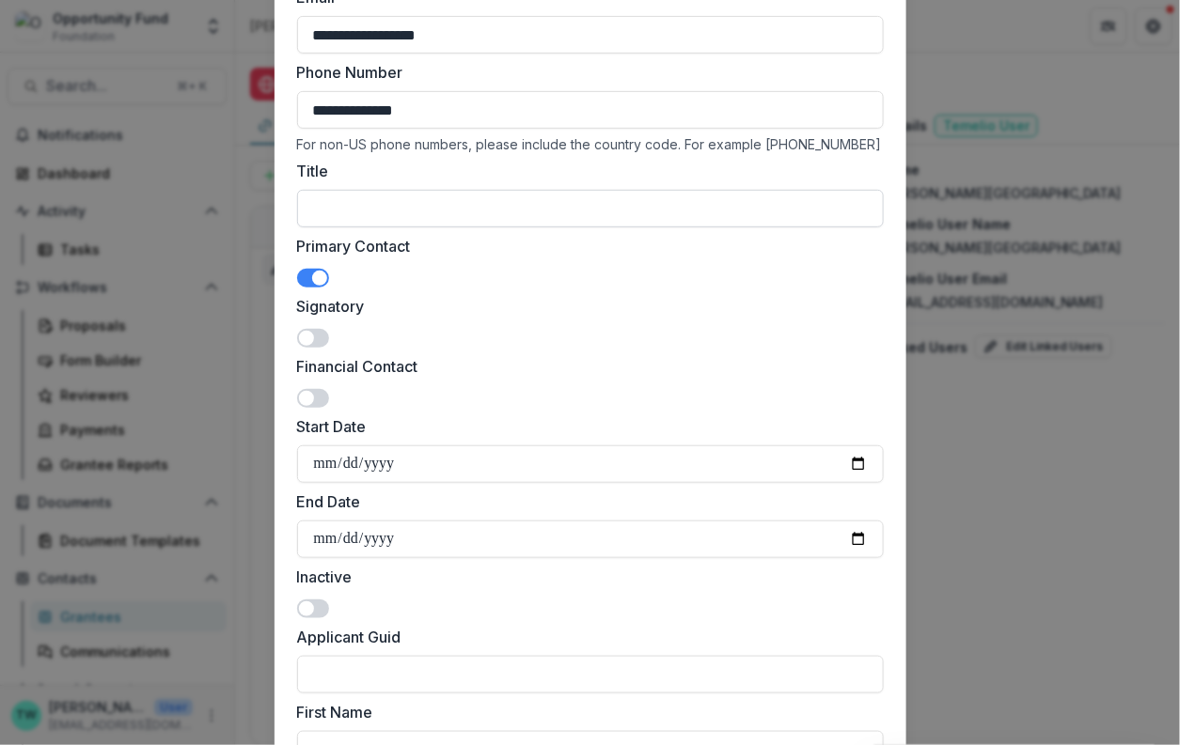
type input "*******"
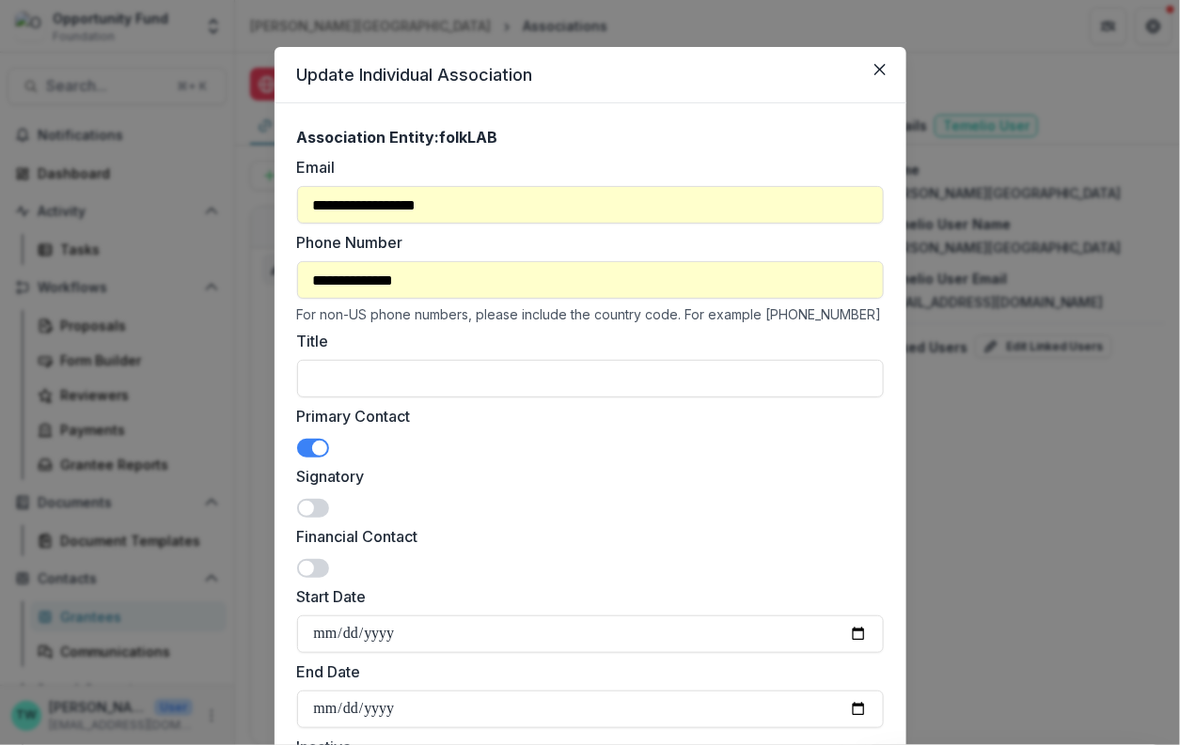
scroll to position [0, 0]
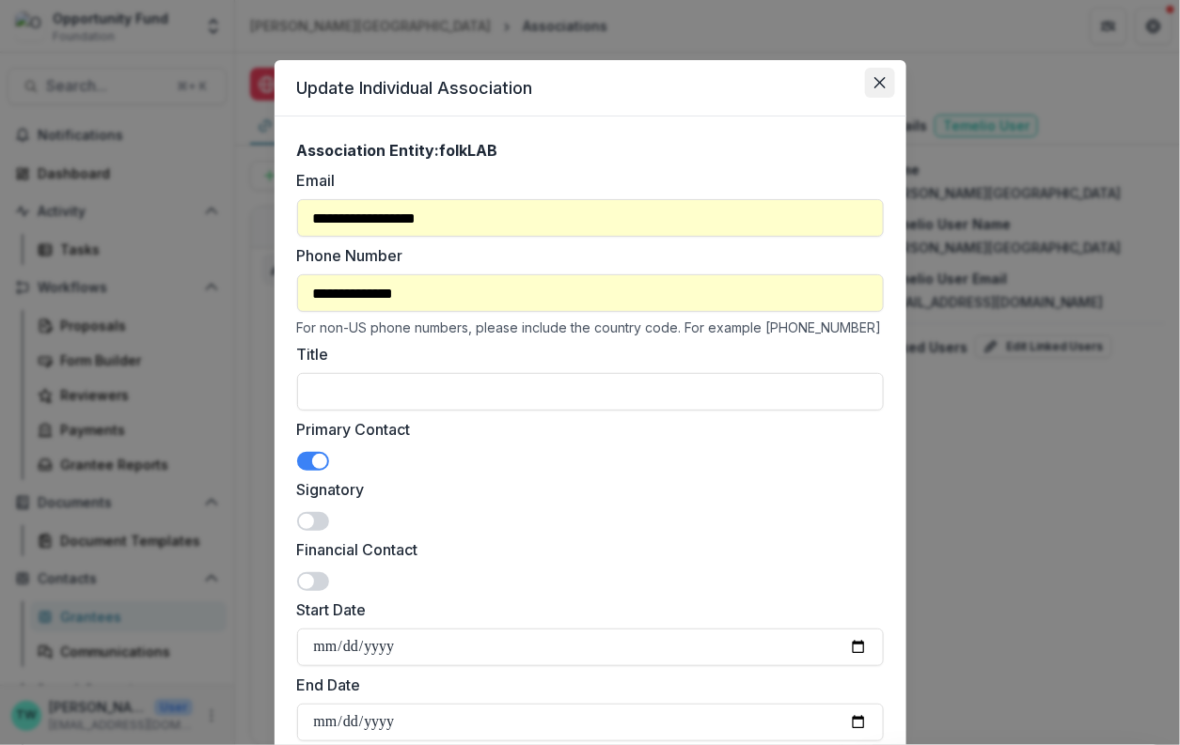
click at [877, 77] on icon "Close" at bounding box center [879, 82] width 11 height 11
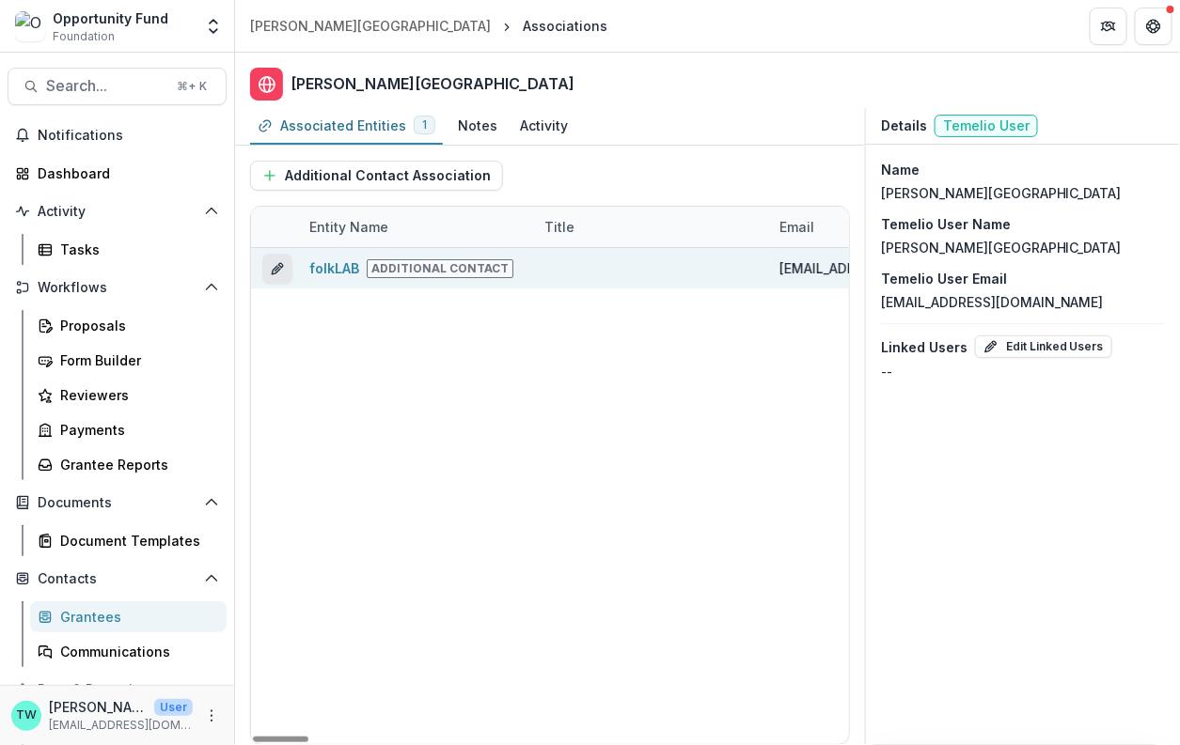
click at [277, 266] on icon "edit" at bounding box center [277, 268] width 15 height 15
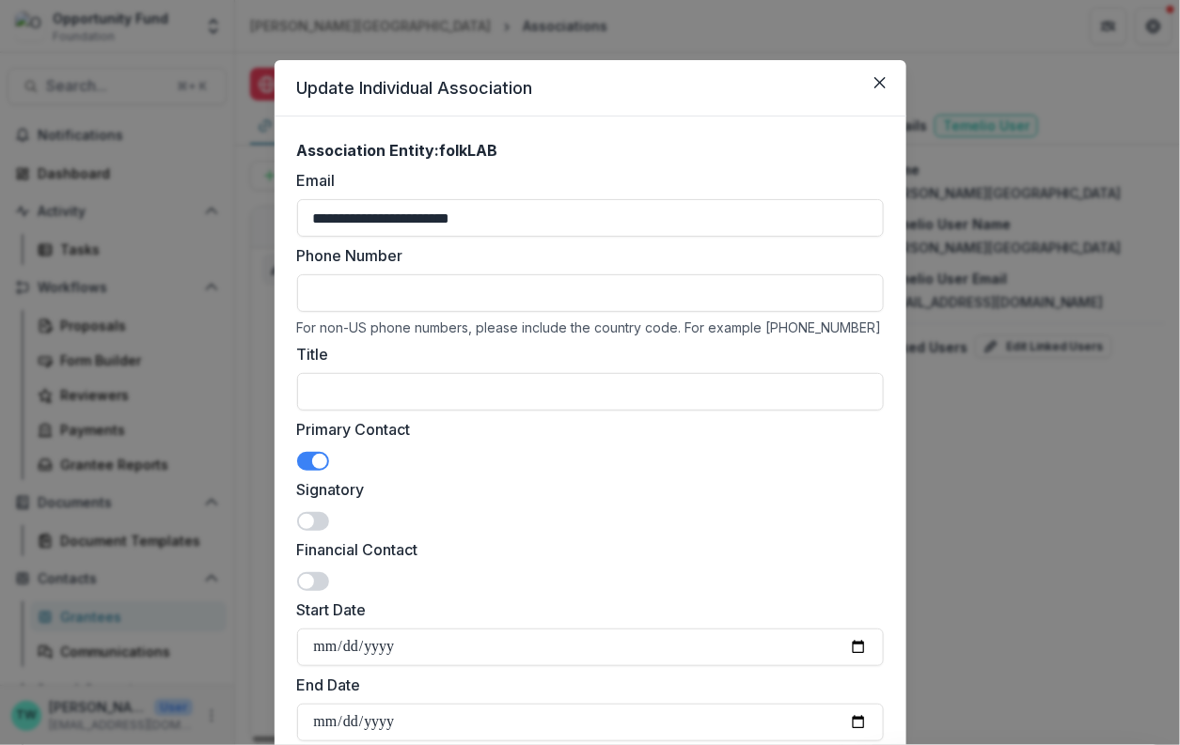
click at [503, 290] on input "Phone Number" at bounding box center [590, 293] width 586 height 38
paste input "**********"
type input "**********"
click at [414, 395] on input "Title" at bounding box center [590, 392] width 586 height 38
type input "*******"
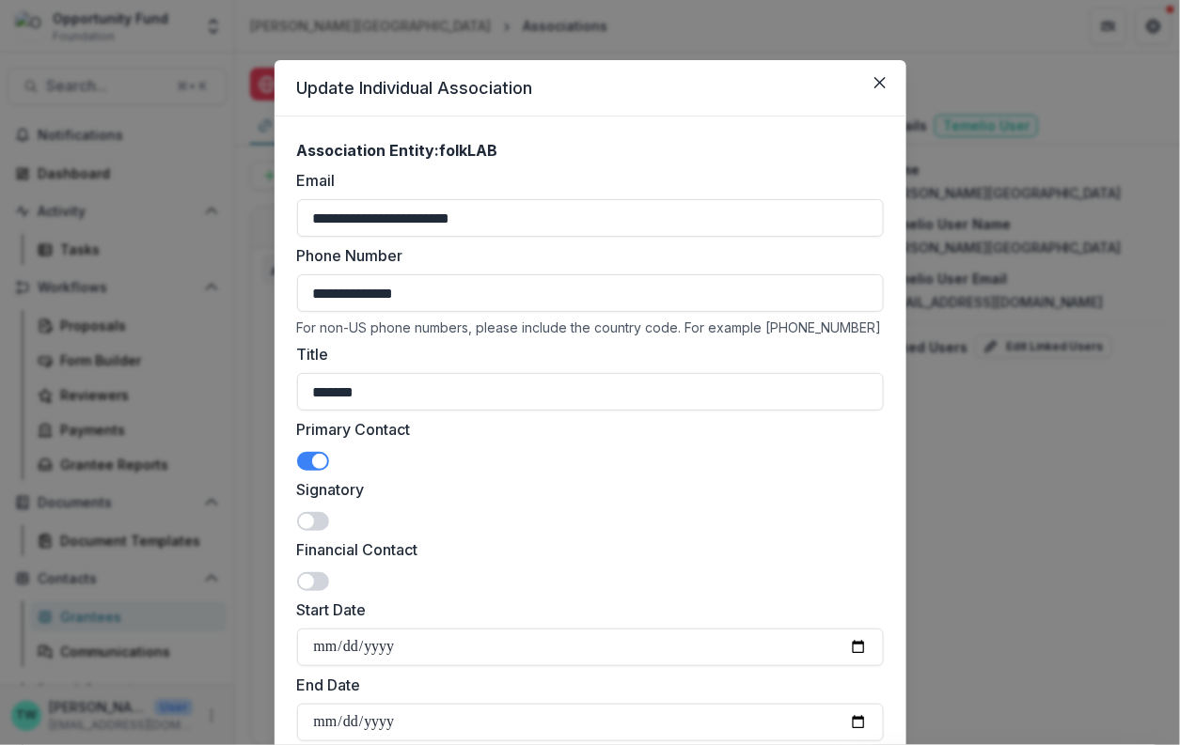
click at [523, 543] on label "Financial Contact" at bounding box center [584, 550] width 575 height 23
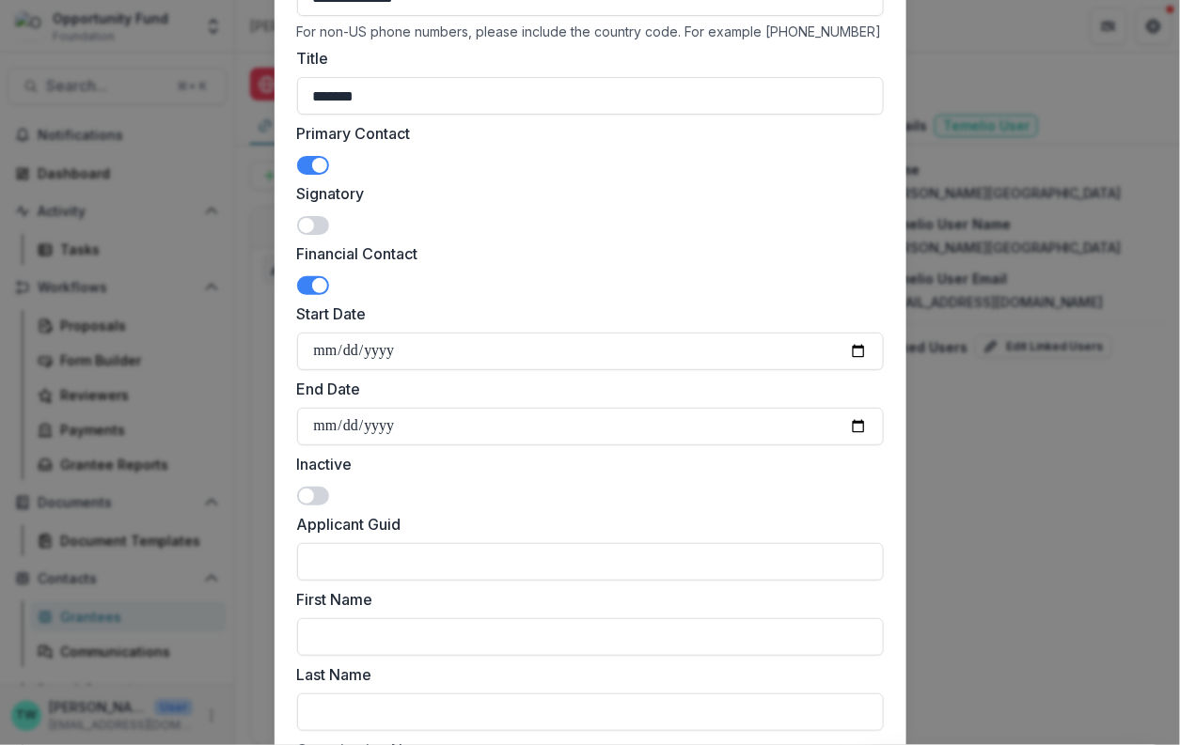
scroll to position [270, 0]
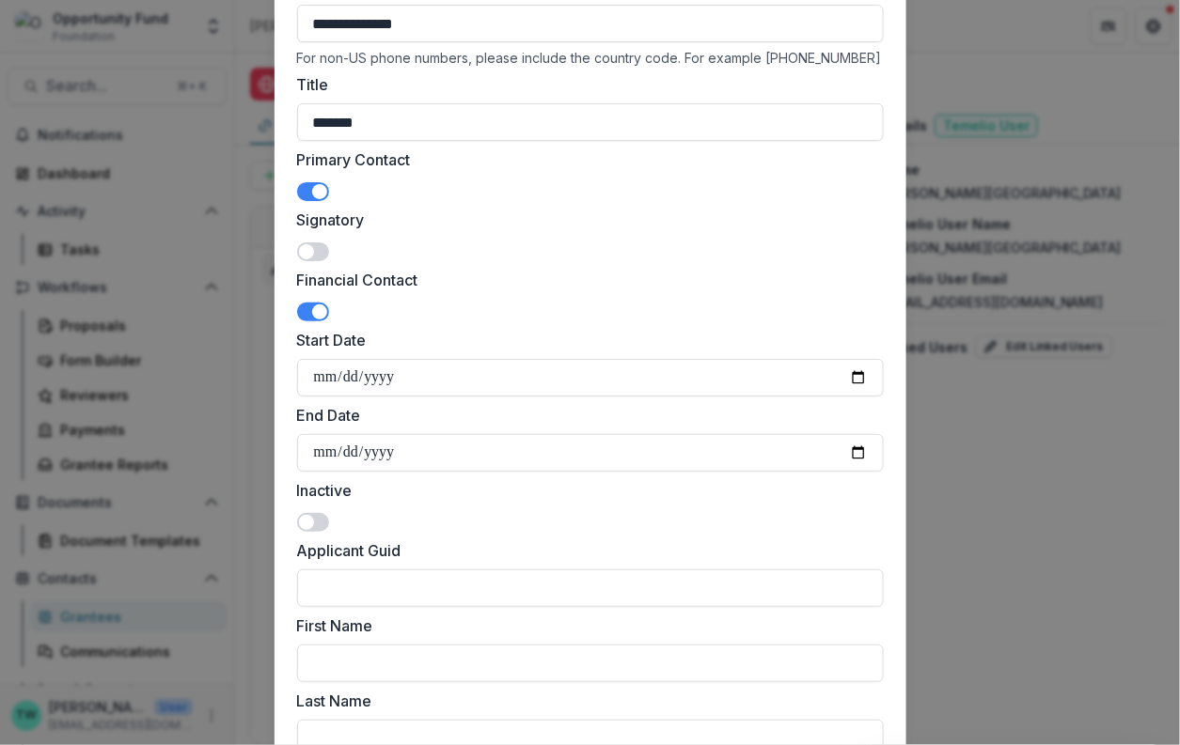
click at [312, 305] on span at bounding box center [319, 312] width 15 height 15
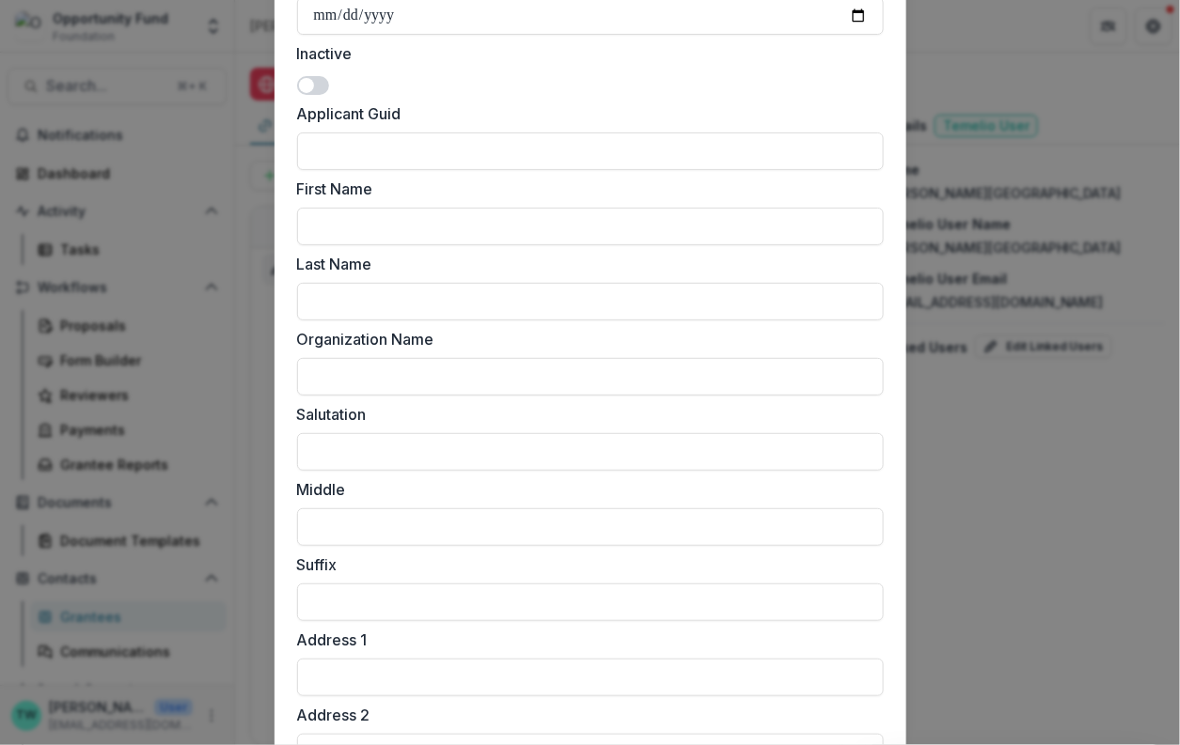
scroll to position [709, 0]
click at [434, 228] on input "First Name" at bounding box center [590, 225] width 586 height 38
type input "*******"
click at [430, 290] on input "Last Name" at bounding box center [590, 300] width 586 height 38
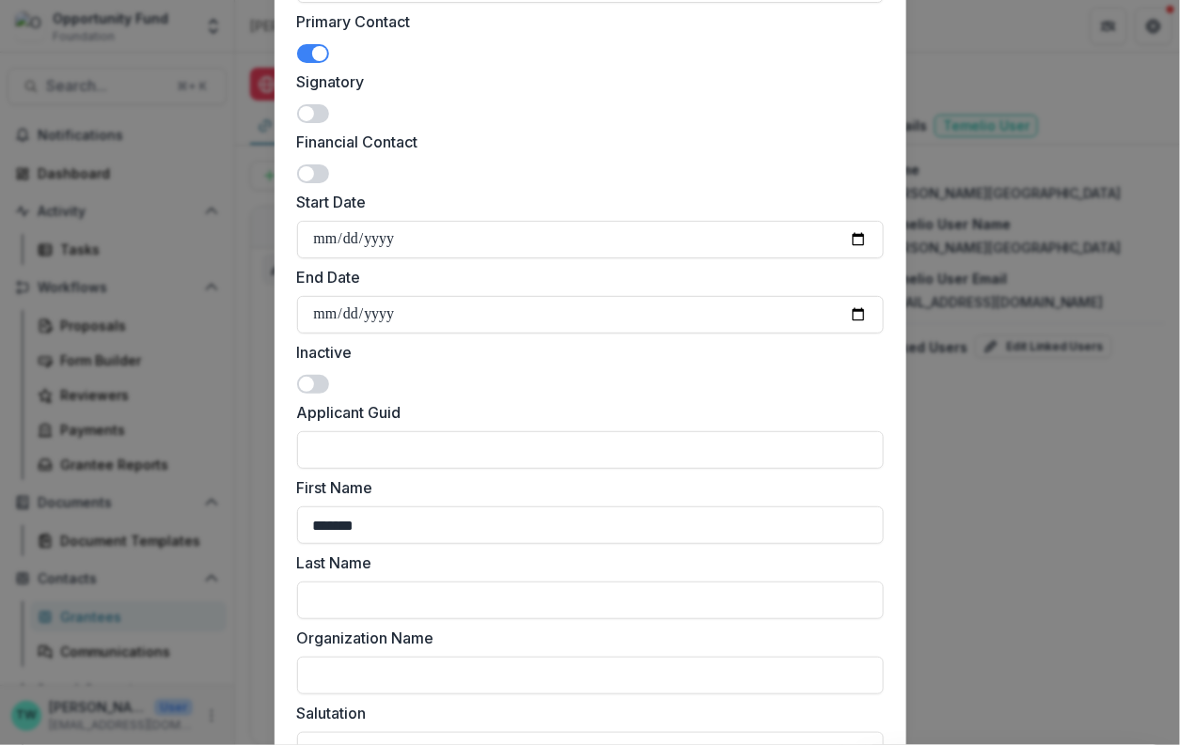
scroll to position [433, 0]
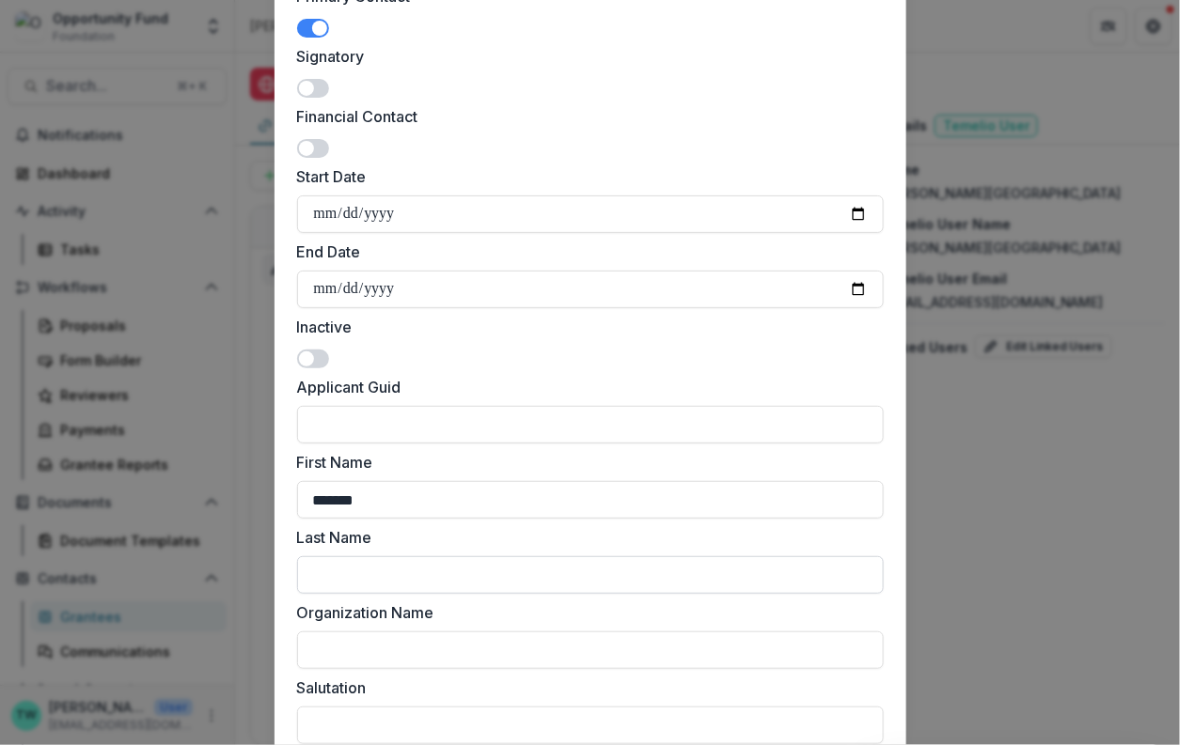
click at [383, 578] on input "Last Name" at bounding box center [590, 575] width 586 height 38
paste input "**********"
type input "**********"
click at [407, 650] on input "Organization Name" at bounding box center [590, 651] width 586 height 38
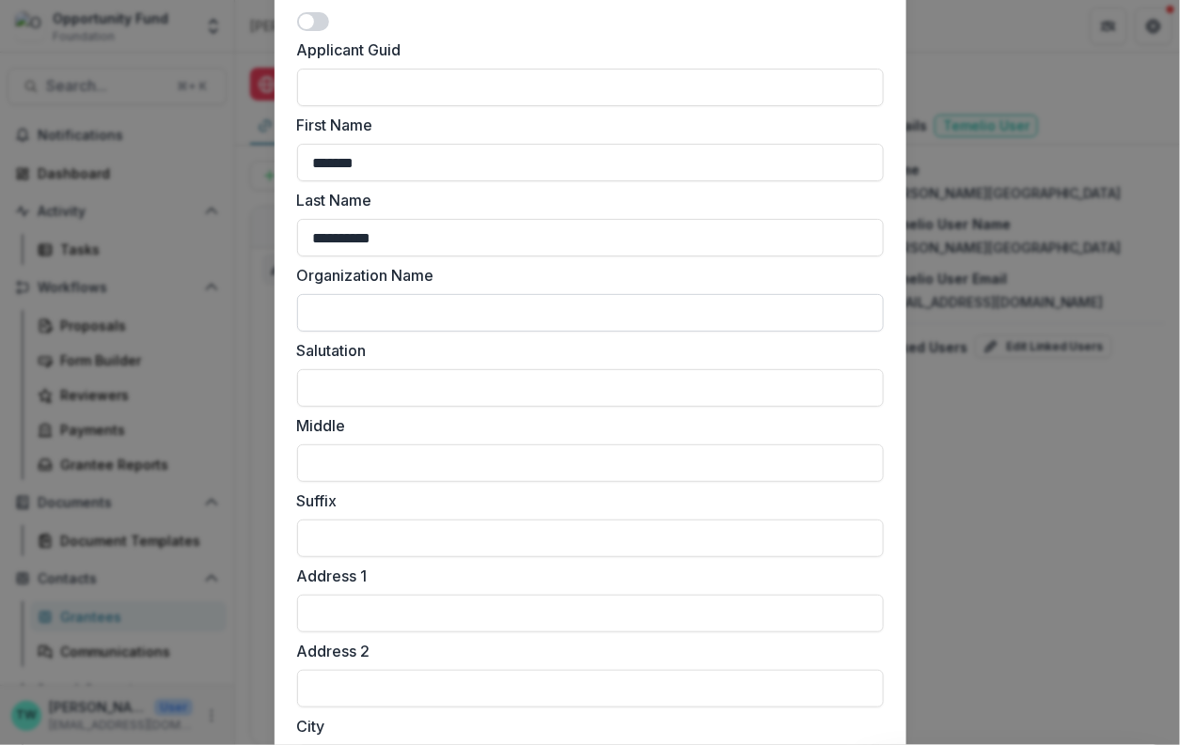
scroll to position [777, 0]
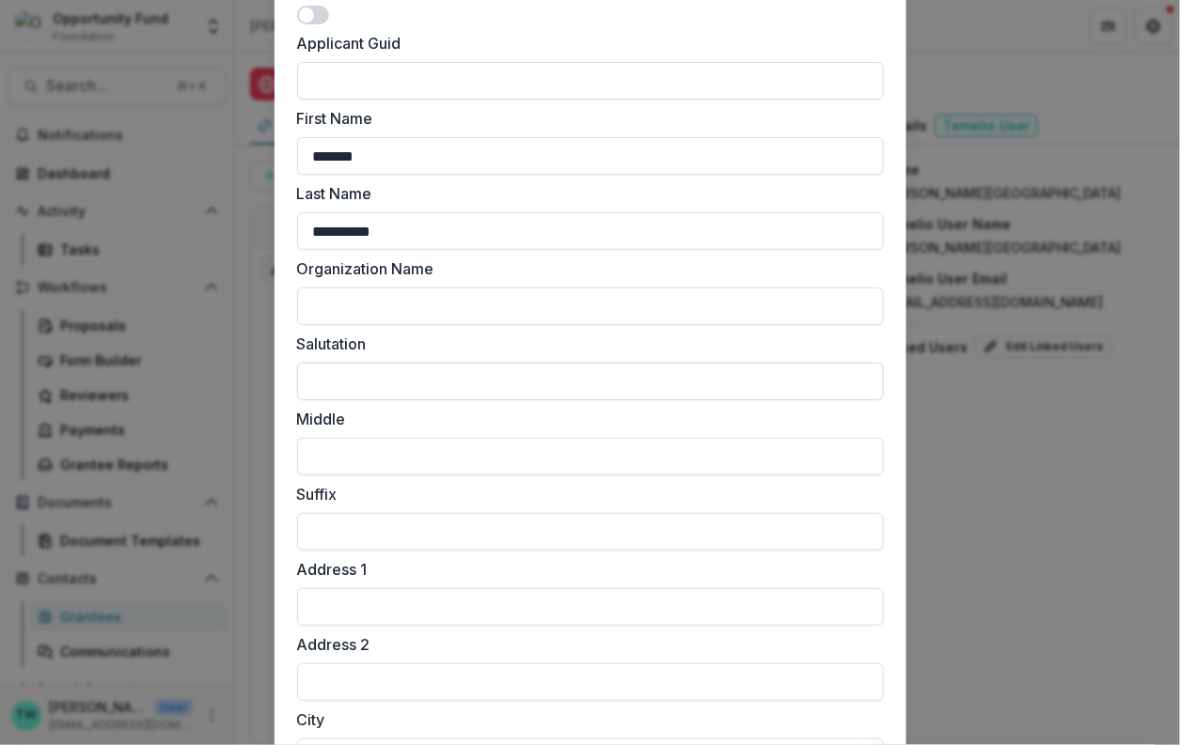
click at [377, 381] on input "Salutation" at bounding box center [590, 382] width 586 height 38
type input "***"
type input "******"
click at [396, 599] on input "***" at bounding box center [590, 607] width 586 height 38
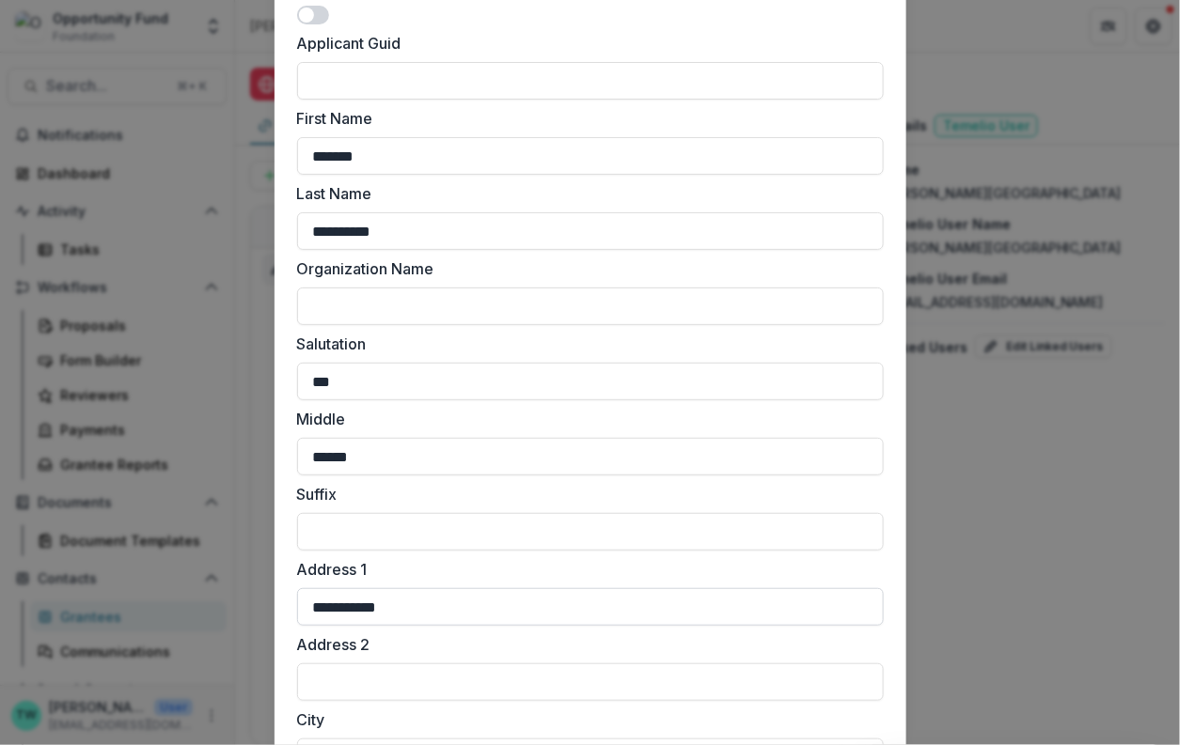
type input "**********"
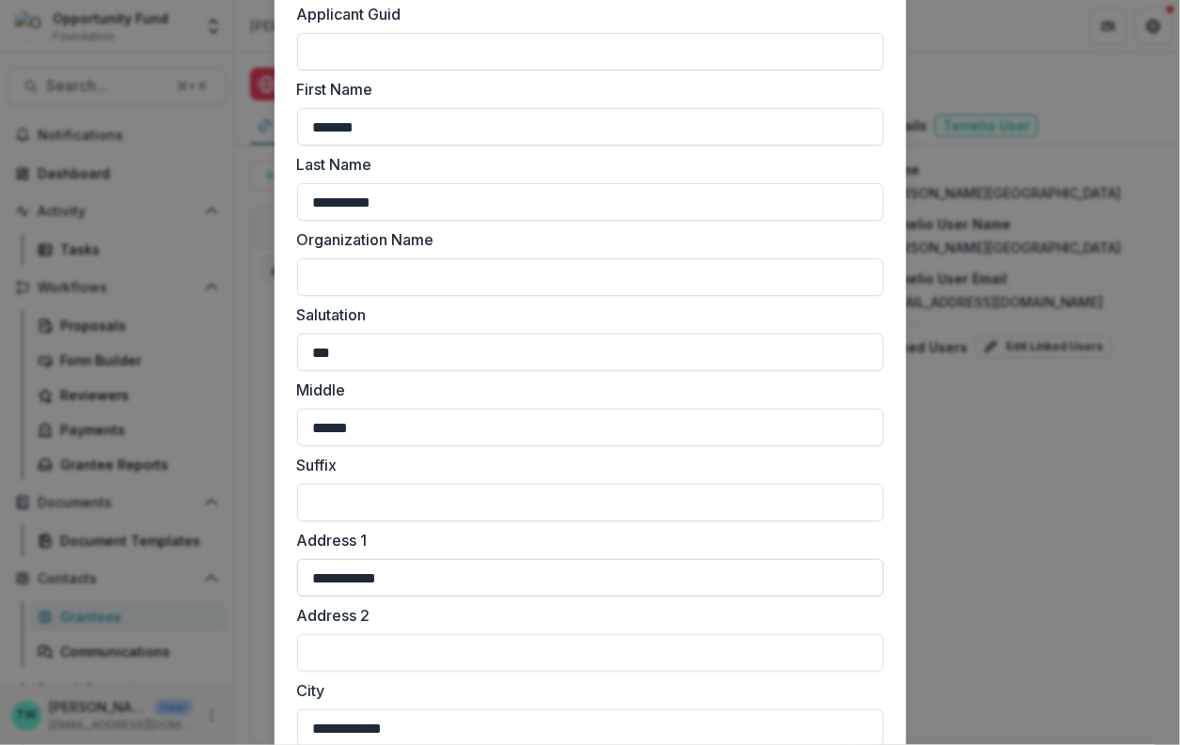
type input "**********"
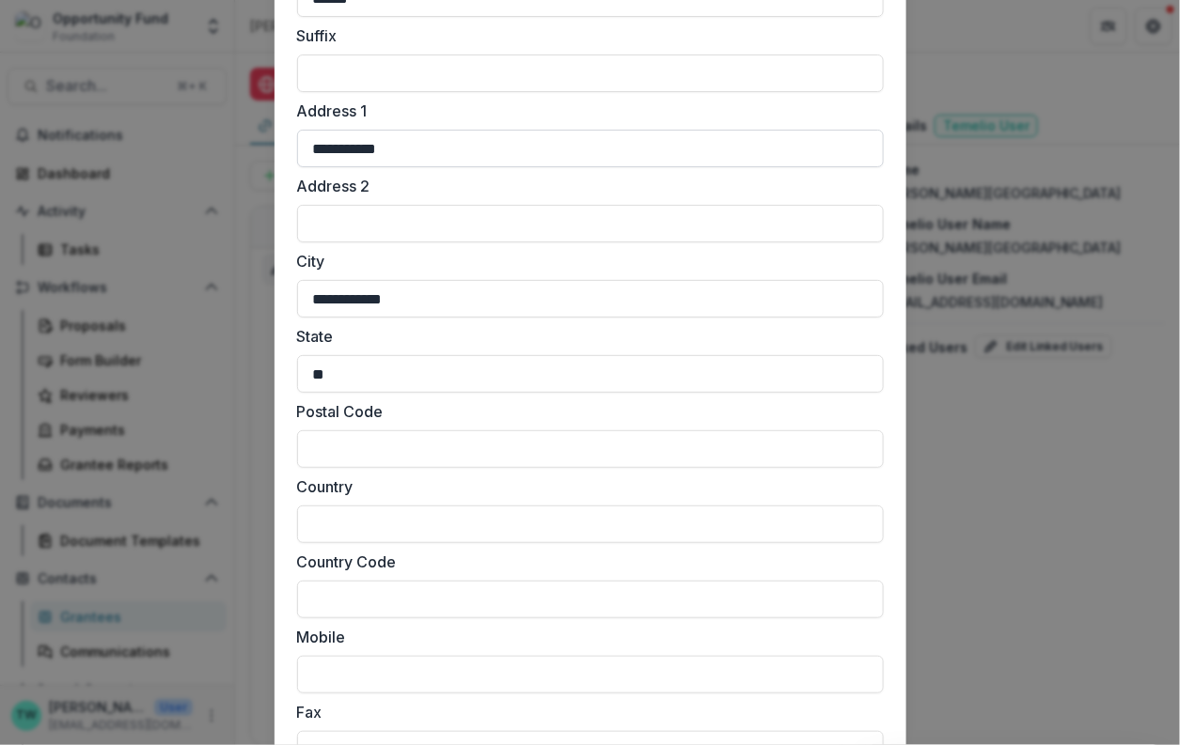
type input "**"
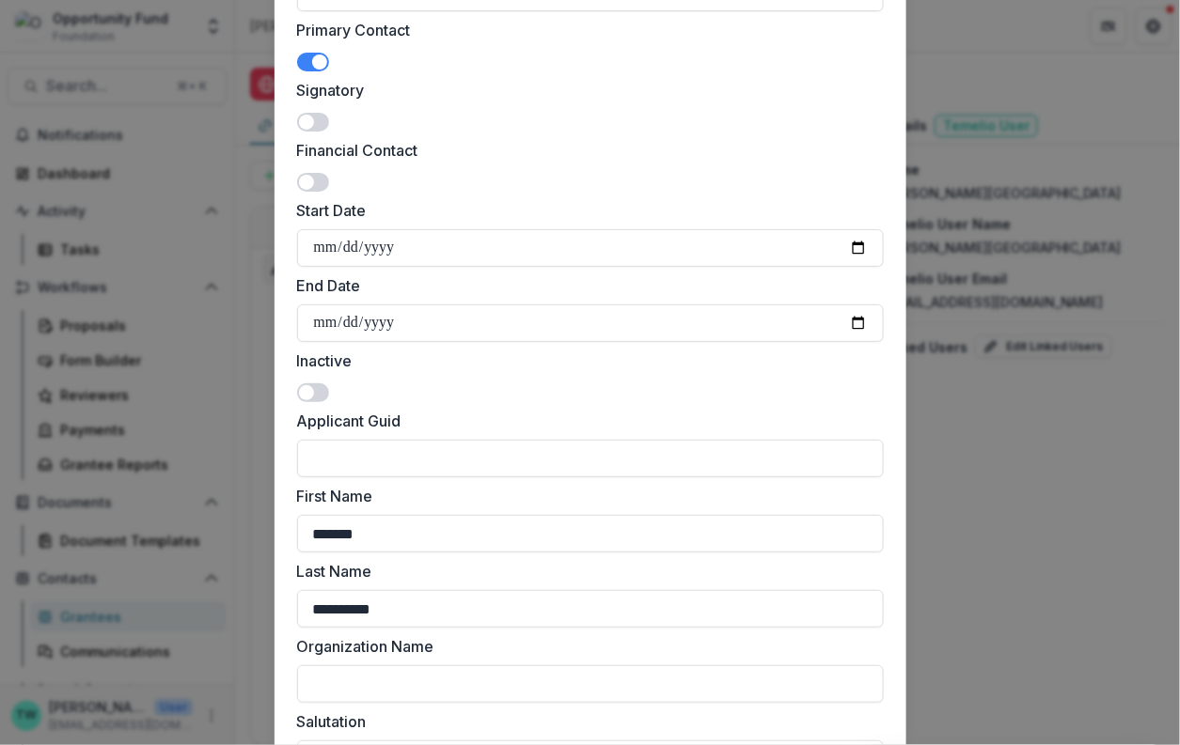
scroll to position [0, 0]
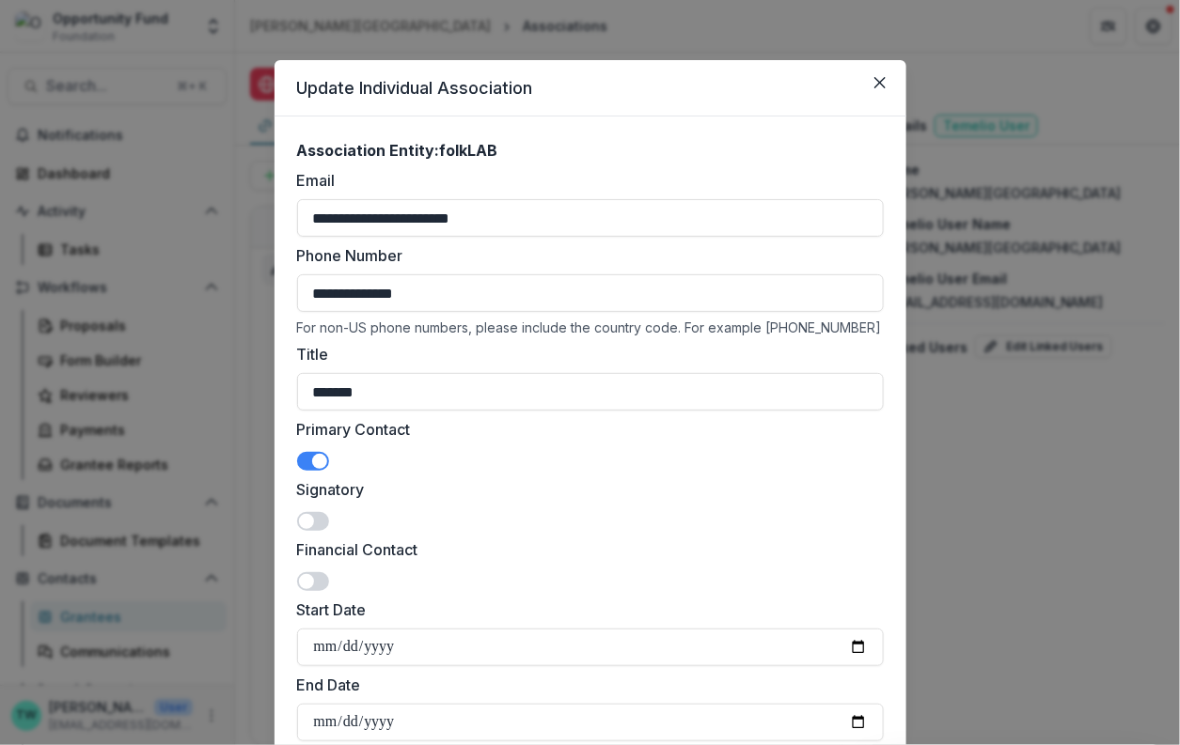
type input "*****"
drag, startPoint x: 438, startPoint y: 295, endPoint x: 234, endPoint y: 284, distance: 204.3
click at [234, 284] on div "**********" at bounding box center [590, 372] width 1180 height 745
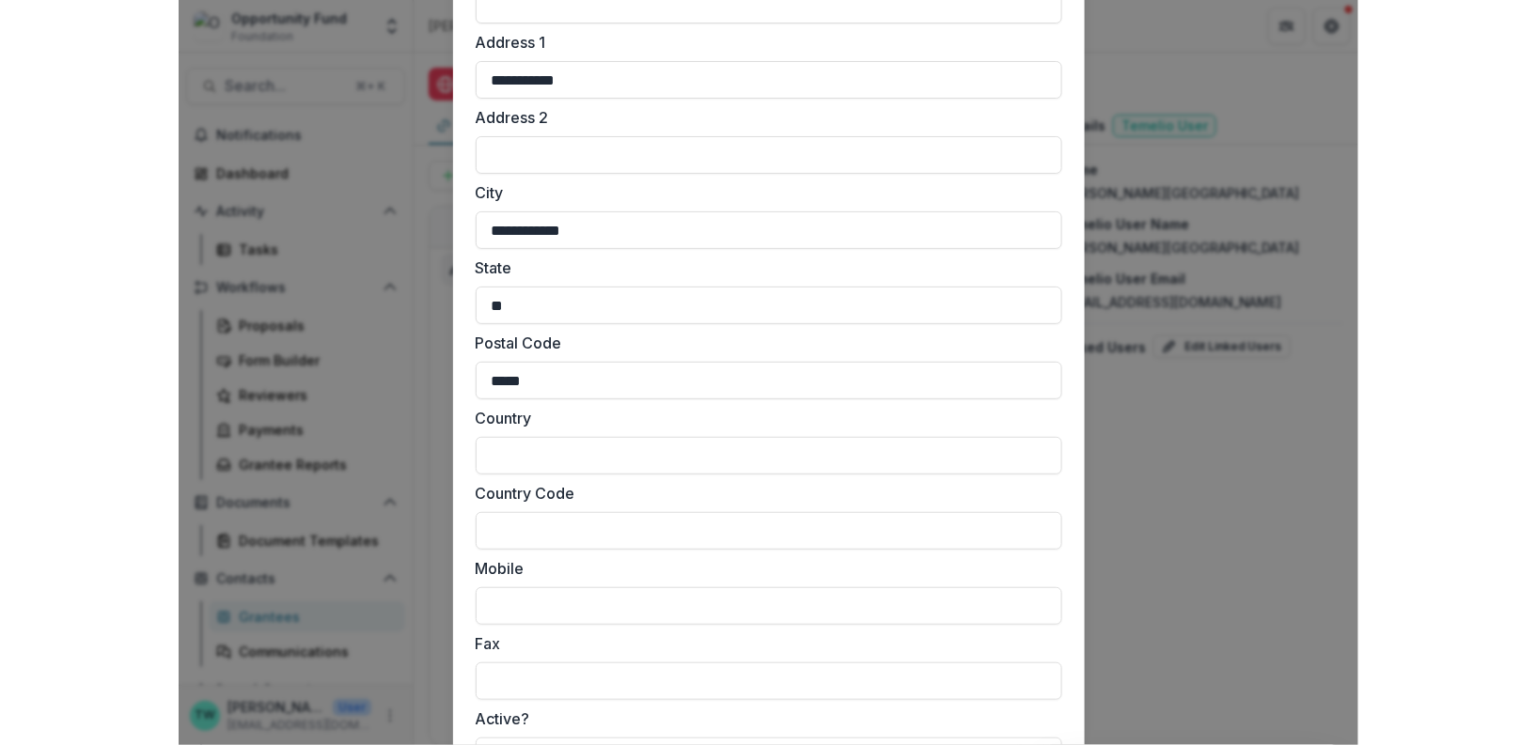
scroll to position [1627, 0]
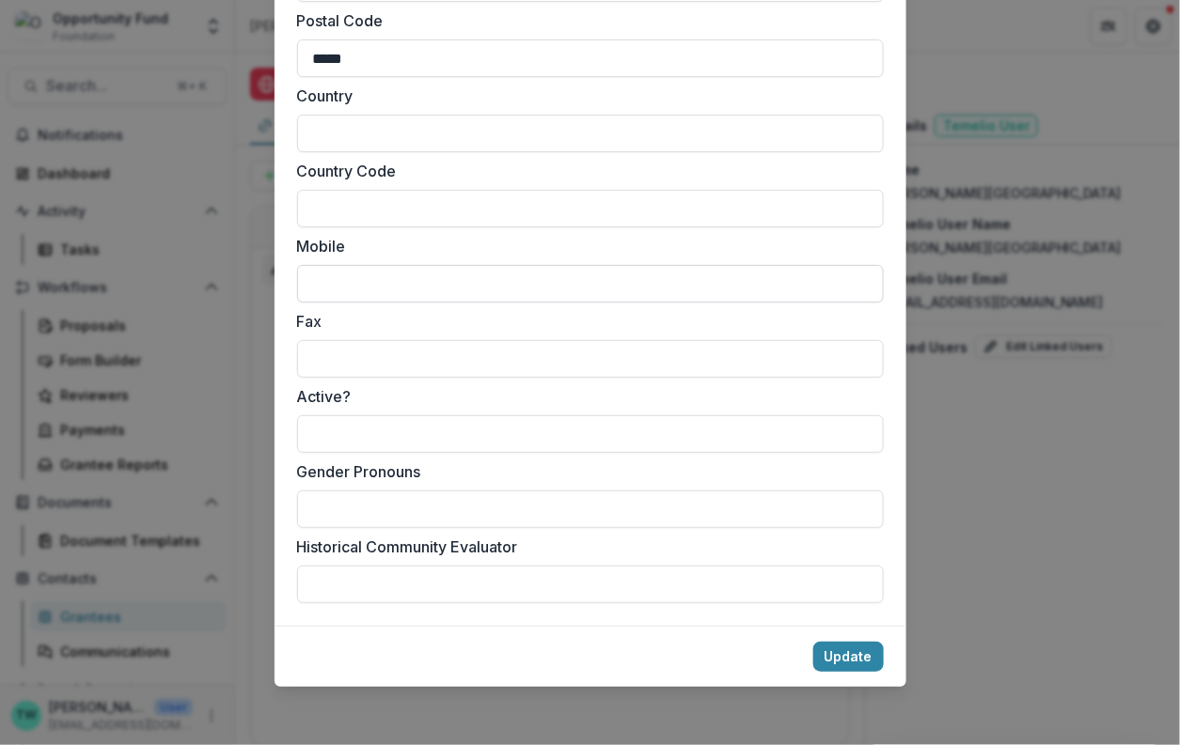
click at [342, 280] on input "Mobile" at bounding box center [590, 284] width 586 height 38
paste input "**********"
type input "**********"
click at [849, 652] on button "Update" at bounding box center [848, 657] width 70 height 30
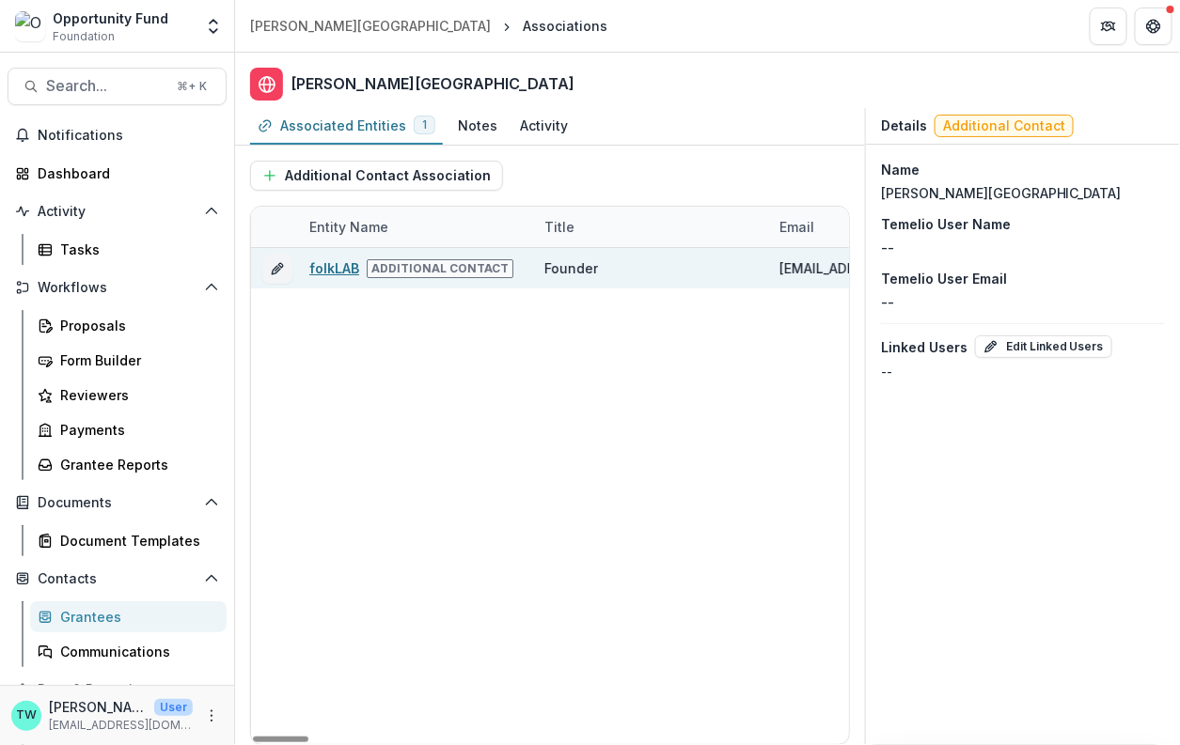
click at [336, 265] on link "folkLAB" at bounding box center [334, 268] width 50 height 16
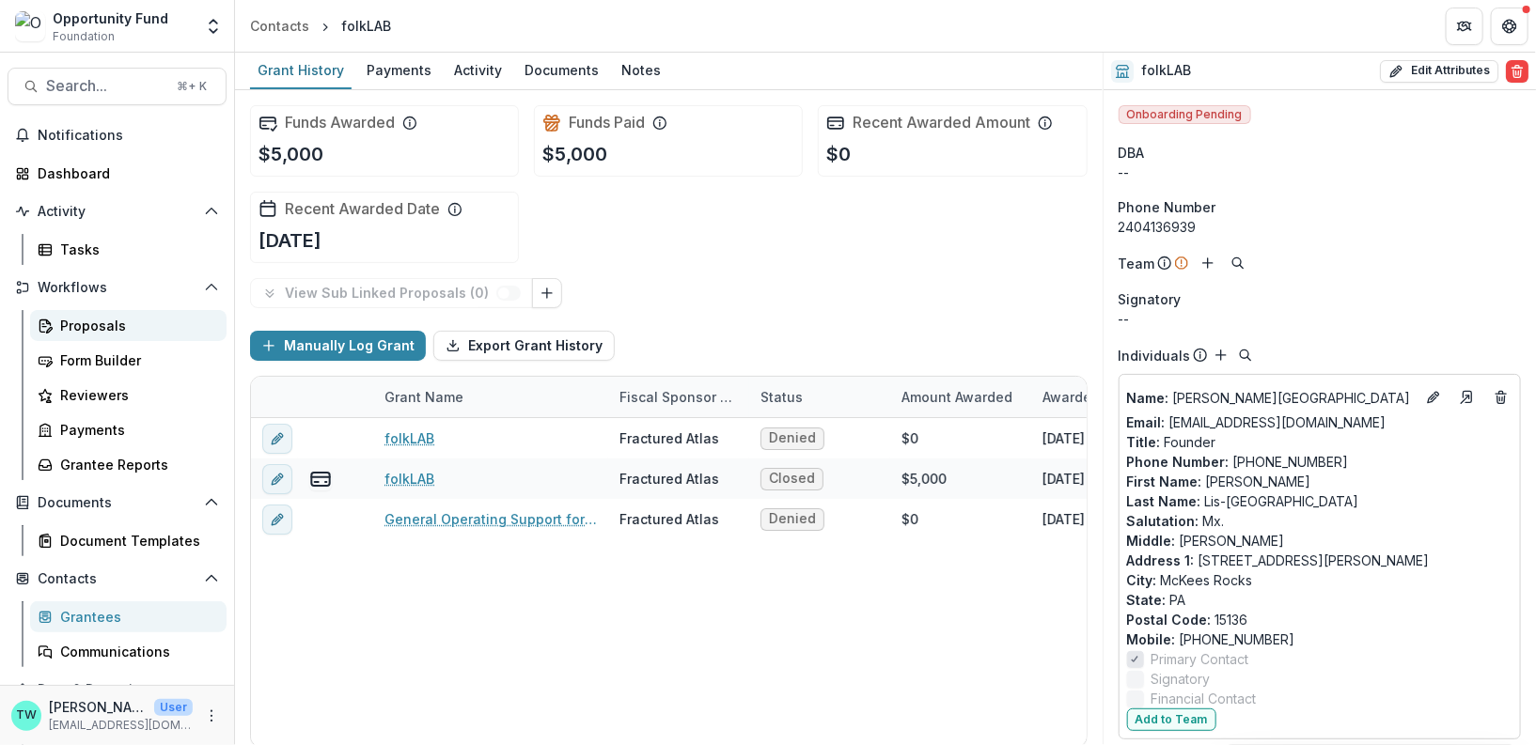
click at [98, 320] on div "Proposals" at bounding box center [135, 326] width 151 height 20
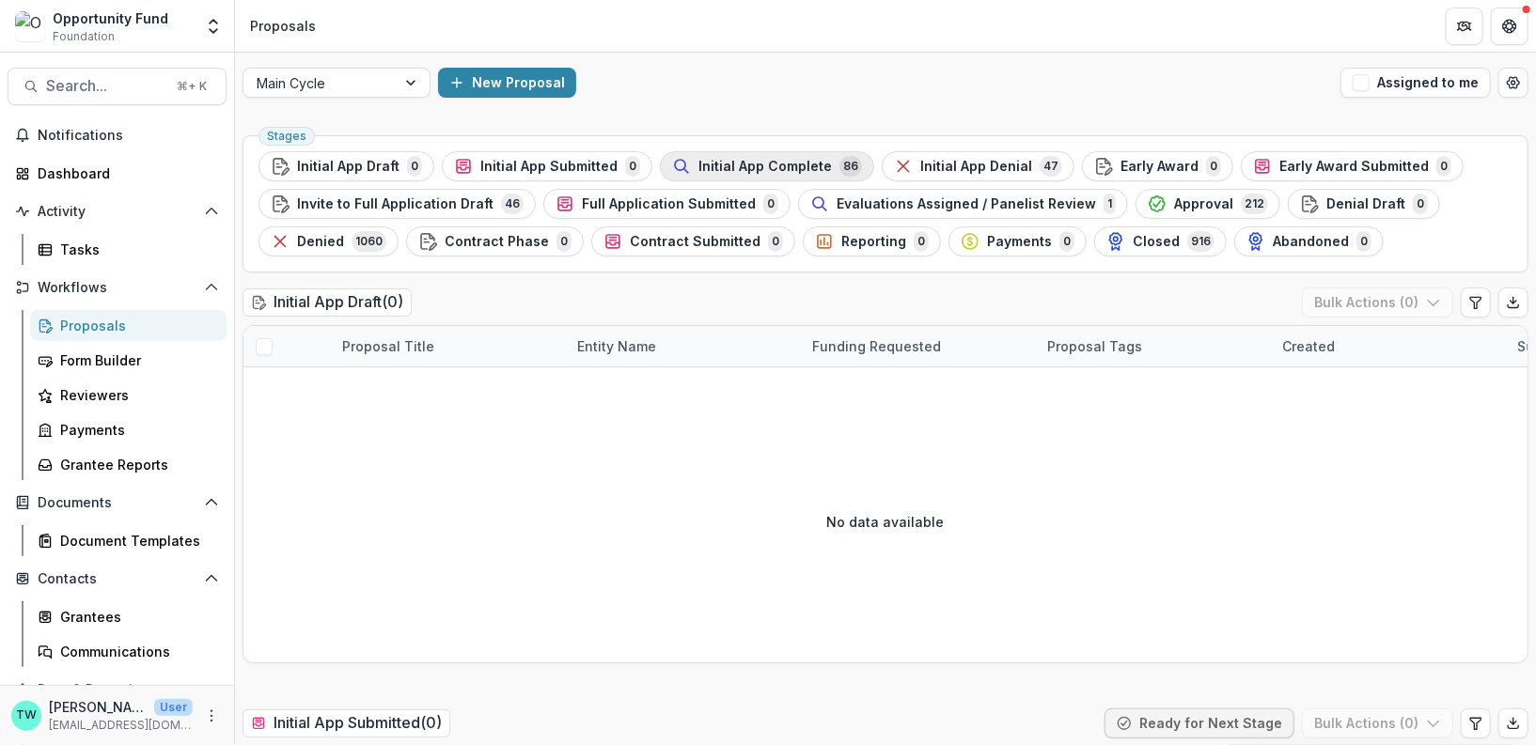
click at [751, 167] on span "Initial App Complete" at bounding box center [764, 167] width 133 height 16
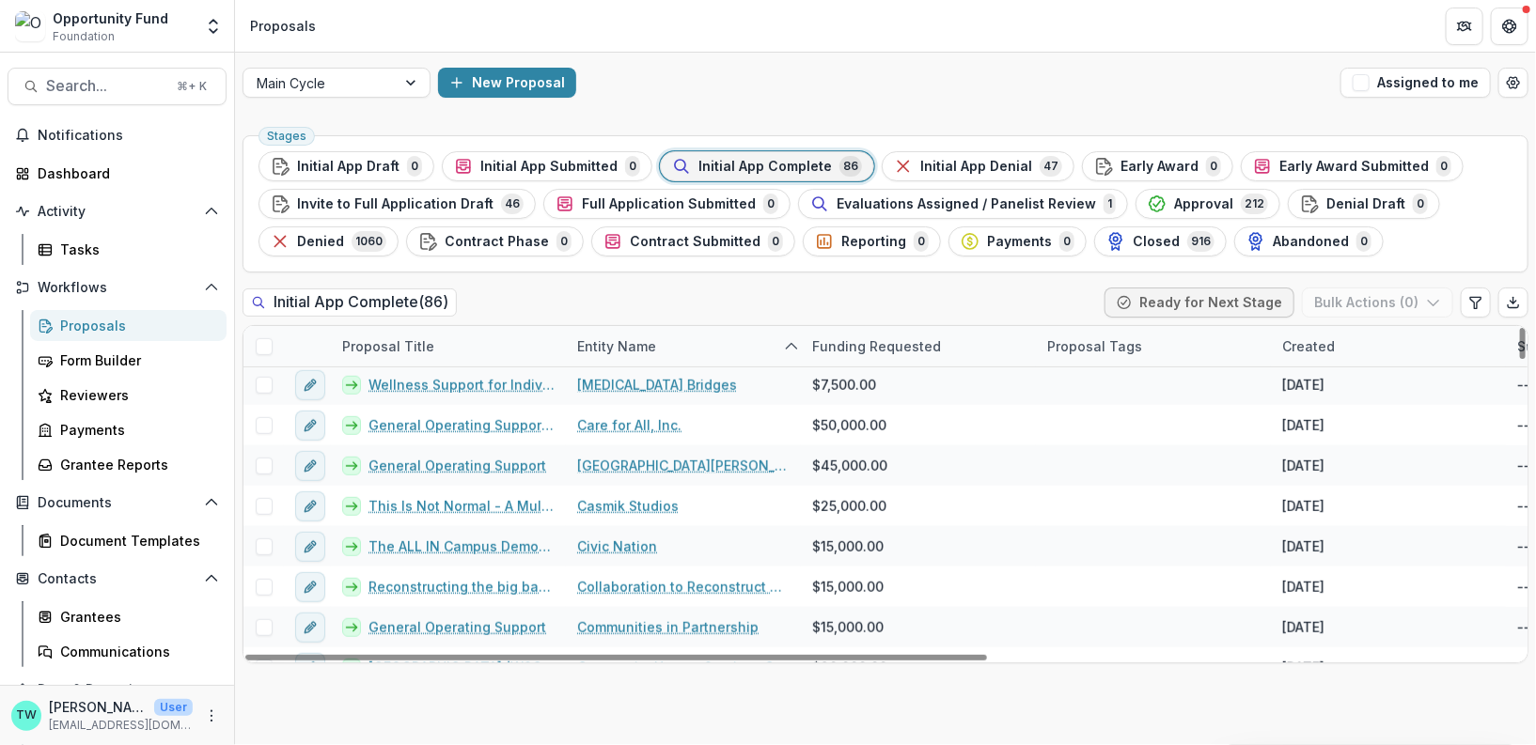
scroll to position [613, 0]
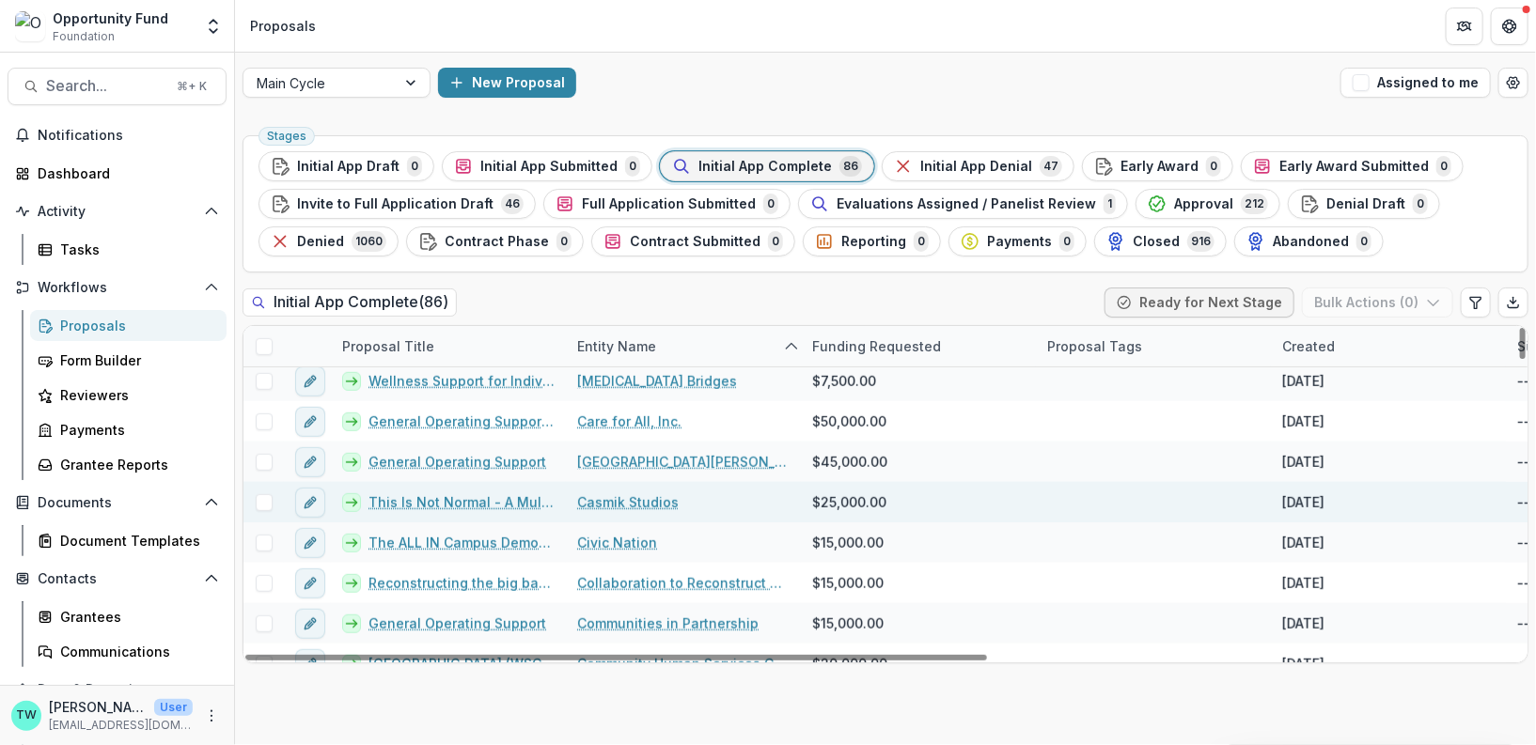
click at [630, 500] on link "Casmik Studios" at bounding box center [628, 502] width 102 height 20
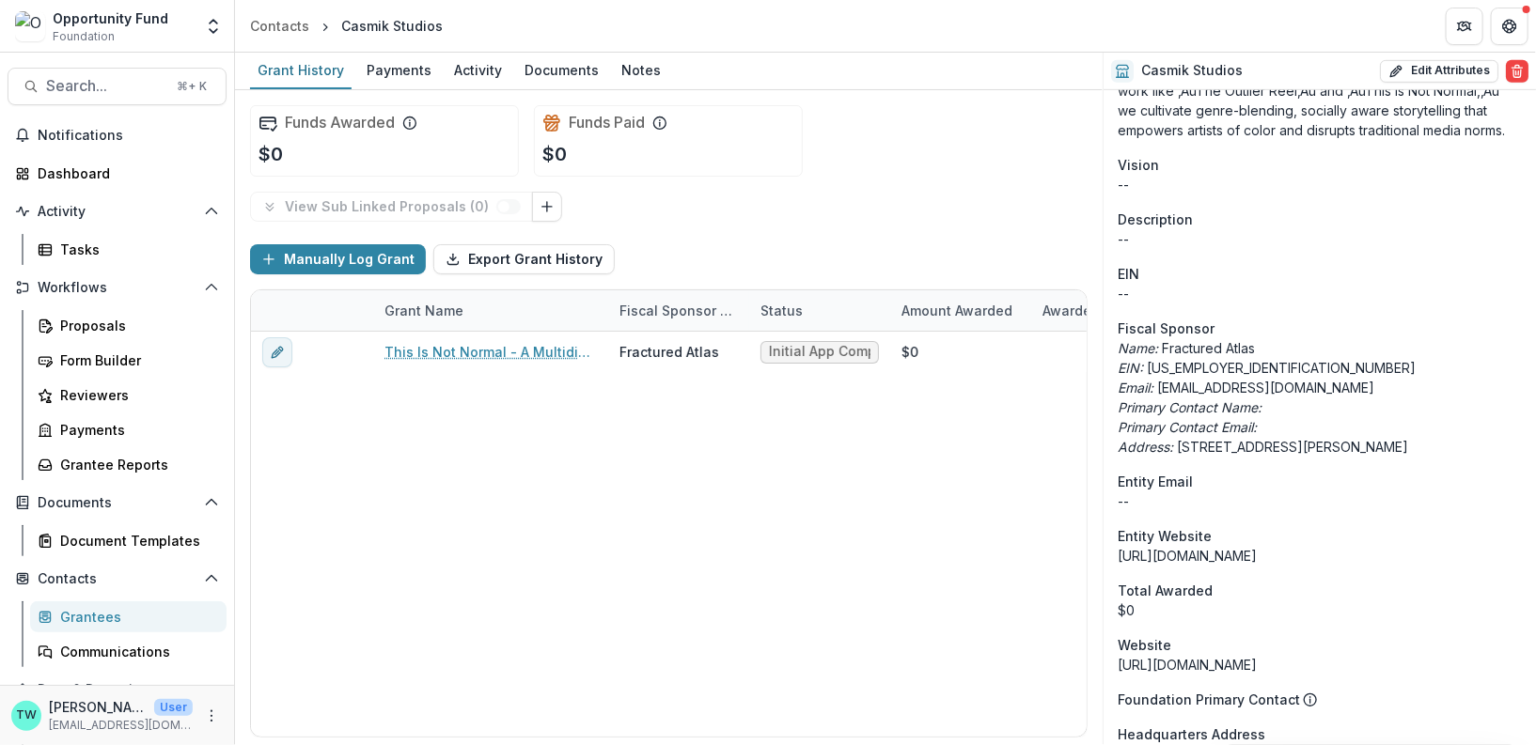
scroll to position [523, 0]
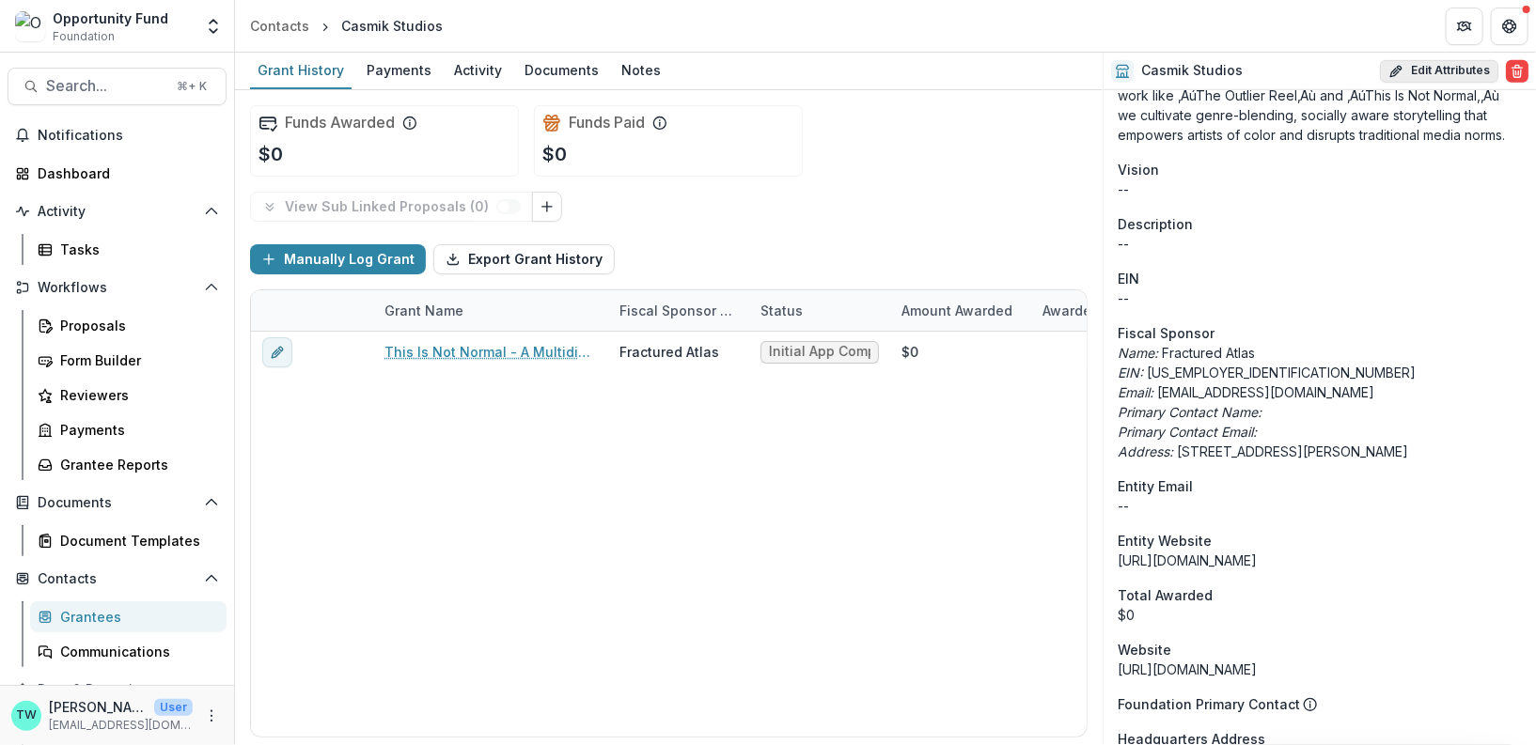
click at [1179, 75] on icon "button" at bounding box center [1395, 71] width 15 height 15
select select
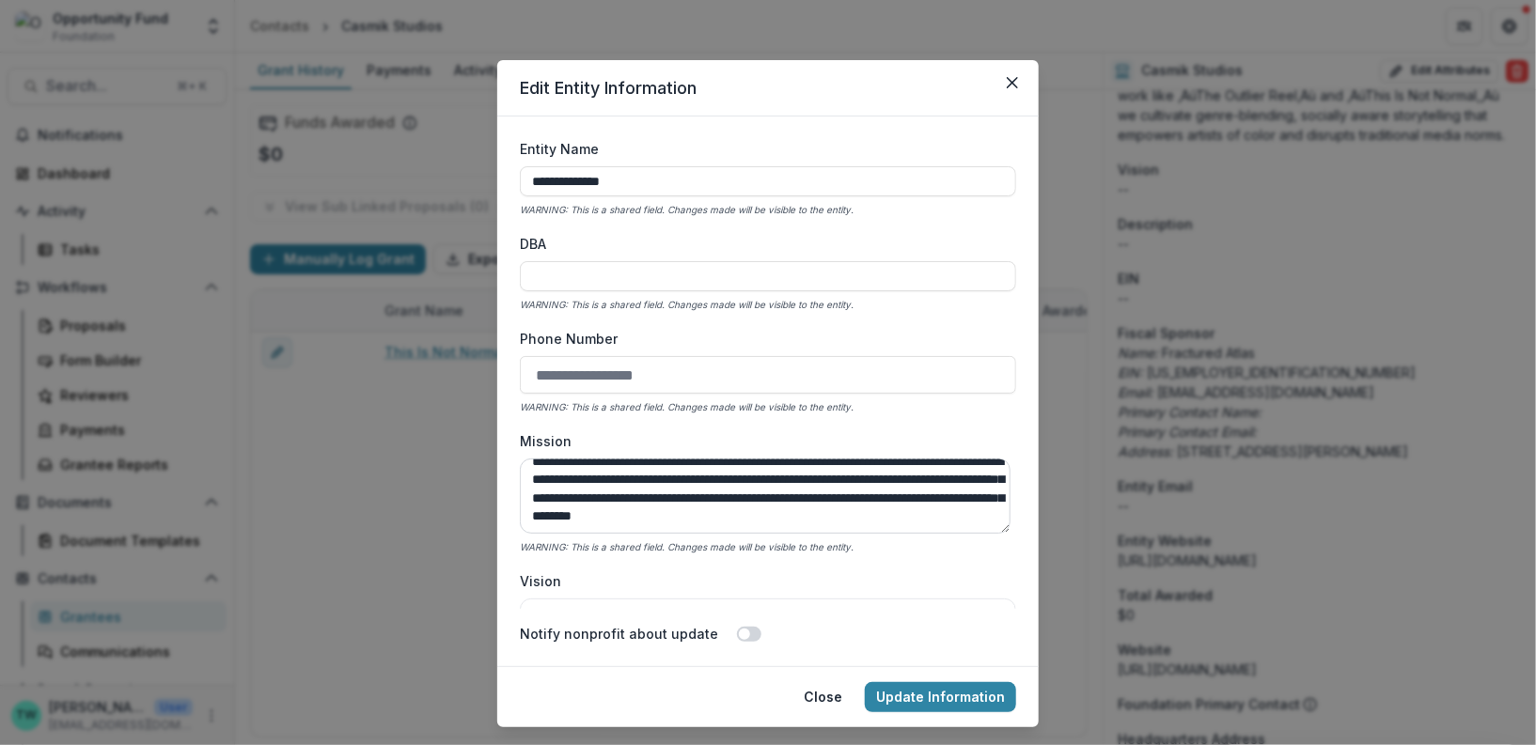
scroll to position [0, 0]
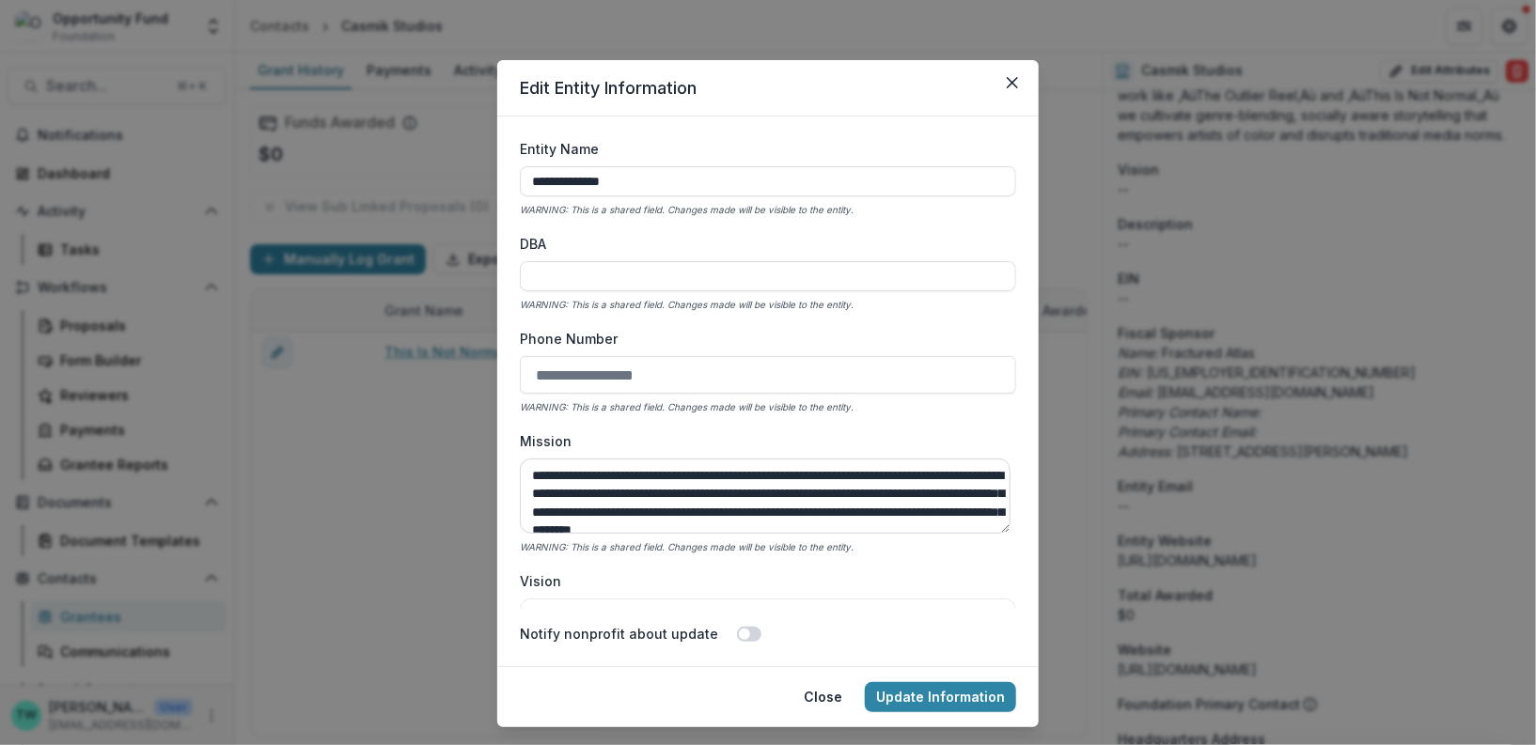
click at [911, 496] on textarea "**********" at bounding box center [765, 496] width 491 height 75
click at [575, 511] on textarea "**********" at bounding box center [765, 496] width 491 height 75
click at [612, 512] on textarea "**********" at bounding box center [765, 496] width 491 height 75
click at [737, 511] on textarea "**********" at bounding box center [765, 496] width 491 height 75
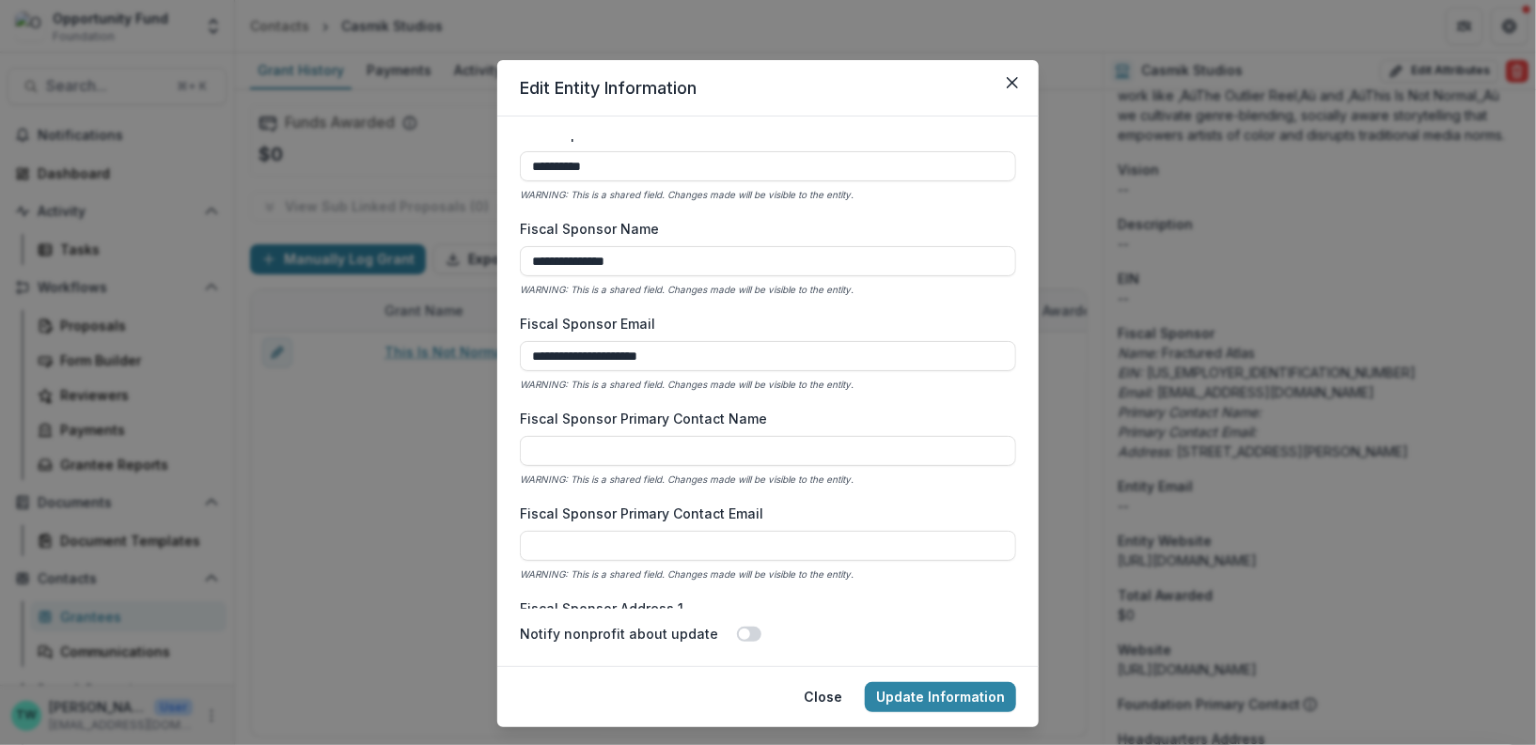
scroll to position [925, 0]
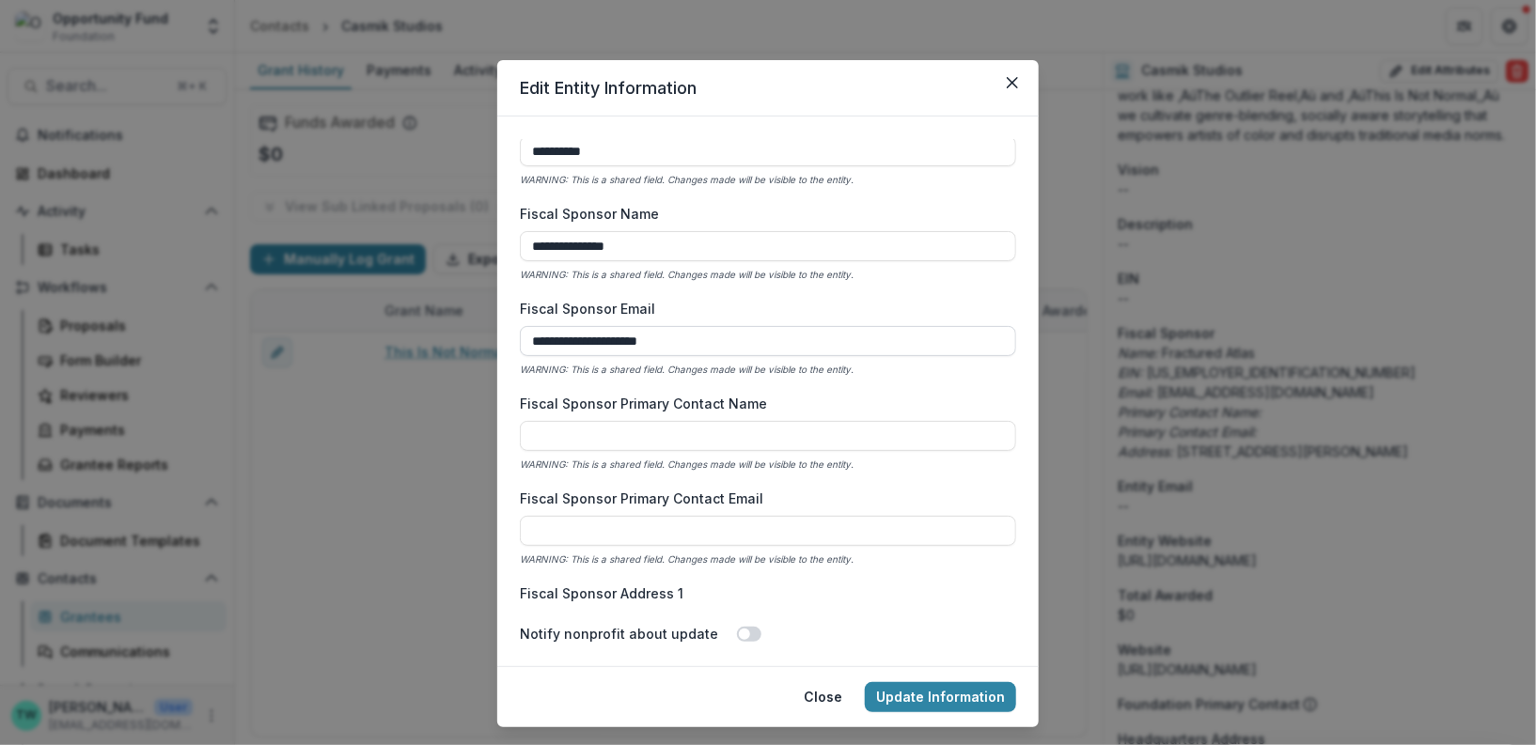
type textarea "**********"
drag, startPoint x: 716, startPoint y: 336, endPoint x: 479, endPoint y: 337, distance: 236.8
click at [479, 337] on div "**********" at bounding box center [768, 372] width 1536 height 745
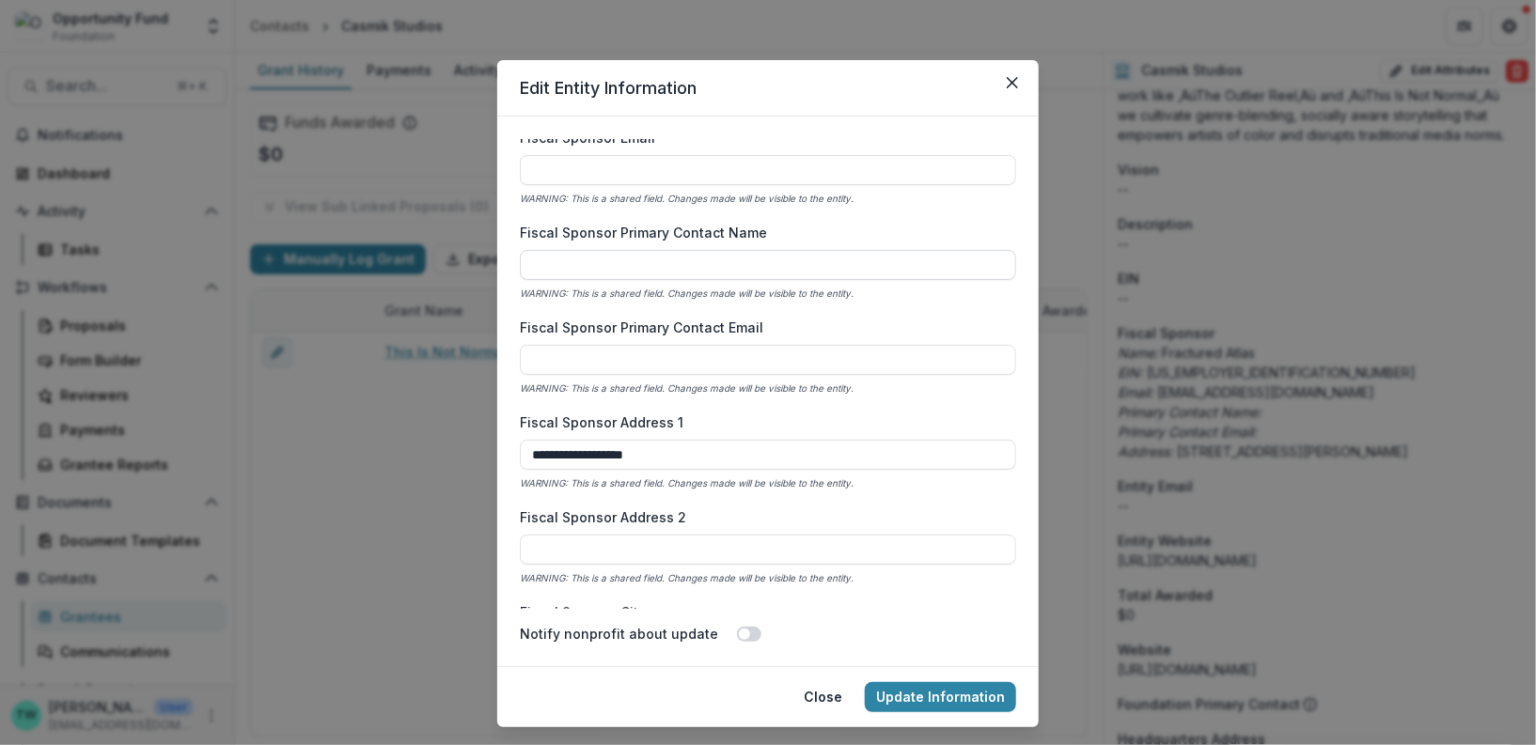
scroll to position [1116, 0]
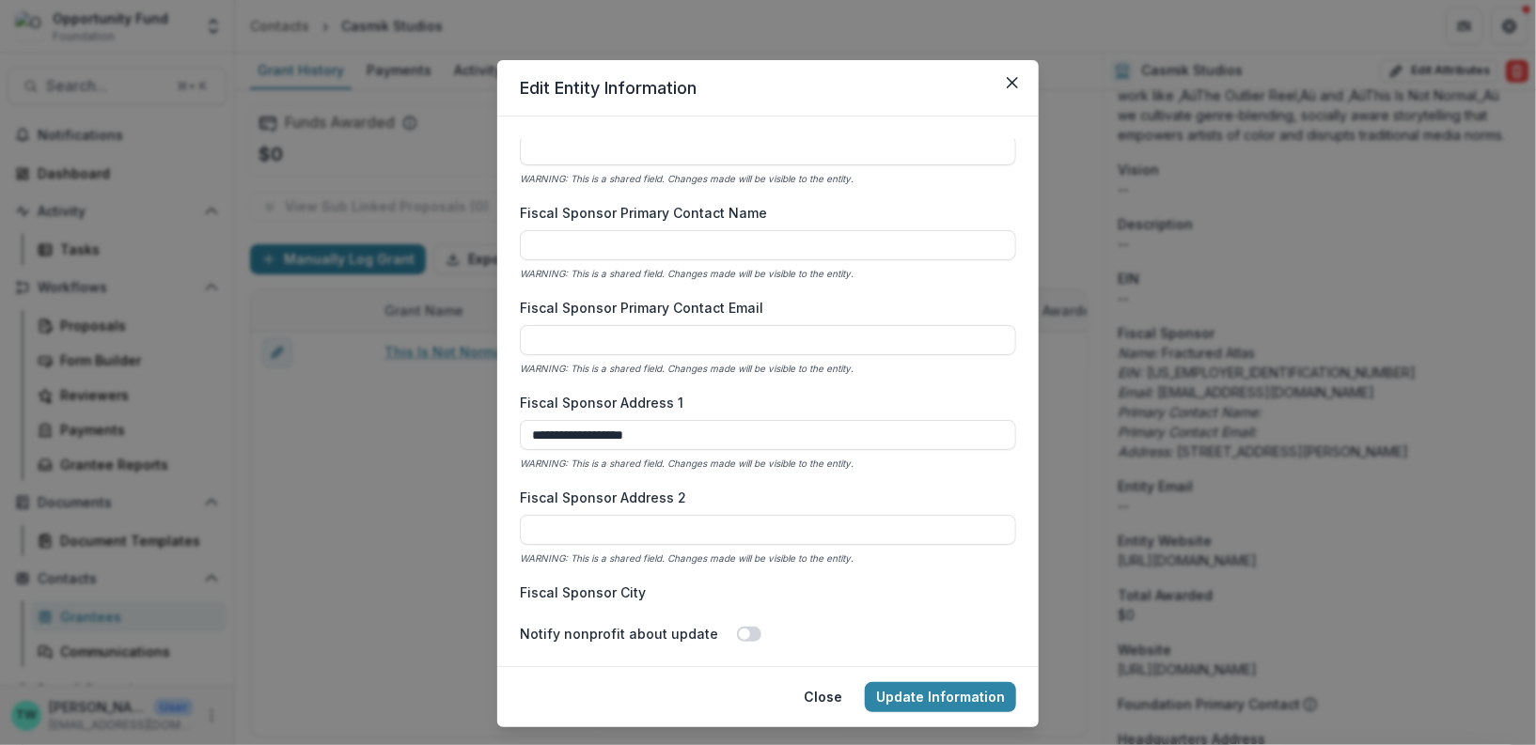
drag, startPoint x: 673, startPoint y: 437, endPoint x: 461, endPoint y: 400, distance: 214.6
click at [461, 400] on div "**********" at bounding box center [768, 372] width 1536 height 745
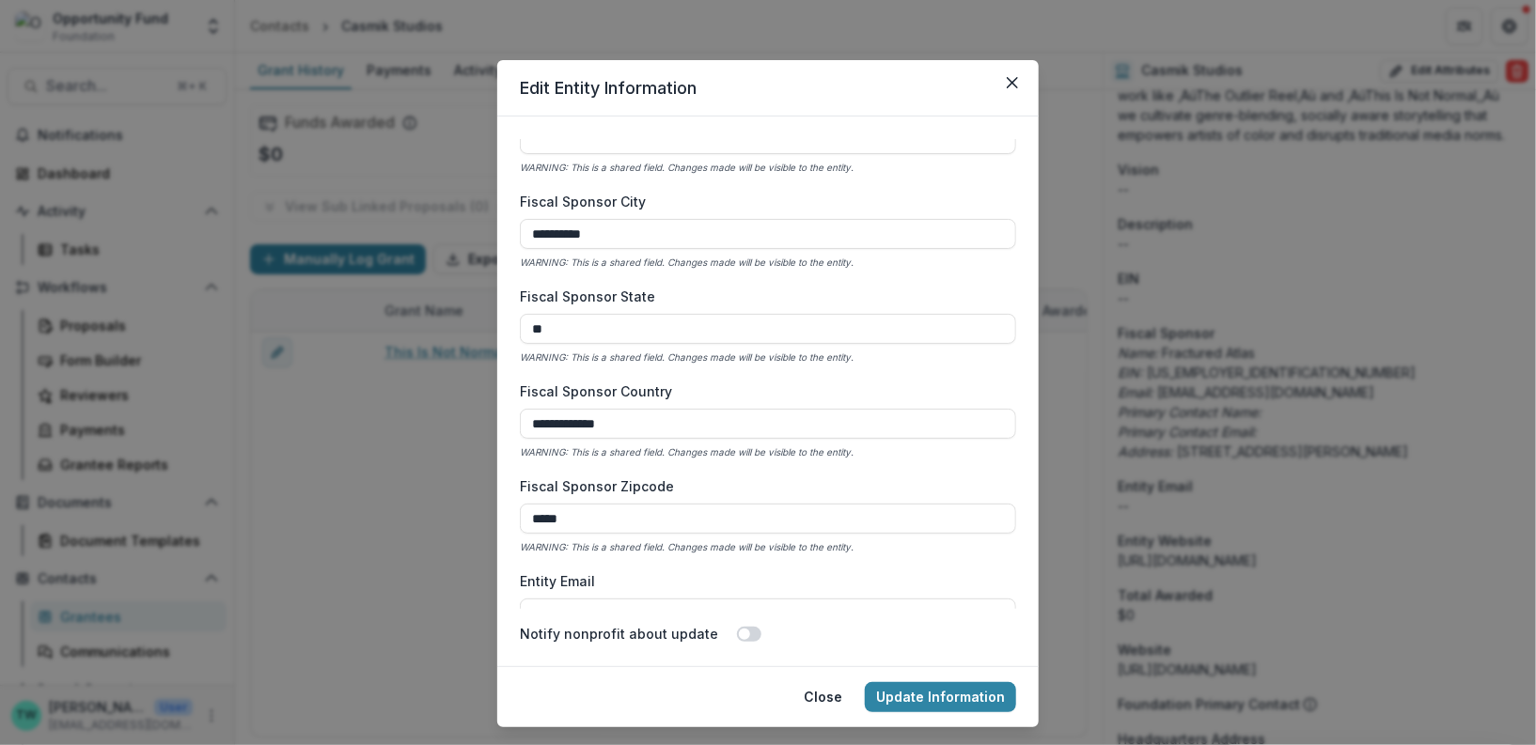
scroll to position [1518, 0]
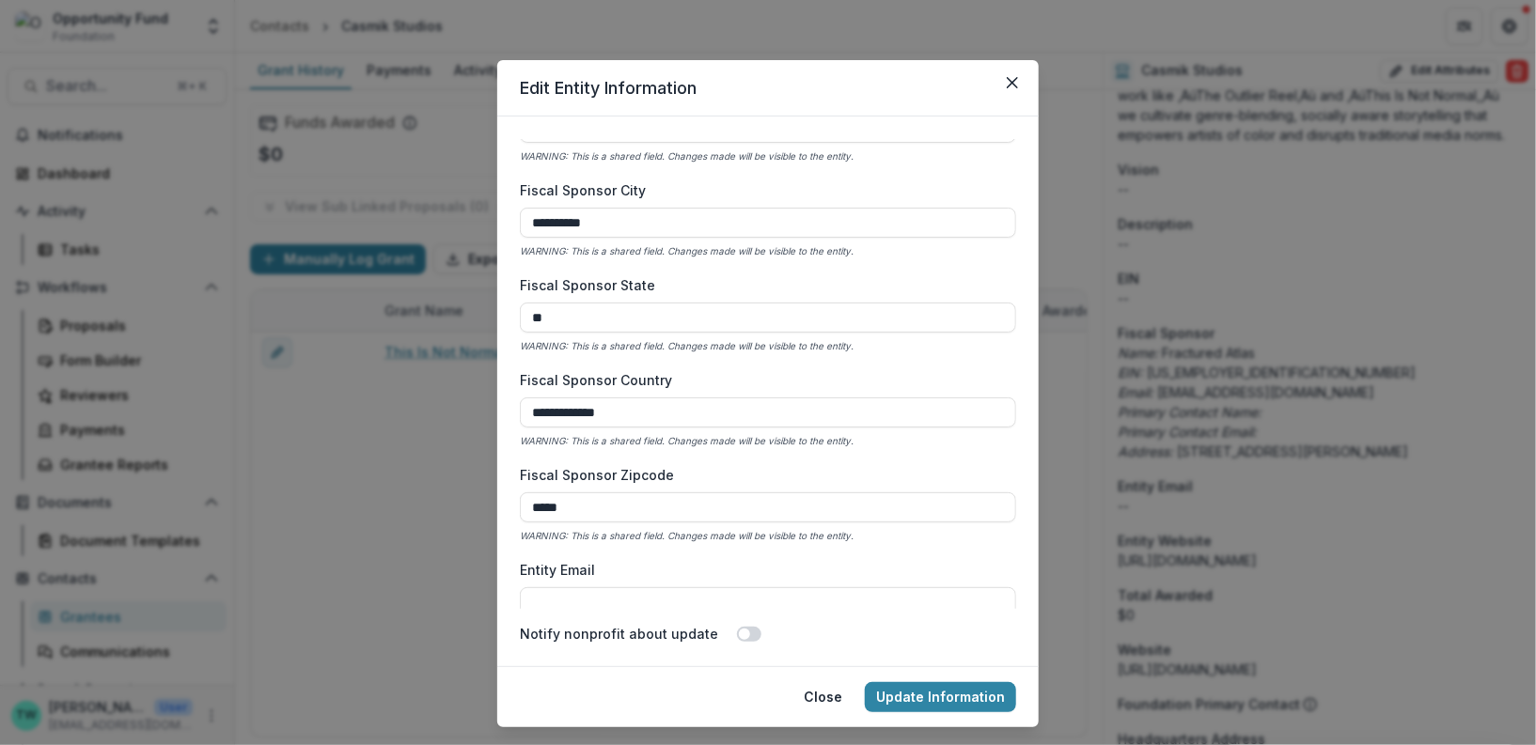
drag, startPoint x: 602, startPoint y: 226, endPoint x: 467, endPoint y: 229, distance: 135.4
click at [467, 229] on div "**********" at bounding box center [768, 372] width 1536 height 745
click at [559, 215] on input "**********" at bounding box center [768, 223] width 496 height 30
drag, startPoint x: 568, startPoint y: 313, endPoint x: 499, endPoint y: 311, distance: 68.6
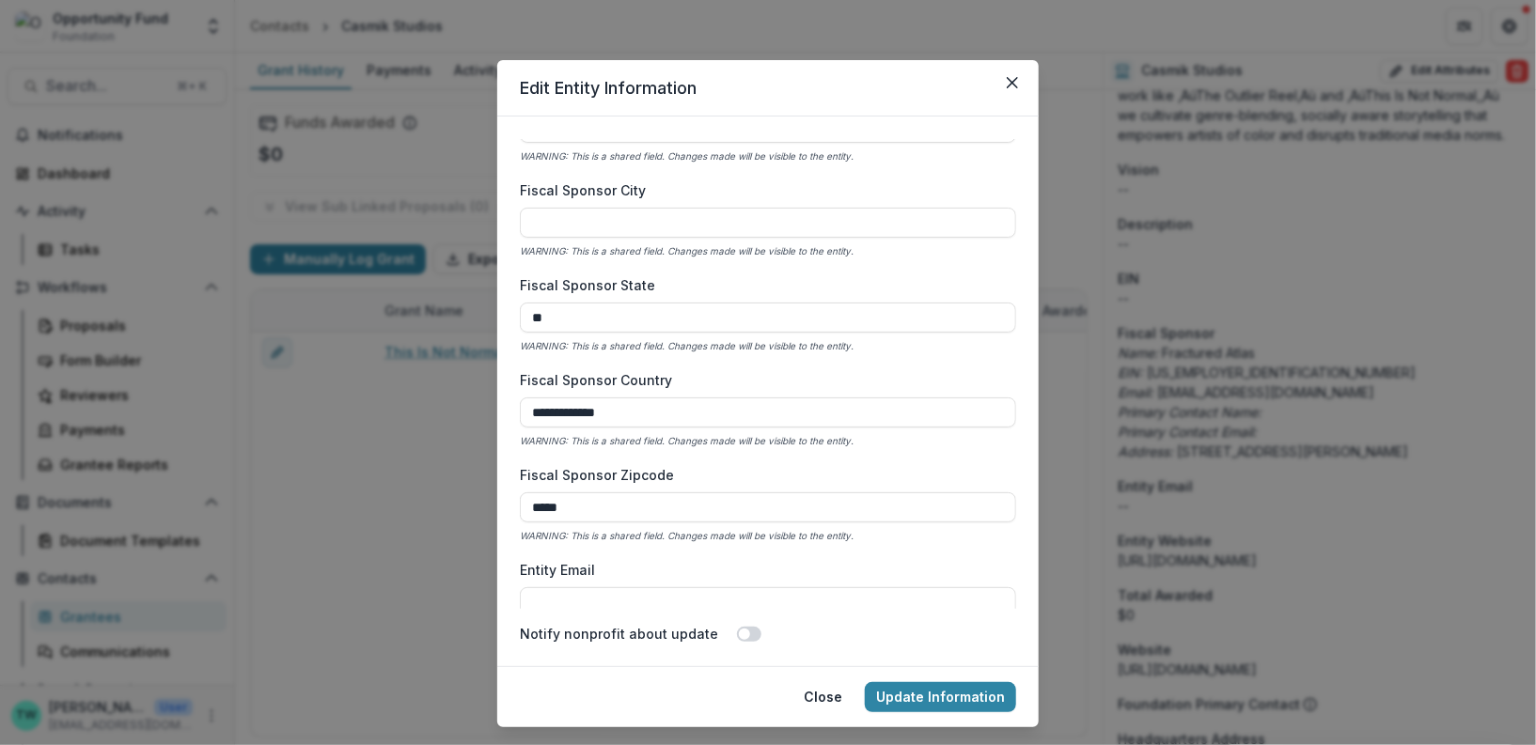
click at [499, 311] on form "**********" at bounding box center [767, 392] width 541 height 550
drag, startPoint x: 622, startPoint y: 412, endPoint x: 489, endPoint y: 402, distance: 133.8
click at [489, 402] on div "**********" at bounding box center [768, 372] width 1536 height 745
drag, startPoint x: 576, startPoint y: 505, endPoint x: 477, endPoint y: 492, distance: 100.4
click at [477, 492] on div "**********" at bounding box center [768, 372] width 1536 height 745
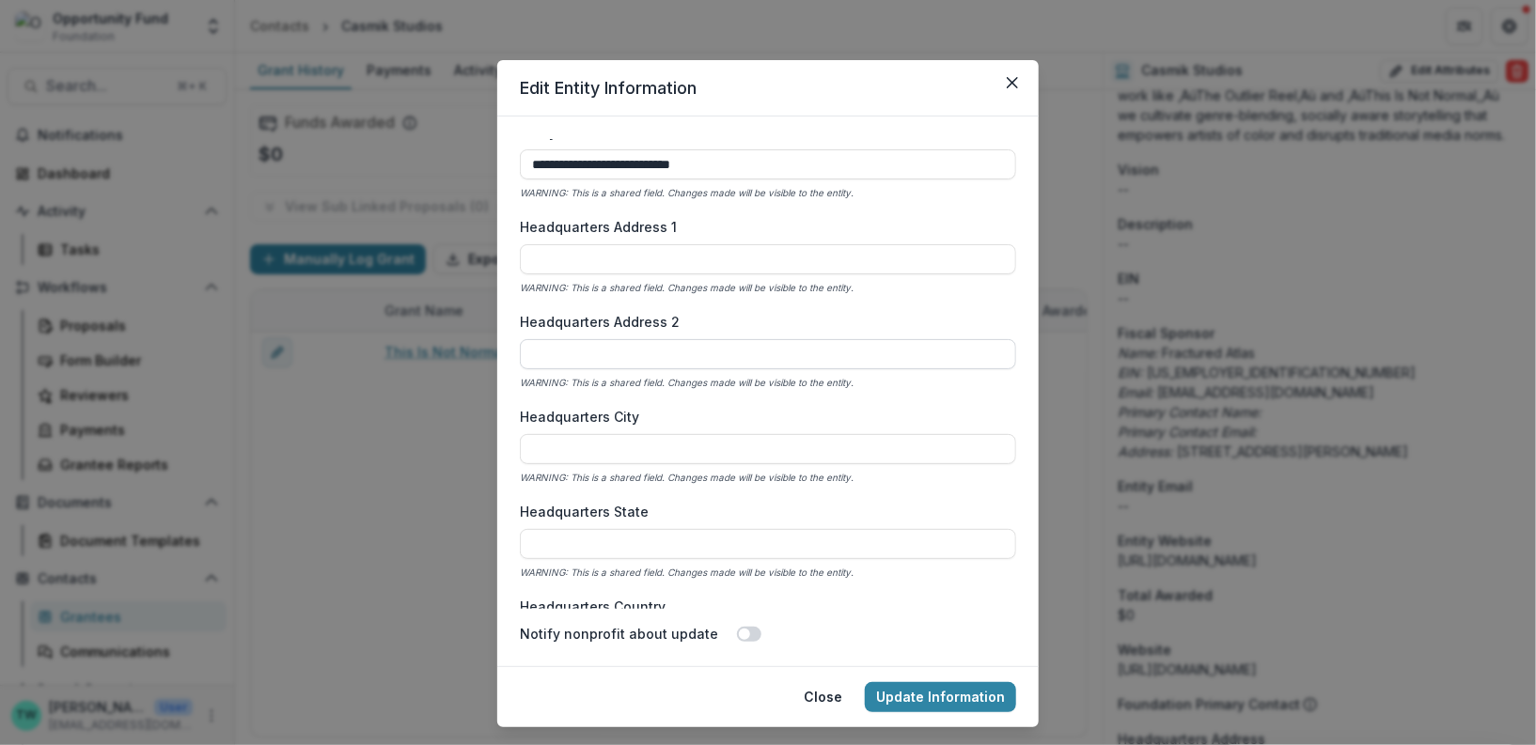
scroll to position [2059, 0]
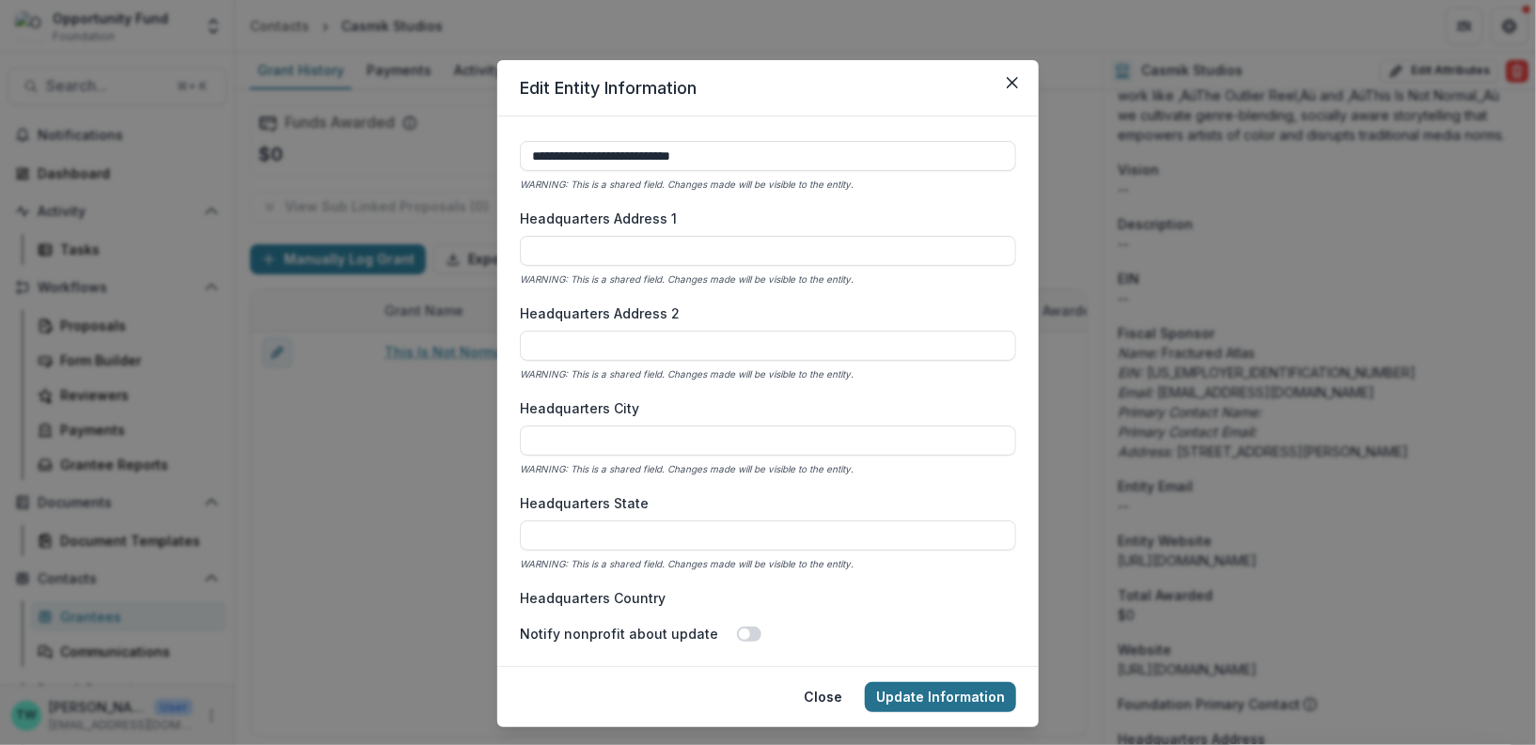
click at [930, 704] on button "Update Information" at bounding box center [940, 697] width 151 height 30
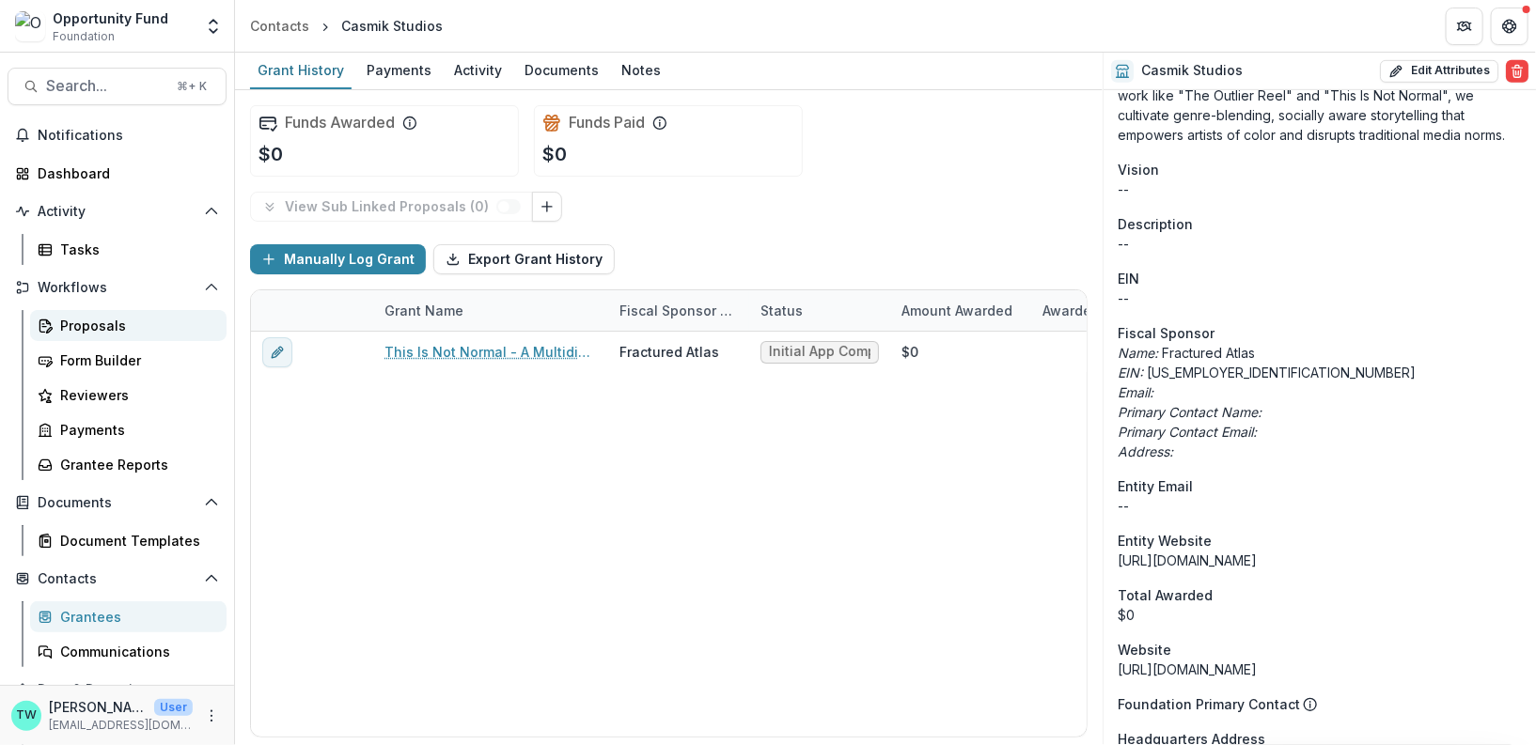
click at [97, 326] on div "Proposals" at bounding box center [135, 326] width 151 height 20
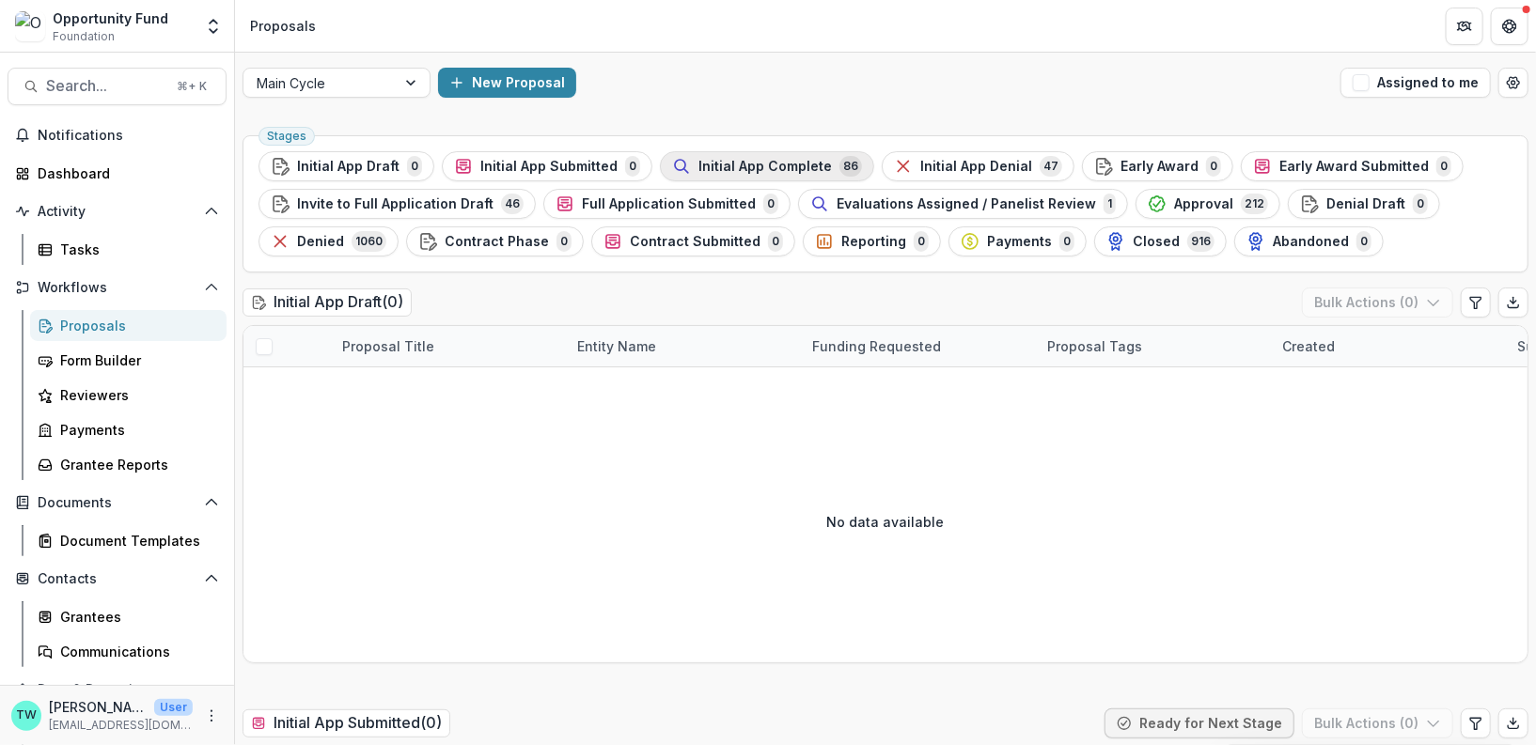
click at [788, 160] on span "Initial App Complete" at bounding box center [764, 167] width 133 height 16
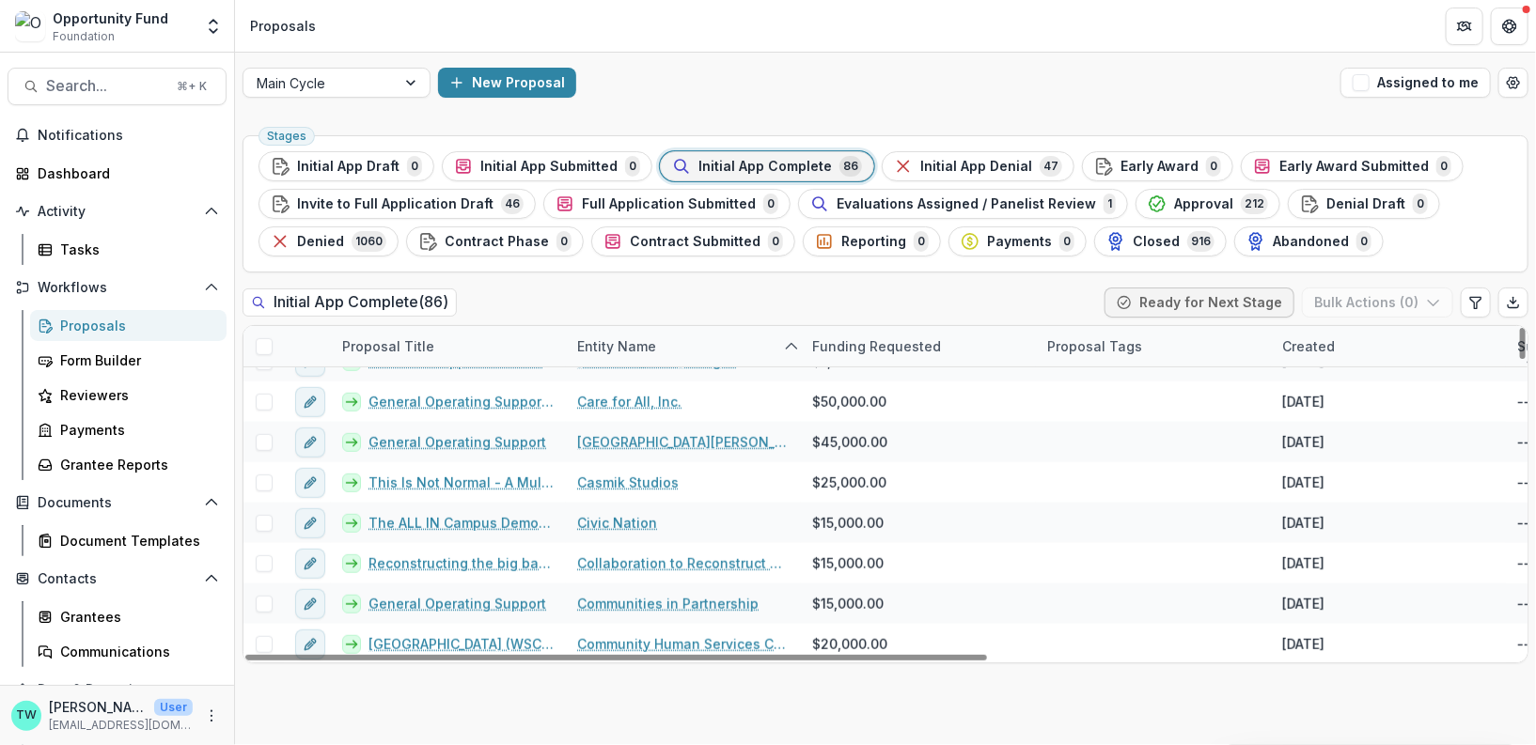
scroll to position [650, 0]
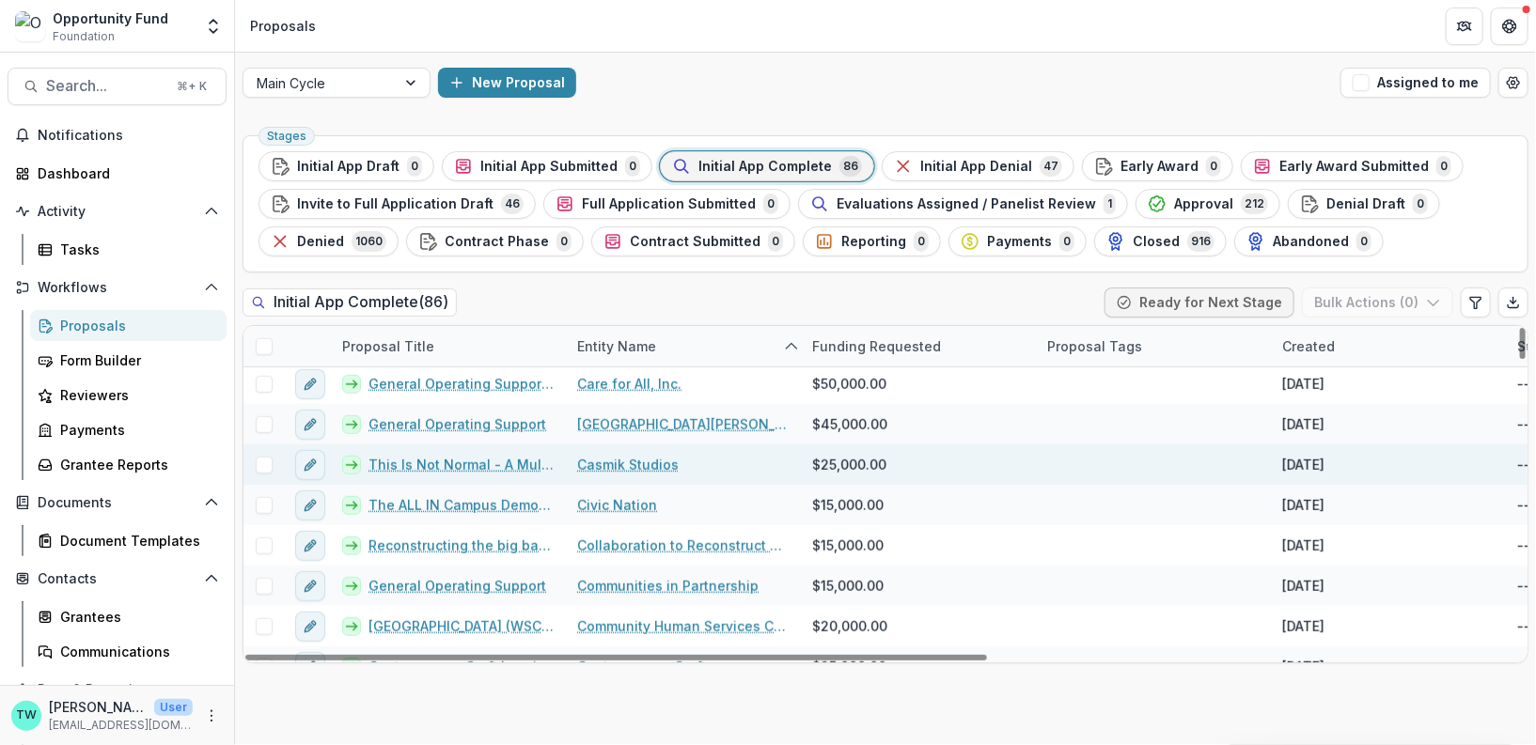
click at [629, 461] on link "Casmik Studios" at bounding box center [628, 465] width 102 height 20
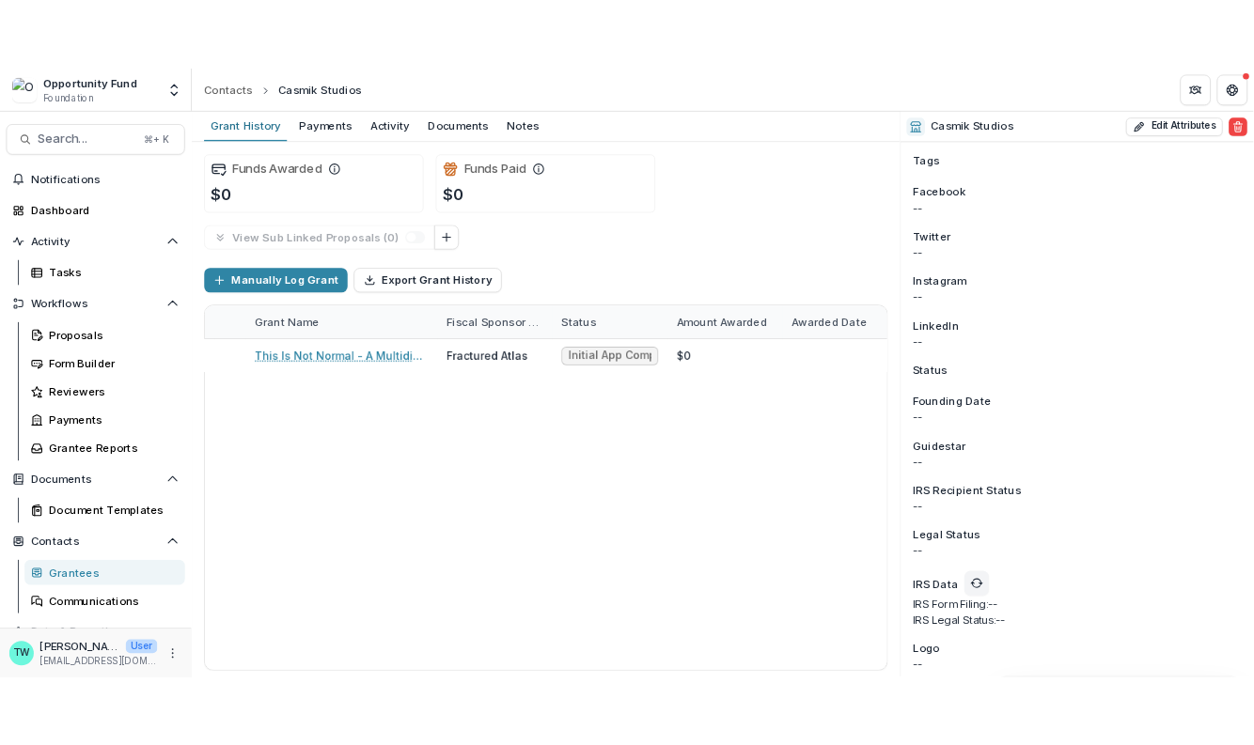
scroll to position [1278, 0]
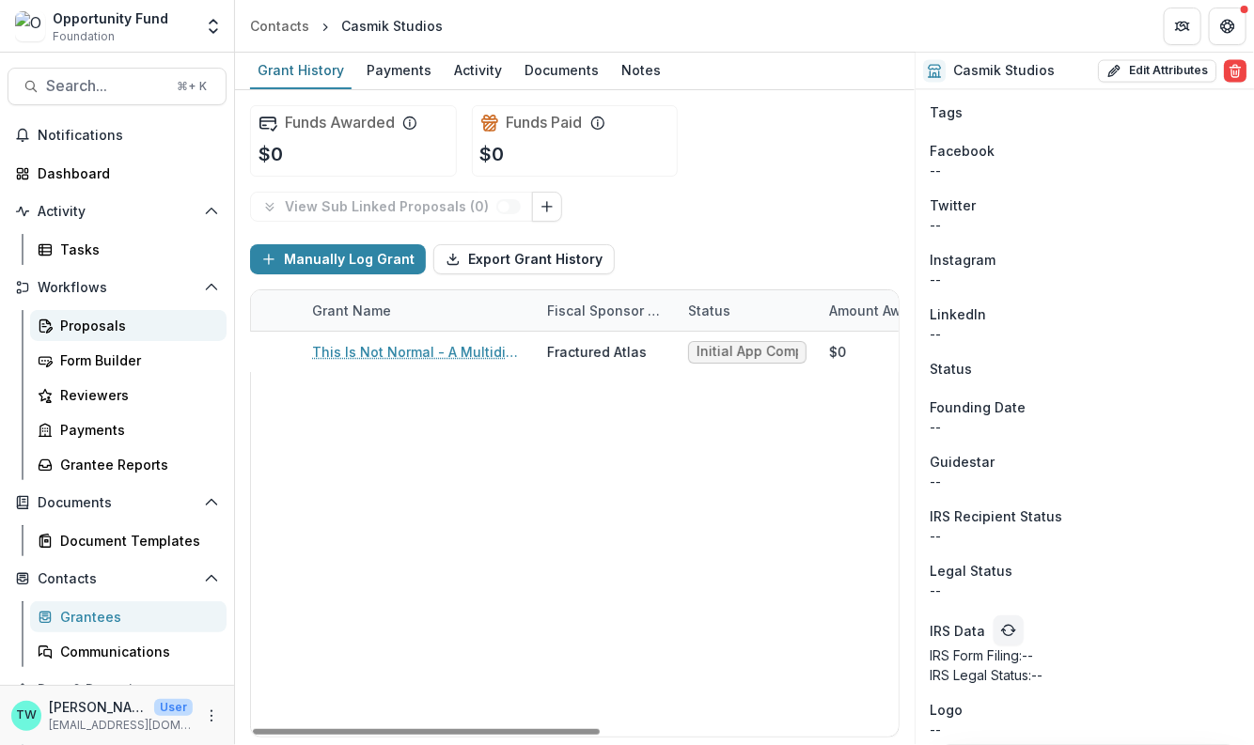
click at [96, 320] on div "Proposals" at bounding box center [135, 326] width 151 height 20
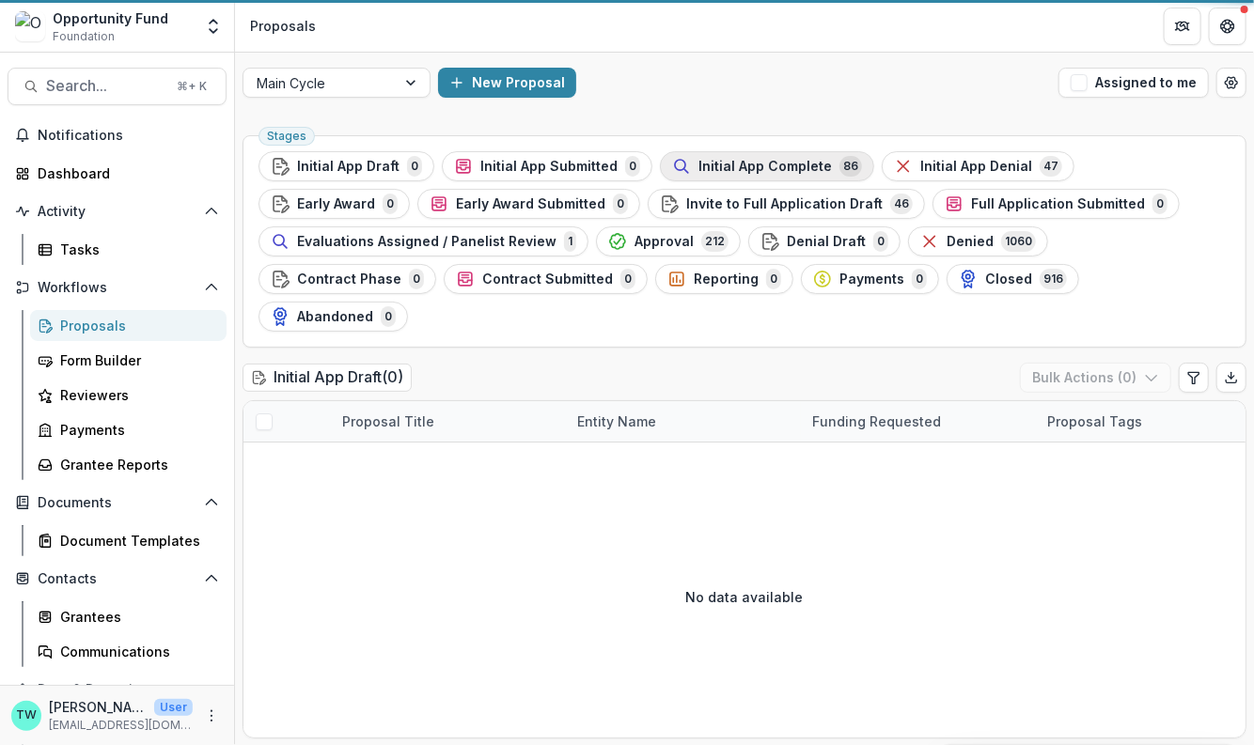
click at [773, 166] on span "Initial App Complete" at bounding box center [764, 167] width 133 height 16
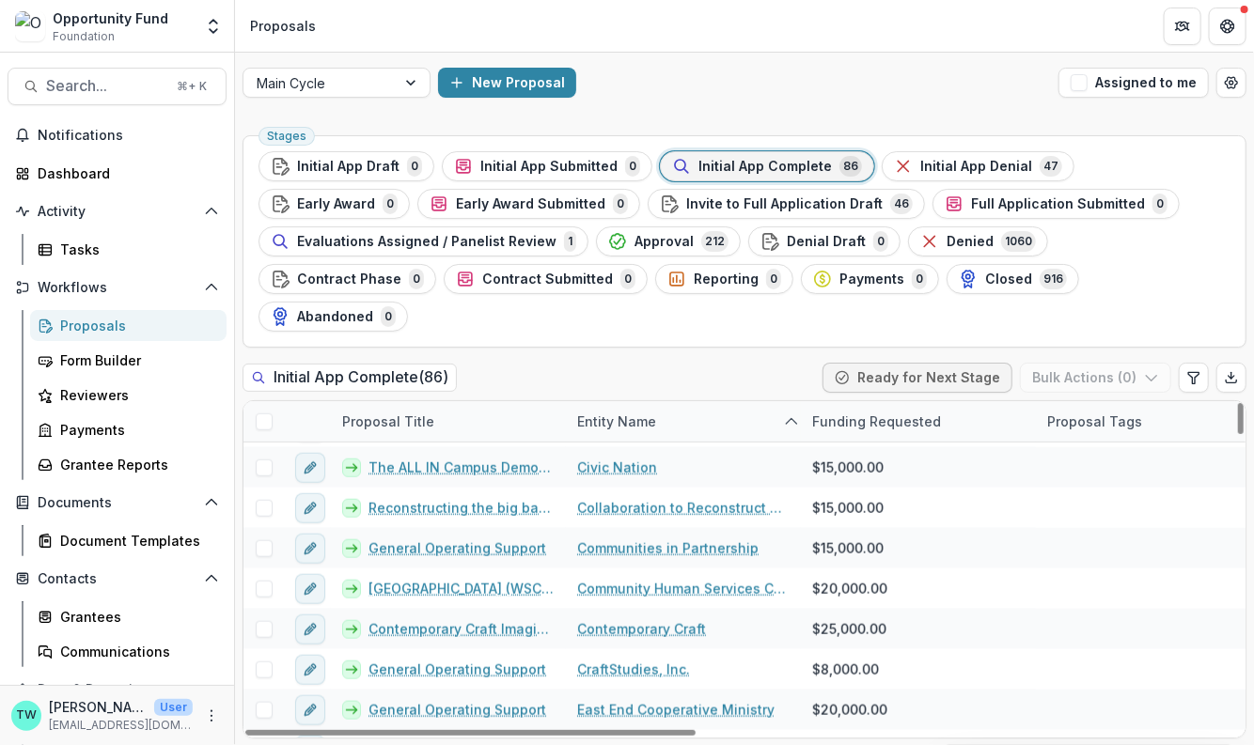
scroll to position [768, 0]
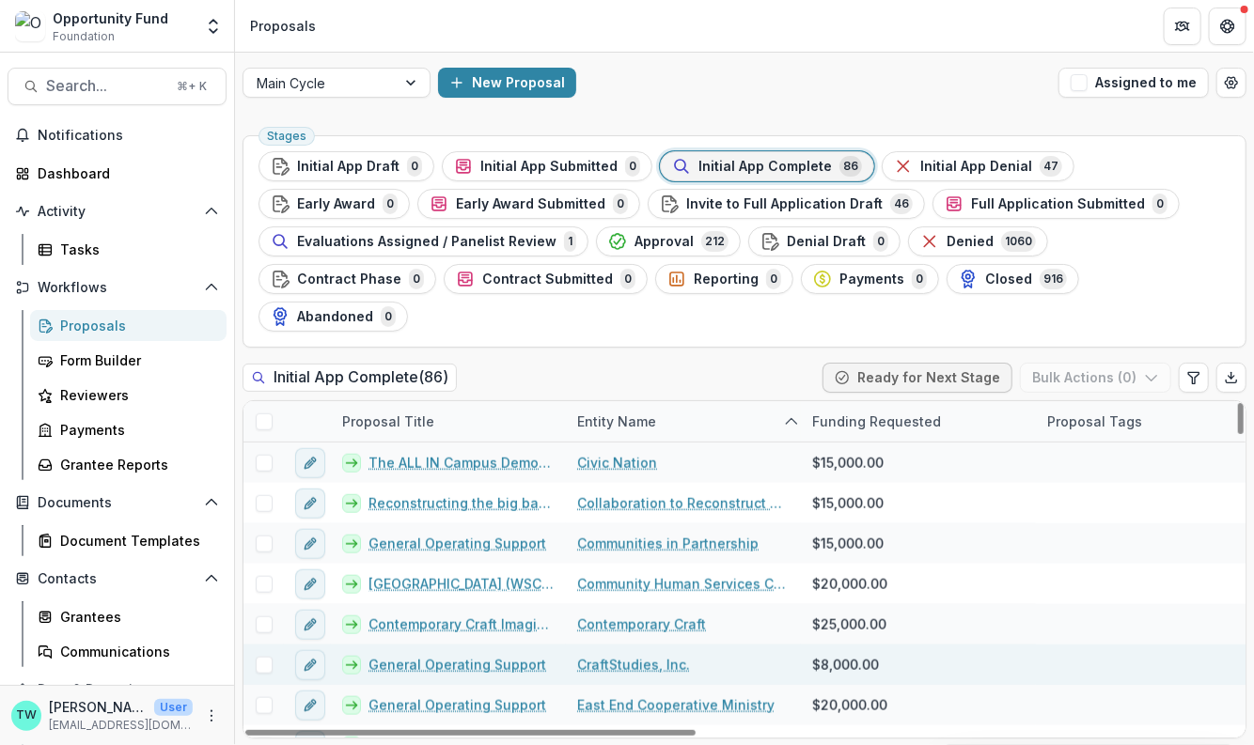
click at [626, 655] on link "CraftStudies, Inc." at bounding box center [633, 665] width 113 height 20
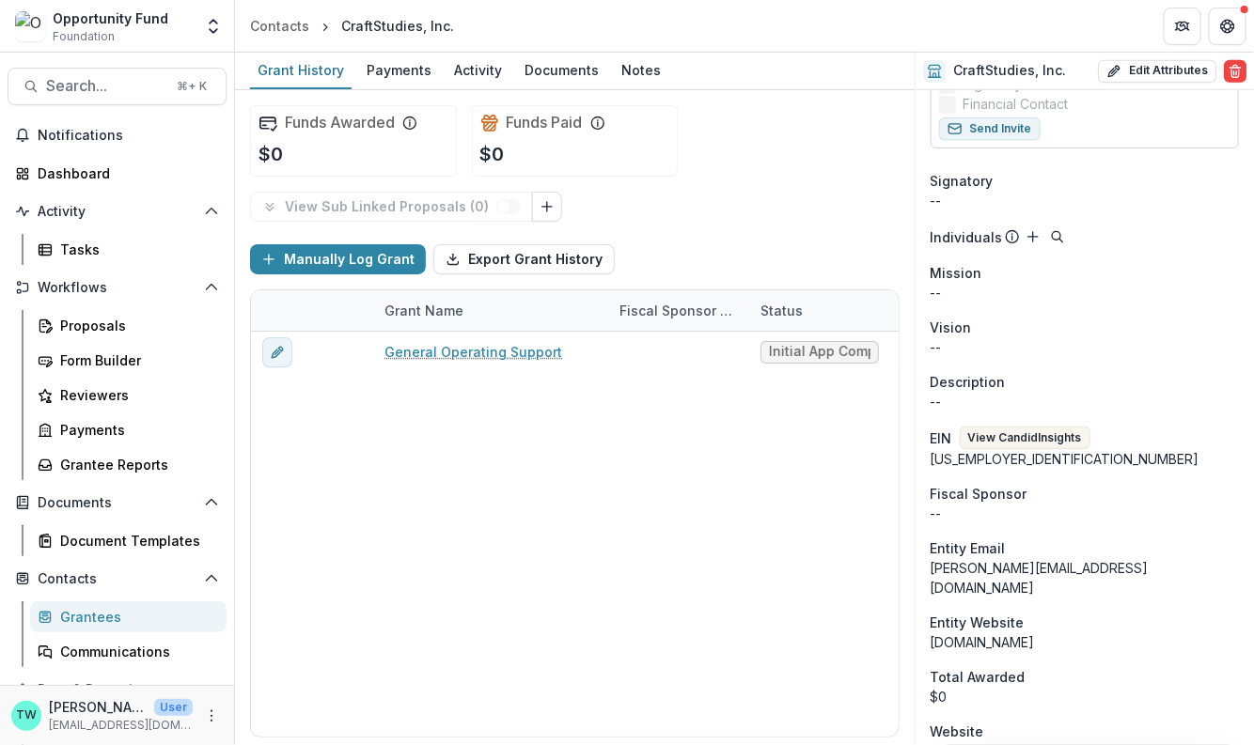
scroll to position [606, 0]
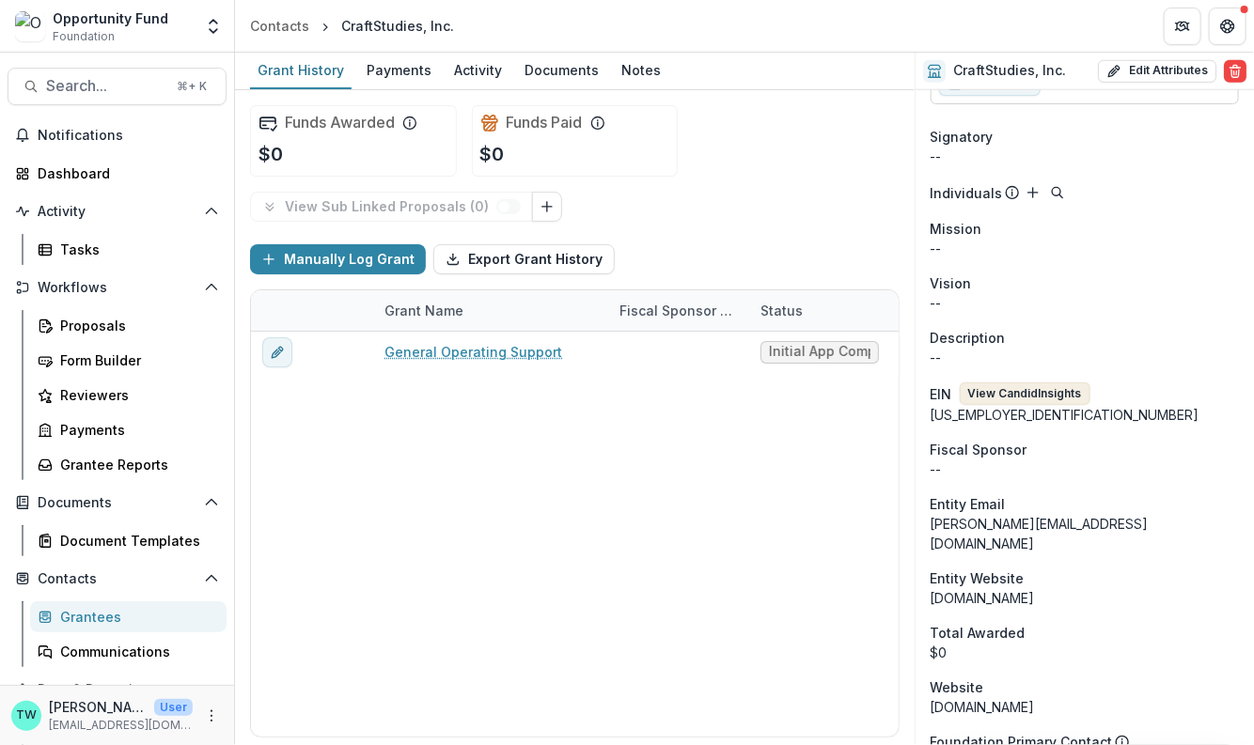
click at [1049, 383] on button "View Candid Insights" at bounding box center [1025, 394] width 131 height 23
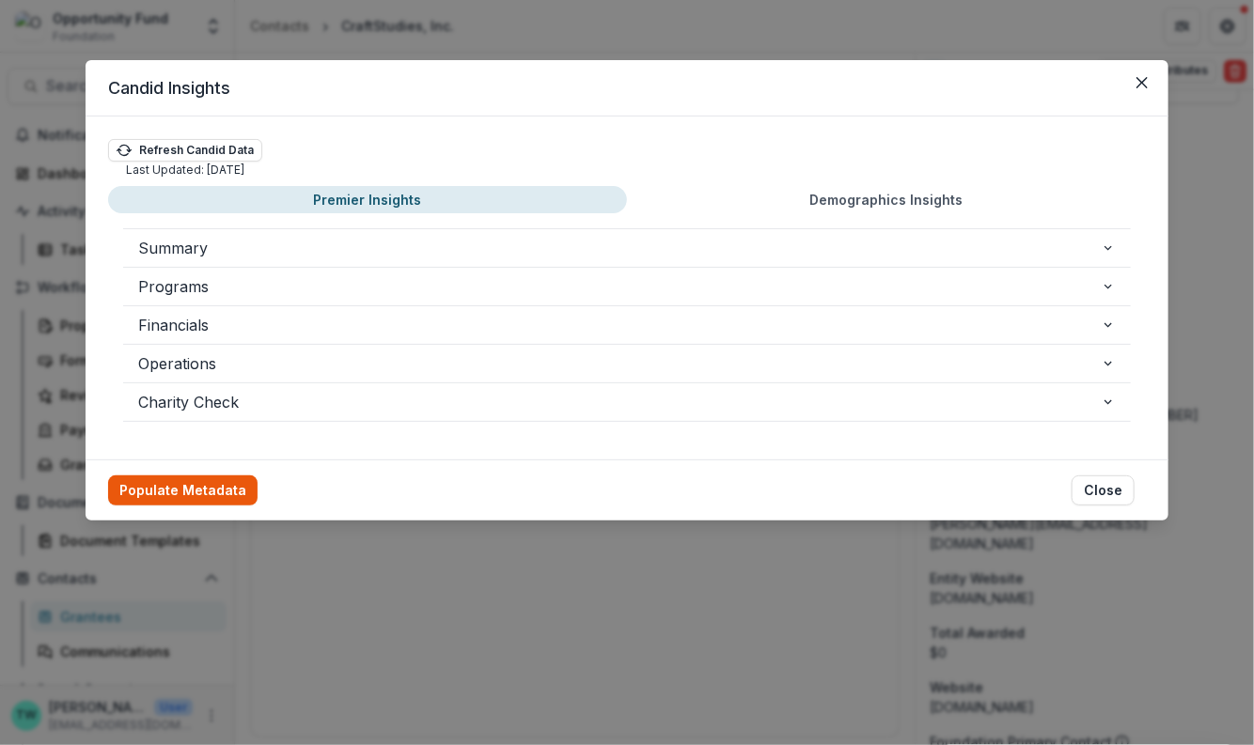
click at [197, 476] on button "Populate Metadata" at bounding box center [182, 491] width 149 height 30
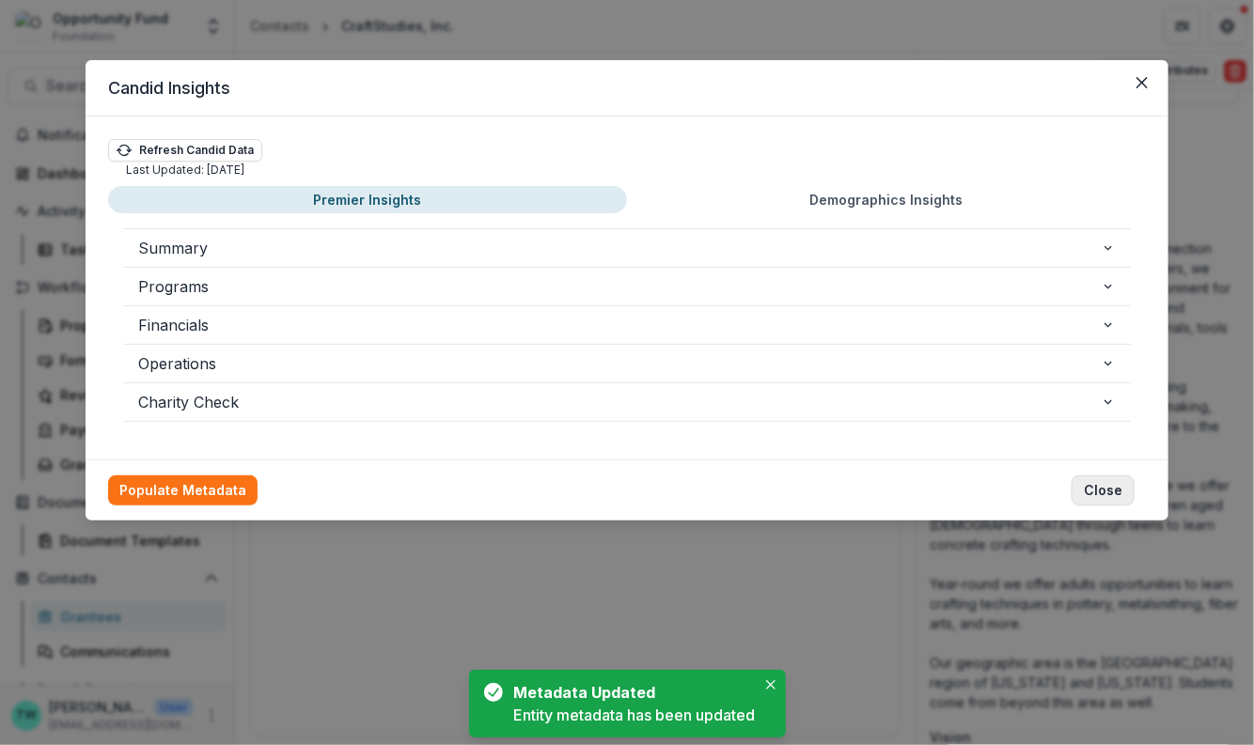
click at [1103, 489] on button "Close" at bounding box center [1102, 491] width 63 height 30
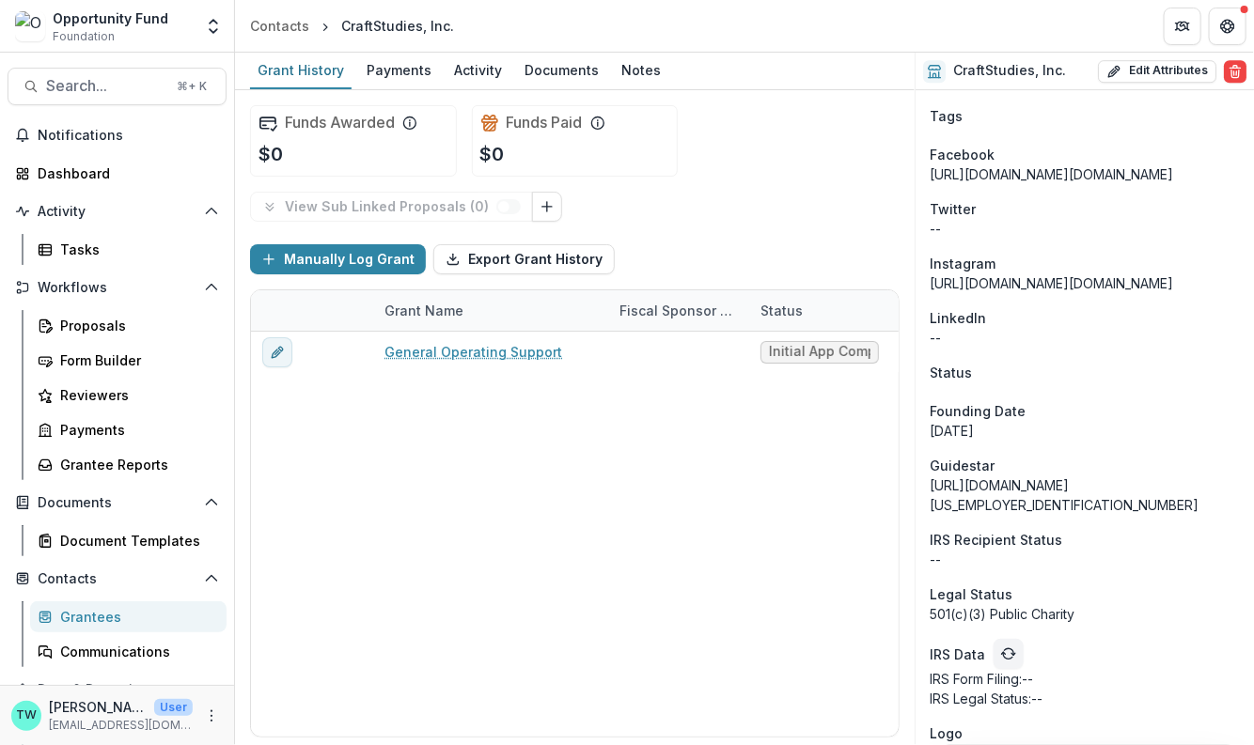
scroll to position [2369, 0]
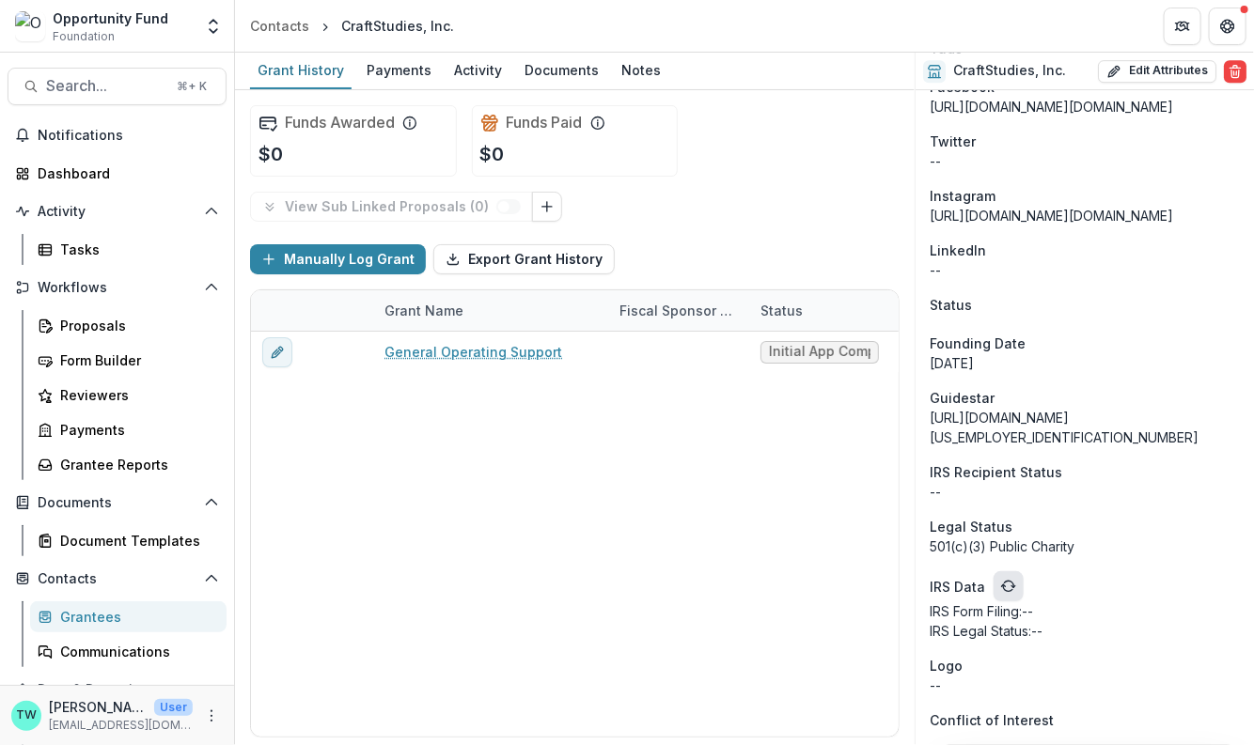
click at [1011, 586] on polyline "refresh" at bounding box center [1013, 587] width 4 height 2
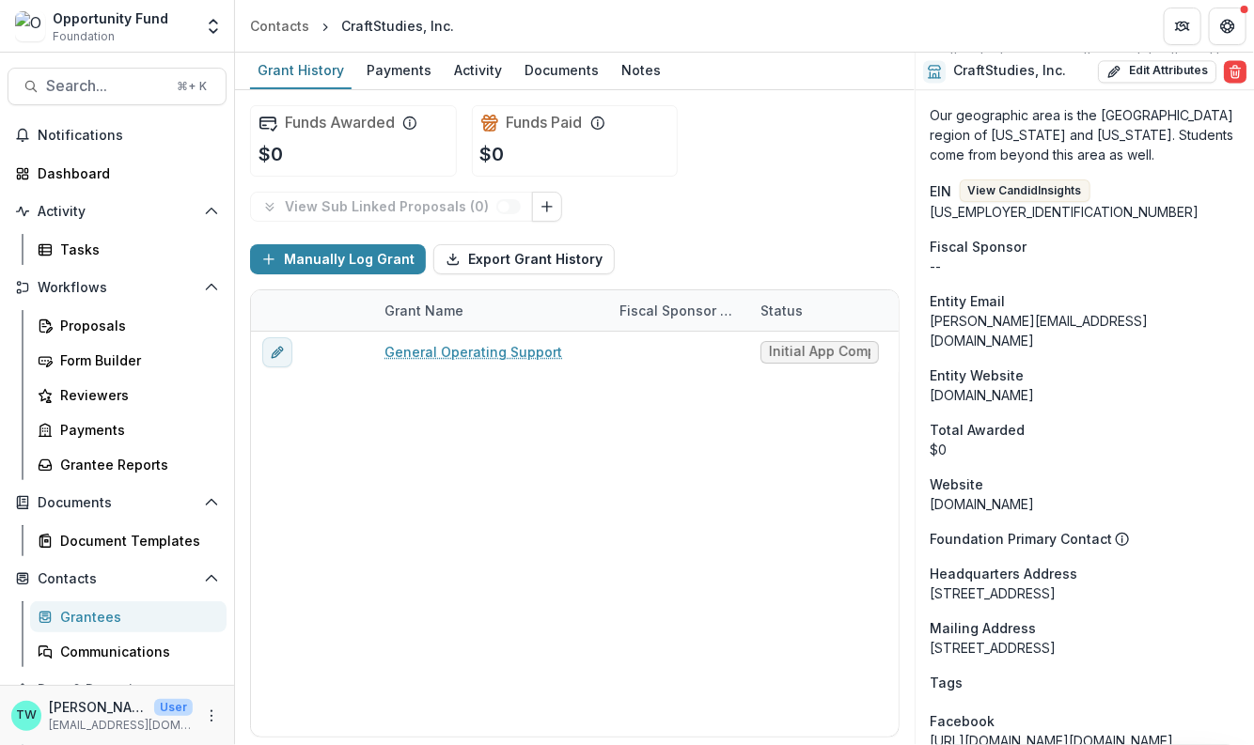
scroll to position [2318, 0]
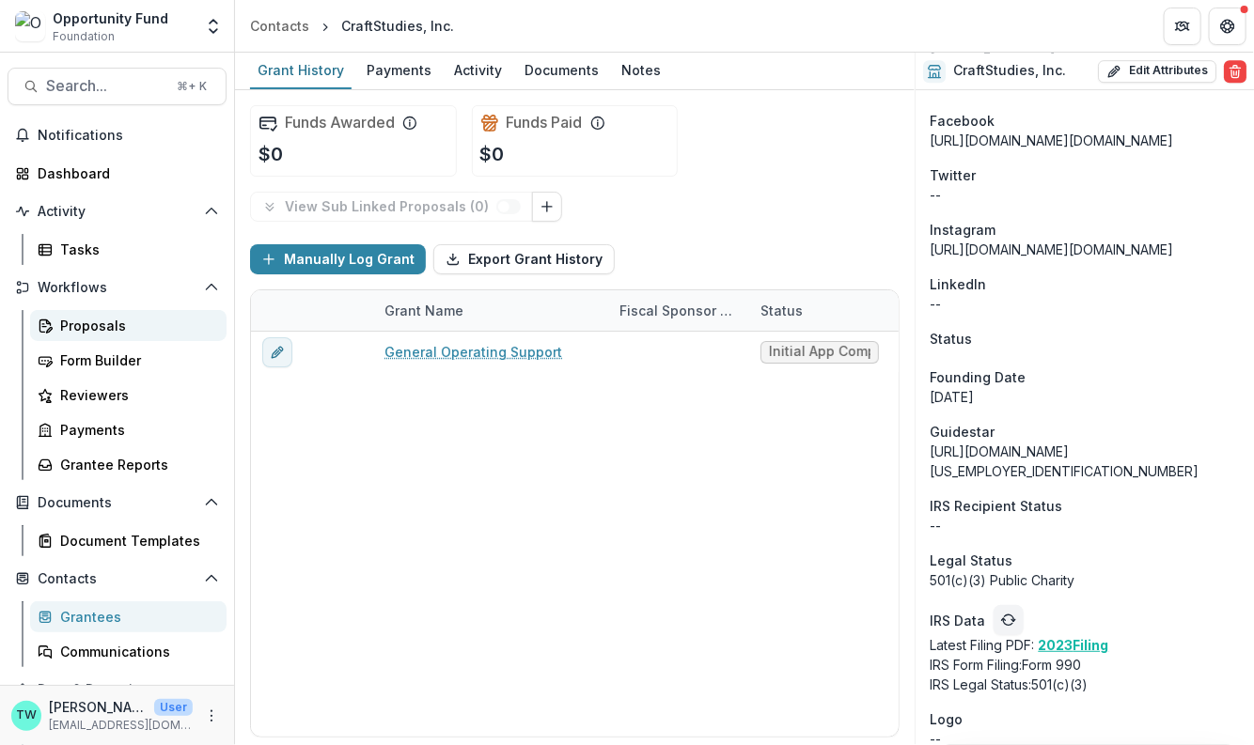
click at [99, 322] on div "Proposals" at bounding box center [135, 326] width 151 height 20
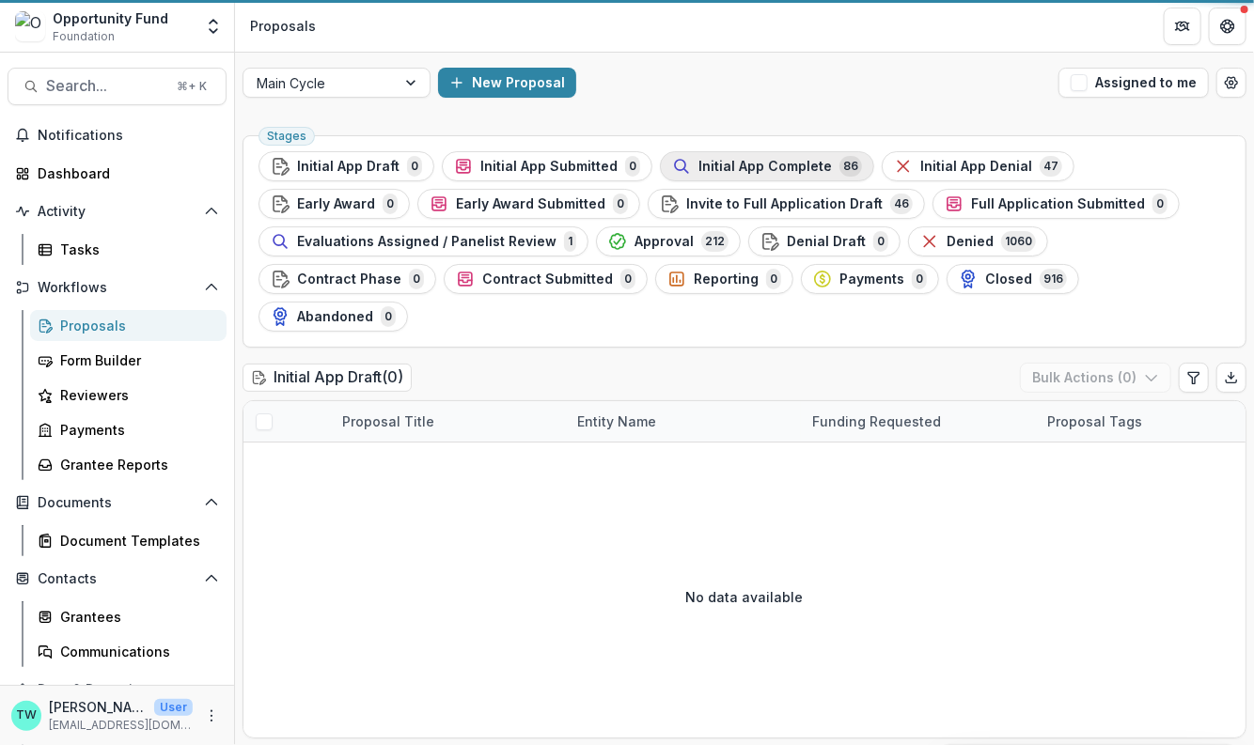
click at [745, 164] on span "Initial App Complete" at bounding box center [764, 167] width 133 height 16
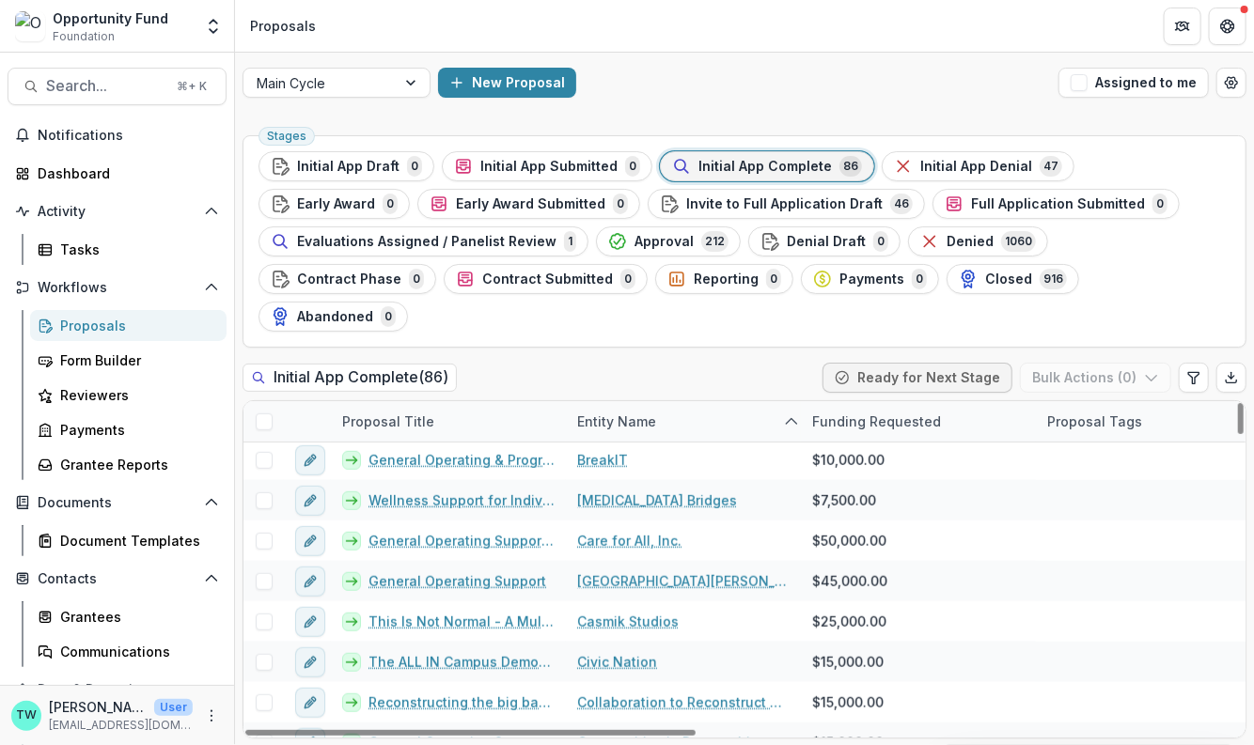
scroll to position [570, 0]
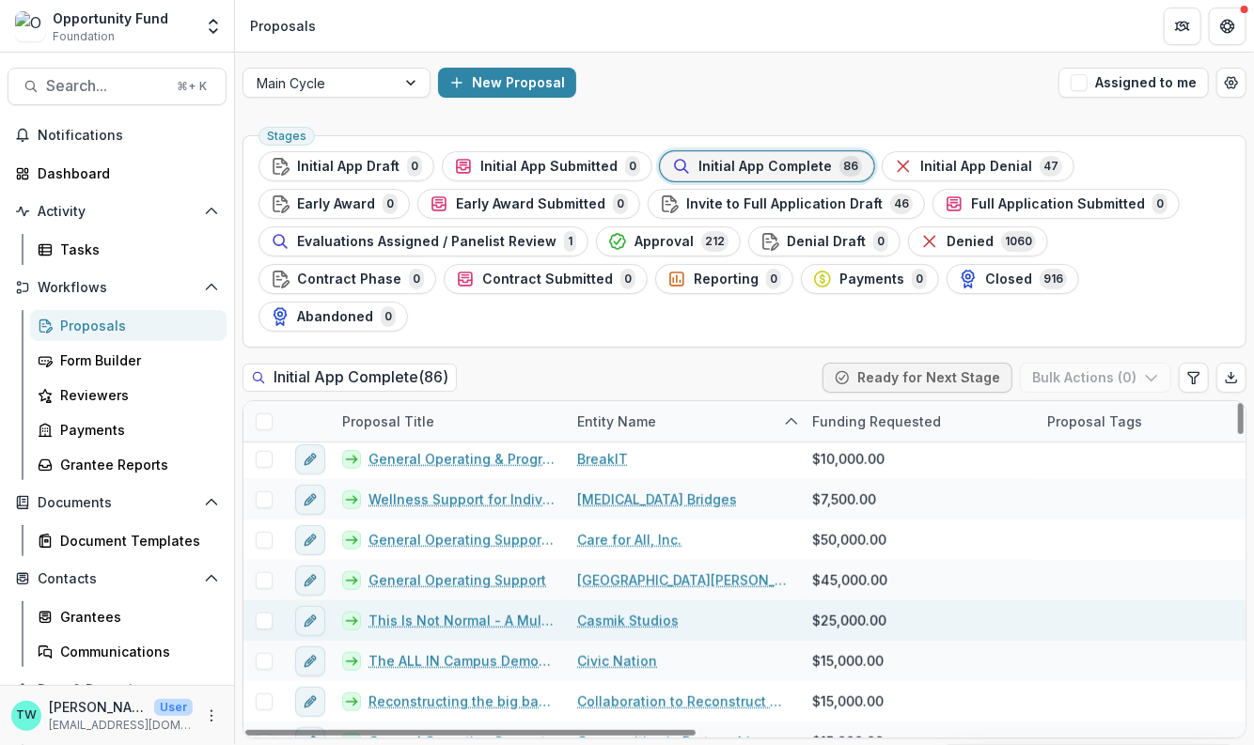
click at [637, 611] on link "Casmik Studios" at bounding box center [628, 621] width 102 height 20
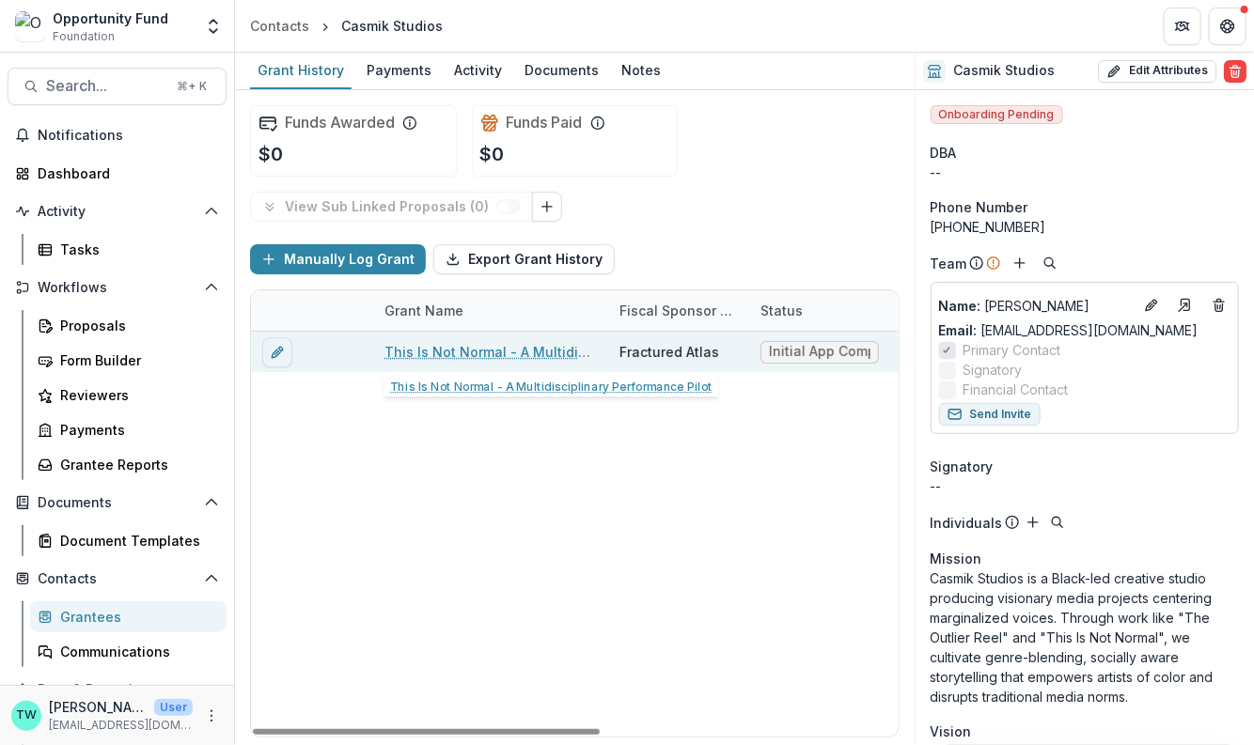
click at [485, 347] on link "This Is Not Normal - A Multidisciplinary Performance Pilot" at bounding box center [490, 352] width 212 height 20
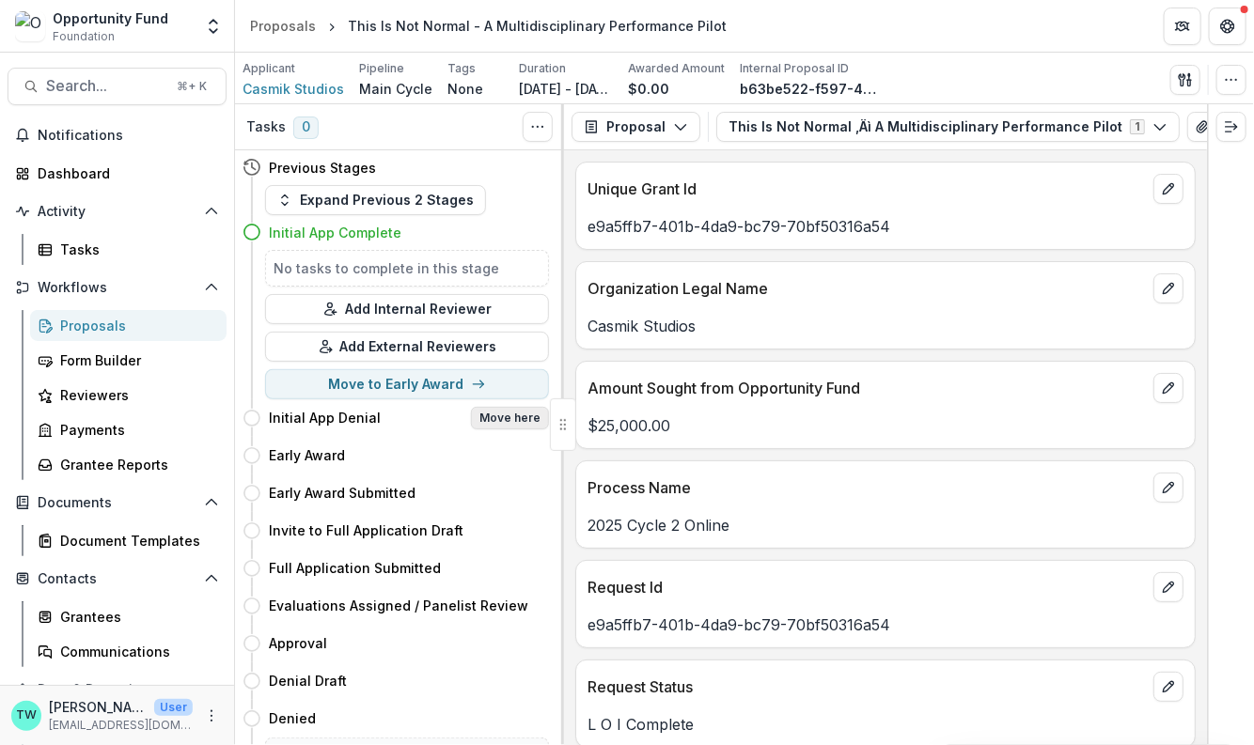
click at [516, 420] on button "Move here" at bounding box center [510, 418] width 78 height 23
select select "**********"
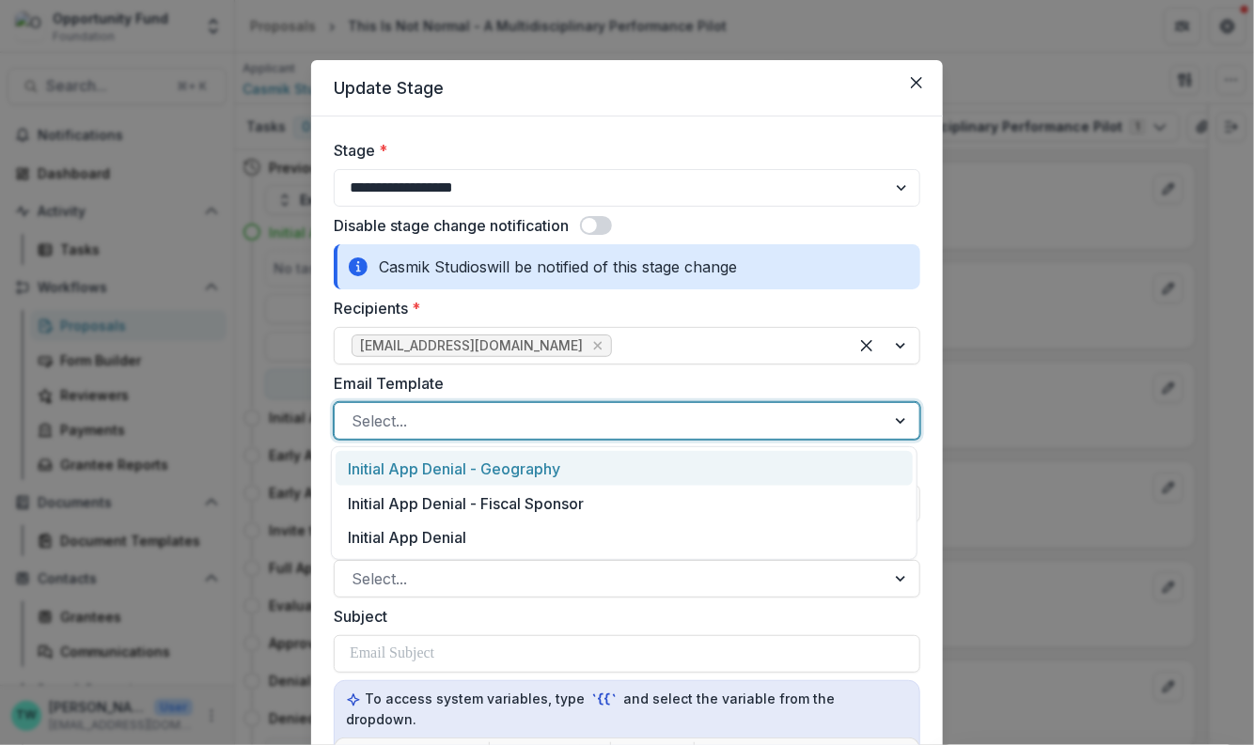
click at [467, 417] on div at bounding box center [610, 421] width 517 height 26
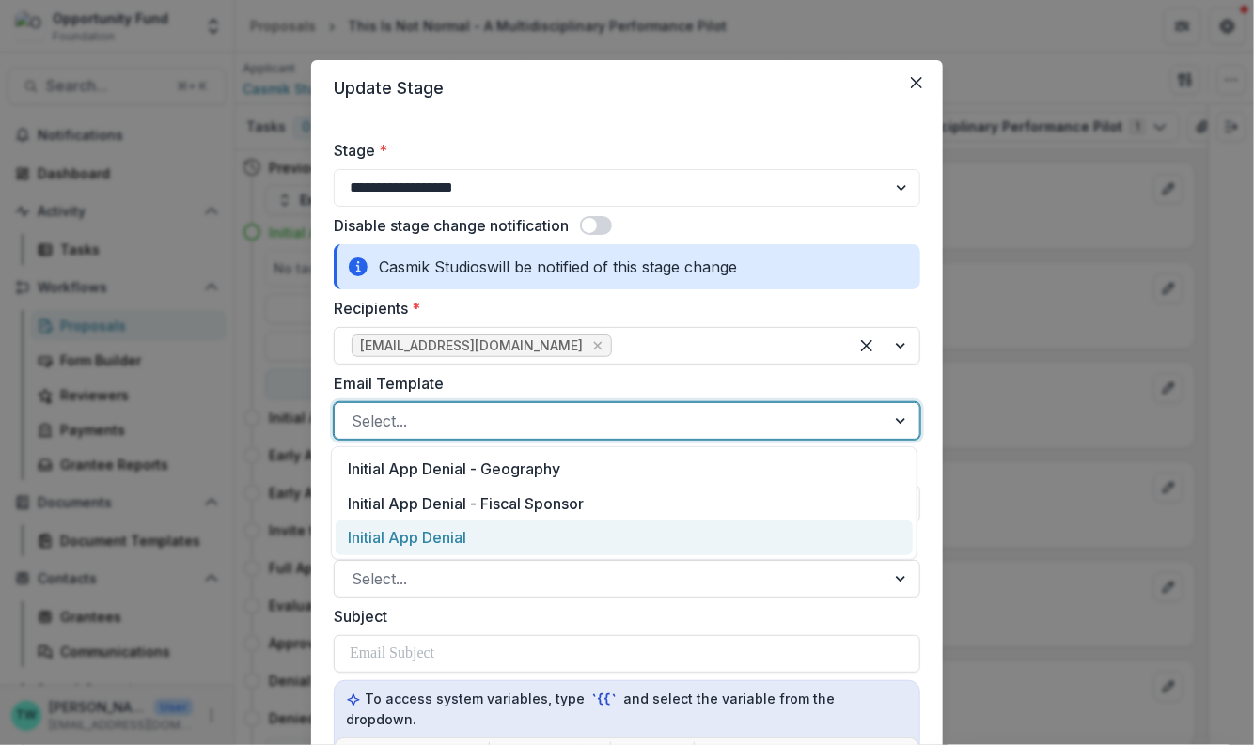
click at [472, 545] on div "Initial App Denial" at bounding box center [624, 538] width 577 height 35
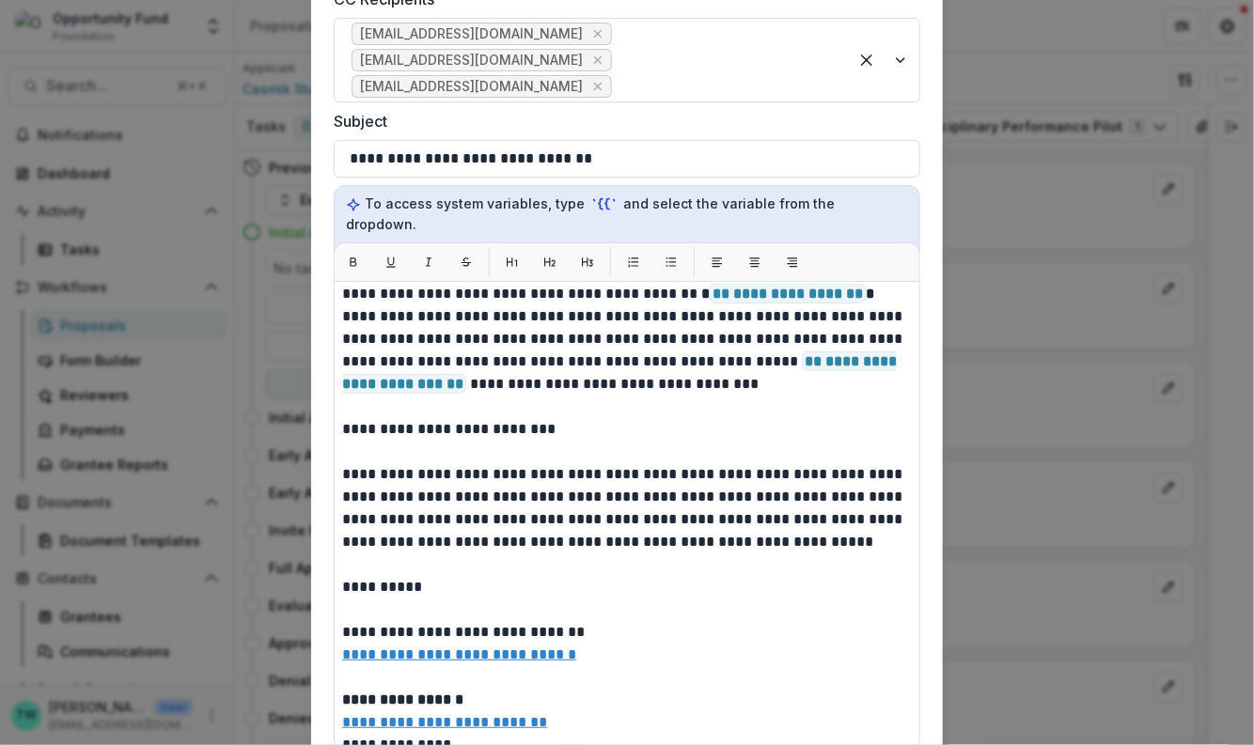
scroll to position [85, 0]
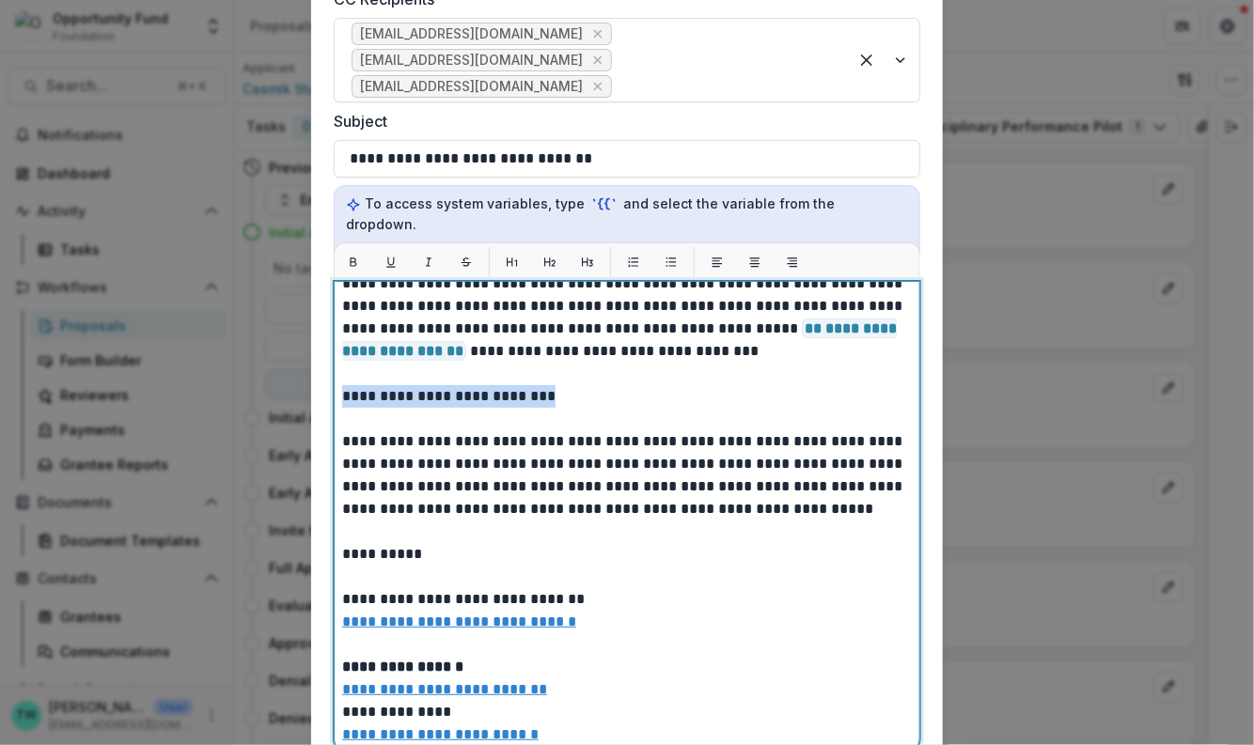
drag, startPoint x: 572, startPoint y: 377, endPoint x: 309, endPoint y: 370, distance: 263.2
click at [311, 370] on form "**********" at bounding box center [627, 265] width 632 height 1383
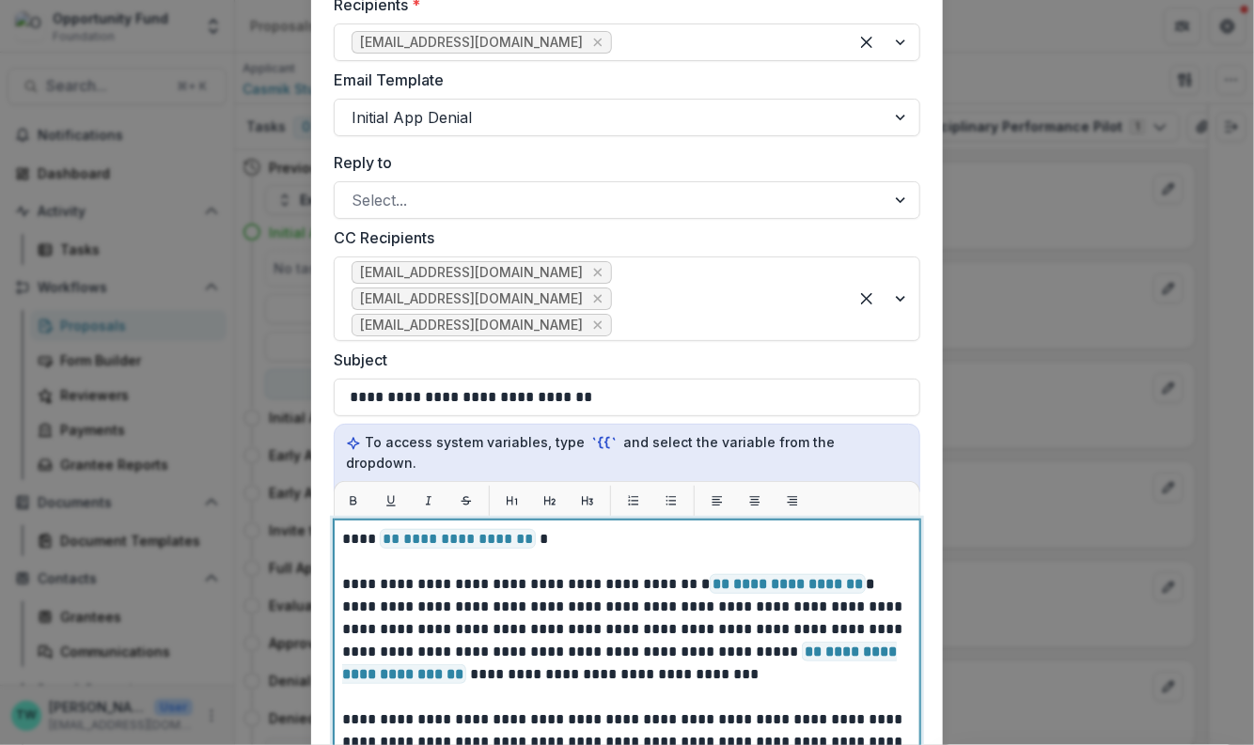
scroll to position [288, 0]
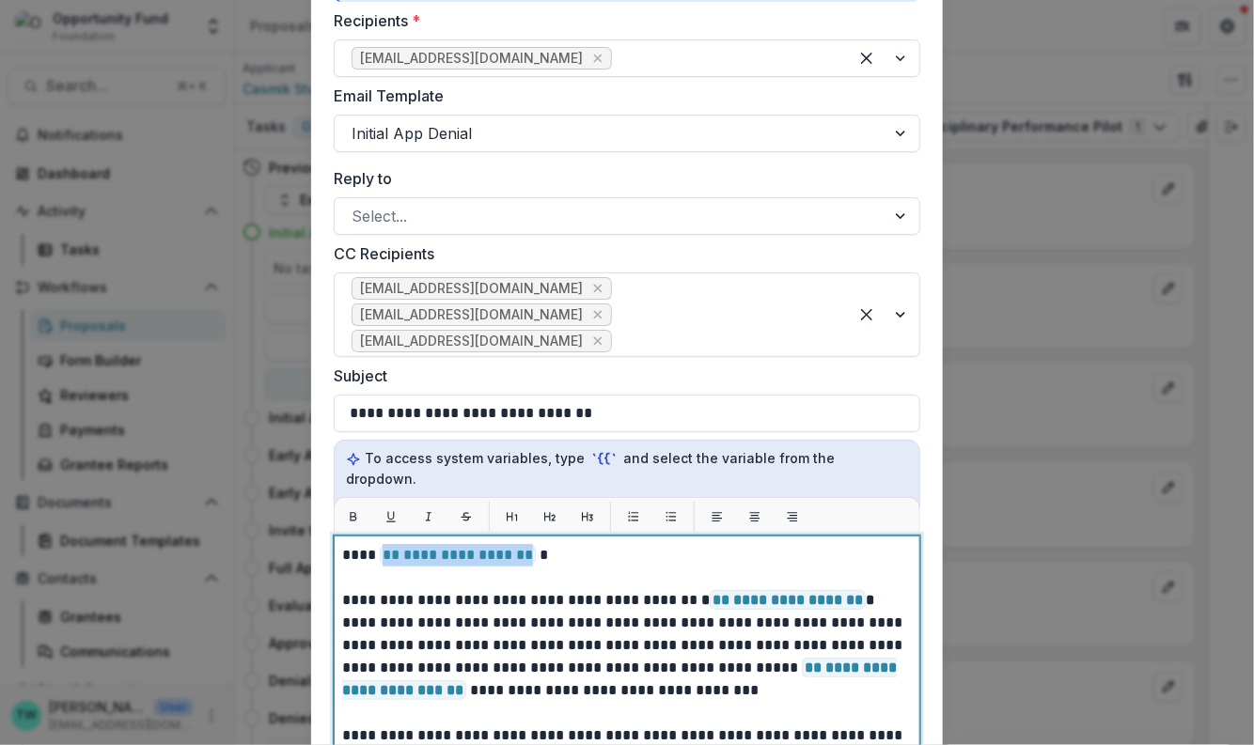
drag, startPoint x: 530, startPoint y: 535, endPoint x: 377, endPoint y: 538, distance: 153.2
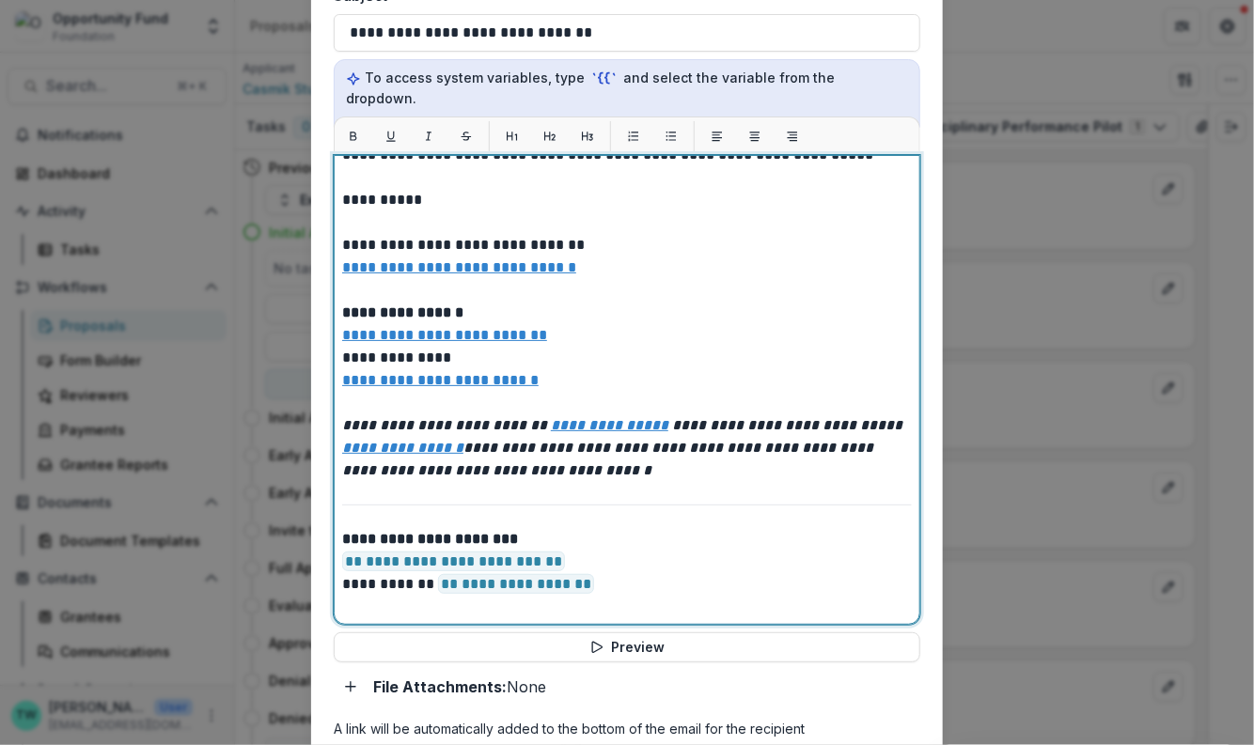
scroll to position [669, 0]
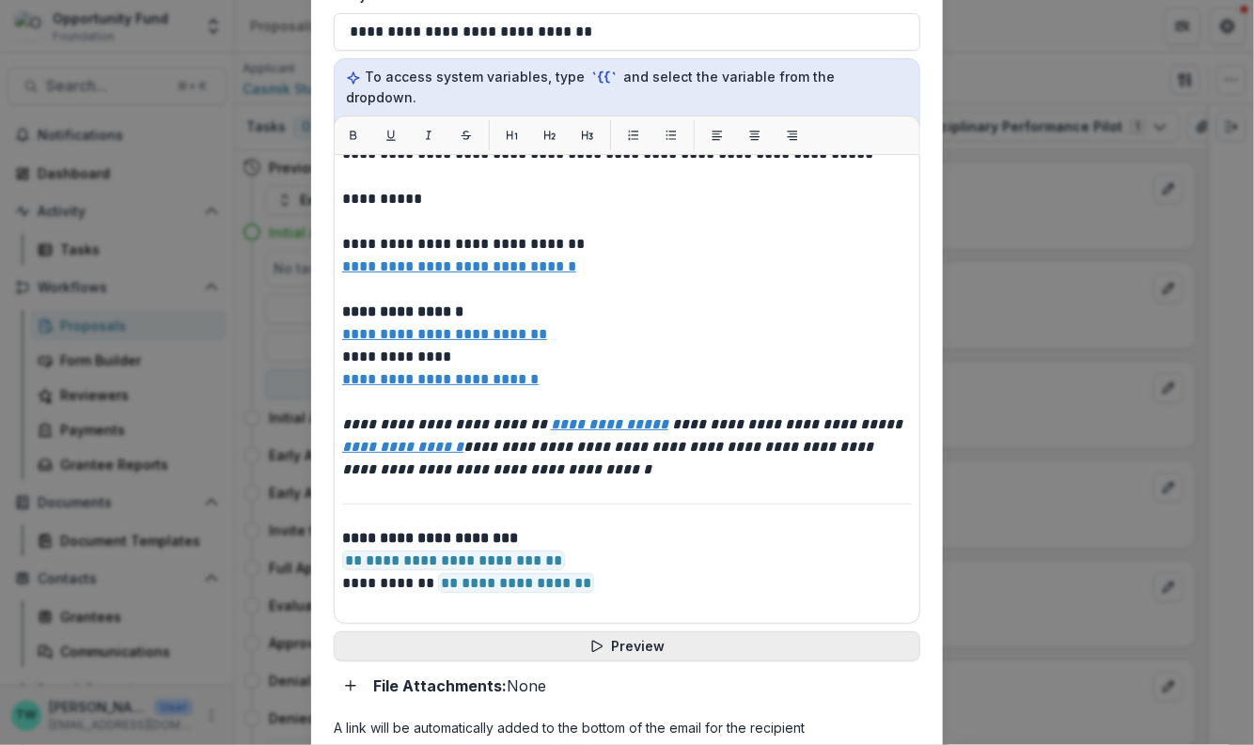
click at [646, 633] on button "Preview" at bounding box center [627, 647] width 586 height 30
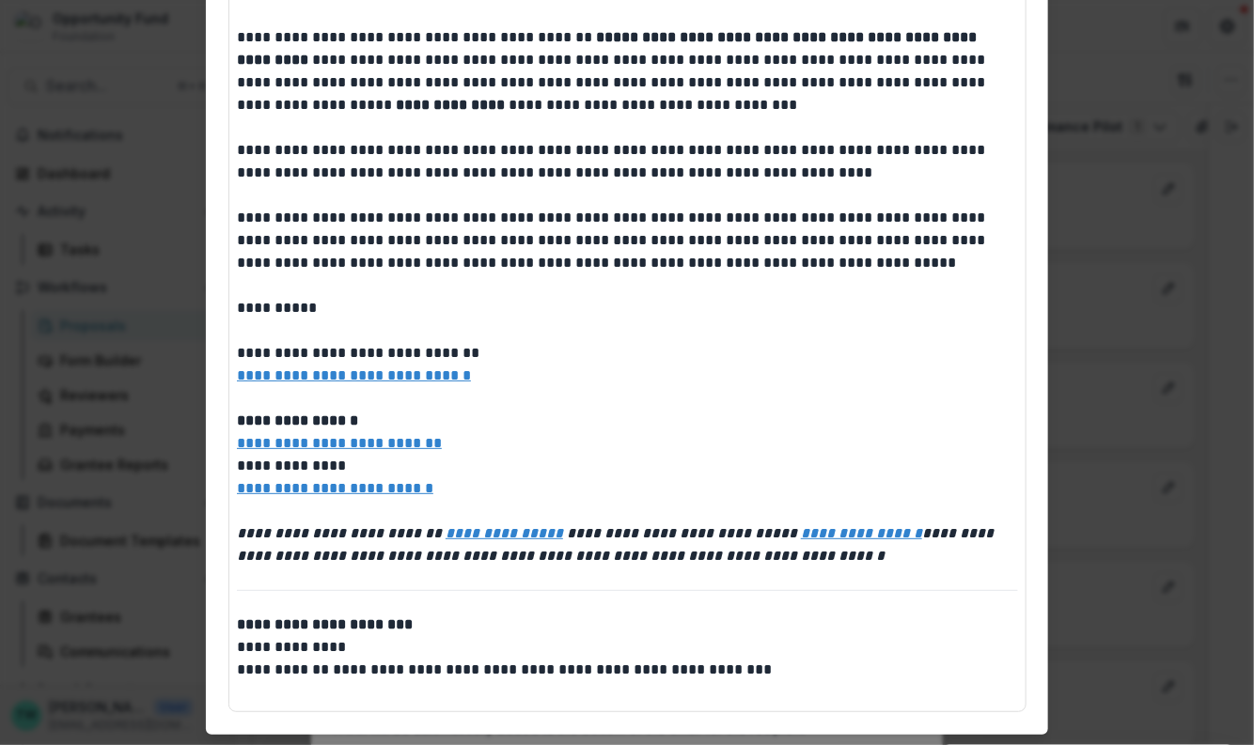
scroll to position [0, 0]
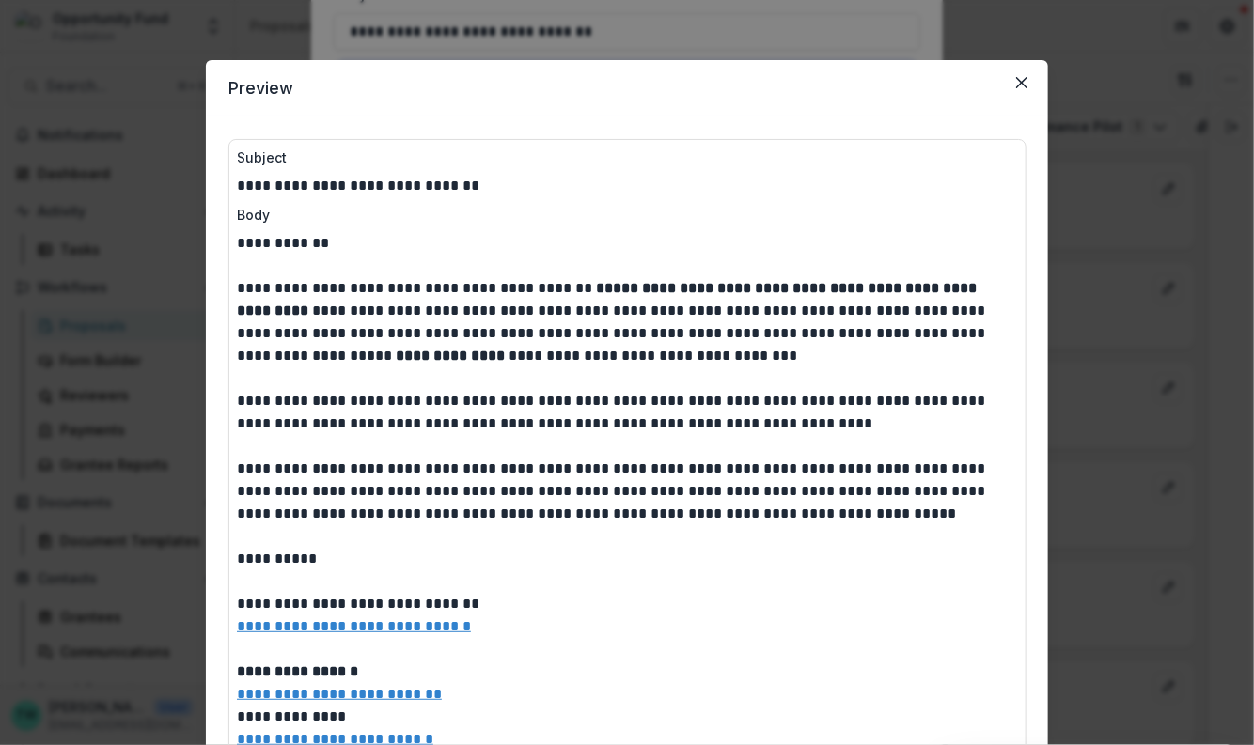
click at [739, 426] on p "**********" at bounding box center [627, 525] width 781 height 586
click at [1016, 83] on icon "Close" at bounding box center [1021, 82] width 11 height 11
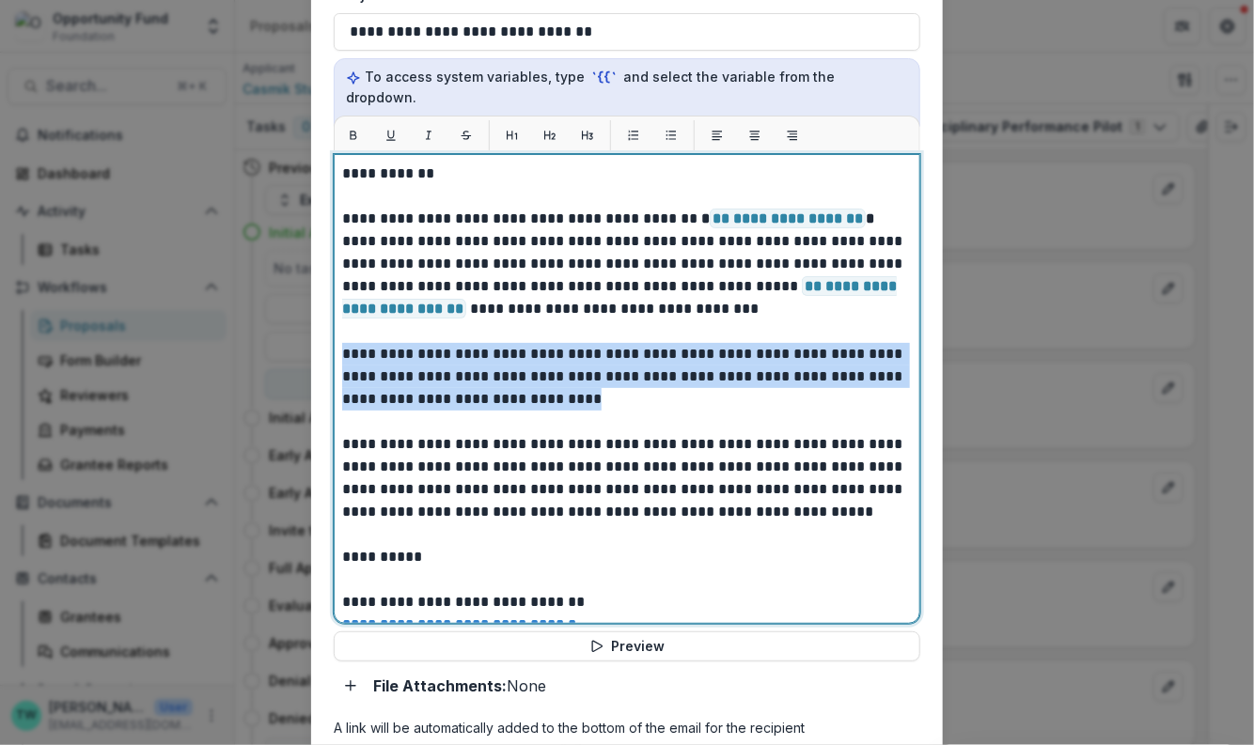
drag, startPoint x: 488, startPoint y: 380, endPoint x: 326, endPoint y: 328, distance: 169.7
click at [326, 328] on form "**********" at bounding box center [627, 138] width 632 height 1383
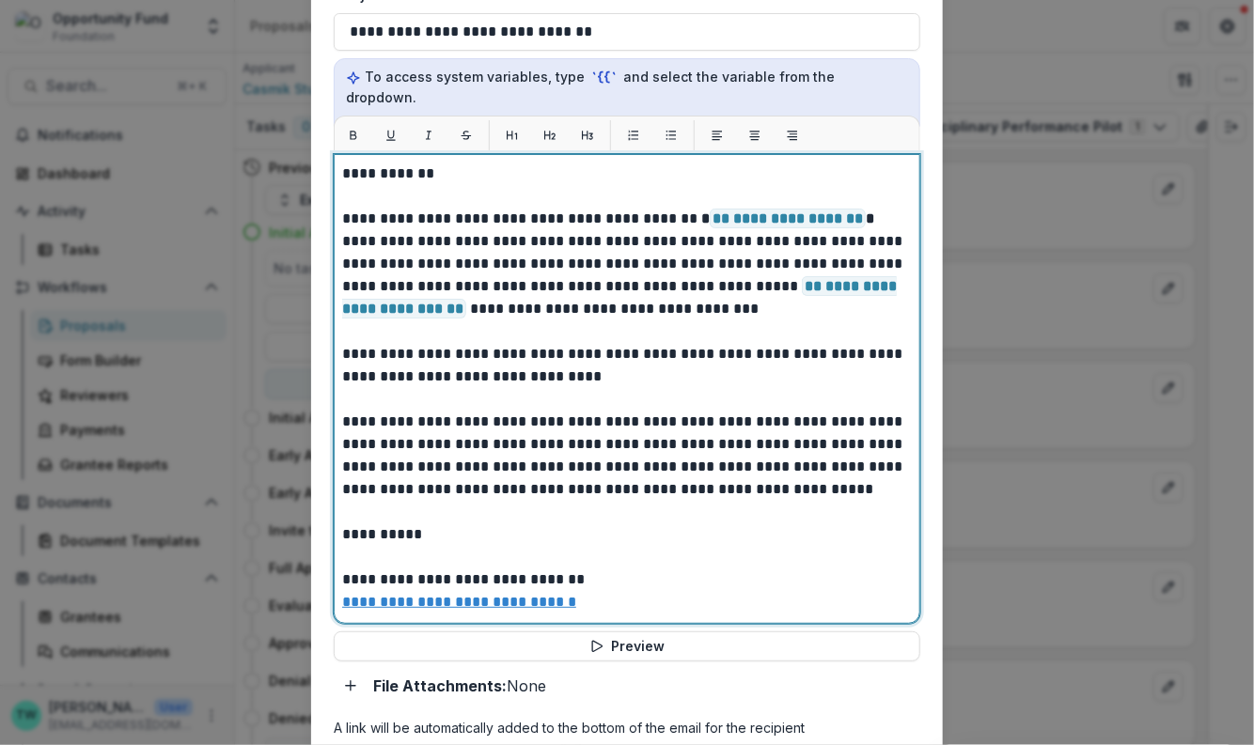
click at [478, 468] on p "**********" at bounding box center [624, 490] width 565 height 654
click at [755, 335] on p "**********" at bounding box center [624, 490] width 565 height 654
click at [744, 393] on p "**********" at bounding box center [624, 490] width 565 height 654
drag, startPoint x: 478, startPoint y: 471, endPoint x: 798, endPoint y: 469, distance: 319.6
click at [798, 469] on p "**********" at bounding box center [624, 490] width 565 height 654
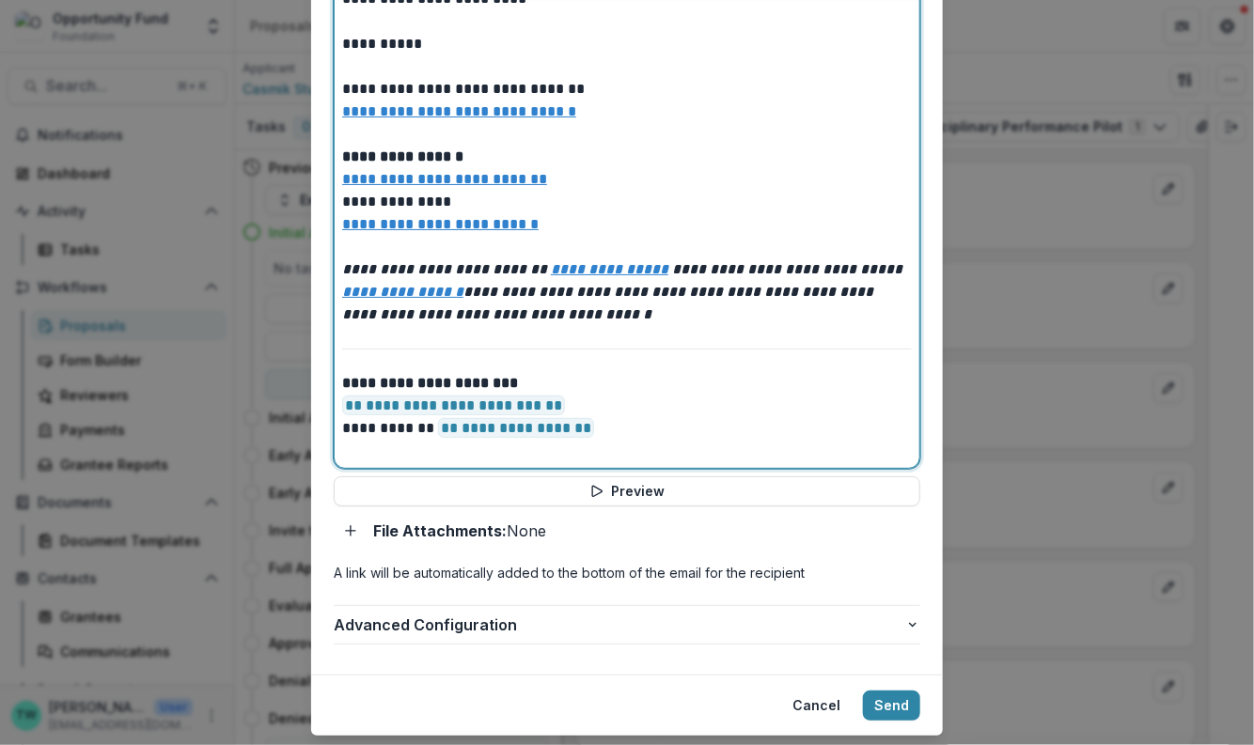
scroll to position [849, 0]
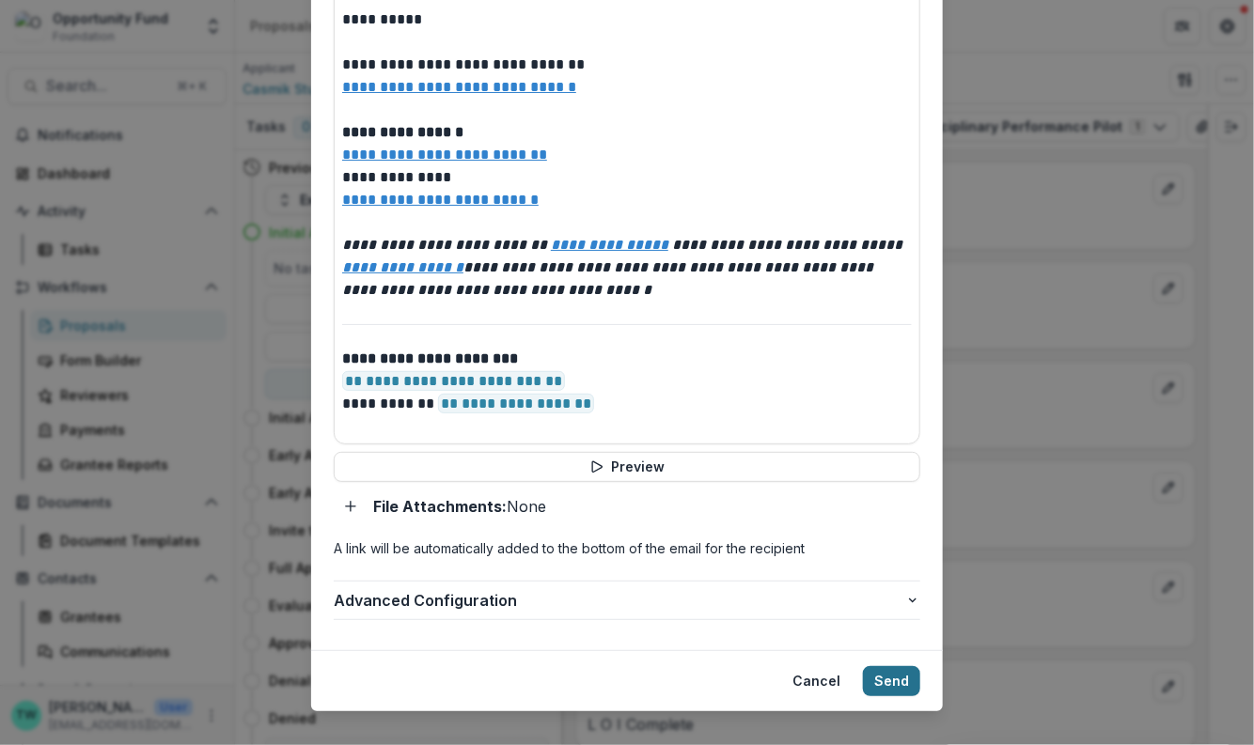
click at [896, 666] on button "Send" at bounding box center [891, 681] width 57 height 30
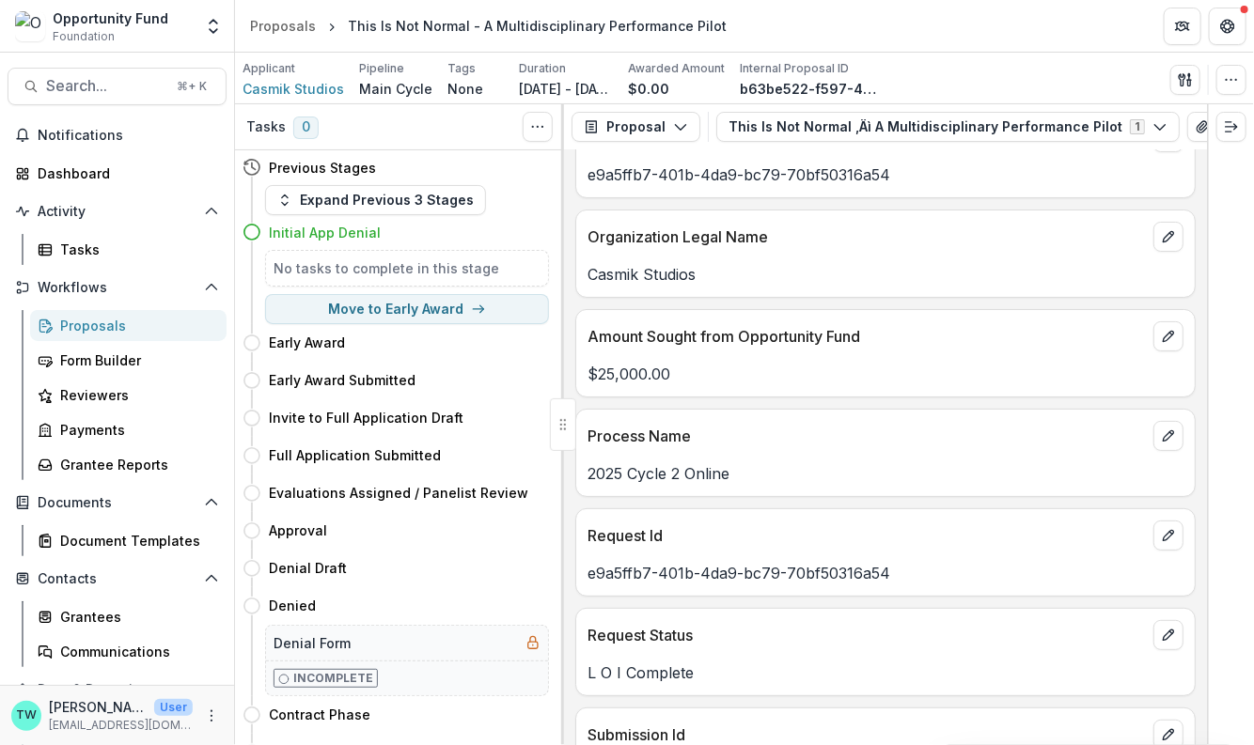
scroll to position [0, 0]
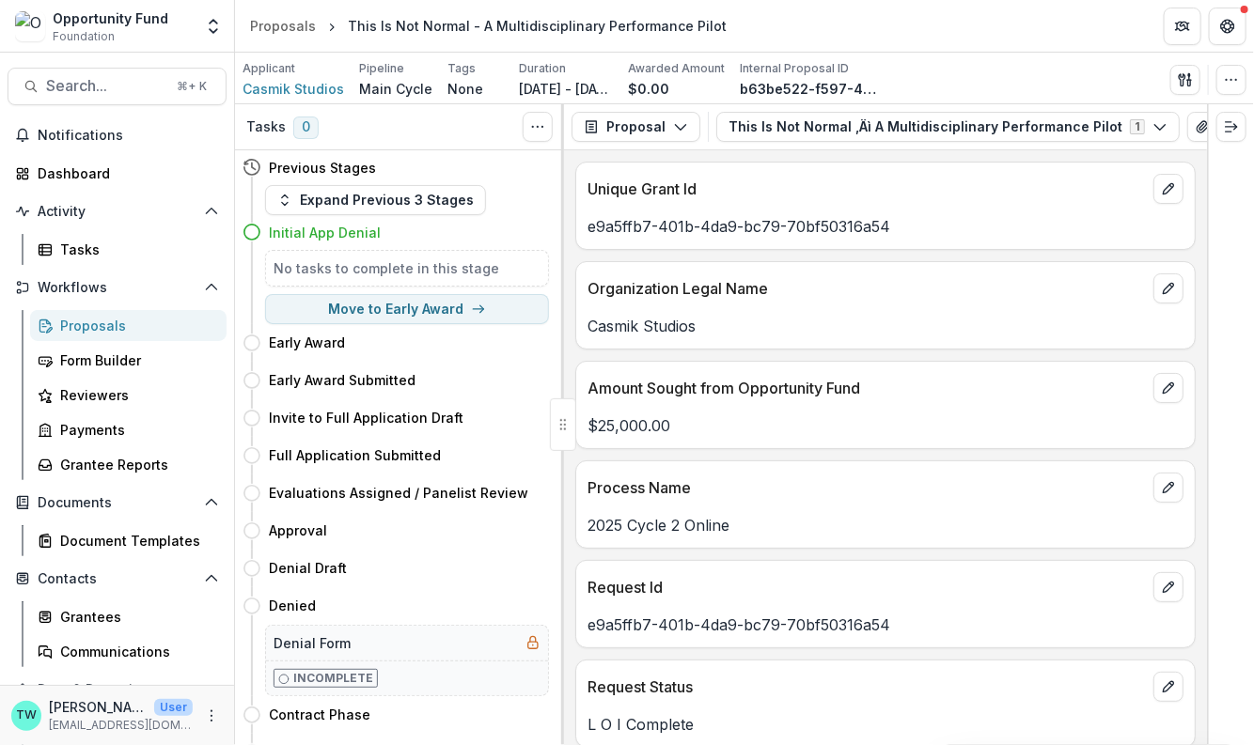
click at [106, 323] on div "Proposals" at bounding box center [135, 326] width 151 height 20
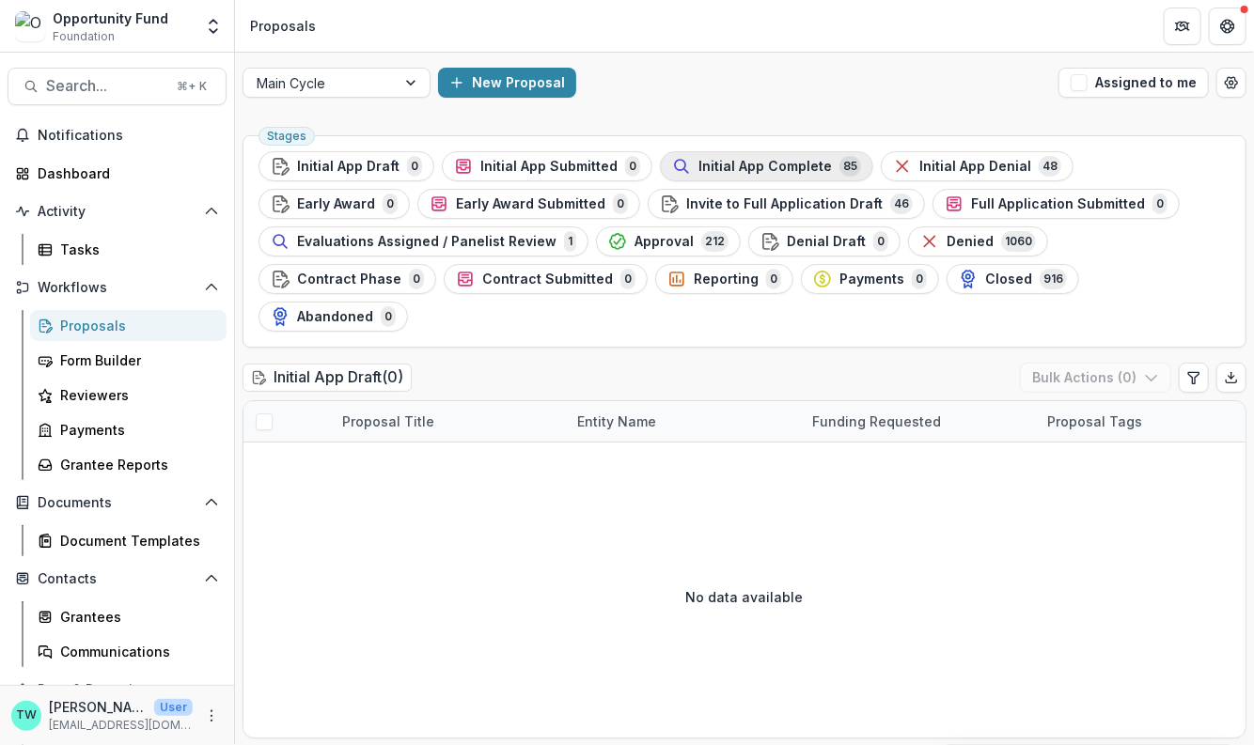
click at [708, 166] on span "Initial App Complete" at bounding box center [764, 167] width 133 height 16
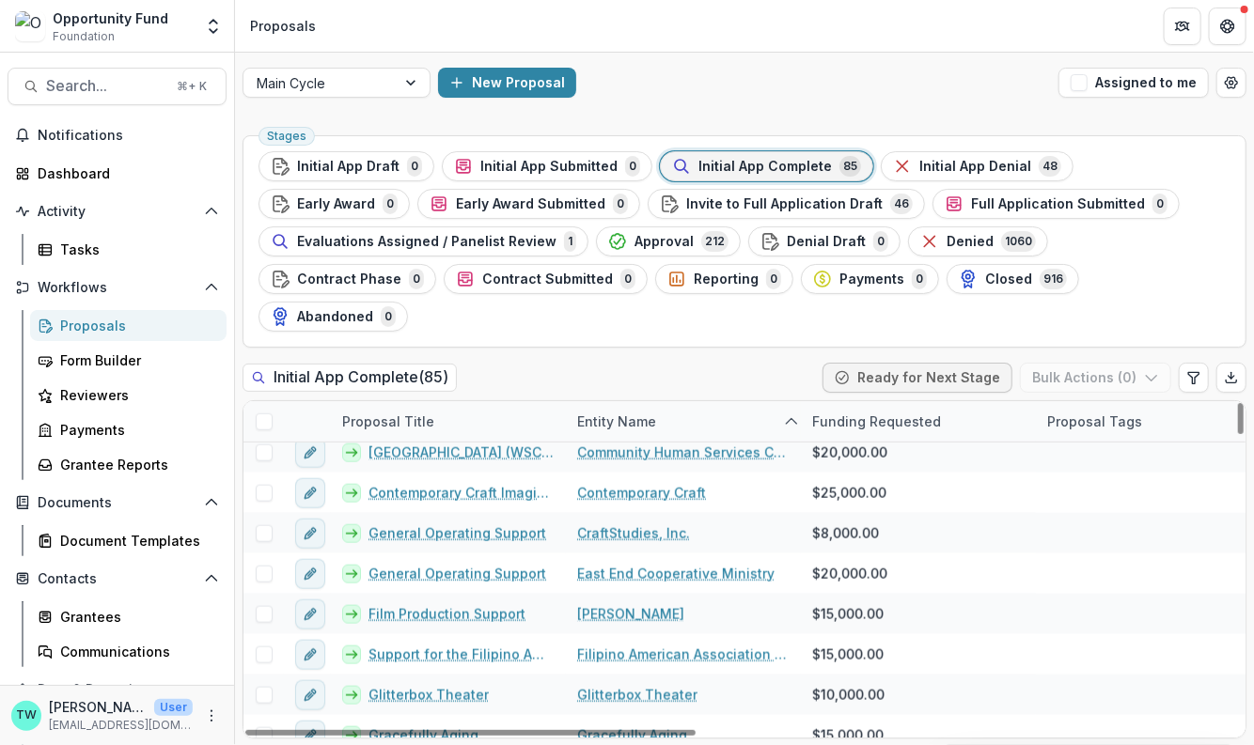
scroll to position [858, 0]
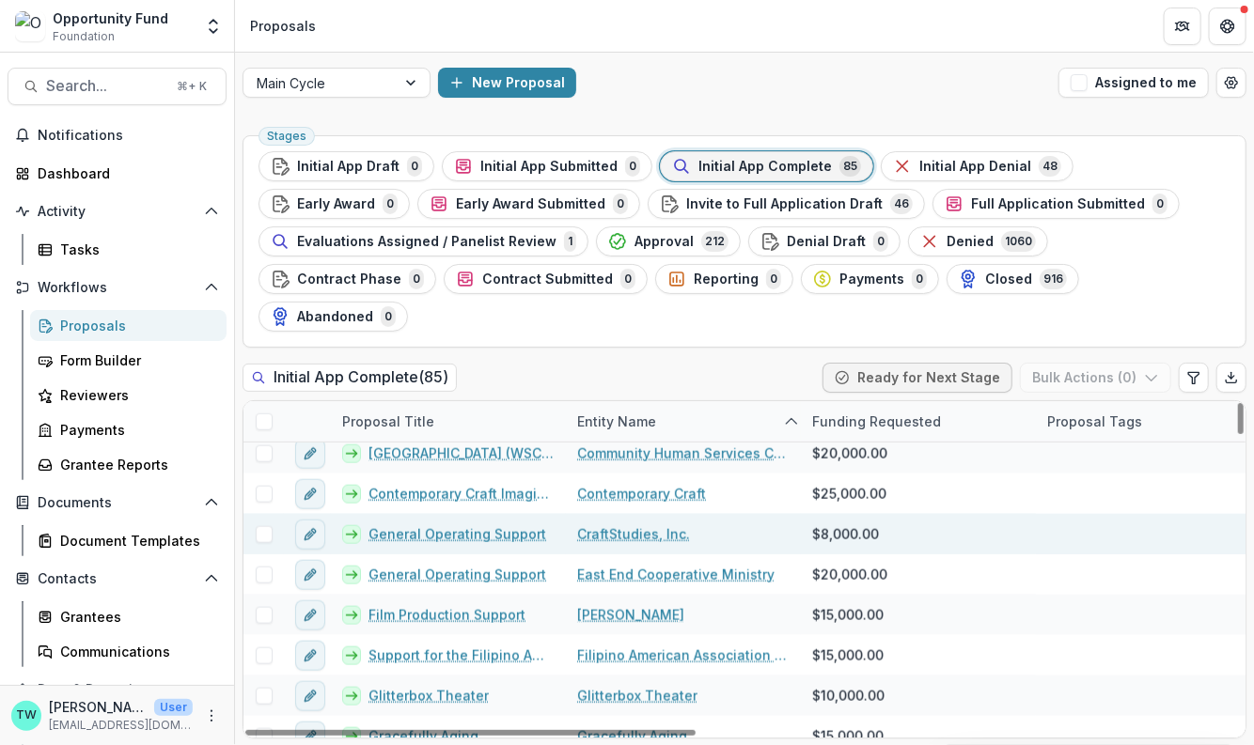
click at [477, 524] on link "General Operating Support" at bounding box center [457, 534] width 178 height 20
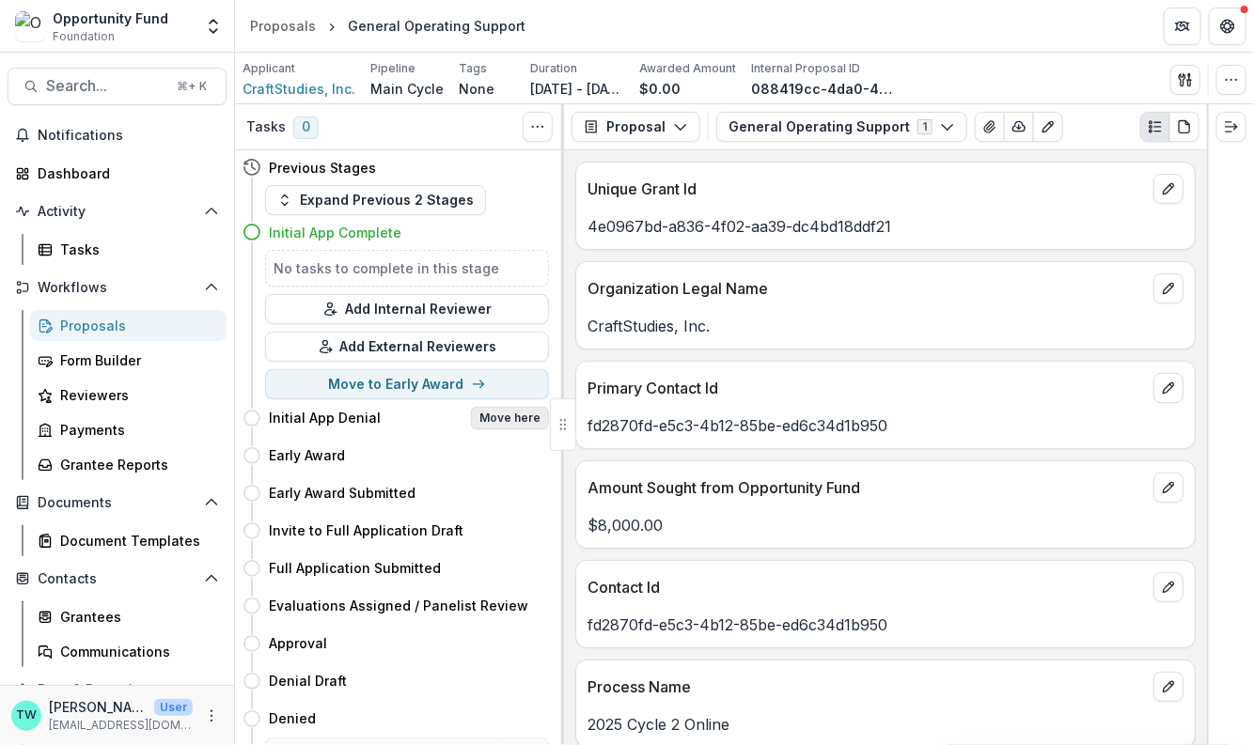
click at [506, 414] on button "Move here" at bounding box center [510, 418] width 78 height 23
select select "**********"
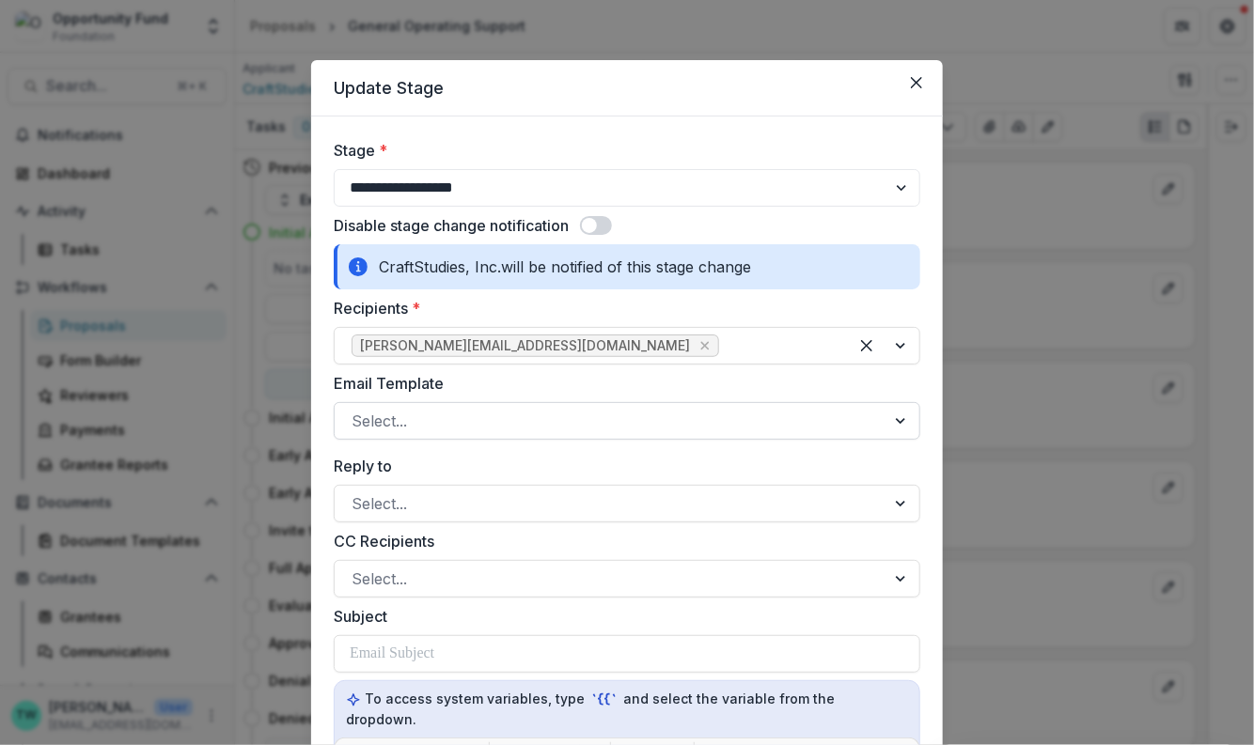
click at [600, 422] on div at bounding box center [610, 421] width 517 height 26
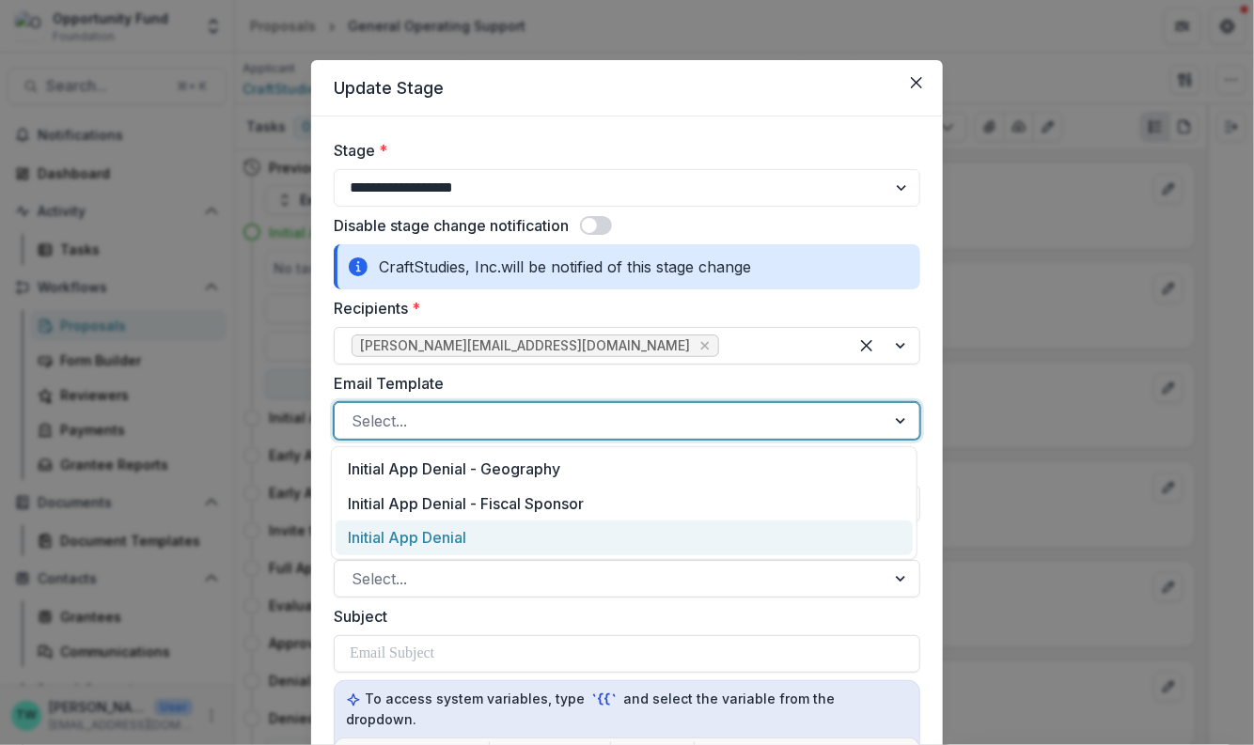
click at [573, 536] on div "Initial App Denial" at bounding box center [624, 538] width 577 height 35
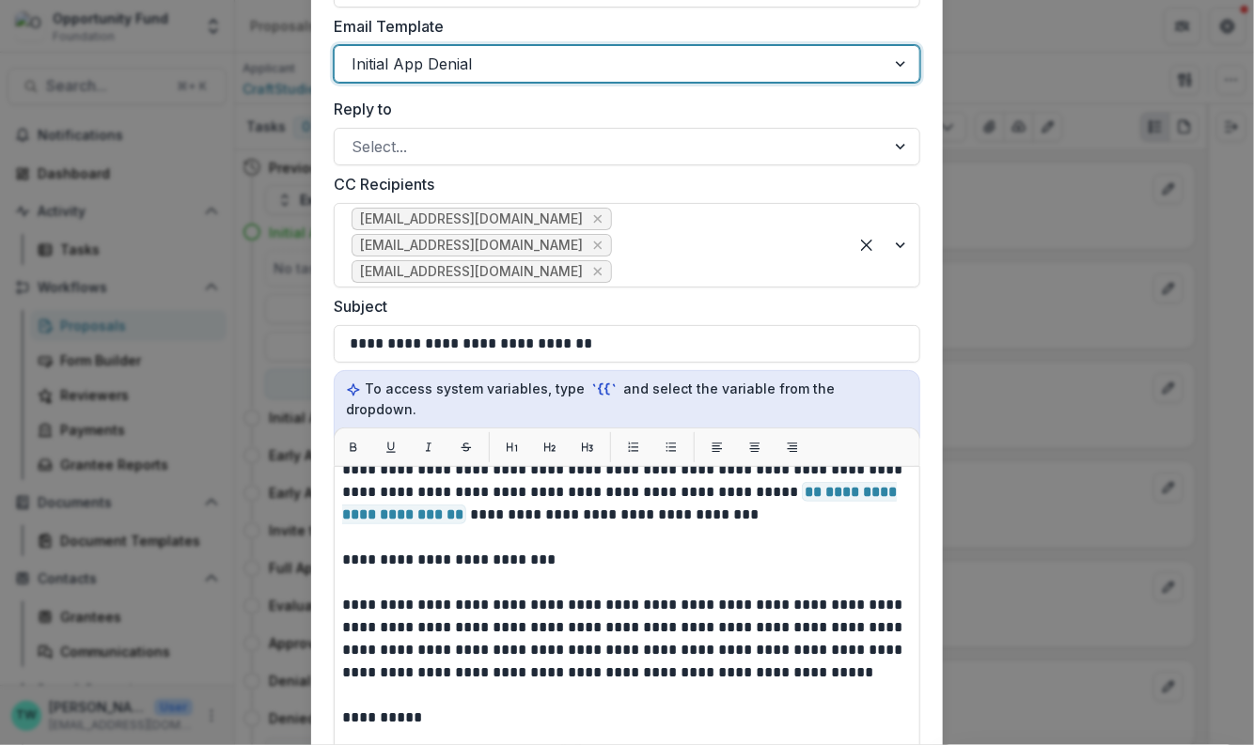
scroll to position [26, 0]
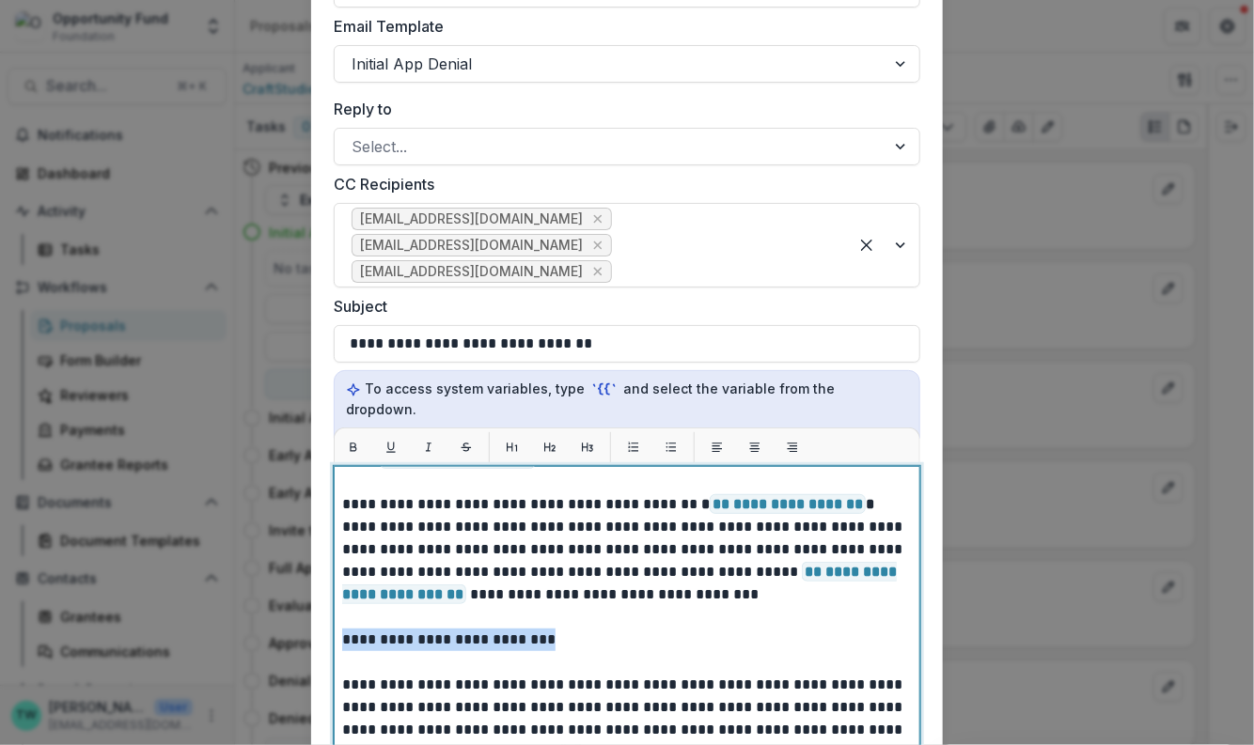
drag, startPoint x: 579, startPoint y: 618, endPoint x: 311, endPoint y: 622, distance: 267.9
click at [311, 622] on form "**********" at bounding box center [627, 450] width 632 height 1383
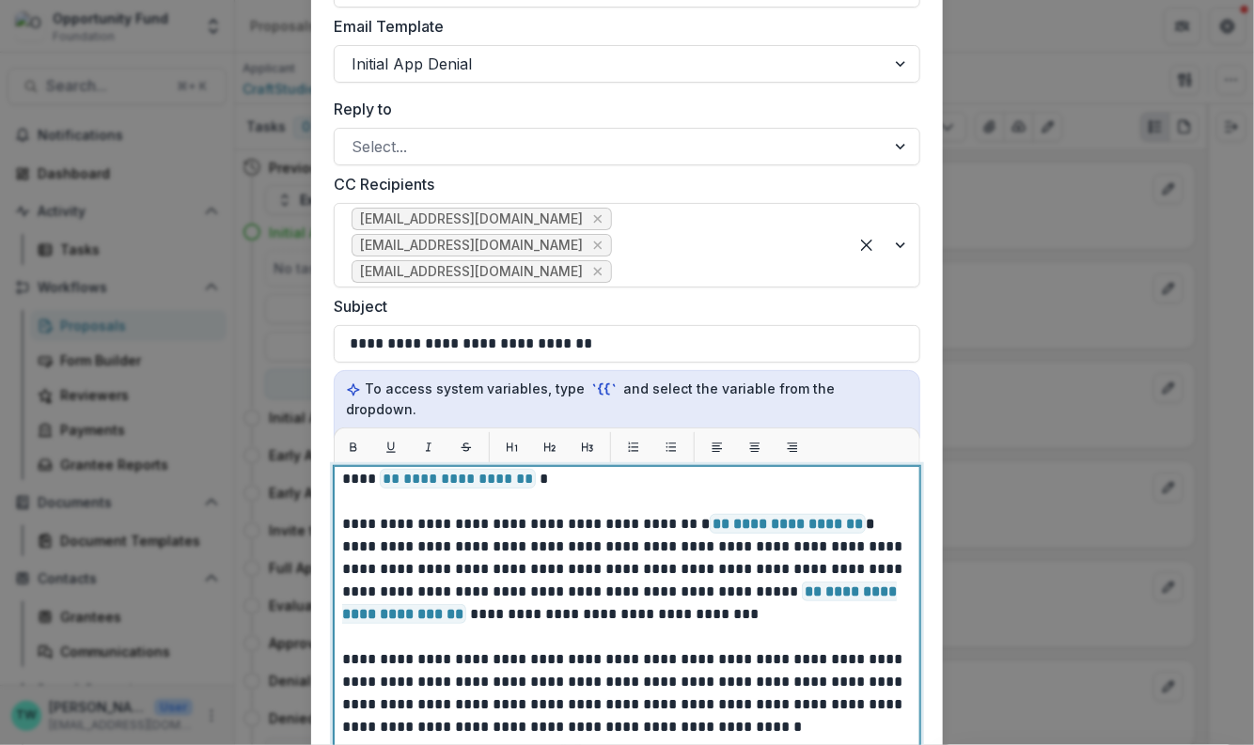
scroll to position [0, 0]
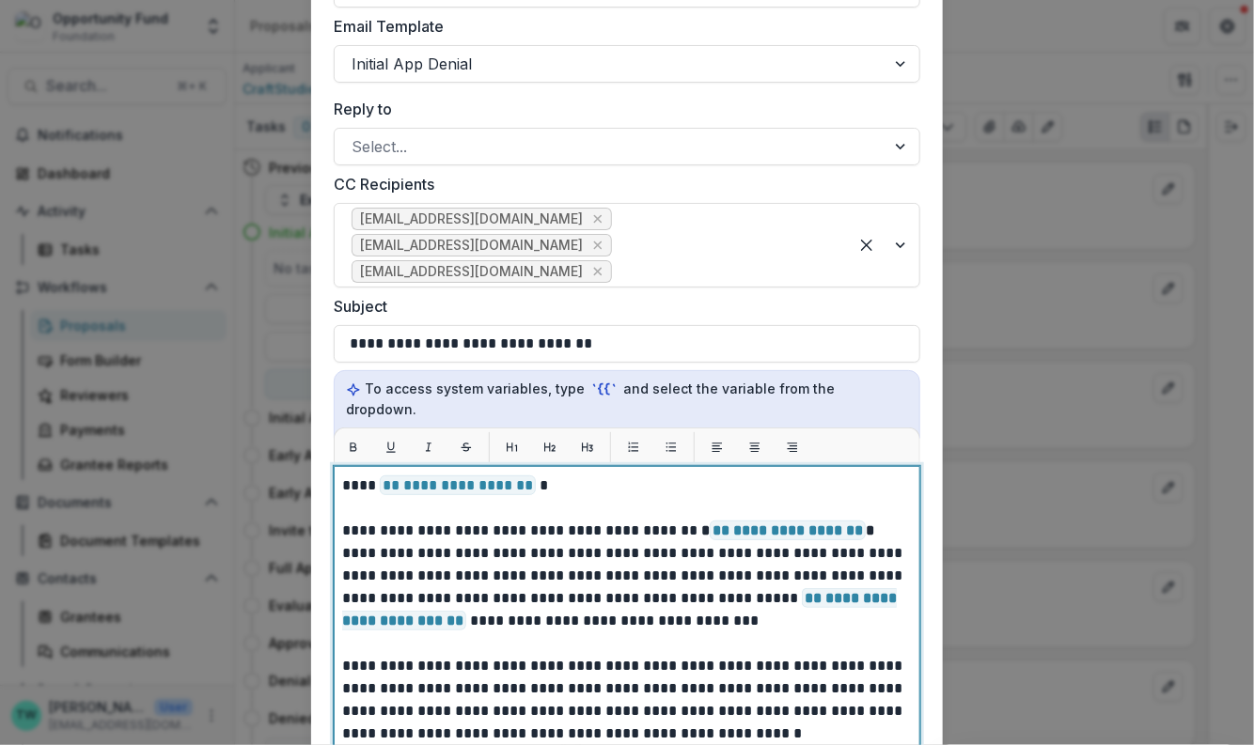
drag, startPoint x: 379, startPoint y: 465, endPoint x: 496, endPoint y: 467, distance: 117.5
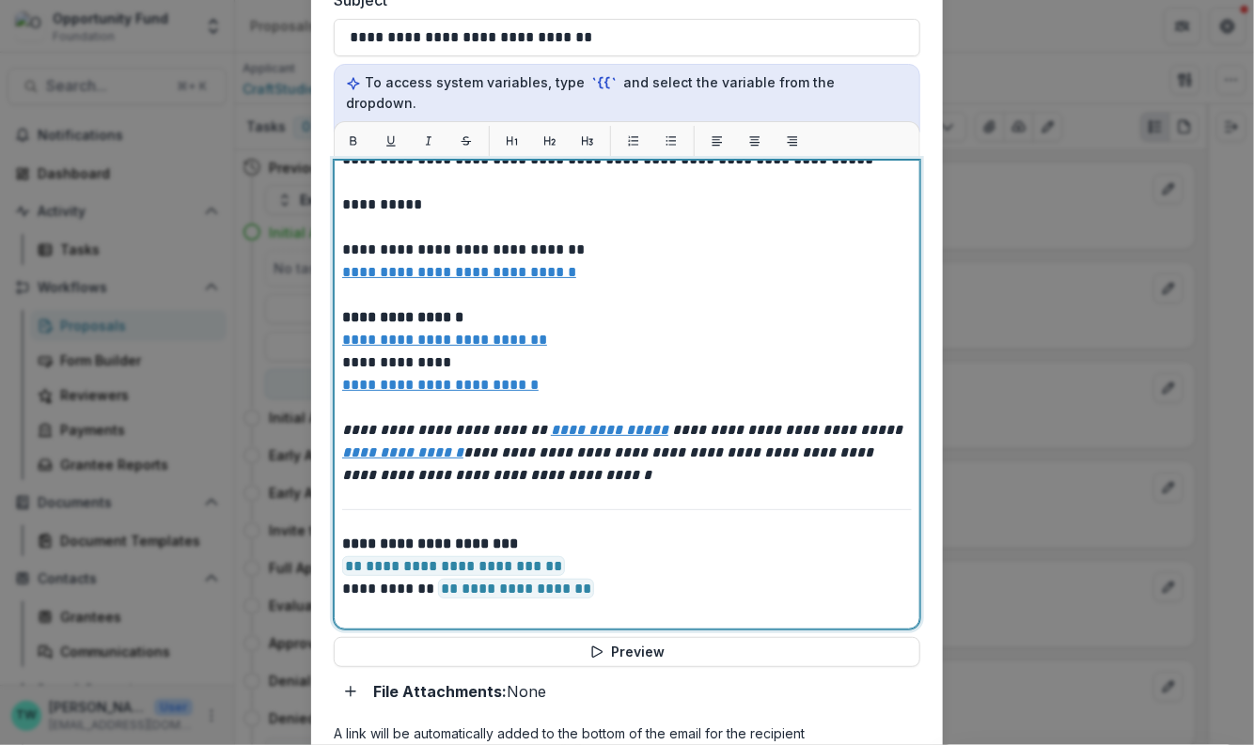
scroll to position [664, 0]
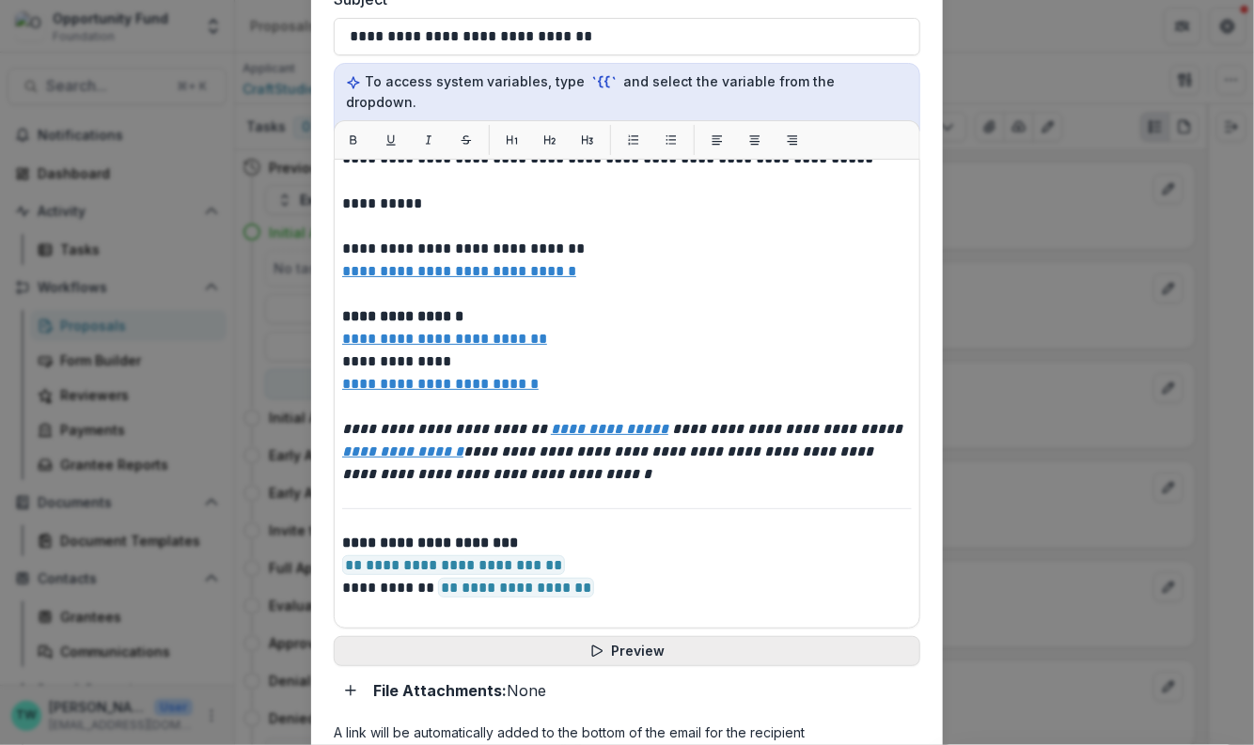
click at [549, 636] on button "Preview" at bounding box center [627, 651] width 586 height 30
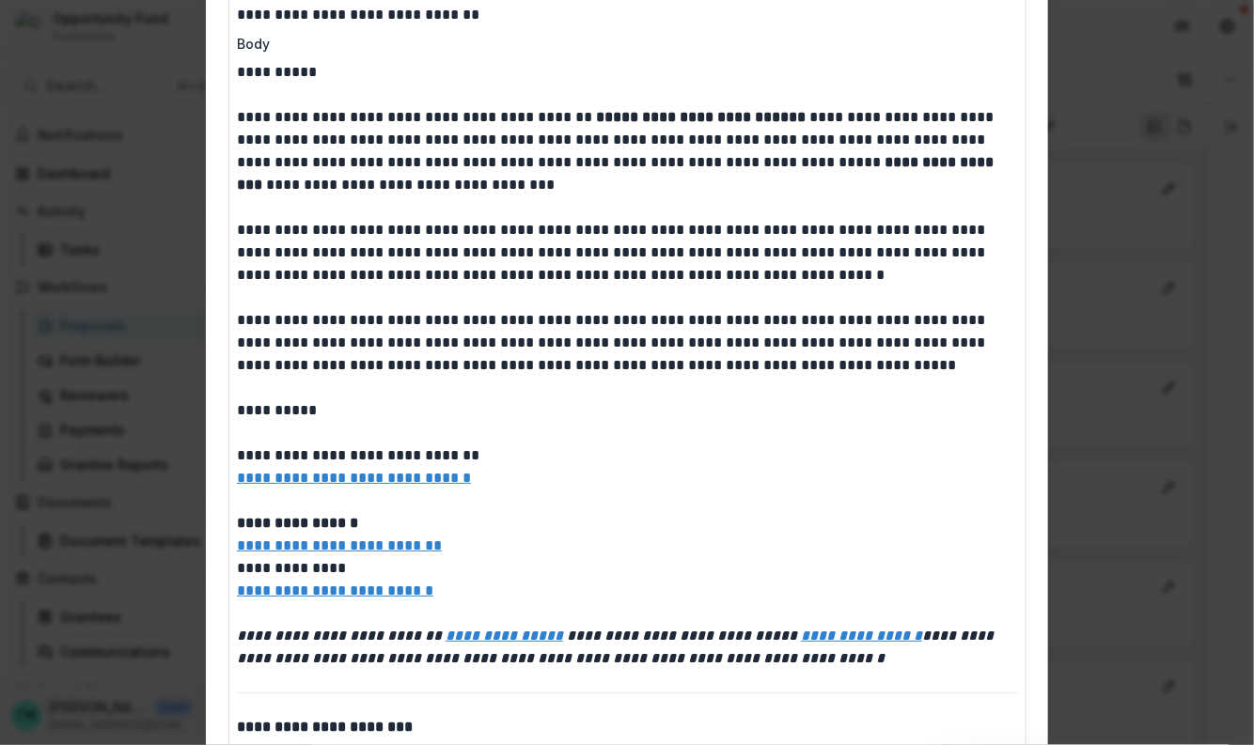
scroll to position [0, 0]
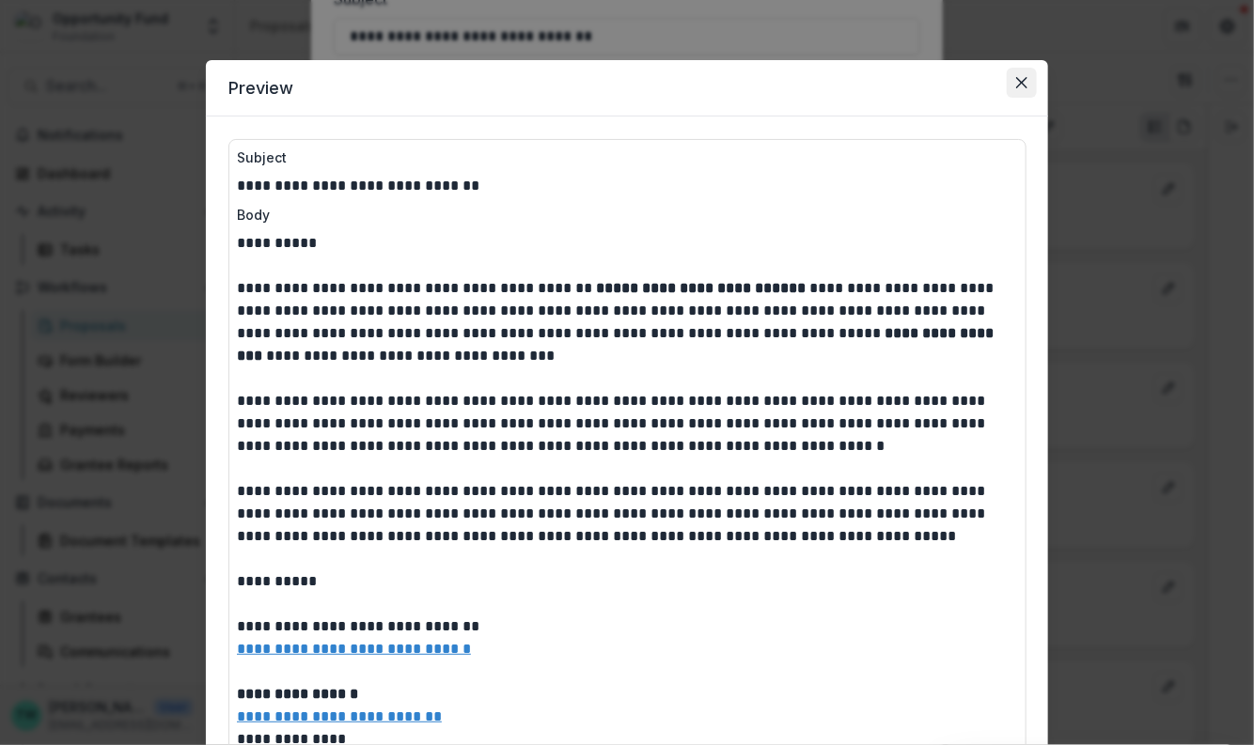
click at [1016, 83] on icon "Close" at bounding box center [1021, 82] width 11 height 11
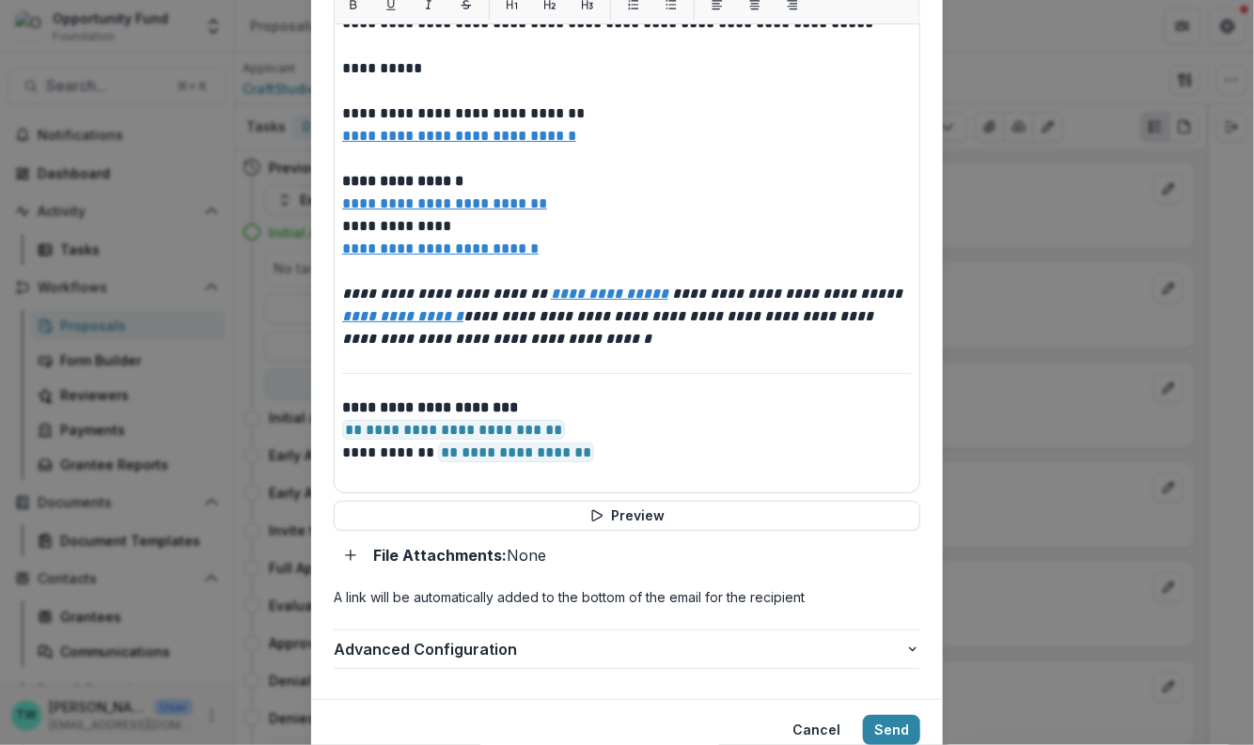
scroll to position [849, 0]
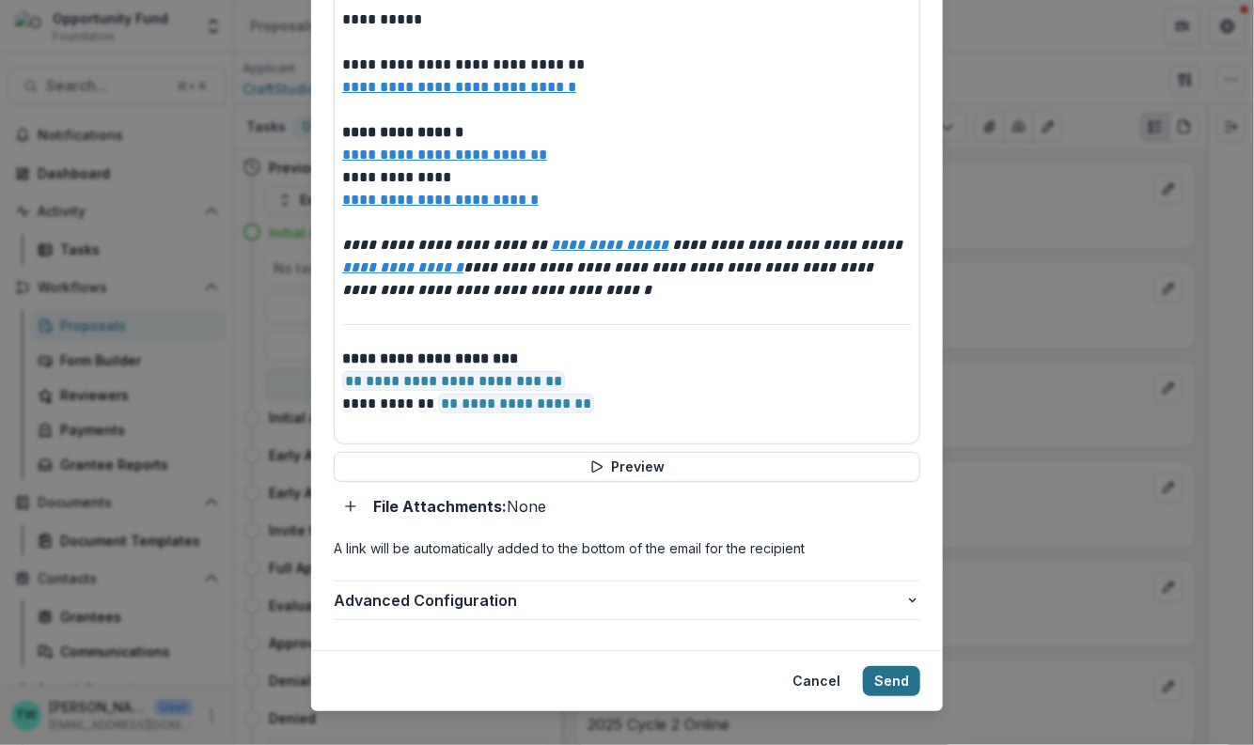
click at [886, 666] on button "Send" at bounding box center [891, 681] width 57 height 30
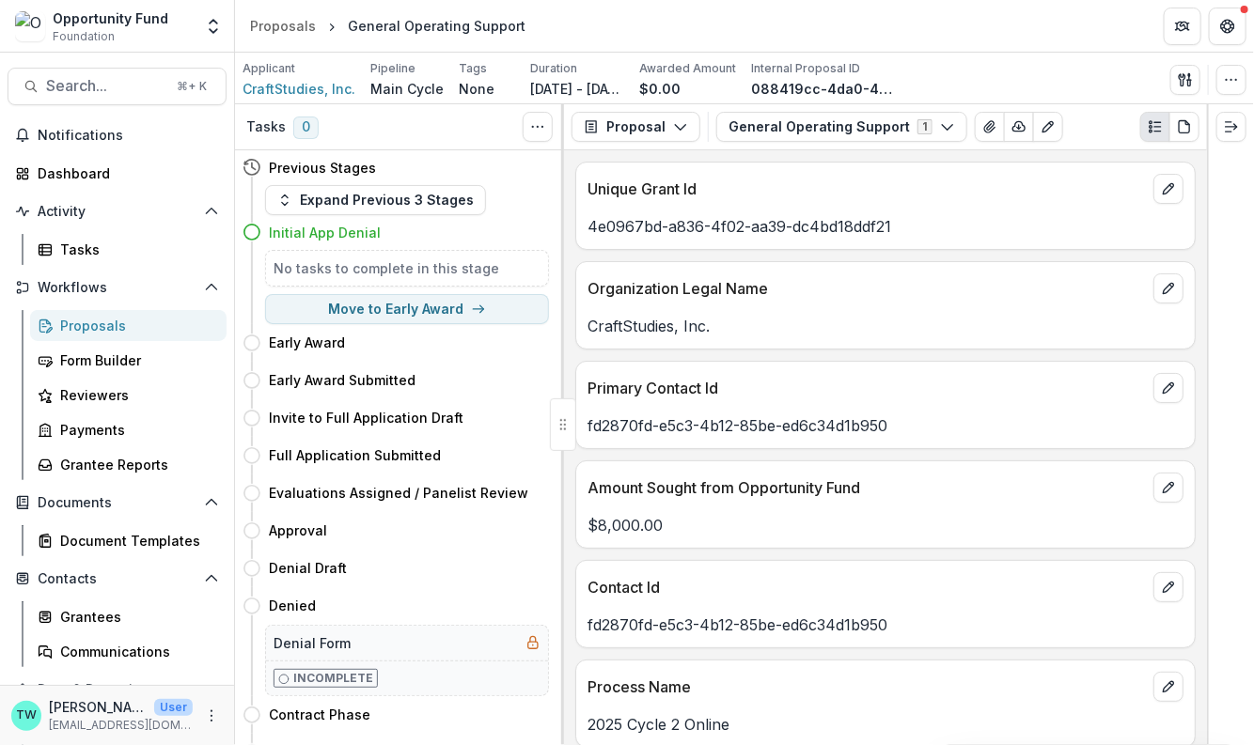
click at [96, 332] on div "Proposals" at bounding box center [135, 326] width 151 height 20
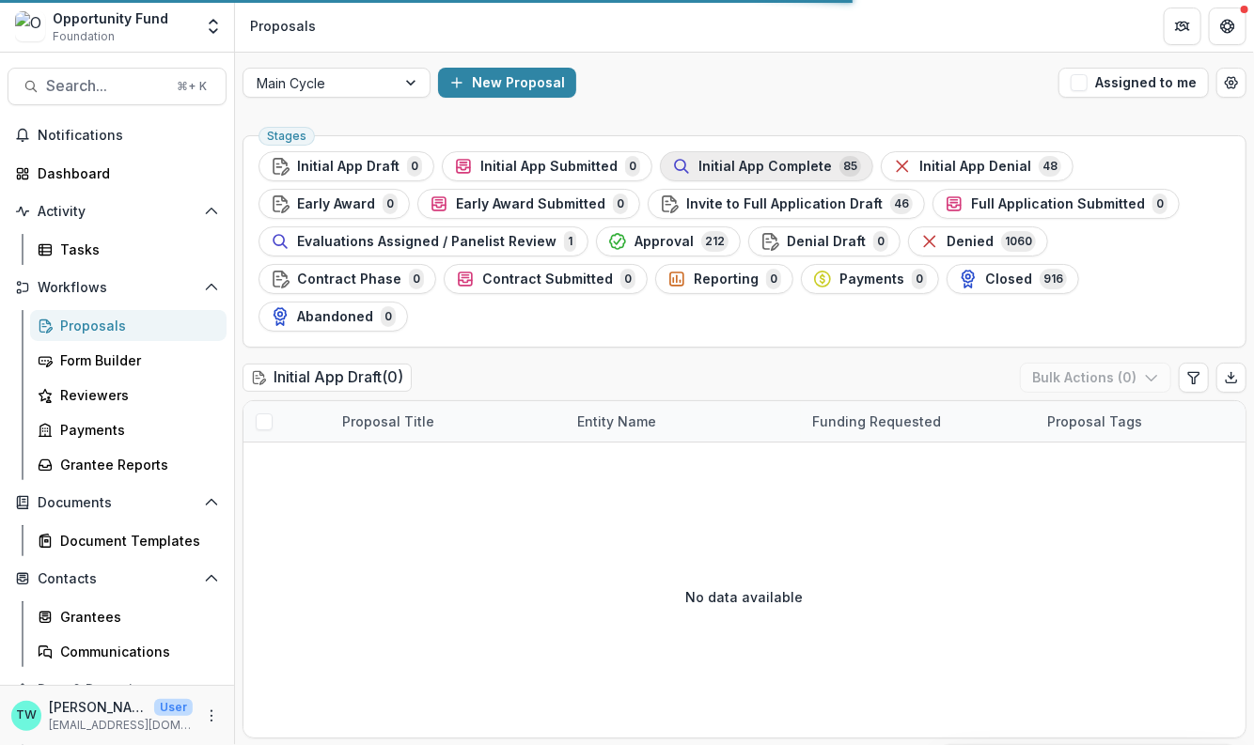
click at [769, 164] on span "Initial App Complete" at bounding box center [764, 167] width 133 height 16
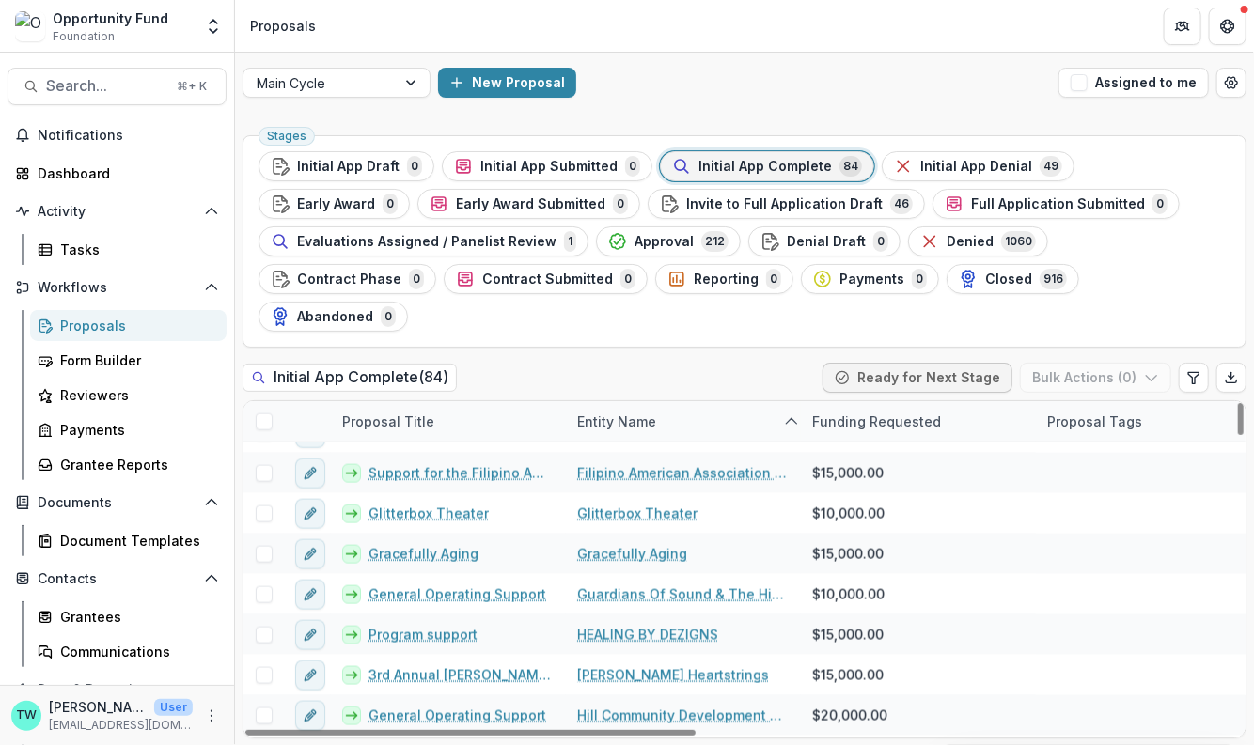
scroll to position [975, 0]
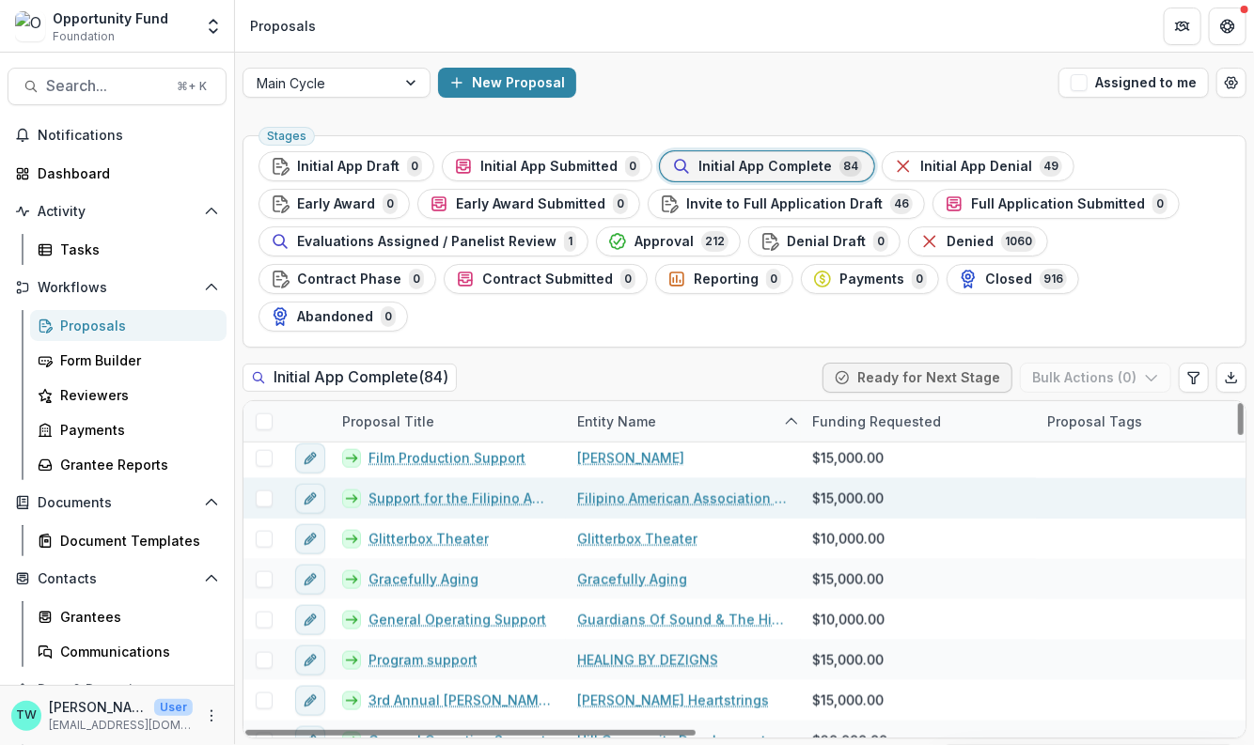
click at [445, 489] on link "Support for the Filipino American Of Pittsburgh Dance Program" at bounding box center [461, 499] width 186 height 20
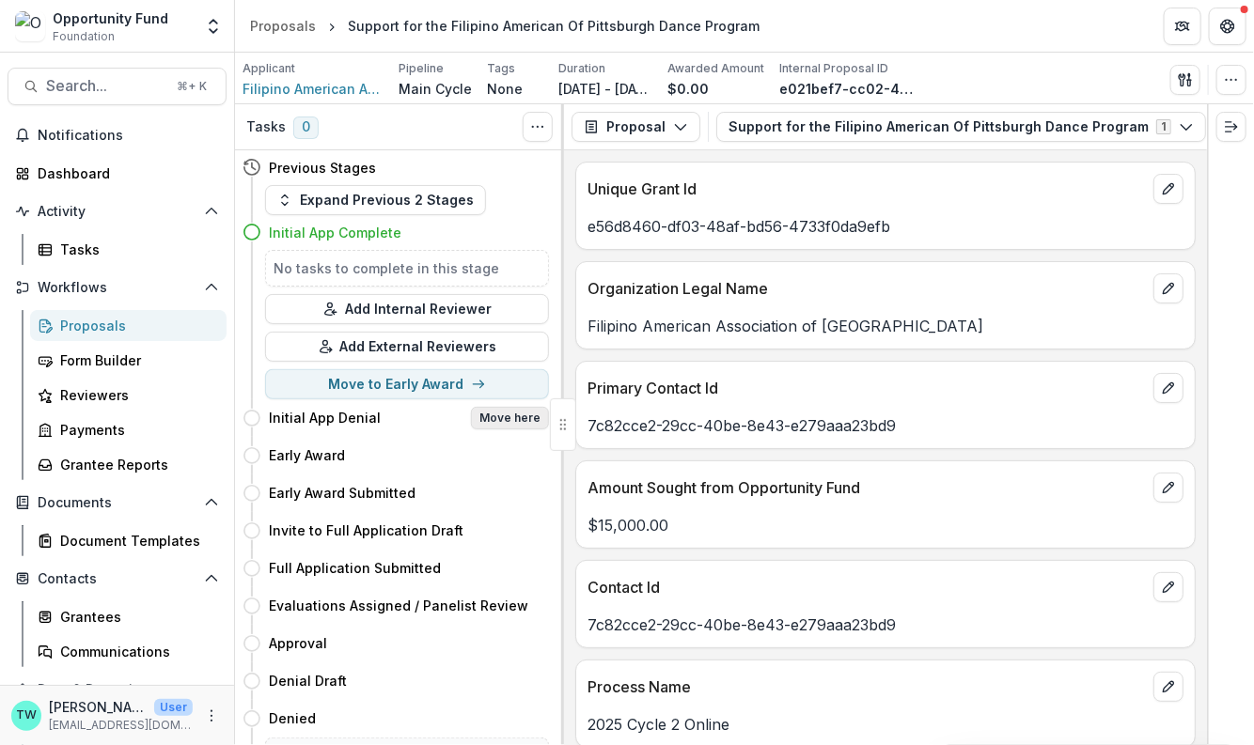
click at [511, 416] on button "Move here" at bounding box center [510, 418] width 78 height 23
select select "**********"
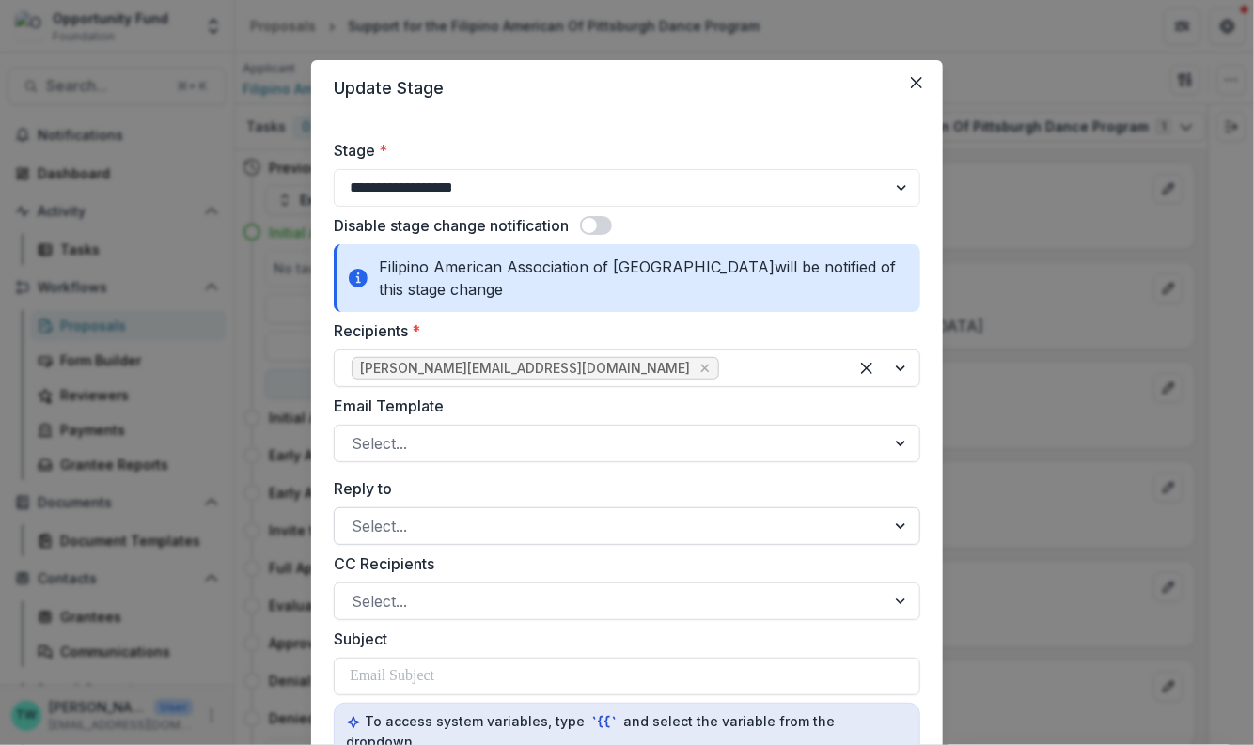
scroll to position [17, 0]
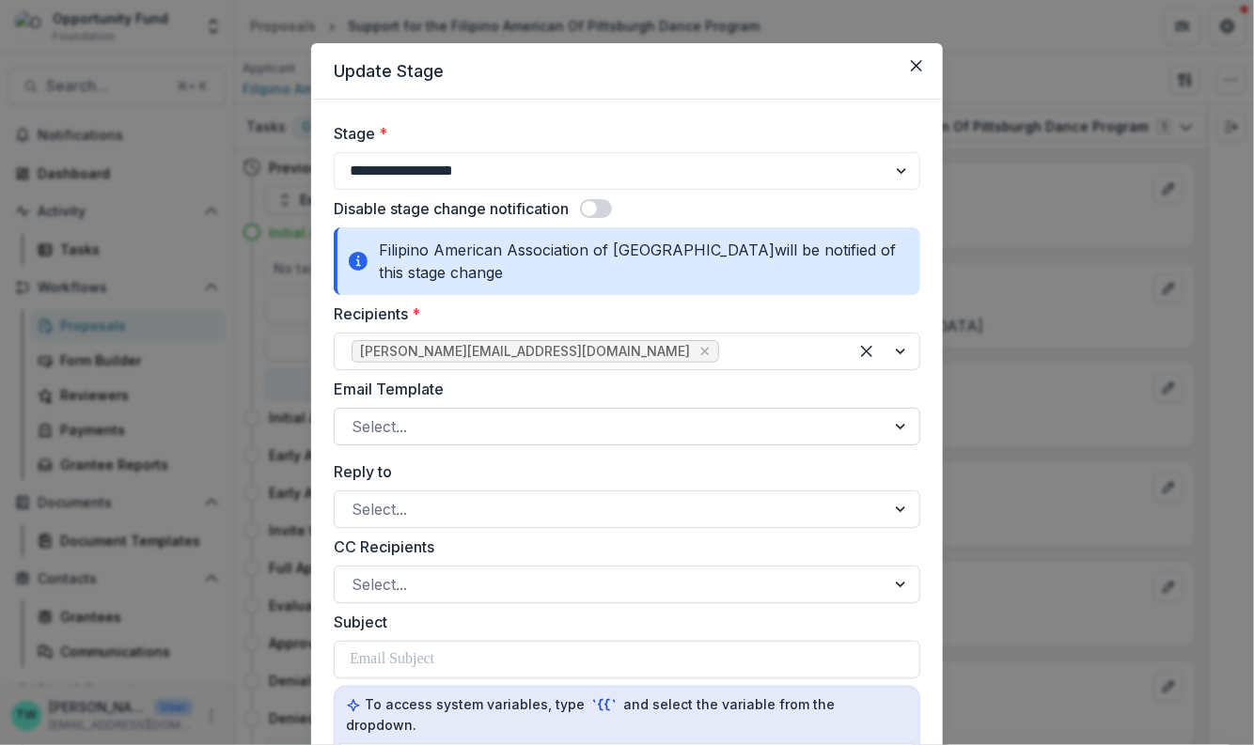
click at [619, 426] on div at bounding box center [610, 427] width 517 height 26
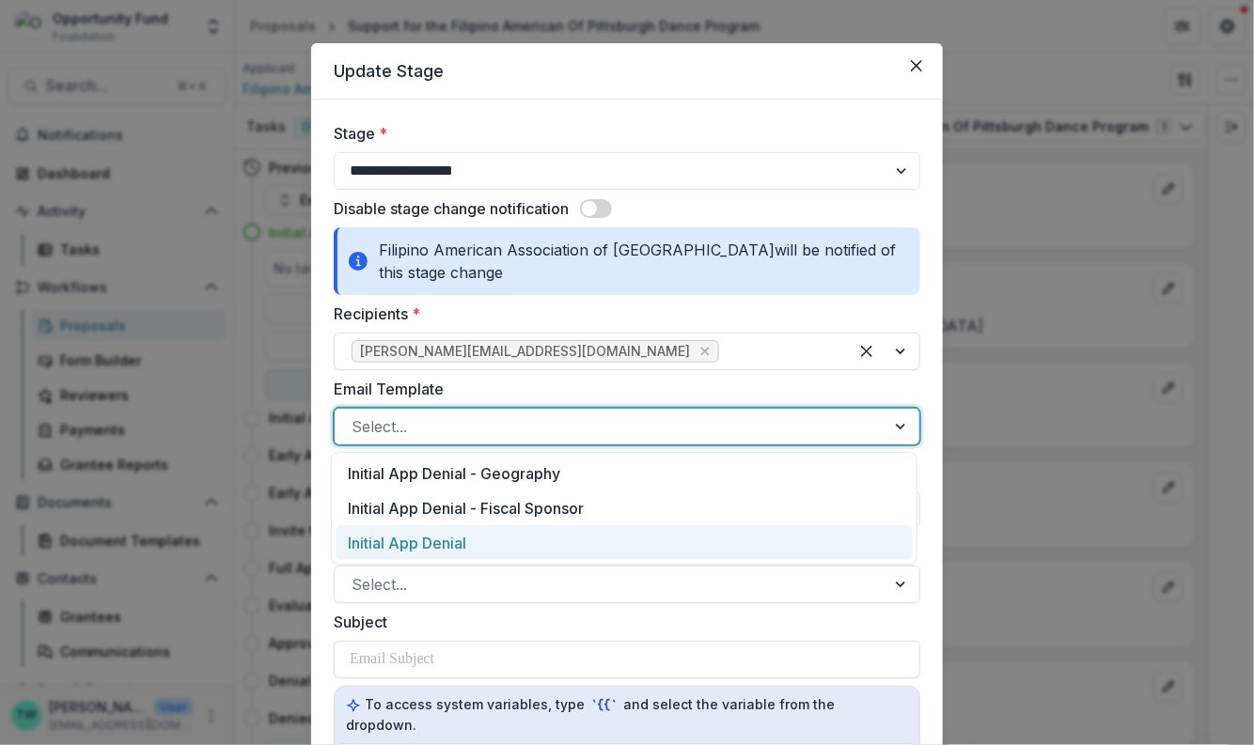
click at [507, 547] on div "Initial App Denial" at bounding box center [624, 542] width 577 height 35
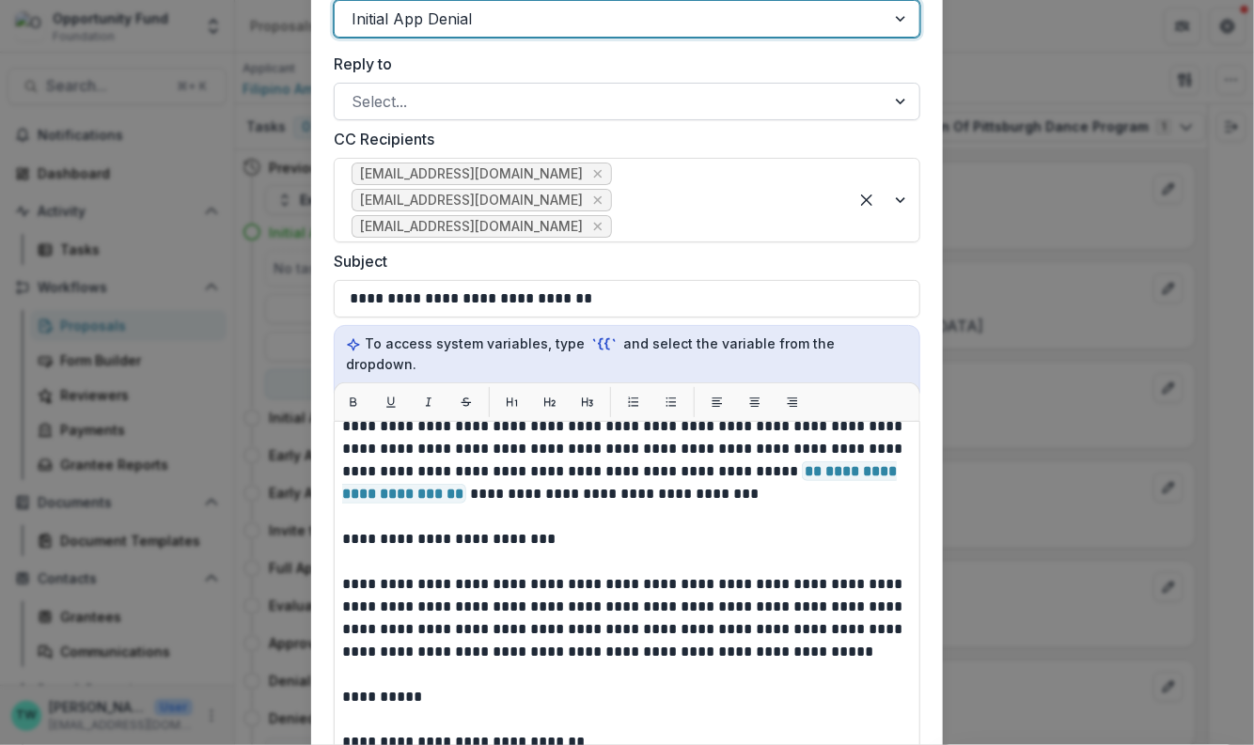
scroll to position [85, 0]
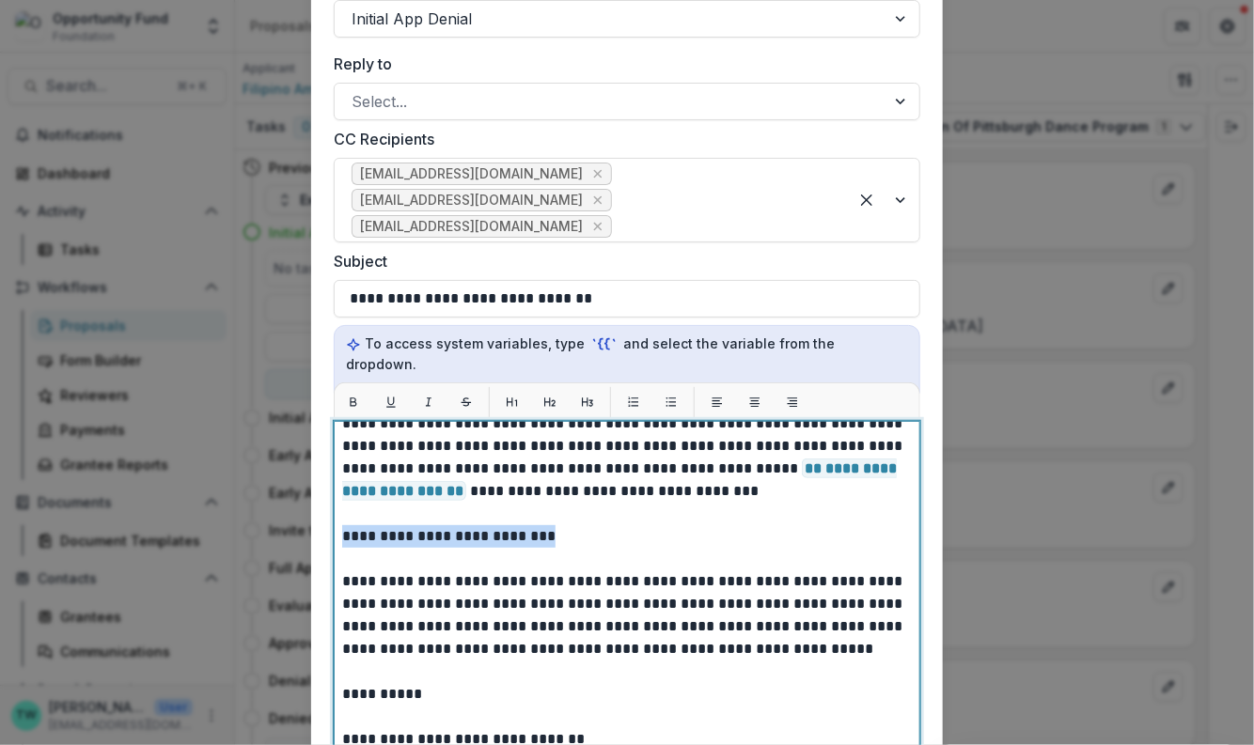
drag, startPoint x: 352, startPoint y: 531, endPoint x: 322, endPoint y: 512, distance: 35.5
click at [322, 512] on form "**********" at bounding box center [627, 394] width 632 height 1405
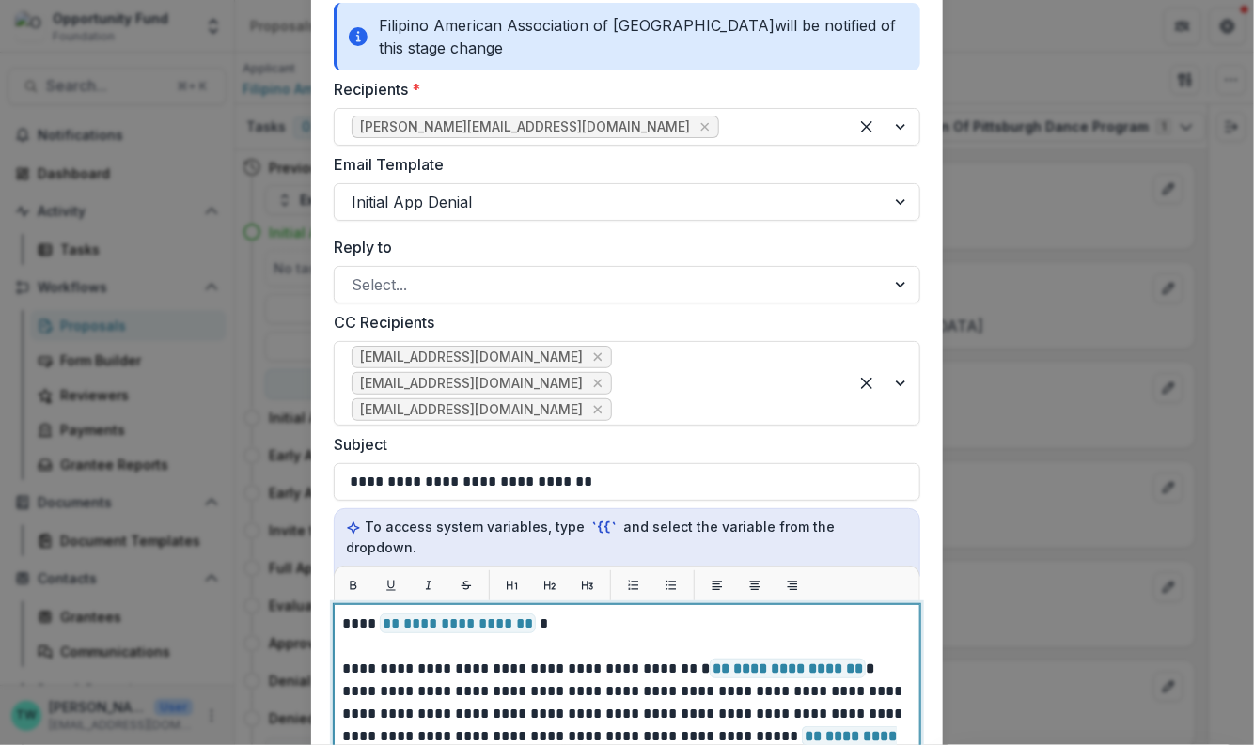
scroll to position [269, 0]
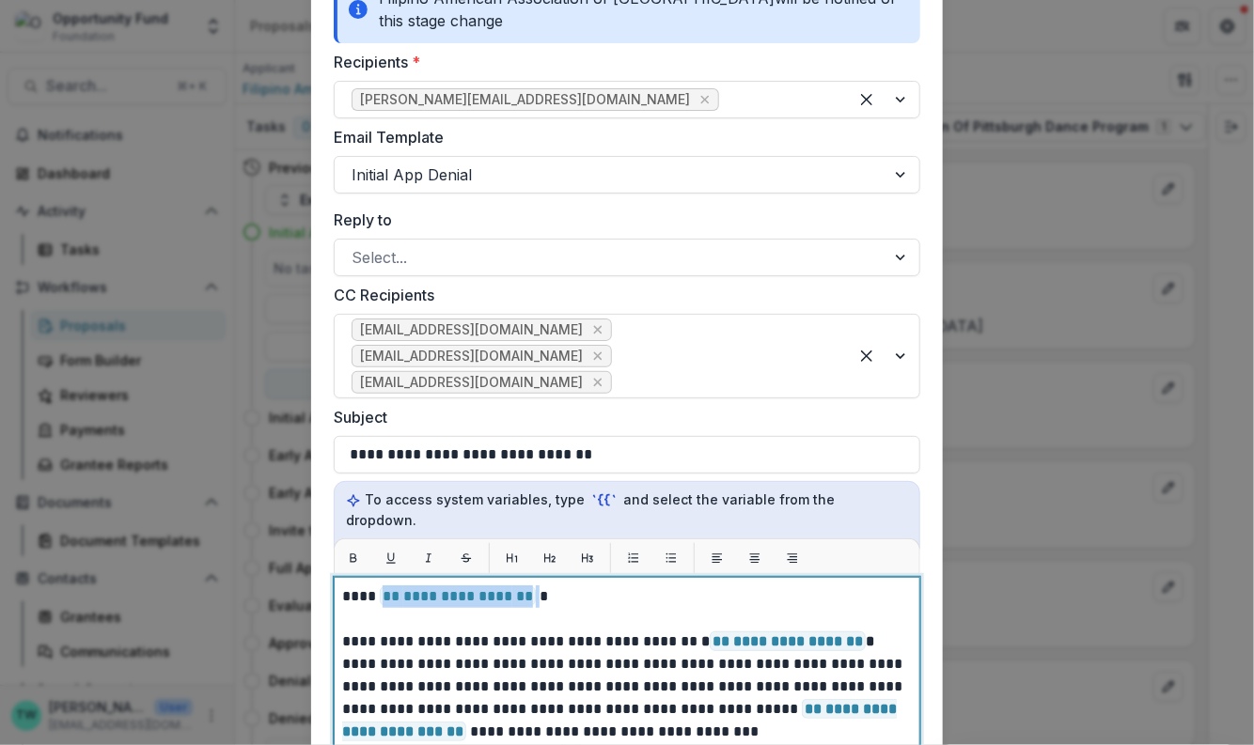
drag, startPoint x: 399, startPoint y: 576, endPoint x: 378, endPoint y: 576, distance: 21.6
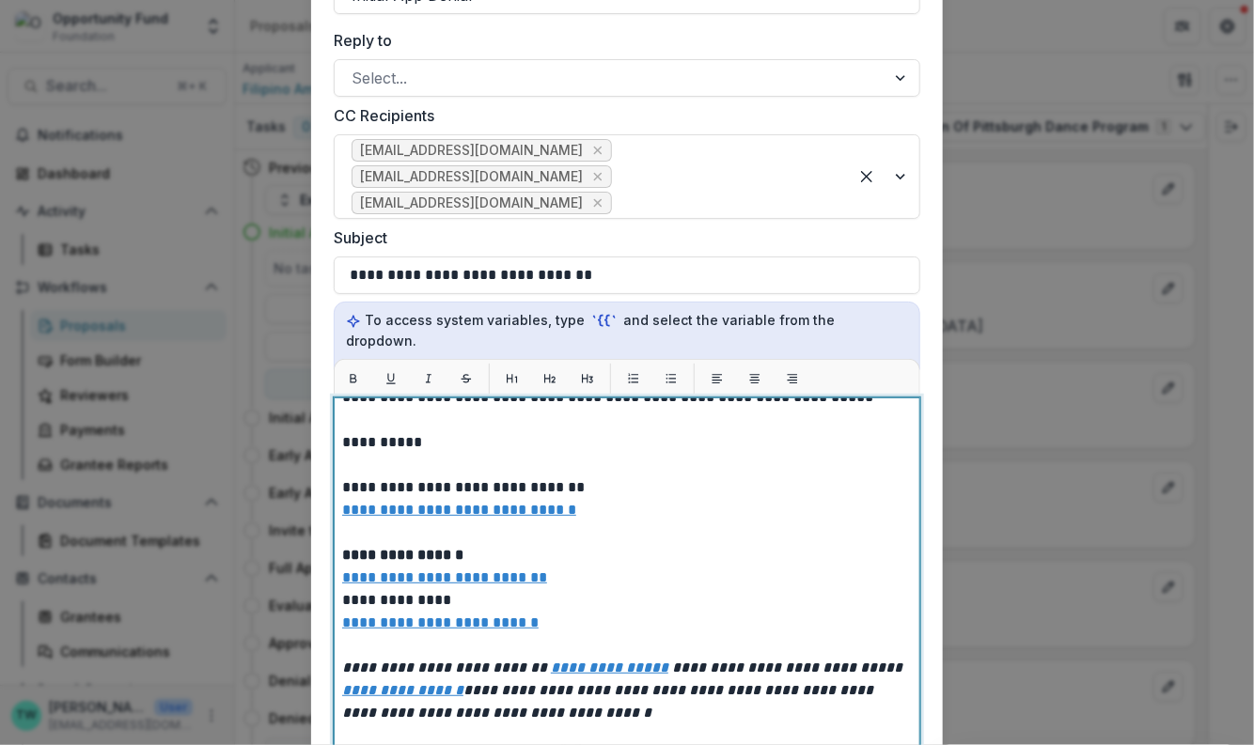
scroll to position [871, 0]
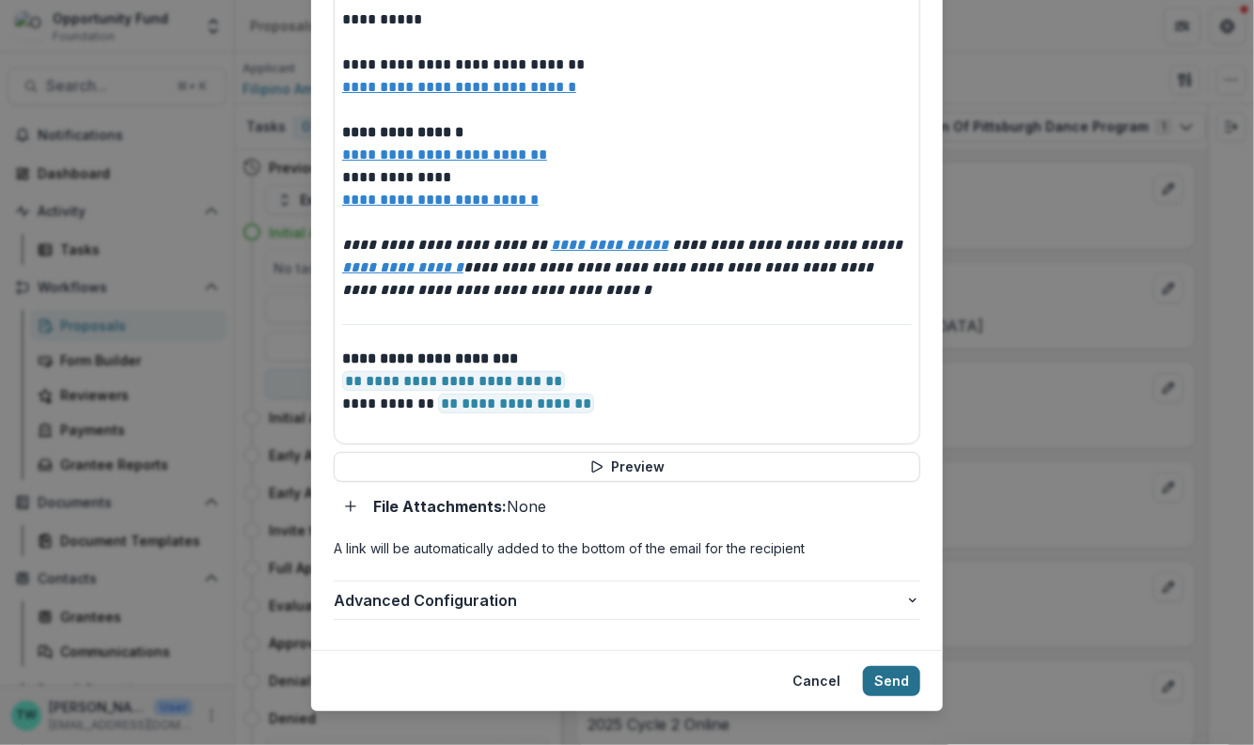
click at [894, 666] on button "Send" at bounding box center [891, 681] width 57 height 30
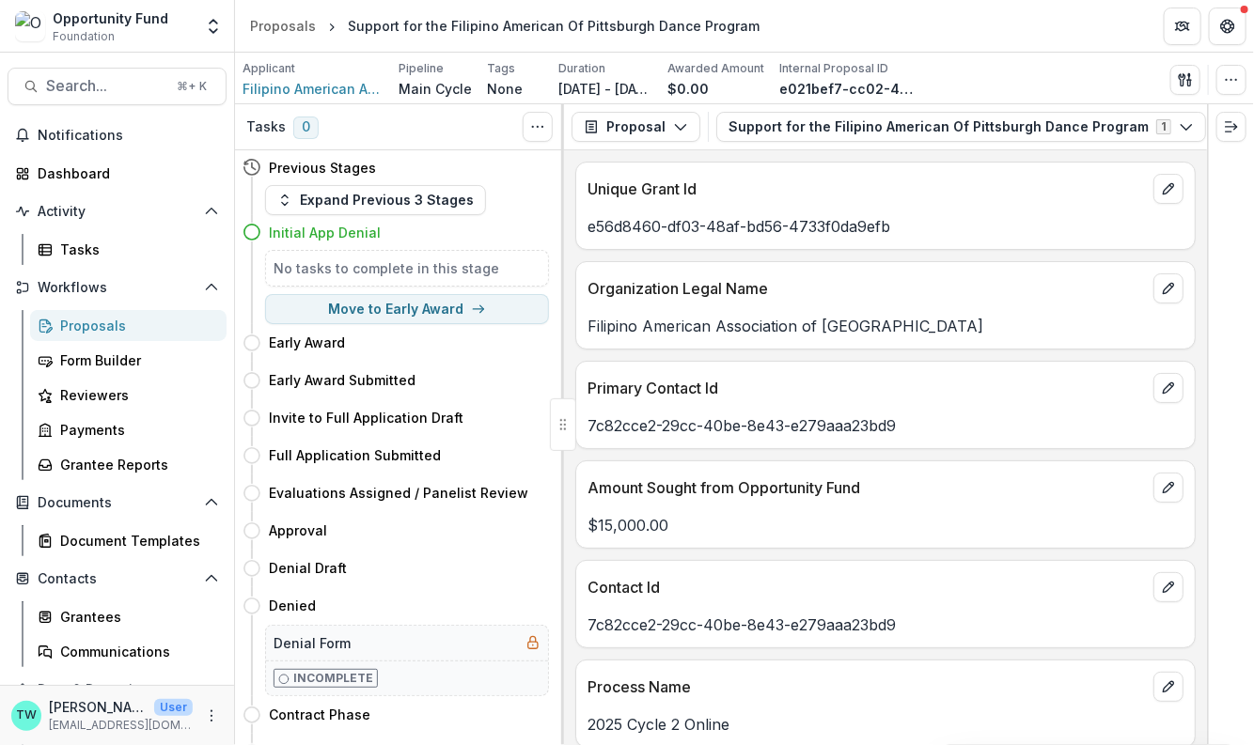
click at [98, 324] on div "Proposals" at bounding box center [135, 326] width 151 height 20
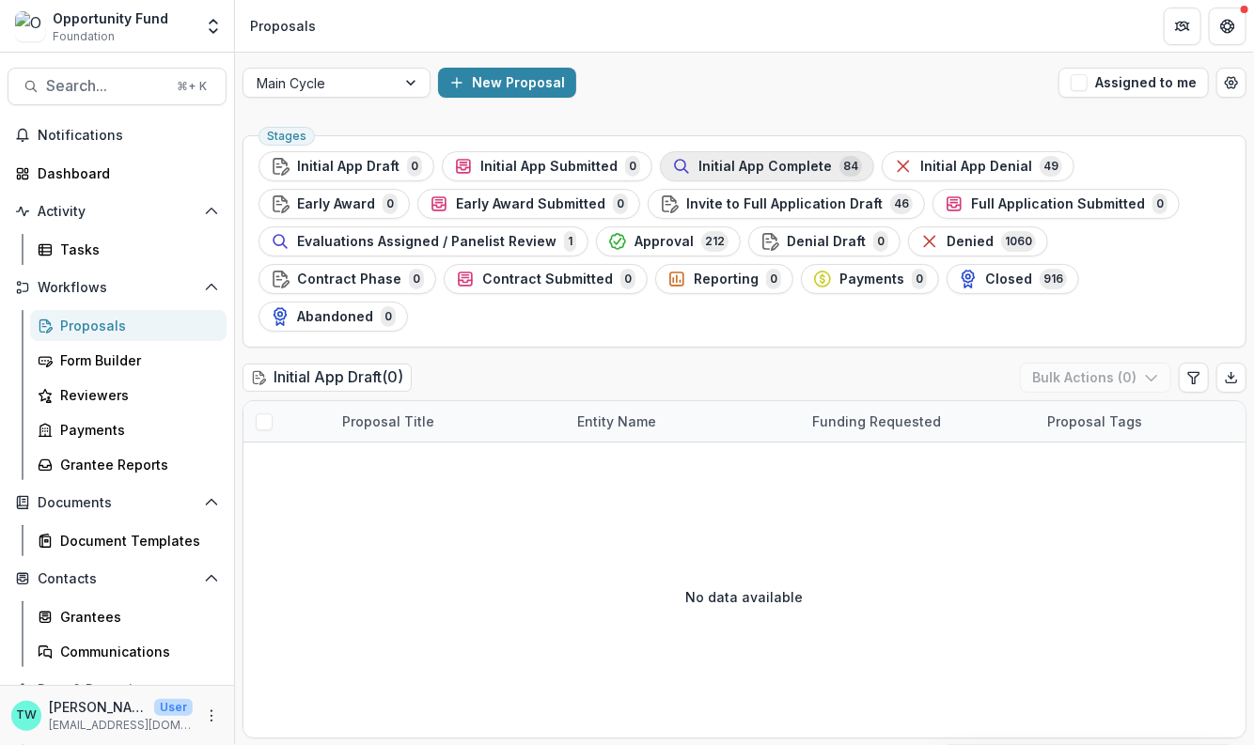
click at [769, 170] on span "Initial App Complete" at bounding box center [764, 167] width 133 height 16
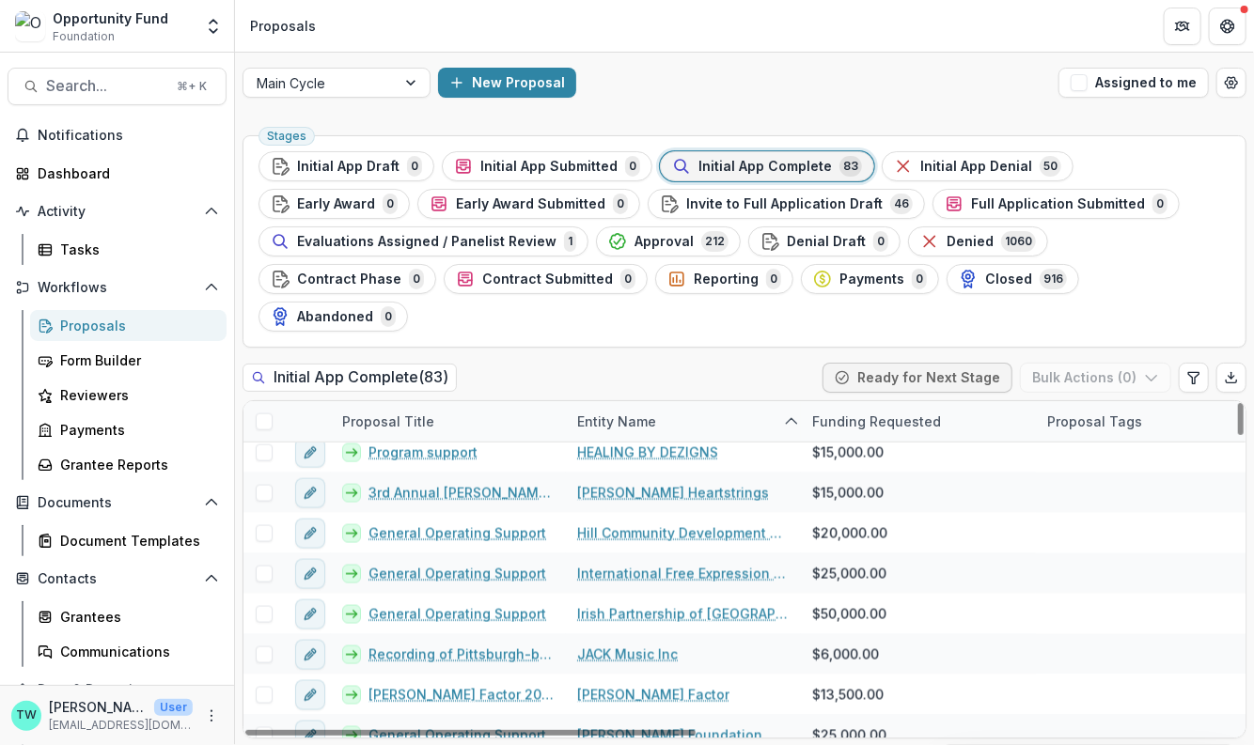
scroll to position [1125, 0]
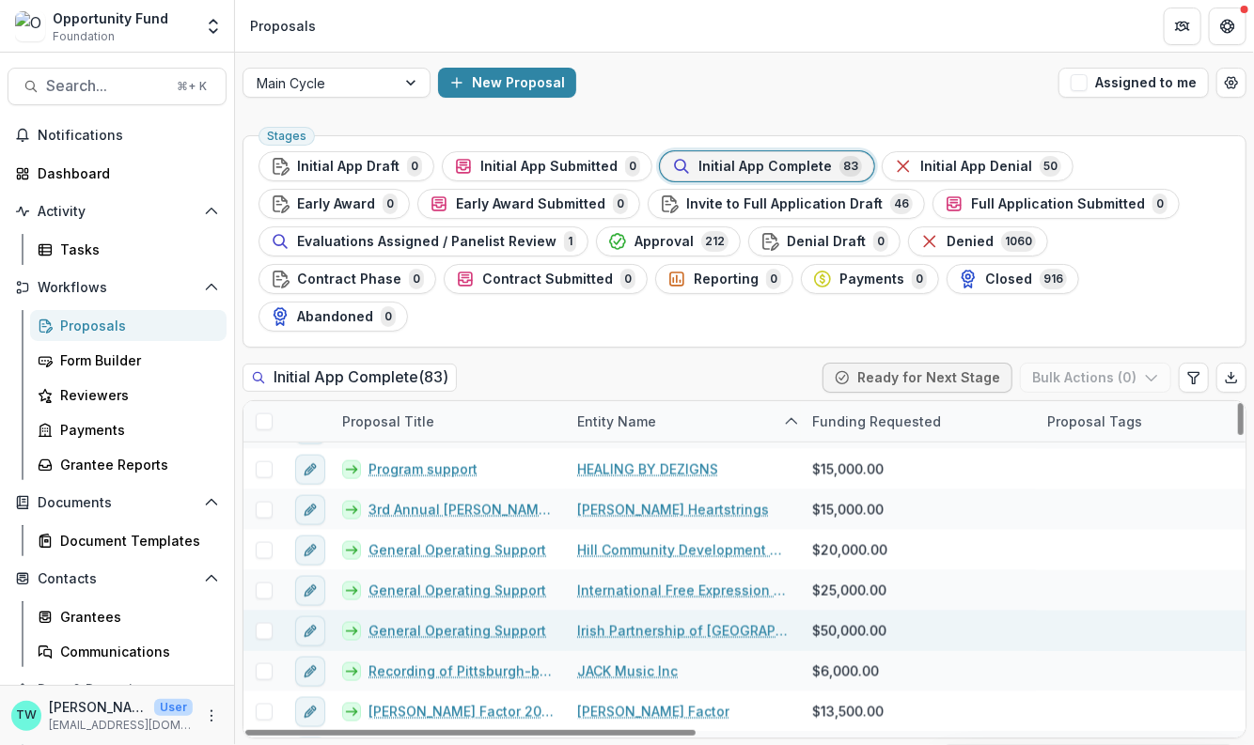
click at [450, 621] on link "General Operating Support" at bounding box center [457, 631] width 178 height 20
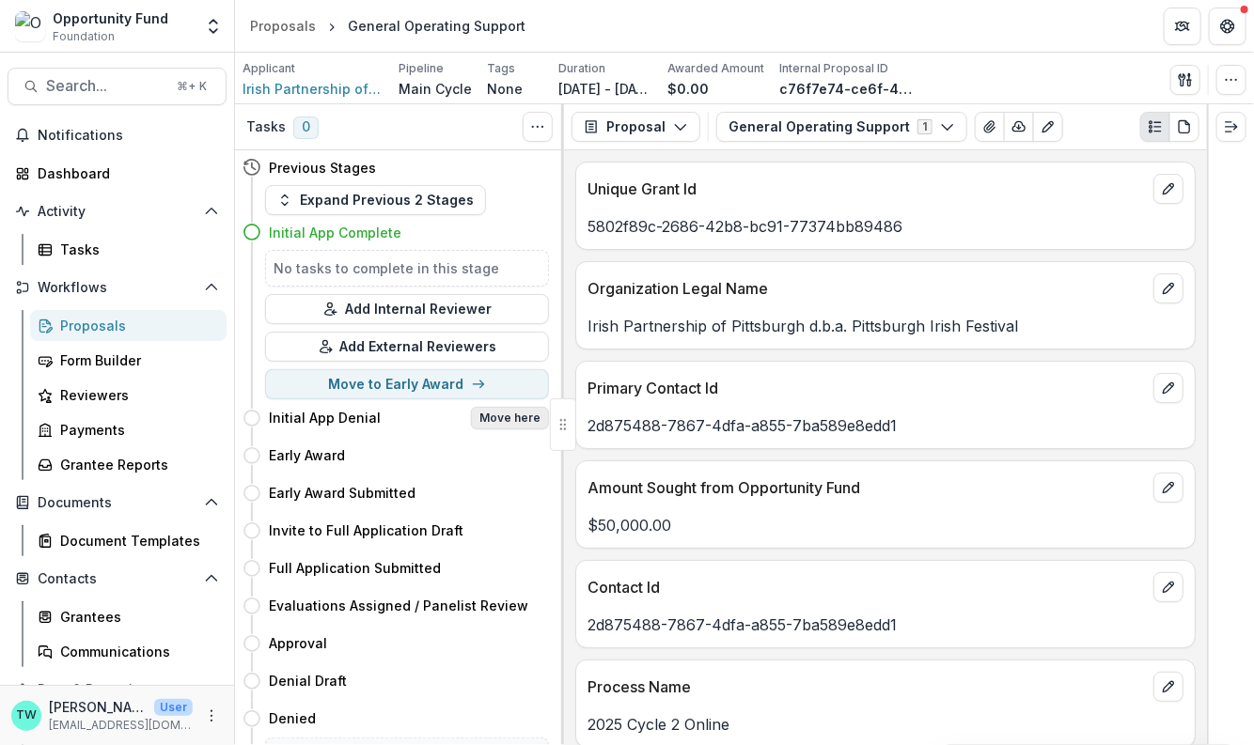
click at [509, 415] on button "Move here" at bounding box center [510, 418] width 78 height 23
select select "**********"
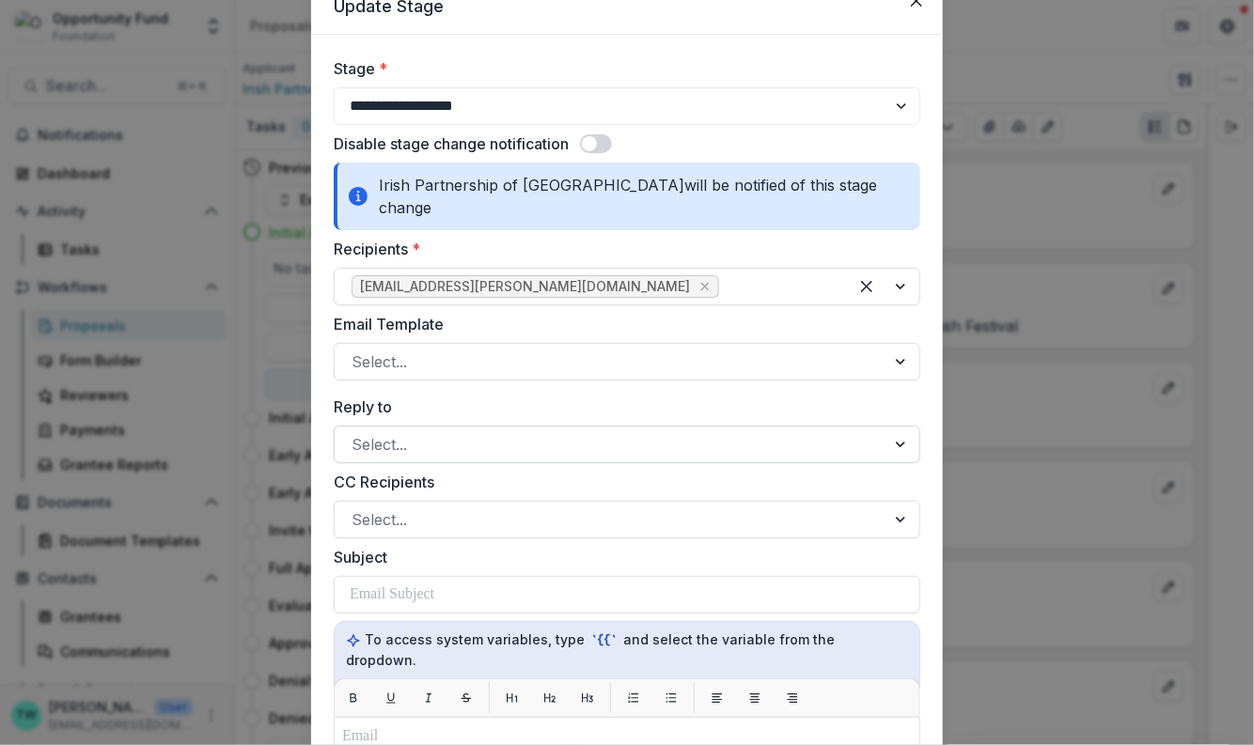
scroll to position [83, 0]
click at [520, 348] on div at bounding box center [610, 361] width 517 height 26
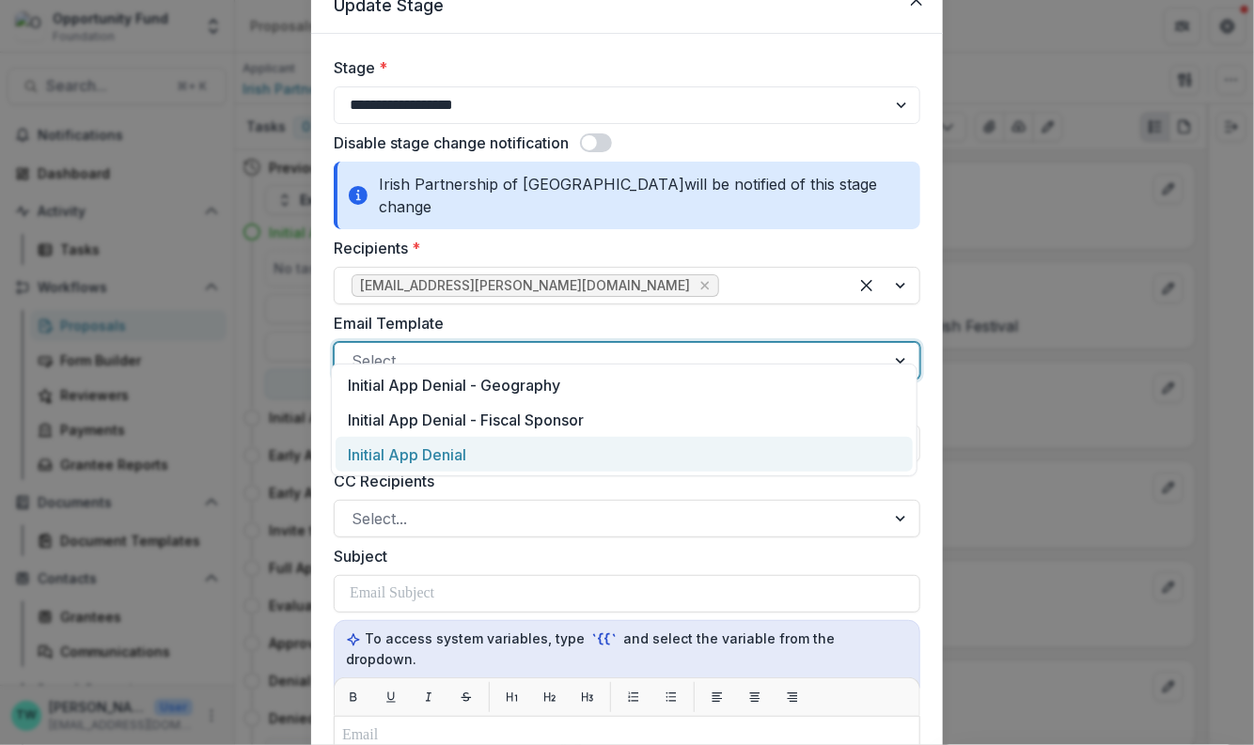
click at [498, 449] on div "Initial App Denial" at bounding box center [624, 454] width 577 height 35
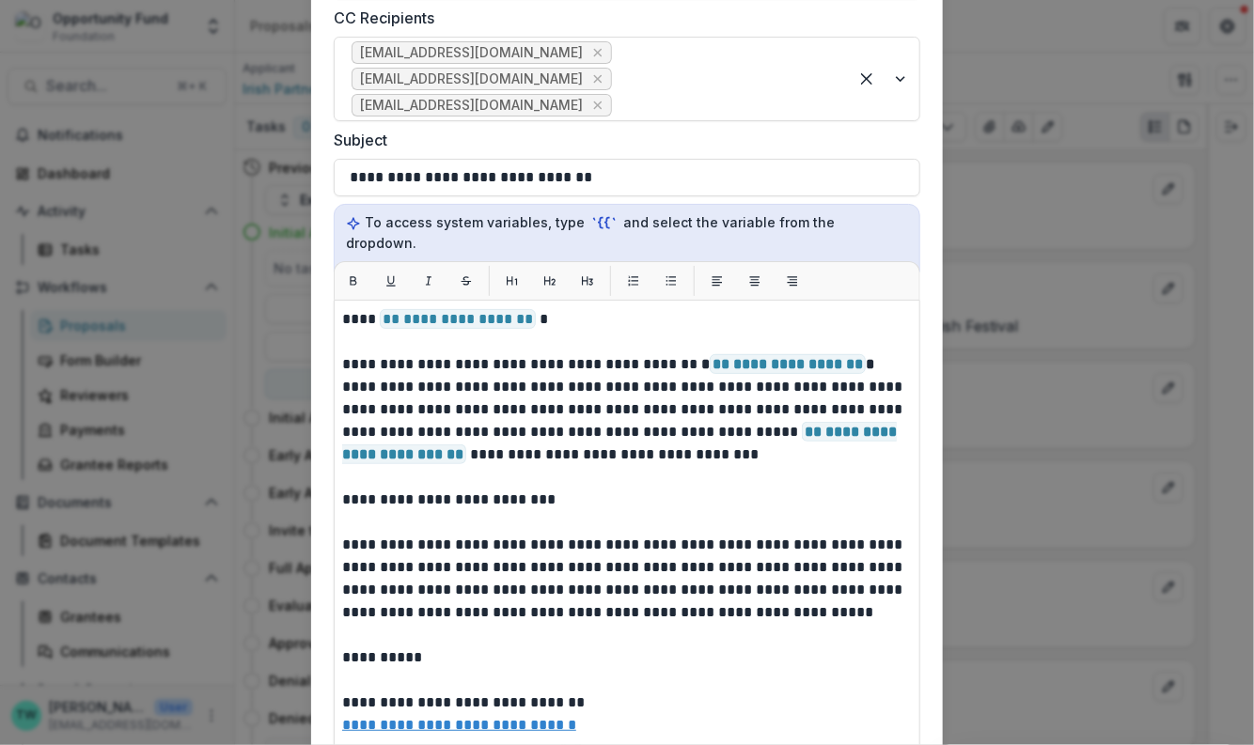
scroll to position [47, 0]
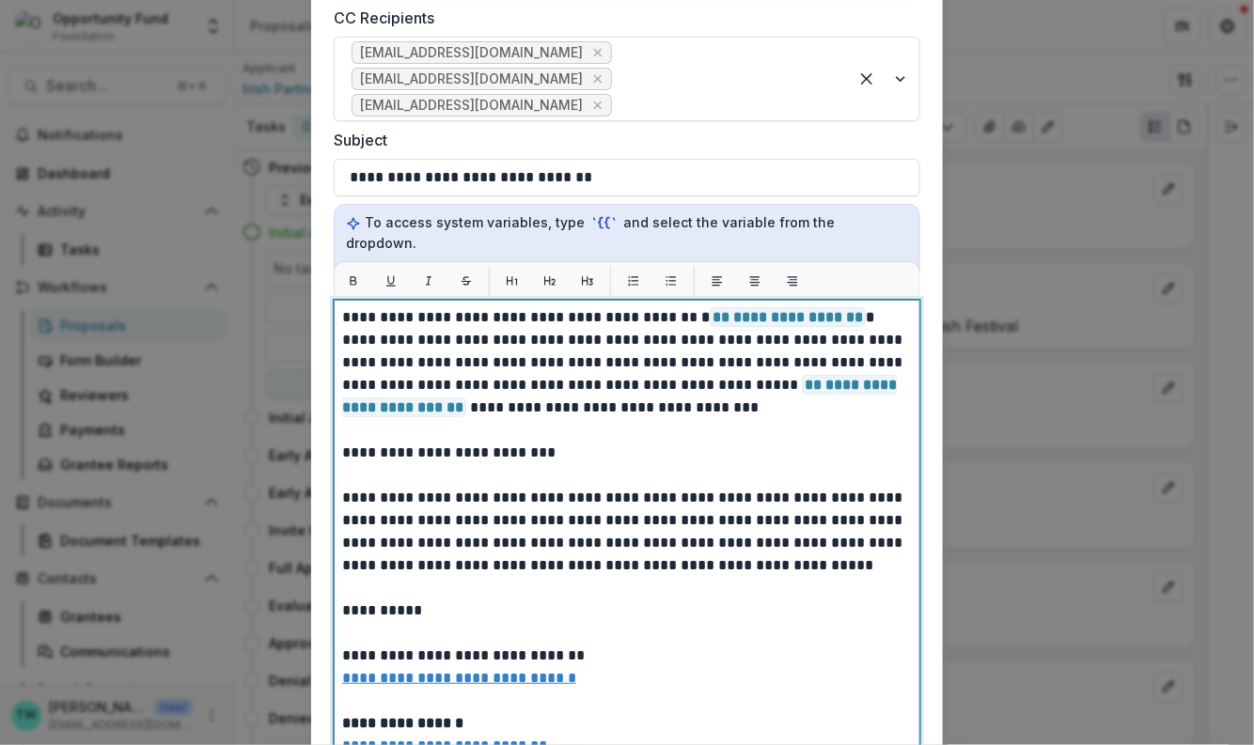
drag, startPoint x: 571, startPoint y: 412, endPoint x: 274, endPoint y: 391, distance: 297.7
click at [284, 411] on div "**********" at bounding box center [627, 372] width 1254 height 745
click at [448, 425] on p "**********" at bounding box center [624, 577] width 565 height 632
drag, startPoint x: 570, startPoint y: 412, endPoint x: 292, endPoint y: 411, distance: 278.2
click at [292, 411] on div "**********" at bounding box center [627, 372] width 1254 height 745
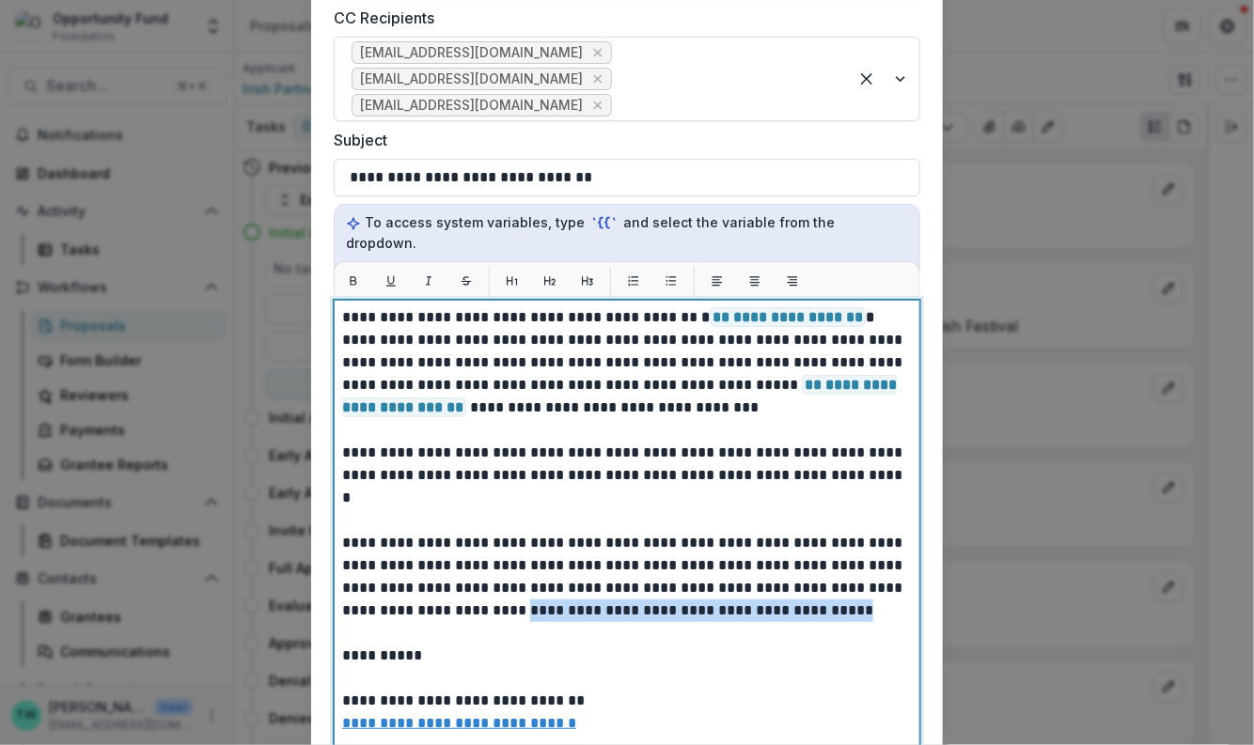
drag, startPoint x: 819, startPoint y: 548, endPoint x: 480, endPoint y: 544, distance: 338.4
click at [480, 544] on p "**********" at bounding box center [624, 588] width 565 height 654
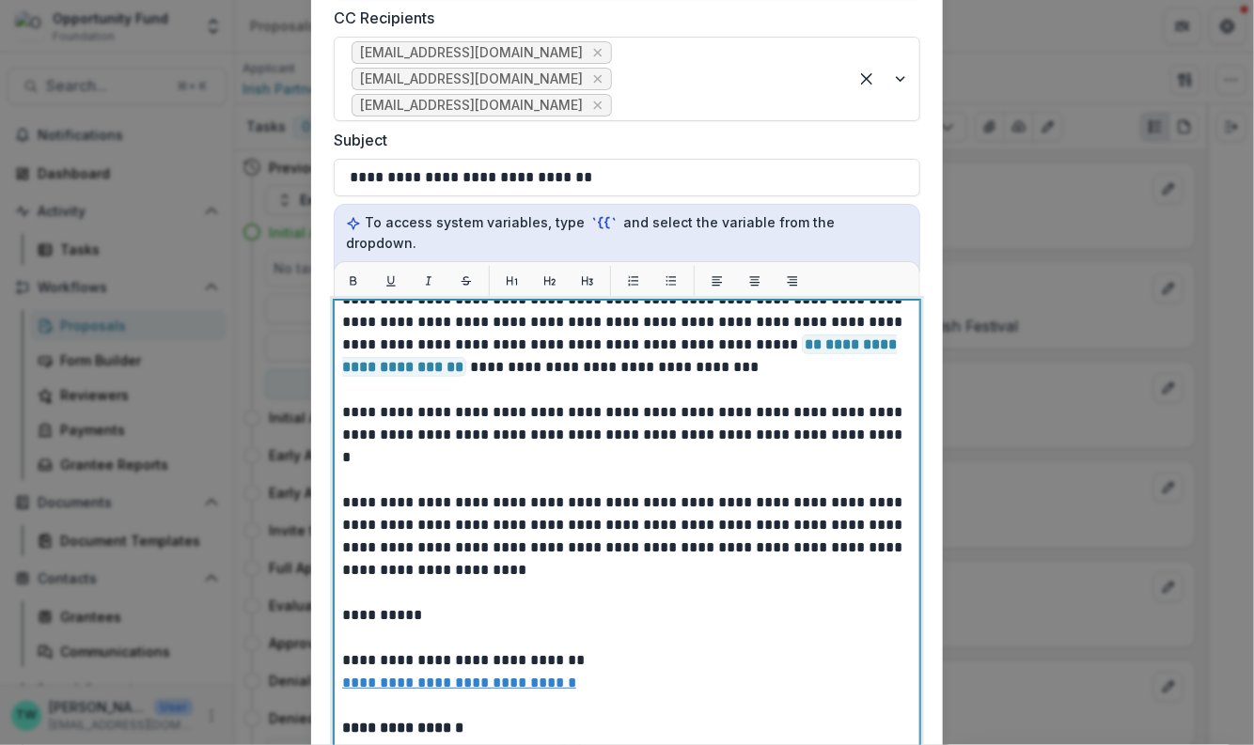
scroll to position [0, 0]
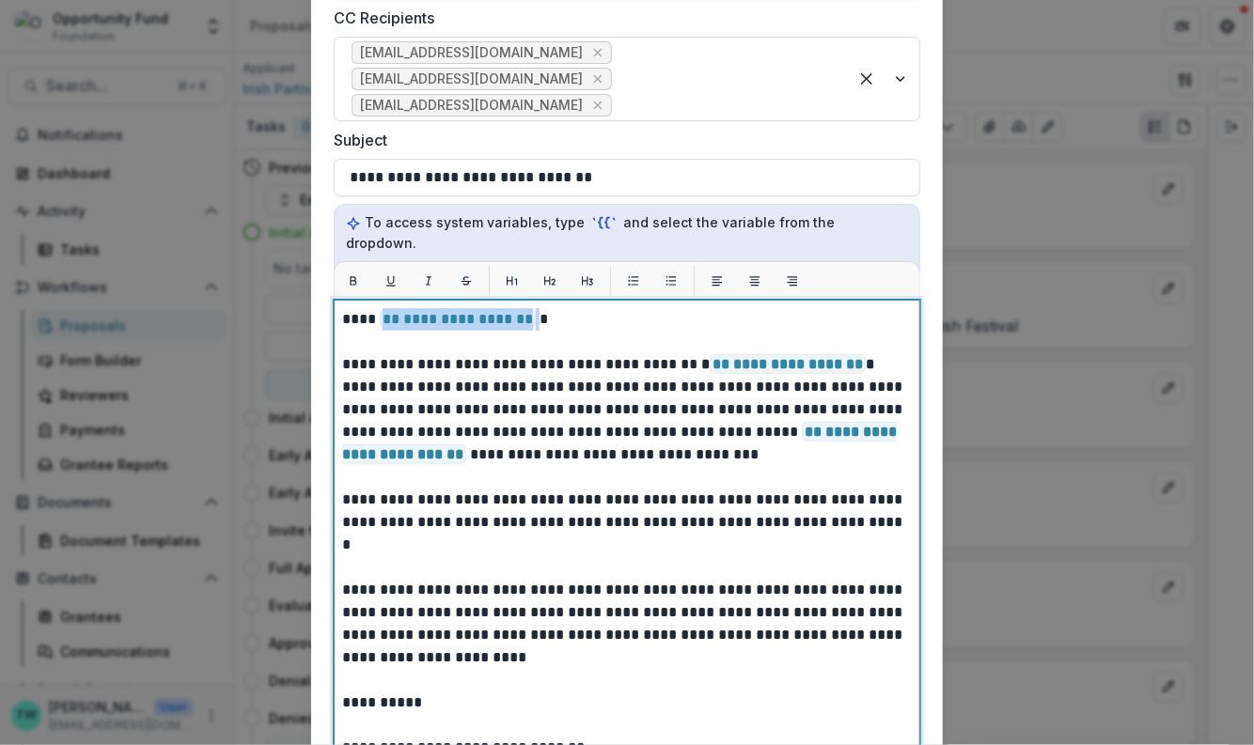
drag, startPoint x: 534, startPoint y: 276, endPoint x: 505, endPoint y: 389, distance: 116.5
click at [374, 308] on p "**********" at bounding box center [624, 635] width 565 height 654
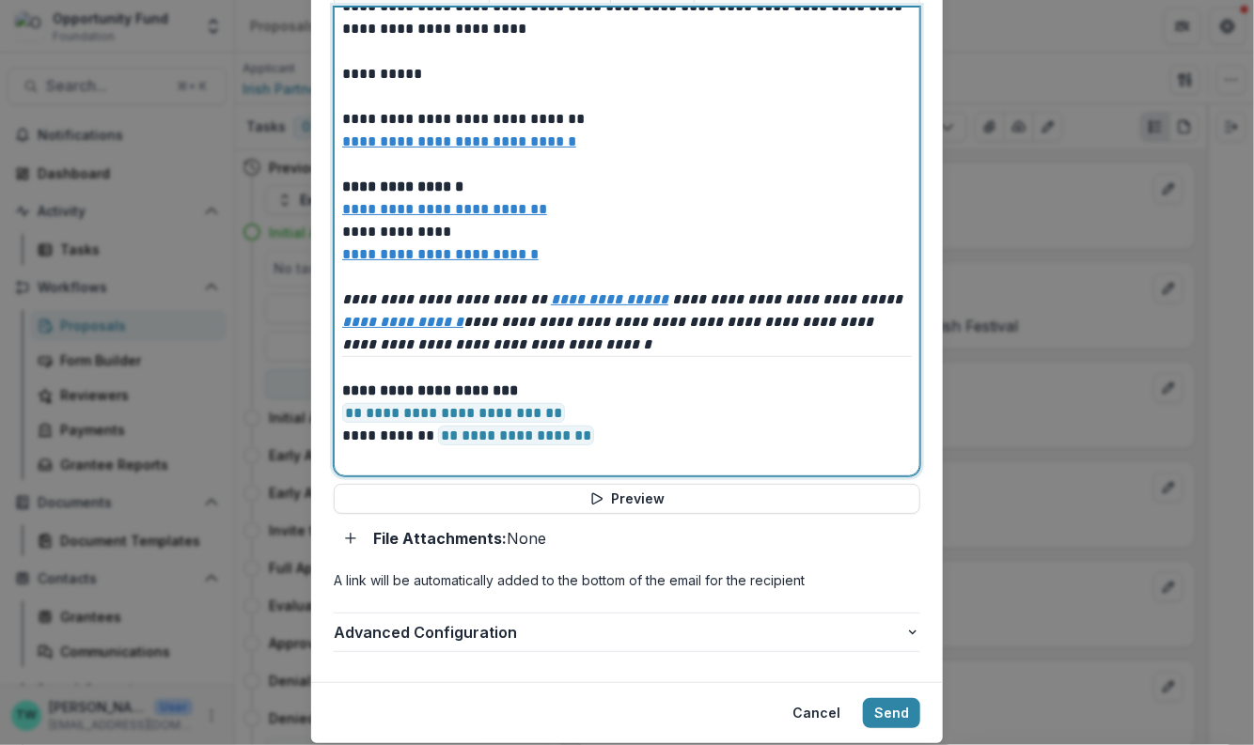
scroll to position [849, 0]
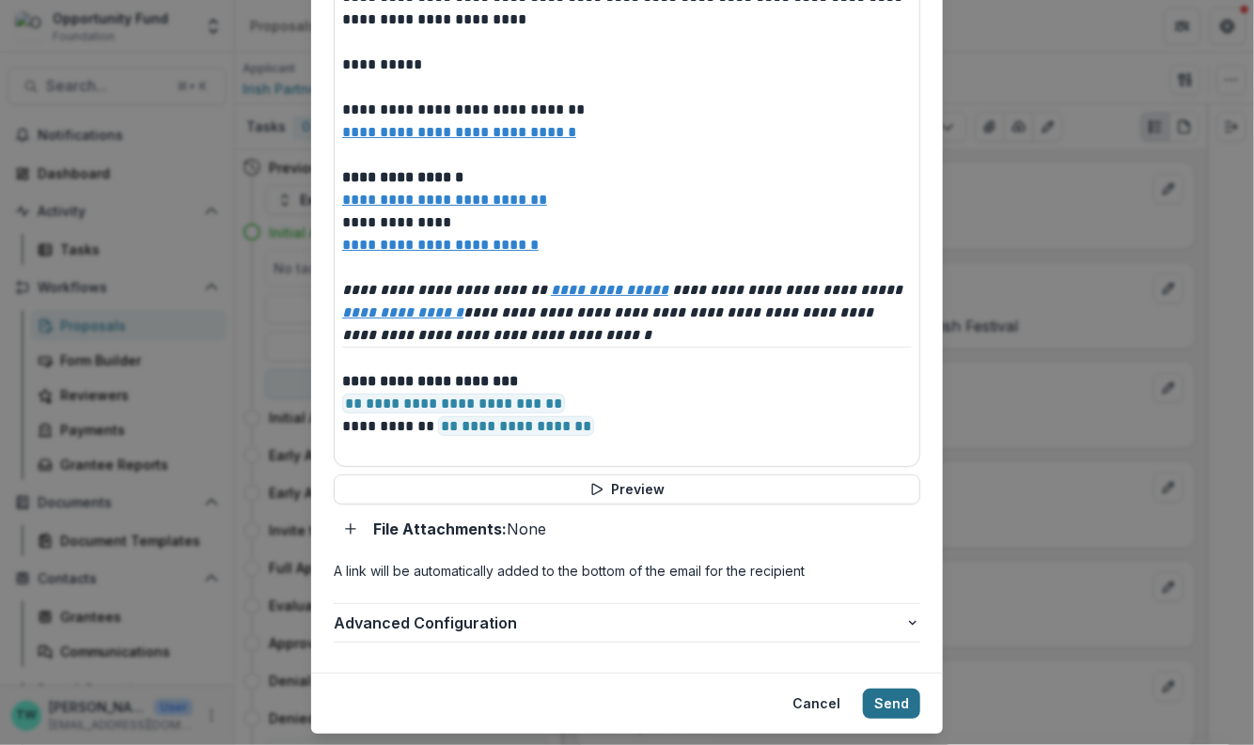
click at [899, 689] on button "Send" at bounding box center [891, 704] width 57 height 30
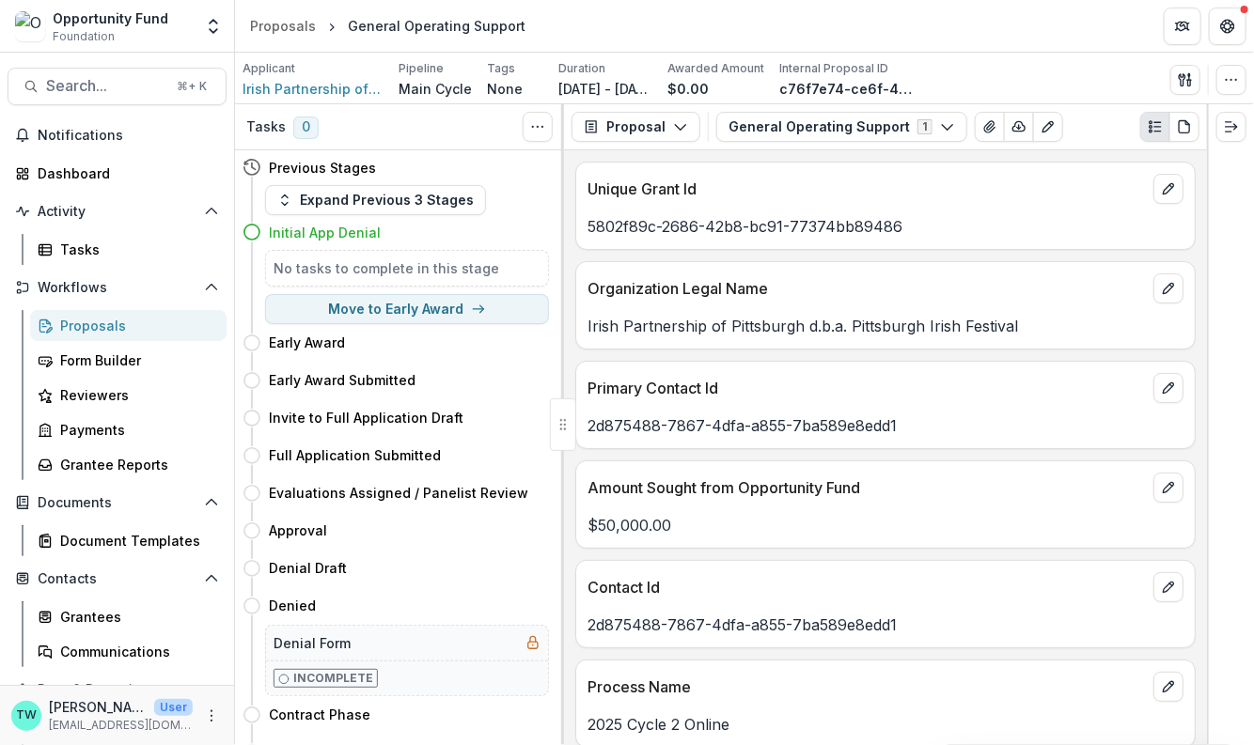
click at [116, 328] on div "Proposals" at bounding box center [135, 326] width 151 height 20
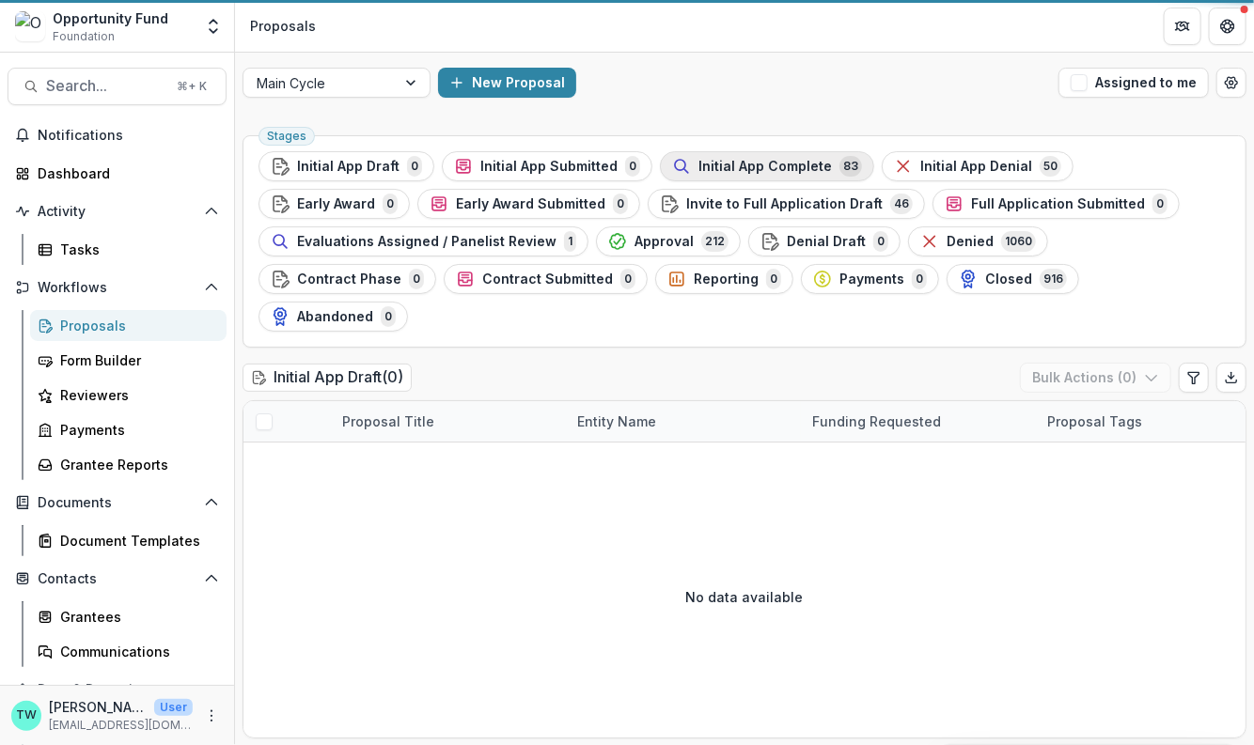
click at [748, 165] on span "Initial App Complete" at bounding box center [764, 167] width 133 height 16
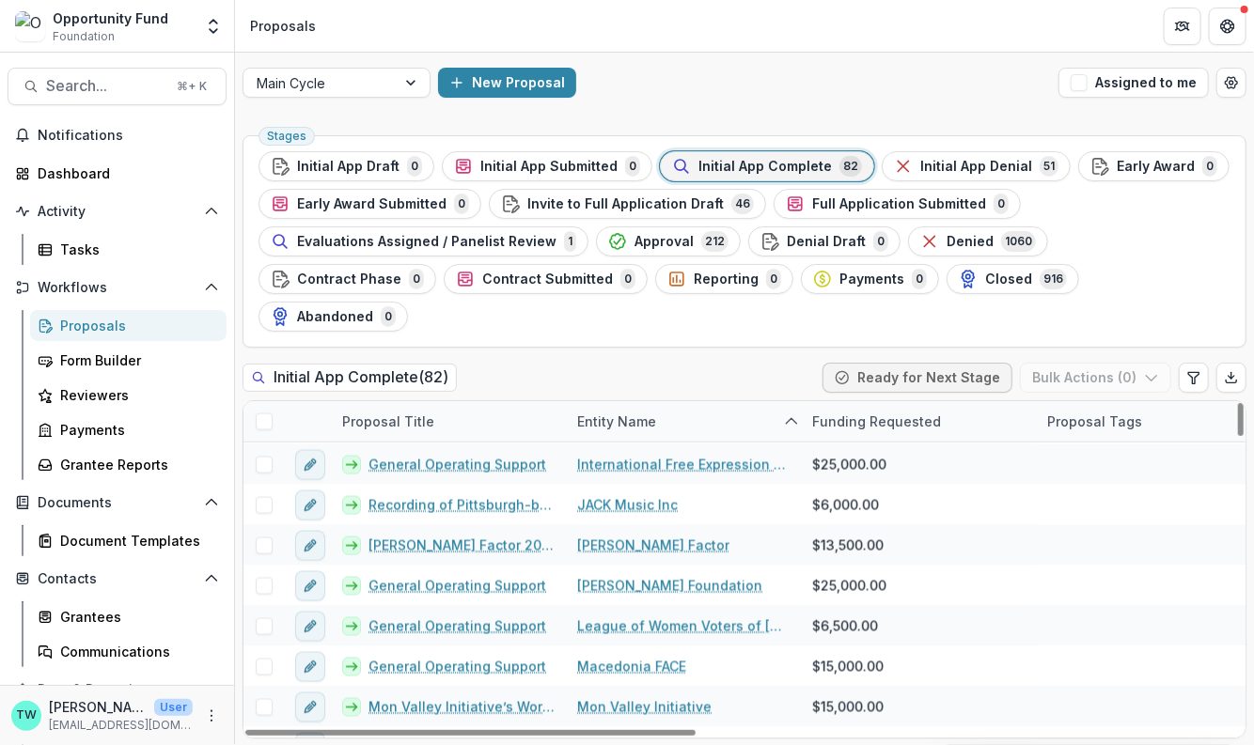
scroll to position [1257, 0]
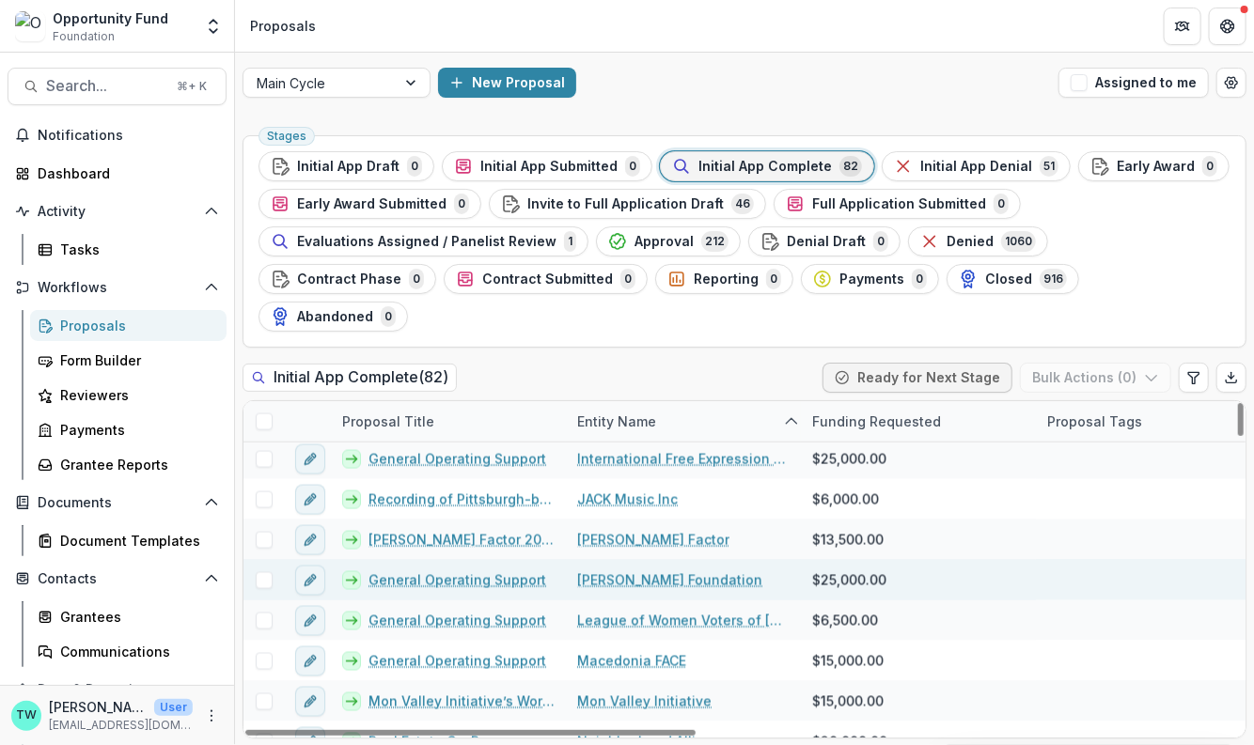
click at [478, 570] on link "General Operating Support" at bounding box center [457, 580] width 178 height 20
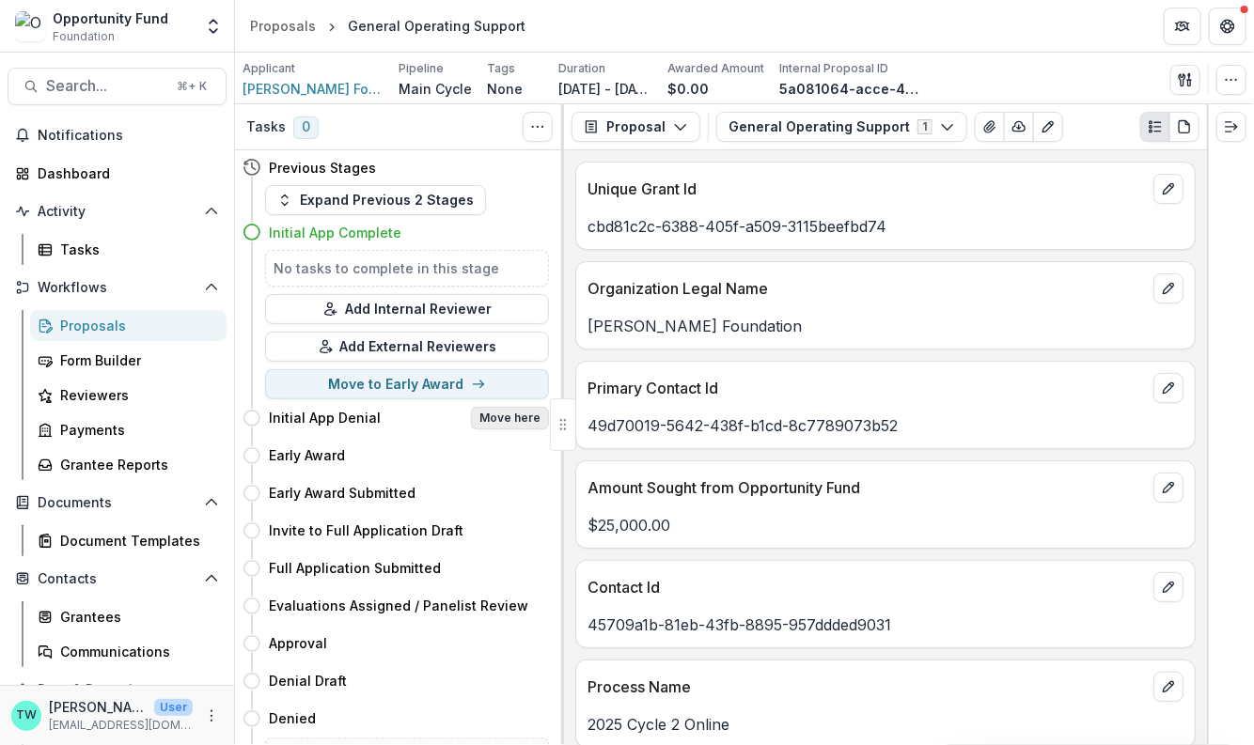
click at [504, 419] on button "Move here" at bounding box center [510, 418] width 78 height 23
select select "**********"
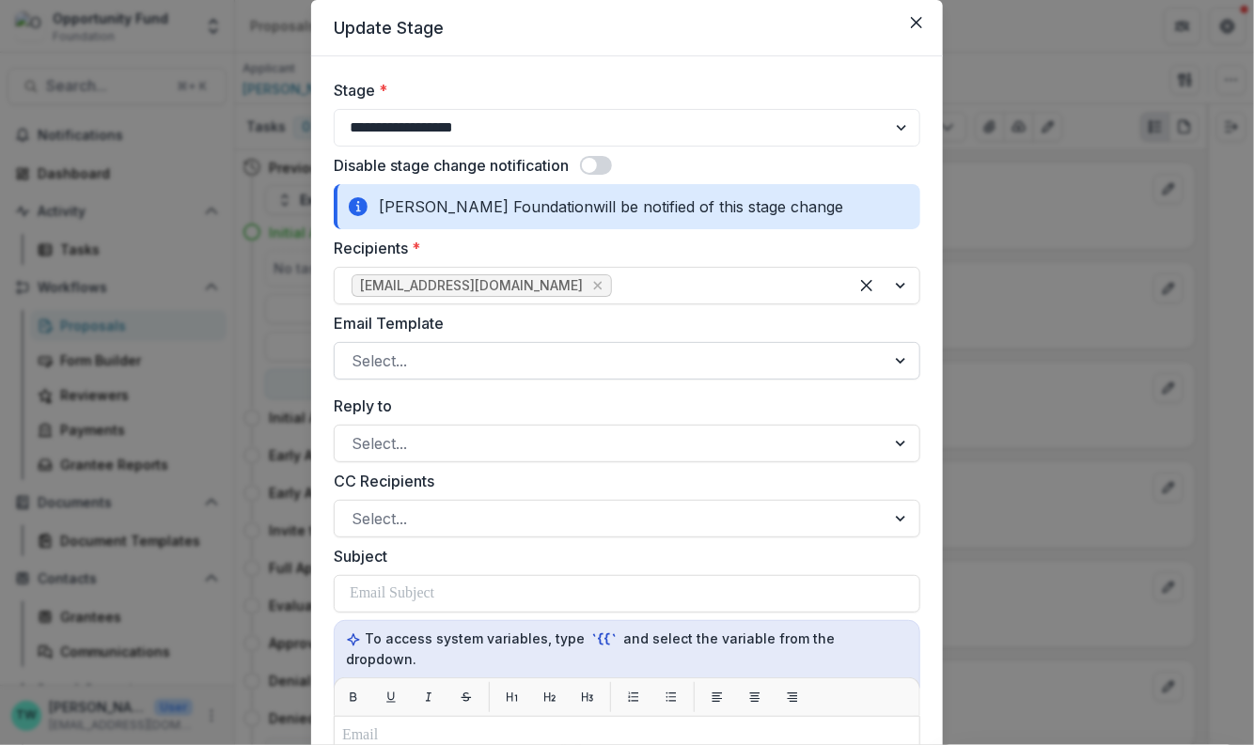
scroll to position [62, 0]
click at [580, 364] on div at bounding box center [610, 359] width 517 height 26
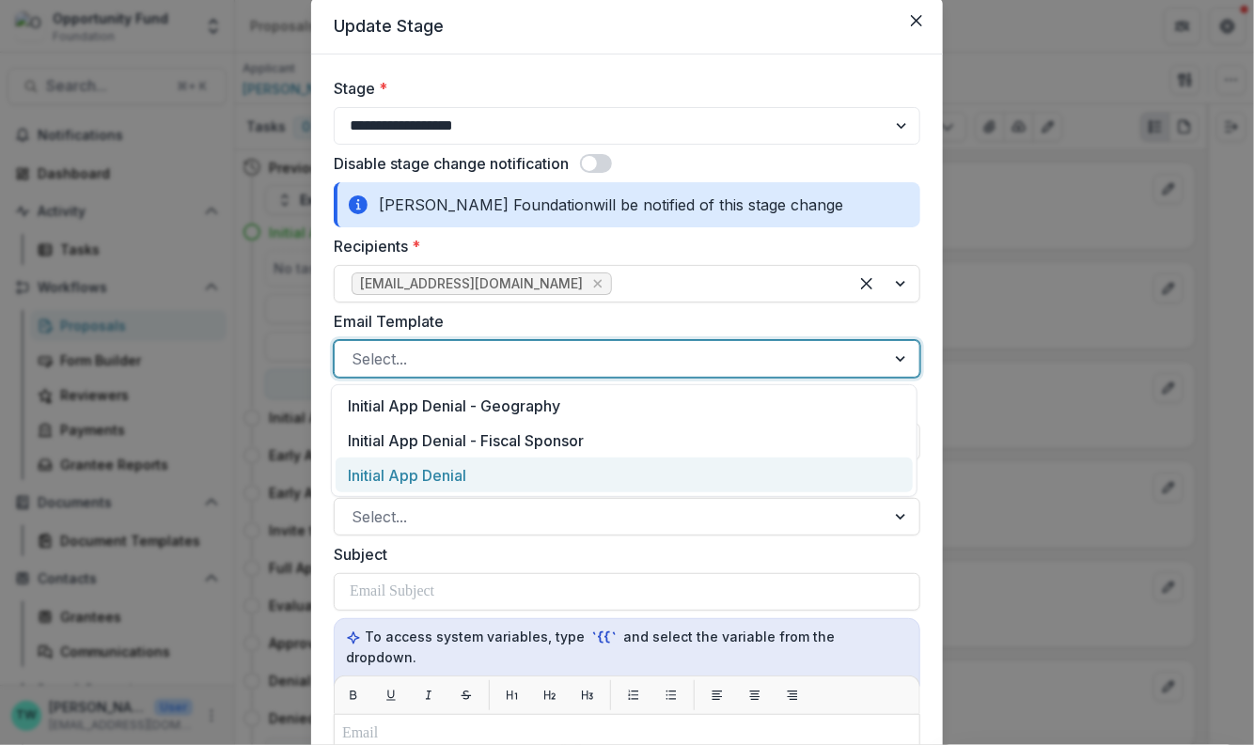
click at [551, 467] on div "Initial App Denial" at bounding box center [624, 475] width 577 height 35
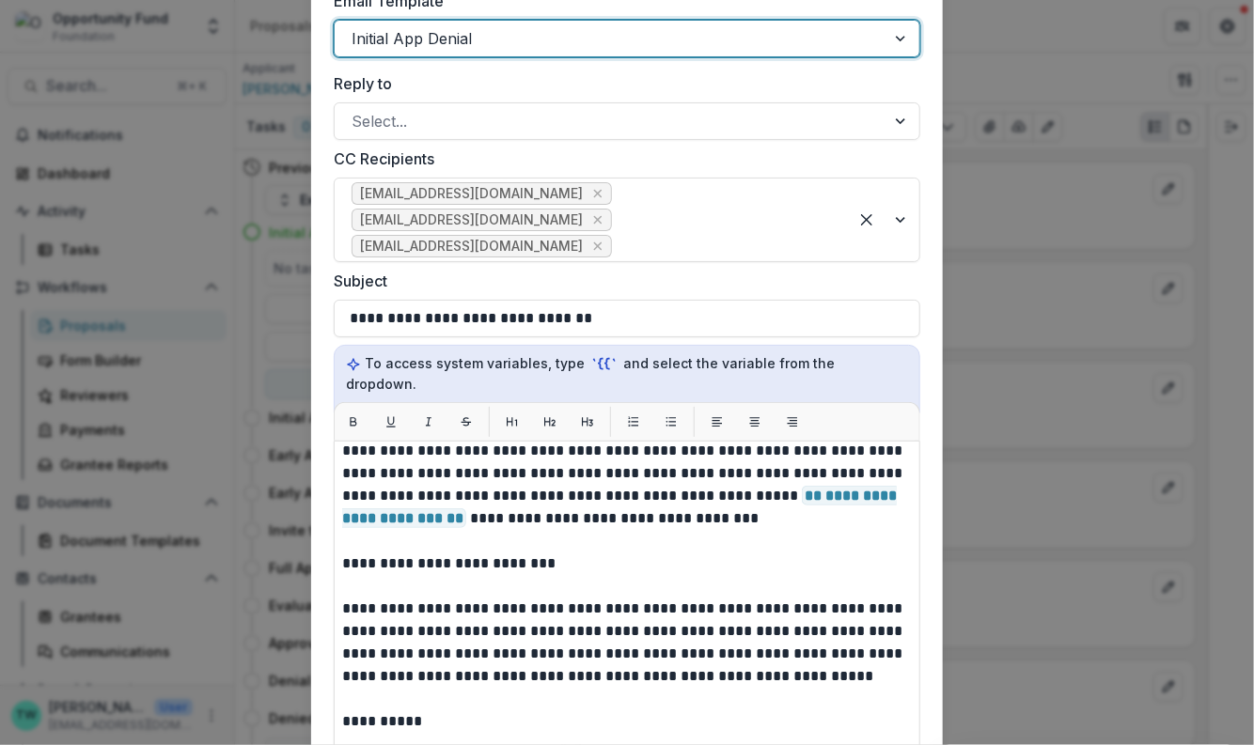
scroll to position [0, 0]
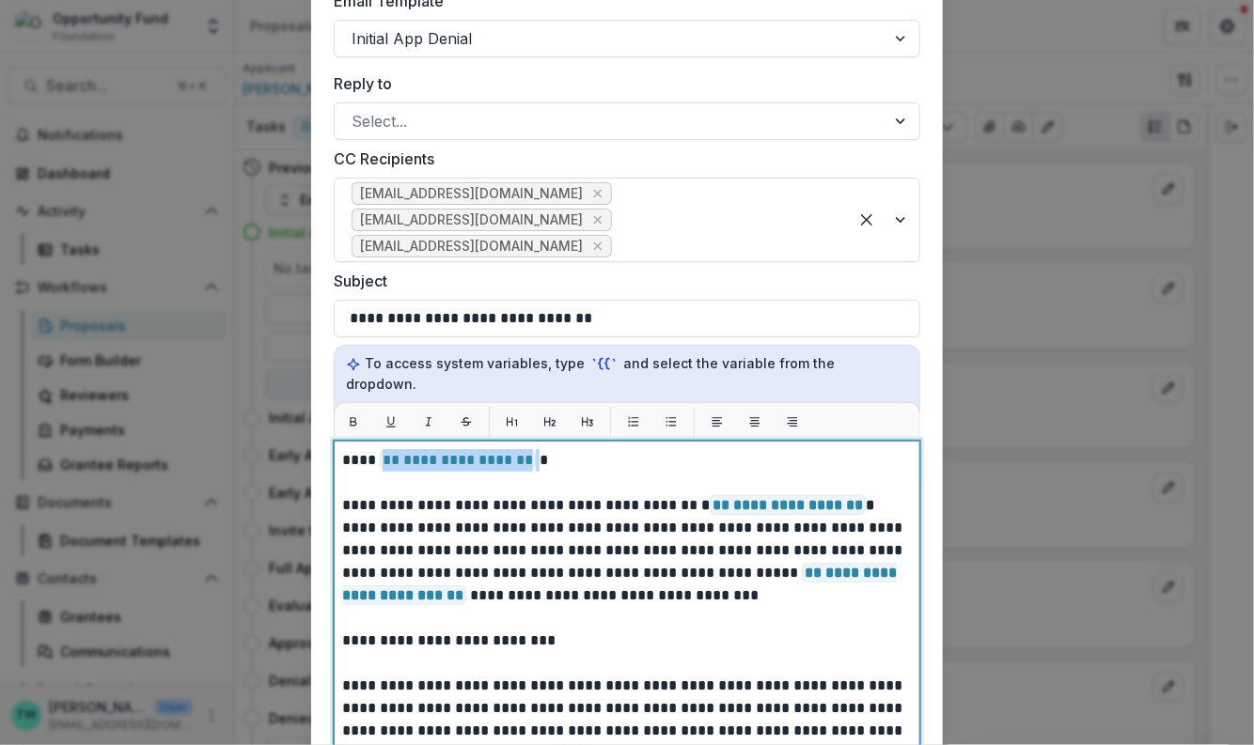
drag, startPoint x: 402, startPoint y: 437, endPoint x: 379, endPoint y: 439, distance: 23.6
drag, startPoint x: 570, startPoint y: 617, endPoint x: 277, endPoint y: 614, distance: 292.3
click at [277, 614] on div "**********" at bounding box center [627, 372] width 1254 height 745
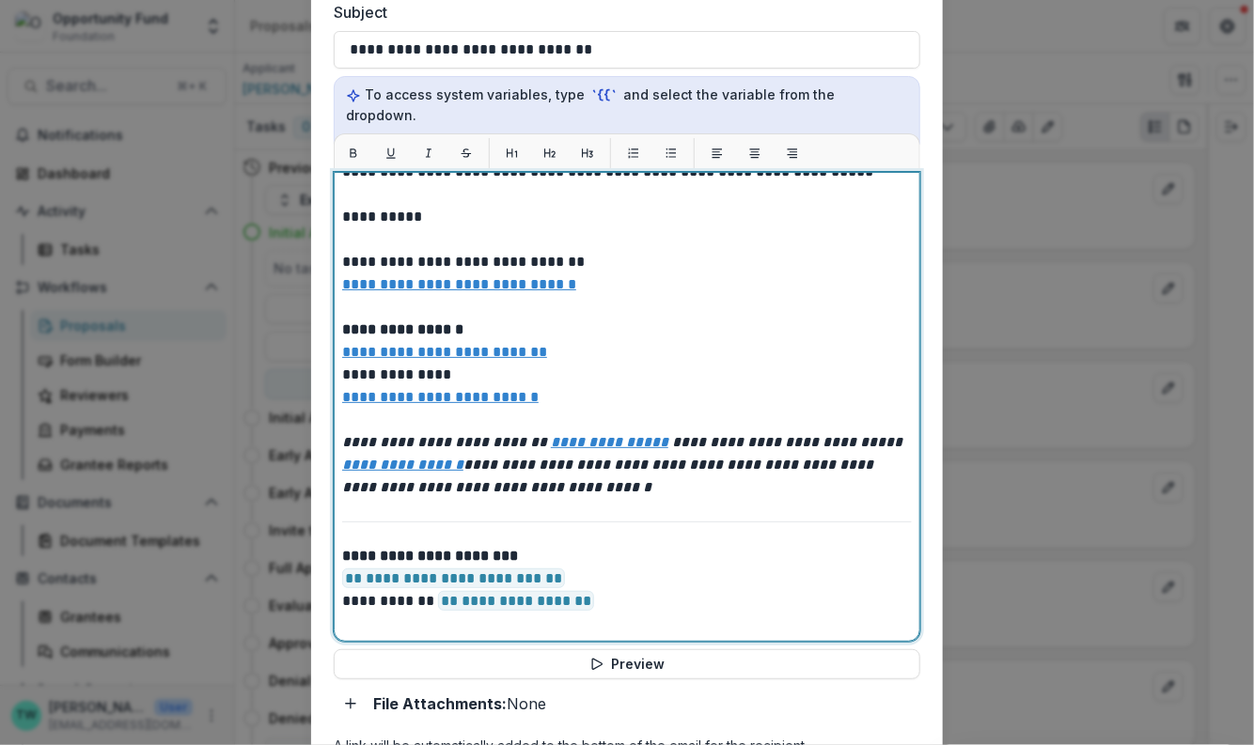
scroll to position [849, 0]
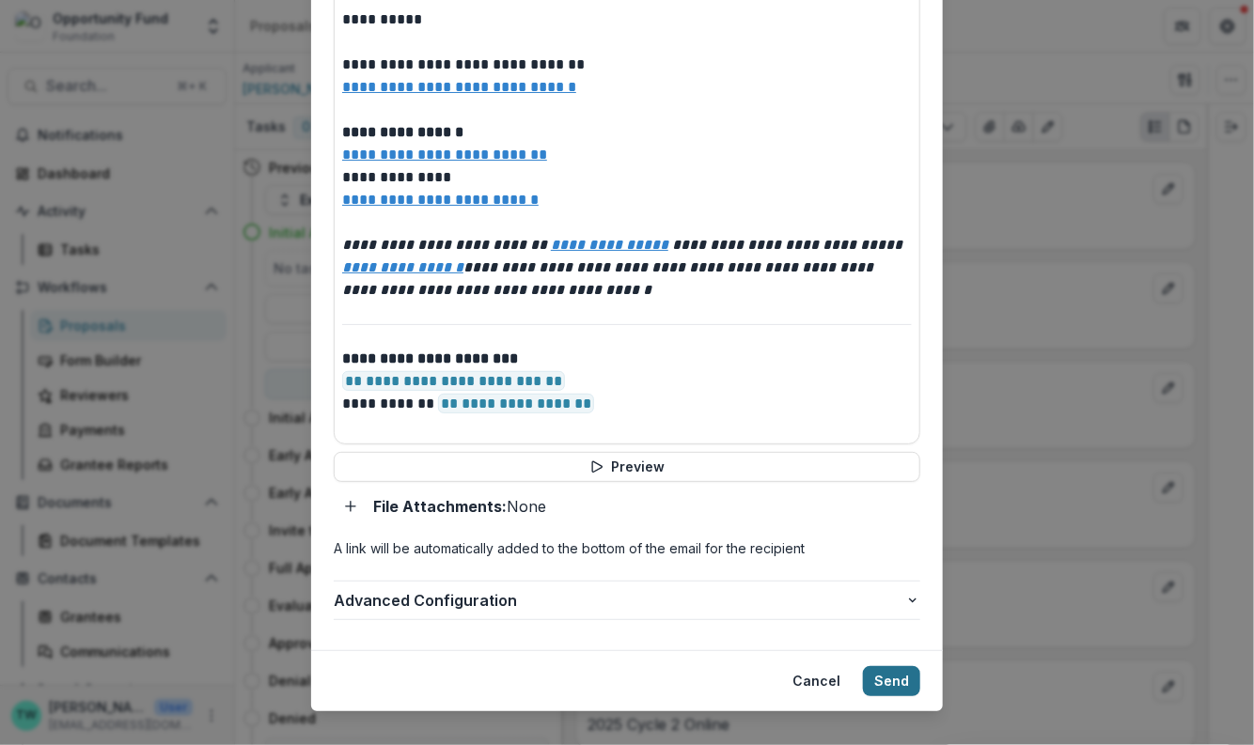
click at [882, 666] on button "Send" at bounding box center [891, 681] width 57 height 30
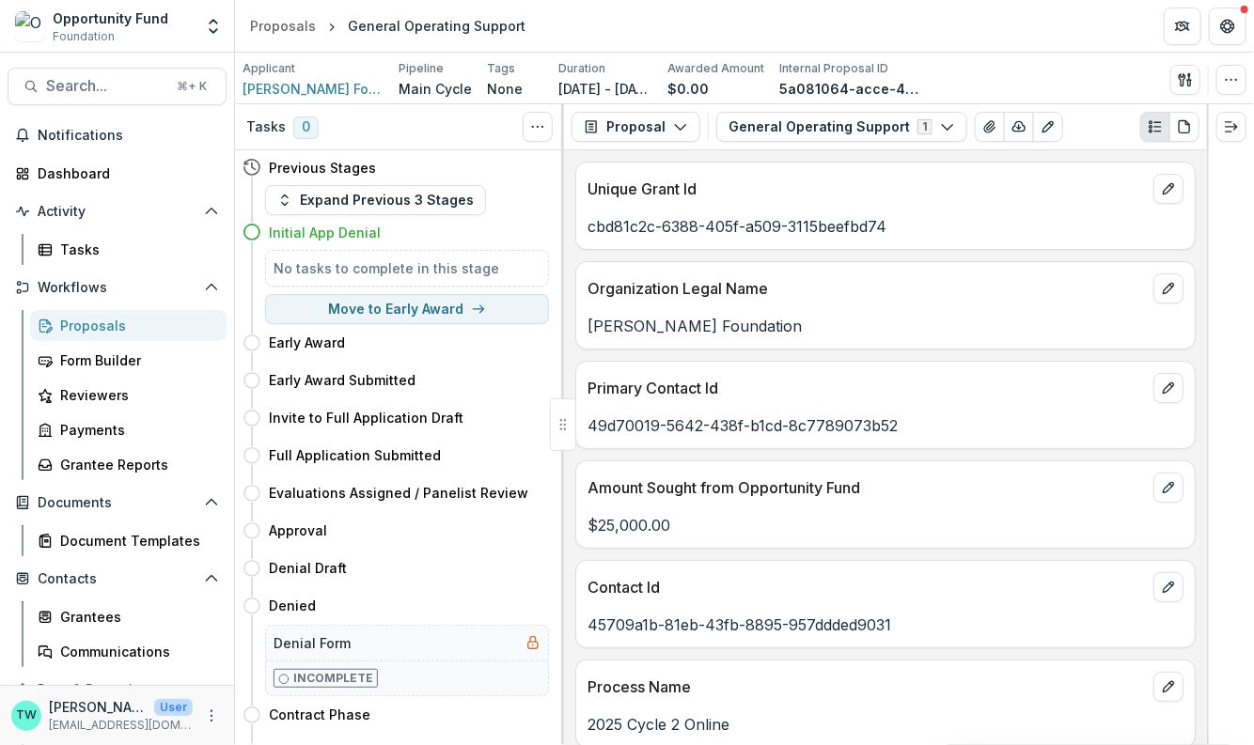
click at [88, 327] on div "Proposals" at bounding box center [135, 326] width 151 height 20
click at [96, 325] on div "Proposals" at bounding box center [135, 326] width 151 height 20
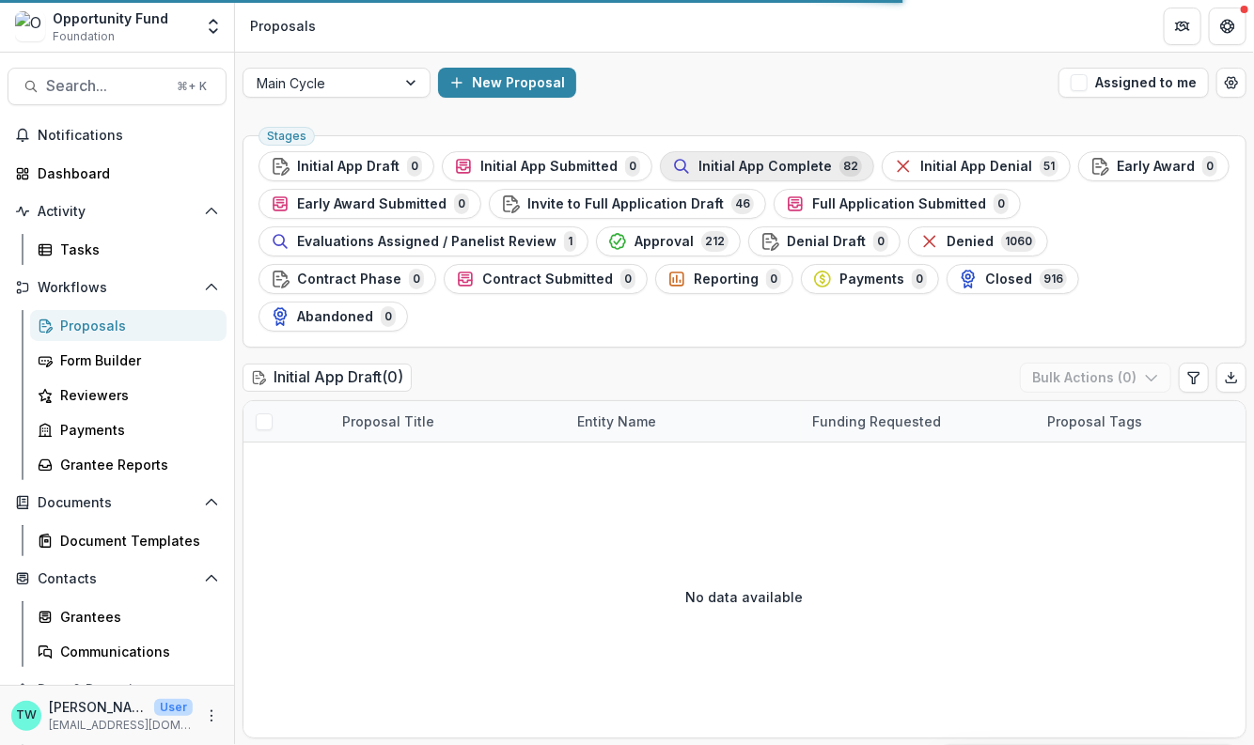
click at [761, 169] on span "Initial App Complete" at bounding box center [764, 167] width 133 height 16
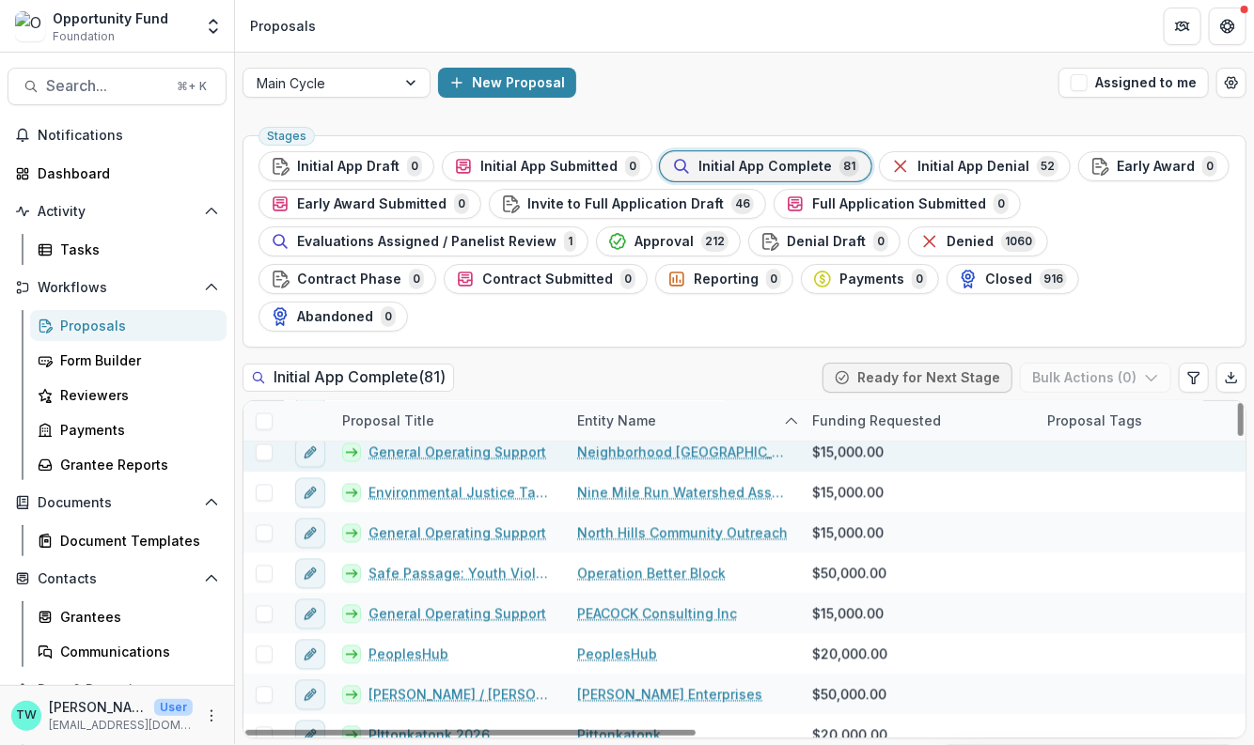
scroll to position [1462, 0]
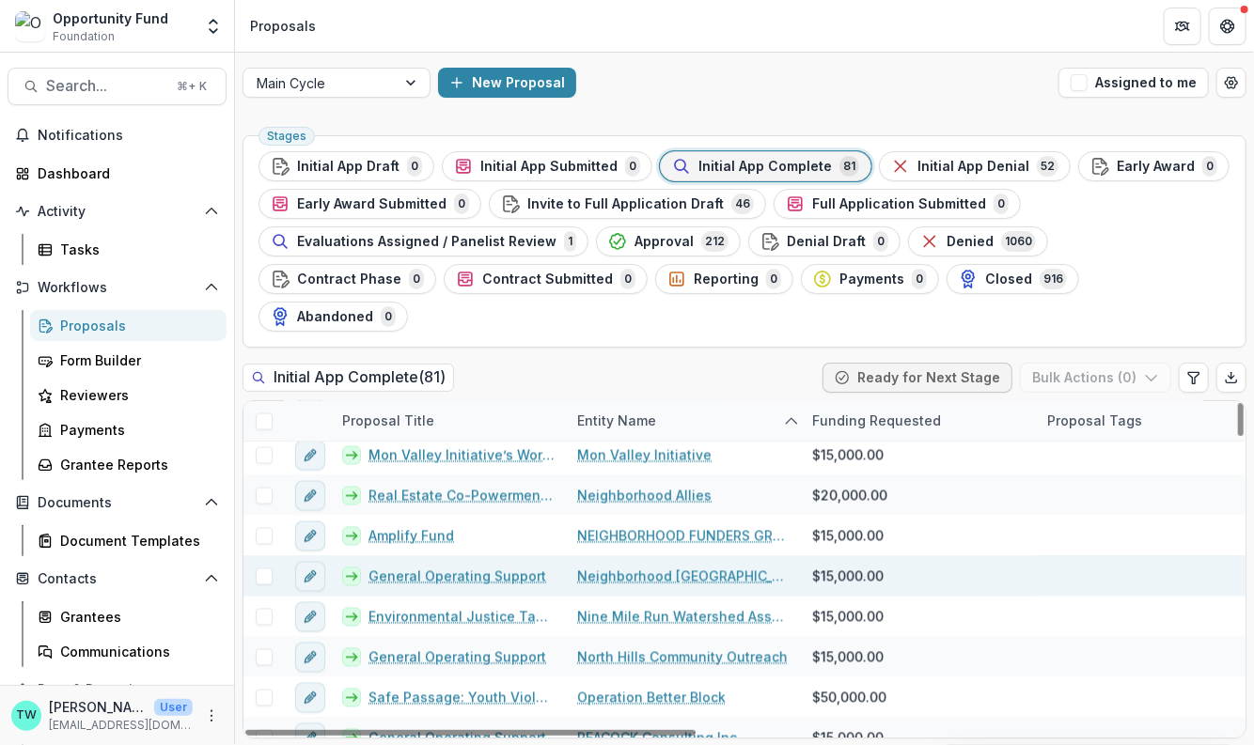
click at [422, 567] on link "General Operating Support" at bounding box center [457, 577] width 178 height 20
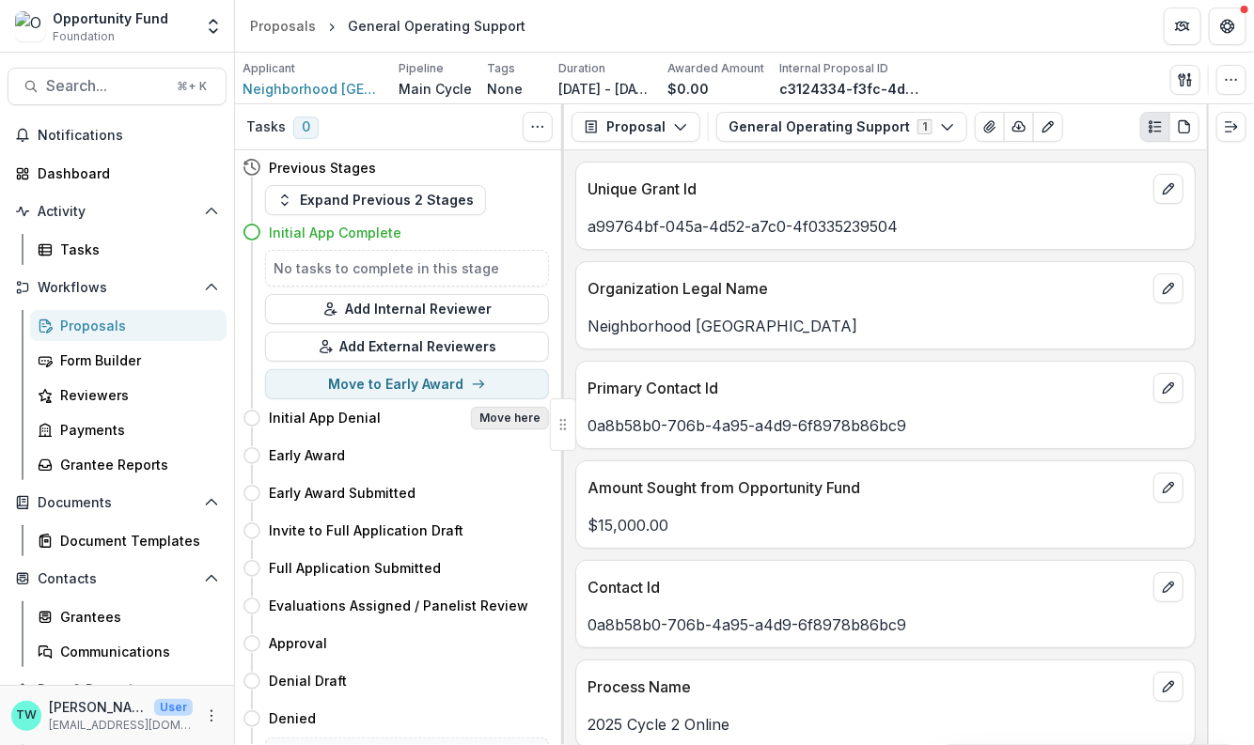
click at [517, 412] on button "Move here" at bounding box center [510, 418] width 78 height 23
select select "**********"
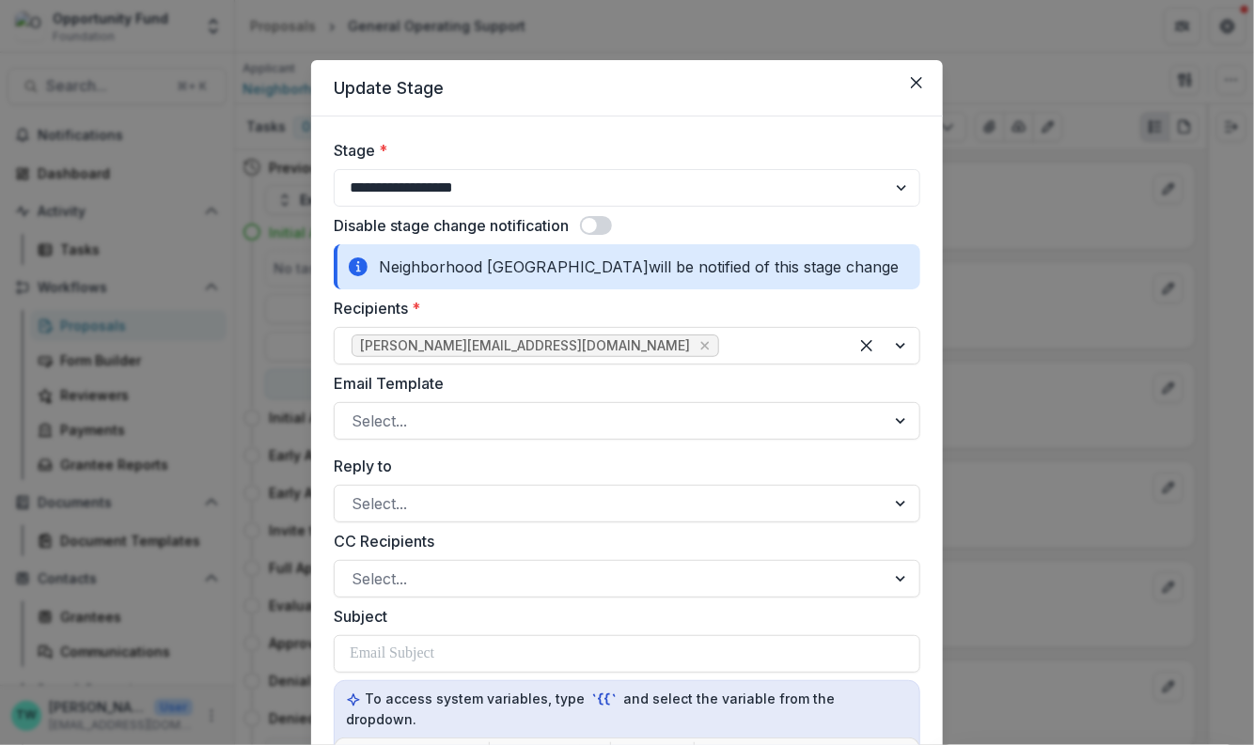
click at [517, 412] on div at bounding box center [610, 421] width 517 height 26
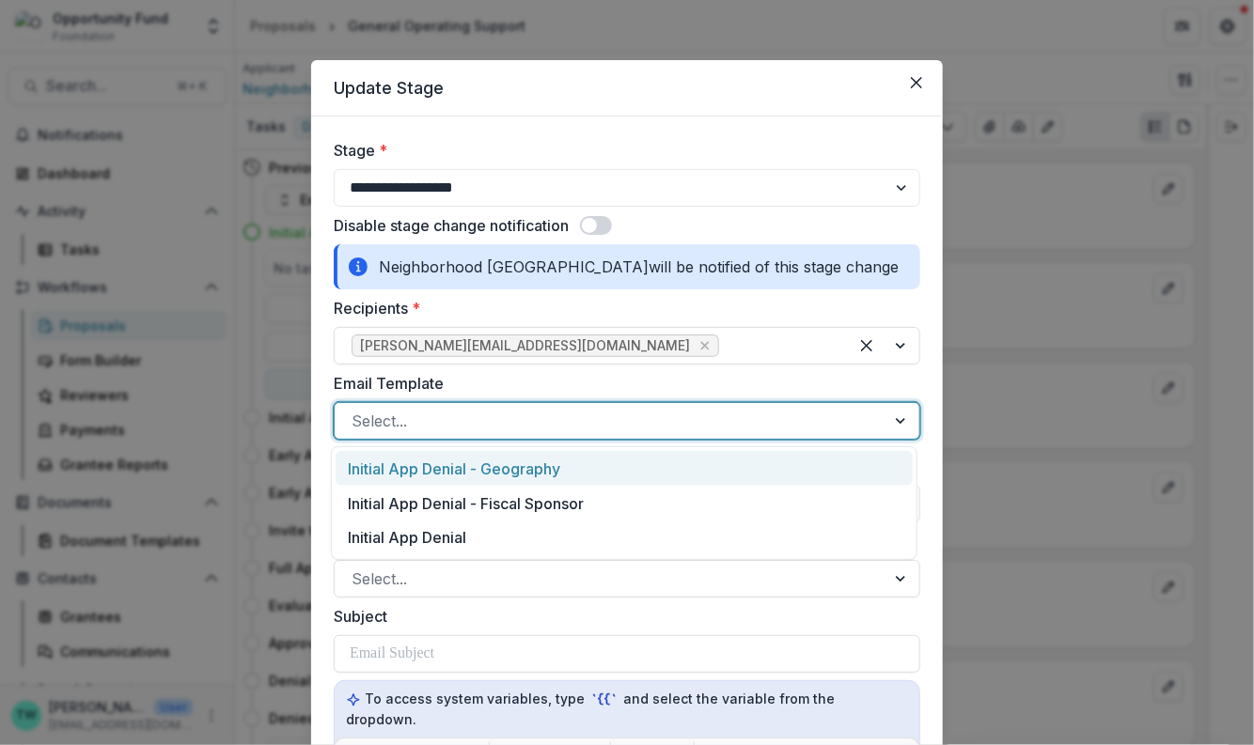
click at [487, 536] on div "Initial App Denial" at bounding box center [624, 538] width 577 height 35
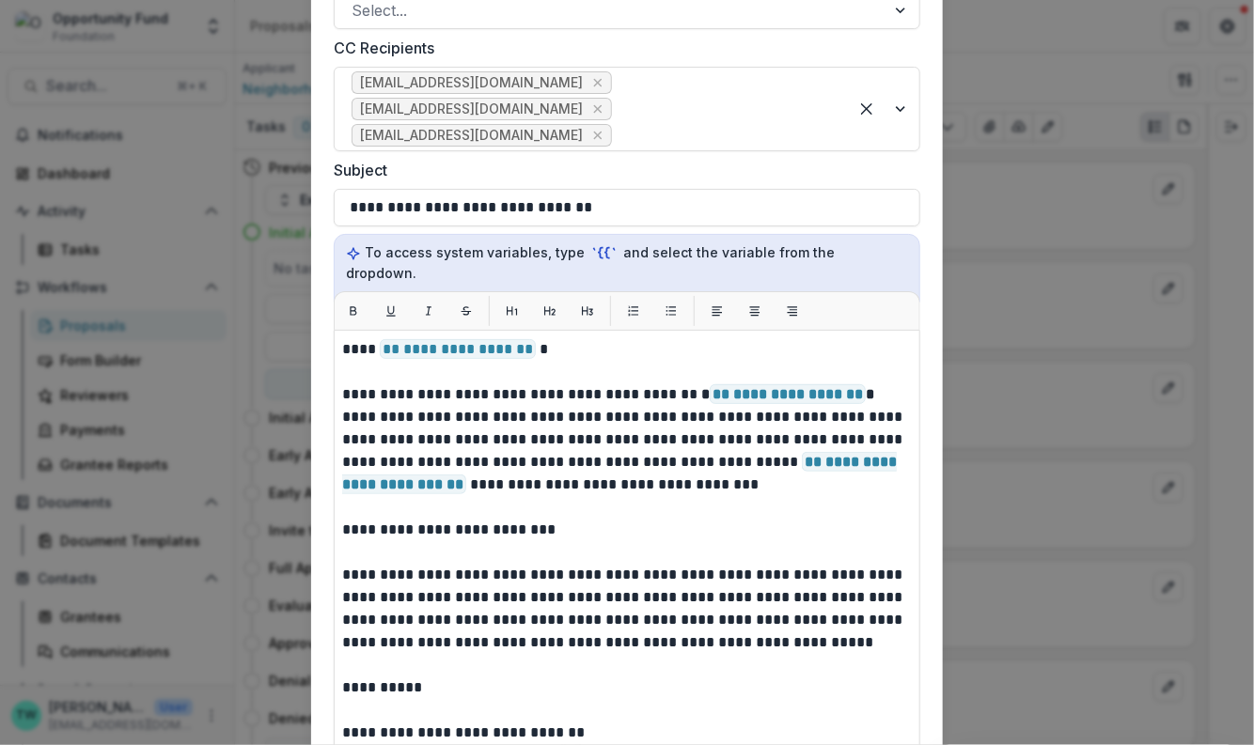
scroll to position [58, 0]
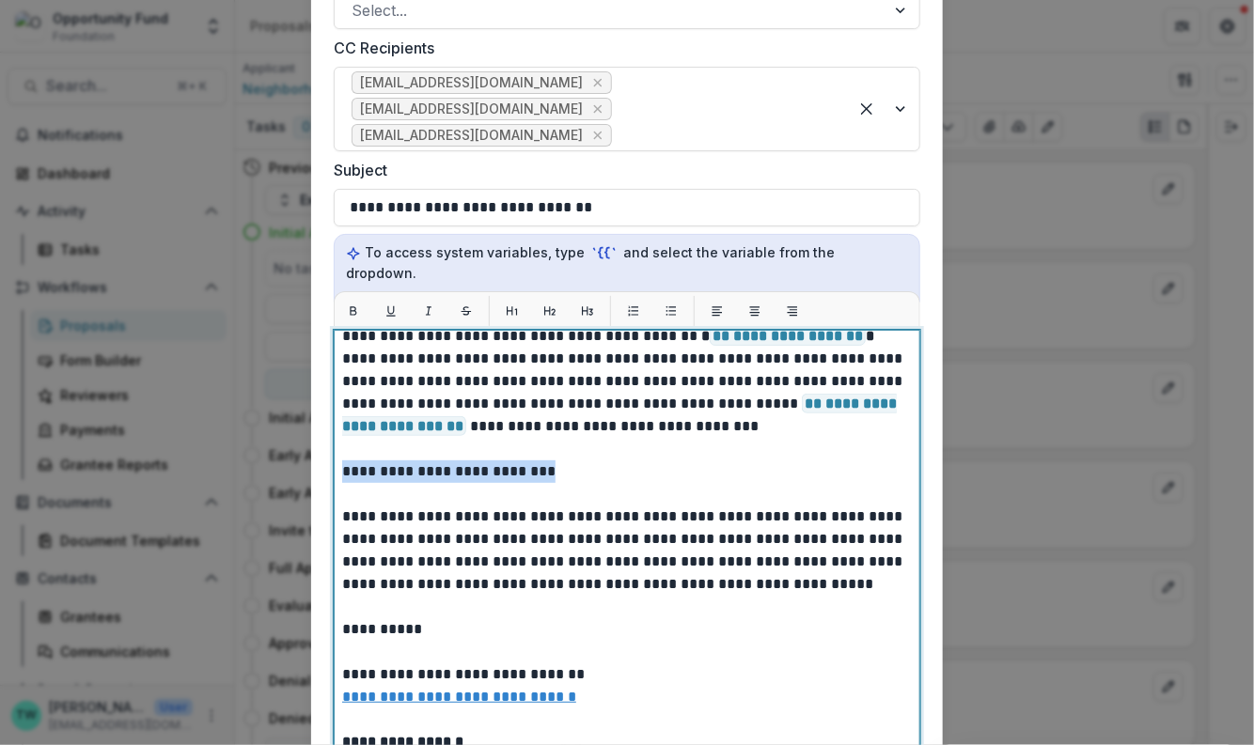
click at [329, 448] on form "**********" at bounding box center [627, 314] width 632 height 1383
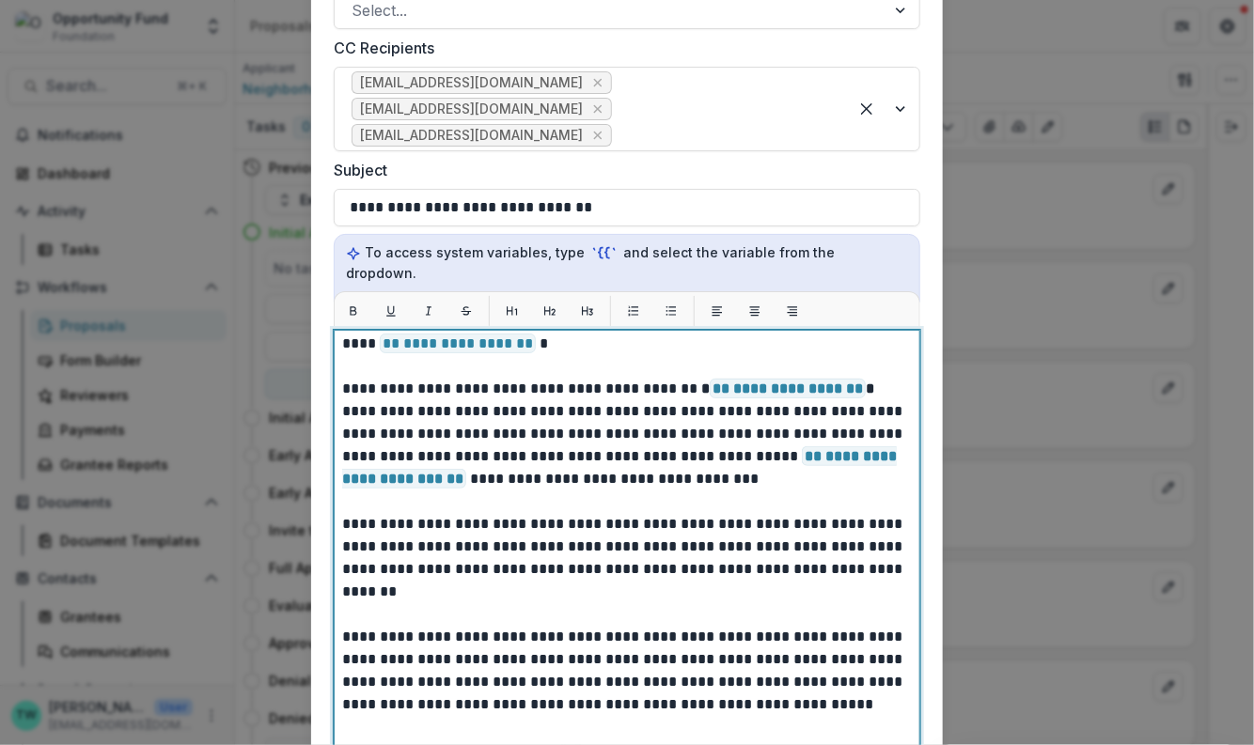
scroll to position [0, 0]
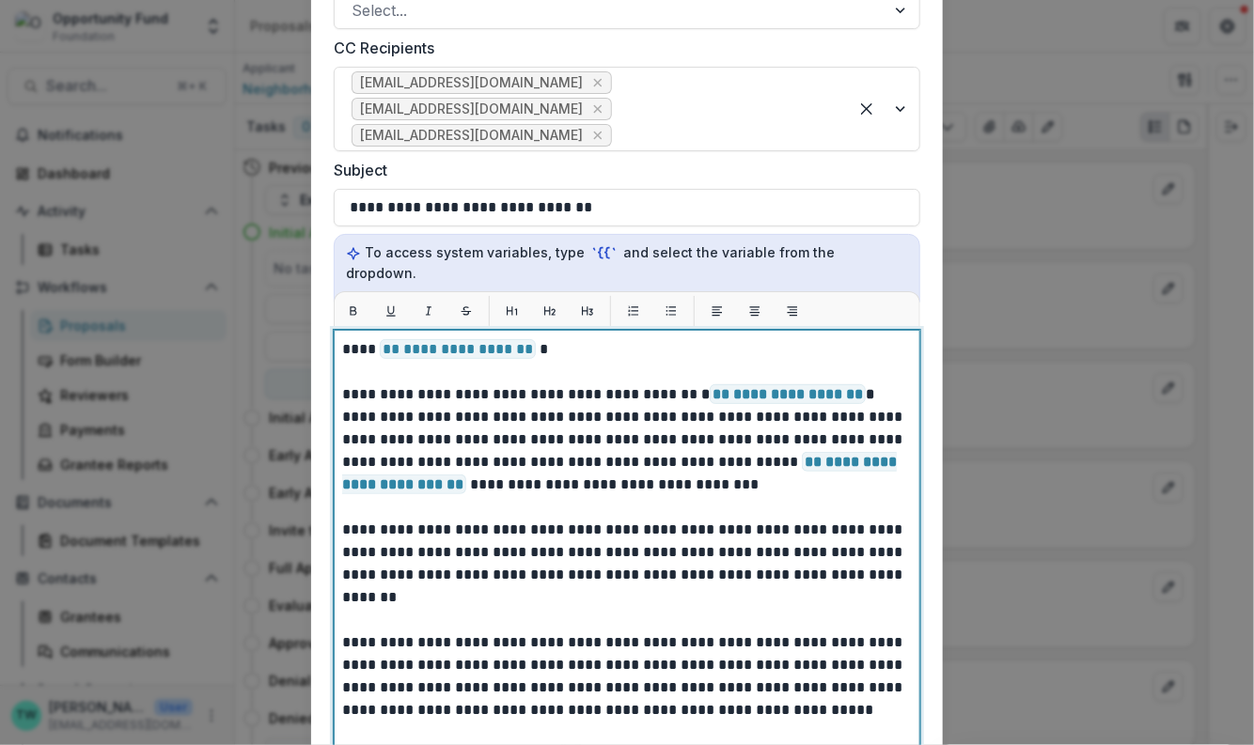
click at [533, 338] on p "**********" at bounding box center [624, 687] width 565 height 699
drag, startPoint x: 534, startPoint y: 328, endPoint x: 382, endPoint y: 328, distance: 152.3
click at [382, 338] on p "**********" at bounding box center [624, 687] width 565 height 699
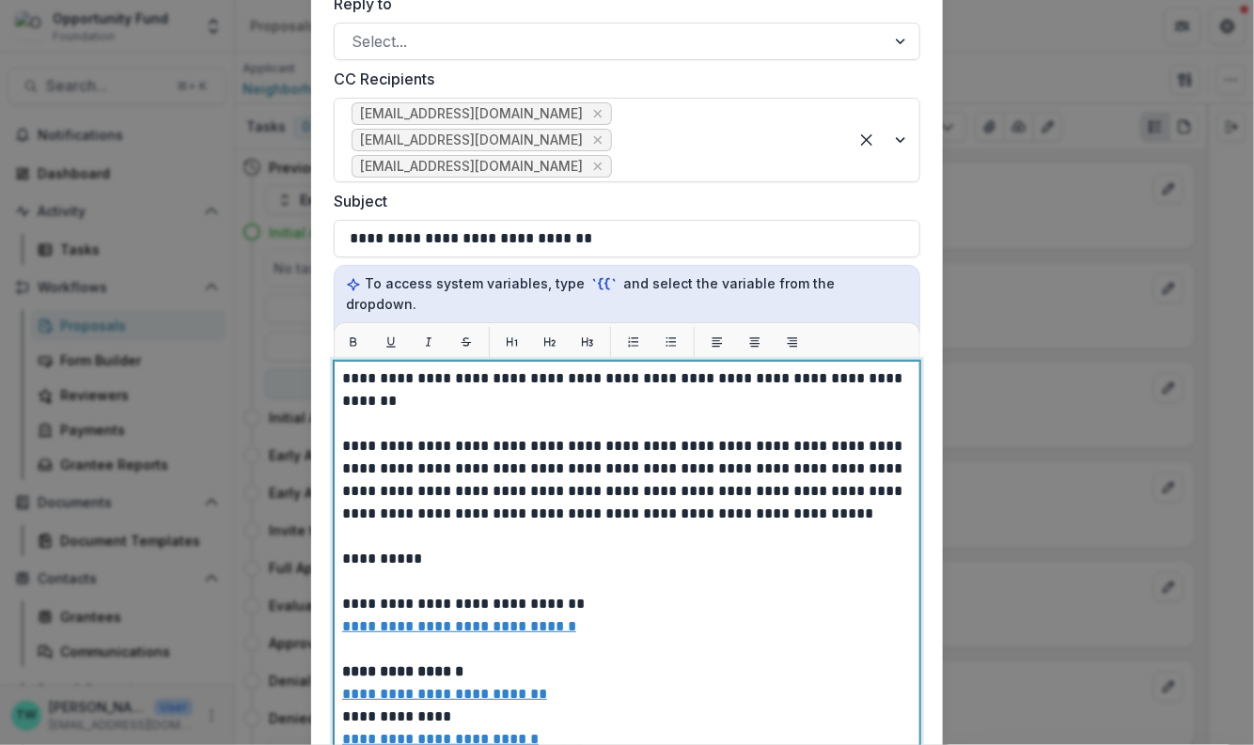
scroll to position [142, 0]
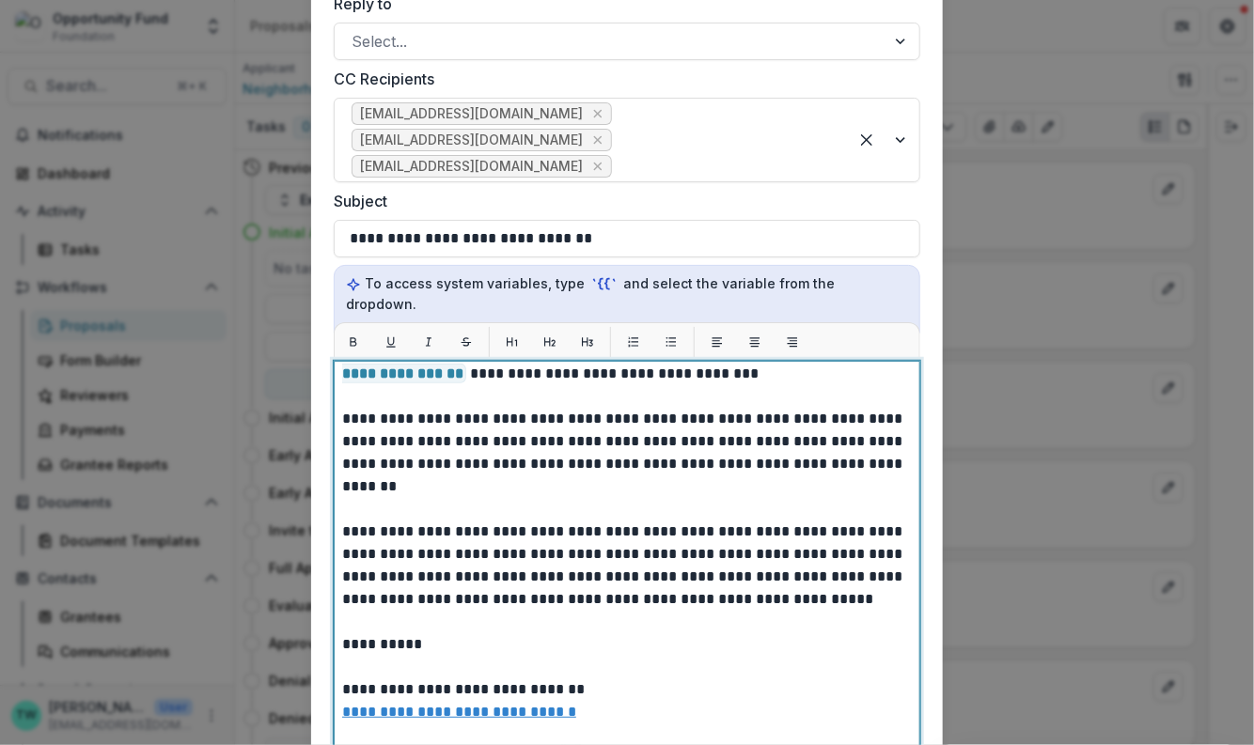
click at [624, 447] on p "**********" at bounding box center [624, 576] width 565 height 699
drag, startPoint x: 809, startPoint y: 575, endPoint x: 475, endPoint y: 575, distance: 334.6
click at [475, 575] on p "**********" at bounding box center [624, 576] width 565 height 699
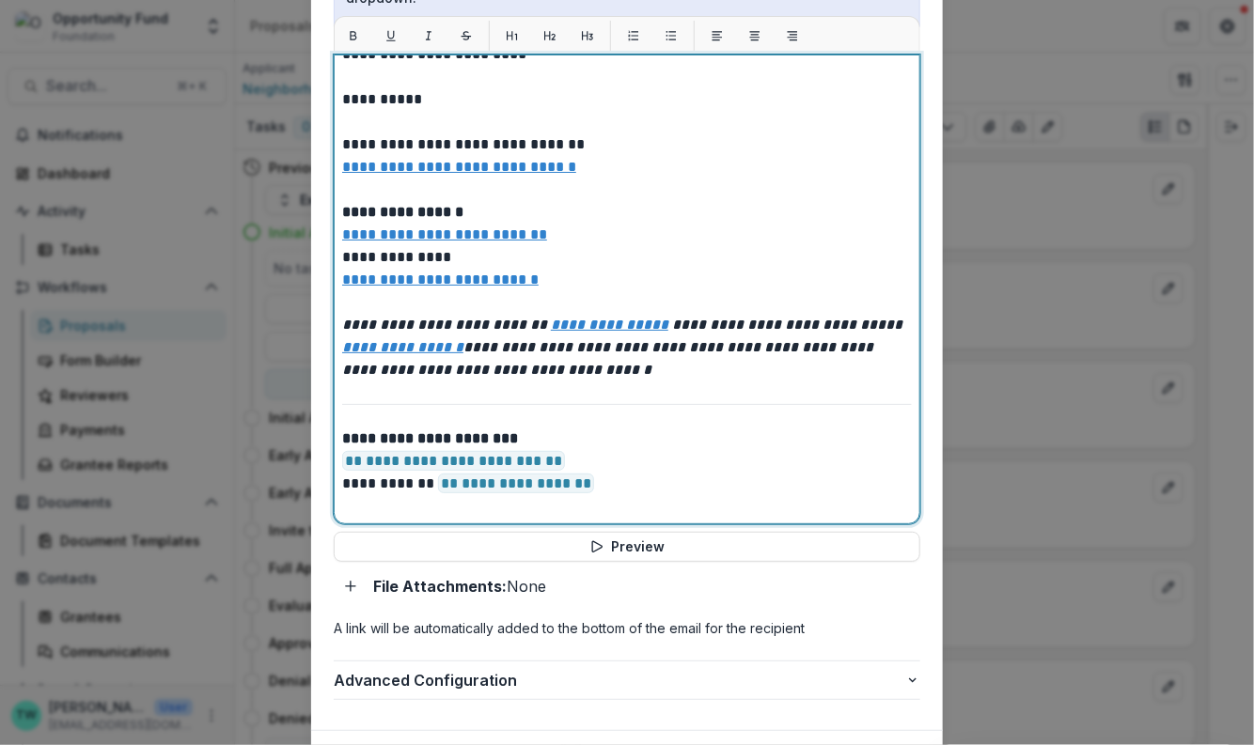
scroll to position [849, 0]
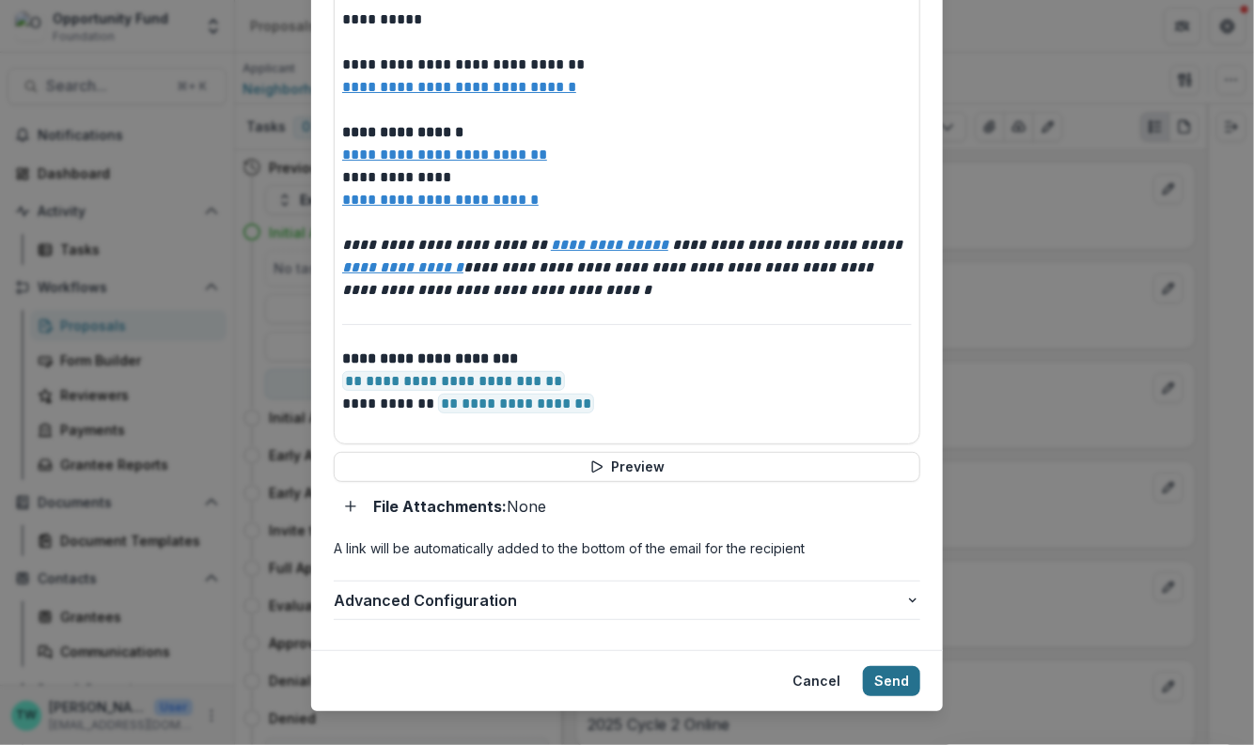
click at [885, 666] on button "Send" at bounding box center [891, 681] width 57 height 30
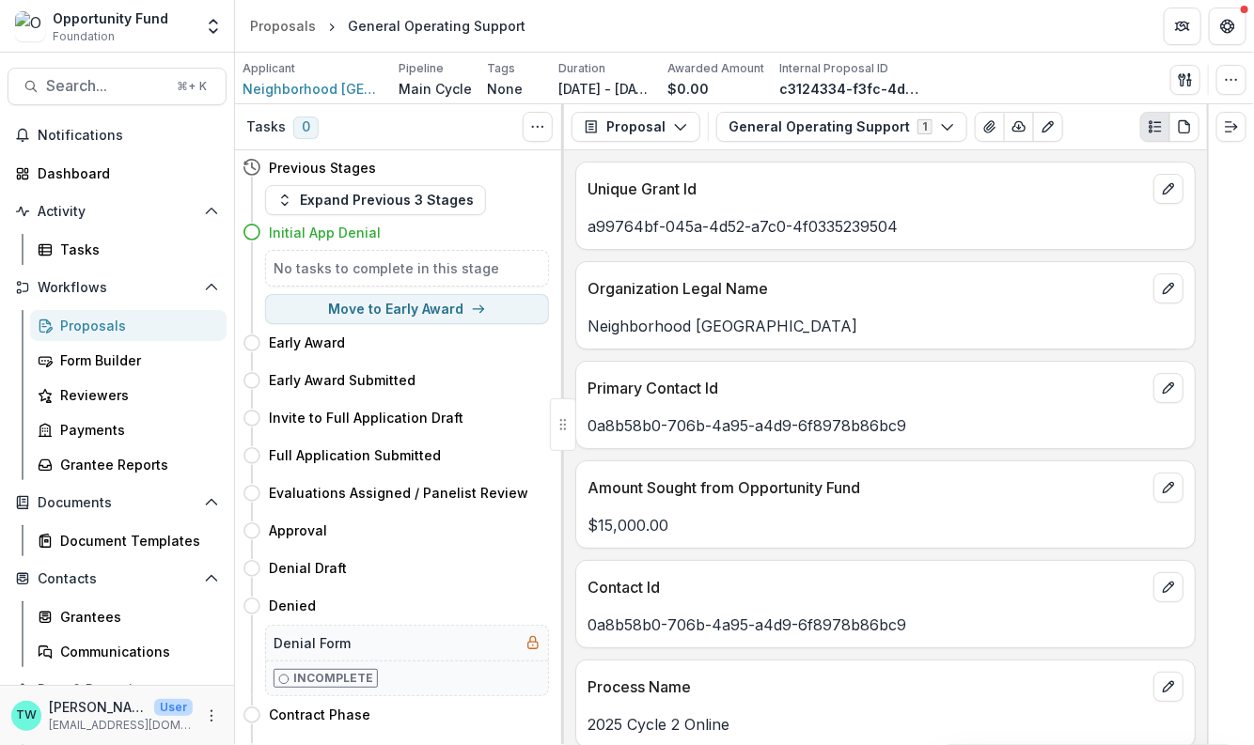
click at [98, 326] on div "Proposals" at bounding box center [135, 326] width 151 height 20
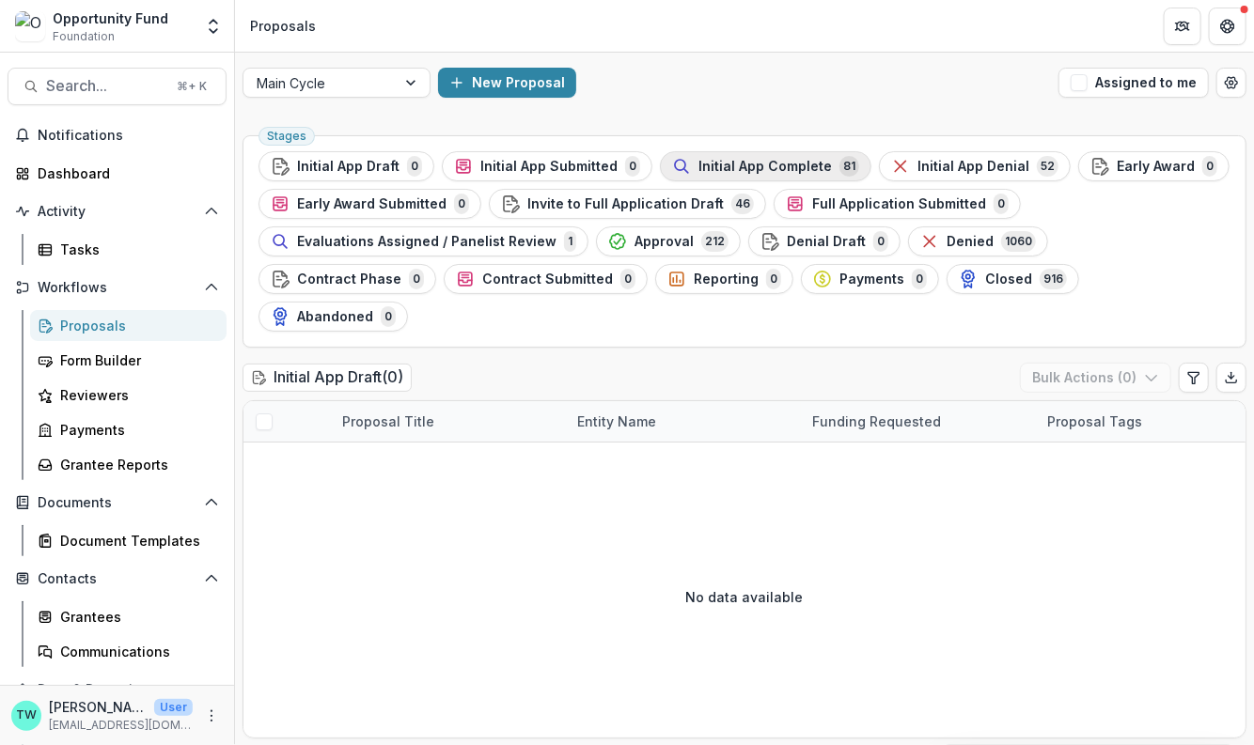
click at [790, 164] on span "Initial App Complete" at bounding box center [764, 167] width 133 height 16
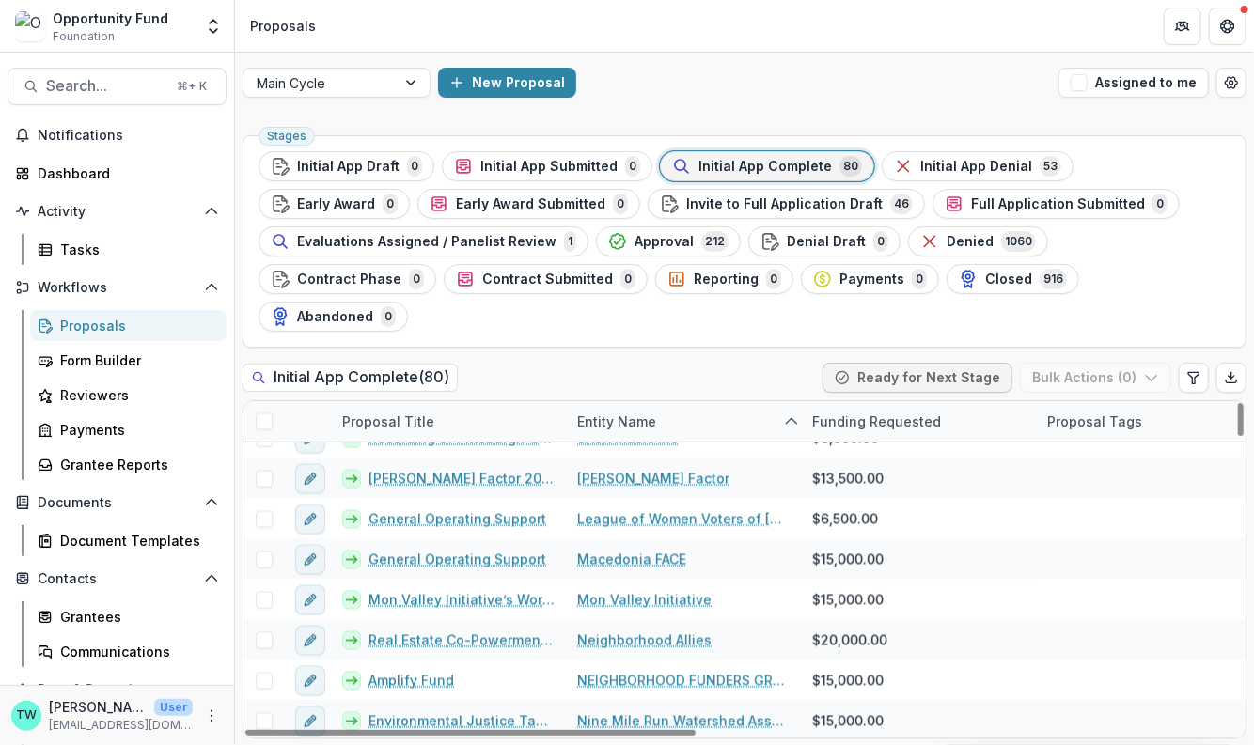
scroll to position [1164, 0]
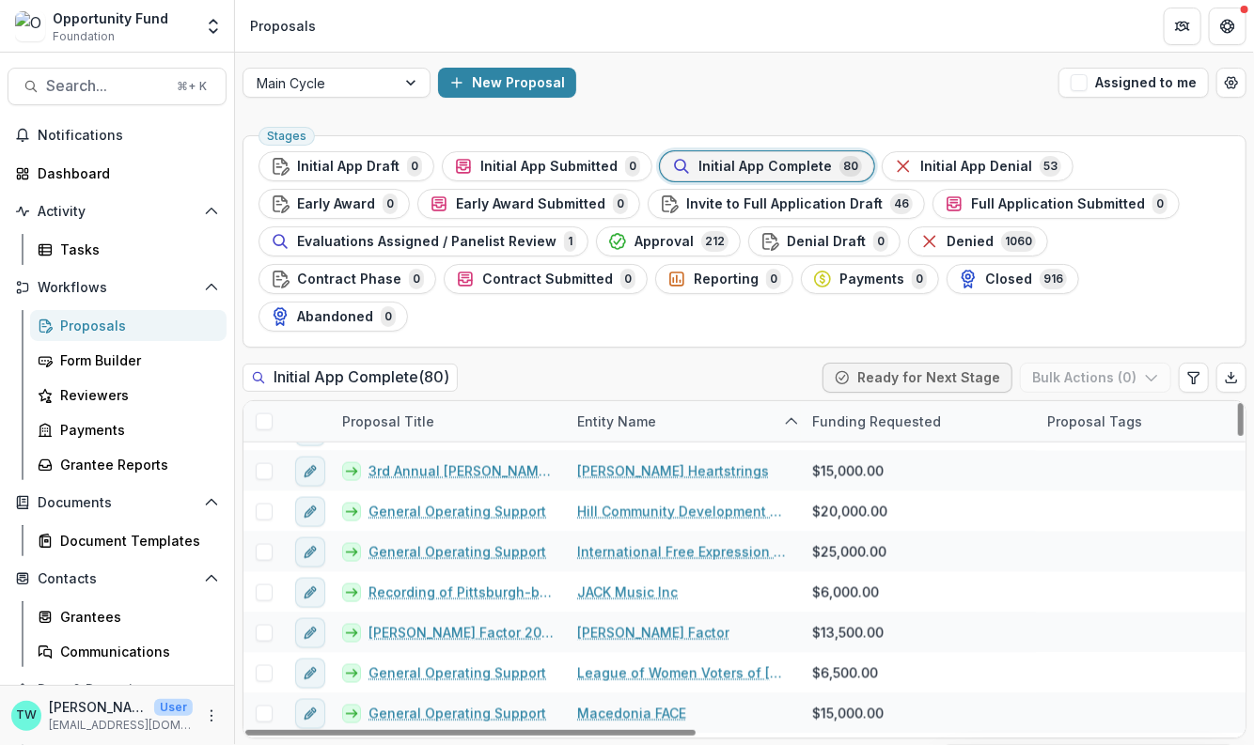
click at [690, 401] on div "Entity Name" at bounding box center [683, 421] width 235 height 40
click at [666, 424] on input at bounding box center [683, 425] width 226 height 30
click at [643, 430] on input "******" at bounding box center [683, 425] width 226 height 30
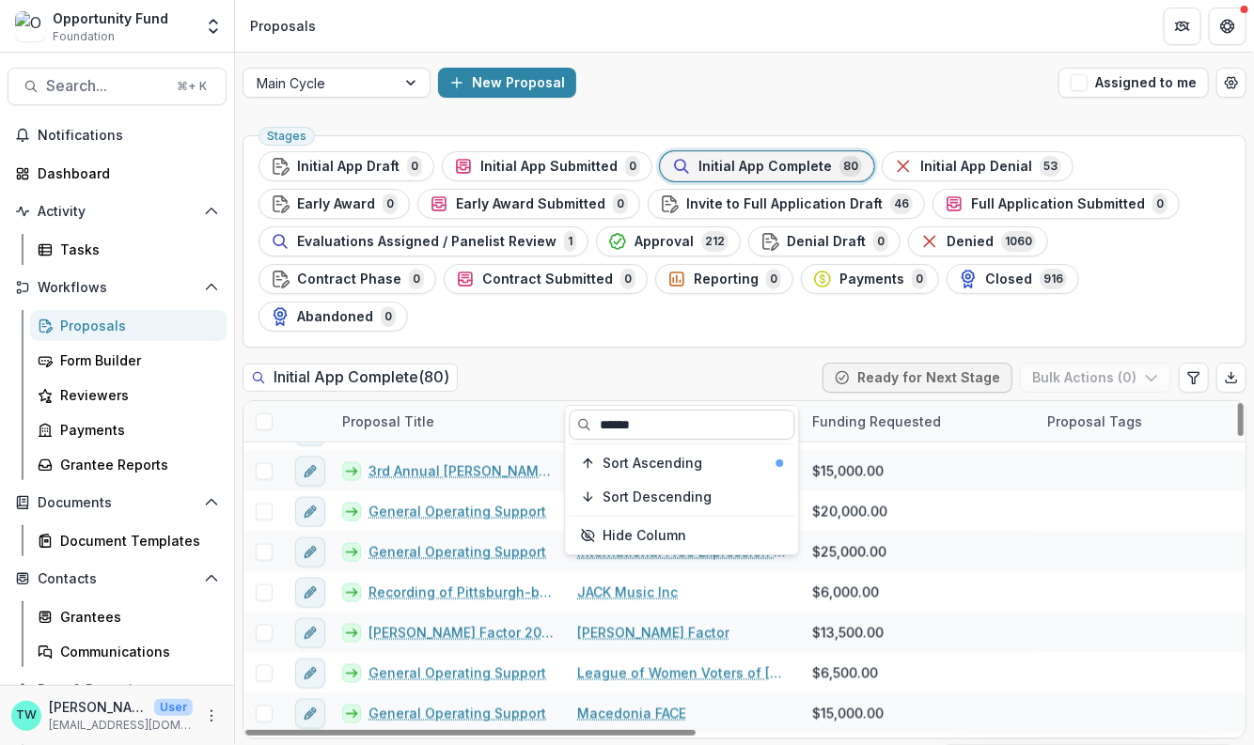
scroll to position [0, 0]
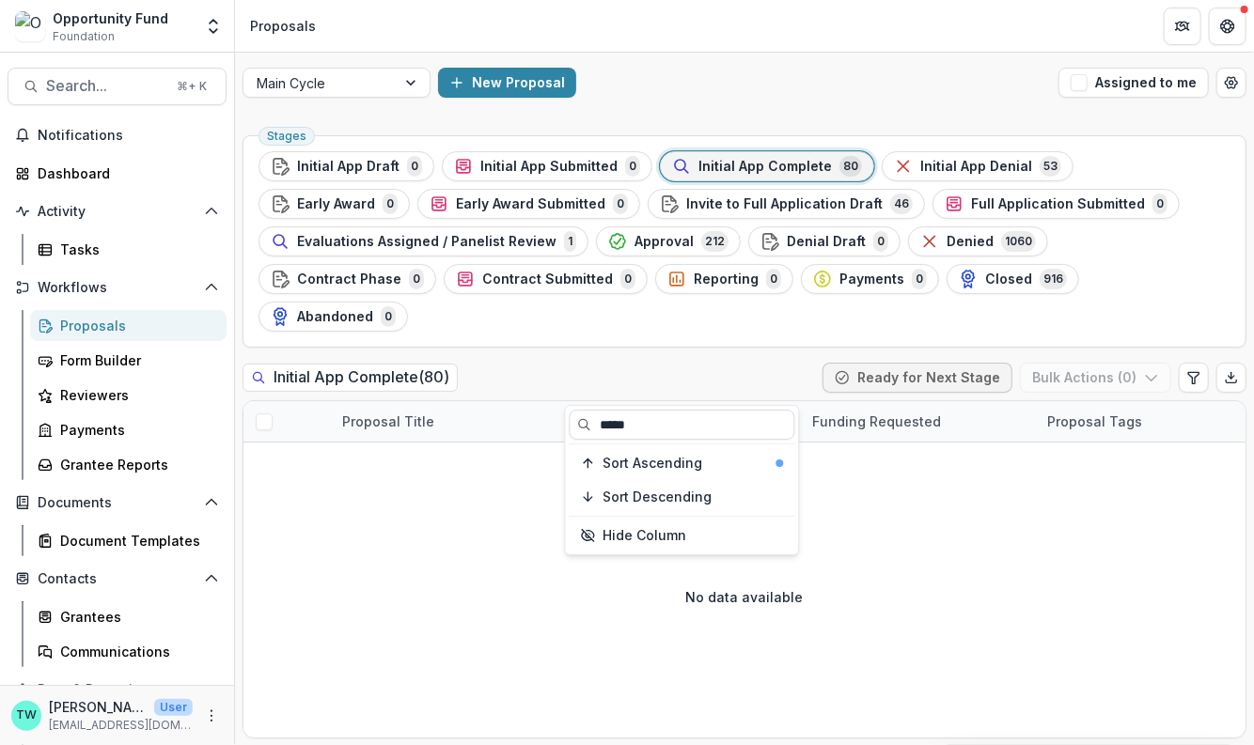
type input "*****"
click at [648, 427] on input "*****" at bounding box center [683, 425] width 226 height 30
click at [575, 423] on input "*****" at bounding box center [683, 425] width 226 height 30
click at [630, 412] on div "Entity Name" at bounding box center [617, 422] width 102 height 20
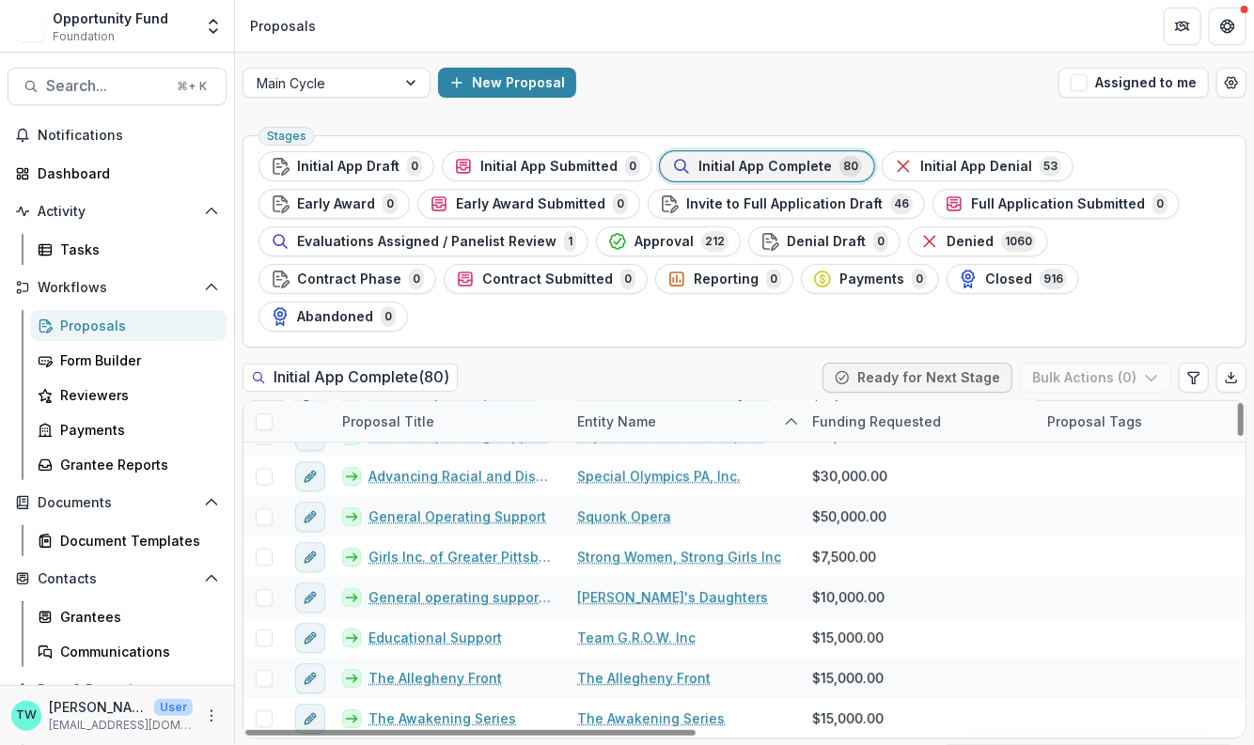
scroll to position [2318, 0]
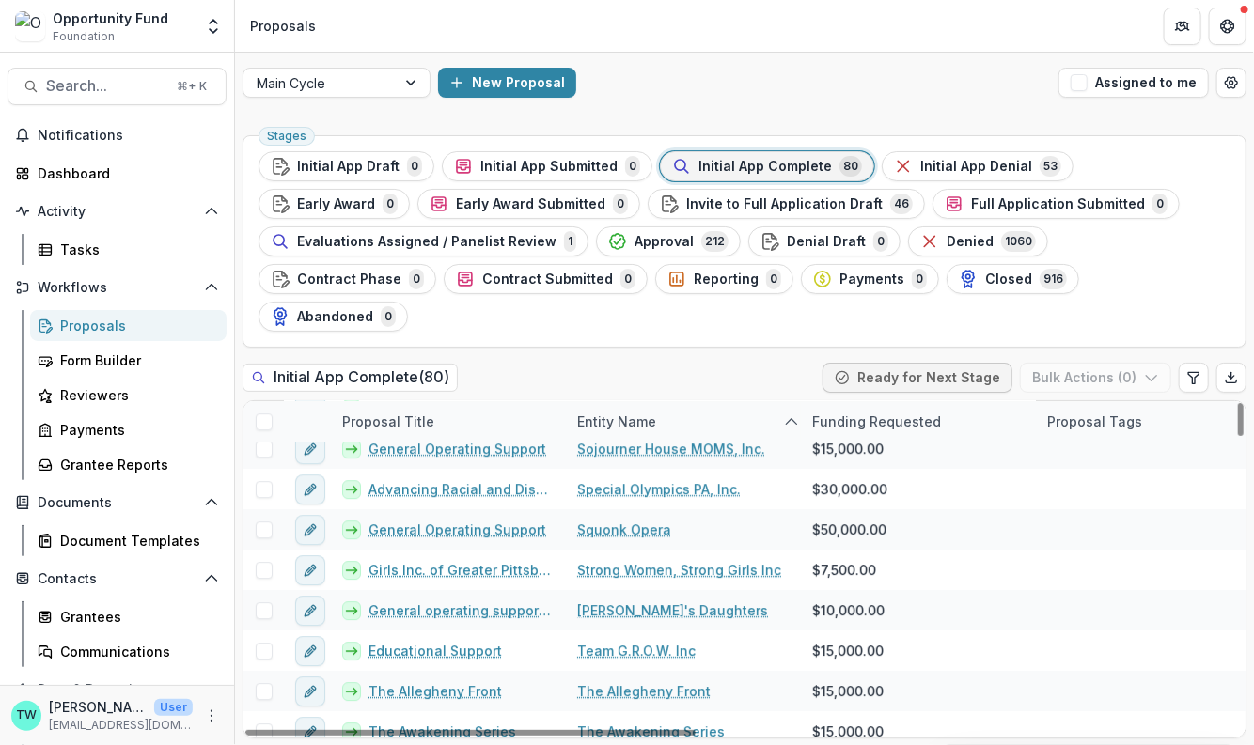
click at [418, 412] on div "Proposal Title" at bounding box center [388, 422] width 115 height 20
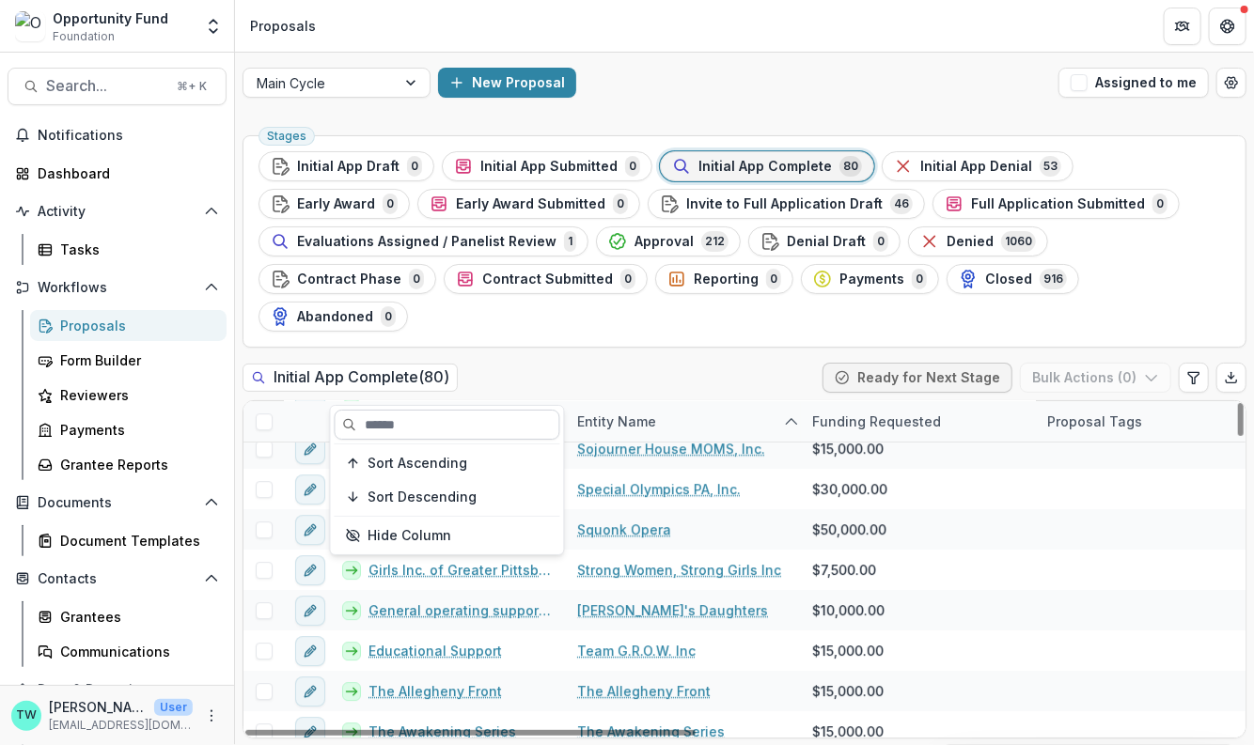
click at [413, 422] on input at bounding box center [448, 425] width 226 height 30
click at [401, 424] on input "******" at bounding box center [448, 425] width 226 height 30
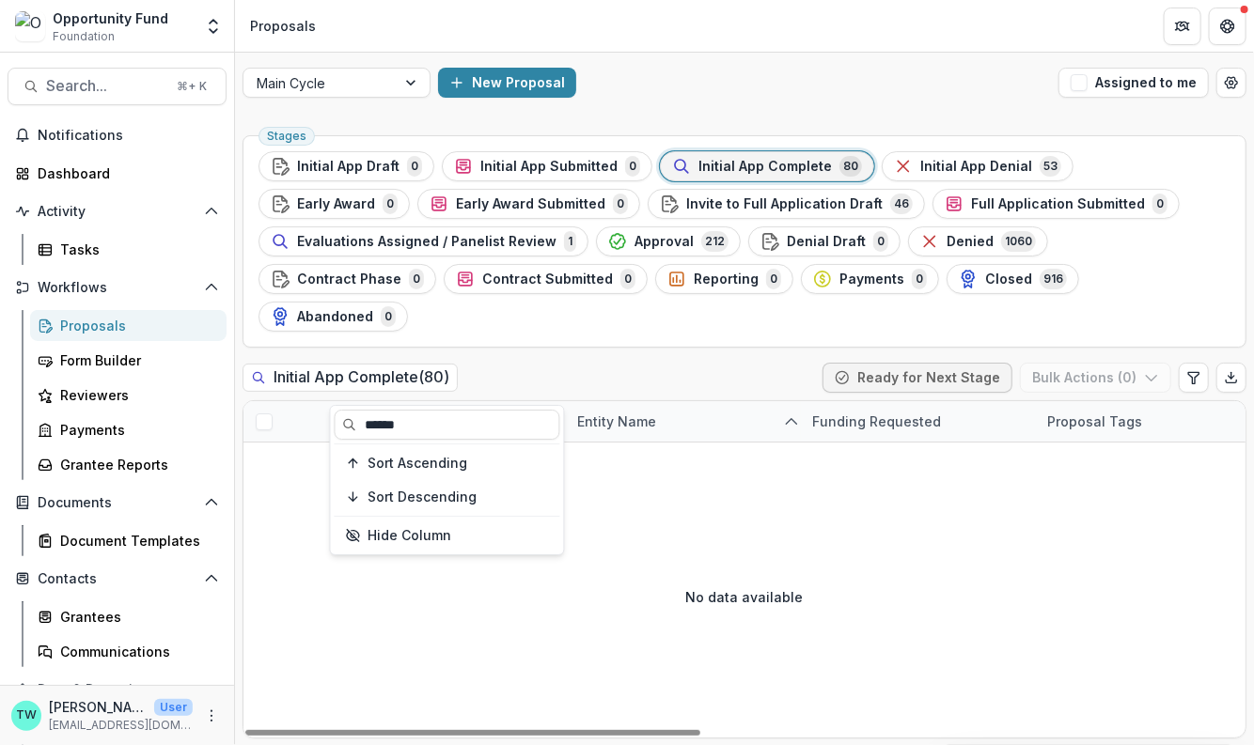
type input "******"
click at [485, 401] on div "Proposal Title" at bounding box center [448, 421] width 235 height 40
click at [428, 412] on div "Proposal Title" at bounding box center [388, 422] width 115 height 20
drag, startPoint x: 417, startPoint y: 428, endPoint x: 344, endPoint y: 427, distance: 73.3
click at [344, 427] on input "******" at bounding box center [448, 425] width 226 height 30
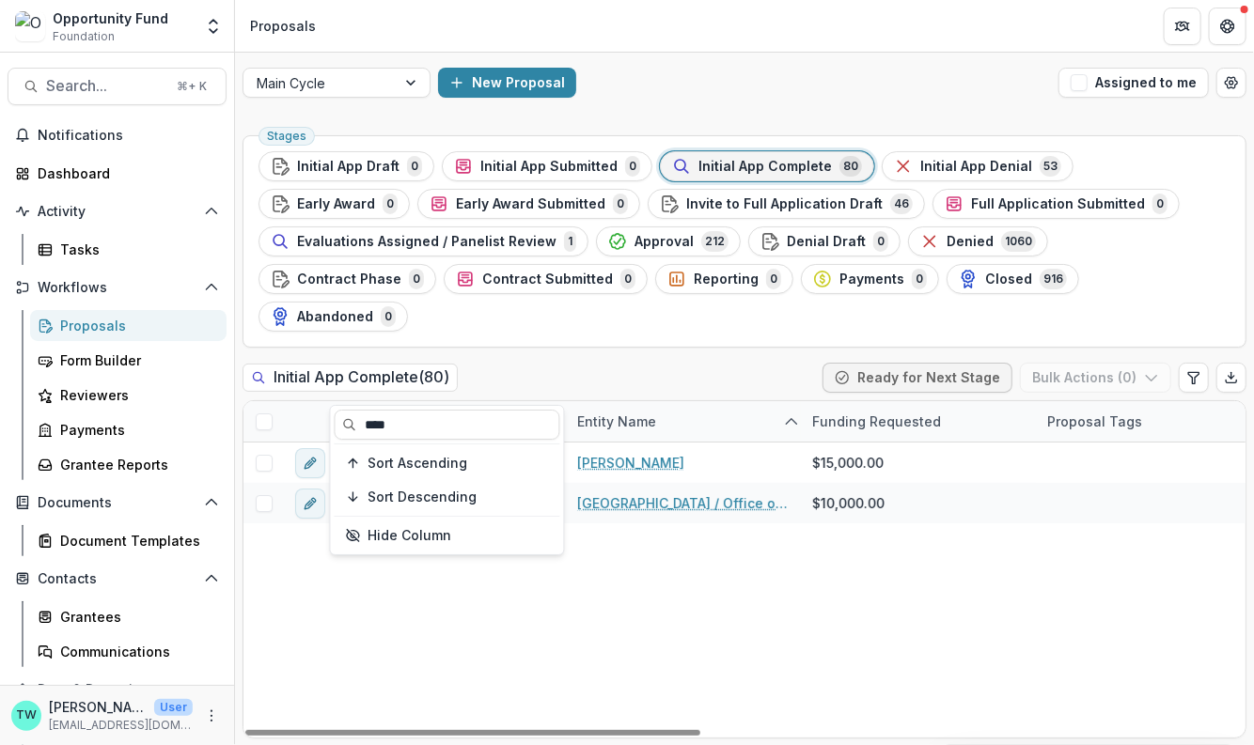
type input "****"
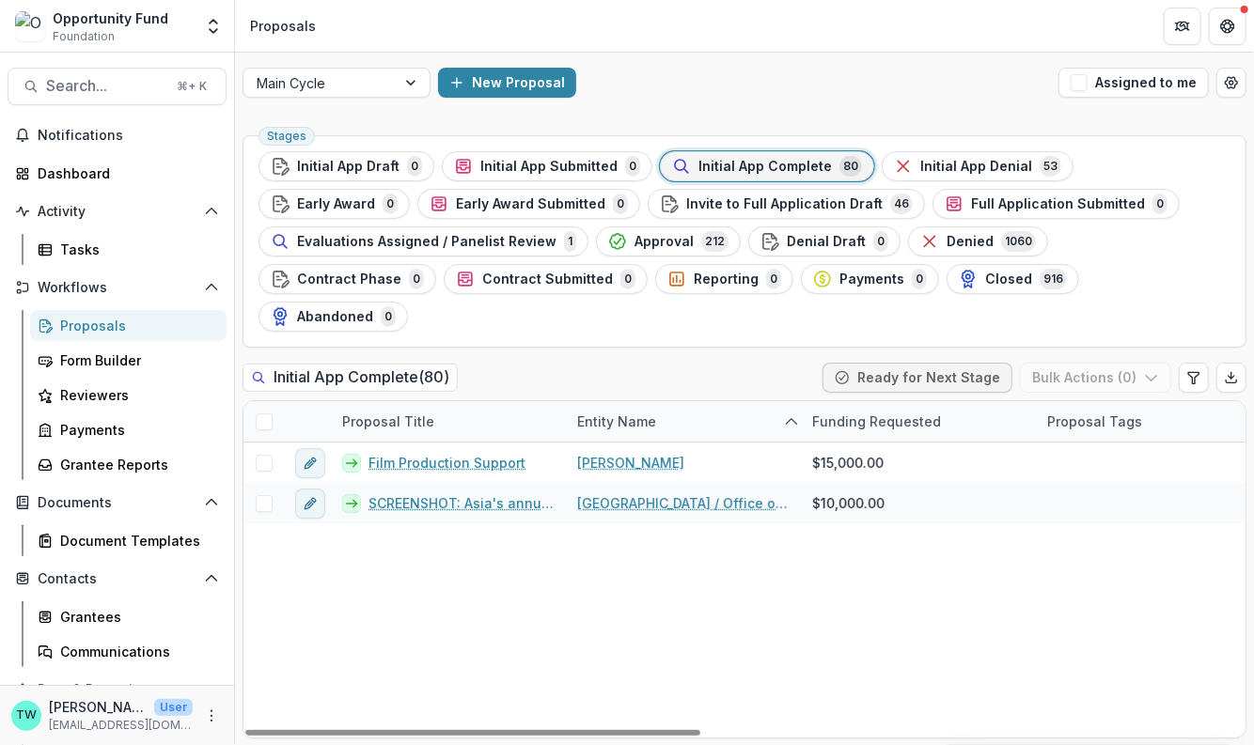
click at [561, 363] on div "Initial App Complete ( 80 ) Ready for Next Stage Bulk Actions ( 0 )" at bounding box center [744, 382] width 1004 height 38
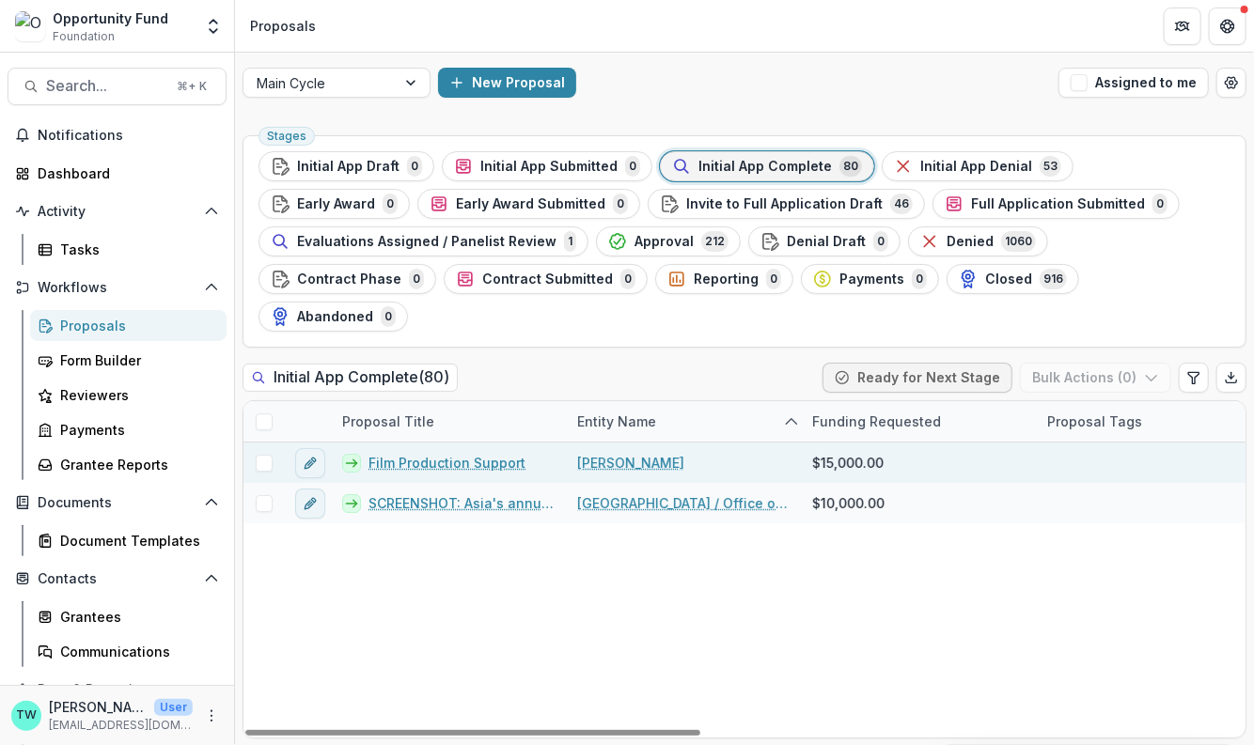
click at [646, 453] on link "[PERSON_NAME]" at bounding box center [630, 463] width 107 height 20
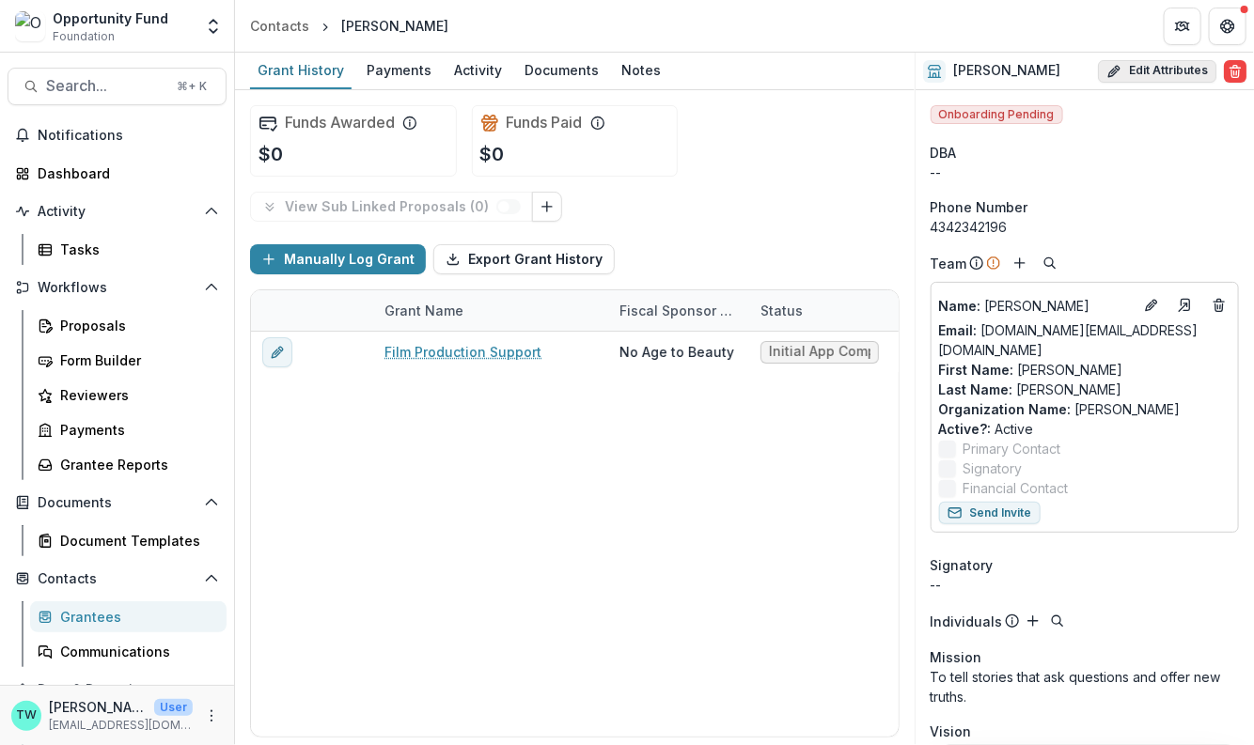
click at [1161, 67] on button "Edit Attributes" at bounding box center [1157, 71] width 118 height 23
select select
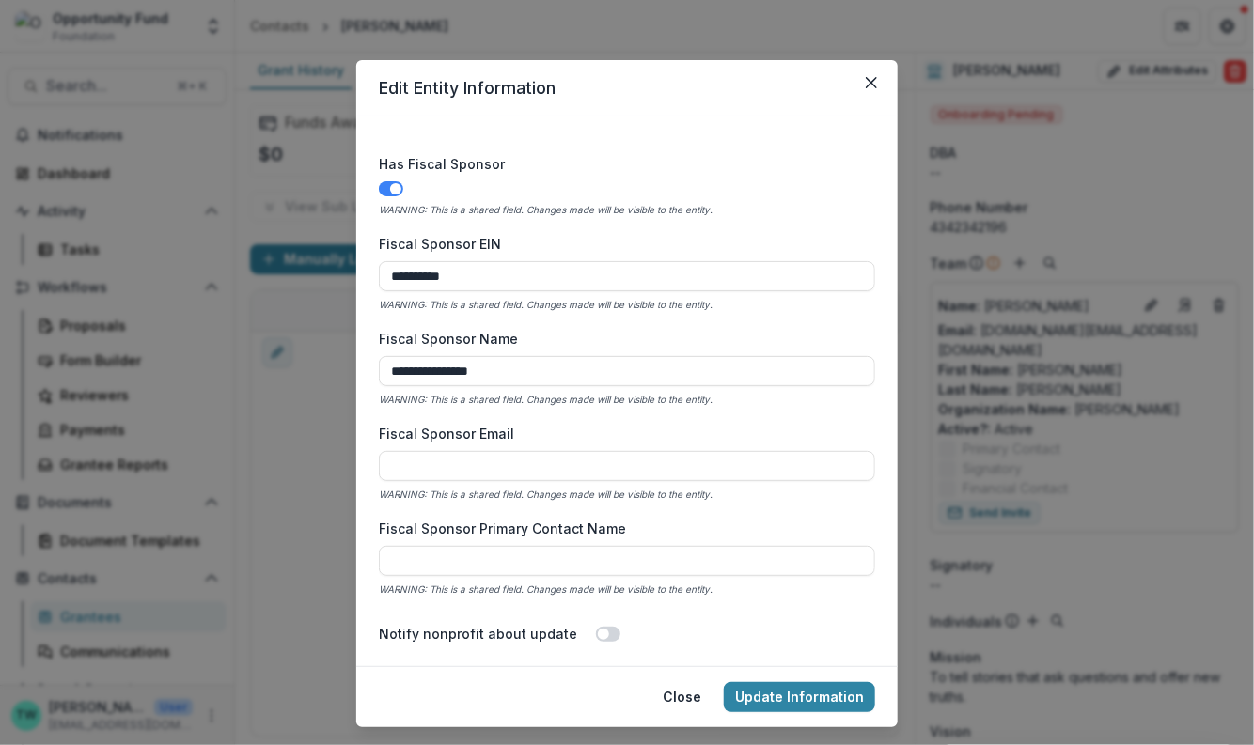
scroll to position [795, 0]
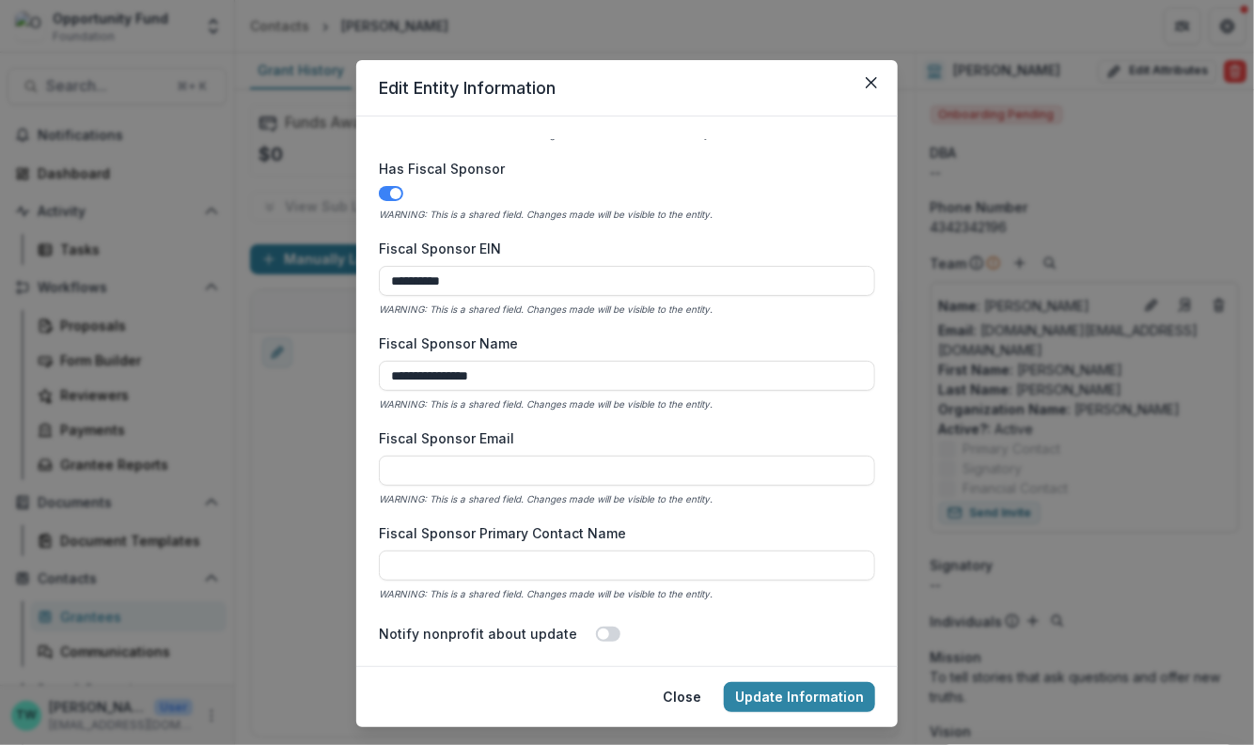
drag, startPoint x: 513, startPoint y: 379, endPoint x: 325, endPoint y: 368, distance: 188.3
click at [325, 368] on div "**********" at bounding box center [627, 372] width 1254 height 745
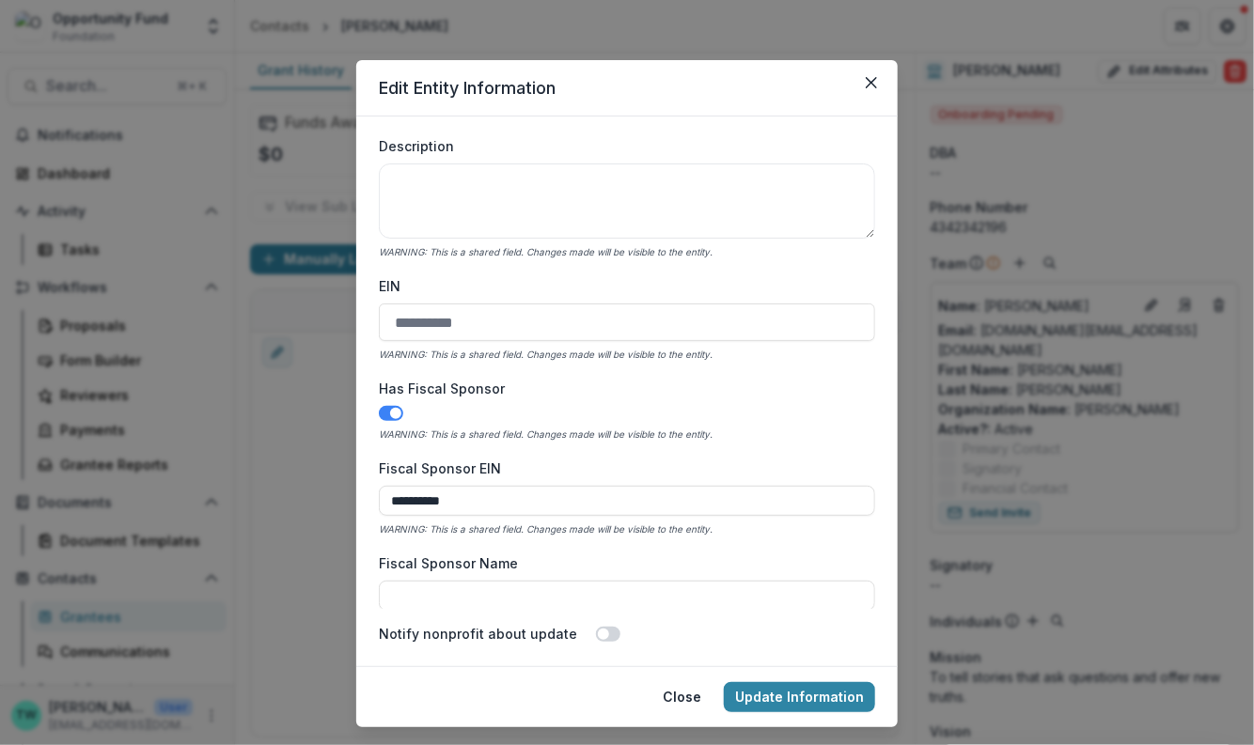
scroll to position [571, 0]
drag, startPoint x: 452, startPoint y: 502, endPoint x: 349, endPoint y: 497, distance: 103.5
click at [349, 497] on div "**********" at bounding box center [627, 372] width 1254 height 745
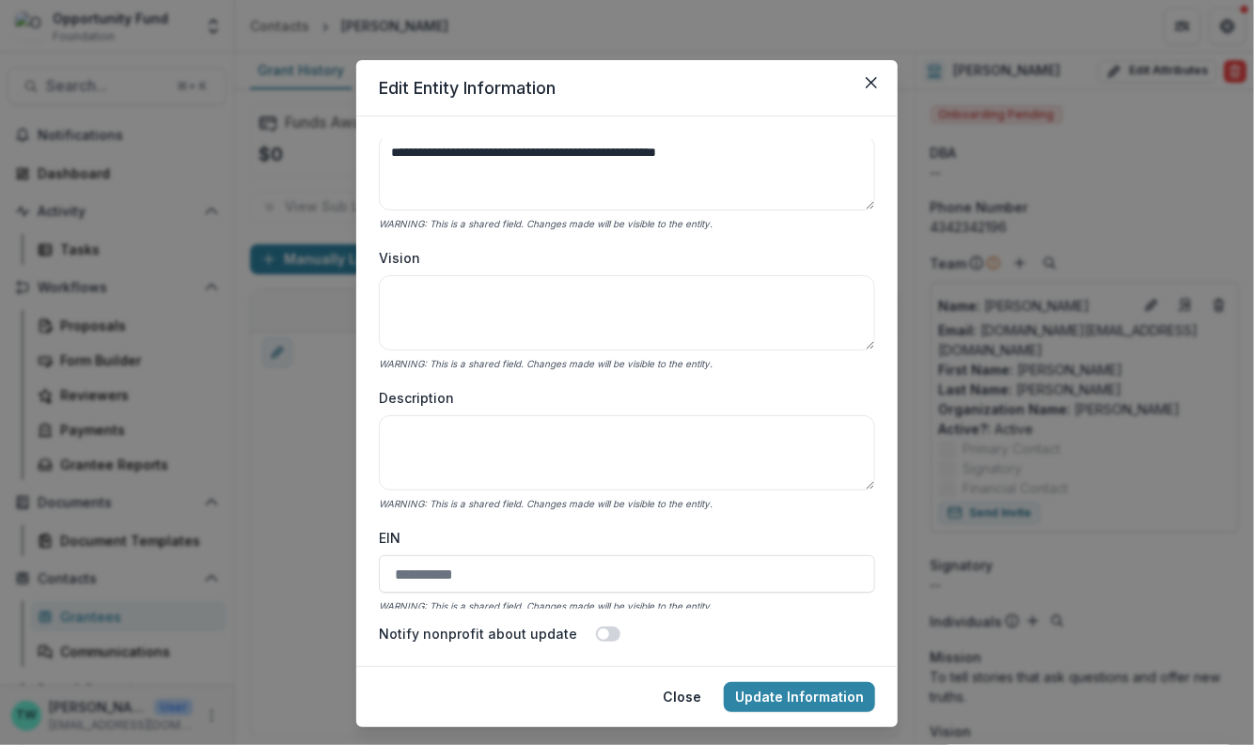
scroll to position [0, 0]
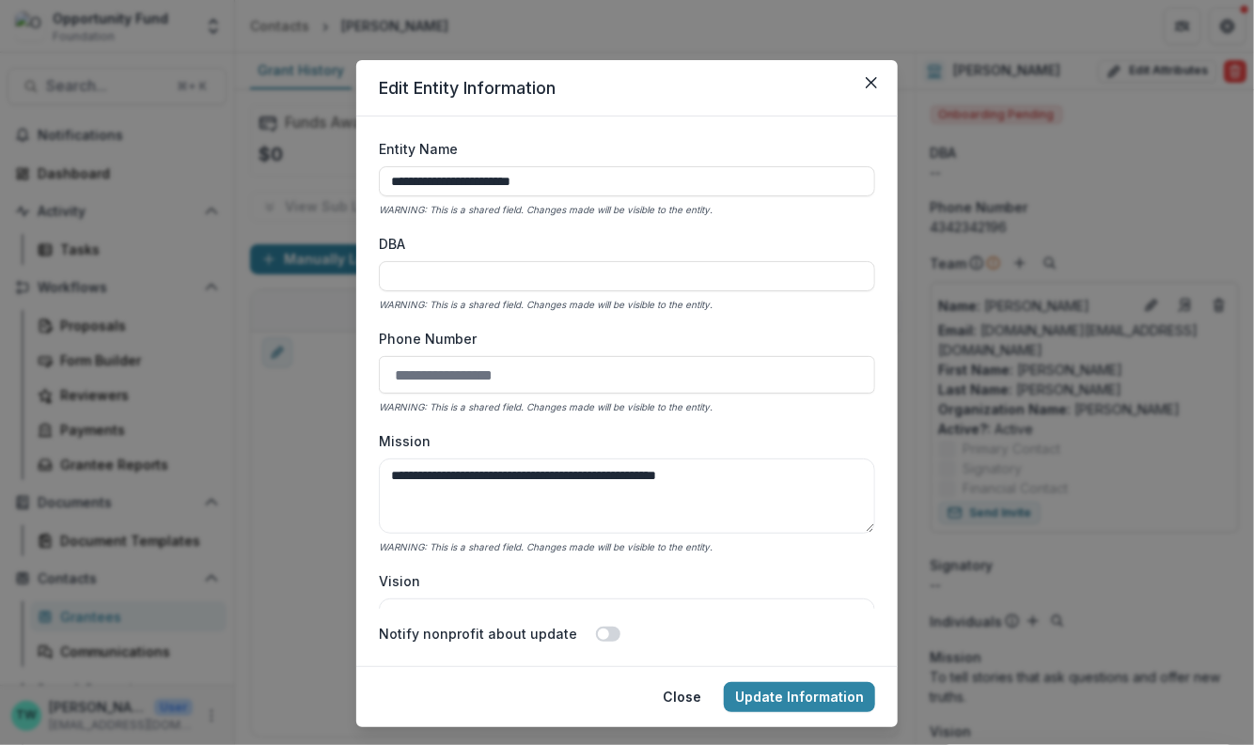
drag, startPoint x: 593, startPoint y: 188, endPoint x: 330, endPoint y: 173, distance: 263.6
click at [330, 173] on div "**********" at bounding box center [627, 372] width 1254 height 745
paste input
type input "**********"
click at [809, 700] on button "Update Information" at bounding box center [799, 697] width 151 height 30
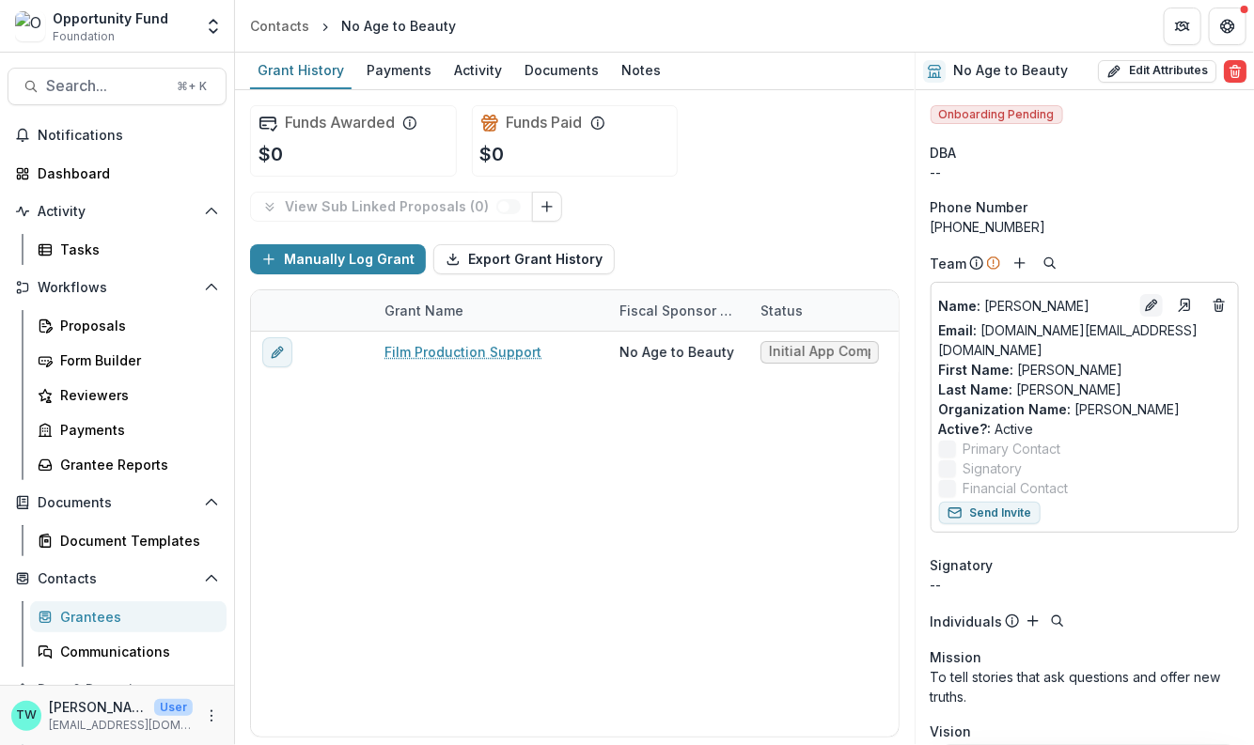
click at [1144, 310] on icon "Edit" at bounding box center [1151, 305] width 15 height 15
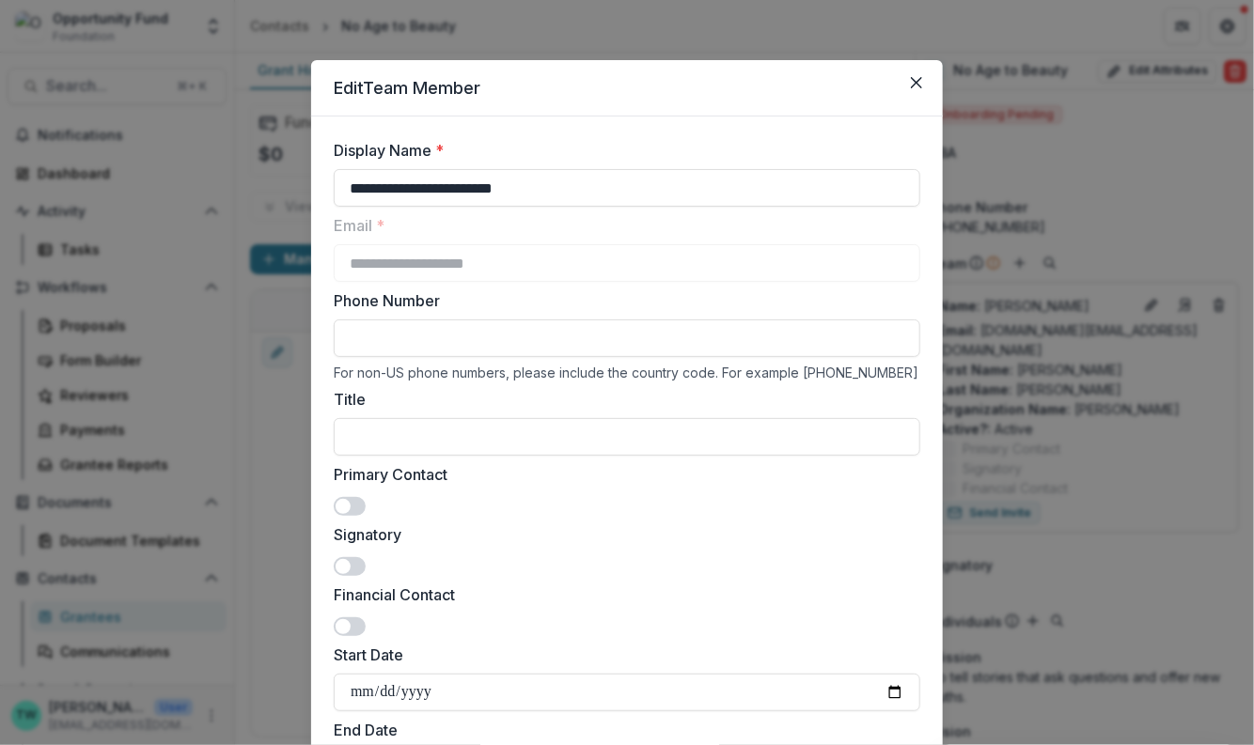
click at [354, 507] on span at bounding box center [350, 506] width 32 height 19
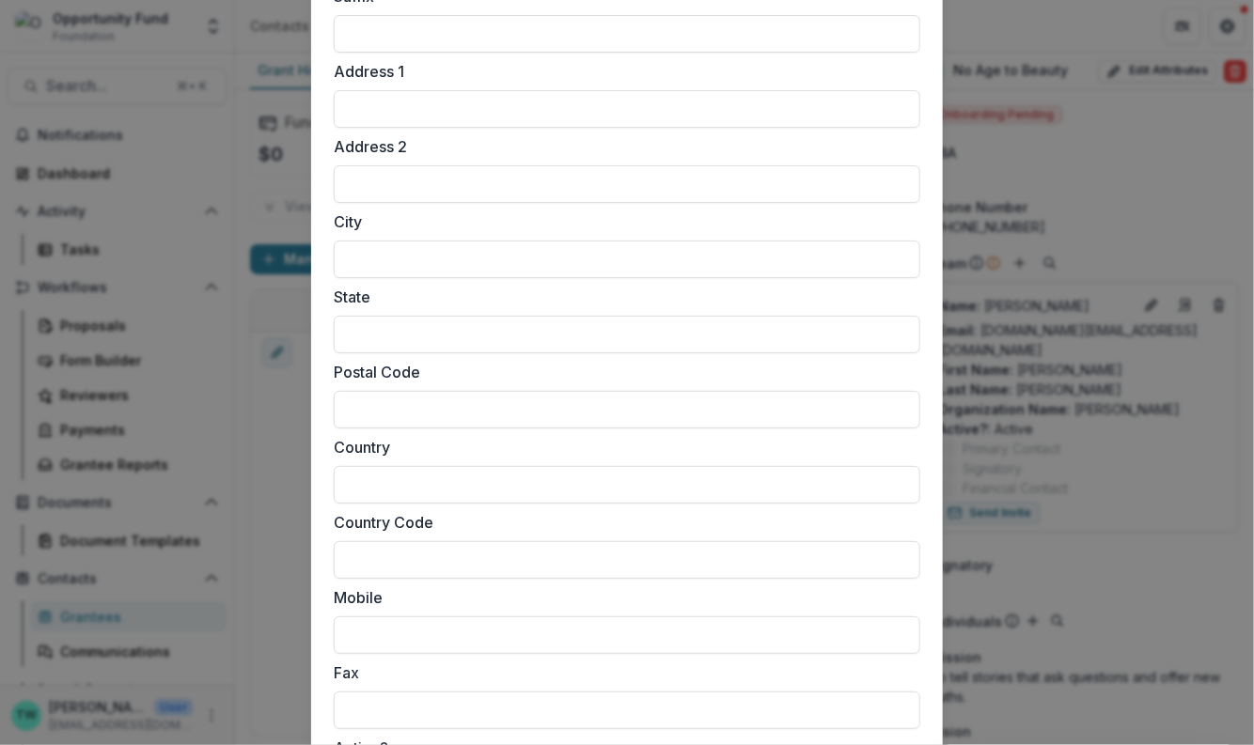
scroll to position [1671, 0]
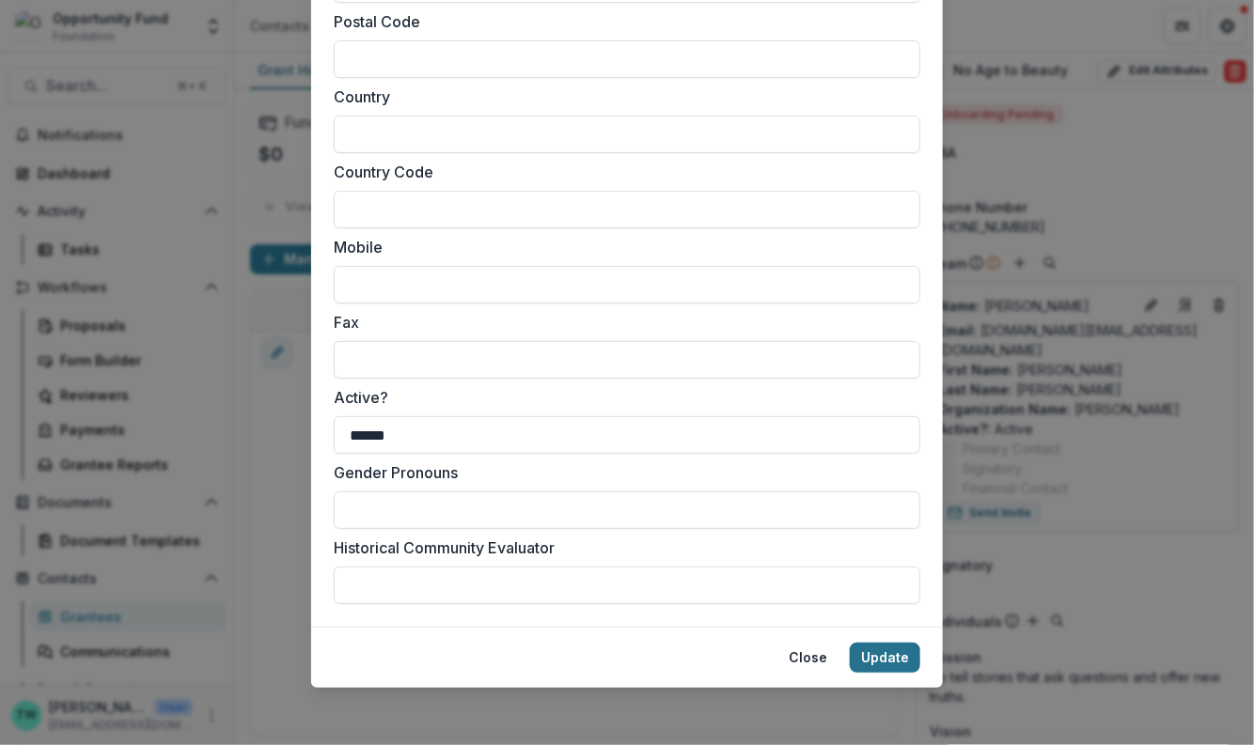
click at [885, 657] on button "Update" at bounding box center [885, 658] width 70 height 30
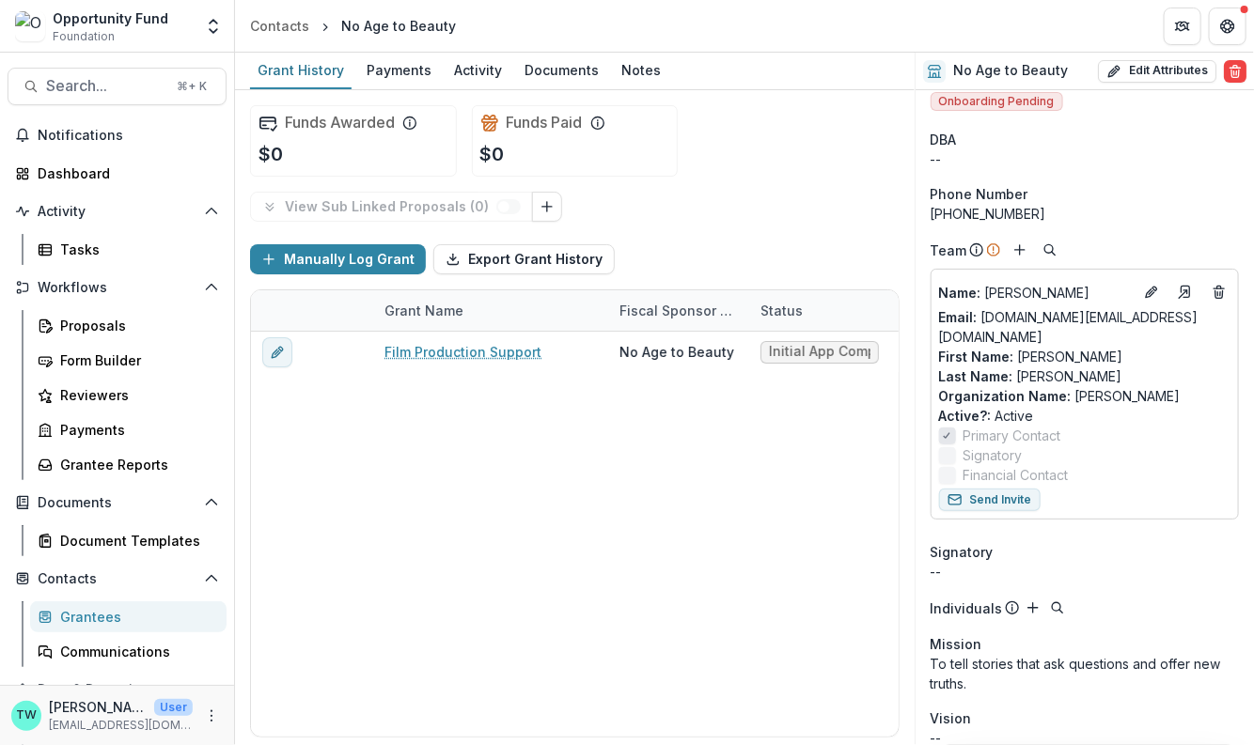
scroll to position [0, 0]
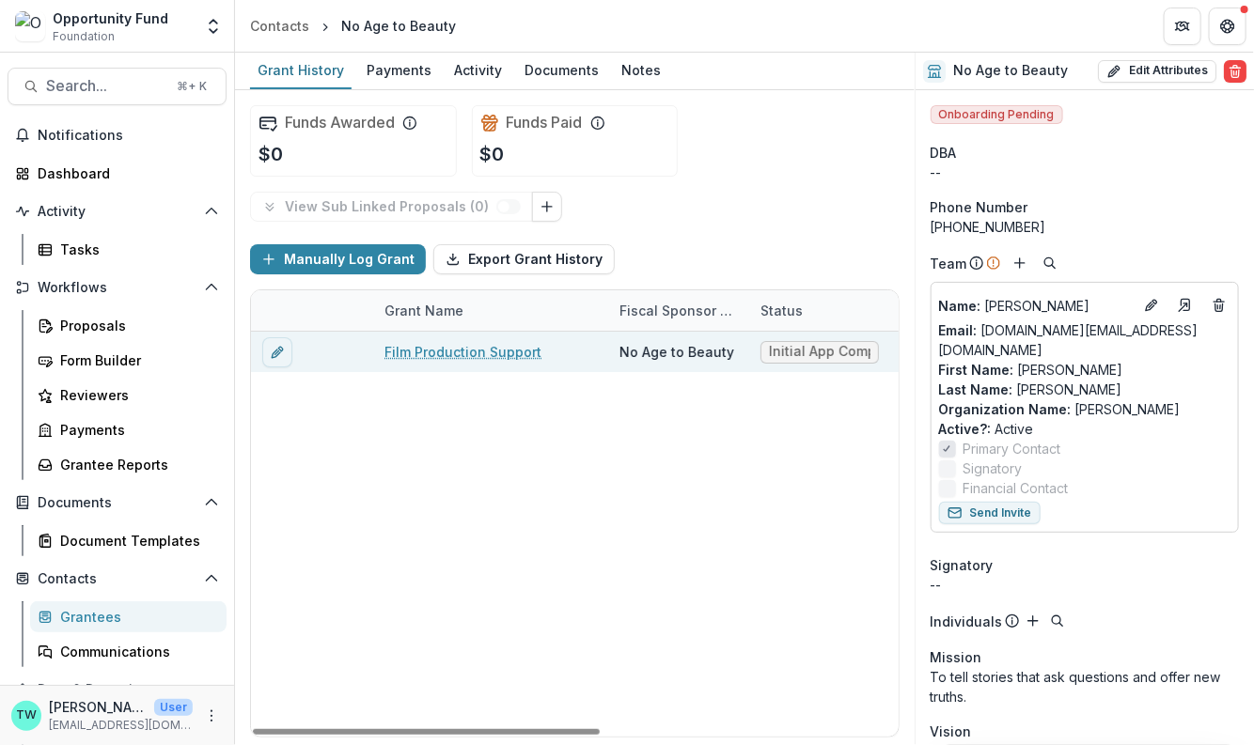
click at [457, 354] on link "Film Production Support" at bounding box center [462, 352] width 157 height 20
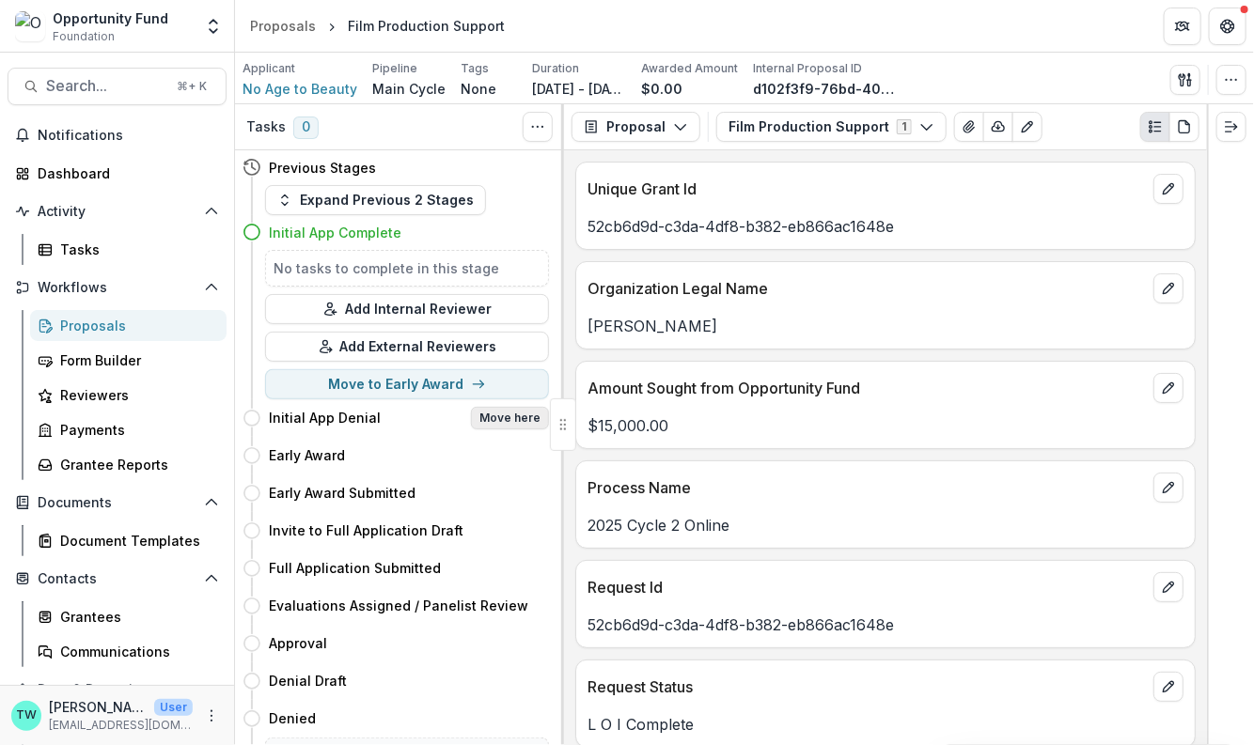
click at [517, 410] on button "Move here" at bounding box center [510, 418] width 78 height 23
select select "**********"
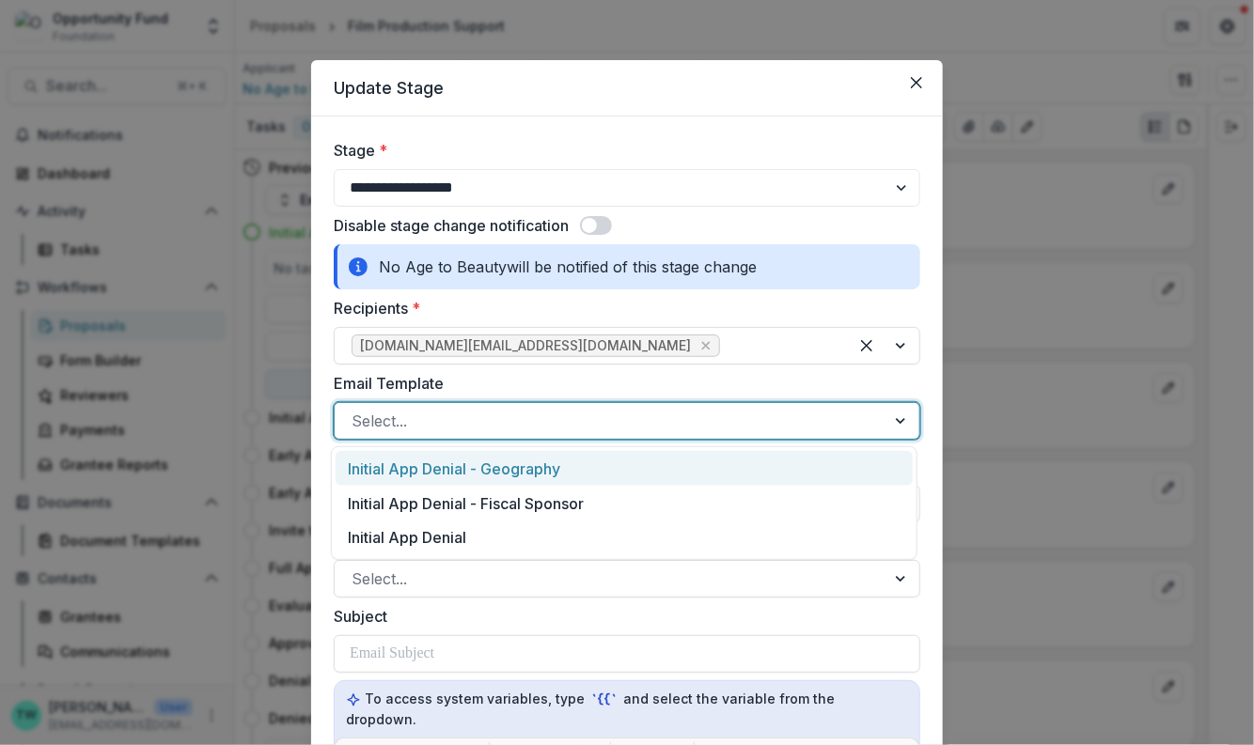
click at [515, 422] on div at bounding box center [610, 421] width 517 height 26
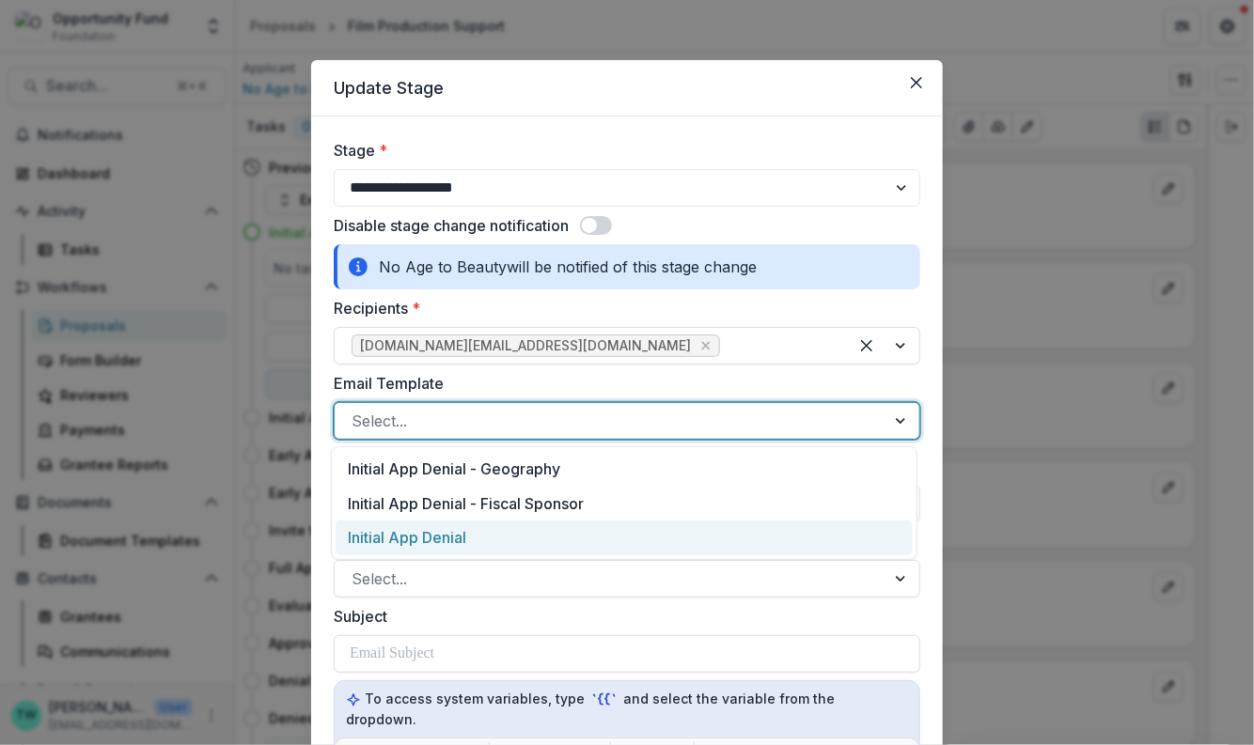
click at [493, 540] on div "Initial App Denial" at bounding box center [624, 538] width 577 height 35
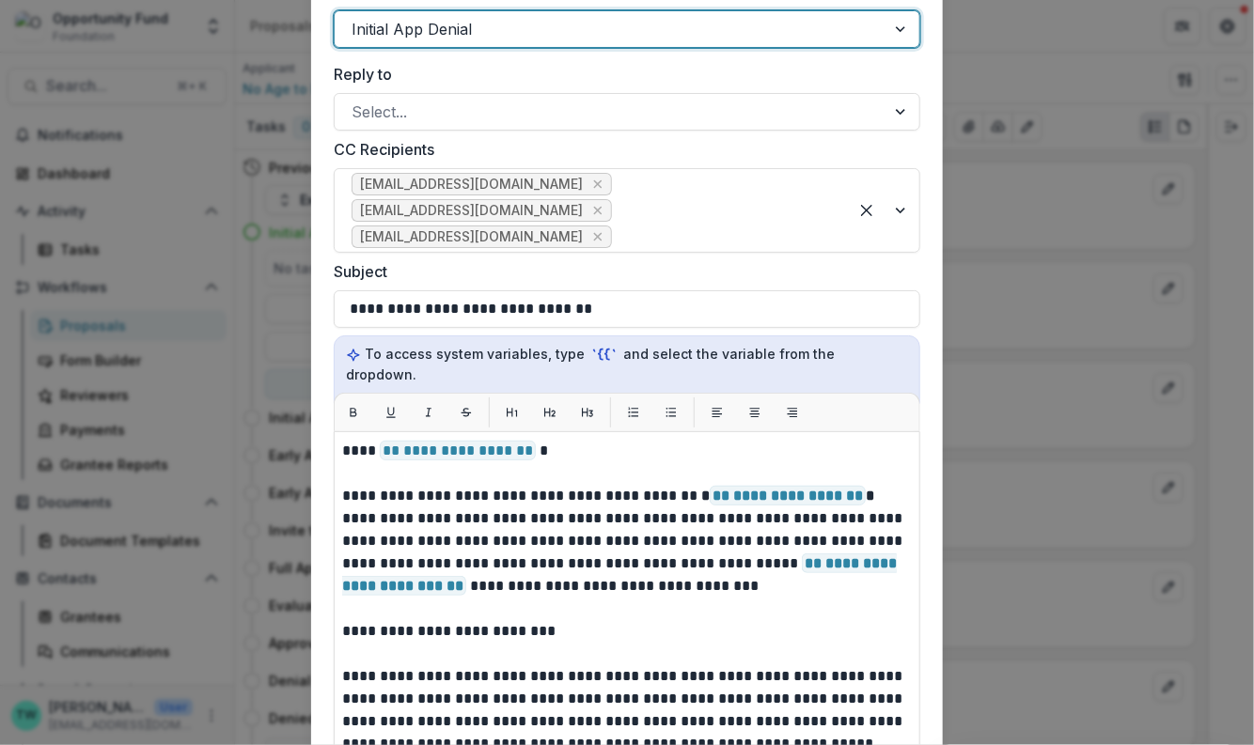
scroll to position [393, 0]
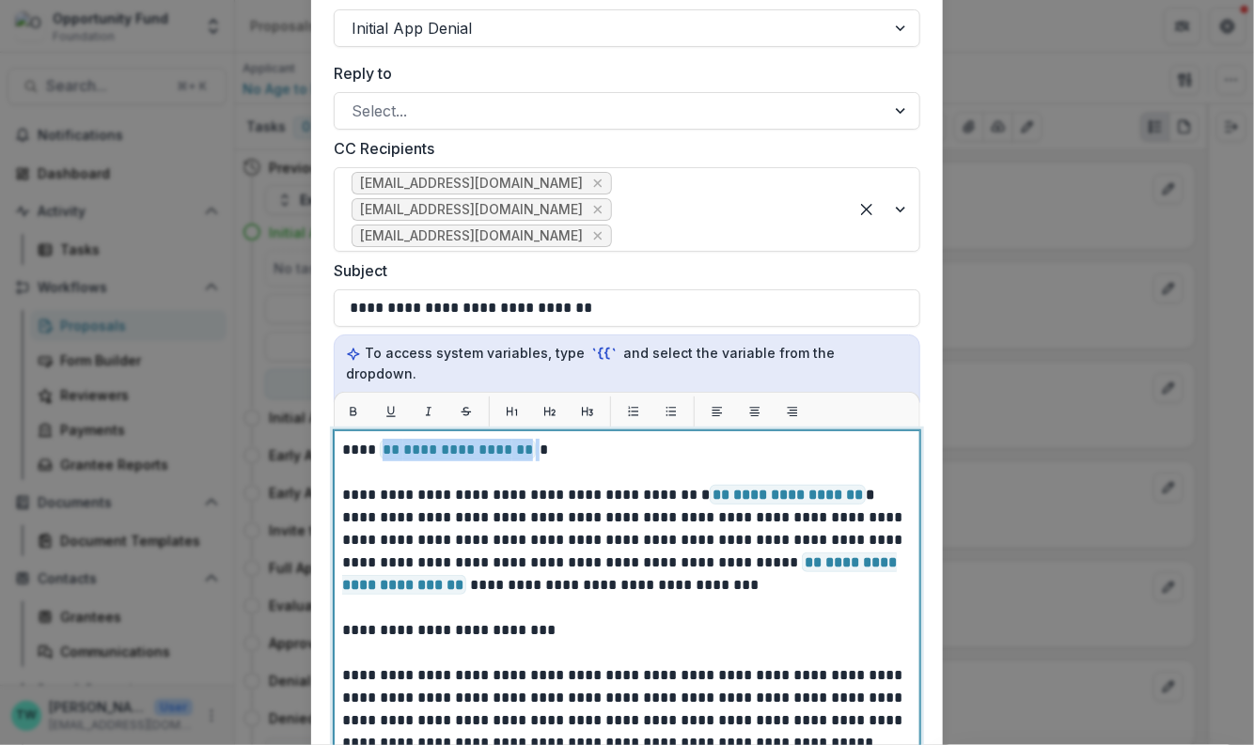
drag, startPoint x: 532, startPoint y: 431, endPoint x: 380, endPoint y: 430, distance: 152.3
click at [380, 439] on p "**********" at bounding box center [624, 755] width 565 height 632
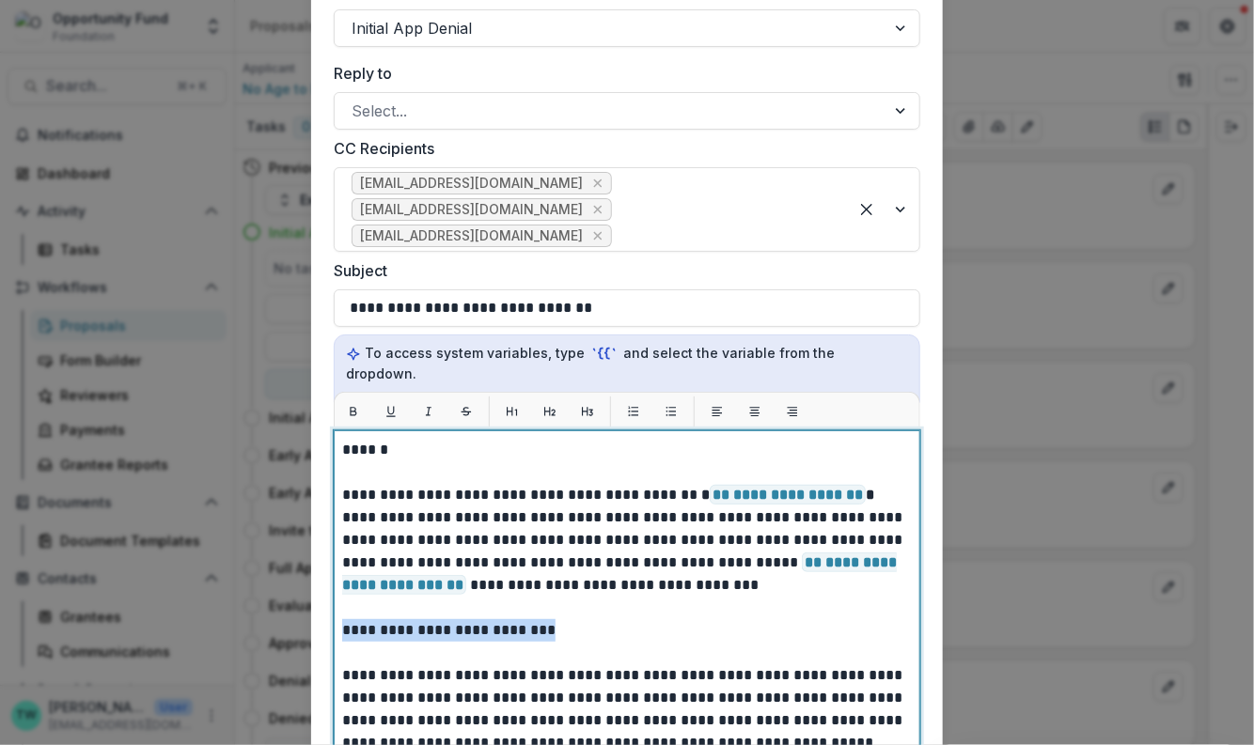
drag, startPoint x: 565, startPoint y: 615, endPoint x: 285, endPoint y: 602, distance: 280.4
click at [285, 602] on div "**********" at bounding box center [627, 372] width 1254 height 745
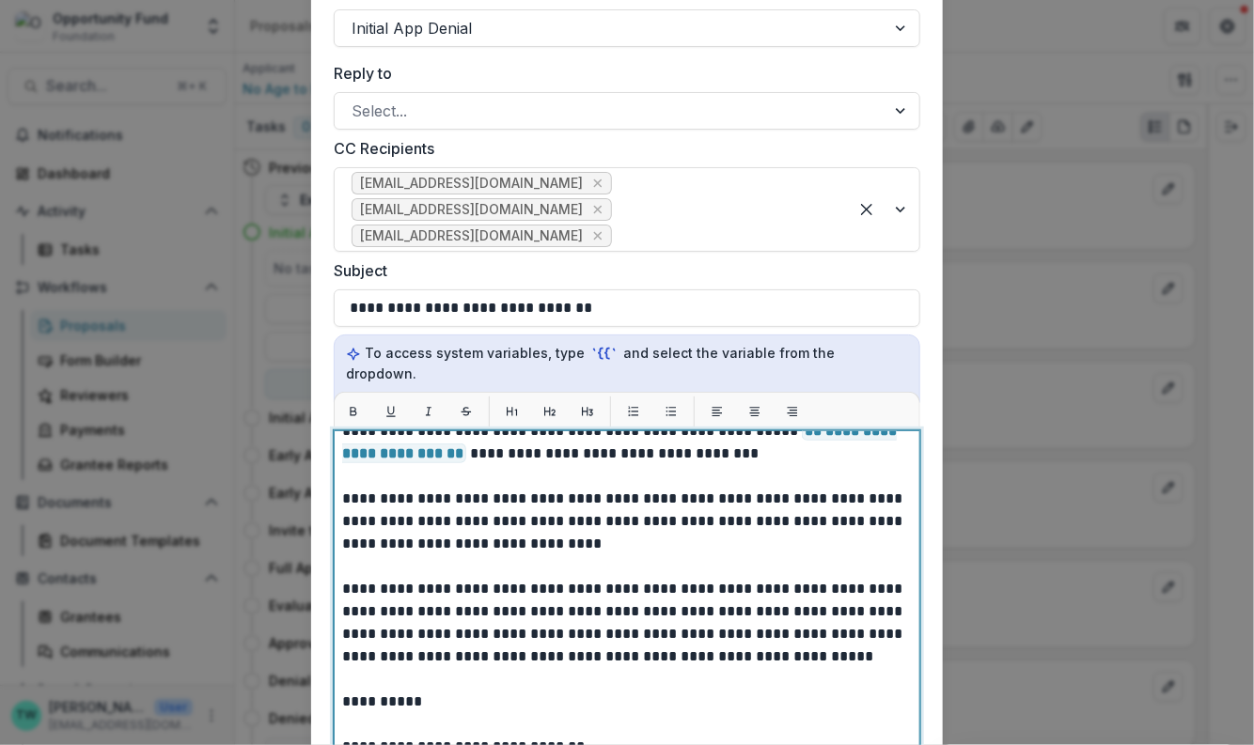
scroll to position [133, 0]
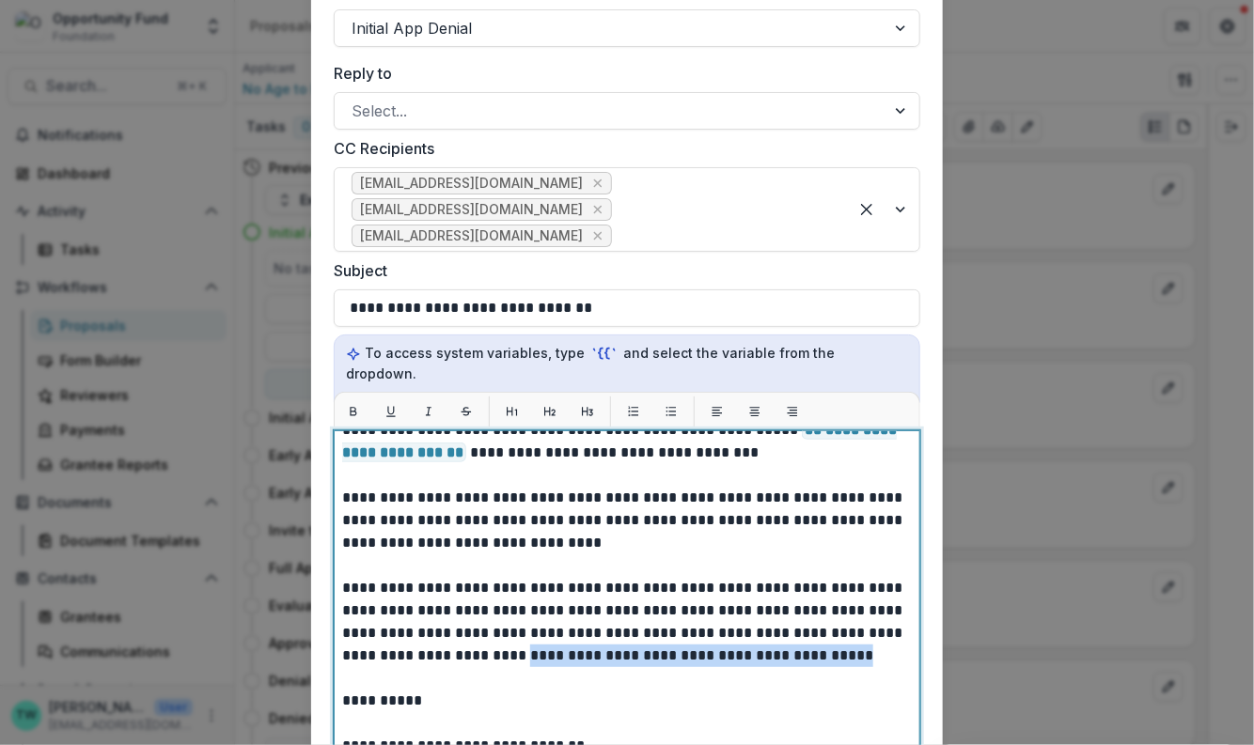
drag, startPoint x: 807, startPoint y: 633, endPoint x: 480, endPoint y: 638, distance: 327.1
click at [480, 638] on p "**********" at bounding box center [624, 644] width 565 height 677
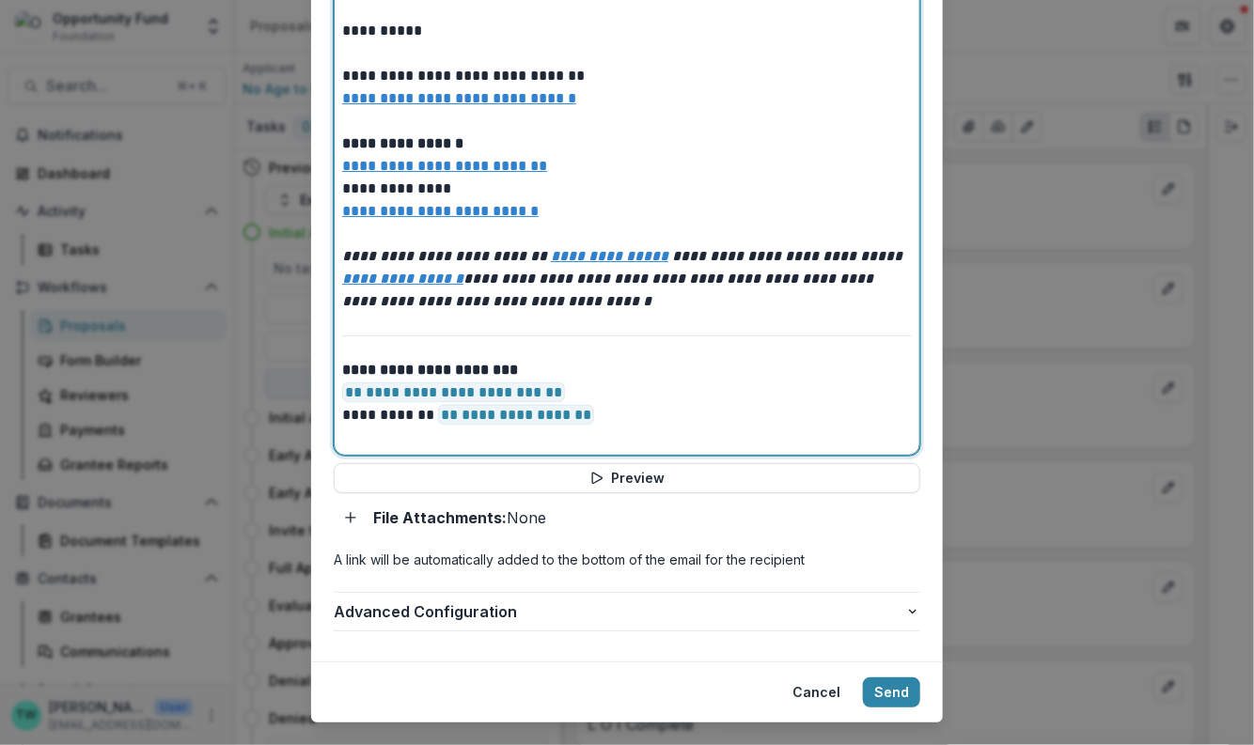
scroll to position [849, 0]
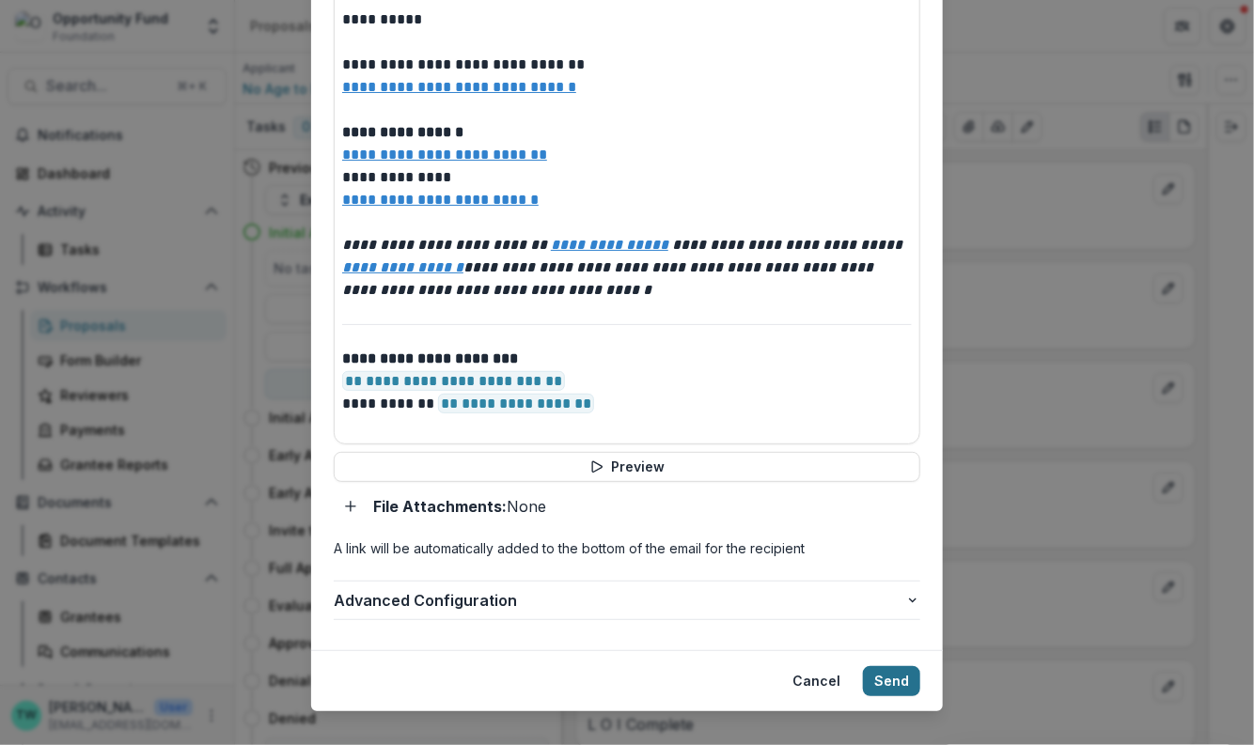
click at [903, 666] on button "Send" at bounding box center [891, 681] width 57 height 30
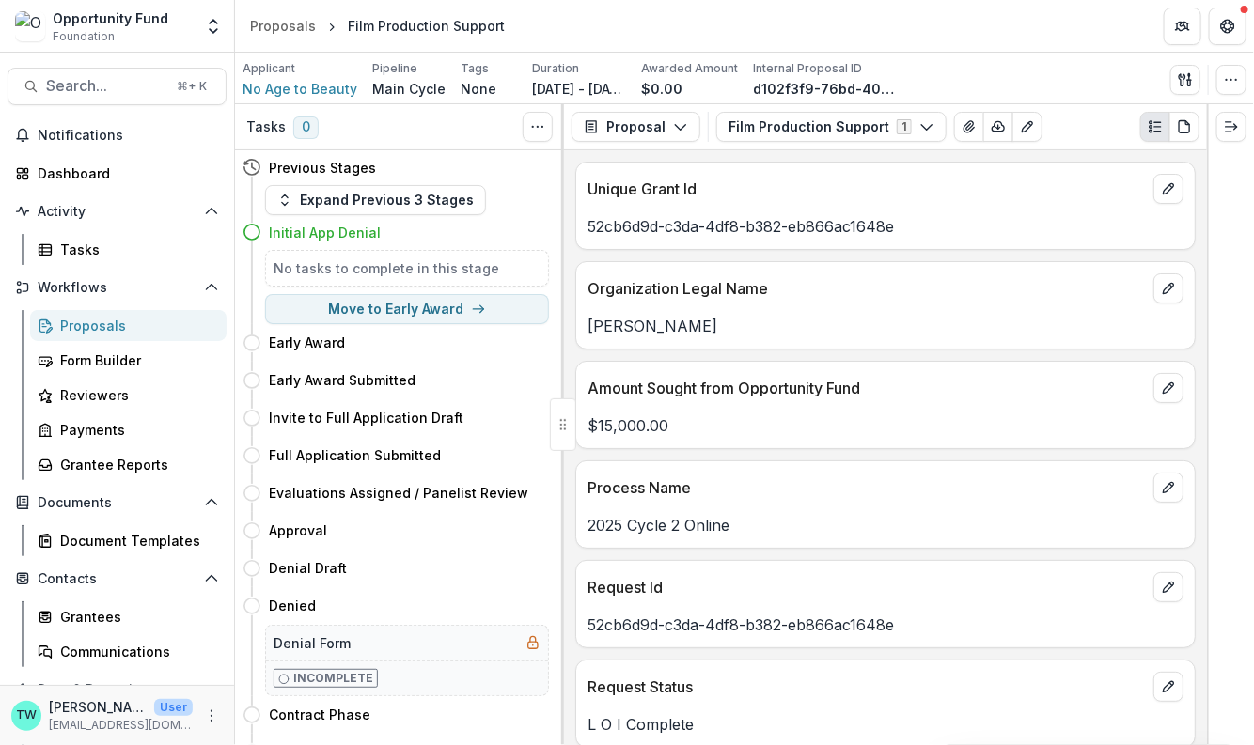
click at [89, 329] on div "Proposals" at bounding box center [135, 326] width 151 height 20
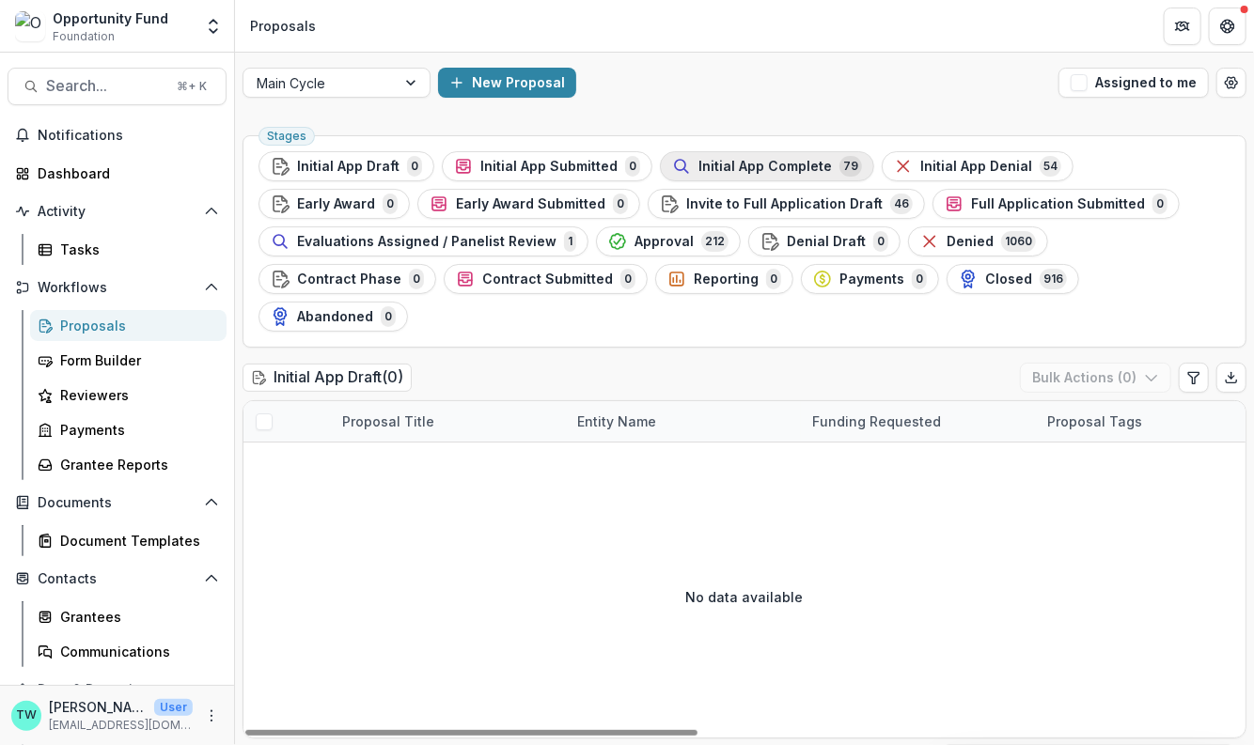
click at [748, 164] on span "Initial App Complete" at bounding box center [764, 167] width 133 height 16
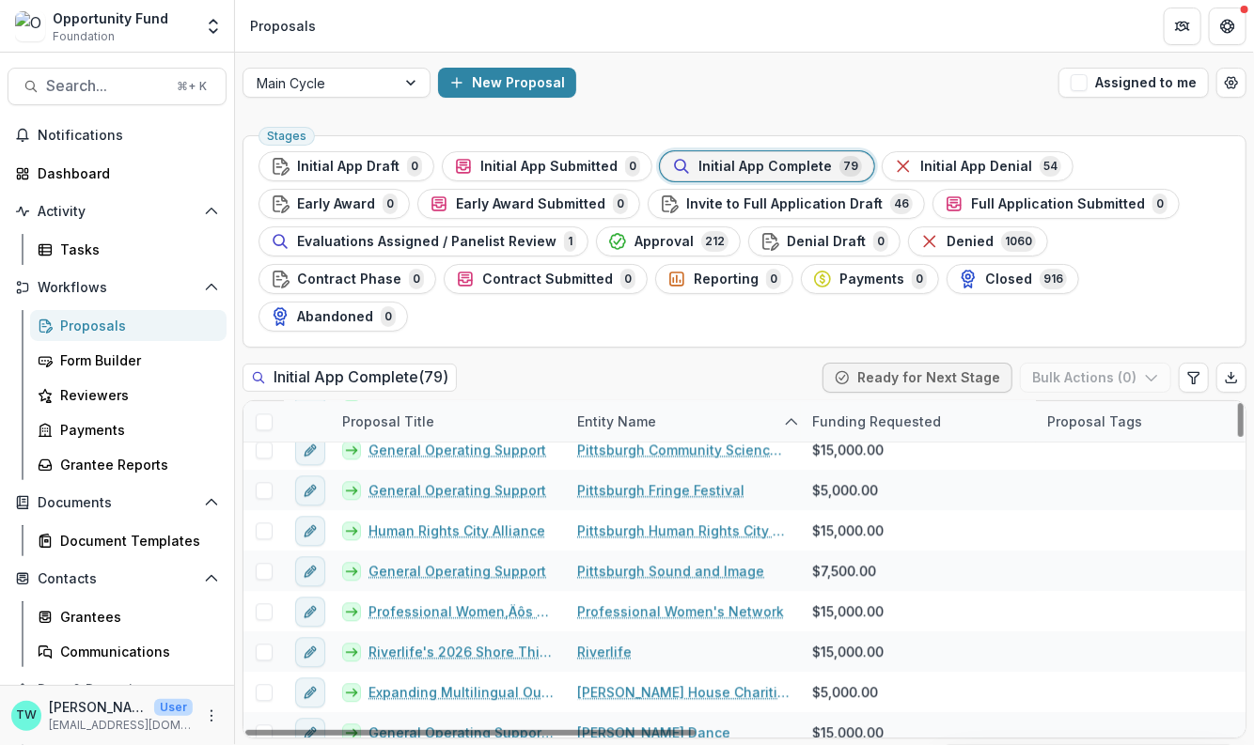
scroll to position [1746, 0]
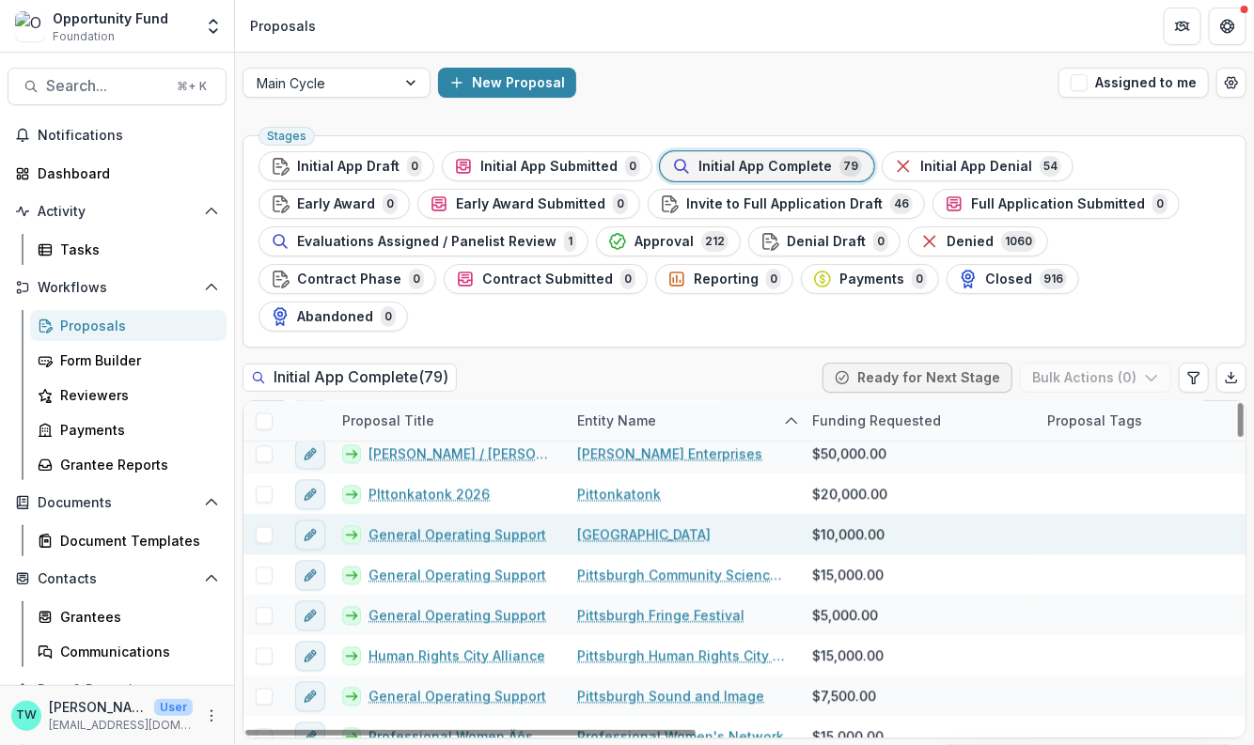
click at [455, 525] on link "General Operating Support" at bounding box center [457, 535] width 178 height 20
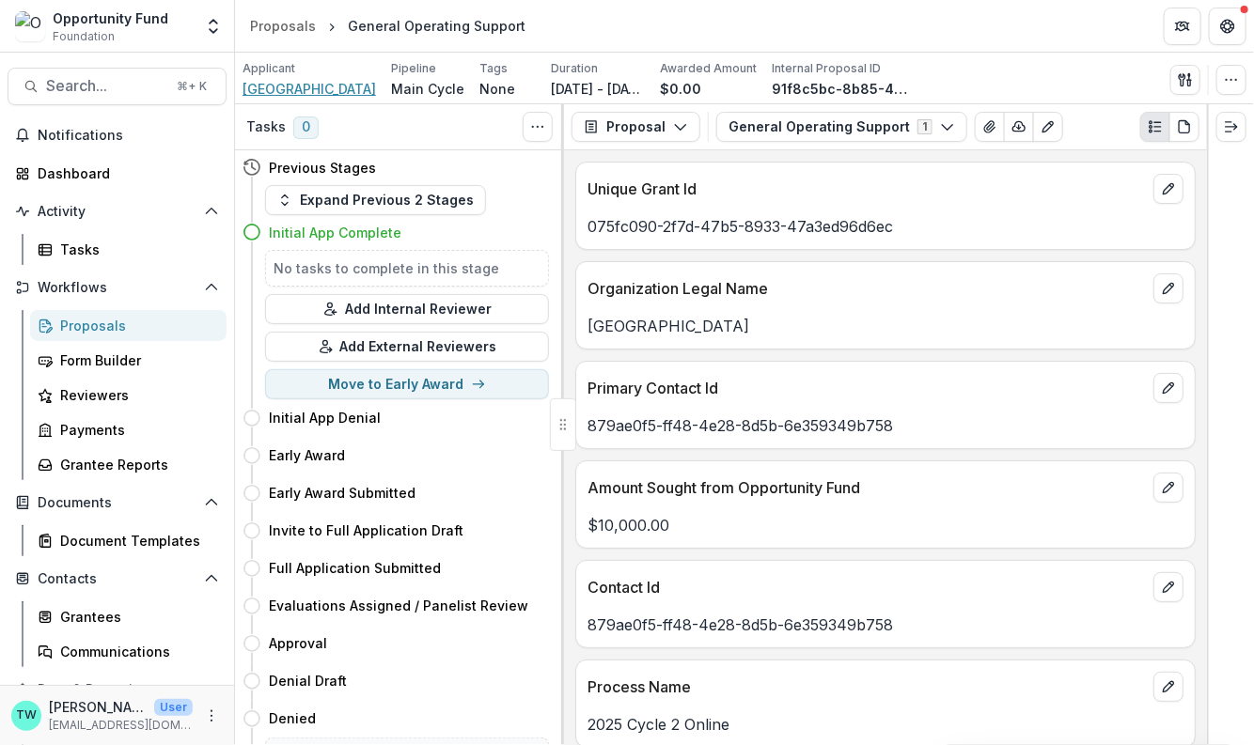
click at [333, 94] on span "[GEOGRAPHIC_DATA]" at bounding box center [308, 89] width 133 height 20
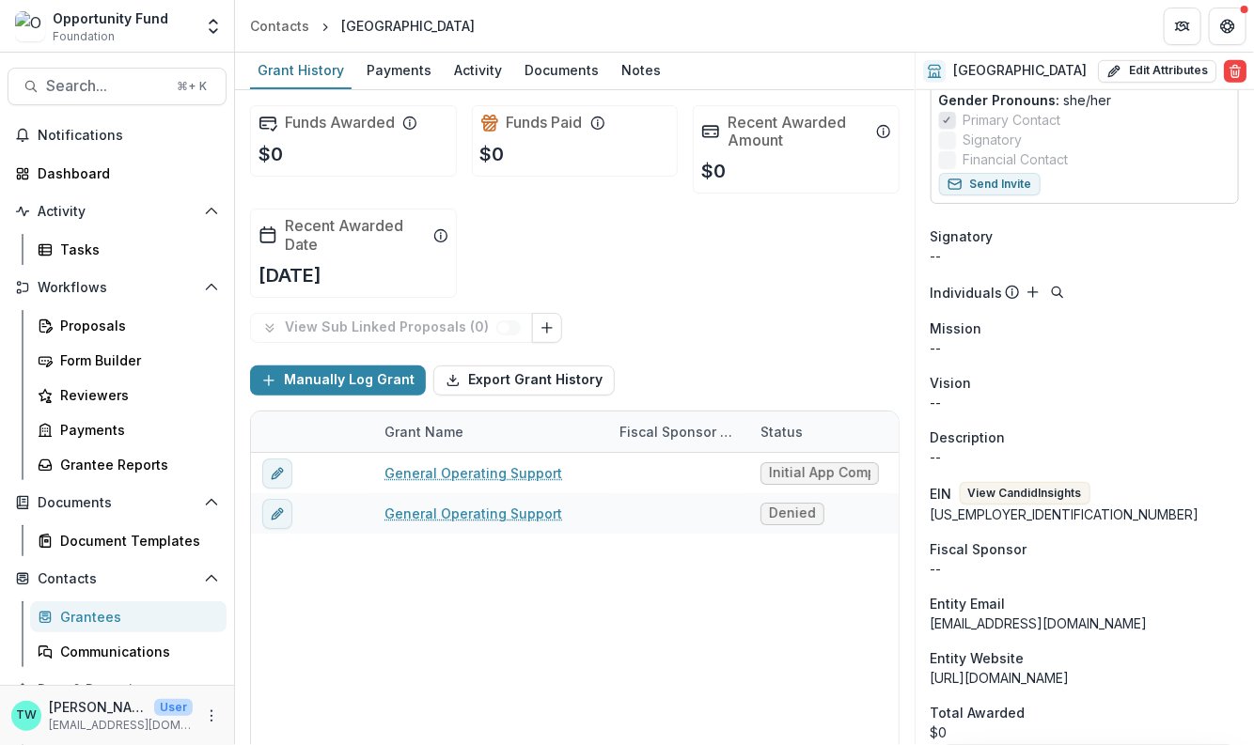
scroll to position [529, 0]
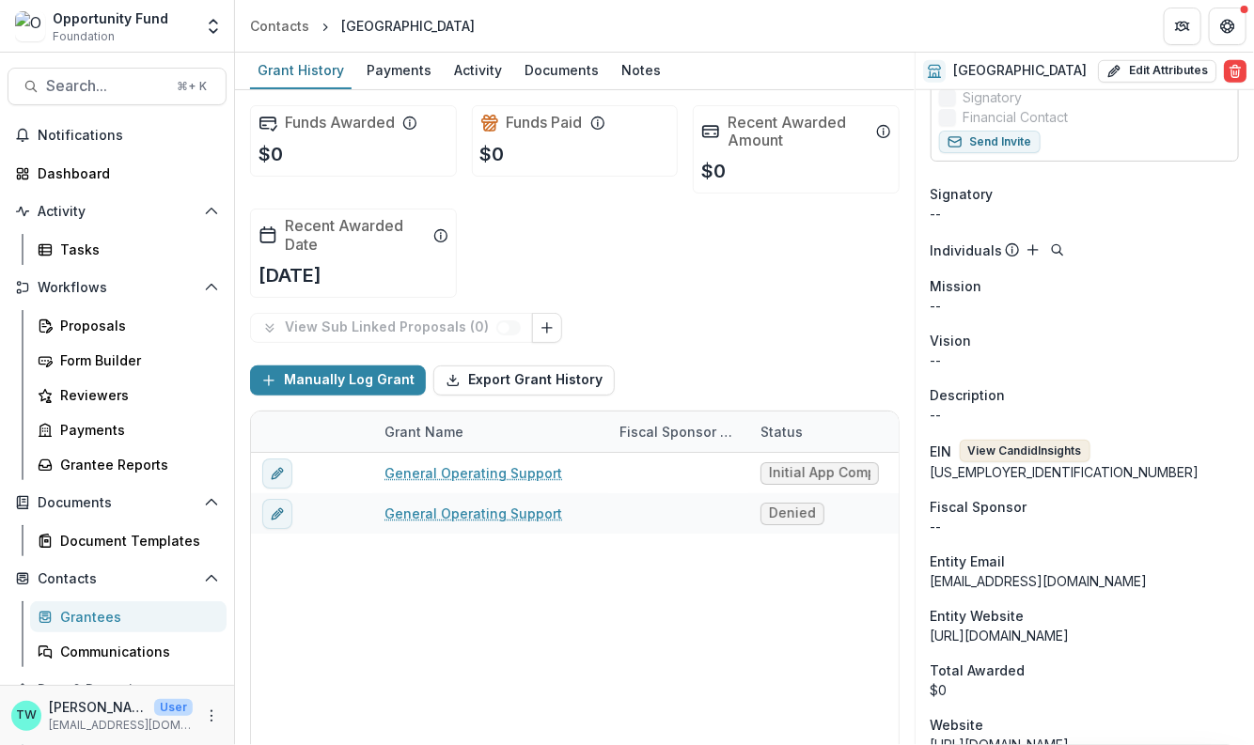
click at [1052, 462] on button "View Candid Insights" at bounding box center [1025, 451] width 131 height 23
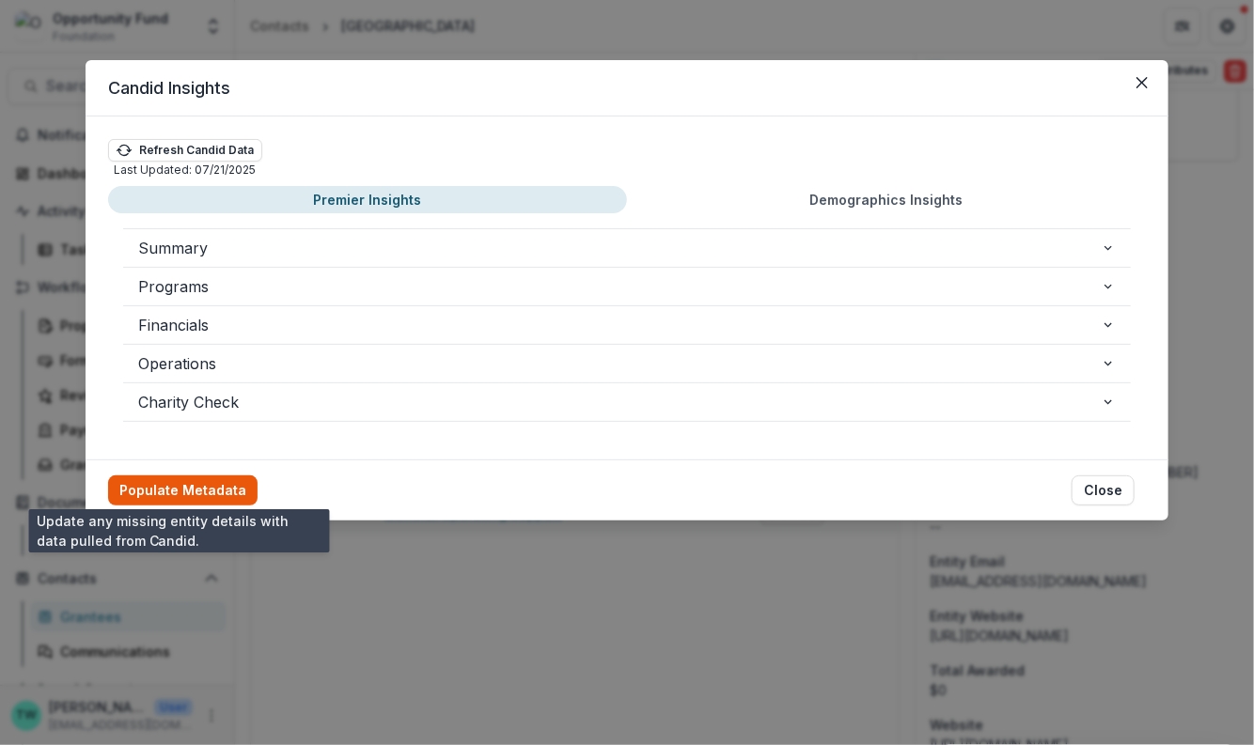
click at [163, 478] on button "Populate Metadata" at bounding box center [182, 491] width 149 height 30
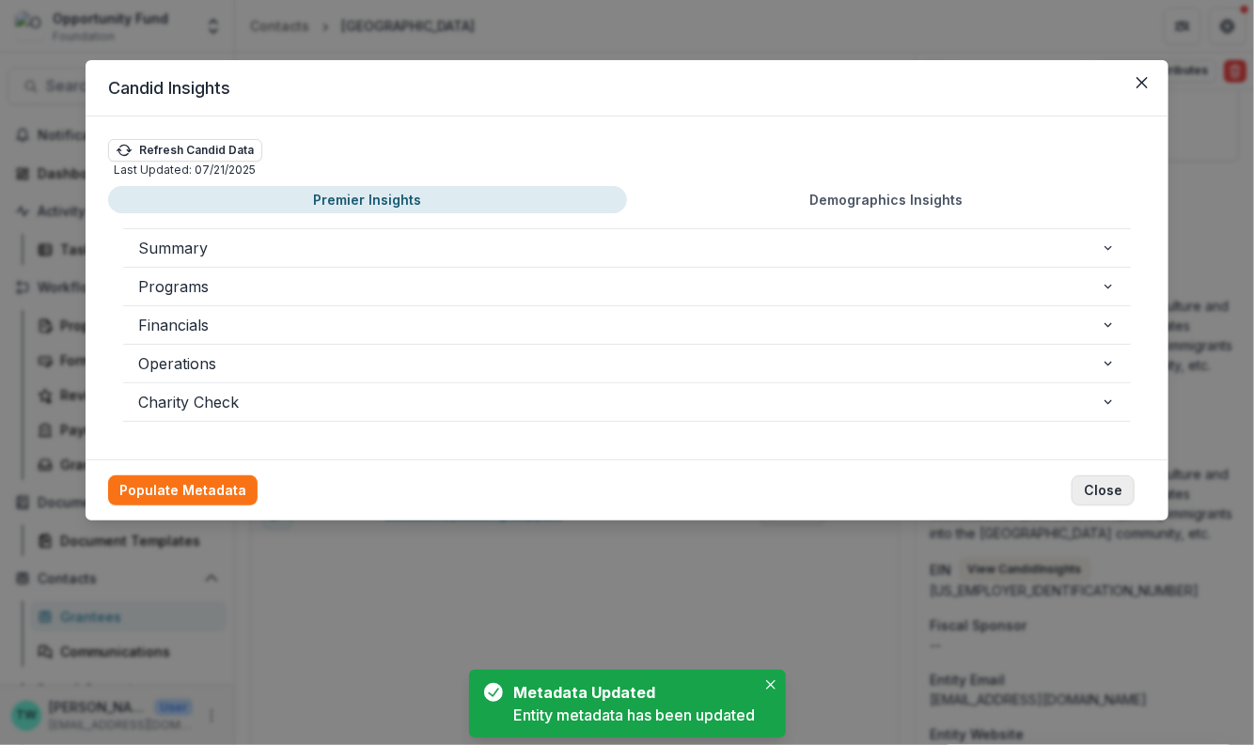
click at [1106, 492] on button "Close" at bounding box center [1102, 491] width 63 height 30
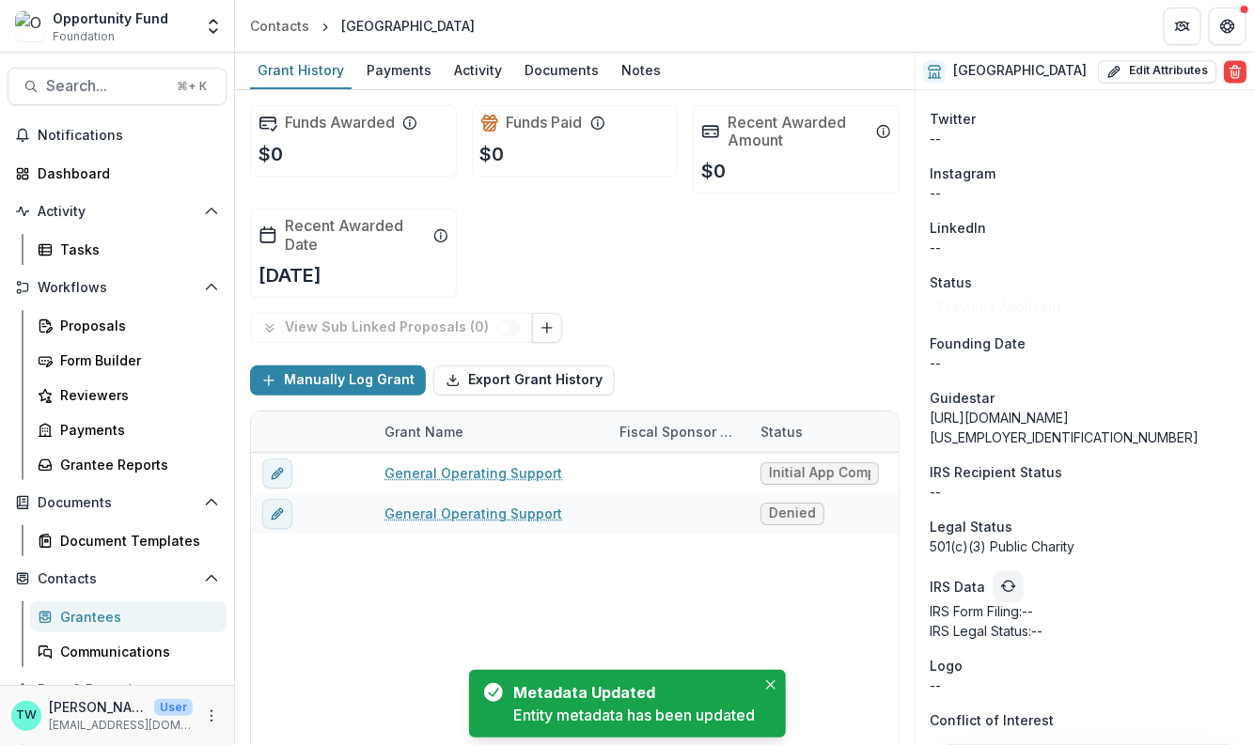
scroll to position [1578, 0]
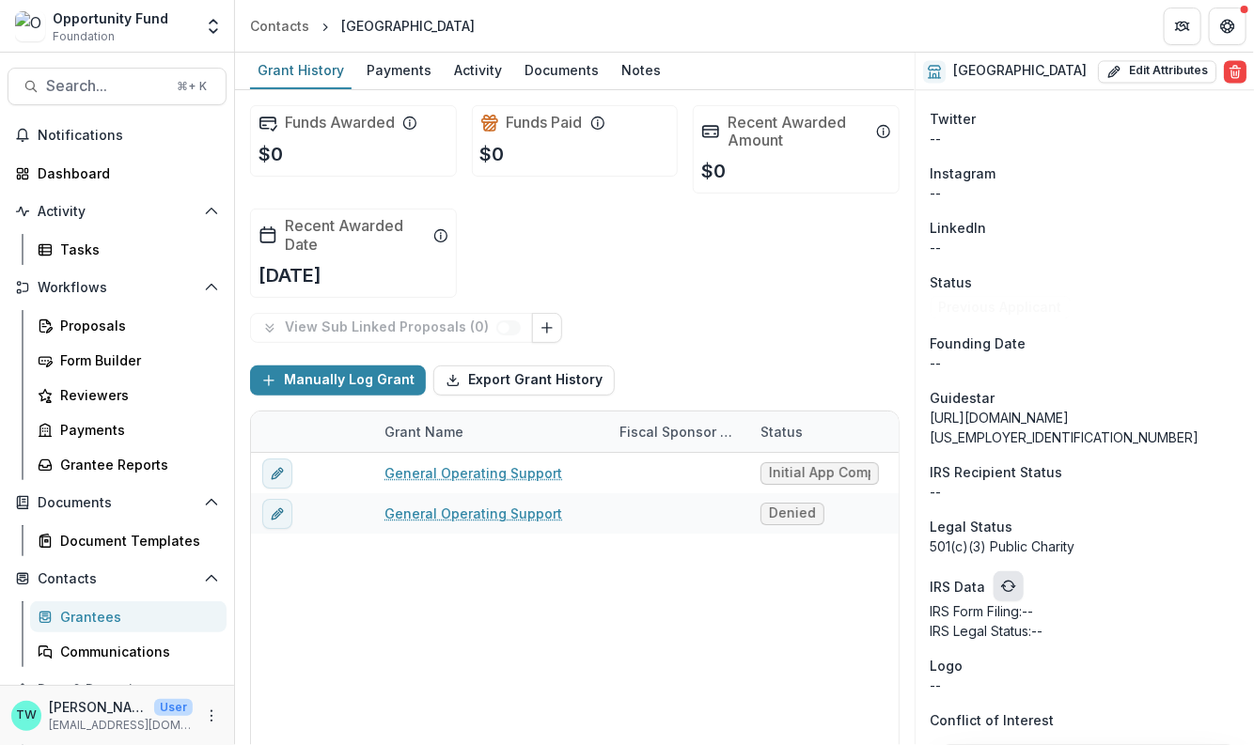
click at [1007, 591] on icon "refresh" at bounding box center [1007, 588] width 9 height 7
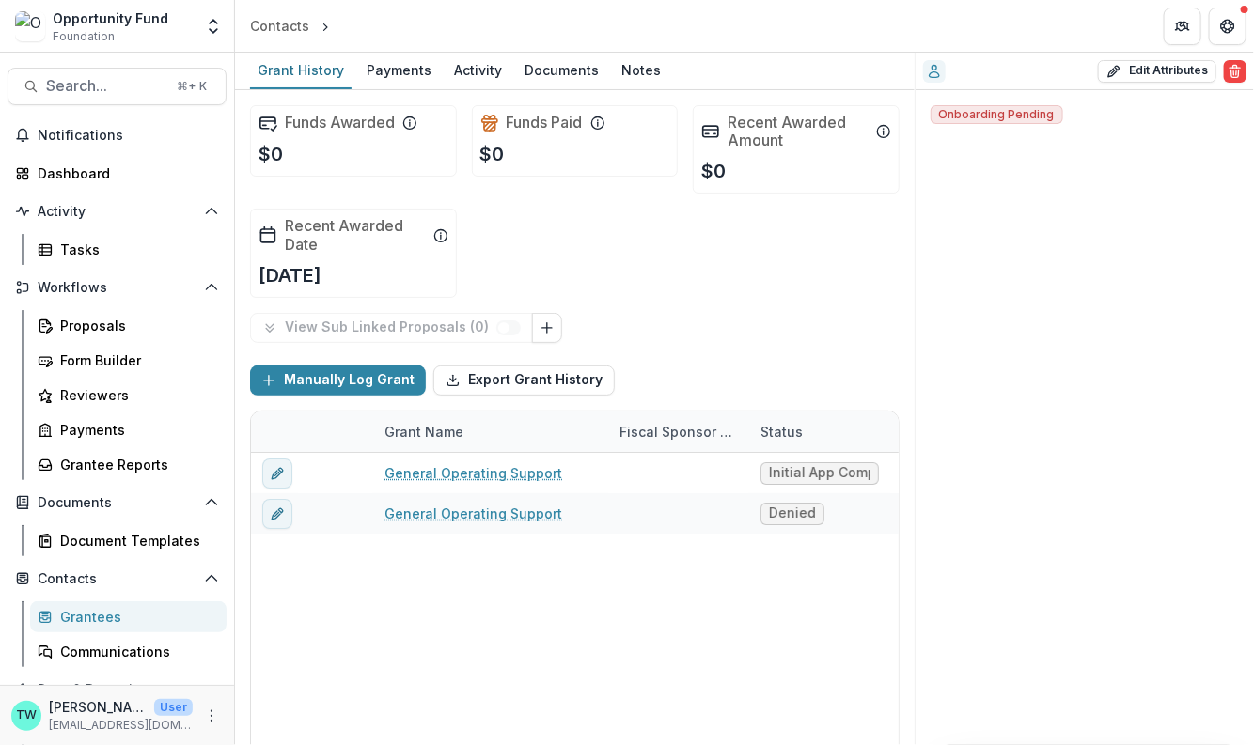
scroll to position [0, 0]
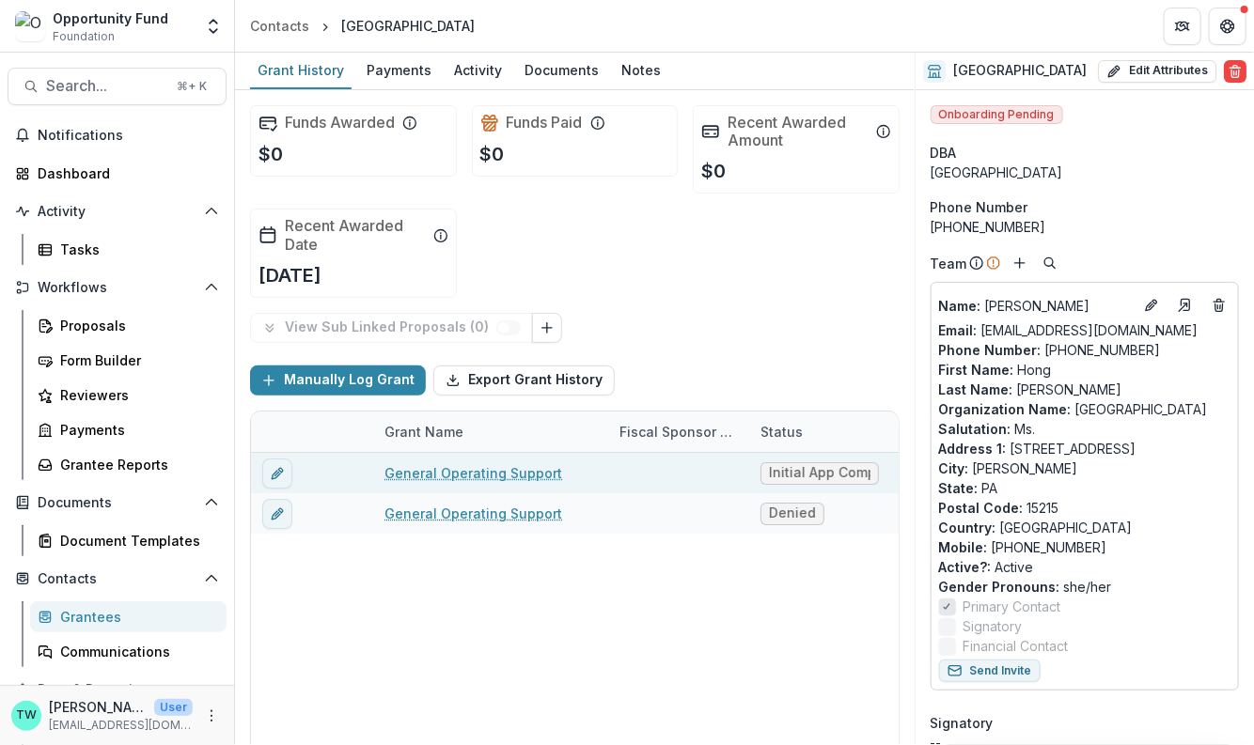
click at [467, 467] on link "General Operating Support" at bounding box center [473, 473] width 178 height 20
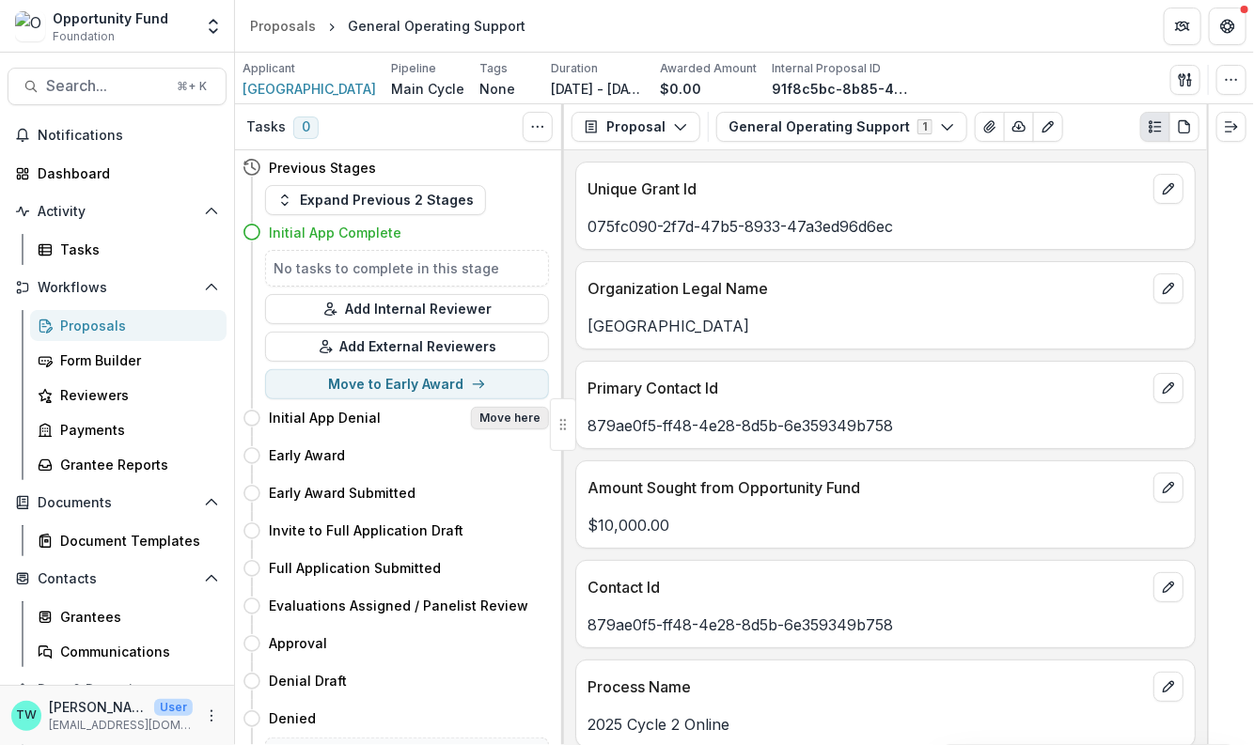
click at [519, 416] on button "Move here" at bounding box center [510, 418] width 78 height 23
select select "**********"
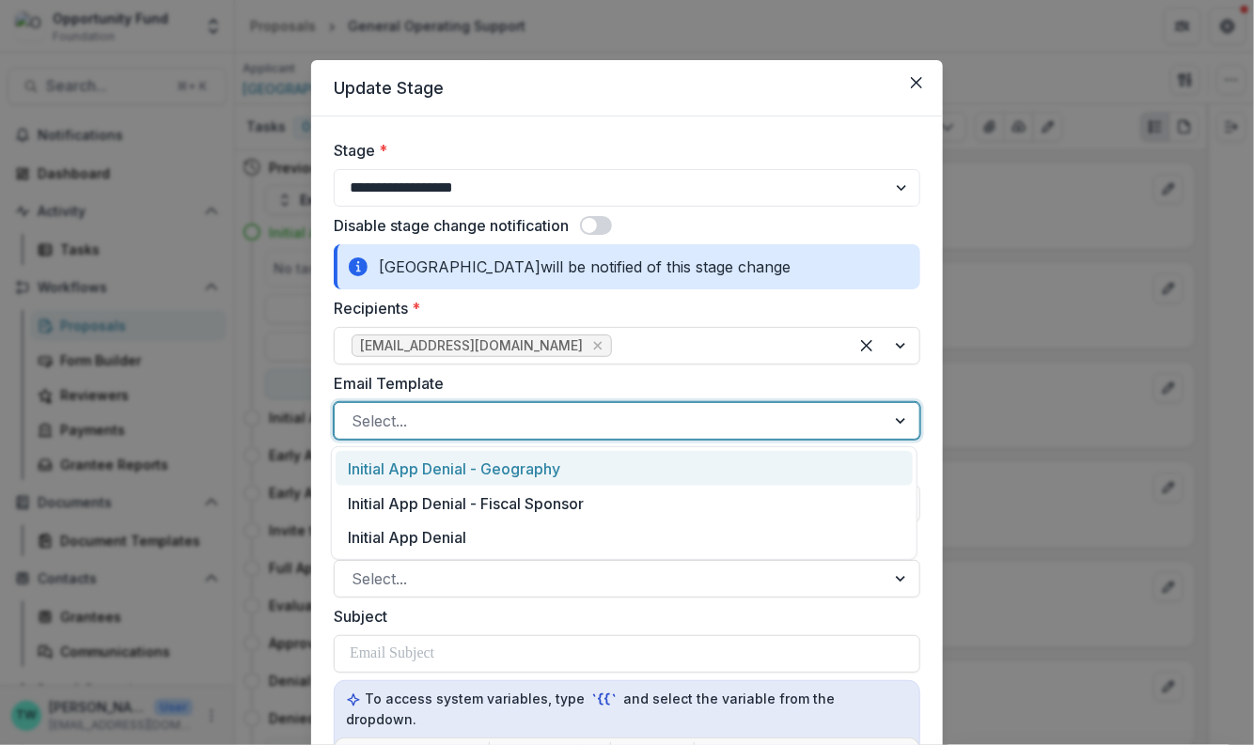
click at [532, 418] on div at bounding box center [610, 421] width 517 height 26
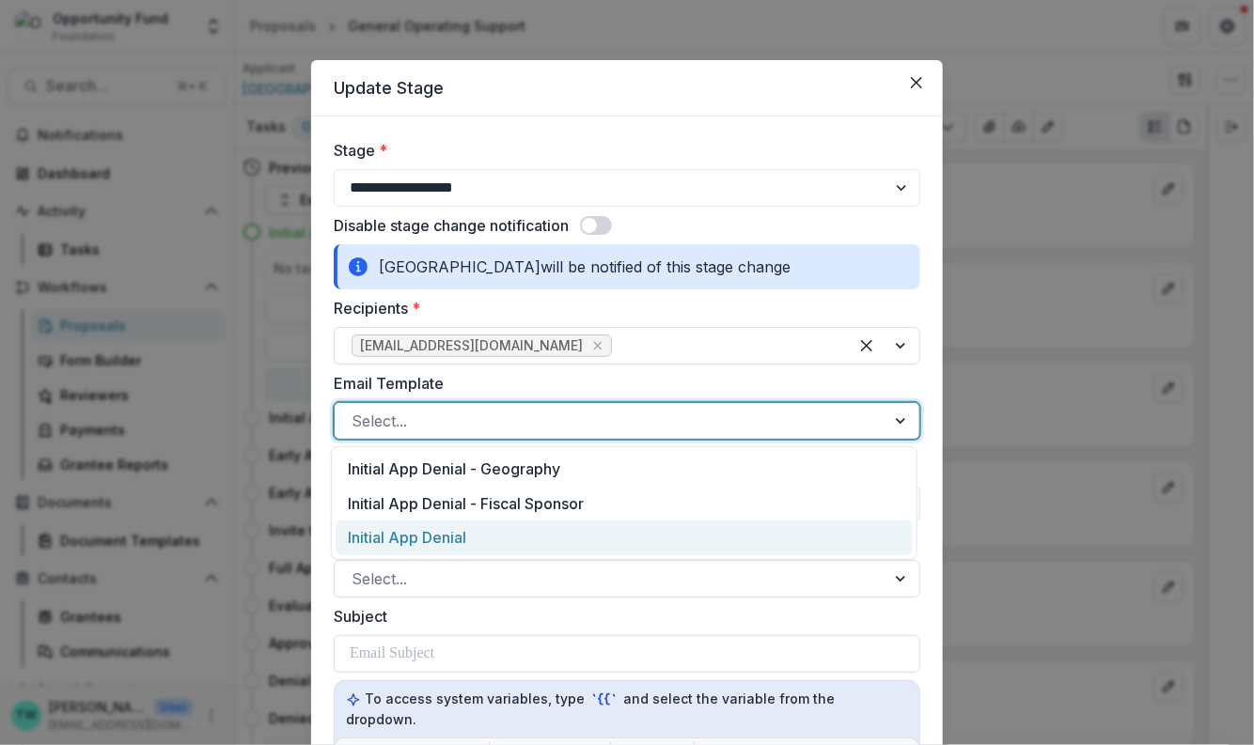
click at [492, 544] on div "Initial App Denial" at bounding box center [624, 538] width 577 height 35
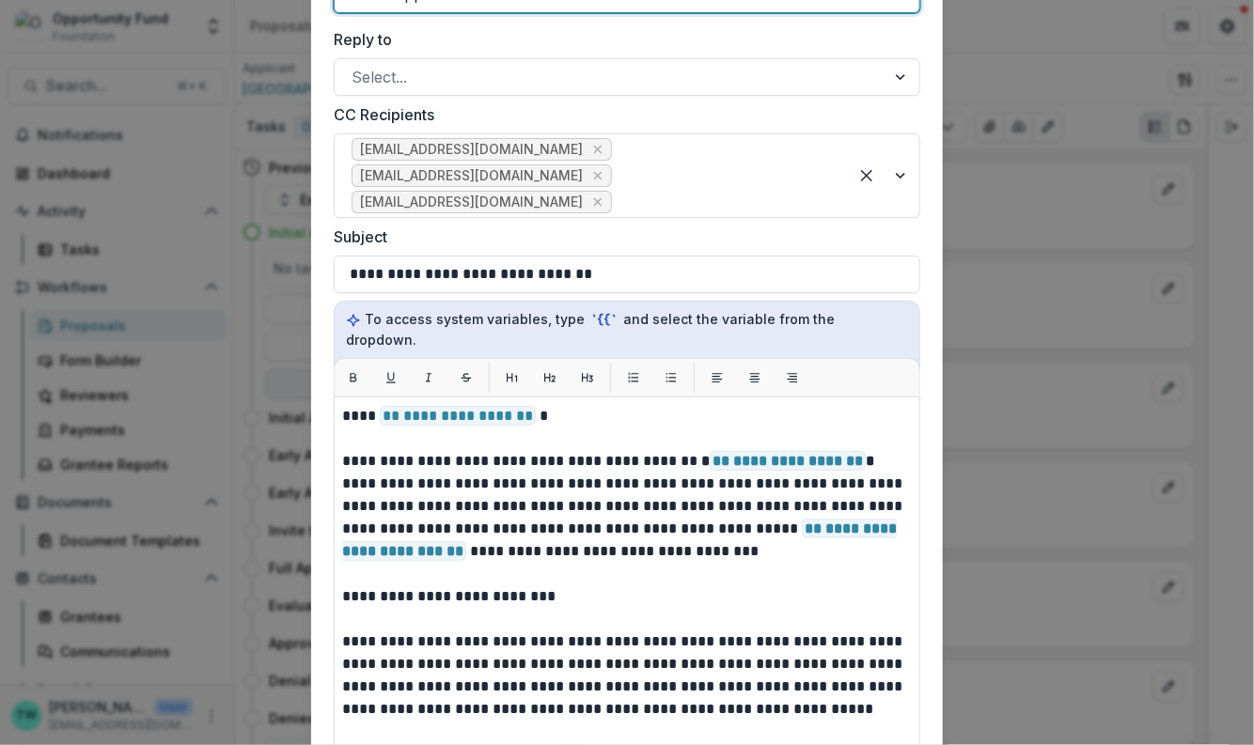
scroll to position [458, 0]
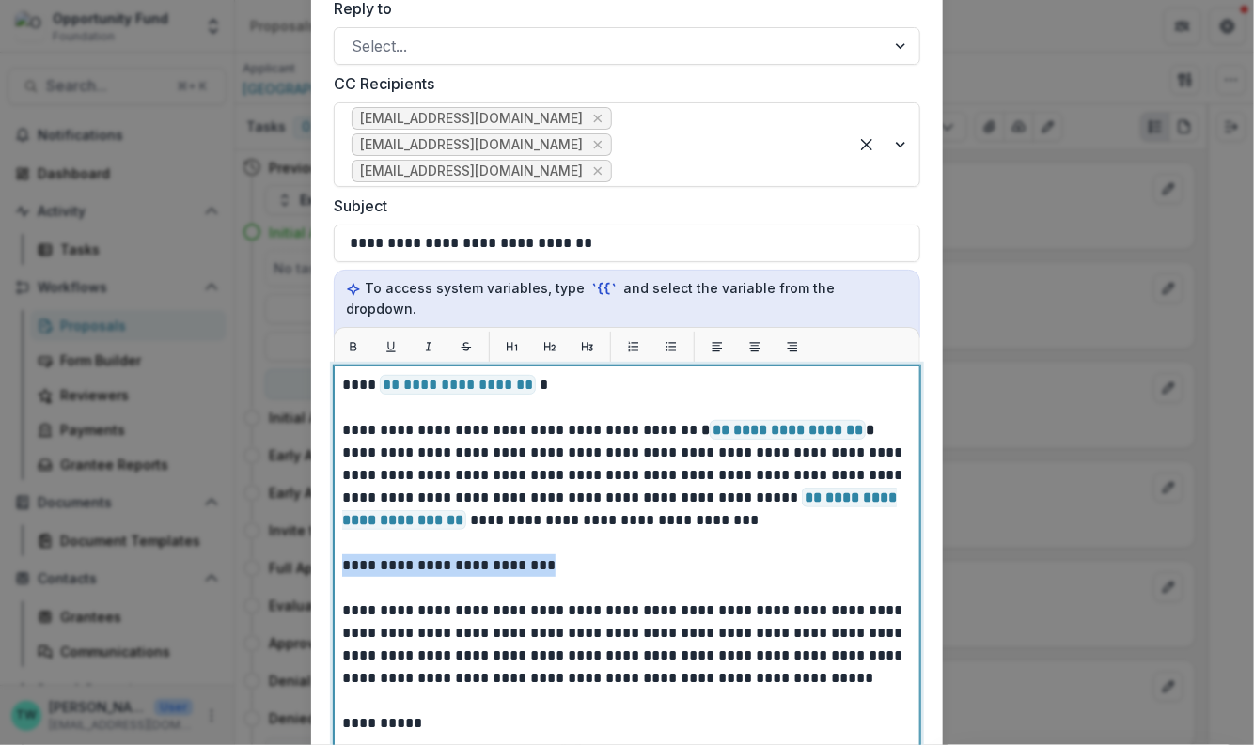
drag, startPoint x: 582, startPoint y: 549, endPoint x: 319, endPoint y: 551, distance: 263.2
click at [319, 551] on form "**********" at bounding box center [627, 350] width 632 height 1383
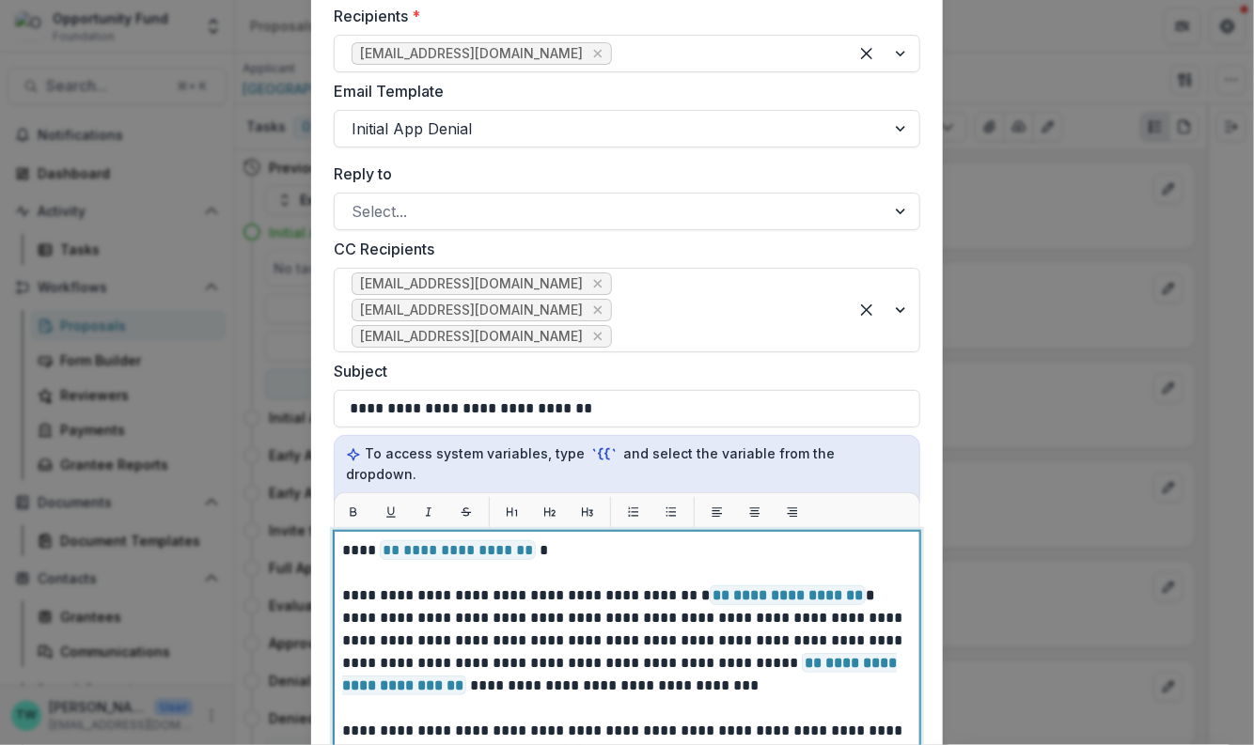
scroll to position [320, 0]
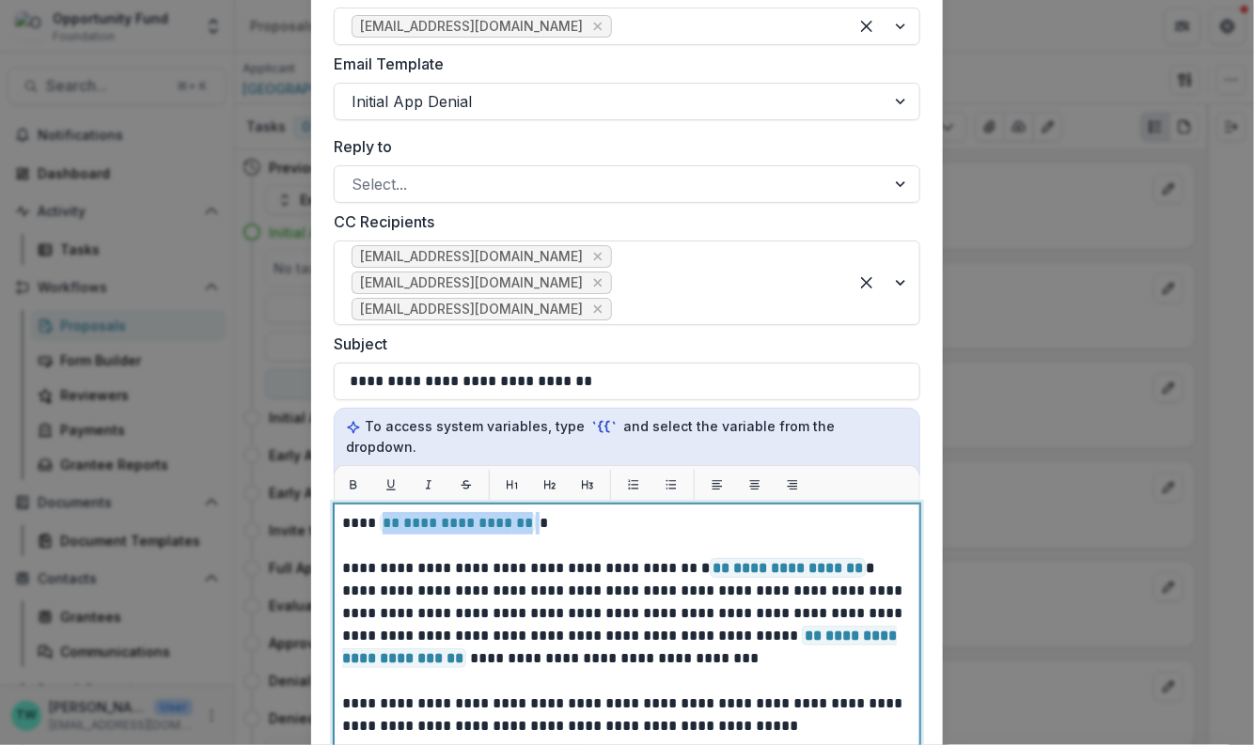
drag, startPoint x: 533, startPoint y: 506, endPoint x: 381, endPoint y: 507, distance: 152.3
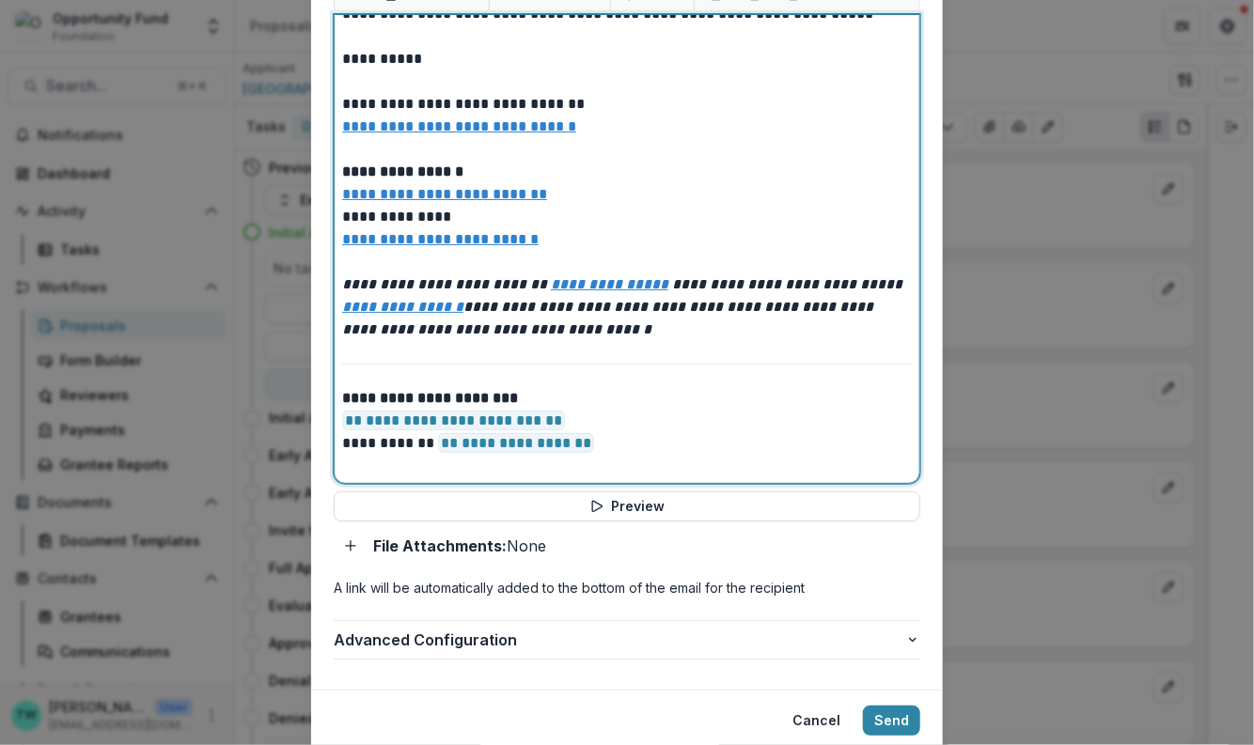
scroll to position [812, 0]
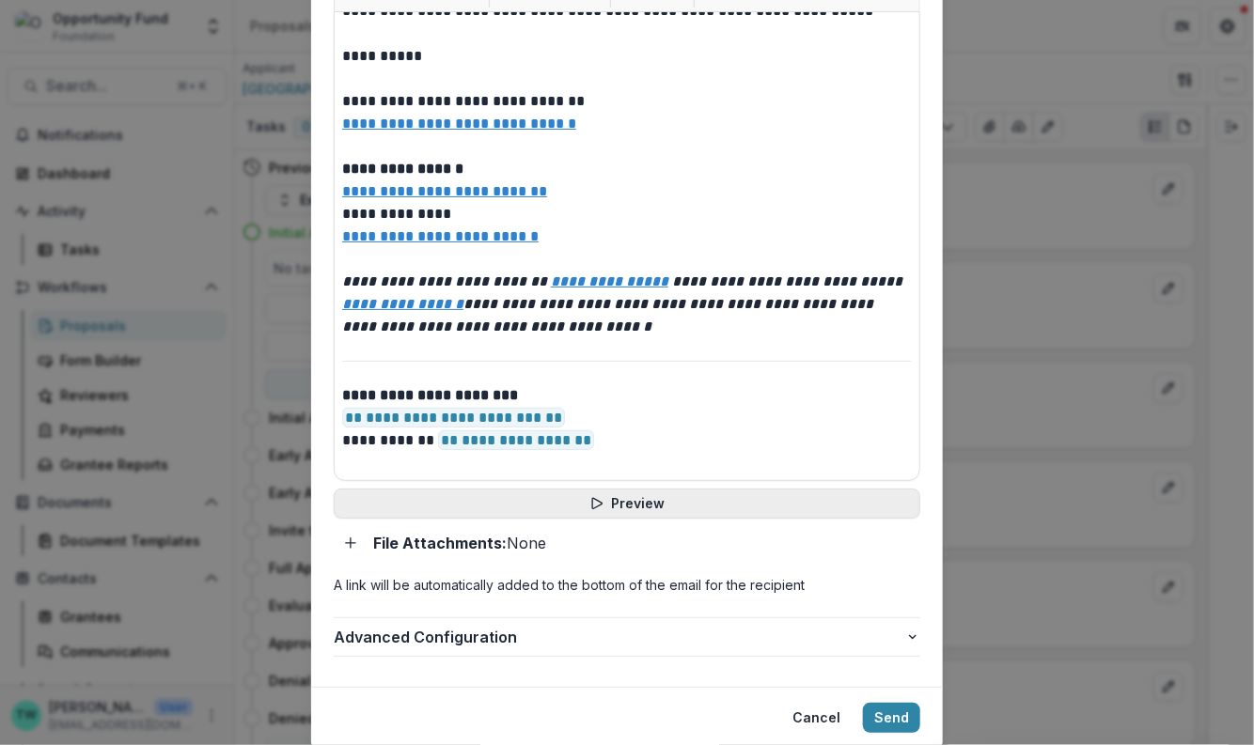
click at [578, 489] on button "Preview" at bounding box center [627, 504] width 586 height 30
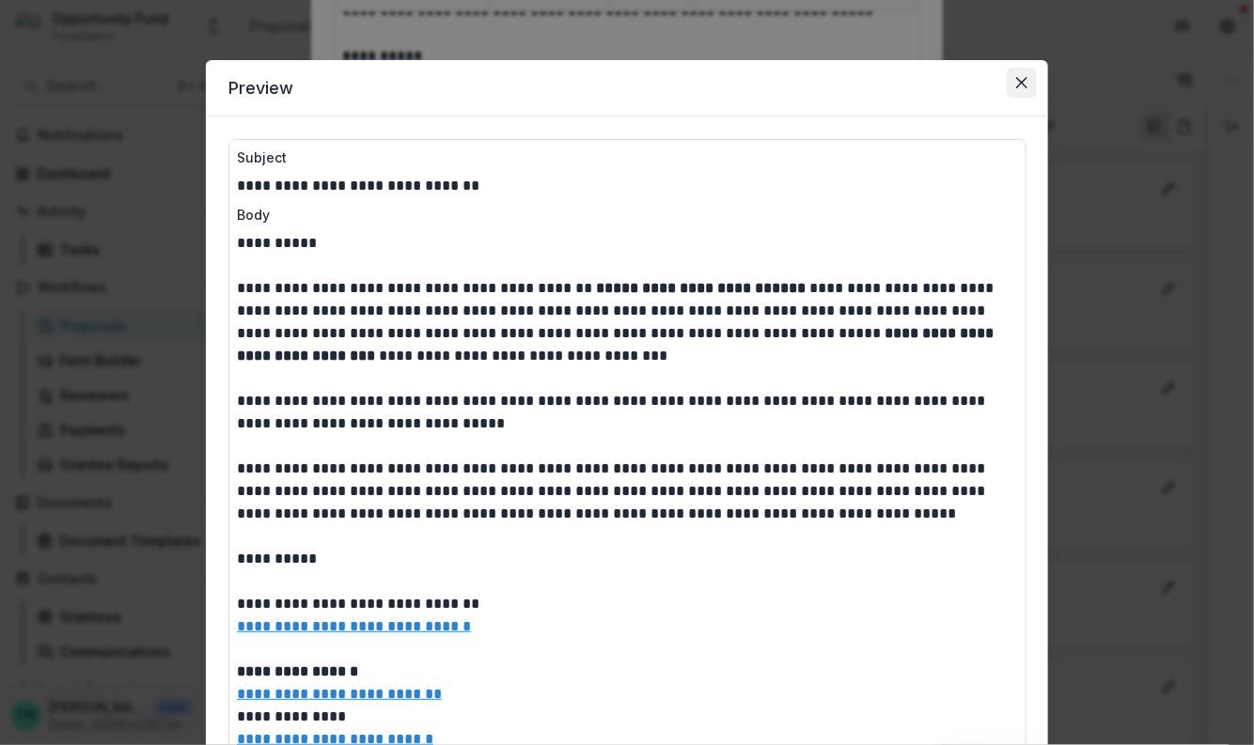
click at [1020, 84] on icon "Close" at bounding box center [1021, 82] width 11 height 11
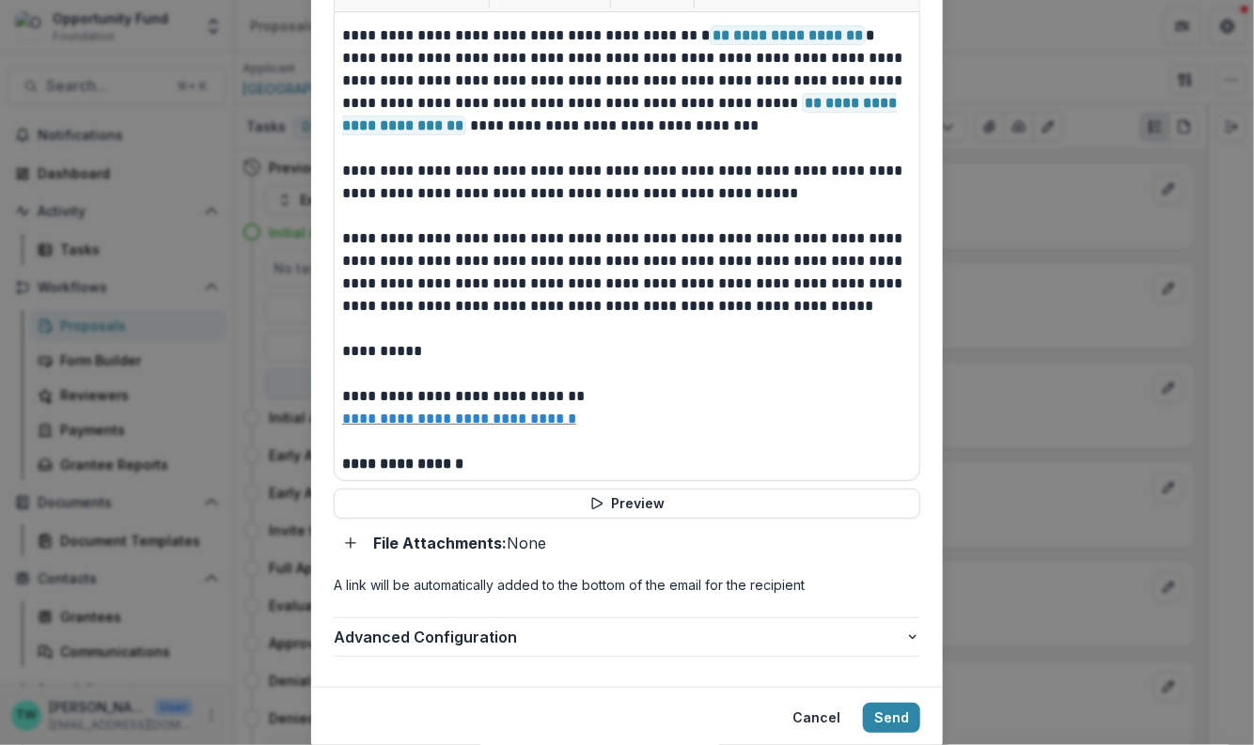
scroll to position [42, 0]
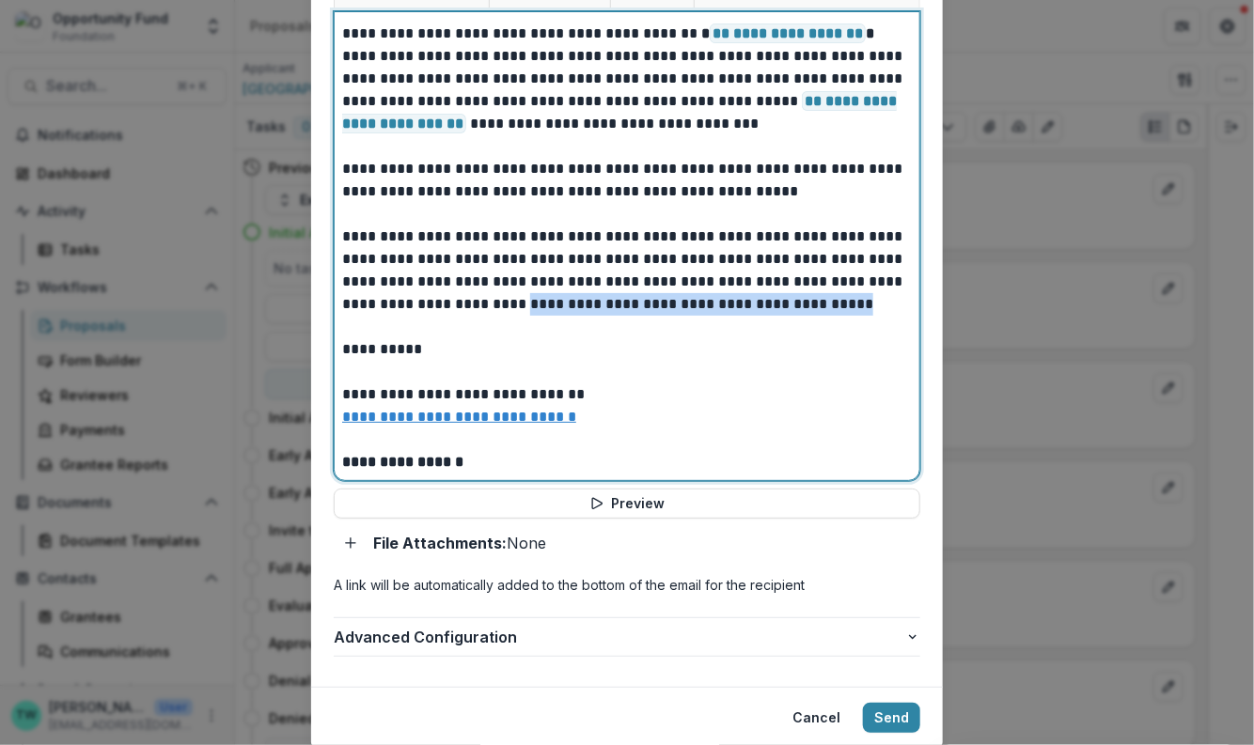
drag, startPoint x: 815, startPoint y: 282, endPoint x: 480, endPoint y: 288, distance: 334.6
click at [480, 288] on p "**********" at bounding box center [624, 304] width 565 height 654
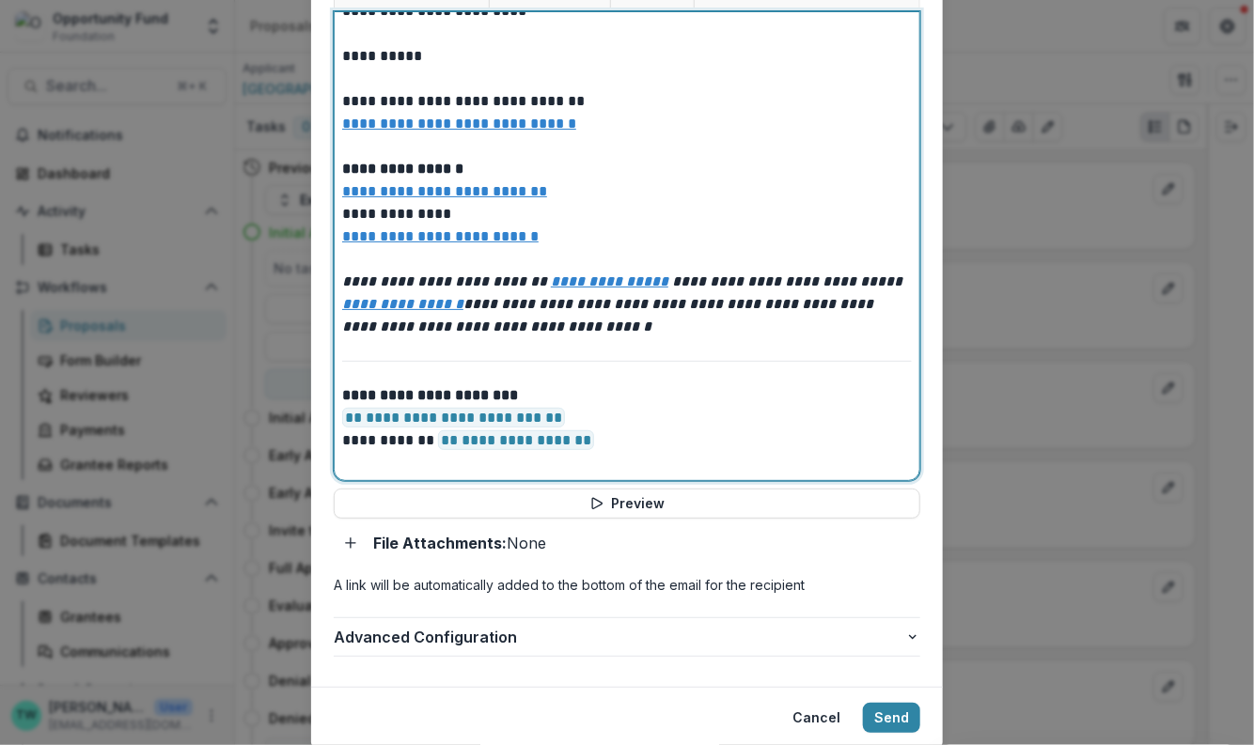
scroll to position [849, 0]
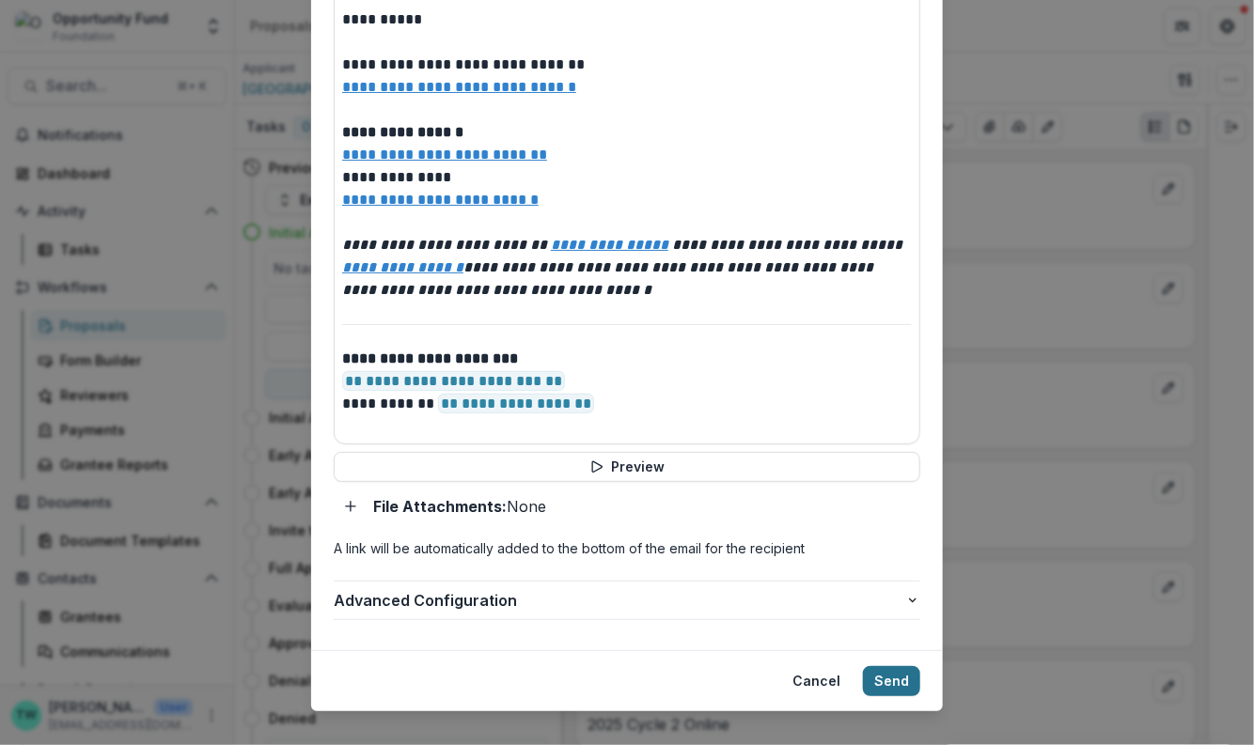
click at [892, 666] on button "Send" at bounding box center [891, 681] width 57 height 30
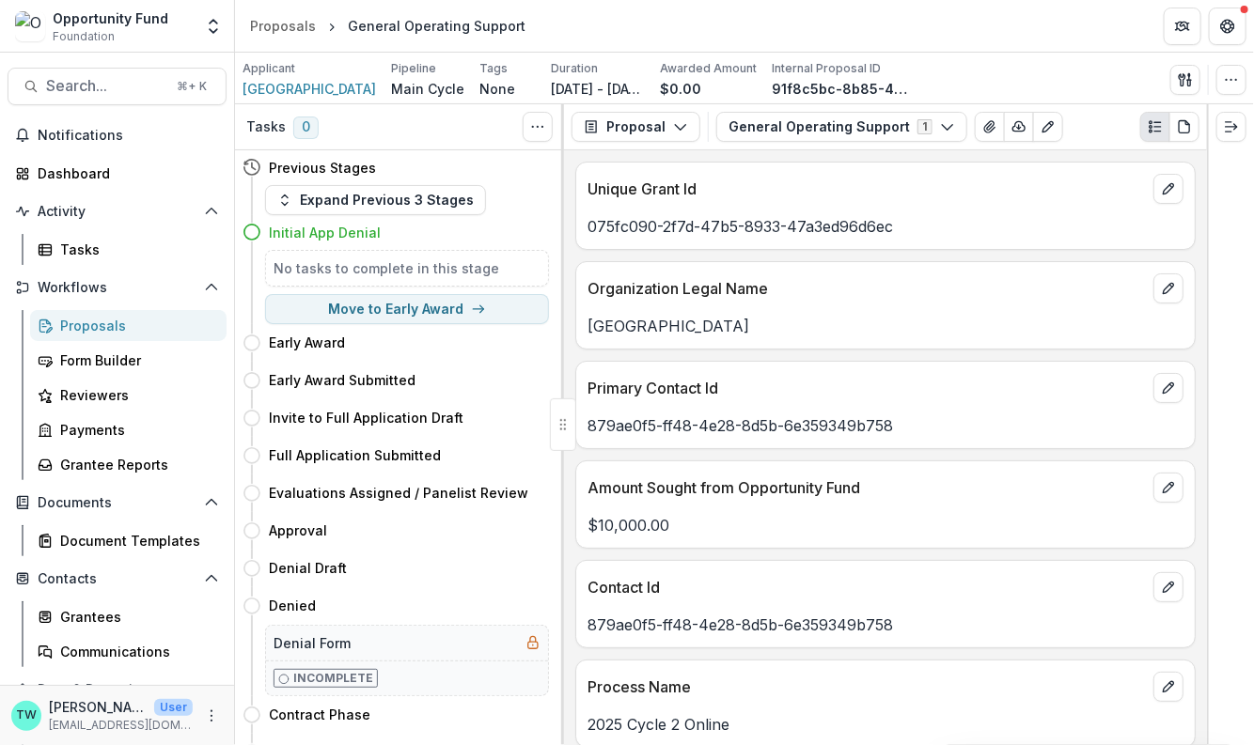
click at [97, 320] on div "Proposals" at bounding box center [135, 326] width 151 height 20
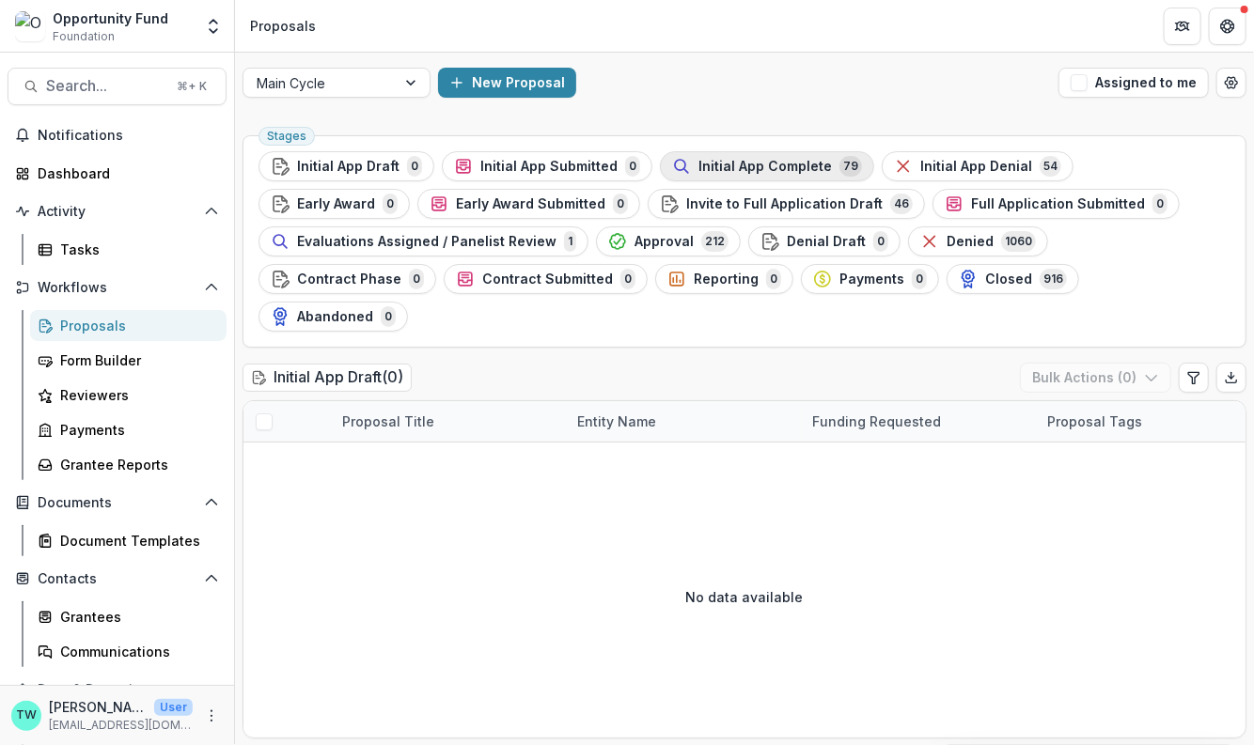
click at [797, 169] on span "Initial App Complete" at bounding box center [764, 167] width 133 height 16
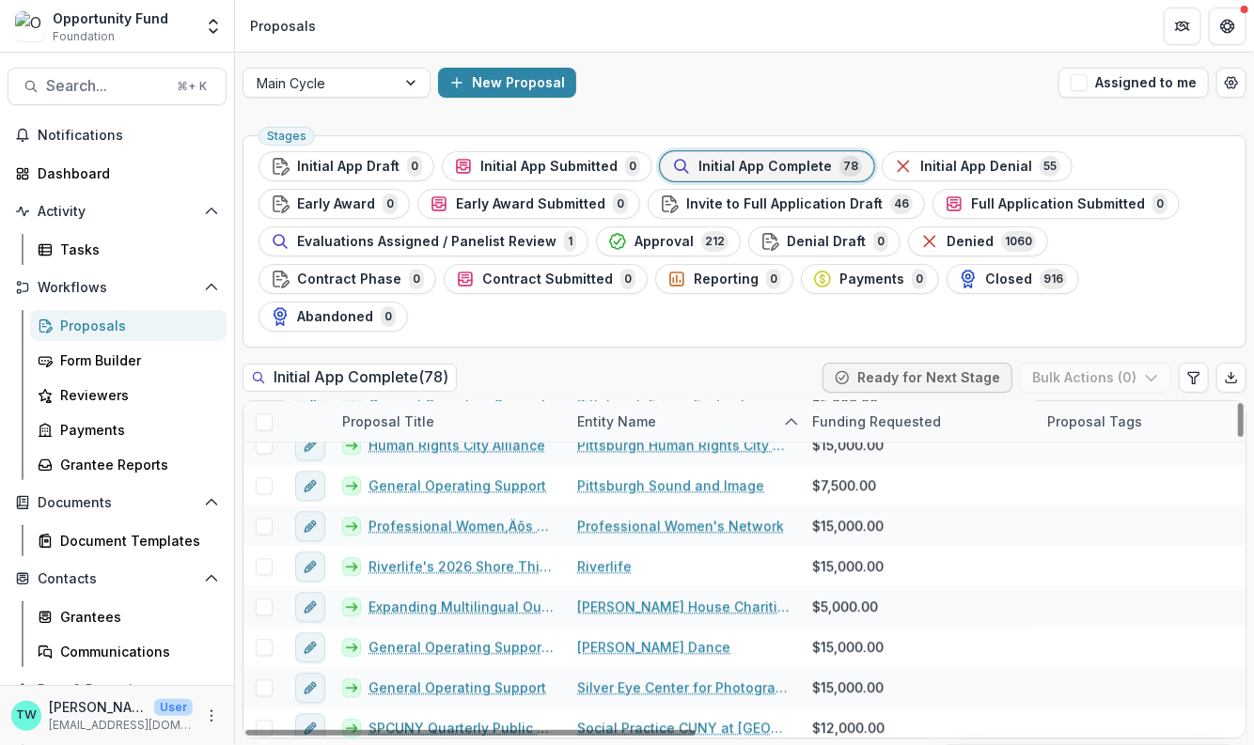
scroll to position [1851, 0]
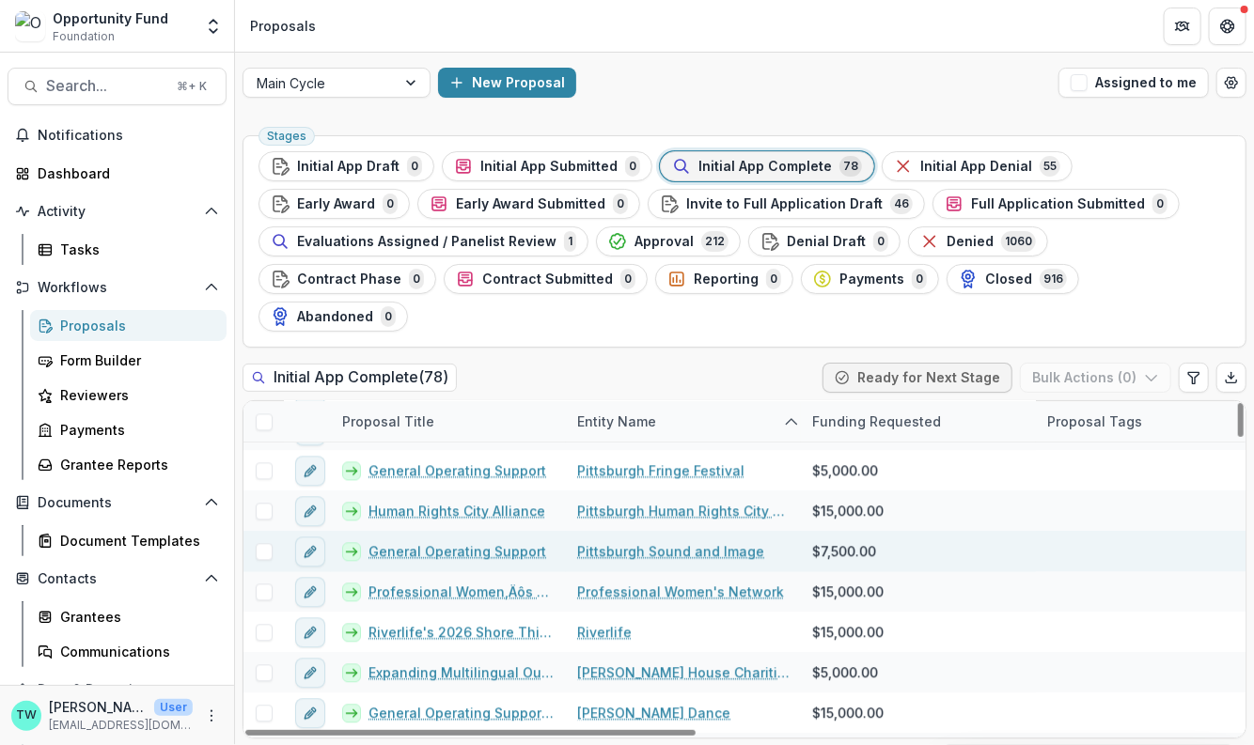
click at [423, 541] on link "General Operating Support" at bounding box center [457, 551] width 178 height 20
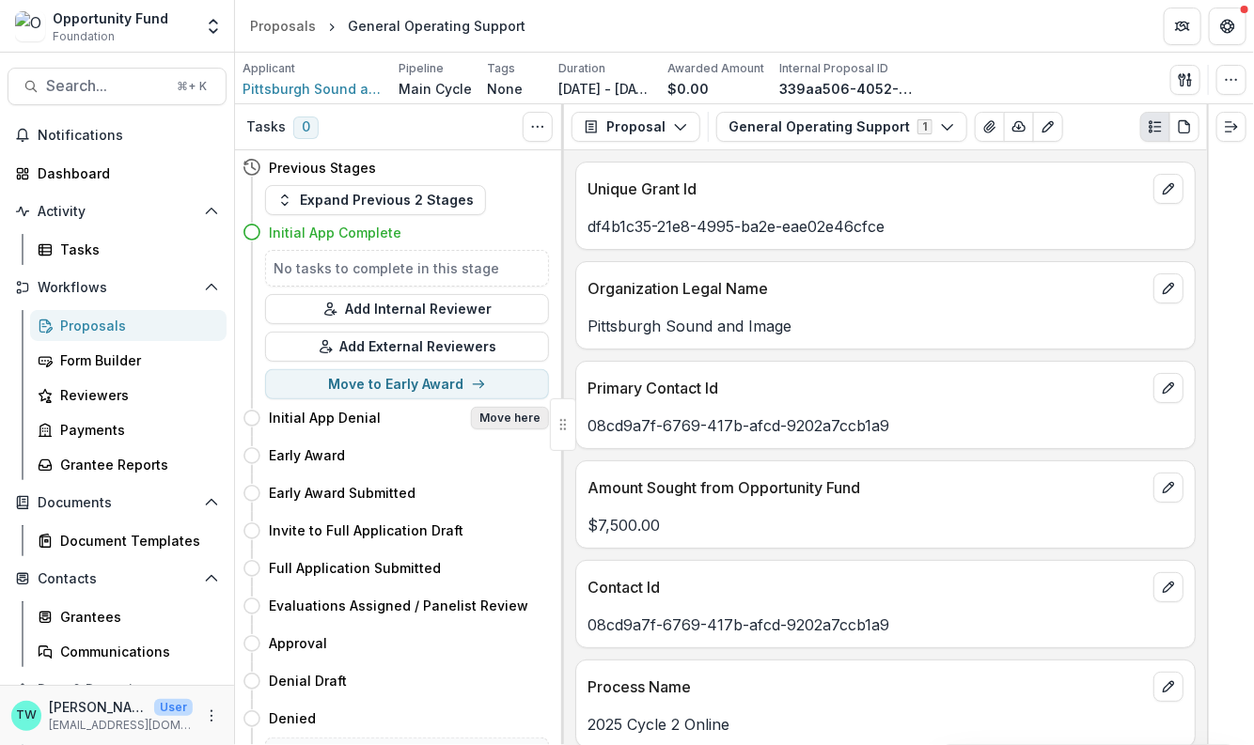
click at [516, 421] on button "Move here" at bounding box center [510, 418] width 78 height 23
select select "**********"
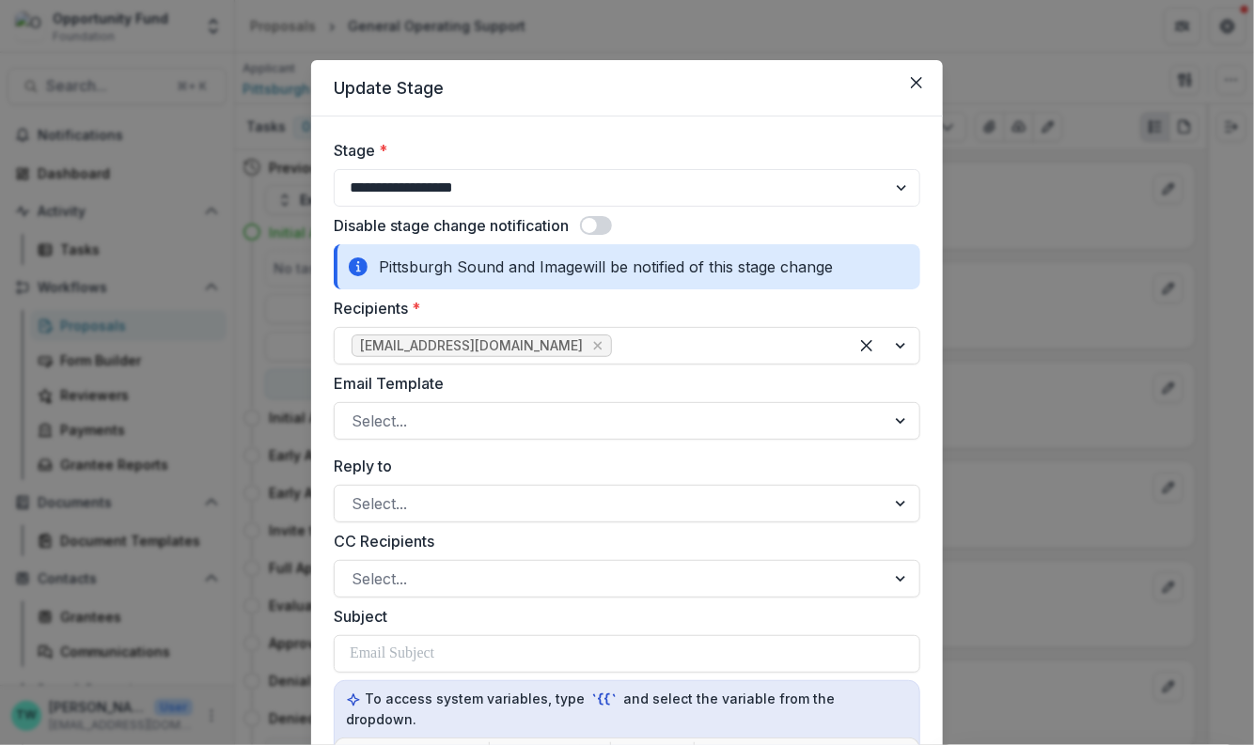
click at [516, 421] on div at bounding box center [610, 421] width 517 height 26
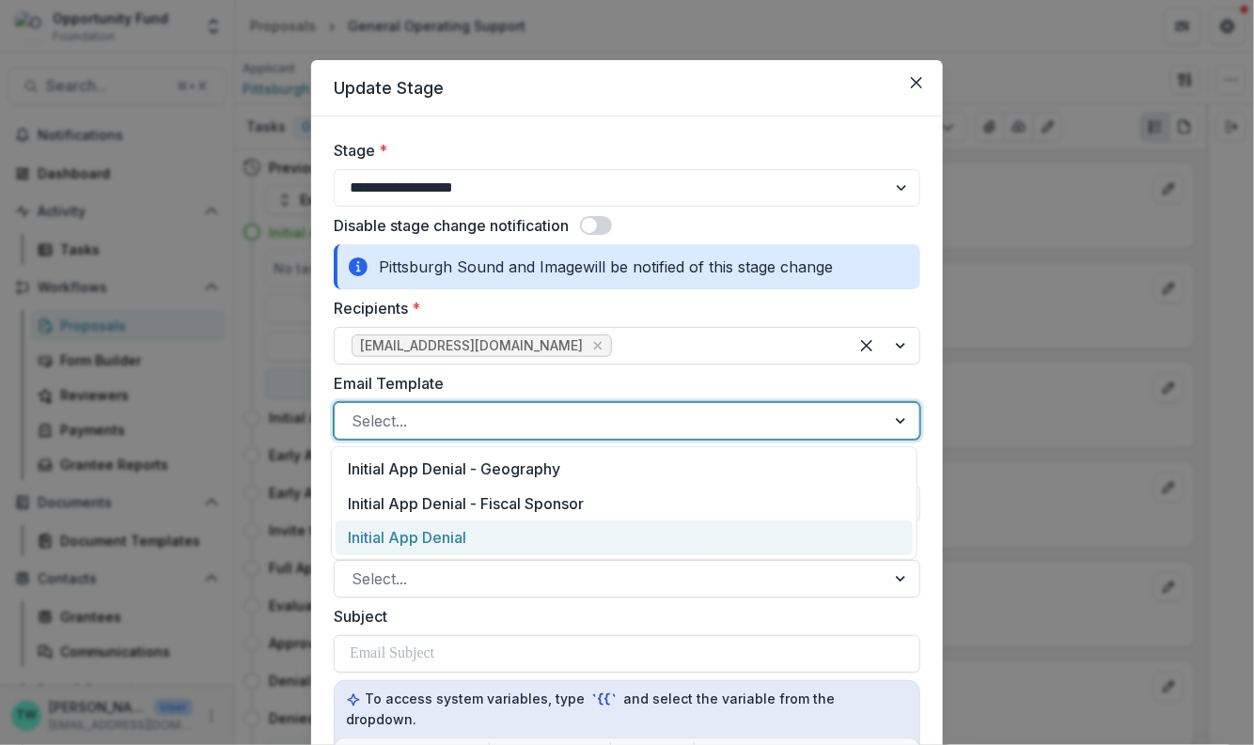
click at [508, 529] on div "Initial App Denial" at bounding box center [624, 538] width 577 height 35
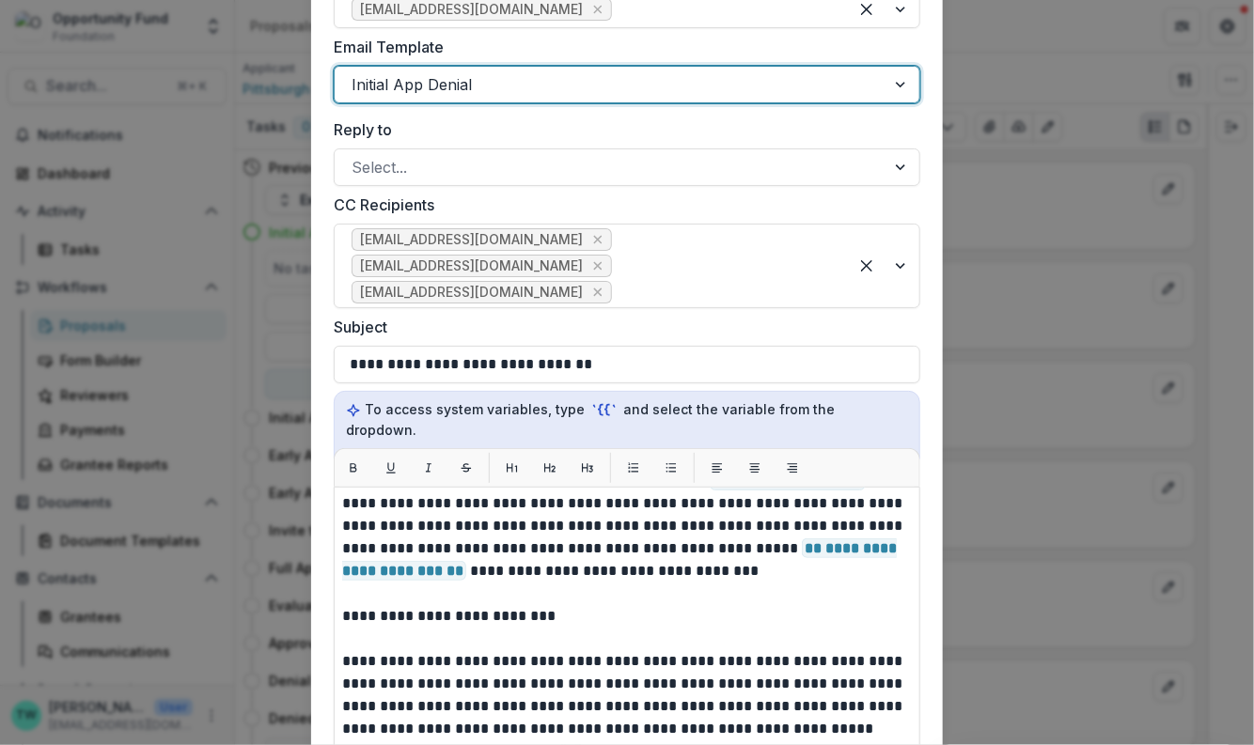
scroll to position [98, 0]
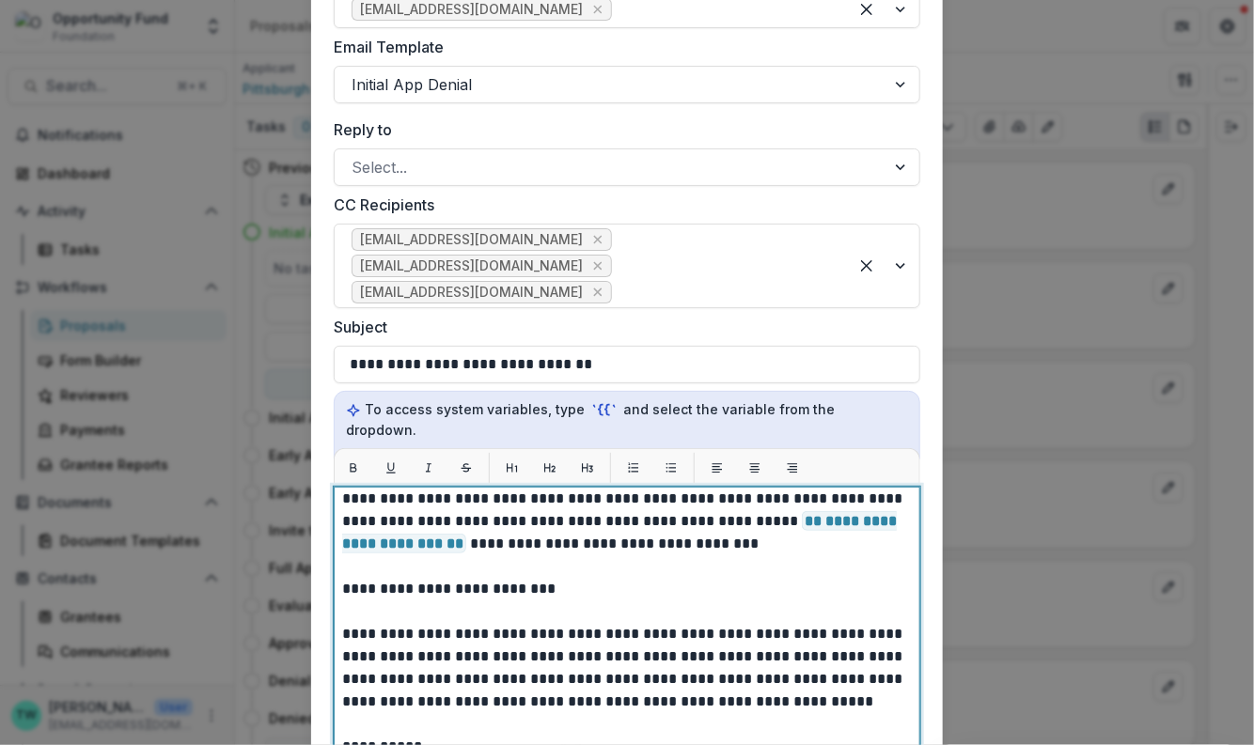
drag, startPoint x: 573, startPoint y: 570, endPoint x: 272, endPoint y: 561, distance: 301.8
click at [272, 561] on div "**********" at bounding box center [627, 372] width 1254 height 745
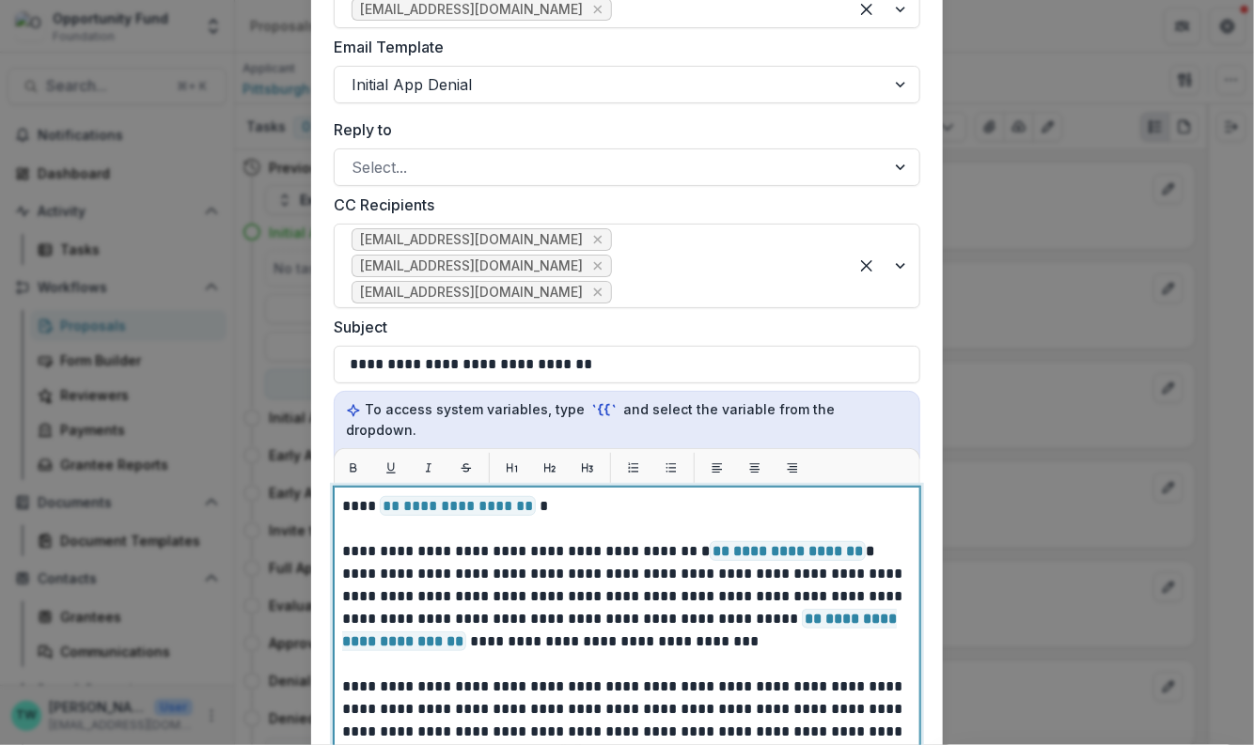
scroll to position [296, 0]
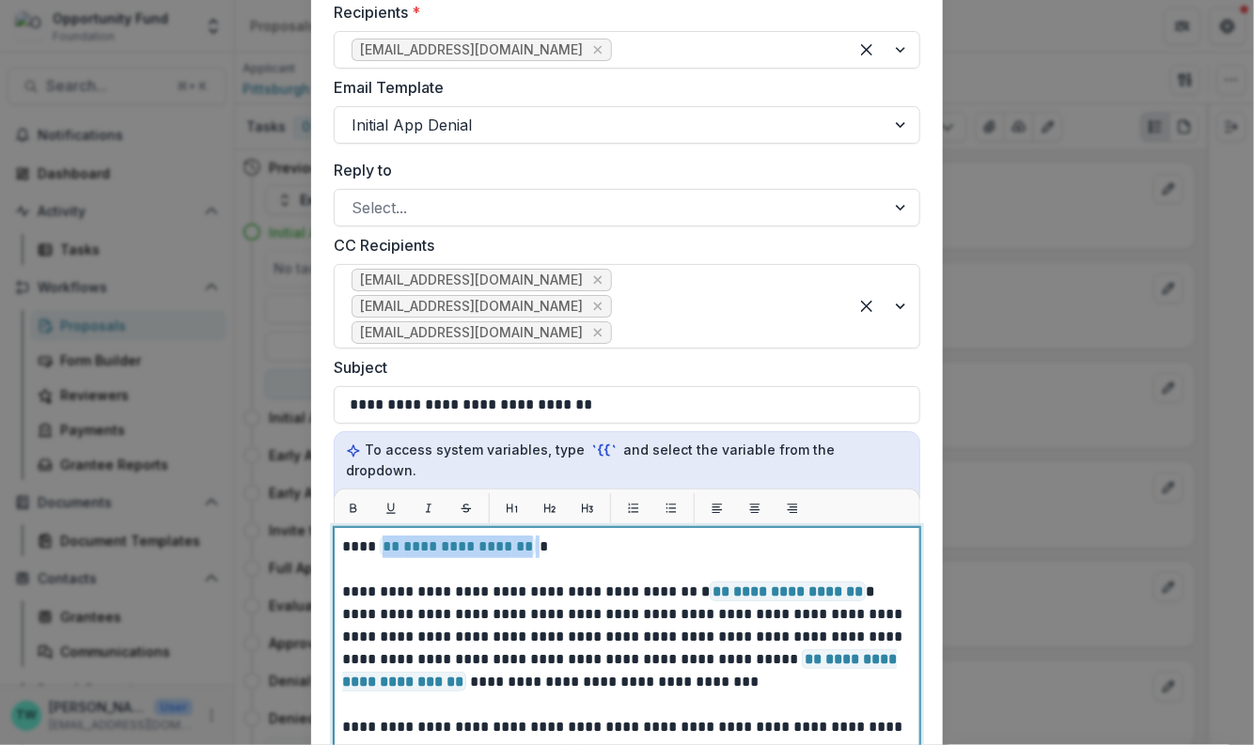
drag, startPoint x: 533, startPoint y: 526, endPoint x: 381, endPoint y: 528, distance: 152.3
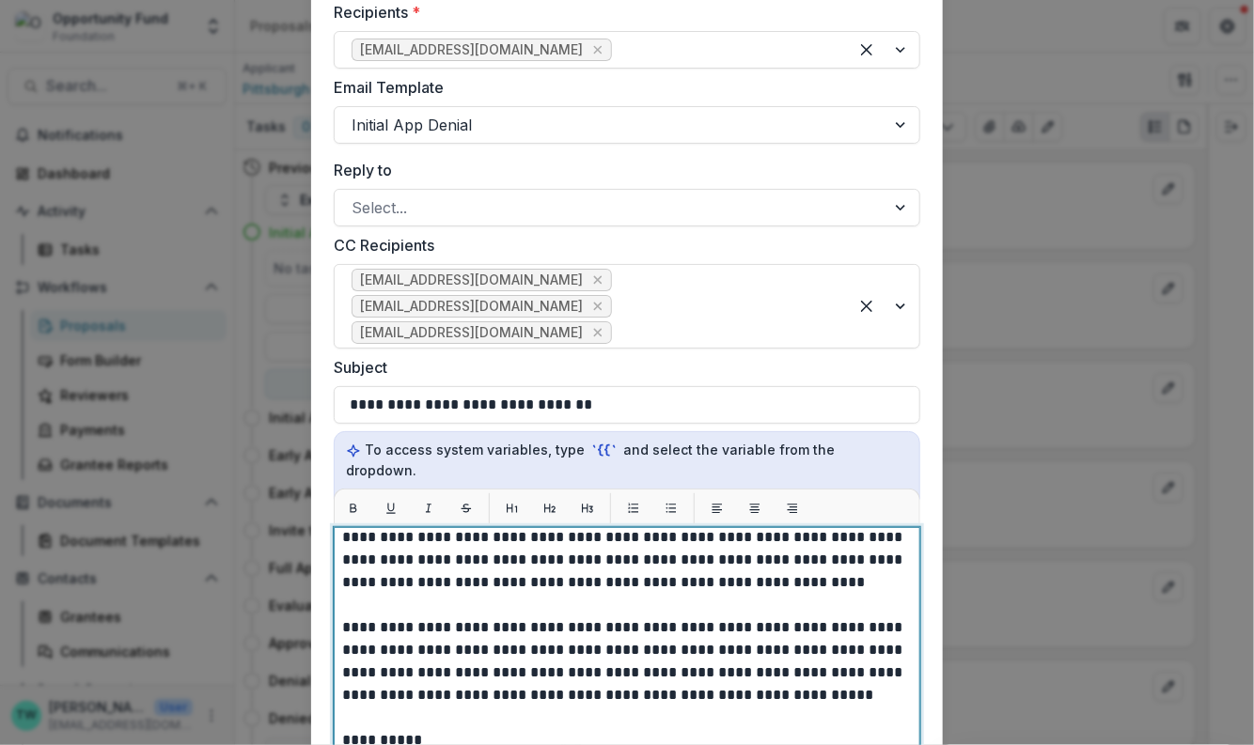
scroll to position [211, 0]
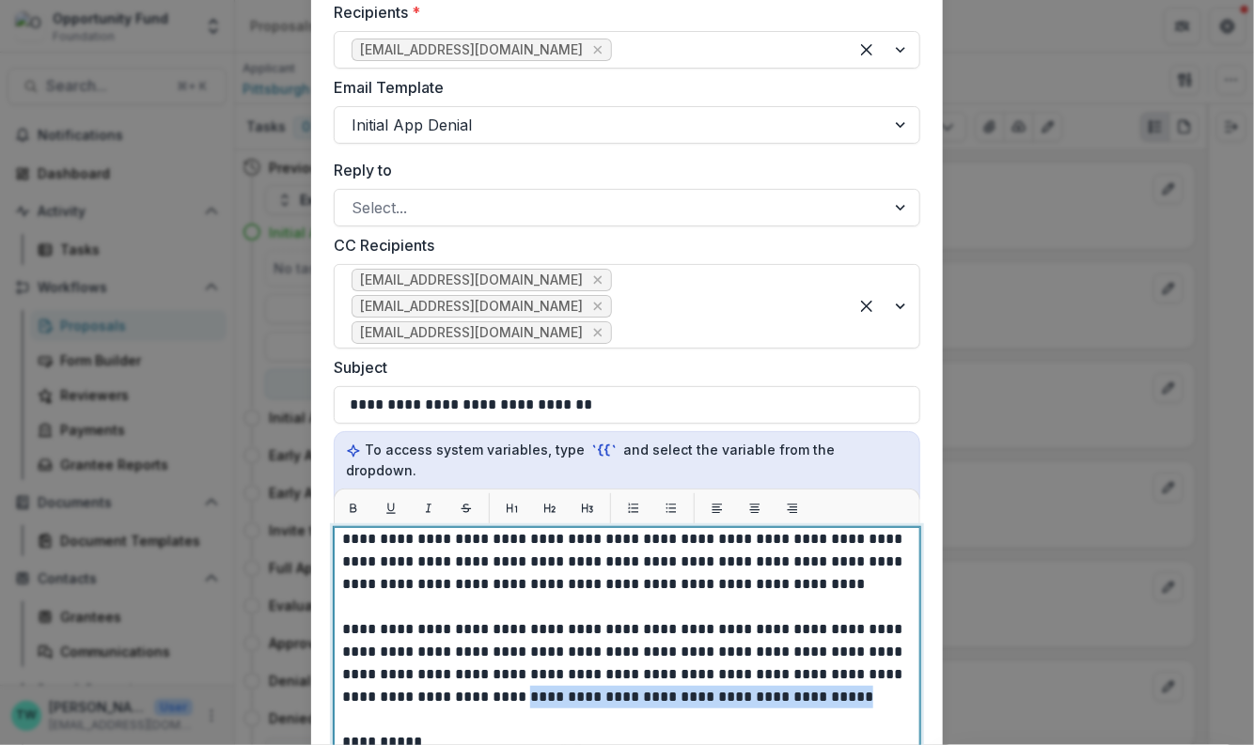
drag, startPoint x: 820, startPoint y: 676, endPoint x: 479, endPoint y: 675, distance: 340.2
click at [479, 675] on p "**********" at bounding box center [624, 674] width 565 height 699
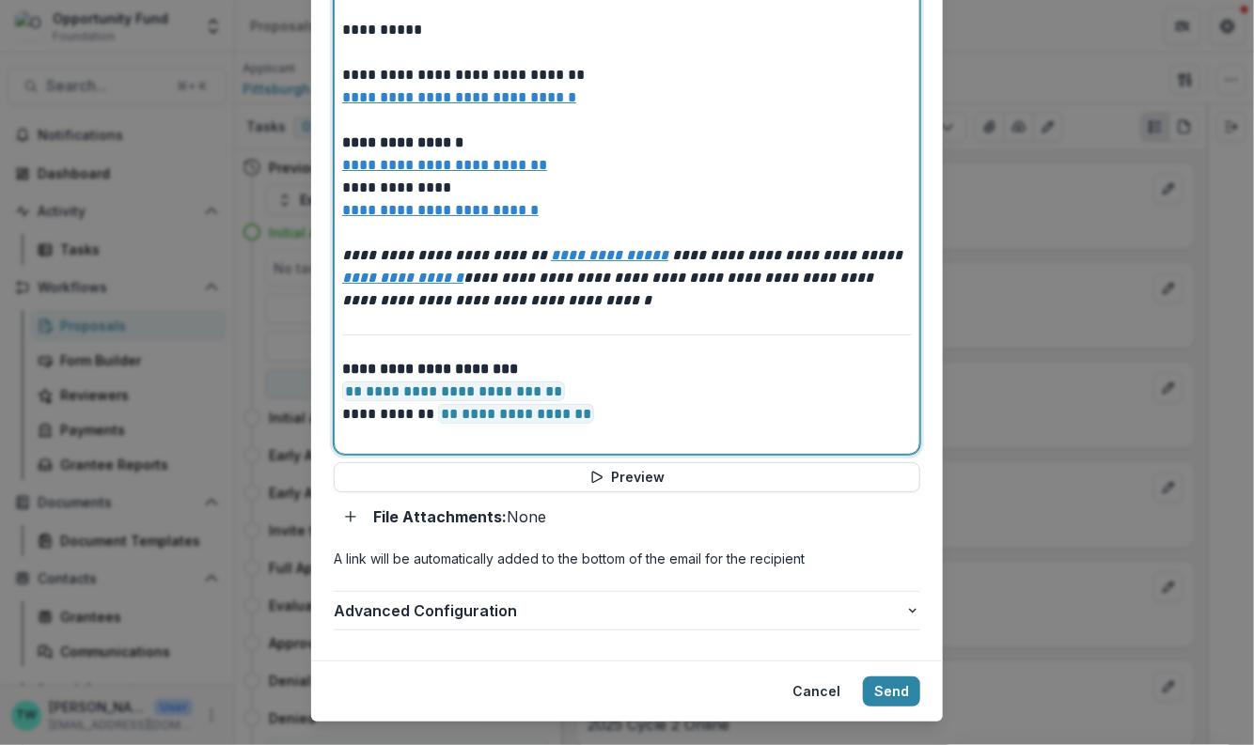
scroll to position [847, 0]
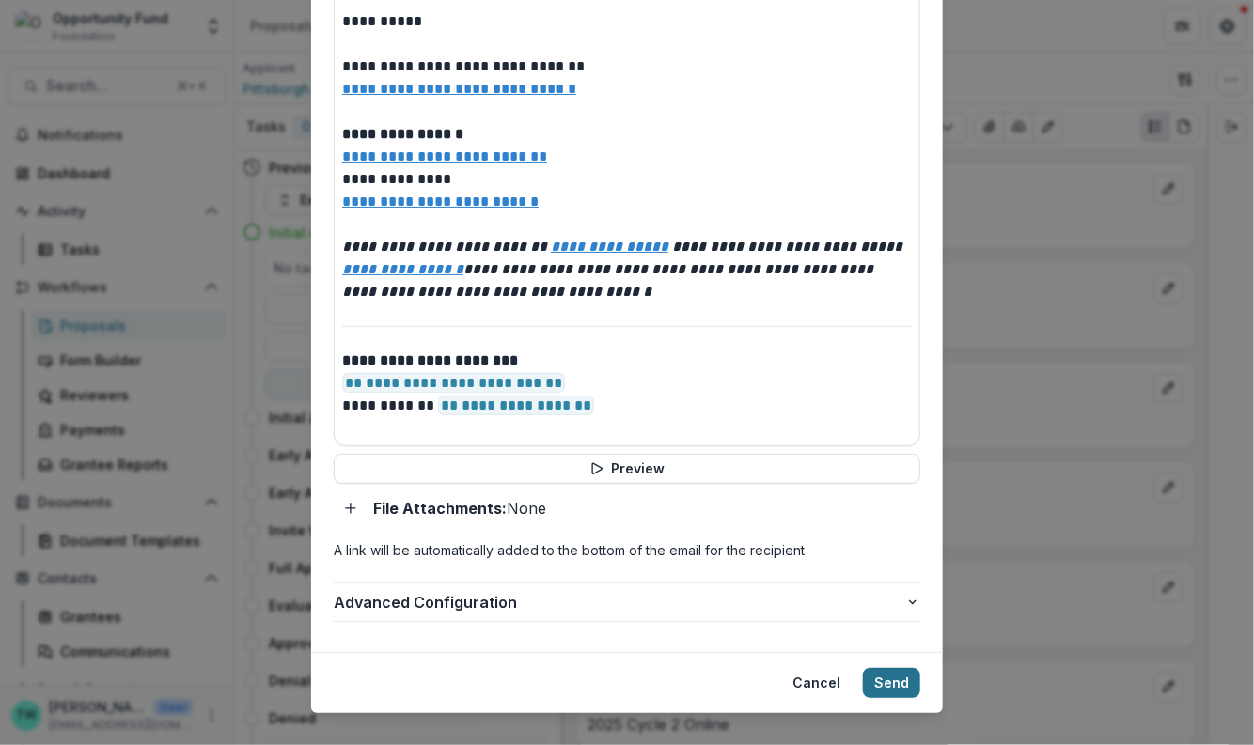
click at [891, 668] on button "Send" at bounding box center [891, 683] width 57 height 30
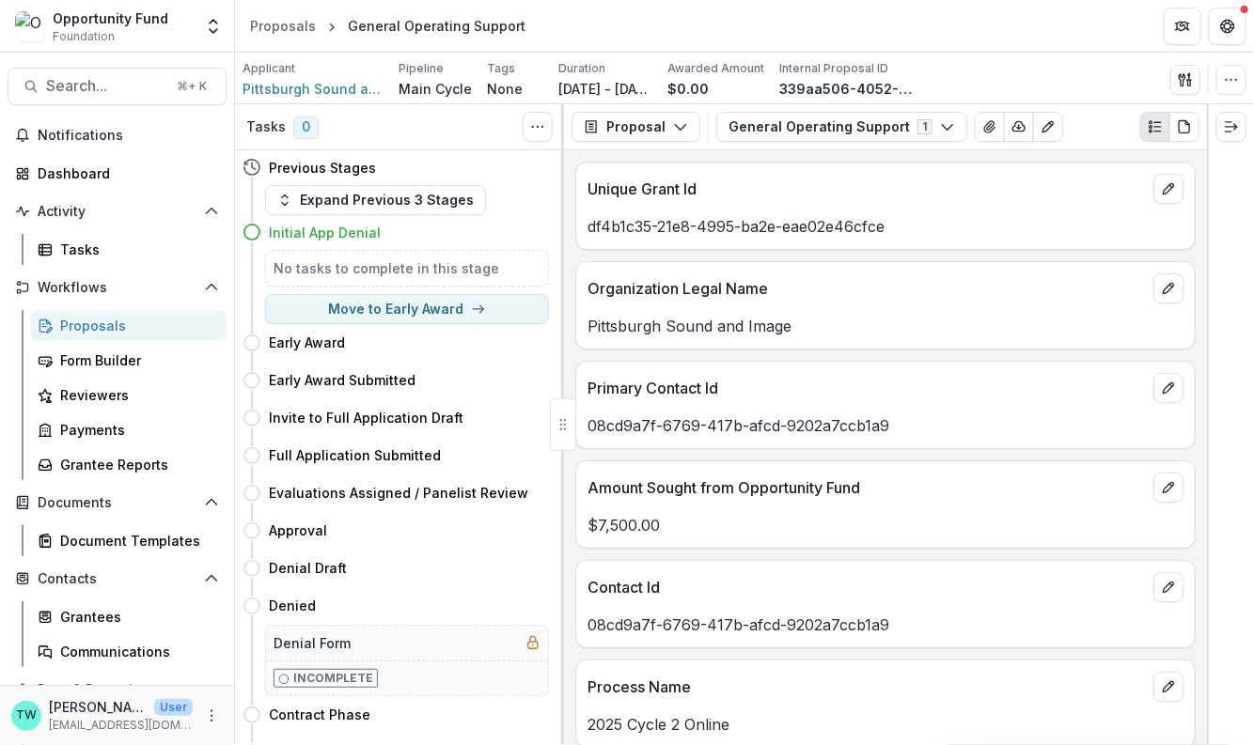
click at [110, 330] on div "Proposals" at bounding box center [135, 326] width 151 height 20
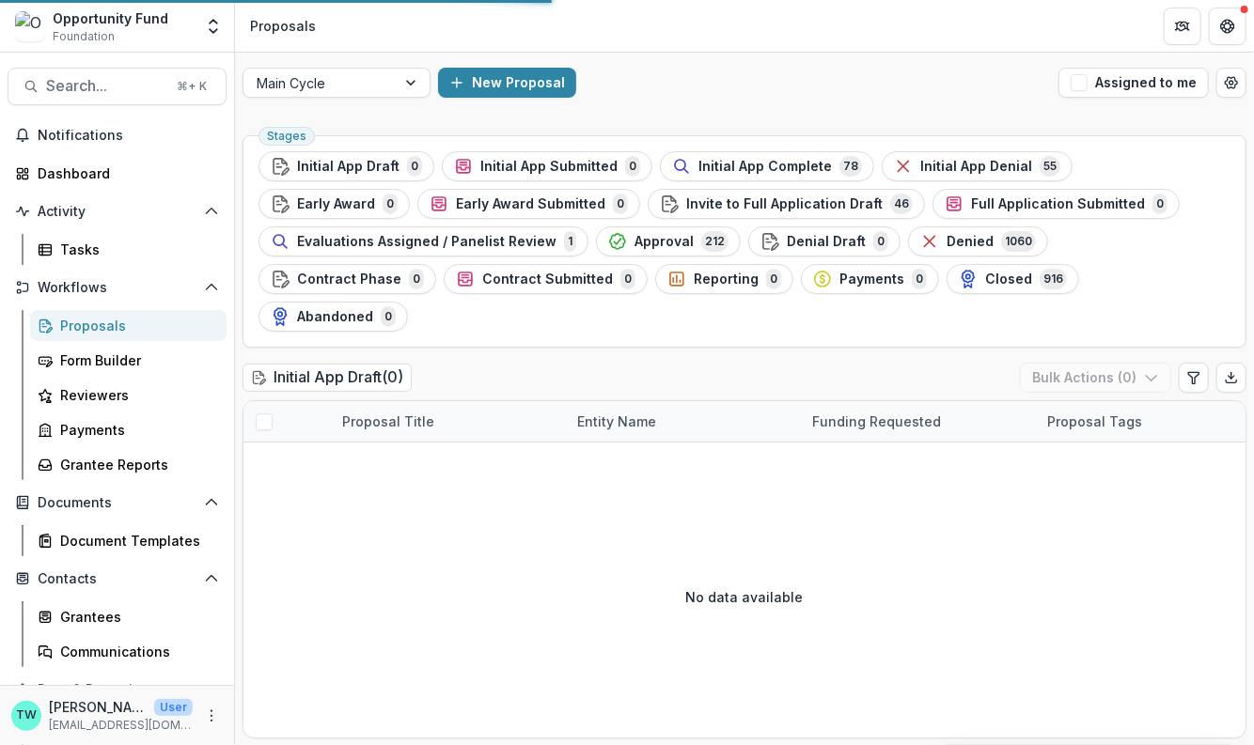
click at [751, 161] on span "Initial App Complete" at bounding box center [764, 167] width 133 height 16
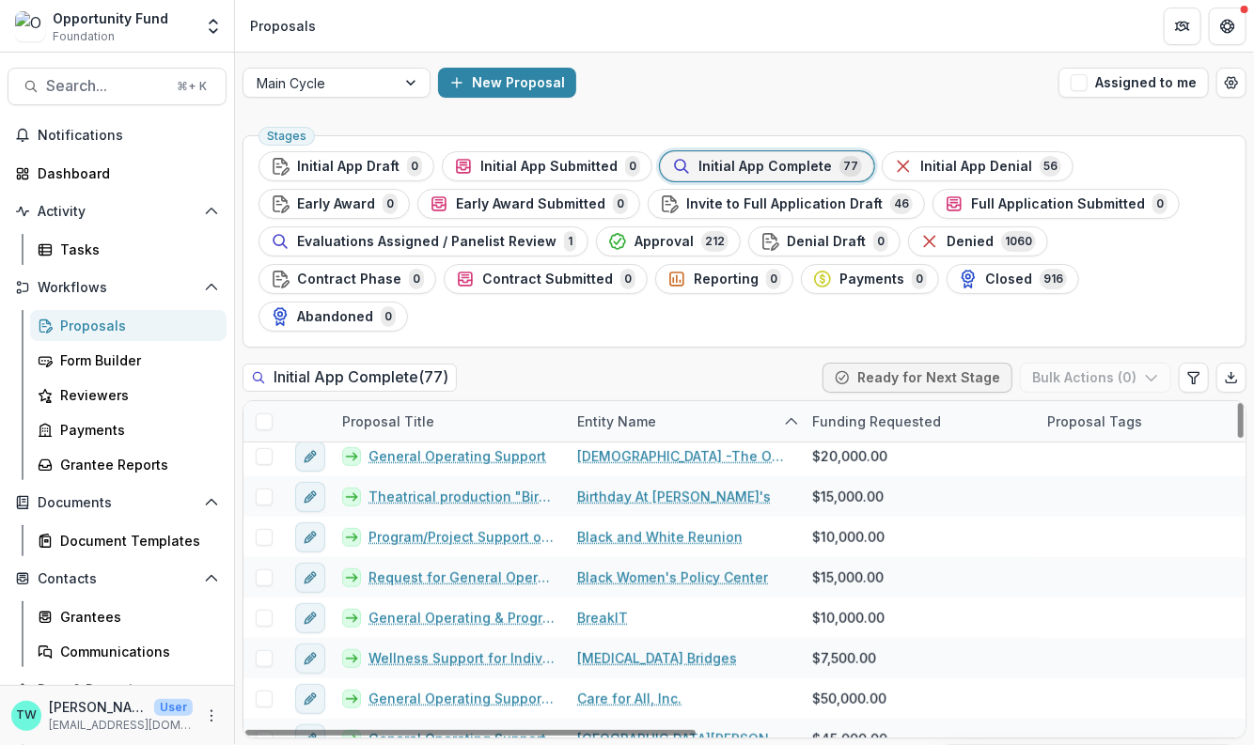
scroll to position [410, 0]
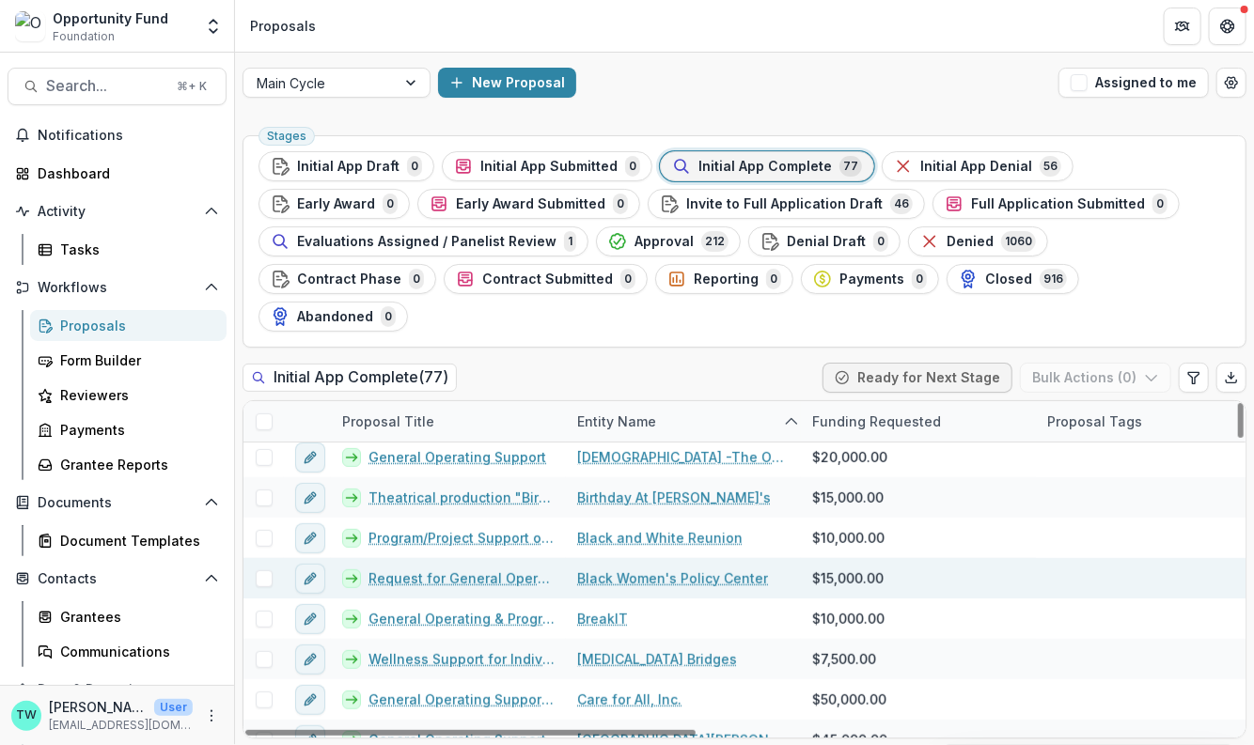
click at [487, 569] on link "Request for General Operating Support" at bounding box center [461, 579] width 186 height 20
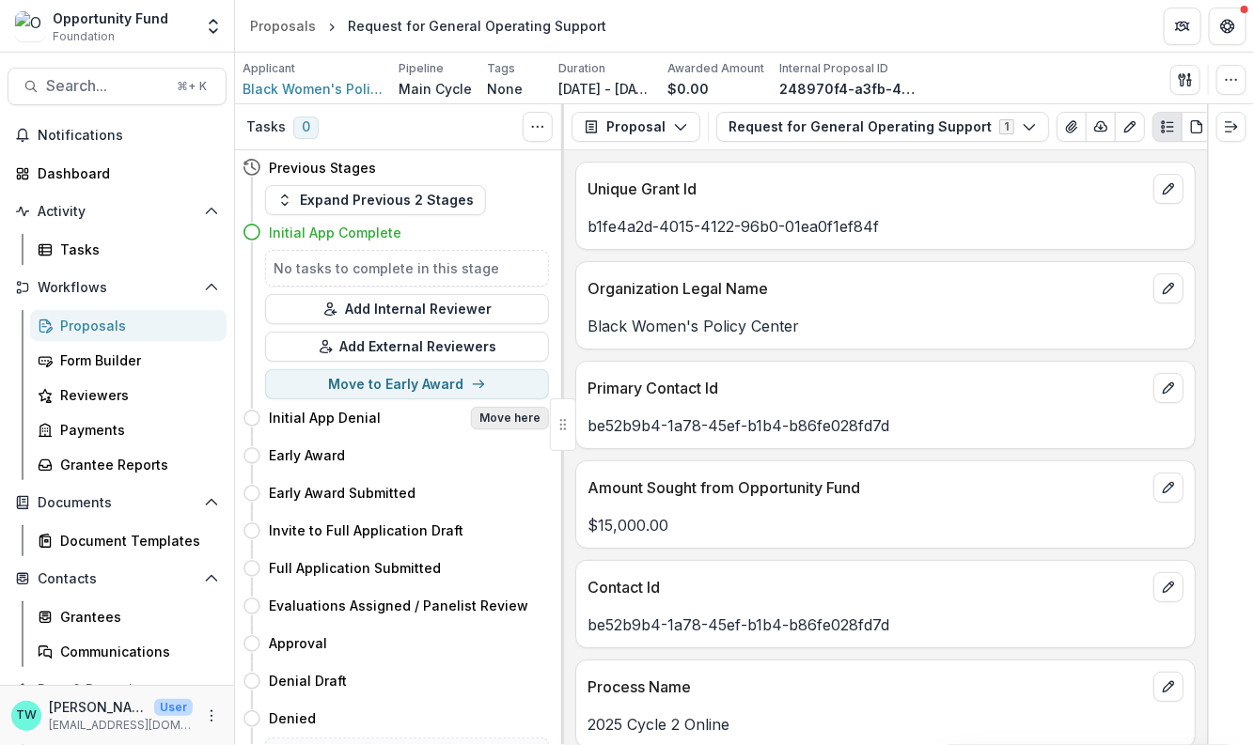
click at [508, 420] on button "Move here" at bounding box center [510, 418] width 78 height 23
select select "**********"
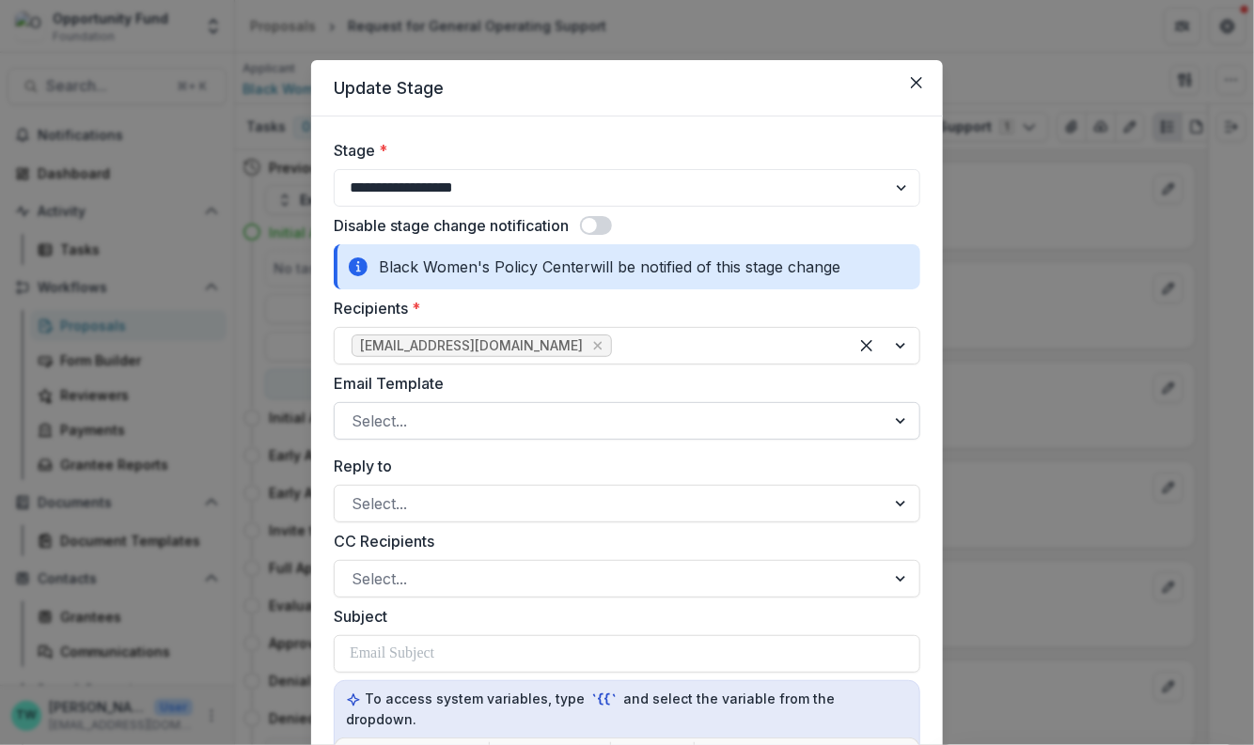
click at [496, 414] on div at bounding box center [610, 421] width 517 height 26
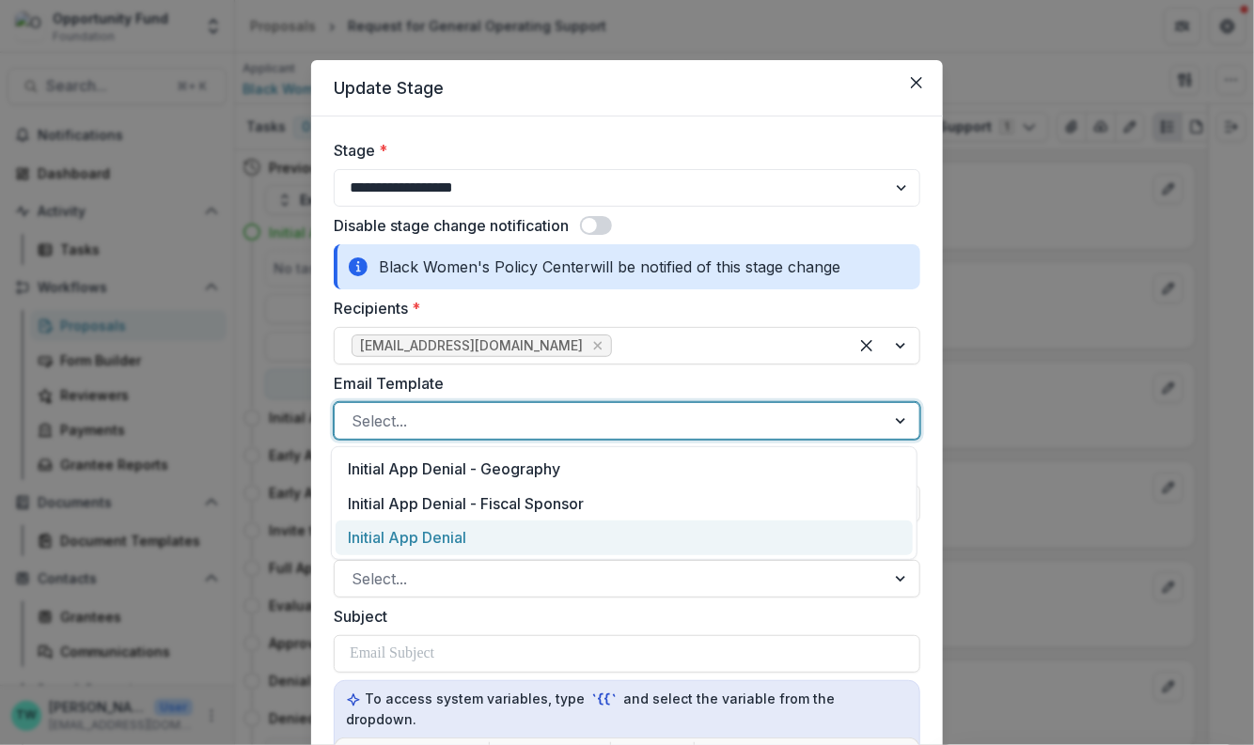
click at [485, 536] on div "Initial App Denial" at bounding box center [624, 538] width 577 height 35
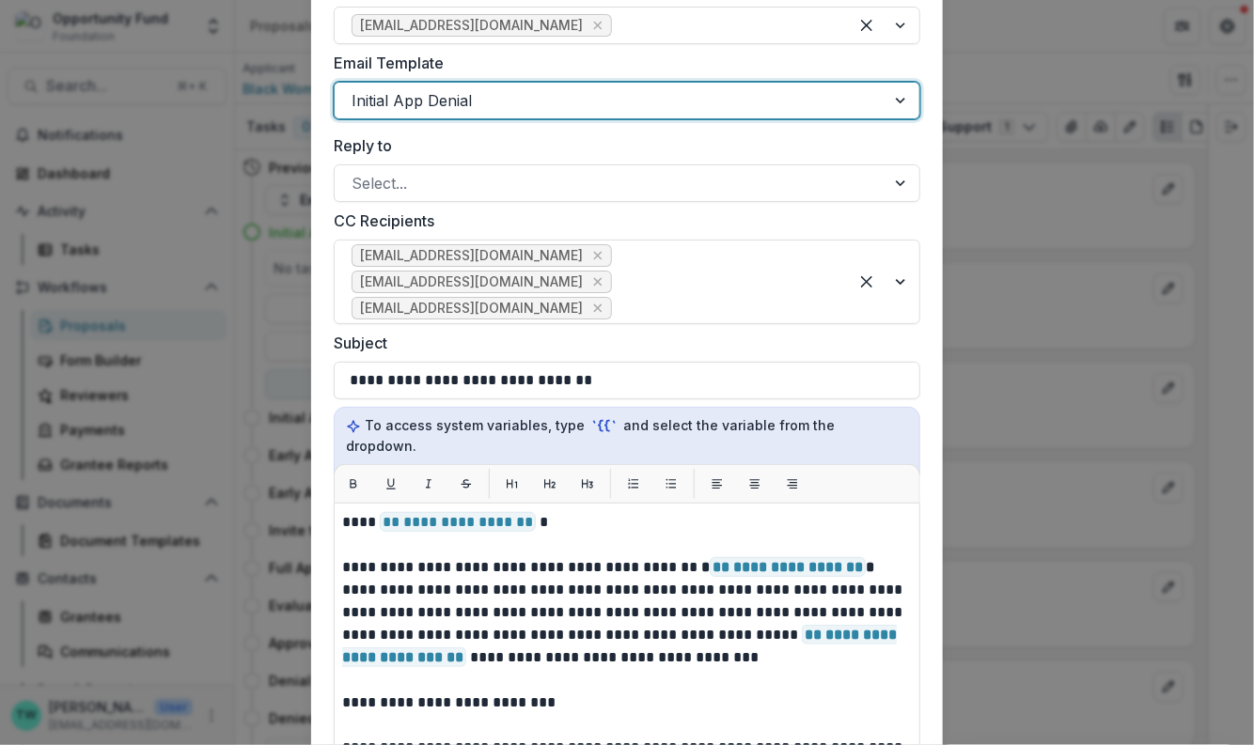
scroll to position [526, 0]
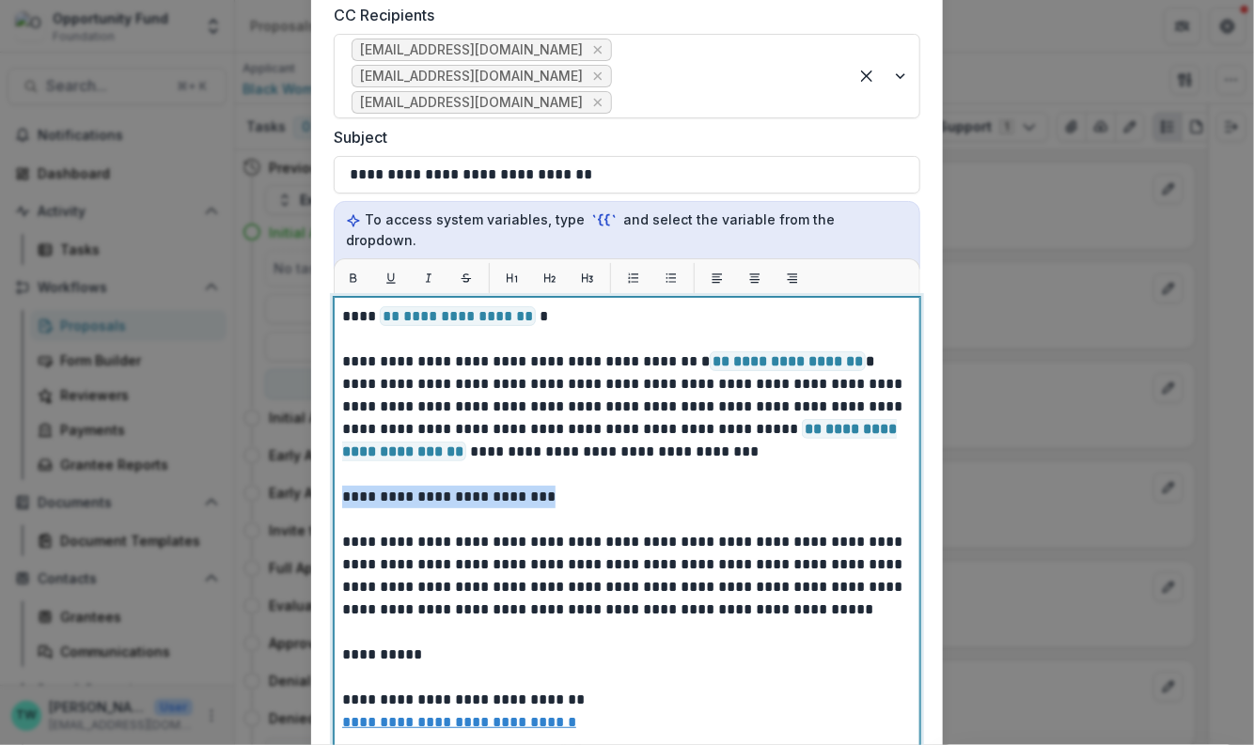
drag, startPoint x: 579, startPoint y: 465, endPoint x: 333, endPoint y: 477, distance: 246.5
click at [334, 477] on div "**********" at bounding box center [627, 532] width 586 height 470
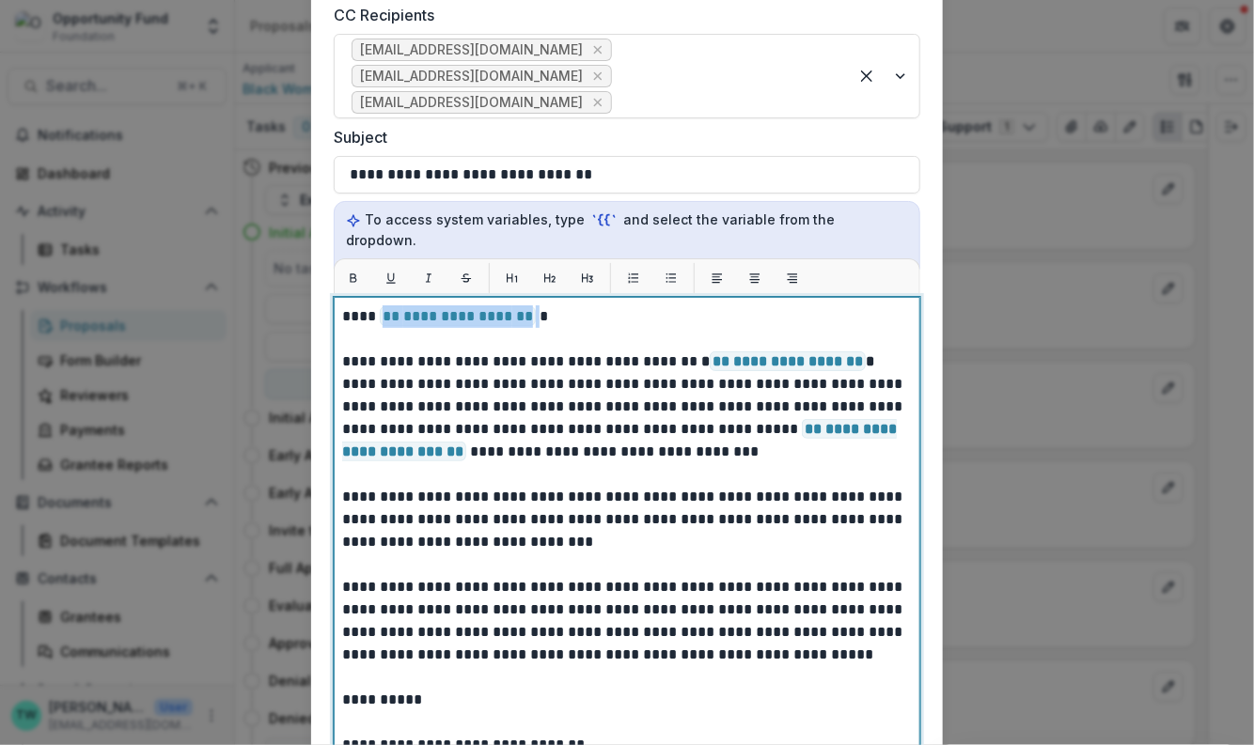
drag, startPoint x: 535, startPoint y: 297, endPoint x: 380, endPoint y: 299, distance: 155.1
click at [380, 305] on p "**********" at bounding box center [624, 643] width 565 height 677
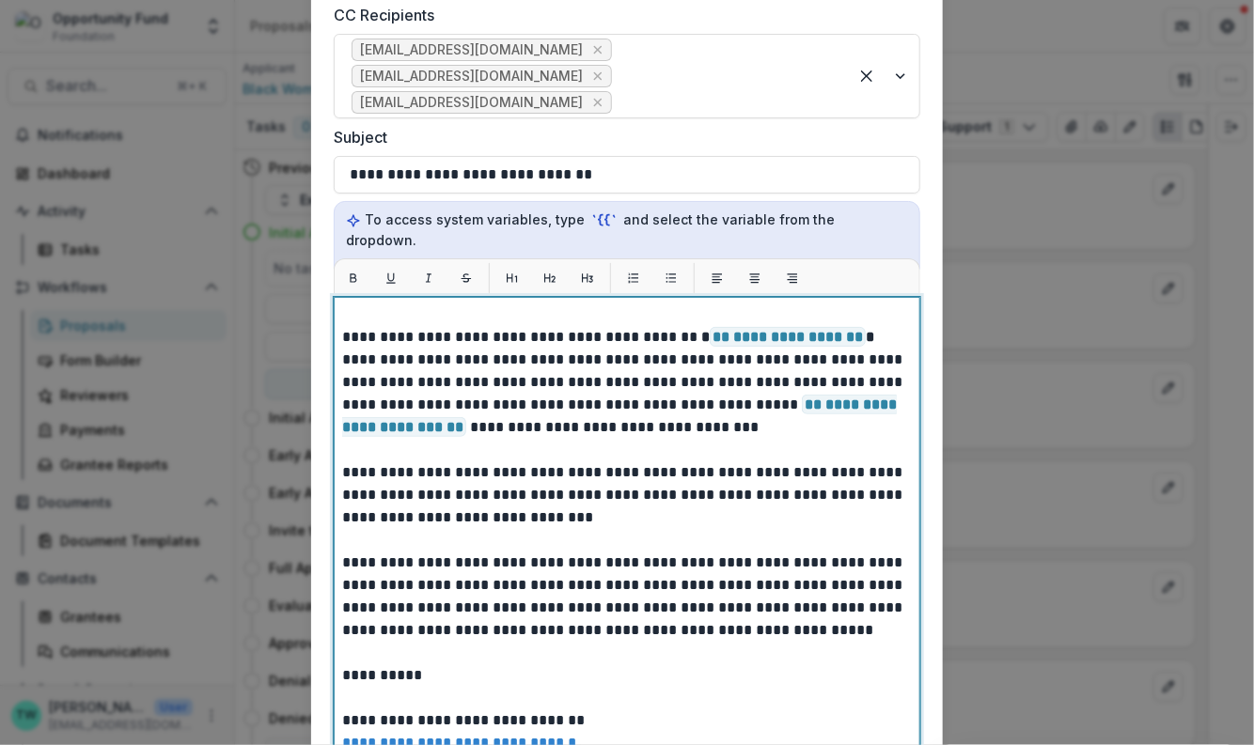
scroll to position [34, 0]
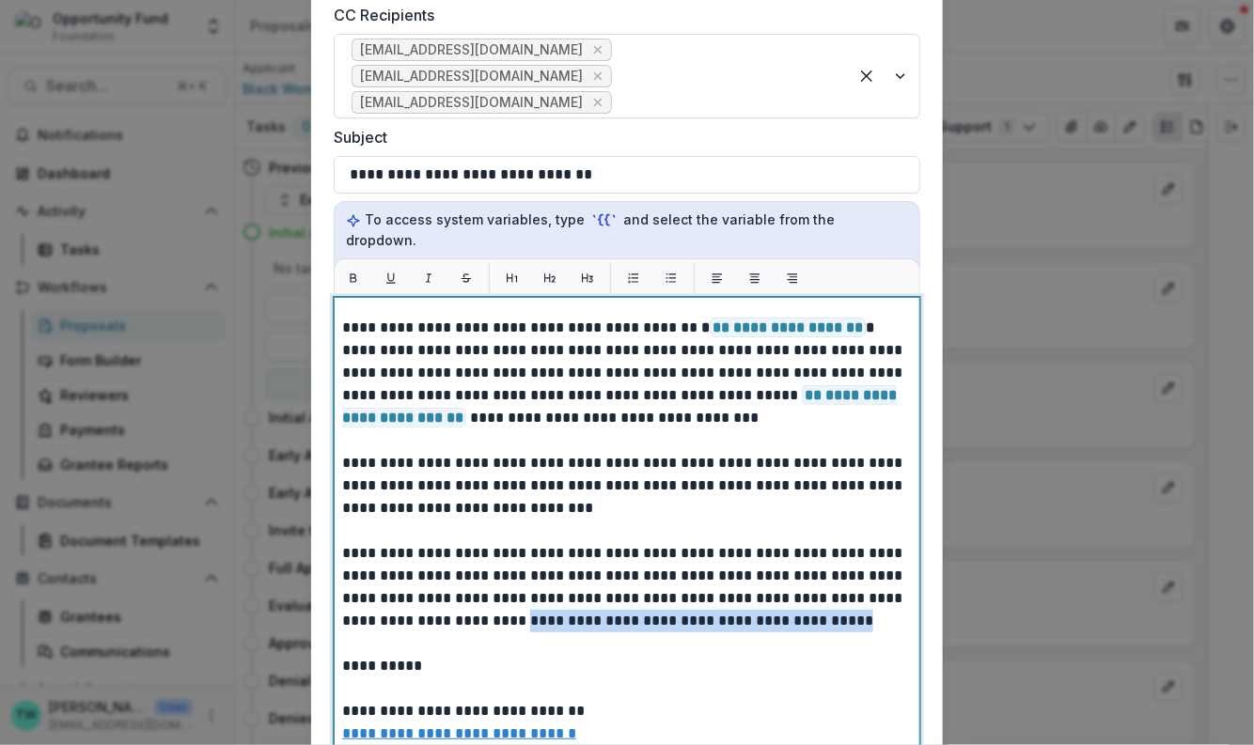
drag, startPoint x: 805, startPoint y: 595, endPoint x: 479, endPoint y: 599, distance: 326.1
click at [479, 599] on p "**********" at bounding box center [624, 610] width 565 height 677
click at [612, 477] on p "**********" at bounding box center [624, 610] width 565 height 677
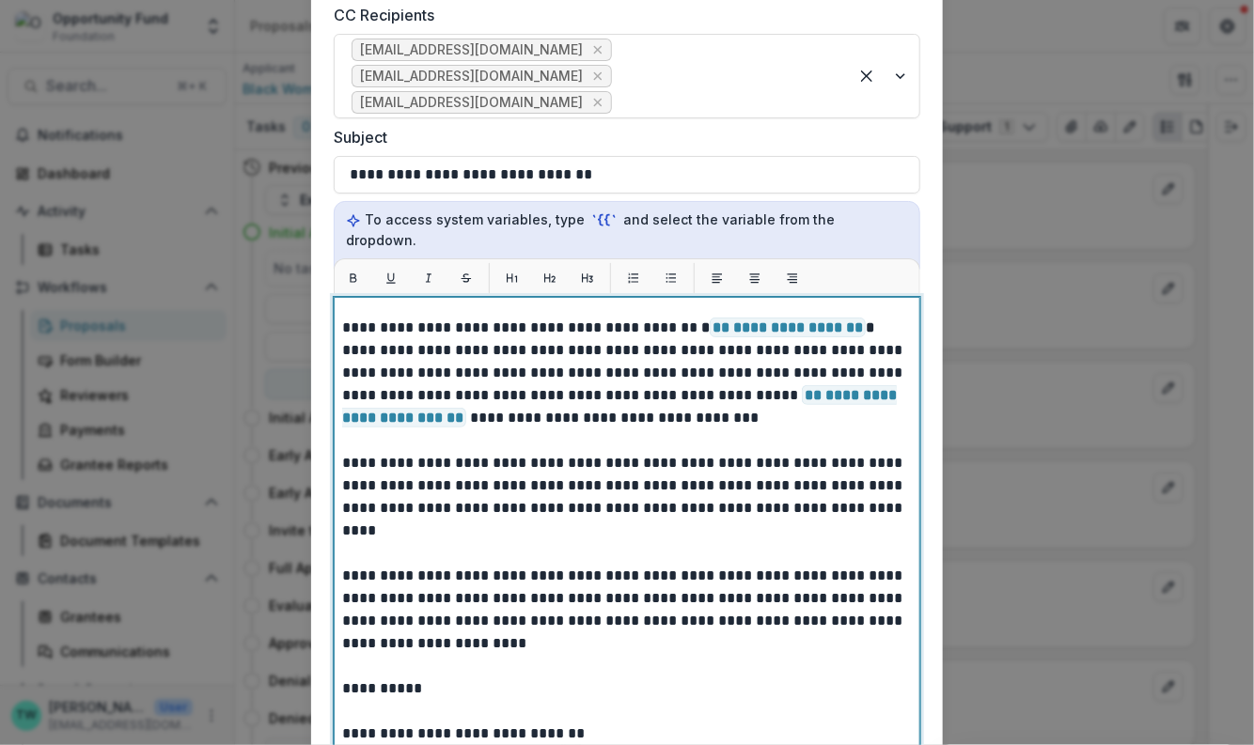
click at [836, 486] on p "**********" at bounding box center [624, 621] width 565 height 699
click at [366, 513] on p "**********" at bounding box center [624, 621] width 565 height 699
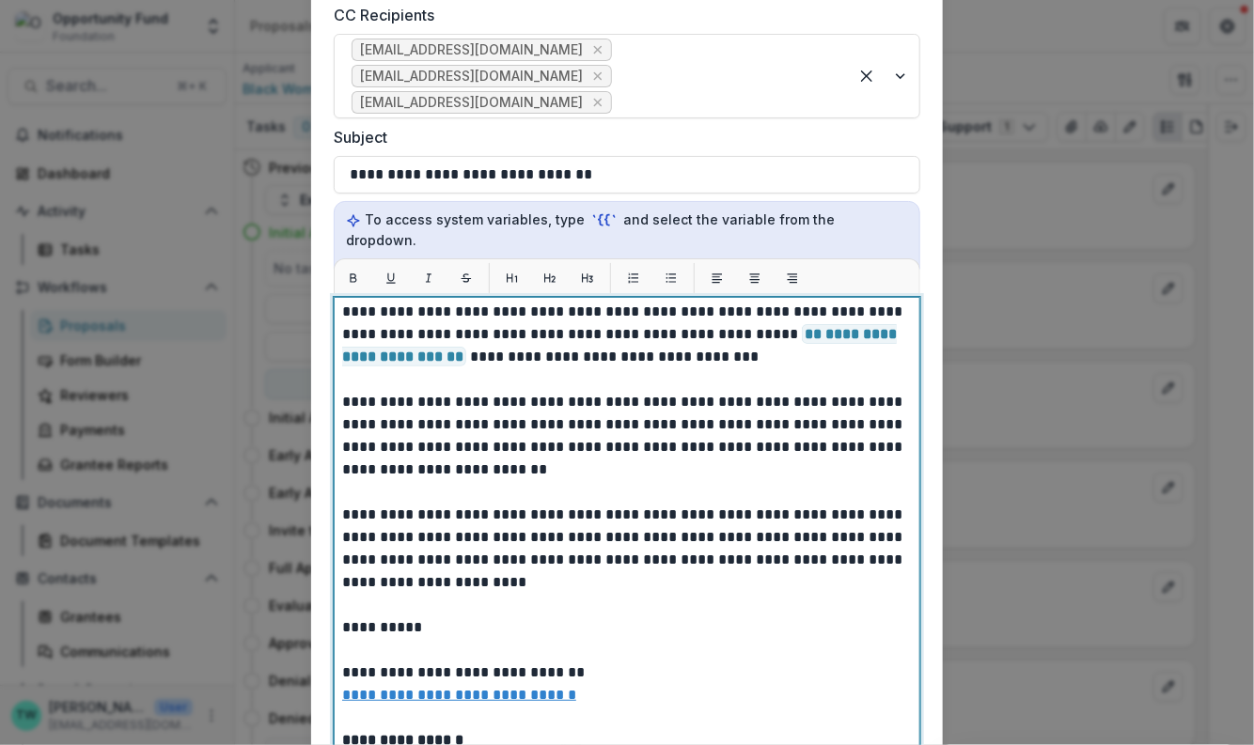
scroll to position [107, 0]
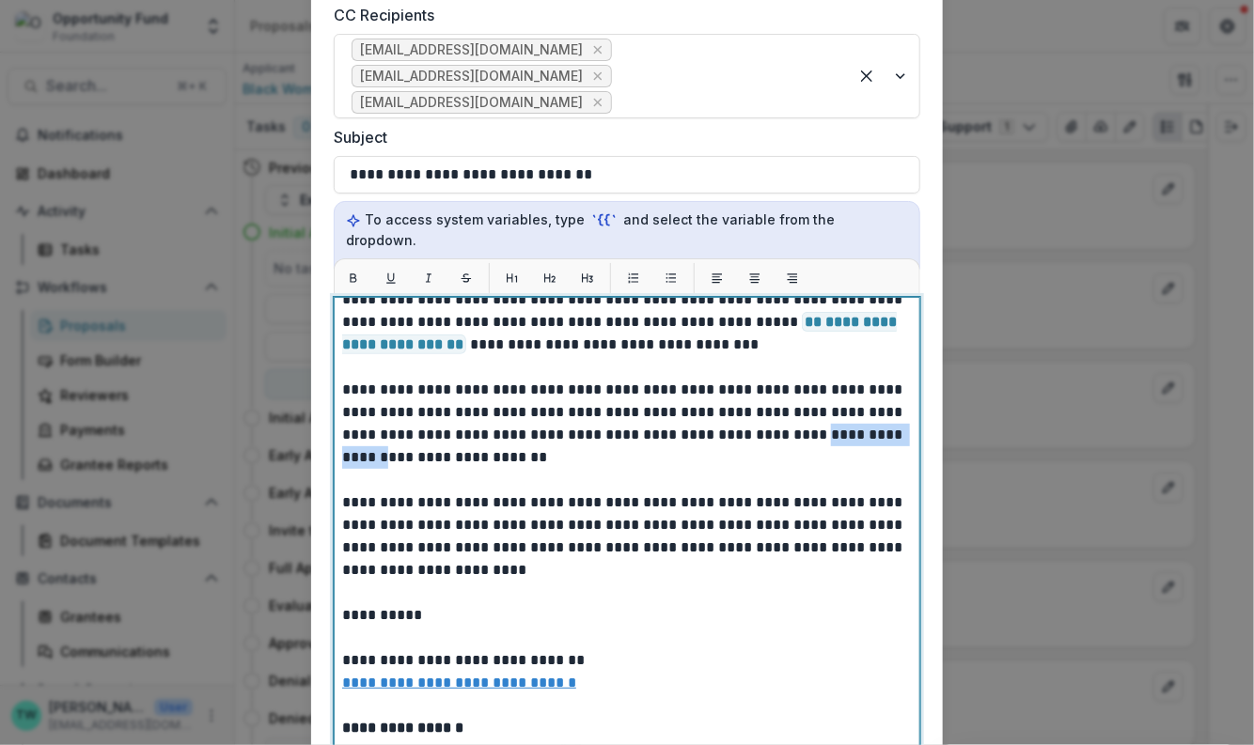
drag, startPoint x: 820, startPoint y: 410, endPoint x: 399, endPoint y: 436, distance: 420.9
click at [399, 436] on p "**********" at bounding box center [624, 547] width 565 height 699
click at [820, 412] on p "**********" at bounding box center [624, 547] width 565 height 699
click at [342, 435] on p "**********" at bounding box center [624, 547] width 565 height 699
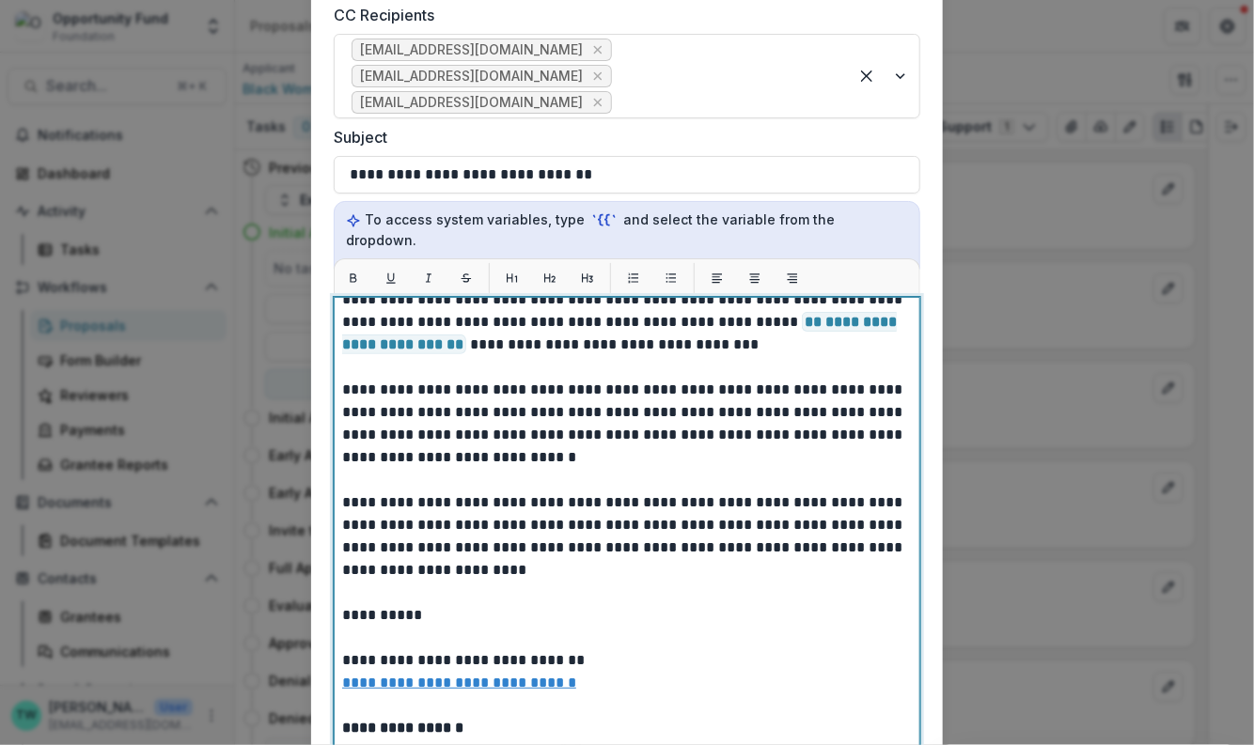
click at [413, 434] on p "**********" at bounding box center [624, 547] width 565 height 699
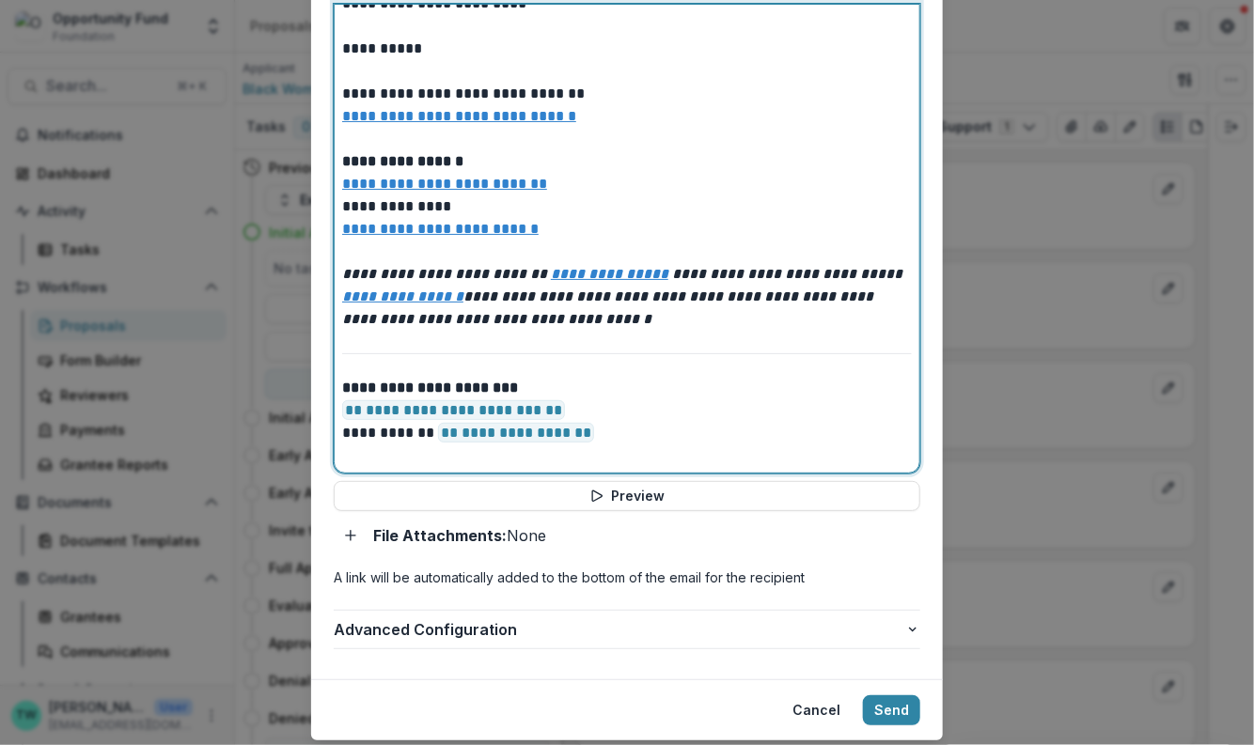
scroll to position [820, 0]
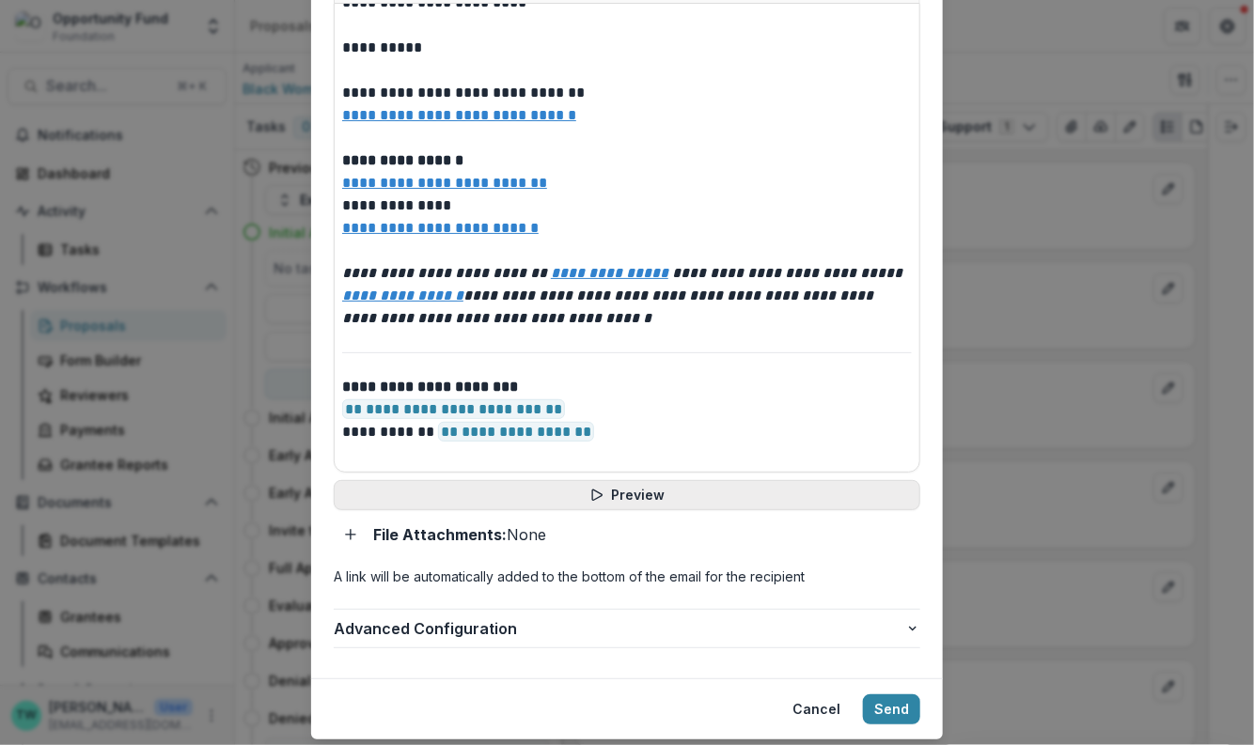
click at [648, 480] on button "Preview" at bounding box center [627, 495] width 586 height 30
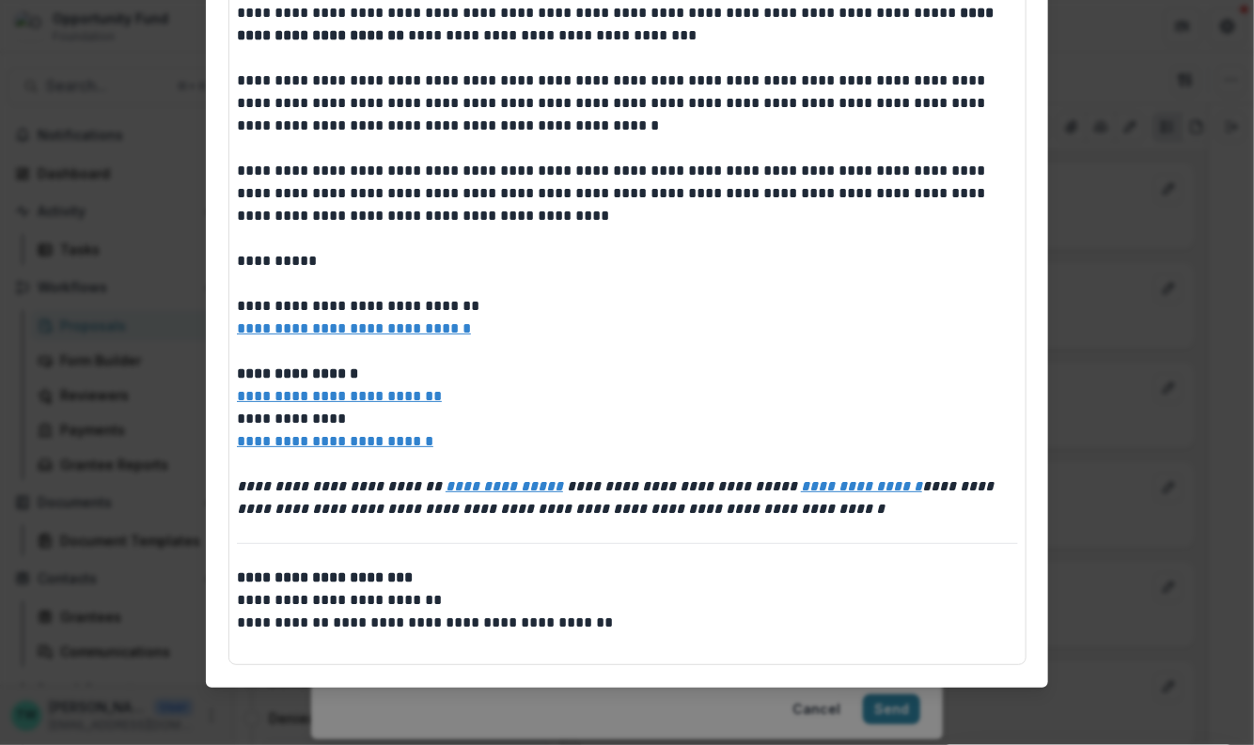
scroll to position [0, 0]
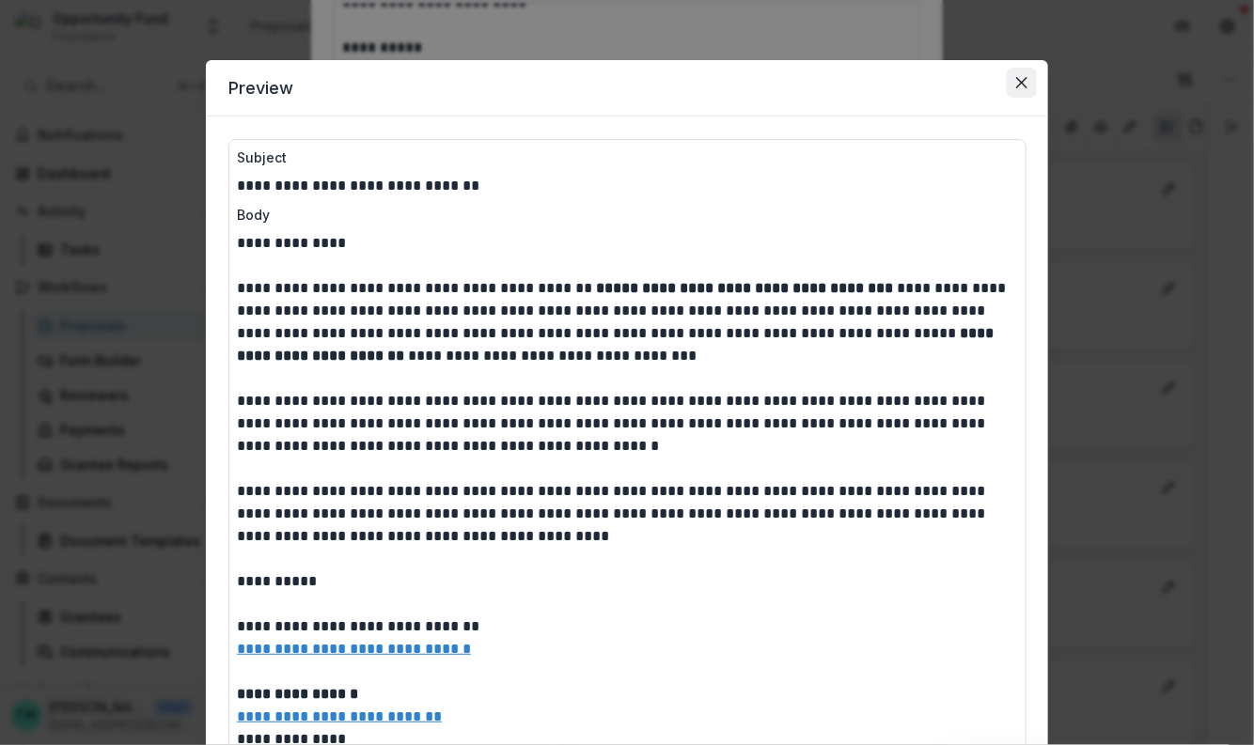
click at [1016, 85] on icon "Close" at bounding box center [1021, 82] width 11 height 11
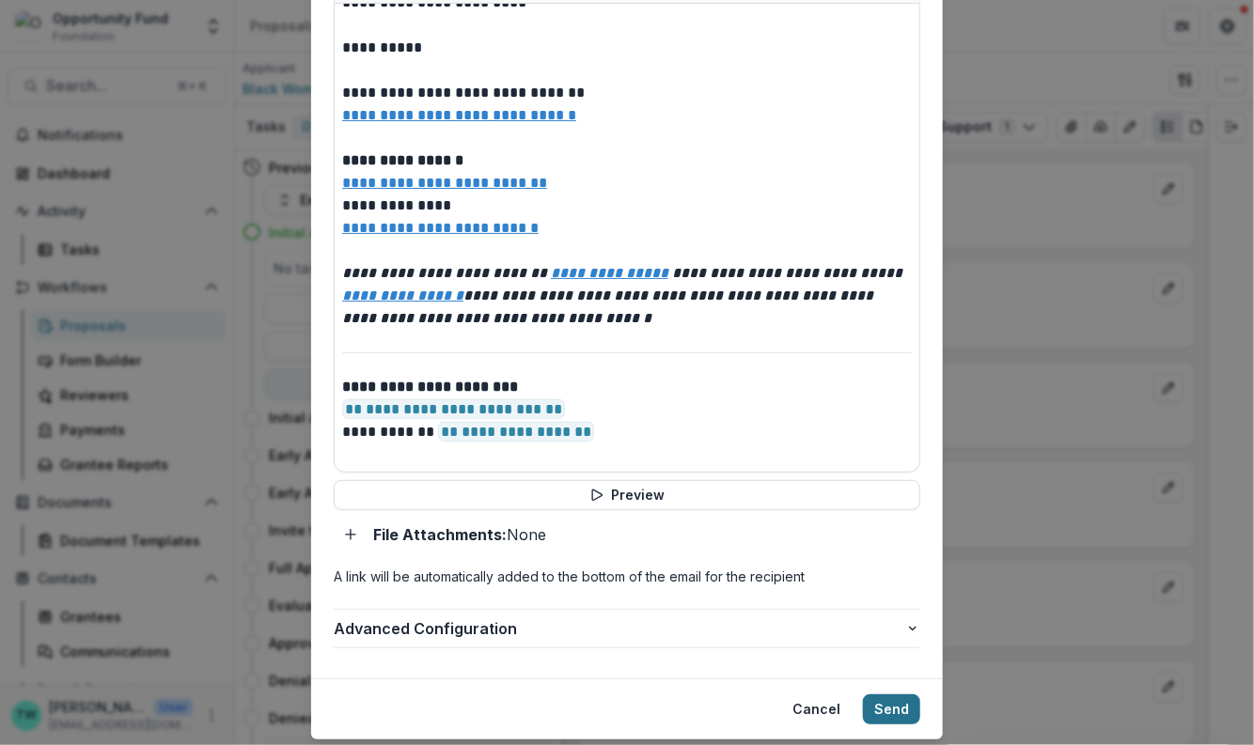
click at [888, 695] on button "Send" at bounding box center [891, 710] width 57 height 30
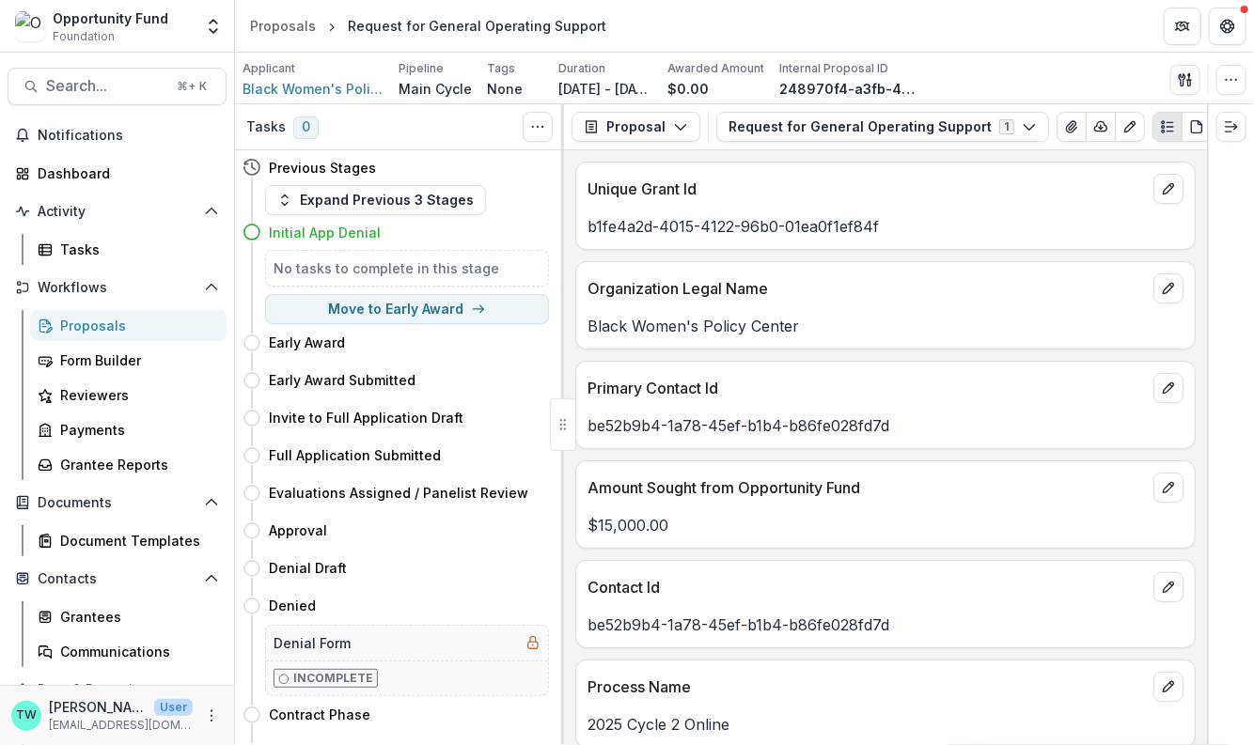
click at [110, 325] on div "Proposals" at bounding box center [135, 326] width 151 height 20
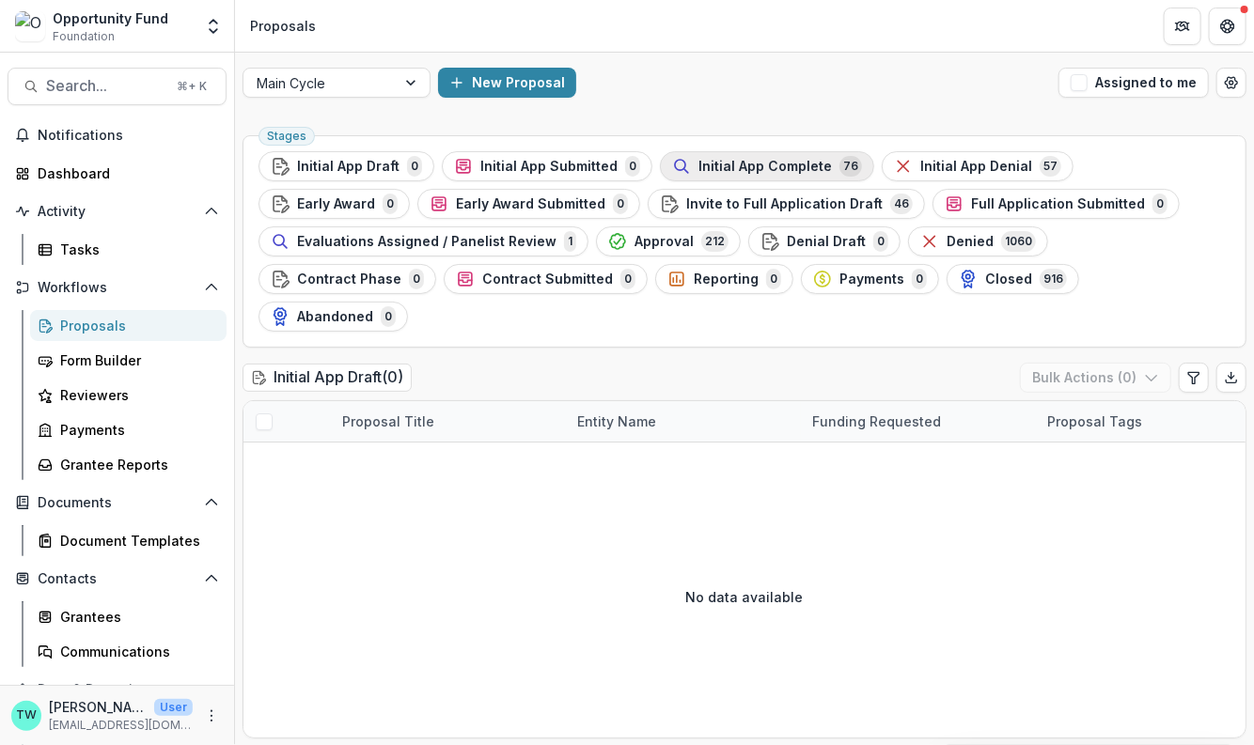
click at [738, 161] on span "Initial App Complete" at bounding box center [764, 167] width 133 height 16
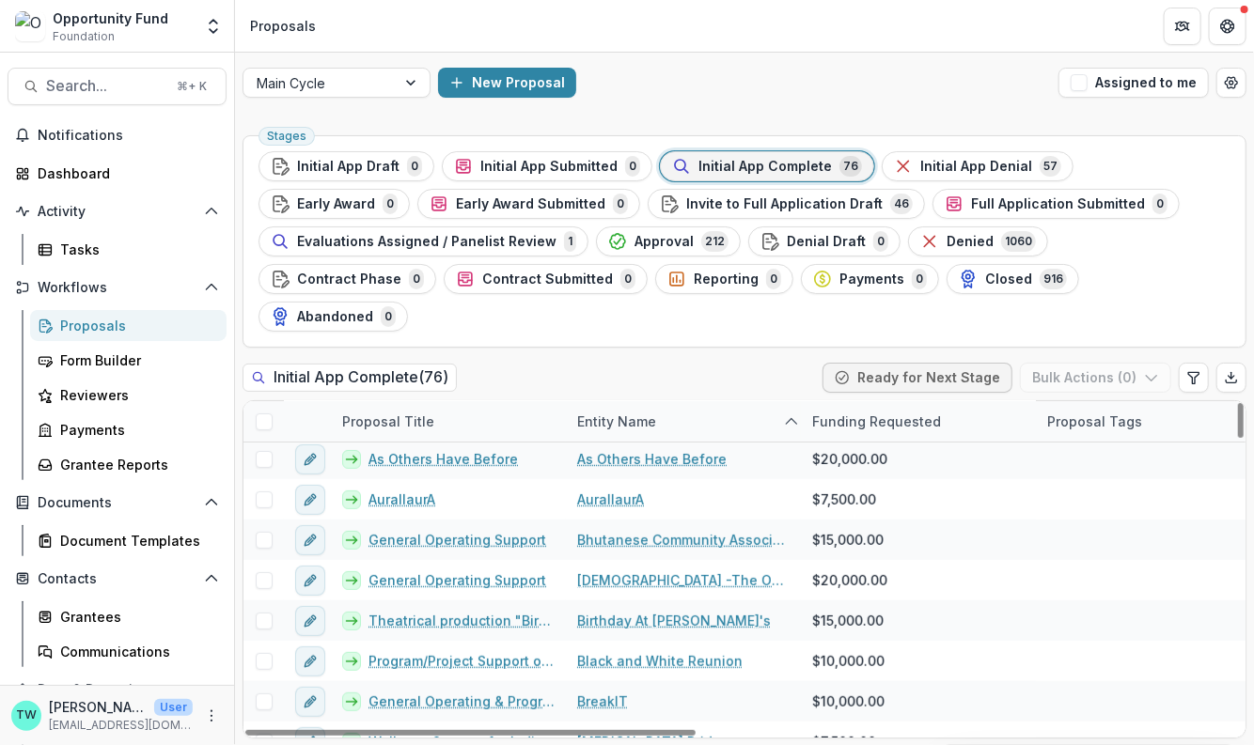
scroll to position [391, 0]
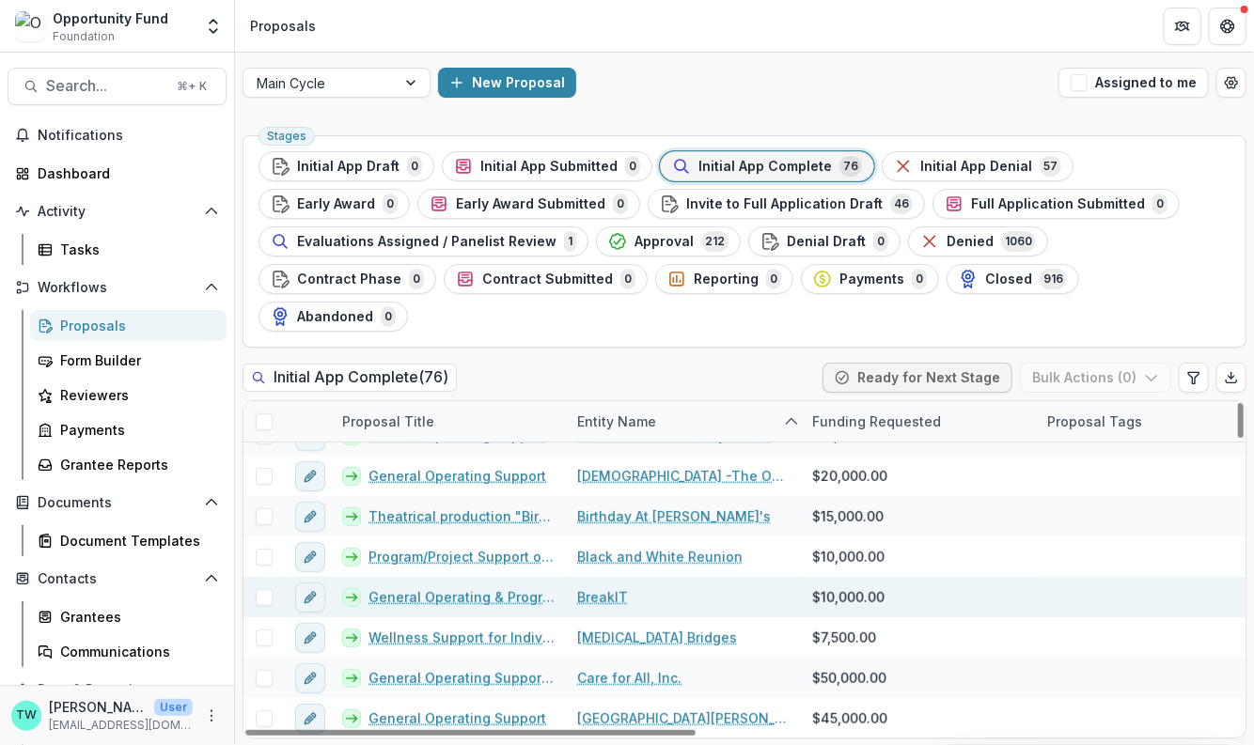
click at [484, 587] on link "General Operating & Programming Support" at bounding box center [461, 597] width 186 height 20
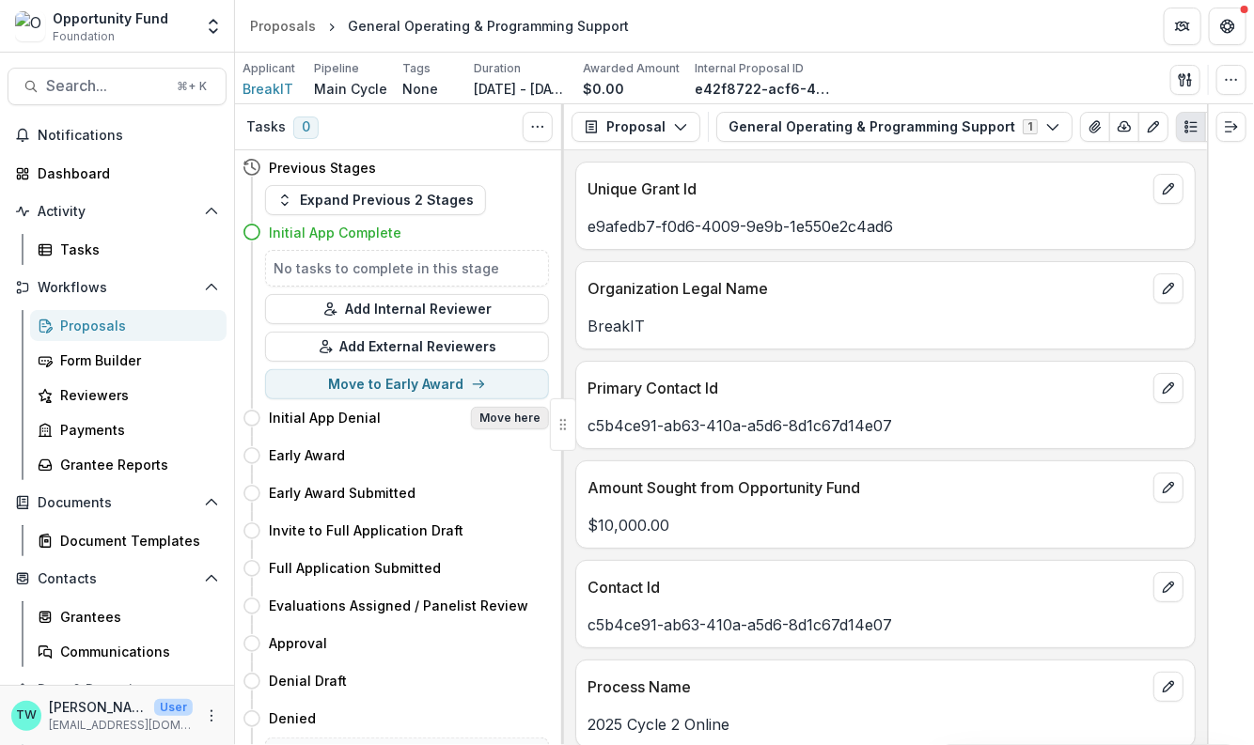
click at [524, 419] on button "Move here" at bounding box center [510, 418] width 78 height 23
select select "**********"
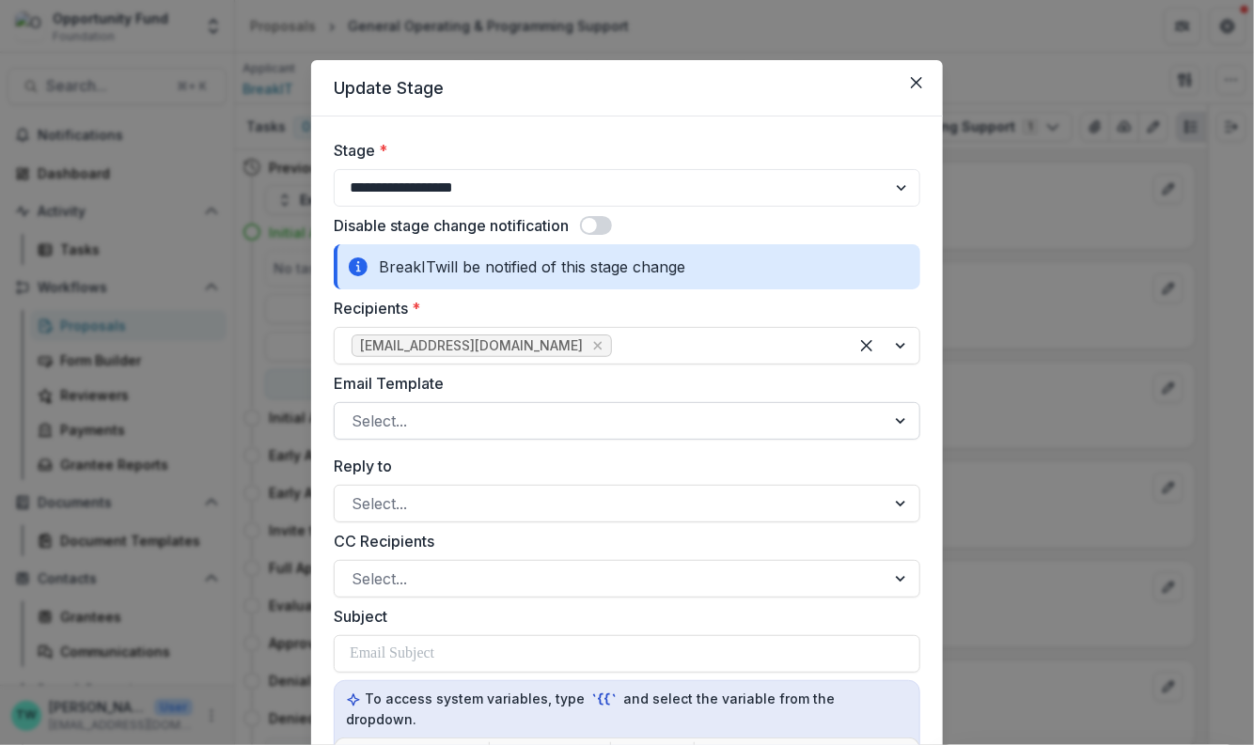
click at [509, 422] on div at bounding box center [610, 421] width 517 height 26
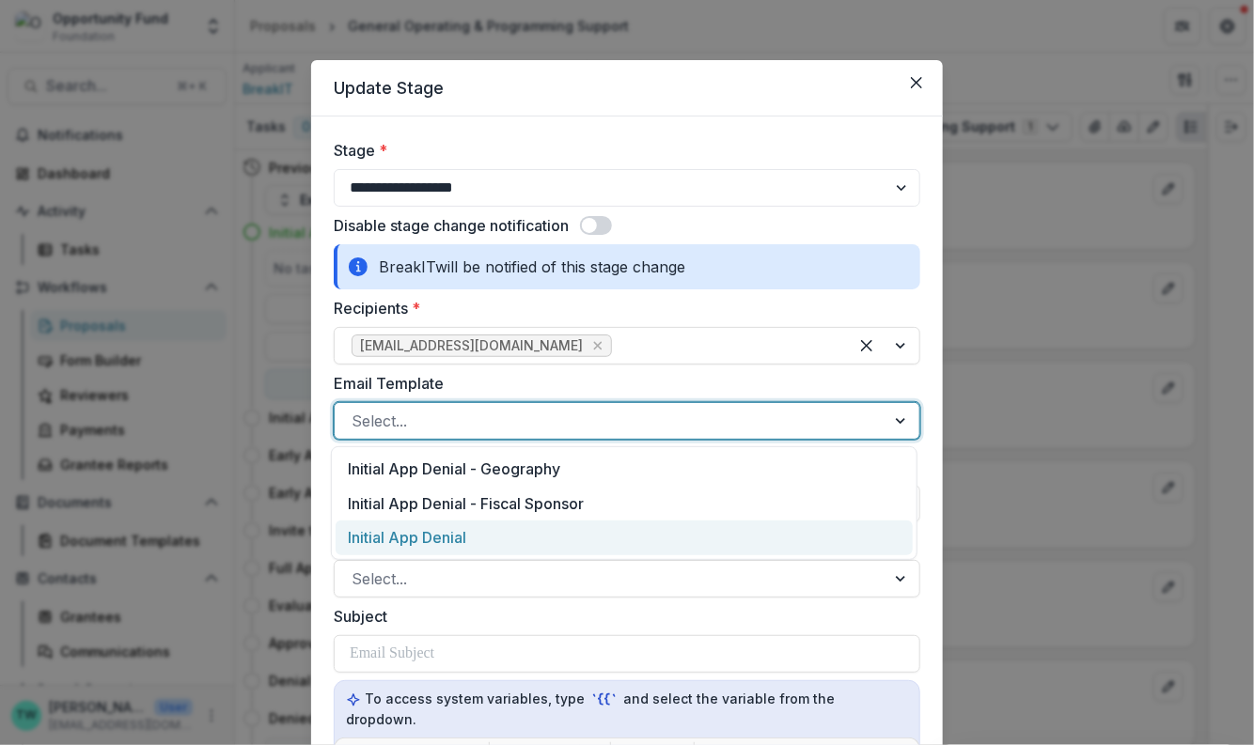
click at [507, 528] on div "Initial App Denial" at bounding box center [624, 538] width 577 height 35
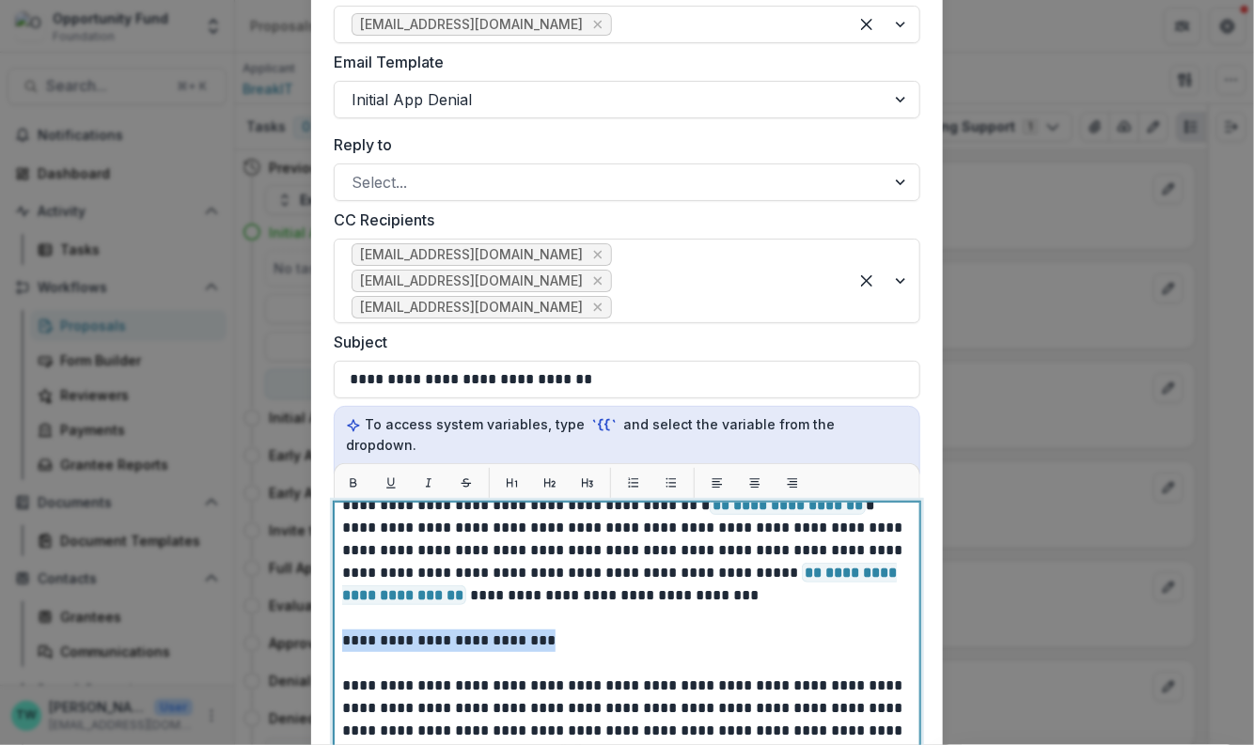
drag, startPoint x: 455, startPoint y: 631, endPoint x: 338, endPoint y: 618, distance: 117.2
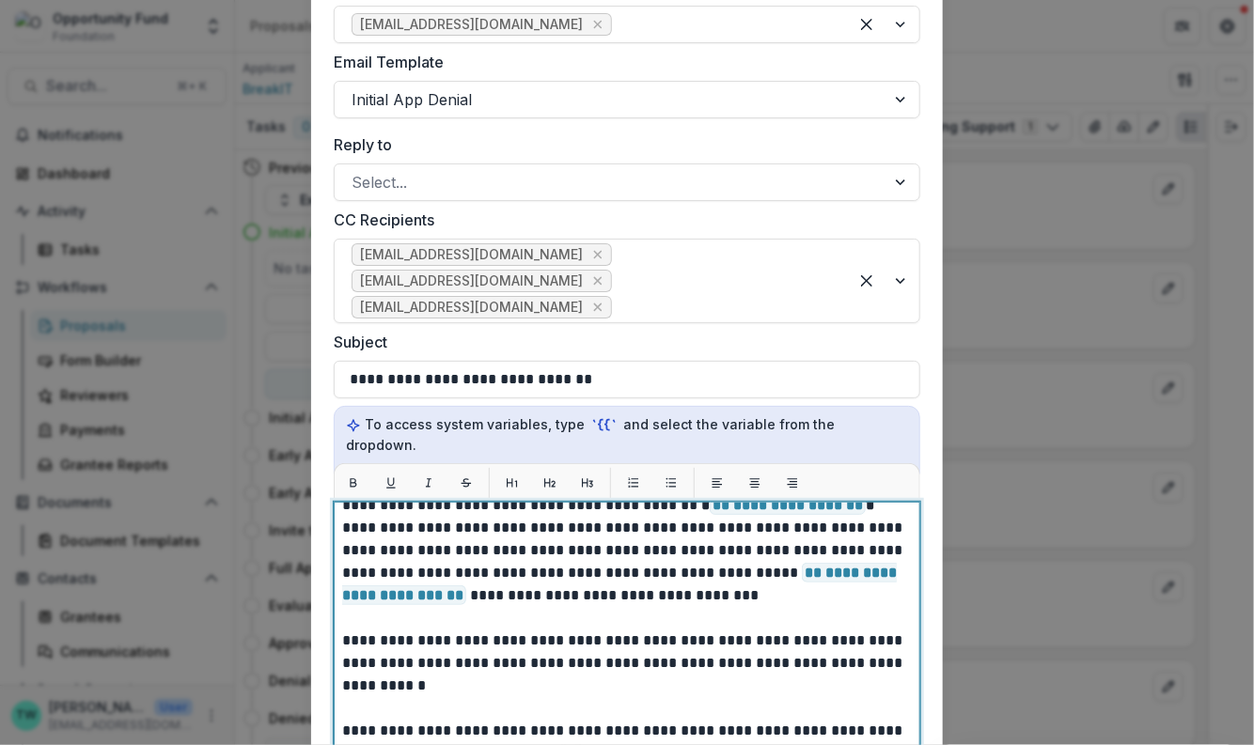
copy p "******"
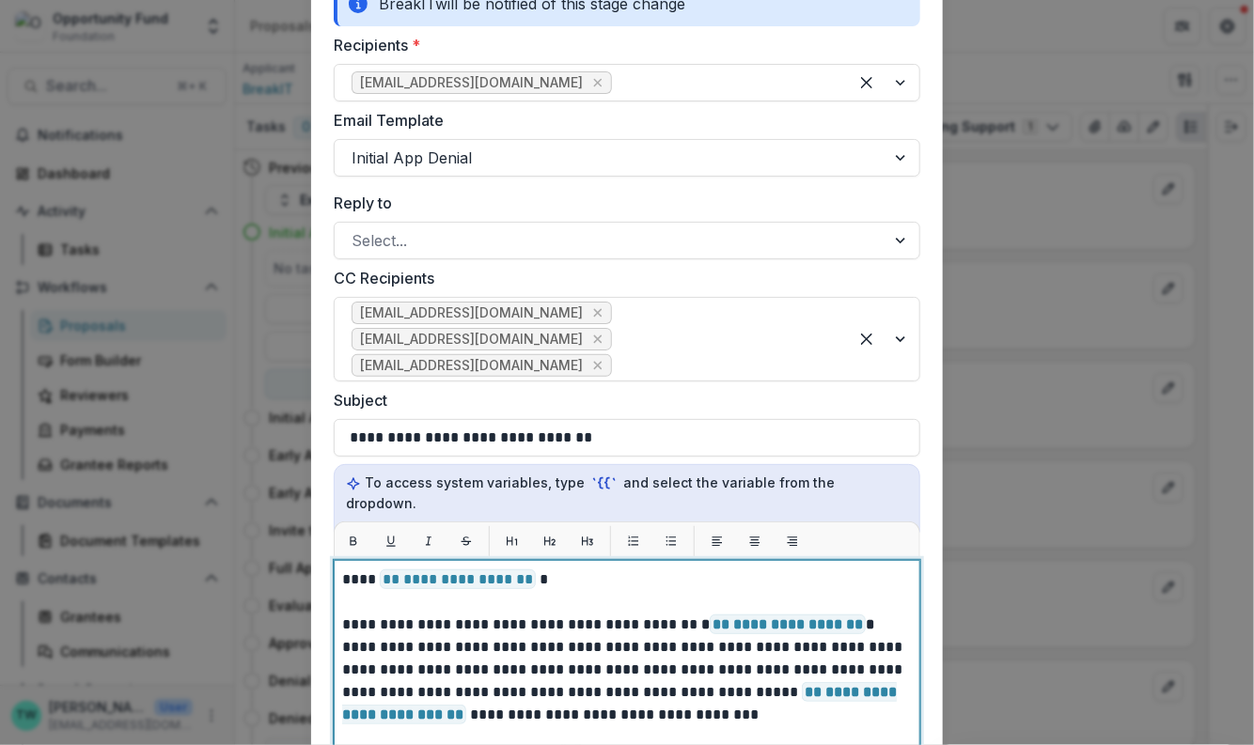
scroll to position [256, 0]
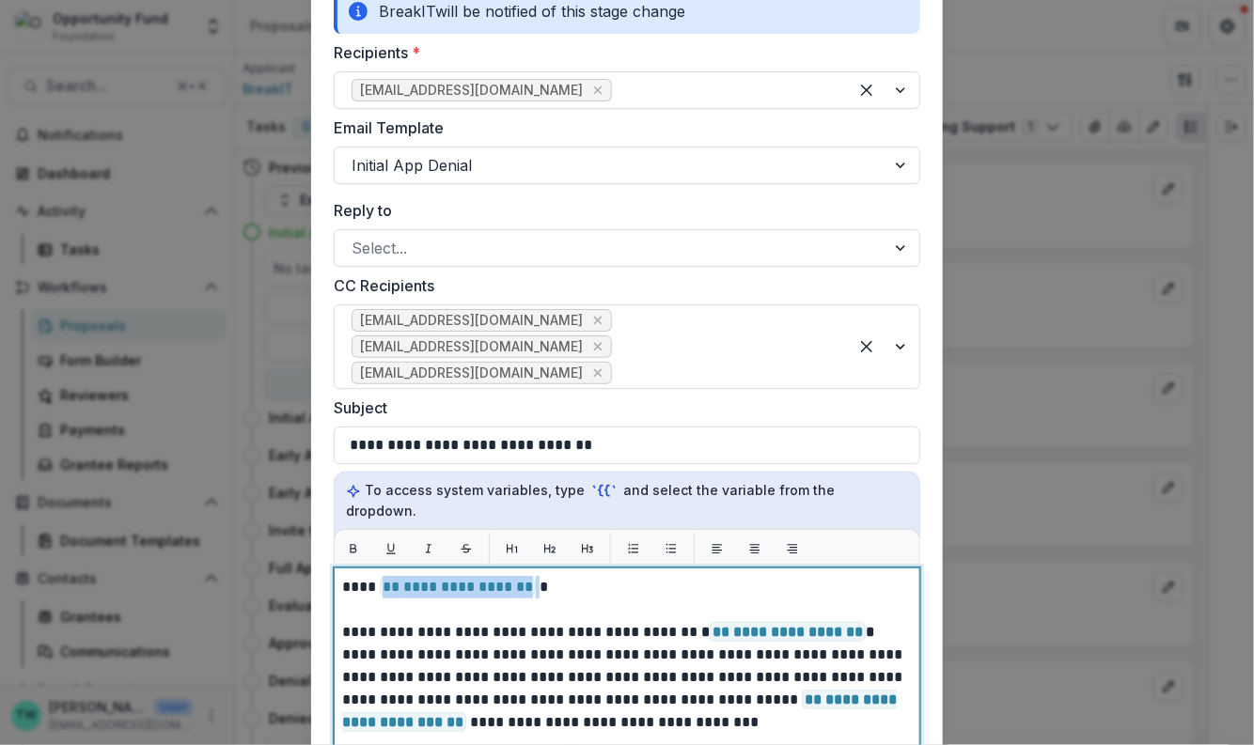
drag, startPoint x: 532, startPoint y: 570, endPoint x: 380, endPoint y: 566, distance: 152.3
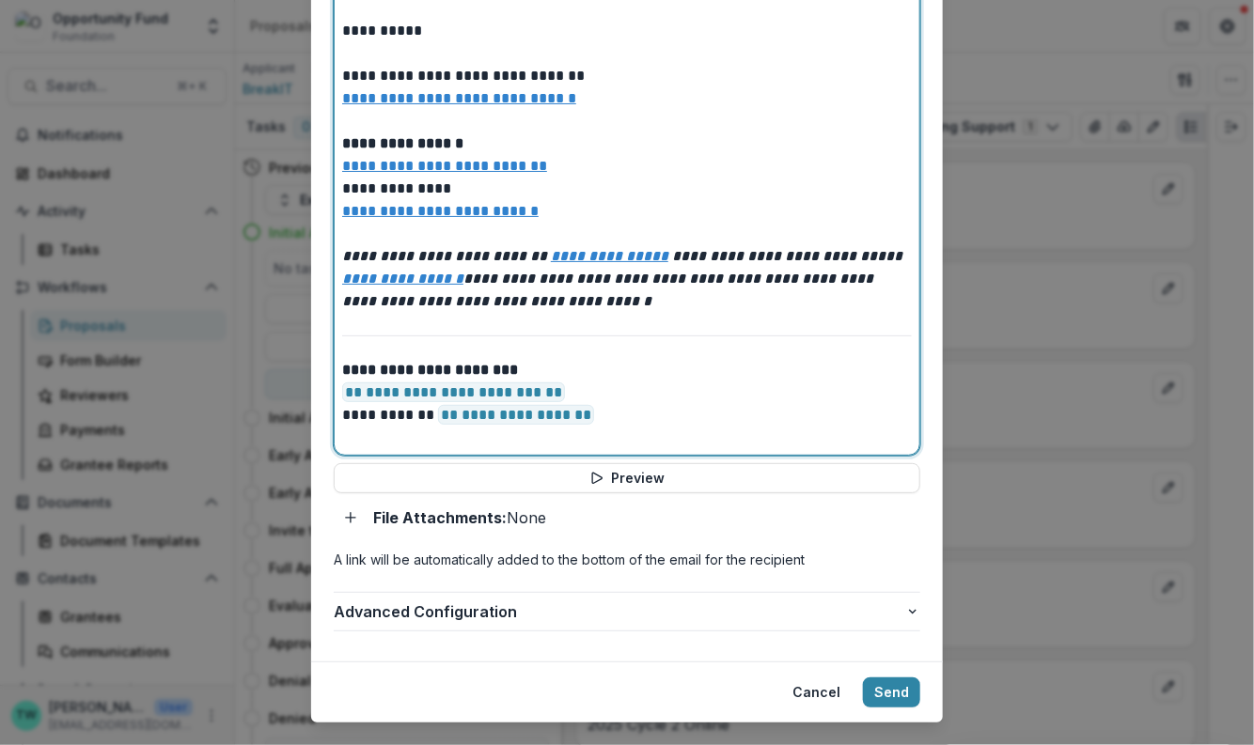
scroll to position [849, 0]
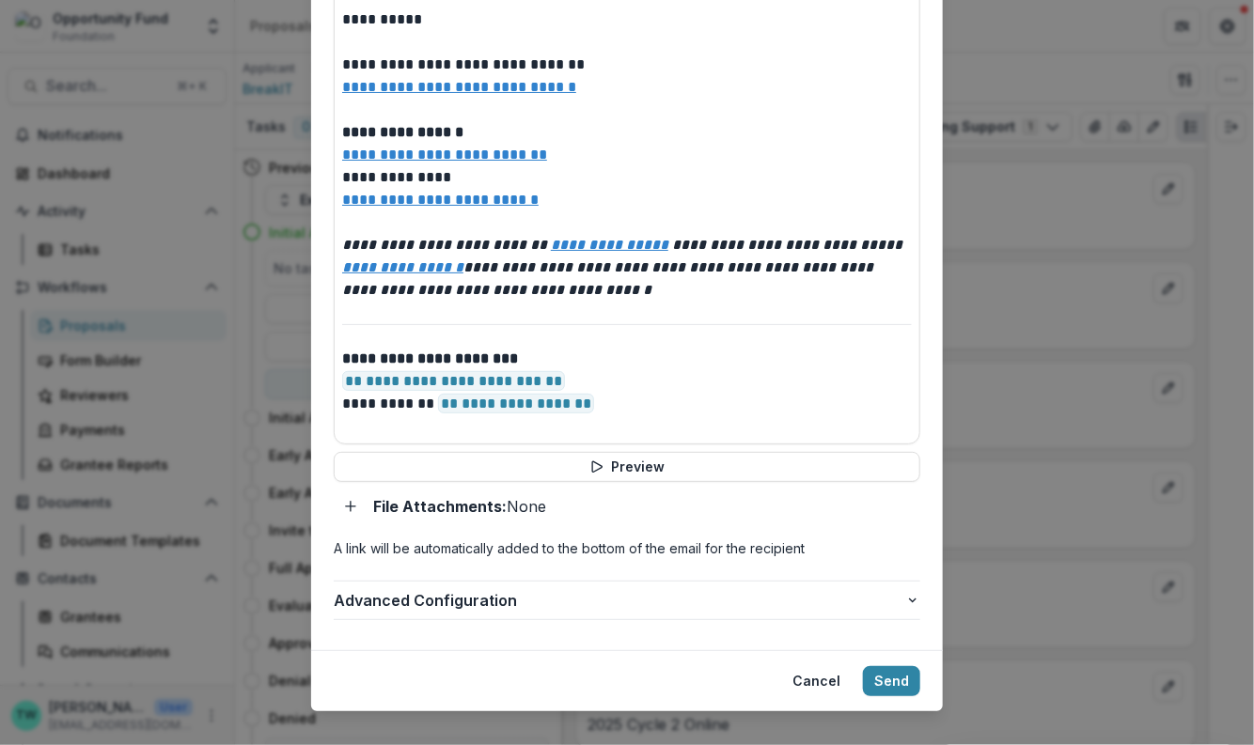
click at [891, 666] on button "Send" at bounding box center [891, 681] width 57 height 30
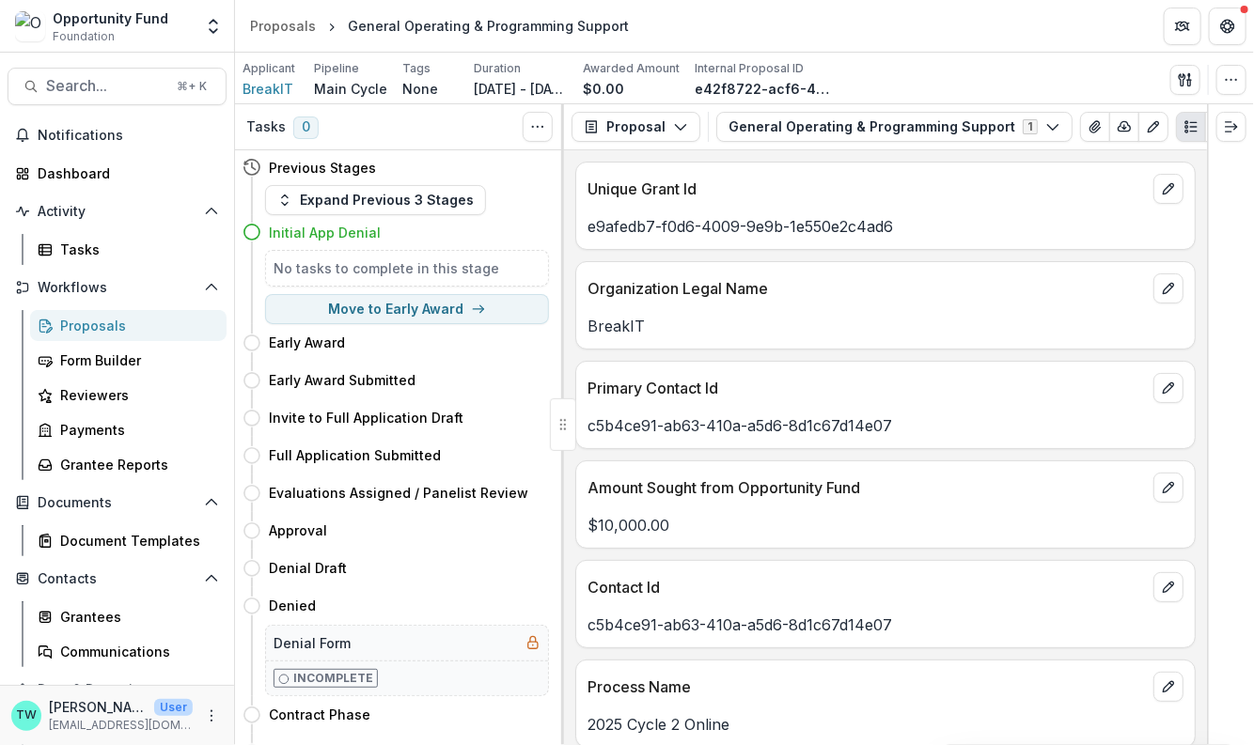
click at [102, 327] on div "Proposals" at bounding box center [135, 326] width 151 height 20
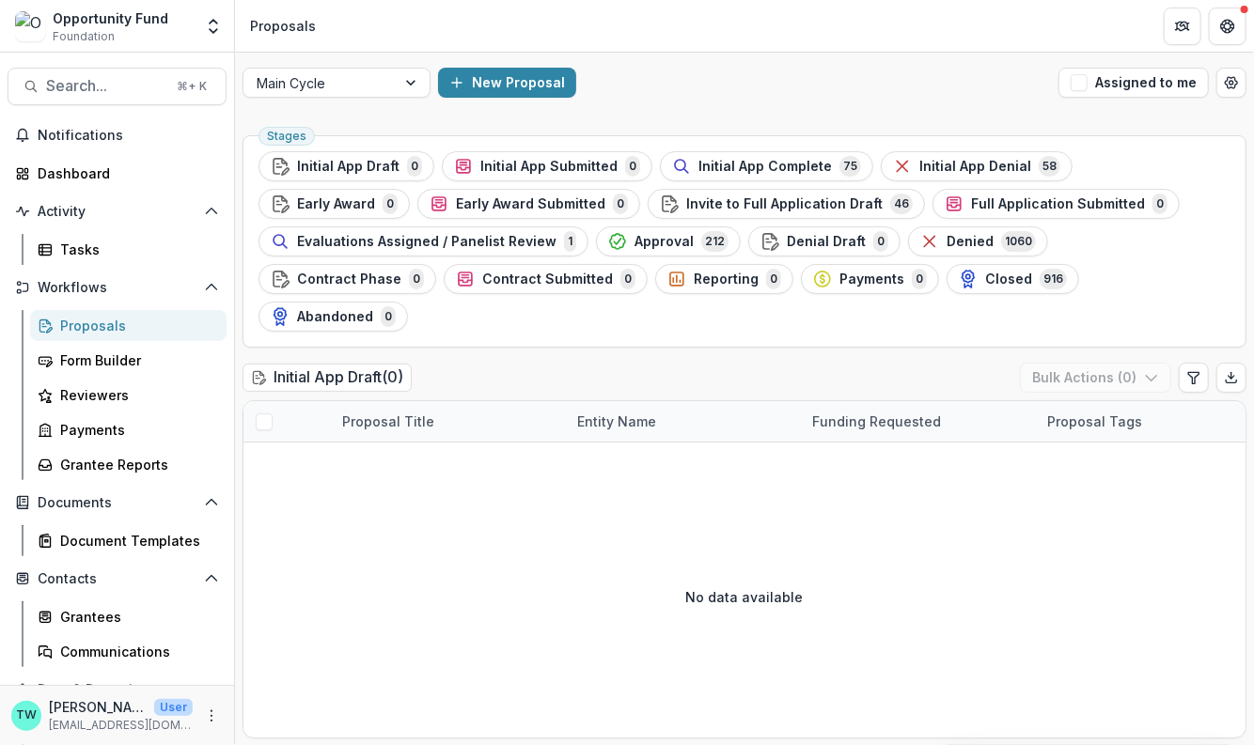
click at [775, 164] on span "Initial App Complete" at bounding box center [764, 167] width 133 height 16
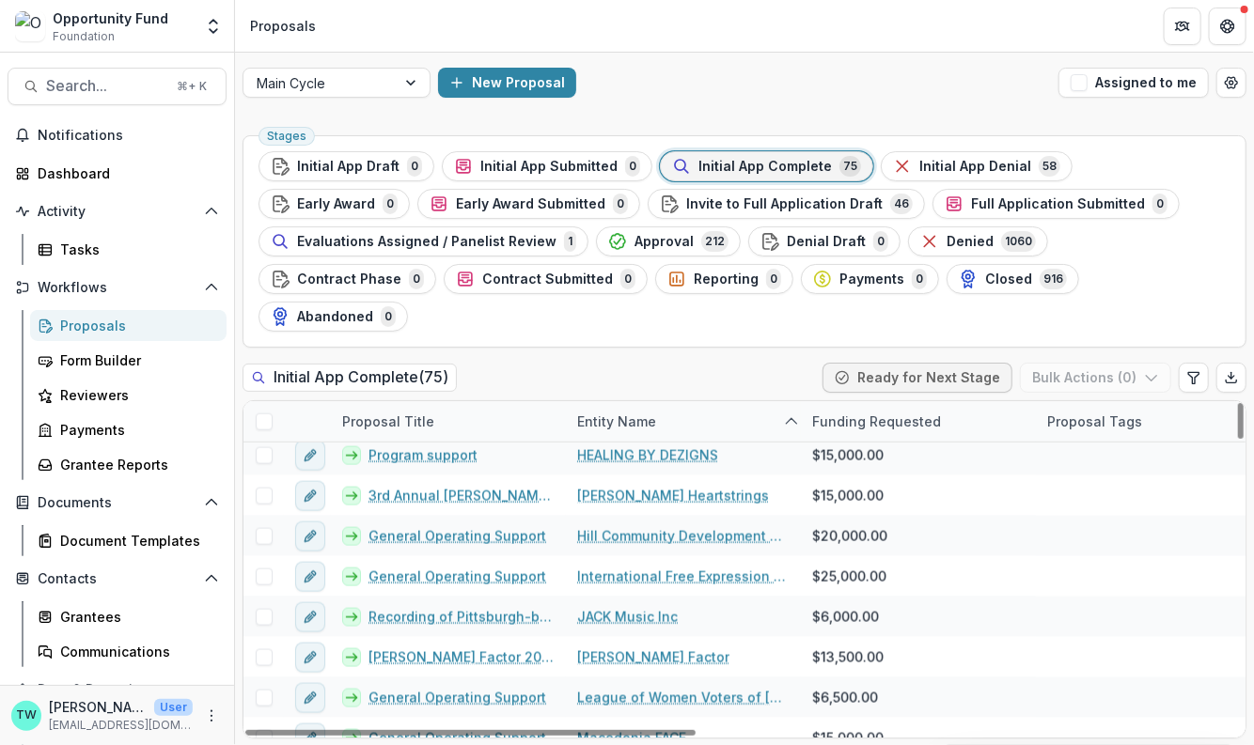
scroll to position [985, 0]
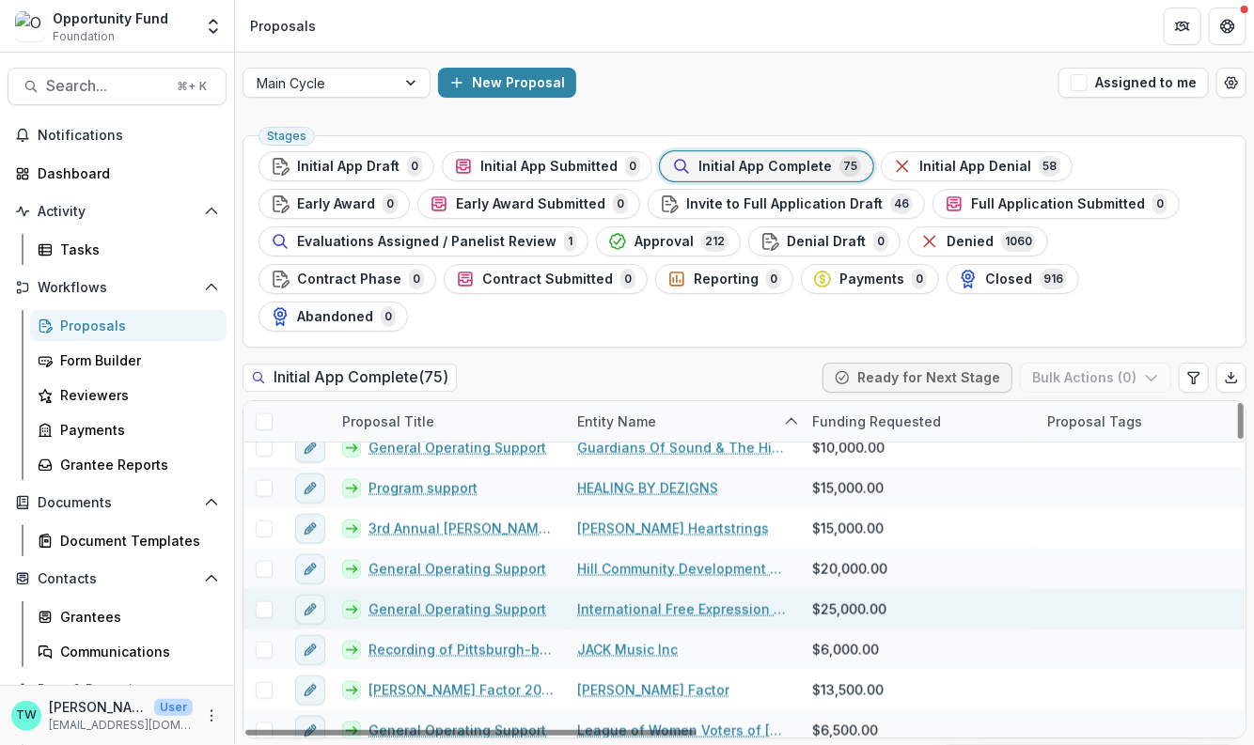
click at [452, 600] on link "General Operating Support" at bounding box center [457, 610] width 178 height 20
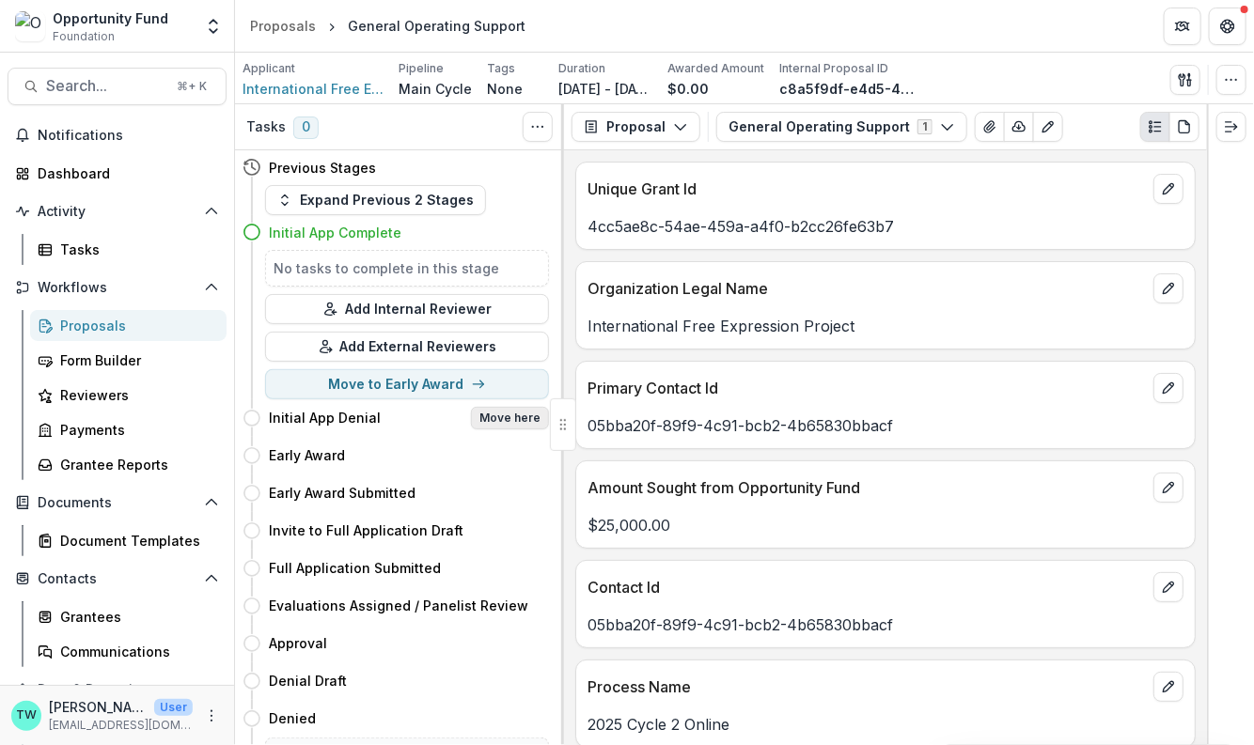
click at [519, 416] on button "Move here" at bounding box center [510, 418] width 78 height 23
select select "**********"
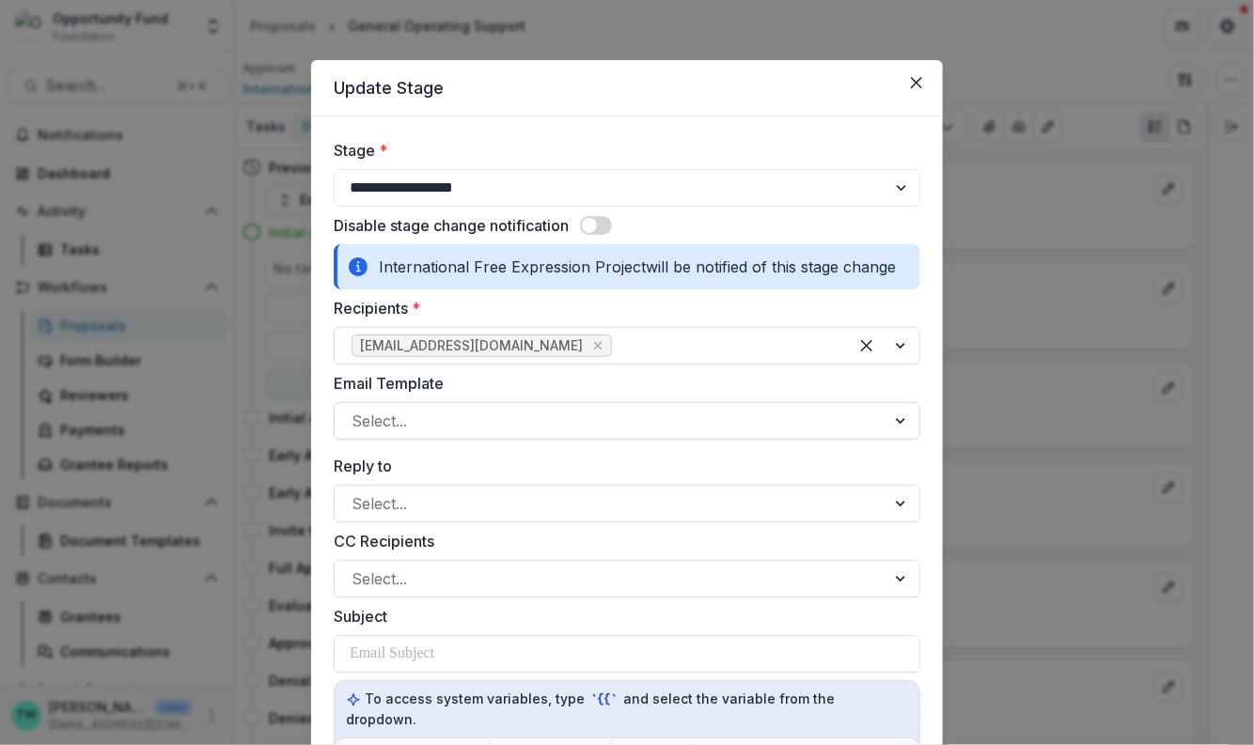
click at [490, 421] on div at bounding box center [610, 421] width 517 height 26
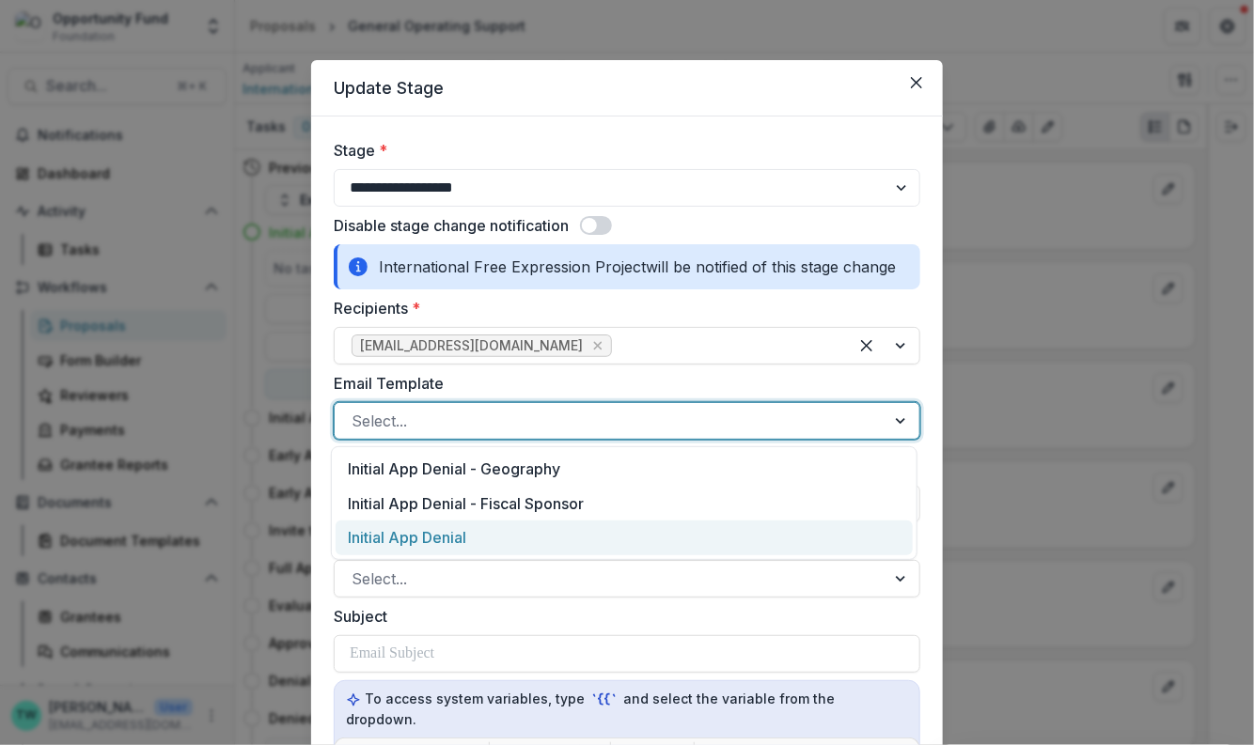
click at [479, 537] on div "Initial App Denial" at bounding box center [624, 538] width 577 height 35
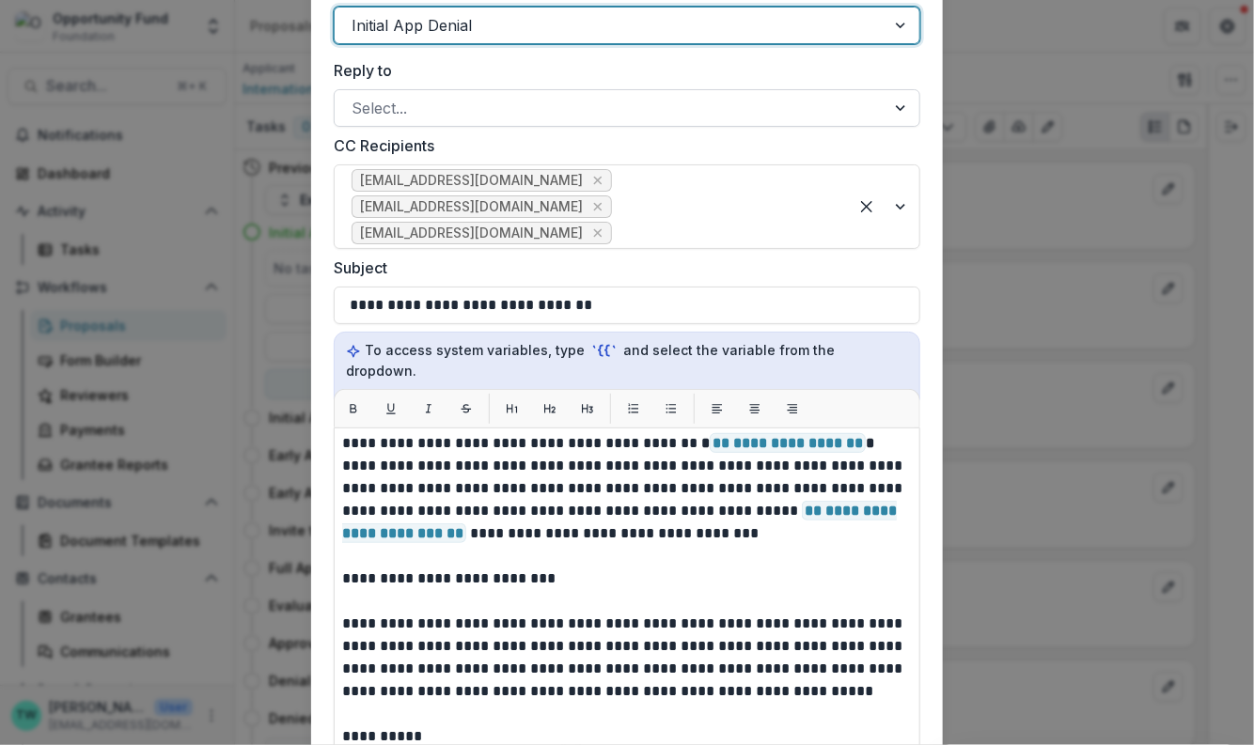
scroll to position [33, 0]
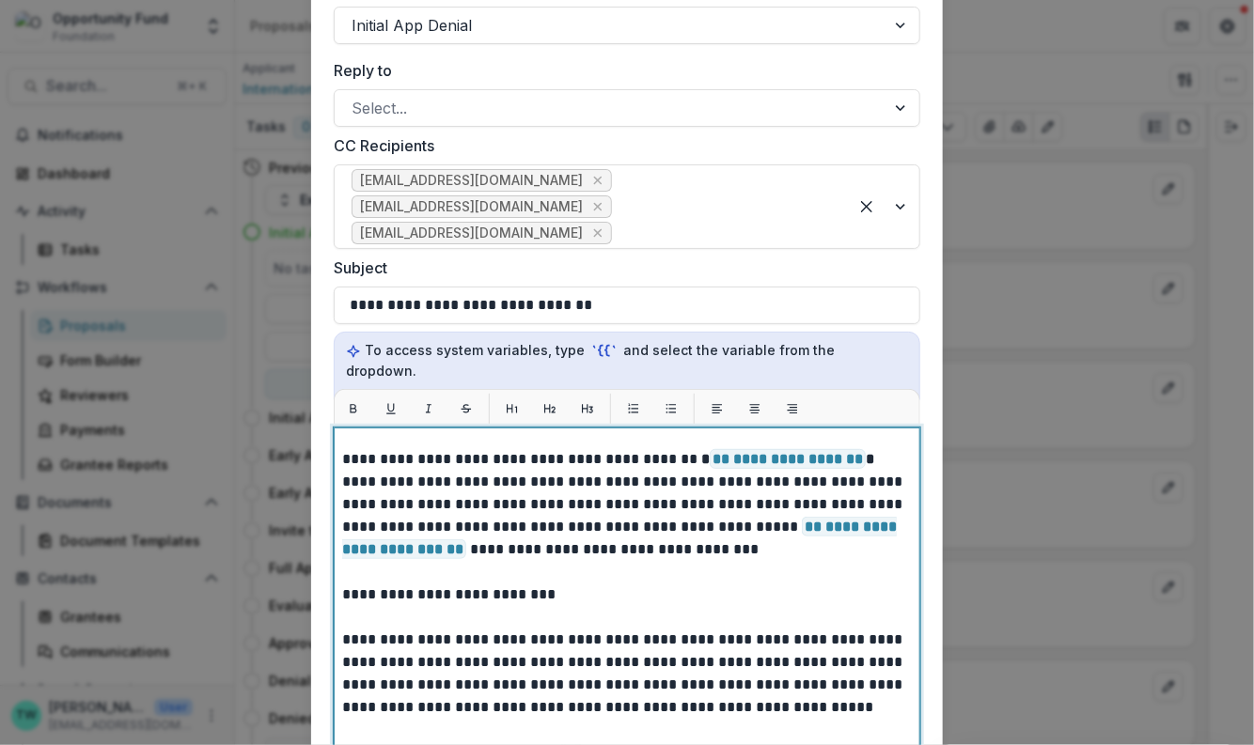
drag, startPoint x: 575, startPoint y: 576, endPoint x: 320, endPoint y: 566, distance: 255.8
click at [320, 566] on form "**********" at bounding box center [627, 412] width 632 height 1383
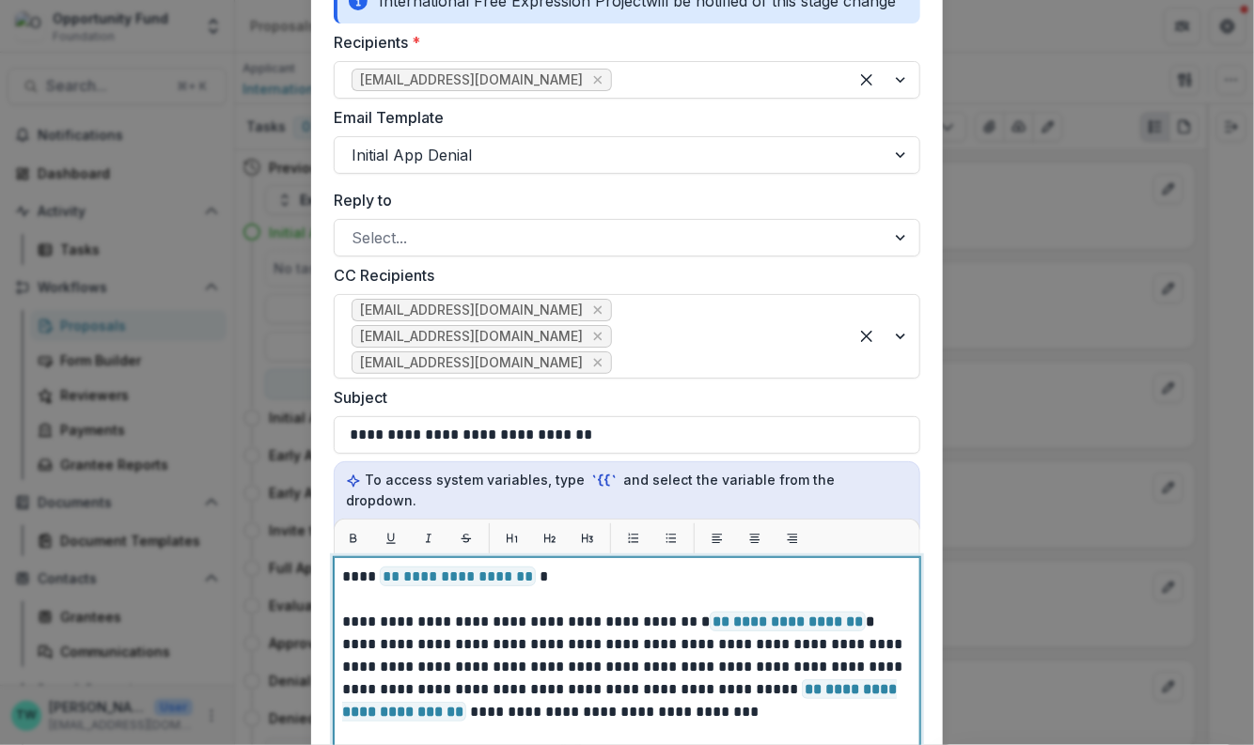
scroll to position [271, 0]
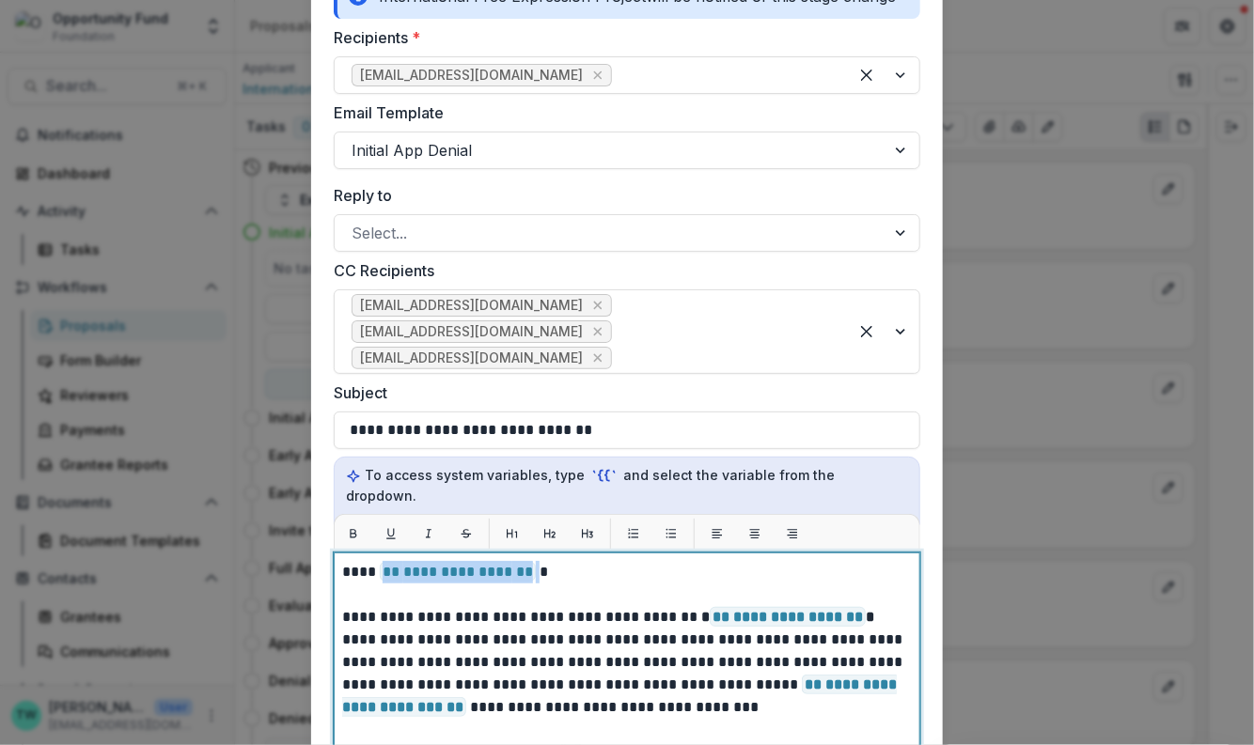
drag, startPoint x: 534, startPoint y: 552, endPoint x: 379, endPoint y: 549, distance: 155.1
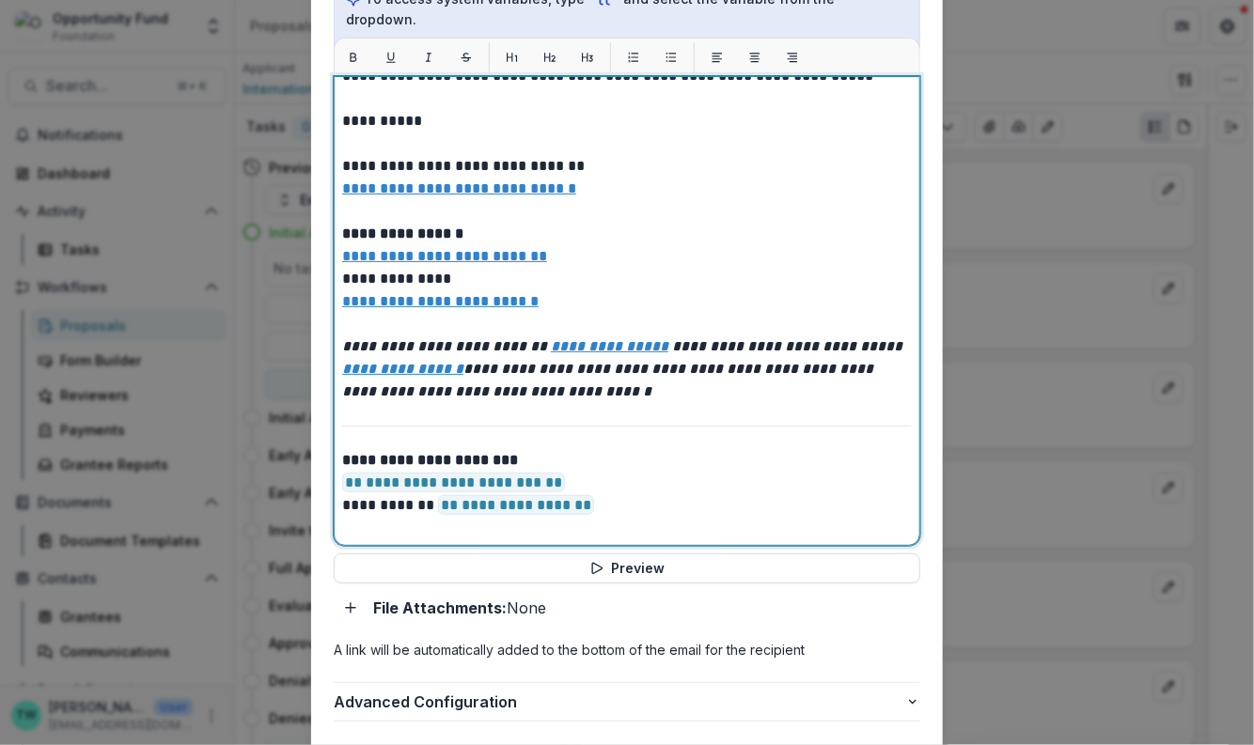
scroll to position [773, 0]
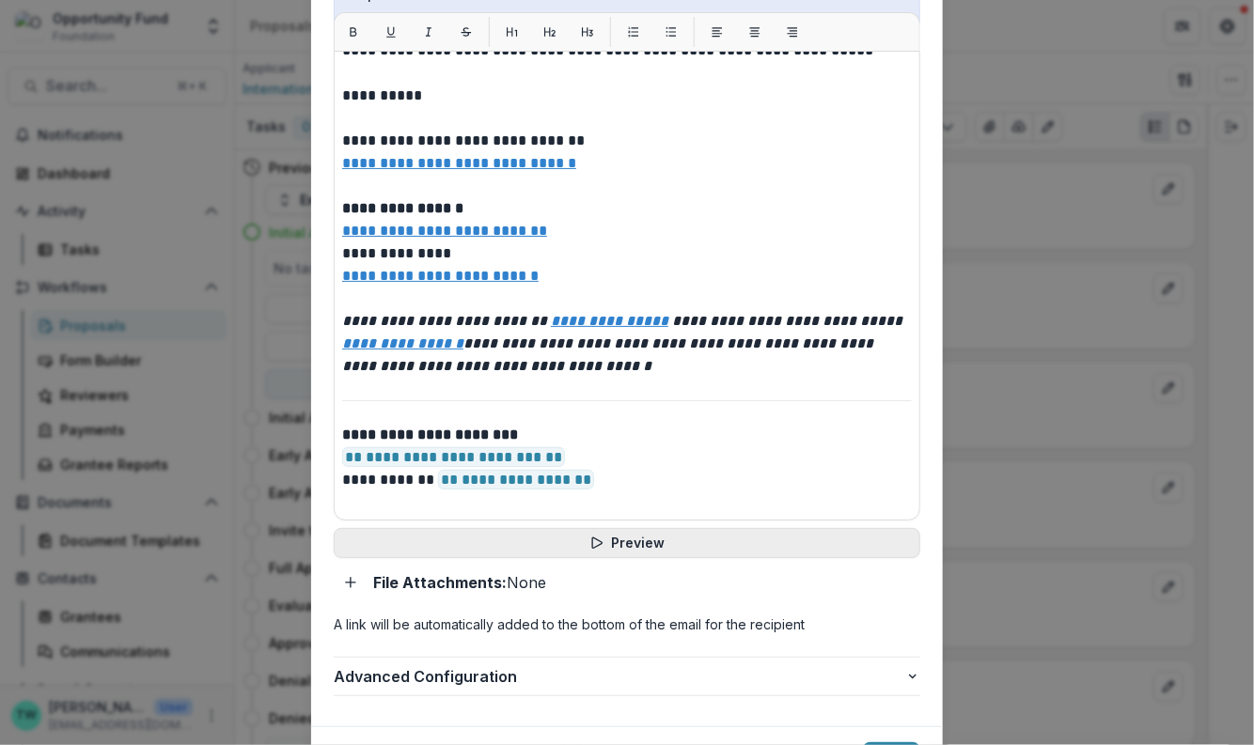
click at [638, 528] on button "Preview" at bounding box center [627, 543] width 586 height 30
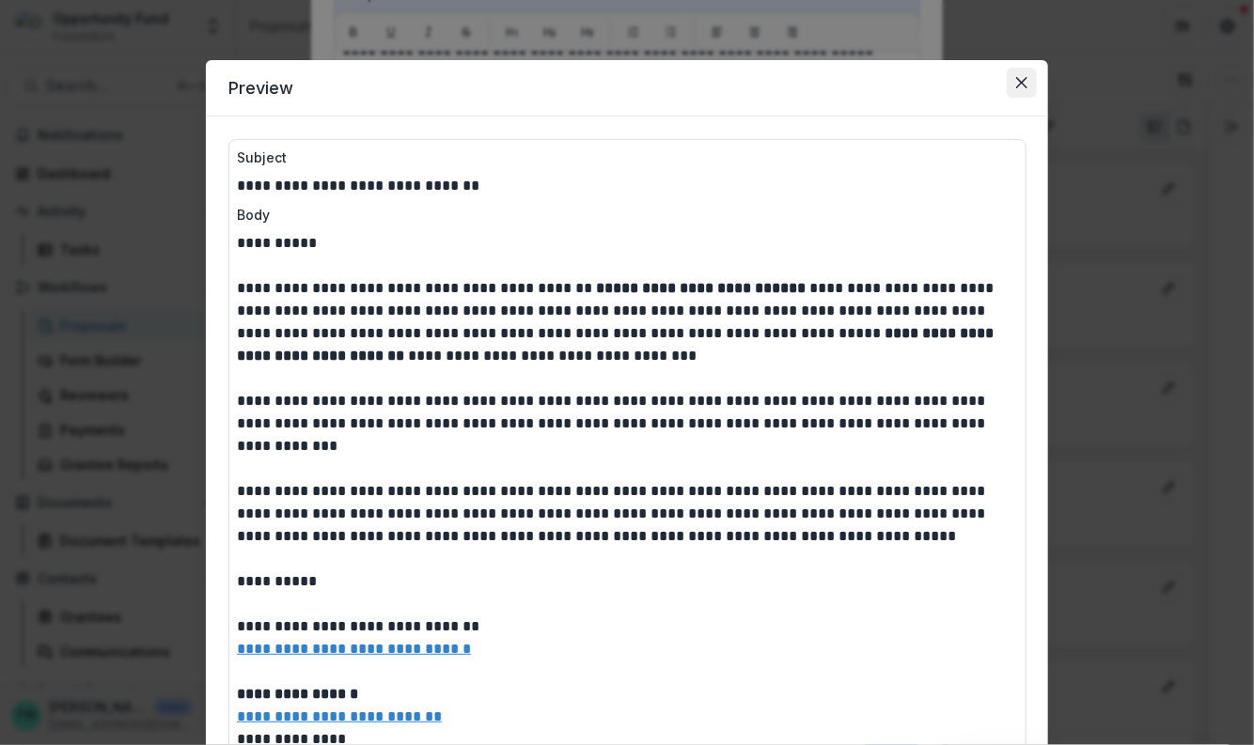
click at [1020, 82] on icon "Close" at bounding box center [1021, 82] width 11 height 11
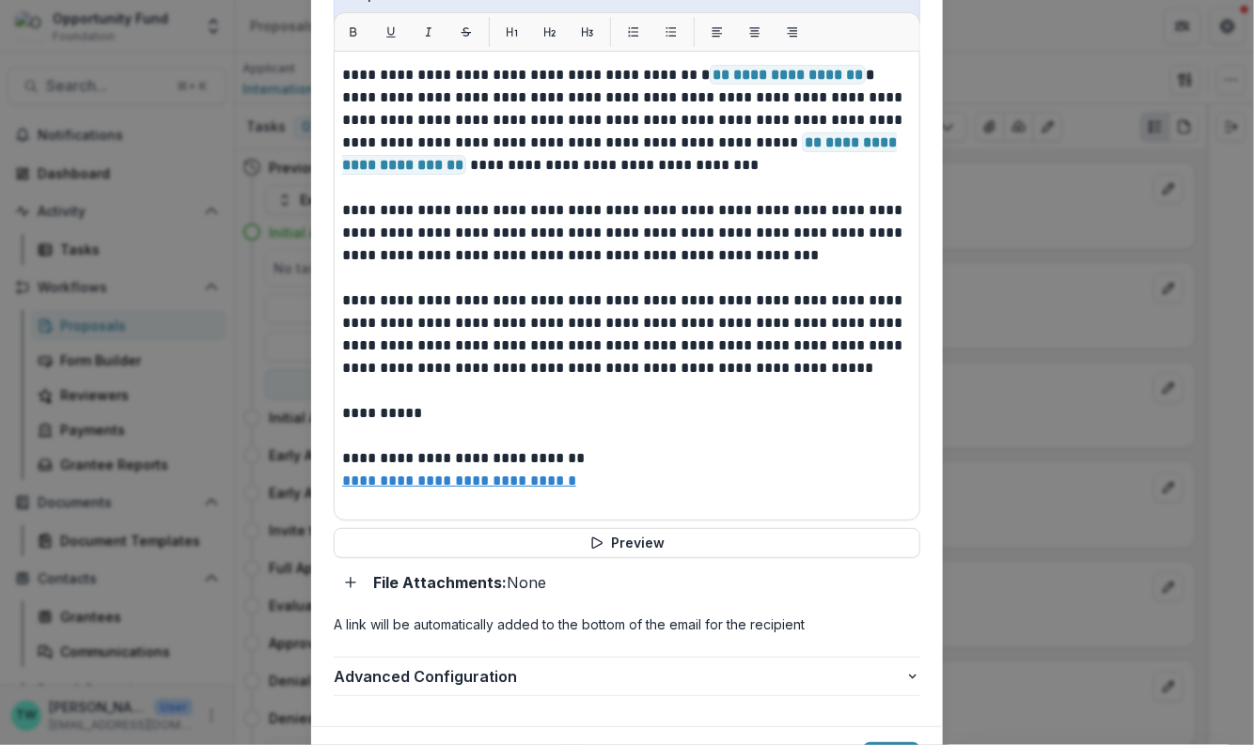
scroll to position [39, 0]
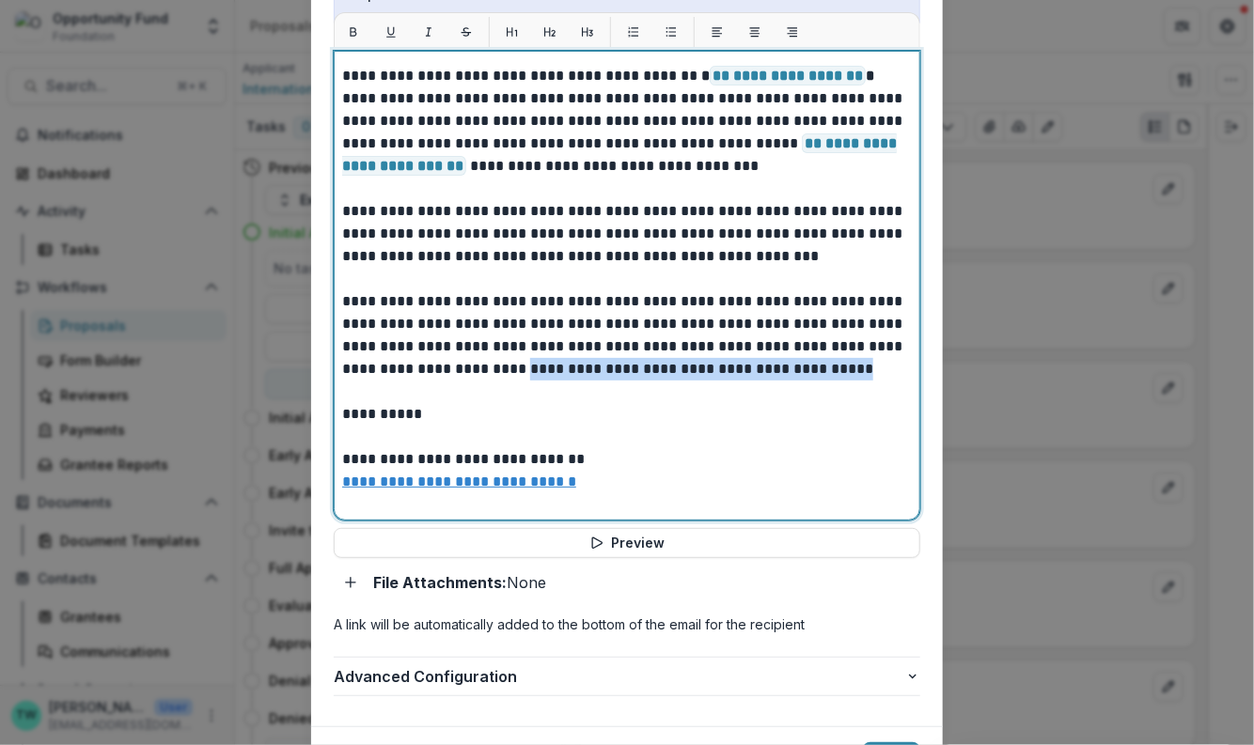
drag, startPoint x: 823, startPoint y: 343, endPoint x: 477, endPoint y: 349, distance: 345.9
click at [477, 349] on p "**********" at bounding box center [624, 358] width 565 height 677
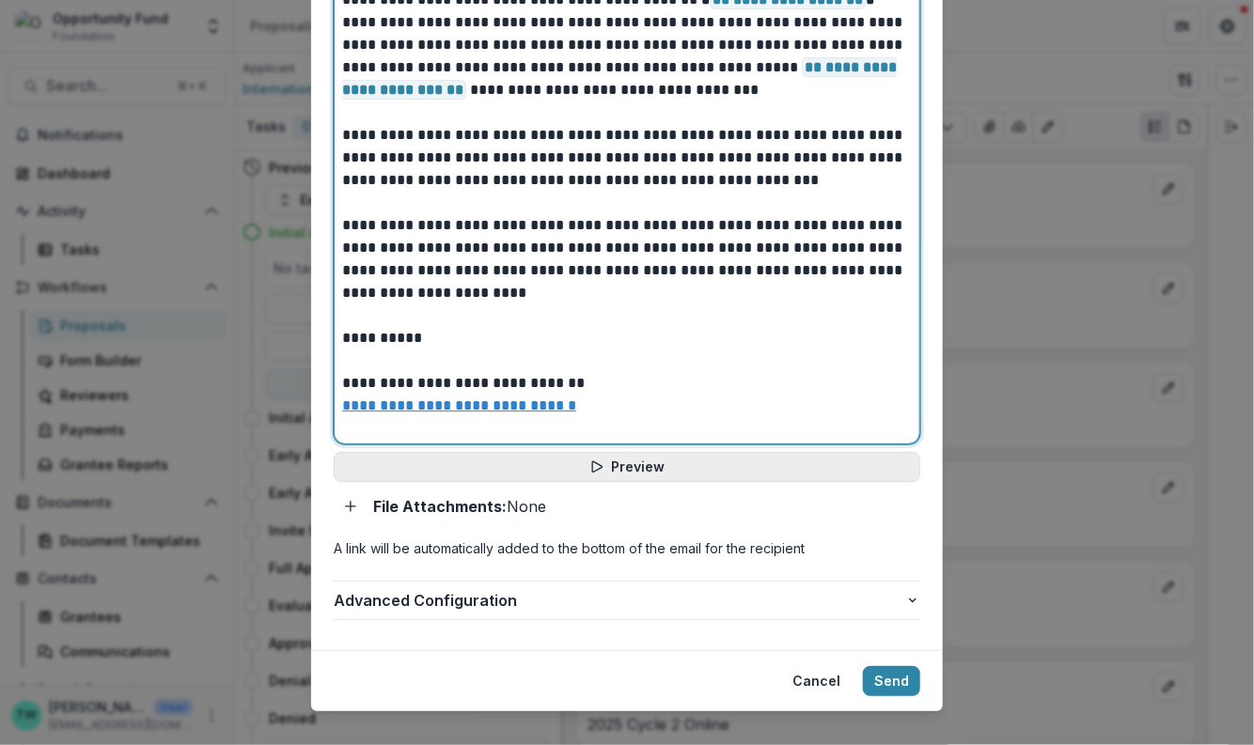
scroll to position [849, 0]
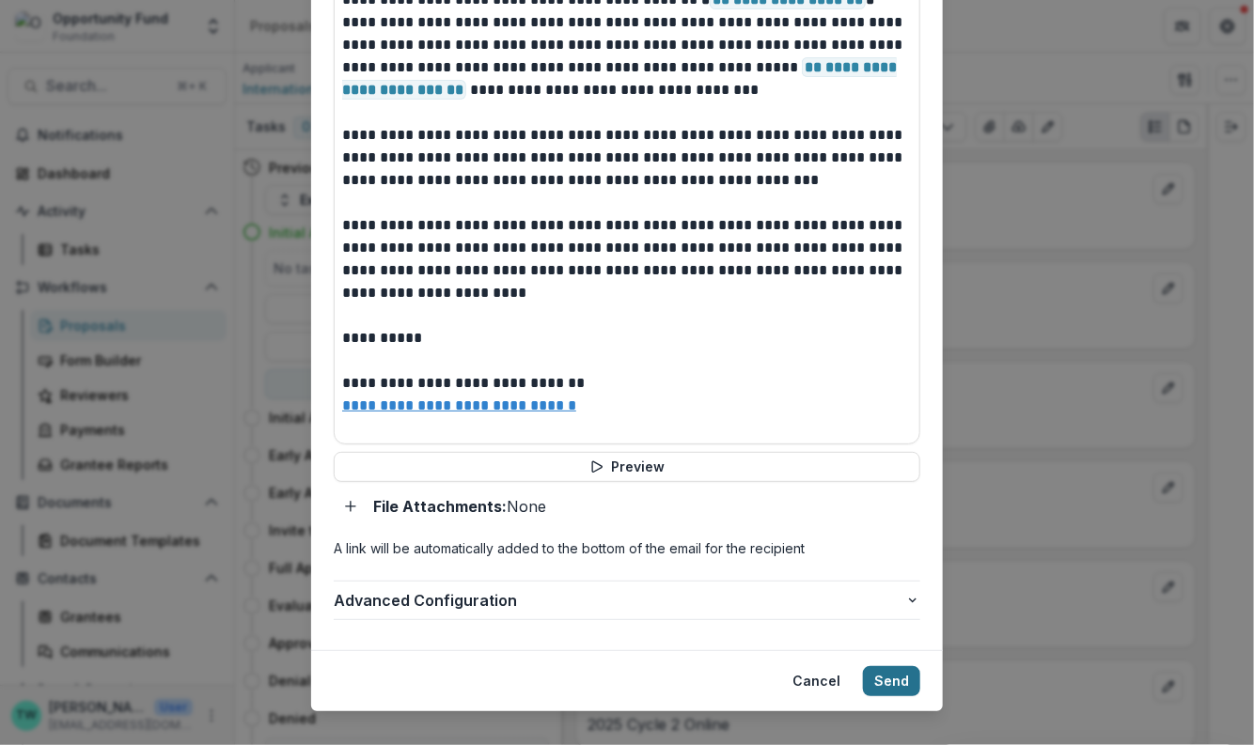
click at [869, 666] on button "Send" at bounding box center [891, 681] width 57 height 30
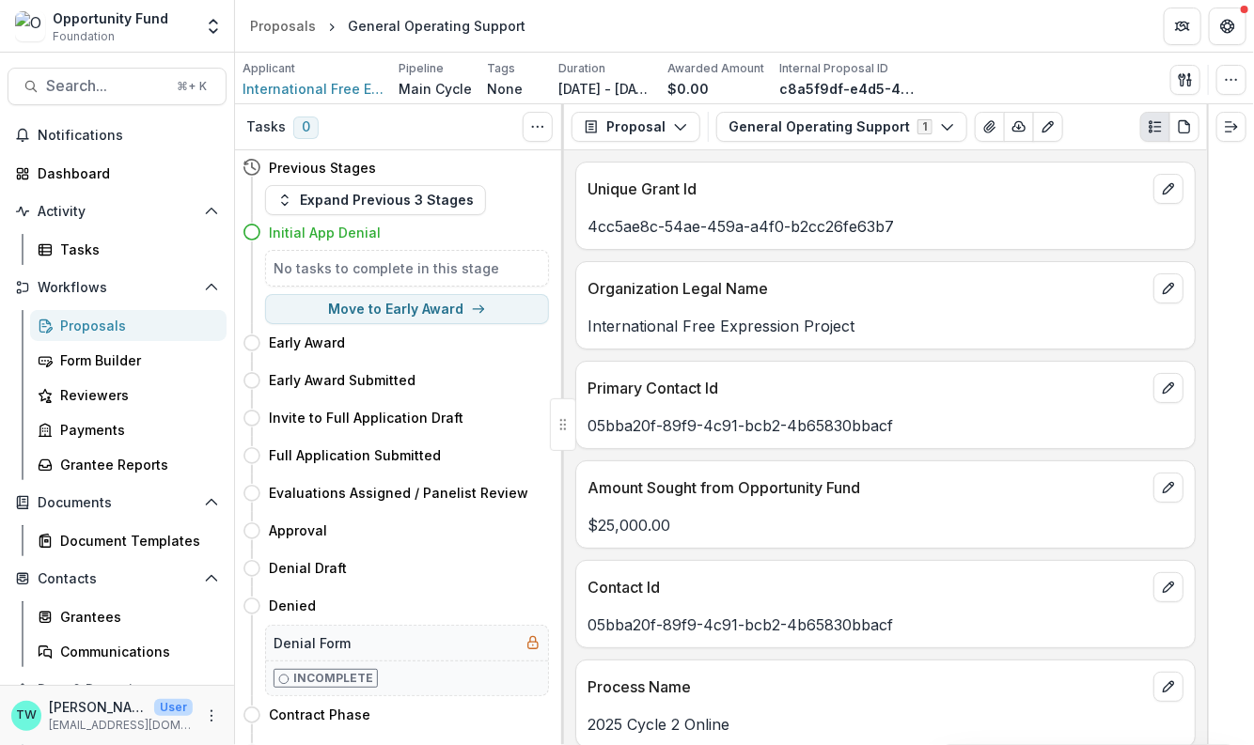
click at [116, 326] on div "Proposals" at bounding box center [135, 326] width 151 height 20
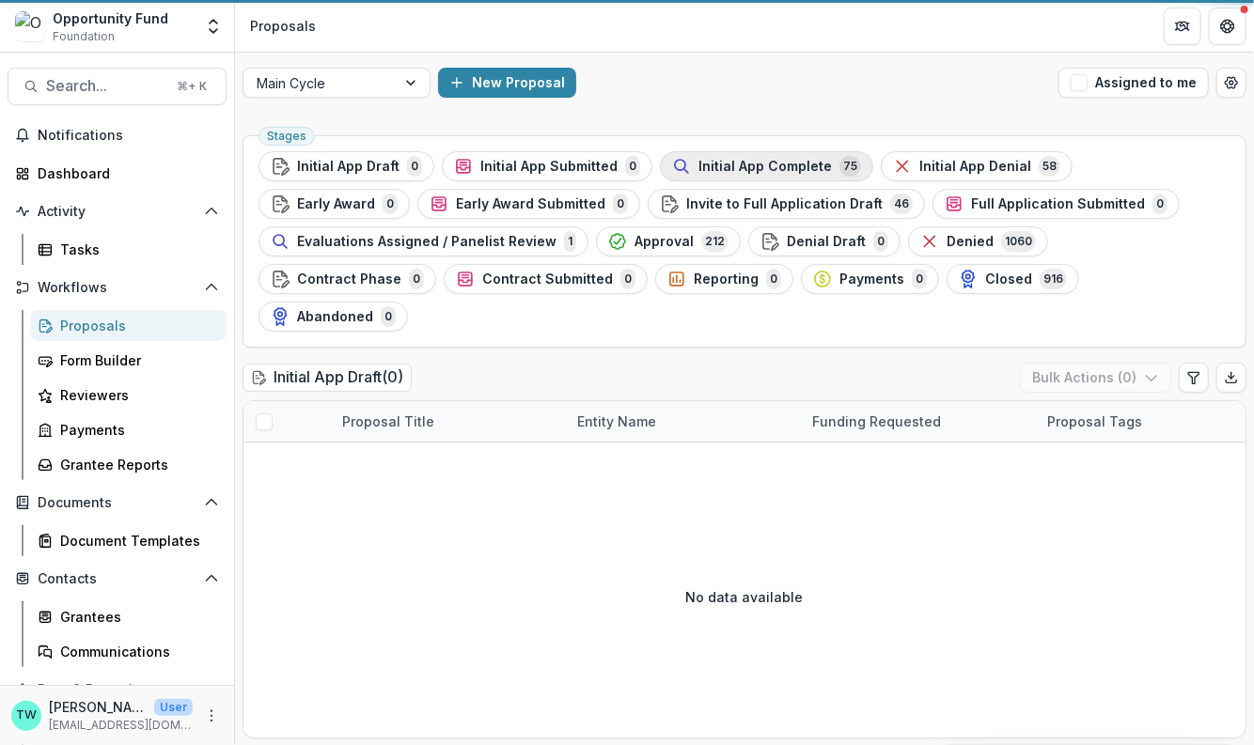
click at [742, 165] on span "Initial App Complete" at bounding box center [764, 167] width 133 height 16
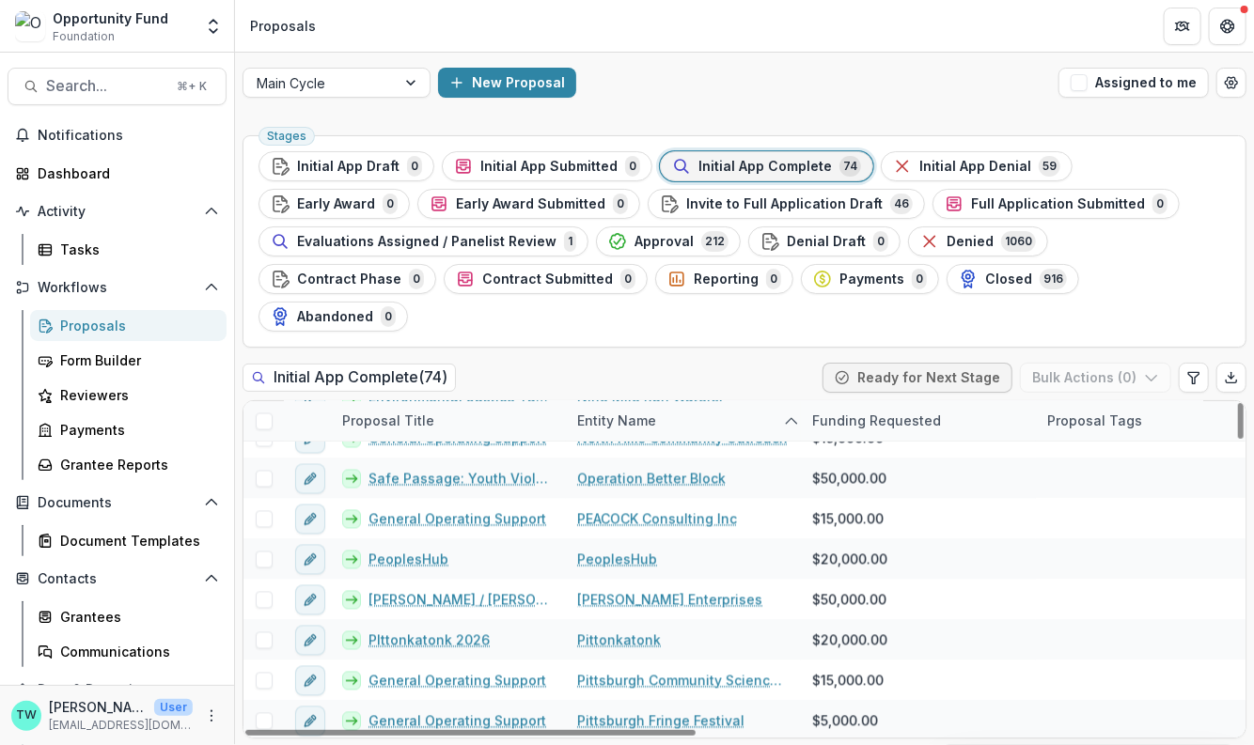
scroll to position [1384, 0]
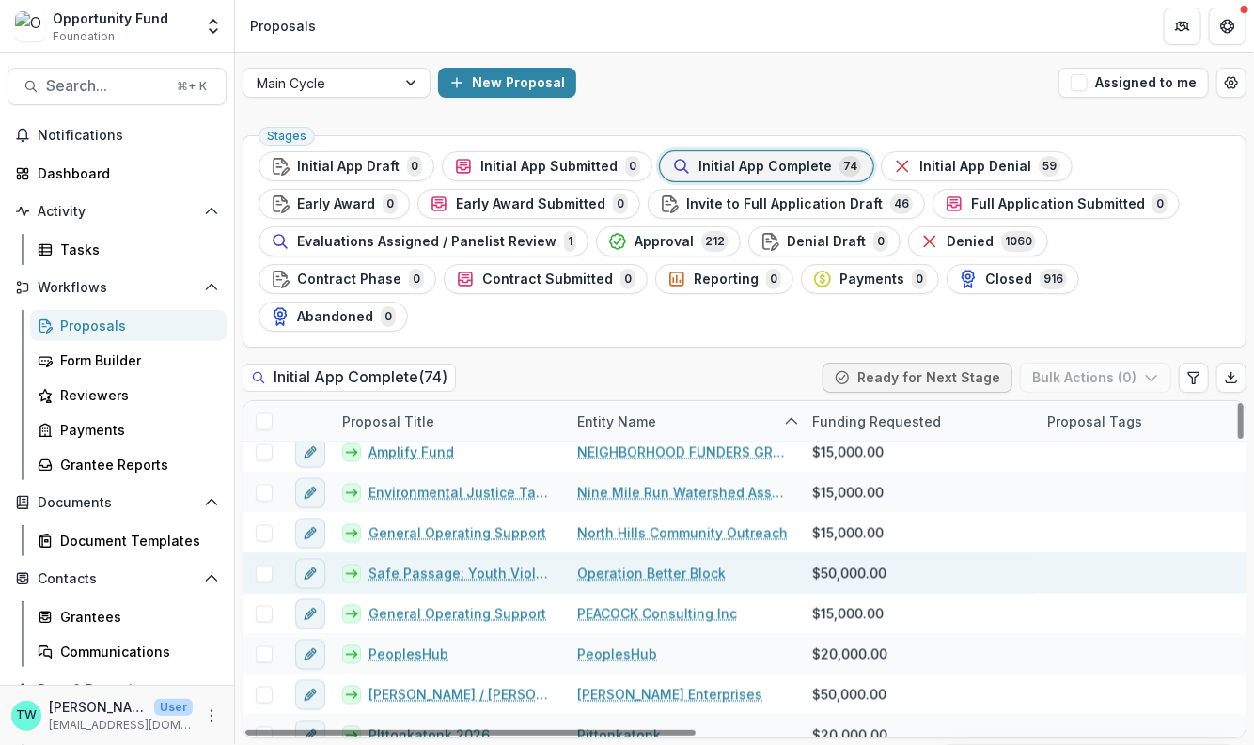
click at [407, 564] on link "Safe Passage: Youth Violence Prevention" at bounding box center [461, 574] width 186 height 20
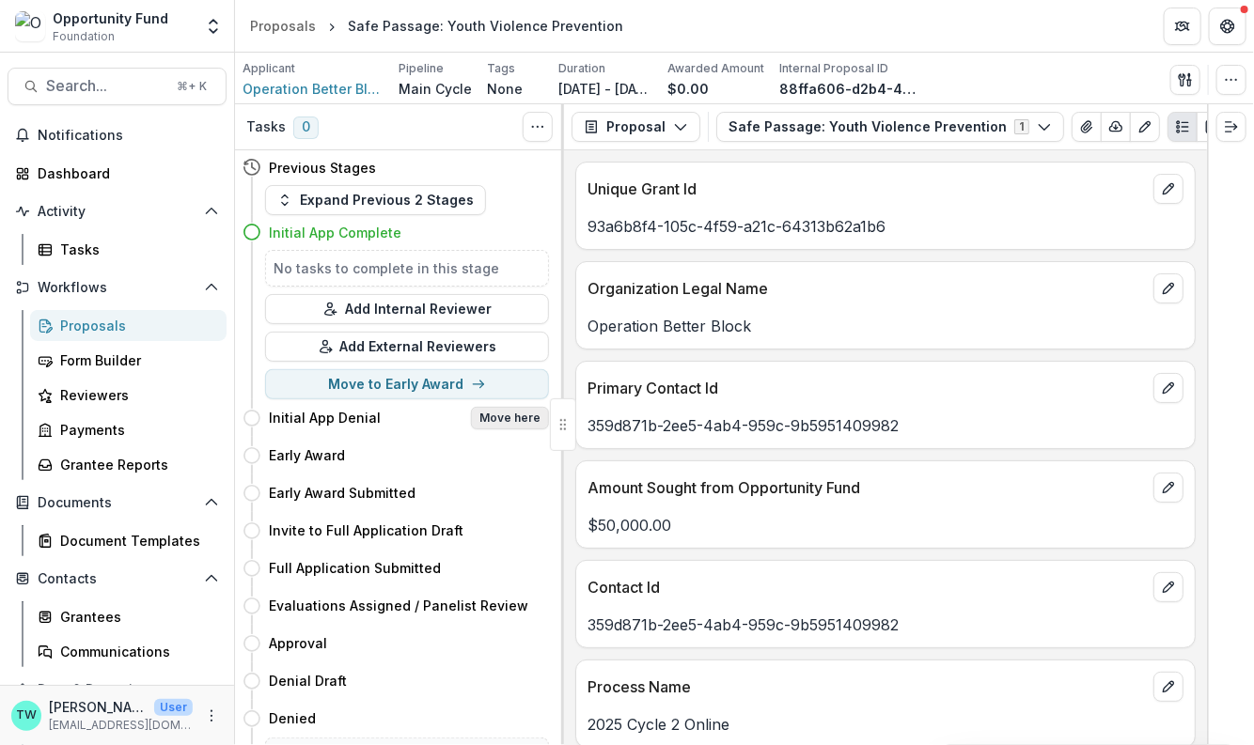
click at [508, 415] on button "Move here" at bounding box center [510, 418] width 78 height 23
select select "**********"
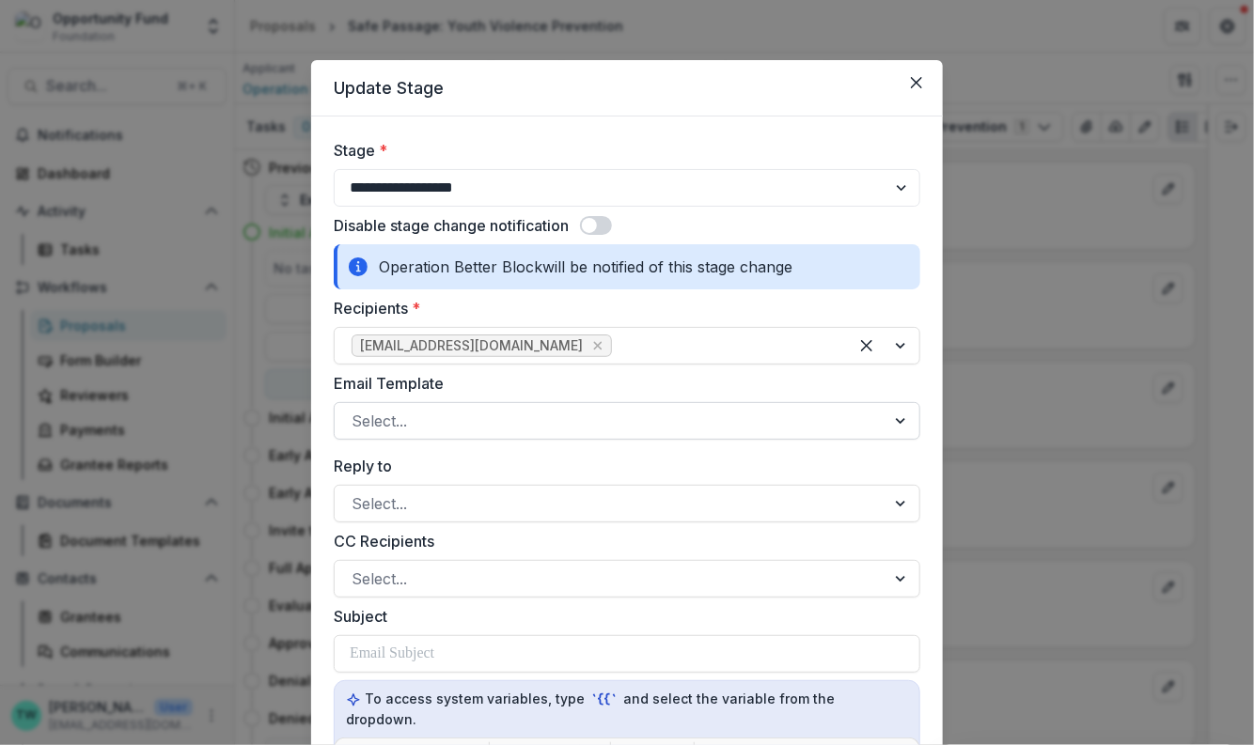
click at [464, 411] on div at bounding box center [610, 421] width 517 height 26
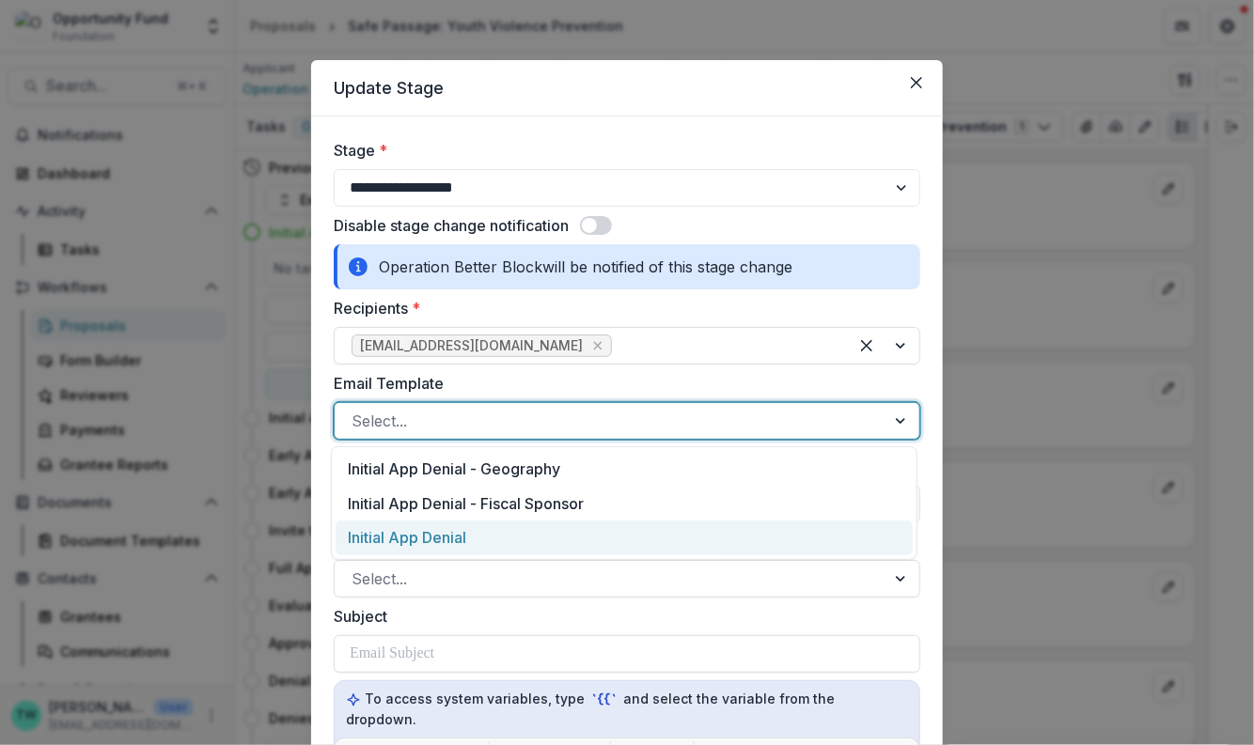
click at [461, 536] on div "Initial App Denial" at bounding box center [624, 538] width 577 height 35
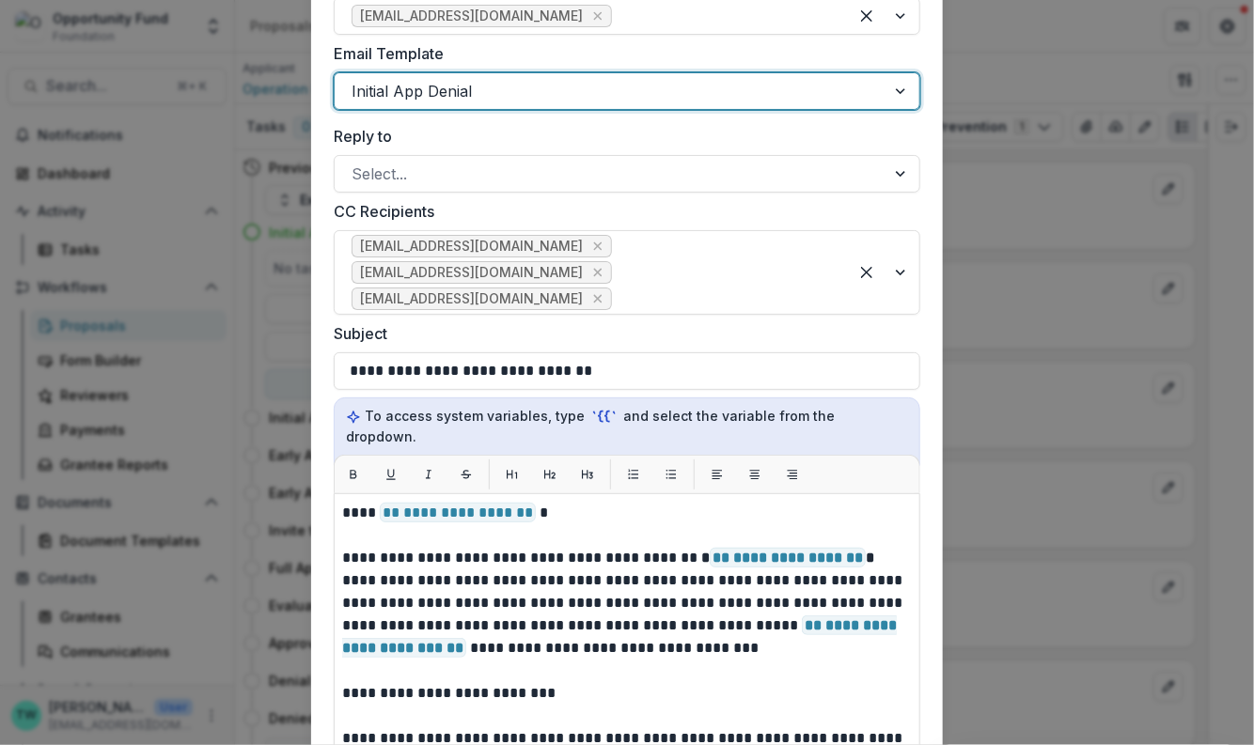
scroll to position [331, 0]
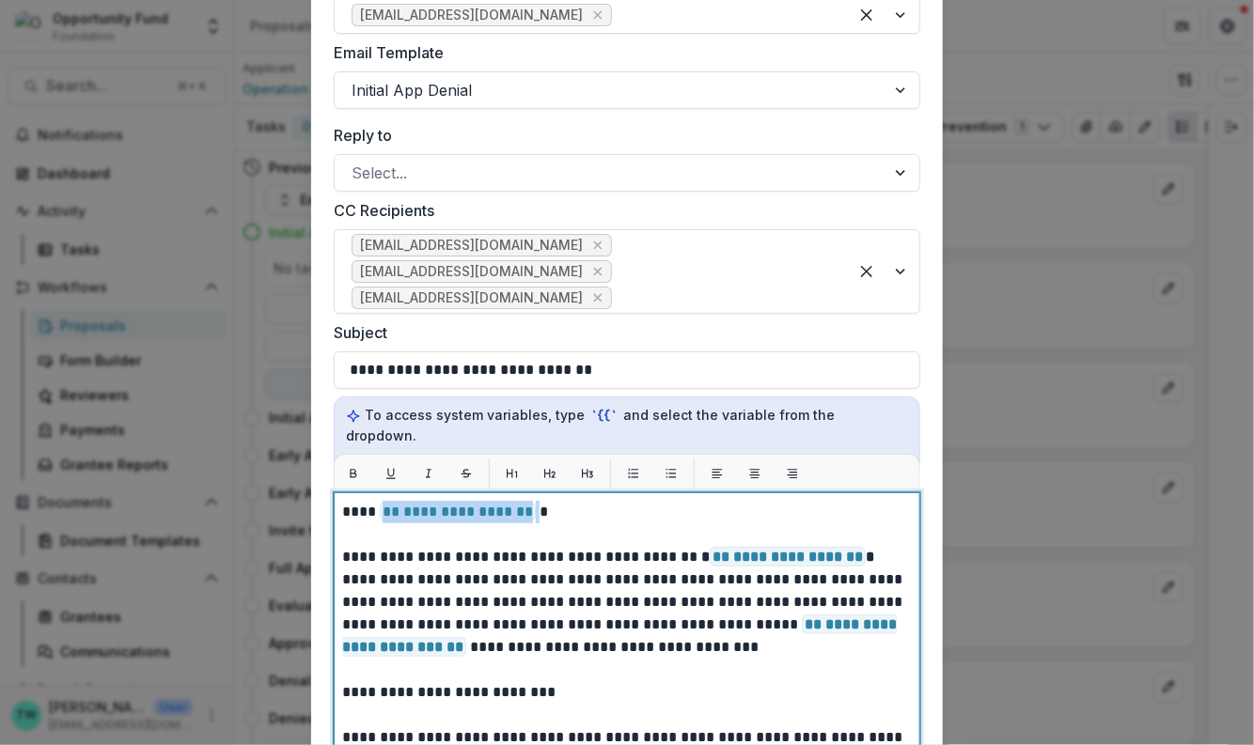
drag, startPoint x: 535, startPoint y: 493, endPoint x: 378, endPoint y: 493, distance: 157.0
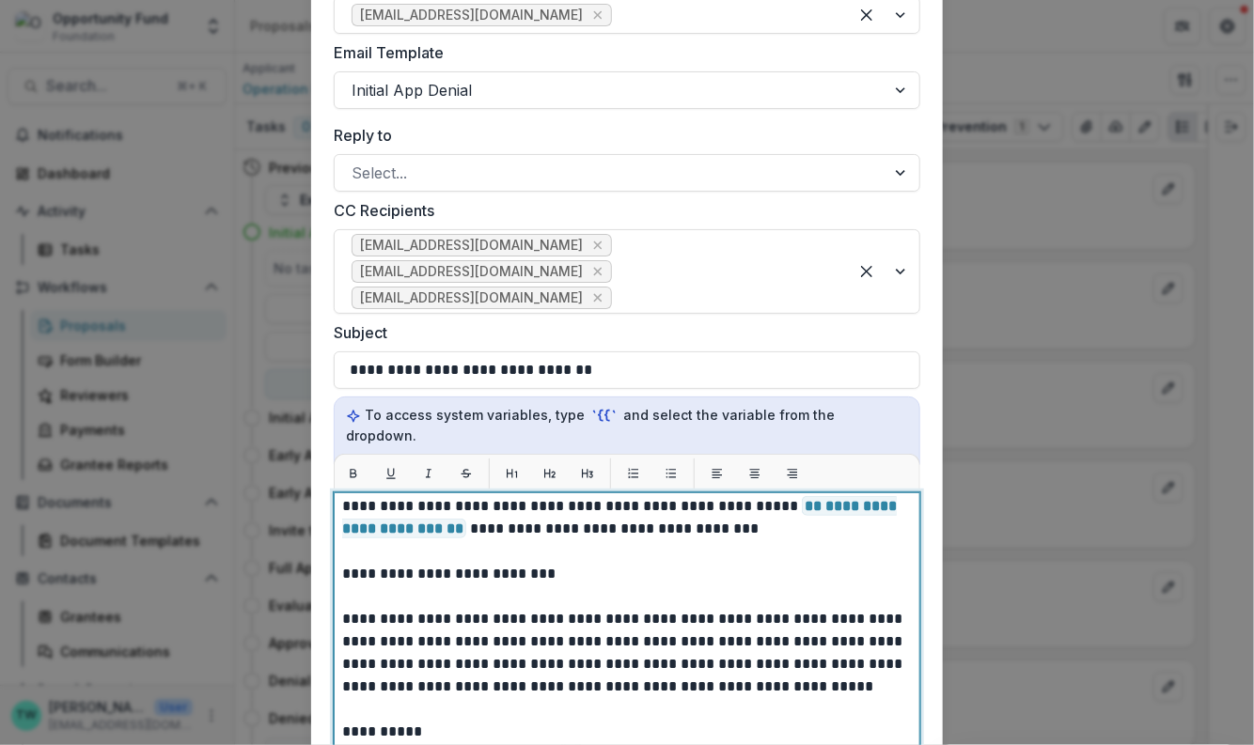
scroll to position [119, 0]
drag, startPoint x: 577, startPoint y: 547, endPoint x: 832, endPoint y: 519, distance: 256.3
click at [832, 519] on p "**********" at bounding box center [624, 698] width 565 height 632
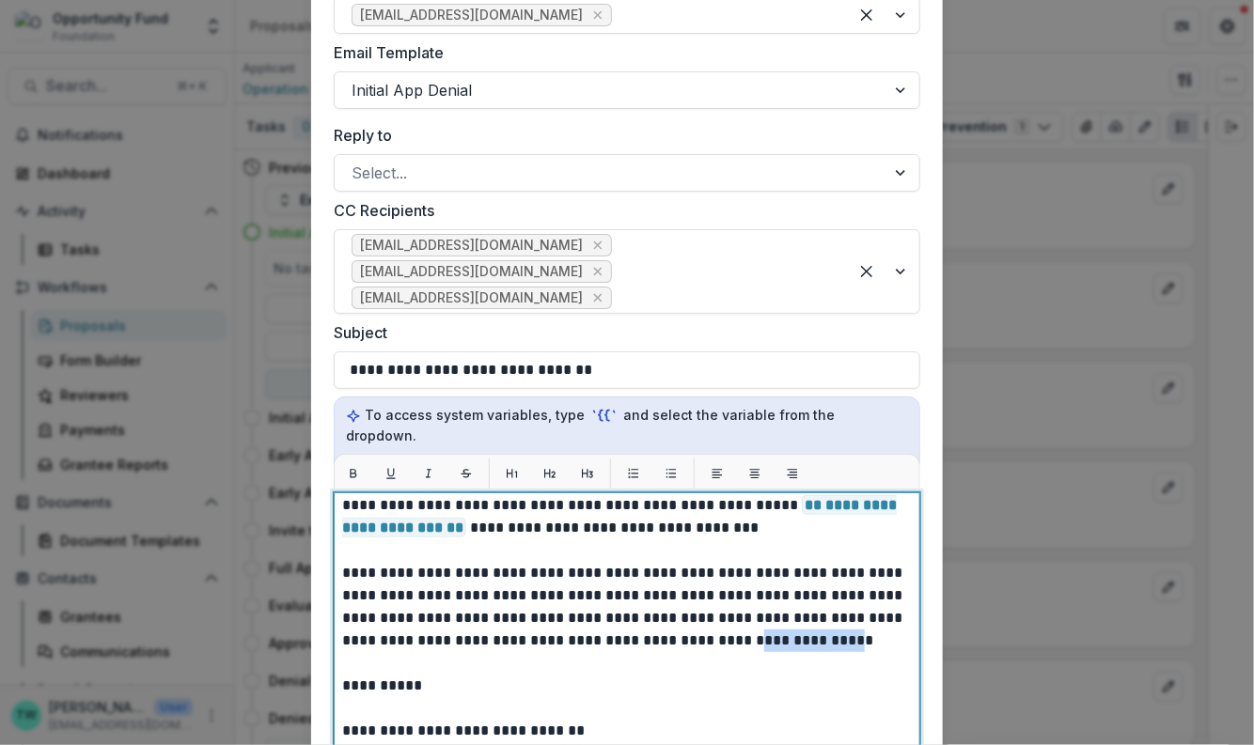
drag, startPoint x: 706, startPoint y: 618, endPoint x: 790, endPoint y: 622, distance: 84.7
click at [790, 622] on p "**********" at bounding box center [624, 675] width 565 height 586
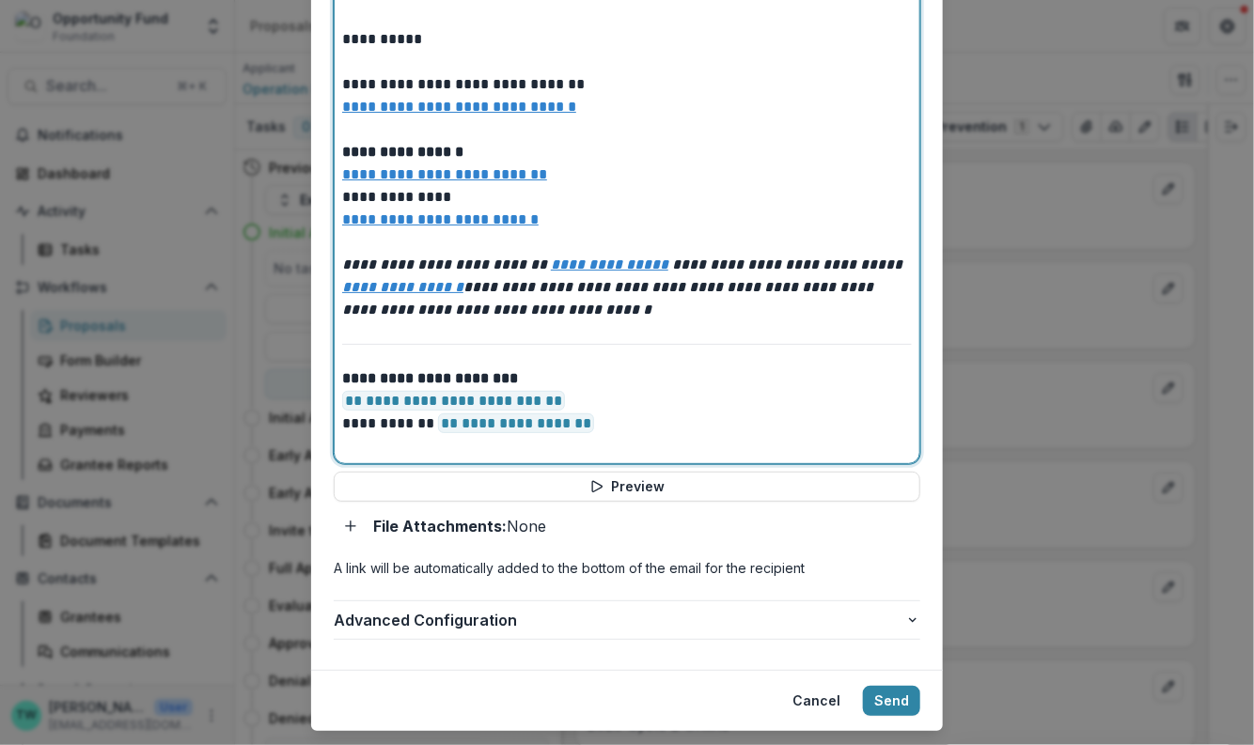
scroll to position [838, 0]
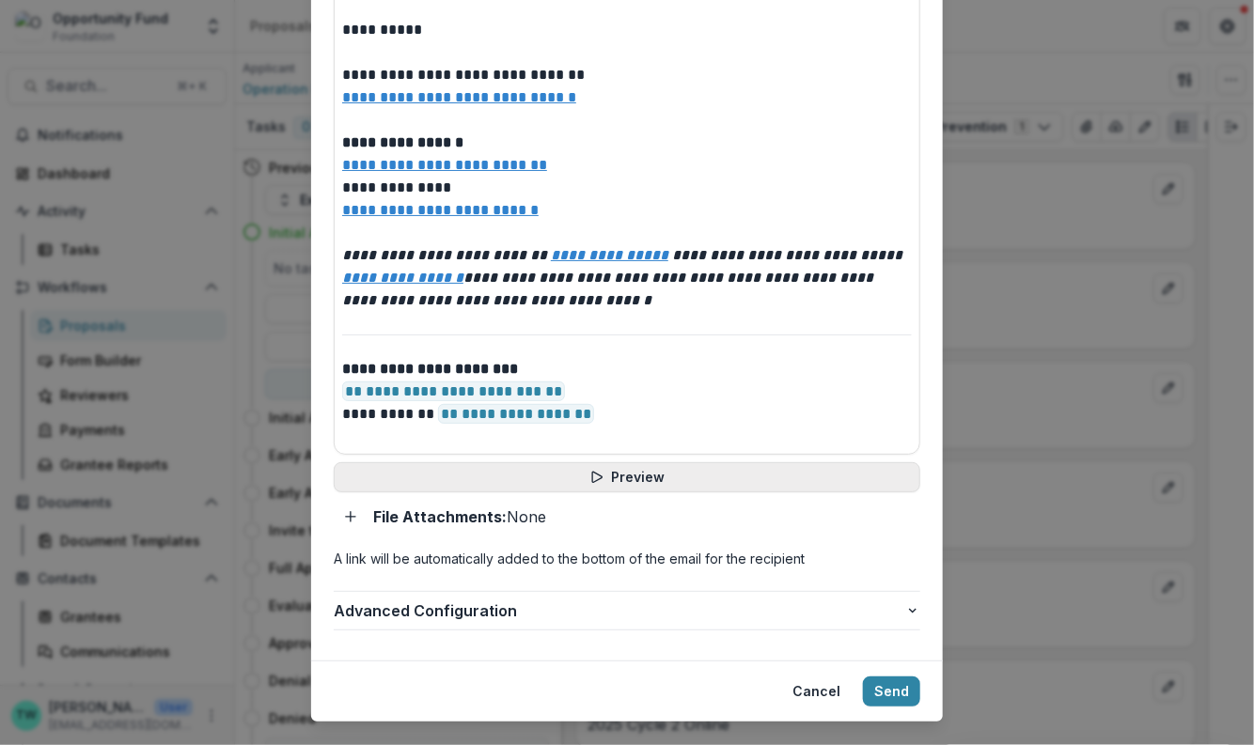
click at [640, 462] on button "Preview" at bounding box center [627, 477] width 586 height 30
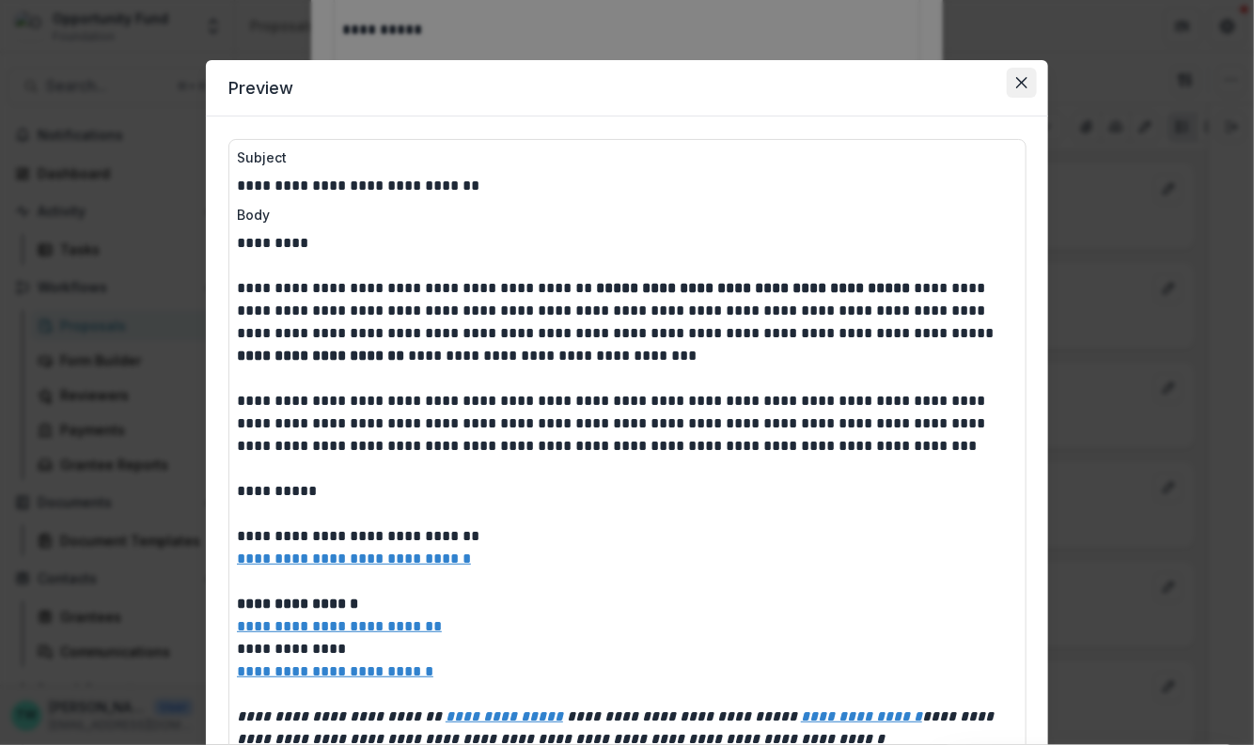
click at [1022, 82] on icon "Close" at bounding box center [1021, 82] width 11 height 11
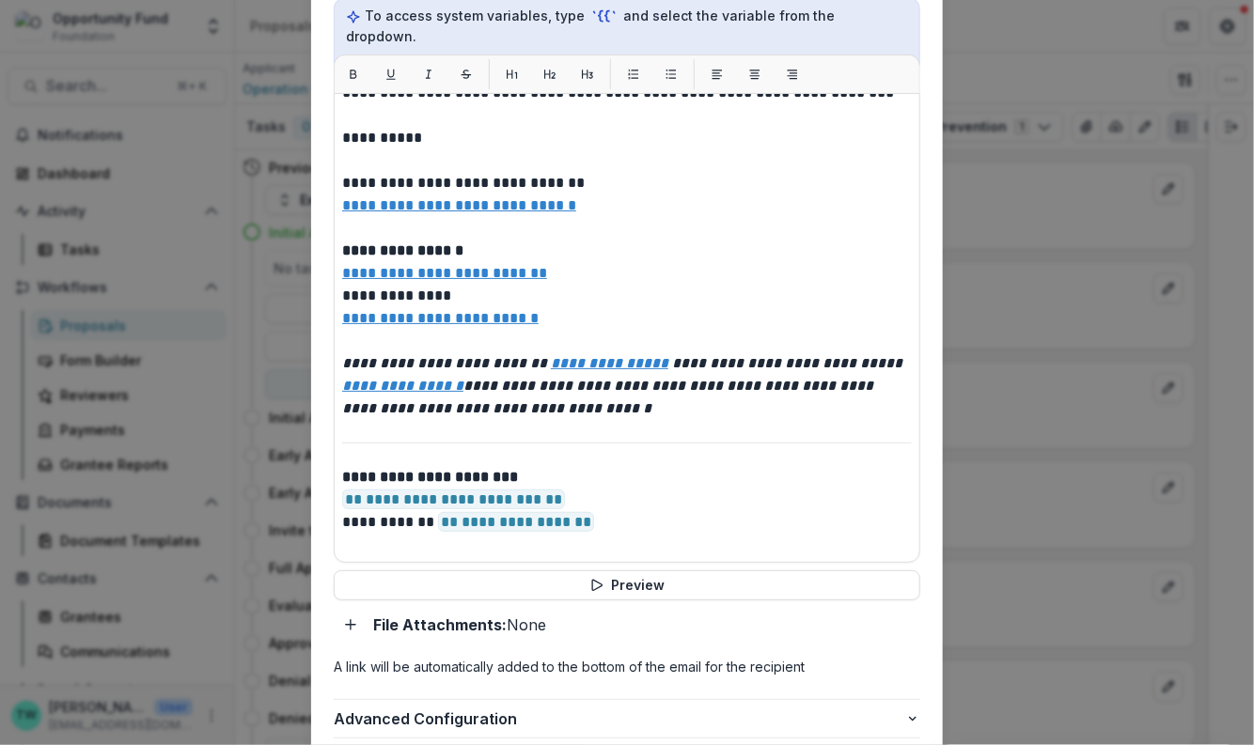
scroll to position [849, 0]
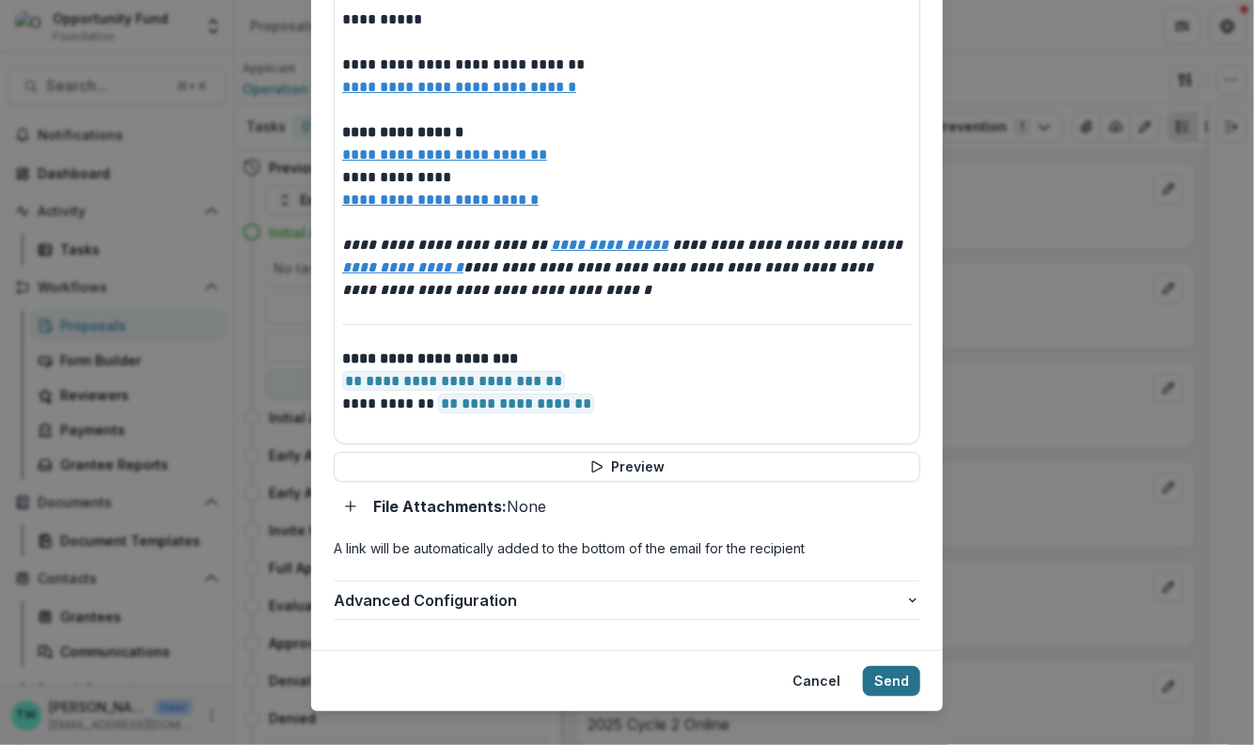
click at [883, 666] on button "Send" at bounding box center [891, 681] width 57 height 30
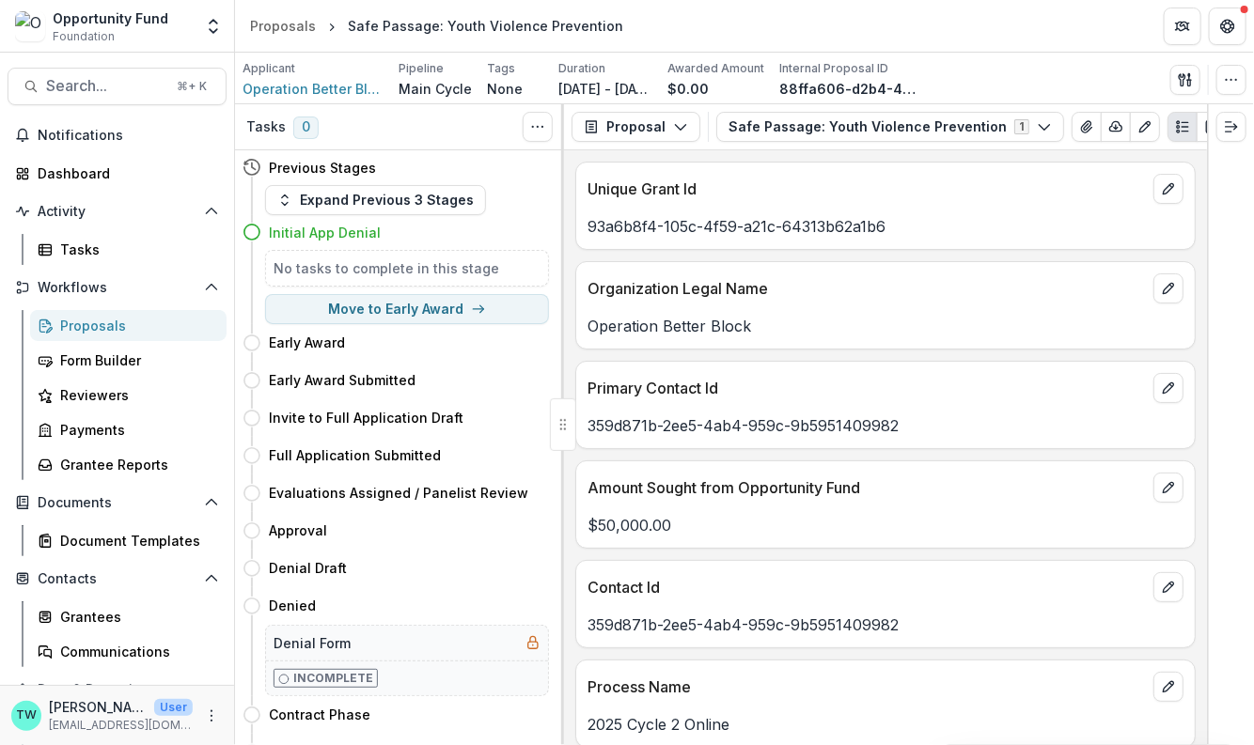
click at [85, 325] on div "Proposals" at bounding box center [135, 326] width 151 height 20
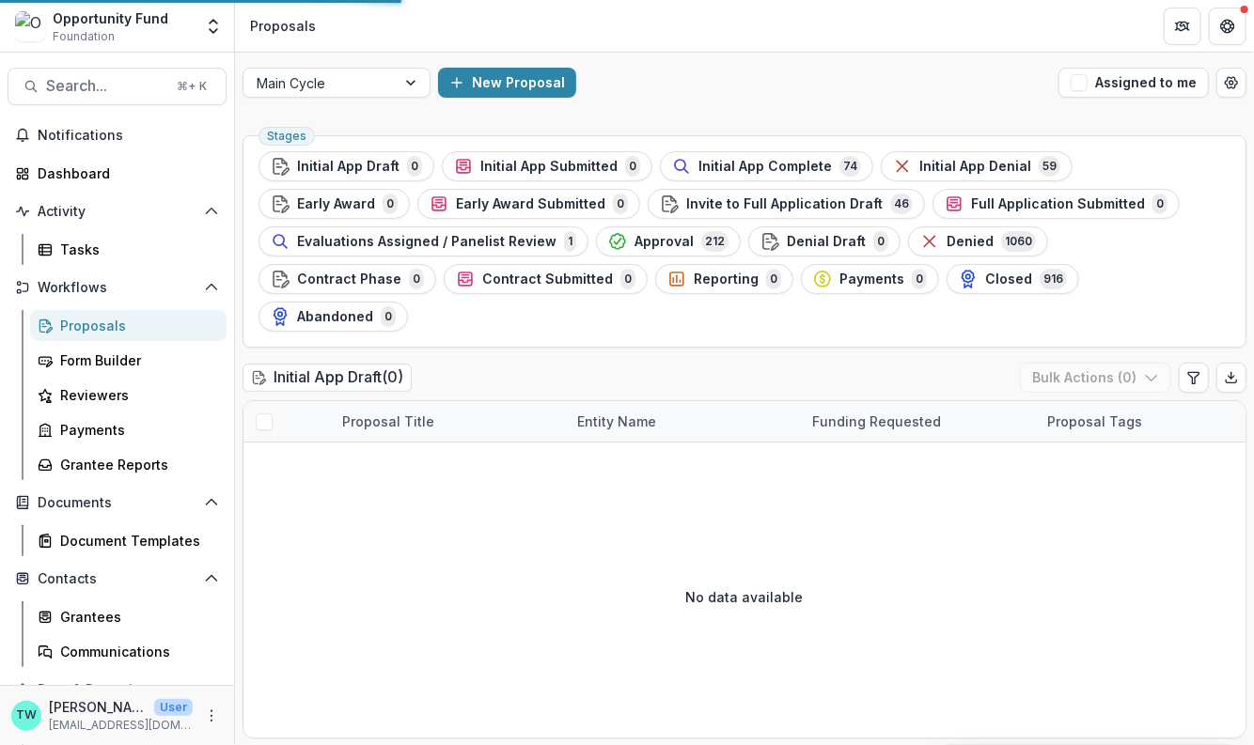
click at [66, 321] on div "Proposals" at bounding box center [135, 326] width 151 height 20
click at [783, 168] on span "Initial App Complete" at bounding box center [764, 167] width 133 height 16
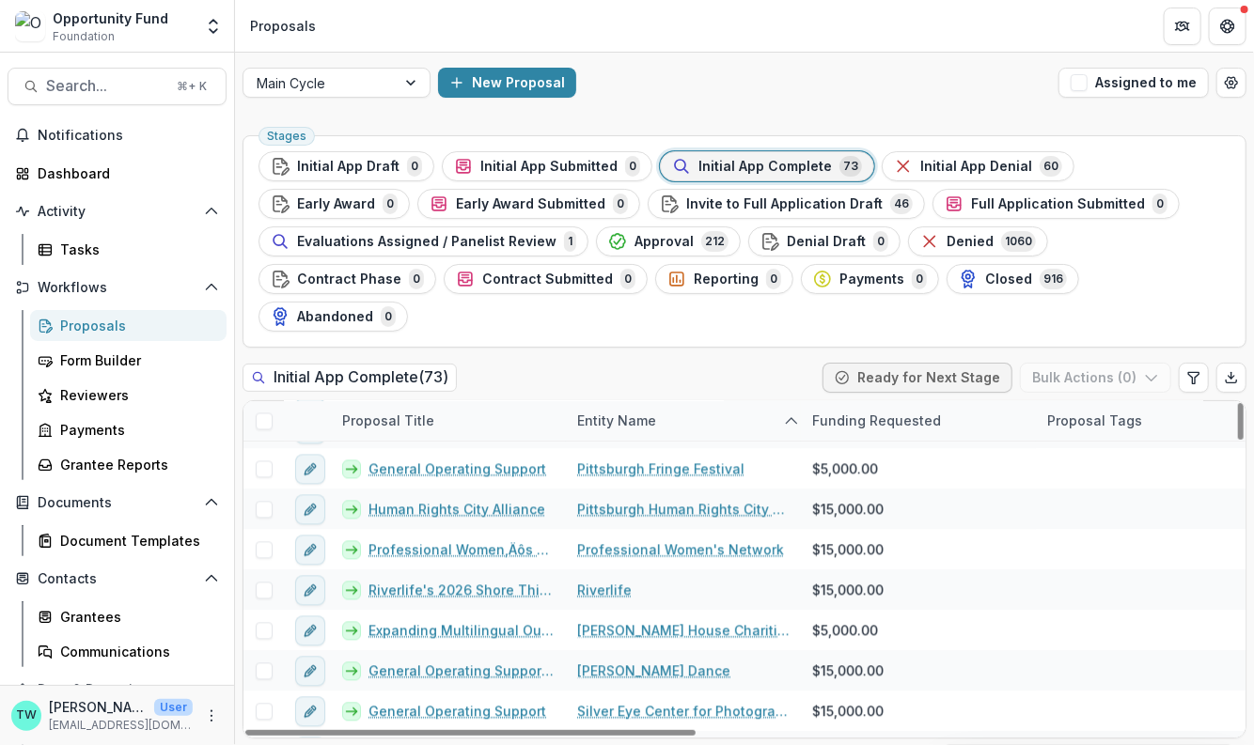
scroll to position [1599, 0]
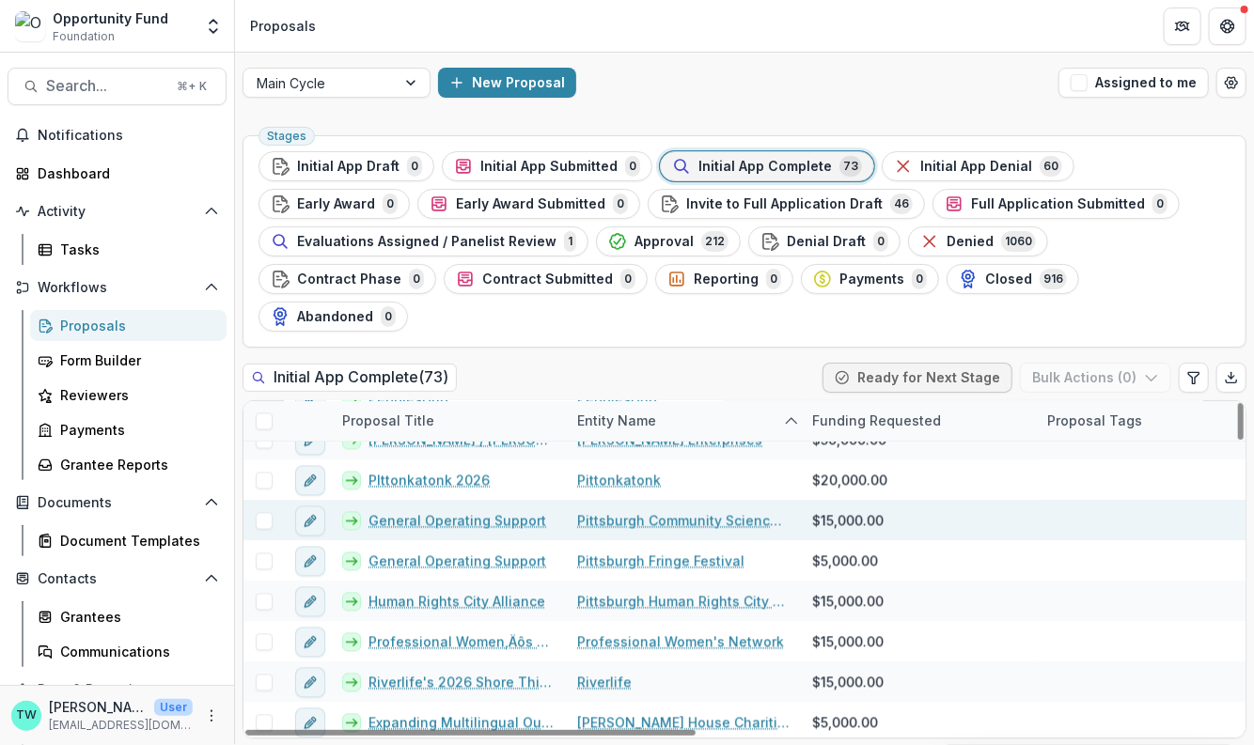
click at [469, 501] on div "General Operating Support" at bounding box center [448, 521] width 235 height 40
click at [469, 511] on link "General Operating Support" at bounding box center [457, 521] width 178 height 20
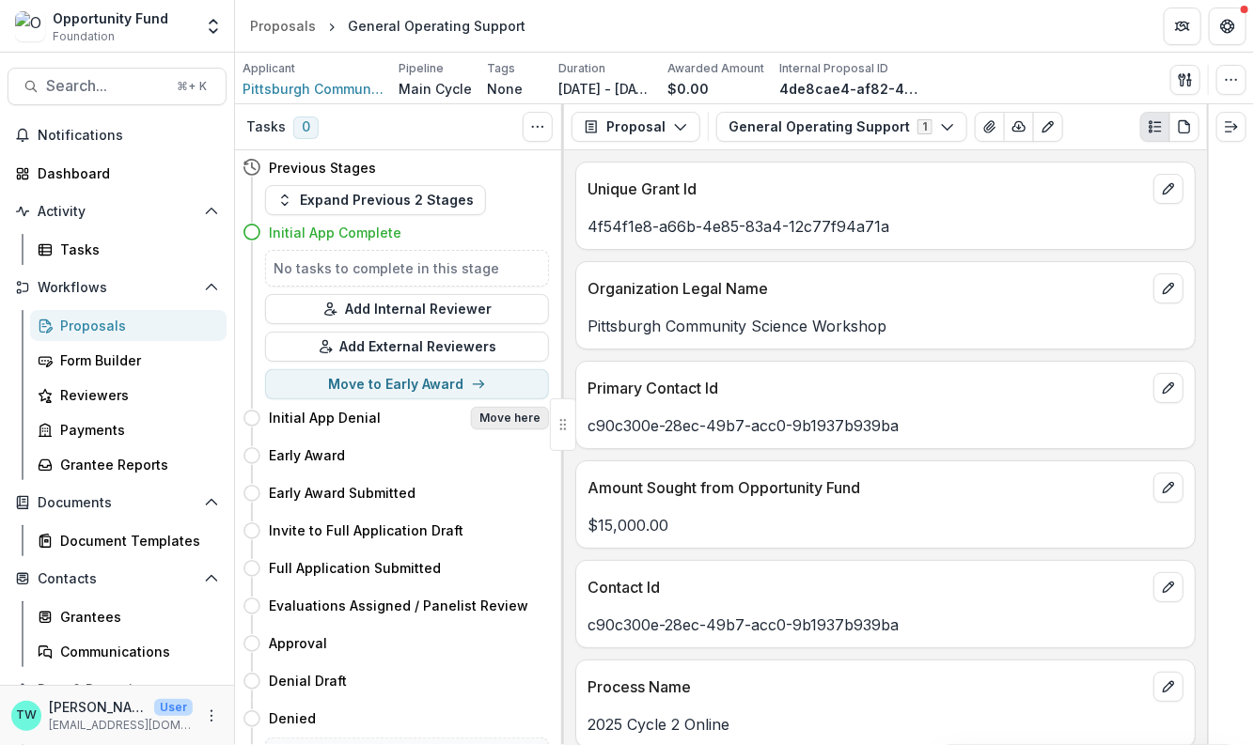
click at [520, 417] on button "Move here" at bounding box center [510, 418] width 78 height 23
select select "**********"
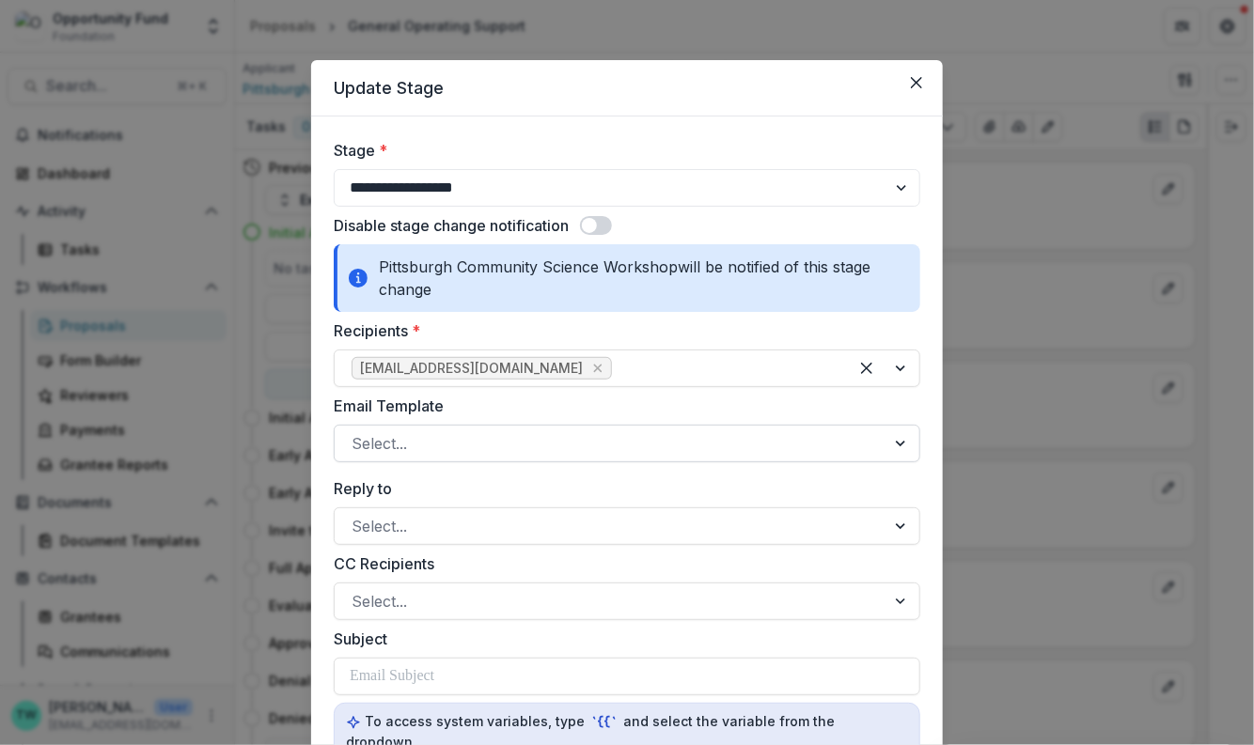
click at [507, 439] on div at bounding box center [610, 443] width 517 height 26
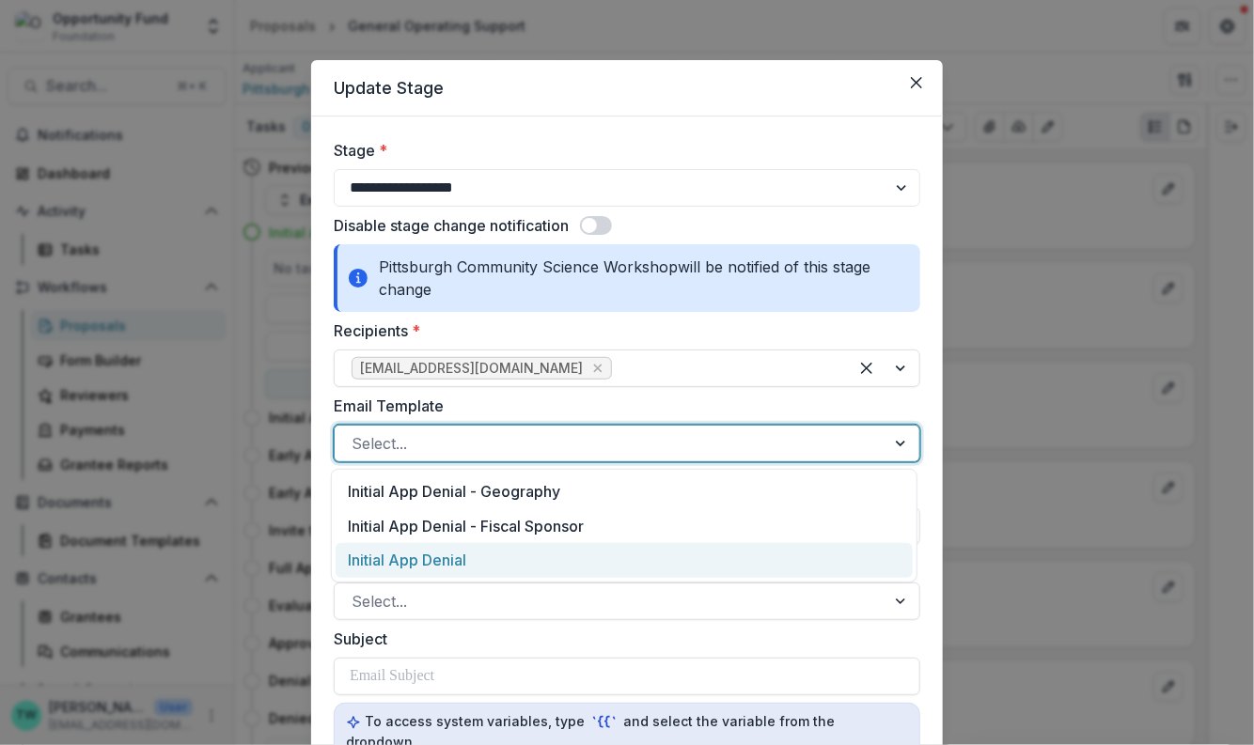
click at [489, 555] on div "Initial App Denial" at bounding box center [624, 560] width 577 height 35
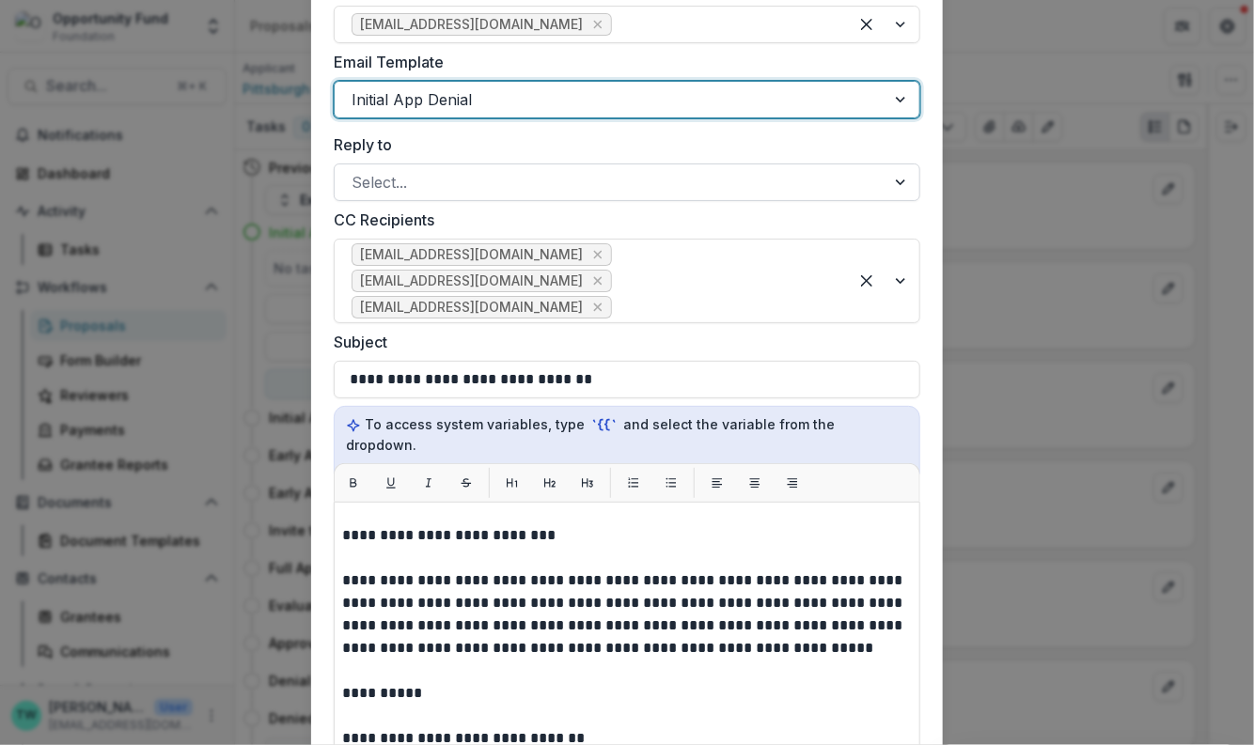
scroll to position [162, 0]
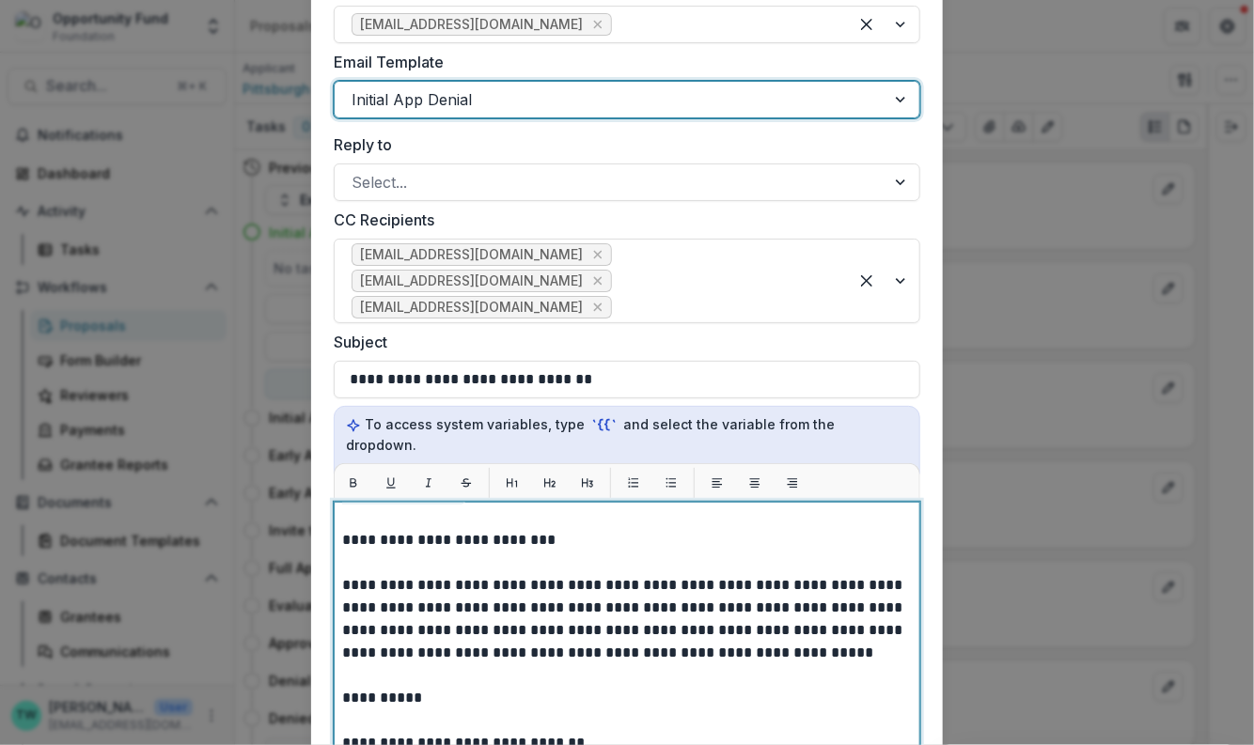
click at [336, 517] on div "**********" at bounding box center [627, 737] width 586 height 470
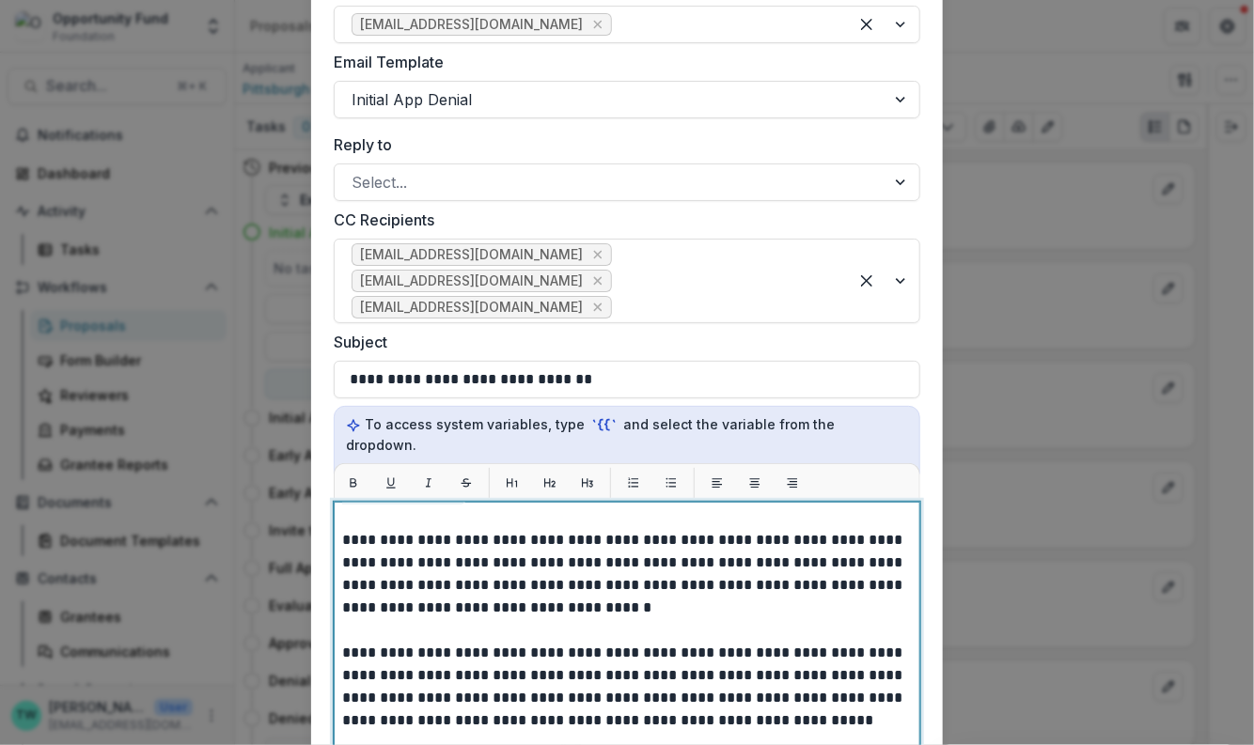
scroll to position [169, 0]
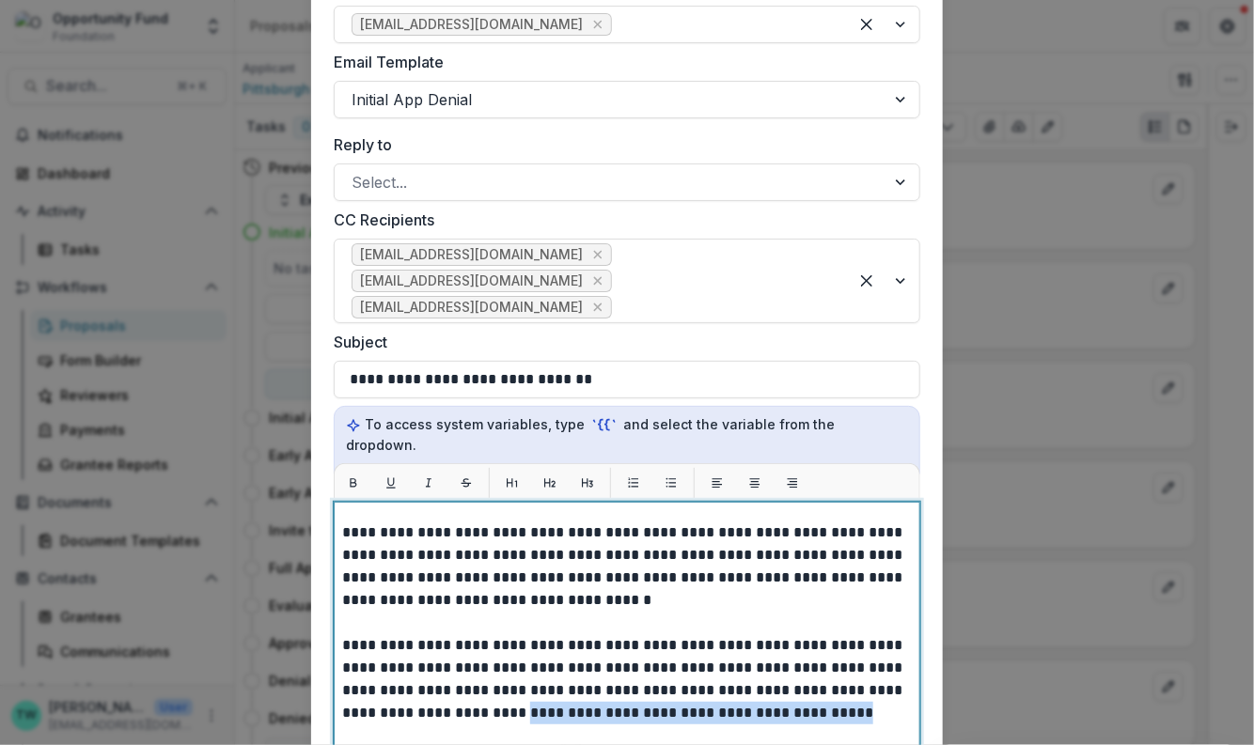
drag, startPoint x: 809, startPoint y: 688, endPoint x: 479, endPoint y: 689, distance: 329.9
click at [479, 689] on p "**********" at bounding box center [624, 690] width 565 height 699
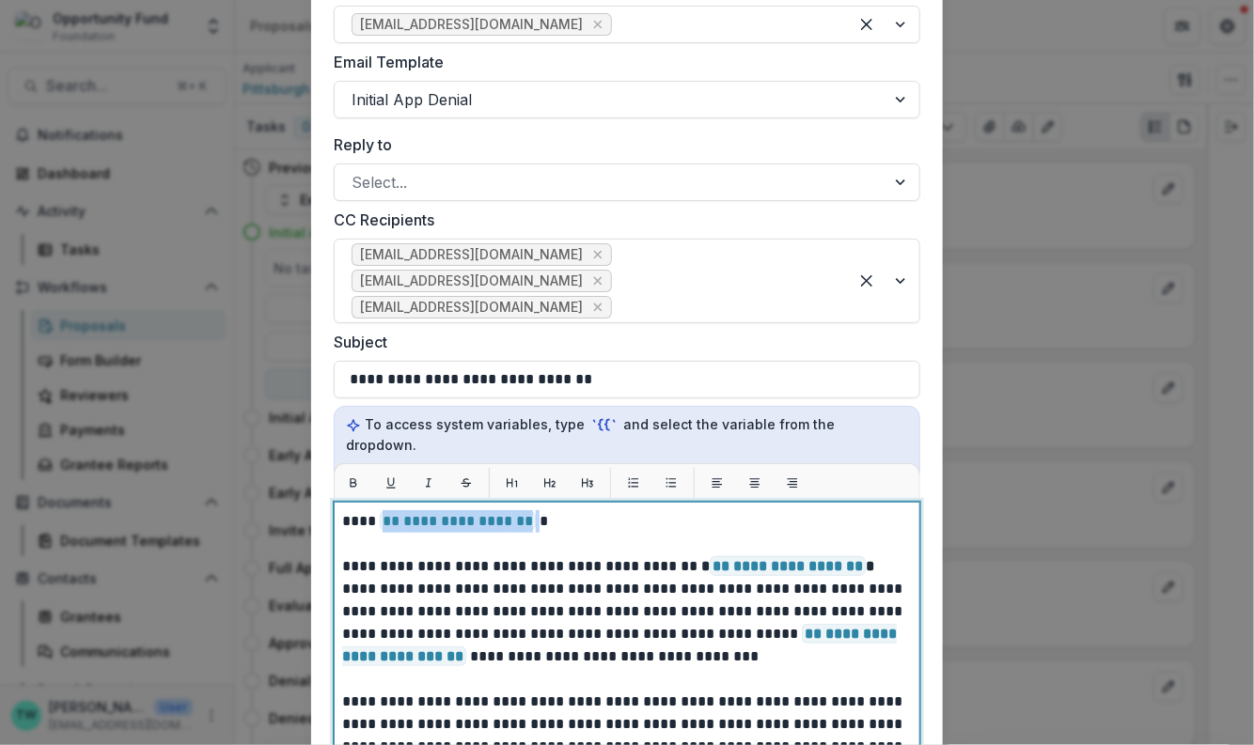
drag, startPoint x: 533, startPoint y: 502, endPoint x: 379, endPoint y: 497, distance: 154.2
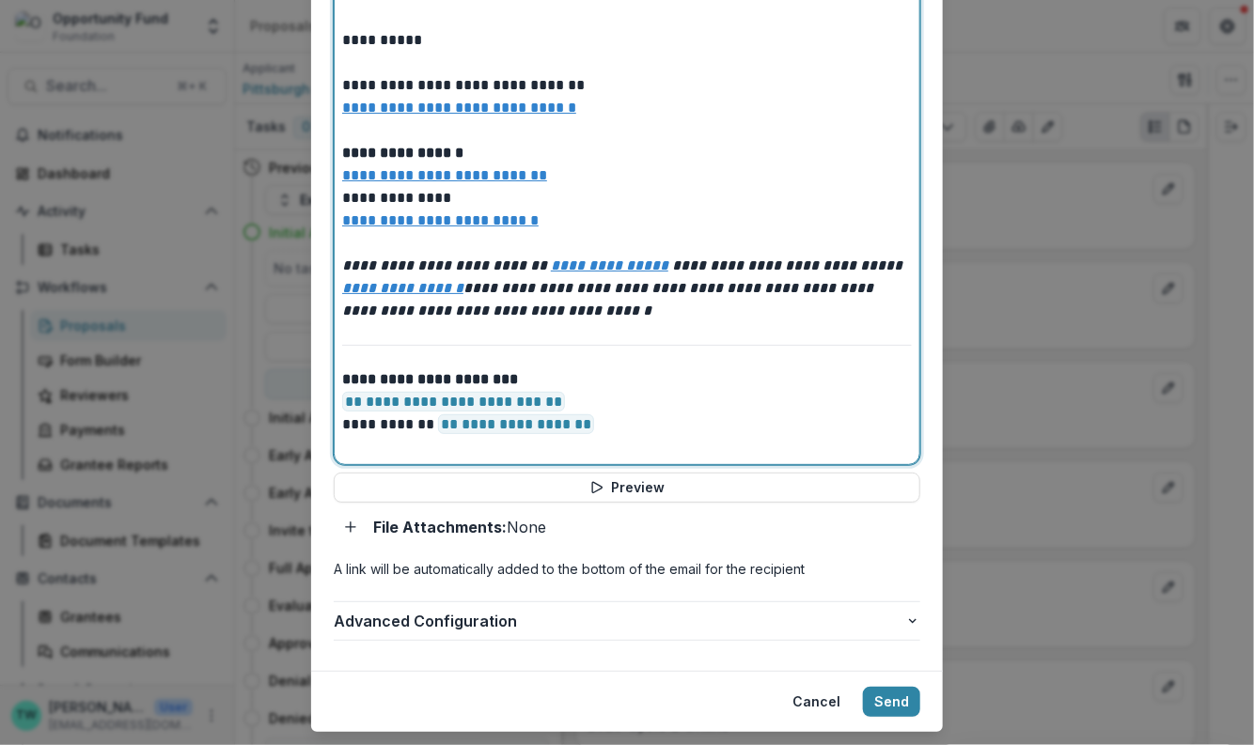
scroll to position [871, 0]
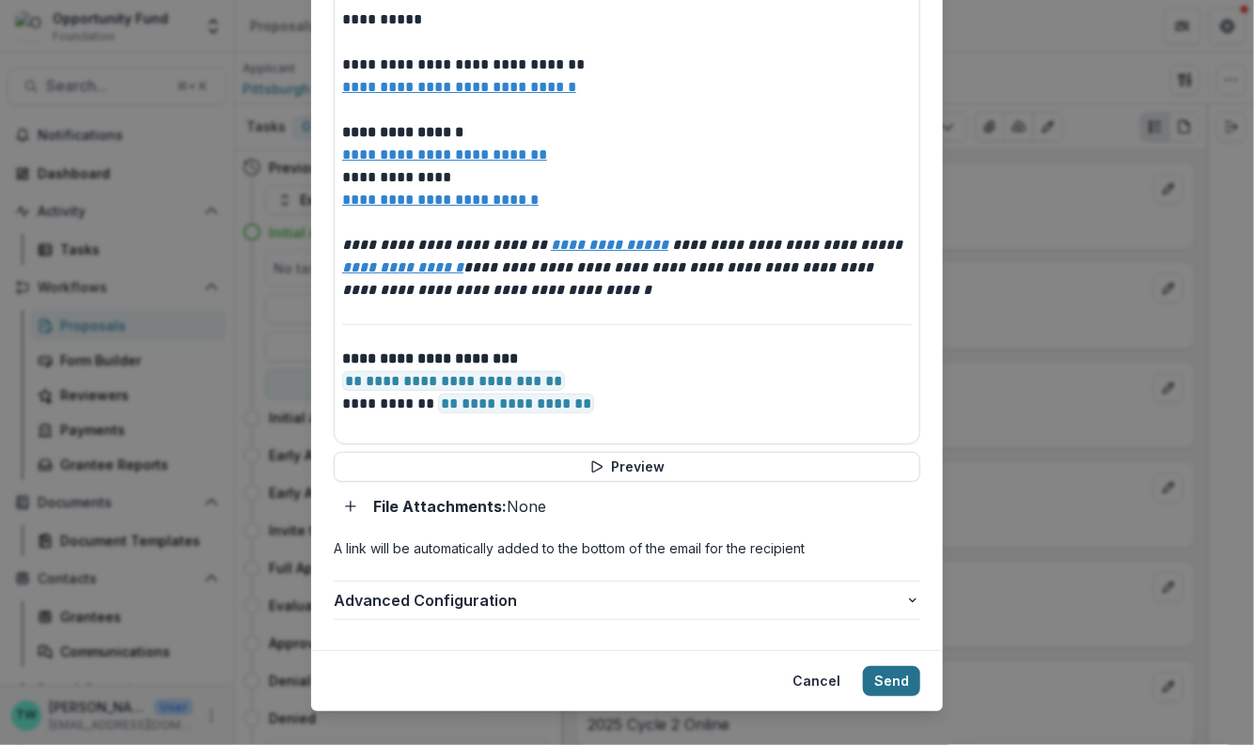
click at [892, 666] on button "Send" at bounding box center [891, 681] width 57 height 30
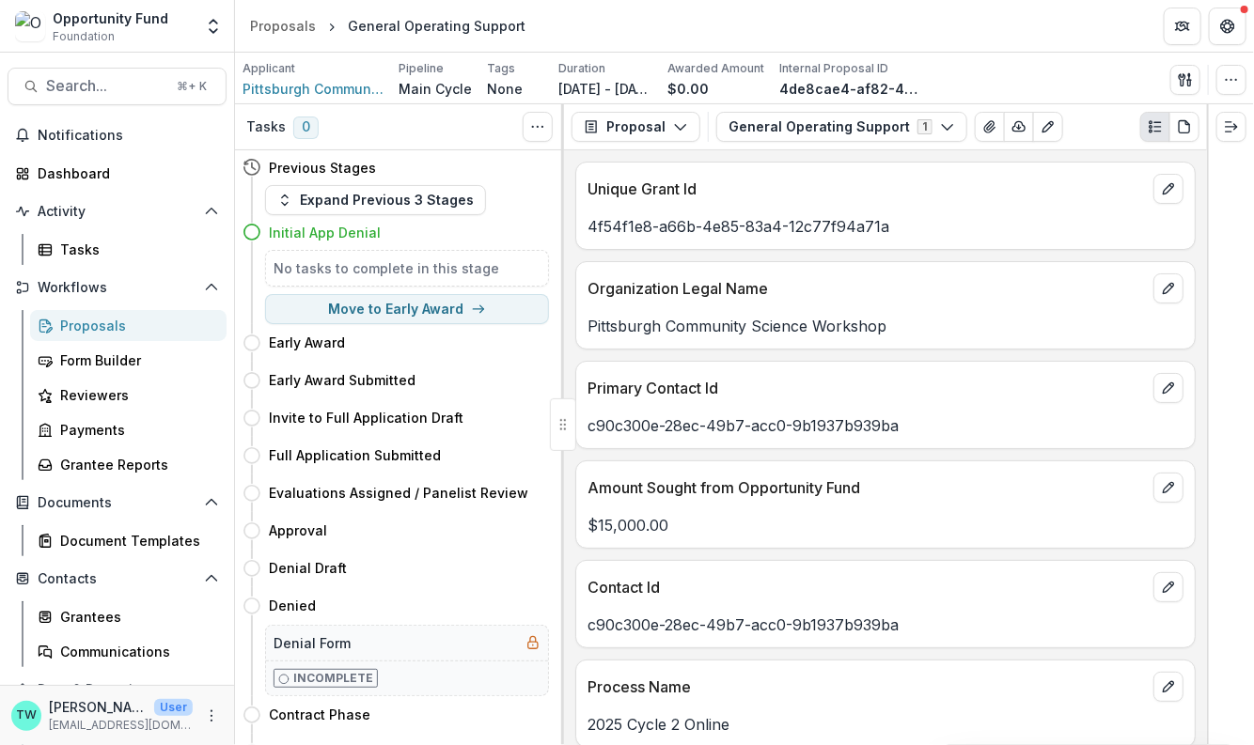
click at [101, 333] on div "Proposals" at bounding box center [135, 326] width 151 height 20
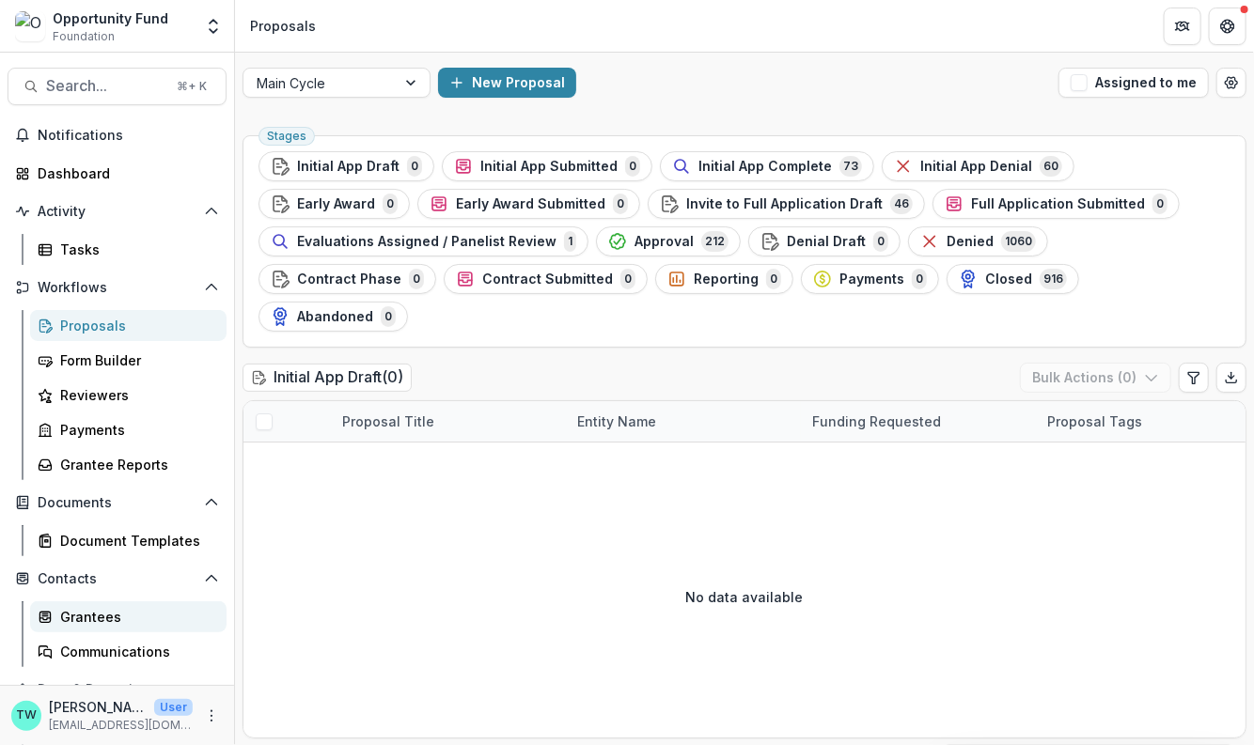
click at [742, 171] on span "Initial App Complete" at bounding box center [764, 167] width 133 height 16
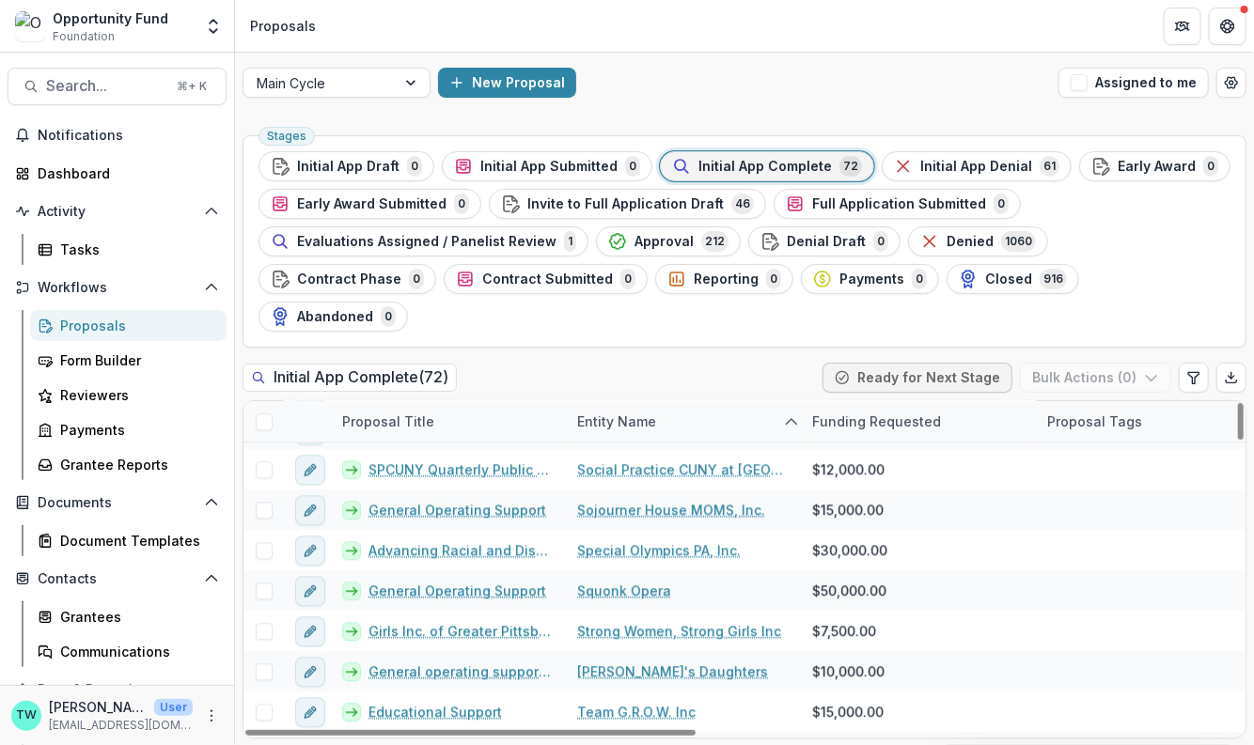
scroll to position [1938, 0]
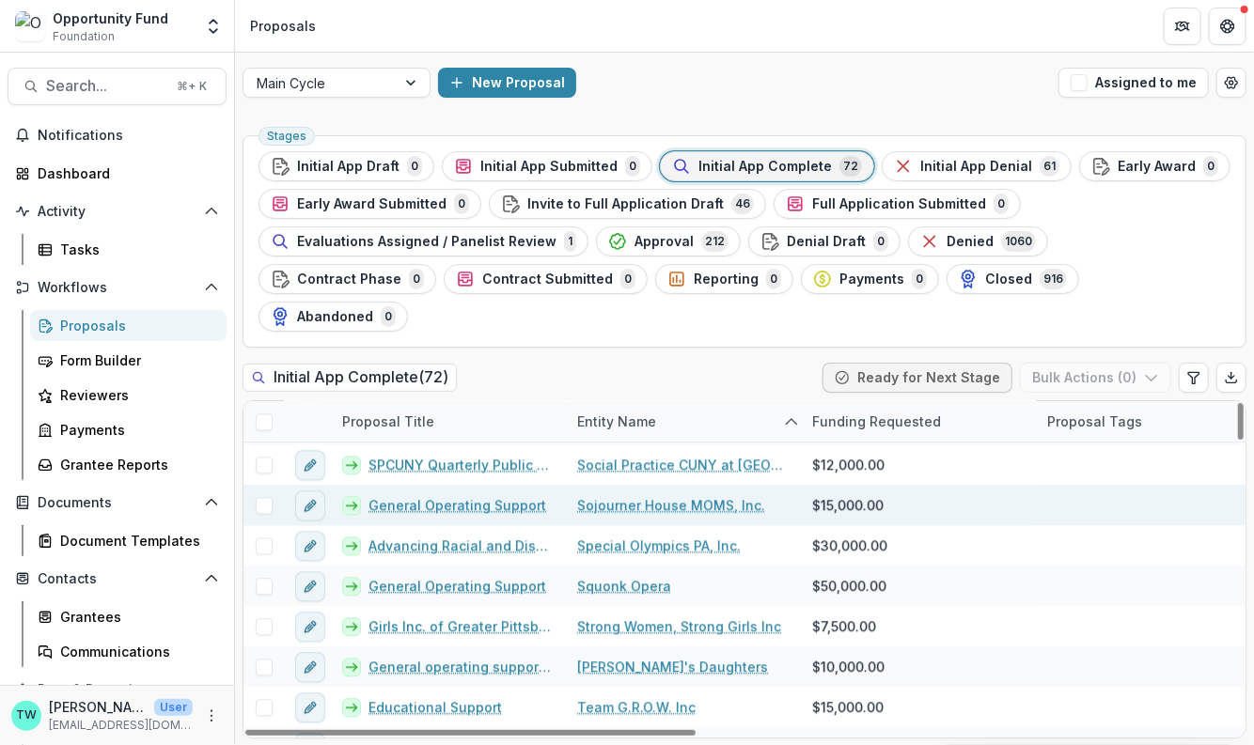
click at [434, 495] on link "General Operating Support" at bounding box center [457, 505] width 178 height 20
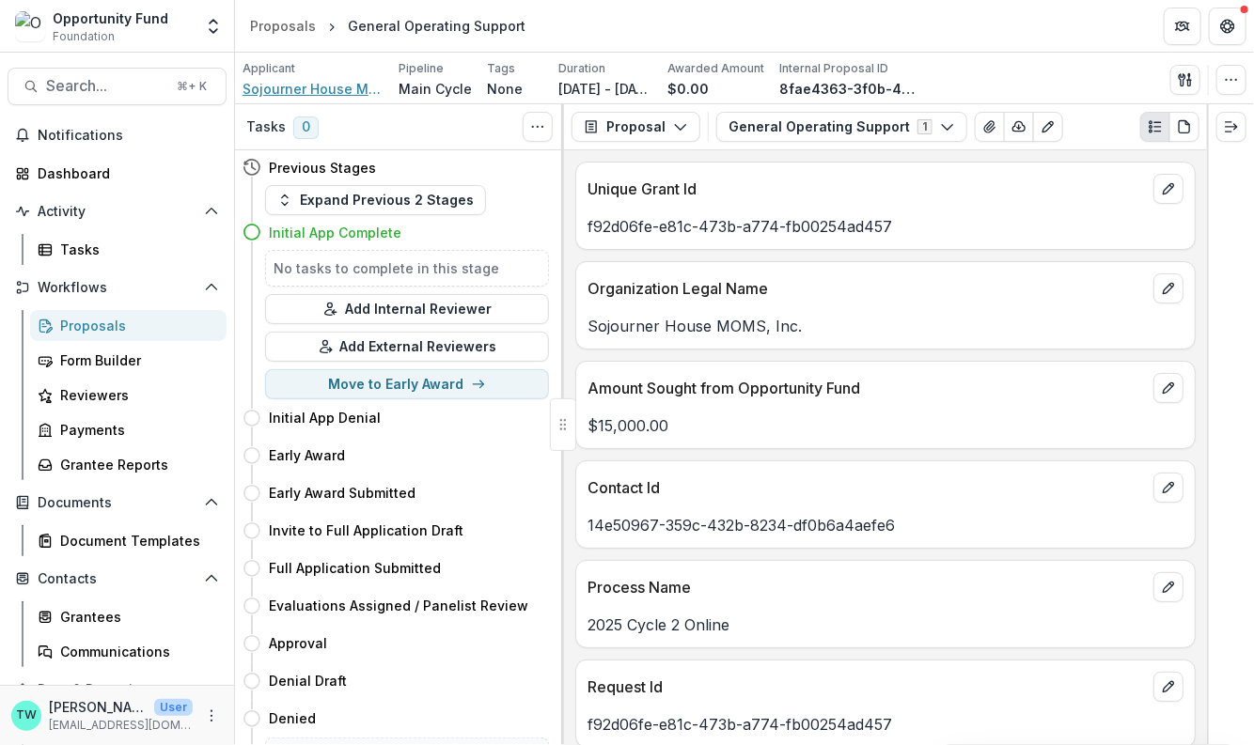
click at [297, 92] on span "Sojourner House MOMS, Inc." at bounding box center [312, 89] width 141 height 20
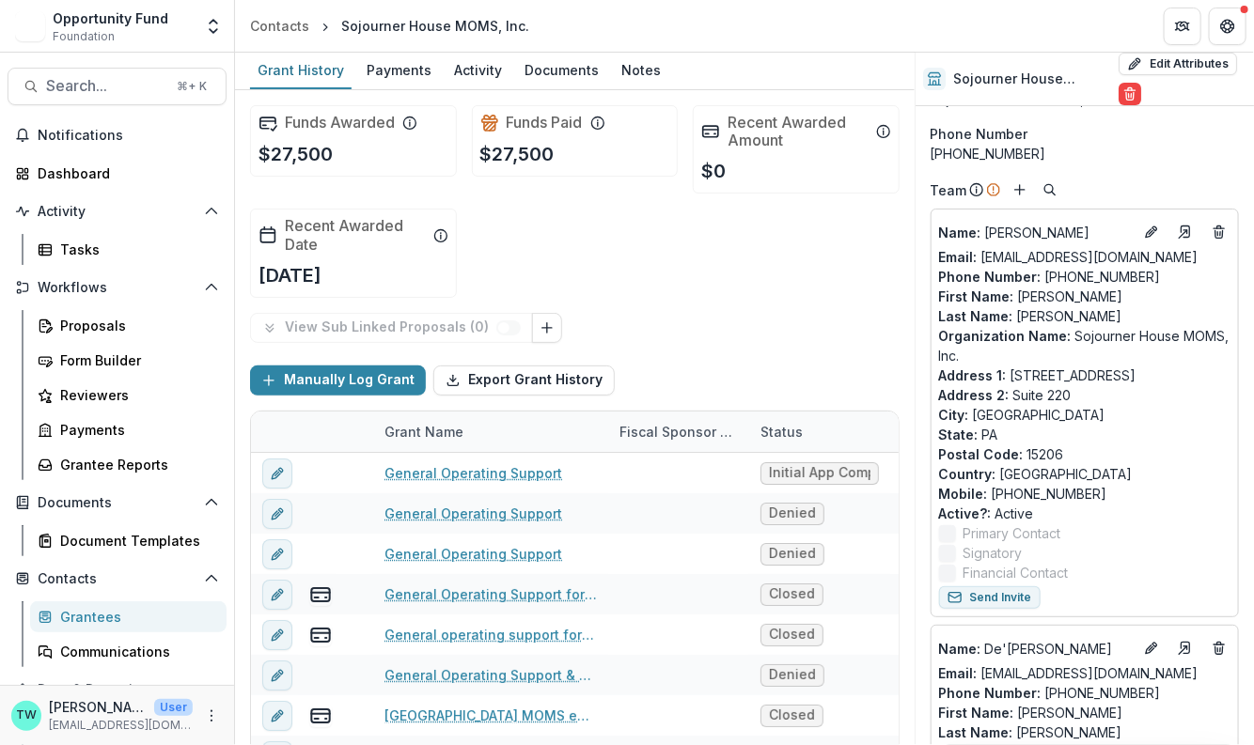
scroll to position [12, 0]
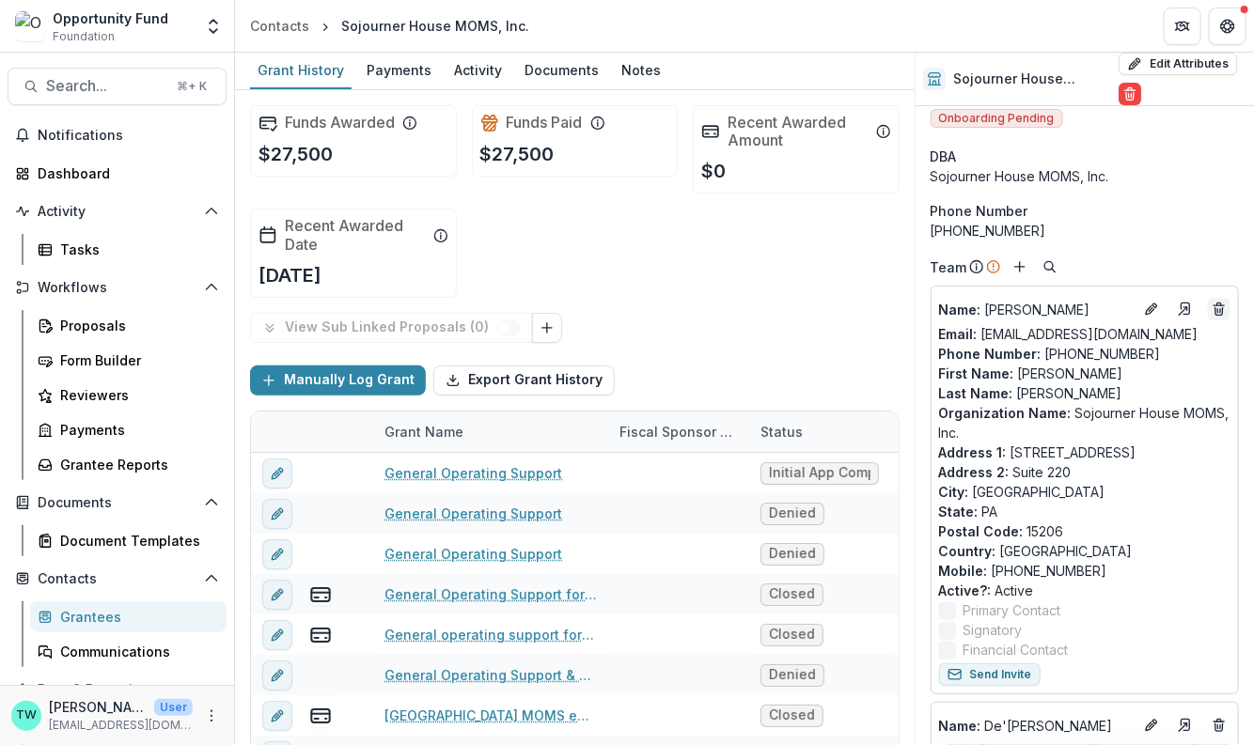
click at [1216, 317] on icon "Deletes" at bounding box center [1218, 309] width 15 height 15
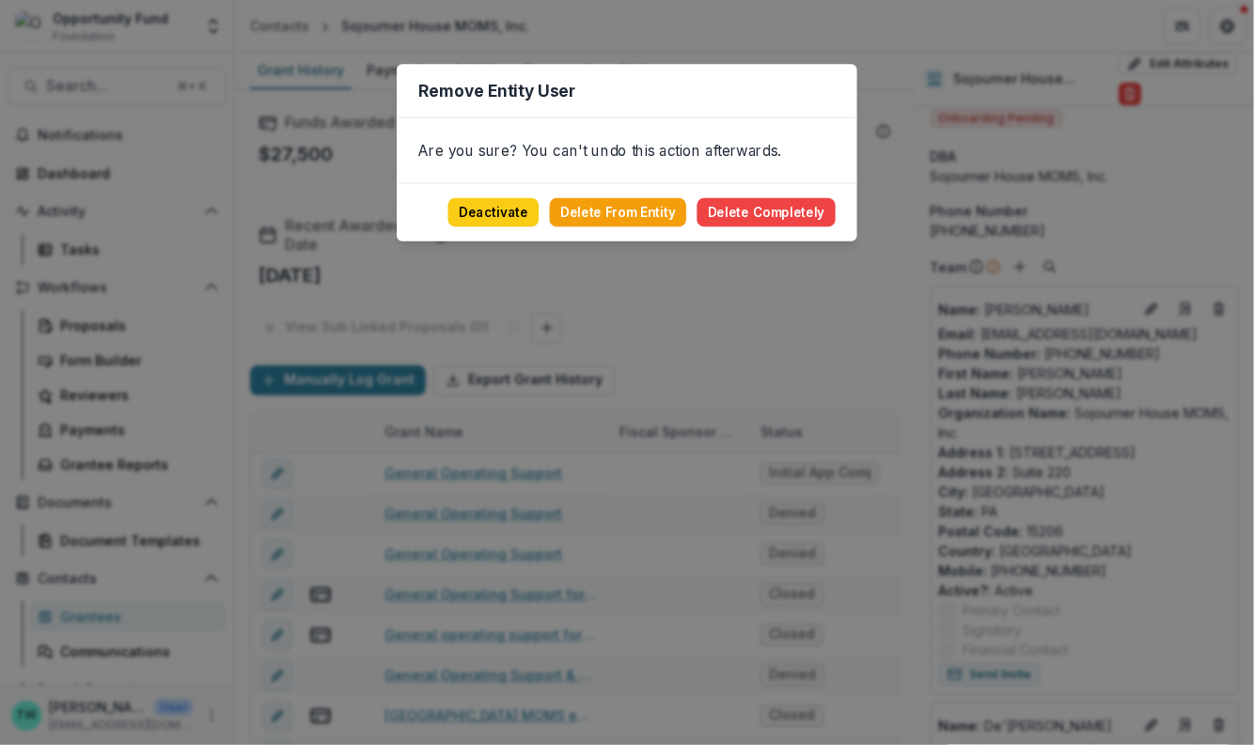
scroll to position [0, 0]
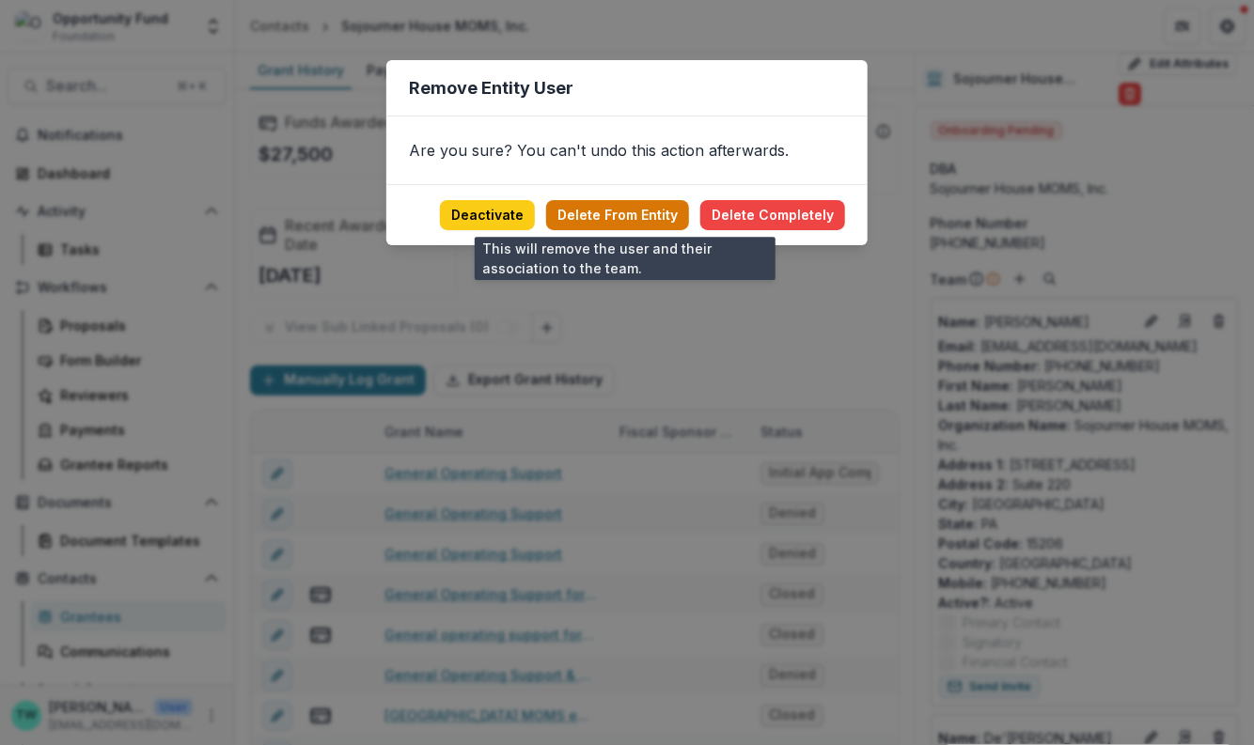
click at [647, 216] on button "Delete From Entity" at bounding box center [617, 215] width 143 height 30
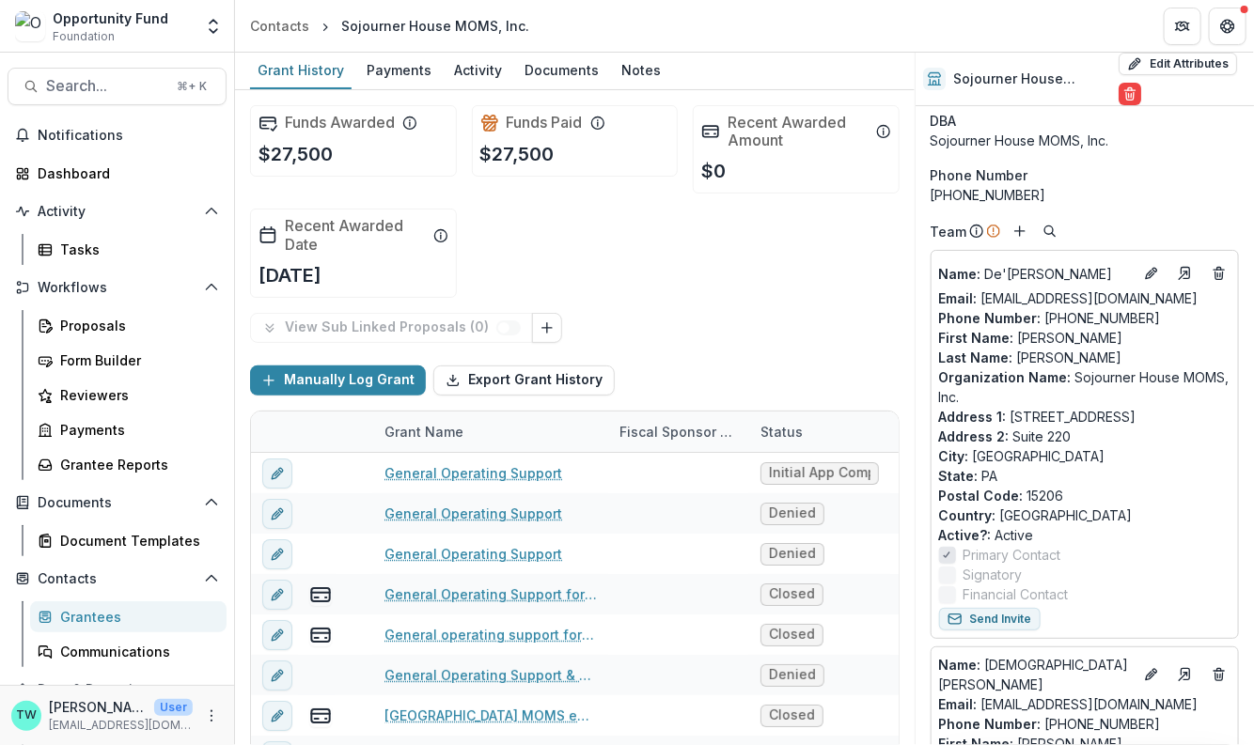
scroll to position [42, 0]
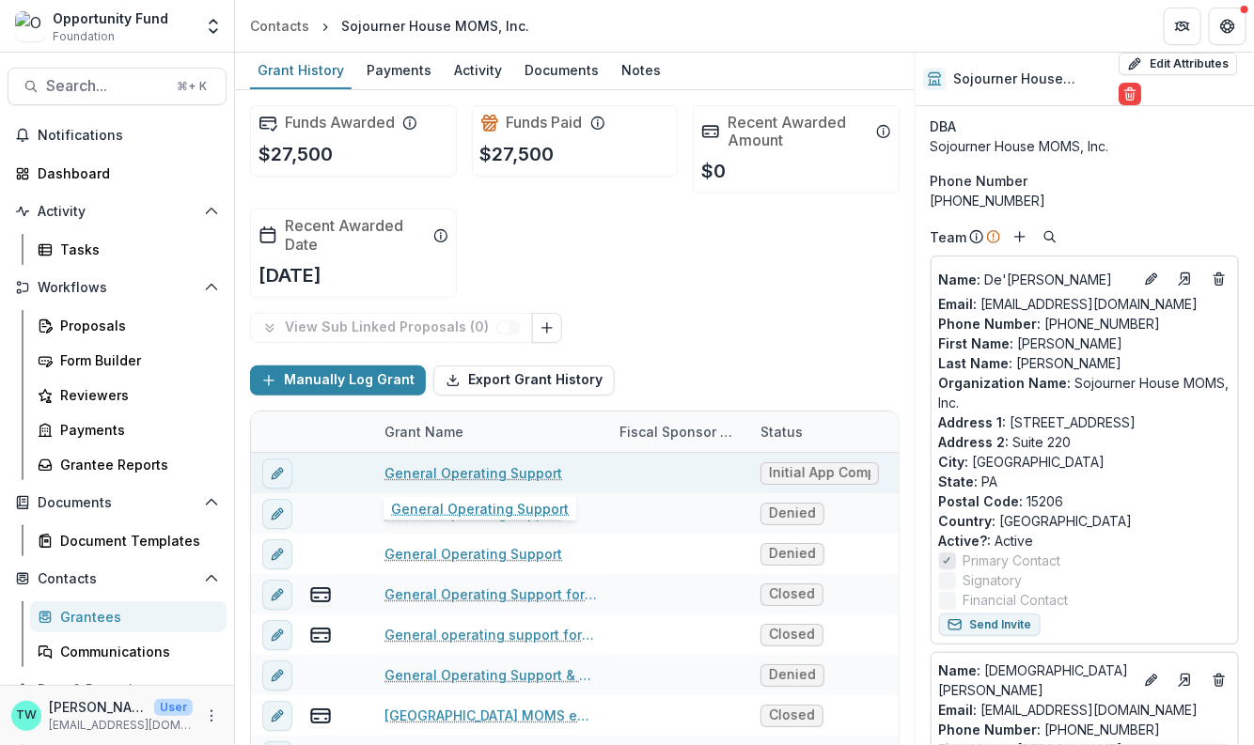
click at [453, 473] on link "General Operating Support" at bounding box center [473, 473] width 178 height 20
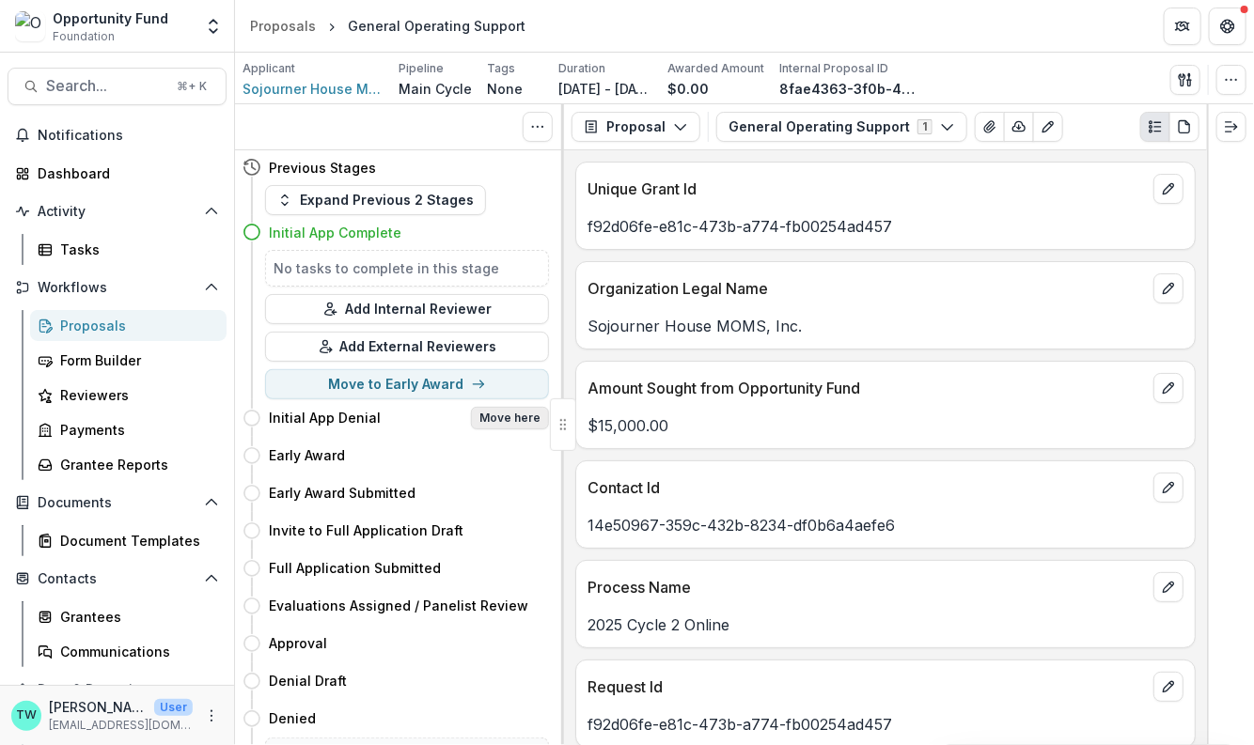
click at [515, 413] on button "Move here" at bounding box center [510, 418] width 78 height 23
select select "**********"
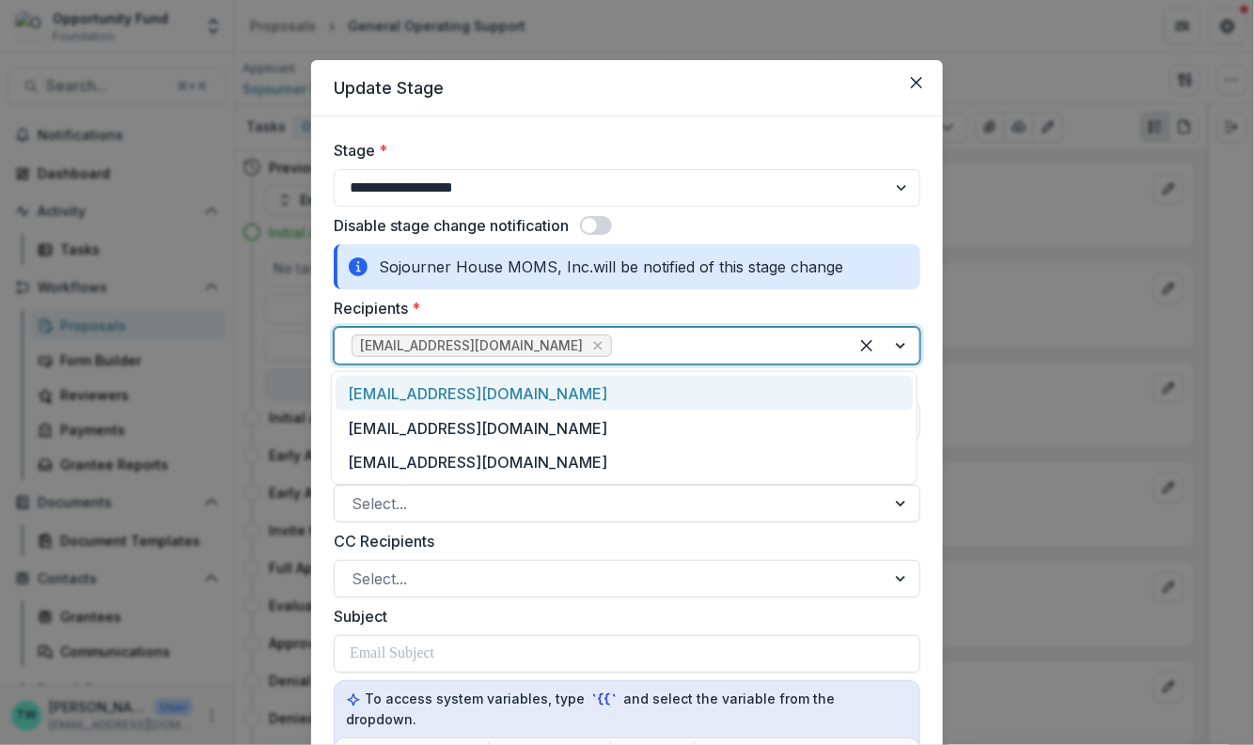
click at [616, 347] on div at bounding box center [723, 346] width 215 height 26
click at [490, 396] on div "[EMAIL_ADDRESS][DOMAIN_NAME]" at bounding box center [624, 393] width 577 height 35
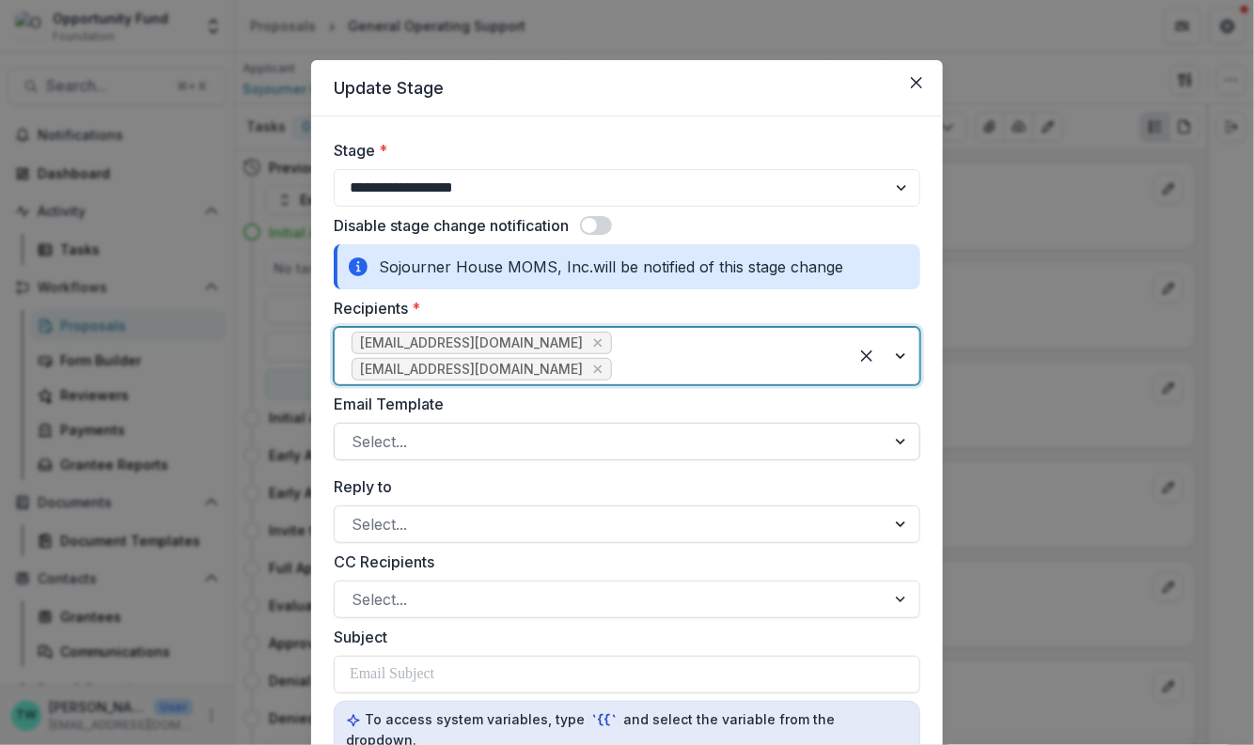
click at [422, 429] on div at bounding box center [610, 442] width 517 height 26
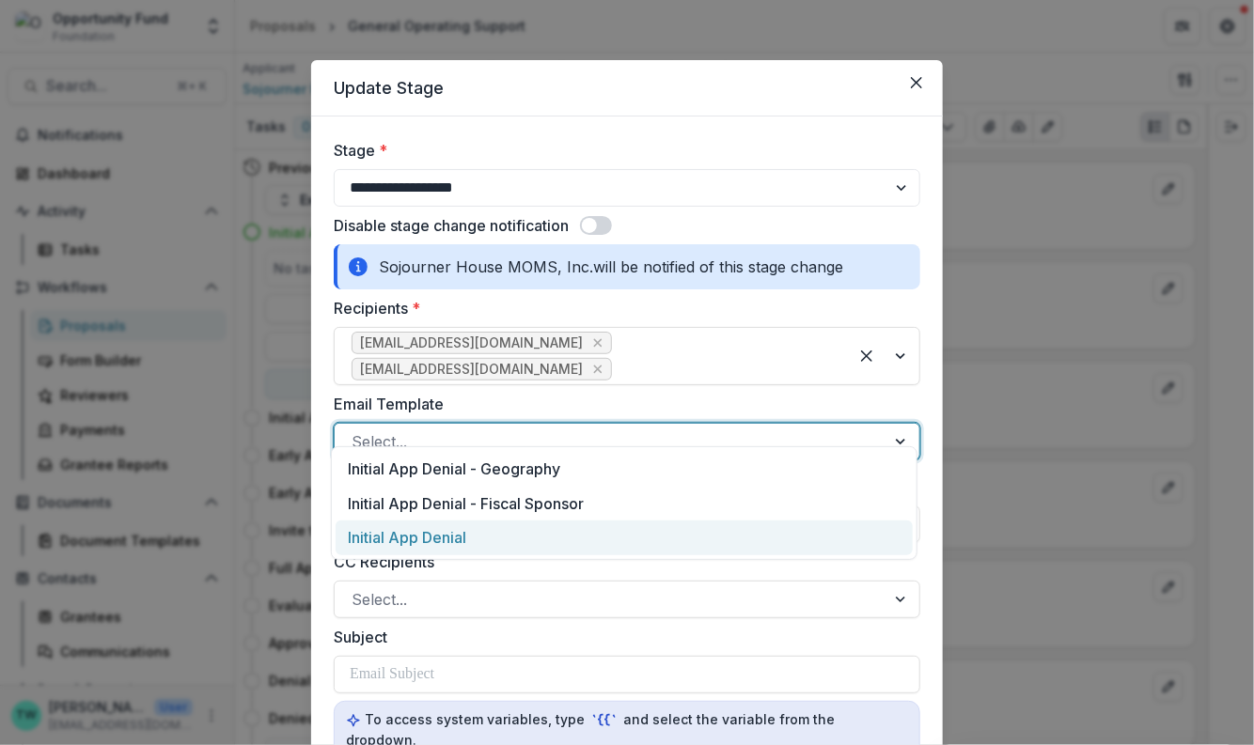
click at [431, 532] on div "Initial App Denial" at bounding box center [624, 538] width 577 height 35
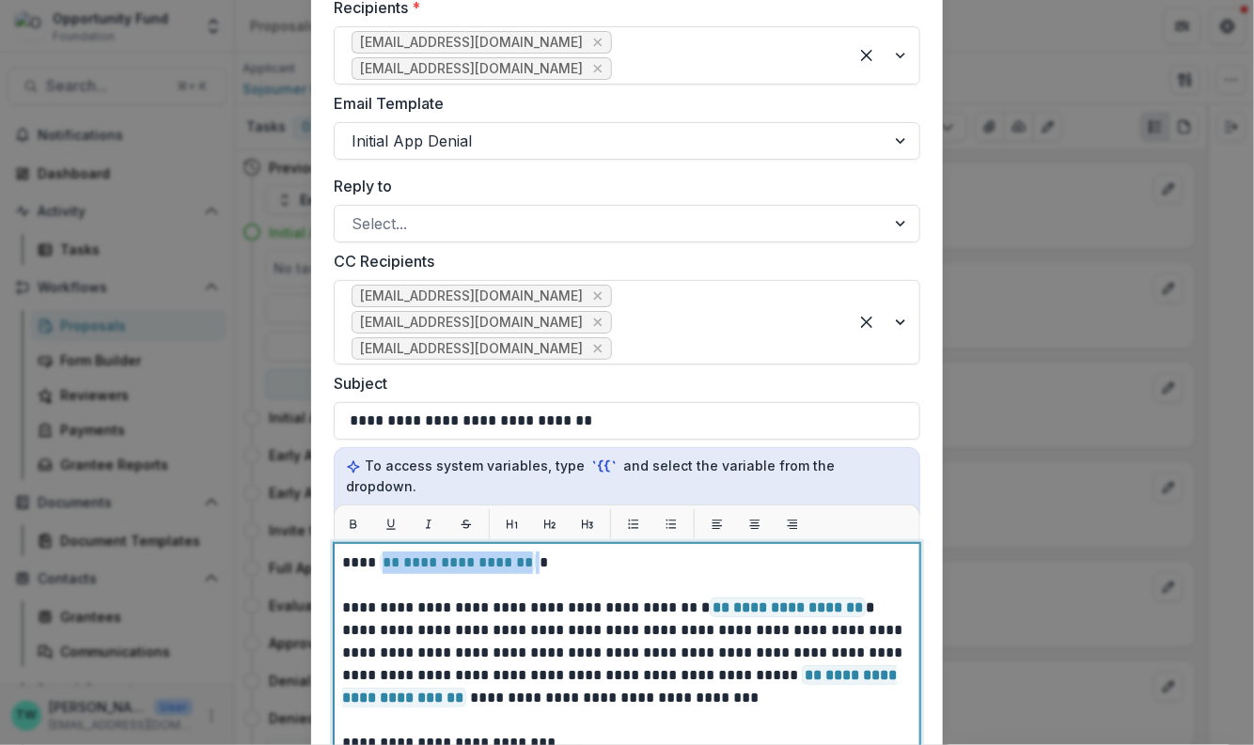
drag, startPoint x: 533, startPoint y: 523, endPoint x: 379, endPoint y: 519, distance: 154.2
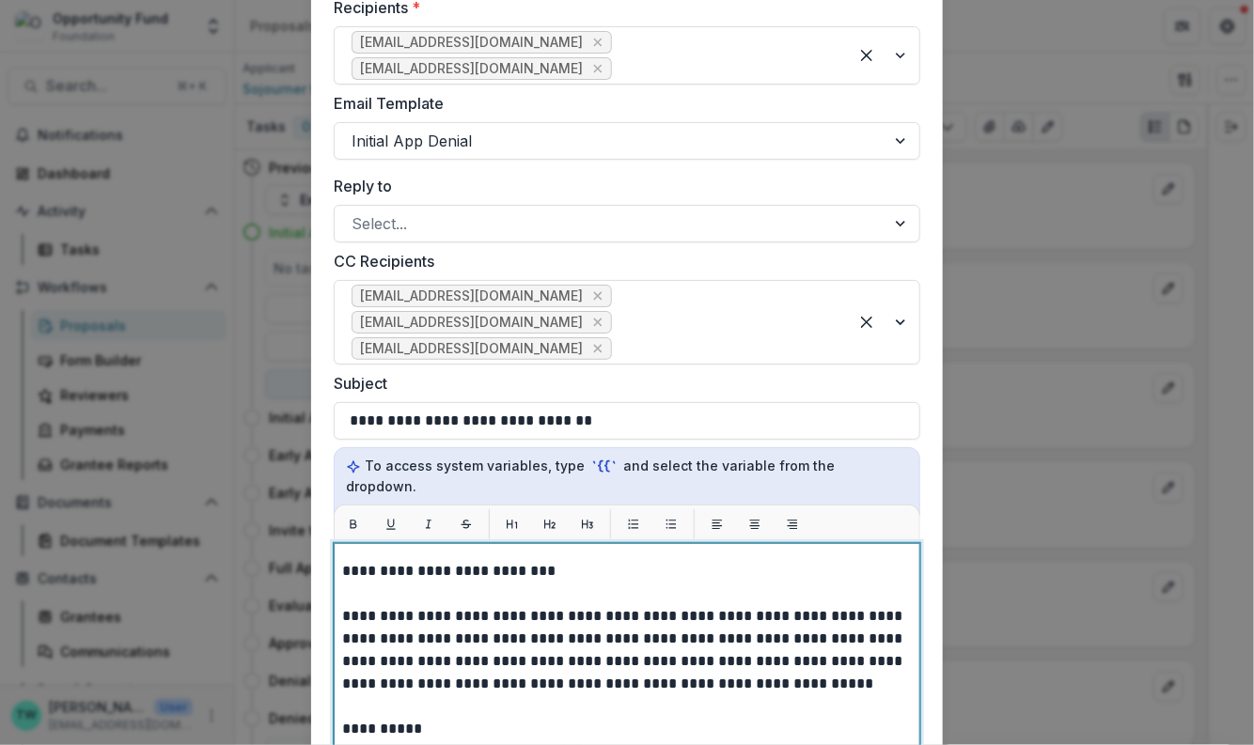
scroll to position [171, 0]
drag, startPoint x: 582, startPoint y: 529, endPoint x: 426, endPoint y: 559, distance: 158.9
click at [281, 543] on div "**********" at bounding box center [627, 372] width 1254 height 745
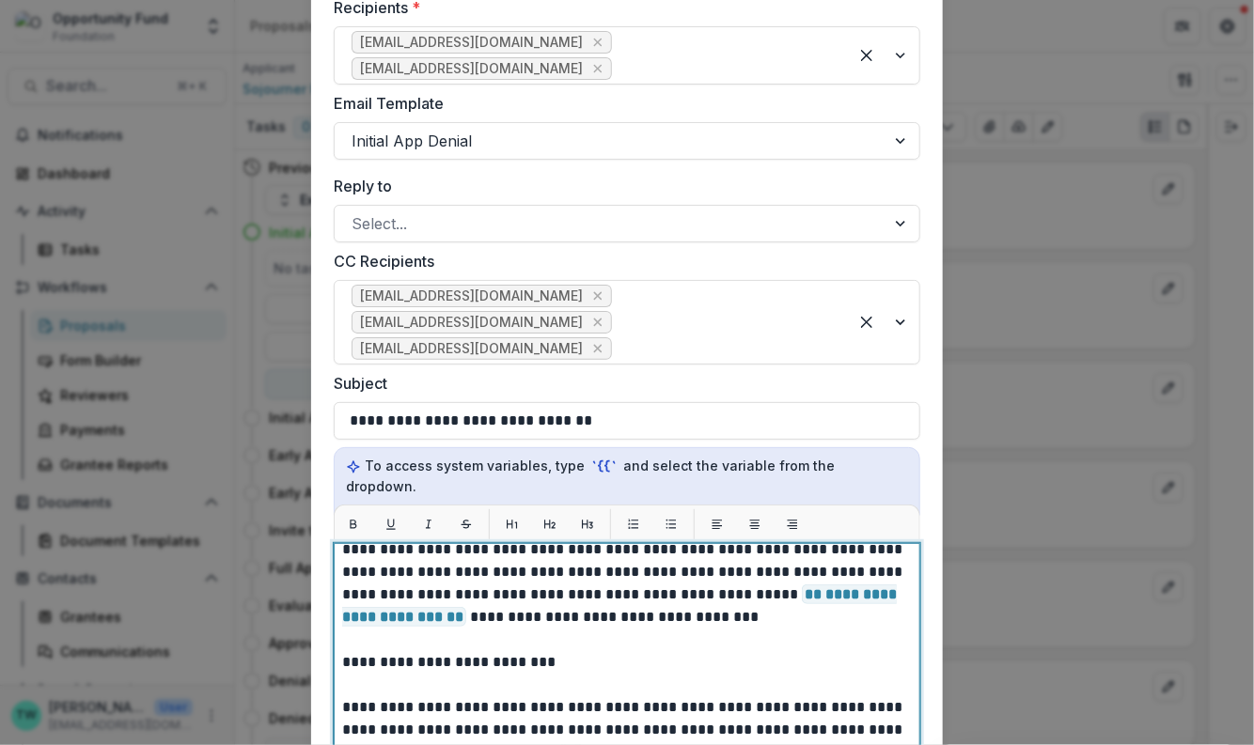
drag, startPoint x: 446, startPoint y: 600, endPoint x: 633, endPoint y: 633, distance: 189.0
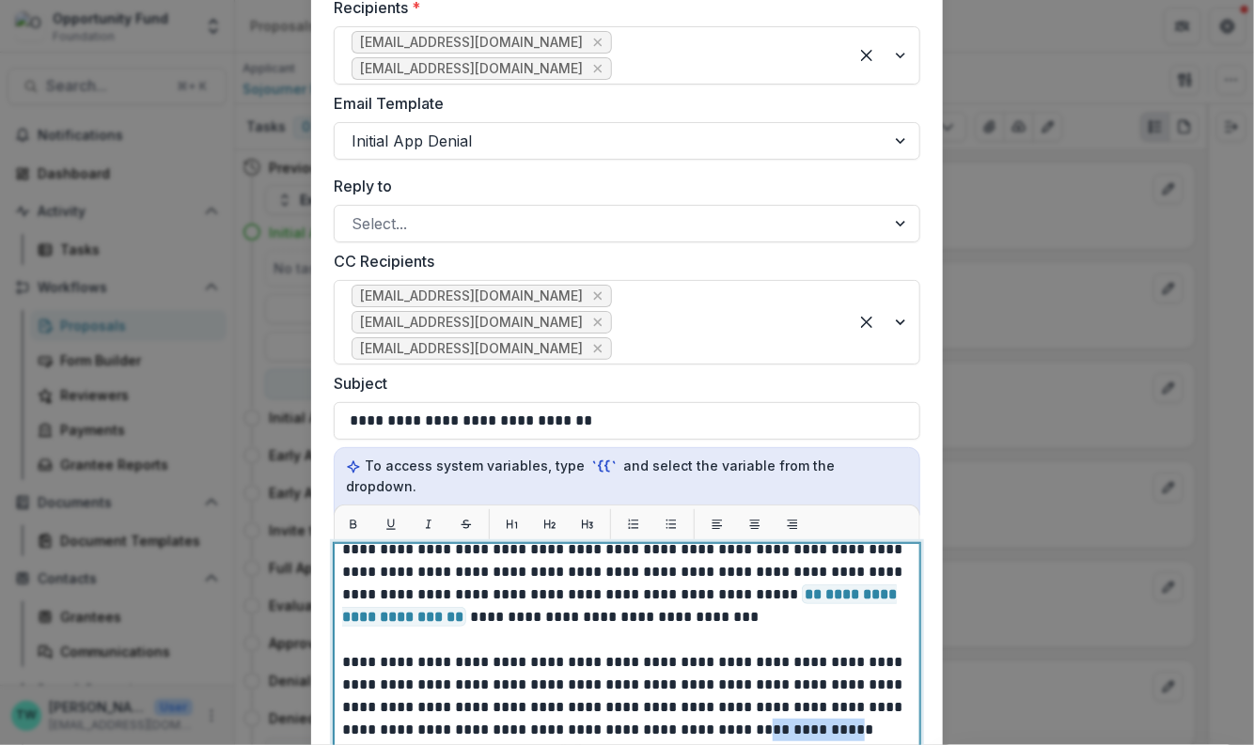
drag, startPoint x: 710, startPoint y: 689, endPoint x: 795, endPoint y: 695, distance: 85.7
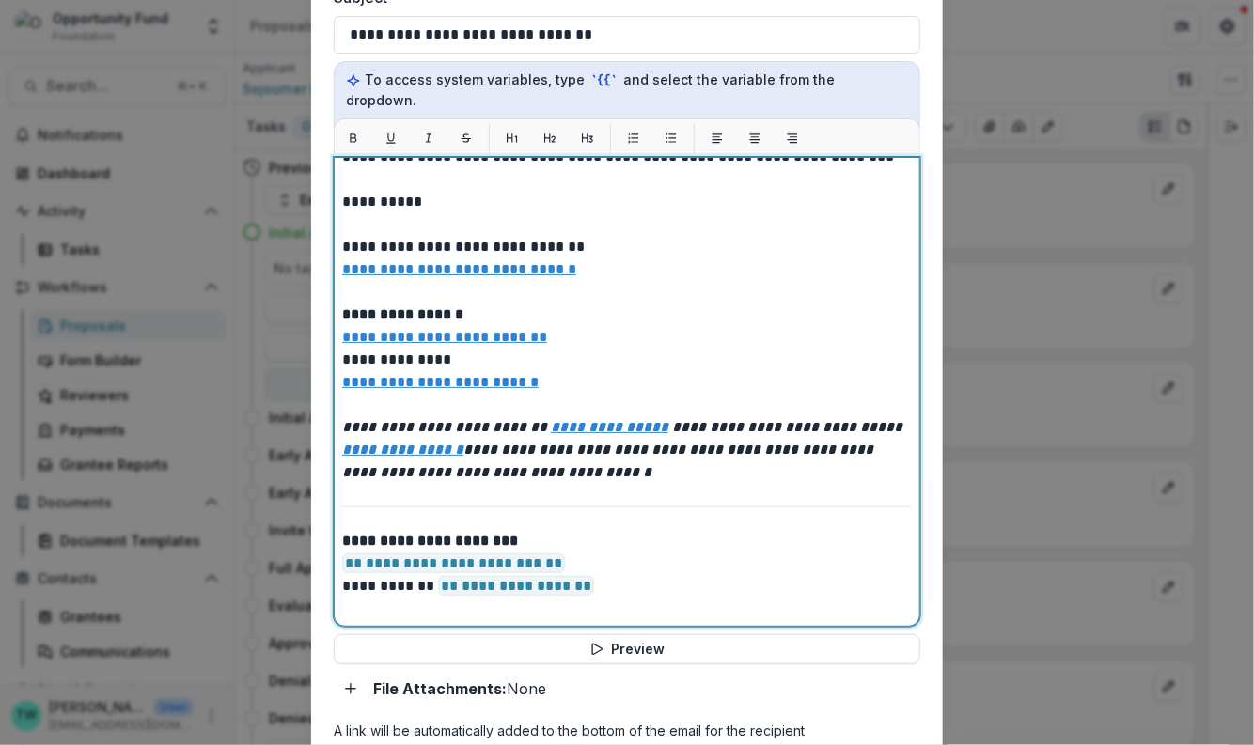
scroll to position [733, 0]
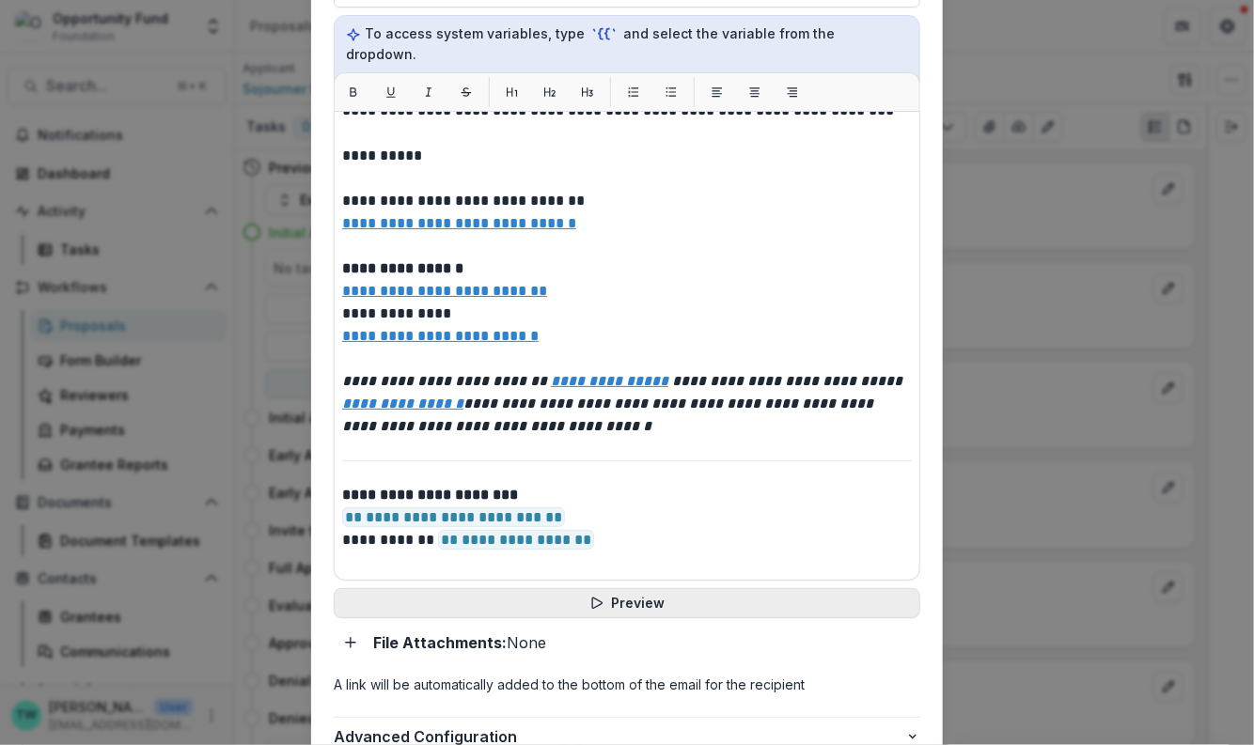
click at [648, 588] on button "Preview" at bounding box center [627, 603] width 586 height 30
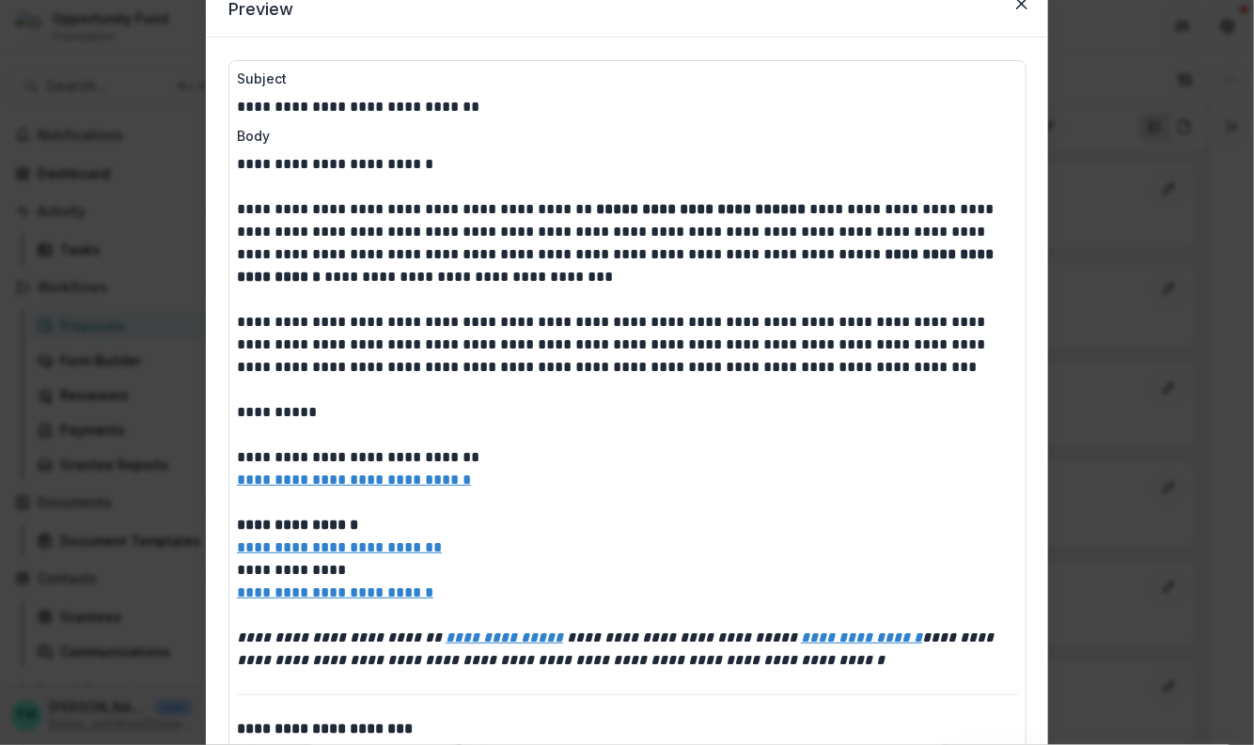
scroll to position [0, 0]
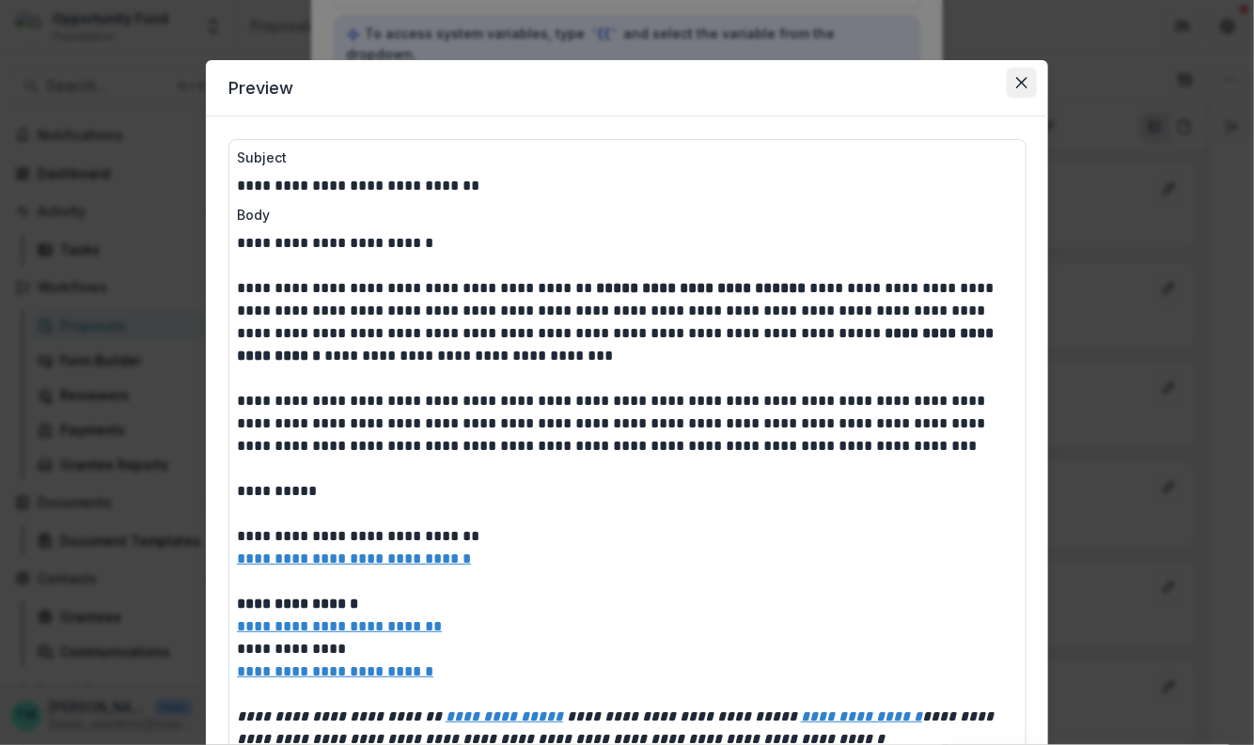
click at [1022, 80] on icon "Close" at bounding box center [1021, 82] width 11 height 11
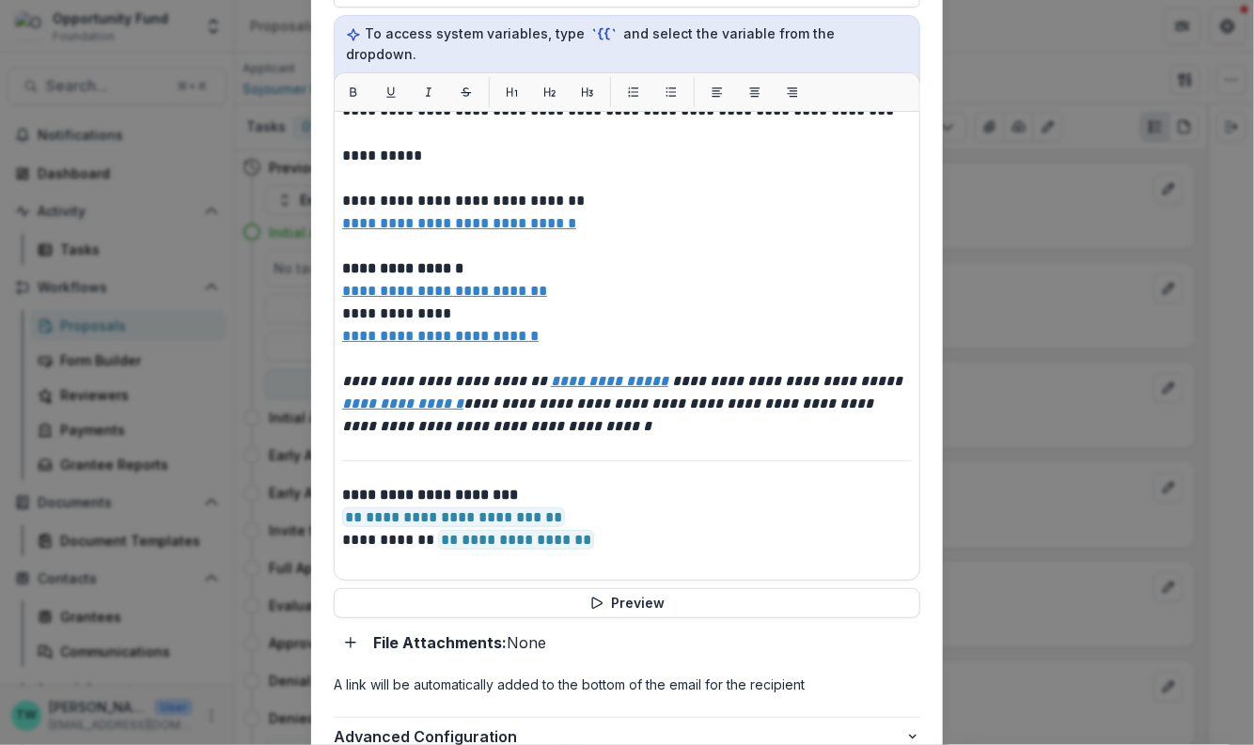
scroll to position [849, 0]
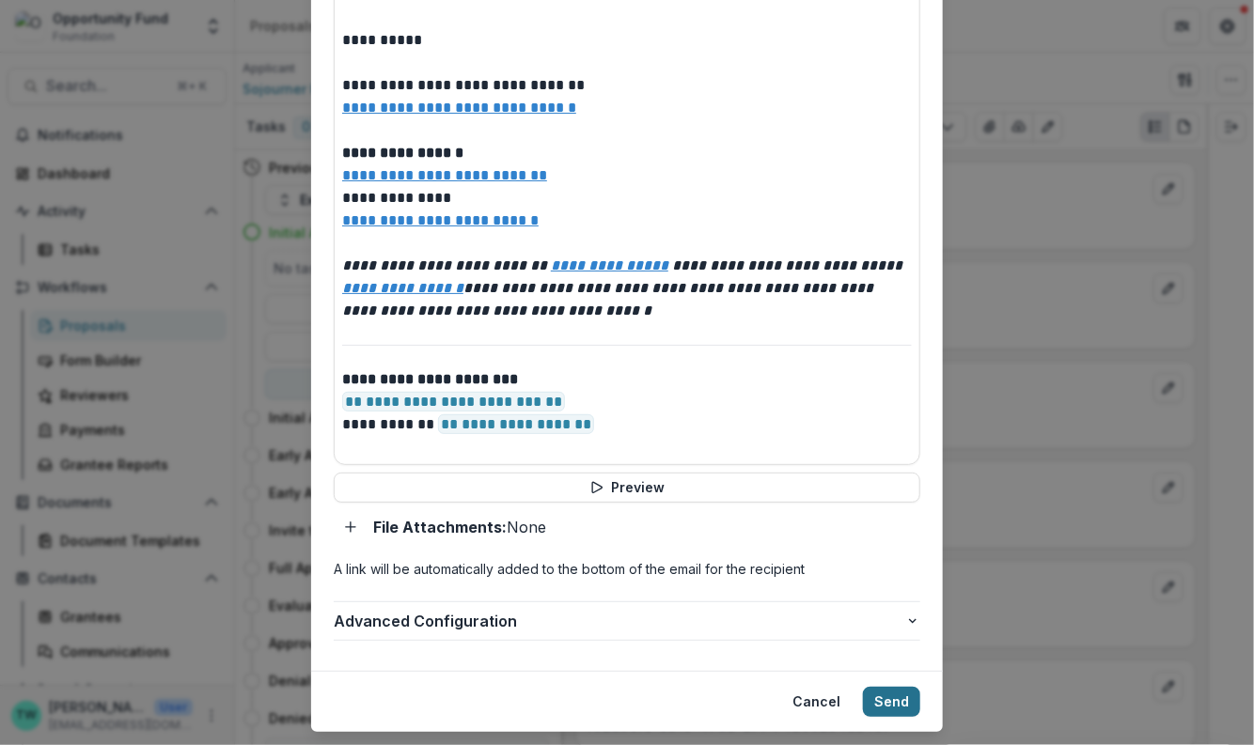
click at [888, 687] on button "Send" at bounding box center [891, 702] width 57 height 30
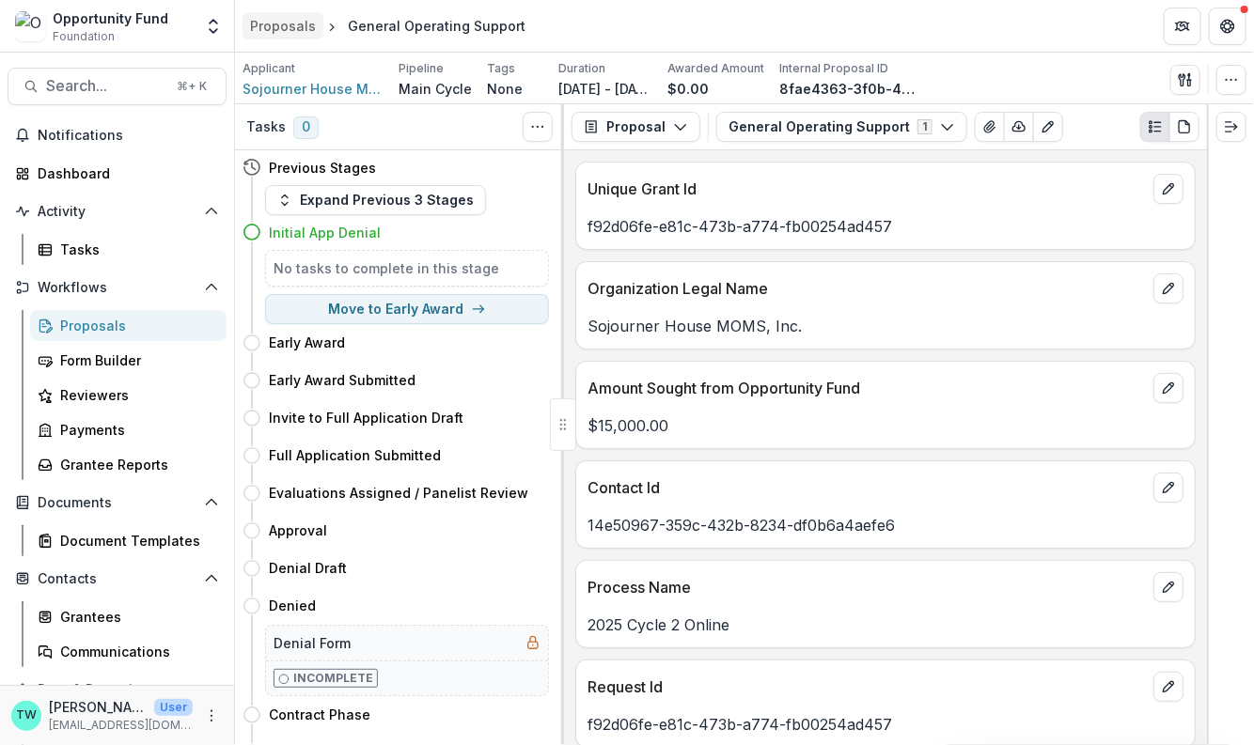
click at [286, 32] on div "Proposals" at bounding box center [283, 26] width 66 height 20
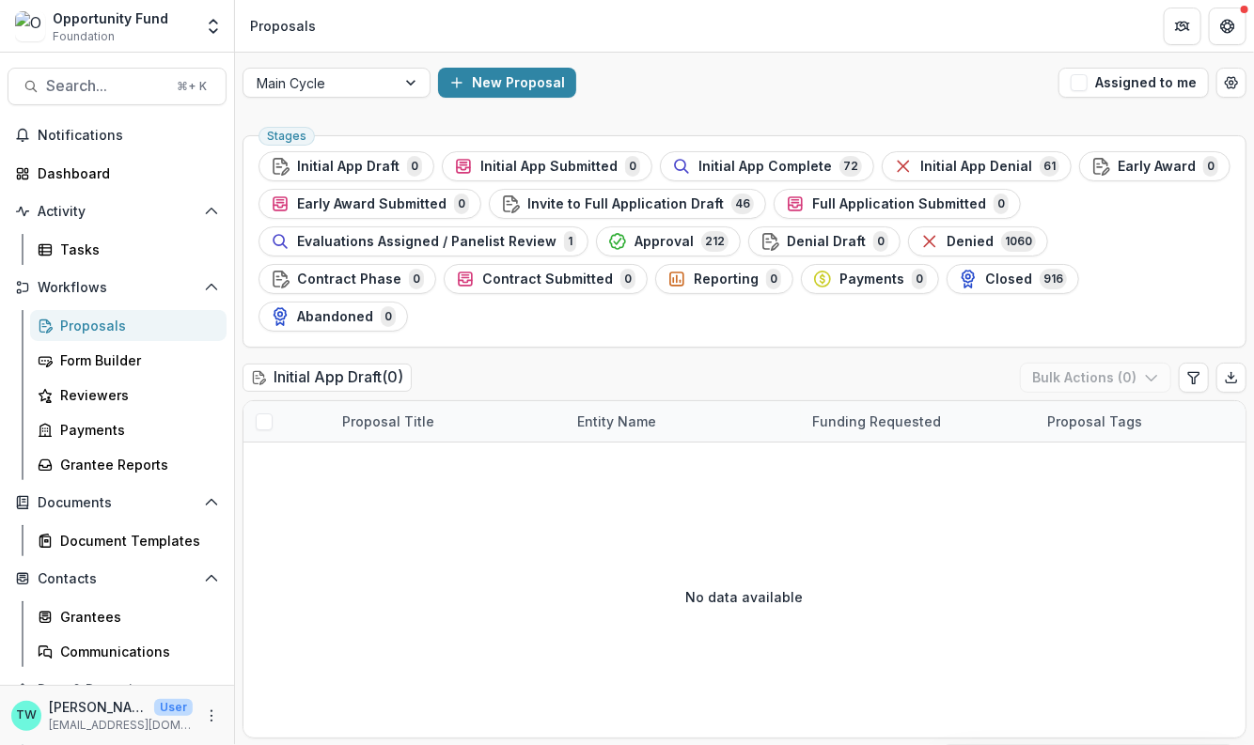
drag, startPoint x: 730, startPoint y: 169, endPoint x: 699, endPoint y: 208, distance: 49.5
click at [730, 169] on span "Initial App Complete" at bounding box center [764, 167] width 133 height 16
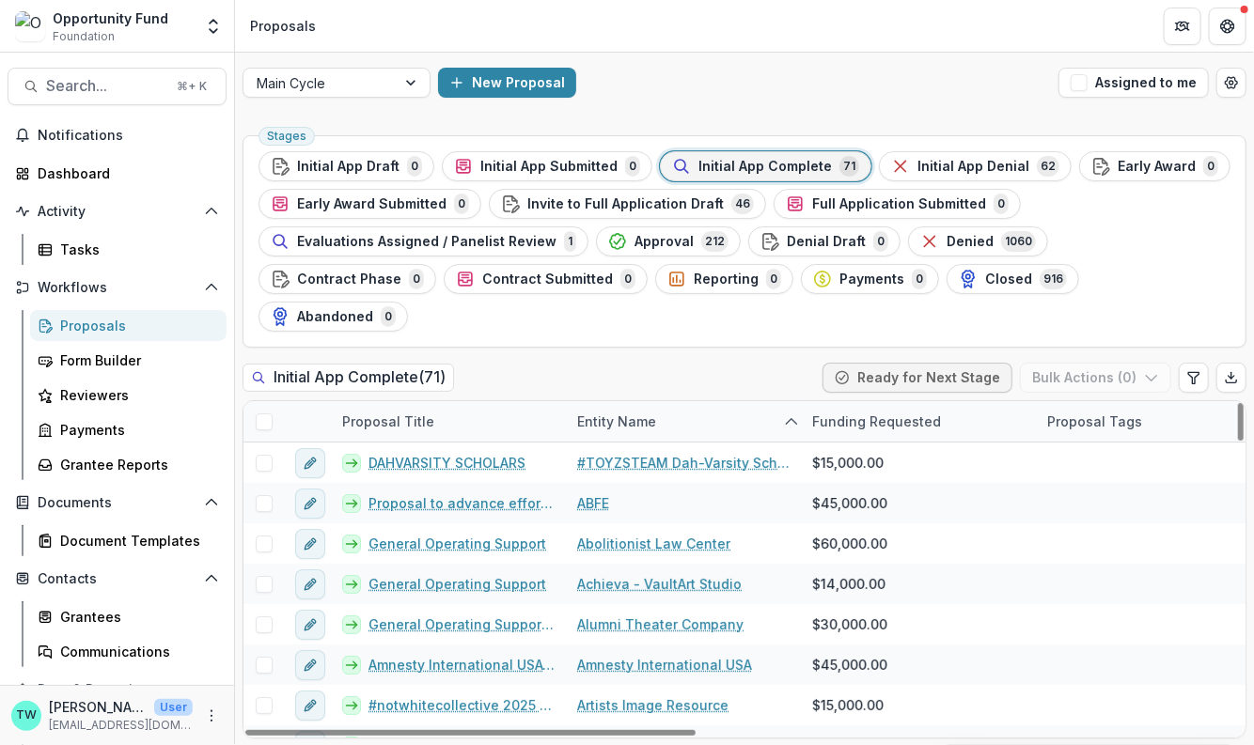
click at [601, 412] on div "Entity Name" at bounding box center [617, 422] width 102 height 20
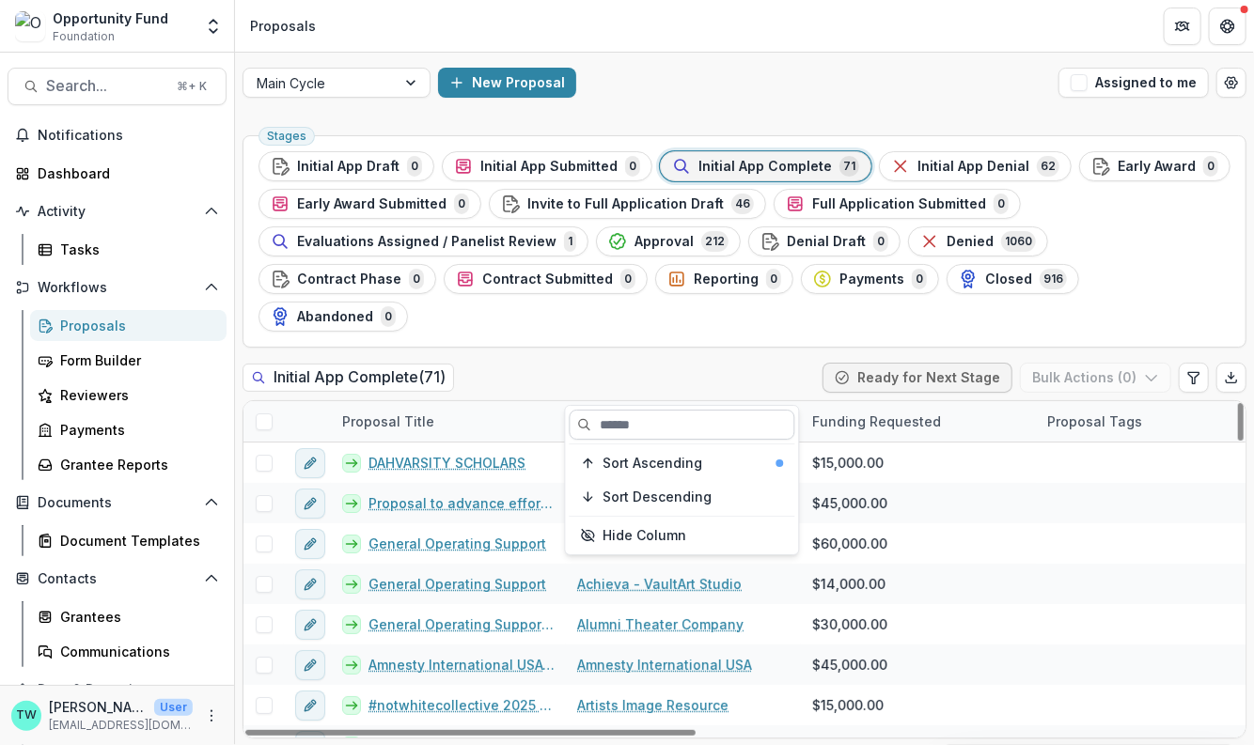
click at [614, 419] on input at bounding box center [683, 425] width 226 height 30
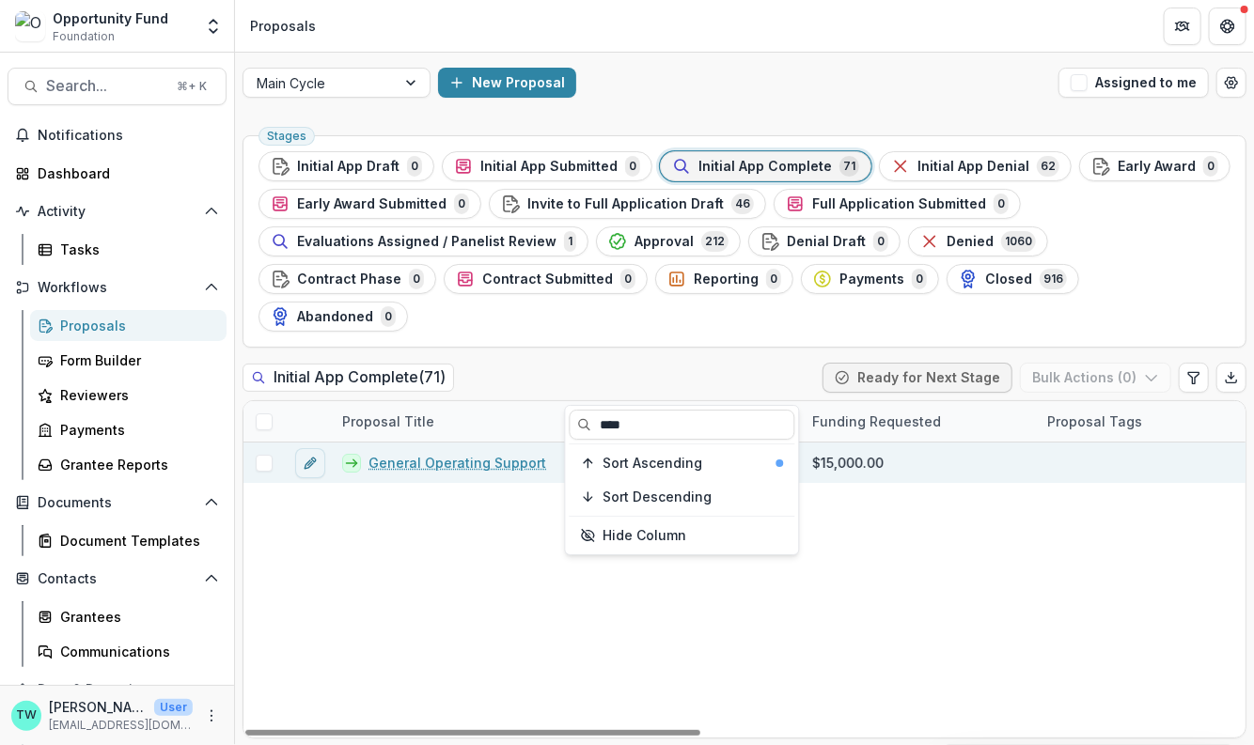
type input "****"
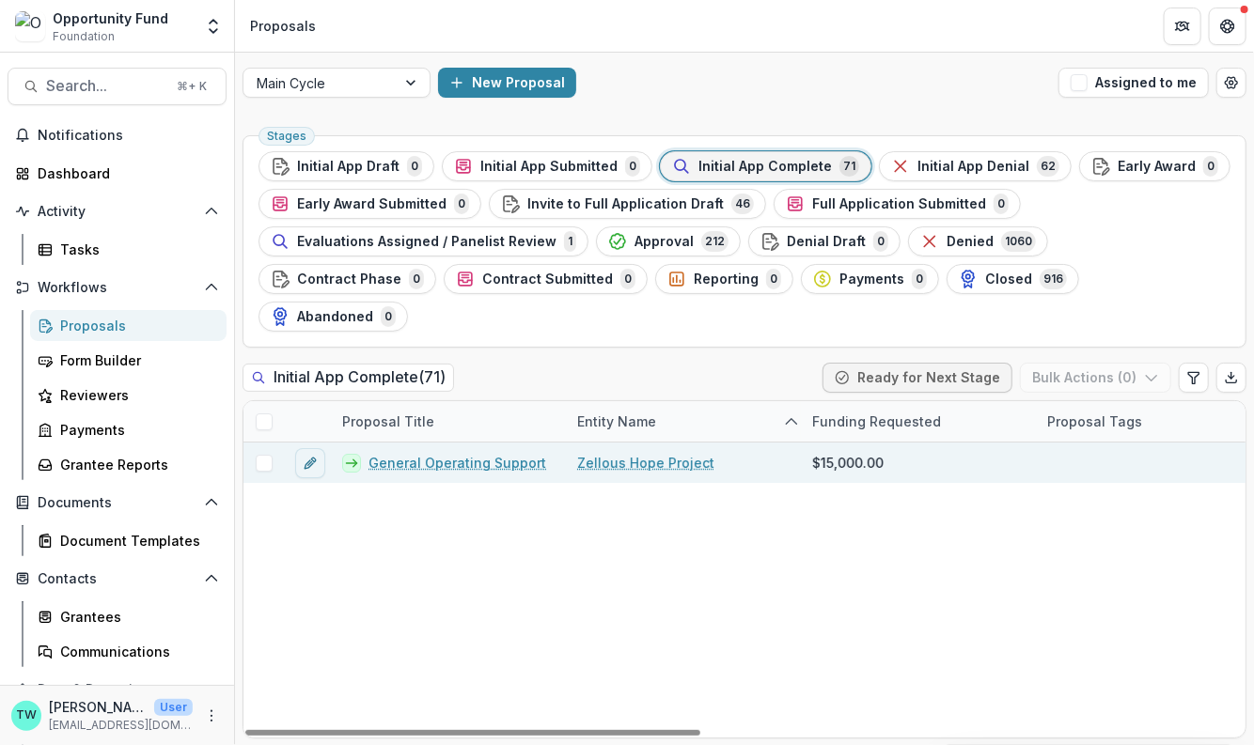
click at [445, 453] on link "General Operating Support" at bounding box center [457, 463] width 178 height 20
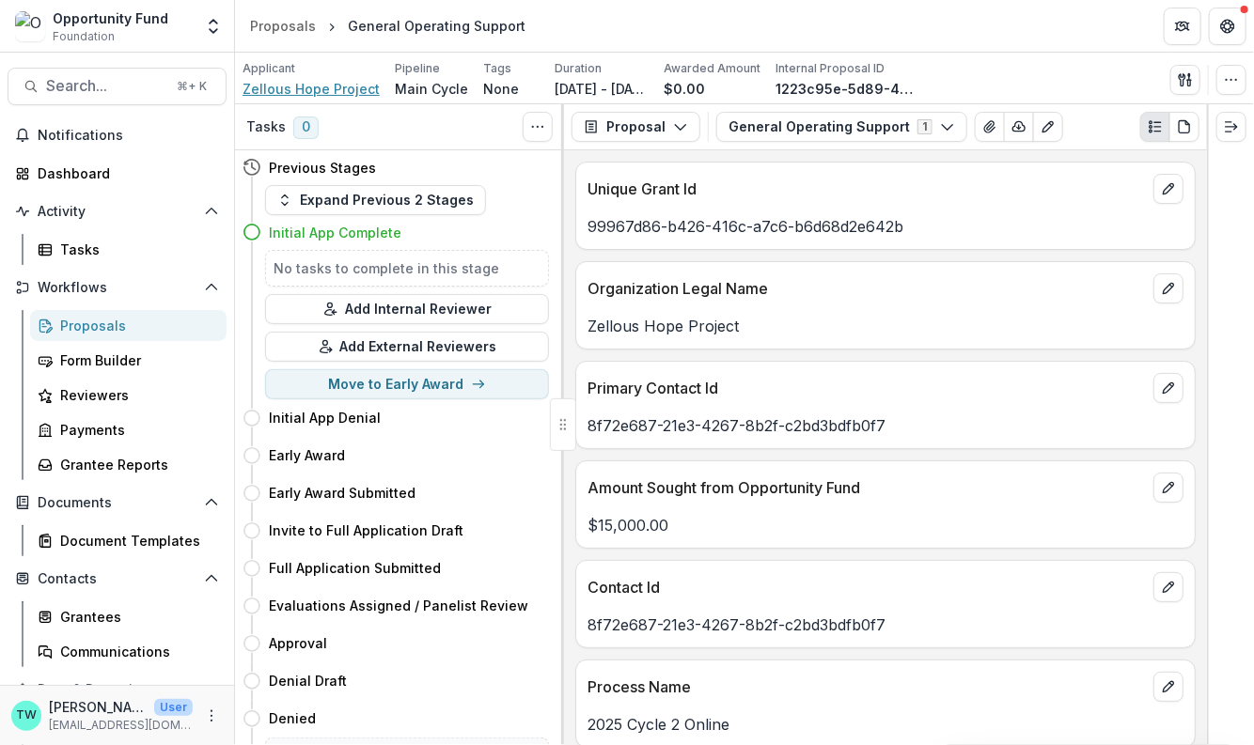
click at [319, 85] on span "Zellous Hope Project" at bounding box center [310, 89] width 137 height 20
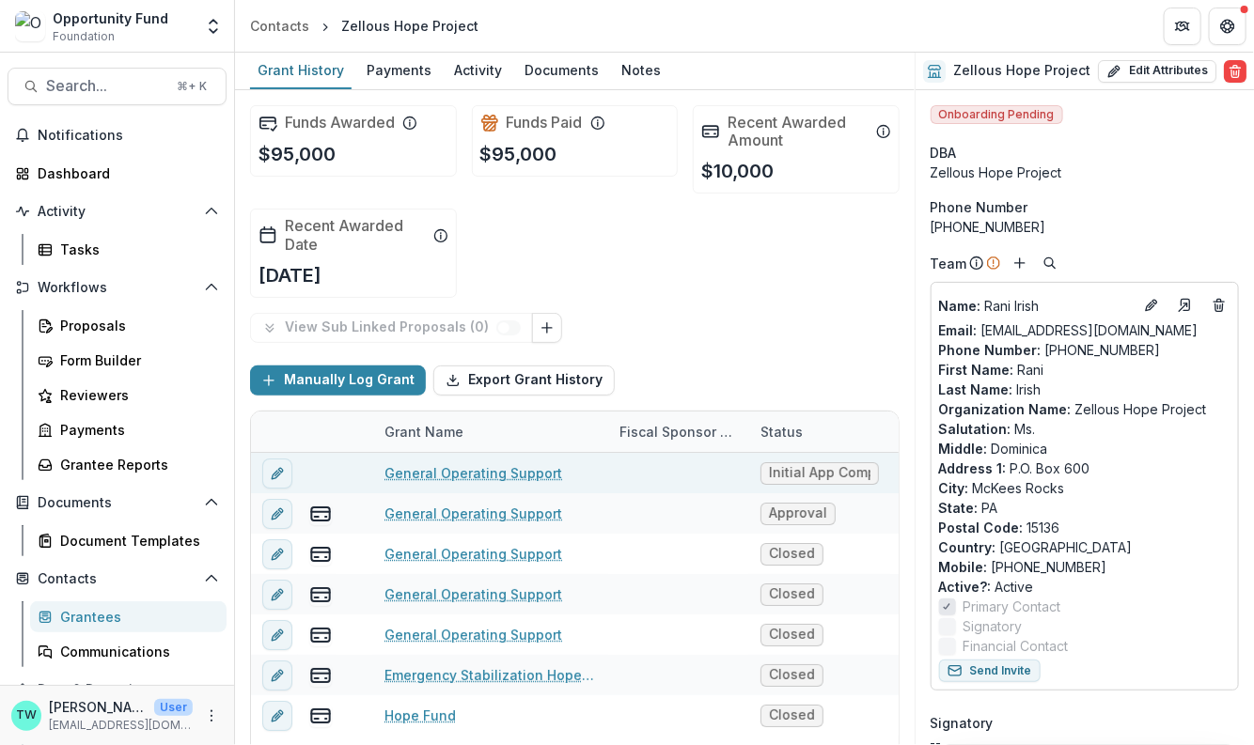
click at [491, 469] on link "General Operating Support" at bounding box center [473, 473] width 178 height 20
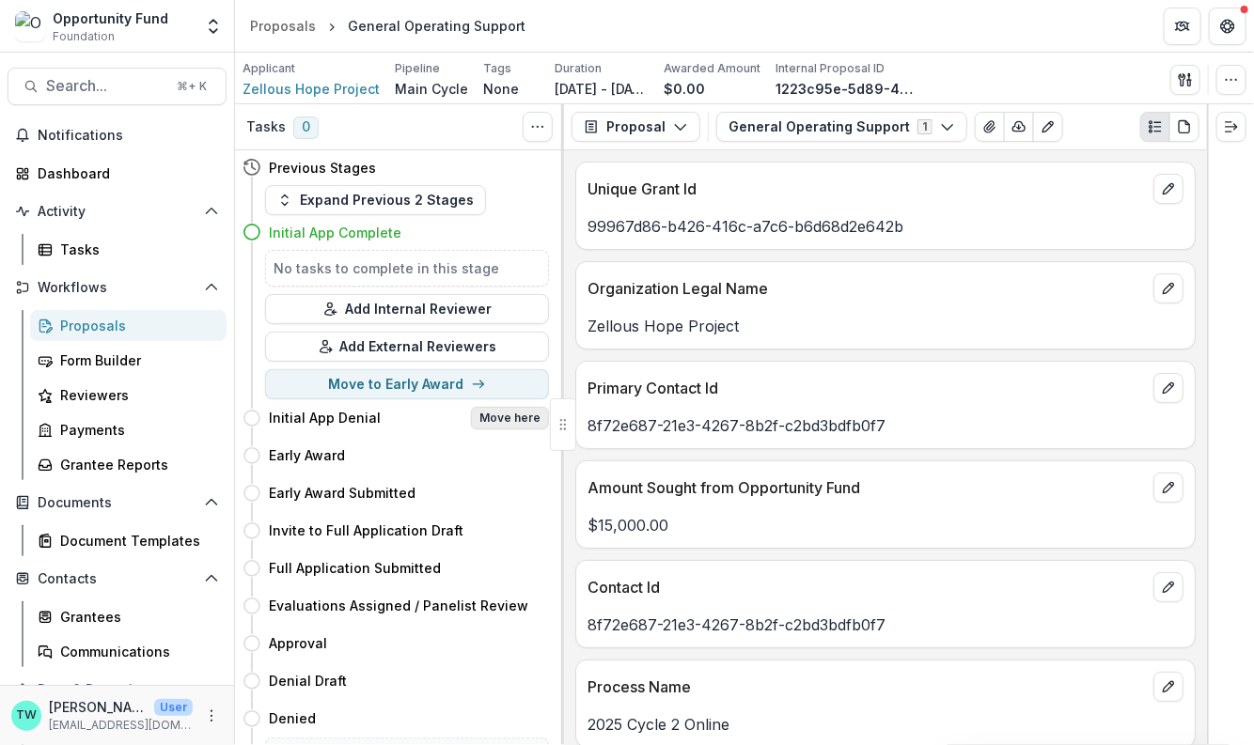
click at [518, 420] on button "Move here" at bounding box center [510, 418] width 78 height 23
select select "**********"
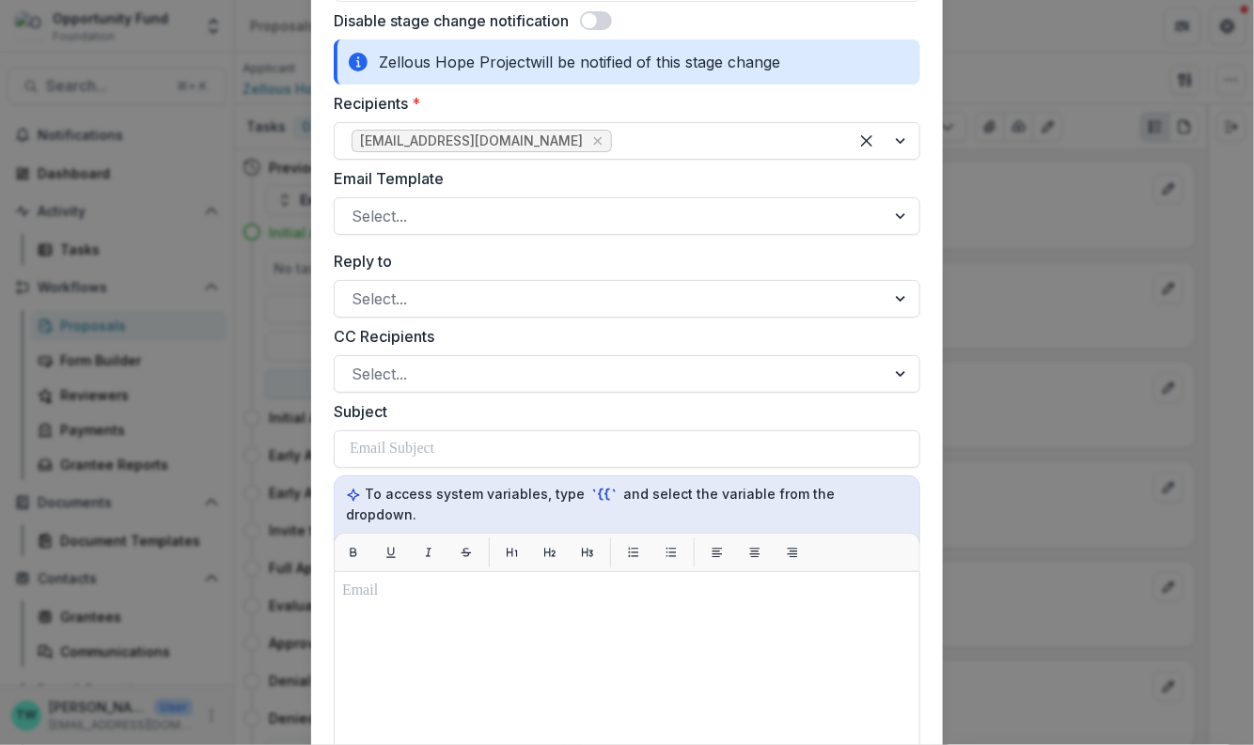
scroll to position [154, 0]
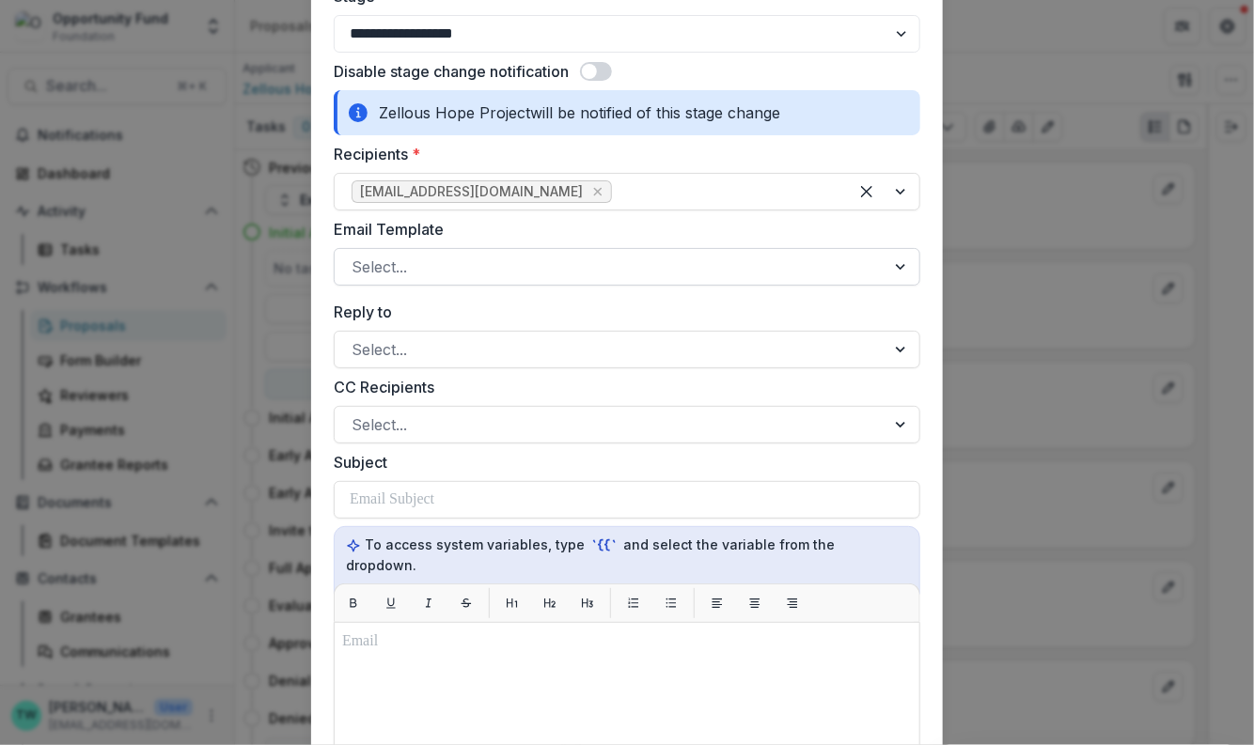
click at [538, 267] on div at bounding box center [610, 267] width 517 height 26
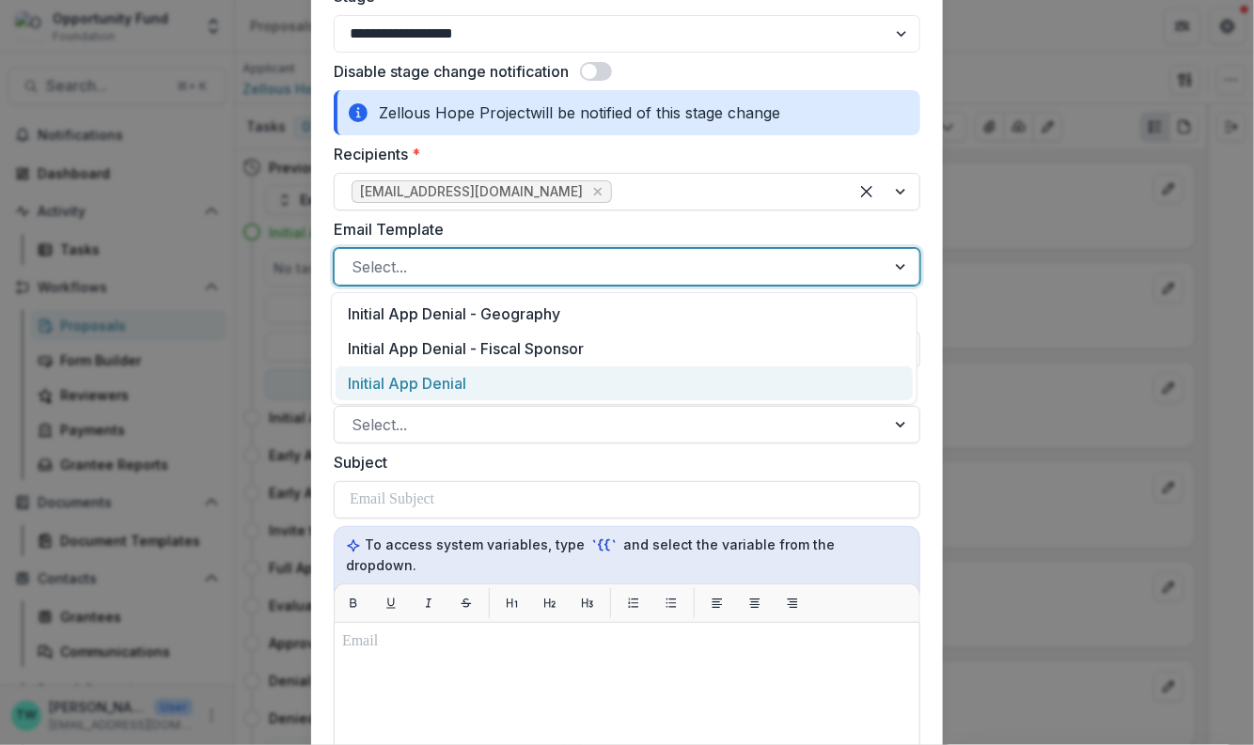
click at [502, 383] on div "Initial App Denial" at bounding box center [624, 384] width 577 height 35
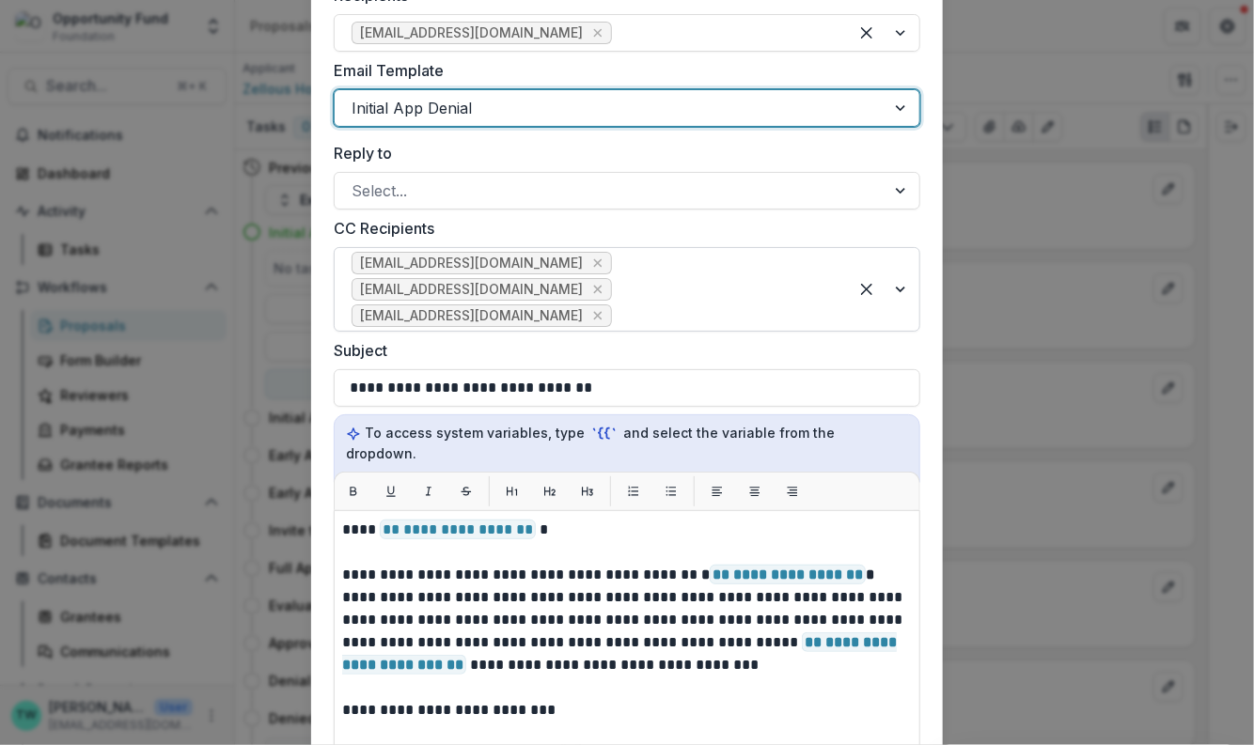
scroll to position [331, 0]
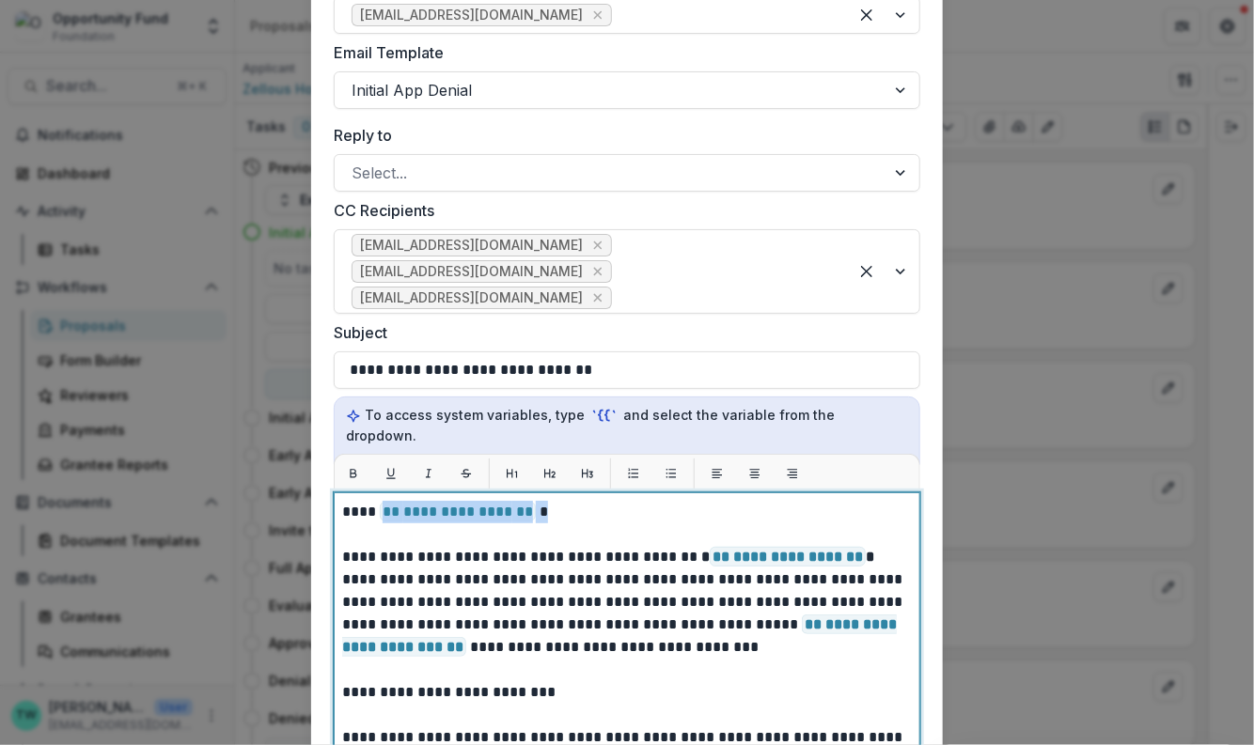
drag, startPoint x: 536, startPoint y: 495, endPoint x: 381, endPoint y: 488, distance: 155.3
paste div
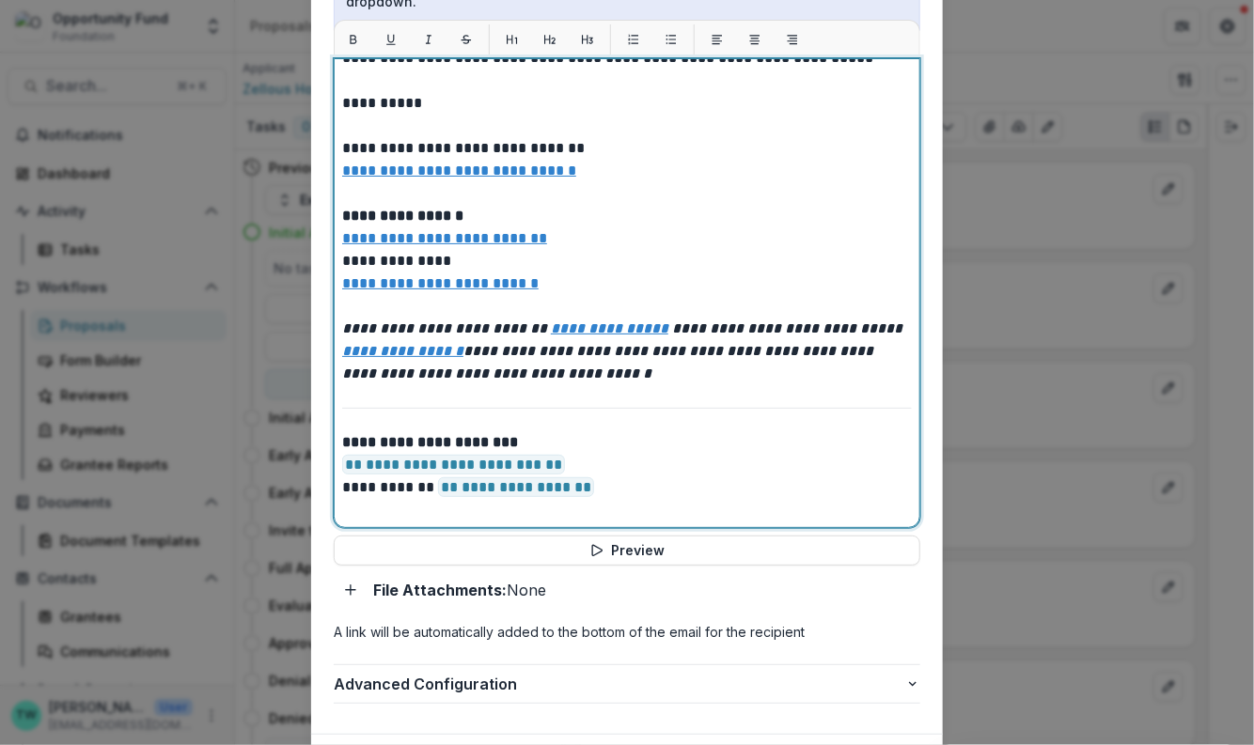
scroll to position [774, 0]
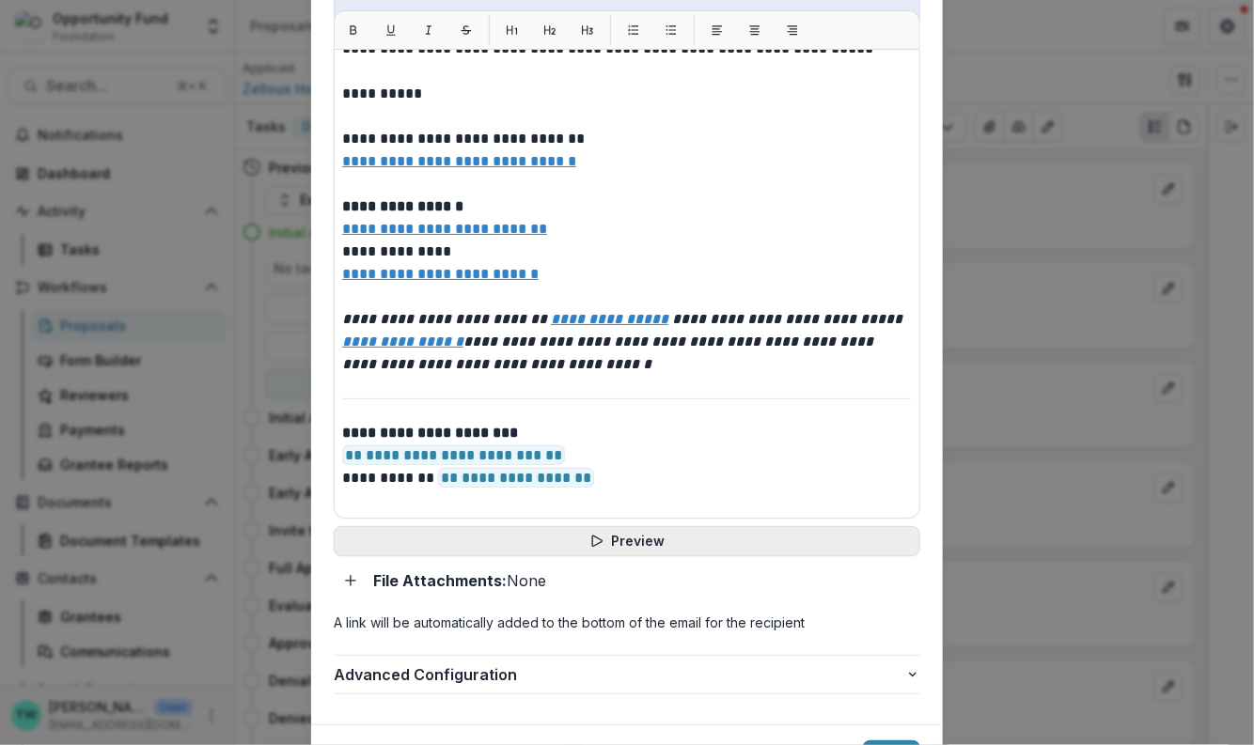
click at [643, 526] on button "Preview" at bounding box center [627, 541] width 586 height 30
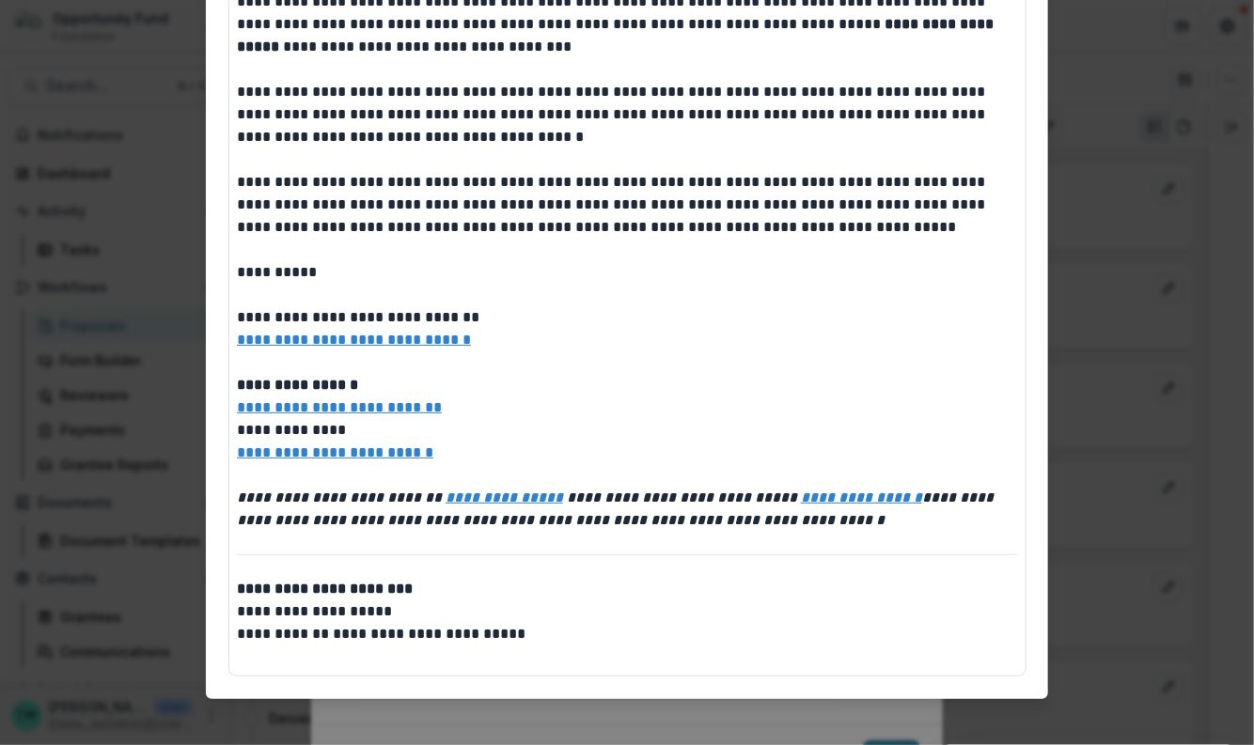
scroll to position [0, 0]
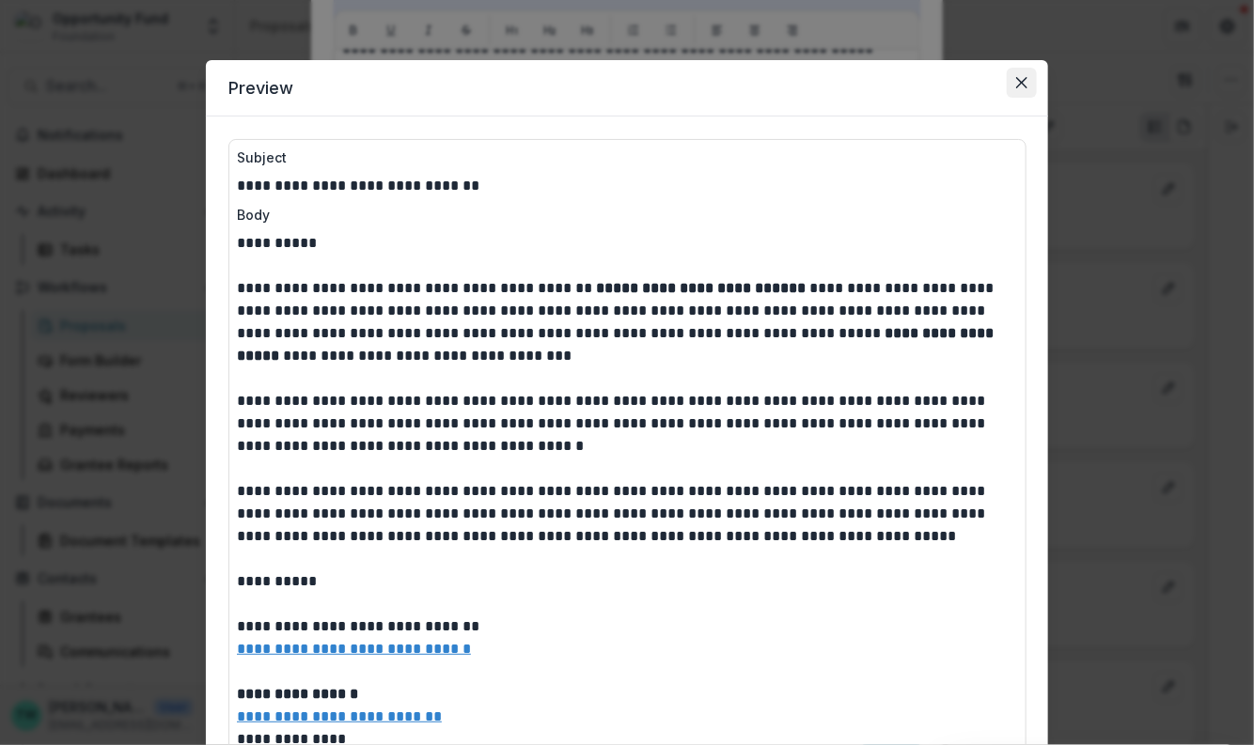
click at [1016, 85] on icon "Close" at bounding box center [1021, 82] width 11 height 11
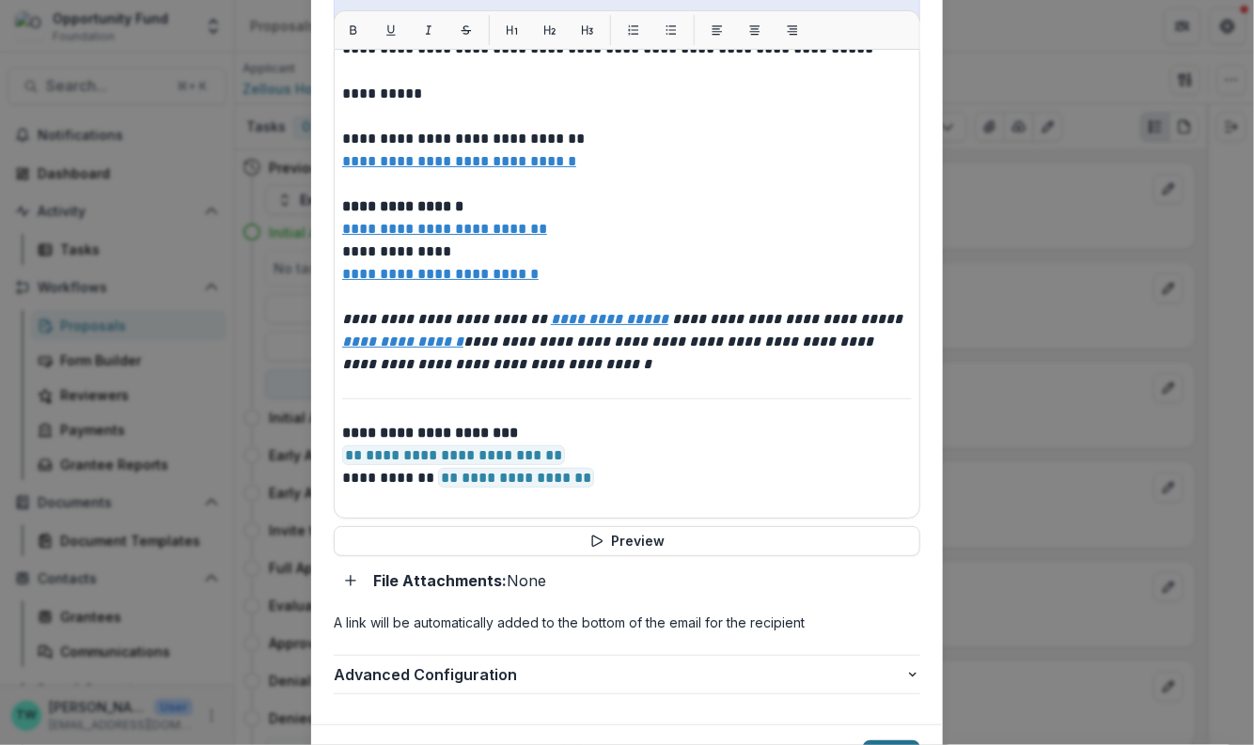
click at [893, 741] on button "Send" at bounding box center [891, 756] width 57 height 30
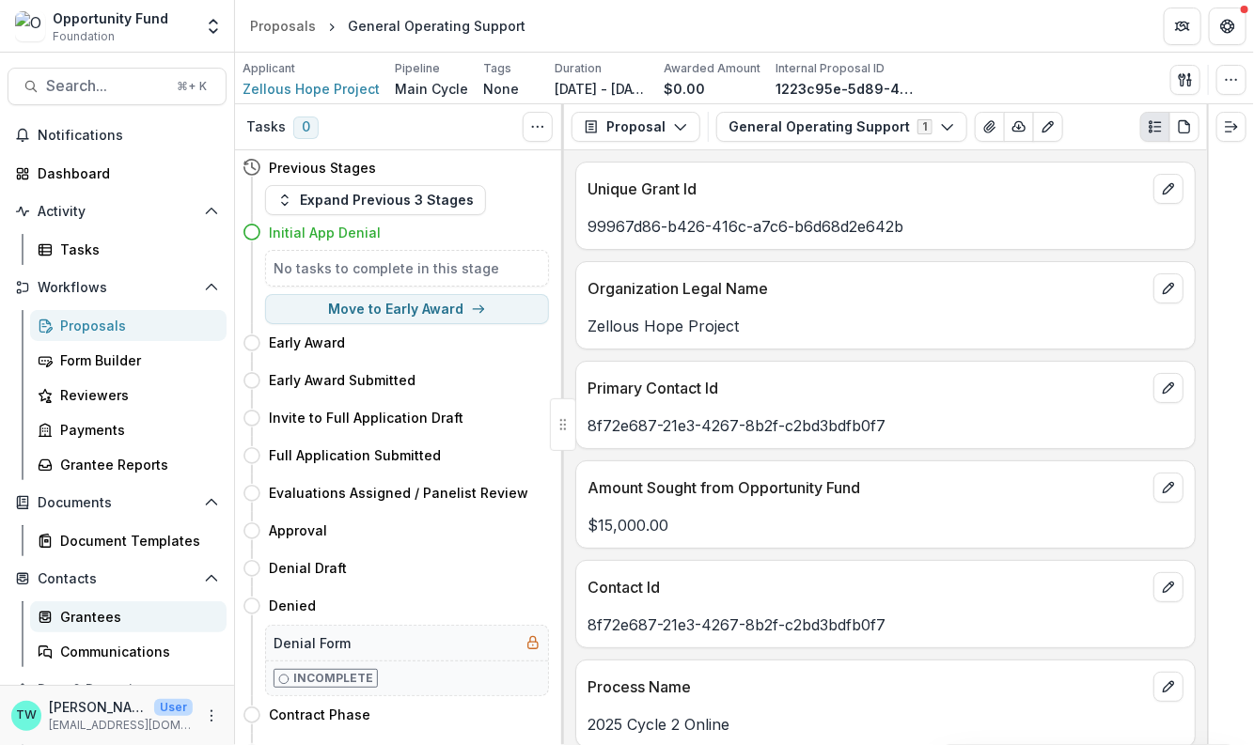
click at [91, 617] on div "Grantees" at bounding box center [135, 617] width 151 height 20
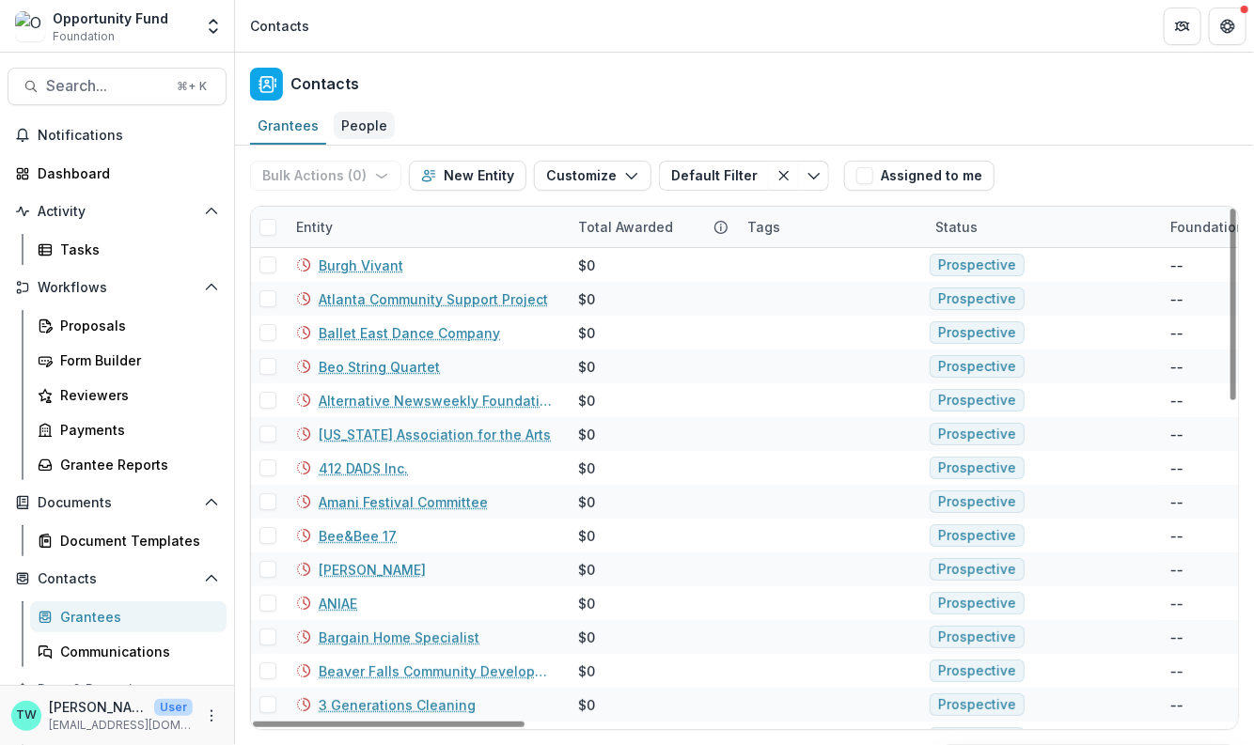
click at [361, 125] on div "People" at bounding box center [364, 125] width 61 height 27
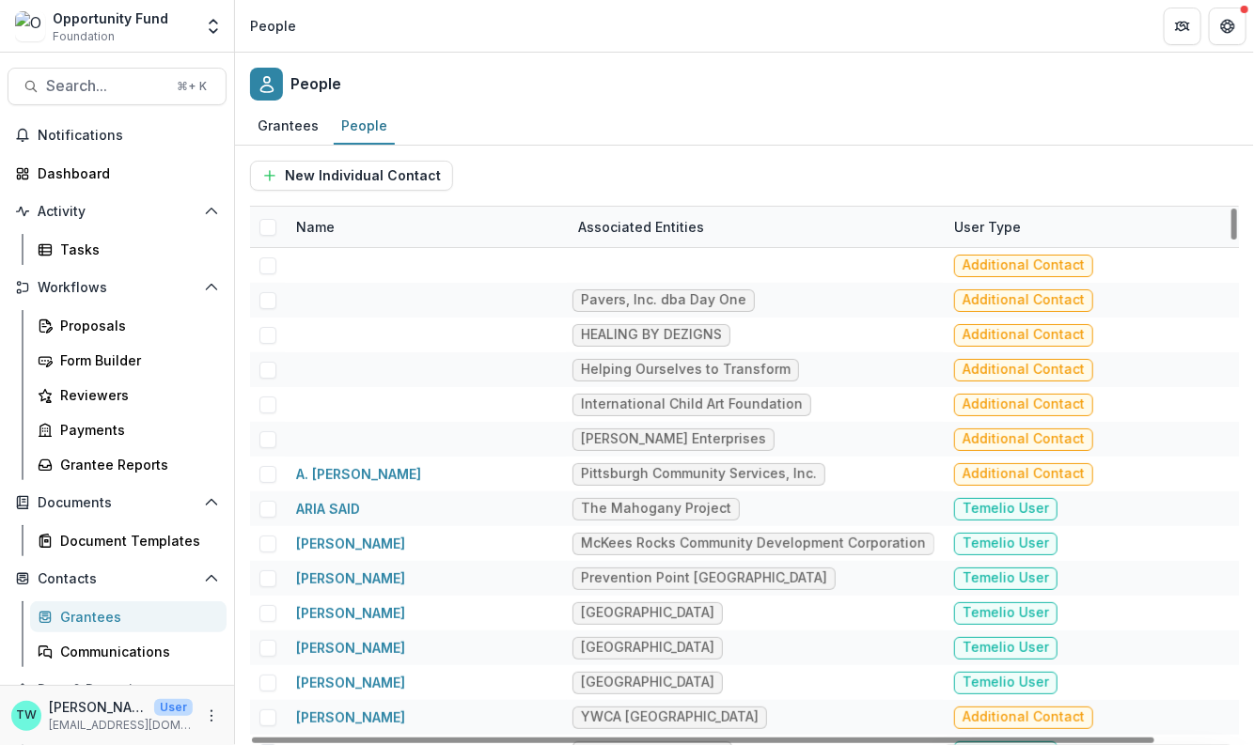
click at [406, 225] on div "Name" at bounding box center [426, 227] width 282 height 40
click at [398, 270] on input at bounding box center [402, 268] width 226 height 30
paste input "**********"
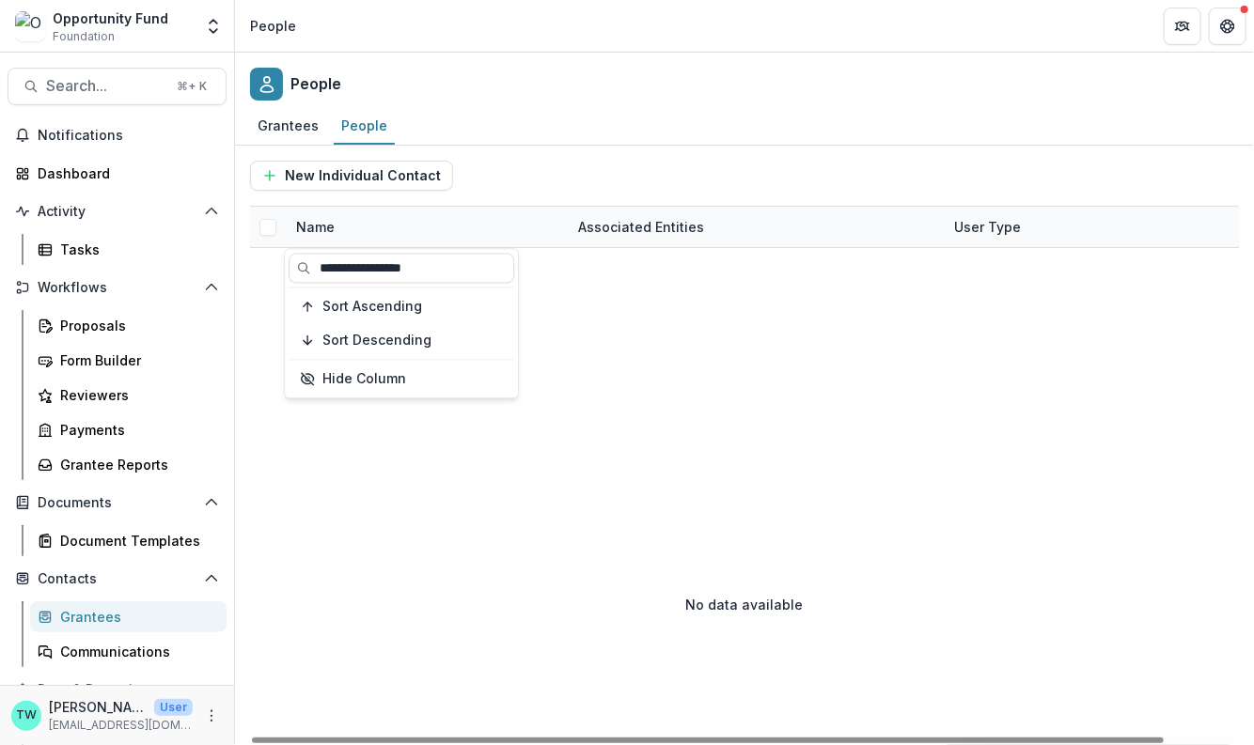
type input "**********"
click at [519, 179] on div "New Individual Contact" at bounding box center [744, 176] width 989 height 30
click at [116, 86] on span "Search..." at bounding box center [105, 86] width 119 height 18
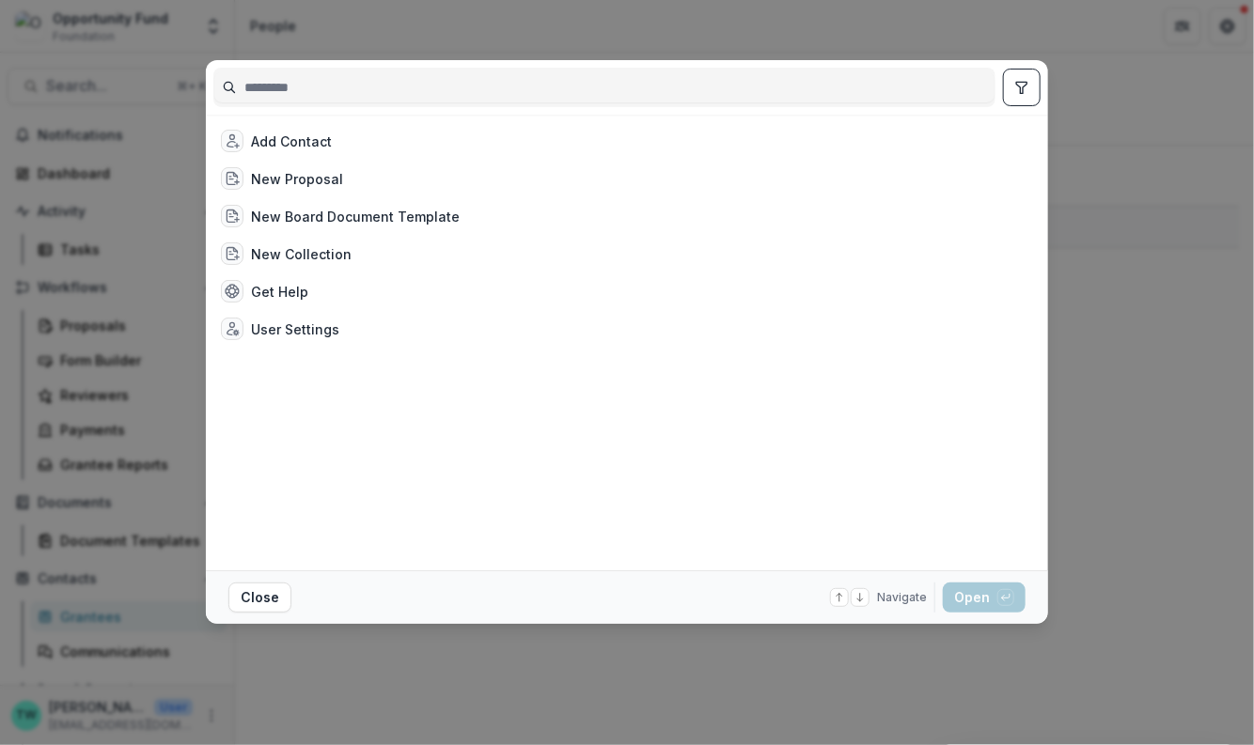
click at [377, 91] on input at bounding box center [604, 87] width 780 height 30
type input "**********"
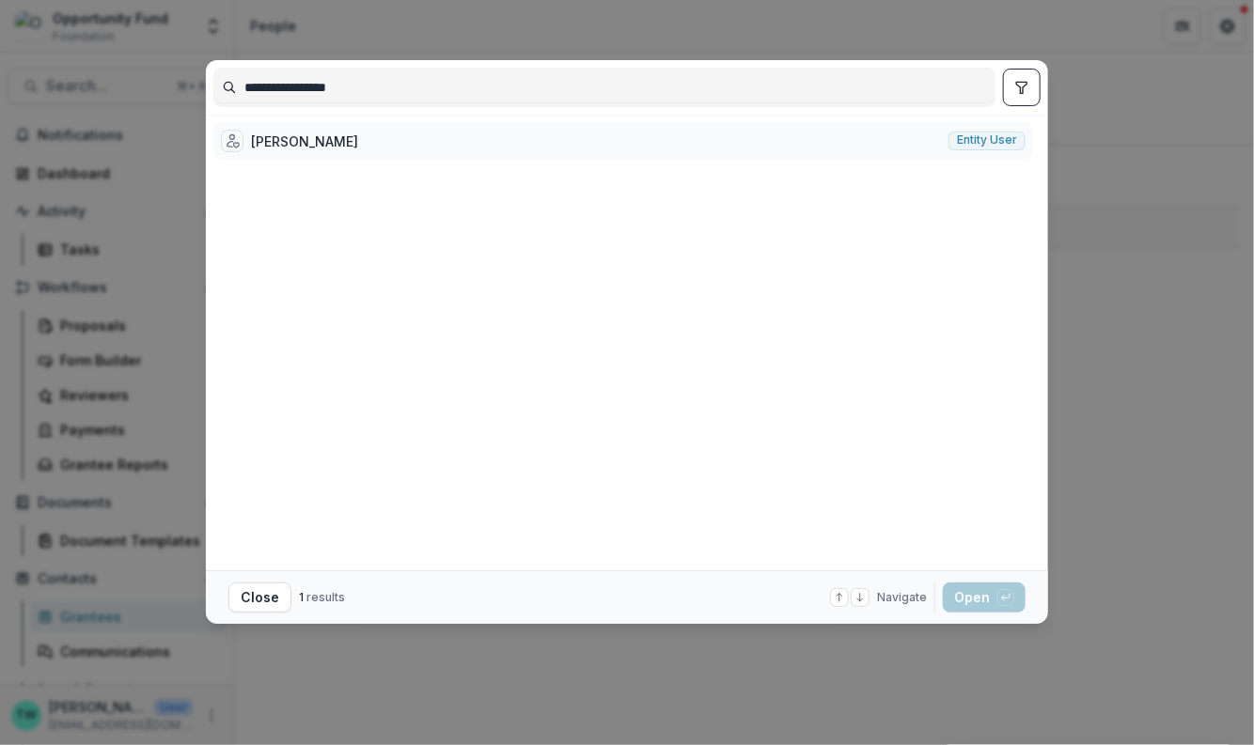
click at [320, 141] on div "Nathaniel Goodson" at bounding box center [304, 142] width 107 height 20
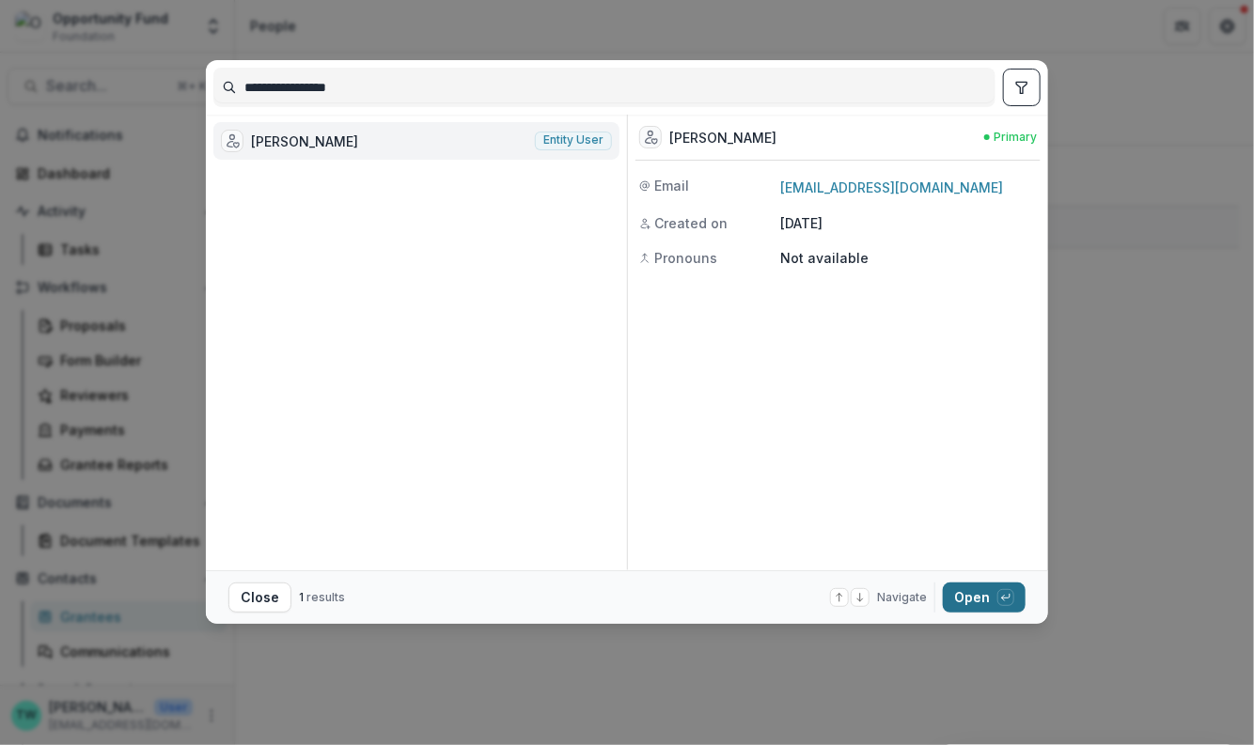
click at [964, 606] on button "Open with enter key" at bounding box center [984, 598] width 83 height 30
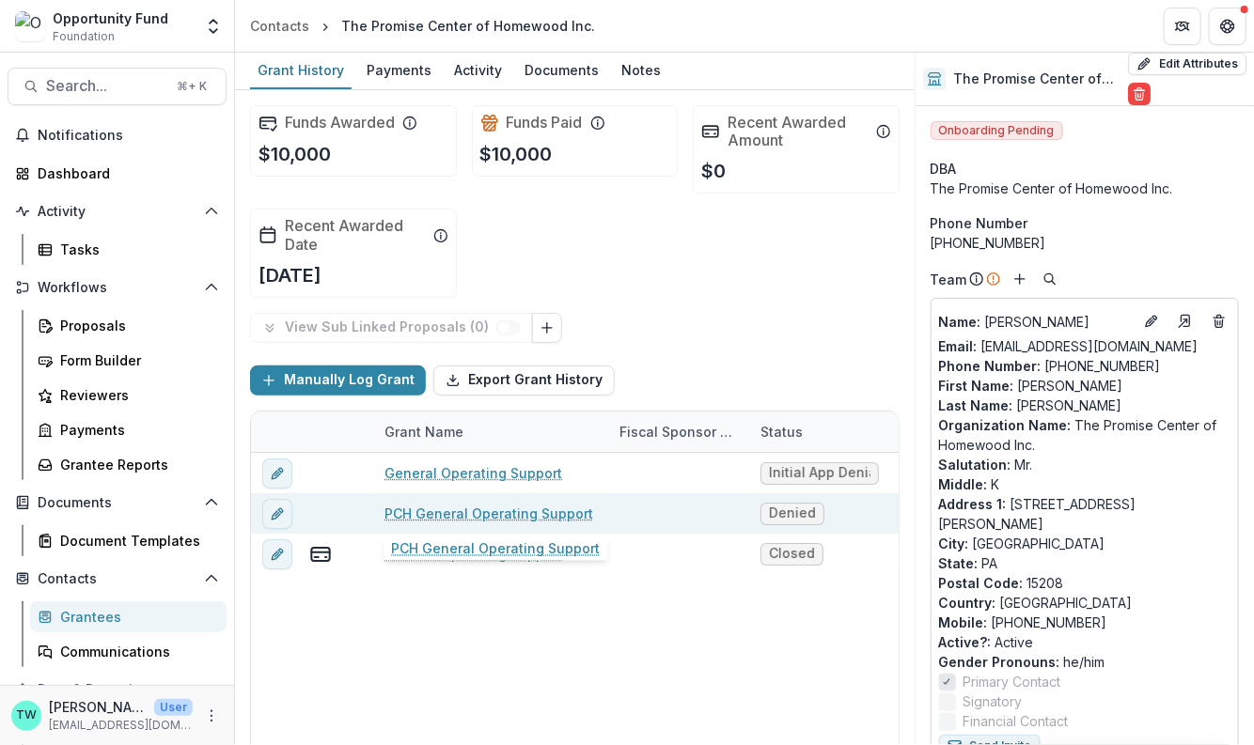
click at [513, 506] on link "PCH General Operating Support" at bounding box center [488, 514] width 209 height 20
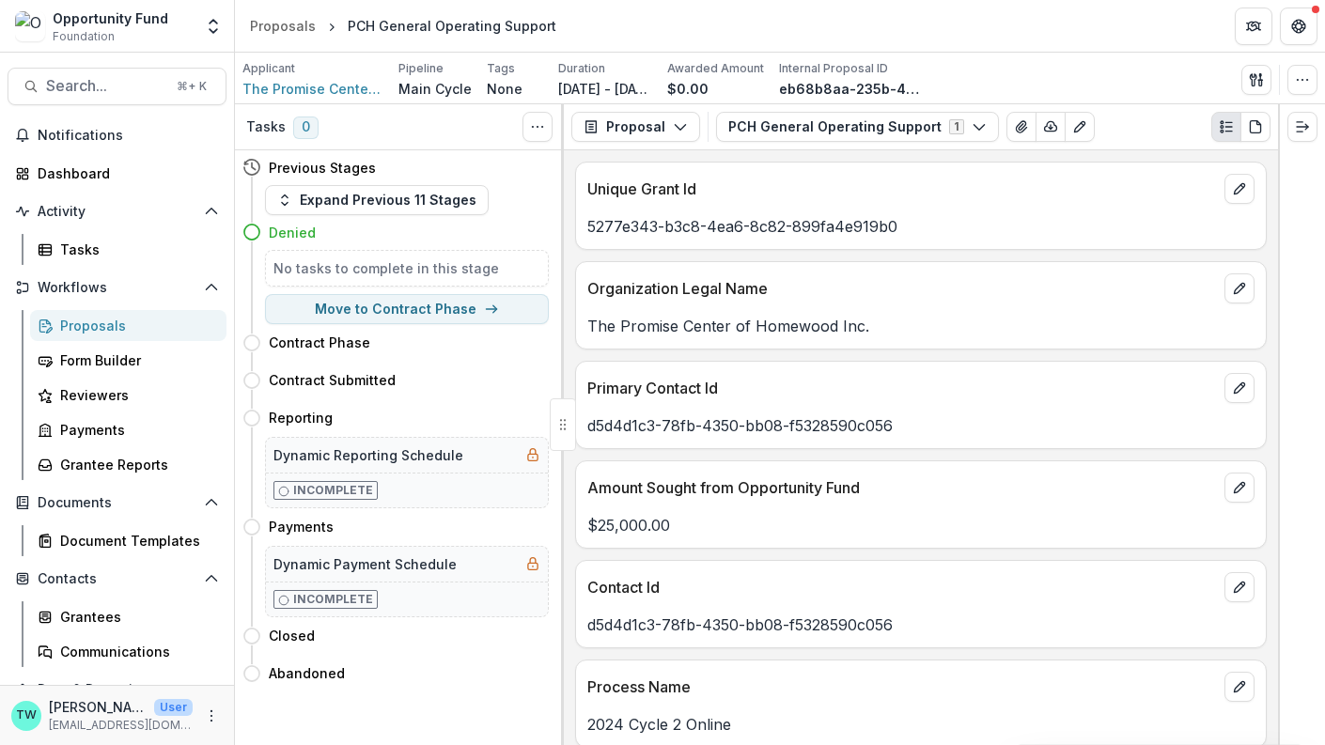
click at [99, 319] on div "Proposals" at bounding box center [135, 326] width 151 height 20
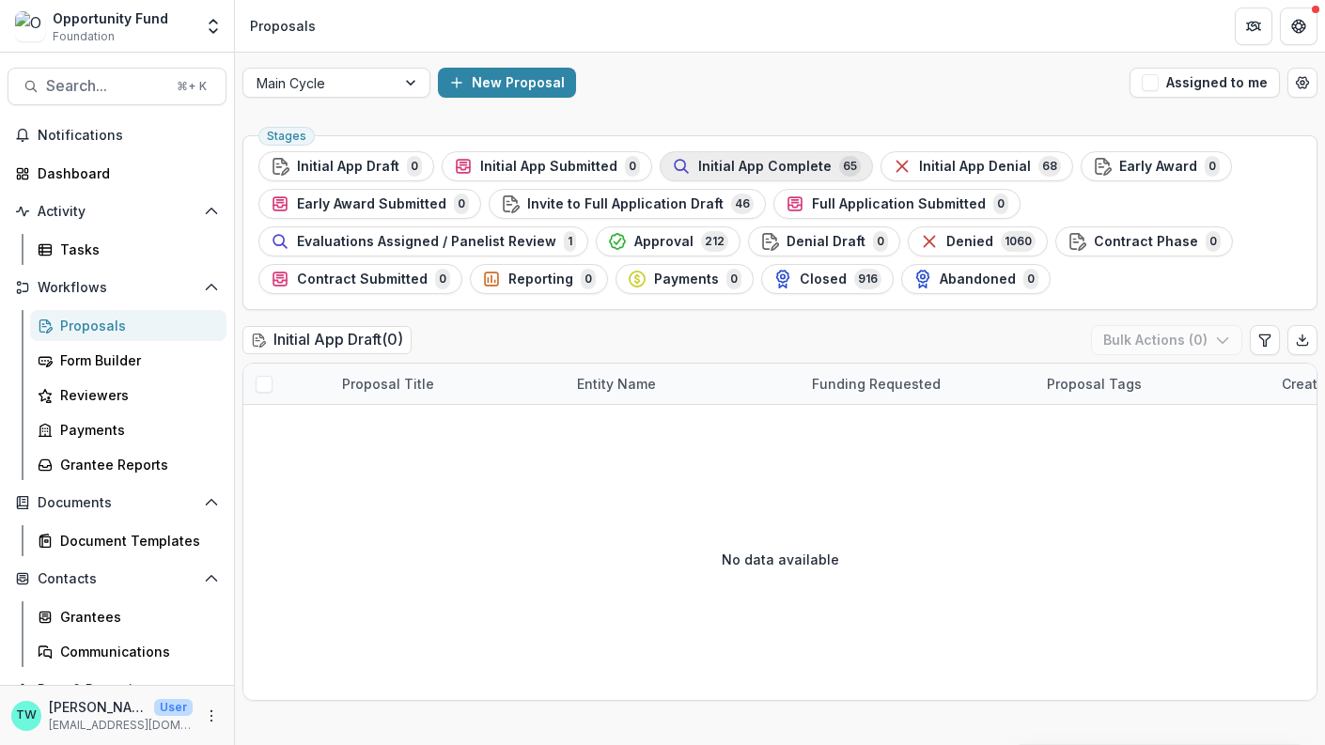
click at [715, 168] on span "Initial App Complete" at bounding box center [764, 167] width 133 height 16
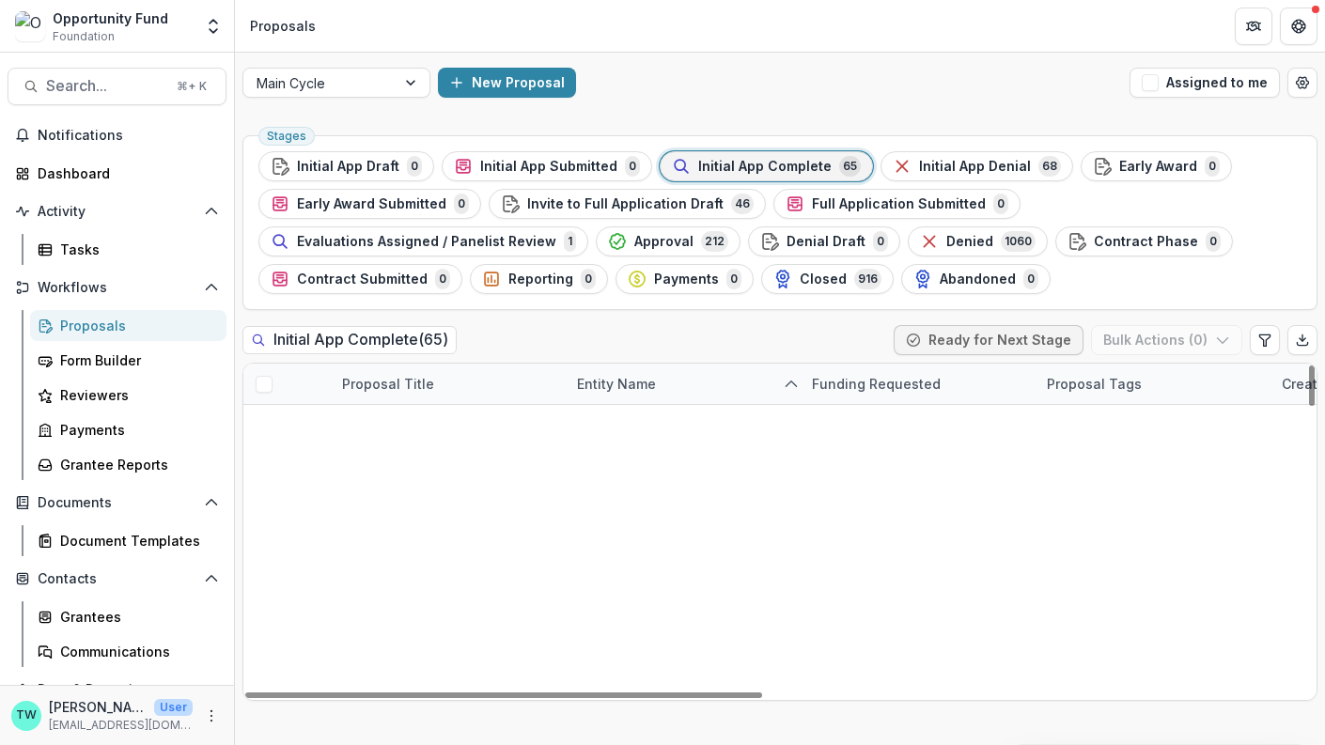
scroll to position [2330, 0]
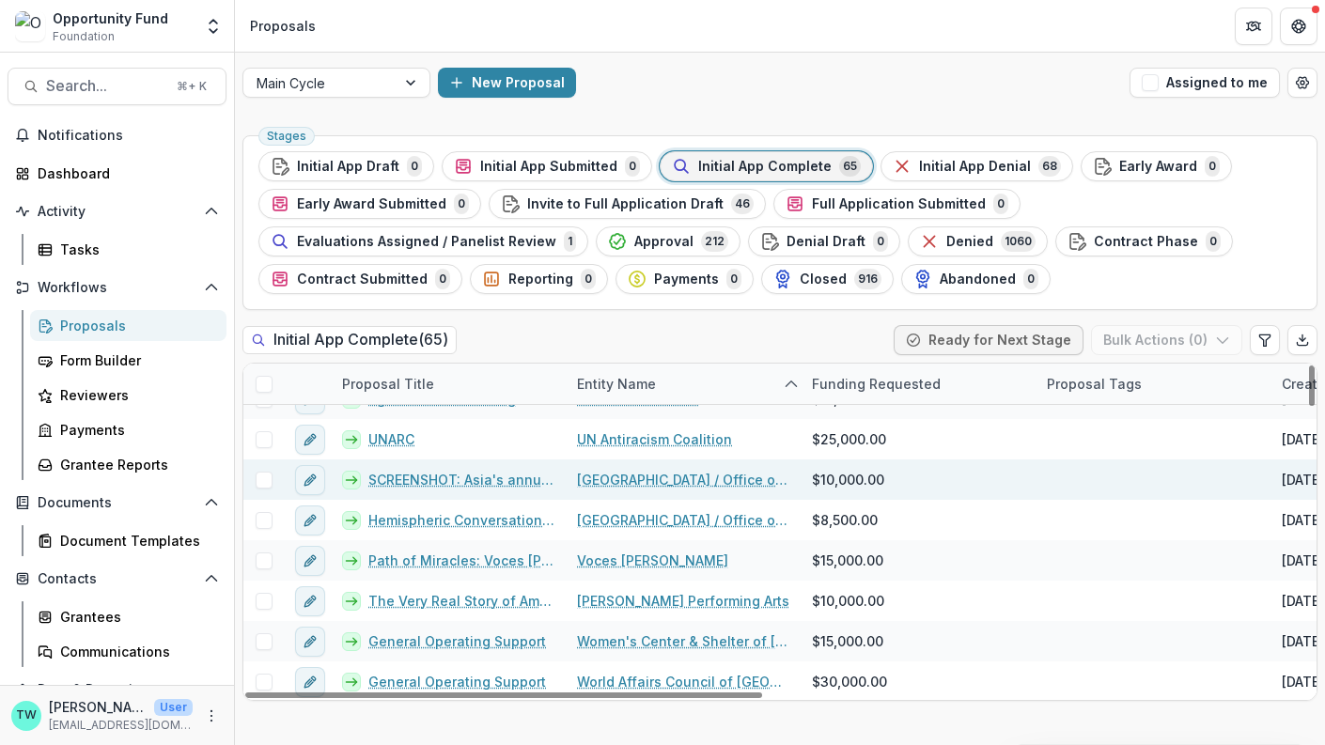
click at [479, 474] on link "SCREENSHOT: Asia's annual film festival and year round programming" at bounding box center [461, 480] width 186 height 20
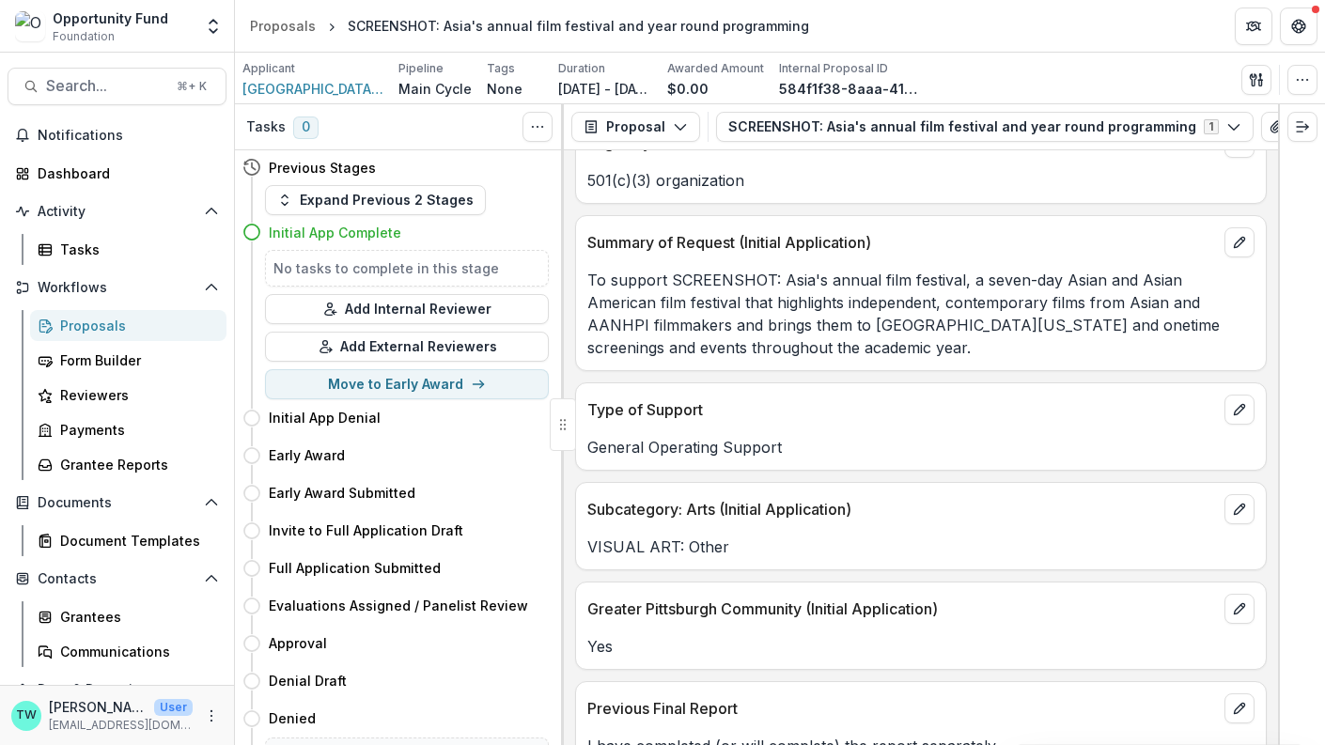
scroll to position [2139, 0]
drag, startPoint x: 1054, startPoint y: 283, endPoint x: 1189, endPoint y: 286, distance: 135.4
click at [1189, 286] on p "To support SCREENSHOT: Asia's annual film festival, a seven-day Asian and Asian…" at bounding box center [920, 313] width 667 height 90
click at [1139, 284] on p "To support SCREENSHOT: Asia's annual film festival, a seven-day Asian and Asian…" at bounding box center [920, 313] width 667 height 90
drag, startPoint x: 1185, startPoint y: 281, endPoint x: 1046, endPoint y: 280, distance: 139.1
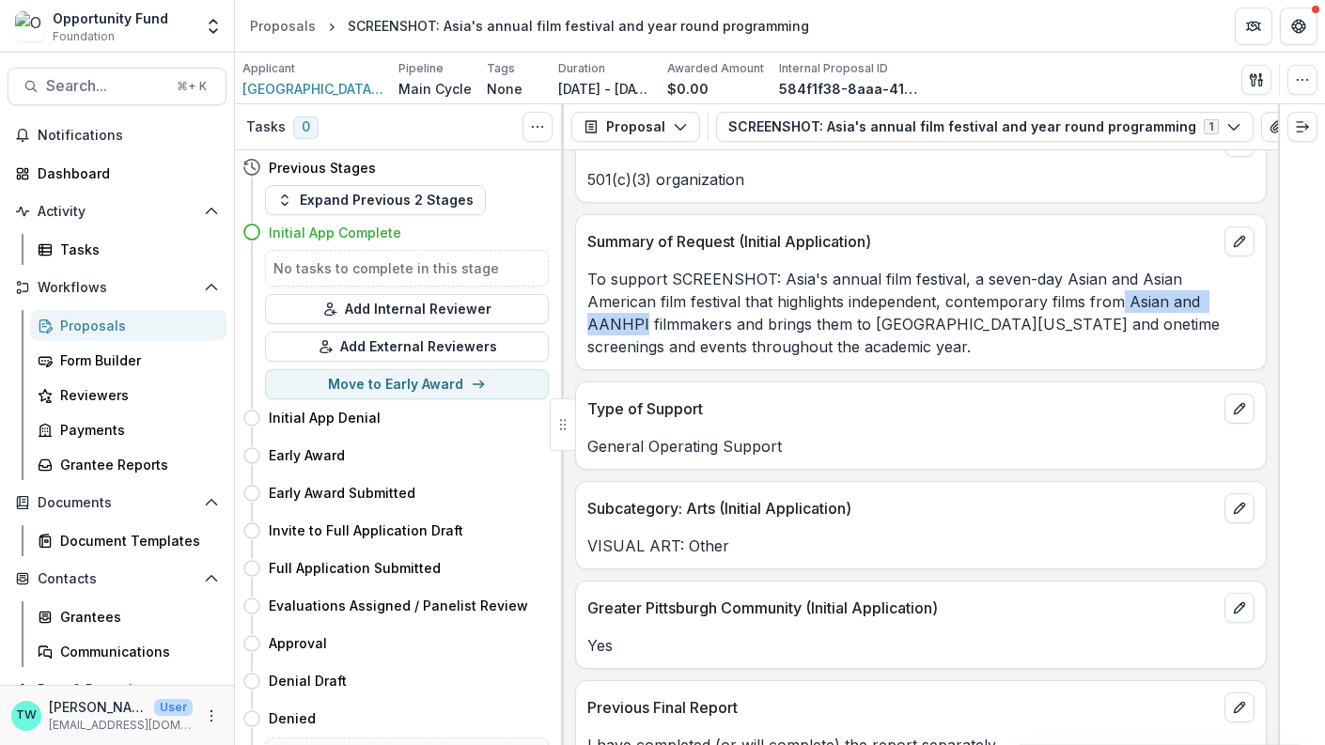
click at [1046, 280] on p "To support SCREENSHOT: Asia's annual film festival, a seven-day Asian and Asian…" at bounding box center [920, 313] width 667 height 90
click at [1232, 234] on icon "edit" at bounding box center [1239, 241] width 15 height 15
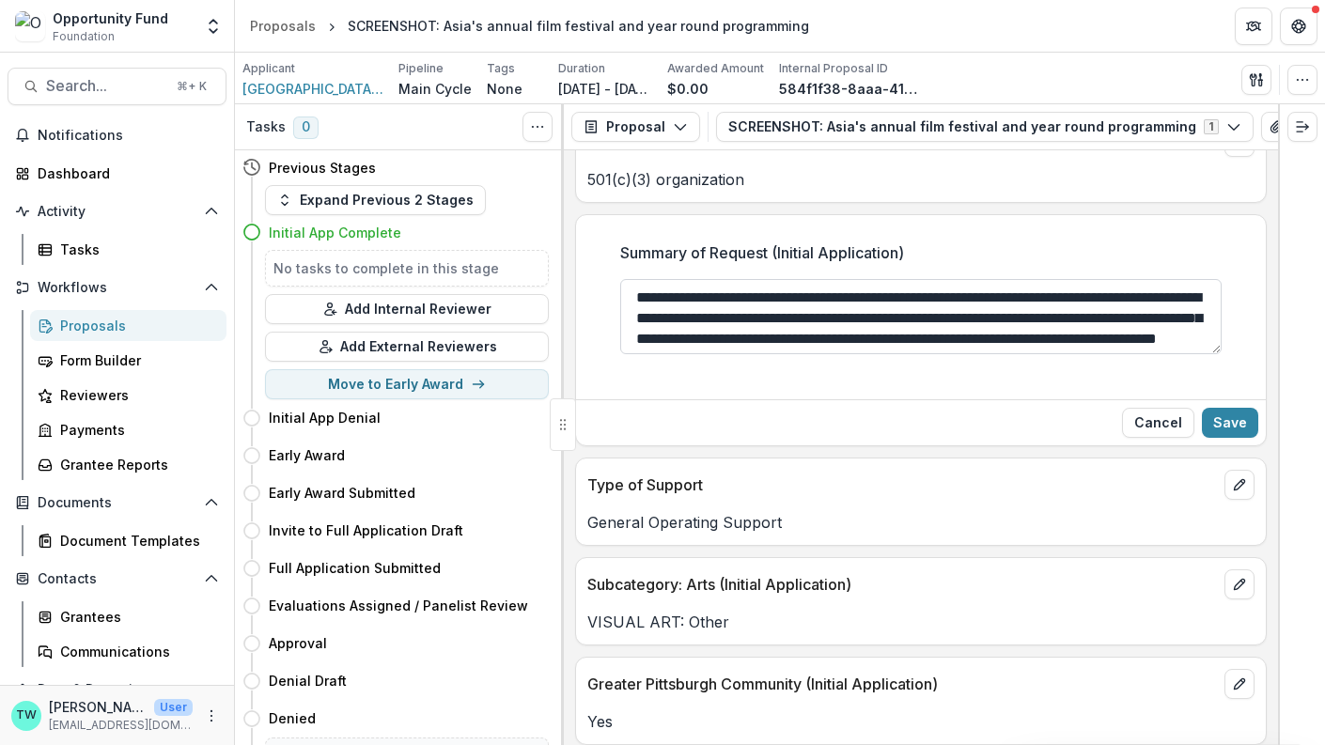
drag, startPoint x: 802, startPoint y: 320, endPoint x: 674, endPoint y: 324, distance: 127.9
click at [674, 324] on textarea "**********" at bounding box center [921, 316] width 602 height 75
click at [1161, 408] on button "Cancel" at bounding box center [1158, 423] width 72 height 30
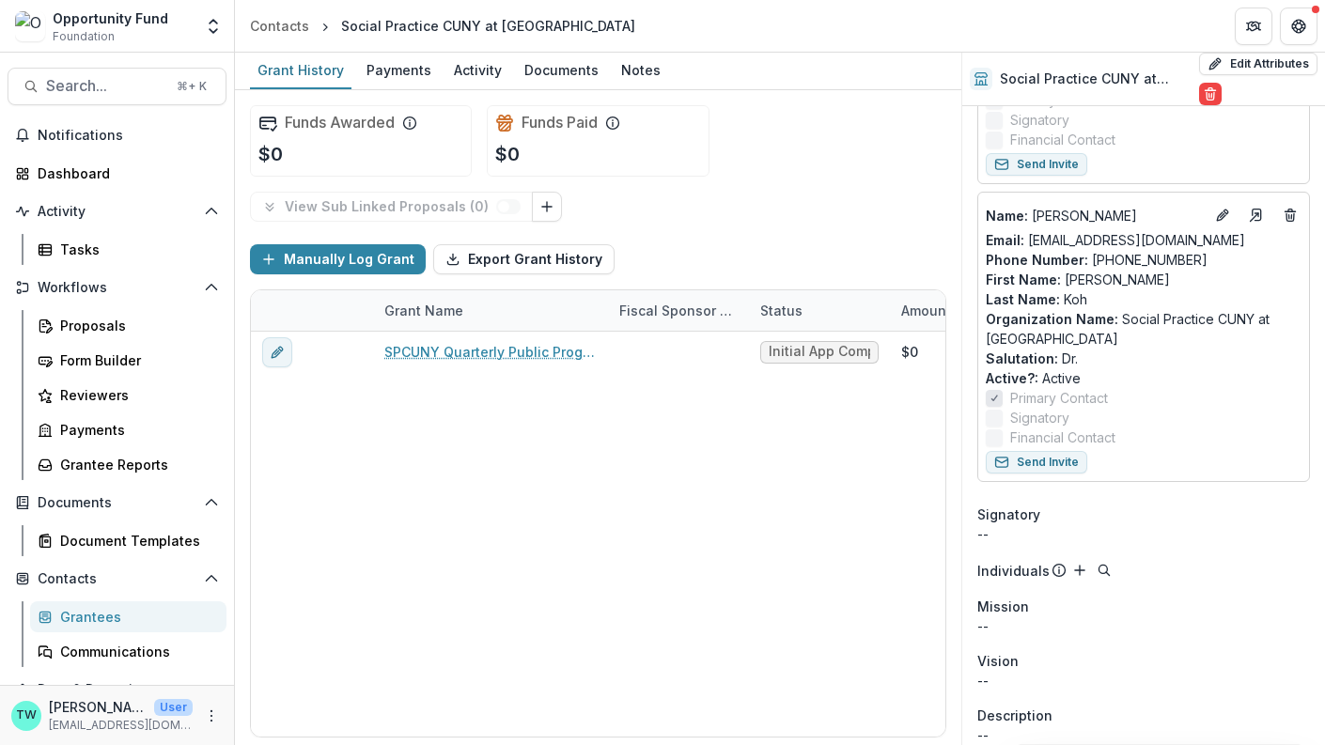
scroll to position [326, 0]
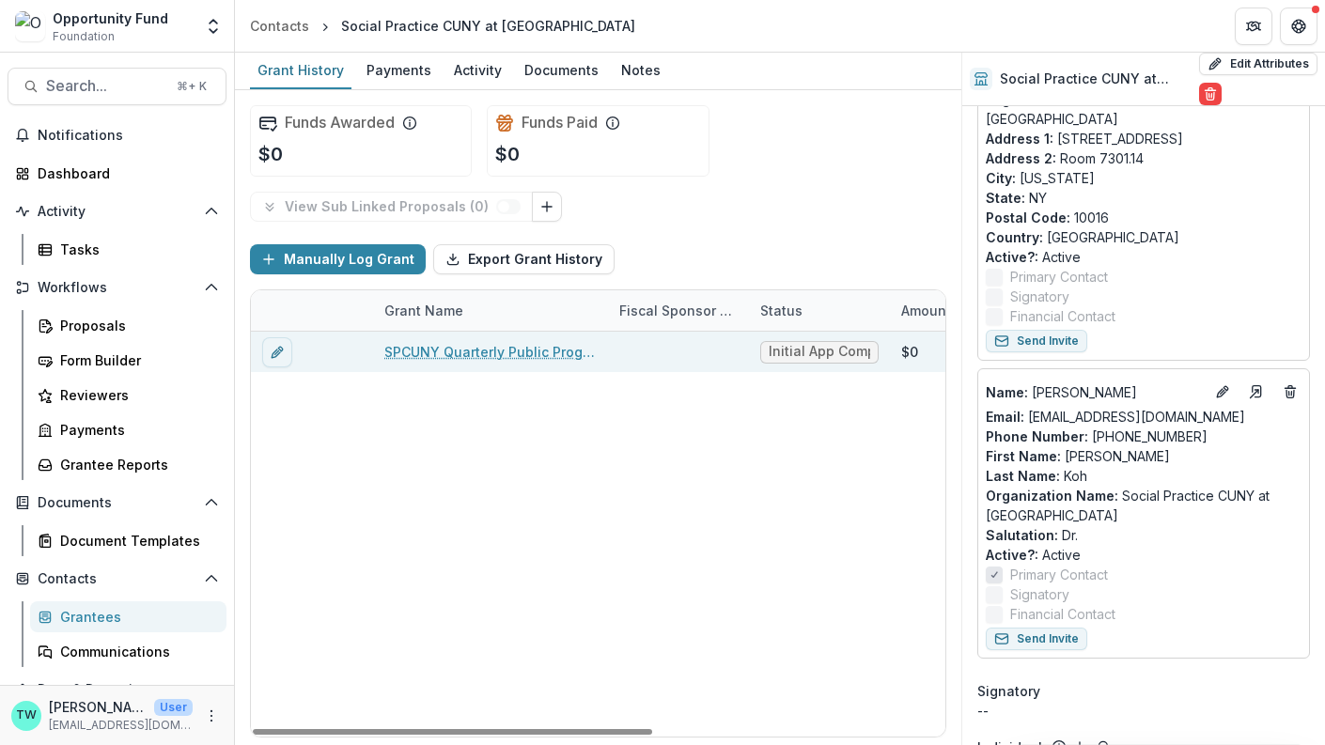
click at [481, 351] on link "SPCUNY Quarterly Public Programs 2026, in partnership with local community part…" at bounding box center [490, 352] width 212 height 20
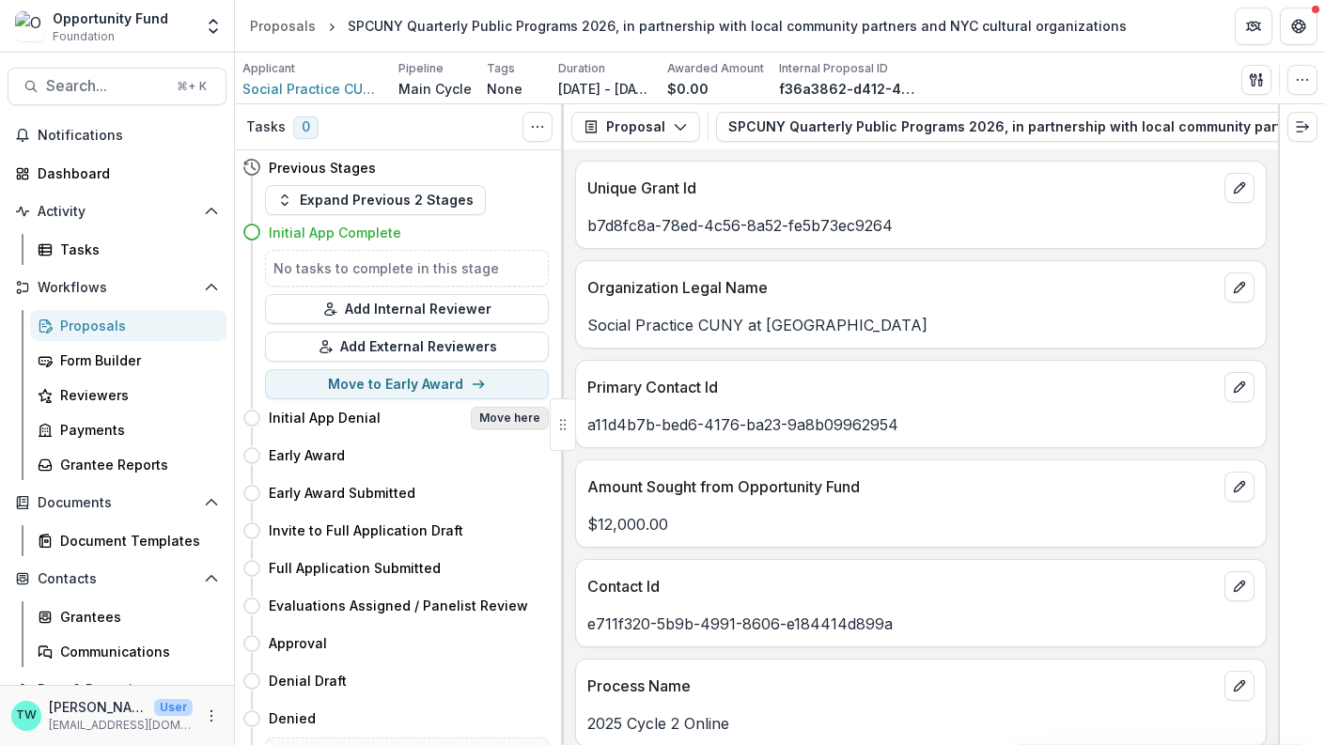
click at [517, 417] on button "Move here" at bounding box center [510, 418] width 78 height 23
select select "**********"
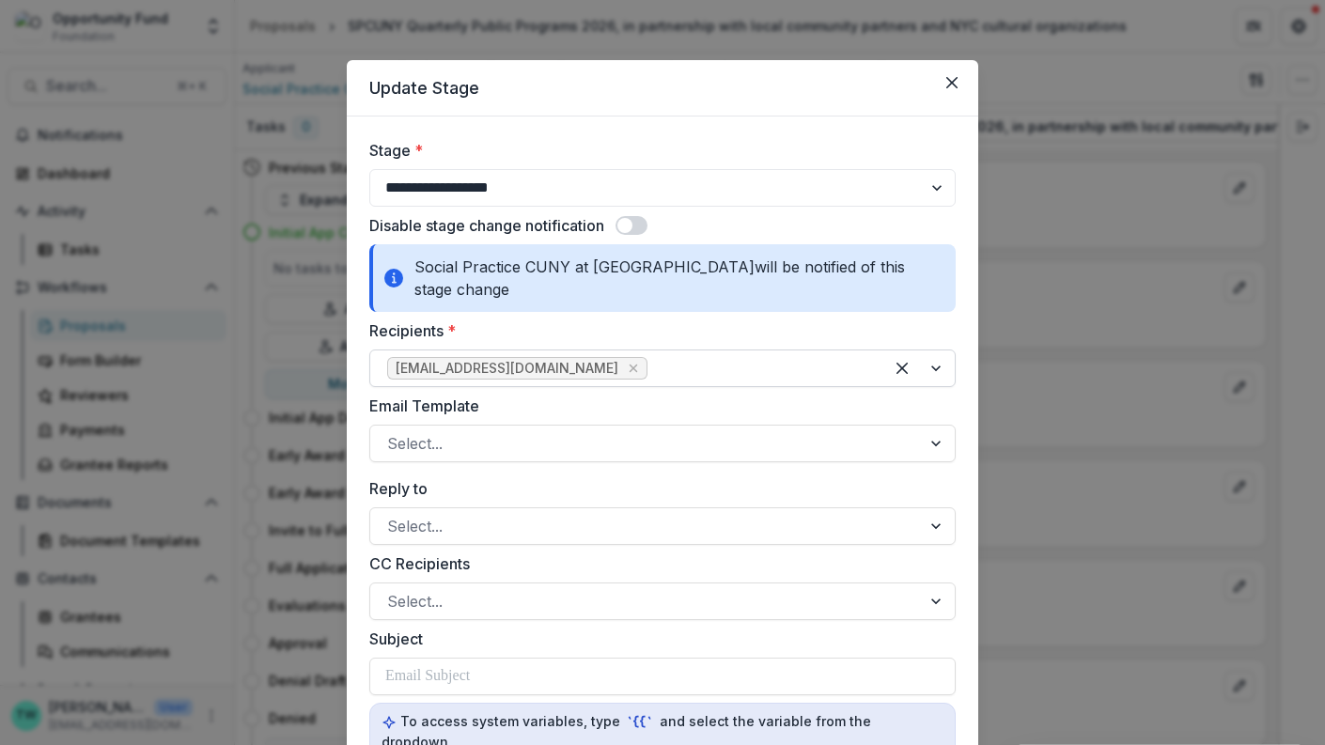
click at [651, 373] on div at bounding box center [758, 368] width 215 height 26
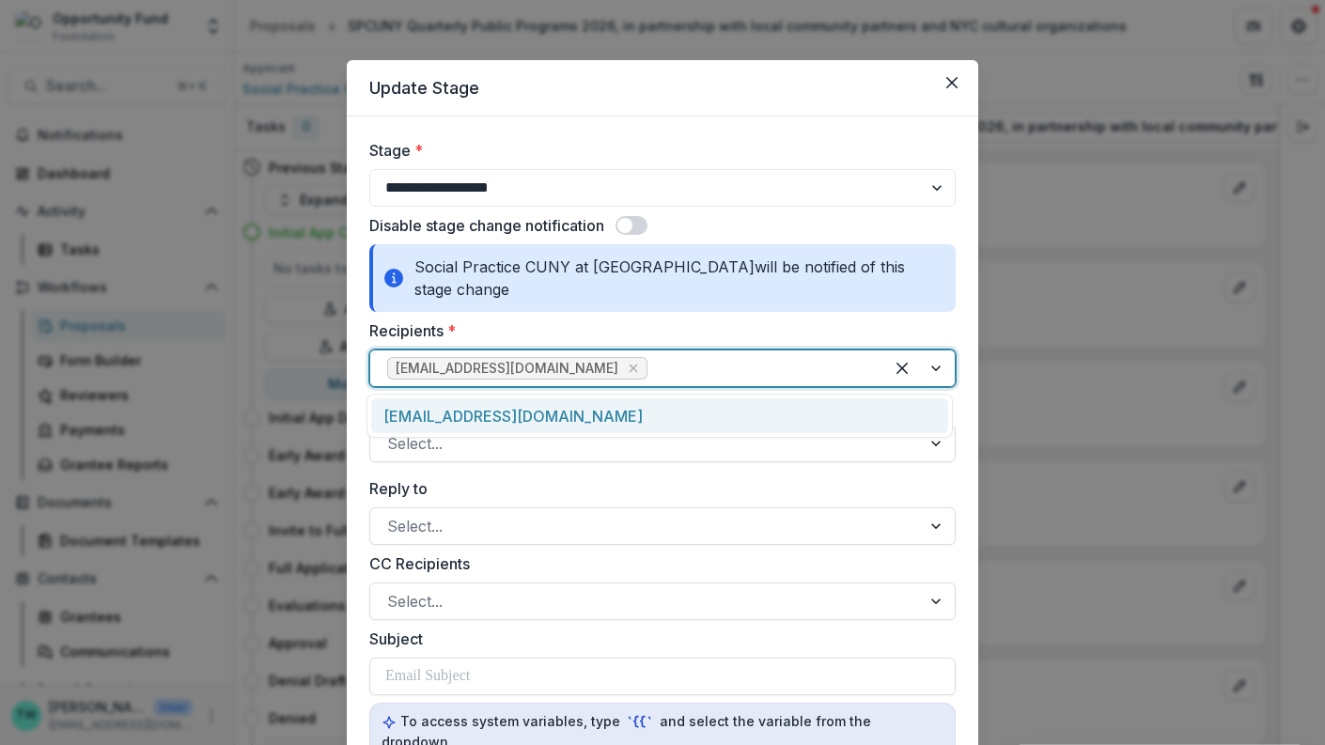
click at [582, 424] on div "spcuny@gmail.com" at bounding box center [659, 415] width 577 height 35
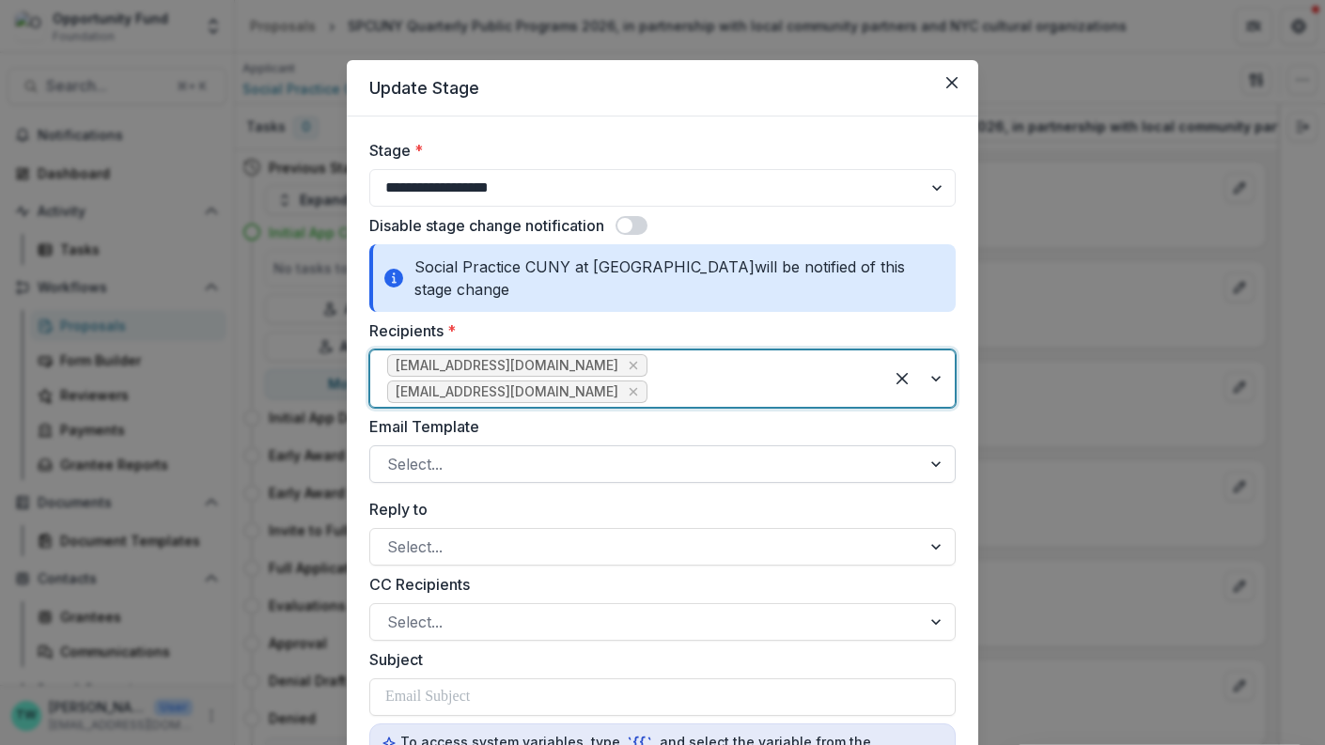
click at [564, 451] on div at bounding box center [645, 464] width 517 height 26
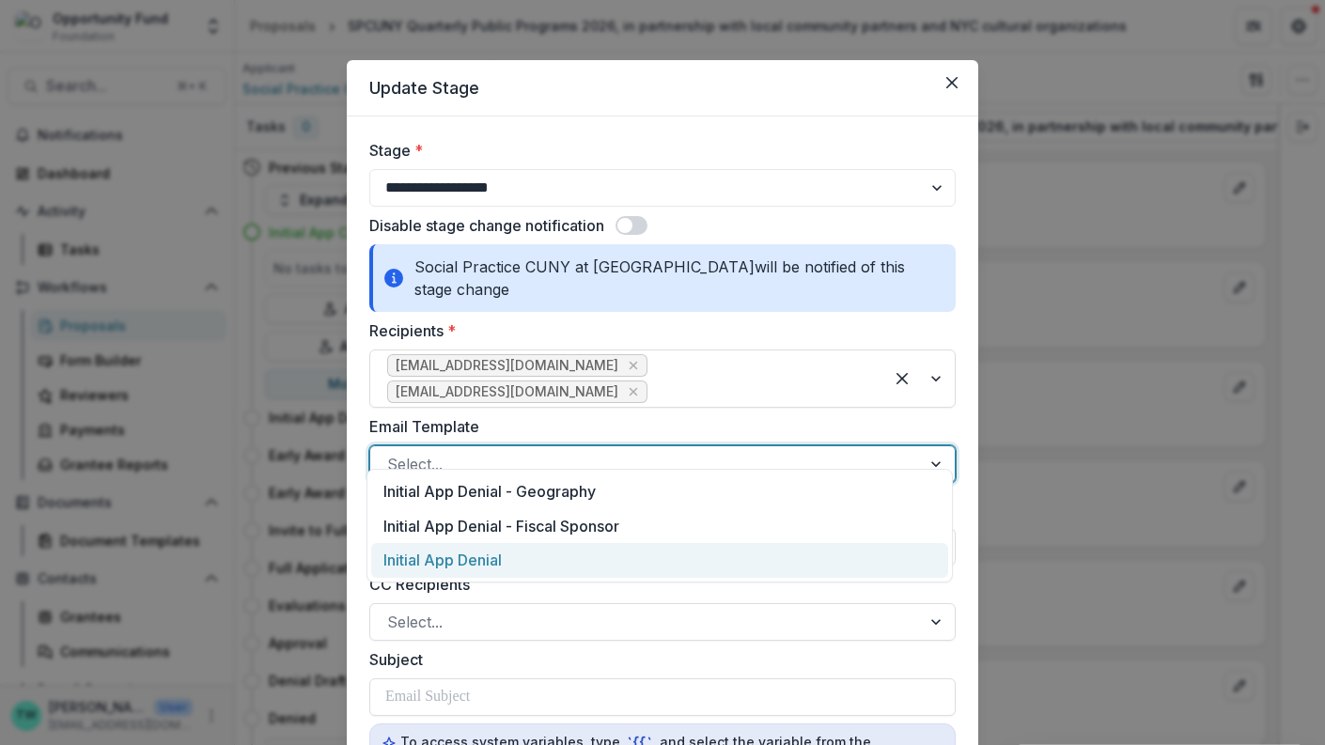
click at [549, 552] on div "Initial App Denial" at bounding box center [659, 560] width 577 height 35
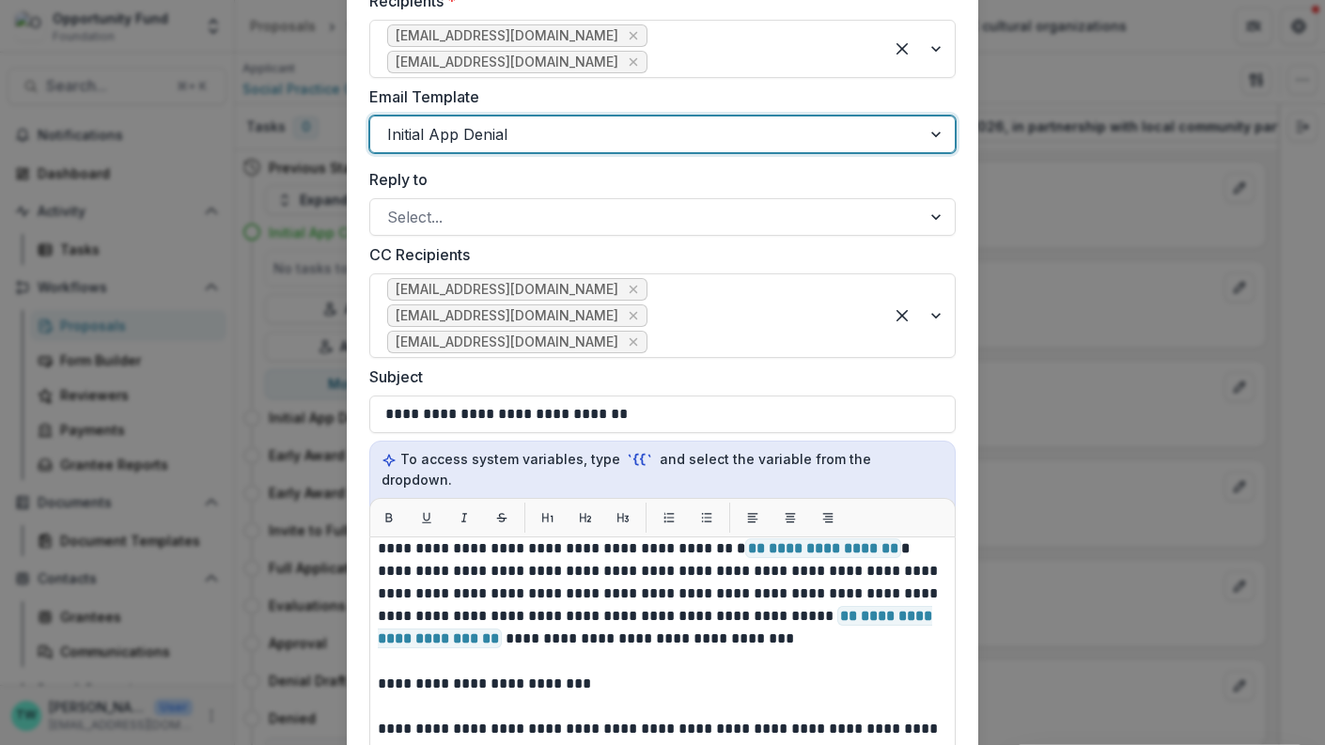
scroll to position [55, 0]
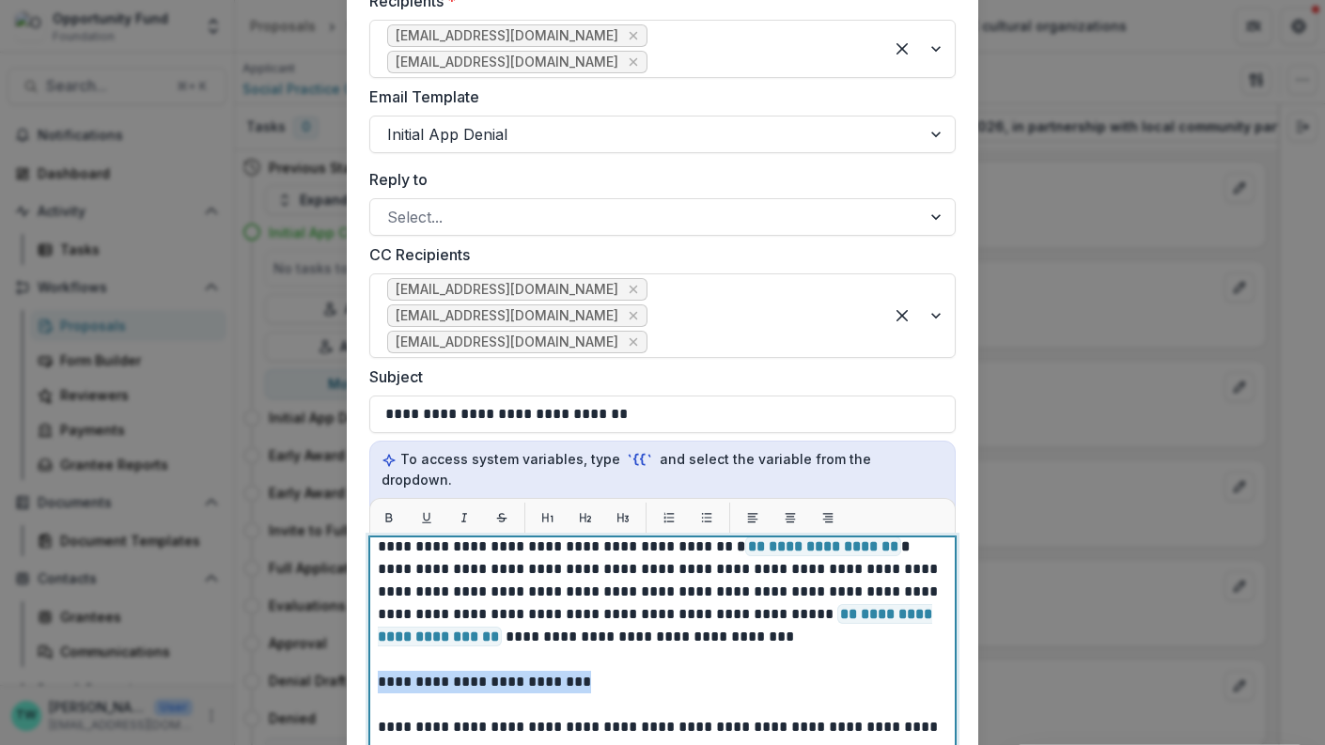
drag, startPoint x: 609, startPoint y: 634, endPoint x: 362, endPoint y: 639, distance: 247.2
click at [362, 639] on form "**********" at bounding box center [663, 500] width 632 height 1426
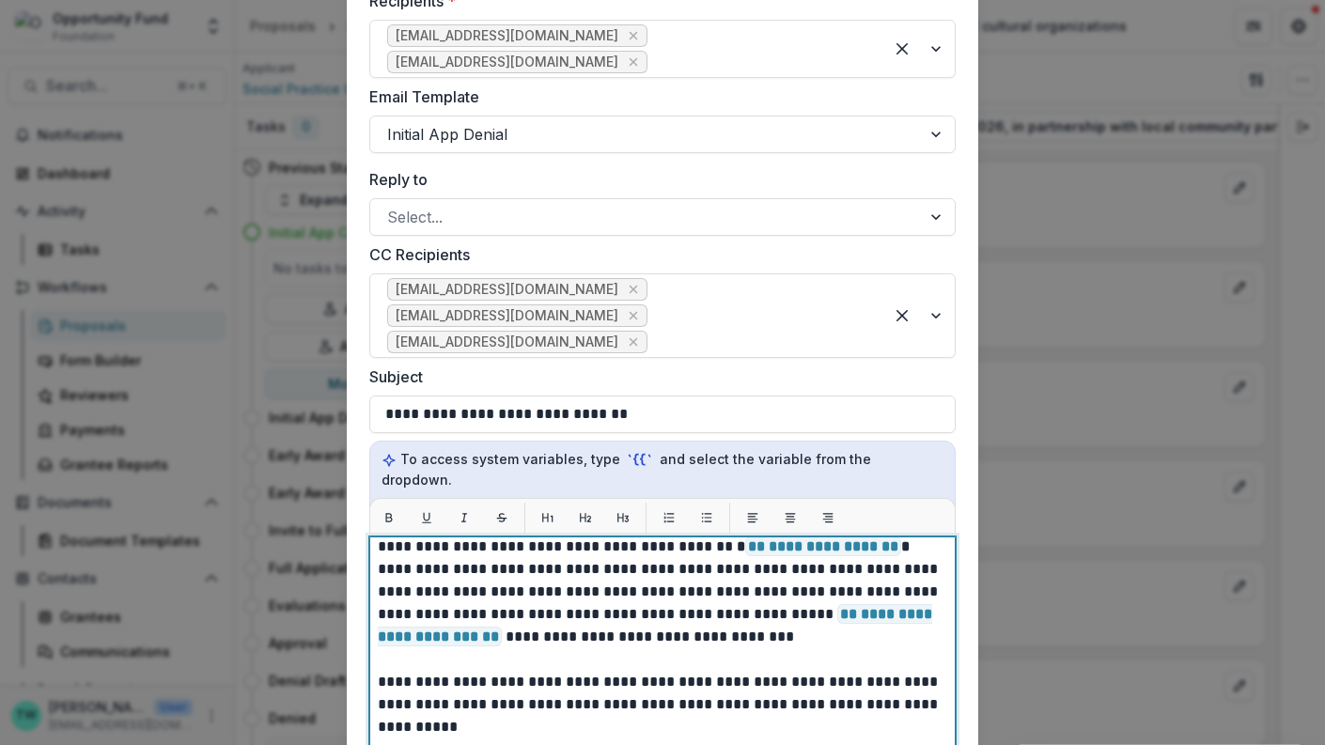
scroll to position [0, 0]
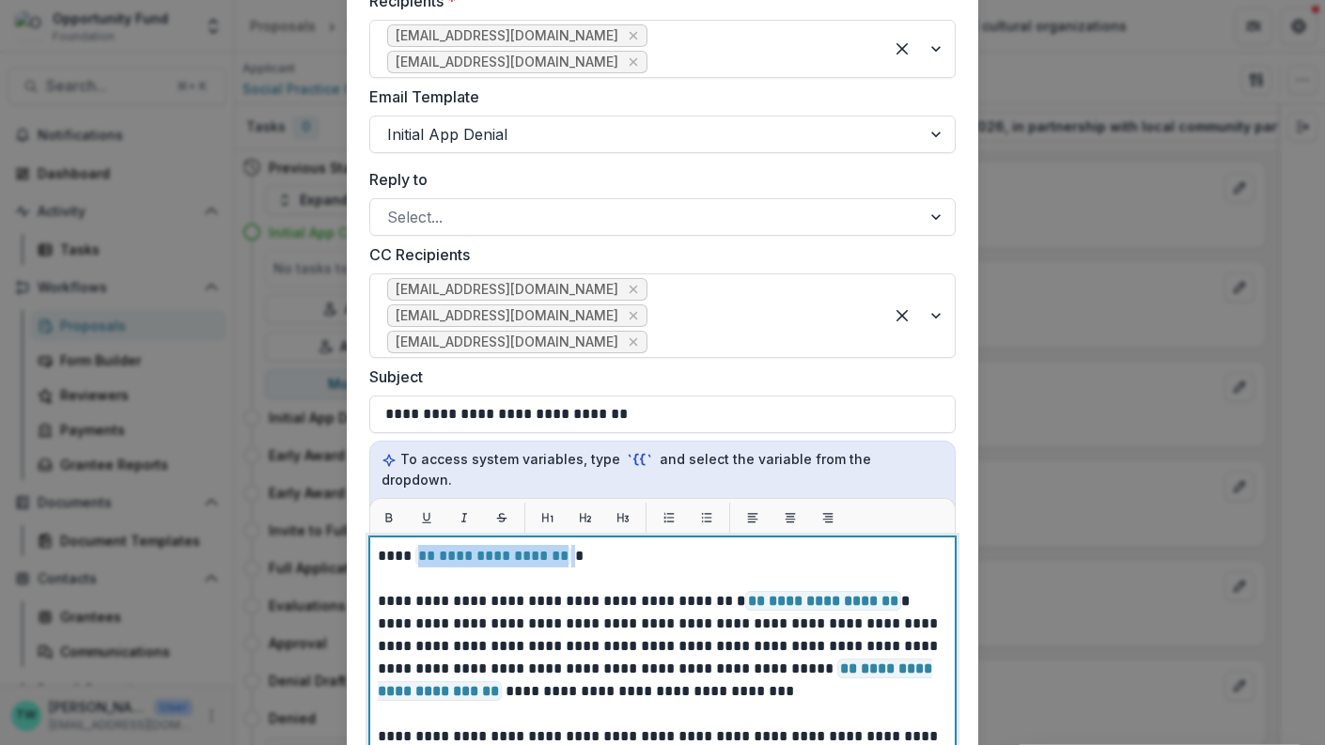
drag, startPoint x: 568, startPoint y: 515, endPoint x: 414, endPoint y: 516, distance: 153.2
paste div
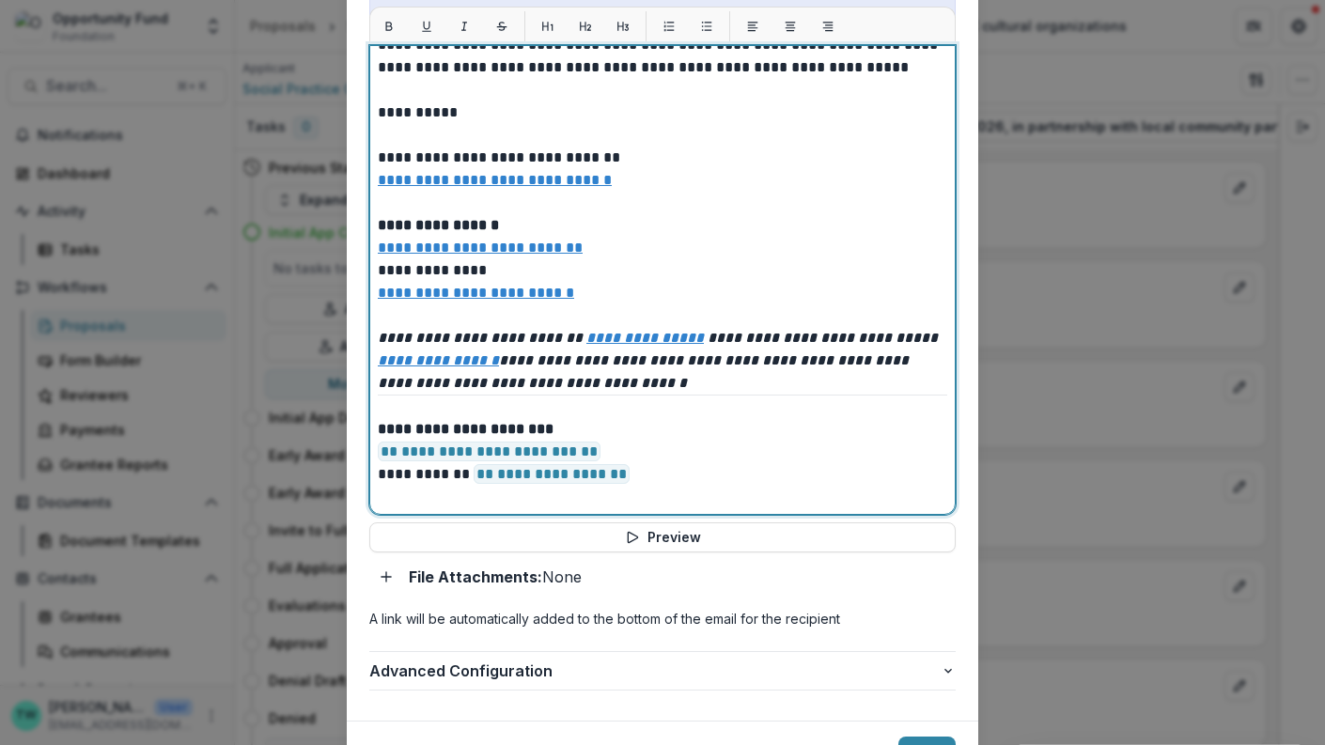
scroll to position [824, 0]
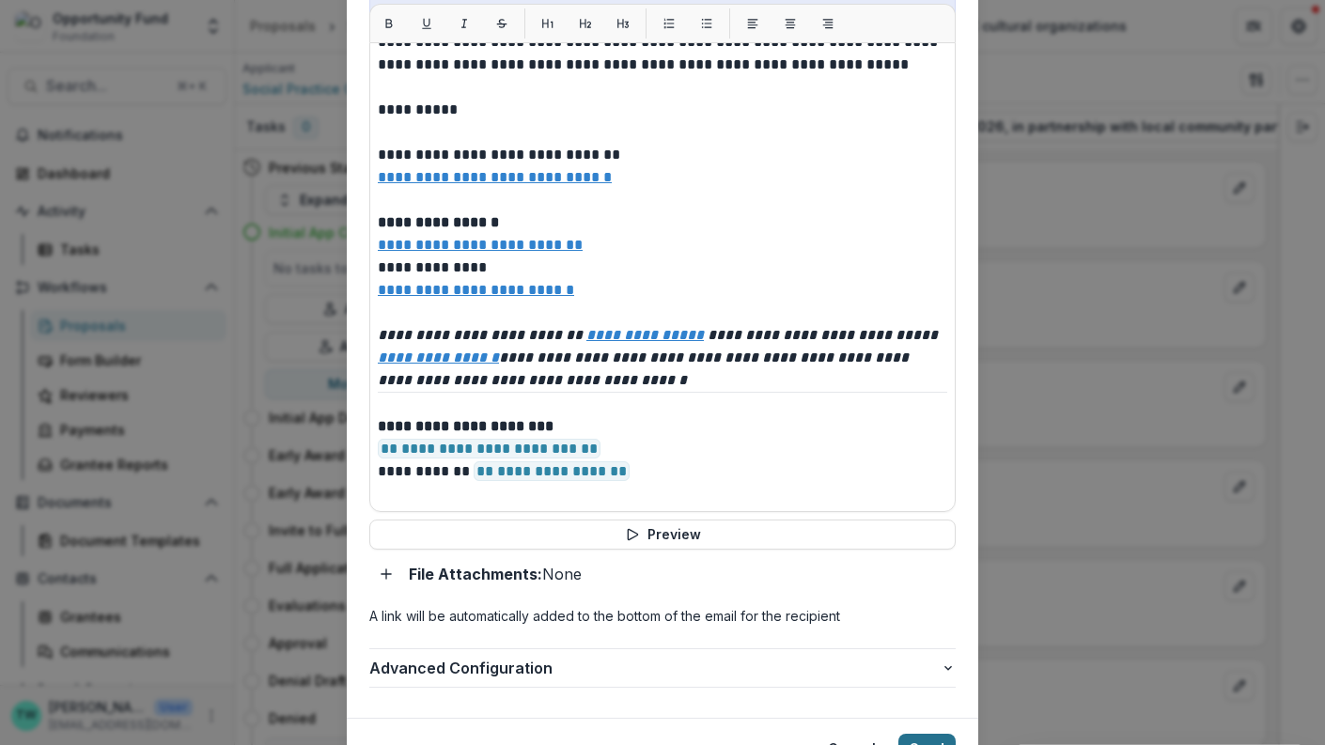
click at [924, 734] on button "Send" at bounding box center [926, 749] width 57 height 30
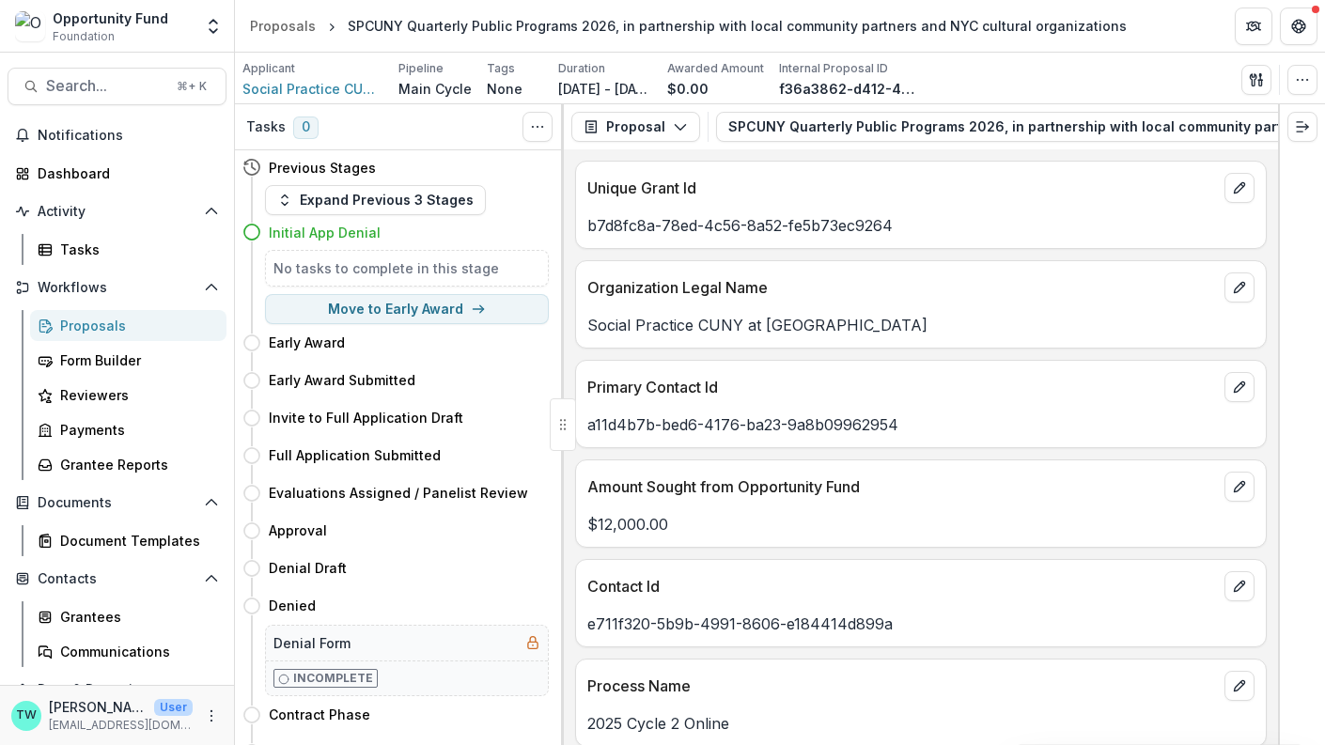
click at [89, 317] on div "Proposals" at bounding box center [135, 326] width 151 height 20
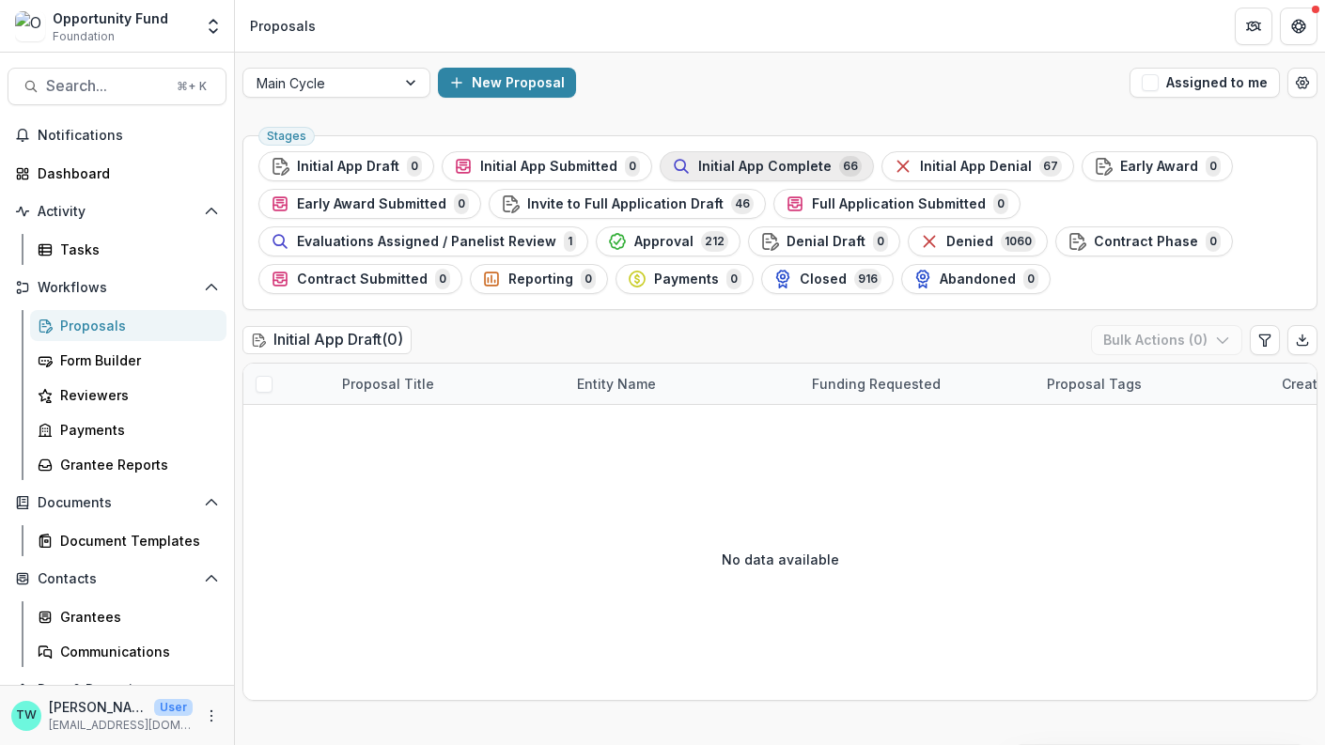
click at [765, 165] on span "Initial App Complete" at bounding box center [764, 167] width 133 height 16
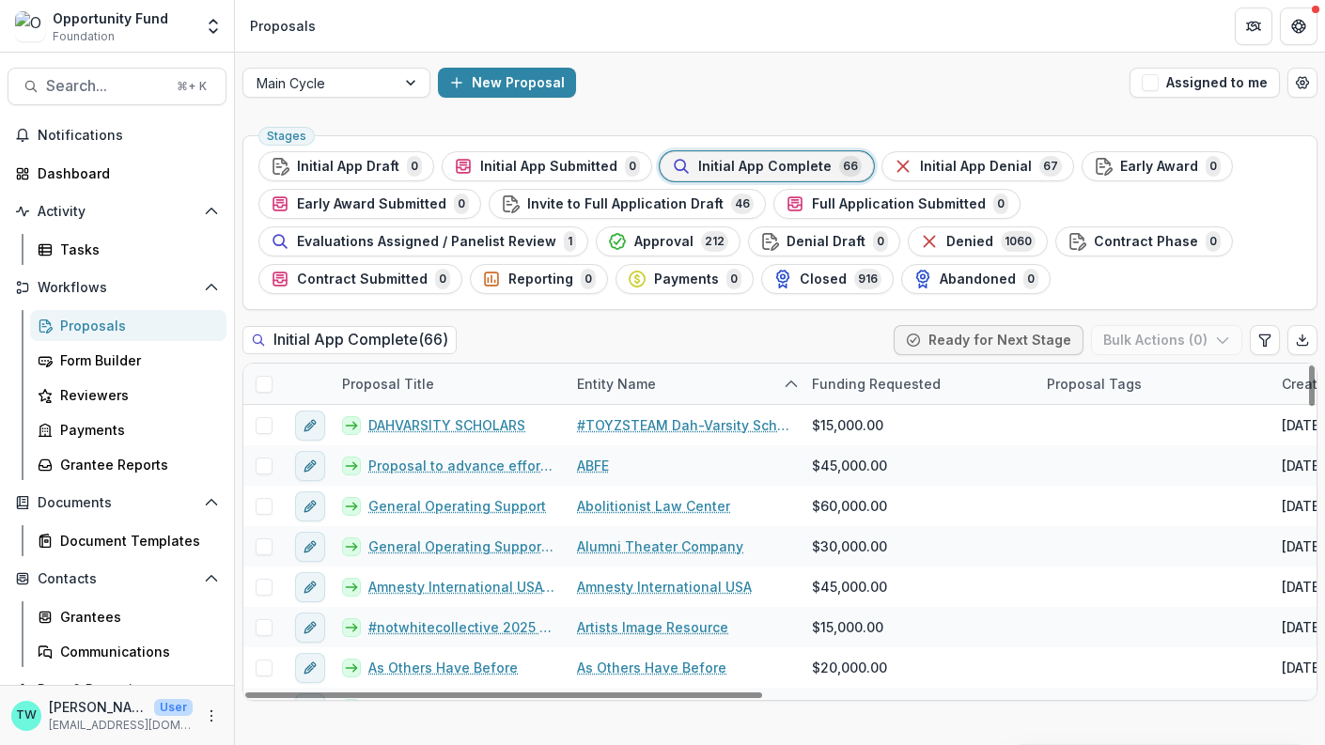
click at [757, 165] on span "Initial App Complete" at bounding box center [764, 167] width 133 height 16
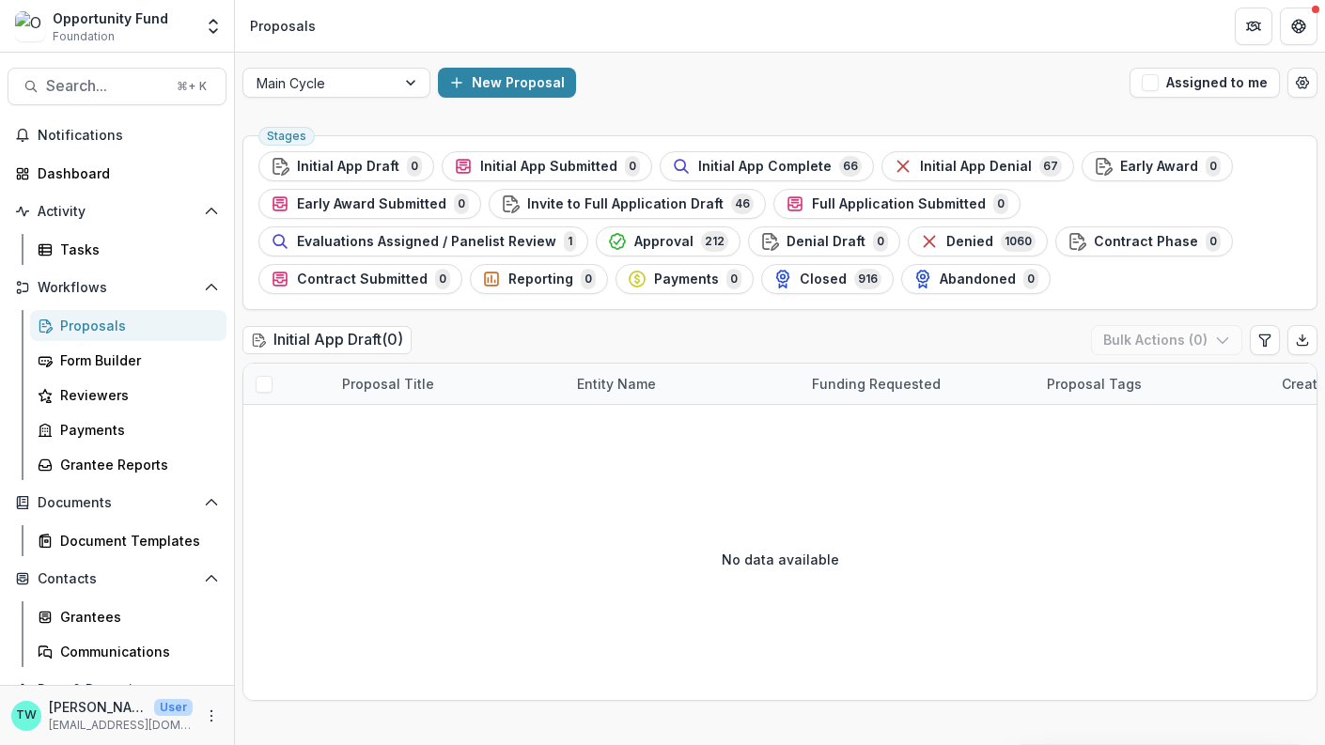
scroll to position [2, 0]
click at [745, 165] on span "Initial App Complete" at bounding box center [764, 167] width 133 height 16
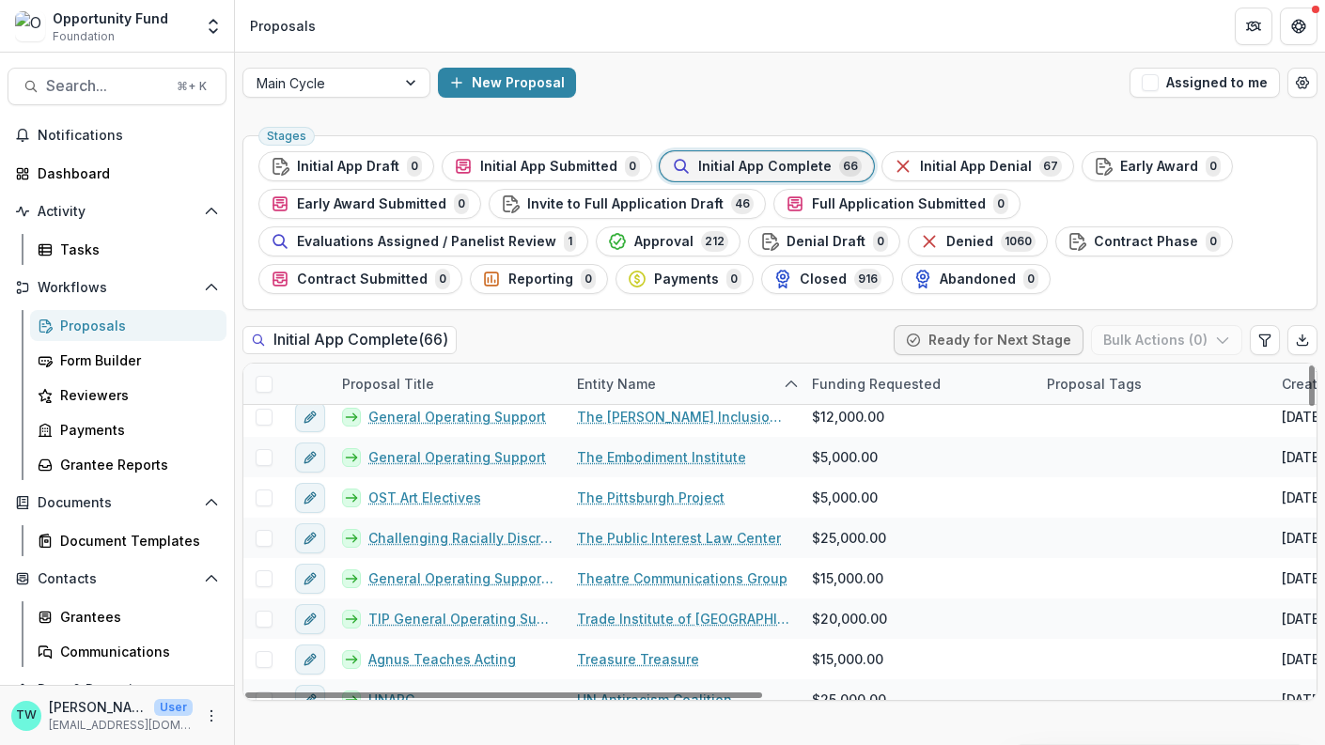
scroll to position [2105, 0]
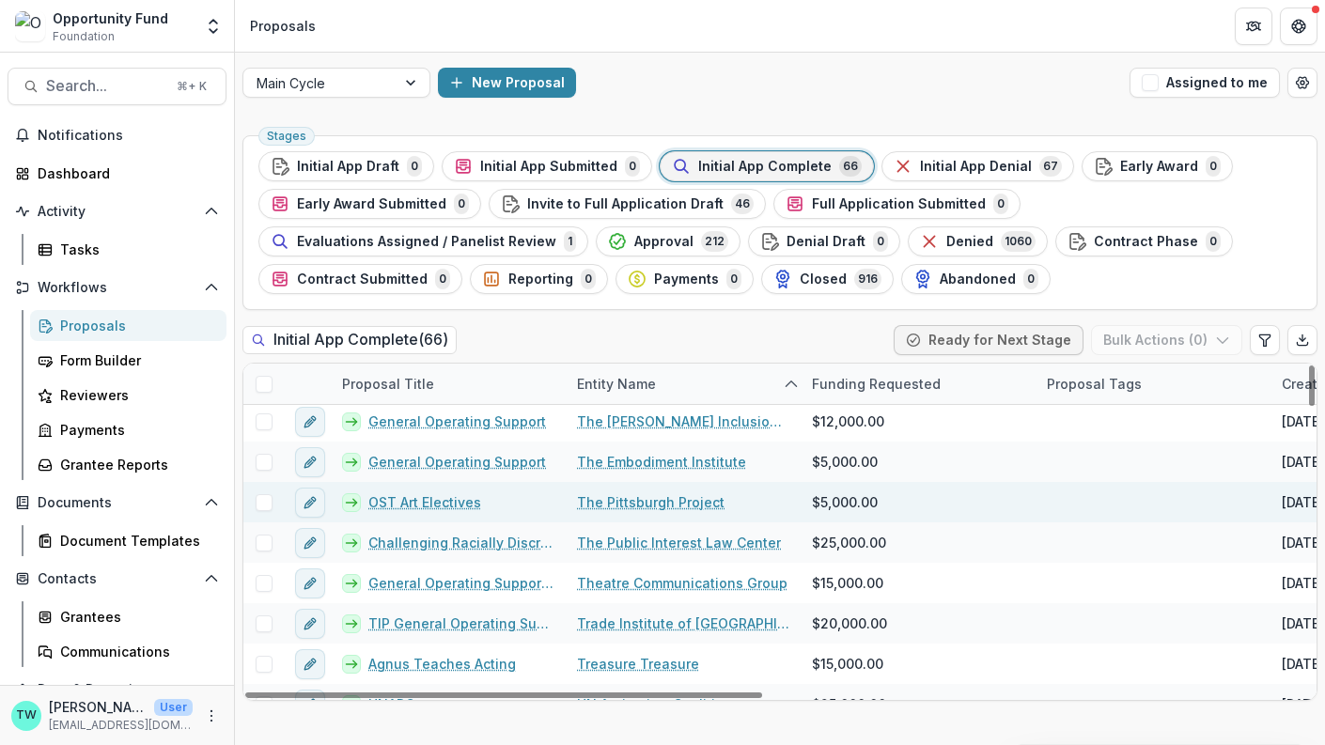
click at [413, 492] on link "OST Art Electives" at bounding box center [424, 502] width 113 height 20
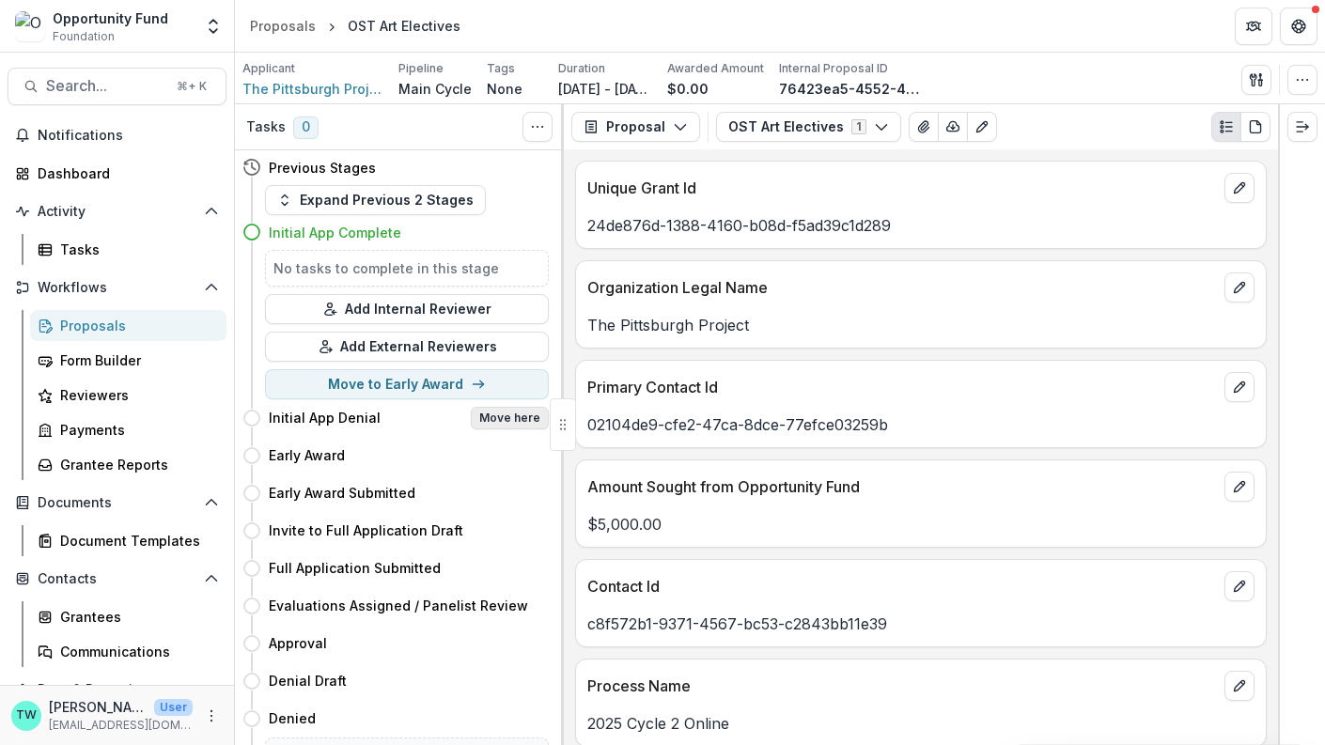
click at [515, 419] on button "Move here" at bounding box center [510, 418] width 78 height 23
select select "**********"
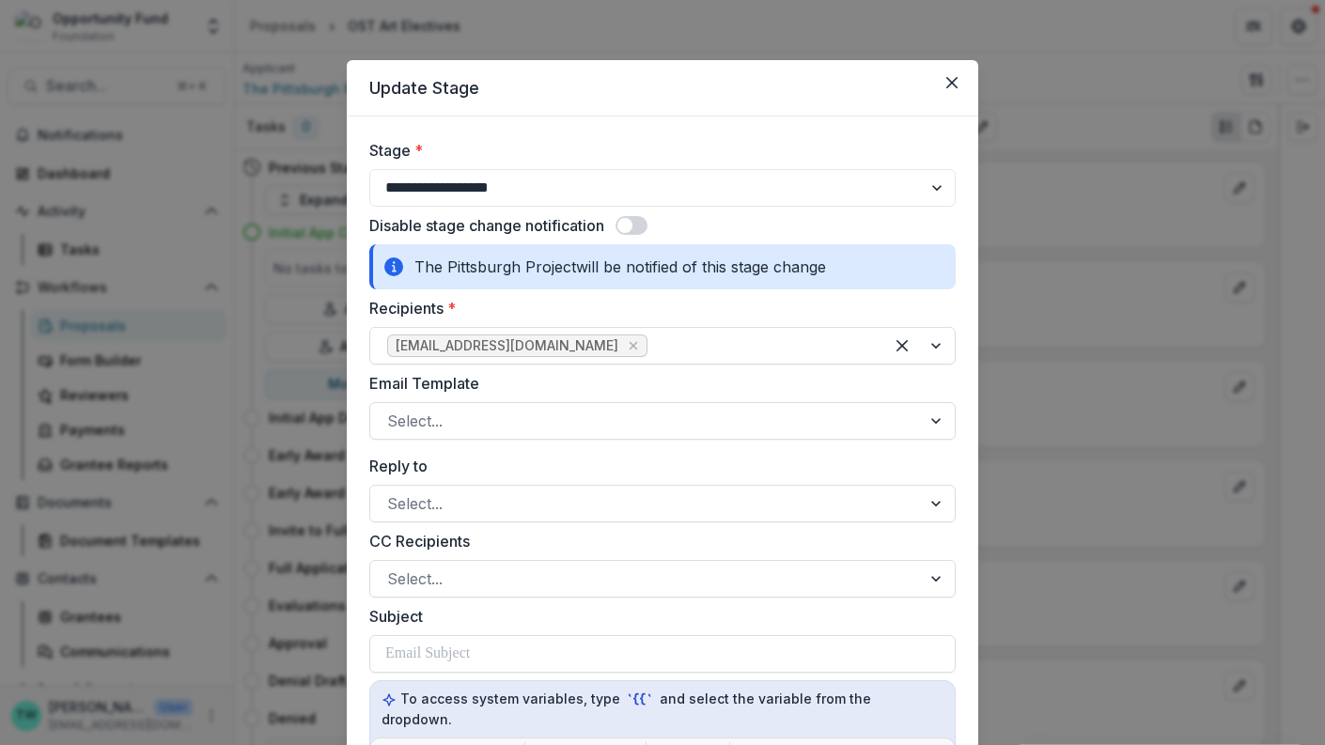
scroll to position [20, 0]
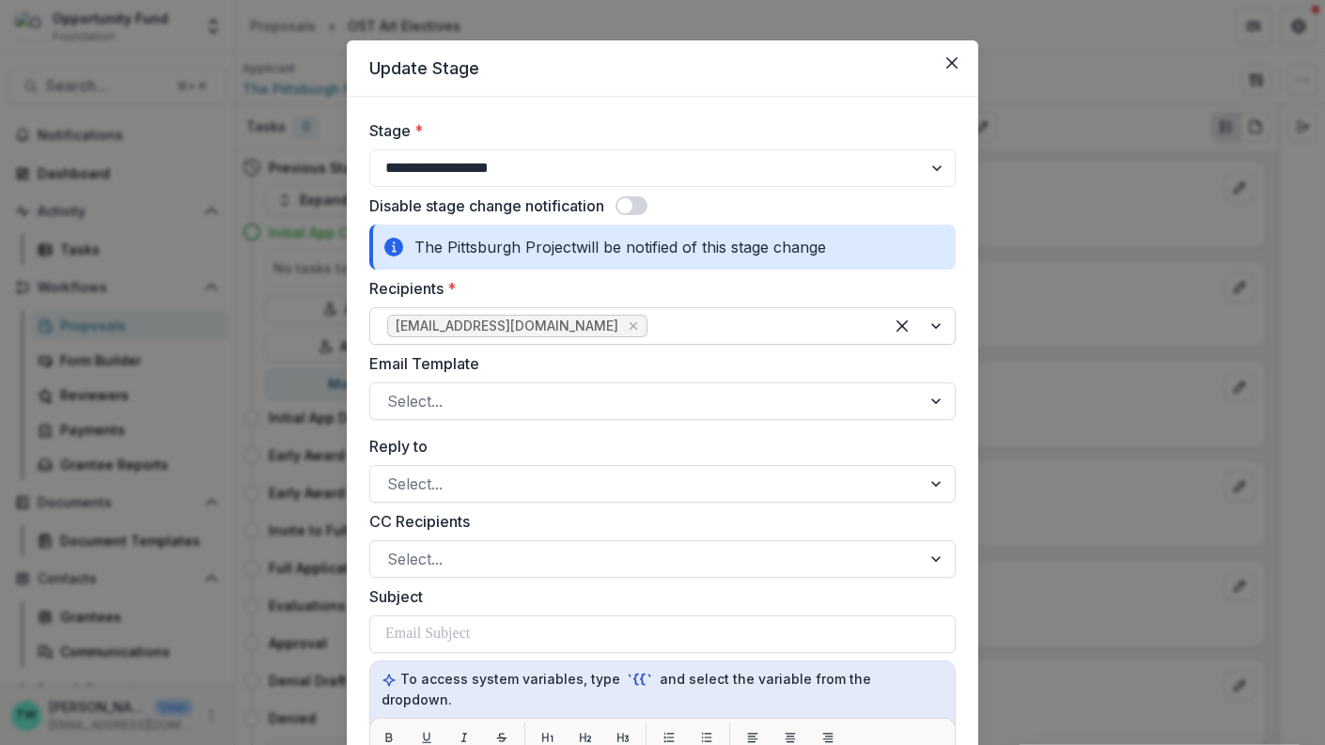
click at [712, 325] on div at bounding box center [758, 326] width 215 height 26
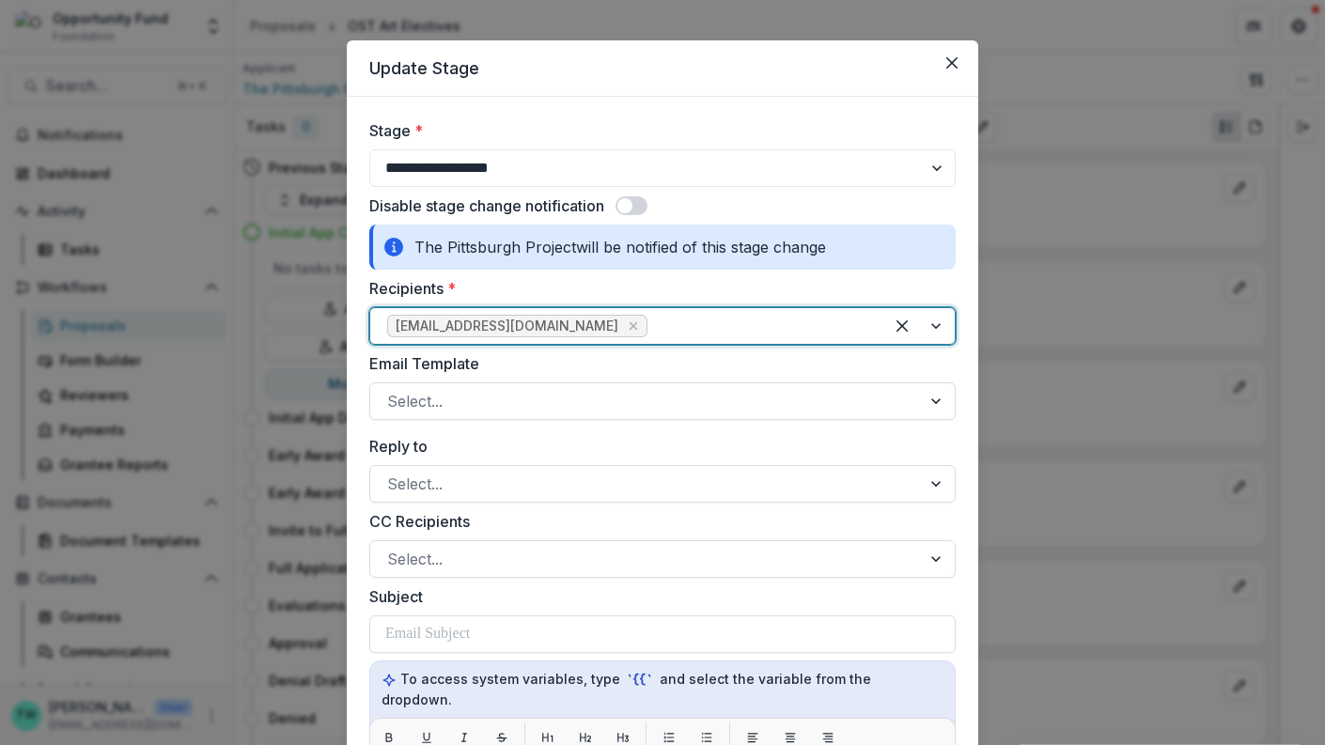
click at [695, 331] on div at bounding box center [758, 326] width 215 height 26
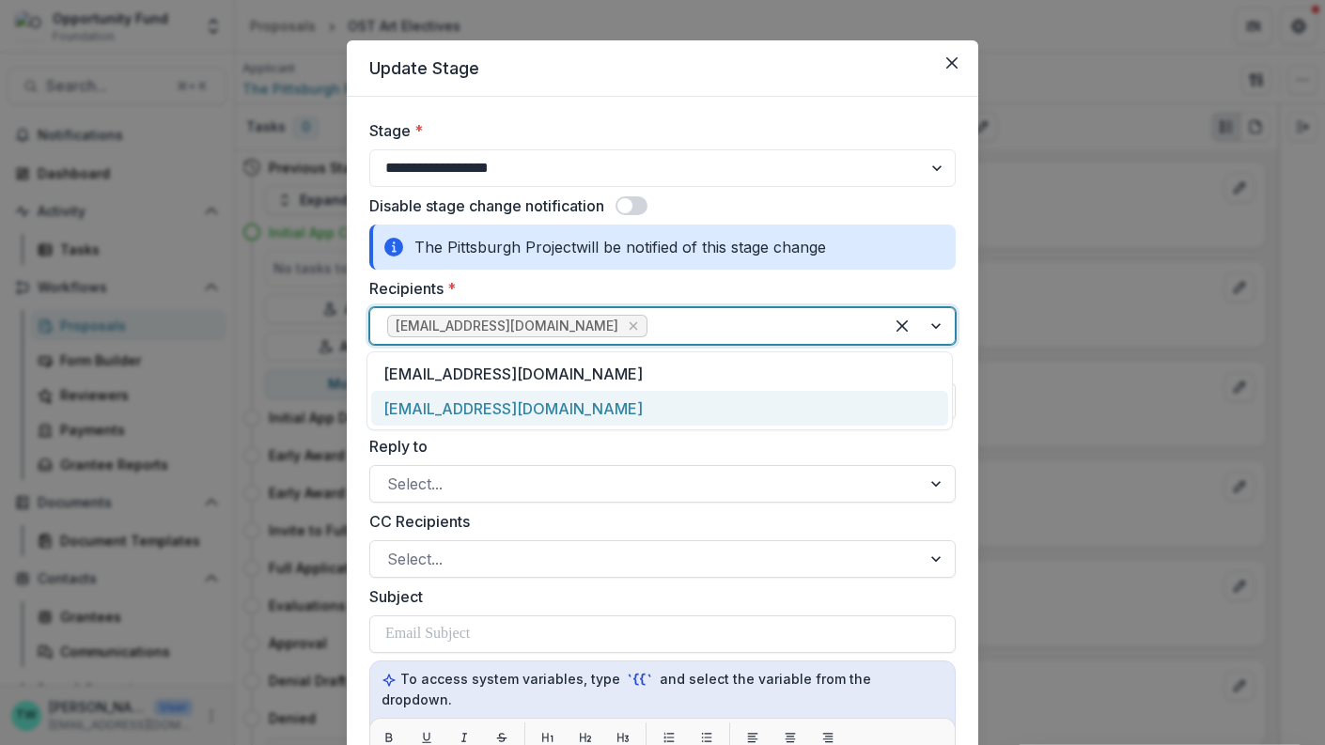
click at [669, 398] on div "development@pittsburghproject.org" at bounding box center [659, 408] width 577 height 35
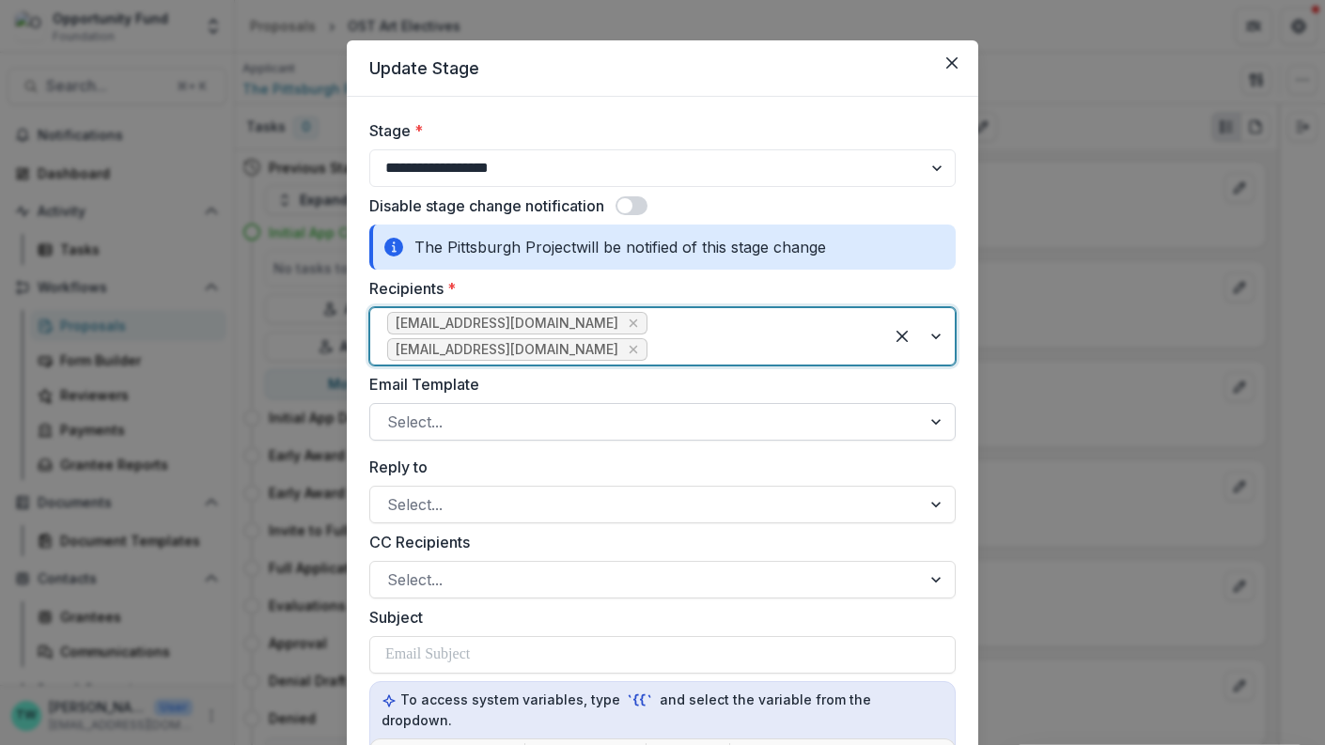
click at [628, 416] on div at bounding box center [645, 422] width 517 height 26
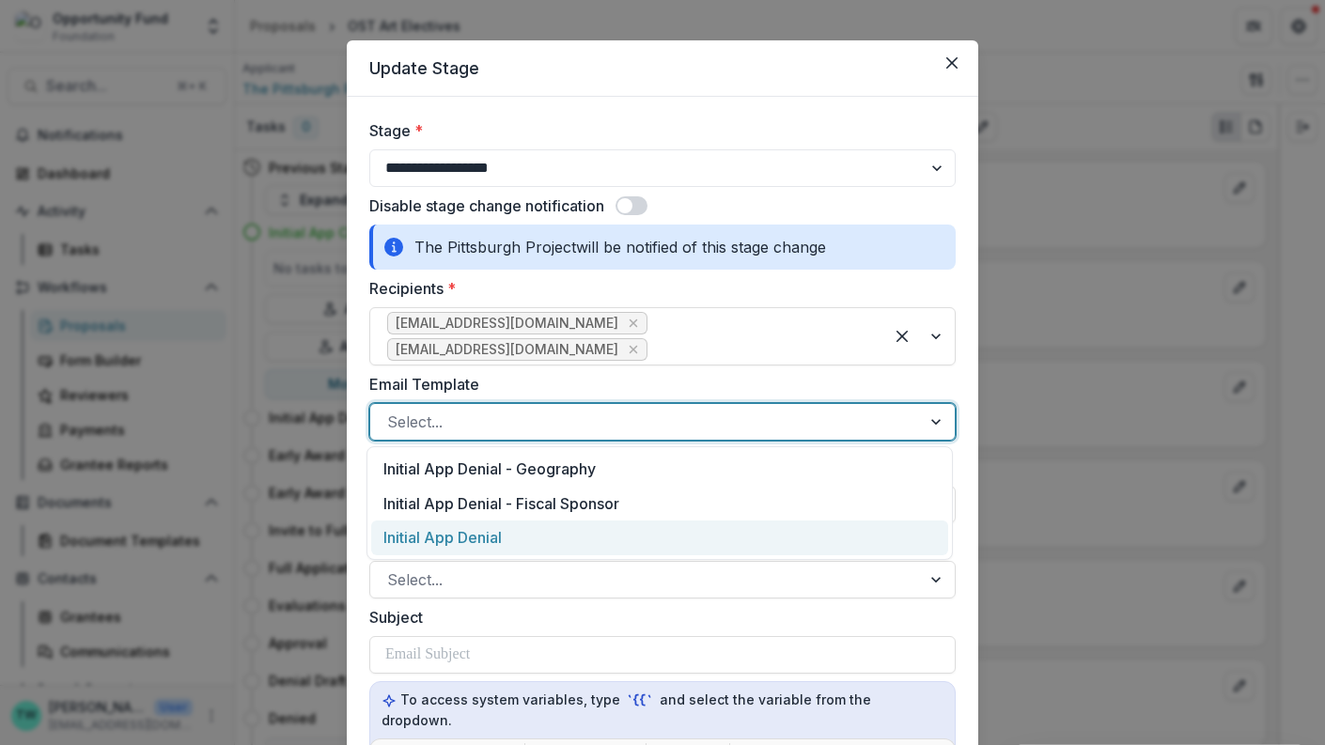
click at [587, 527] on div "Initial App Denial" at bounding box center [659, 538] width 577 height 35
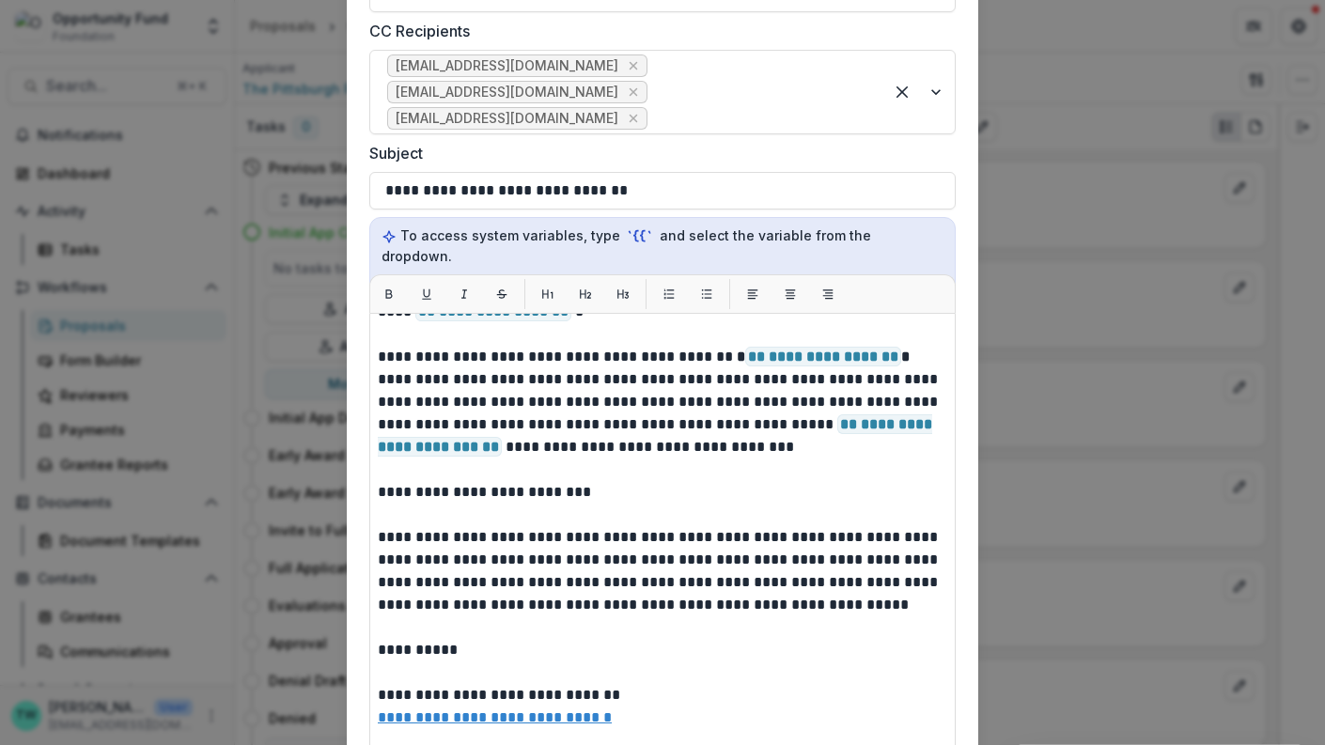
scroll to position [23, 0]
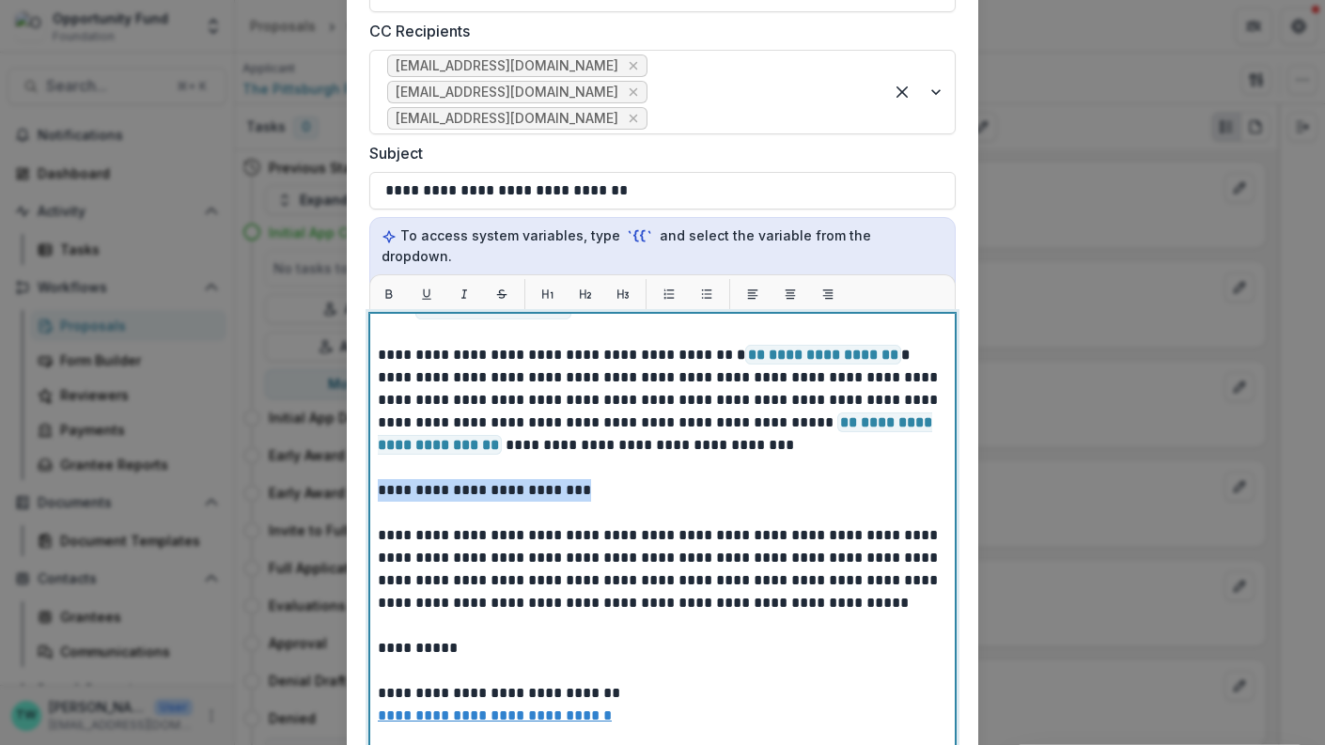
drag, startPoint x: 617, startPoint y: 471, endPoint x: 361, endPoint y: 471, distance: 255.6
click at [361, 471] on form "**********" at bounding box center [663, 287] width 632 height 1403
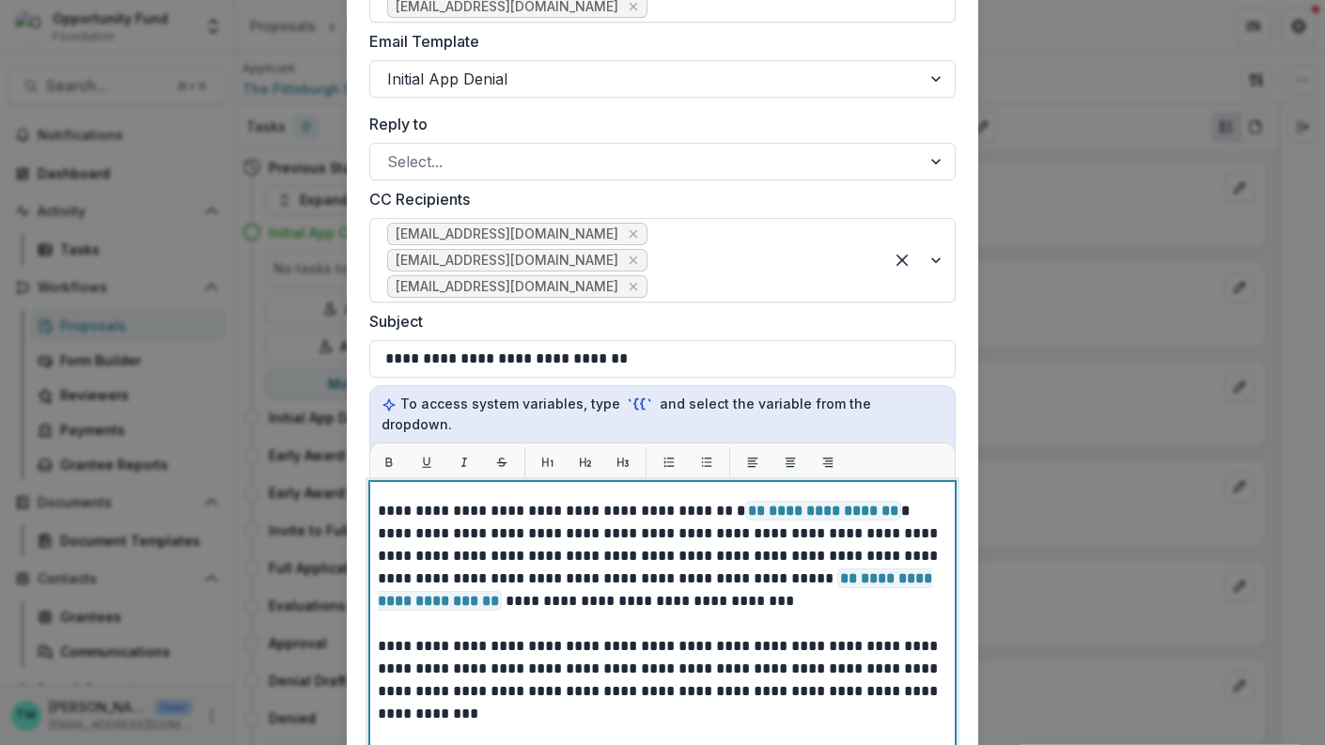
scroll to position [0, 0]
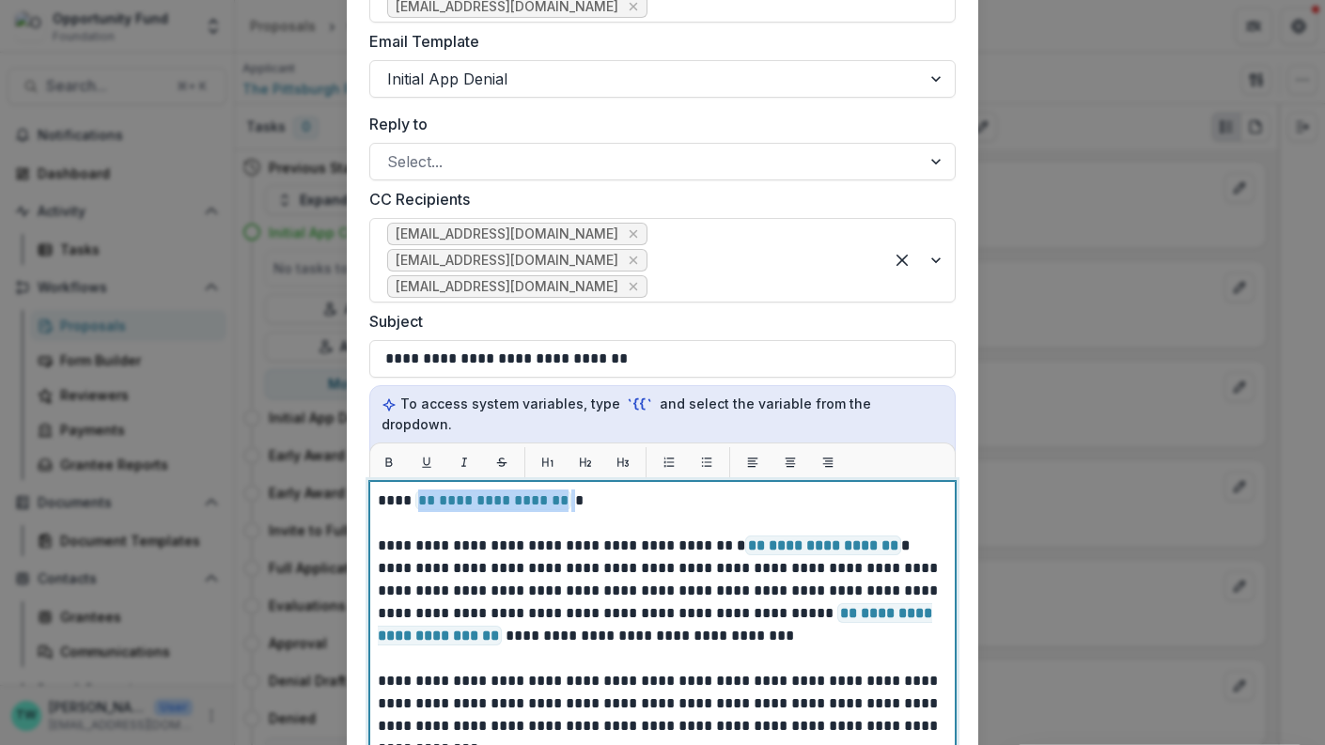
drag, startPoint x: 570, startPoint y: 477, endPoint x: 418, endPoint y: 480, distance: 151.3
paste div
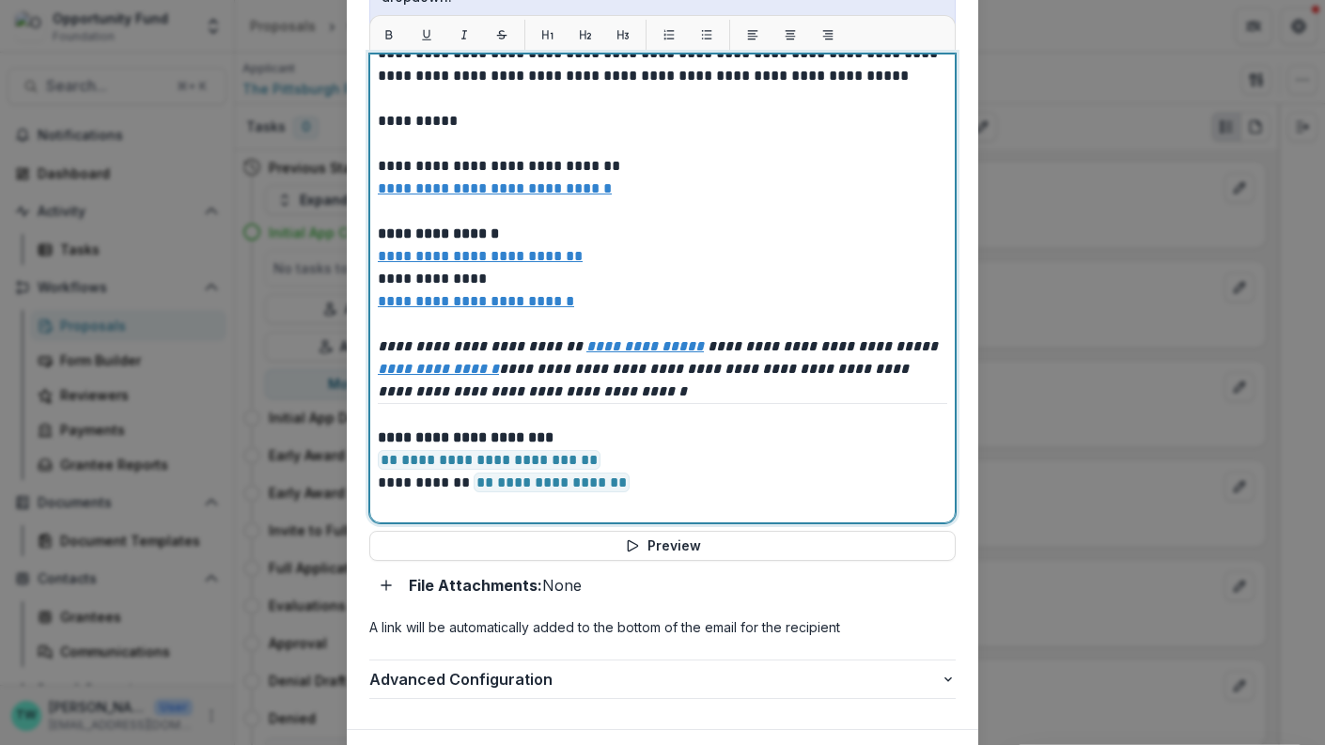
scroll to position [869, 0]
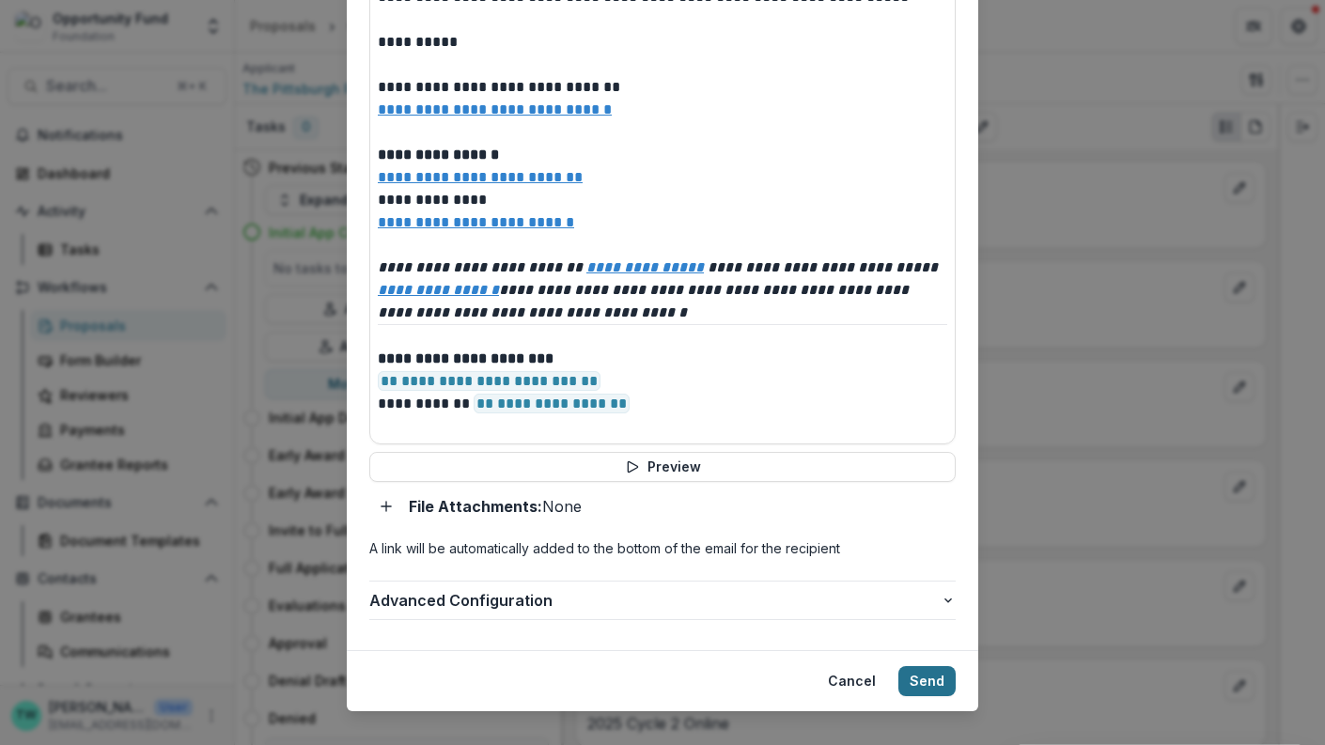
click at [933, 666] on button "Send" at bounding box center [926, 681] width 57 height 30
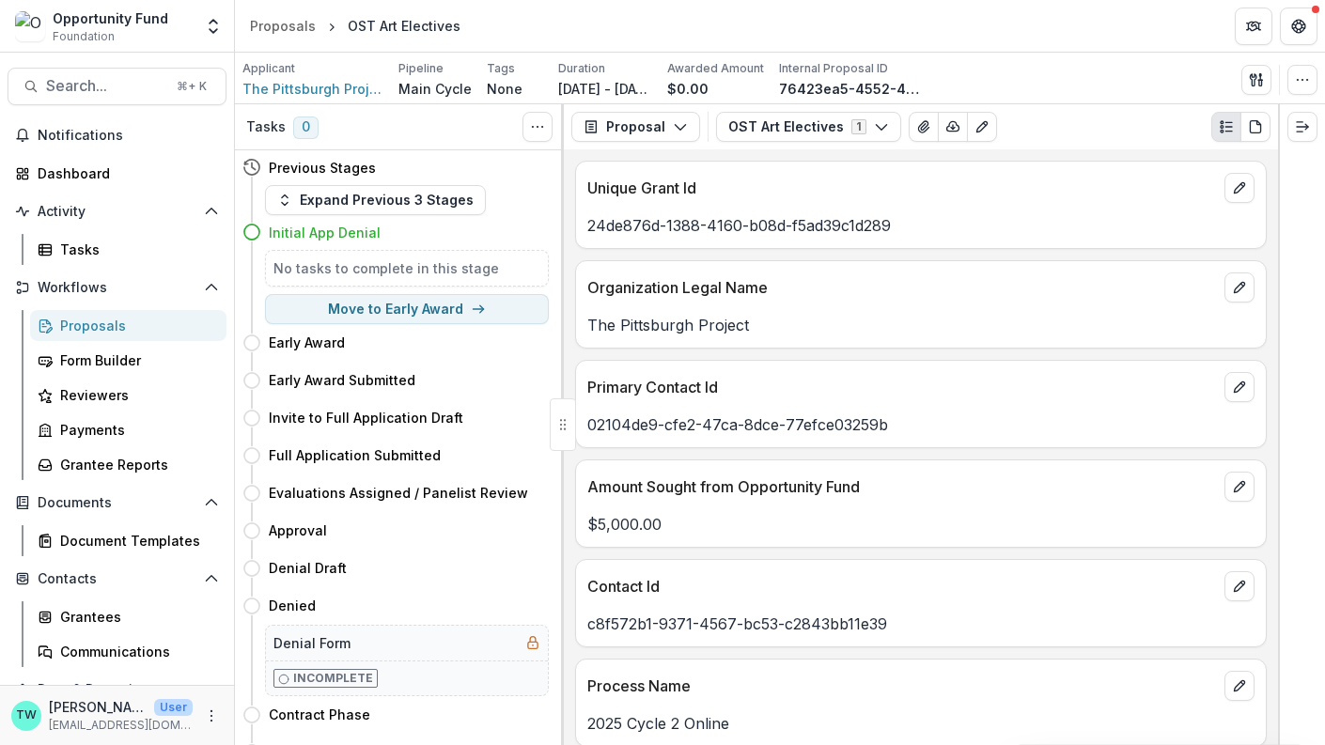
click at [86, 322] on div "Proposals" at bounding box center [135, 326] width 151 height 20
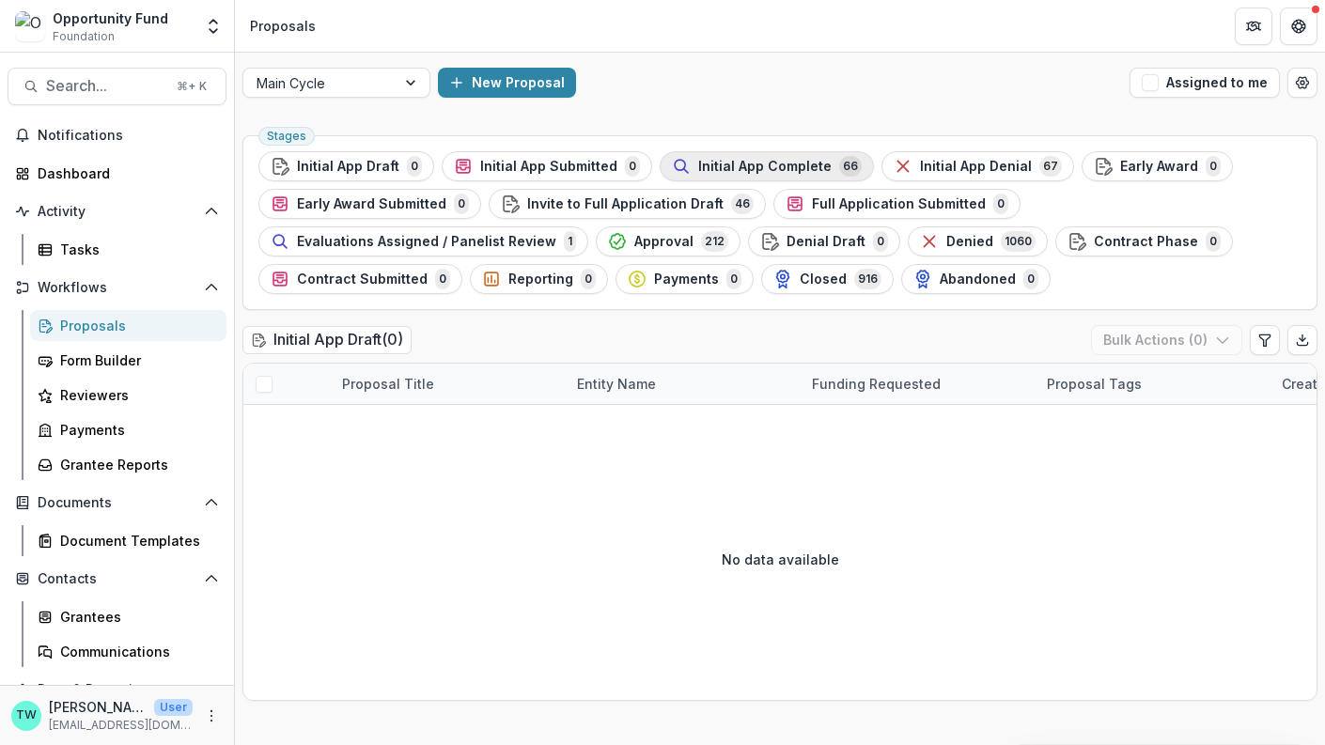
click at [713, 173] on span "Initial App Complete" at bounding box center [764, 167] width 133 height 16
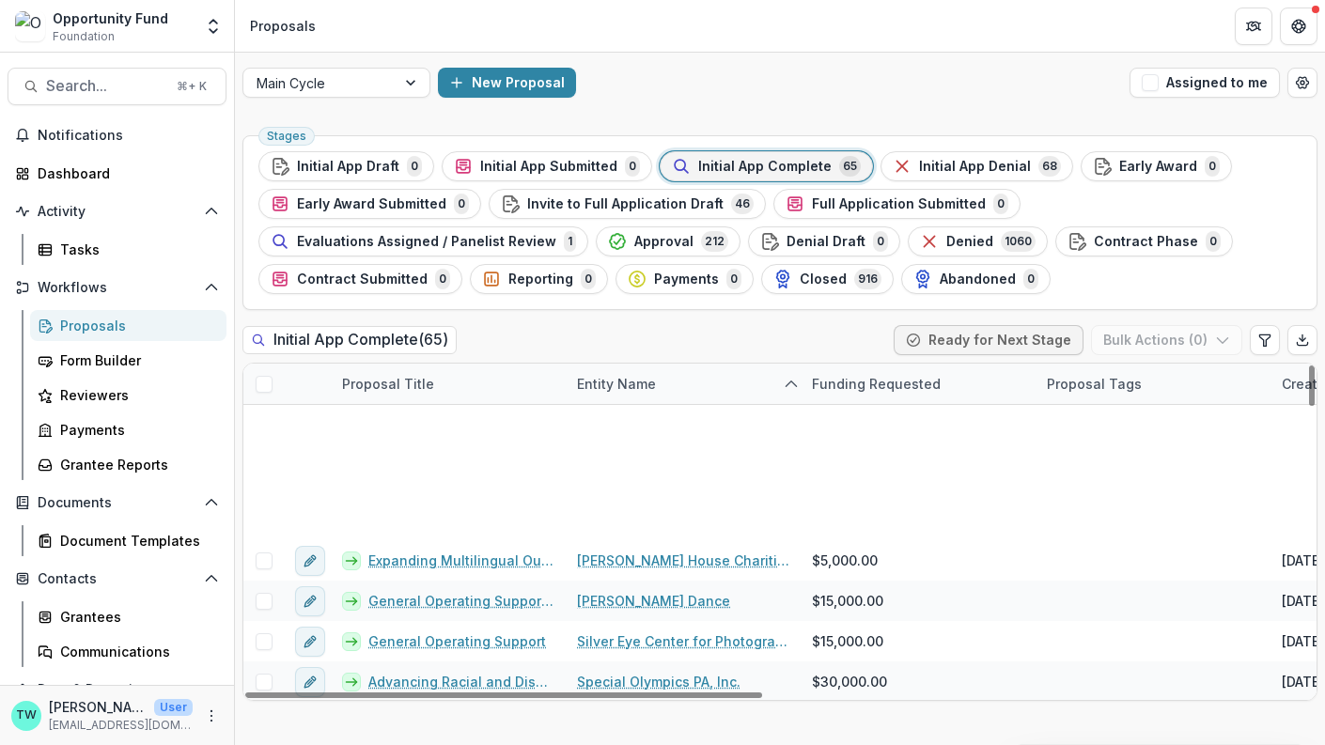
scroll to position [2330, 0]
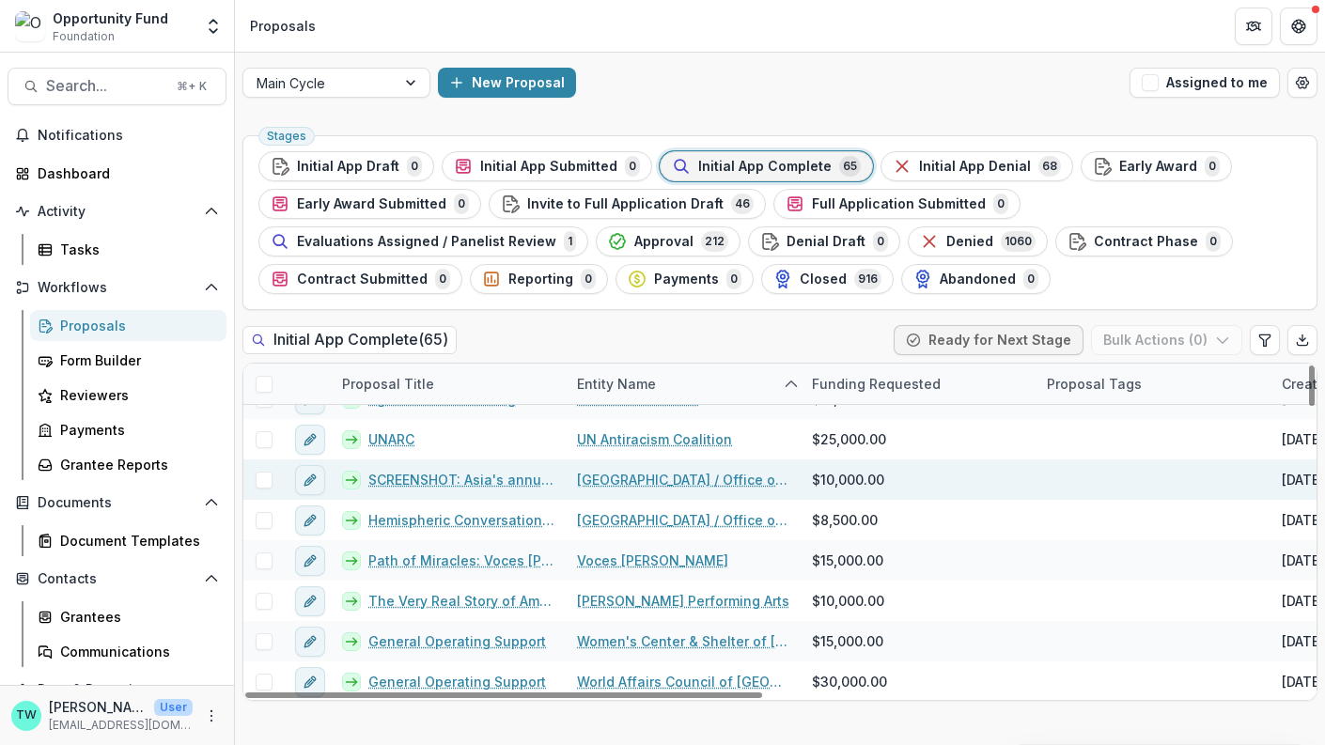
click at [454, 476] on link "SCREENSHOT: Asia's annual film festival and year round programming" at bounding box center [461, 480] width 186 height 20
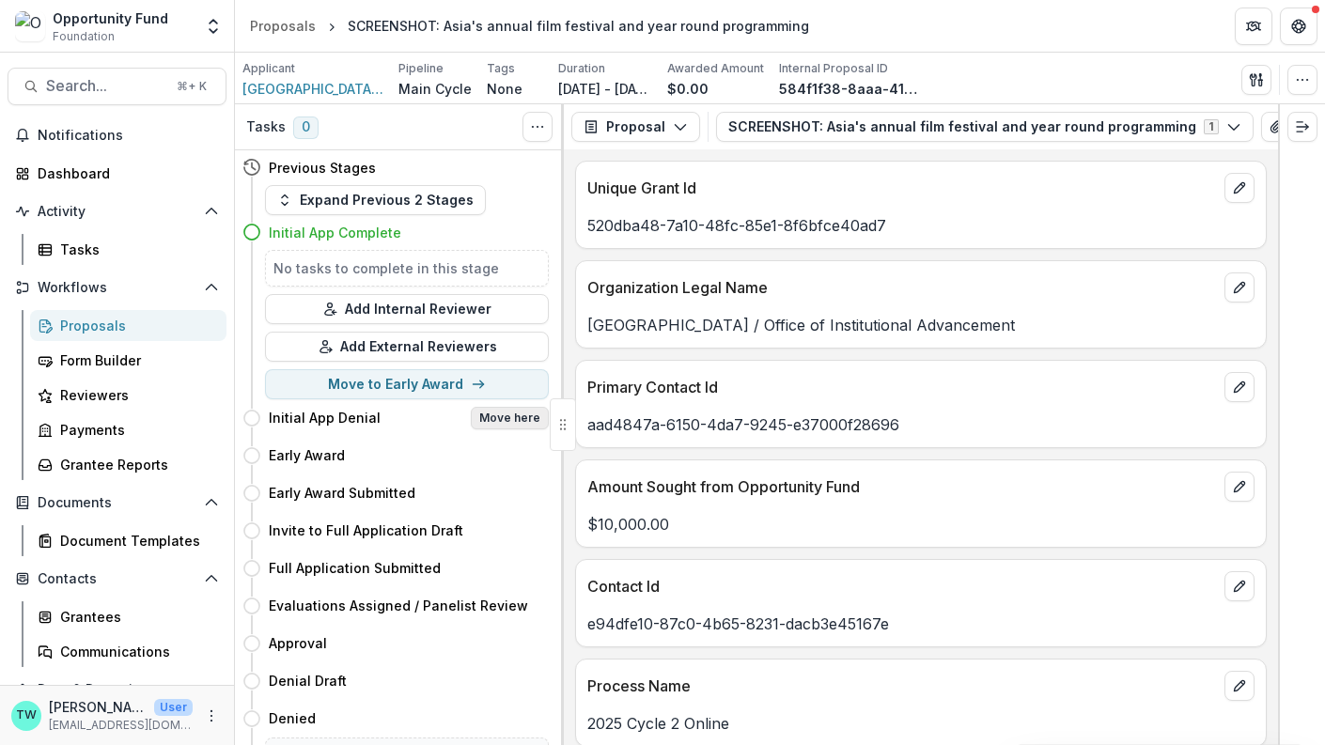
click at [503, 415] on button "Move here" at bounding box center [510, 418] width 78 height 23
select select "**********"
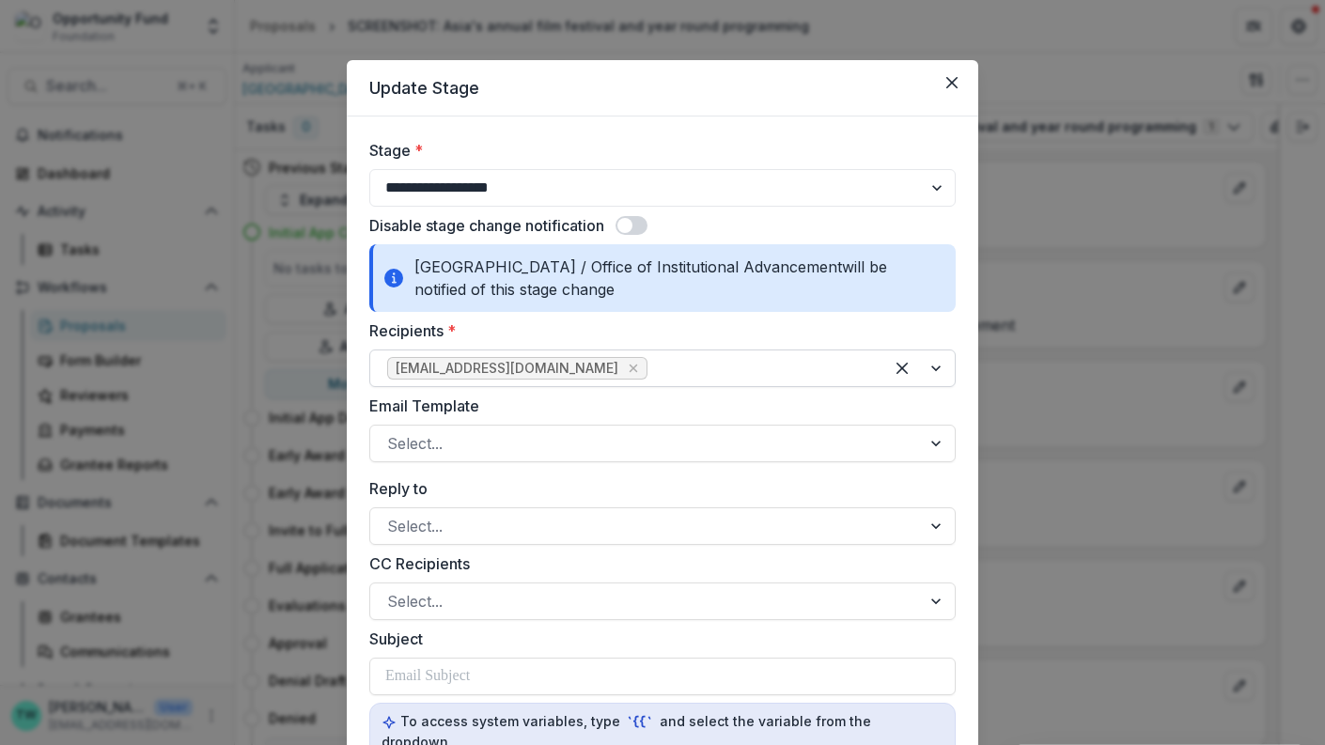
click at [651, 368] on div at bounding box center [758, 368] width 215 height 26
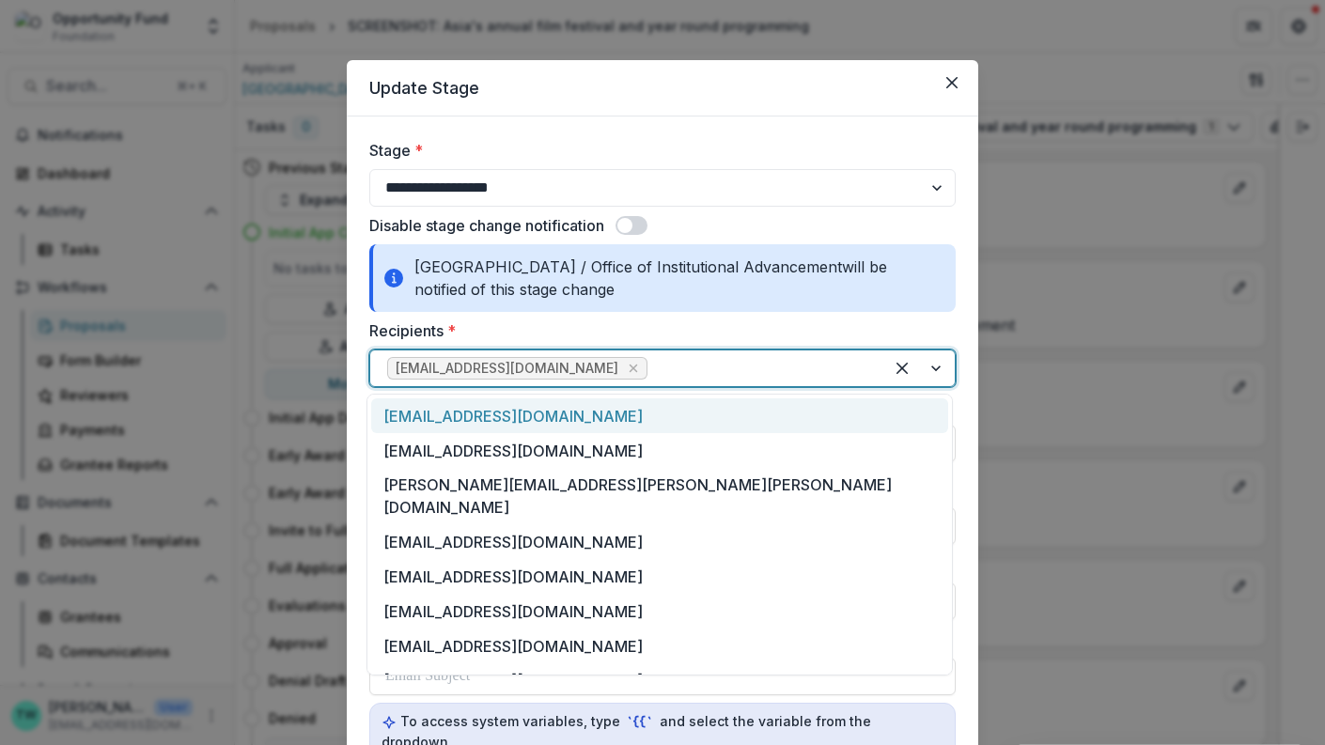
click at [651, 364] on div at bounding box center [758, 368] width 215 height 26
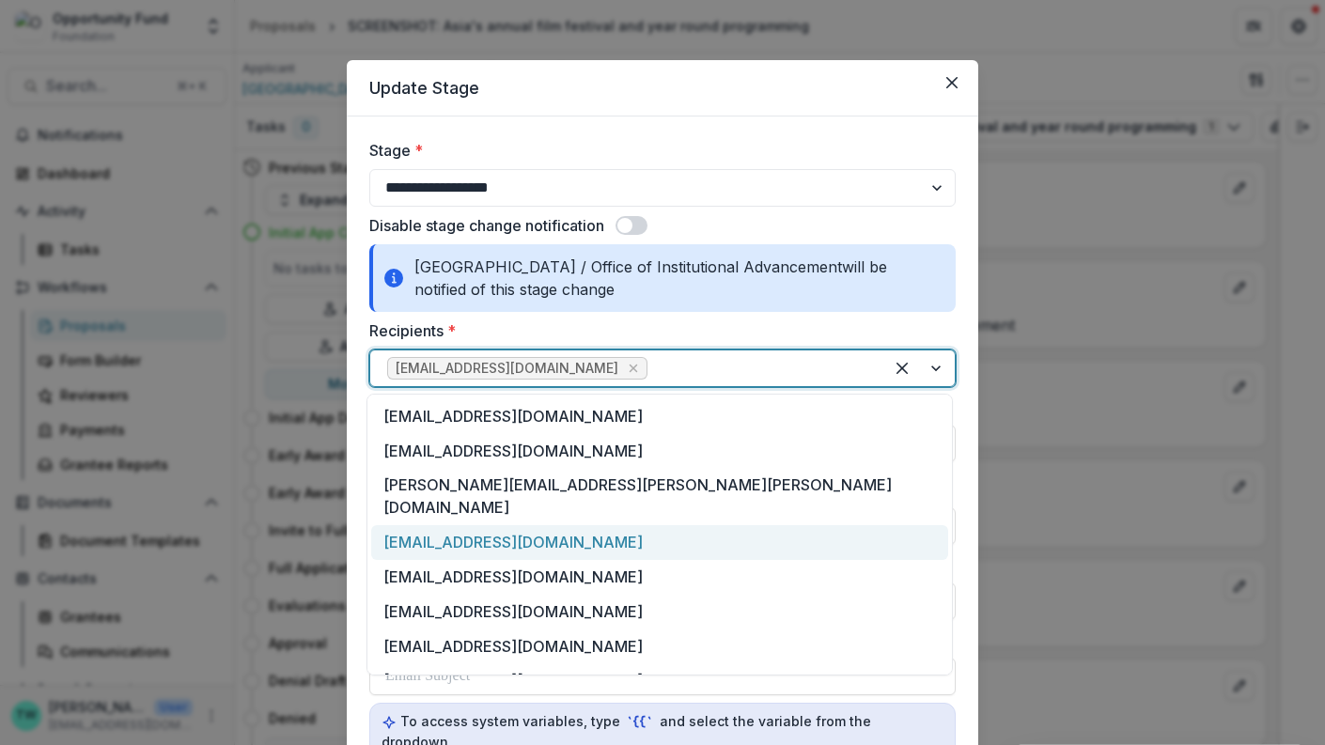
click at [508, 526] on div "ajj19@pitt.edu" at bounding box center [659, 542] width 577 height 35
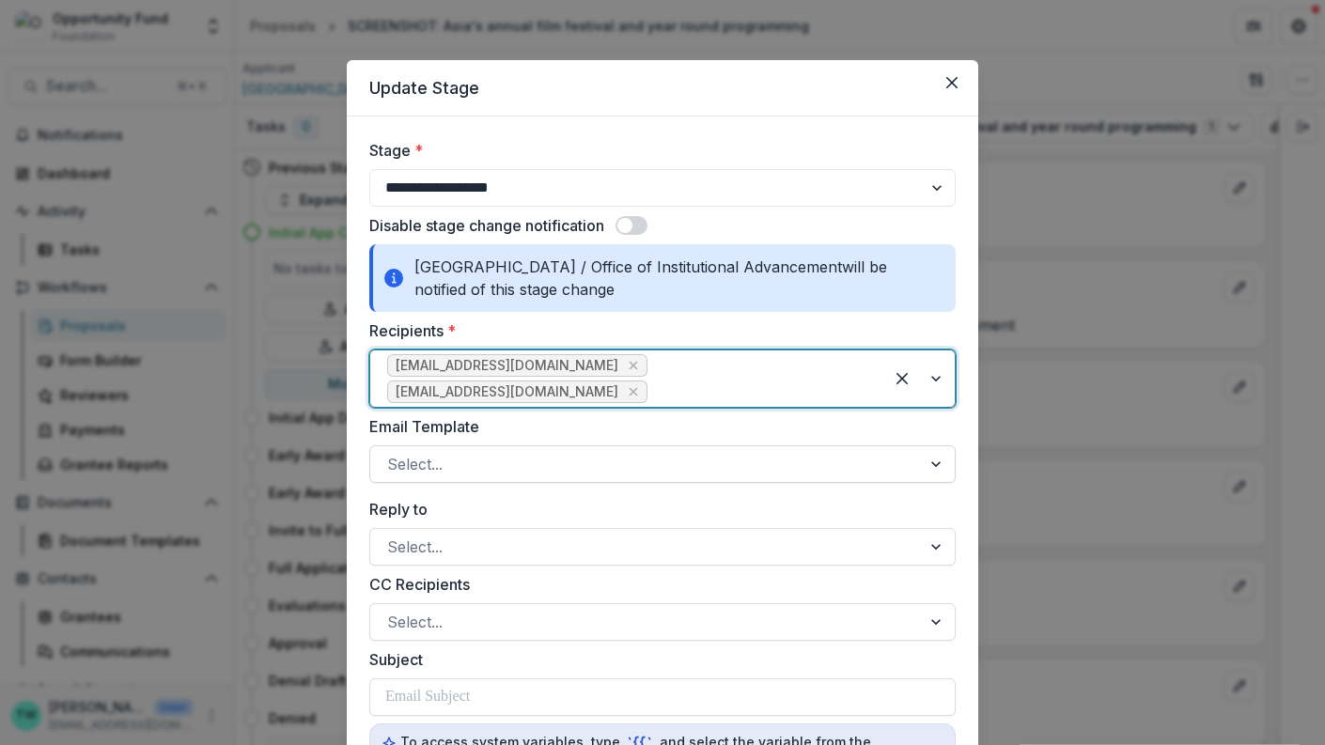
click at [532, 451] on div at bounding box center [645, 464] width 517 height 26
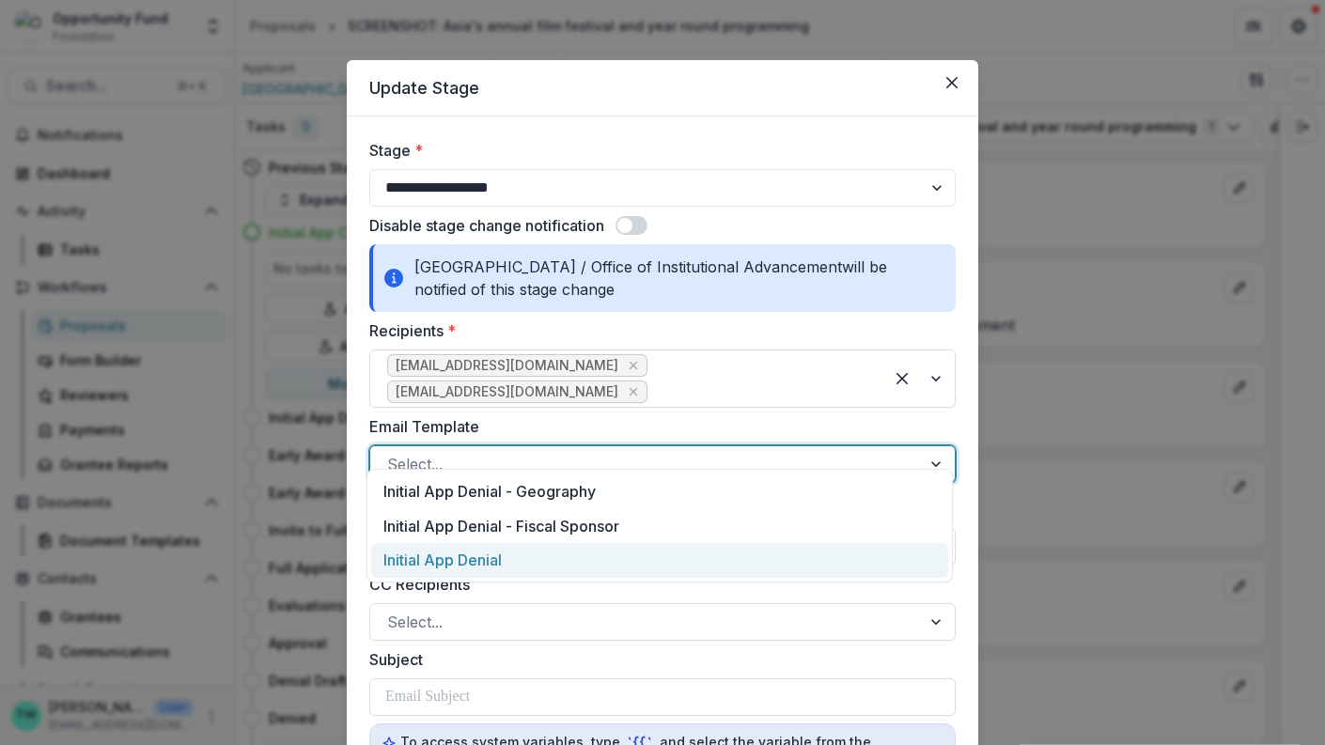
click at [524, 552] on div "Initial App Denial" at bounding box center [659, 560] width 577 height 35
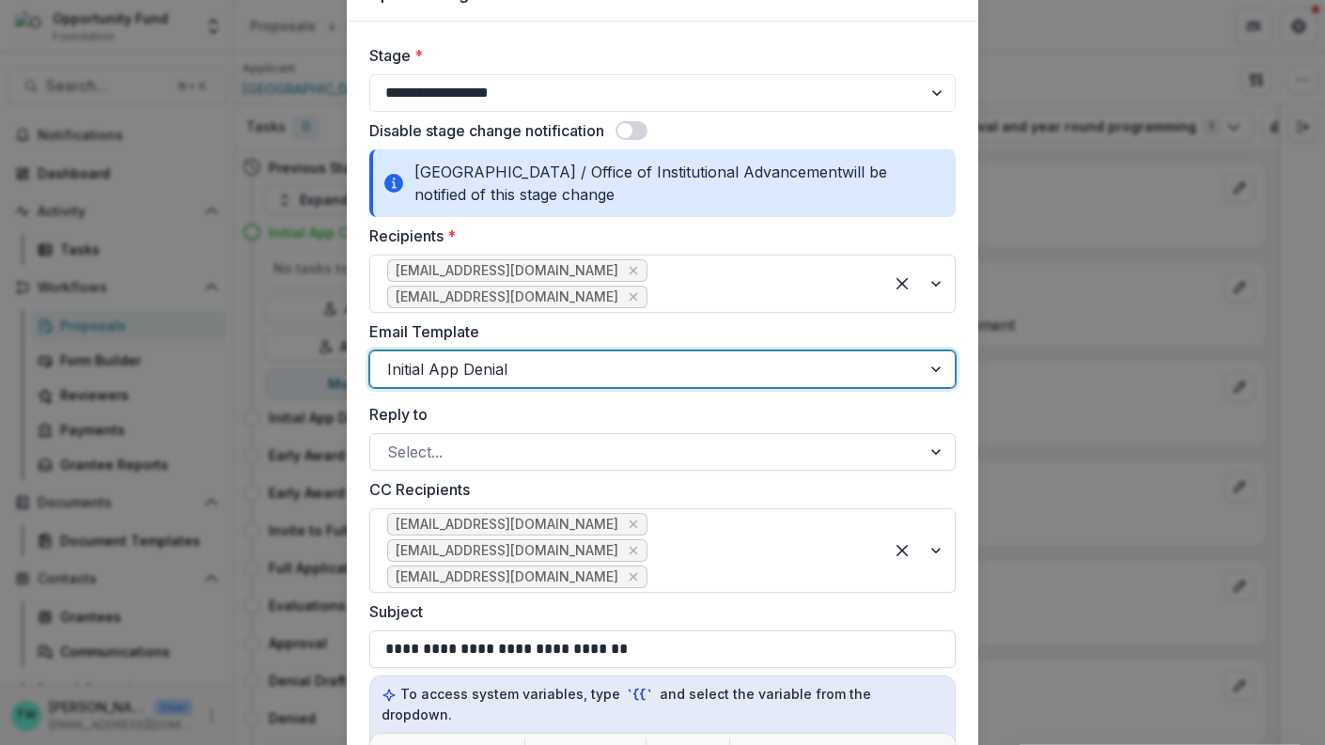
scroll to position [348, 0]
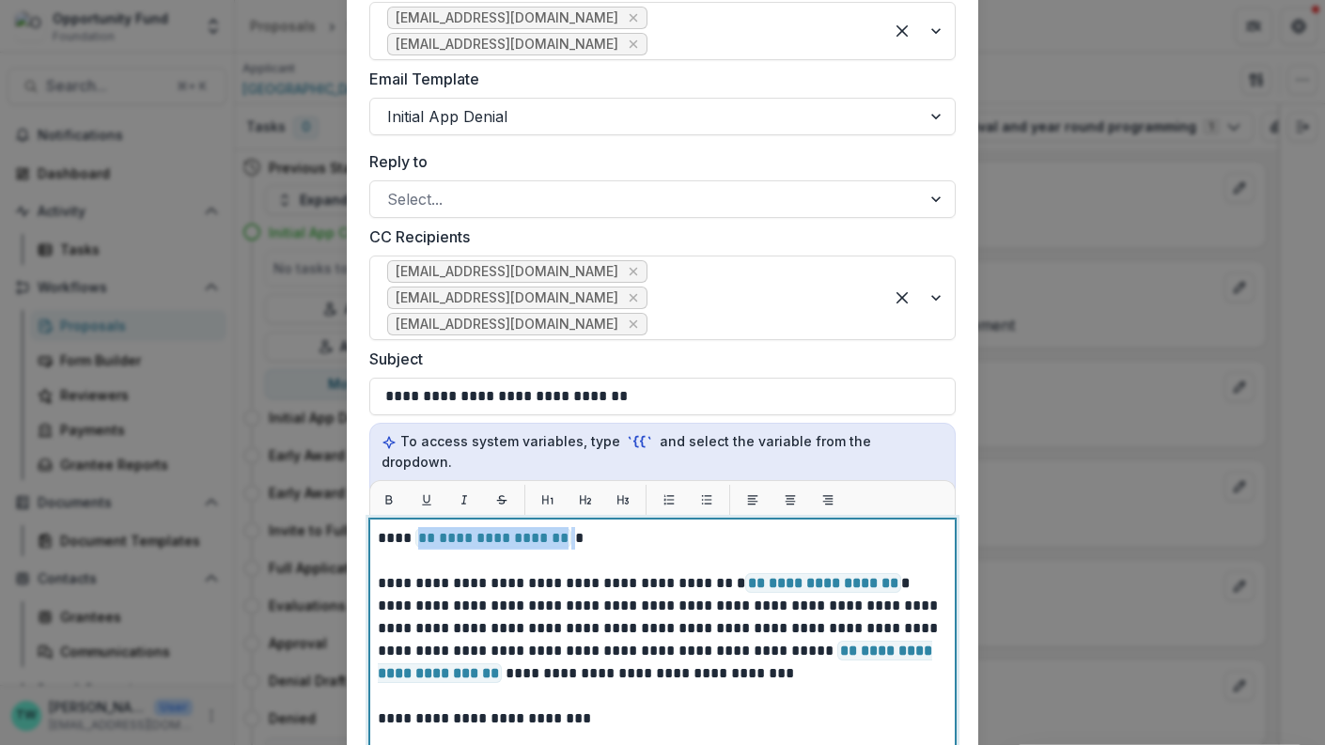
drag, startPoint x: 569, startPoint y: 492, endPoint x: 413, endPoint y: 496, distance: 156.1
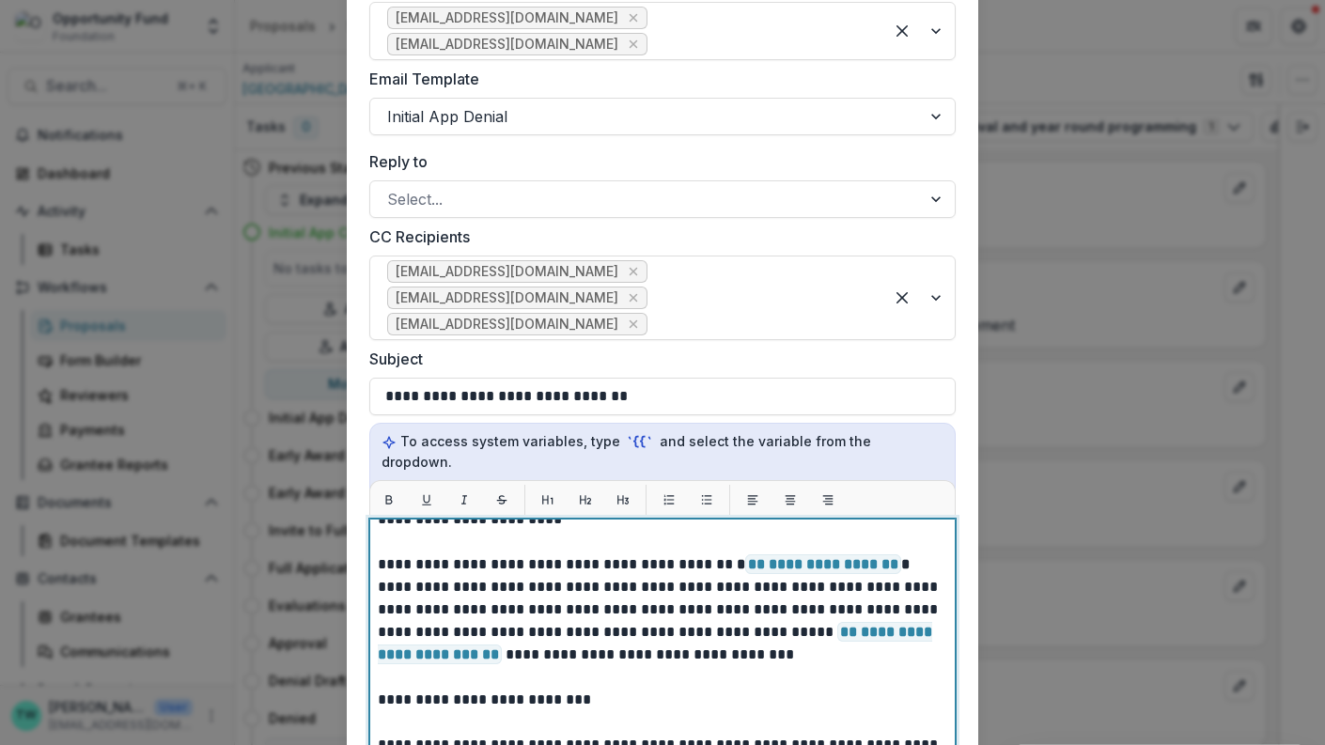
scroll to position [26, 0]
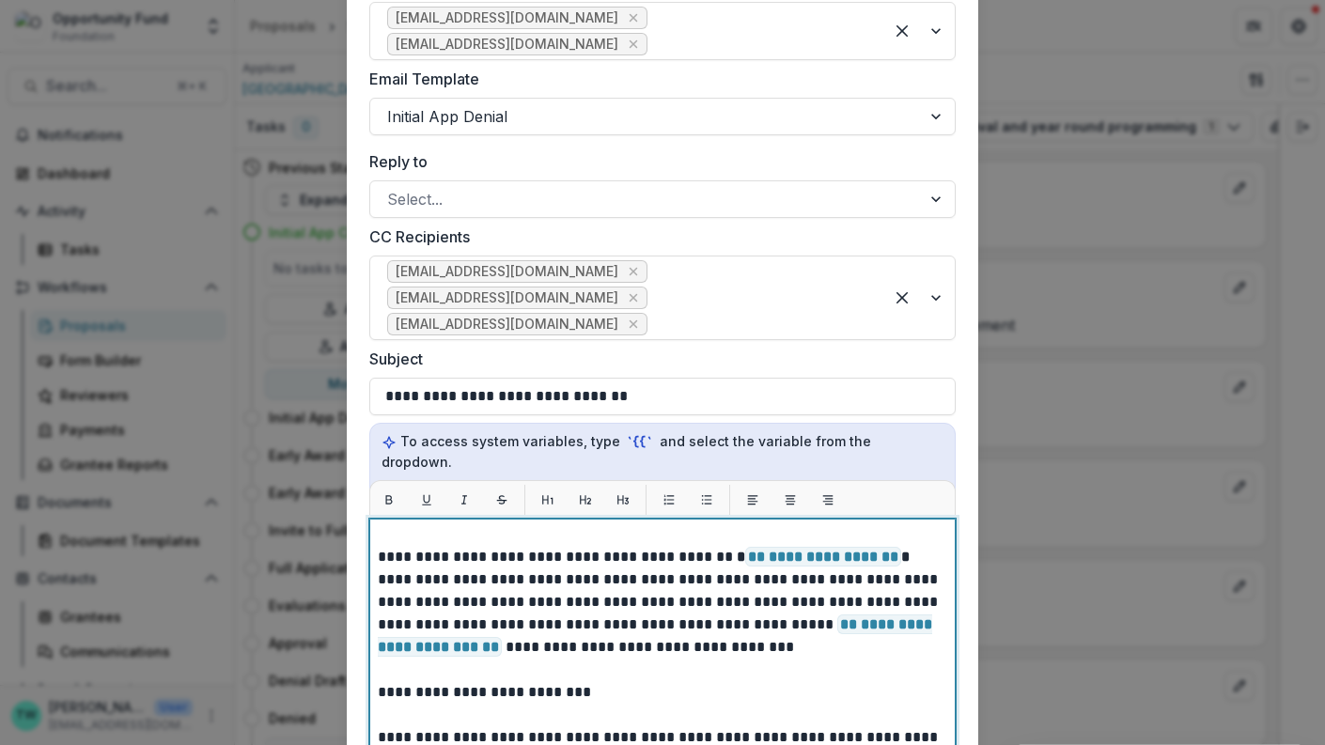
drag, startPoint x: 613, startPoint y: 654, endPoint x: 344, endPoint y: 638, distance: 269.3
click at [347, 638] on form "**********" at bounding box center [663, 482] width 632 height 1426
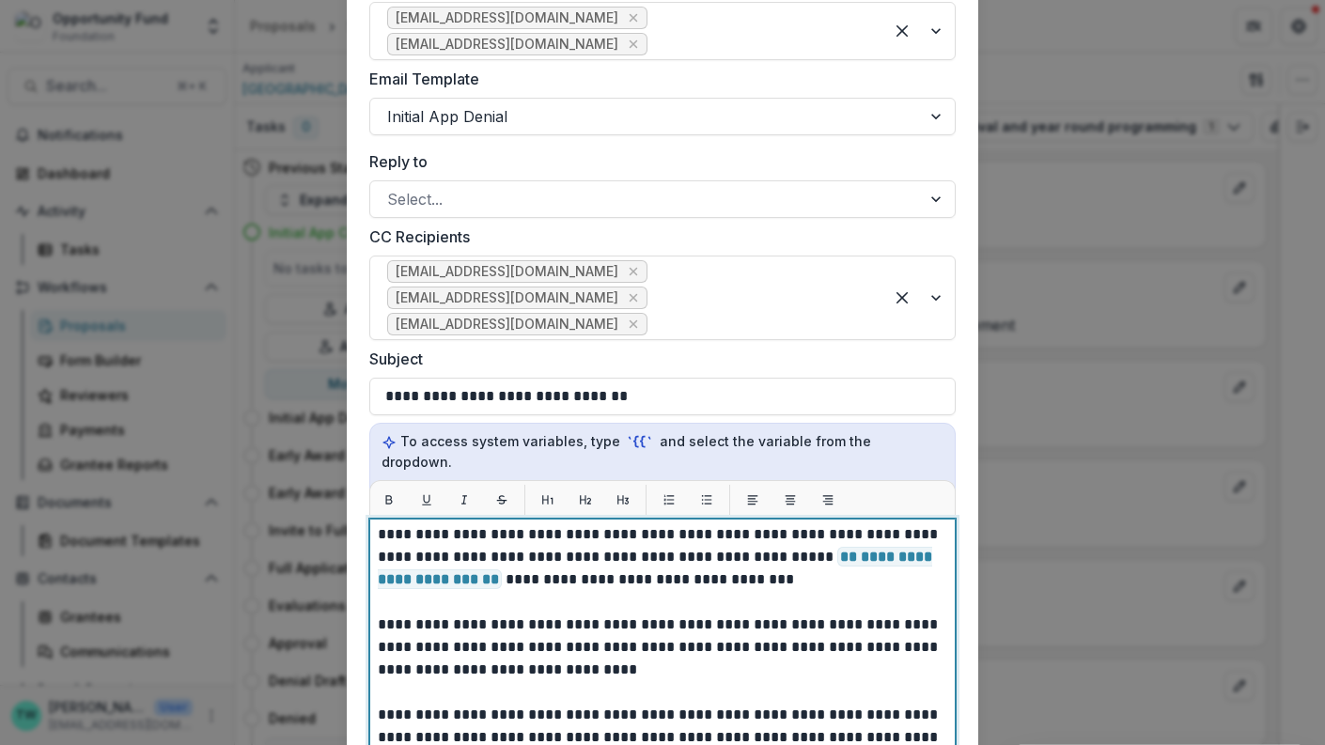
scroll to position [97, 0]
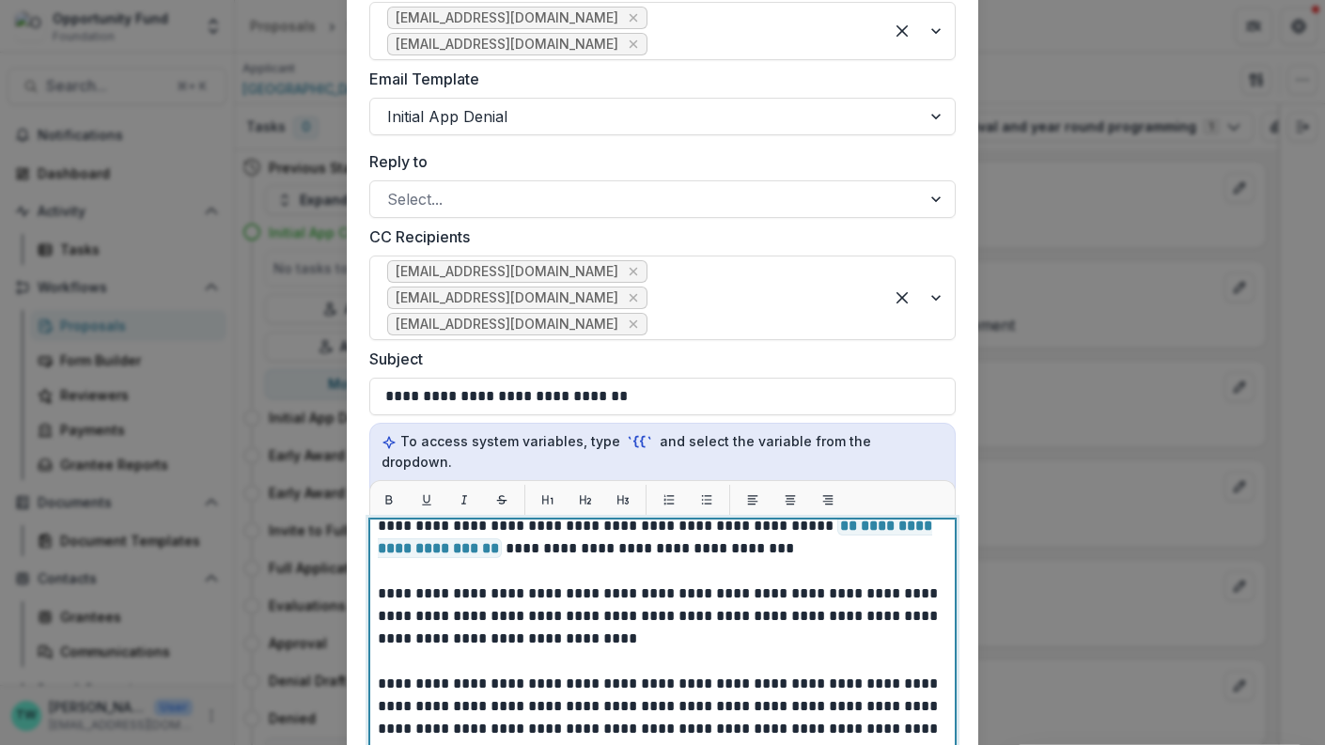
scroll to position [128, 0]
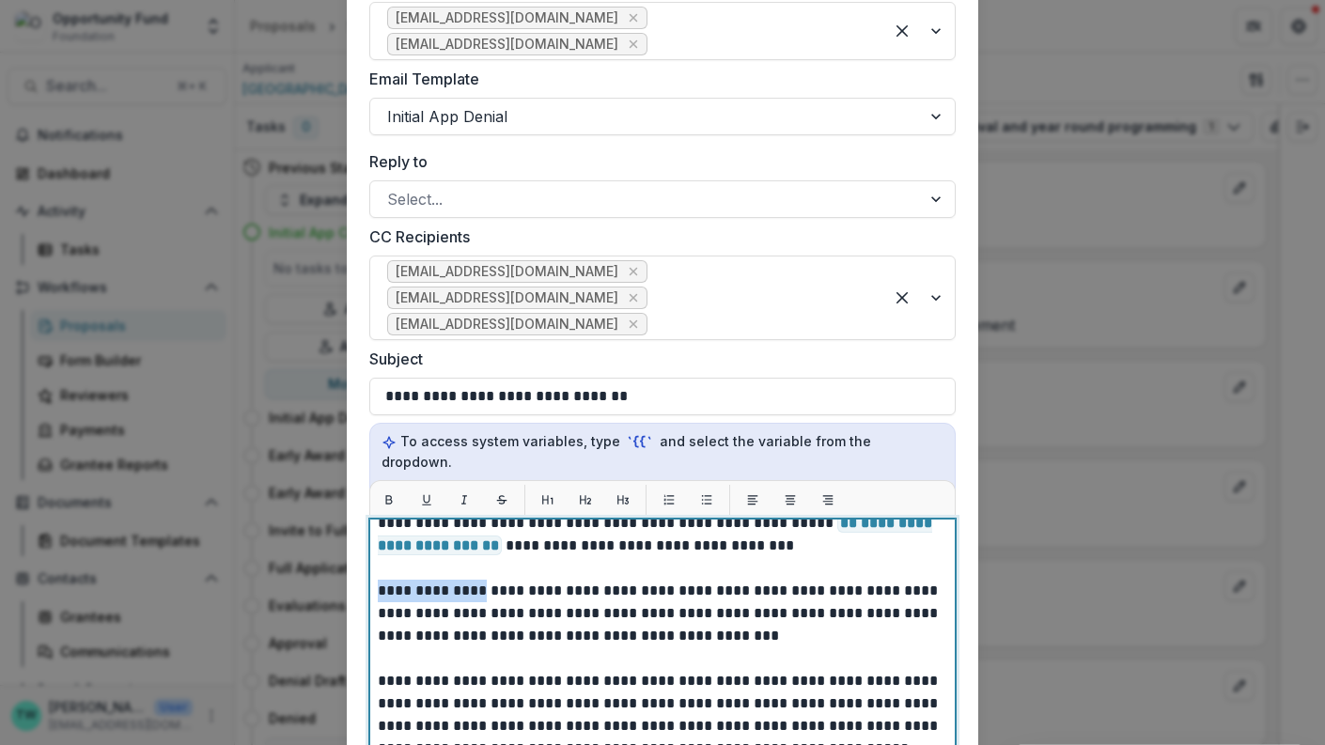
drag, startPoint x: 466, startPoint y: 549, endPoint x: 369, endPoint y: 555, distance: 97.0
click at [369, 555] on div "**********" at bounding box center [662, 754] width 586 height 470
click at [516, 546] on p "**********" at bounding box center [660, 737] width 565 height 677
click at [450, 574] on p "**********" at bounding box center [660, 737] width 565 height 677
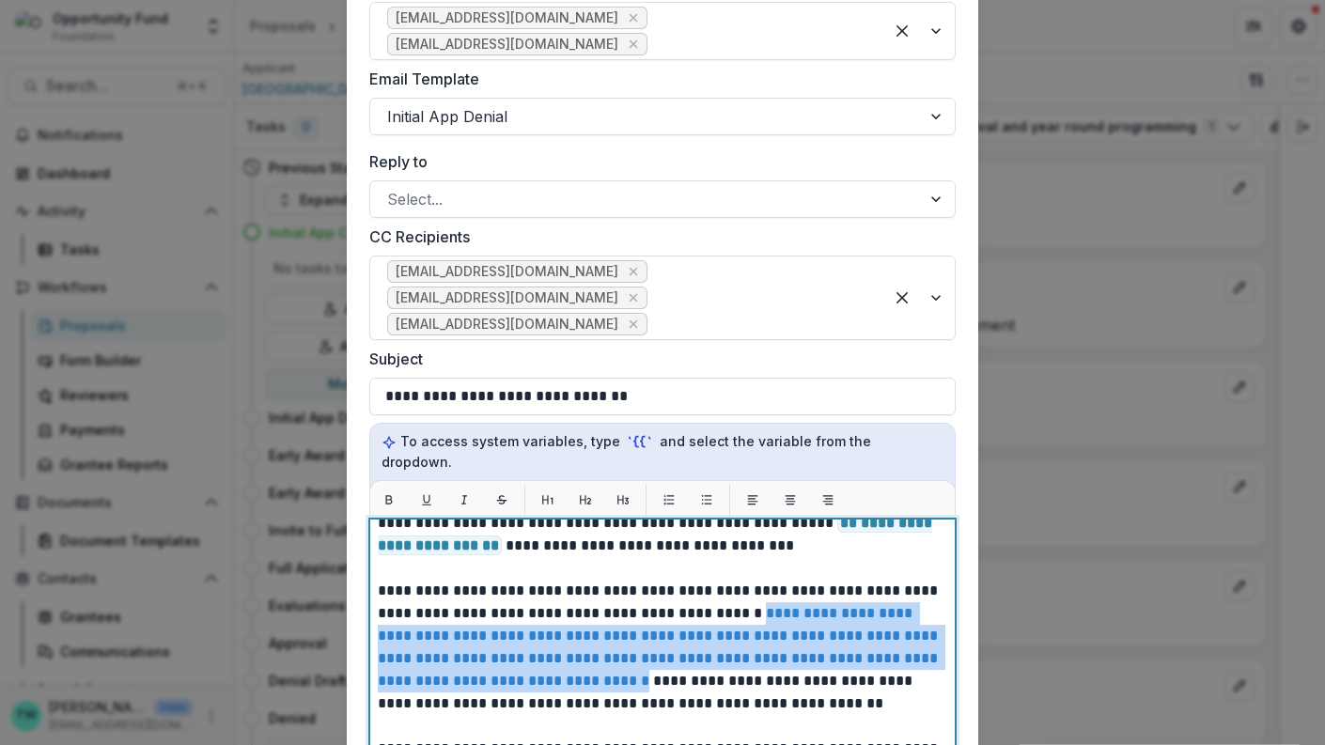
drag, startPoint x: 645, startPoint y: 660, endPoint x: 371, endPoint y: 587, distance: 282.9
click at [371, 587] on div "**********" at bounding box center [662, 754] width 586 height 470
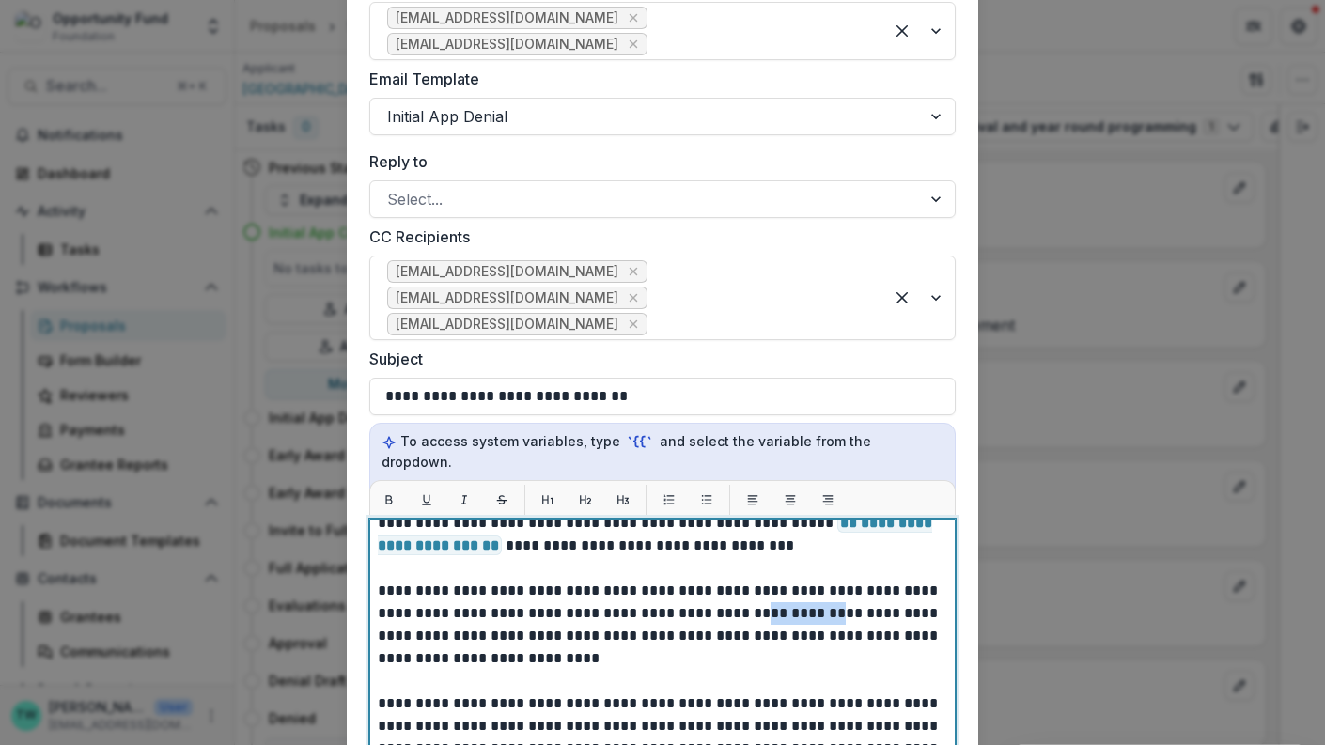
drag, startPoint x: 707, startPoint y: 567, endPoint x: 780, endPoint y: 569, distance: 73.3
click at [780, 569] on p "**********" at bounding box center [660, 748] width 565 height 699
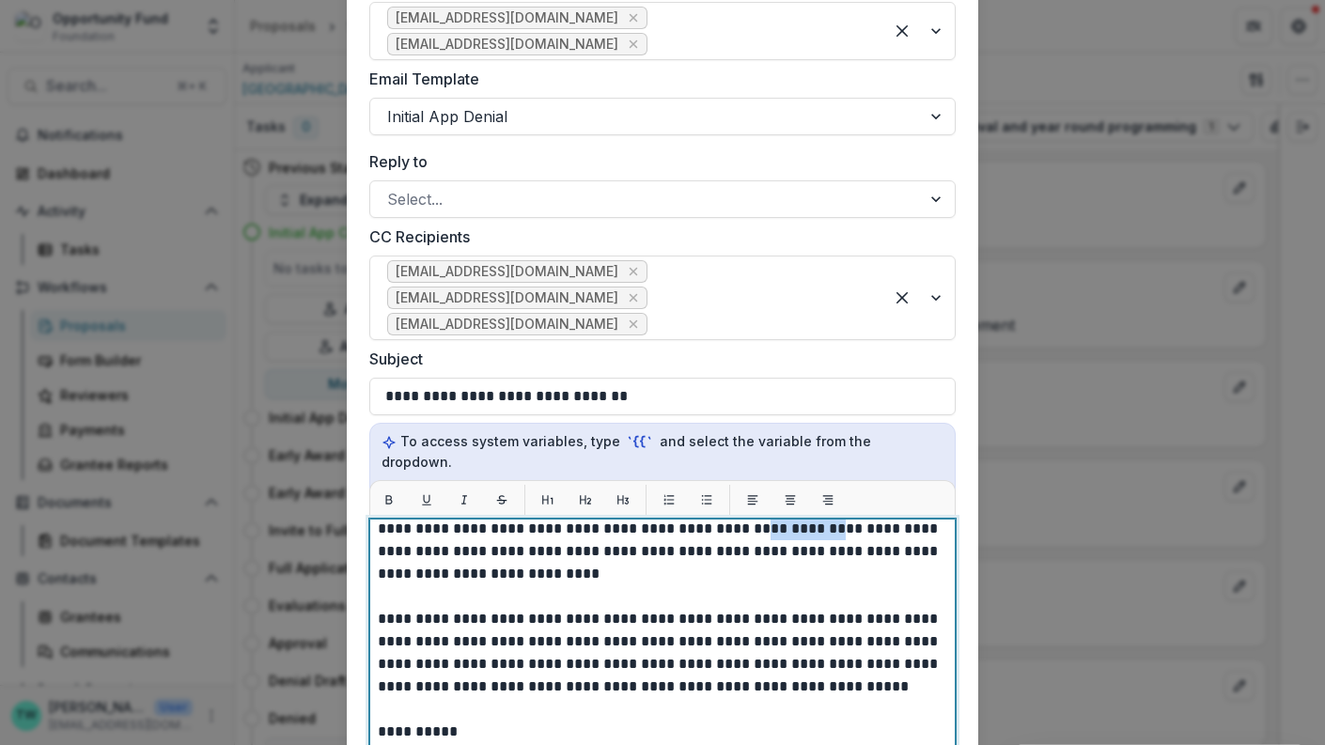
scroll to position [199, 0]
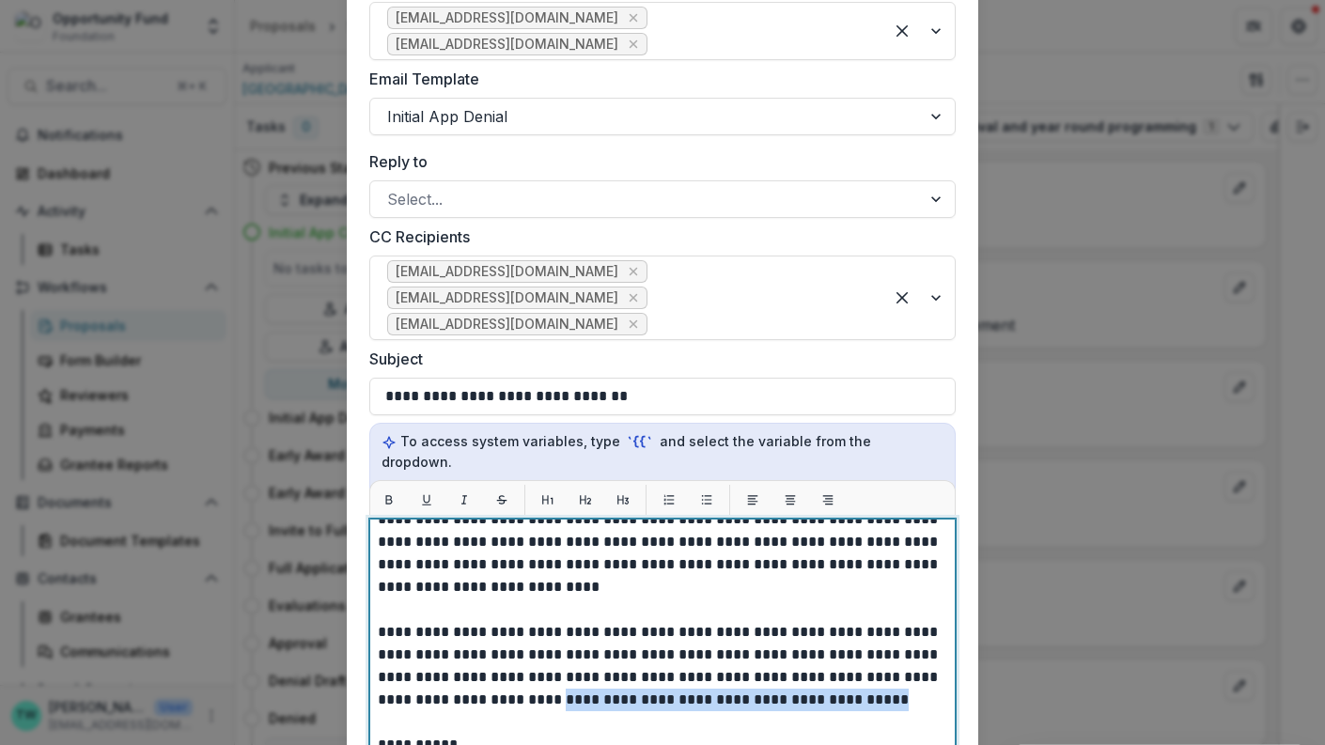
drag, startPoint x: 843, startPoint y: 654, endPoint x: 515, endPoint y: 653, distance: 328.0
click at [515, 653] on p "**********" at bounding box center [660, 677] width 565 height 699
click at [518, 550] on p "**********" at bounding box center [660, 677] width 565 height 699
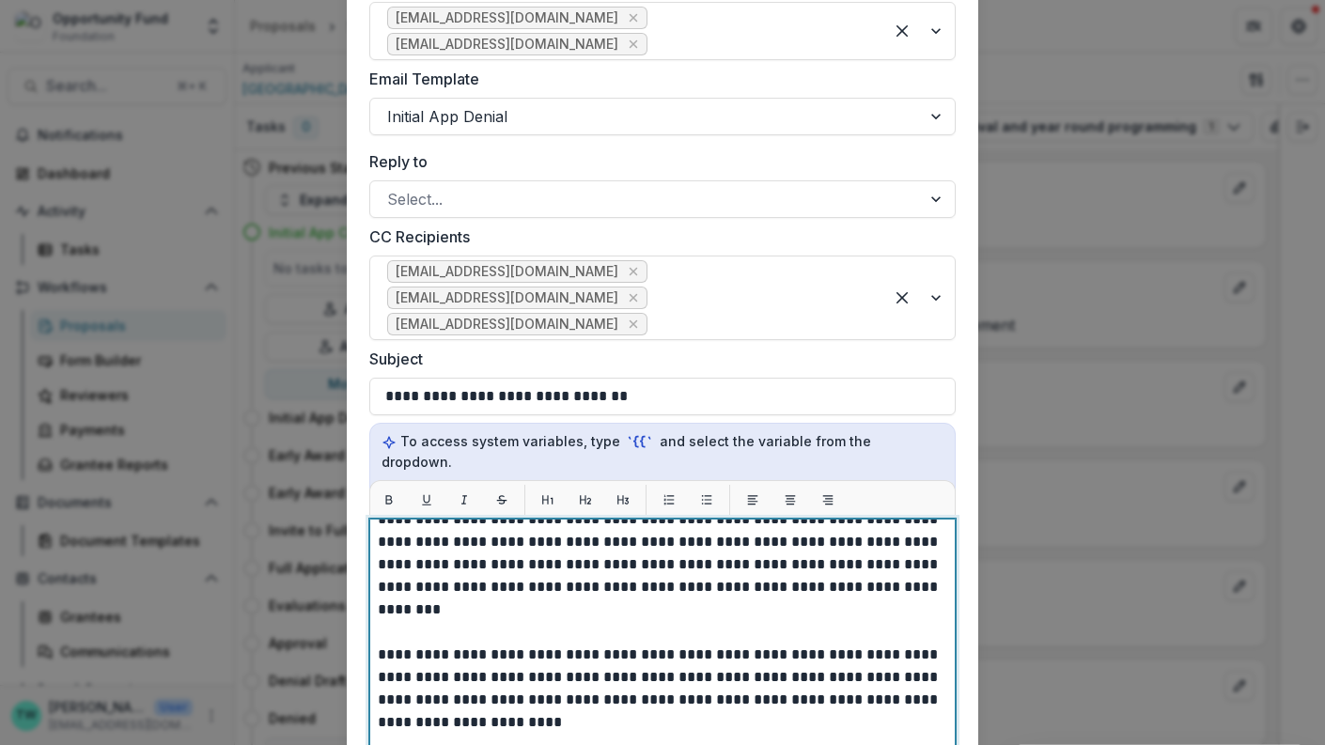
click at [585, 544] on p "**********" at bounding box center [660, 677] width 565 height 699
drag, startPoint x: 805, startPoint y: 543, endPoint x: 893, endPoint y: 546, distance: 88.4
click at [893, 546] on p "**********" at bounding box center [660, 677] width 565 height 699
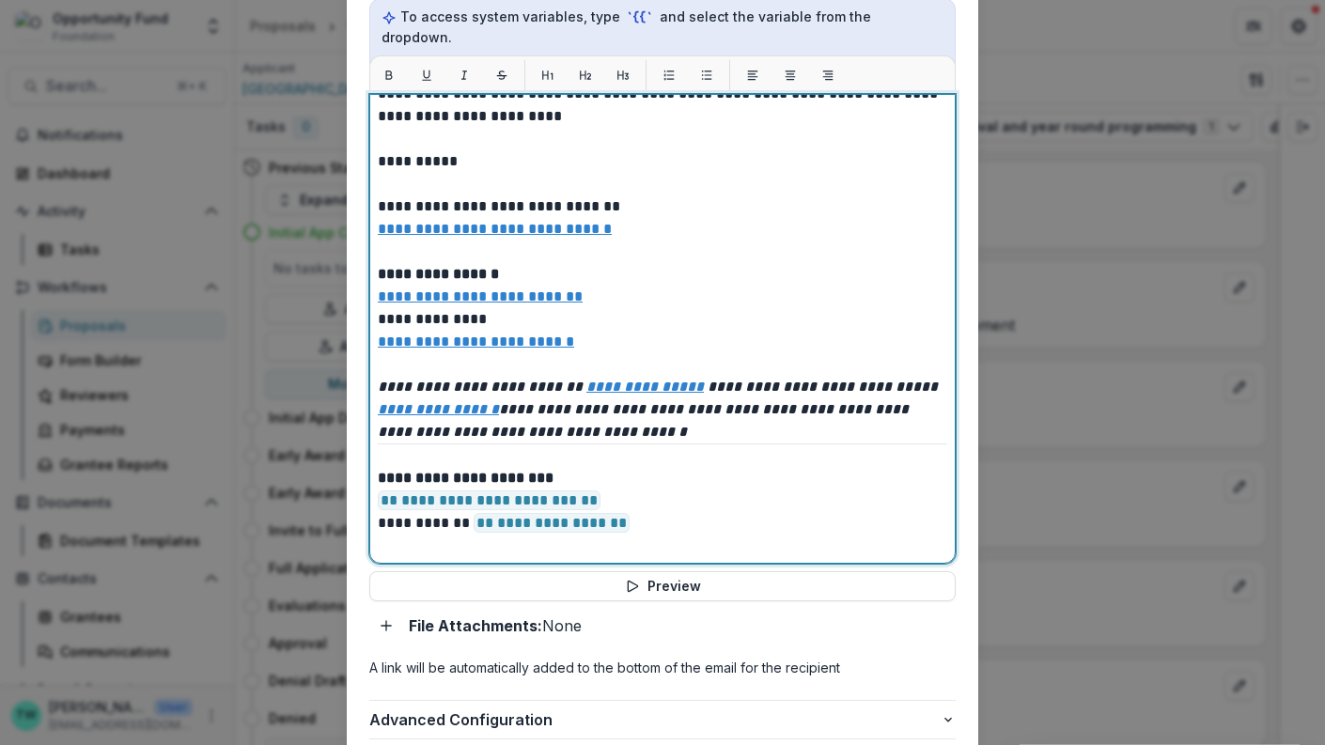
scroll to position [824, 0]
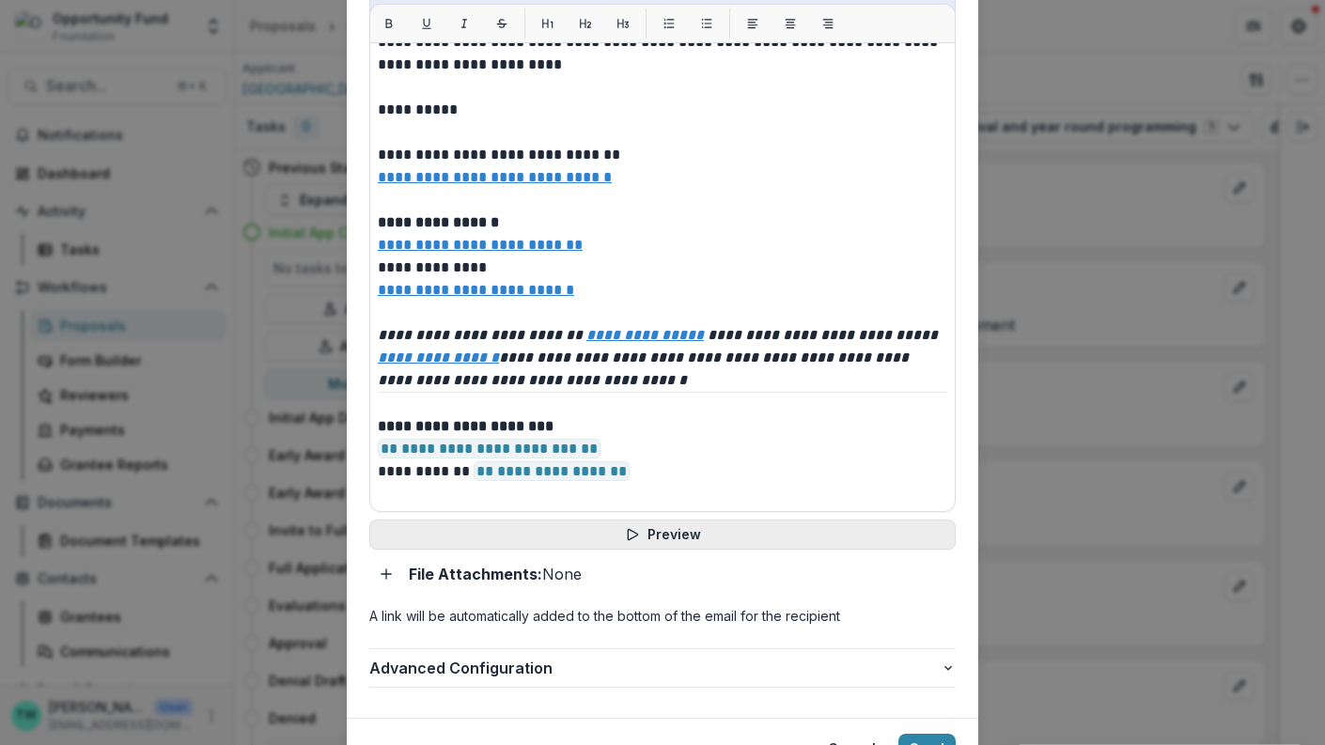
click at [672, 520] on button "Preview" at bounding box center [662, 535] width 586 height 30
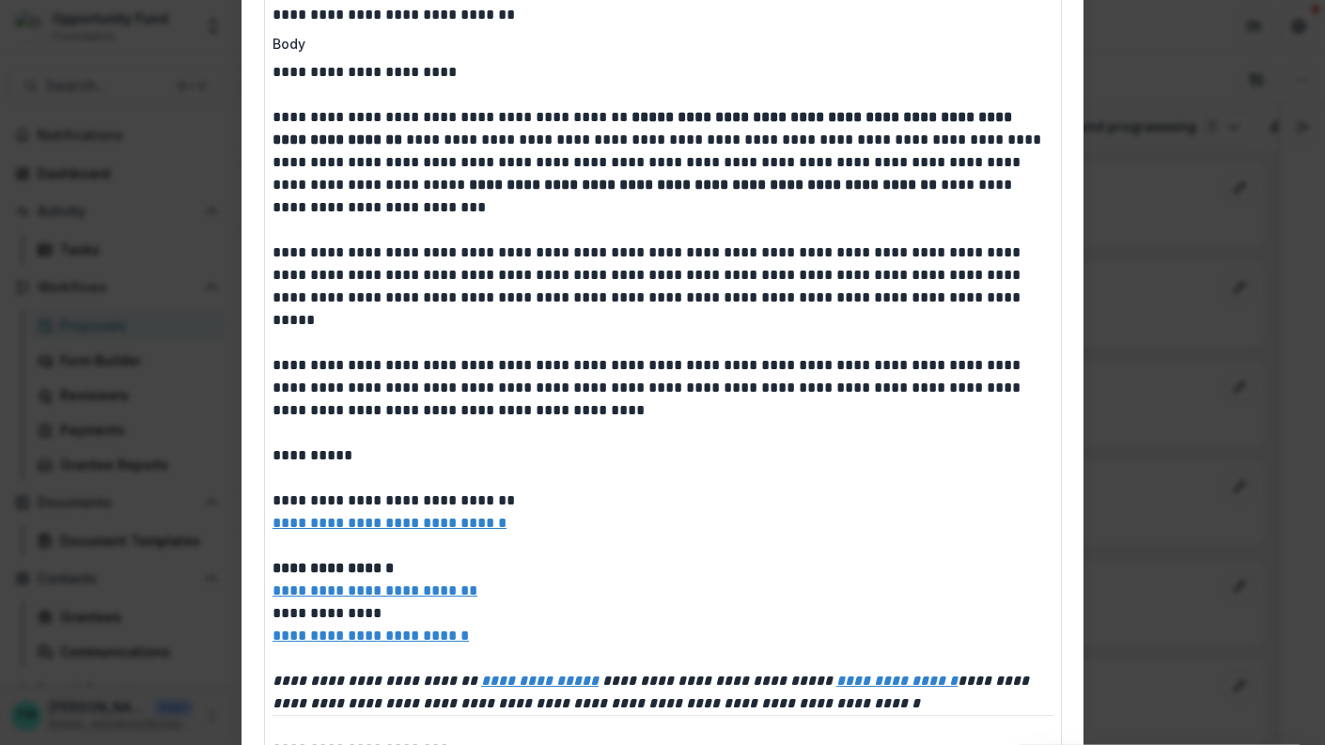
scroll to position [0, 0]
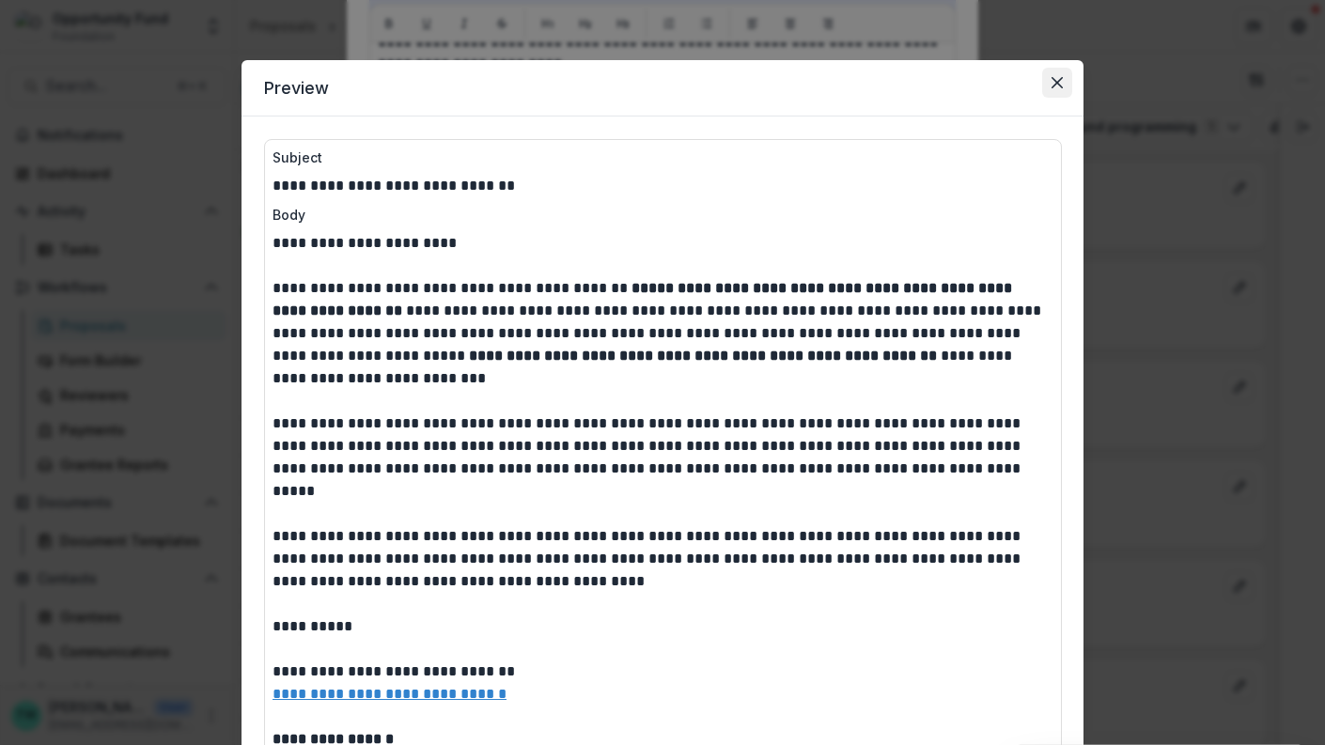
click at [1055, 78] on icon "Close" at bounding box center [1057, 82] width 11 height 11
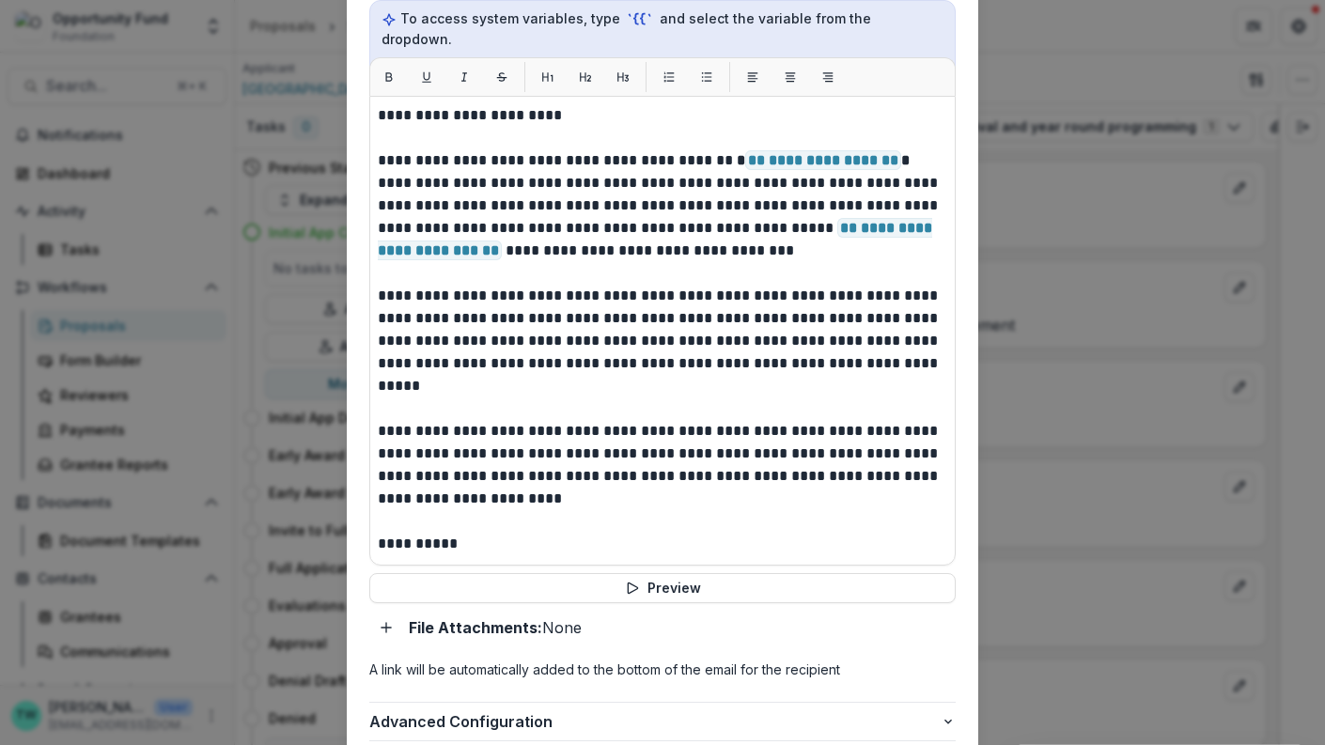
scroll to position [752, 0]
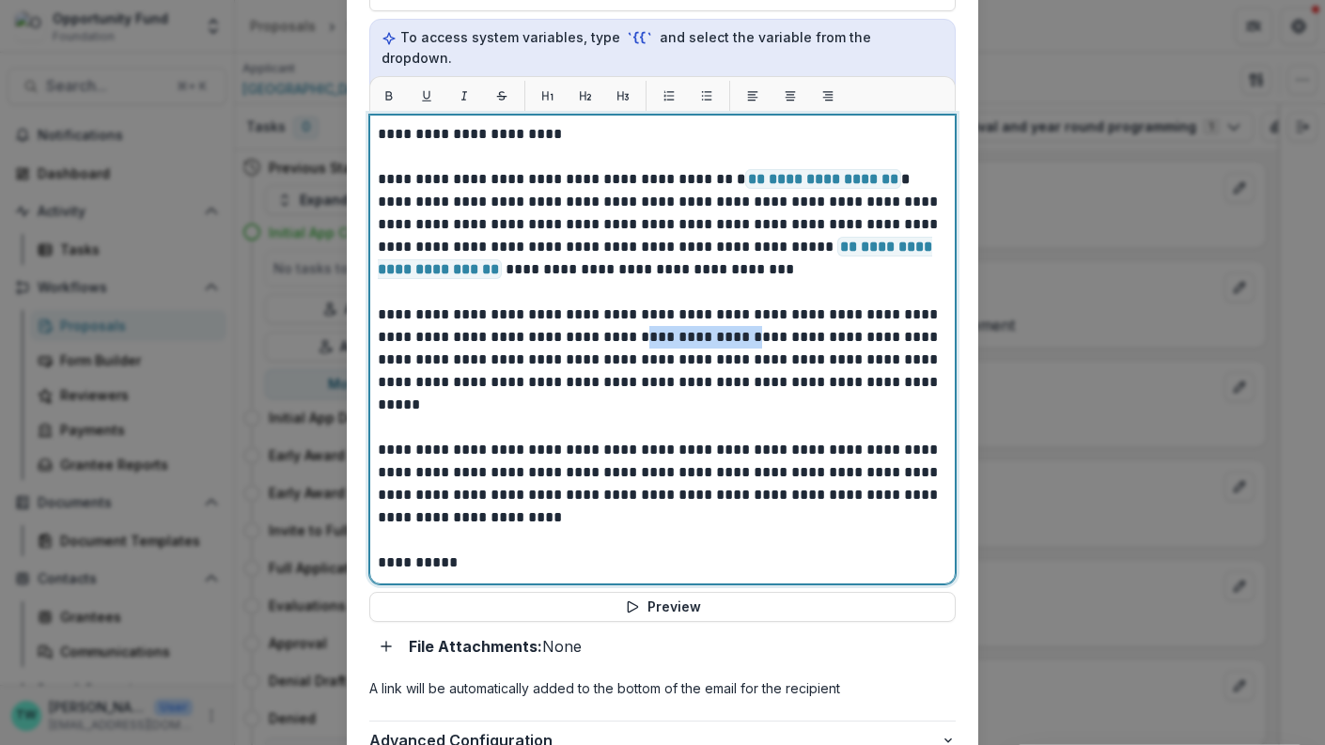
drag, startPoint x: 701, startPoint y: 292, endPoint x: 604, endPoint y: 298, distance: 97.0
click at [604, 298] on p "**********" at bounding box center [660, 472] width 565 height 699
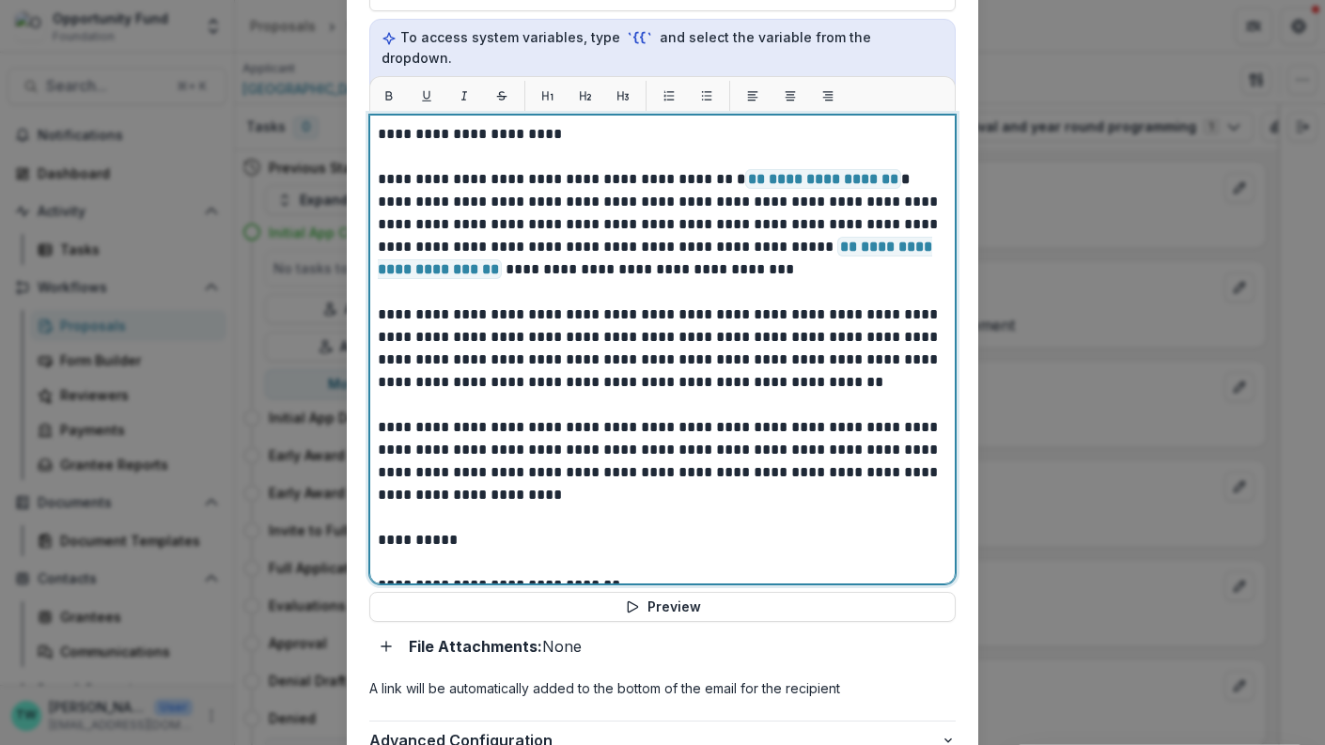
click at [762, 297] on p "**********" at bounding box center [660, 472] width 565 height 699
click at [781, 292] on p "**********" at bounding box center [660, 472] width 565 height 699
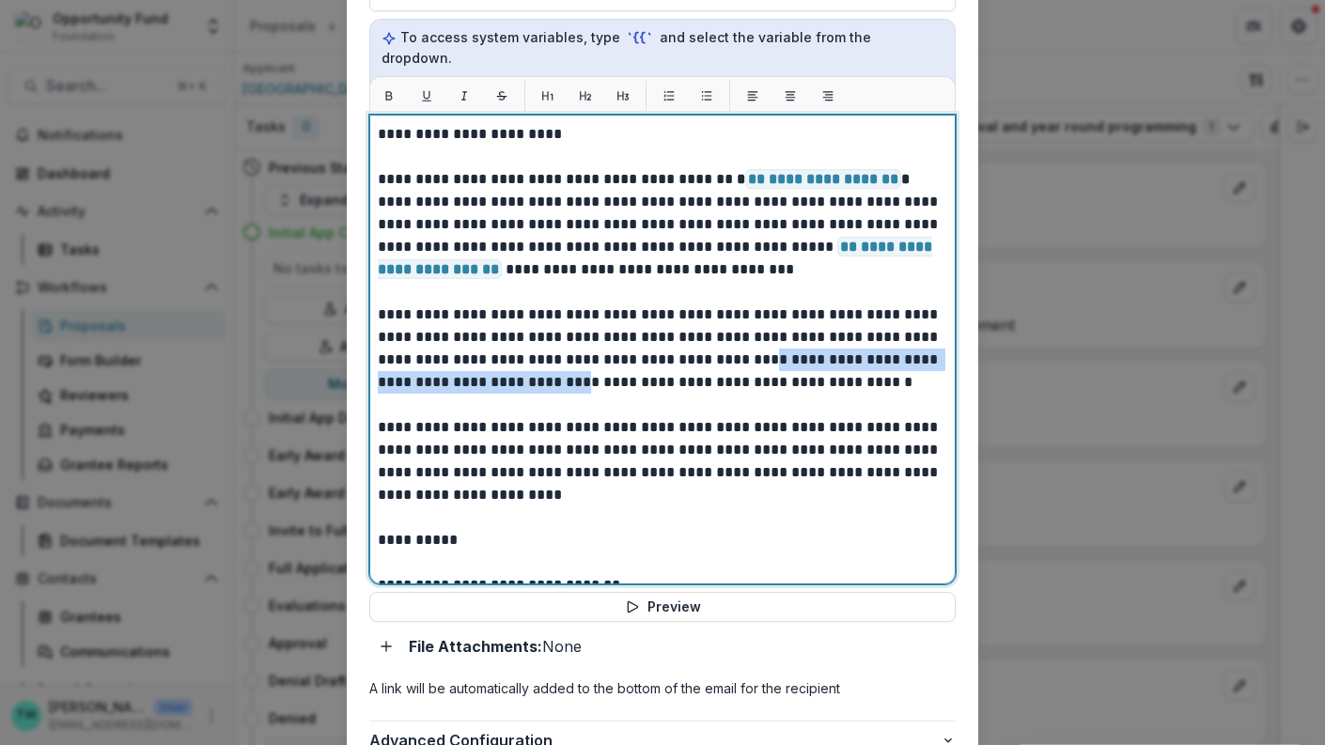
drag, startPoint x: 752, startPoint y: 315, endPoint x: 573, endPoint y: 343, distance: 180.8
click at [573, 343] on p "**********" at bounding box center [660, 472] width 565 height 699
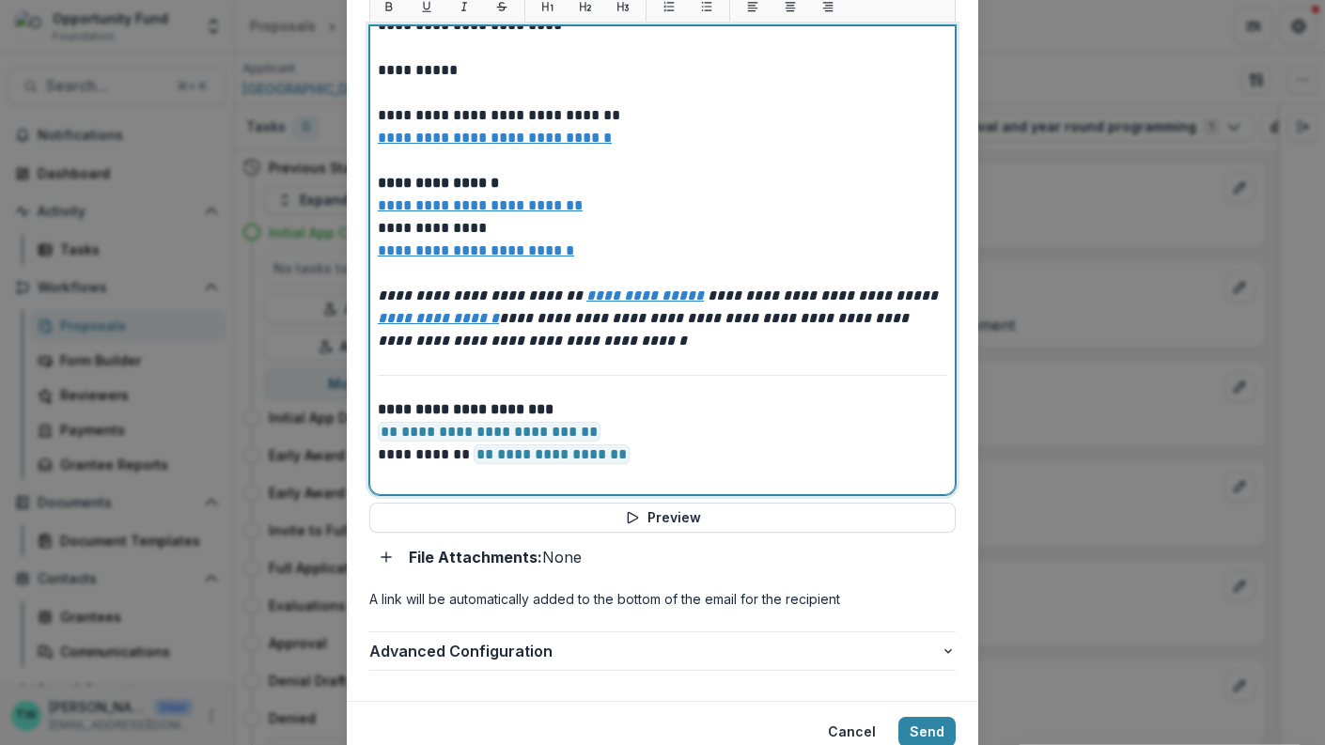
scroll to position [871, 0]
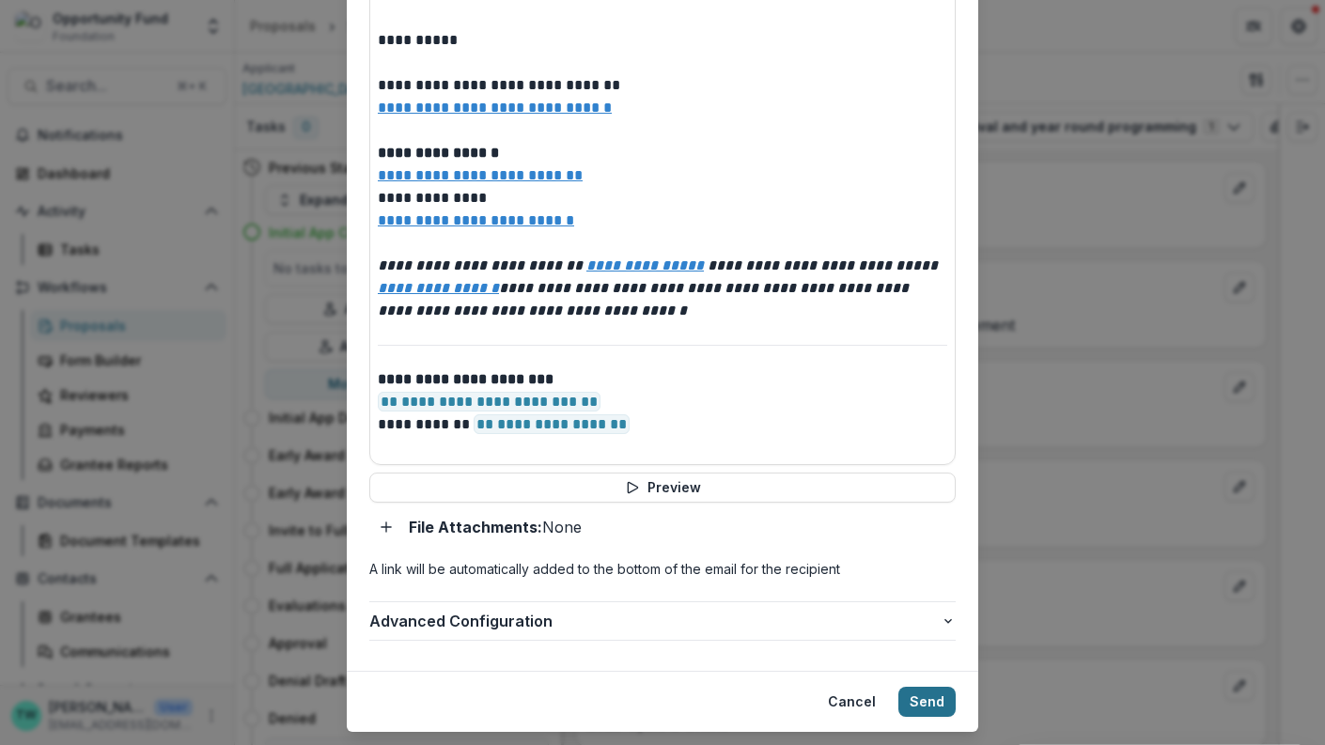
click at [927, 687] on button "Send" at bounding box center [926, 702] width 57 height 30
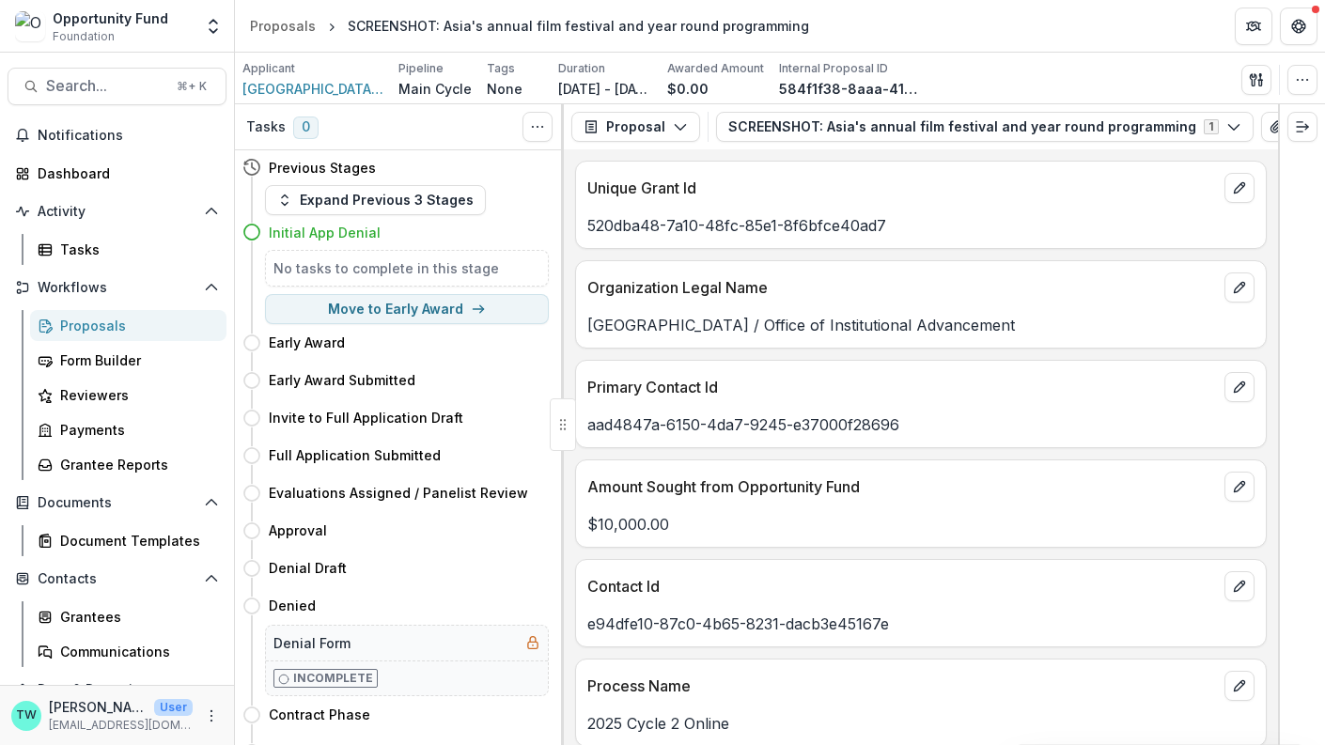
click at [111, 321] on div "Proposals" at bounding box center [135, 326] width 151 height 20
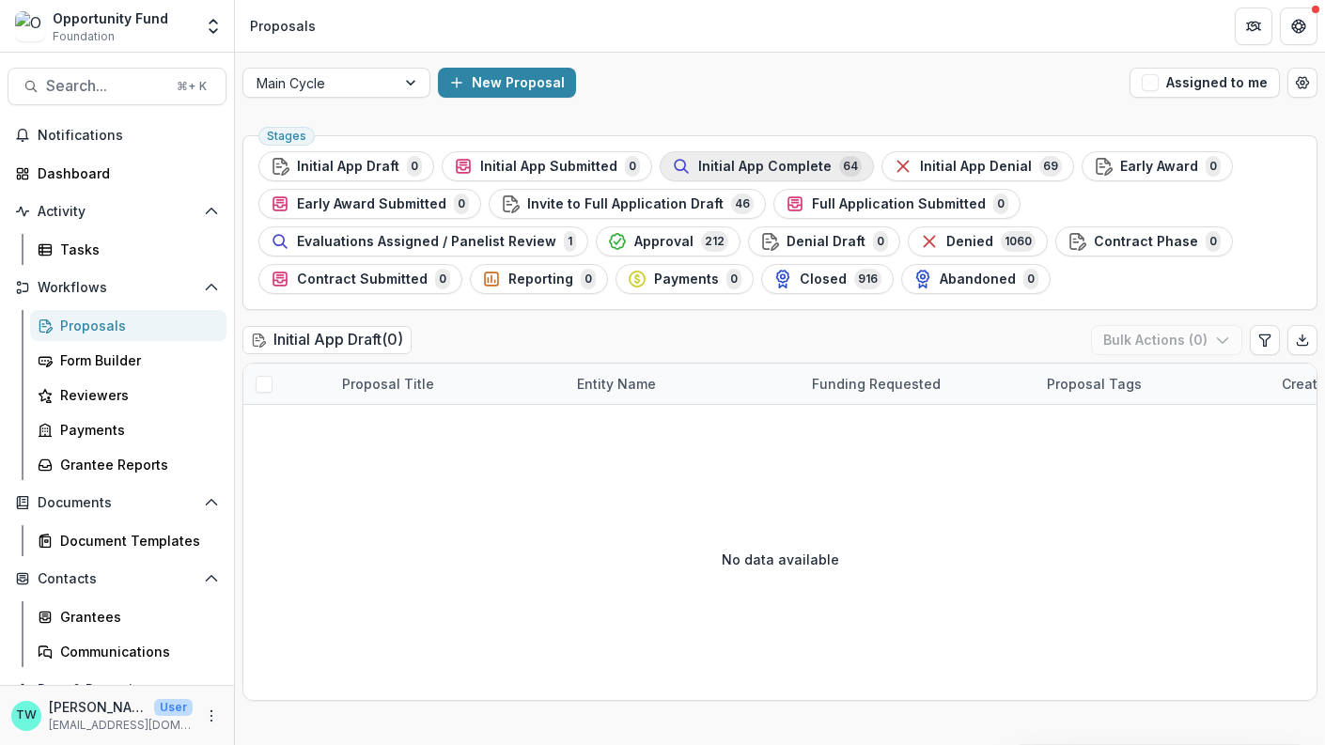
click at [780, 159] on span "Initial App Complete" at bounding box center [764, 167] width 133 height 16
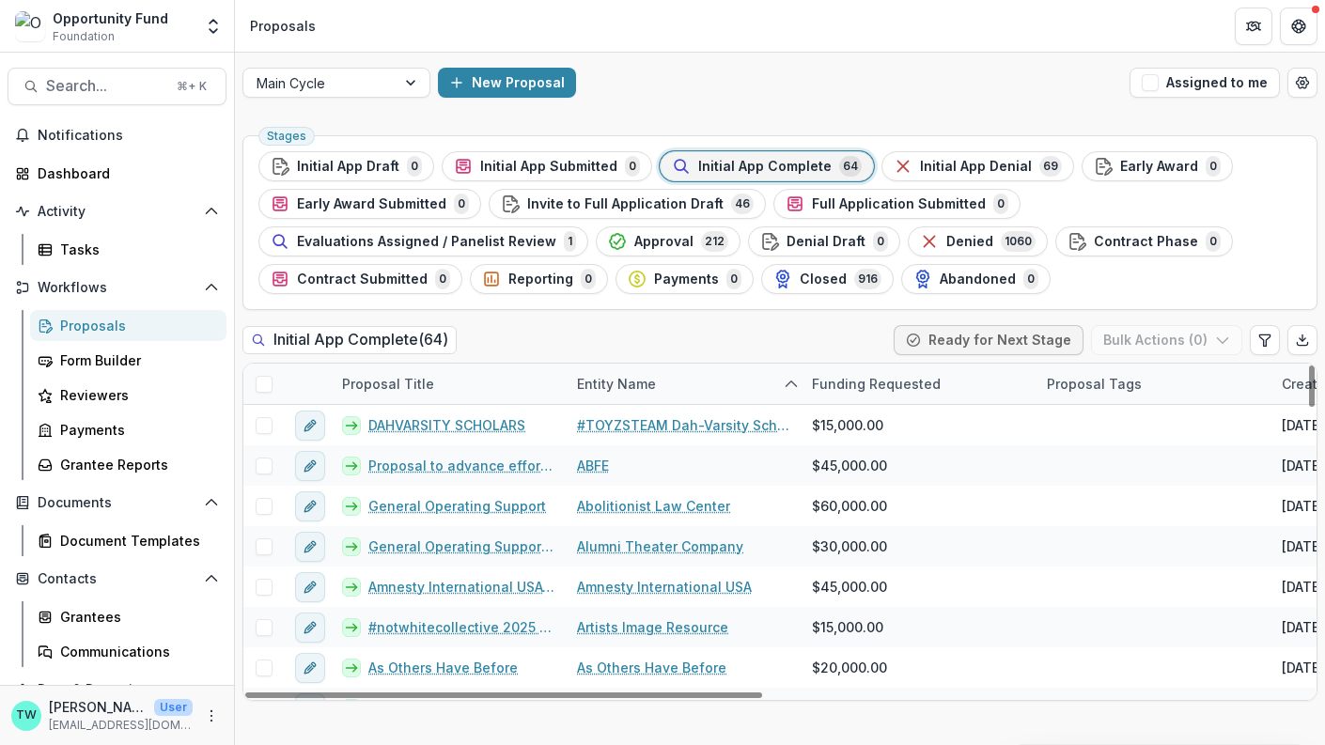
click at [663, 374] on div "Entity Name" at bounding box center [617, 384] width 102 height 20
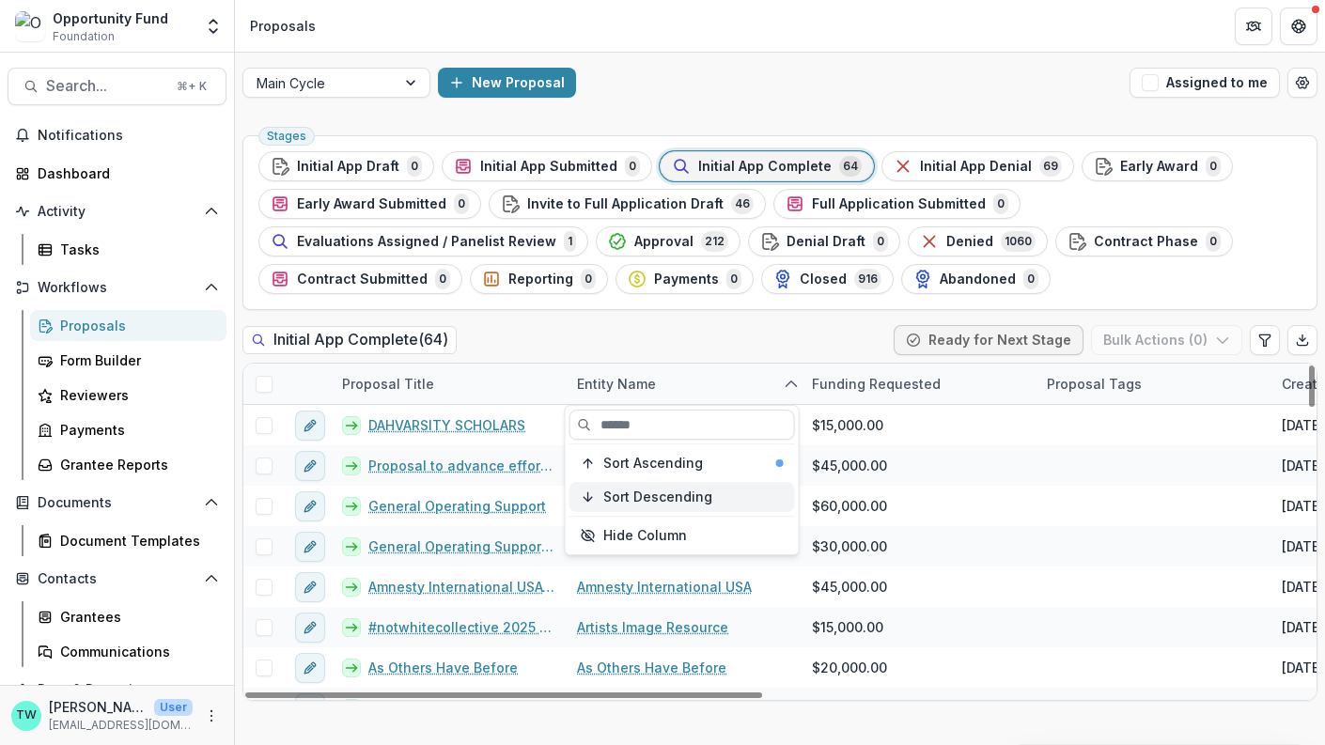
click at [668, 493] on span "Sort Descending" at bounding box center [657, 498] width 109 height 16
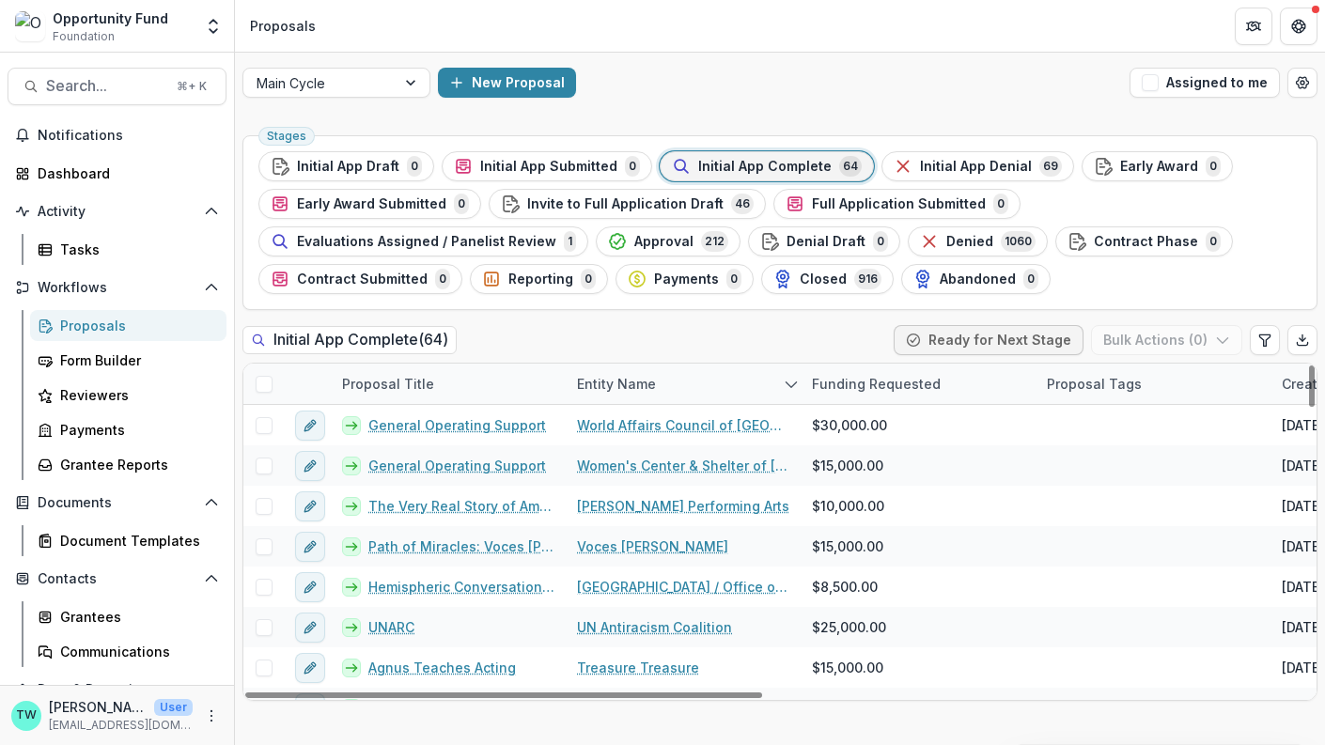
click at [510, 365] on div "Proposal Title" at bounding box center [448, 384] width 235 height 40
click at [627, 340] on div "Initial App Complete ( 64 ) Ready for Next Stage Bulk Actions ( 0 )" at bounding box center [779, 344] width 1075 height 38
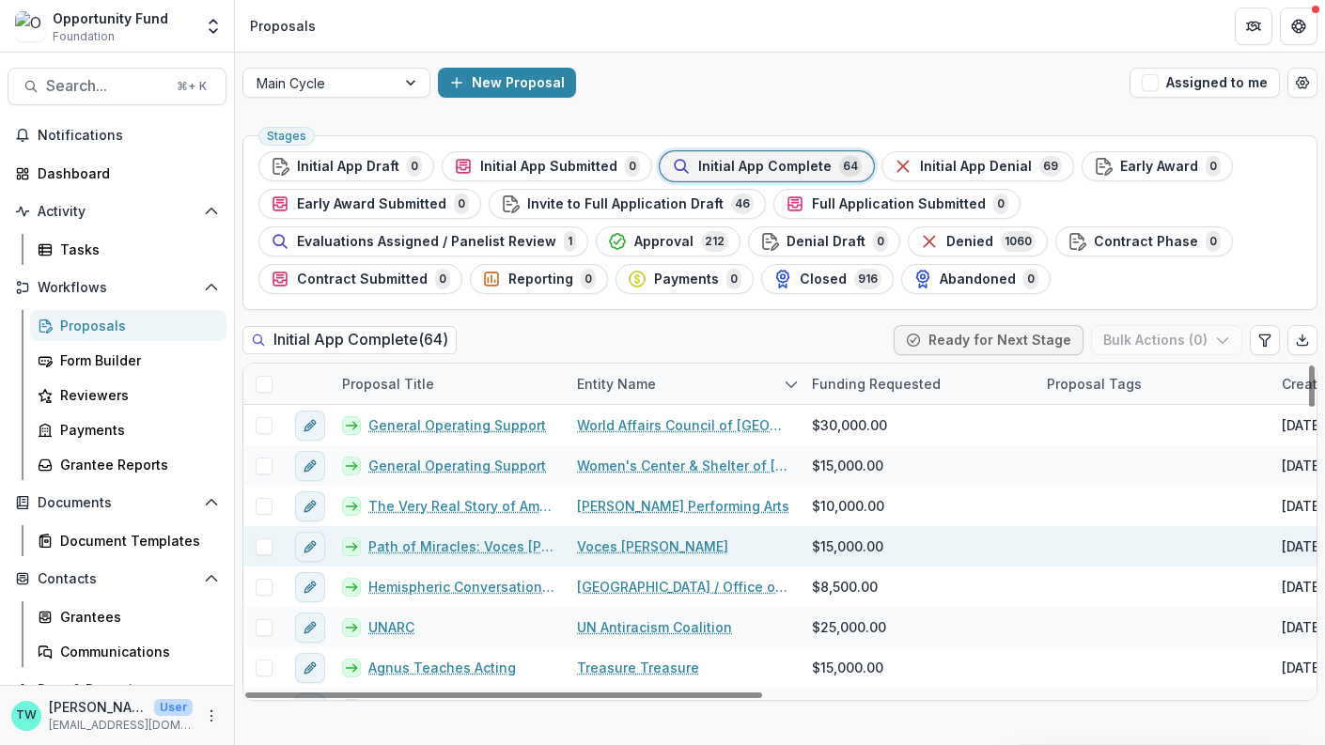
click at [464, 545] on link "Path of Miracles: Voces Solis will stage and perform Joby Talbot's choral maste…" at bounding box center [461, 547] width 186 height 20
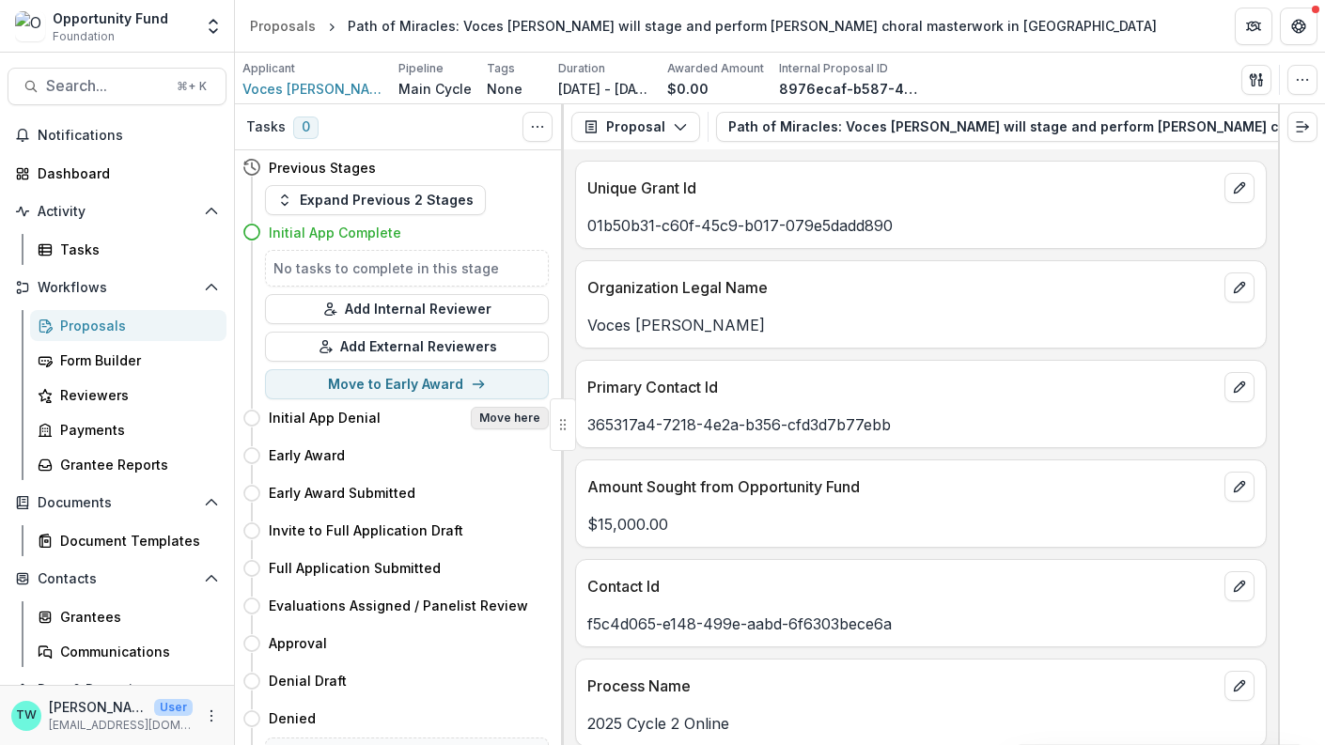
click at [520, 417] on button "Move here" at bounding box center [510, 418] width 78 height 23
select select "**********"
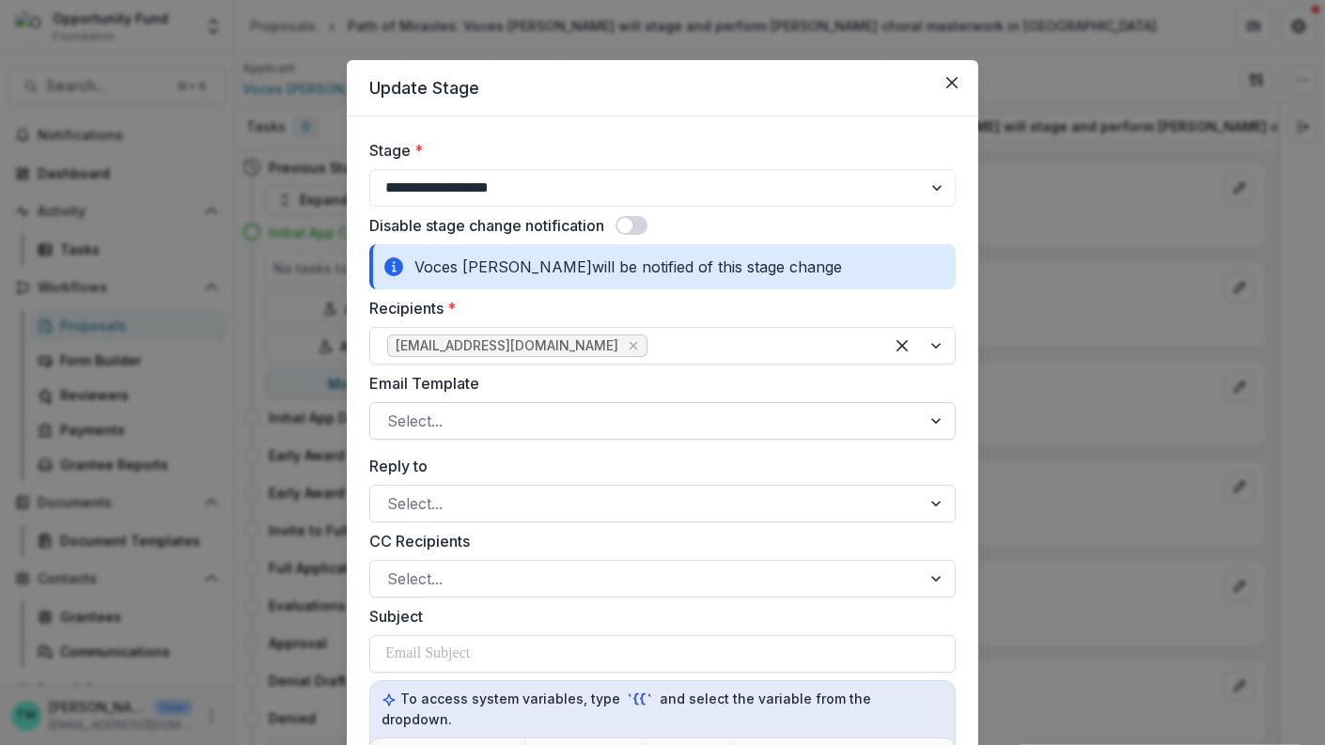
click at [648, 421] on div at bounding box center [645, 421] width 517 height 26
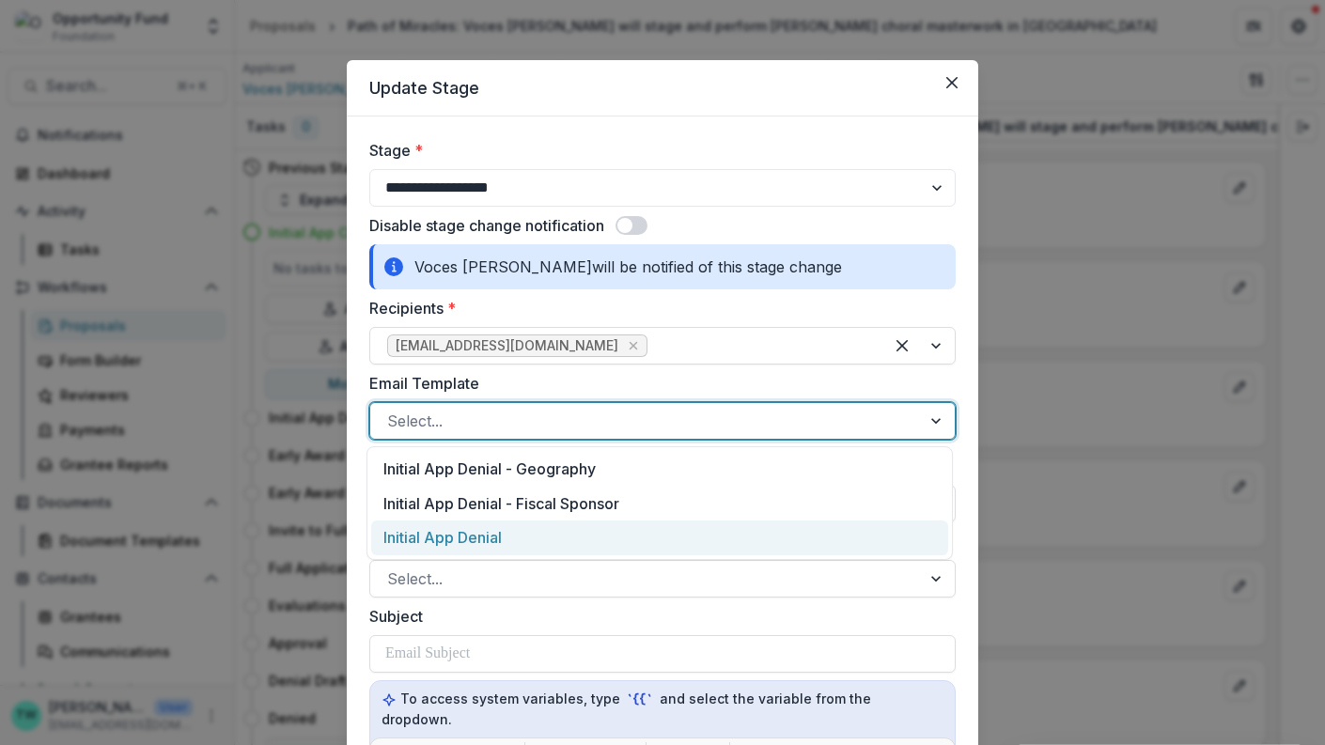
click at [598, 546] on div "Initial App Denial" at bounding box center [659, 538] width 577 height 35
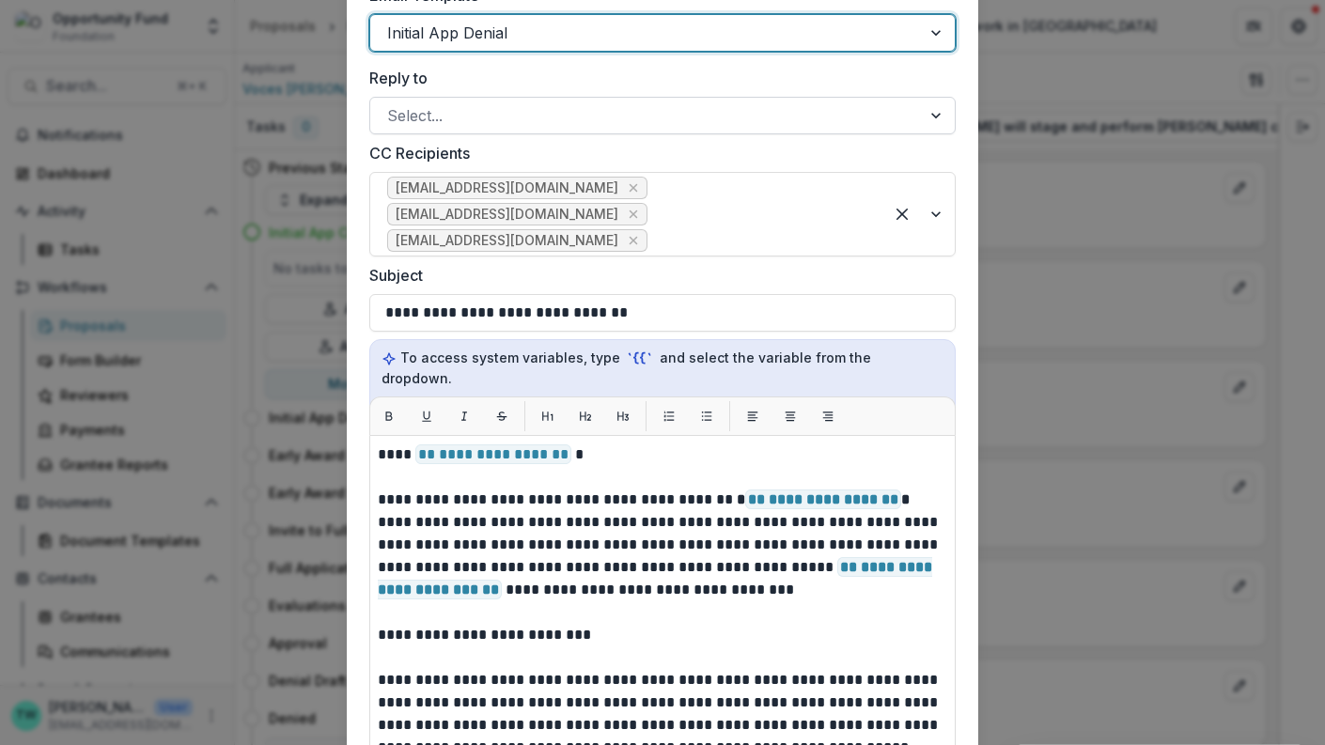
scroll to position [414, 0]
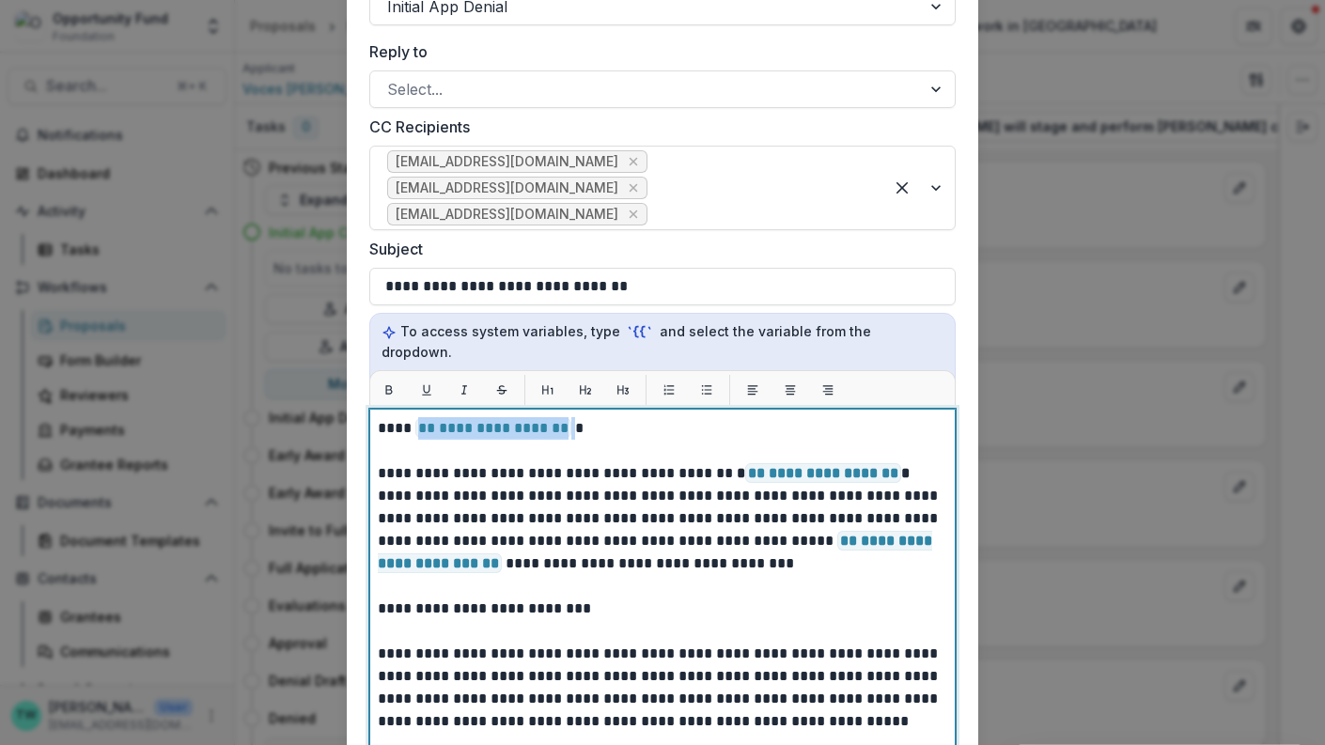
drag, startPoint x: 570, startPoint y: 406, endPoint x: 413, endPoint y: 408, distance: 157.9
click at [413, 417] on p "**********" at bounding box center [660, 733] width 565 height 632
paste div
drag, startPoint x: 619, startPoint y: 586, endPoint x: 367, endPoint y: 566, distance: 253.7
click at [369, 568] on div "**********" at bounding box center [662, 644] width 586 height 470
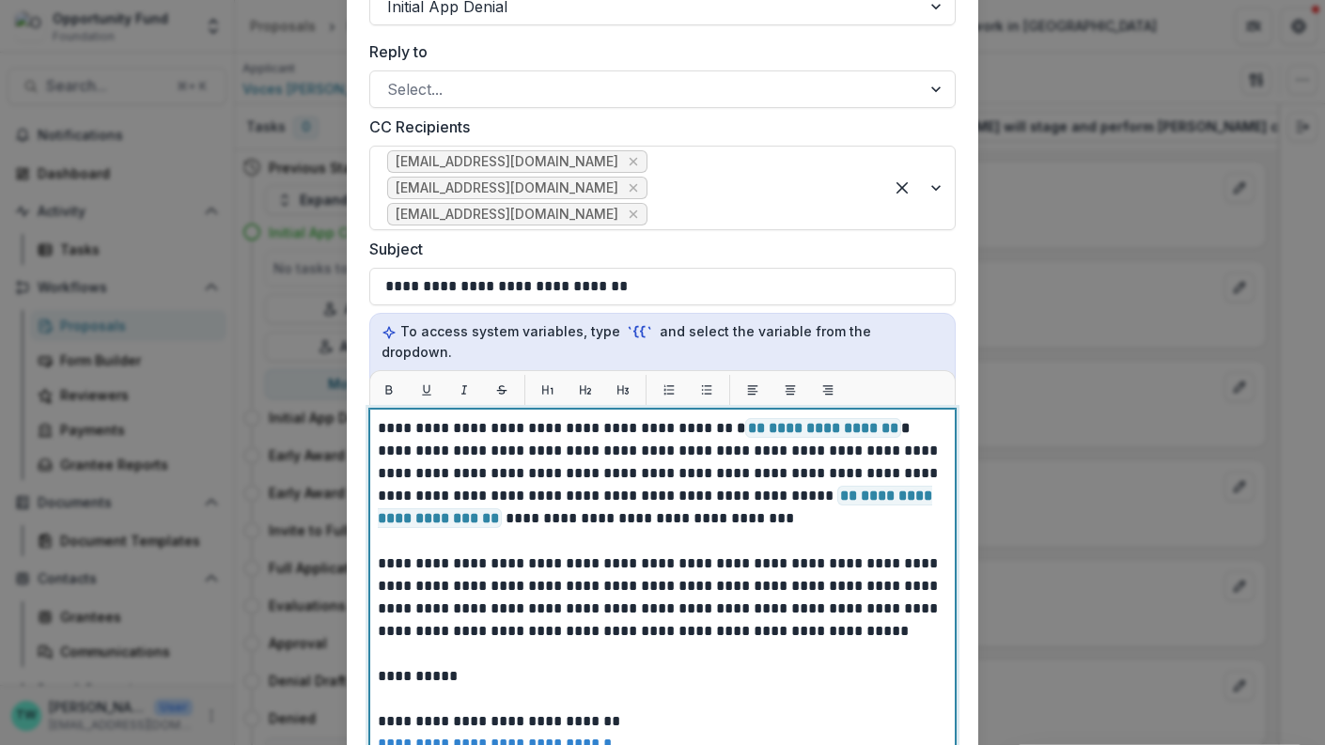
scroll to position [52, 0]
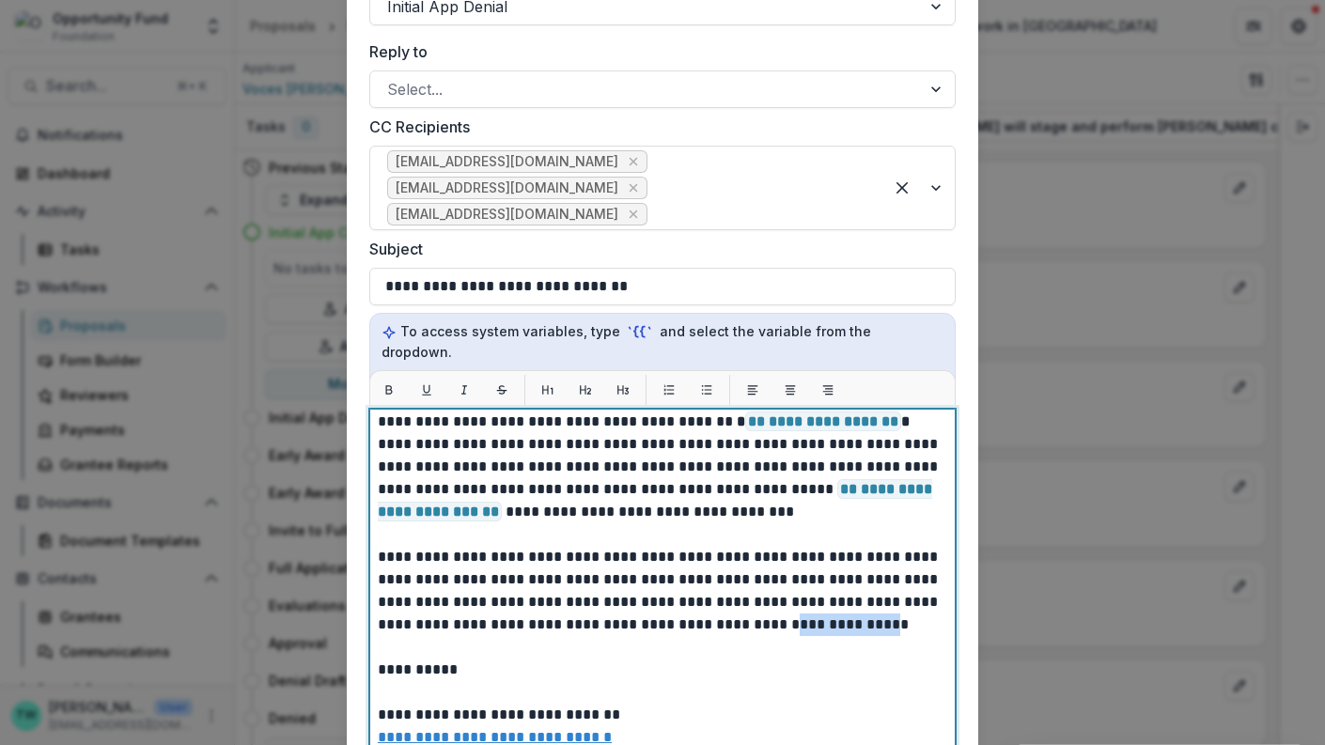
drag, startPoint x: 742, startPoint y: 602, endPoint x: 831, endPoint y: 605, distance: 89.3
click at [831, 605] on p "**********" at bounding box center [660, 659] width 565 height 586
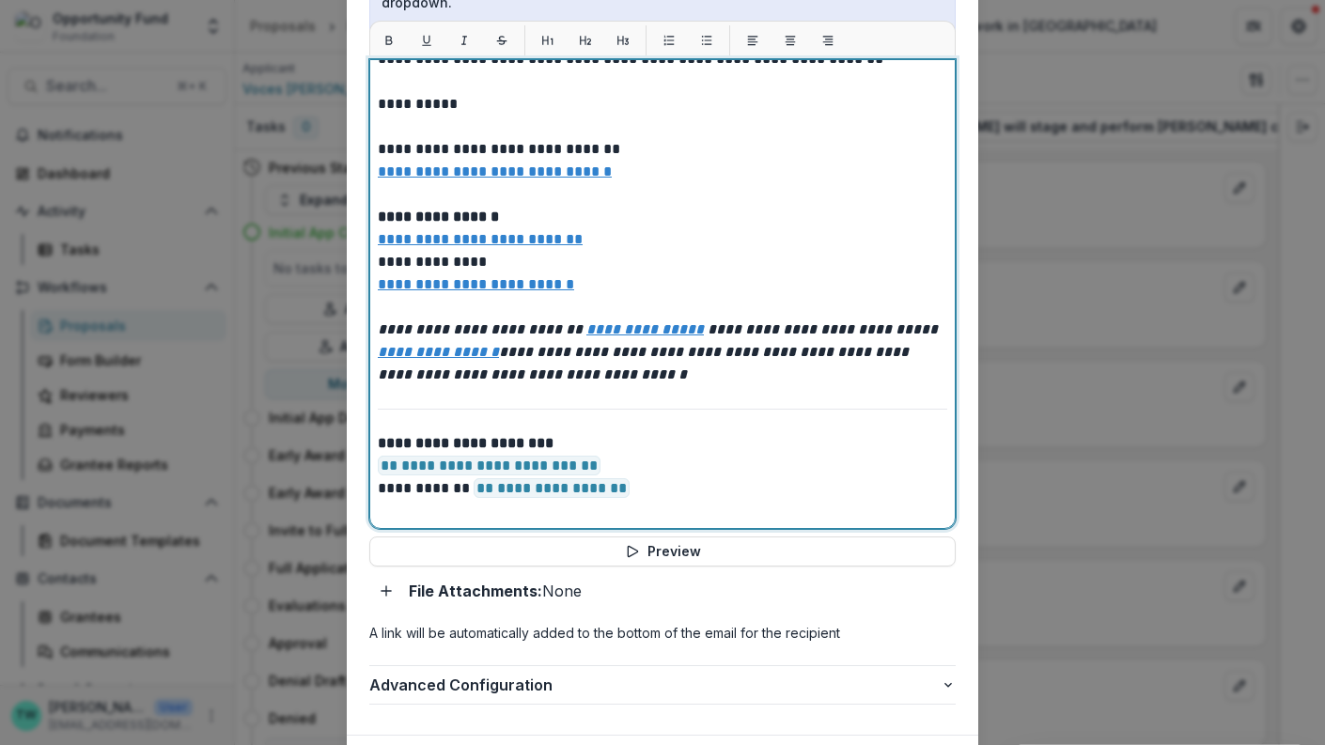
scroll to position [768, 0]
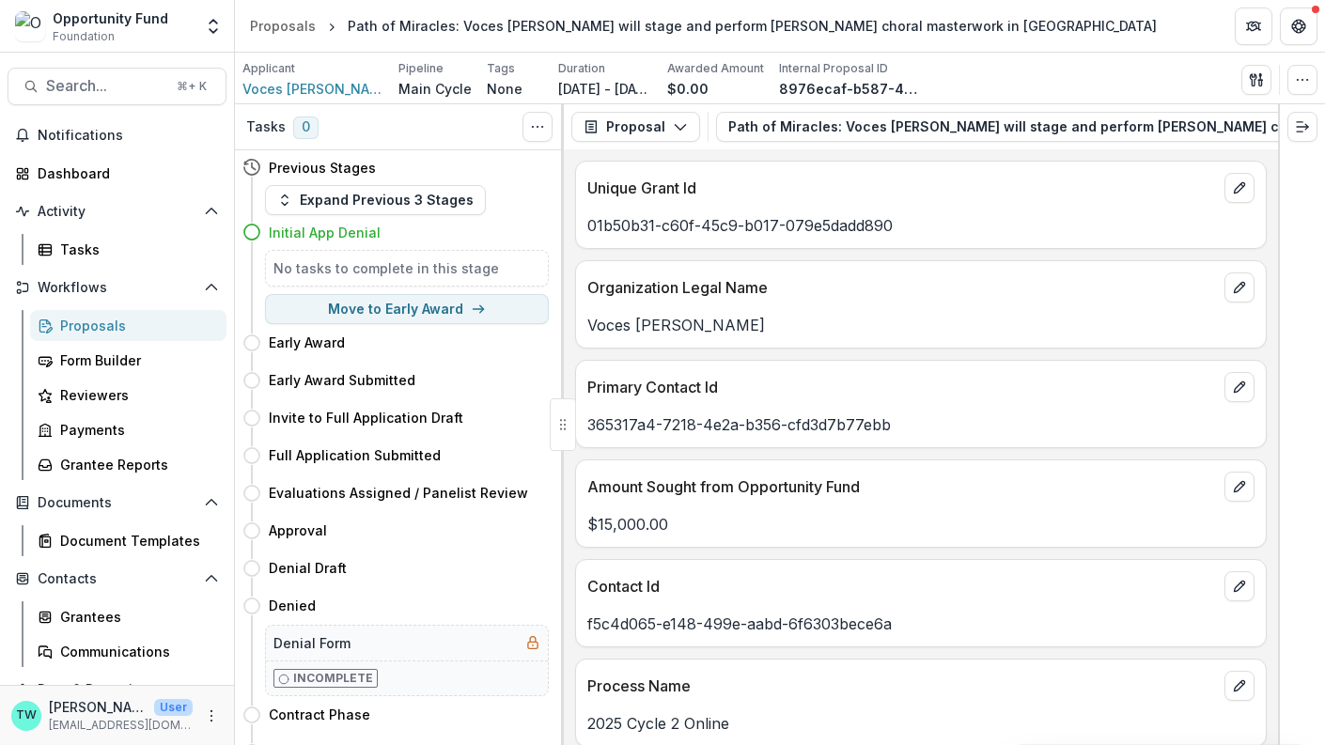
click at [71, 319] on div "Proposals" at bounding box center [135, 326] width 151 height 20
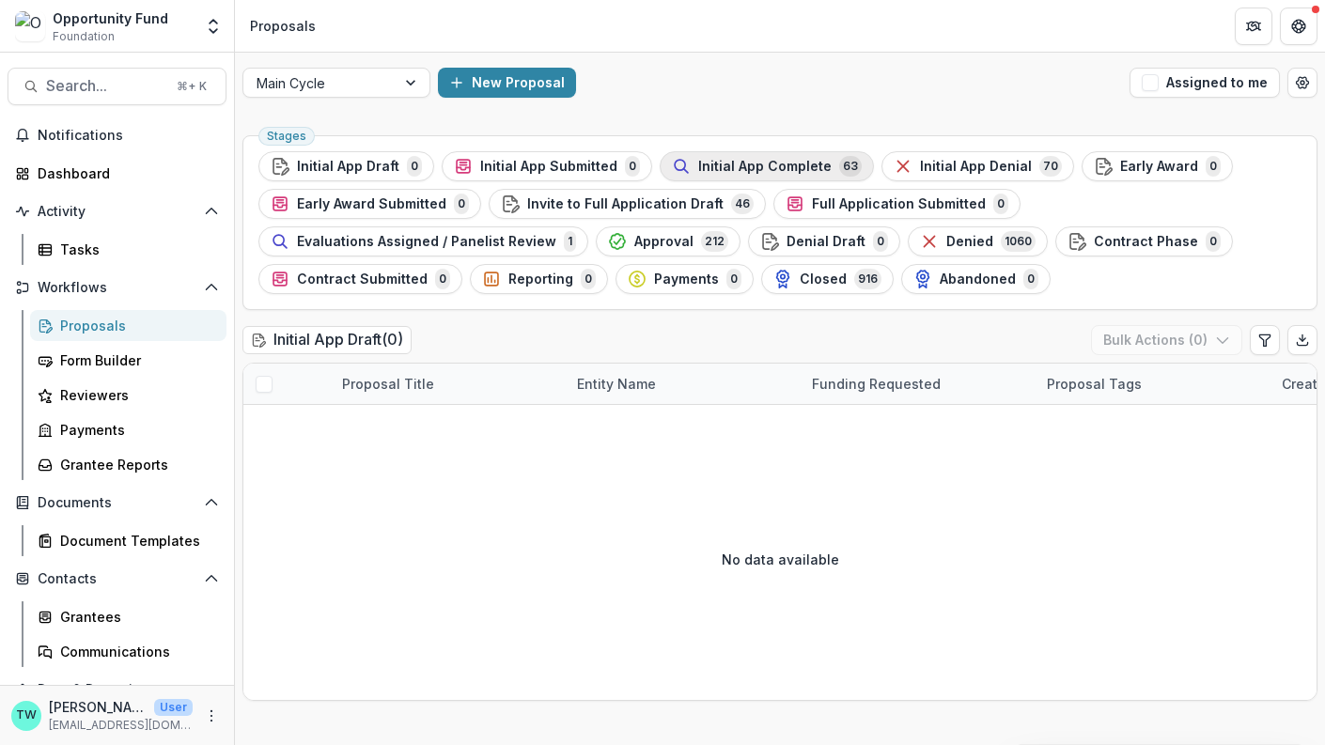
click at [789, 156] on div "Initial App Complete 63" at bounding box center [767, 166] width 190 height 21
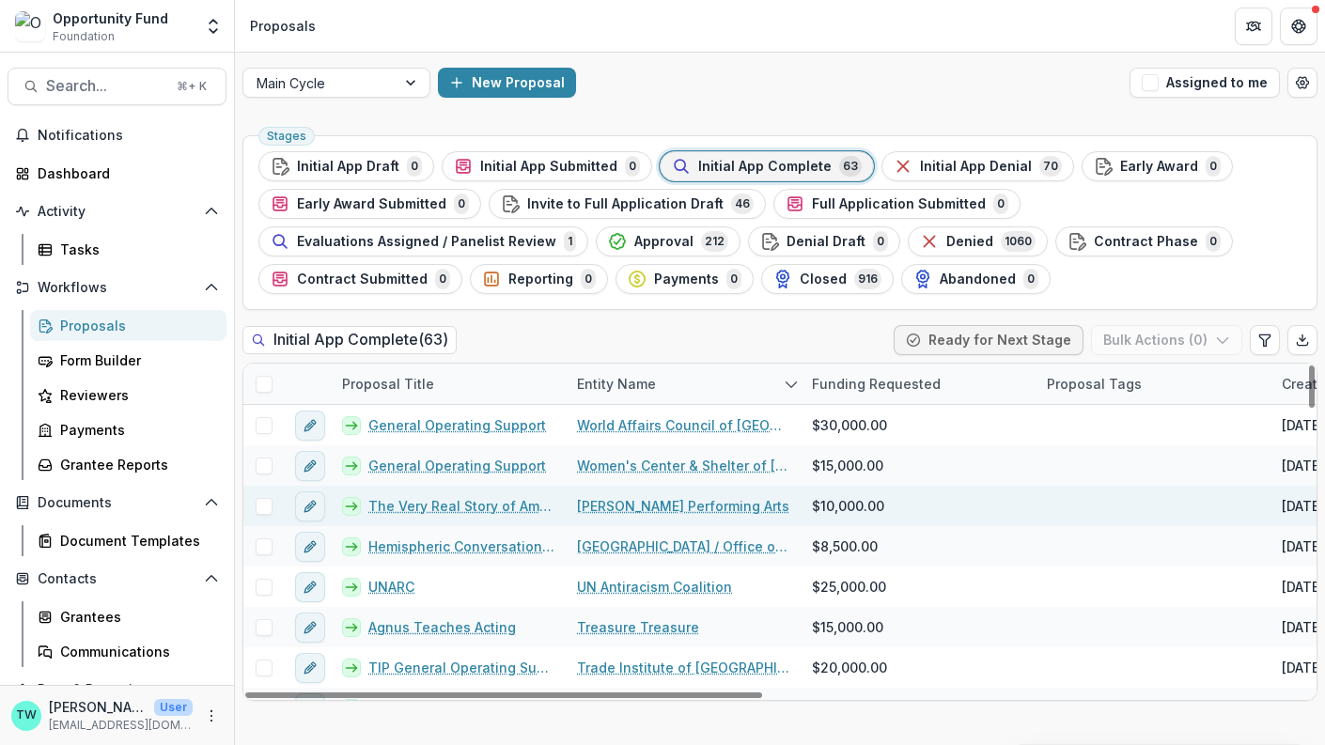
click at [438, 498] on link "The Very Real Story of American Music" at bounding box center [461, 506] width 186 height 20
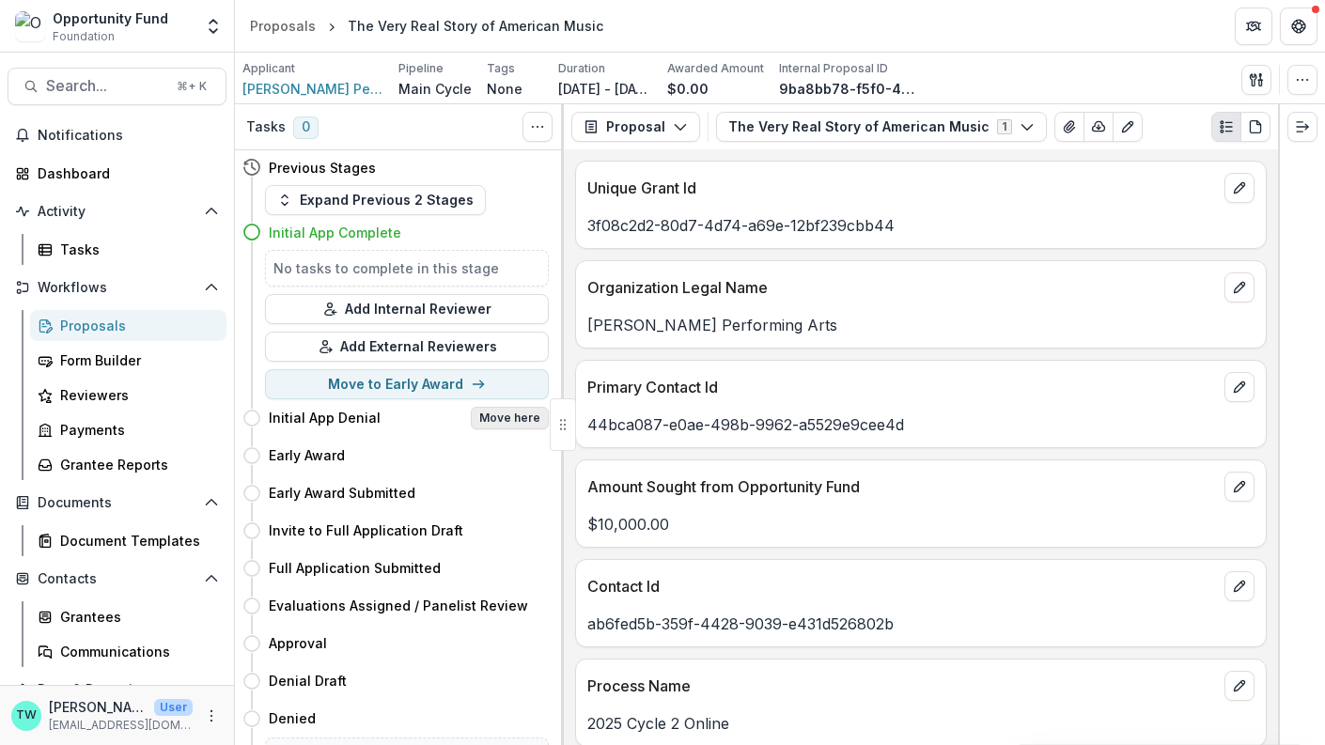
click at [517, 418] on button "Move here" at bounding box center [510, 418] width 78 height 23
select select "**********"
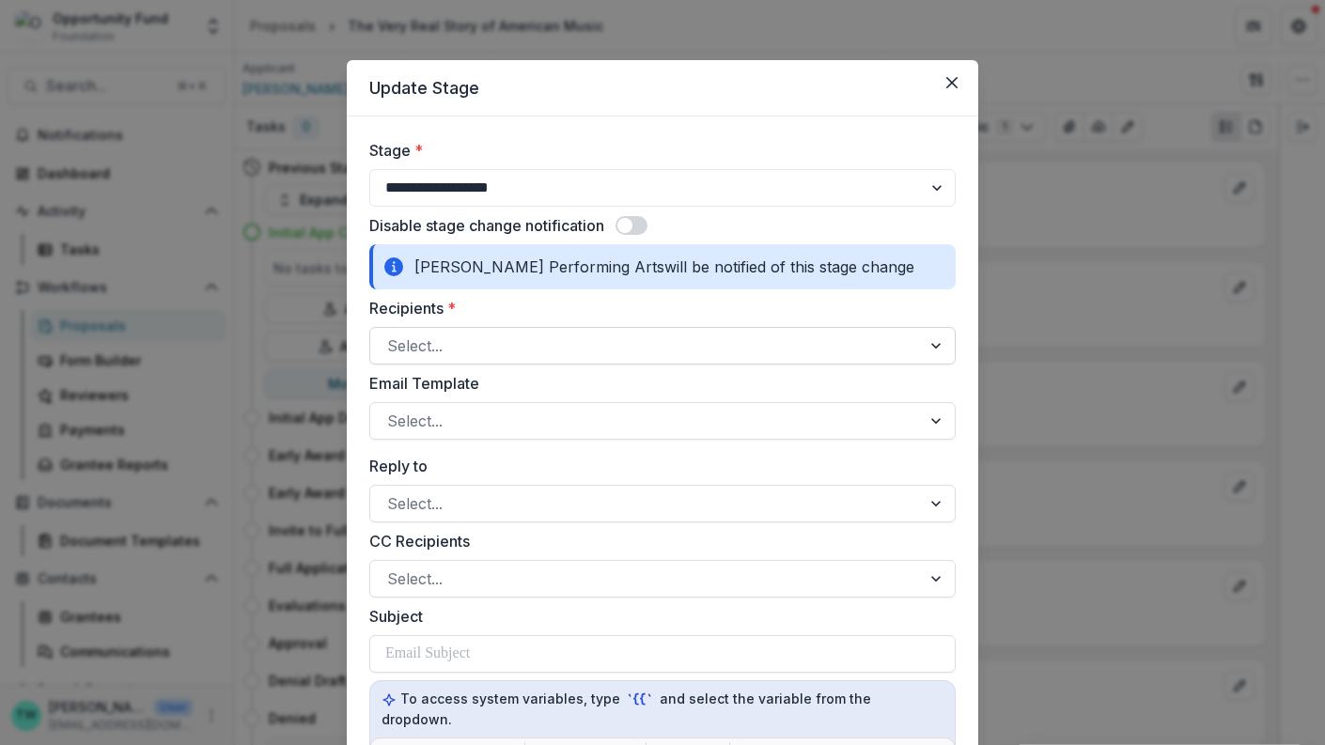
click at [563, 347] on div at bounding box center [645, 346] width 517 height 26
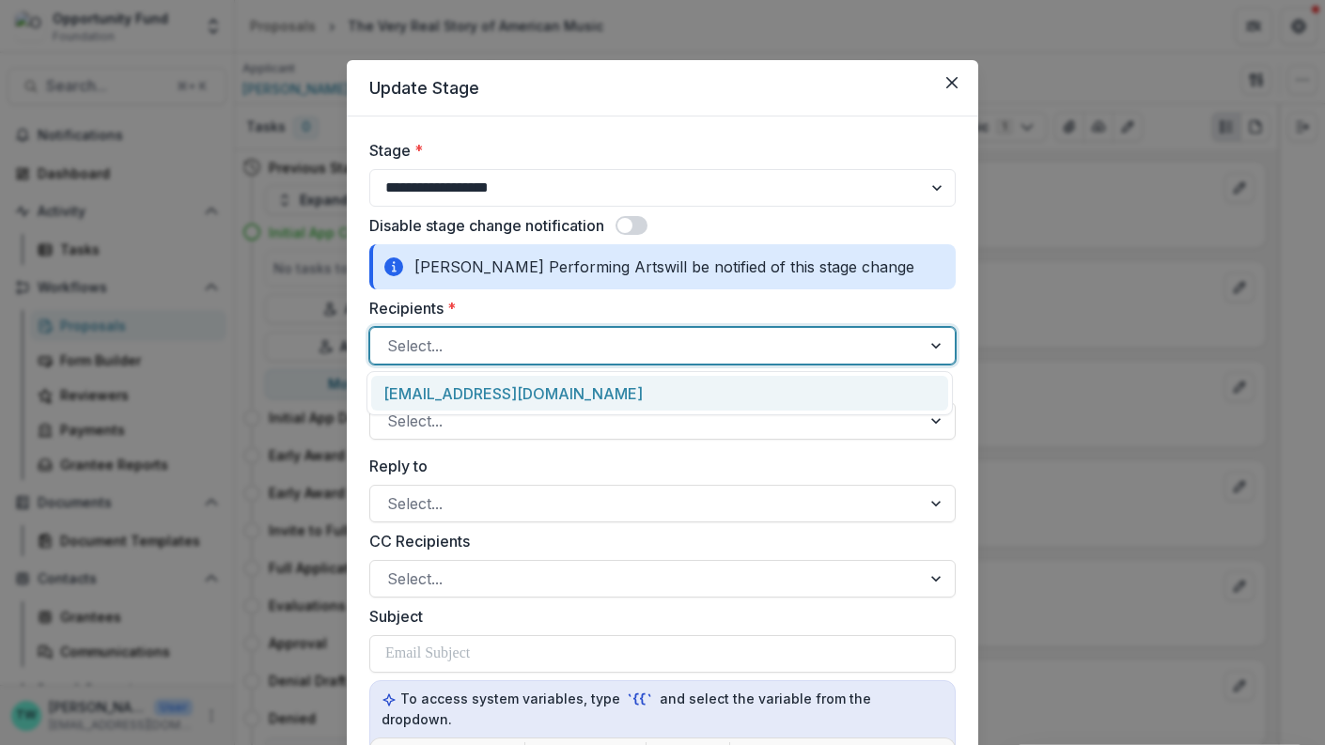
click at [566, 394] on div "westmorelandperformingarts@gmail.com" at bounding box center [659, 393] width 577 height 35
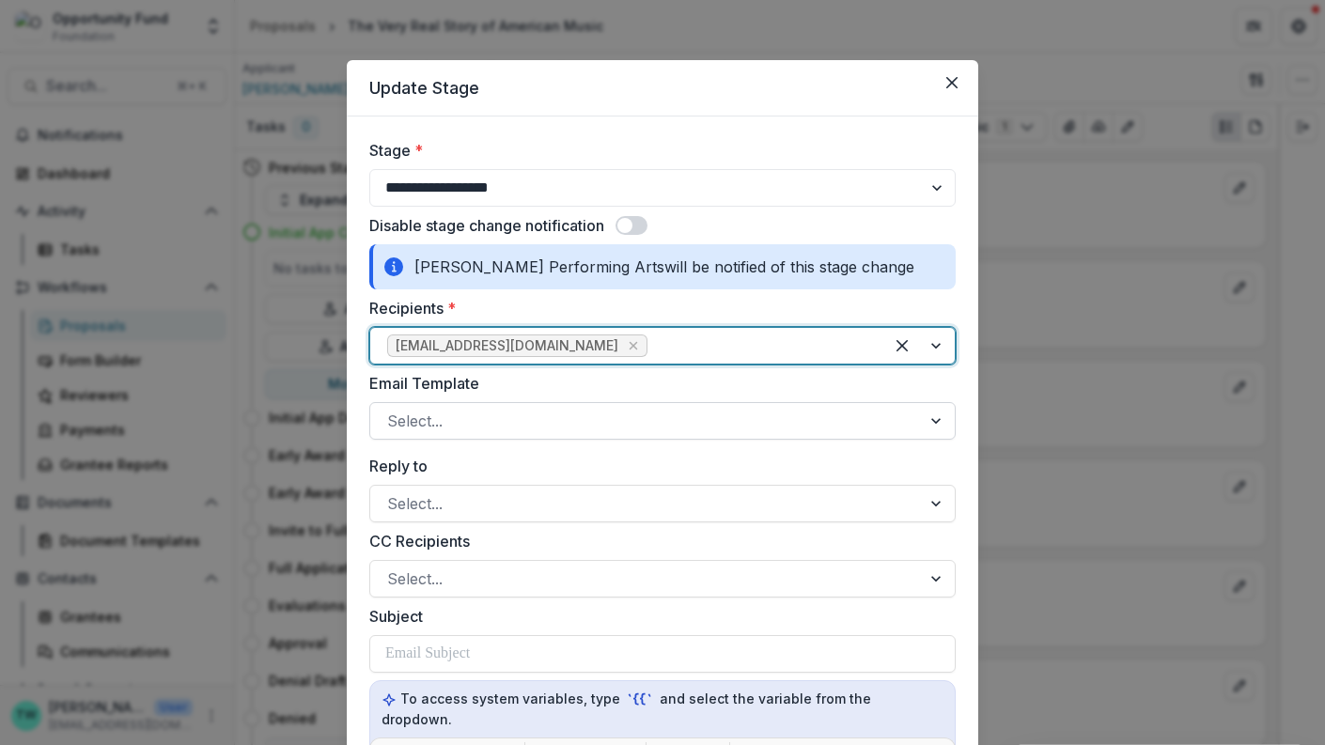
click at [557, 425] on div at bounding box center [645, 421] width 517 height 26
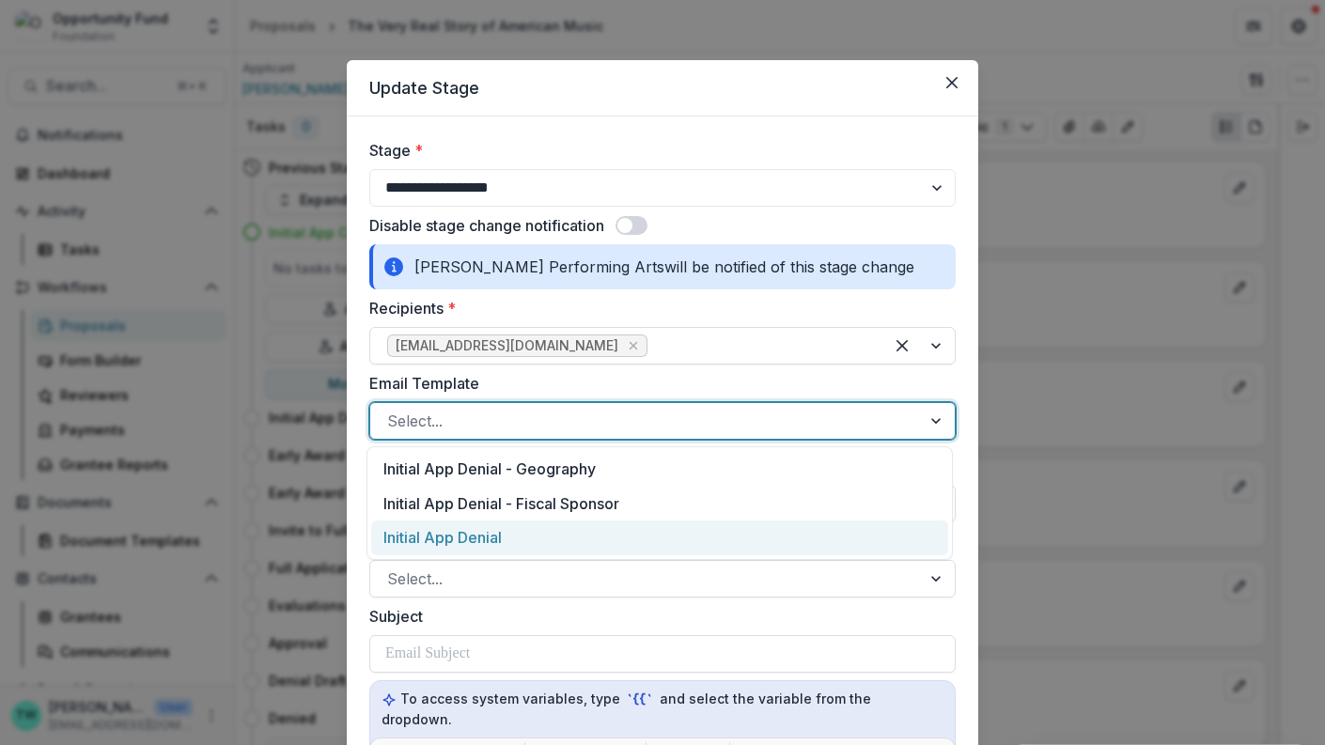
click at [546, 538] on div "Initial App Denial" at bounding box center [659, 538] width 577 height 35
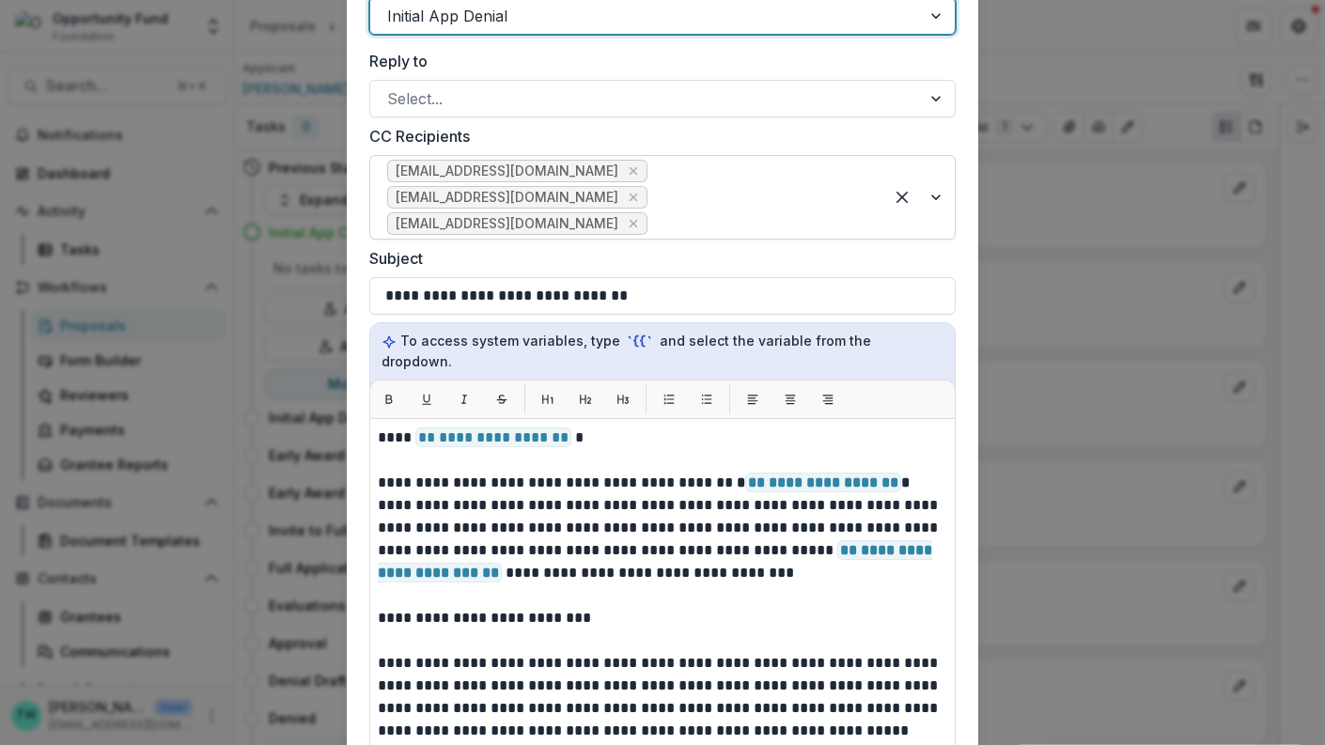
scroll to position [407, 0]
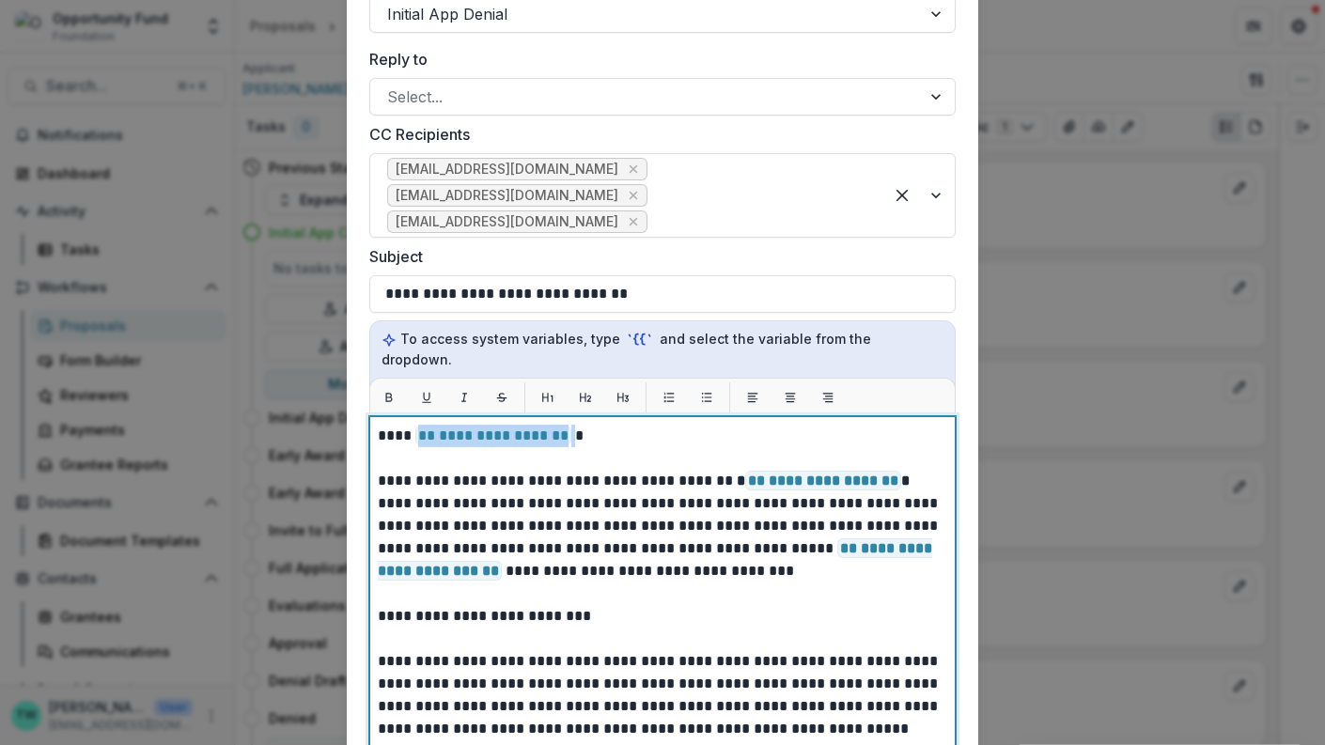
drag, startPoint x: 570, startPoint y: 416, endPoint x: 414, endPoint y: 415, distance: 156.0
click at [414, 425] on p "**********" at bounding box center [660, 741] width 565 height 632
paste div
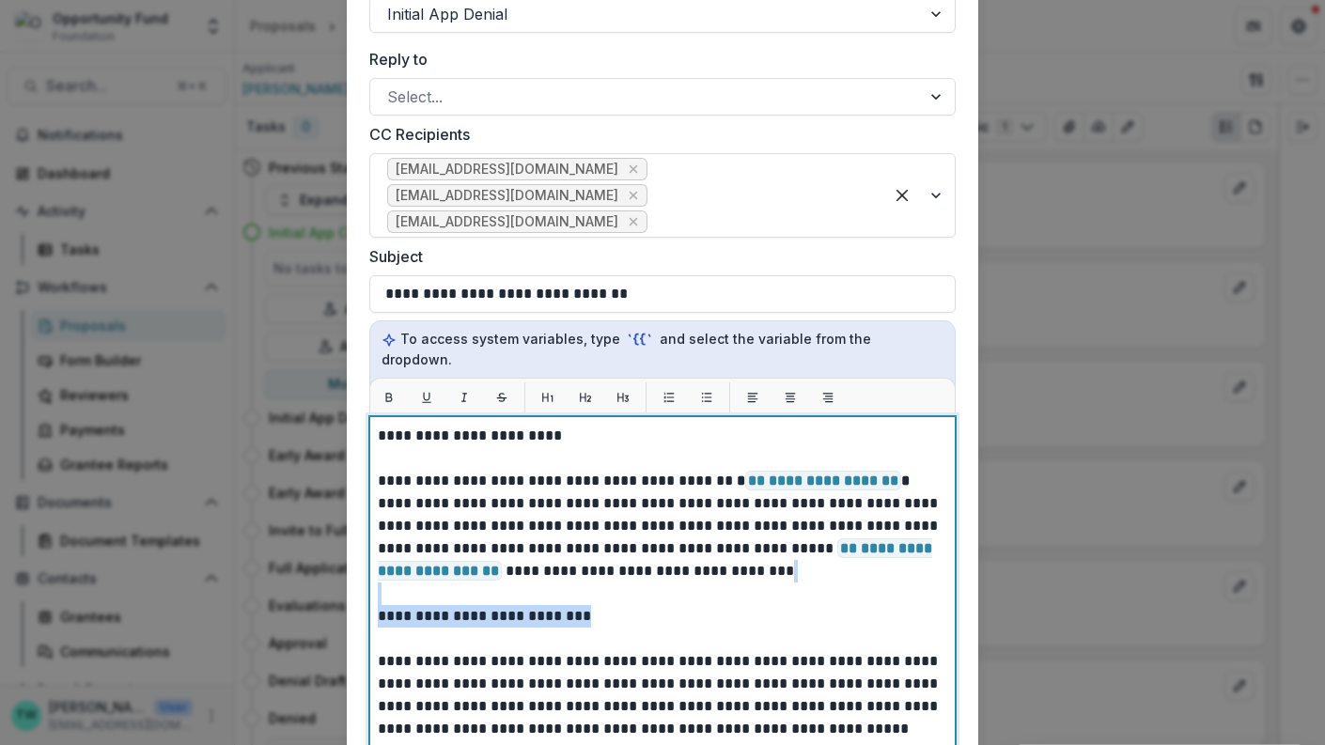
drag, startPoint x: 619, startPoint y: 592, endPoint x: 619, endPoint y: 567, distance: 25.4
click at [619, 567] on p "**********" at bounding box center [660, 741] width 565 height 632
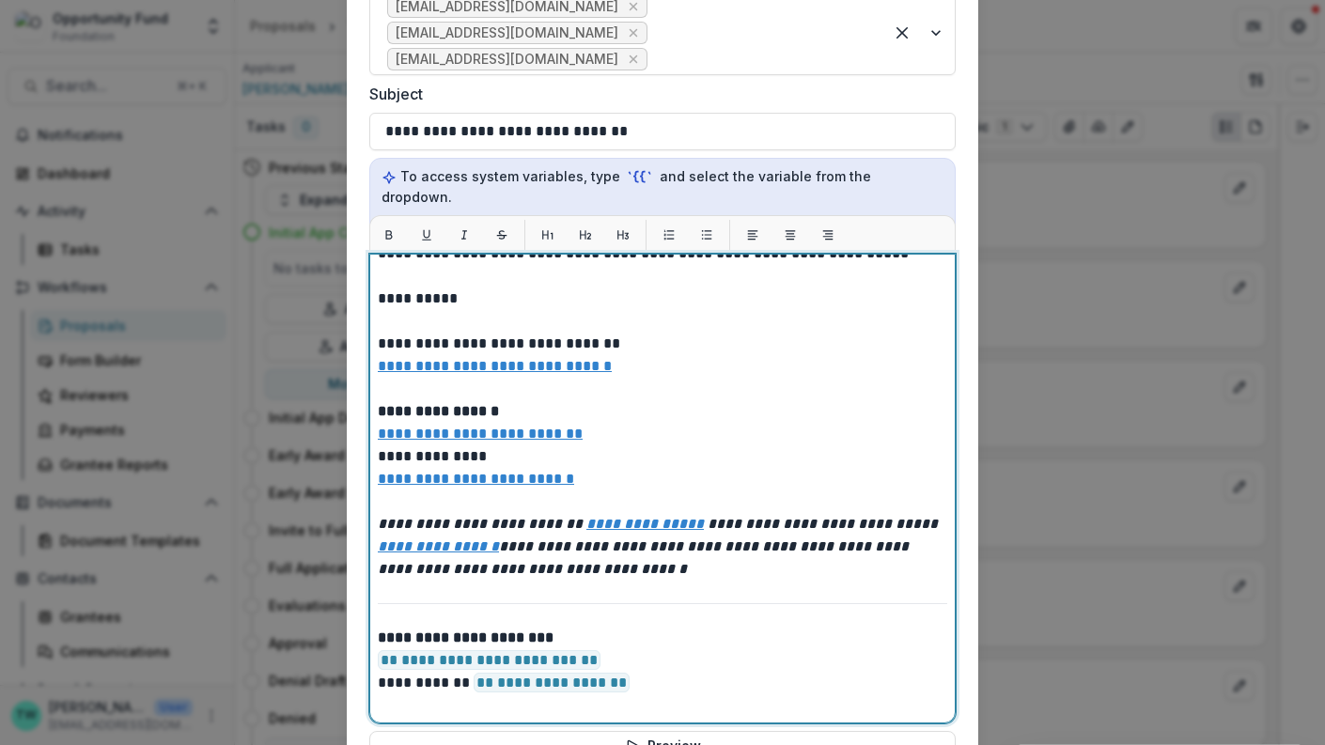
scroll to position [608, 0]
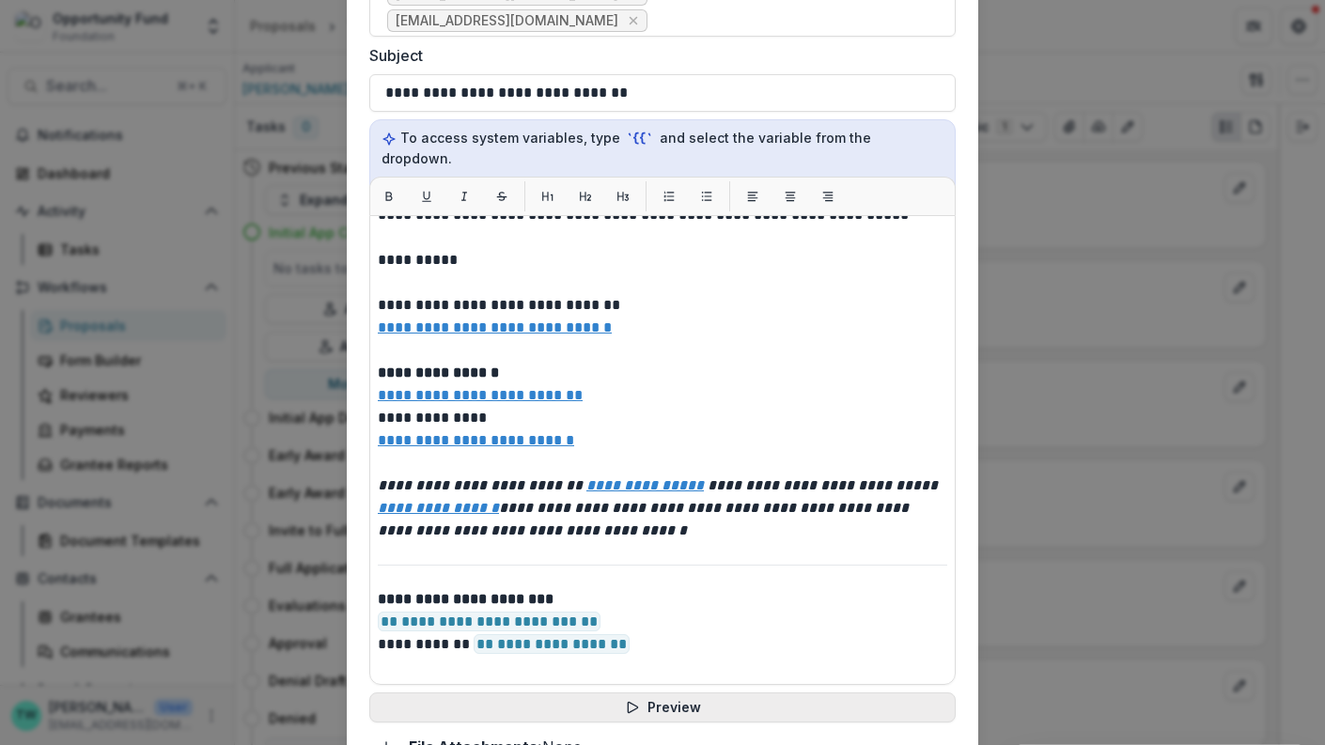
click at [664, 693] on button "Preview" at bounding box center [662, 708] width 586 height 30
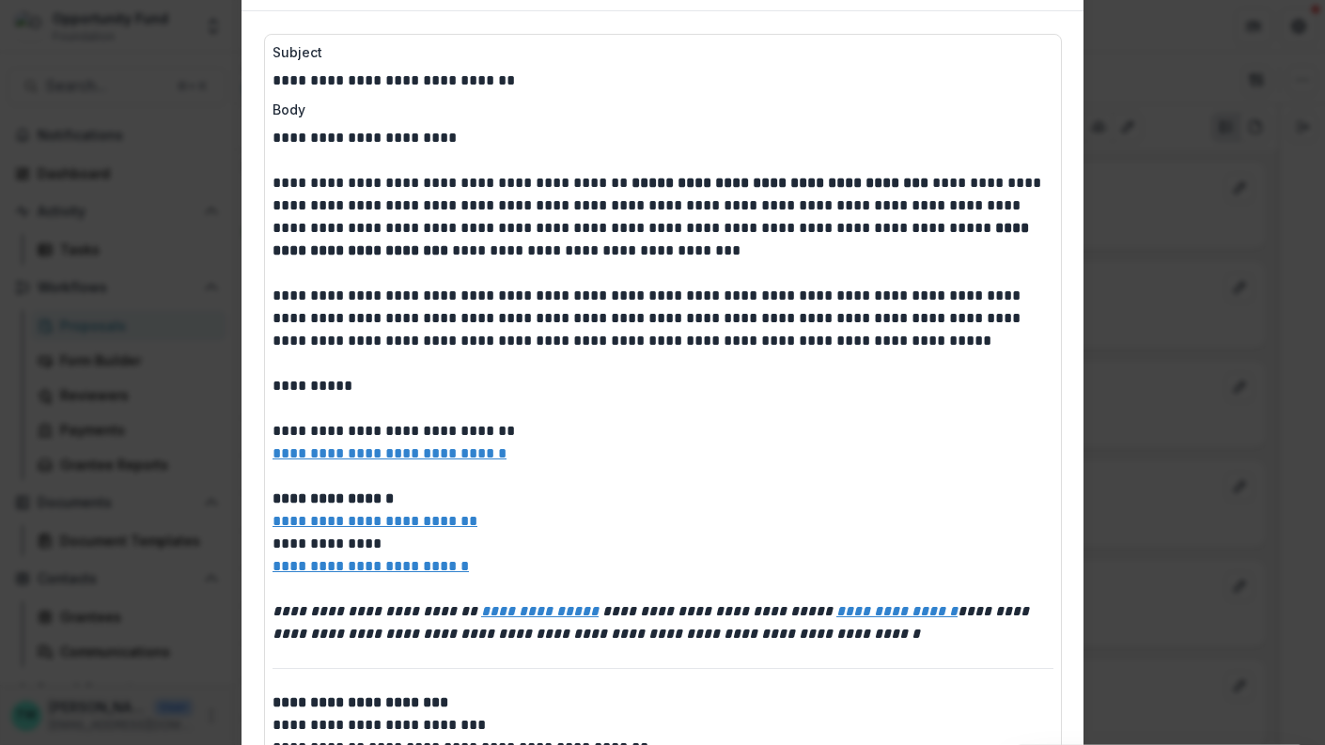
scroll to position [0, 0]
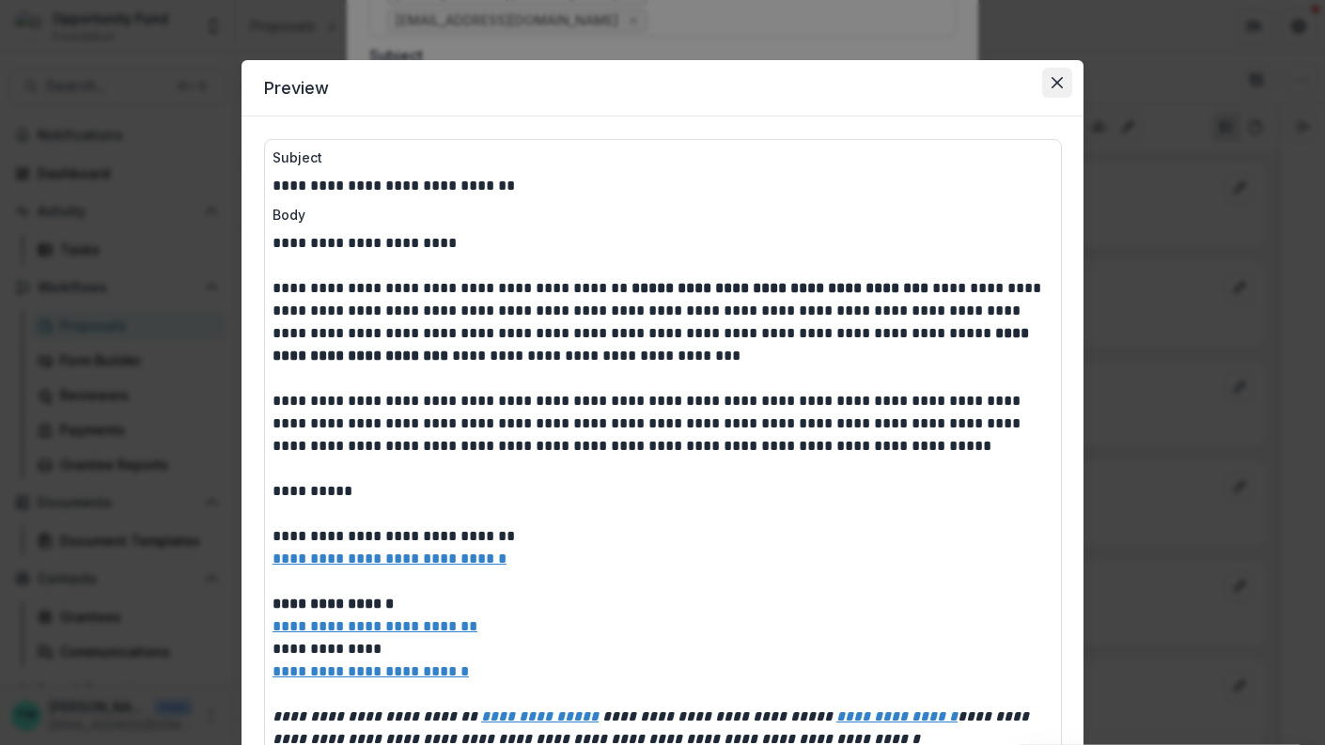
click at [1055, 79] on icon "Close" at bounding box center [1057, 82] width 11 height 11
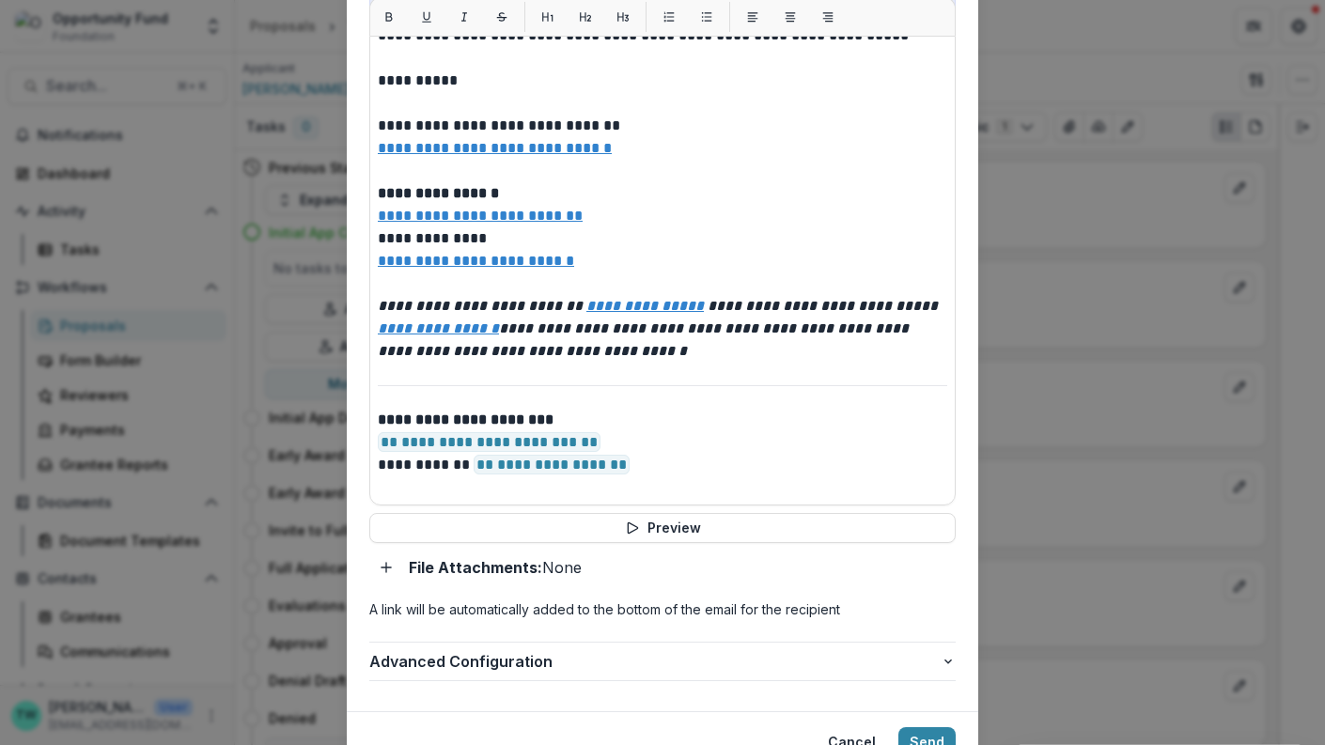
scroll to position [849, 0]
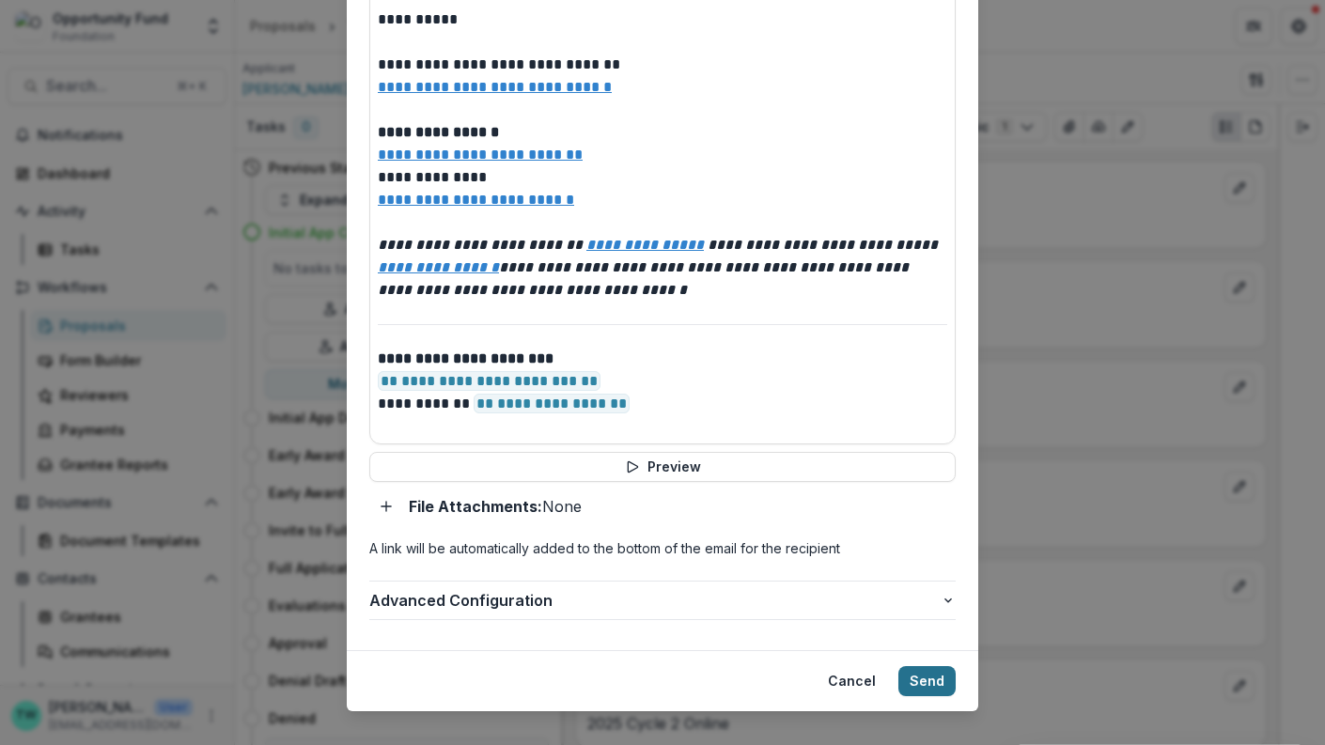
click at [918, 666] on button "Send" at bounding box center [926, 681] width 57 height 30
